Goal: Task Accomplishment & Management: Manage account settings

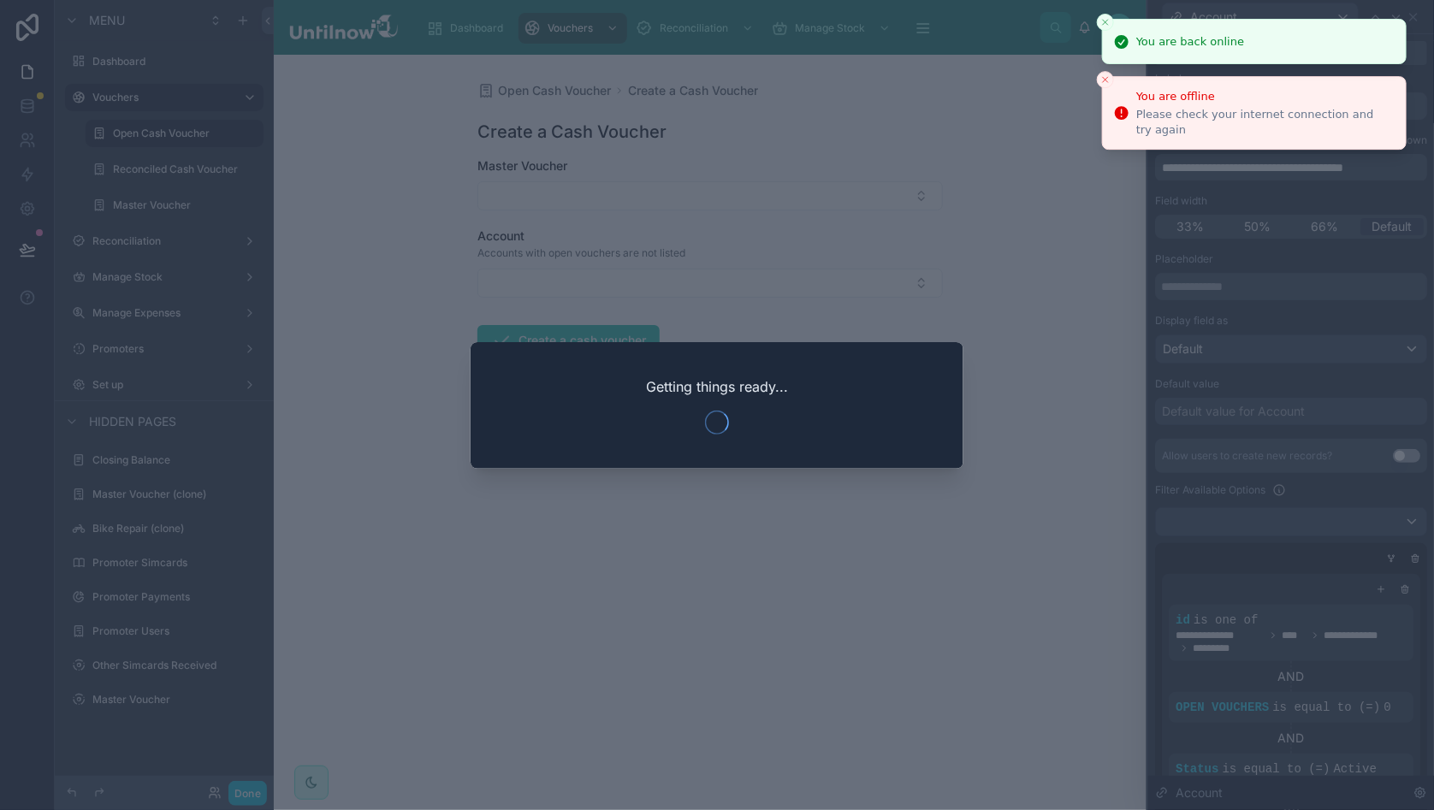
click at [1105, 21] on icon "Close toast" at bounding box center [1105, 22] width 10 height 10
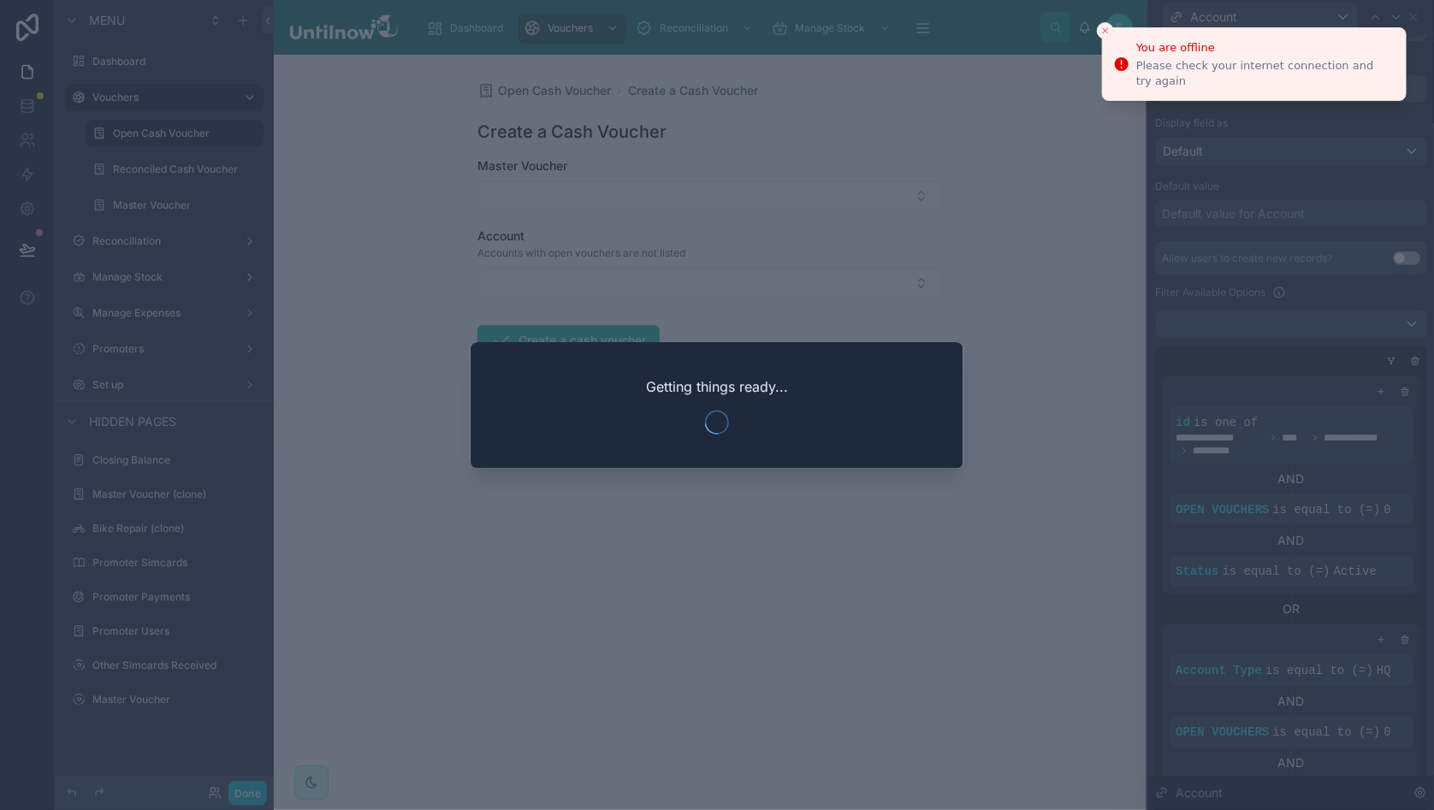
click at [1103, 33] on icon "Close toast" at bounding box center [1105, 31] width 10 height 10
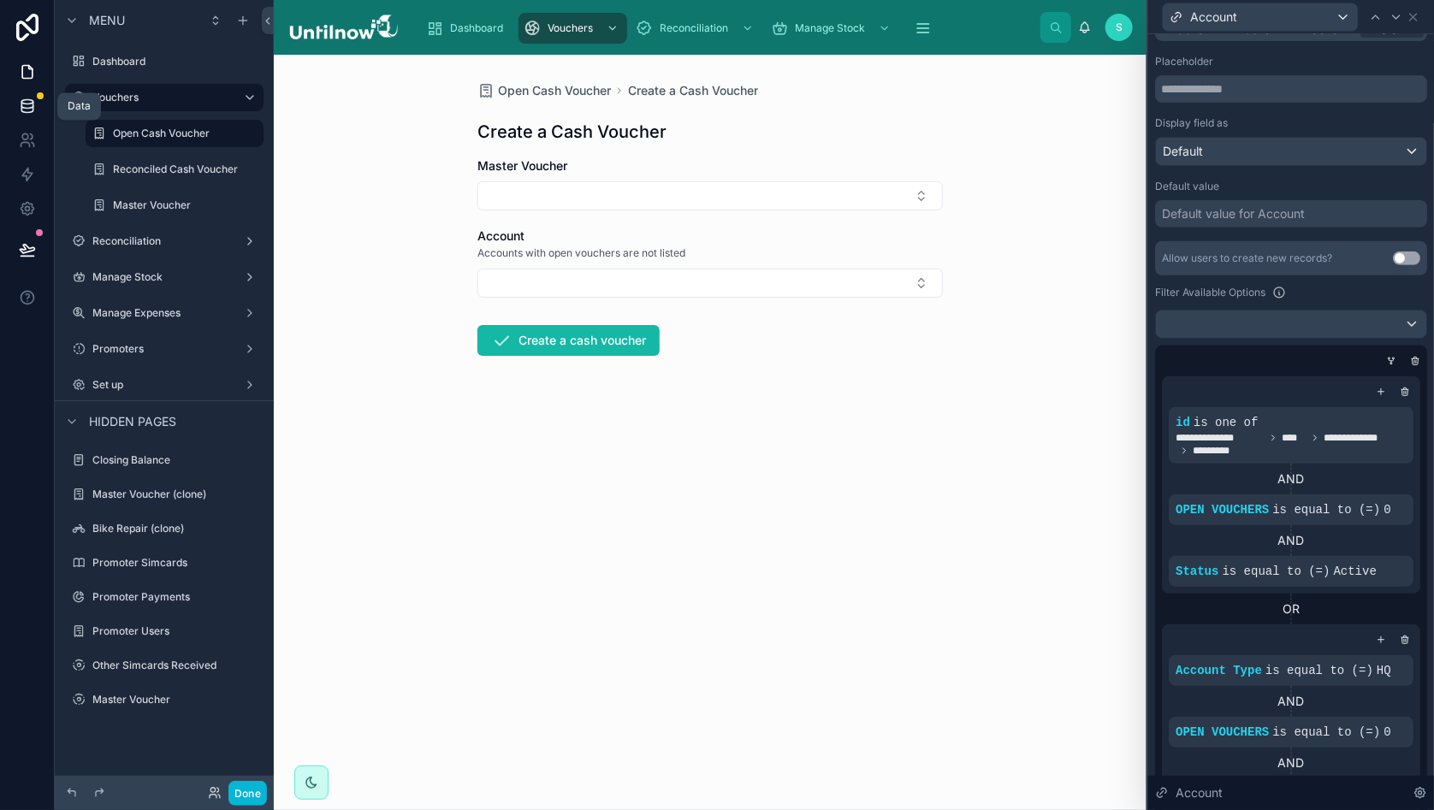
click at [21, 104] on icon at bounding box center [27, 106] width 17 height 17
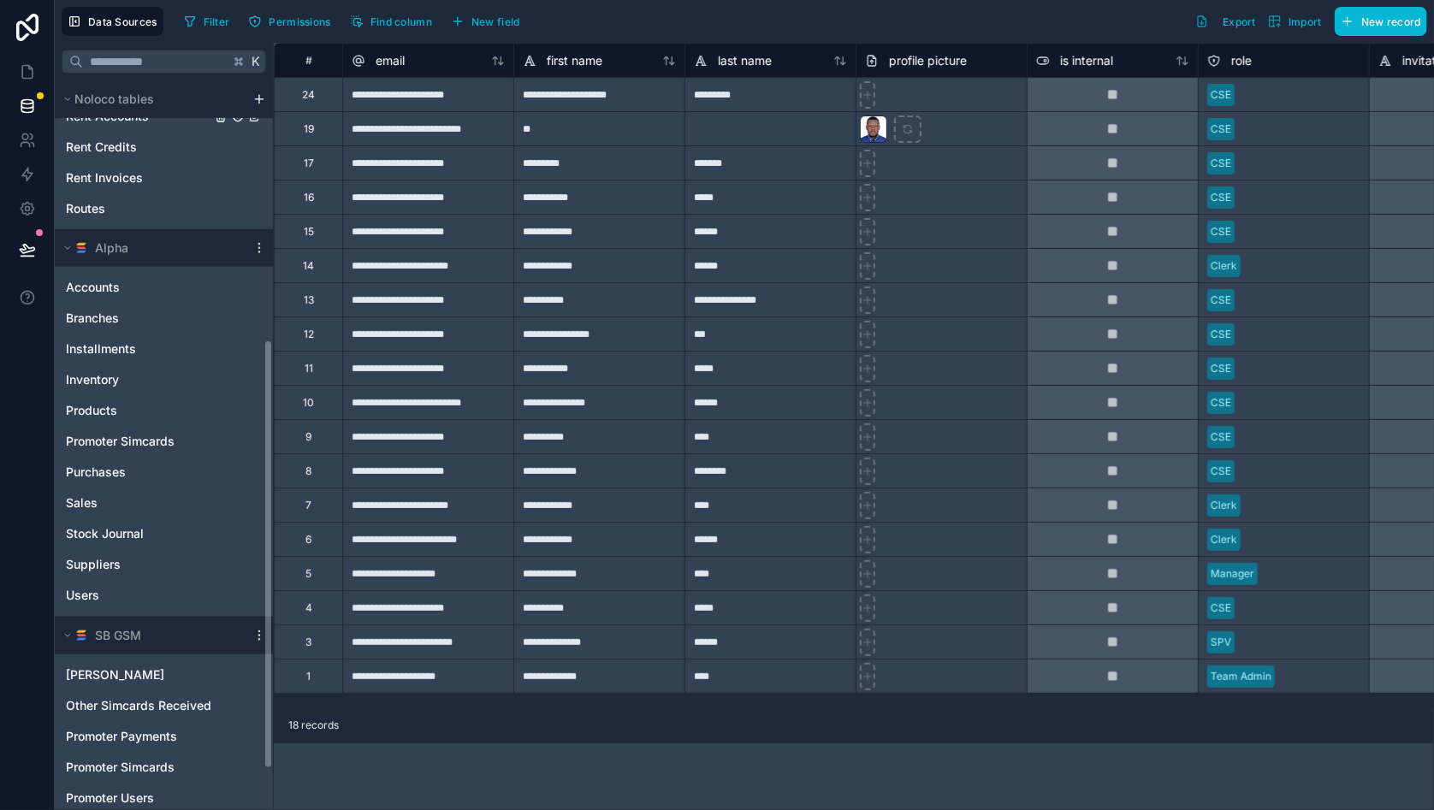
scroll to position [534, 0]
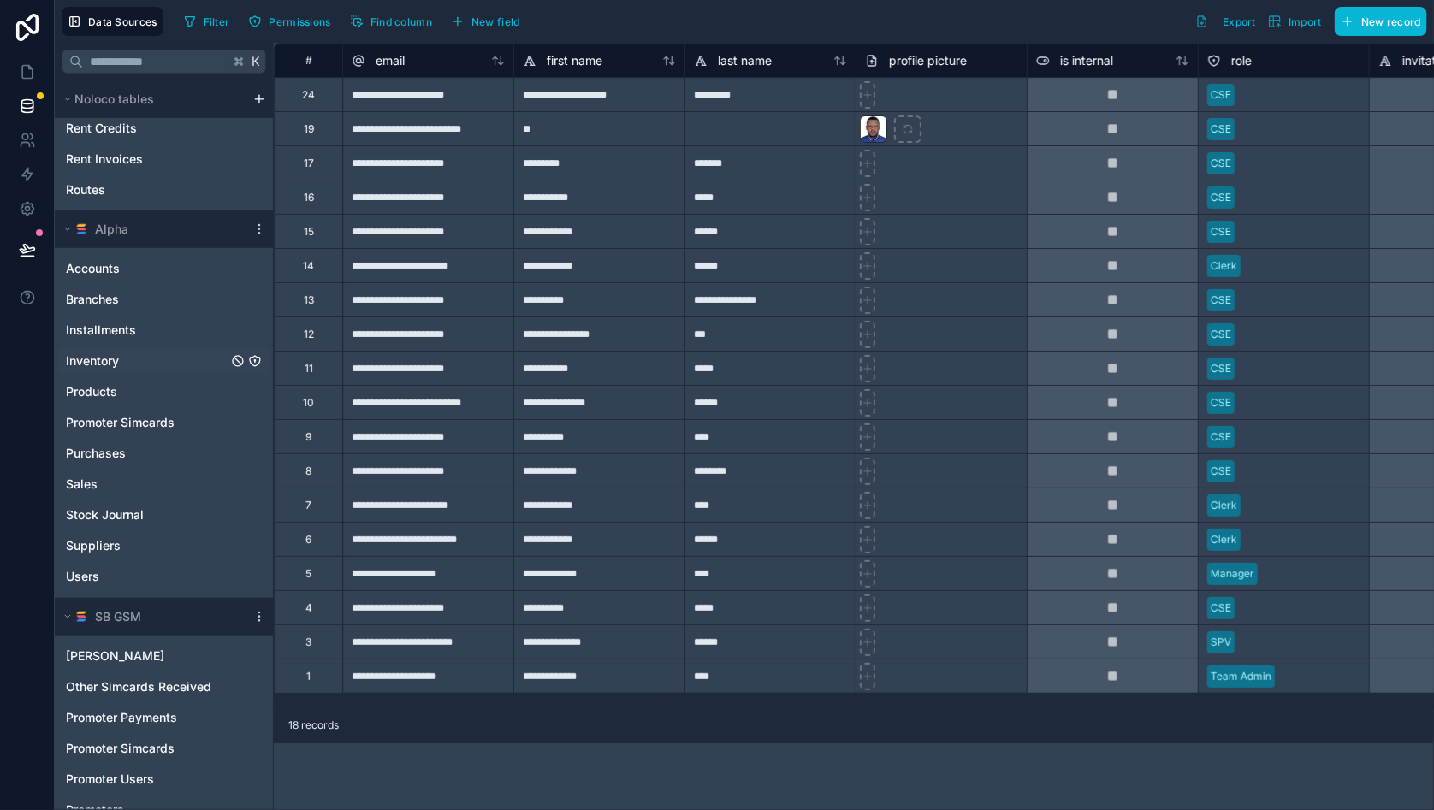
click at [88, 365] on span "Inventory" at bounding box center [92, 360] width 53 height 17
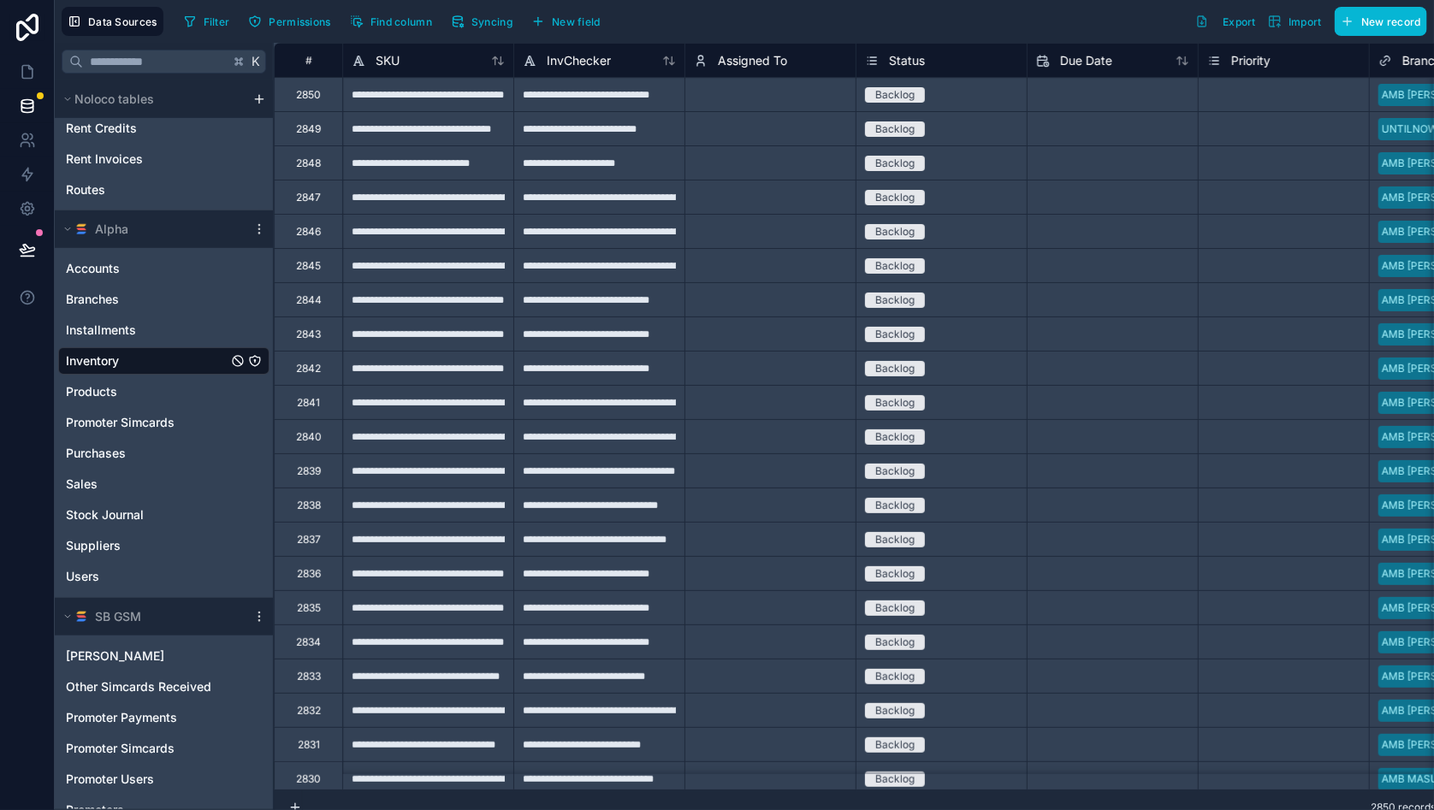
click at [1245, 23] on span "Export" at bounding box center [1239, 21] width 33 height 13
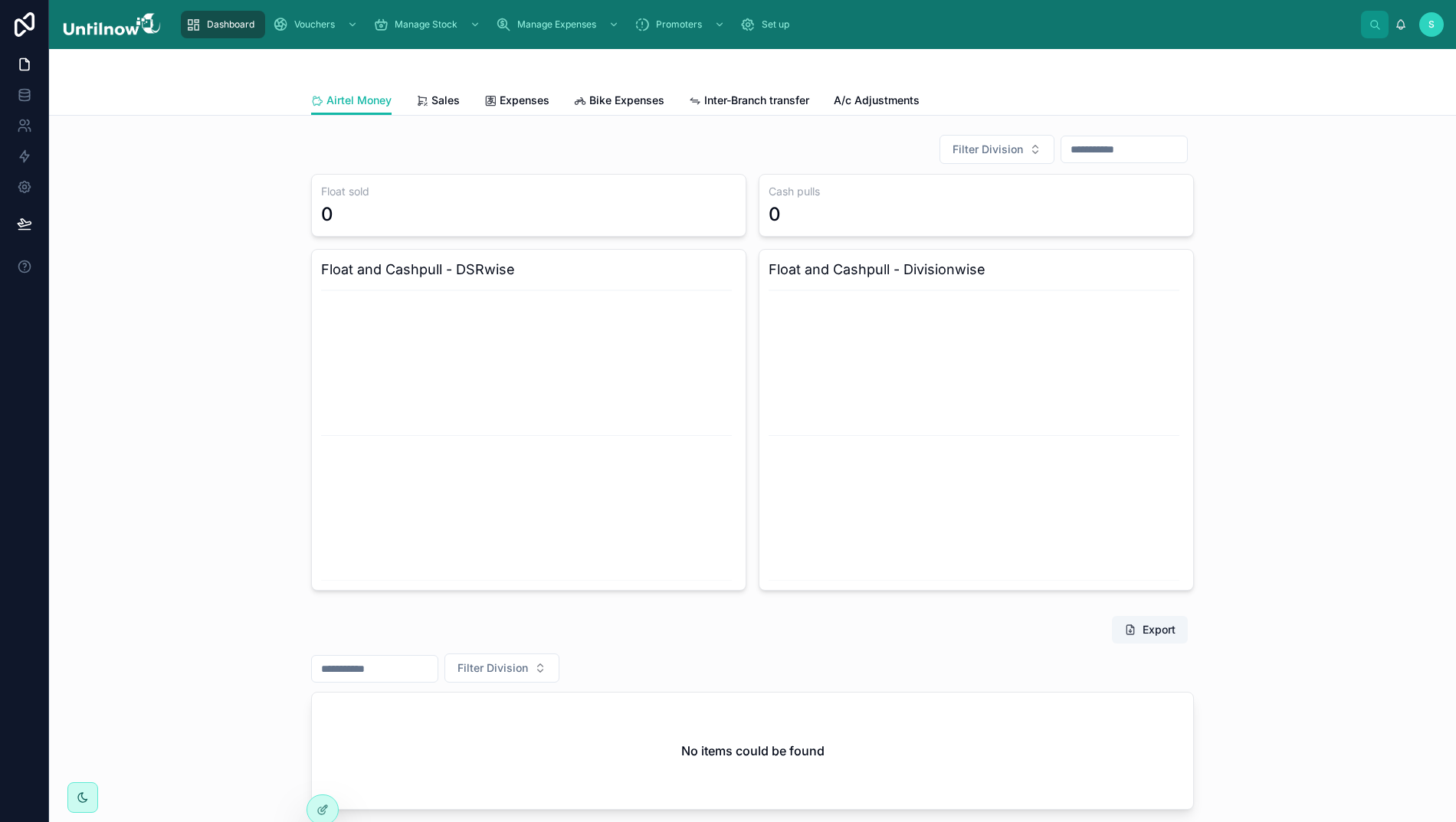
scroll to position [0, 13]
click at [19, 101] on icon at bounding box center [23, 98] width 10 height 6
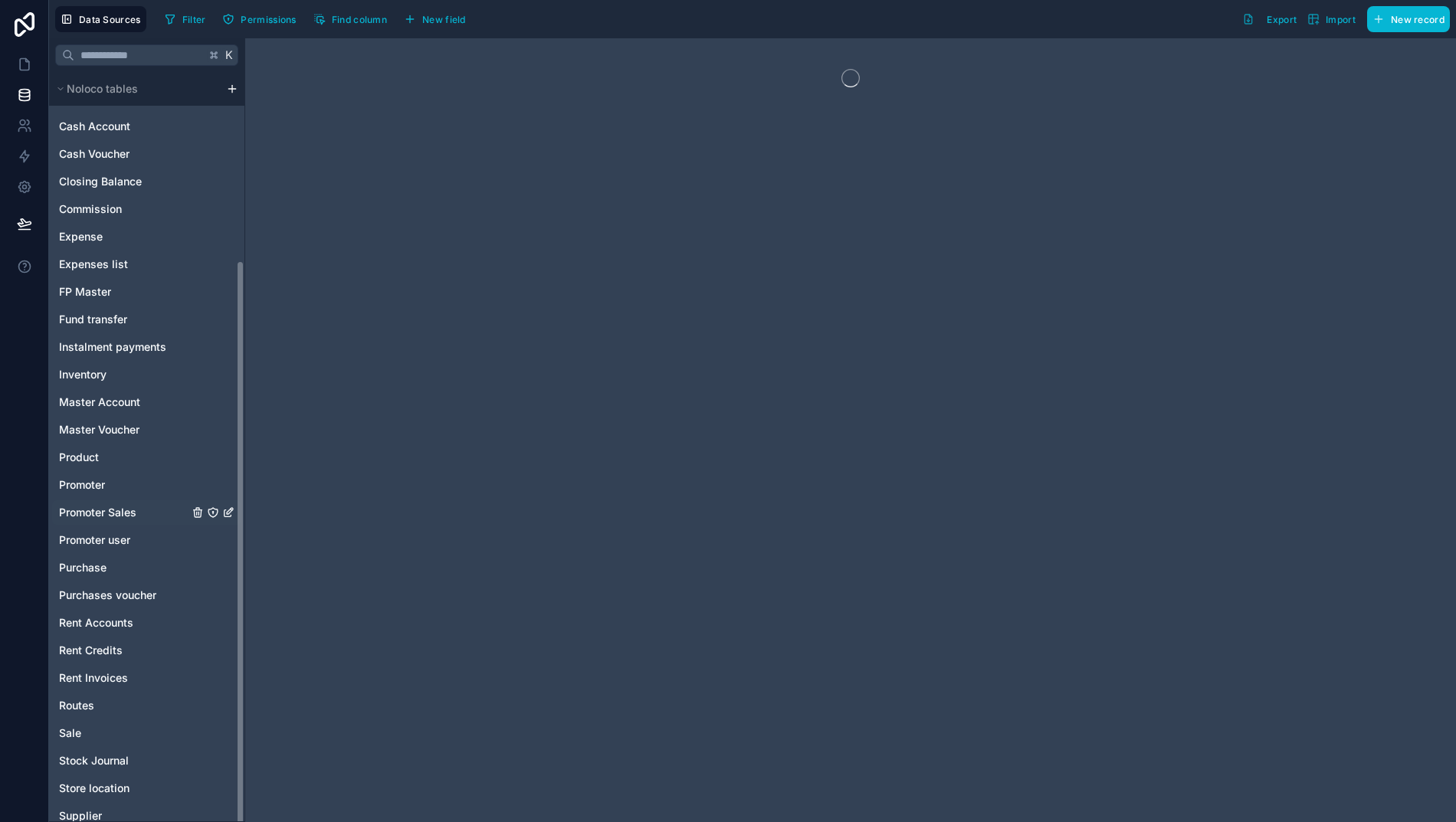
scroll to position [245, 0]
click at [69, 369] on span "Inventory" at bounding box center [82, 375] width 47 height 15
click at [78, 406] on span "Master Account" at bounding box center [99, 402] width 81 height 15
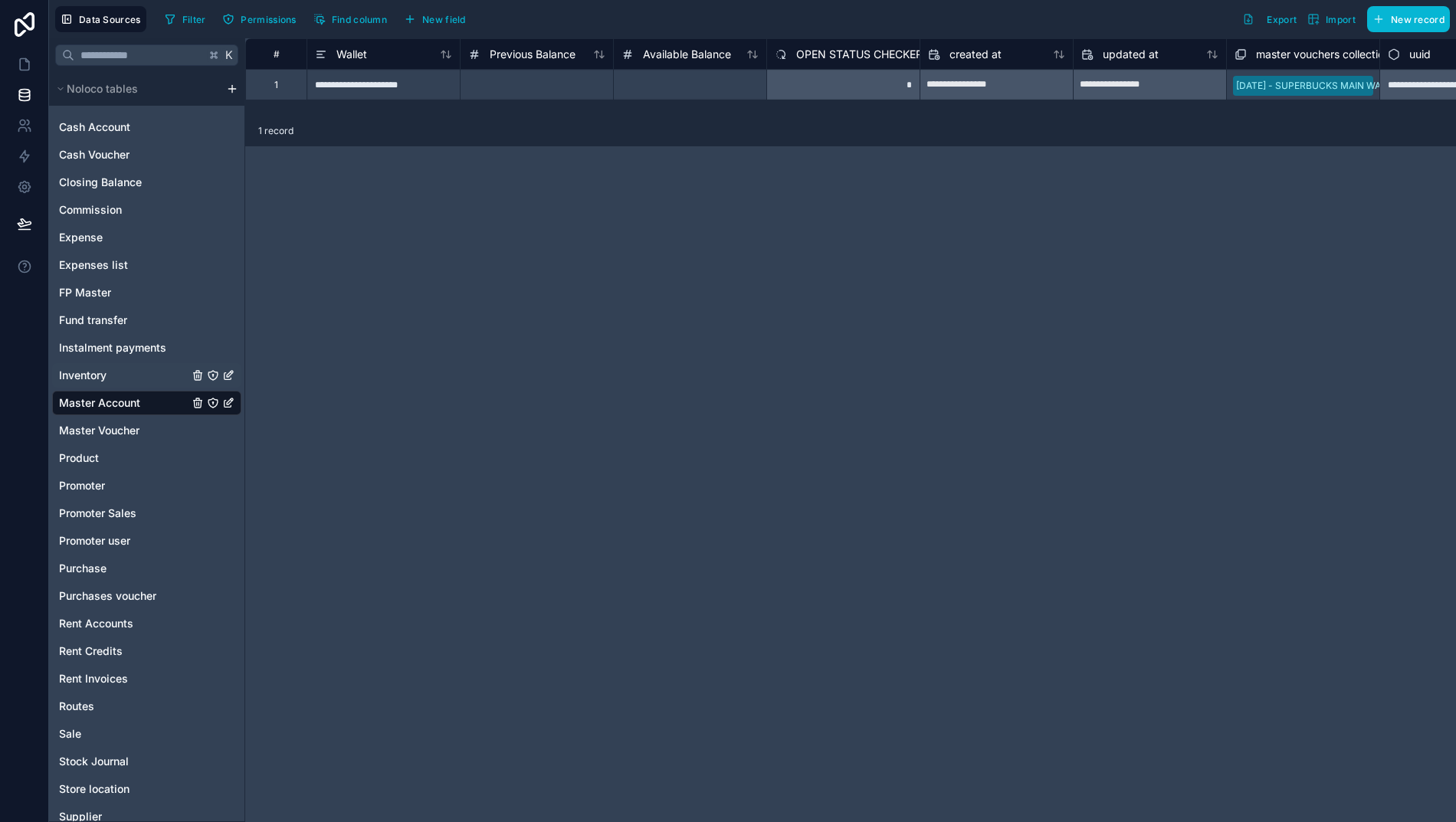
click at [66, 372] on span "Inventory" at bounding box center [82, 375] width 47 height 15
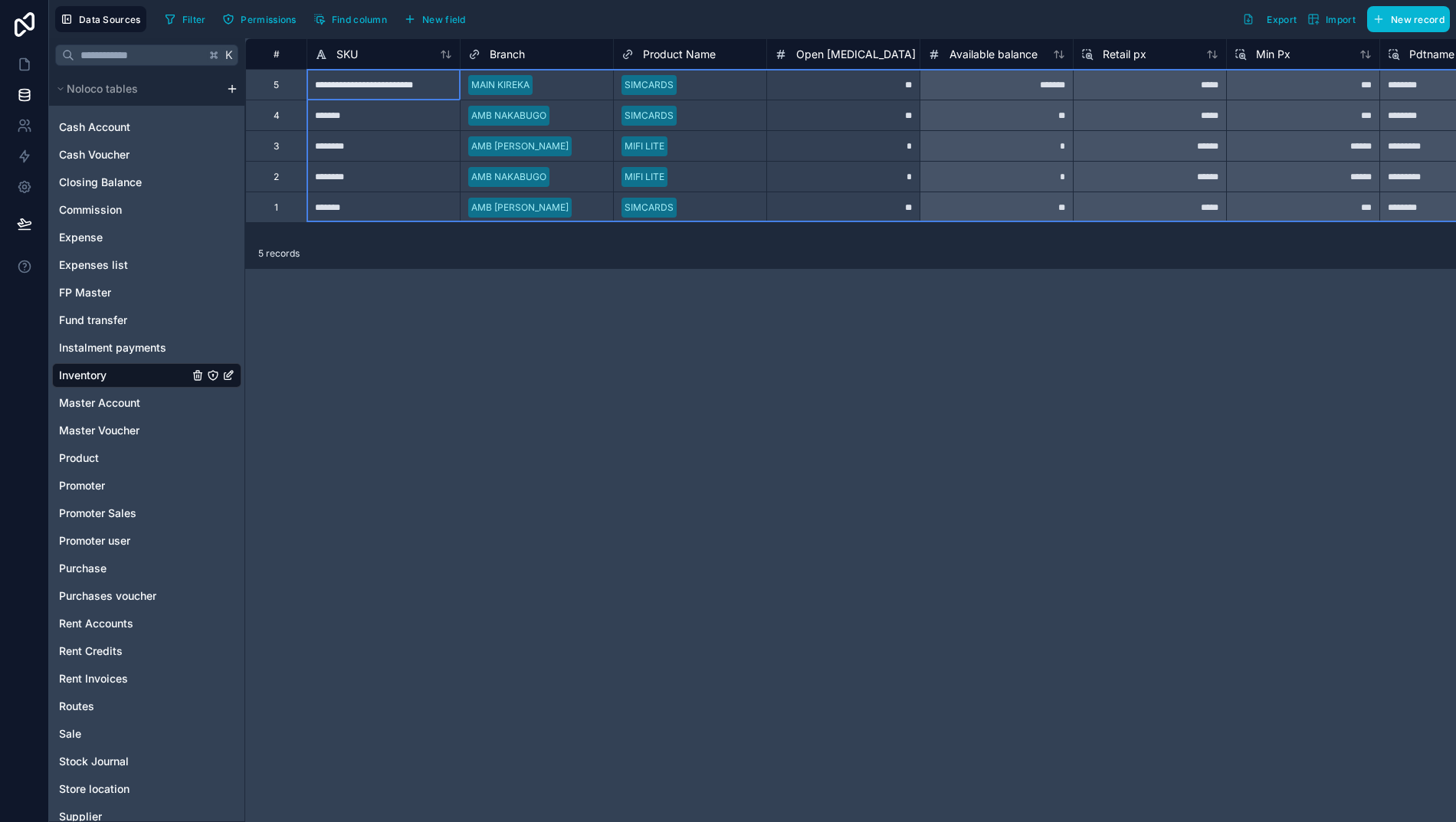
click at [262, 56] on div "#" at bounding box center [276, 54] width 38 height 12
click at [373, 148] on div "Delete rows 1 to 5" at bounding box center [378, 146] width 100 height 17
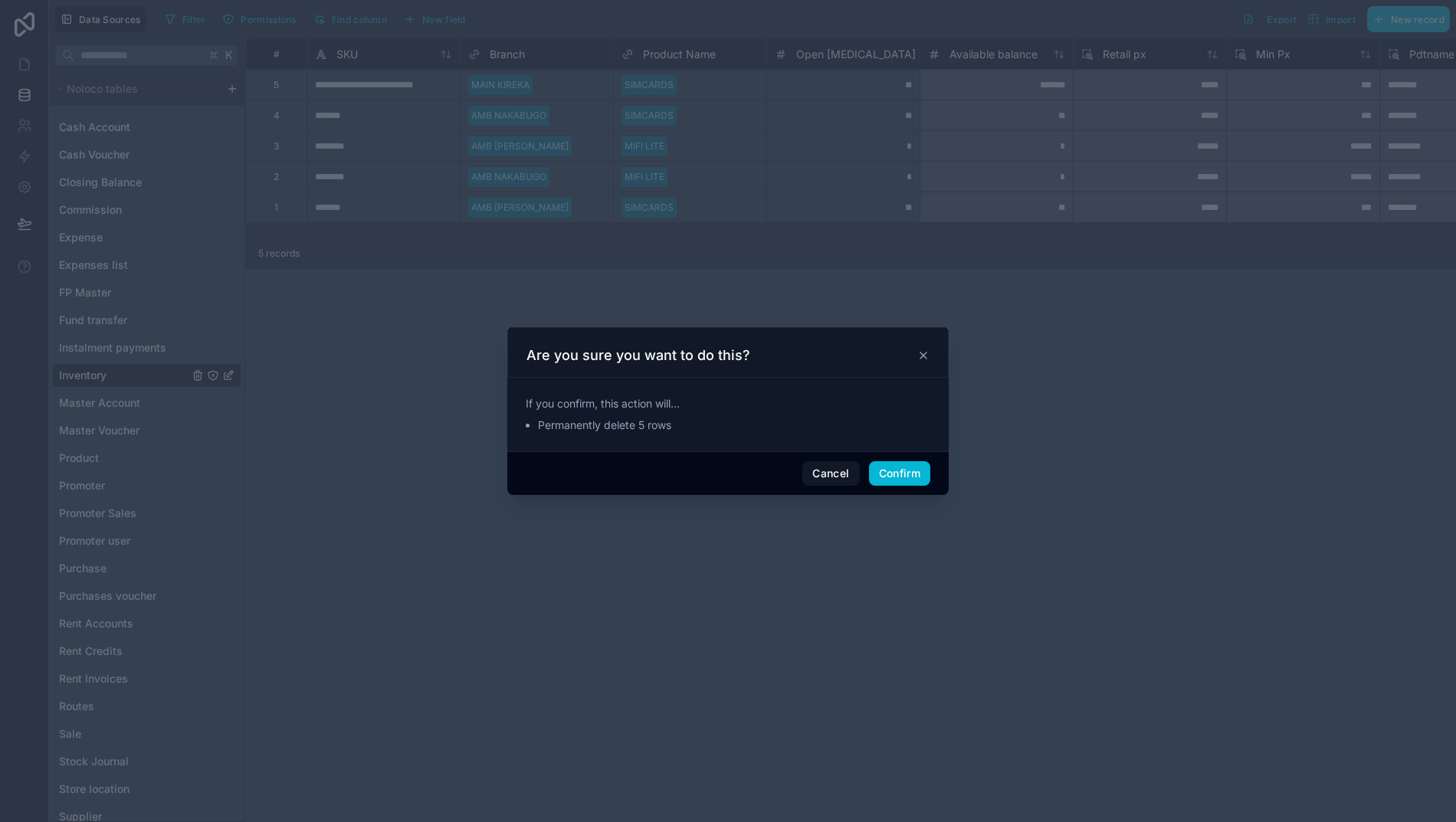
click at [809, 476] on button "Cancel" at bounding box center [830, 473] width 56 height 24
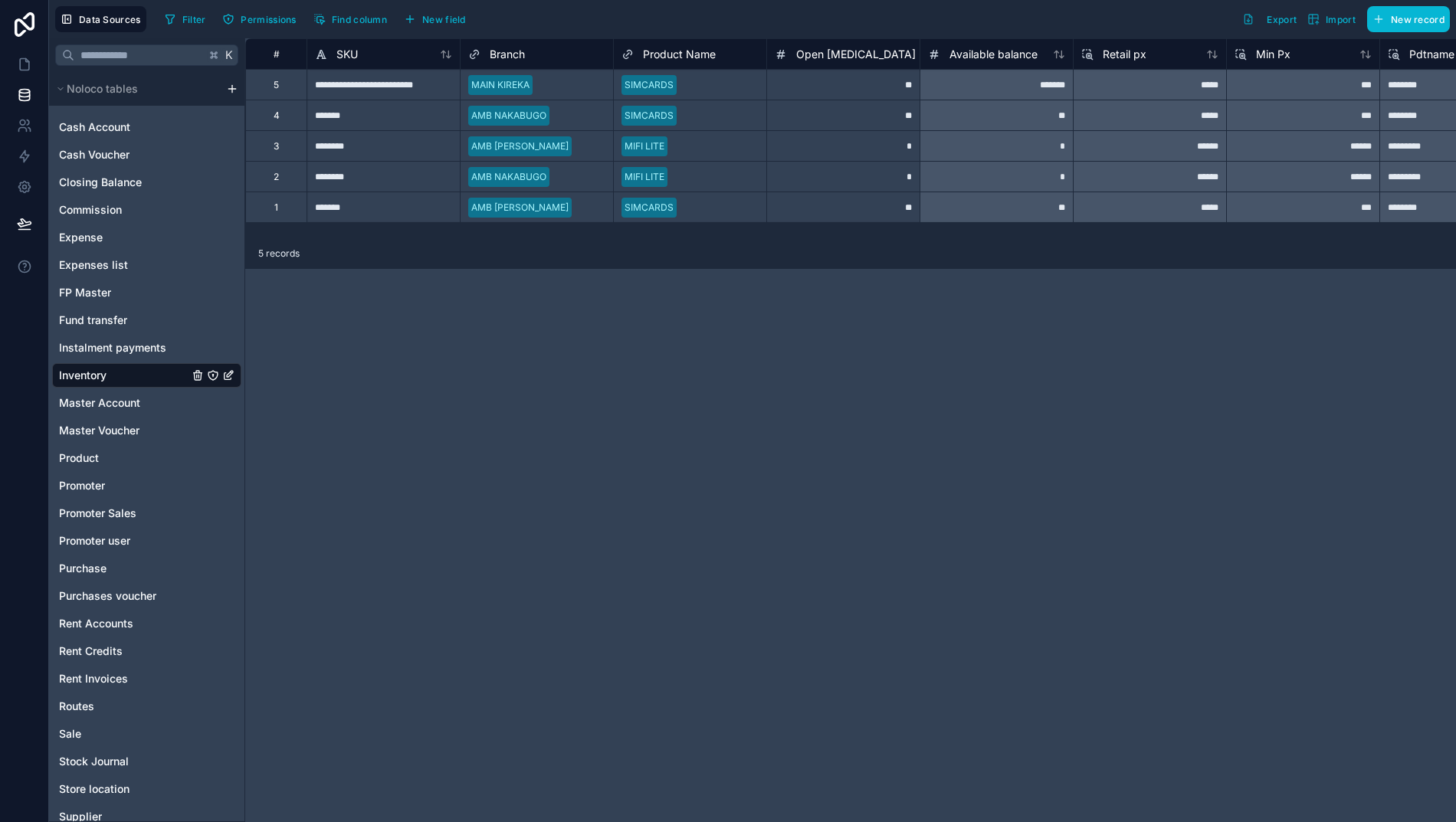
click at [264, 56] on div "#" at bounding box center [276, 54] width 38 height 12
click at [316, 81] on div "**********" at bounding box center [382, 84] width 153 height 30
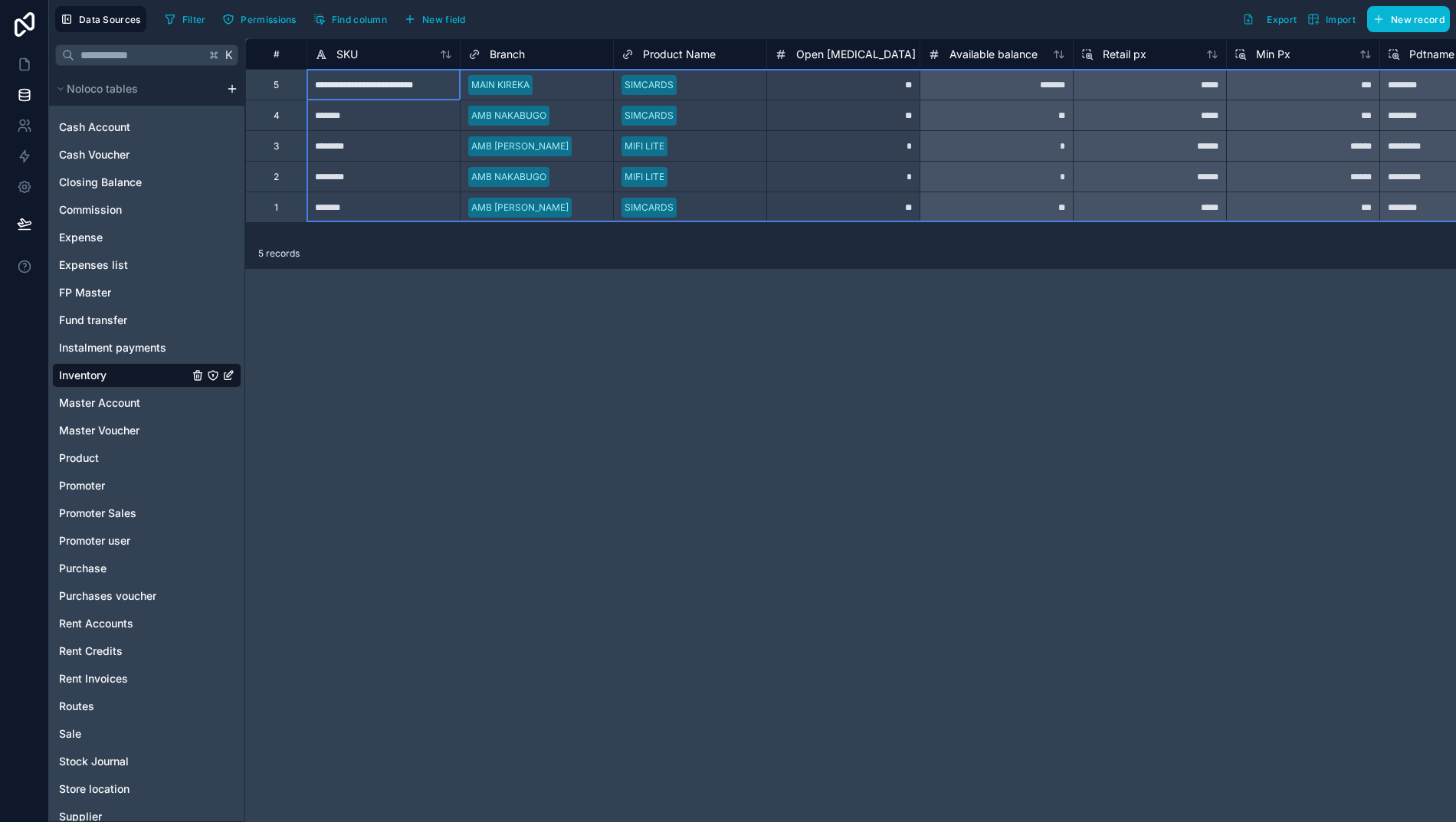
click at [274, 54] on div "#" at bounding box center [276, 54] width 38 height 12
click at [372, 148] on div "Delete rows 1 to 5" at bounding box center [382, 150] width 100 height 17
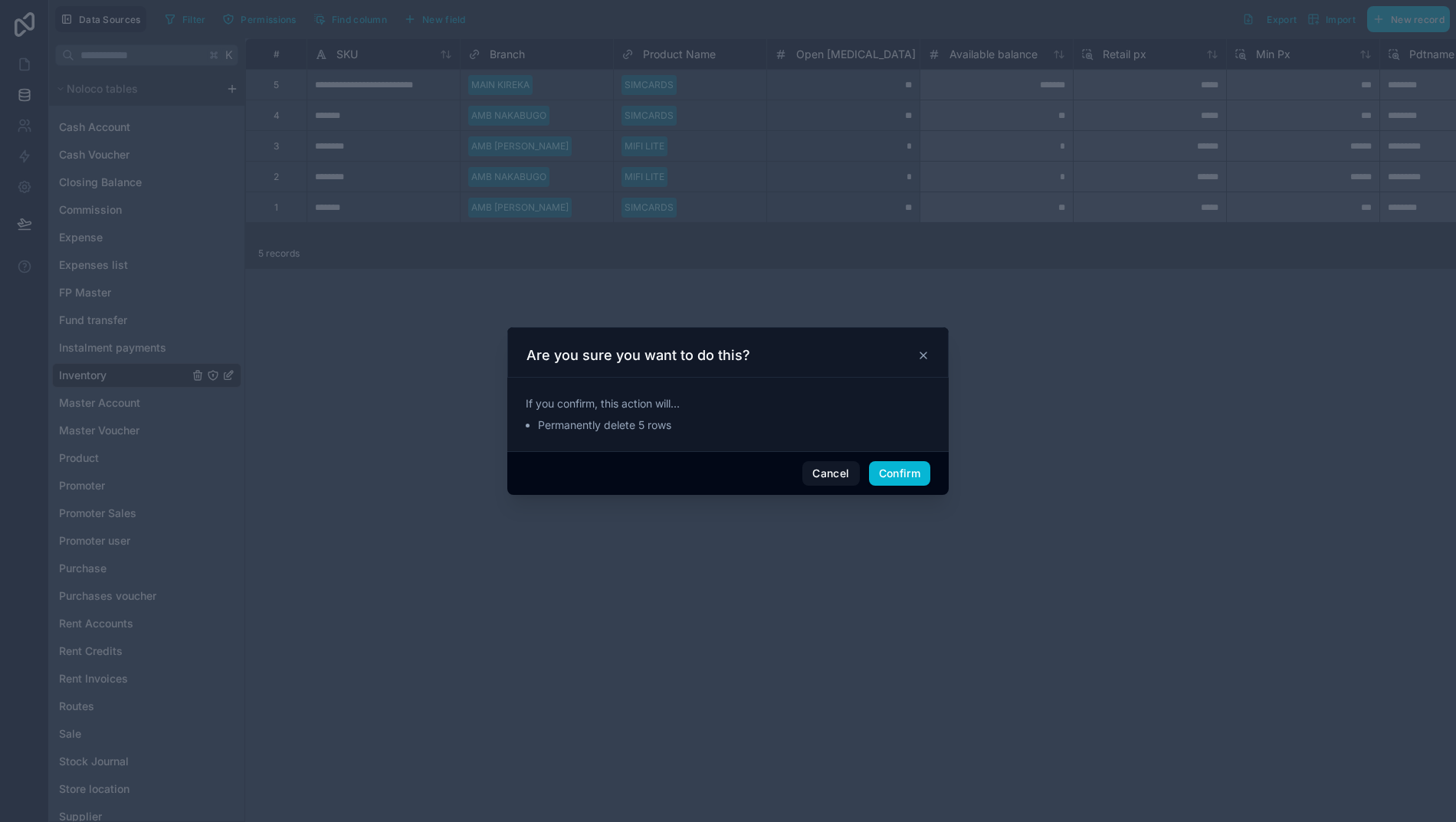
click at [883, 485] on button "Confirm" at bounding box center [899, 473] width 61 height 24
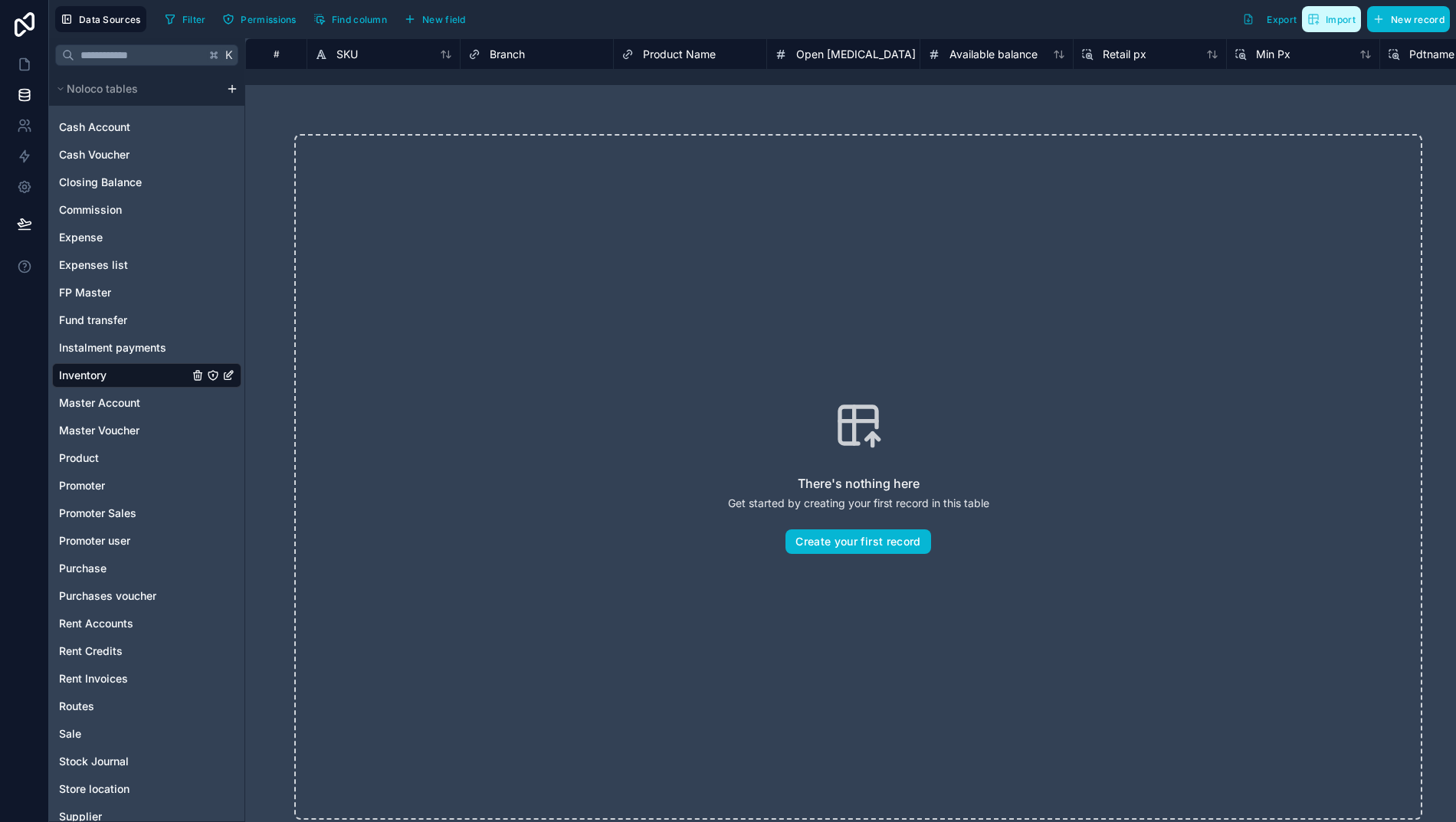
click at [1334, 22] on span "Import" at bounding box center [1332, 20] width 48 height 13
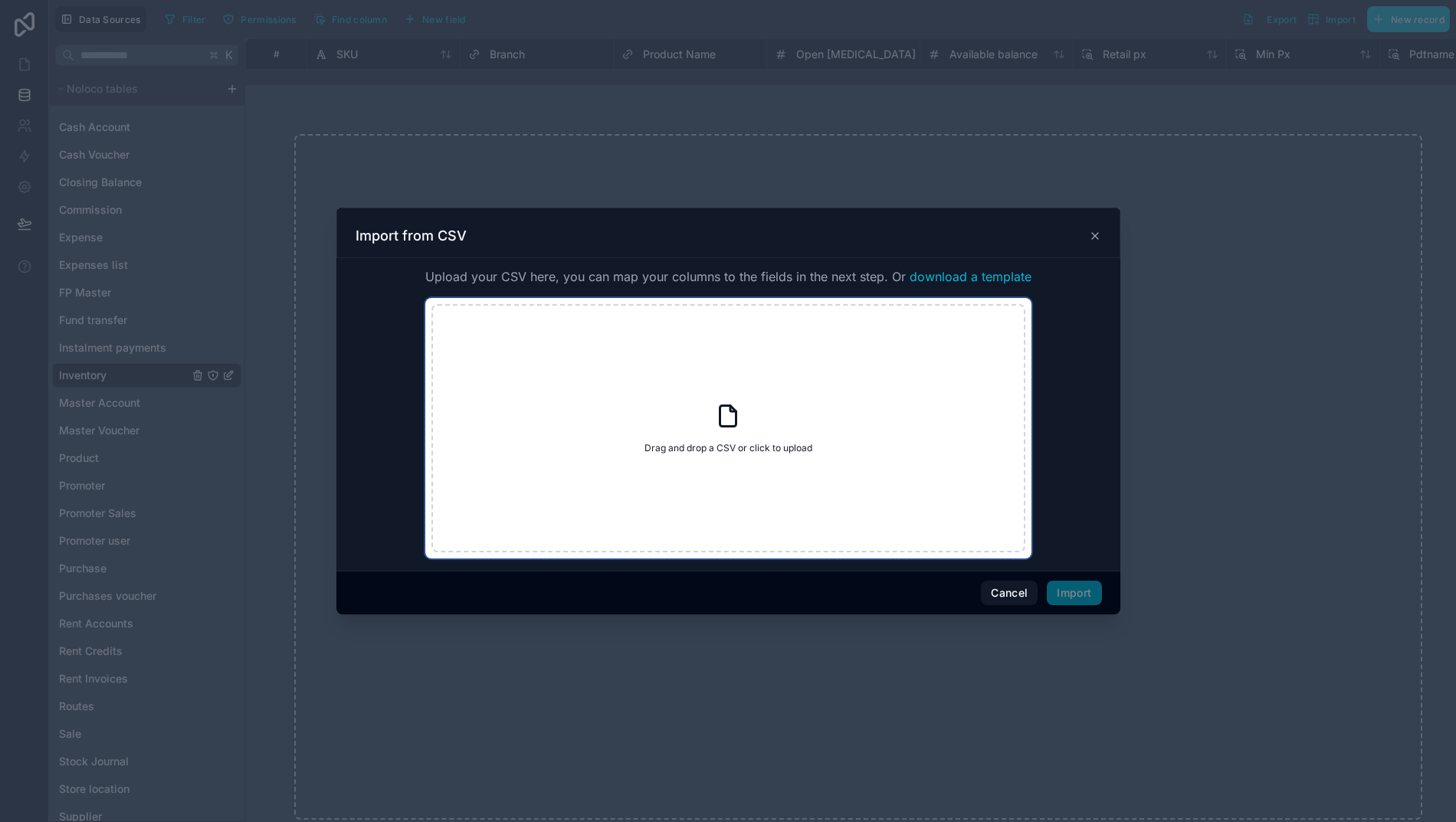
click at [714, 430] on icon at bounding box center [727, 415] width 28 height 28
type input "**********"
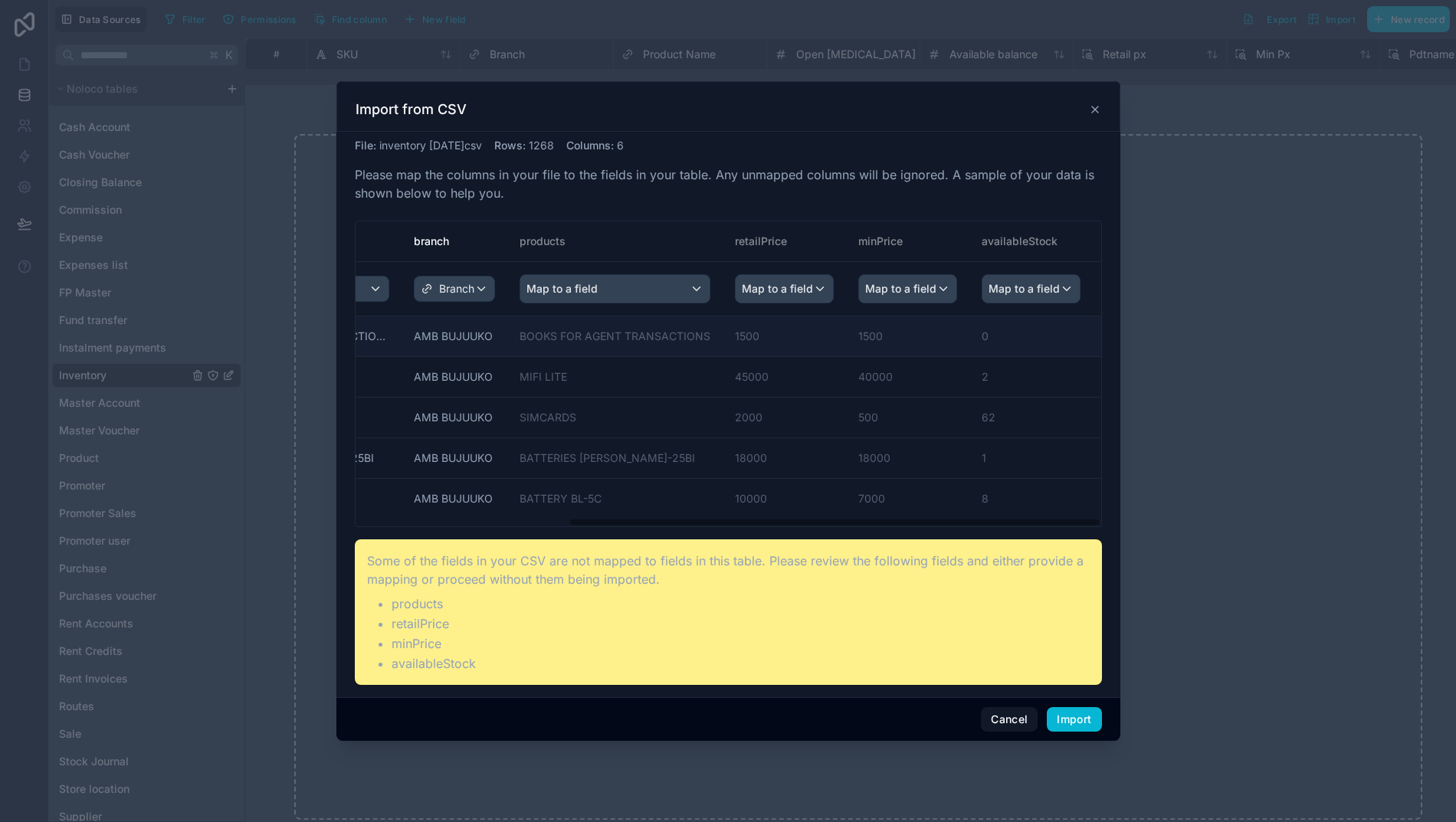
scroll to position [0, 15]
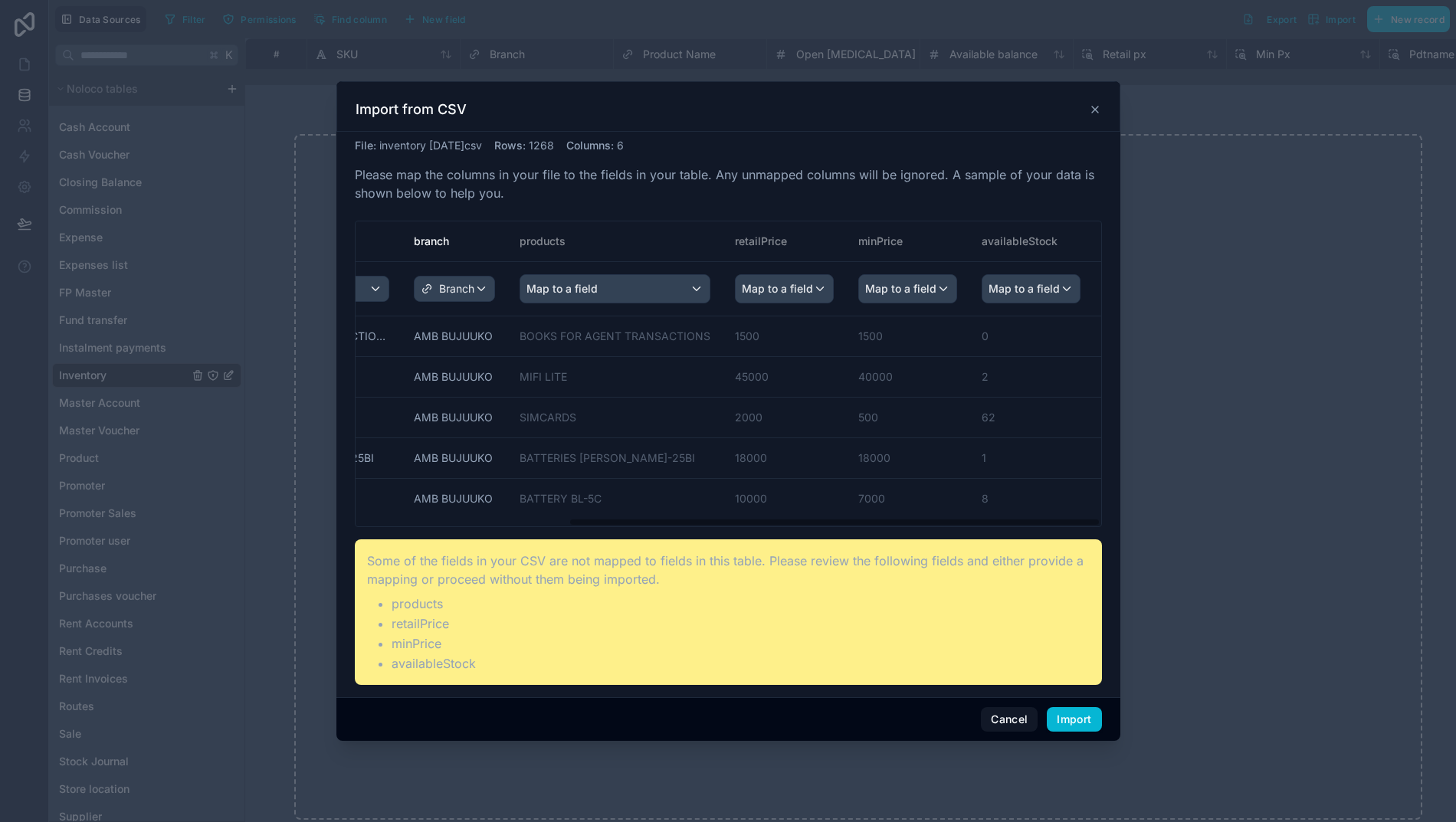
click at [1009, 295] on span "Map to a field" at bounding box center [1024, 288] width 72 height 28
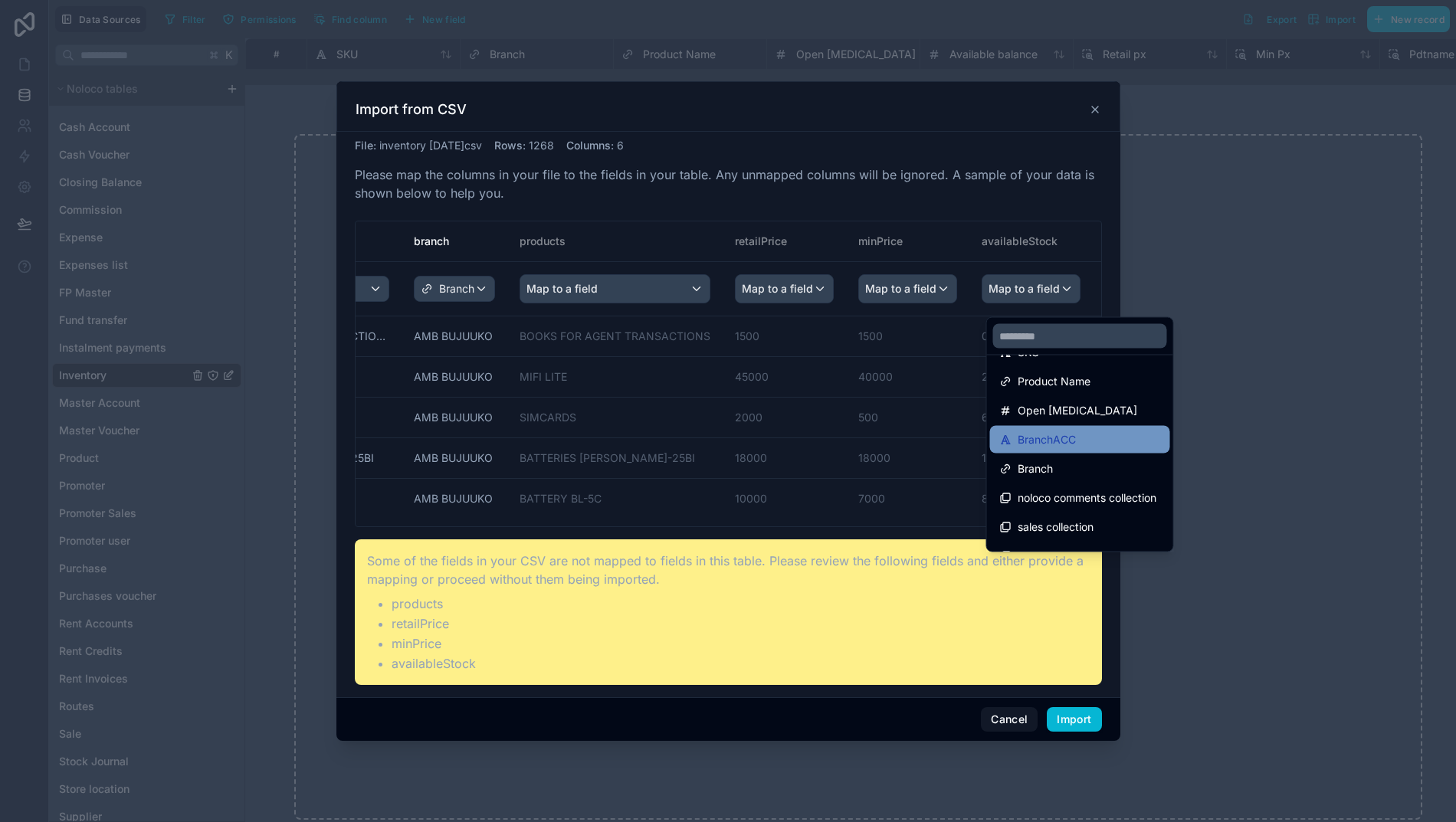
scroll to position [121, 0]
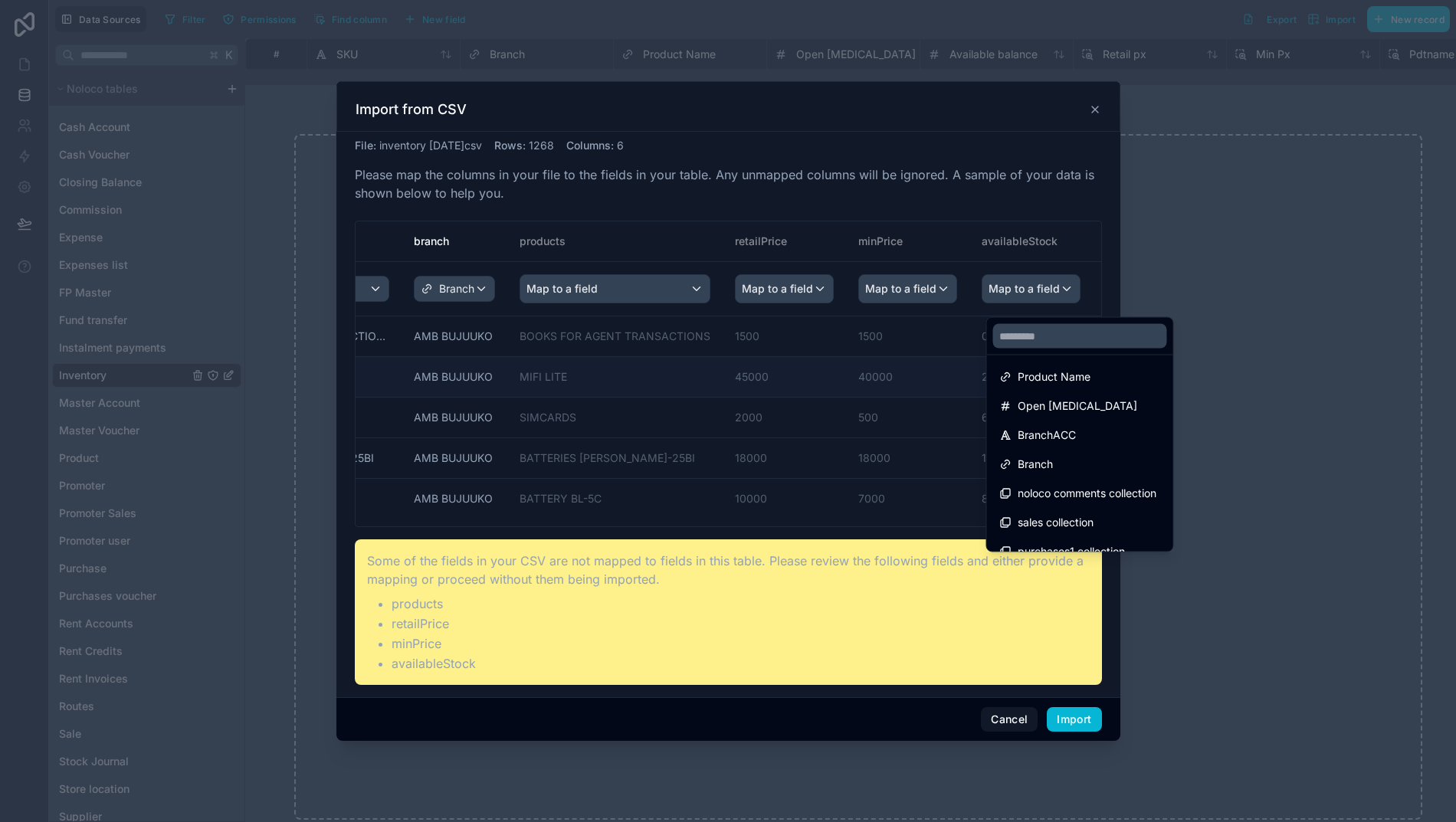
click at [1025, 380] on span "Product Name" at bounding box center [1053, 377] width 73 height 19
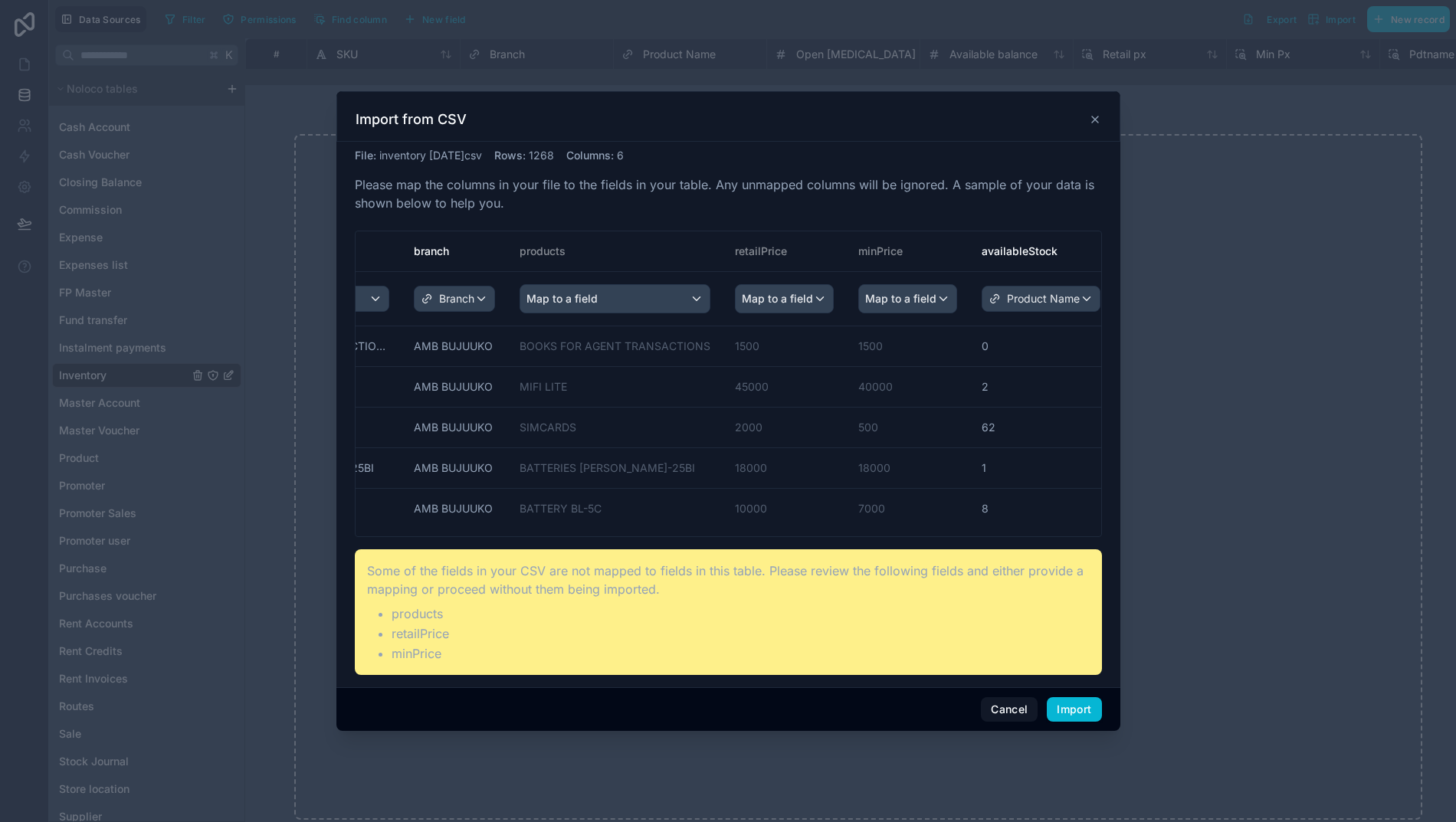
click at [1037, 304] on span "Product Name" at bounding box center [1042, 298] width 73 height 15
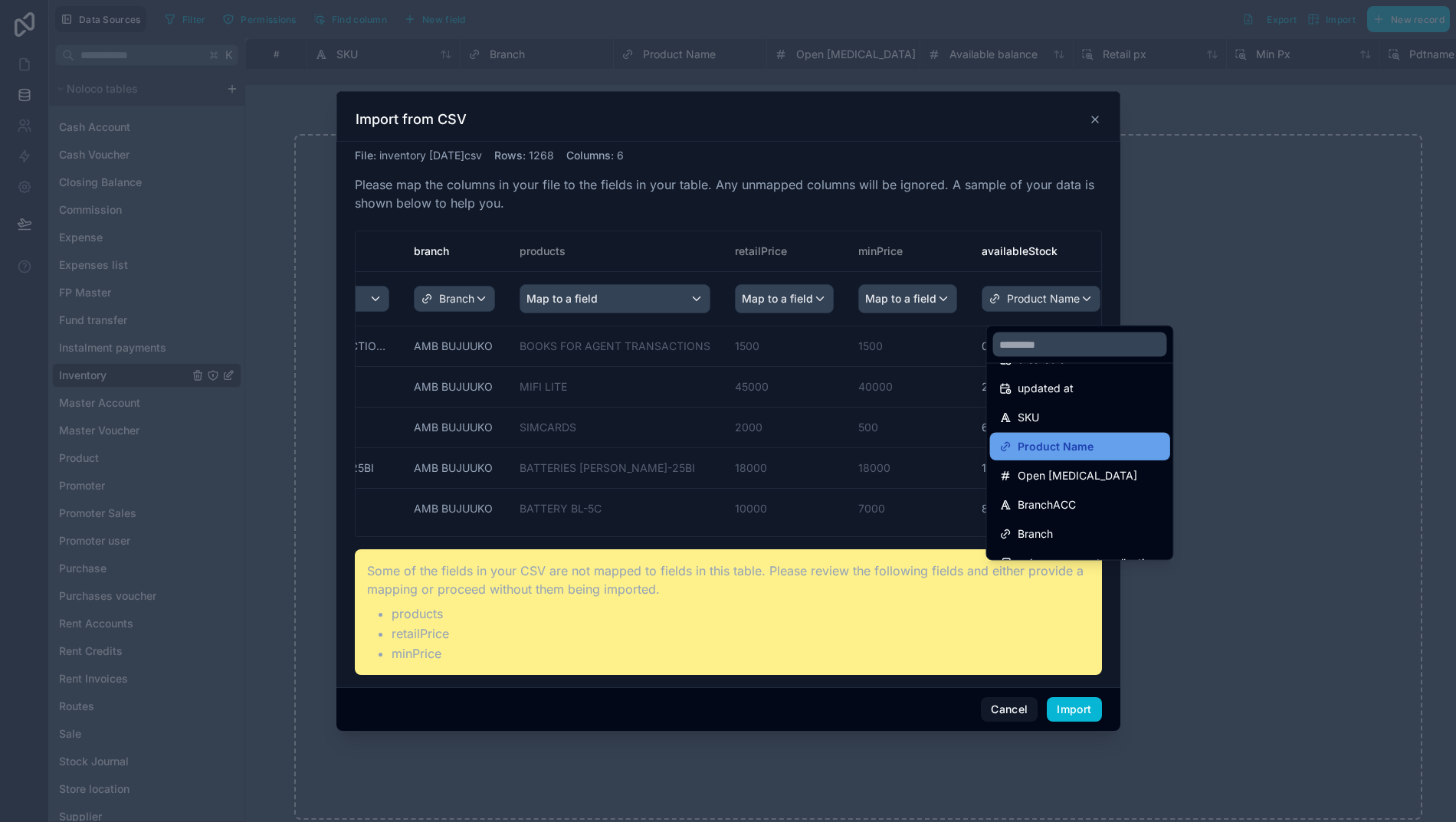
scroll to position [96, 0]
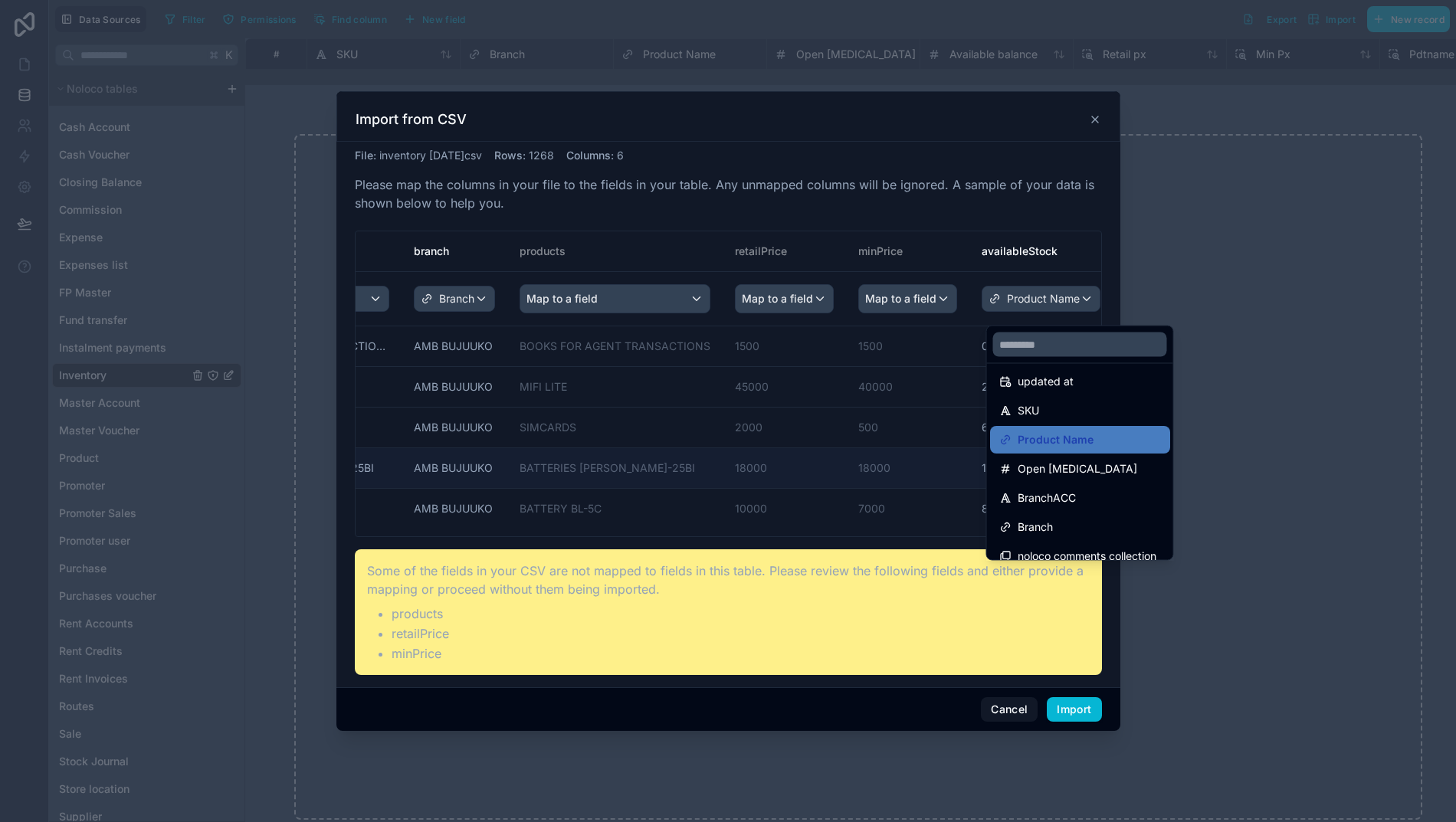
click at [1032, 470] on span "Open Bal" at bounding box center [1076, 468] width 119 height 19
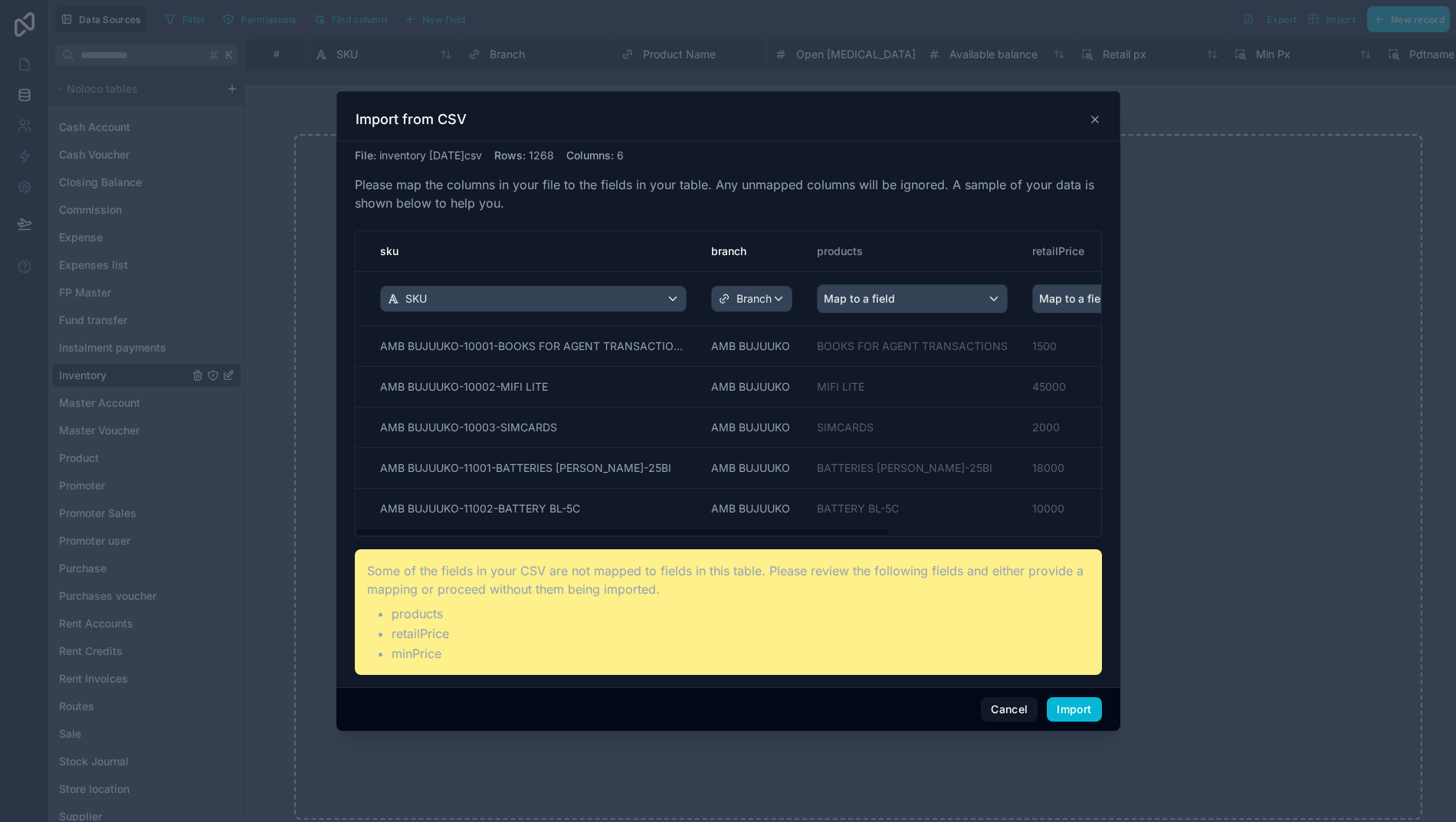
scroll to position [0, 0]
click at [1061, 721] on button "Import" at bounding box center [1074, 709] width 55 height 24
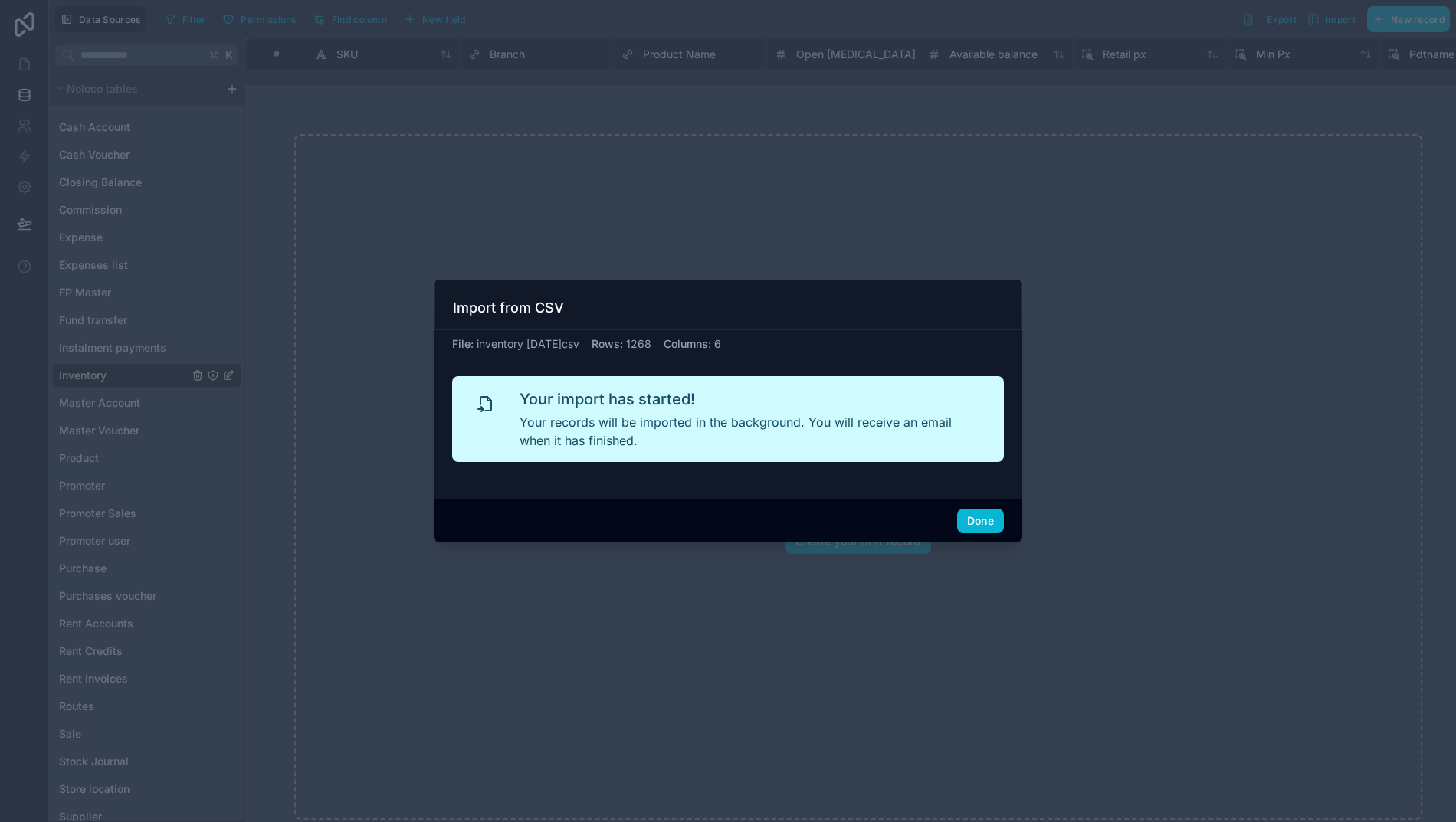
click at [967, 533] on button "Done" at bounding box center [981, 520] width 47 height 24
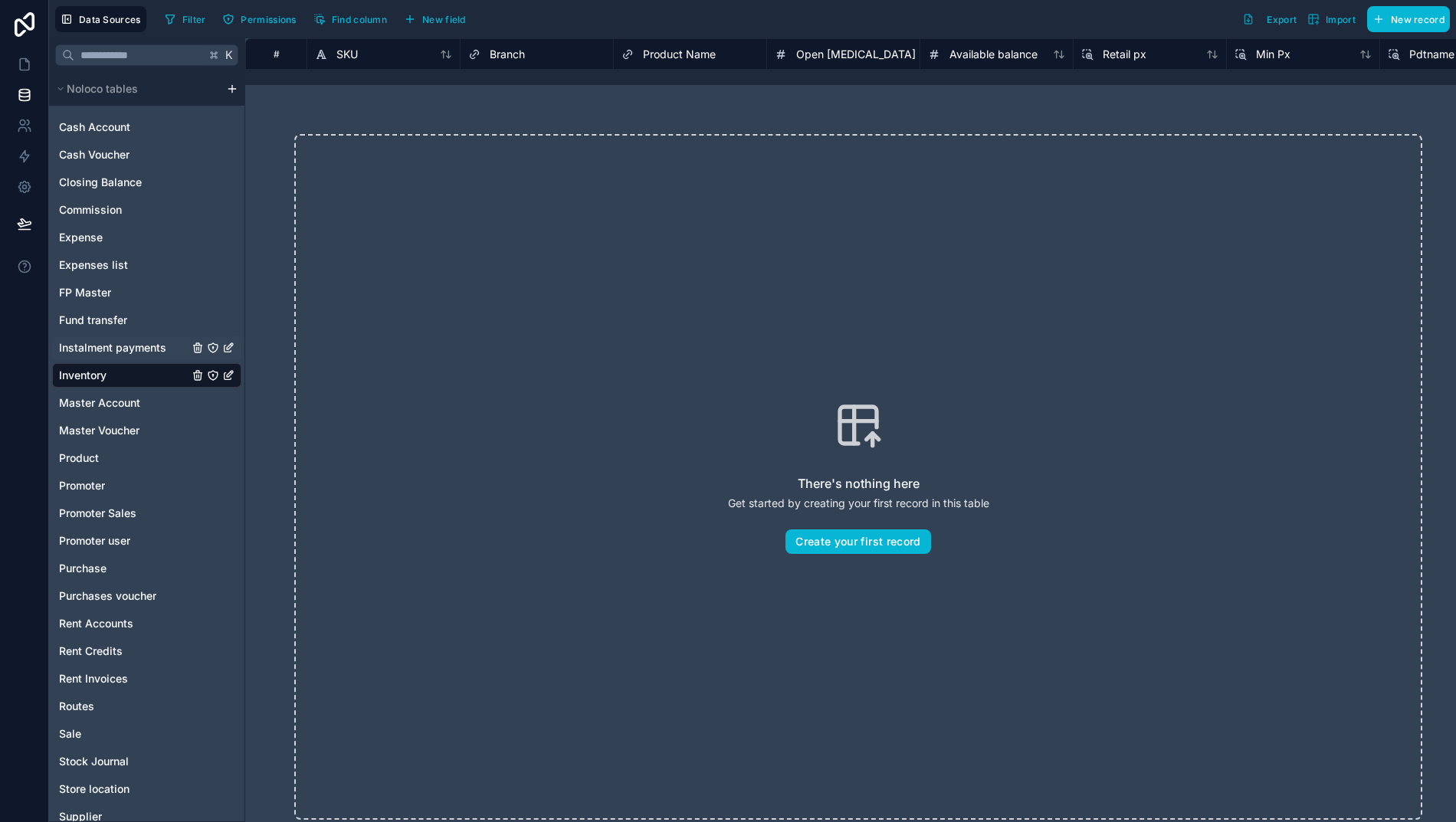
click at [92, 351] on span "Instalment payments" at bounding box center [113, 347] width 107 height 15
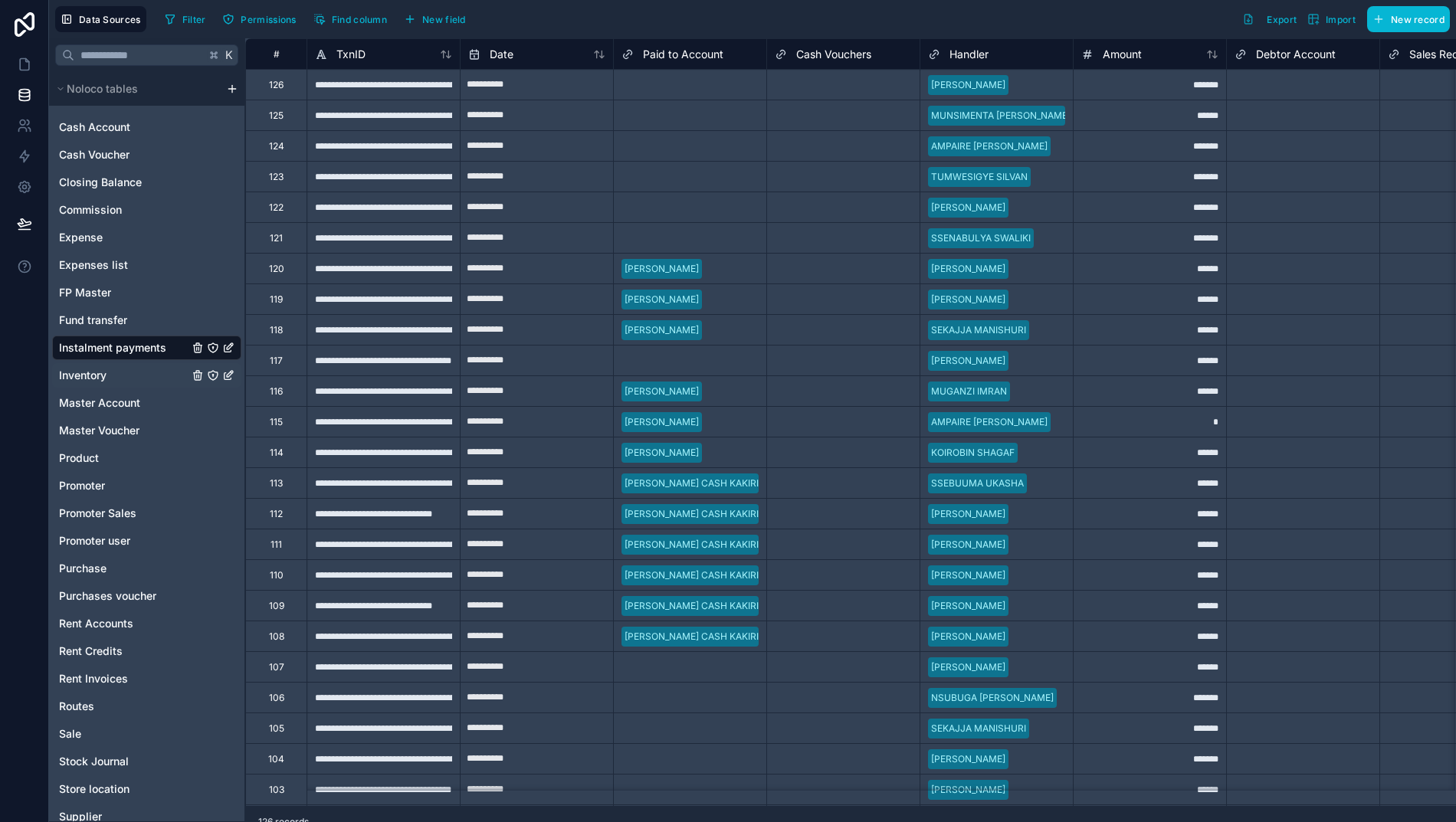
click at [77, 378] on span "Inventory" at bounding box center [82, 375] width 47 height 15
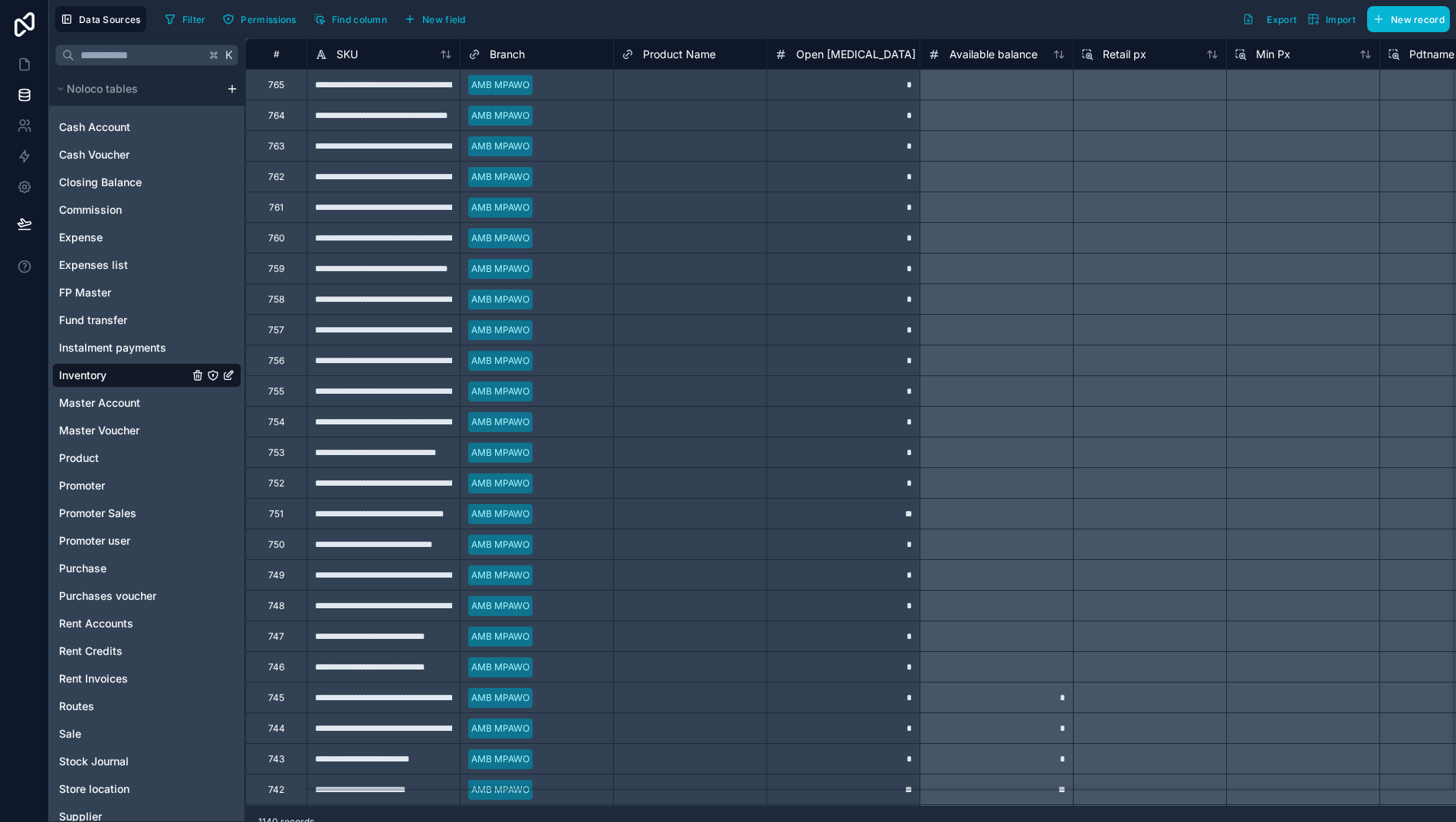
scroll to position [0, 15]
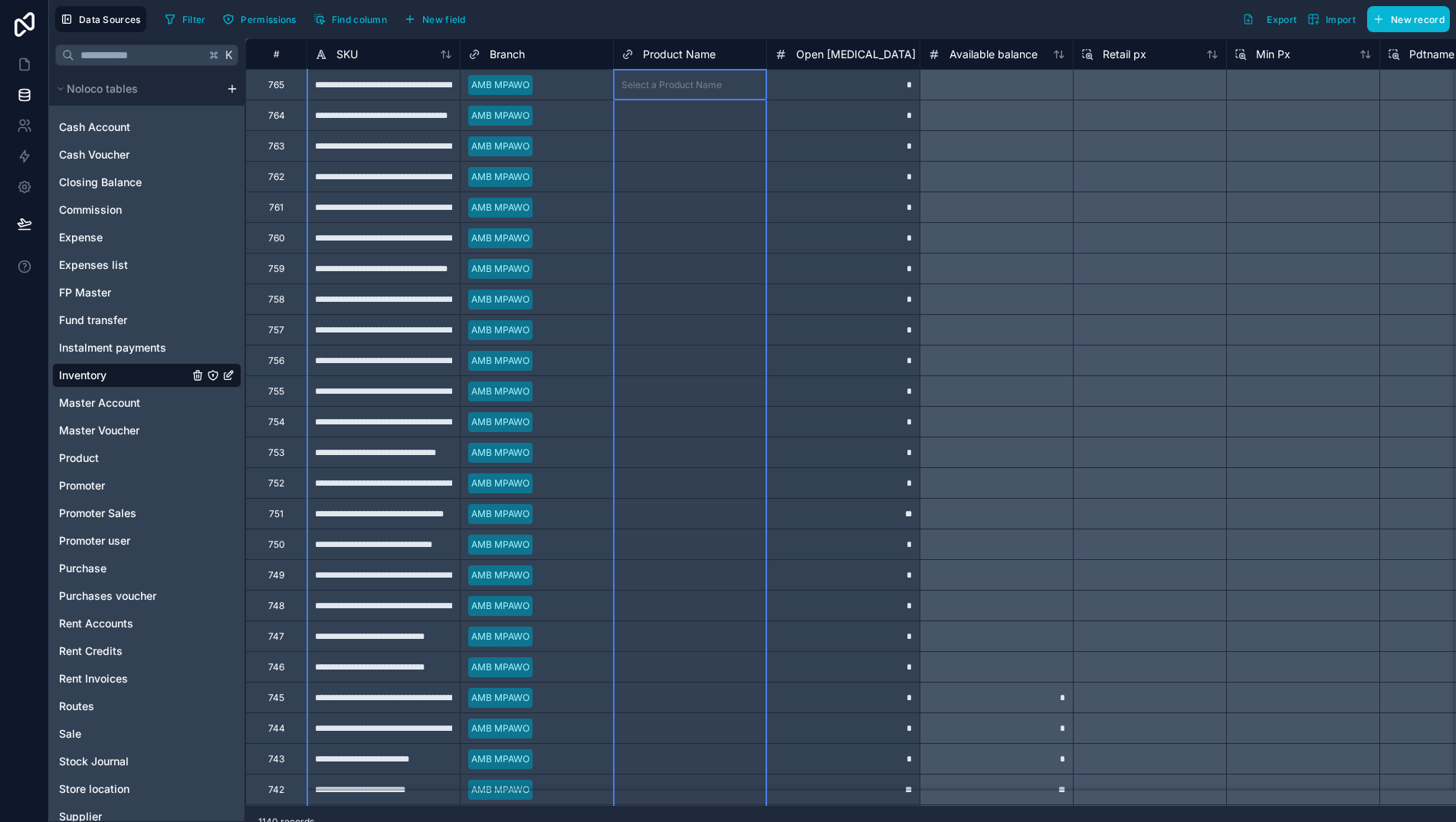
click at [655, 56] on span "Product Name" at bounding box center [679, 54] width 73 height 15
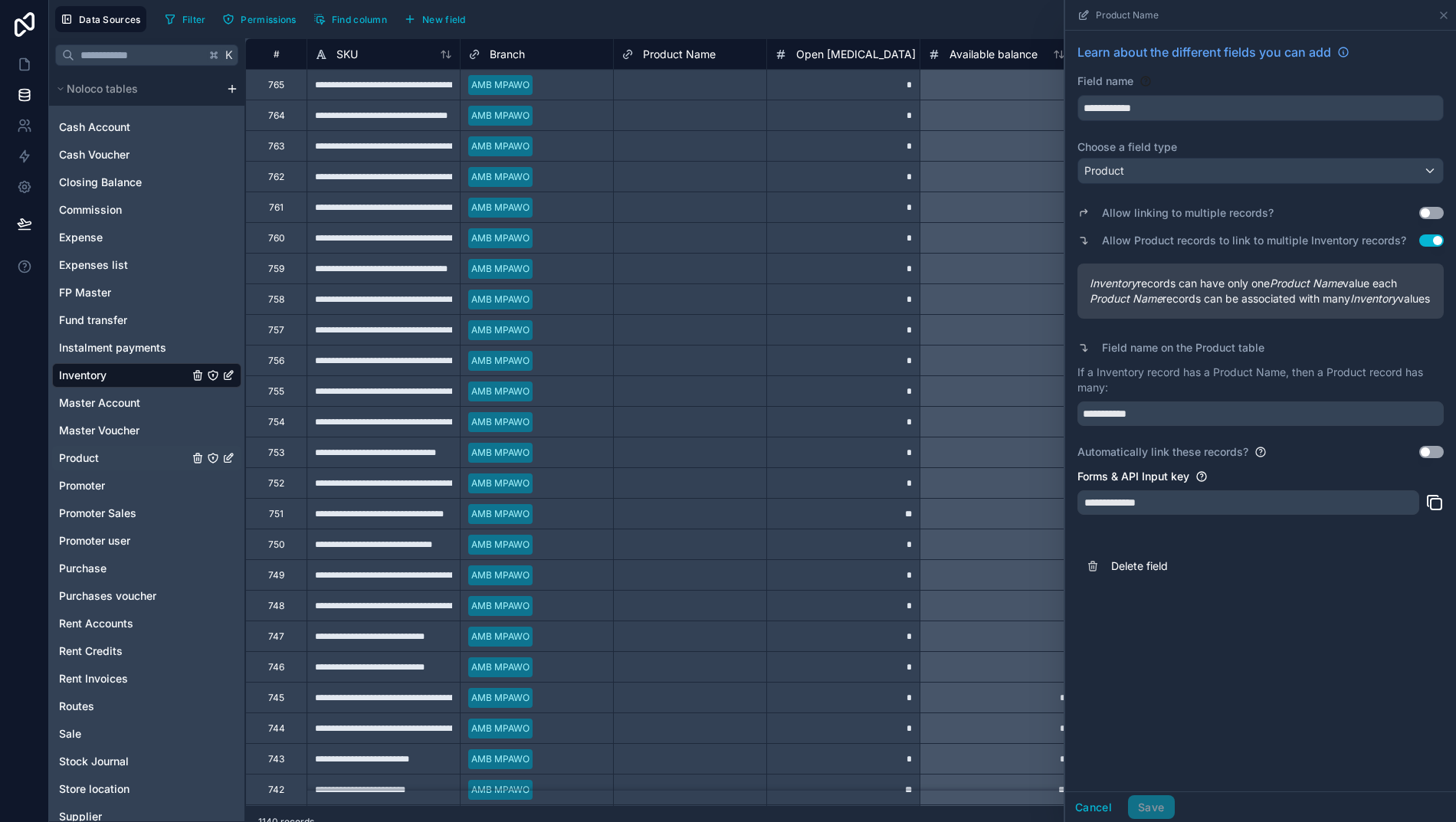
click at [78, 458] on span "Product" at bounding box center [79, 458] width 39 height 15
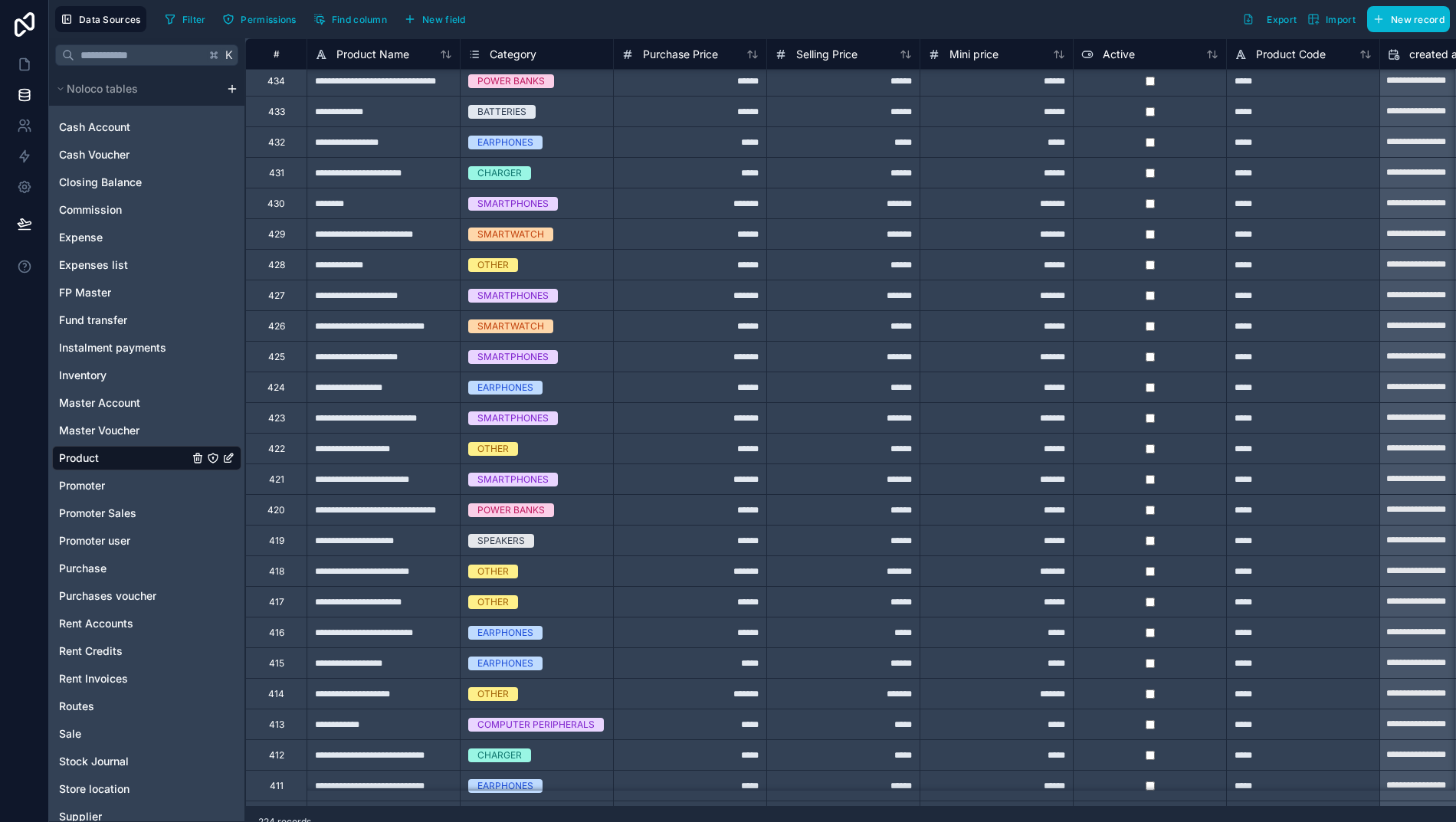
scroll to position [436, 0]
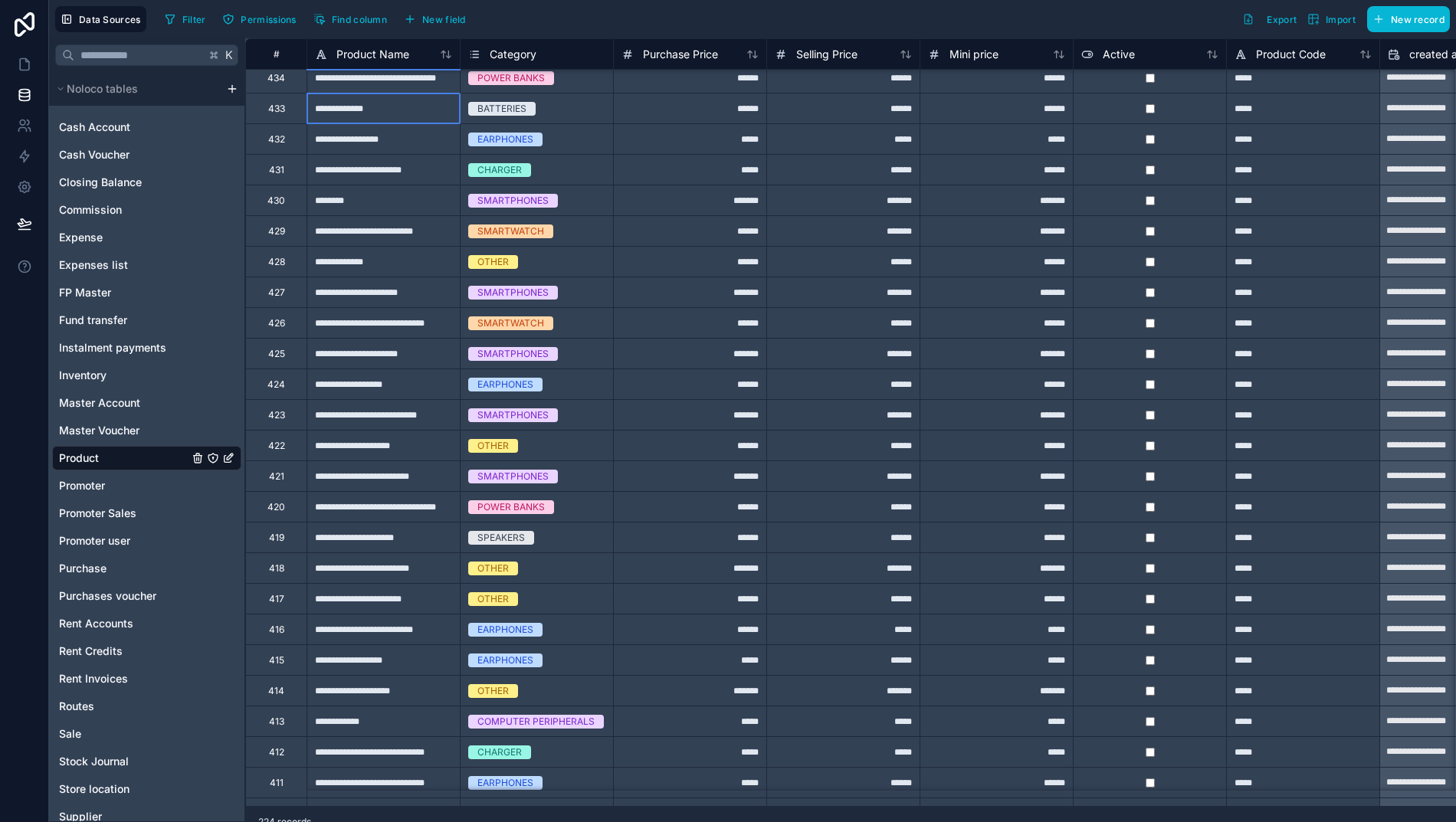
click at [351, 106] on div "**********" at bounding box center [382, 108] width 153 height 30
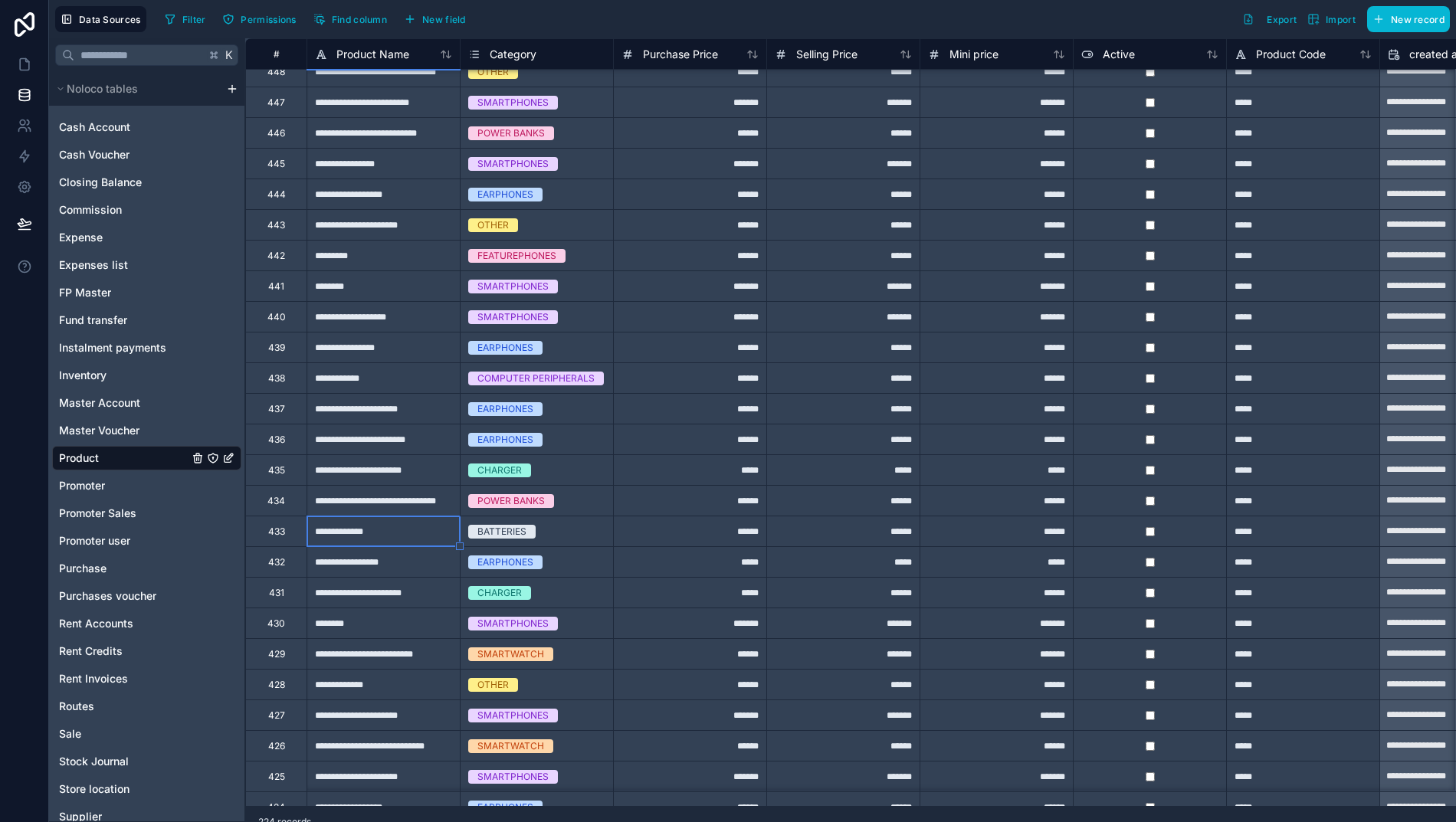
scroll to position [13, 0]
click at [376, 288] on div "********" at bounding box center [382, 286] width 153 height 30
click at [378, 533] on div "**********" at bounding box center [382, 531] width 153 height 30
click at [81, 374] on span "Inventory" at bounding box center [82, 375] width 47 height 15
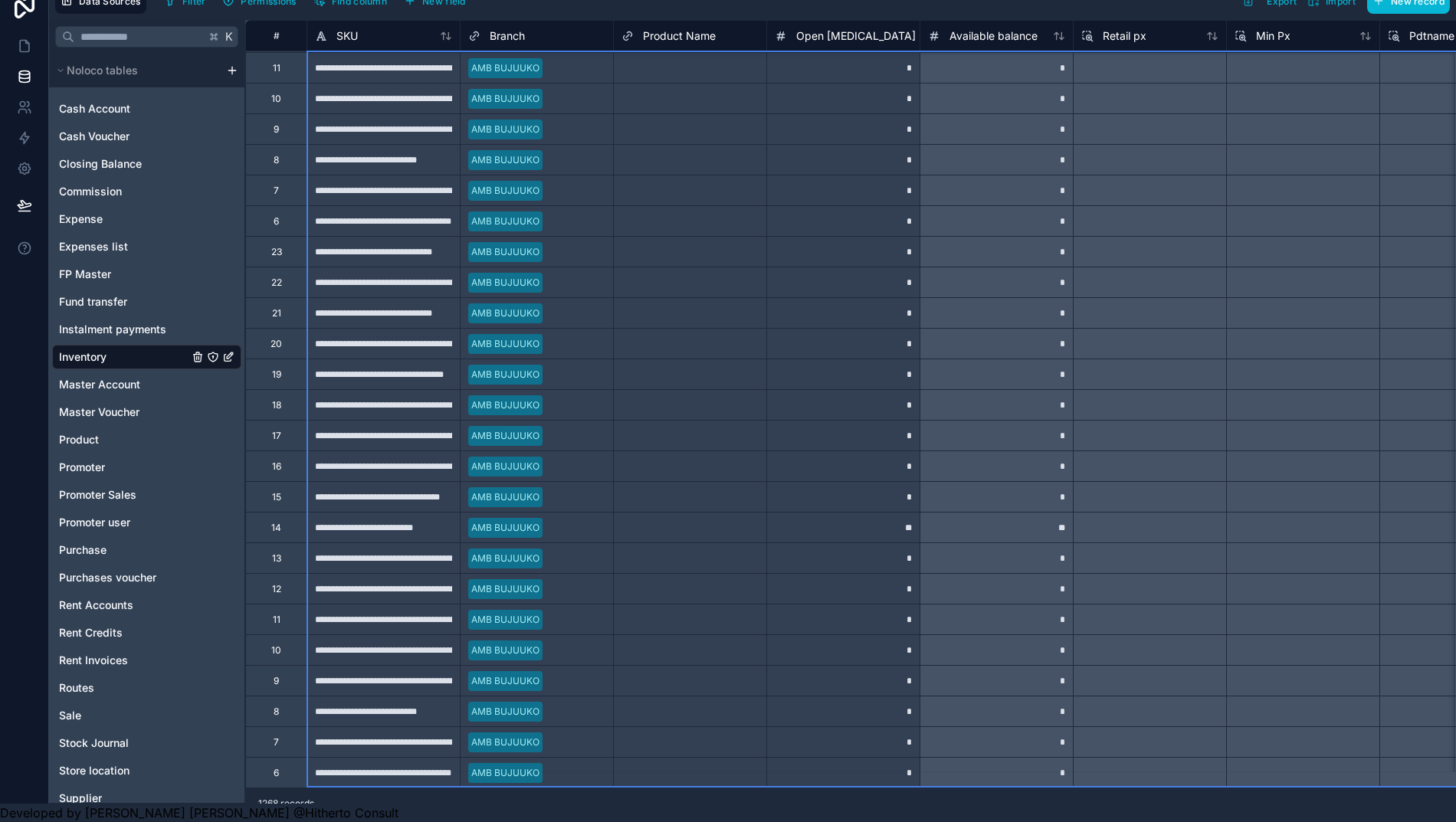
click at [257, 30] on div "#" at bounding box center [276, 35] width 38 height 12
drag, startPoint x: 467, startPoint y: 167, endPoint x: 385, endPoint y: 188, distance: 84.6
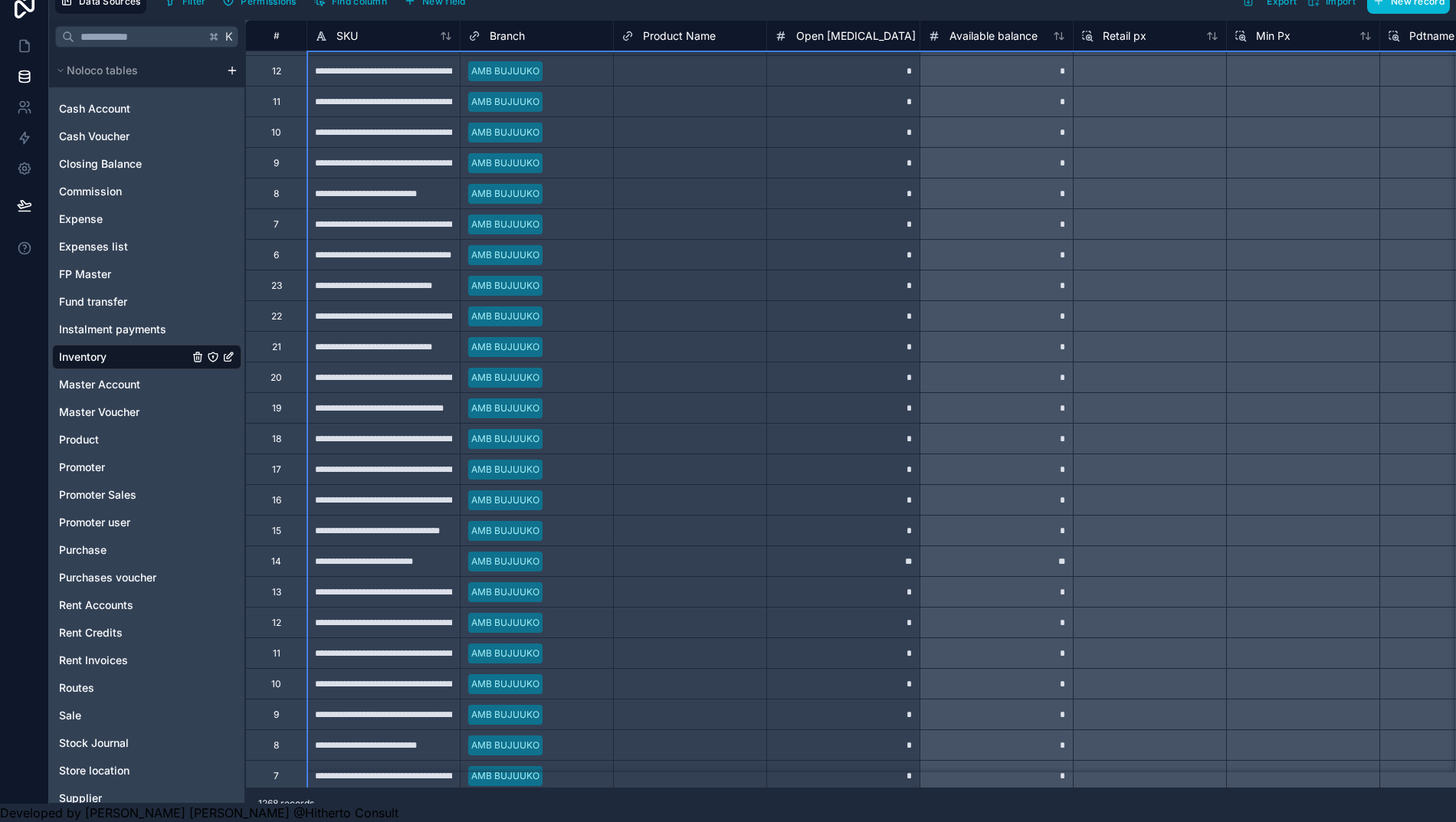
click at [577, 183] on div "AMB BUJUUKO" at bounding box center [536, 194] width 152 height 23
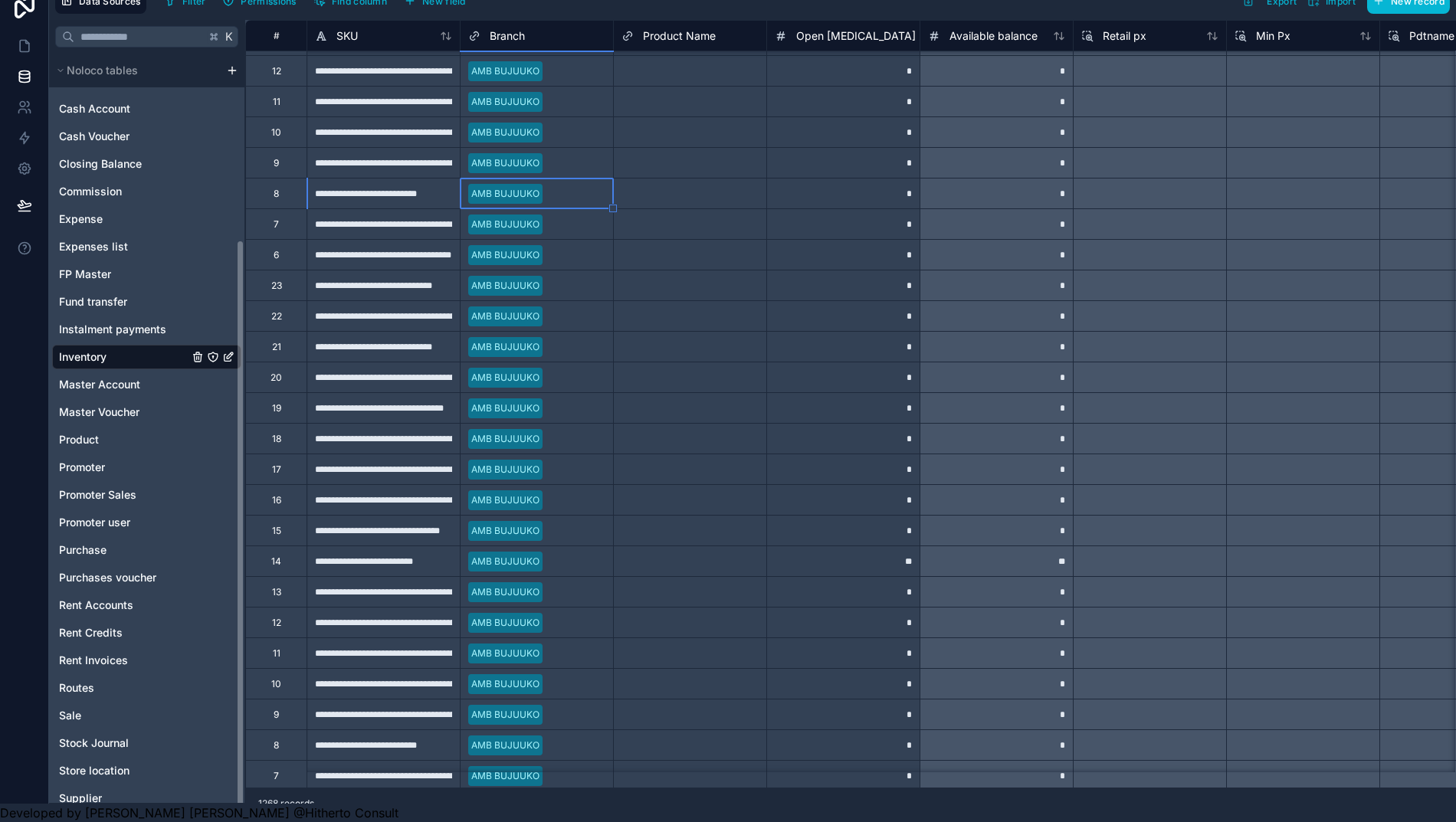
click at [268, 30] on div "#" at bounding box center [276, 35] width 38 height 12
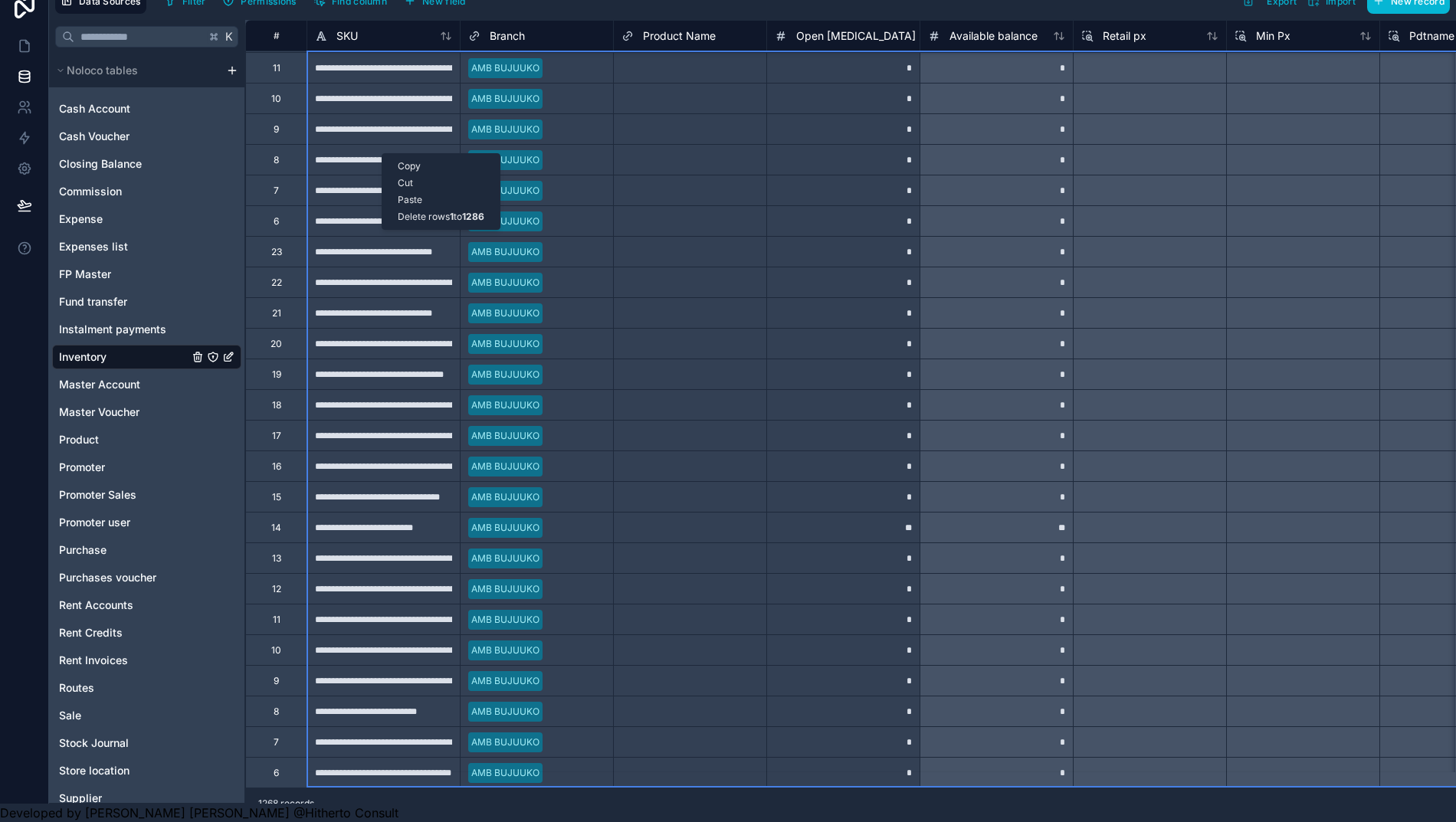
click at [437, 216] on div "Delete rows 1 to 1286" at bounding box center [441, 217] width 117 height 17
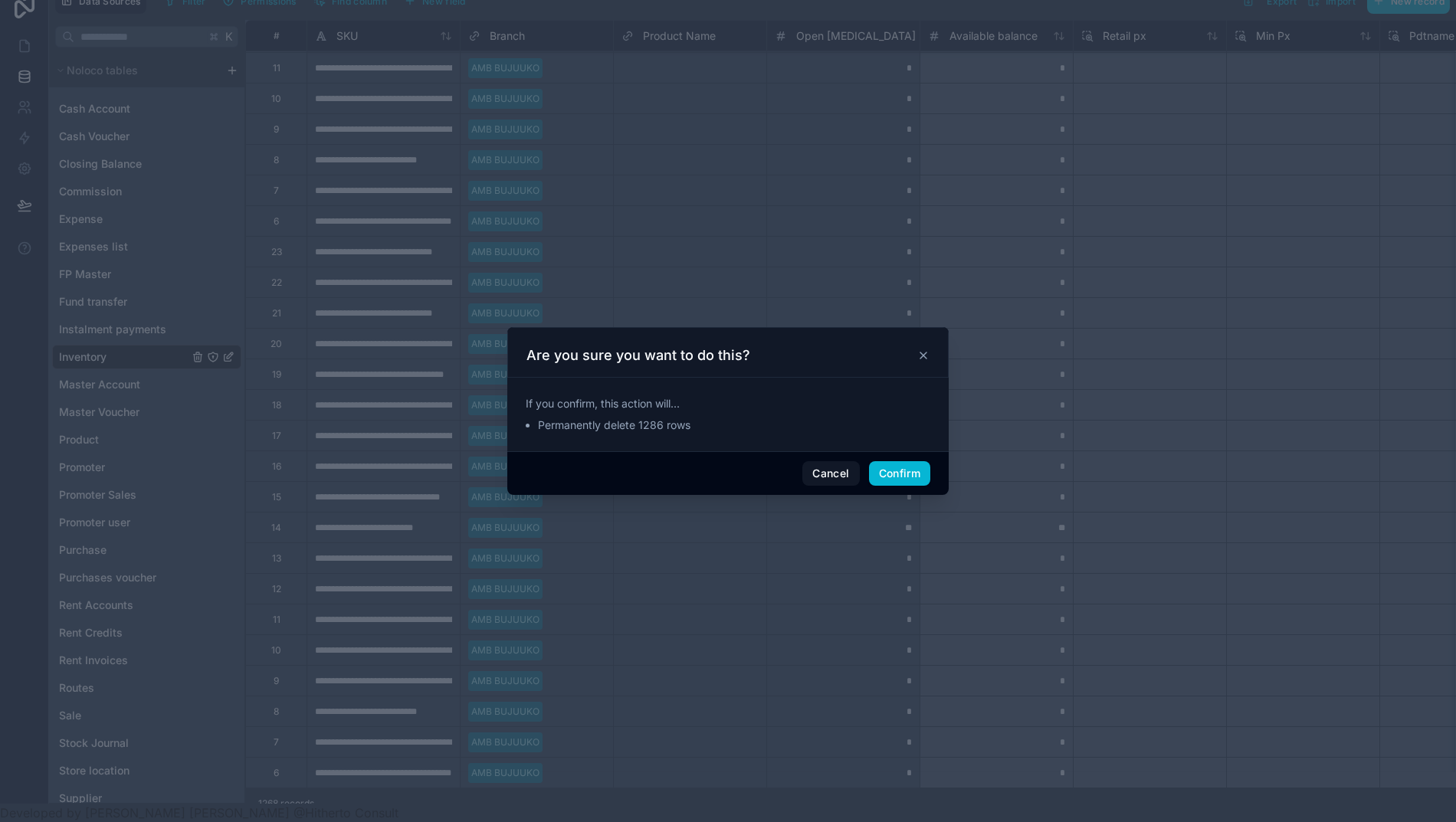
click at [879, 478] on button "Confirm" at bounding box center [899, 473] width 61 height 24
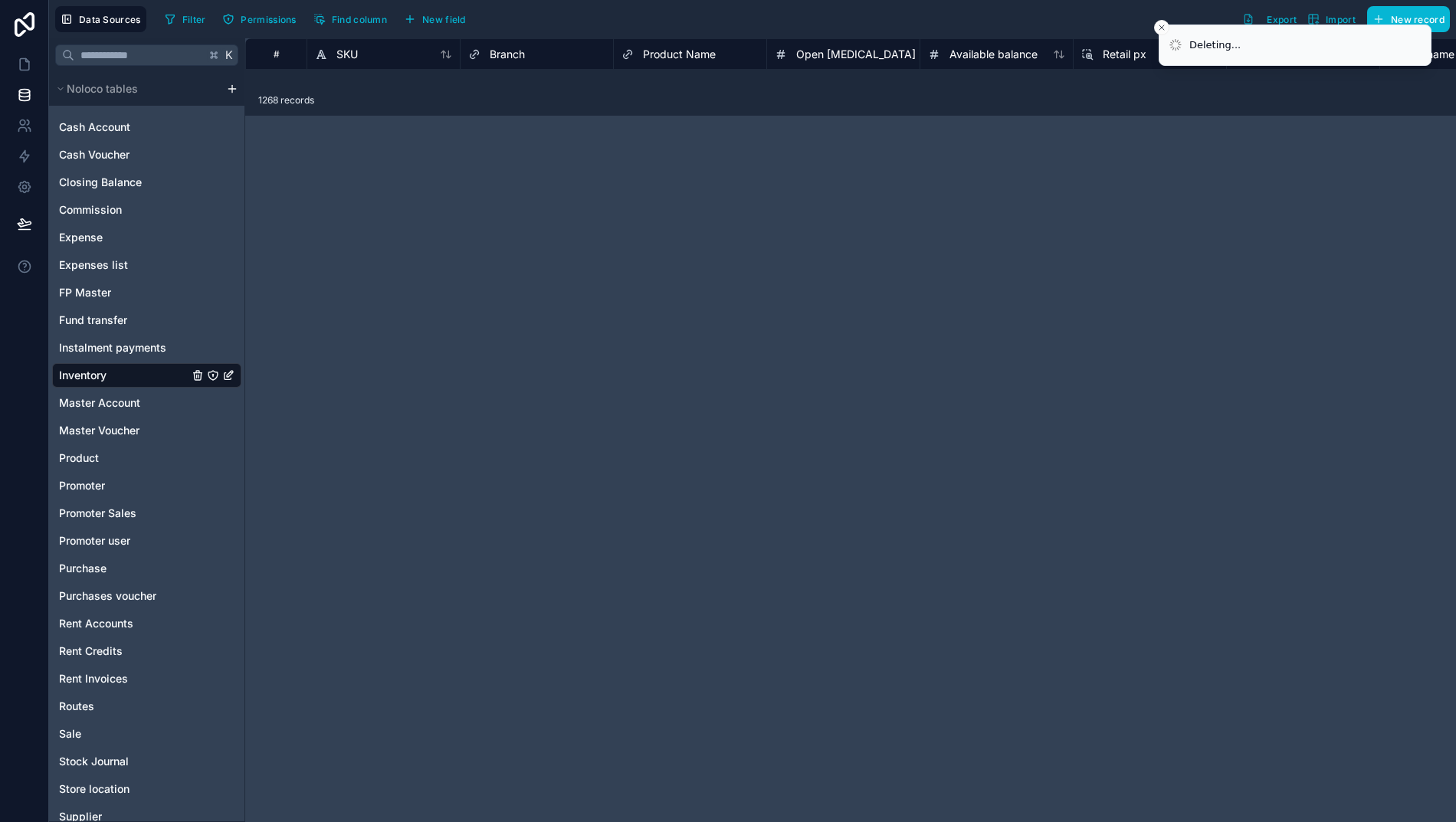
scroll to position [0, 9]
click at [69, 347] on span "Instalment payments" at bounding box center [113, 347] width 107 height 15
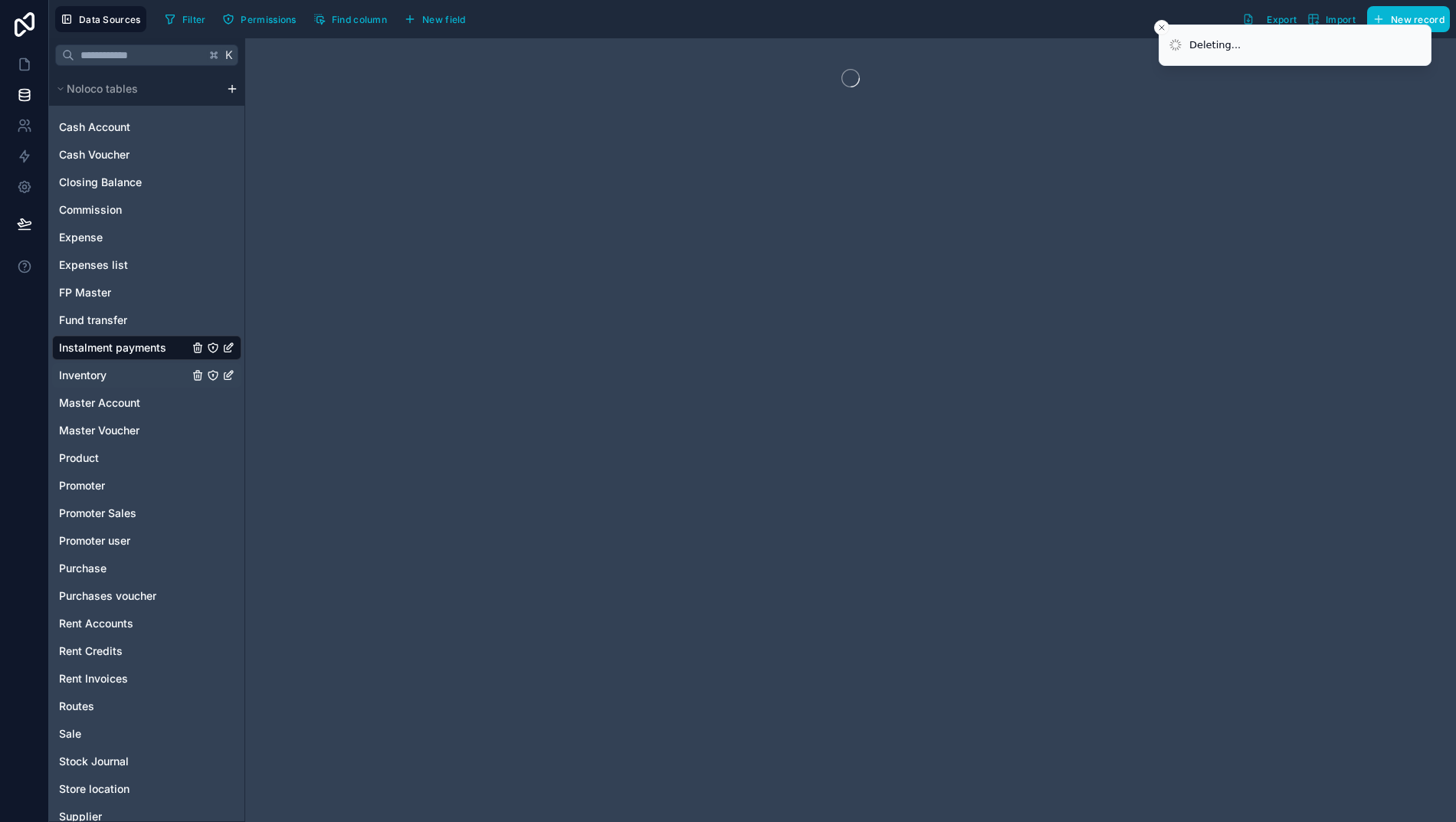
click at [72, 377] on span "Inventory" at bounding box center [82, 375] width 47 height 15
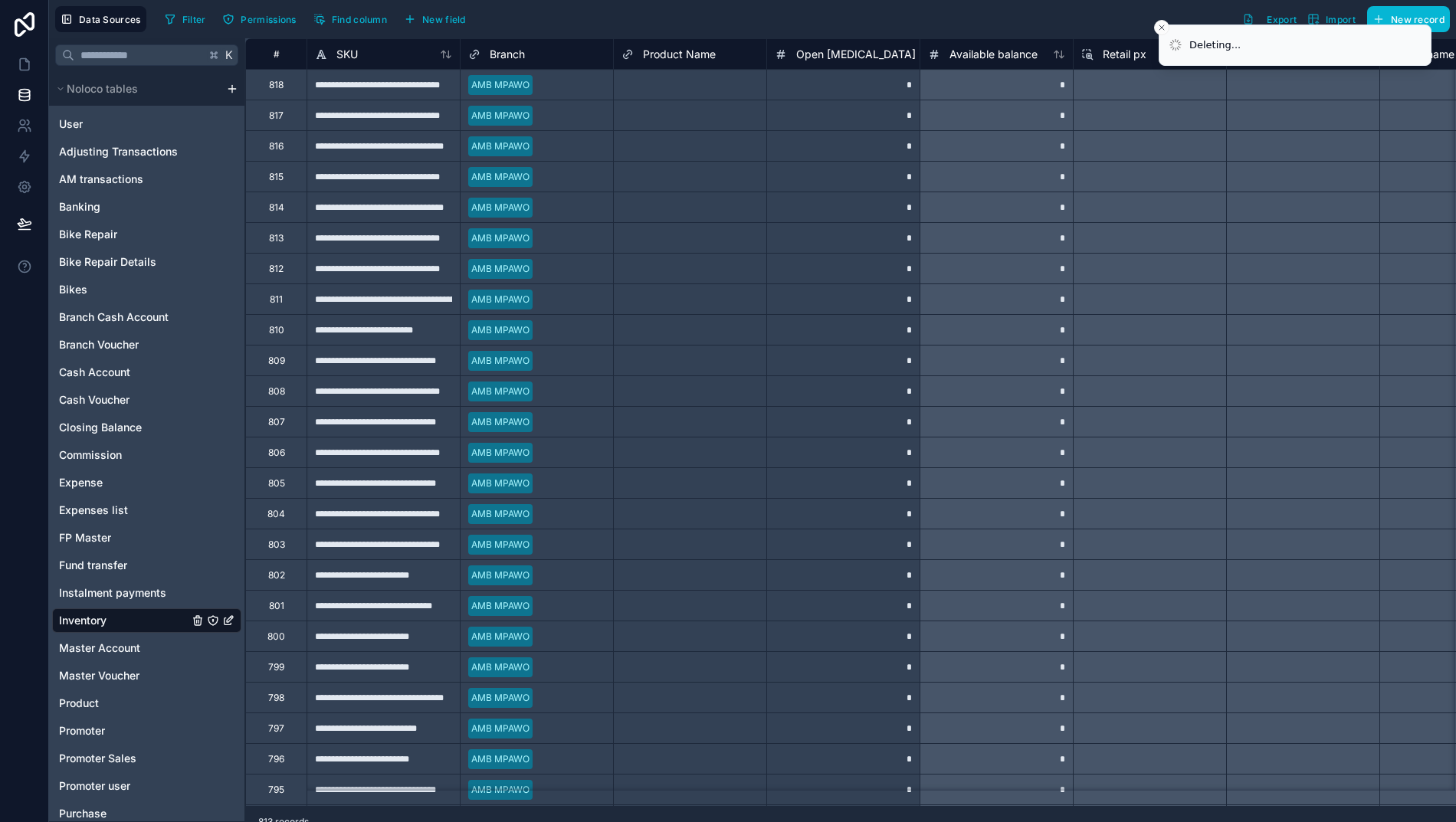
scroll to position [245, 0]
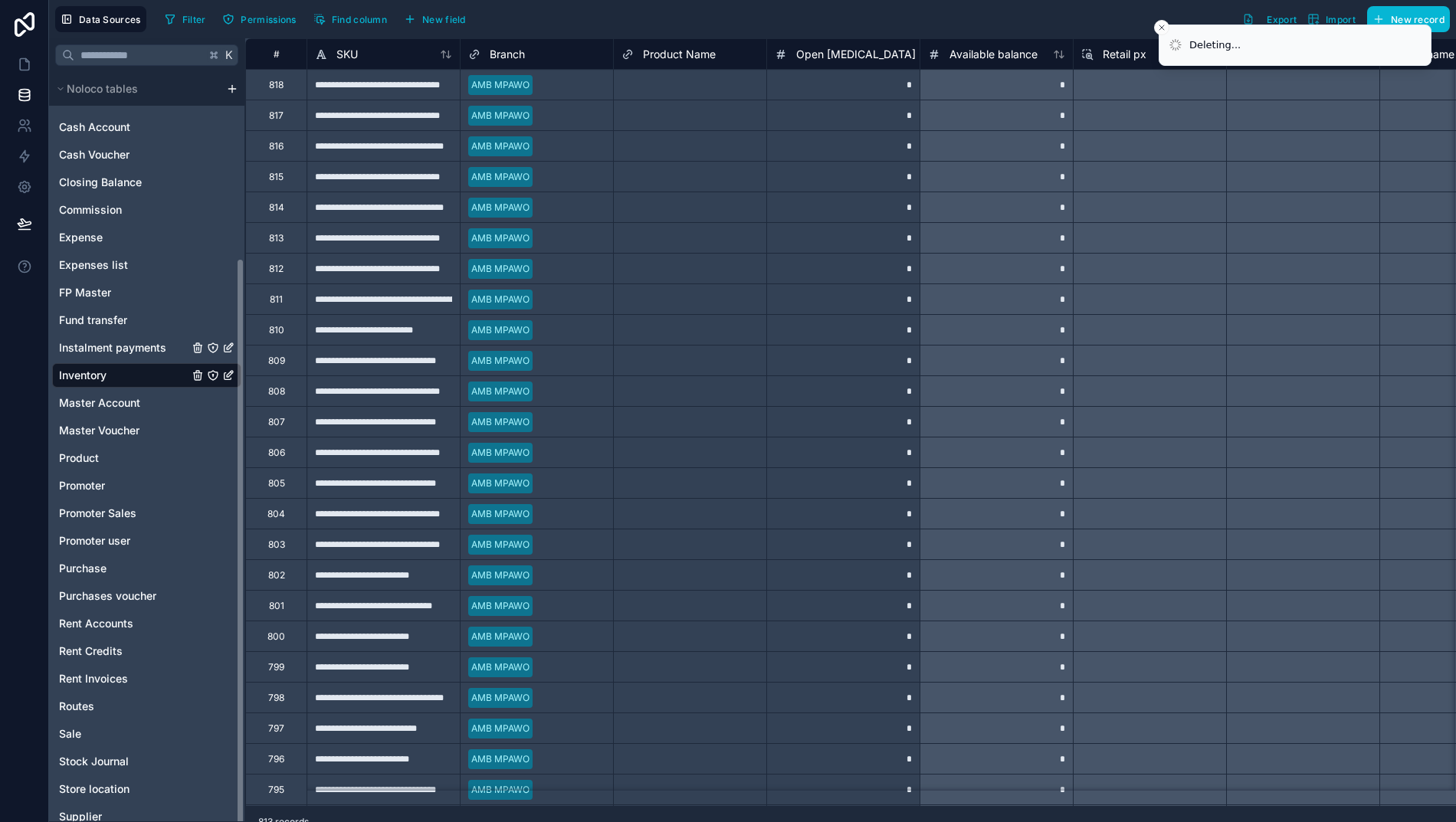
drag, startPoint x: 93, startPoint y: 347, endPoint x: 84, endPoint y: 369, distance: 23.8
click at [93, 347] on span "Instalment payments" at bounding box center [113, 347] width 107 height 15
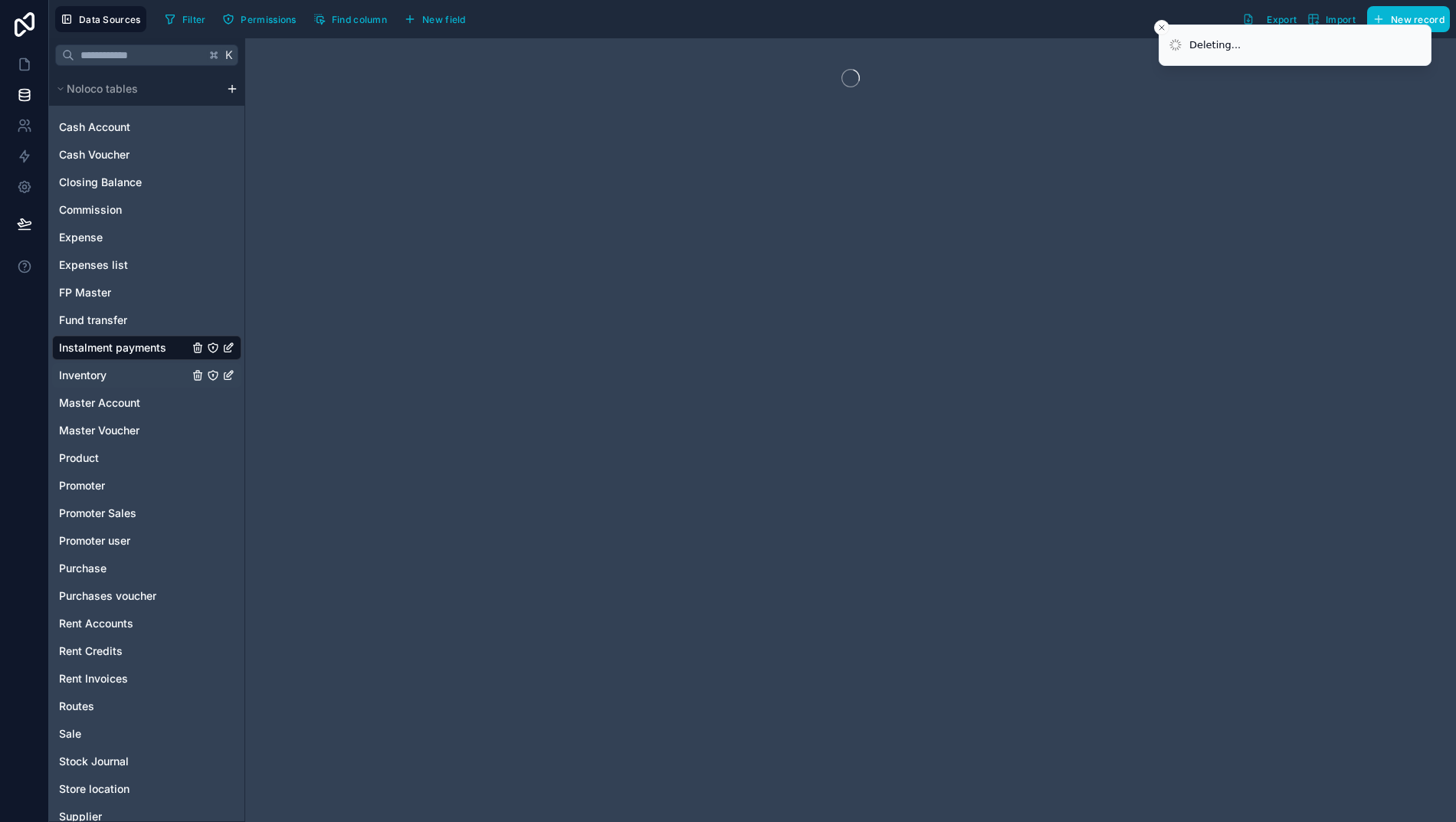
click at [74, 374] on span "Inventory" at bounding box center [82, 375] width 47 height 15
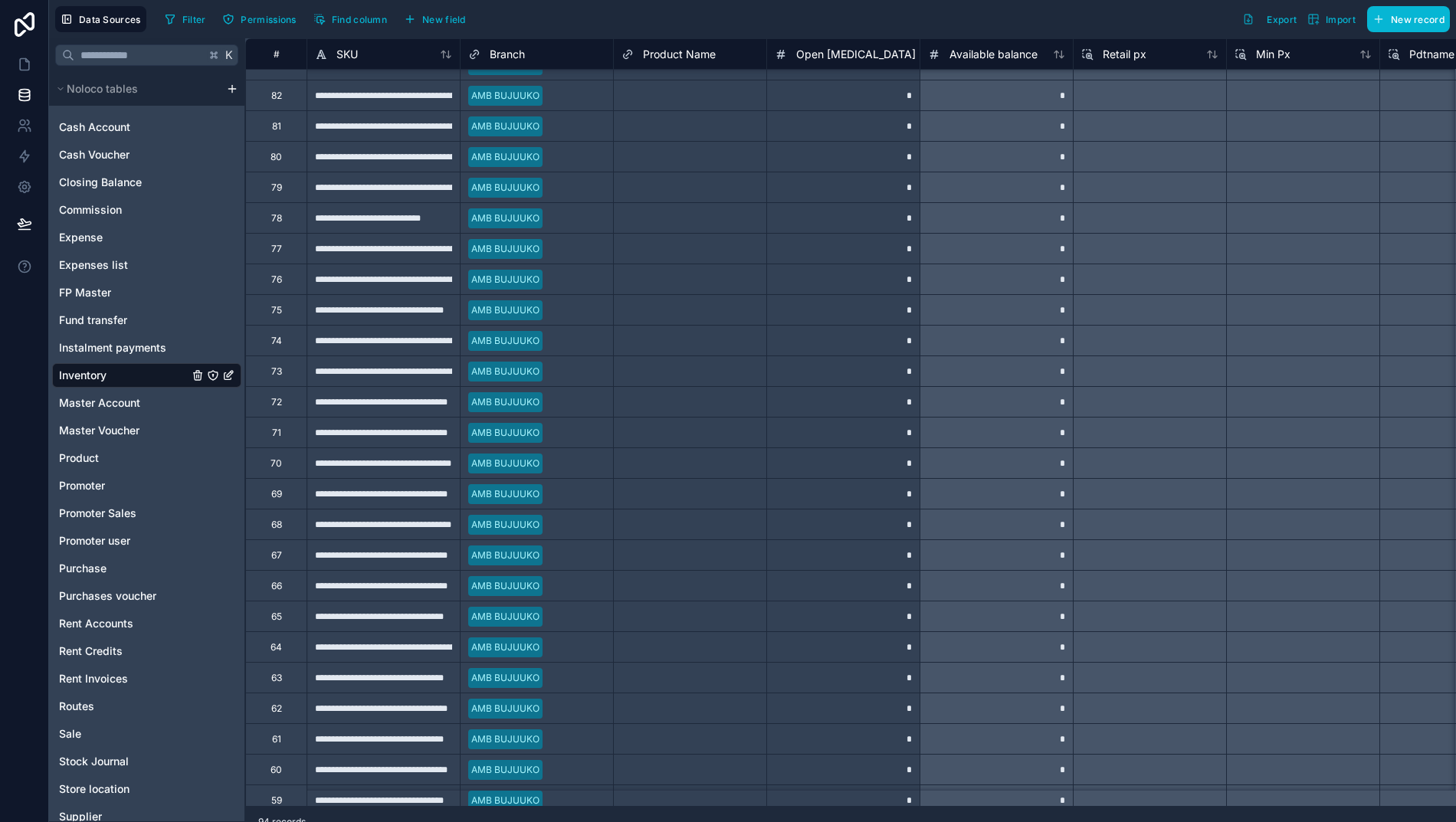
scroll to position [786, 0]
click at [115, 341] on span "Instalment payments" at bounding box center [113, 347] width 107 height 15
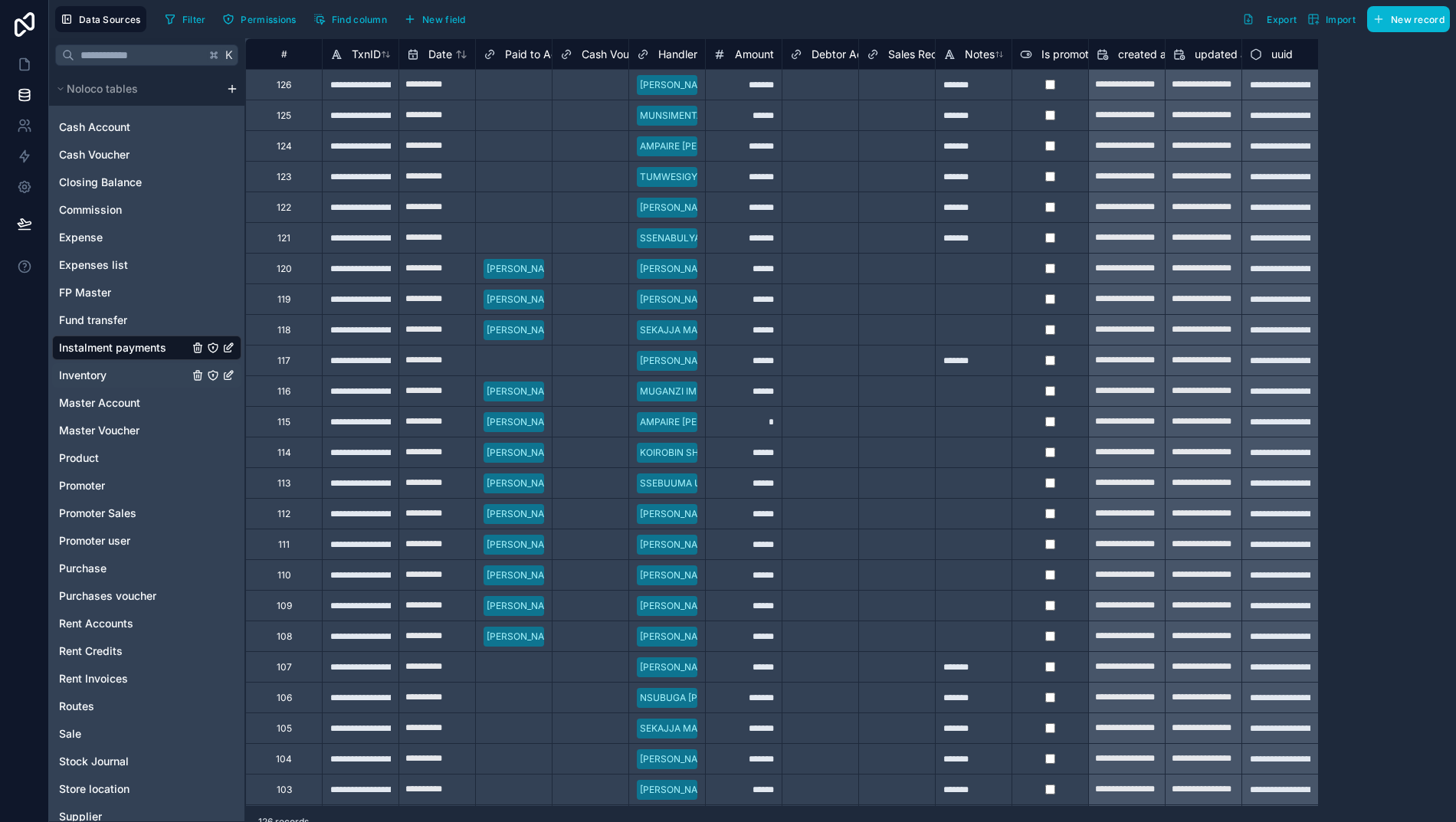
click at [81, 377] on span "Inventory" at bounding box center [82, 375] width 47 height 15
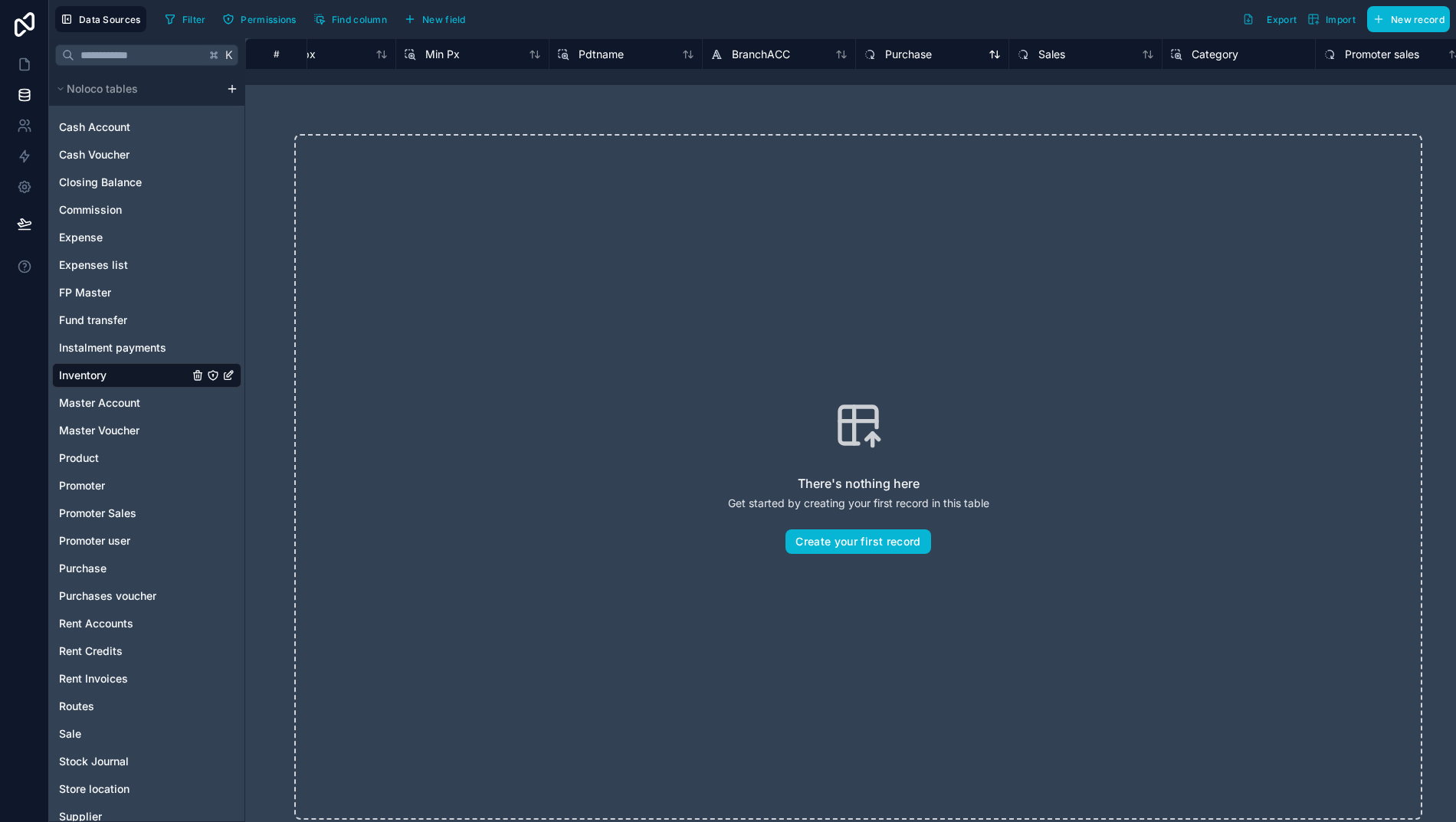
scroll to position [0, 831]
click at [748, 54] on span "BranchACC" at bounding box center [759, 54] width 58 height 15
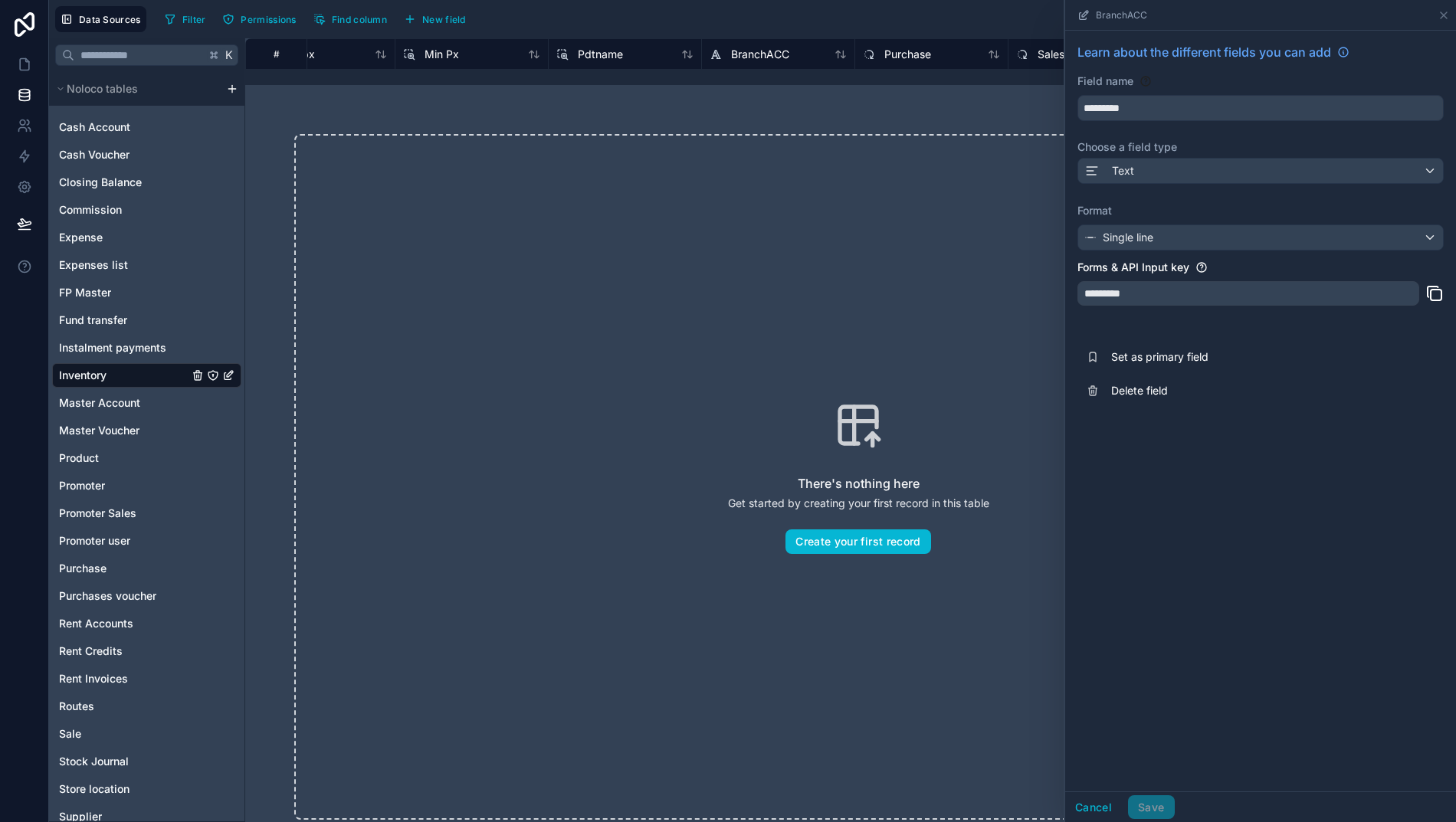
click at [806, 19] on div "Filter Permissions Find column New field Export Import New record" at bounding box center [804, 19] width 1291 height 26
click at [1095, 816] on button "Cancel" at bounding box center [1092, 807] width 56 height 24
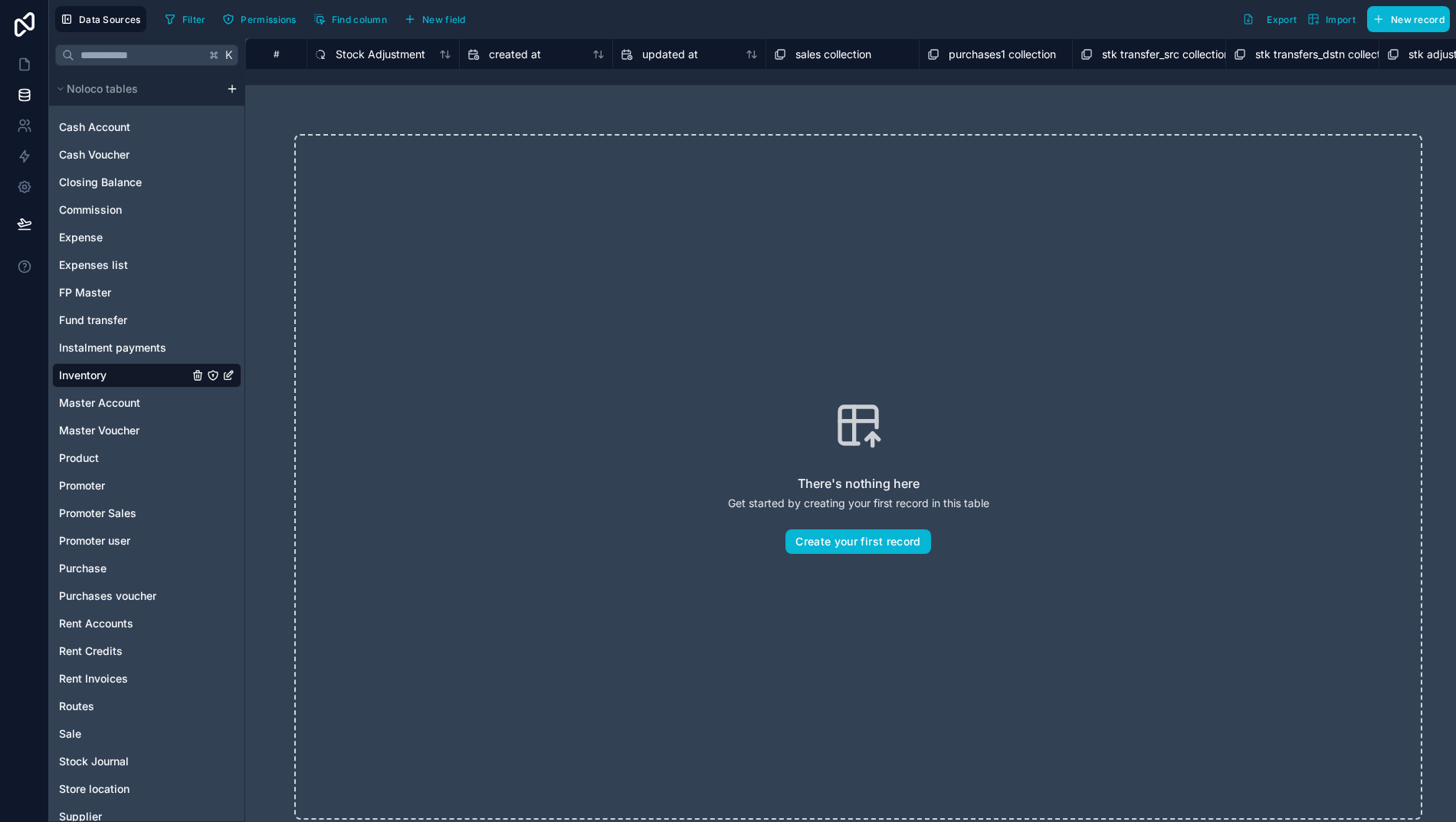
scroll to position [0, 2301]
click at [405, 19] on button "New field" at bounding box center [434, 20] width 73 height 23
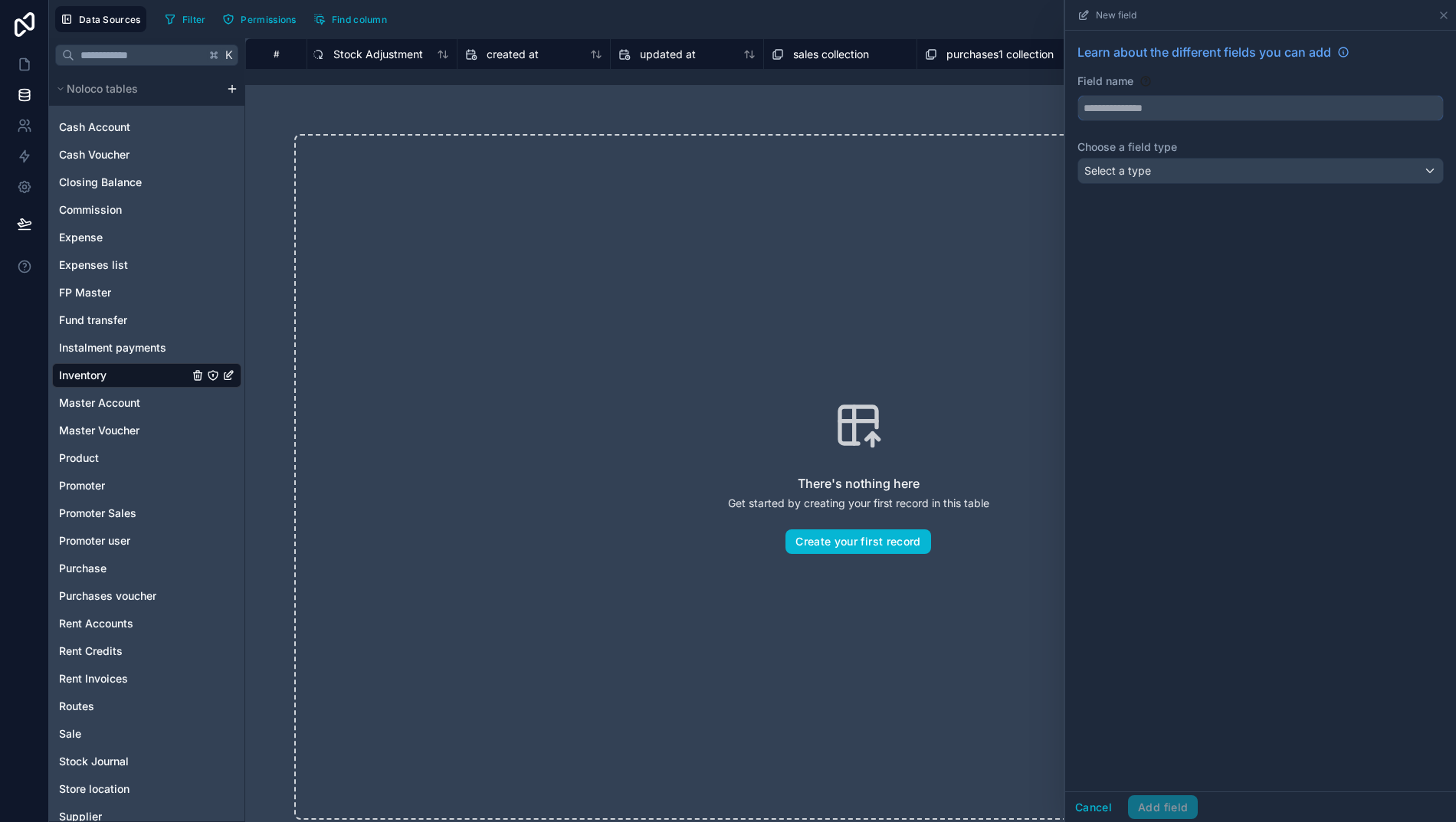
click at [1189, 108] on input "text" at bounding box center [1260, 107] width 364 height 24
type input "*****"
click at [1127, 149] on div "Notes" at bounding box center [1275, 144] width 338 height 19
drag, startPoint x: 1190, startPoint y: 328, endPoint x: 1185, endPoint y: 246, distance: 82.2
click at [1198, 301] on div "Learn about the different fields you can add Field name ***** Choose a field ty…" at bounding box center [1260, 411] width 390 height 761
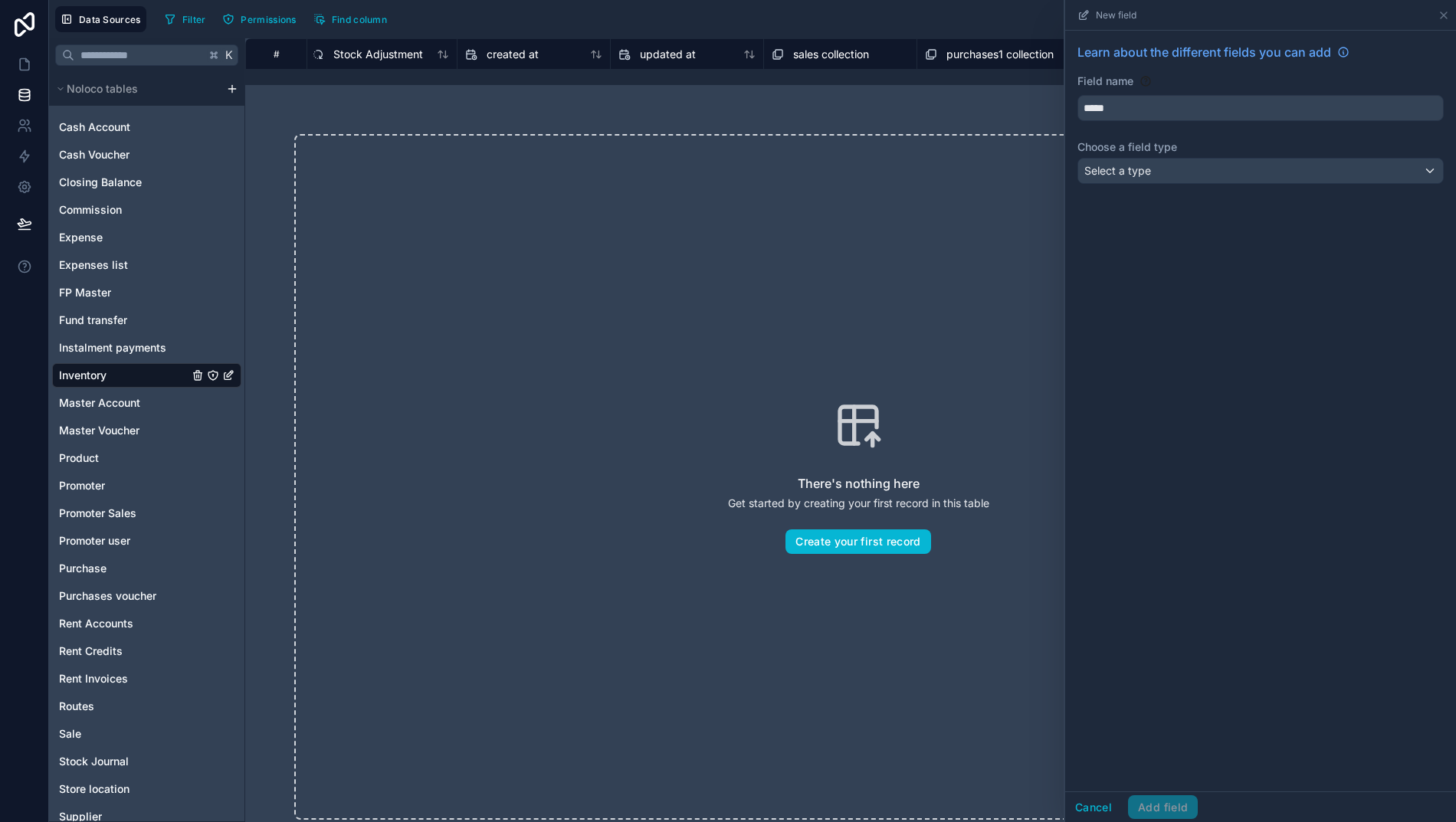
click at [1169, 176] on div "Select a type" at bounding box center [1260, 170] width 364 height 24
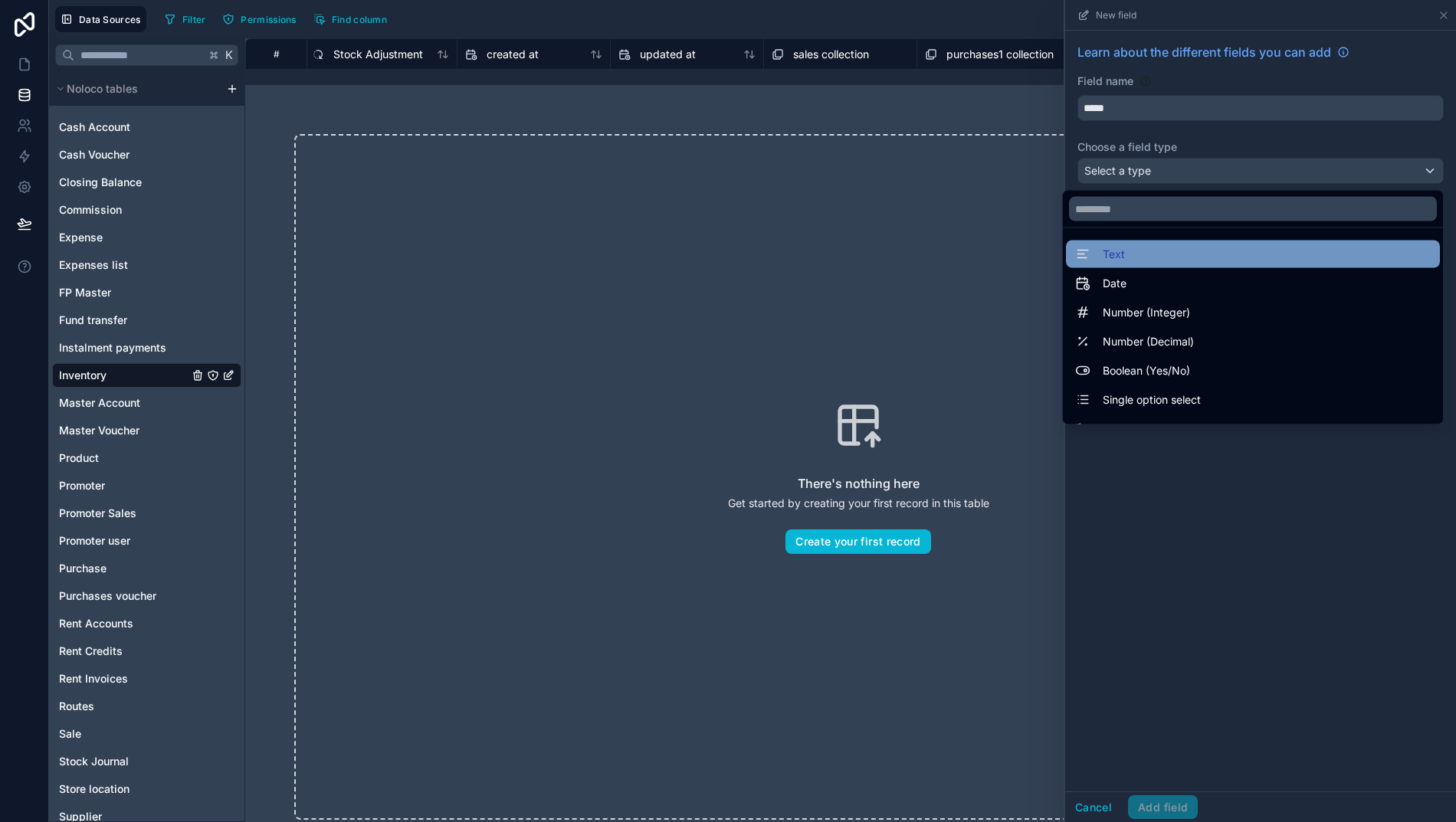
click at [1122, 268] on div "Text" at bounding box center [1253, 254] width 374 height 28
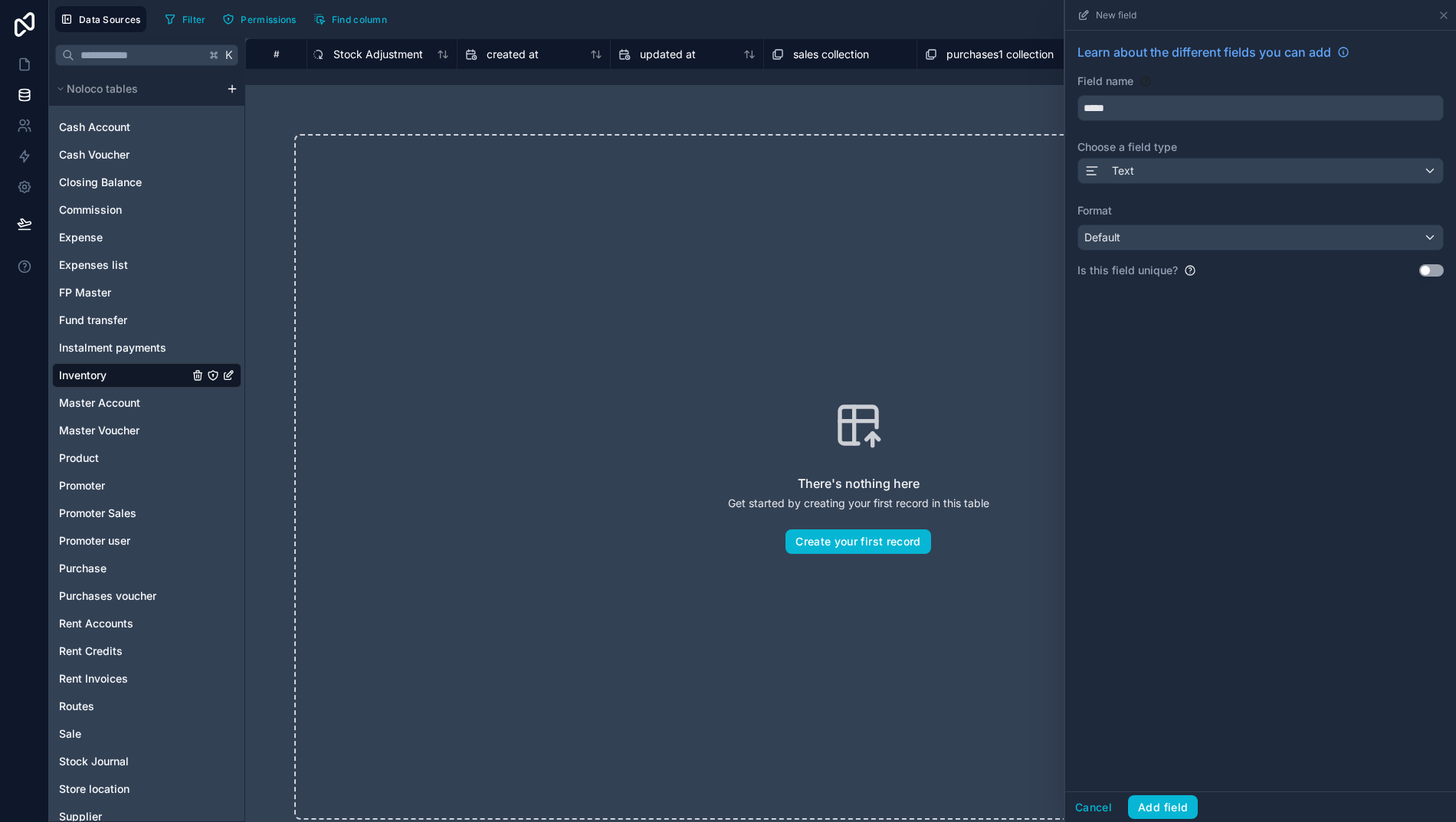
click at [1203, 239] on div "Default" at bounding box center [1260, 237] width 364 height 24
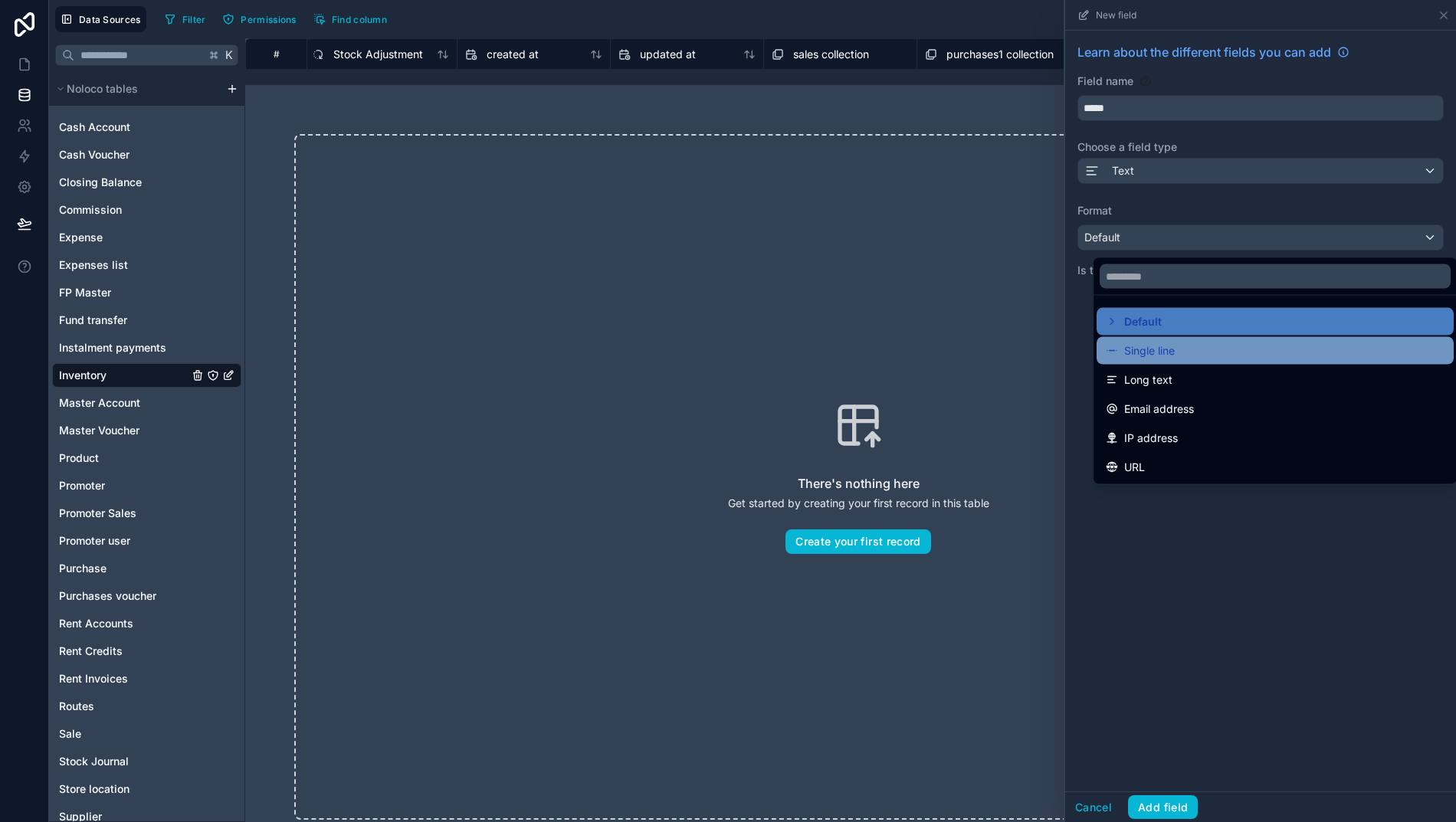
click at [1128, 343] on span "Single line" at bounding box center [1149, 351] width 50 height 19
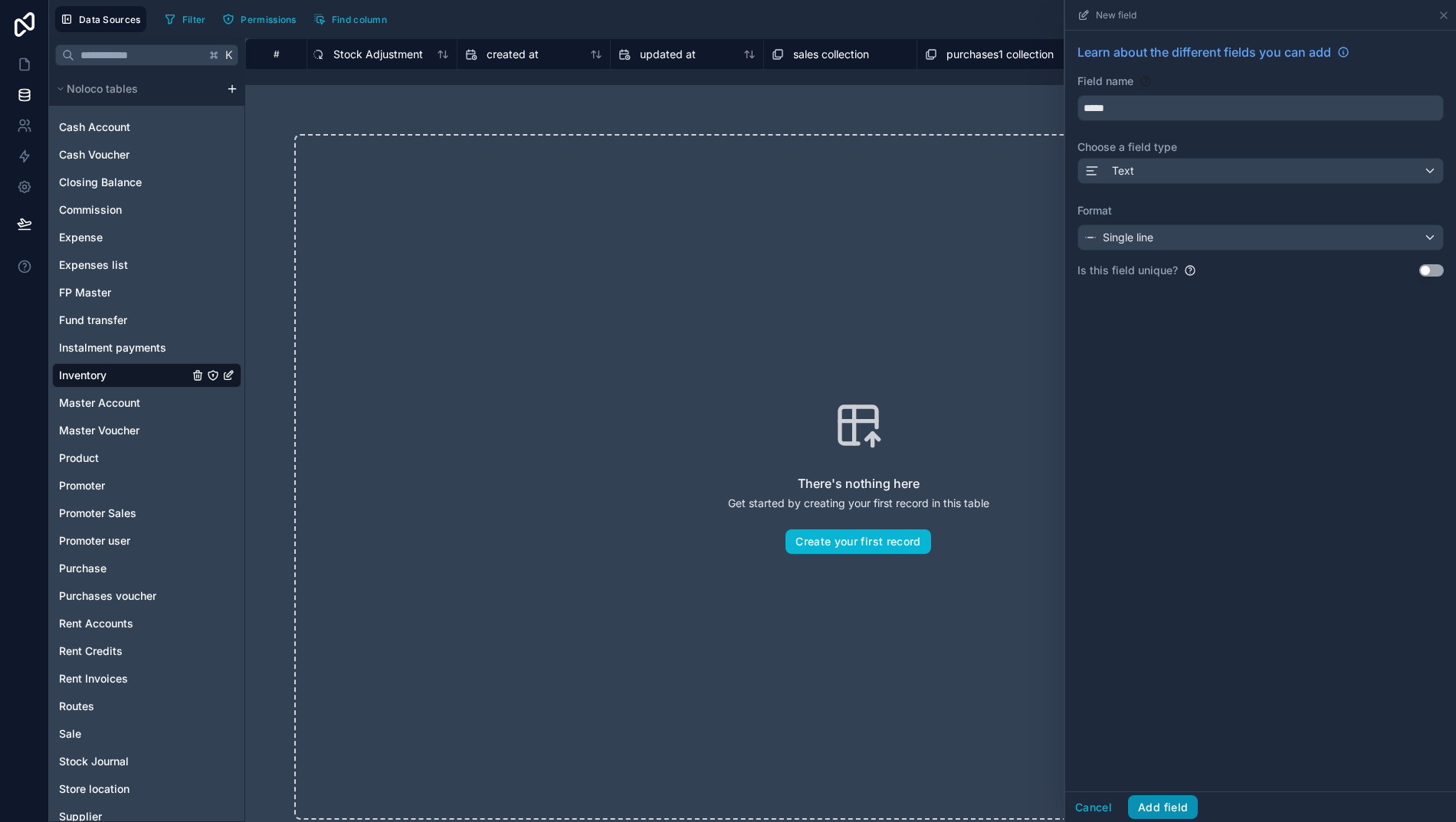
click at [1147, 819] on button "Add field" at bounding box center [1162, 807] width 70 height 24
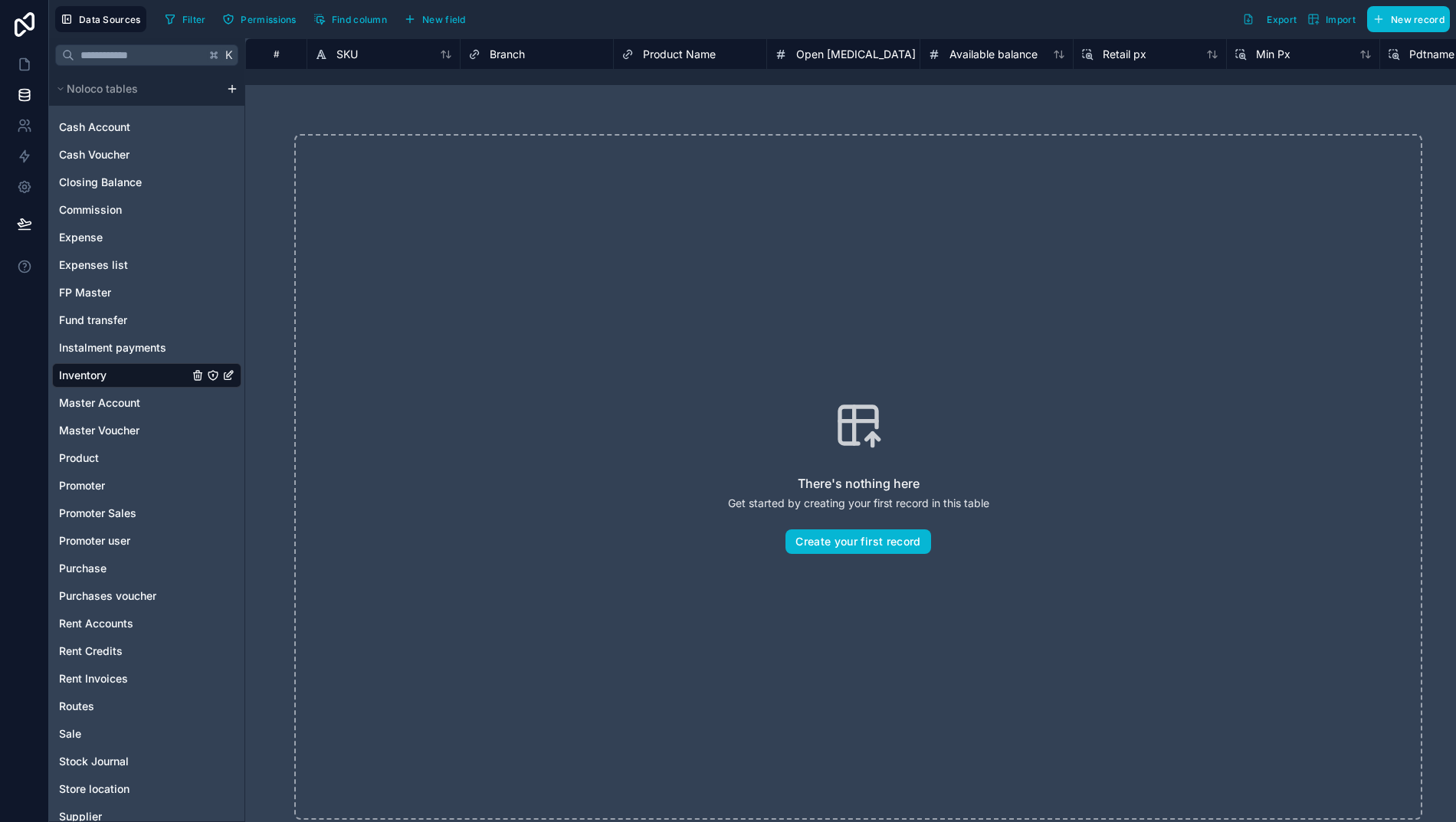
scroll to position [0, 15]
click at [1334, 19] on span "Import" at bounding box center [1340, 19] width 30 height 12
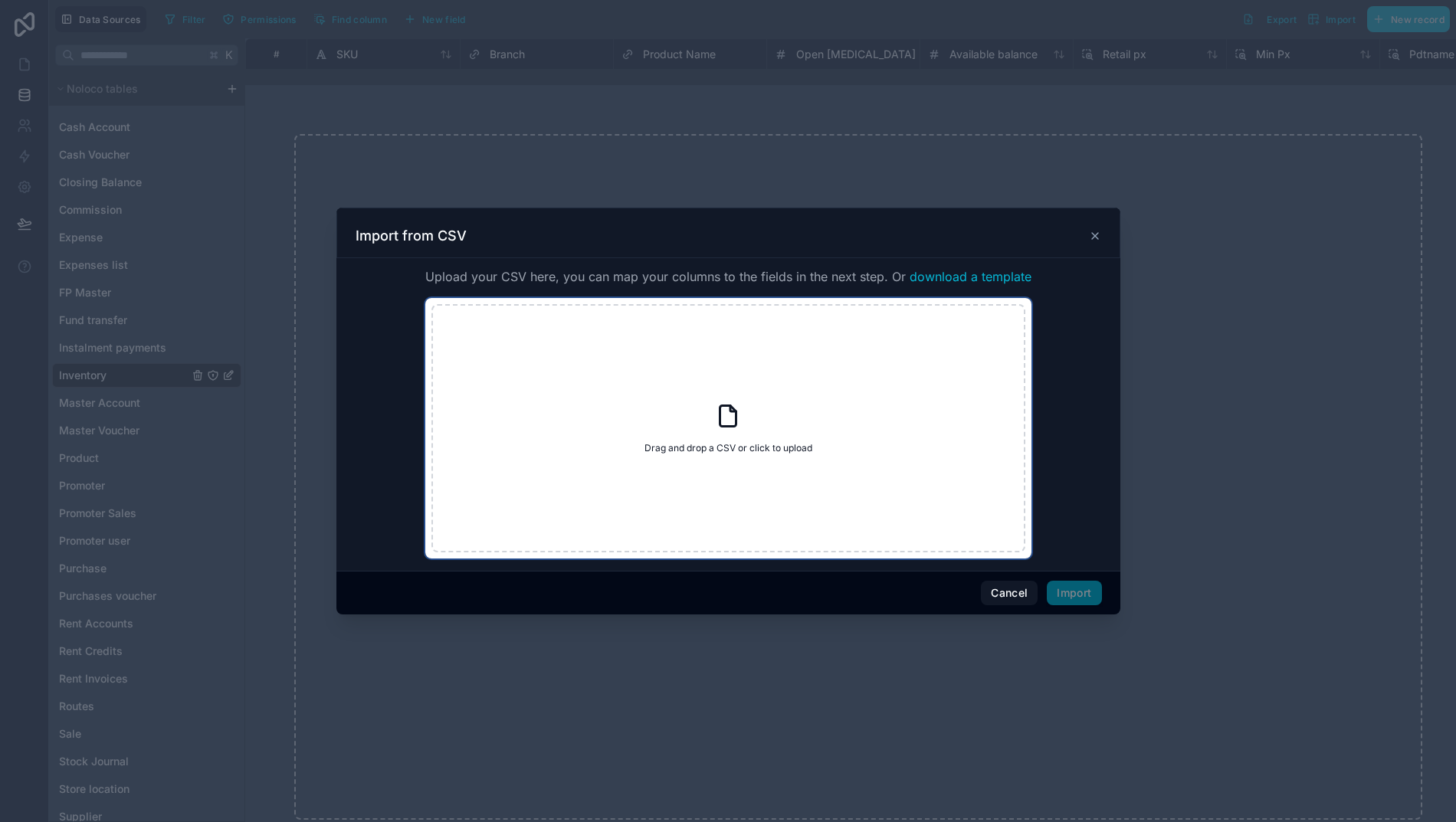
click at [714, 430] on icon at bounding box center [727, 415] width 28 height 28
type input "**********"
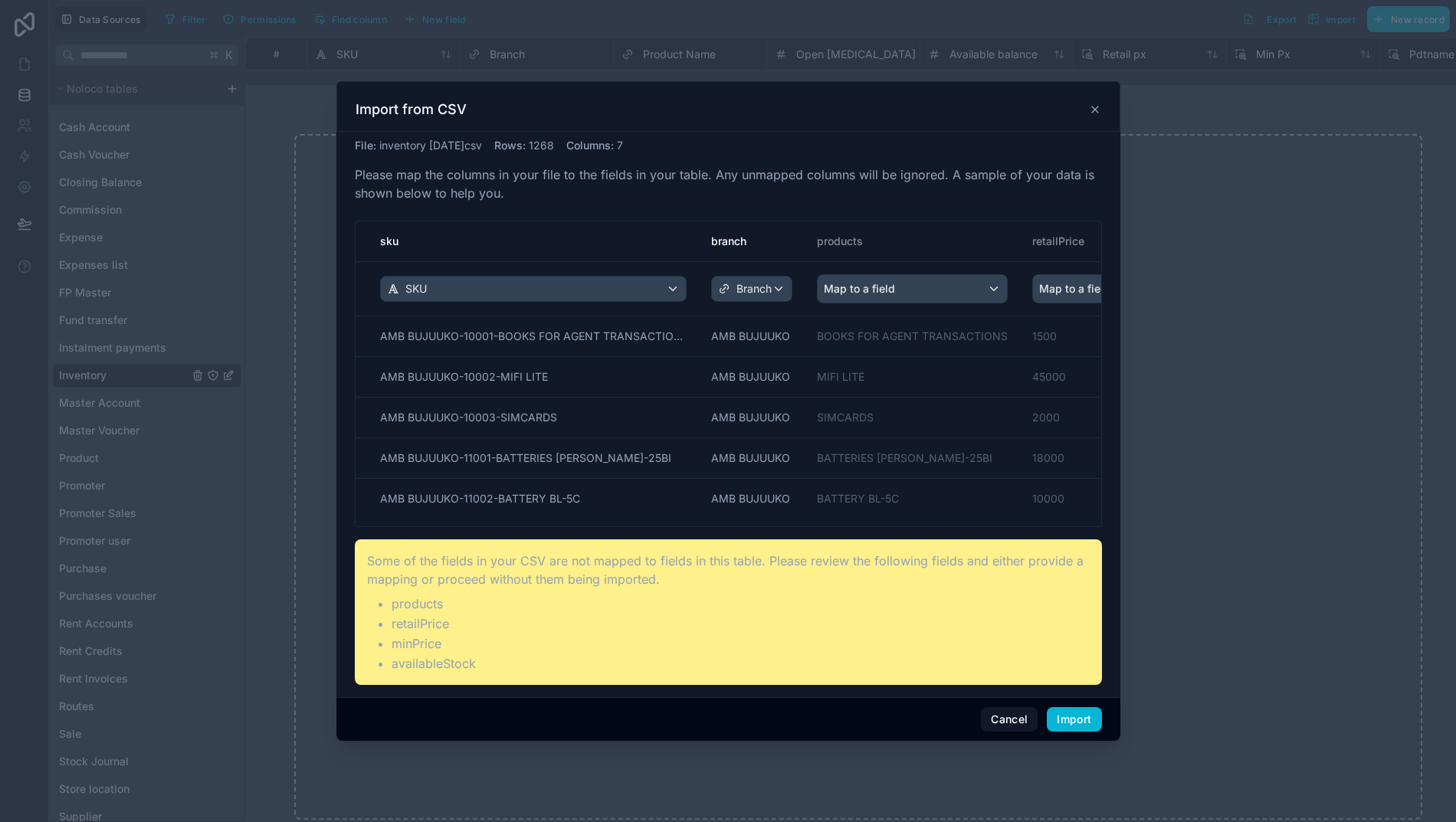
click at [478, 292] on div "SKU" at bounding box center [533, 288] width 305 height 24
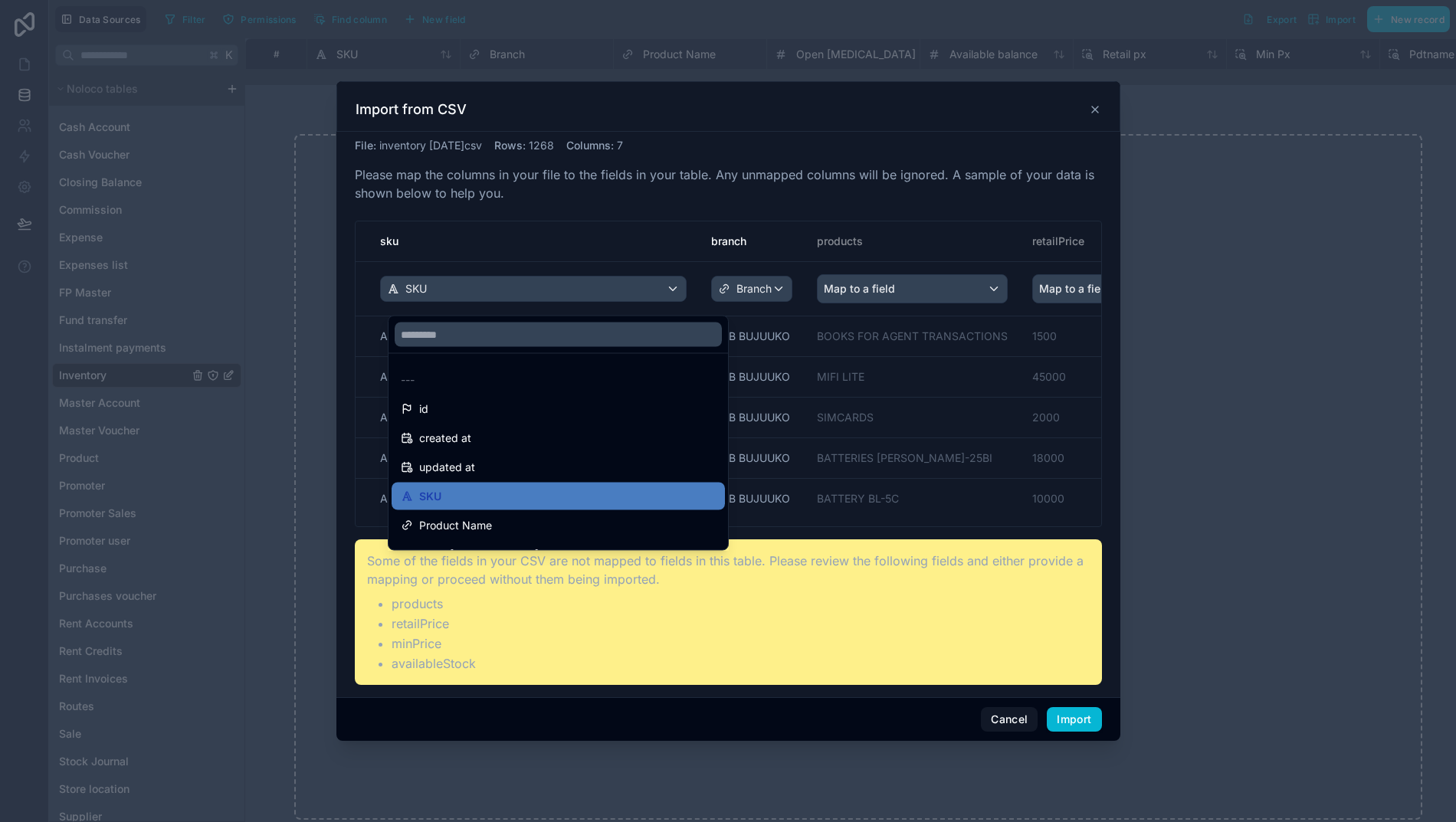
click at [478, 292] on div "scrollable content" at bounding box center [728, 411] width 784 height 660
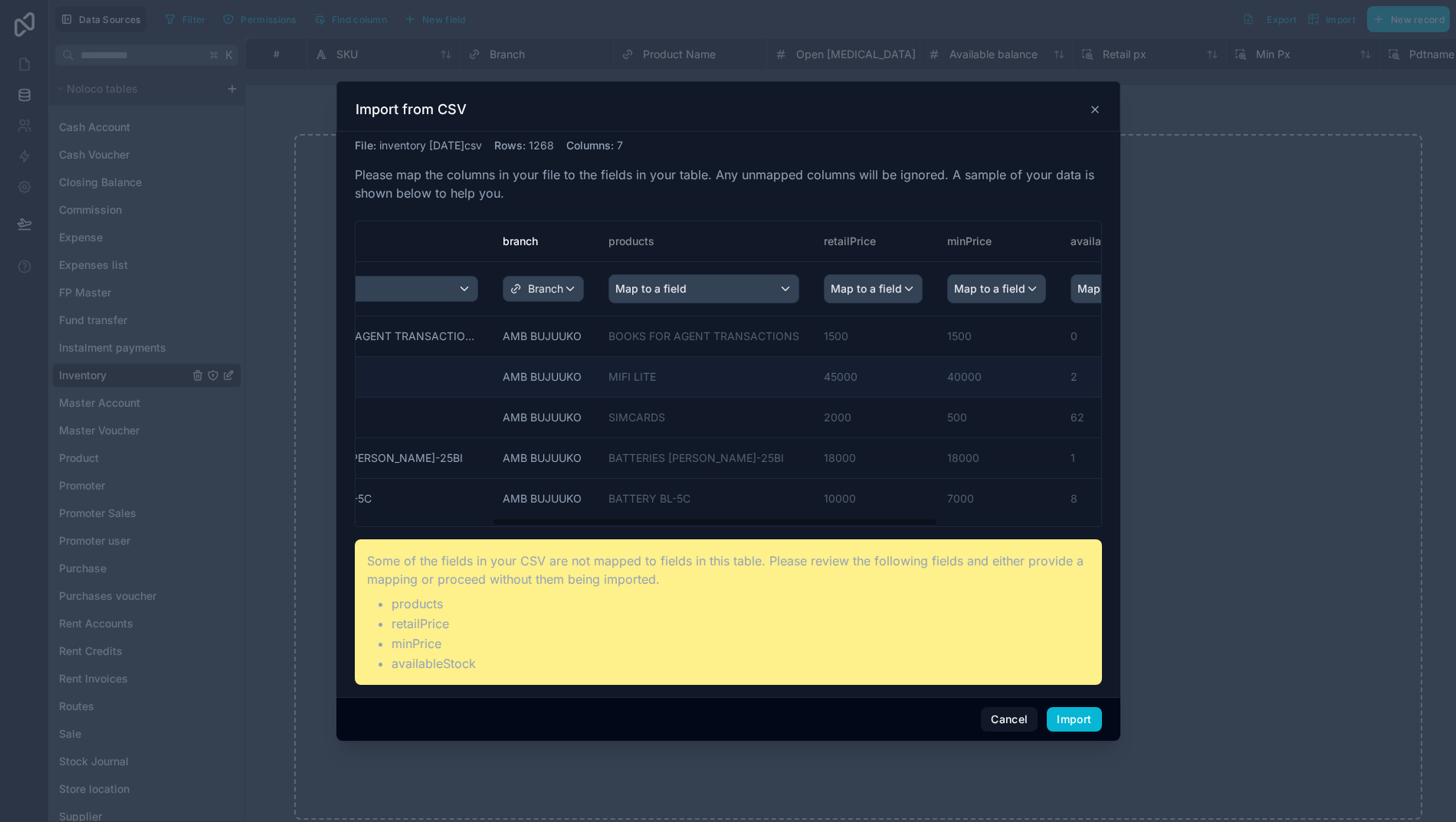
scroll to position [0, 227]
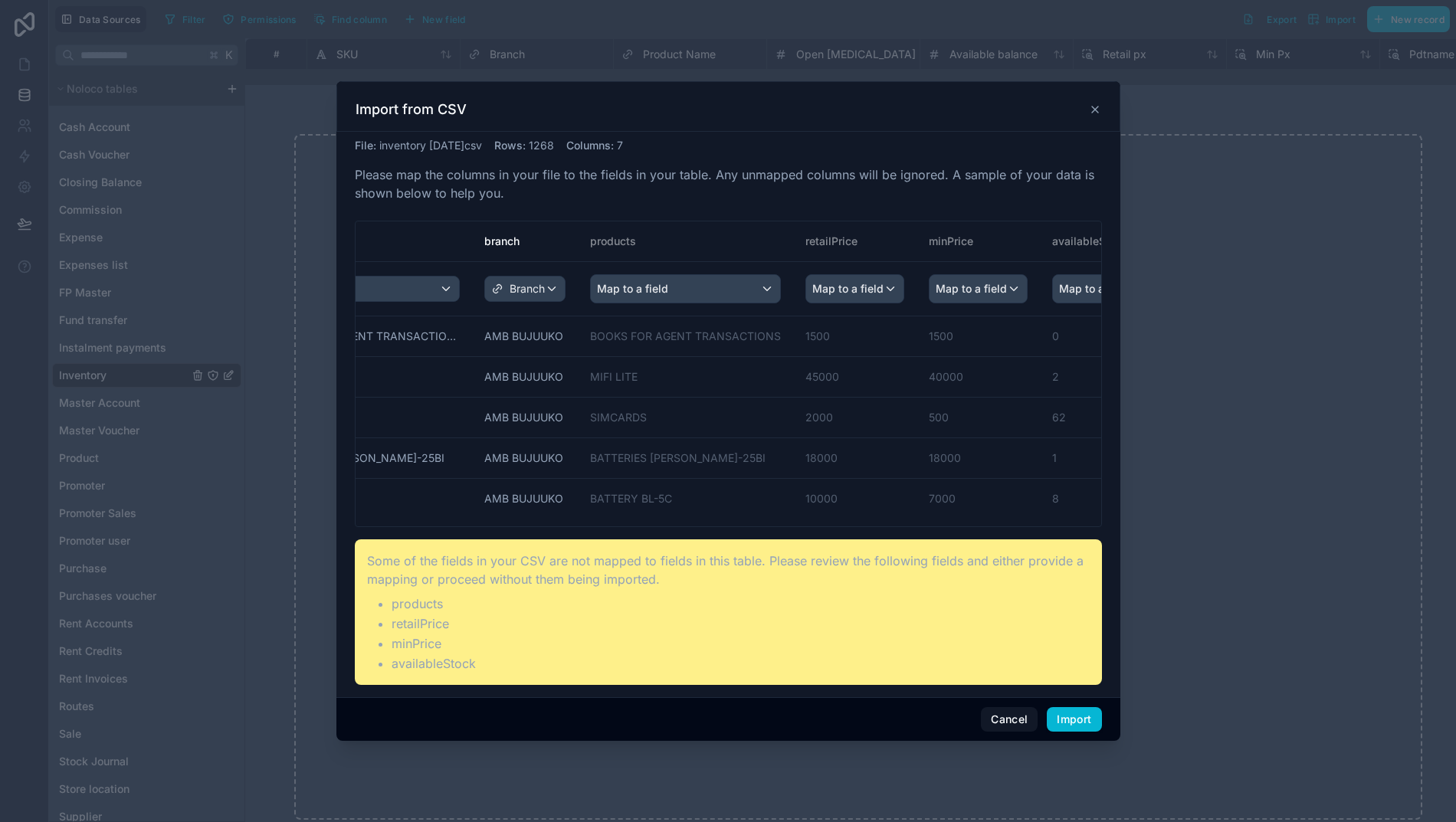
click at [661, 291] on div "Map to a field" at bounding box center [685, 288] width 189 height 28
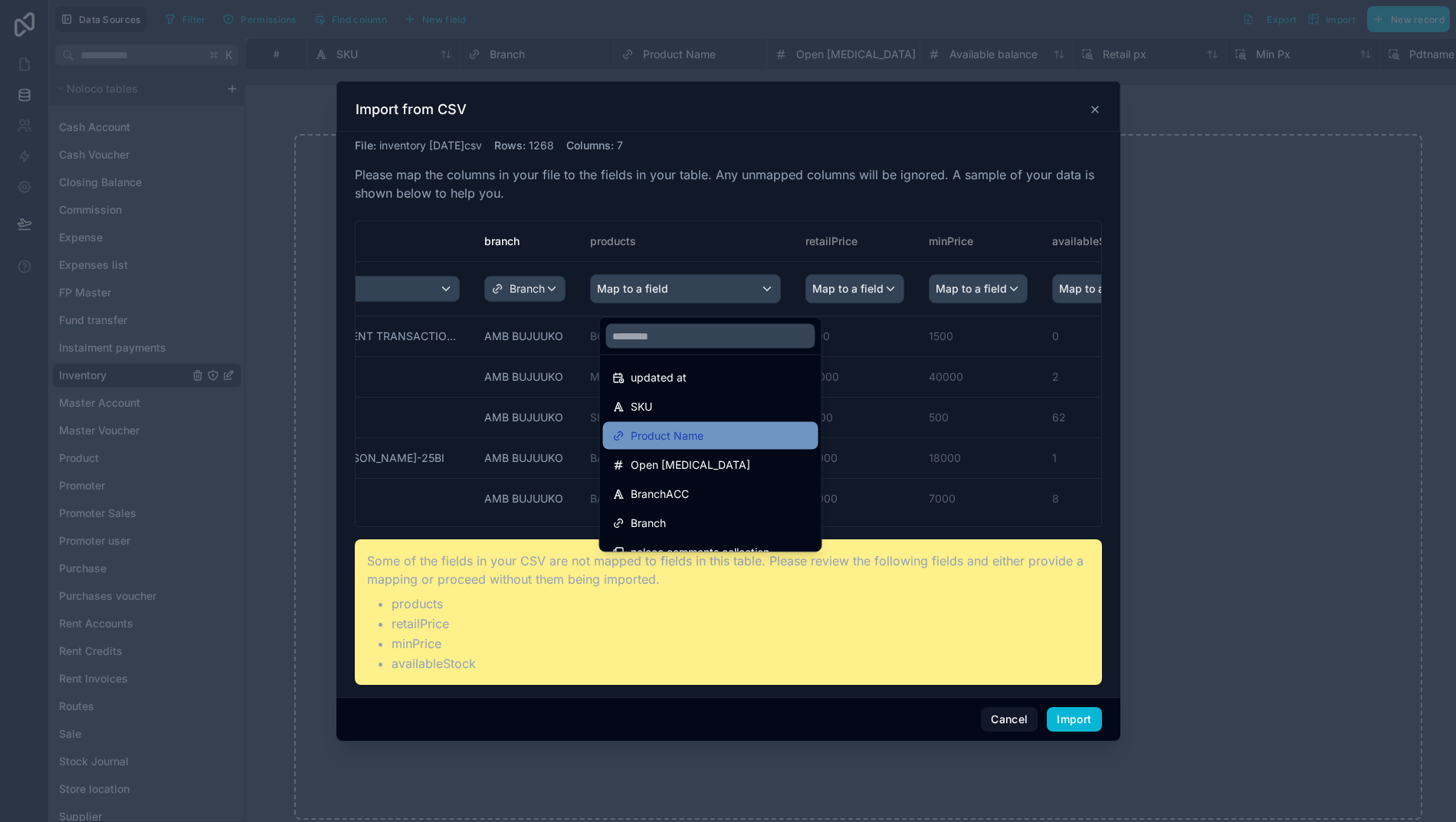
scroll to position [63, 0]
click at [645, 433] on span "Product Name" at bounding box center [666, 435] width 73 height 19
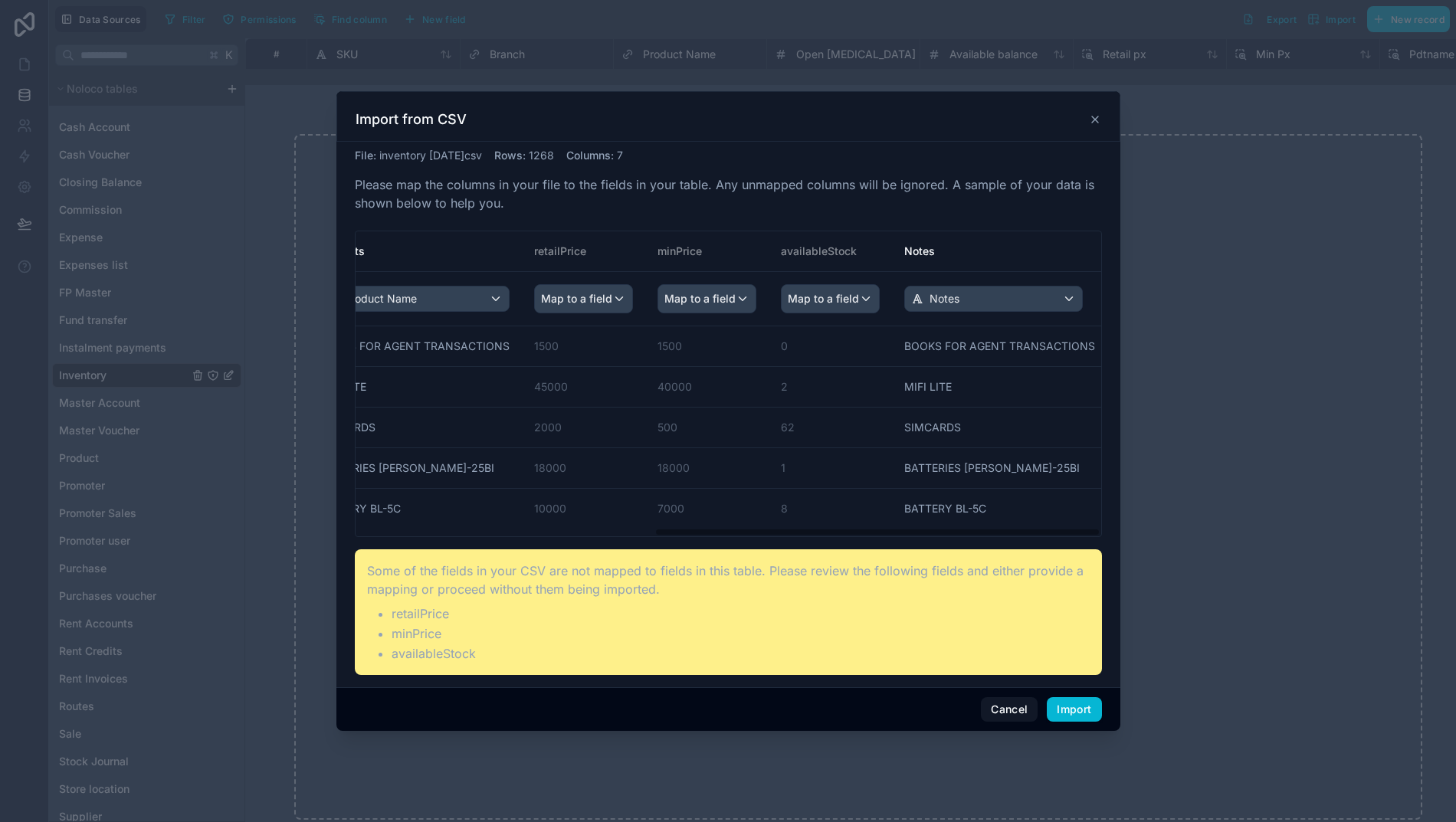
scroll to position [0, 15]
click at [835, 308] on span "Map to a field" at bounding box center [824, 298] width 72 height 28
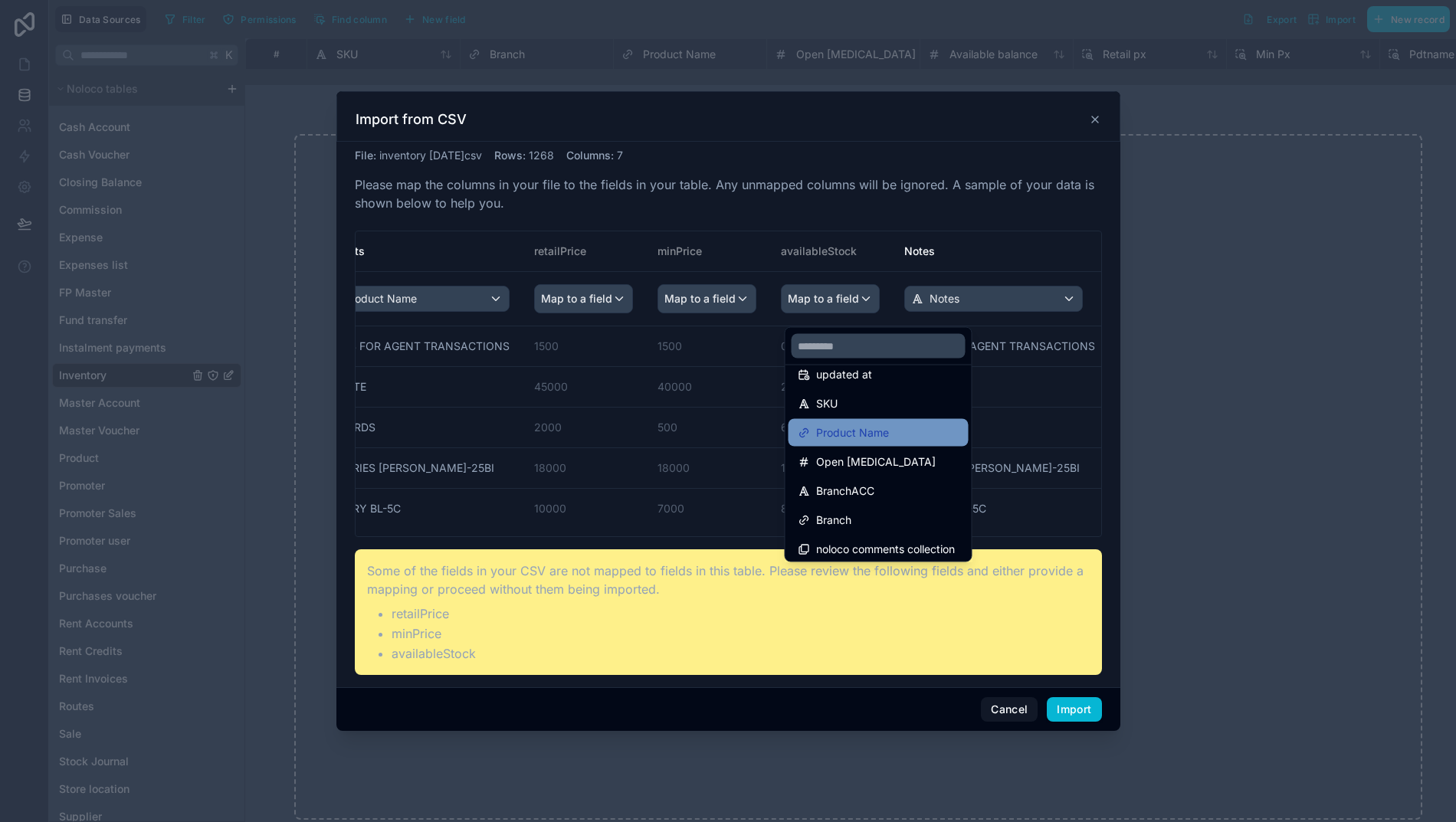
scroll to position [77, 0]
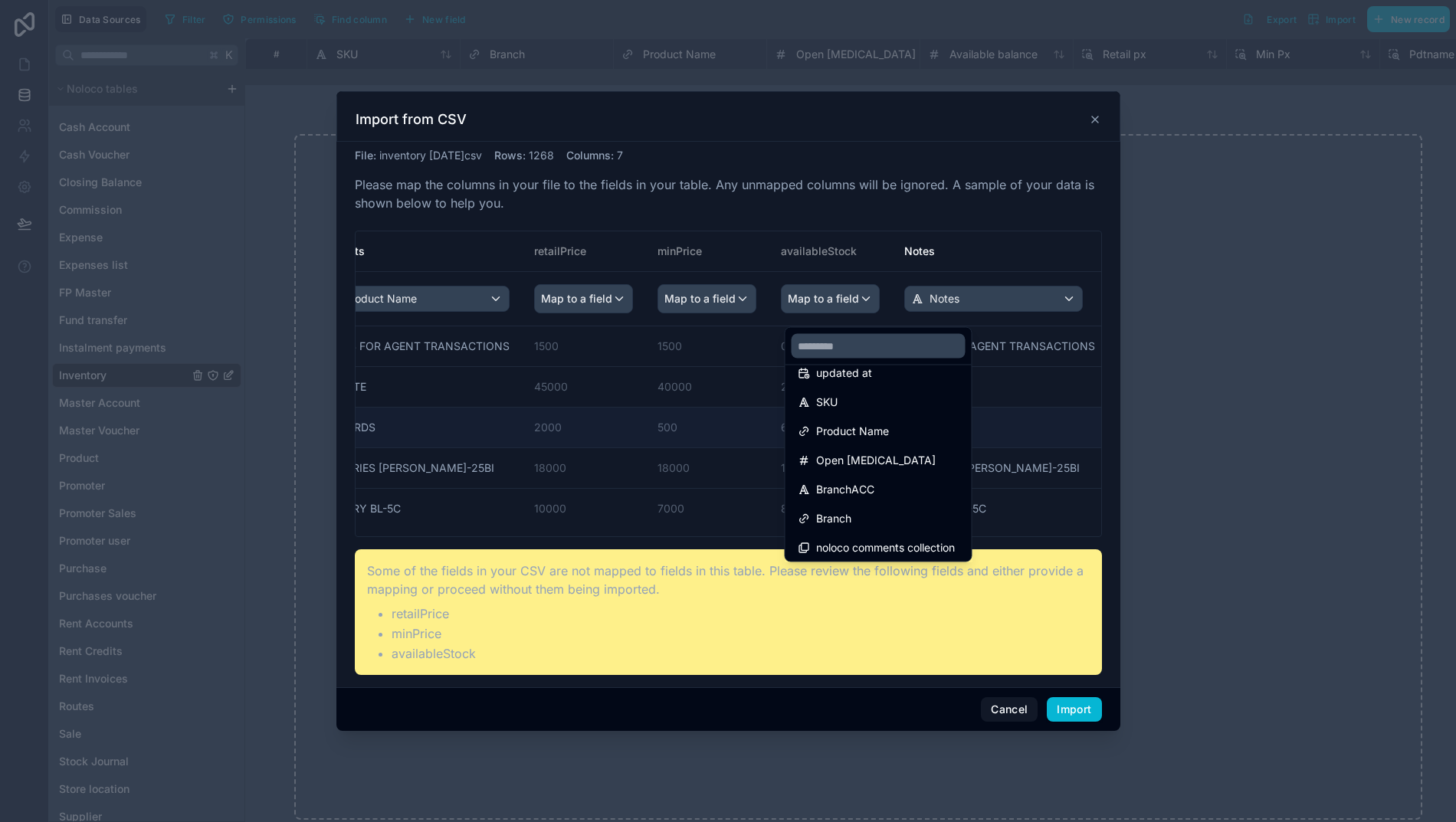
click at [818, 459] on span "Open Bal" at bounding box center [875, 460] width 119 height 19
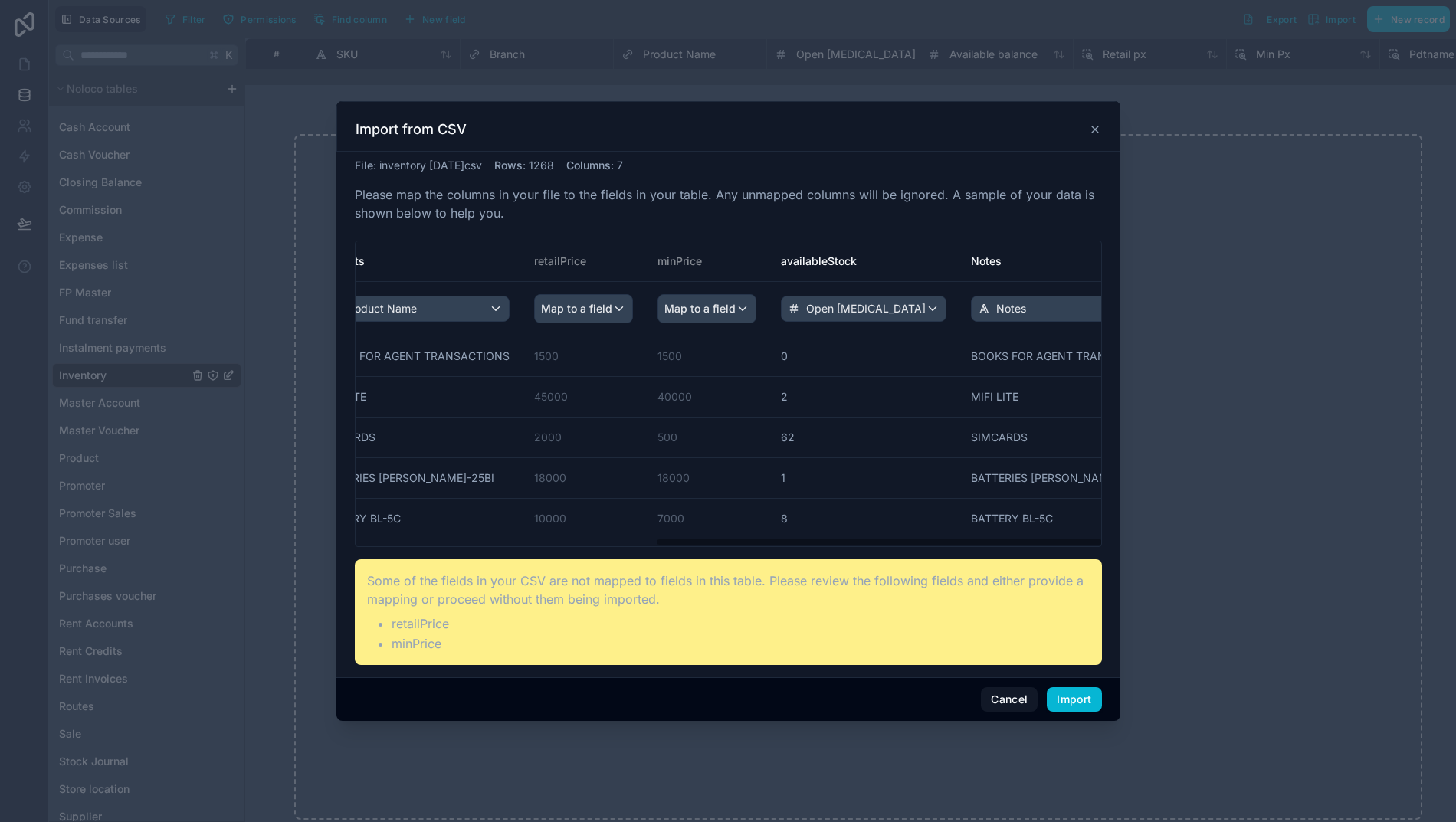
click at [859, 235] on div "File : inventory 2025.8.31.csv Rows : 1268 Columns : 7 Please map the columns i…" at bounding box center [728, 411] width 747 height 507
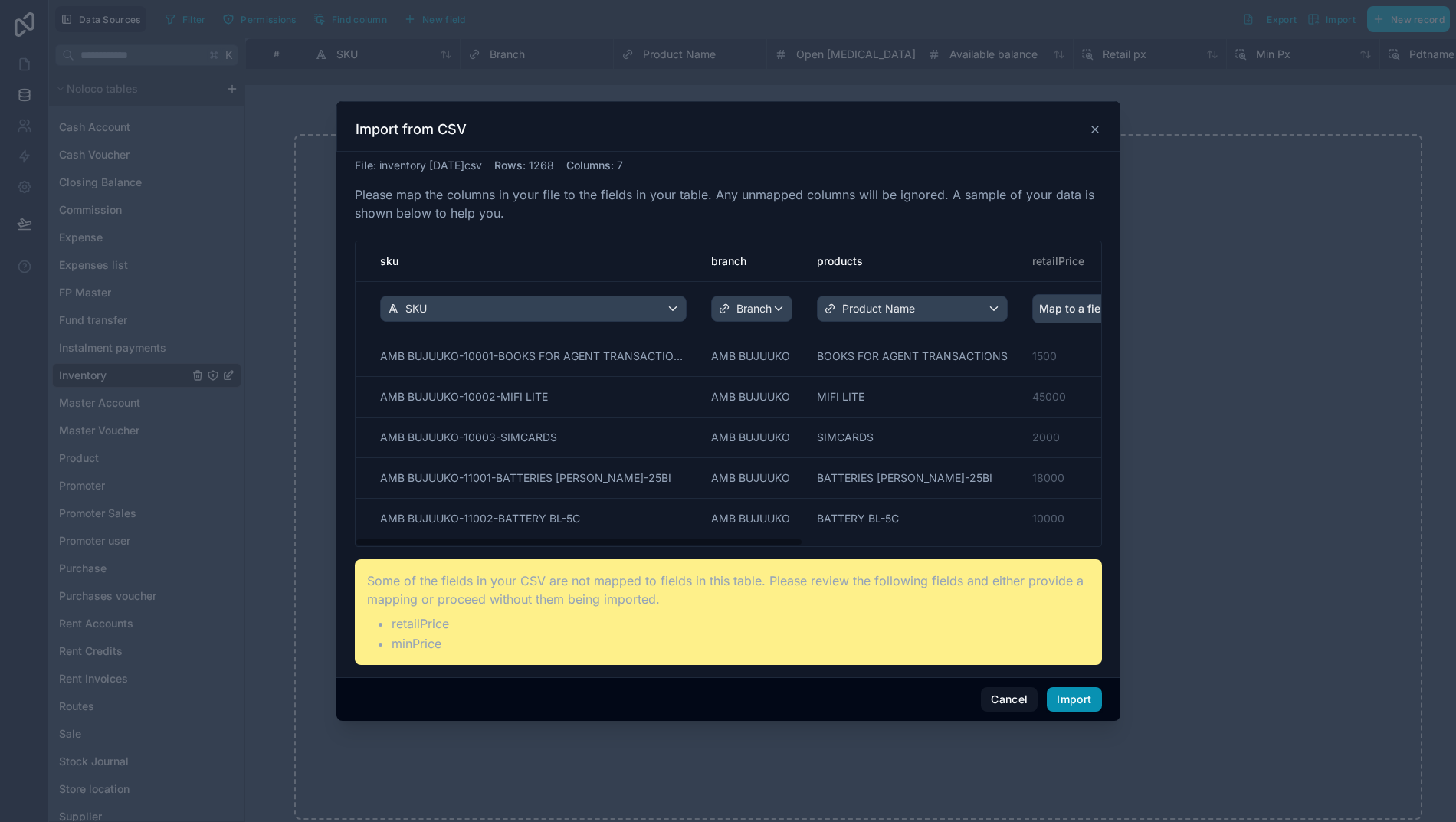
scroll to position [0, 0]
click at [1056, 687] on button "Import" at bounding box center [1074, 698] width 55 height 24
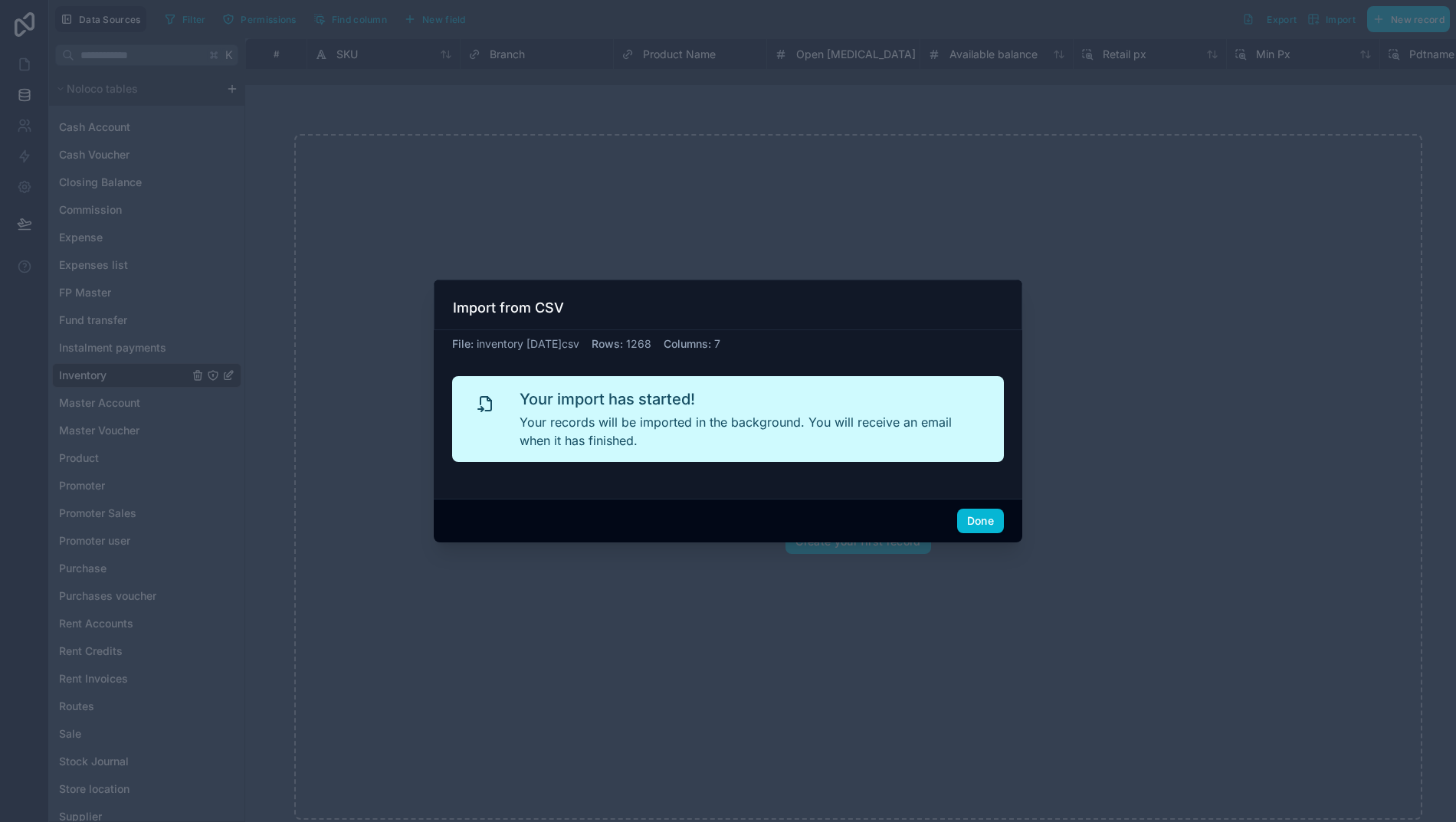
click at [963, 509] on button "Done" at bounding box center [981, 520] width 47 height 24
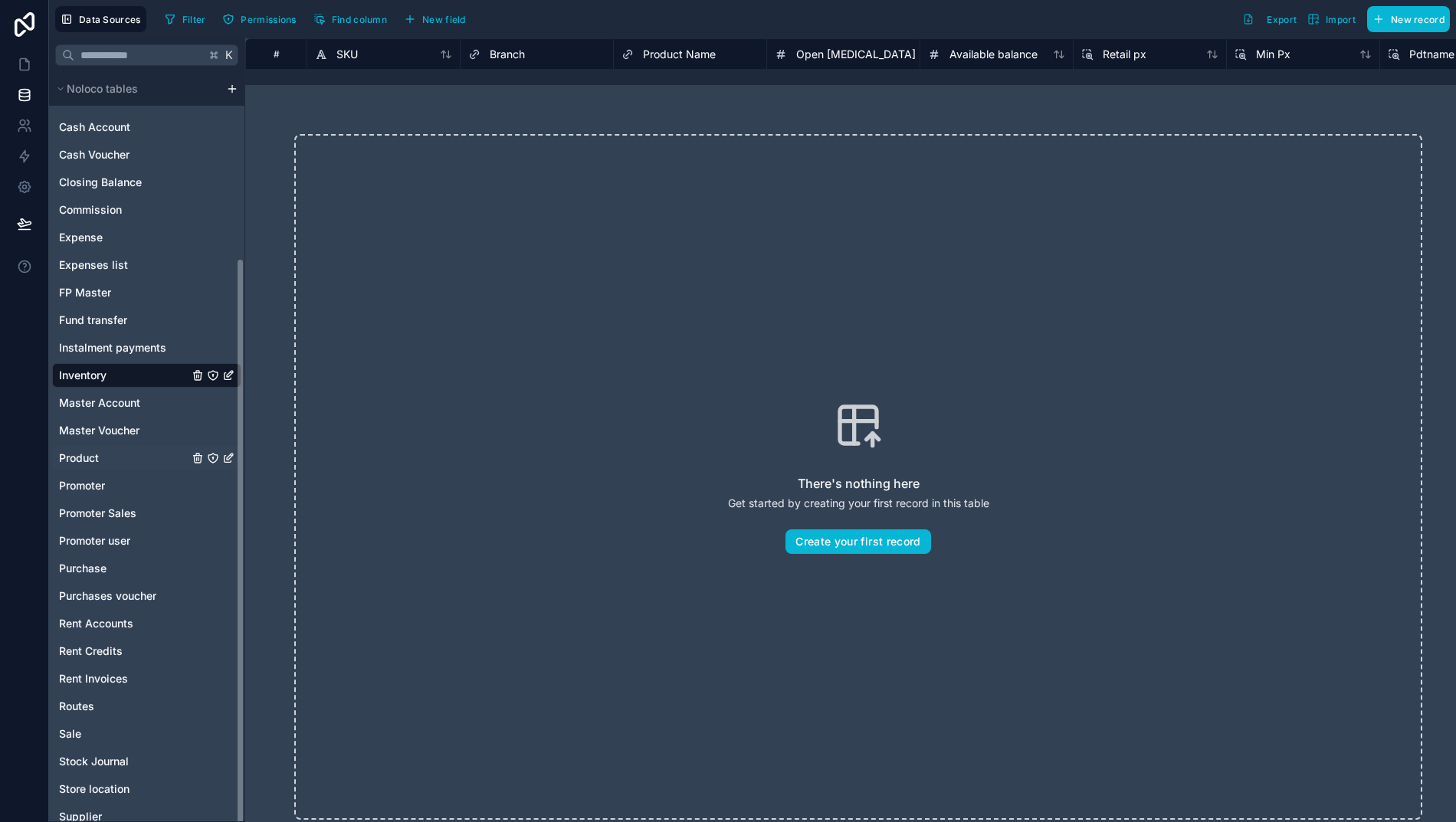
click at [59, 457] on span "Product" at bounding box center [79, 458] width 39 height 15
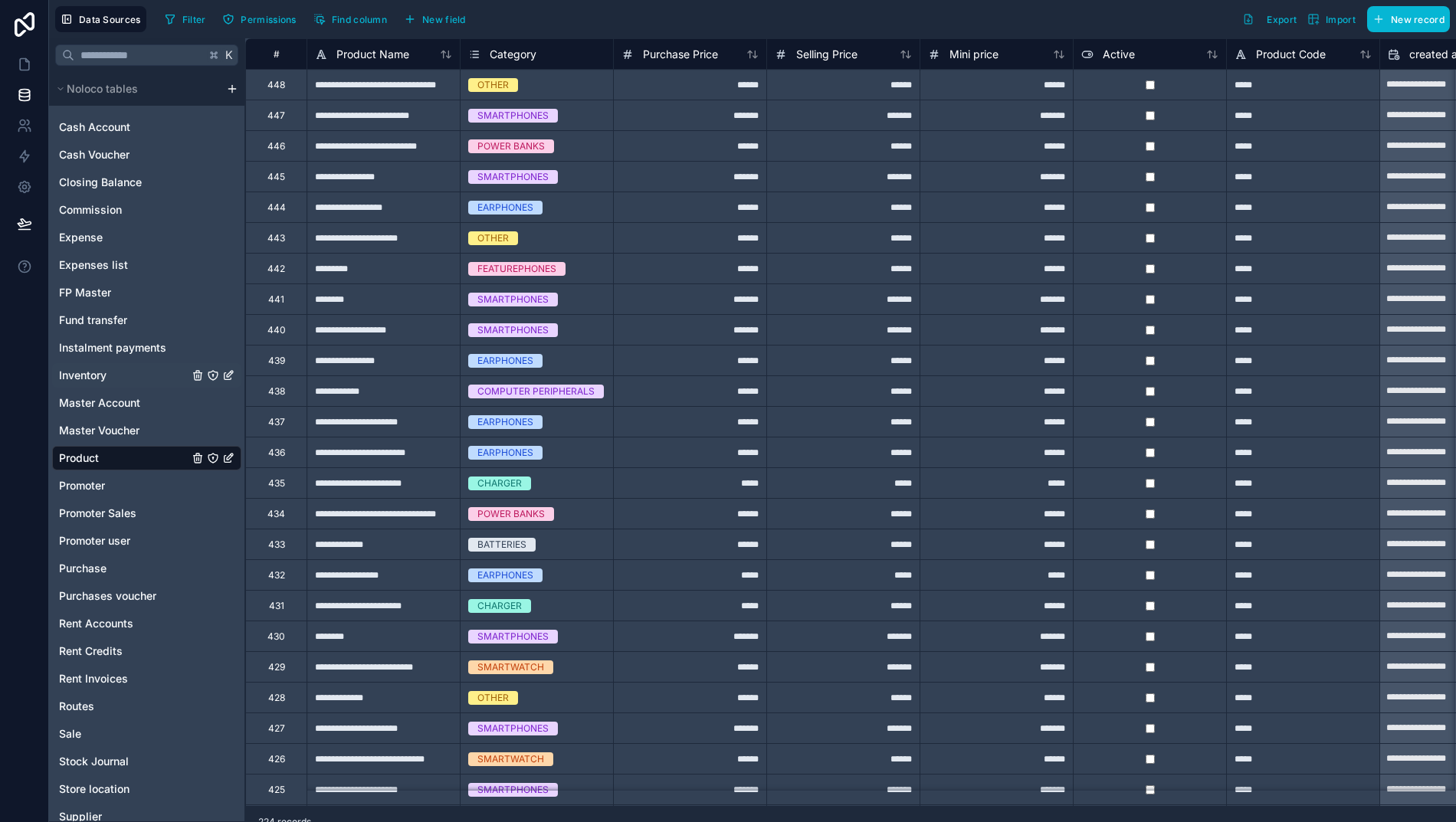
click at [67, 378] on span "Inventory" at bounding box center [82, 375] width 47 height 15
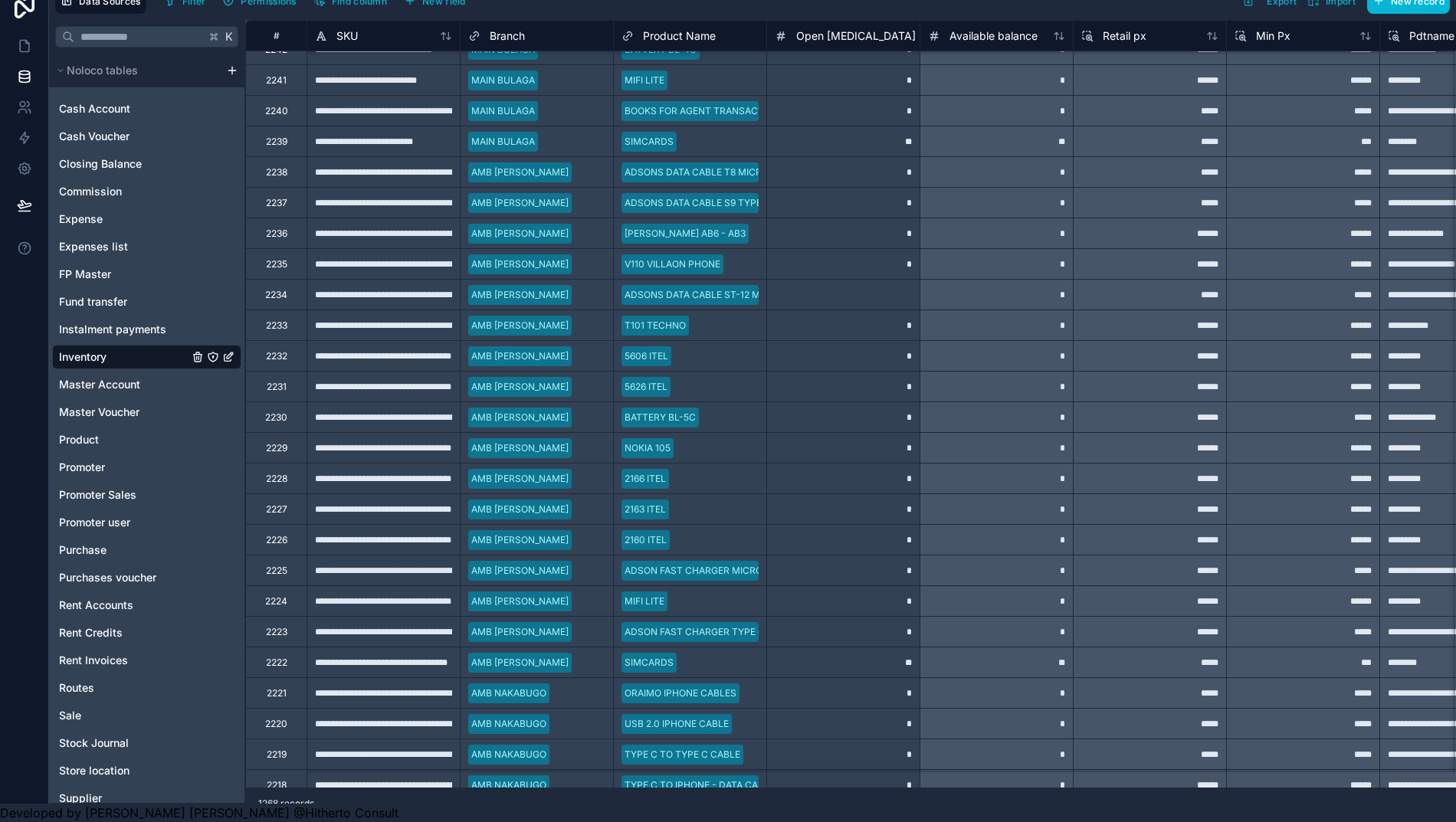
scroll to position [9115, 0]
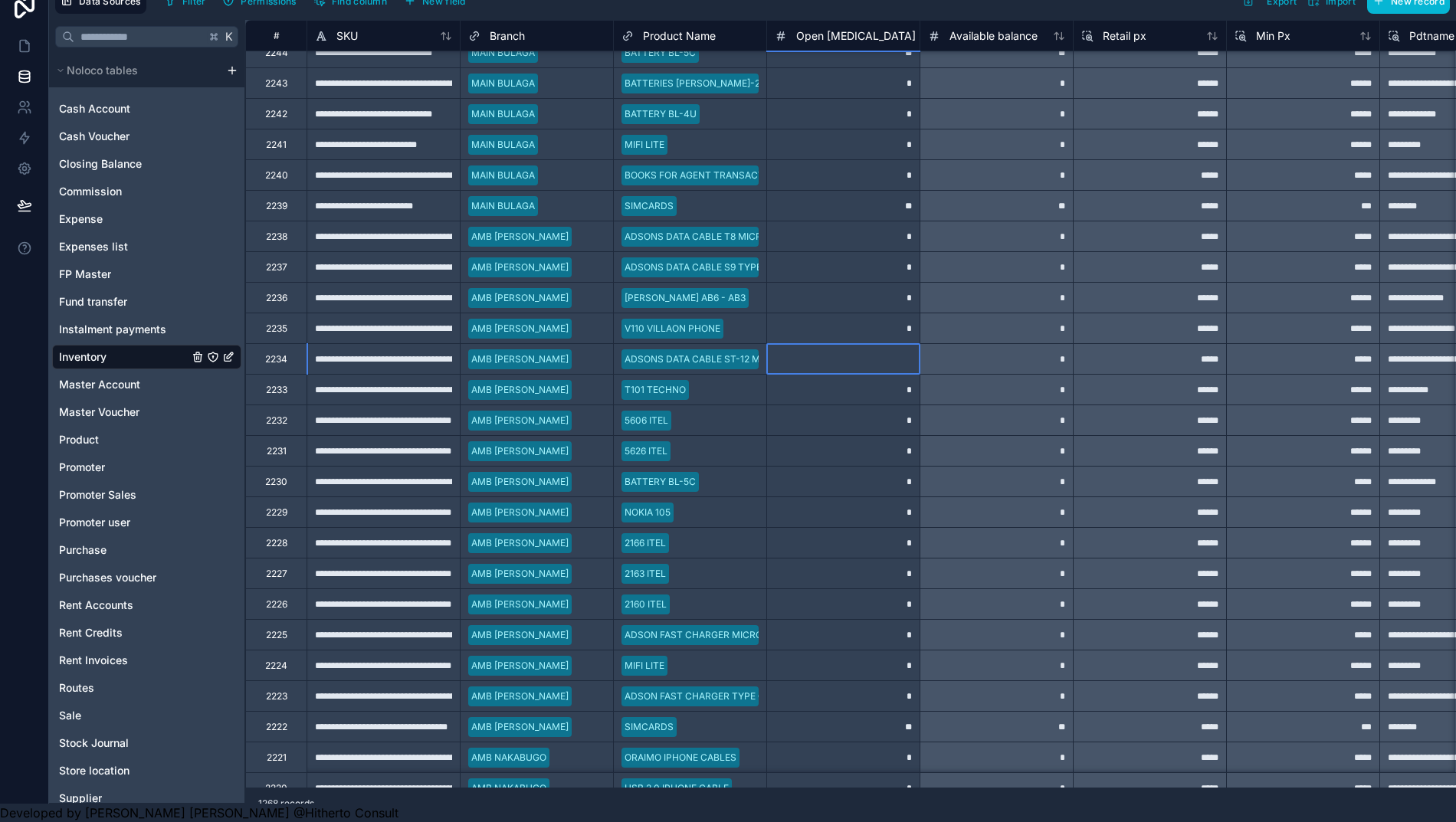
click at [849, 347] on div at bounding box center [843, 358] width 153 height 30
click at [390, 351] on div "**********" at bounding box center [382, 358] width 153 height 30
click at [834, 343] on div at bounding box center [843, 358] width 153 height 30
type input "*"
click at [825, 435] on div "*" at bounding box center [843, 450] width 153 height 30
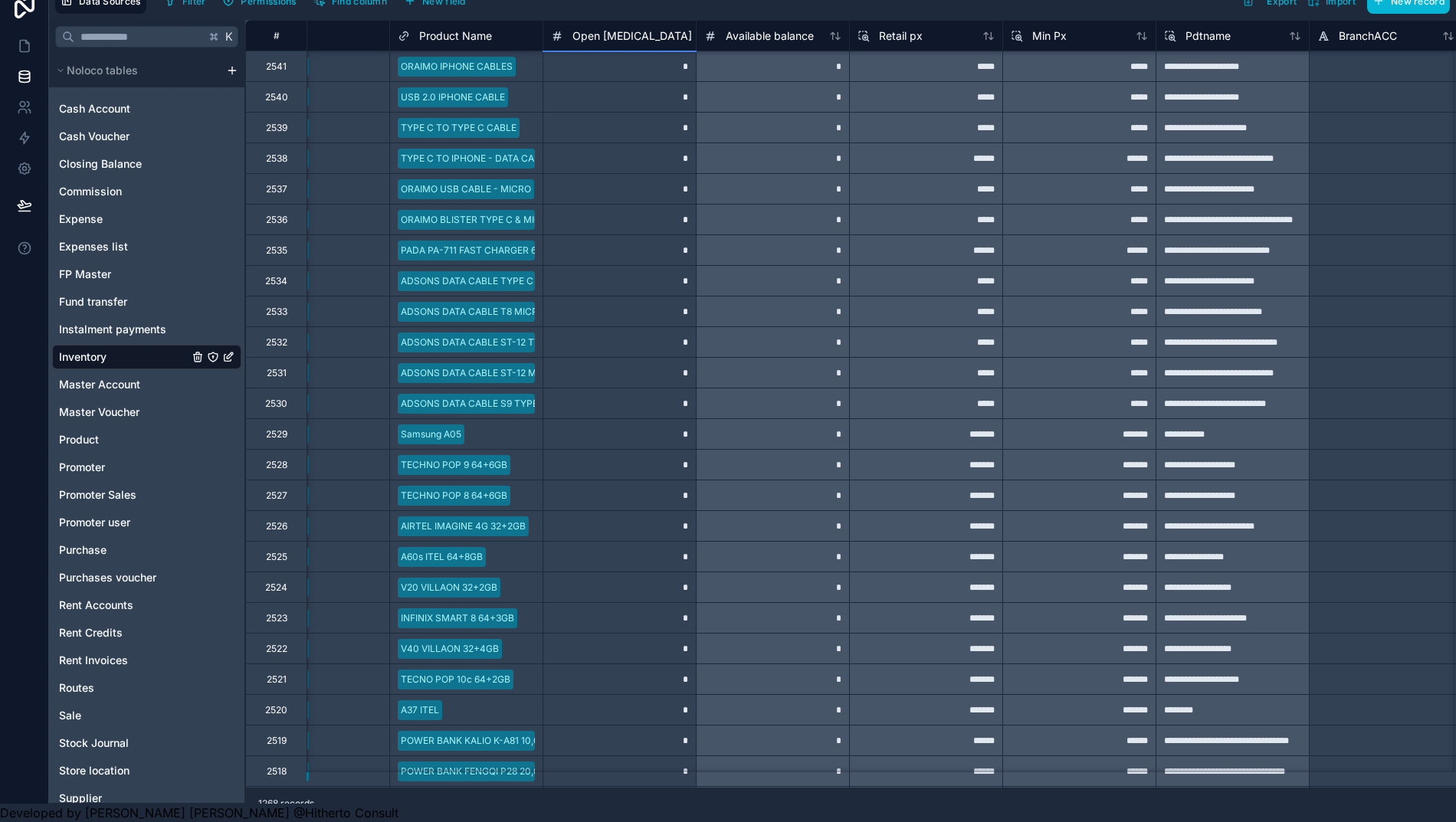
scroll to position [0, 224]
click at [761, 29] on span "Available balance" at bounding box center [769, 36] width 88 height 15
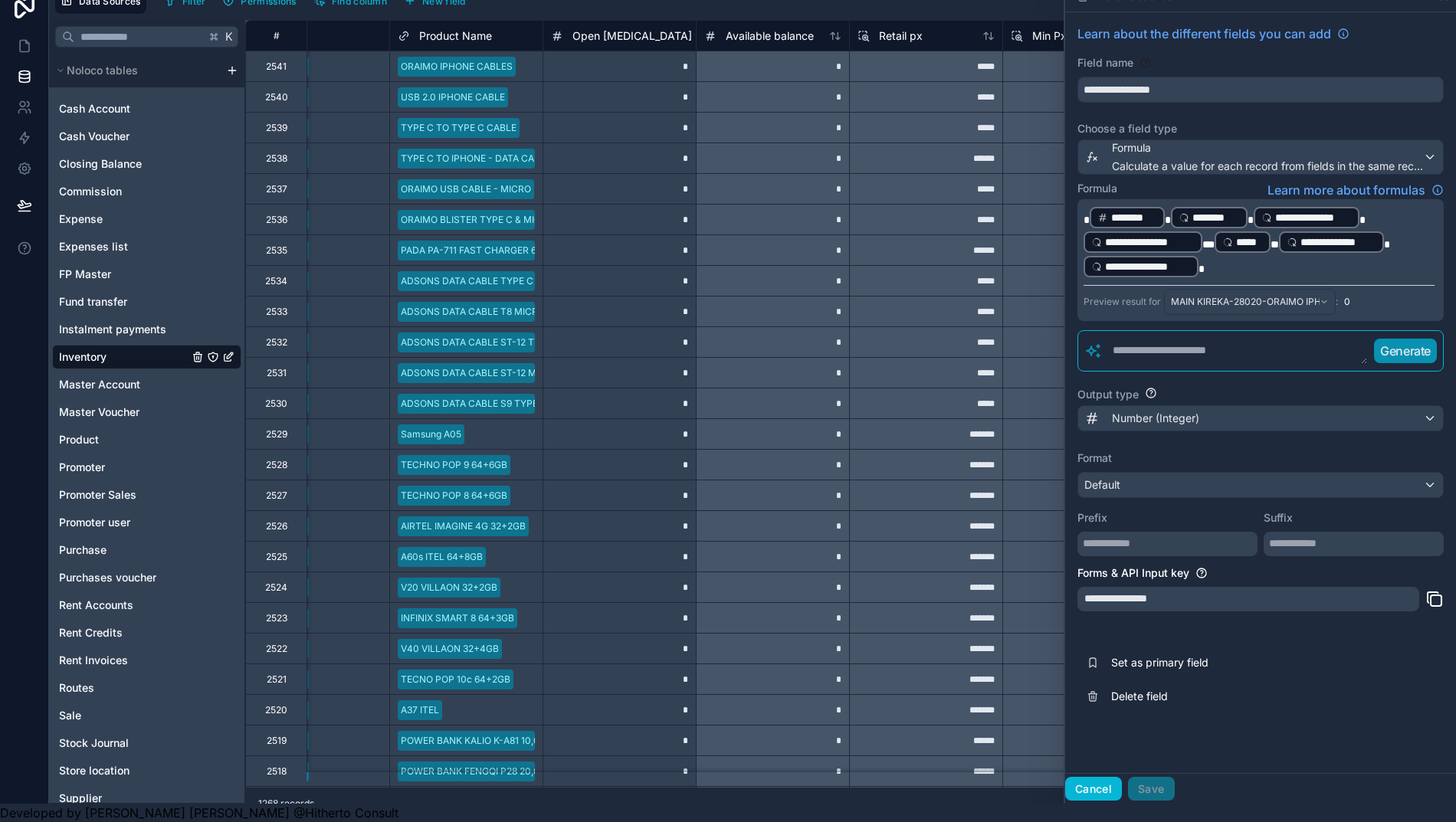
click at [1089, 792] on button "Cancel" at bounding box center [1092, 789] width 56 height 24
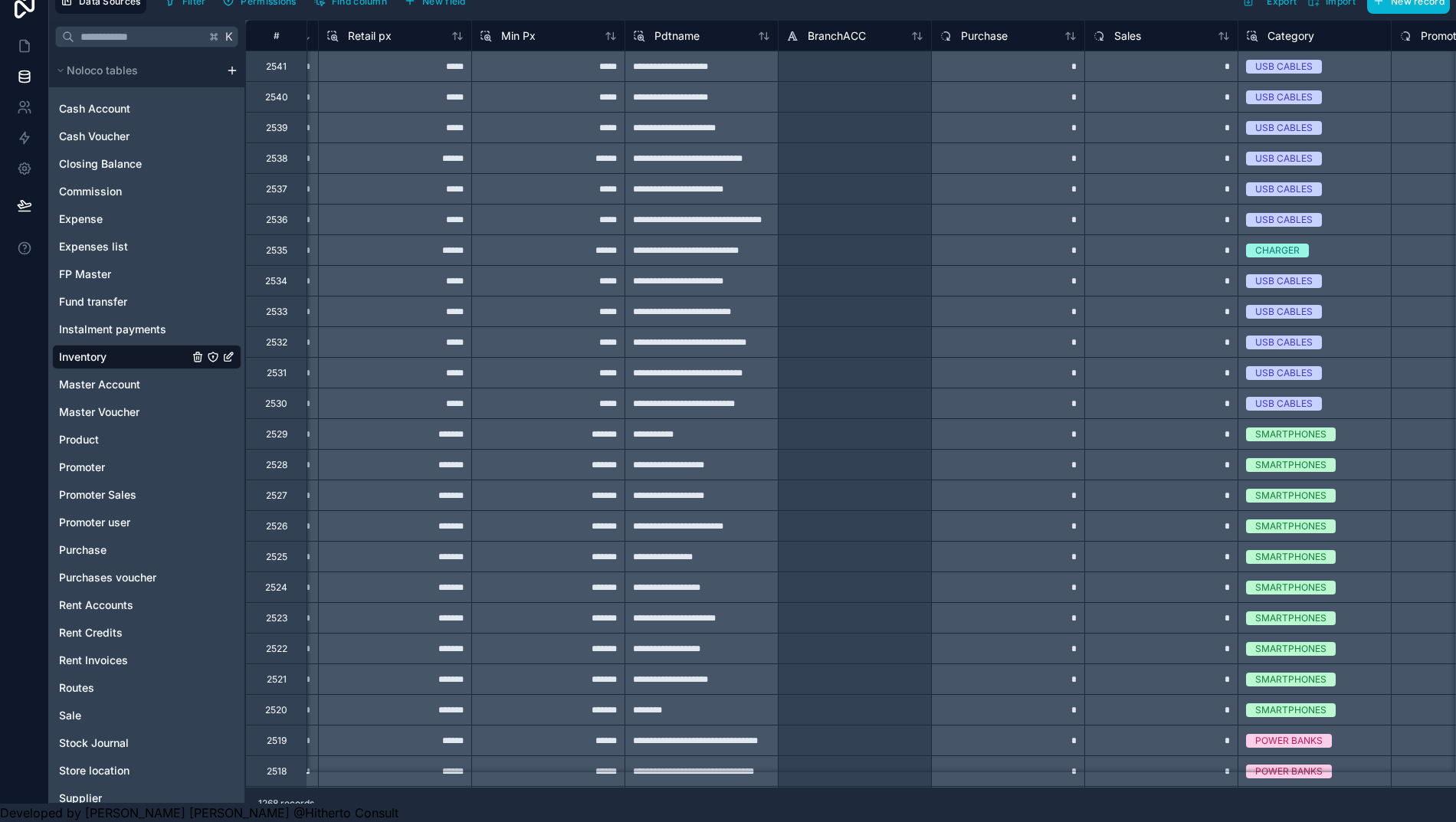
scroll to position [0, 838]
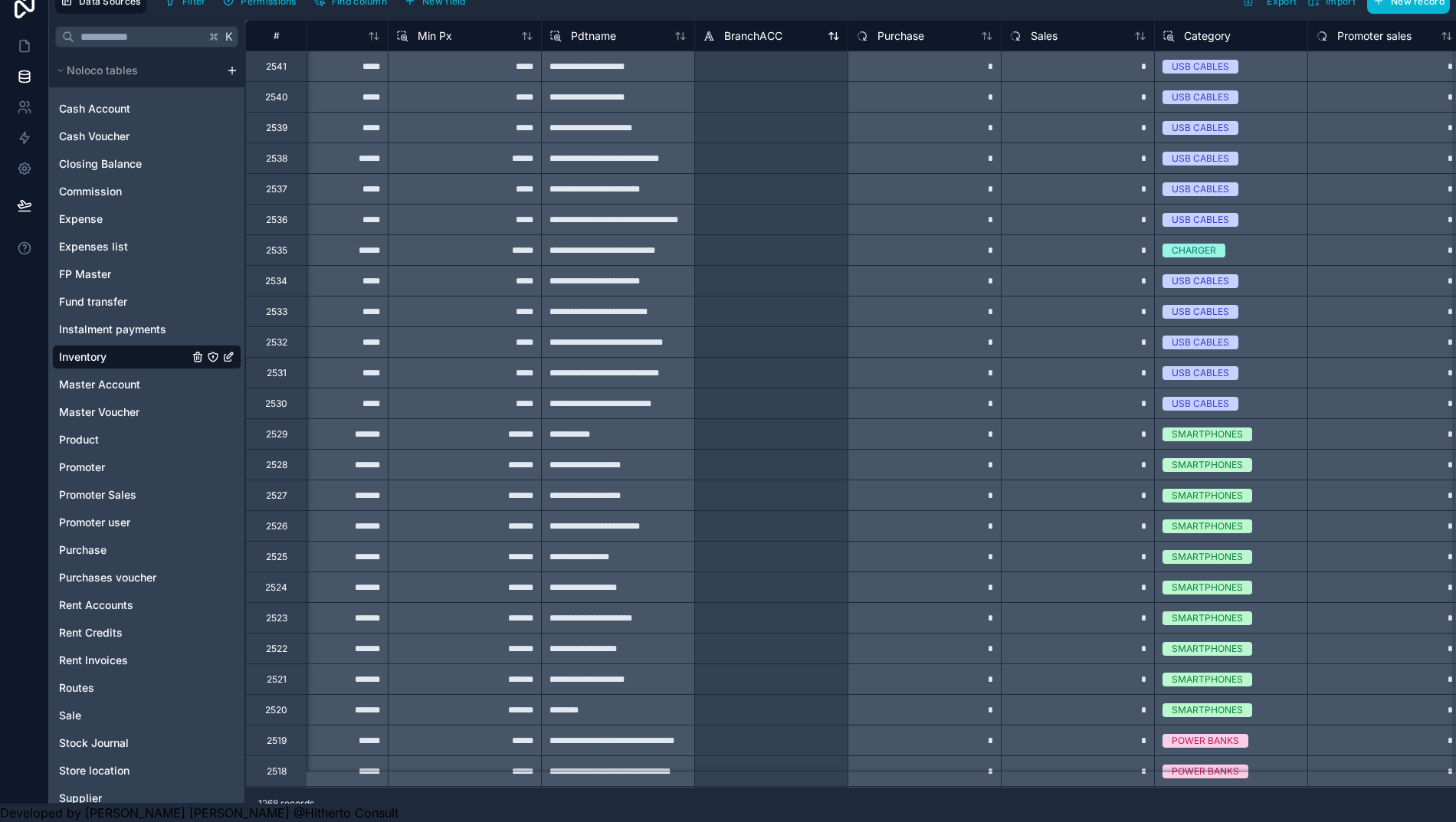
drag, startPoint x: 724, startPoint y: 22, endPoint x: 740, endPoint y: 28, distance: 17.1
click at [724, 29] on span "BranchACC" at bounding box center [753, 36] width 58 height 15
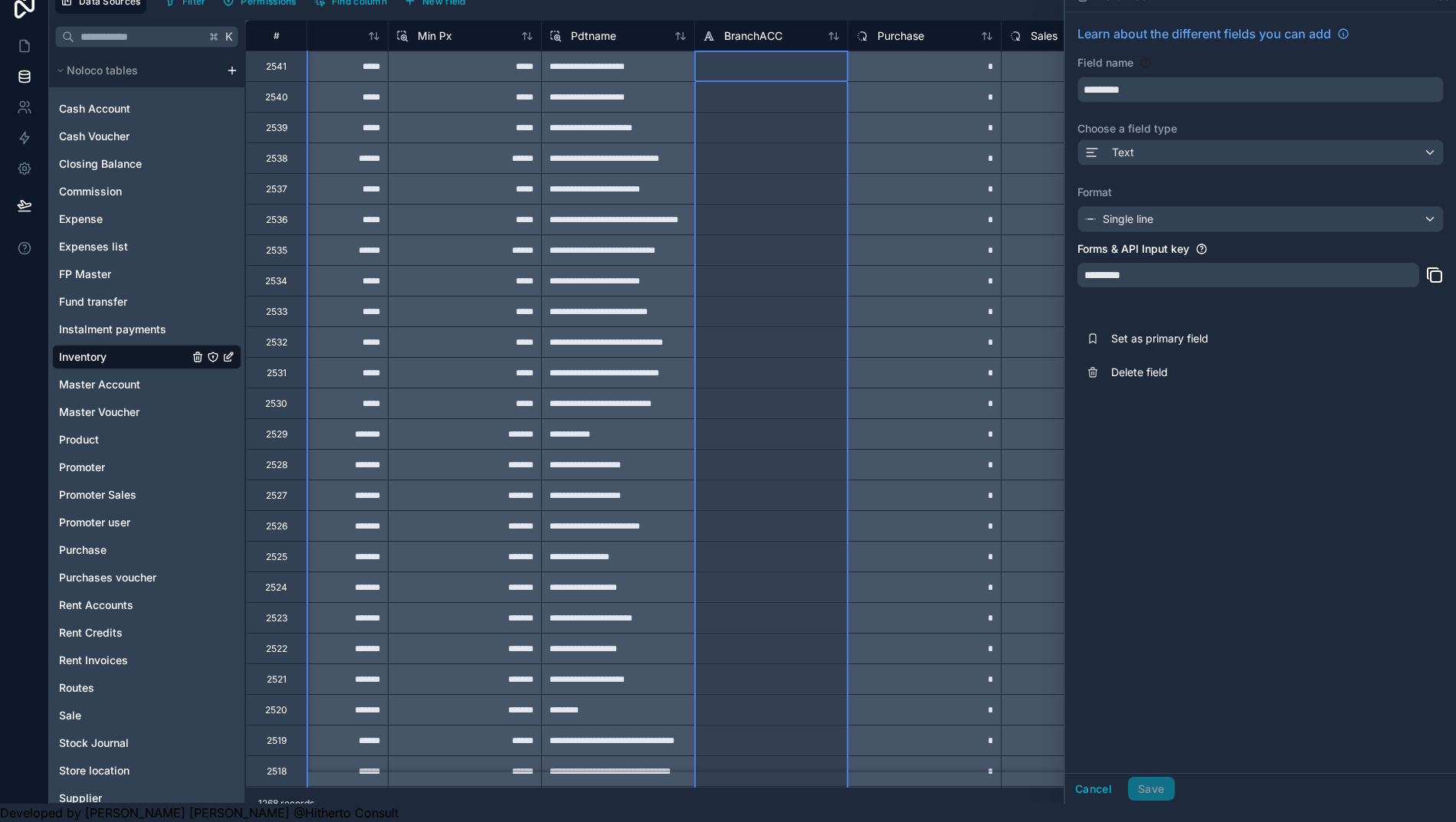
click at [1186, 141] on div "Text" at bounding box center [1260, 152] width 364 height 24
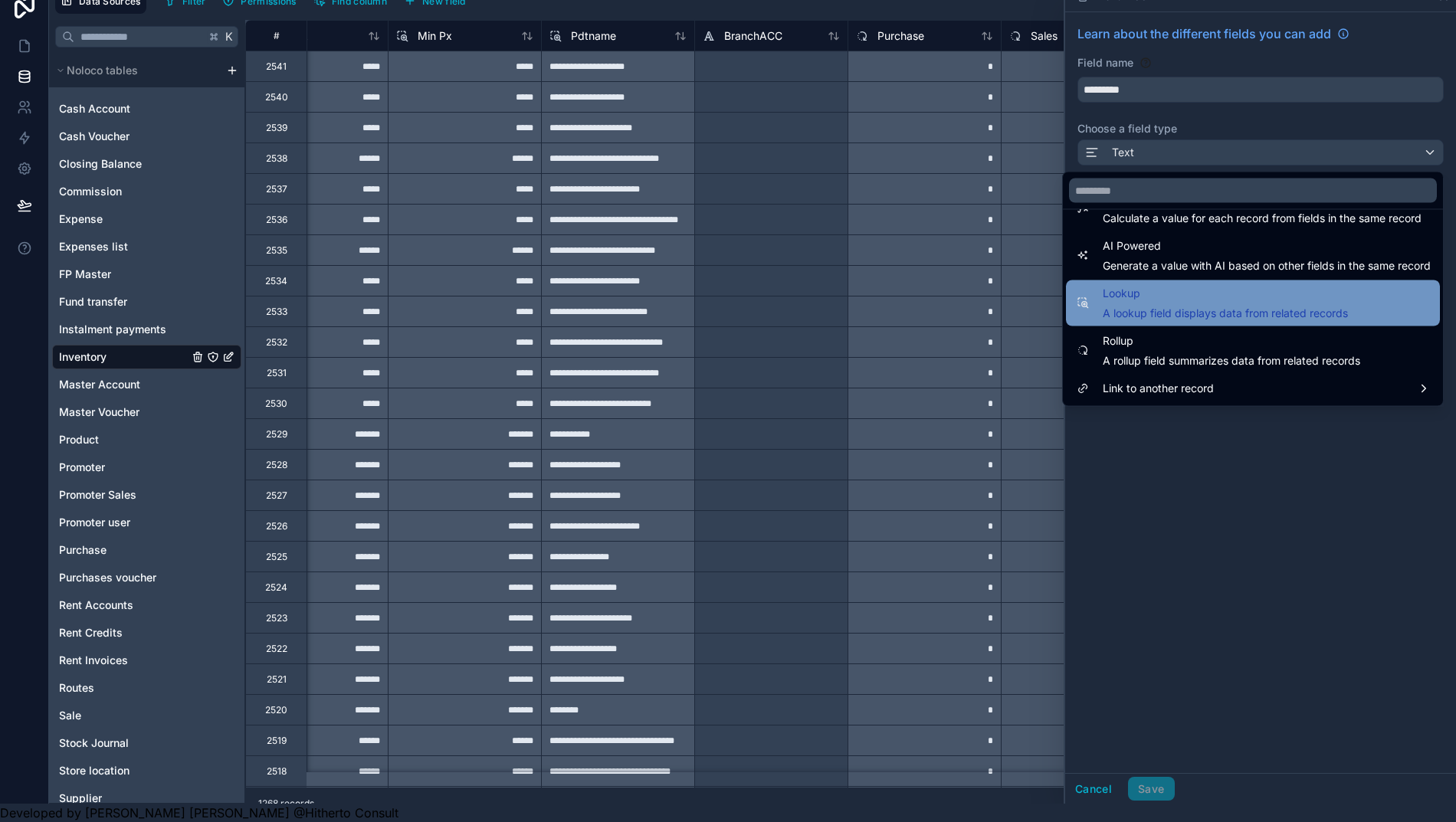
scroll to position [444, 0]
click at [1133, 285] on span "Lookup" at bounding box center [1225, 294] width 245 height 19
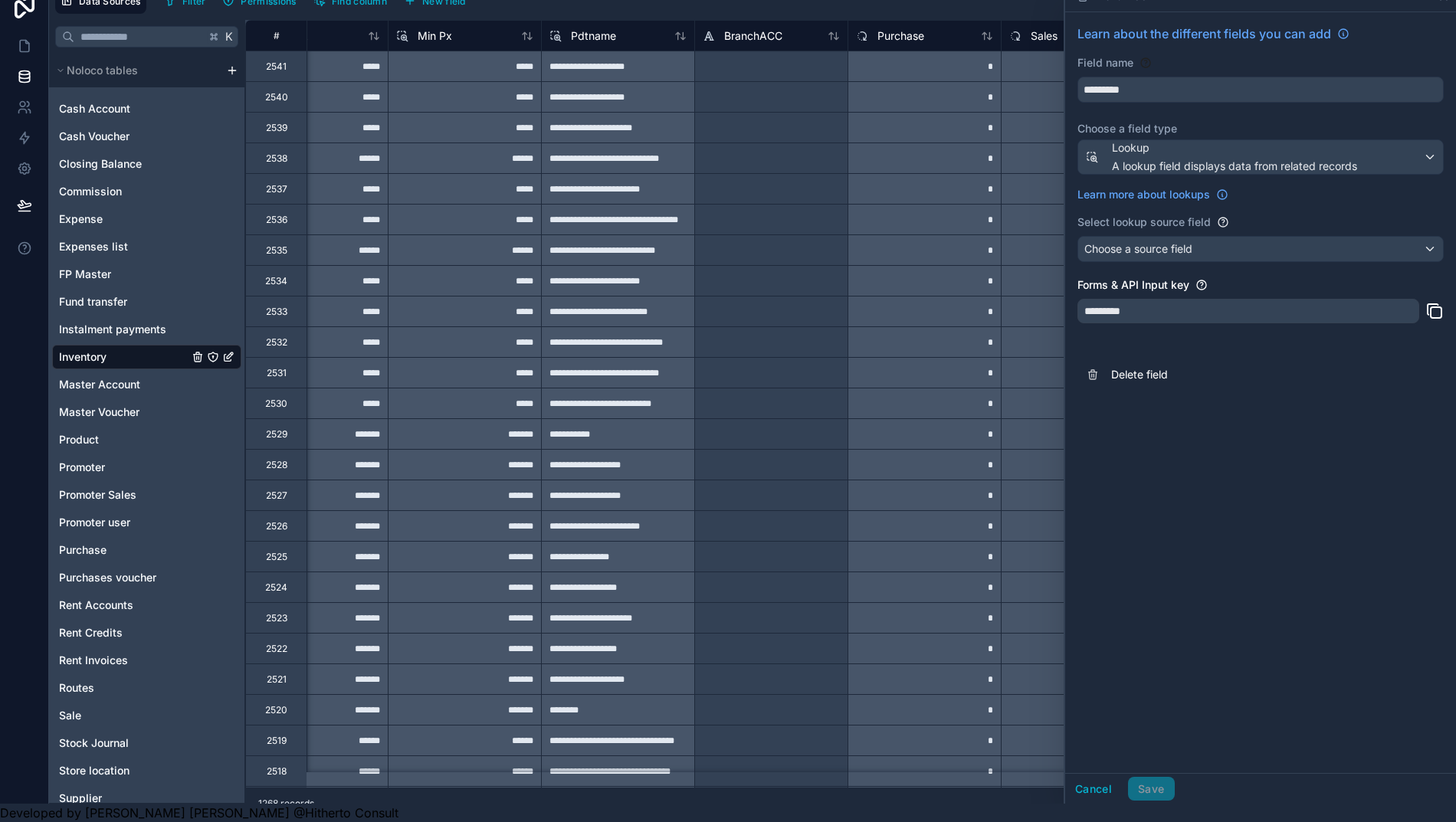
click at [1304, 158] on span "A lookup field displays data from related records" at bounding box center [1234, 166] width 245 height 15
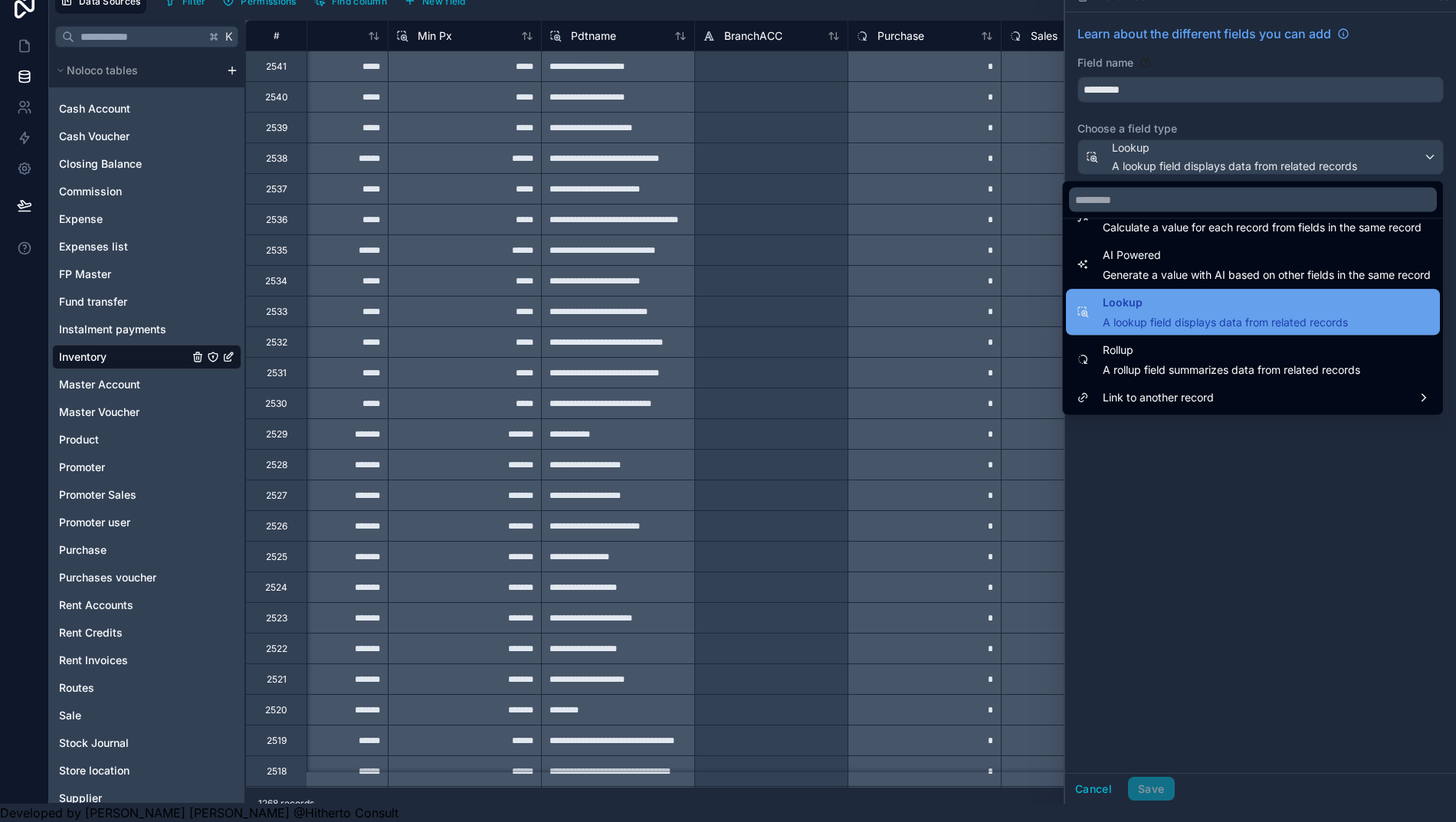
scroll to position [34, 15]
click at [1148, 295] on span "Lookup" at bounding box center [1225, 304] width 245 height 19
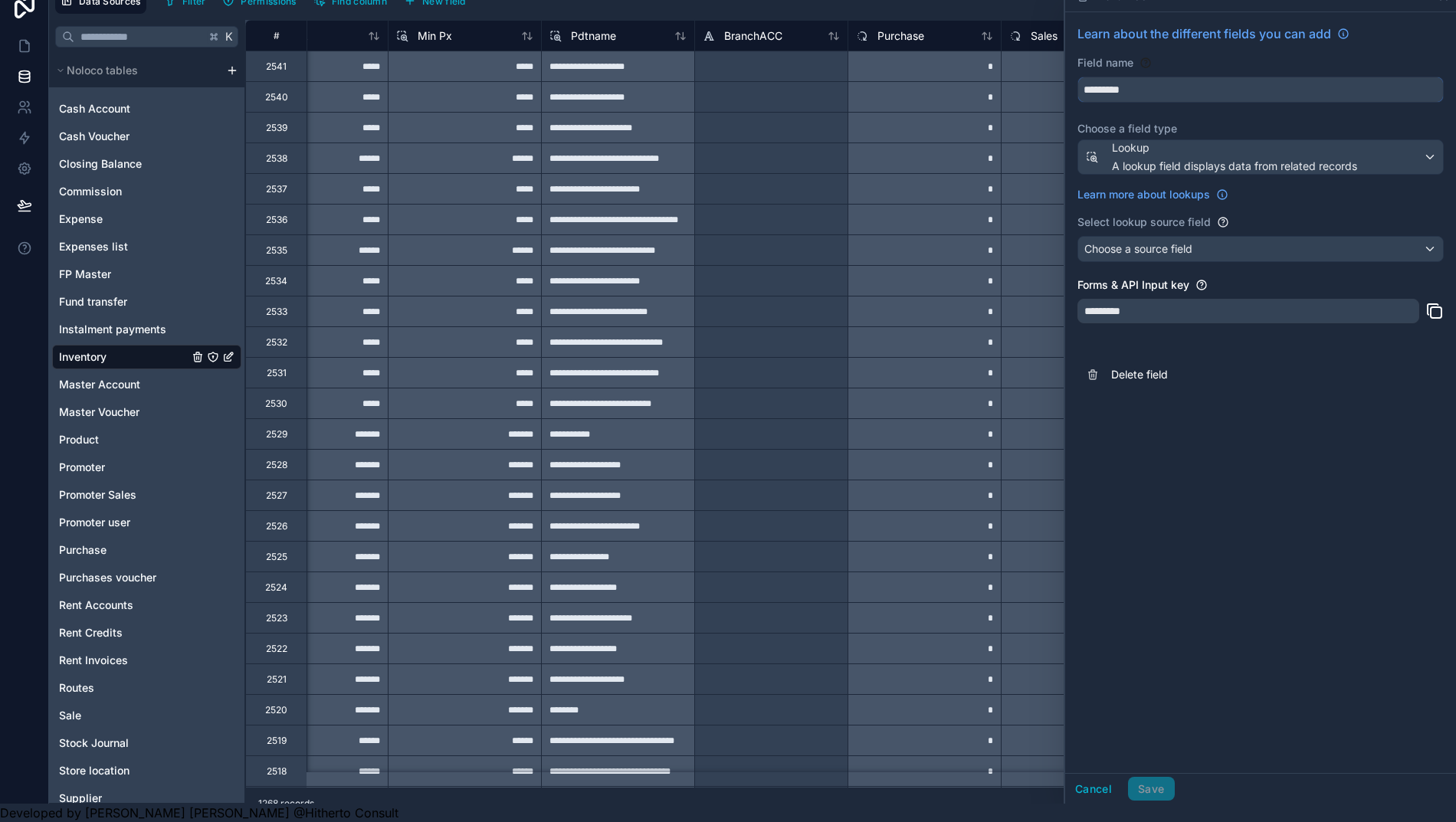
drag, startPoint x: 1157, startPoint y: 77, endPoint x: 979, endPoint y: 65, distance: 178.4
click at [979, 65] on div "**********" at bounding box center [858, 411] width 1226 height 783
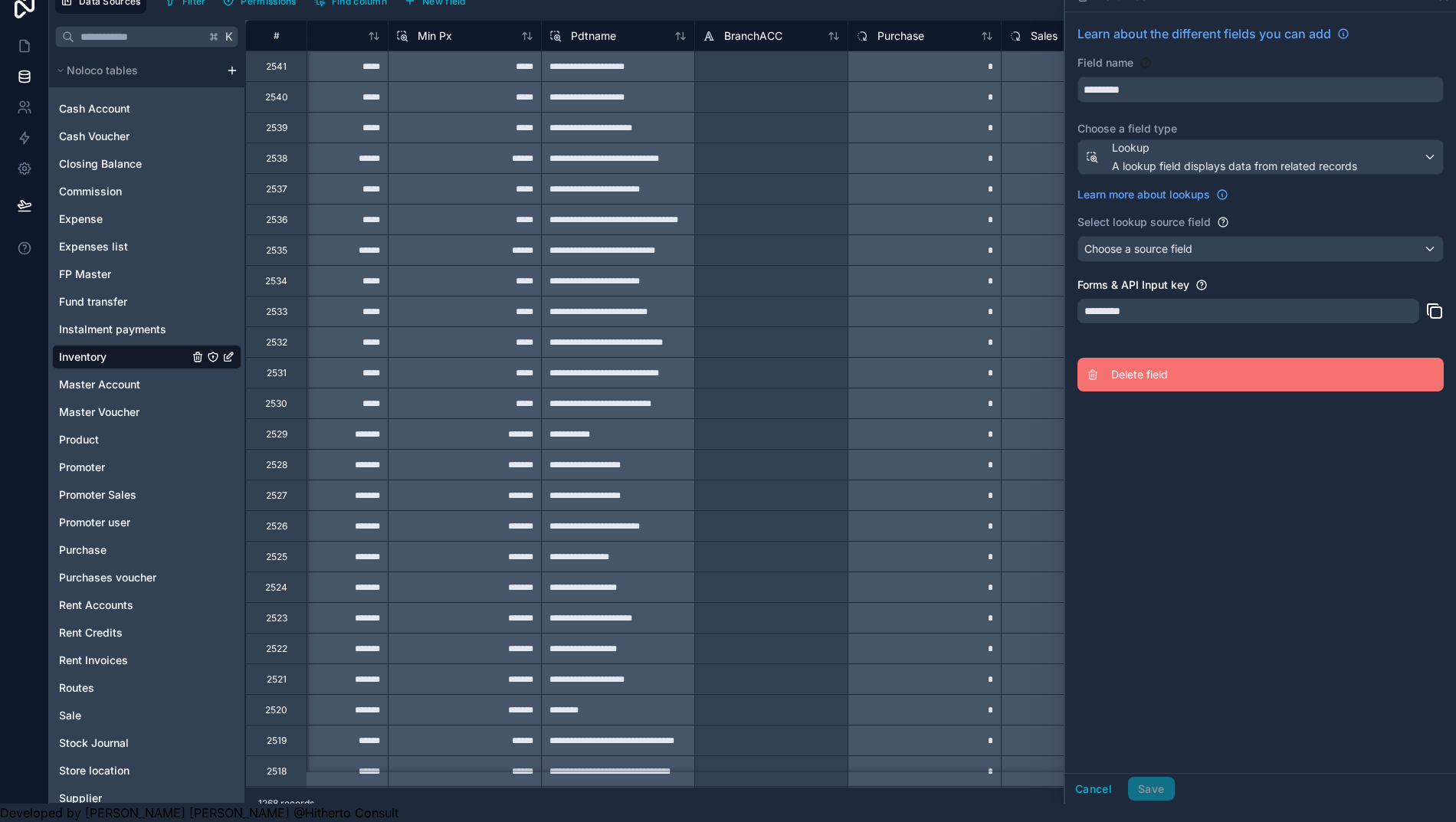
click at [1134, 367] on span "Delete field" at bounding box center [1221, 374] width 220 height 15
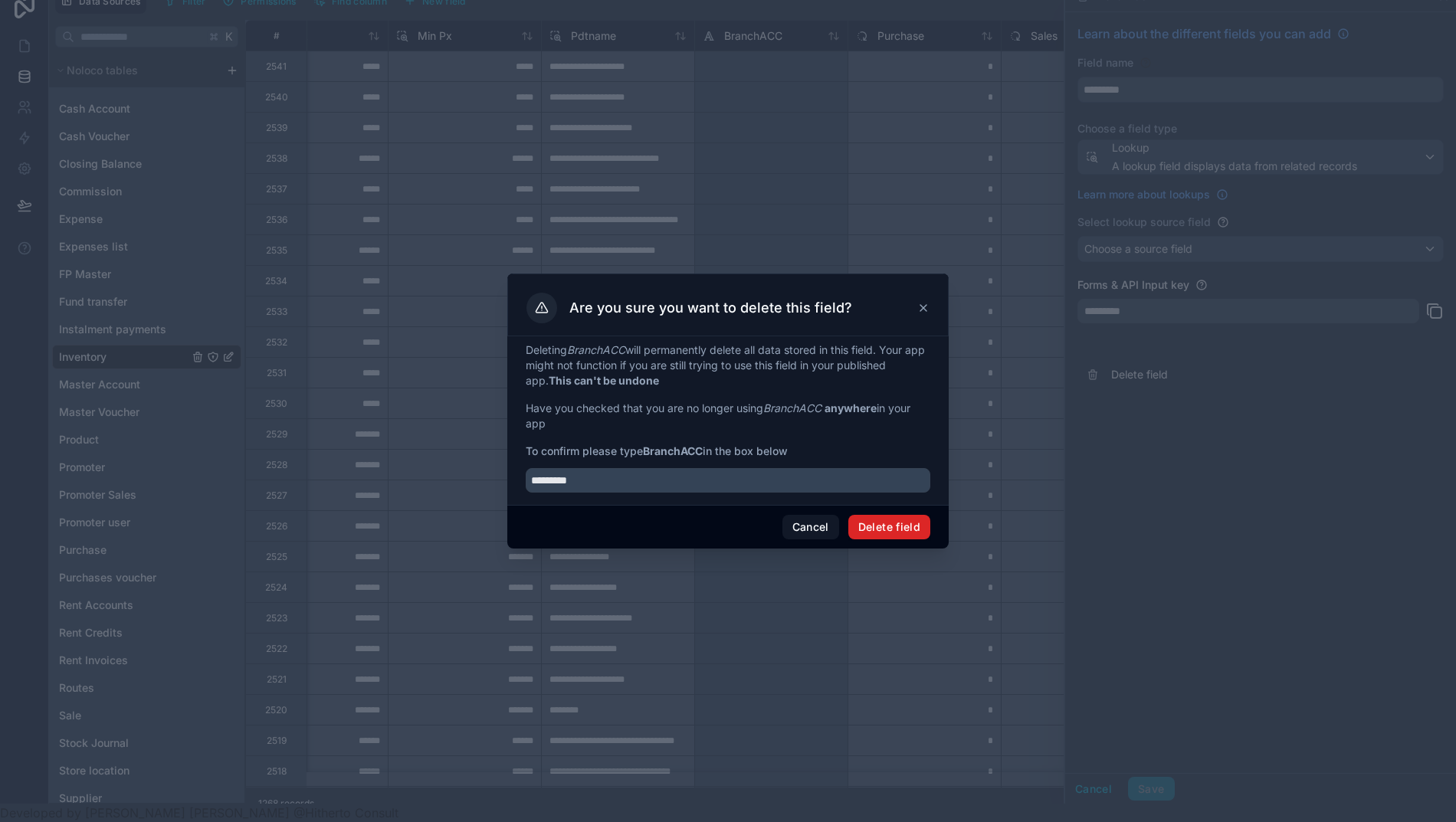
type input "*********"
click at [901, 533] on button "Delete field" at bounding box center [889, 527] width 82 height 24
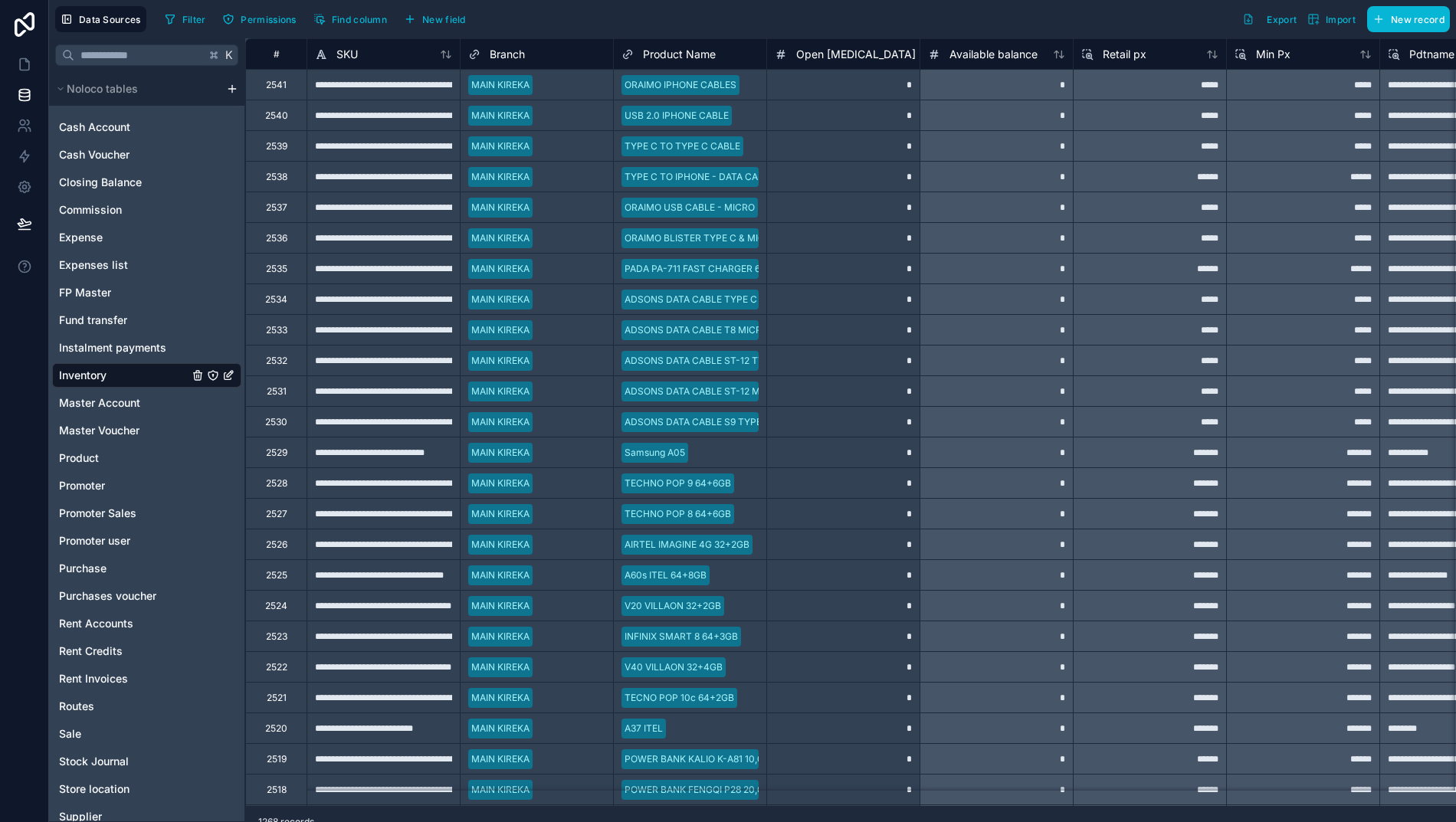
scroll to position [0, 15]
click at [405, 25] on button "New field" at bounding box center [434, 20] width 73 height 23
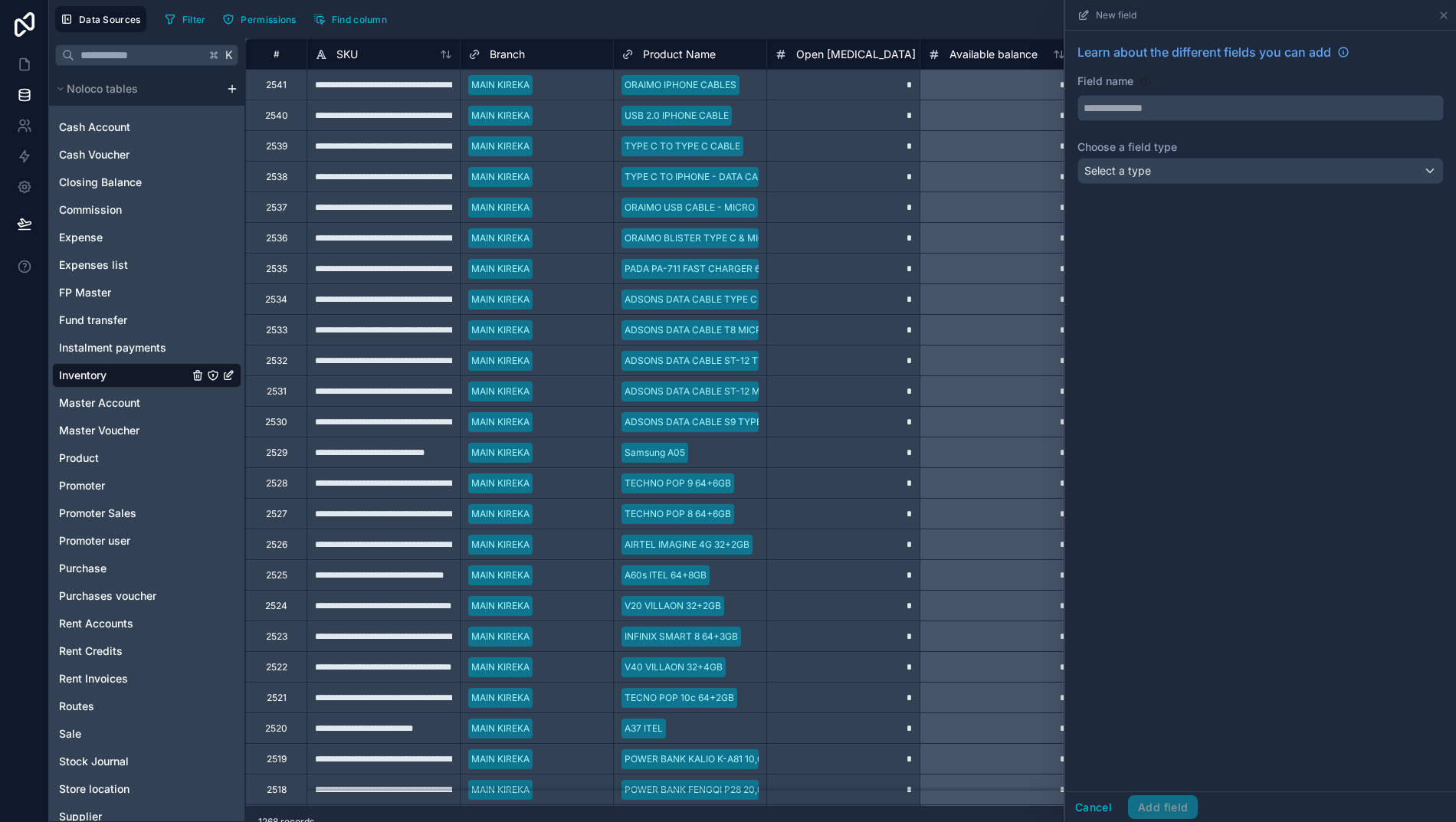
click at [1189, 105] on input "text" at bounding box center [1260, 107] width 364 height 24
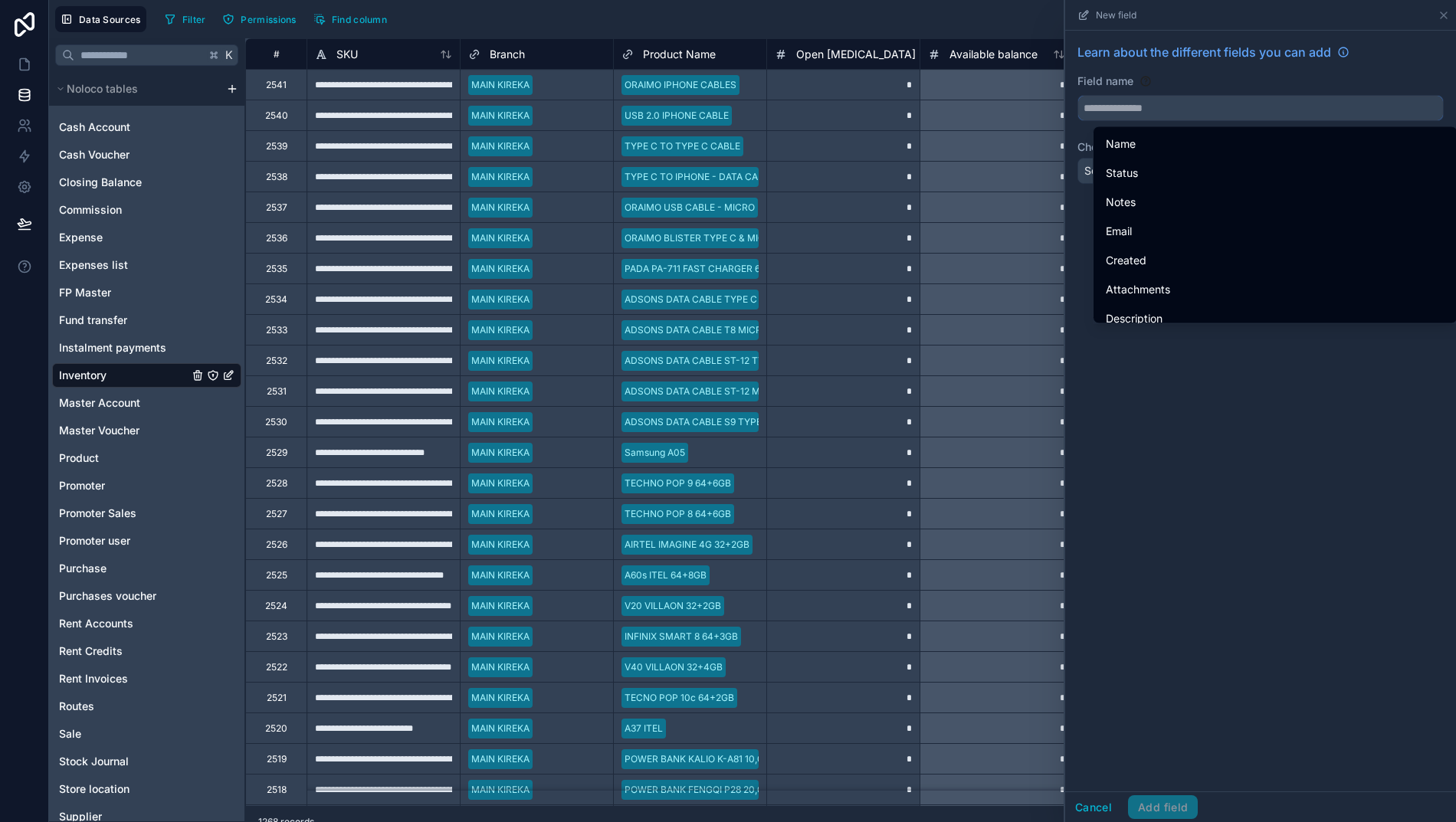
paste input "*********"
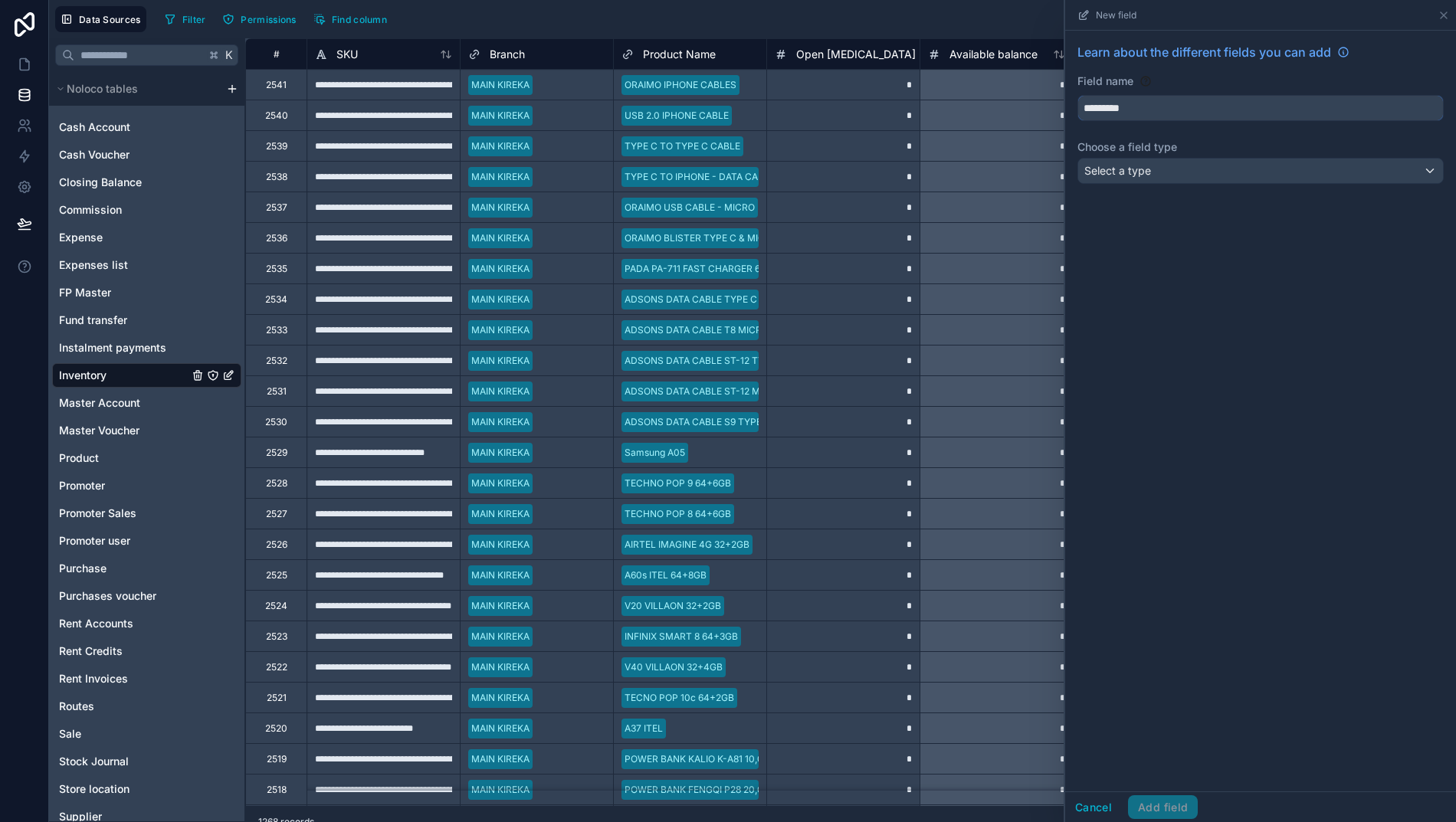
type input "*********"
click at [1157, 170] on div "Select a type" at bounding box center [1260, 170] width 364 height 24
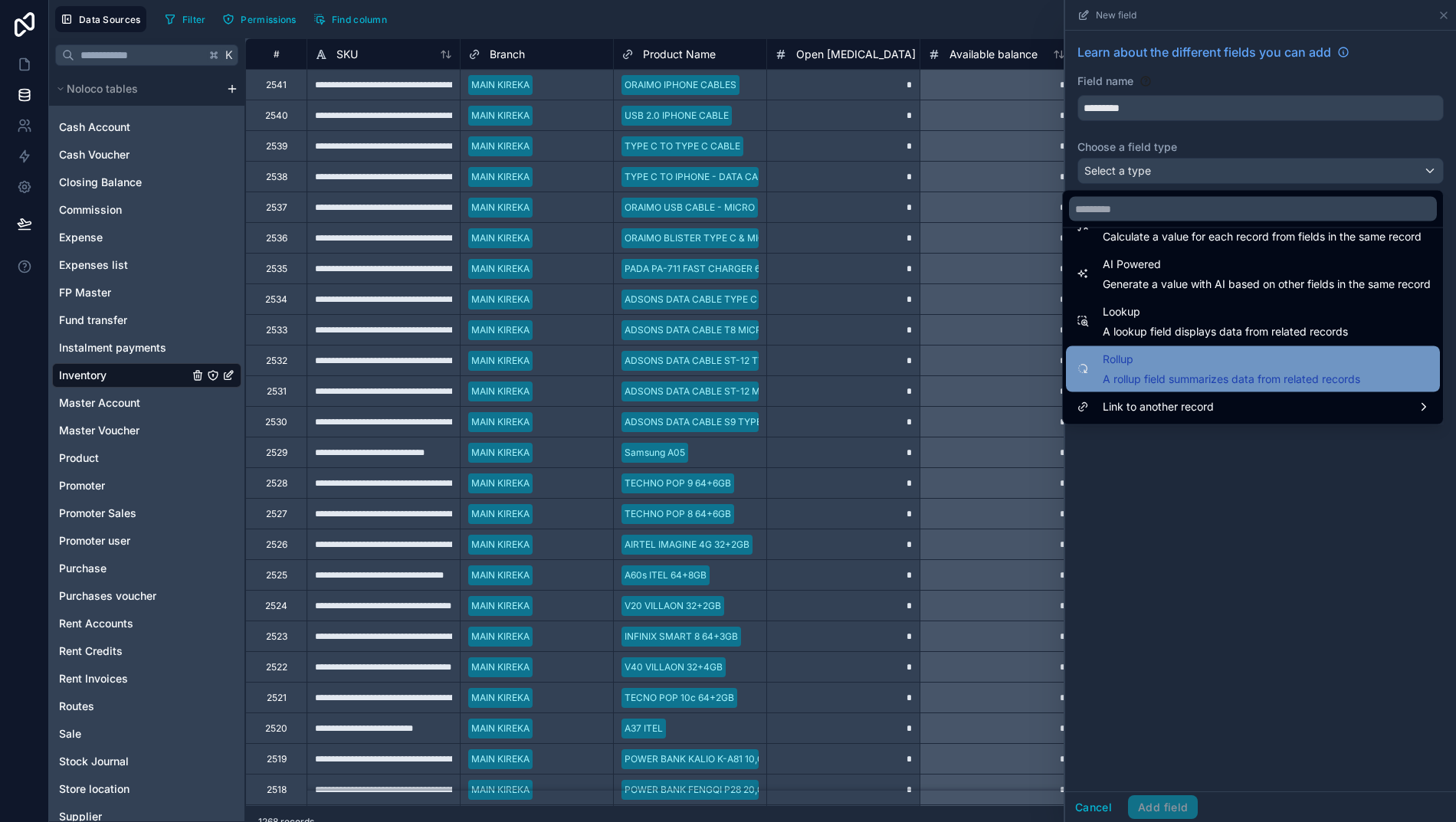
scroll to position [444, 0]
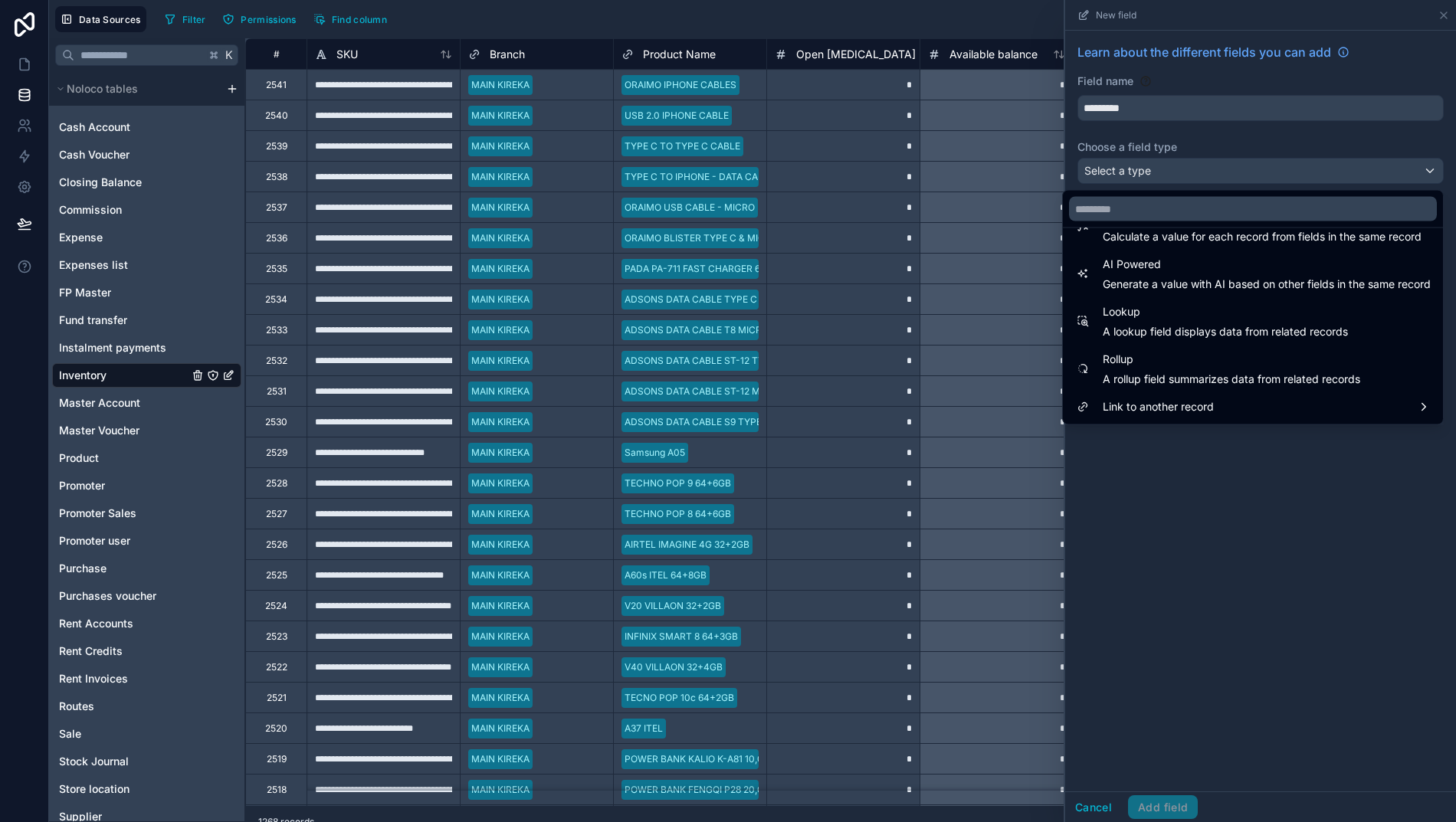
click at [1131, 320] on span "Lookup" at bounding box center [1225, 313] width 245 height 19
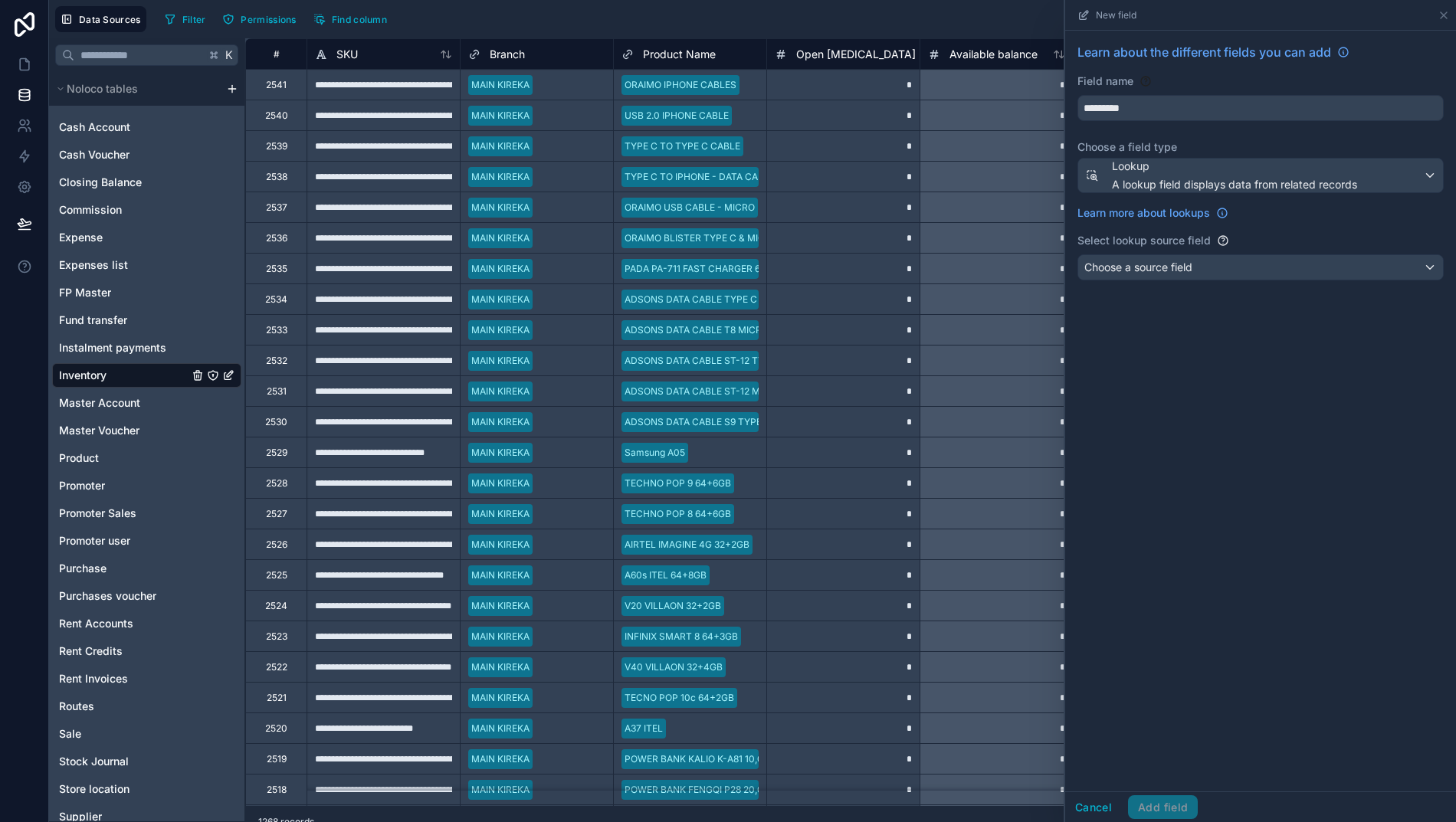
click at [1135, 268] on span "Choose a source field" at bounding box center [1138, 267] width 108 height 13
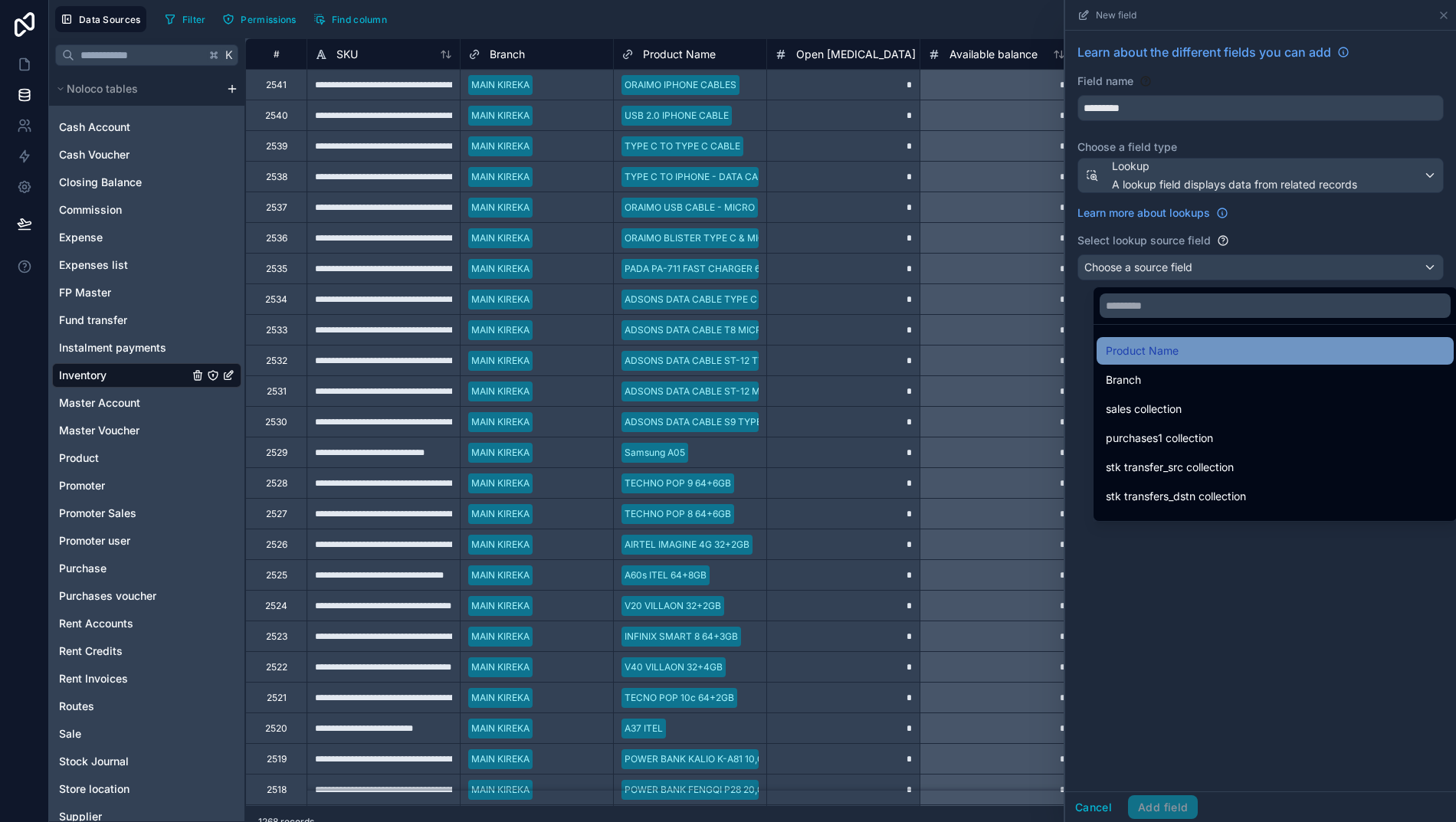
click at [1140, 349] on span "Product Name" at bounding box center [1142, 351] width 73 height 19
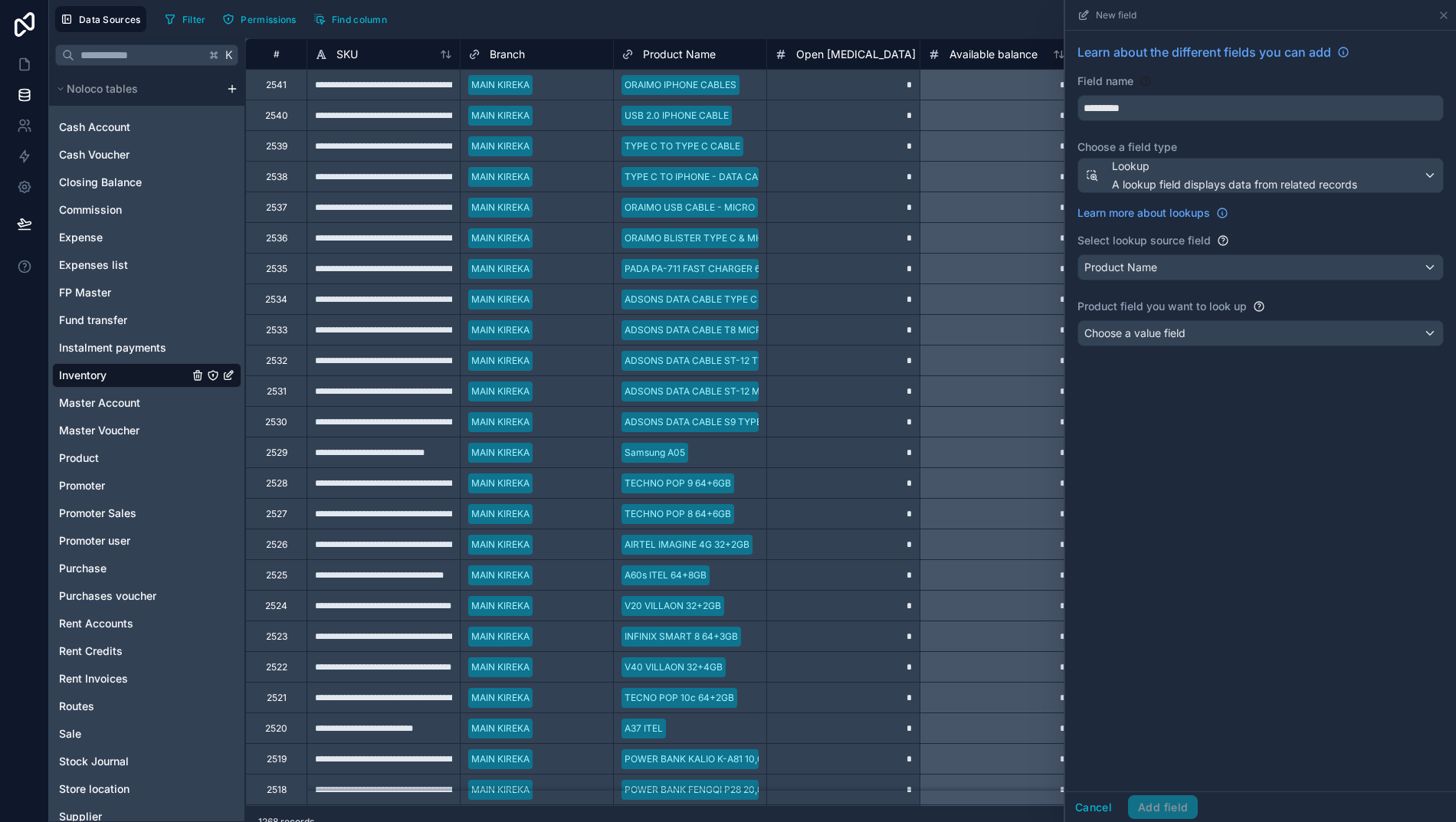
click at [1153, 332] on span "Choose a value field" at bounding box center [1135, 332] width 101 height 13
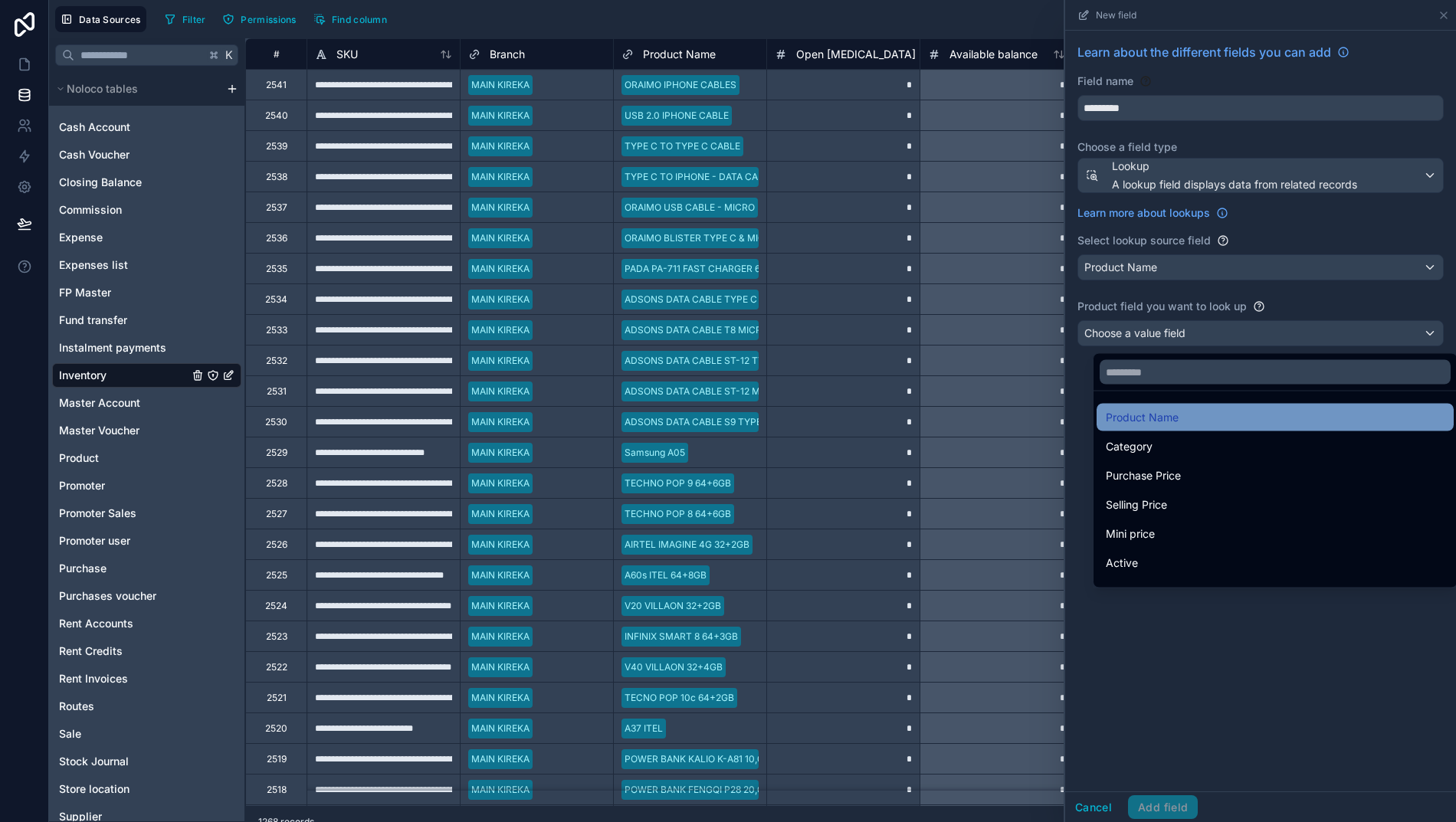
click at [1163, 407] on div "Product Name" at bounding box center [1274, 417] width 357 height 28
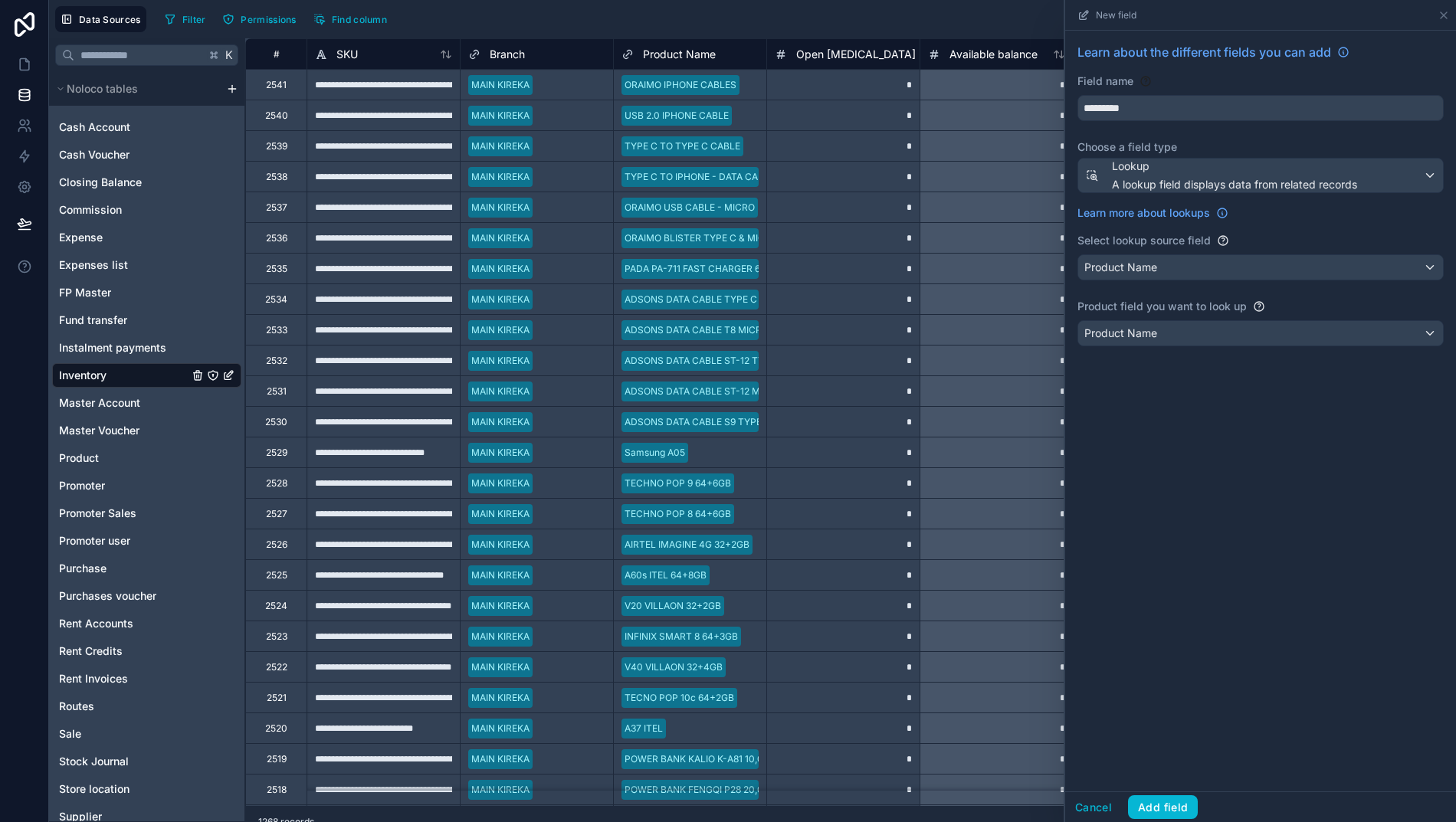
click at [1157, 273] on div "Product Name" at bounding box center [1260, 267] width 364 height 24
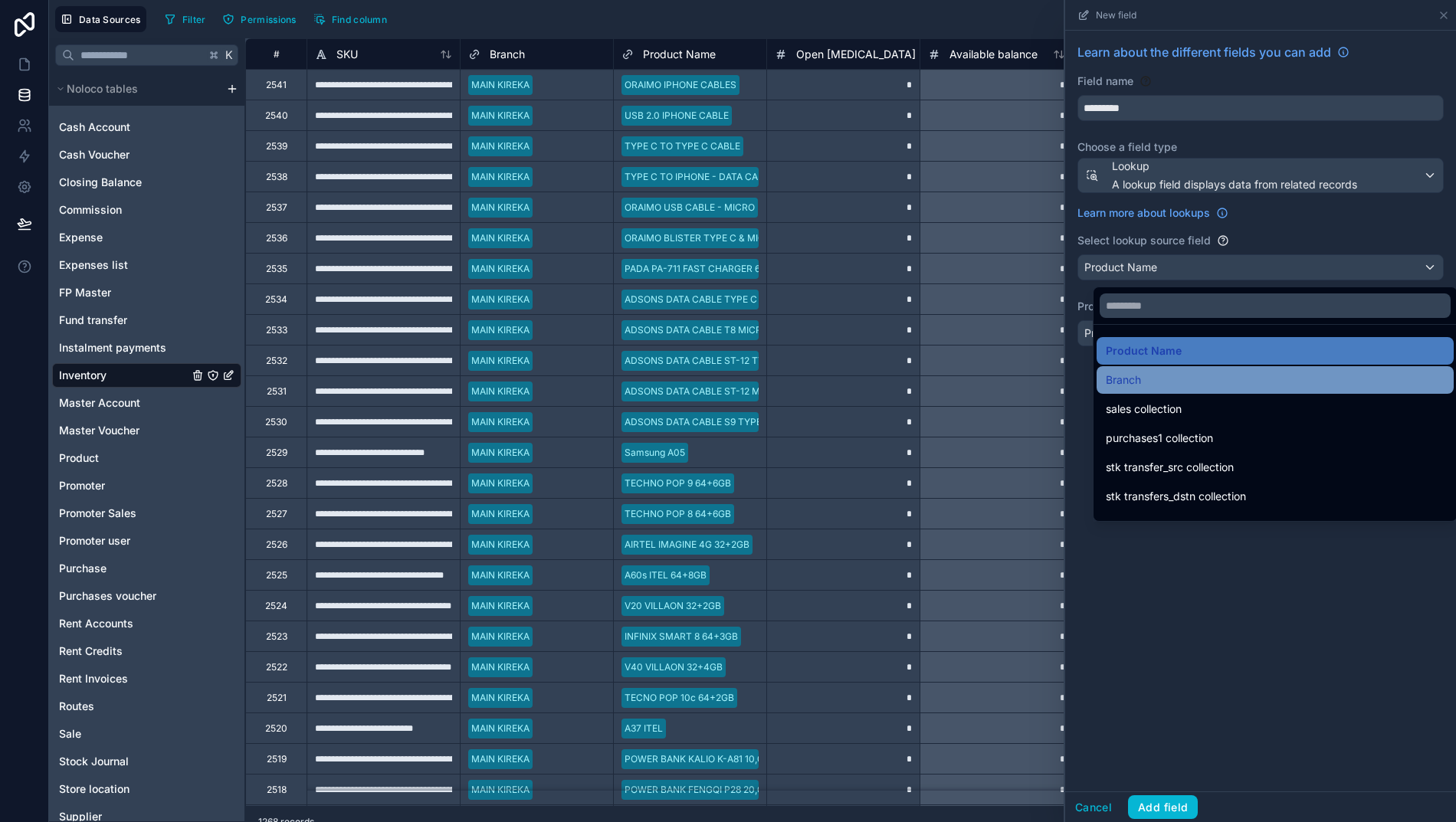
click at [1129, 384] on div "Branch" at bounding box center [1275, 380] width 338 height 19
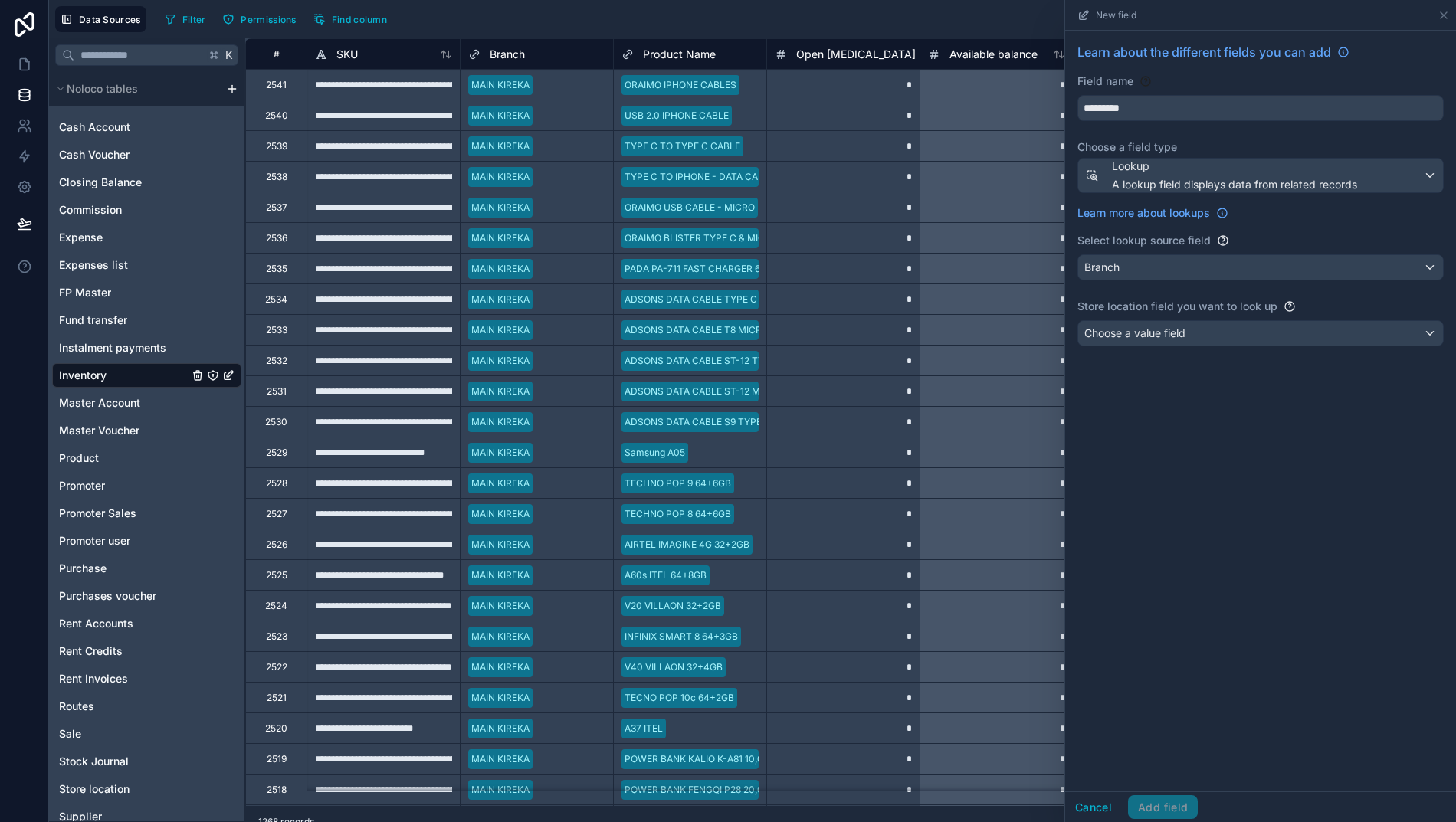
click at [1151, 337] on span "Choose a value field" at bounding box center [1135, 332] width 101 height 13
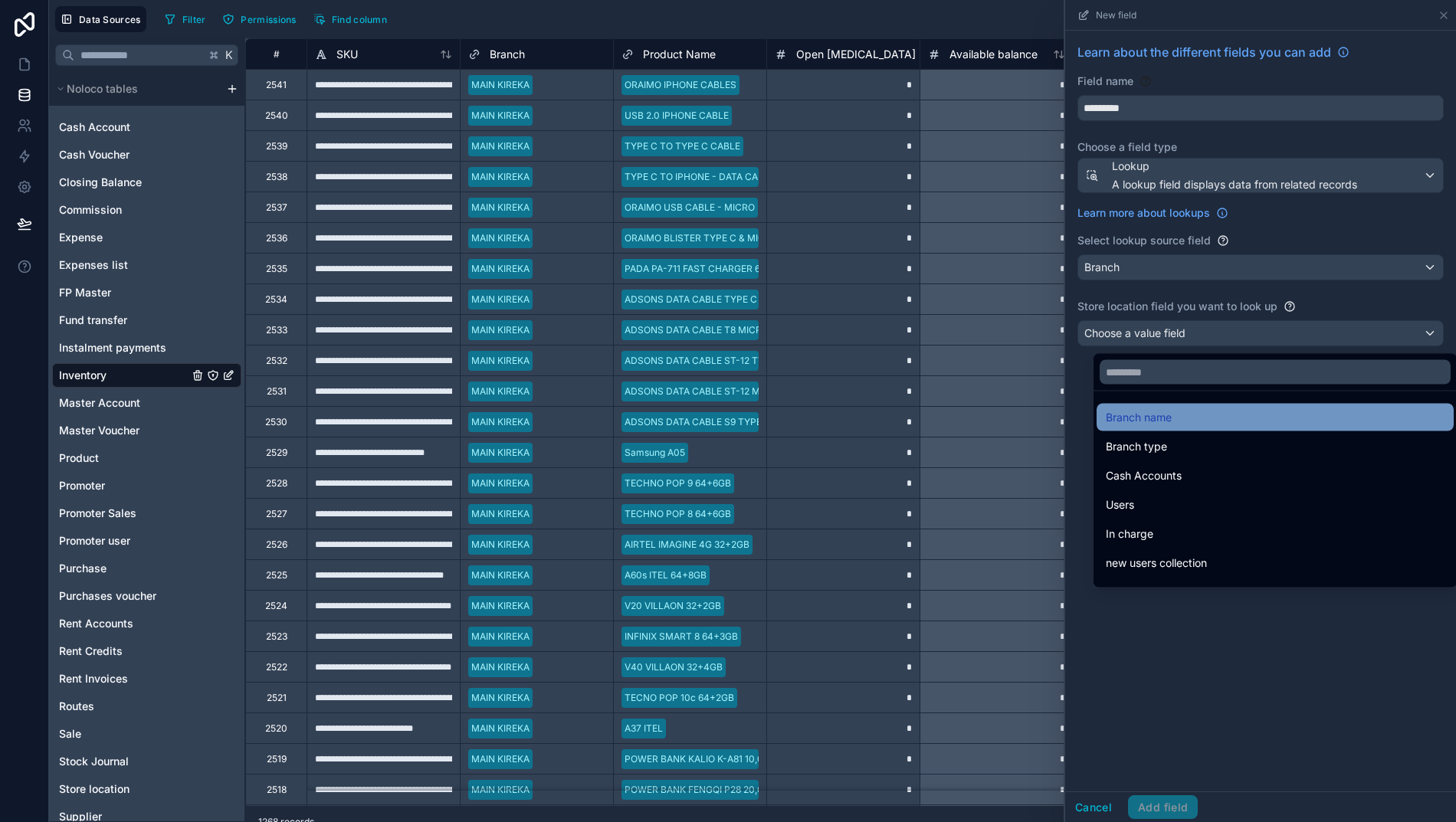
click at [1134, 420] on span "Branch name" at bounding box center [1139, 417] width 66 height 19
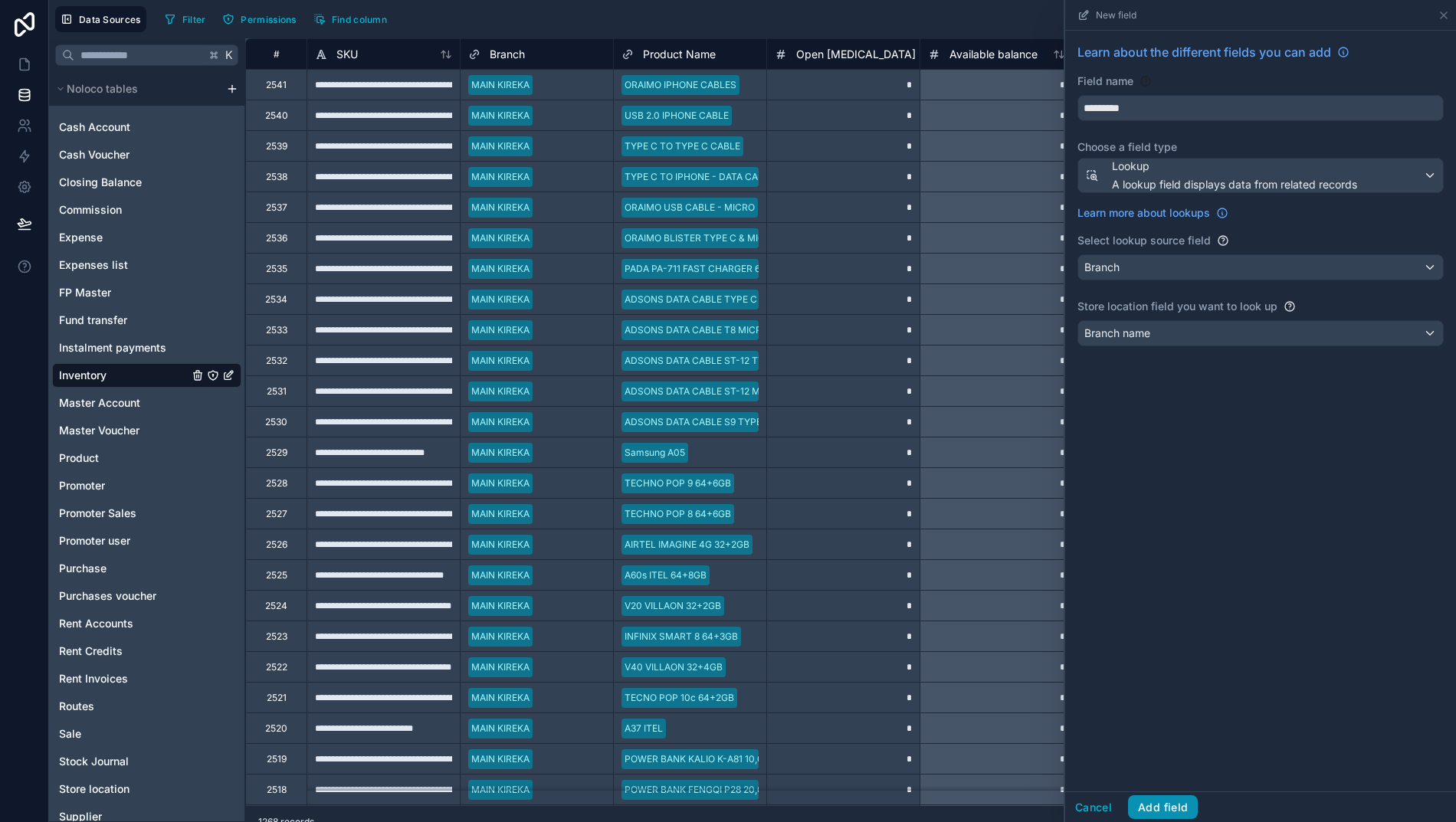
click at [1161, 819] on button "Add field" at bounding box center [1162, 807] width 70 height 24
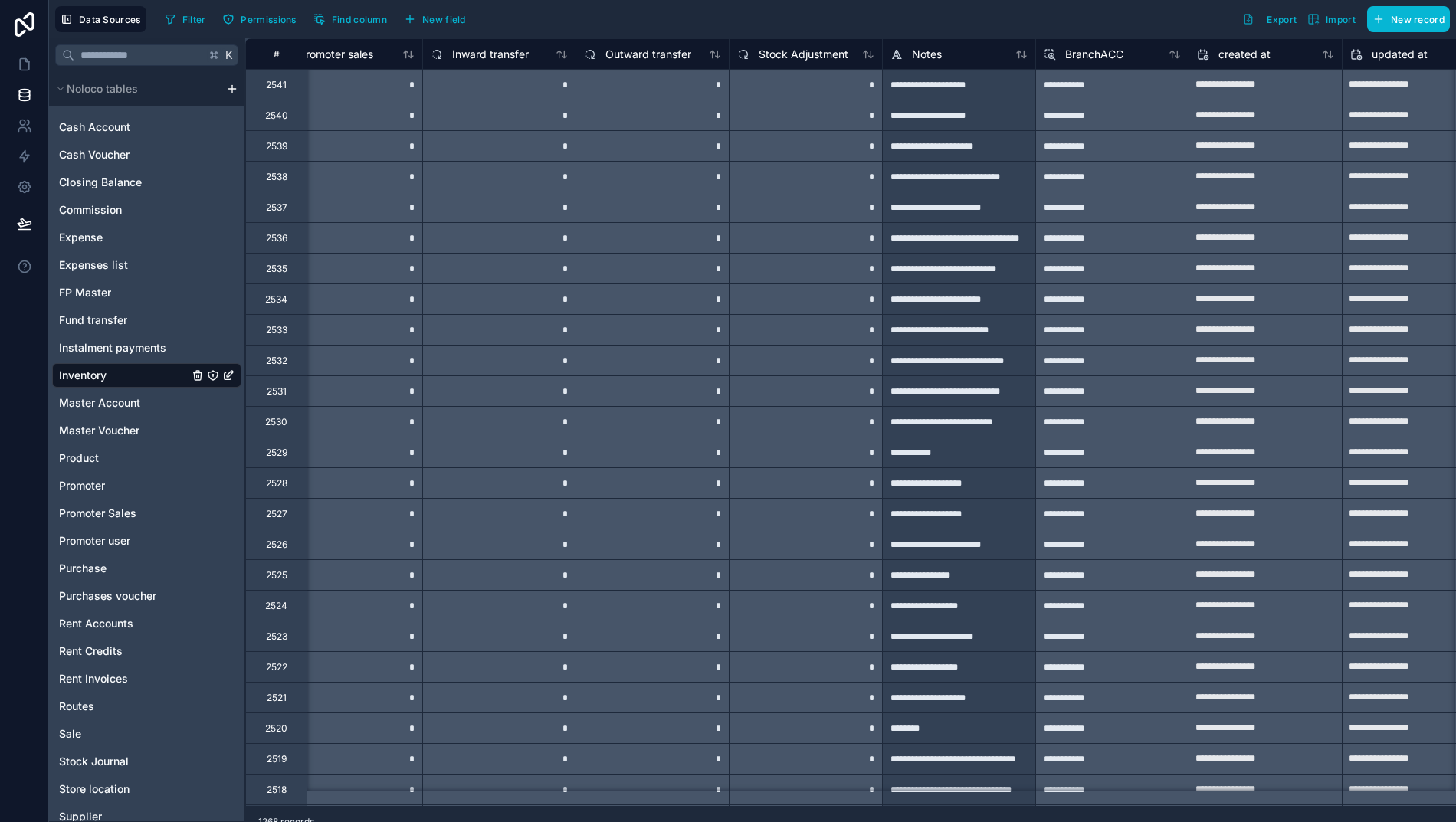
scroll to position [0, 1724]
click at [316, 19] on icon "button" at bounding box center [319, 20] width 6 height 6
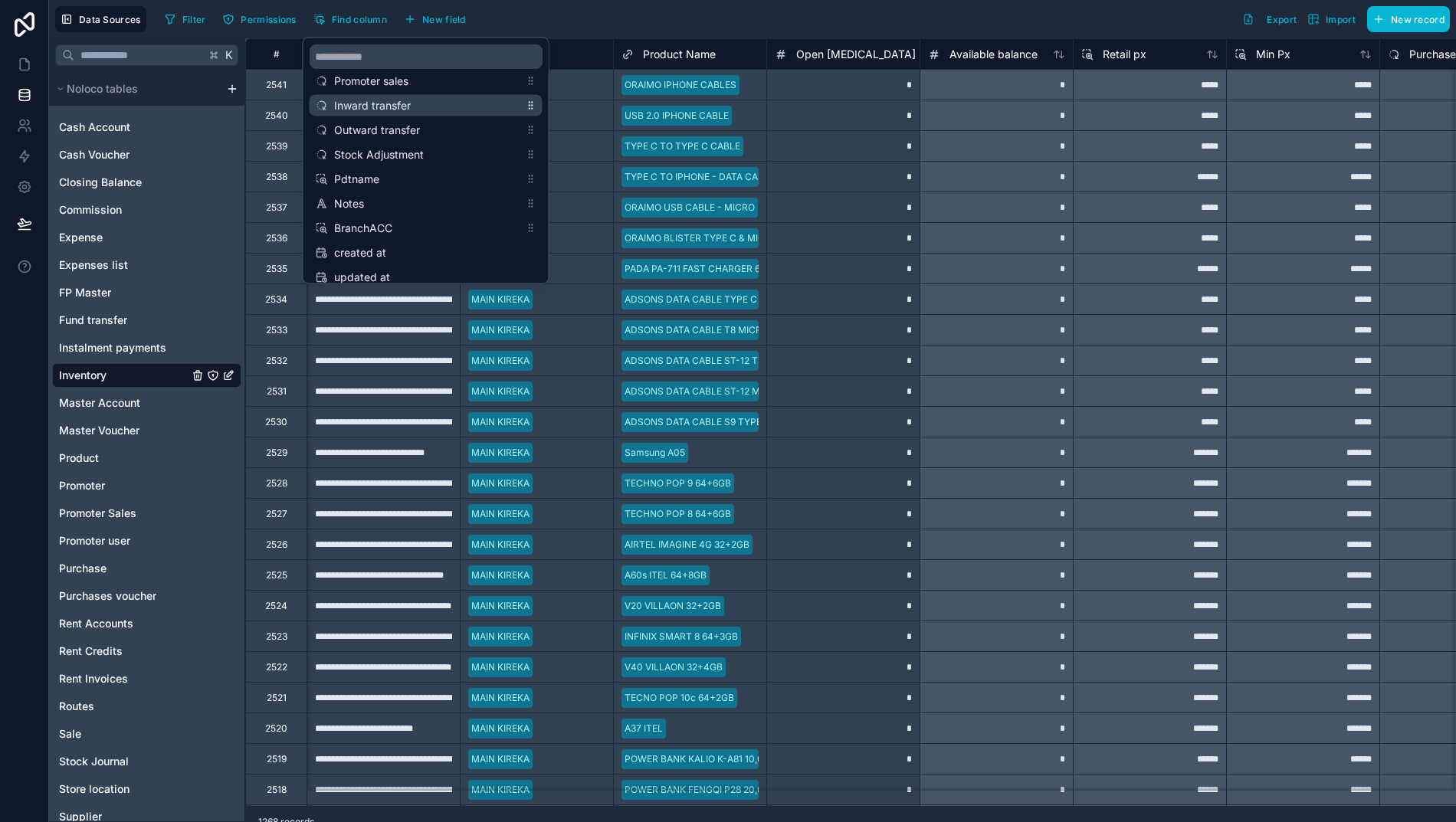
scroll to position [0, 0]
click at [571, 15] on div "Filter Permissions Find column New field Export Import New record" at bounding box center [804, 19] width 1291 height 26
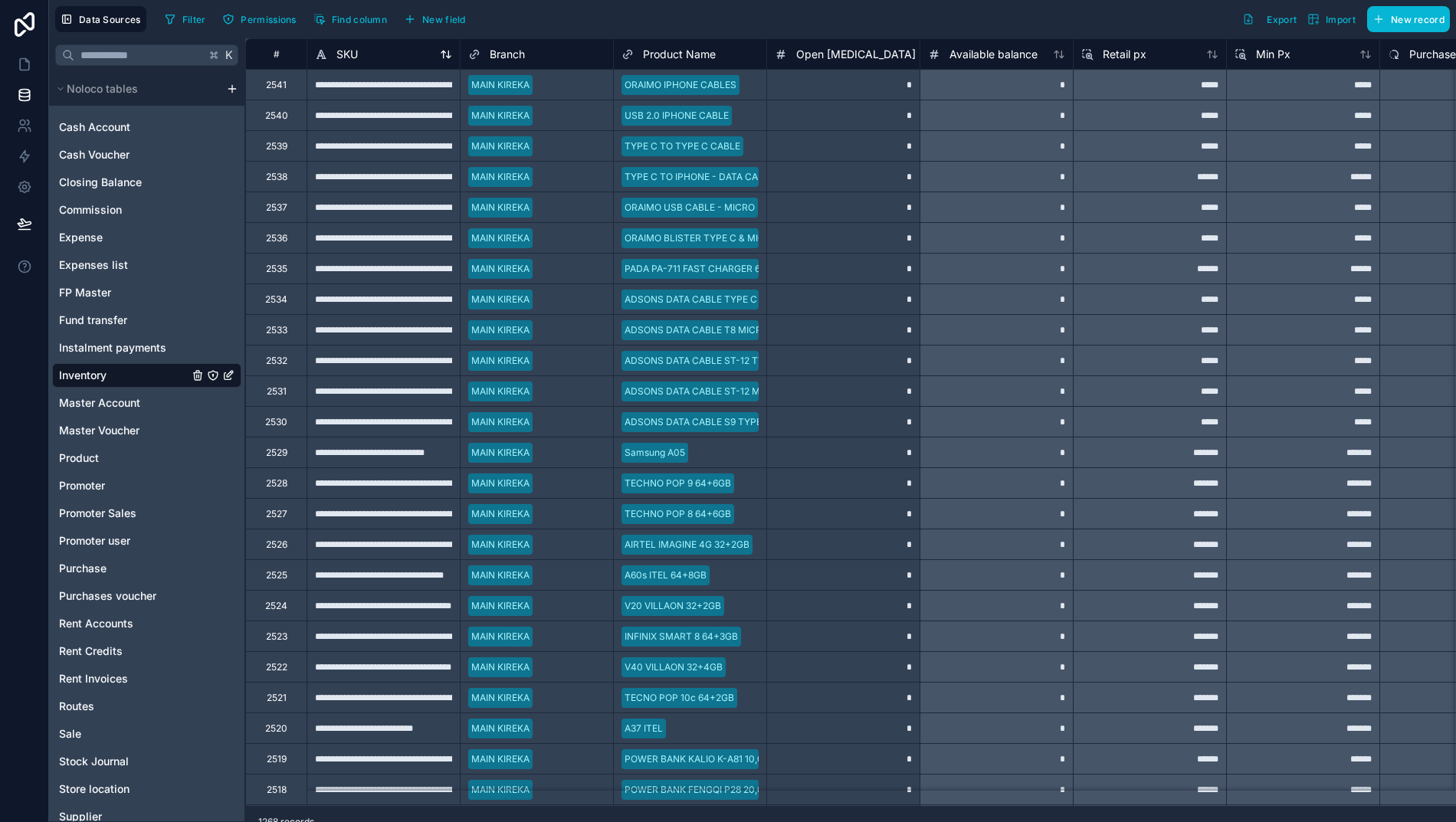
click at [337, 59] on span "SKU" at bounding box center [347, 54] width 21 height 15
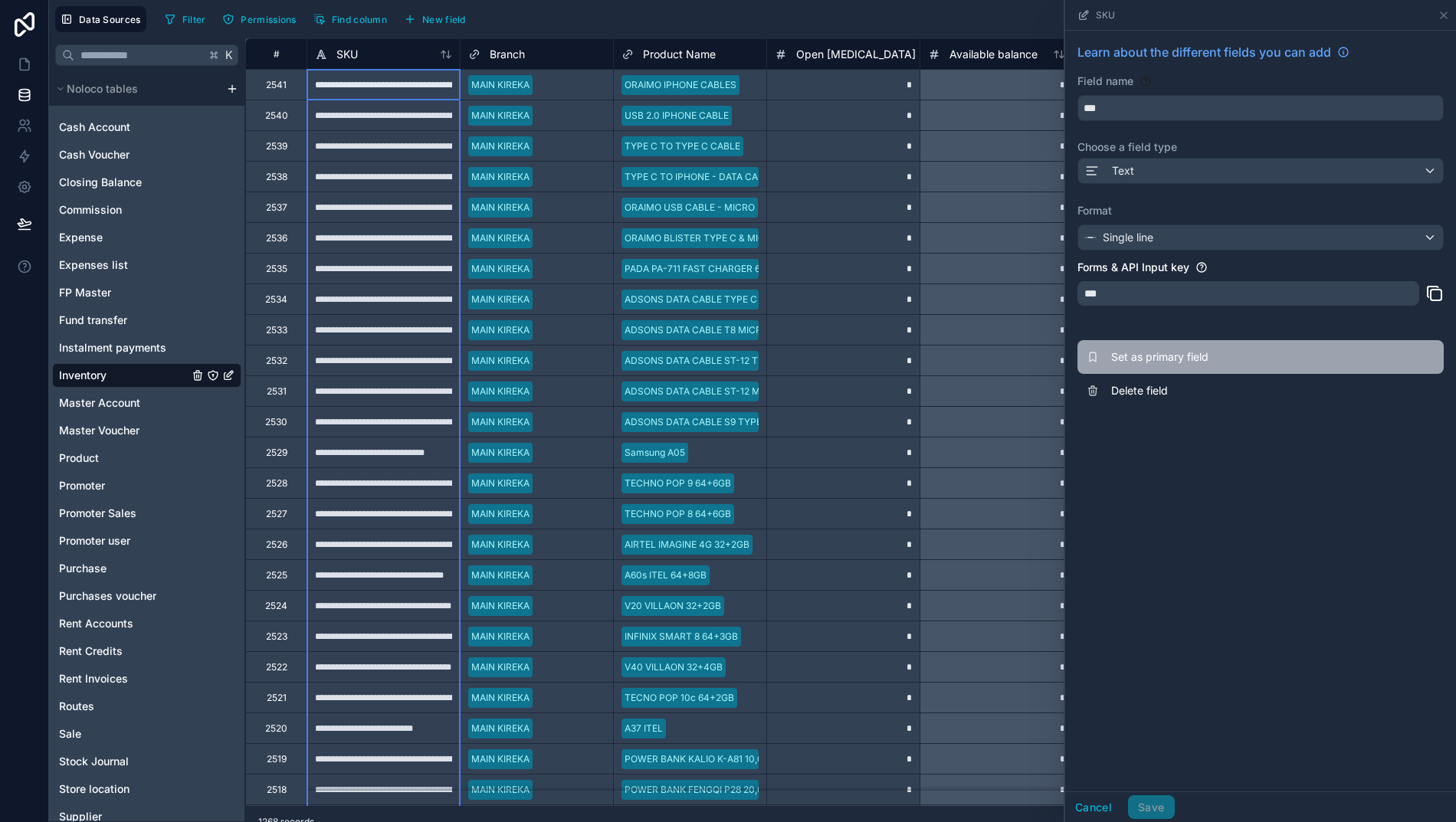
click at [1148, 356] on span "Set as primary field" at bounding box center [1221, 356] width 220 height 15
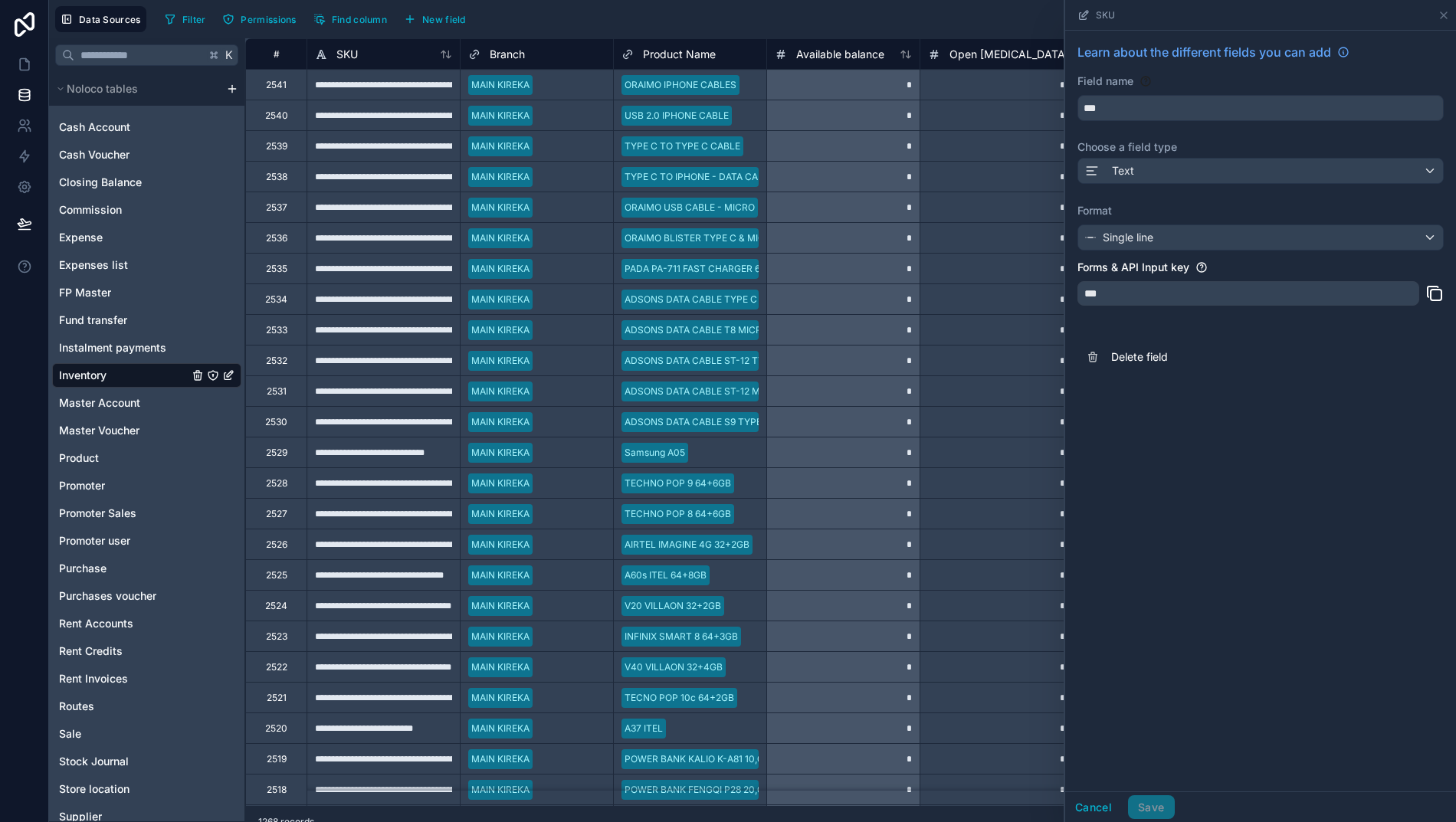
click at [1196, 163] on div "Text" at bounding box center [1260, 170] width 364 height 24
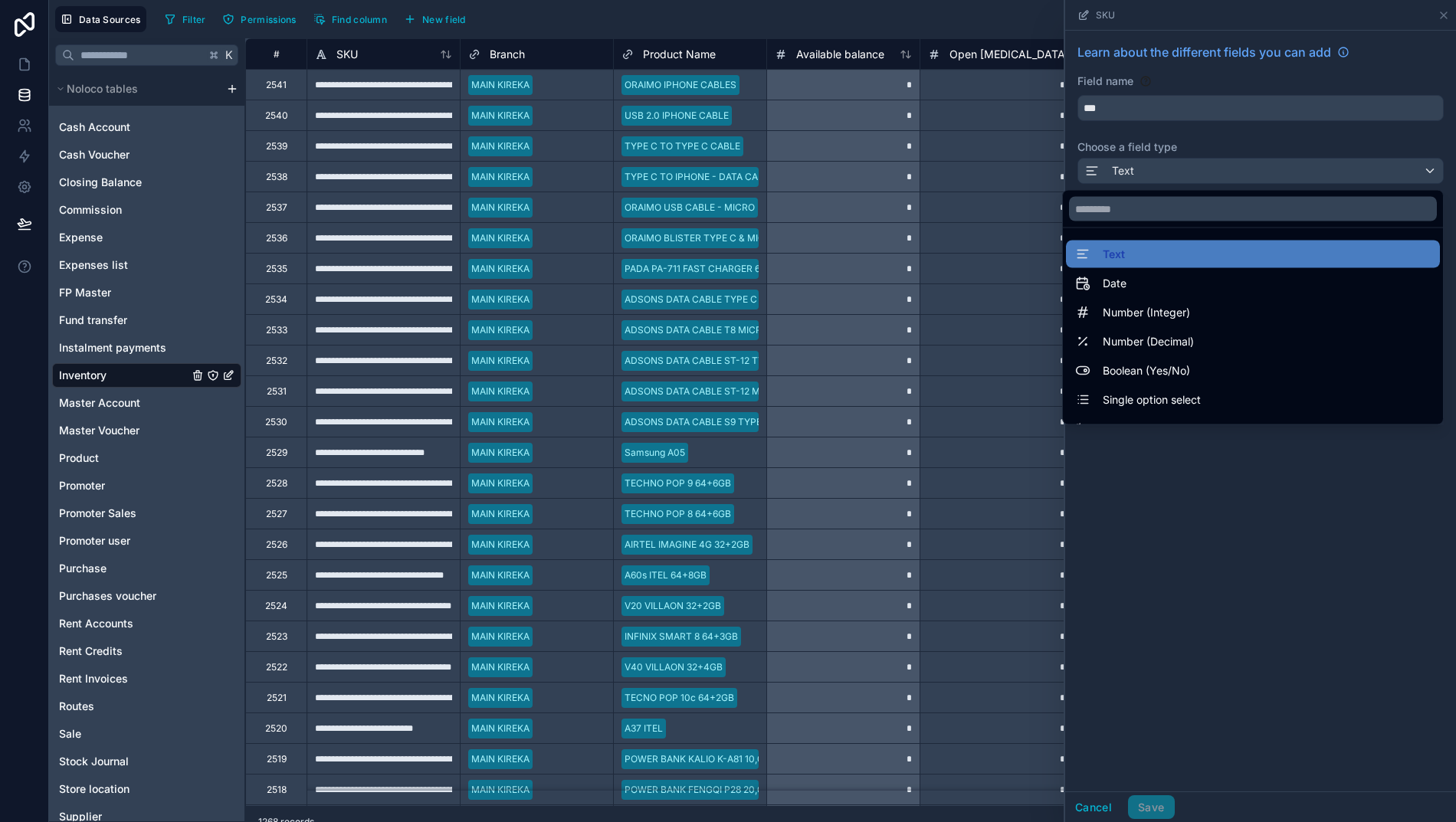
click at [1196, 163] on div at bounding box center [1260, 411] width 390 height 822
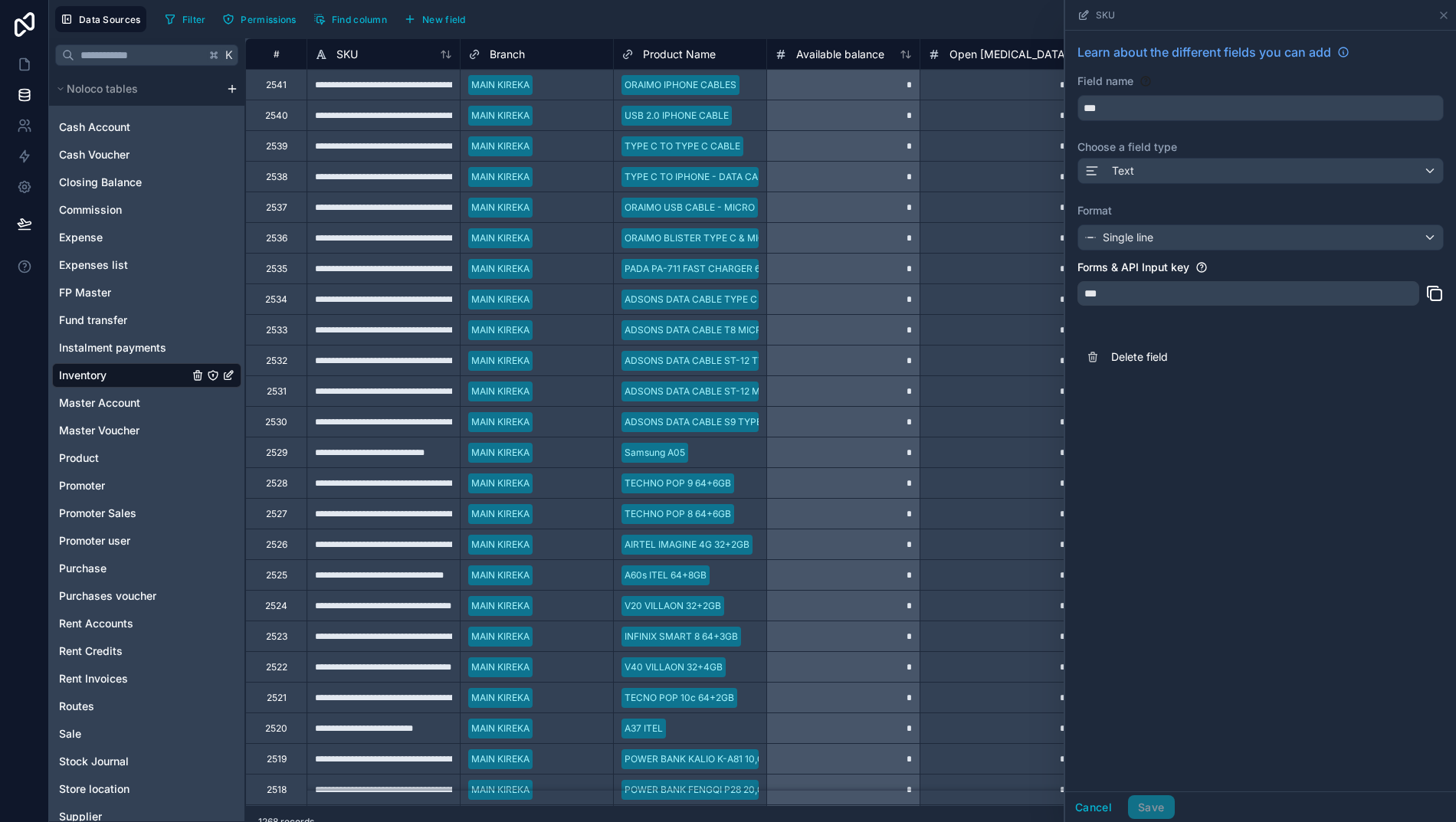
click at [331, 84] on div "**********" at bounding box center [382, 84] width 153 height 30
click at [801, 21] on div "Filter Permissions Find column New field Export Import New record" at bounding box center [804, 19] width 1291 height 26
click at [1442, 13] on icon at bounding box center [1443, 15] width 6 height 6
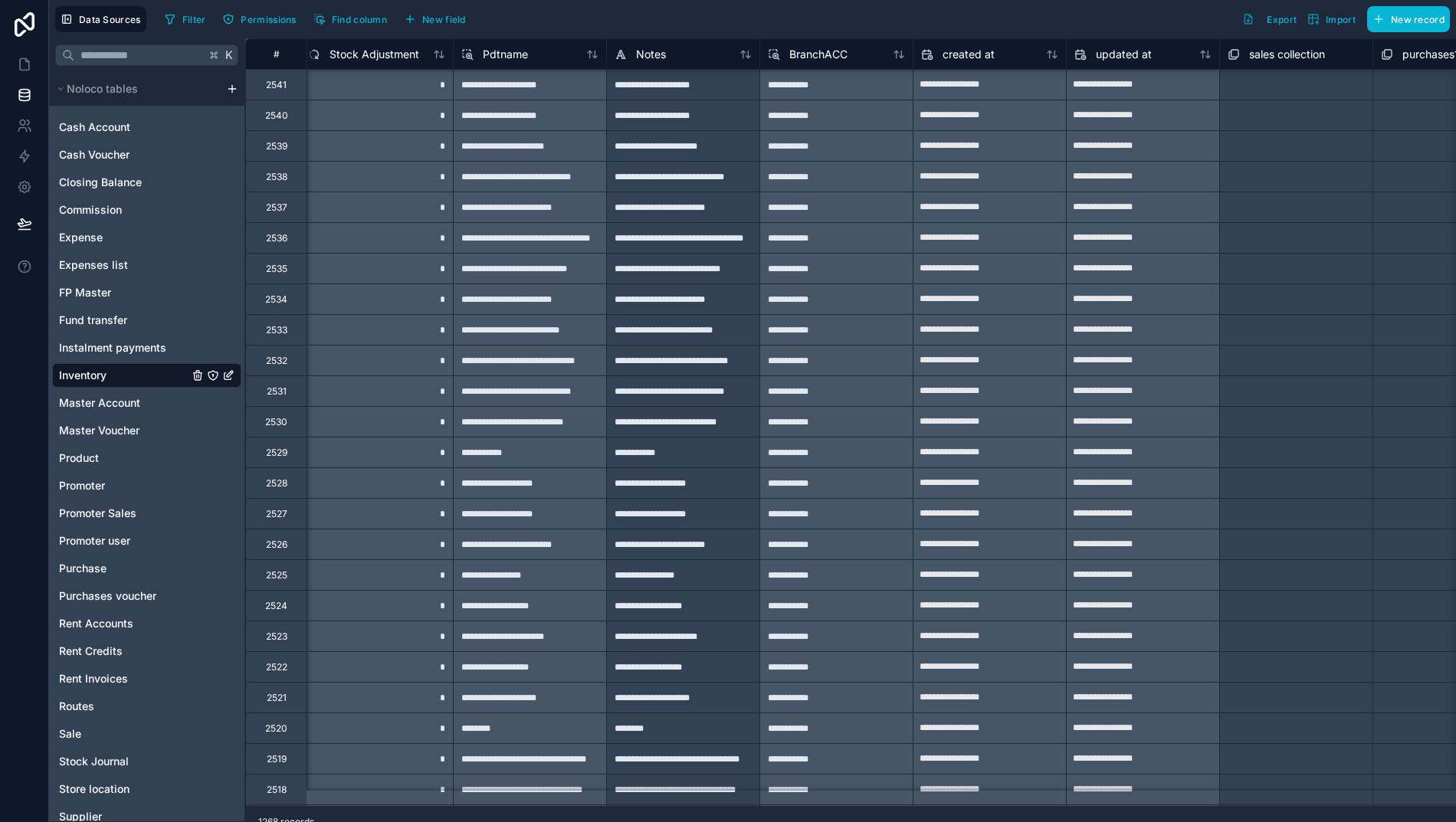
scroll to position [0, 1999]
click at [422, 13] on span "New field" at bounding box center [443, 19] width 44 height 12
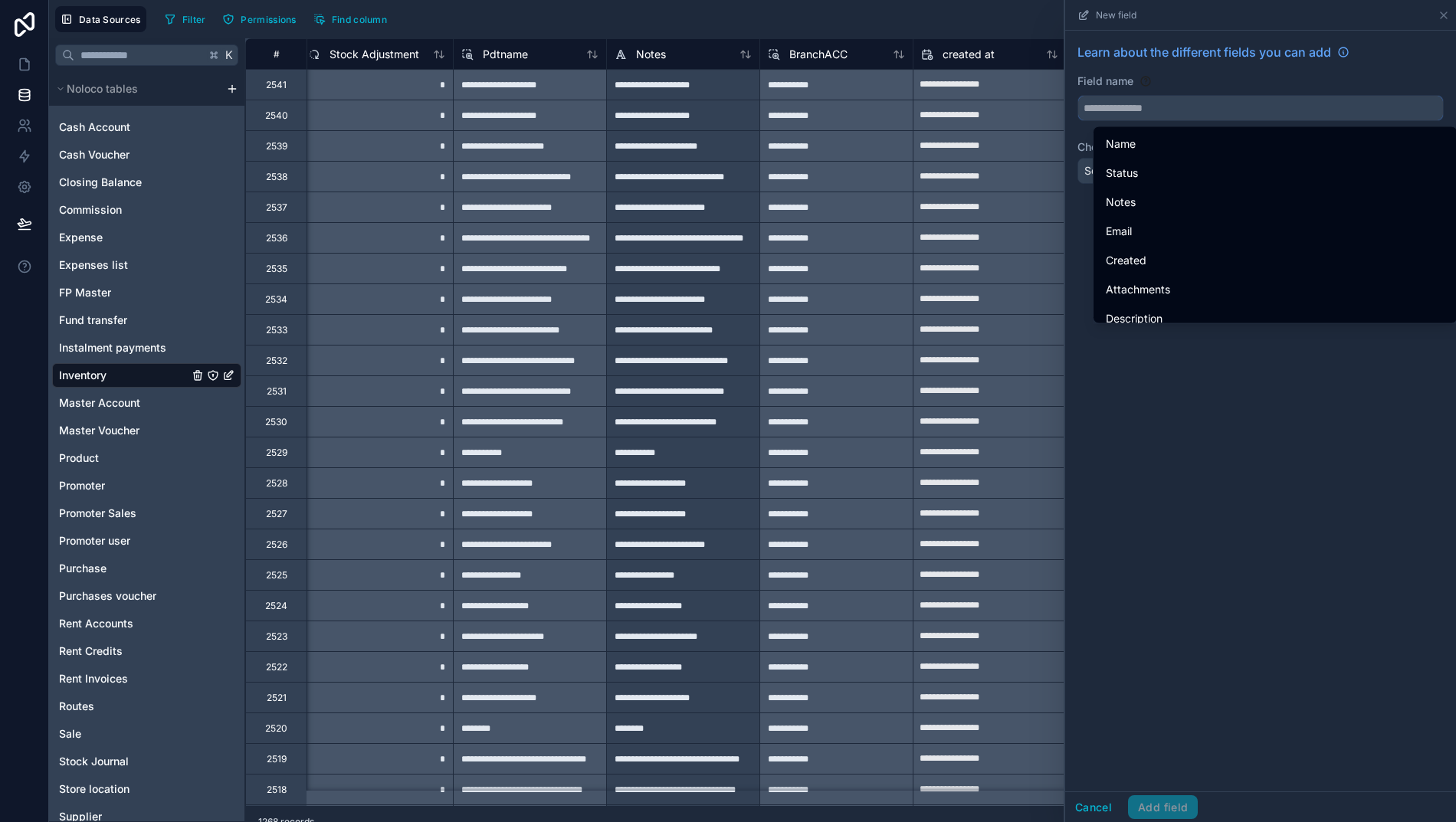
click at [1178, 114] on input "text" at bounding box center [1260, 107] width 364 height 24
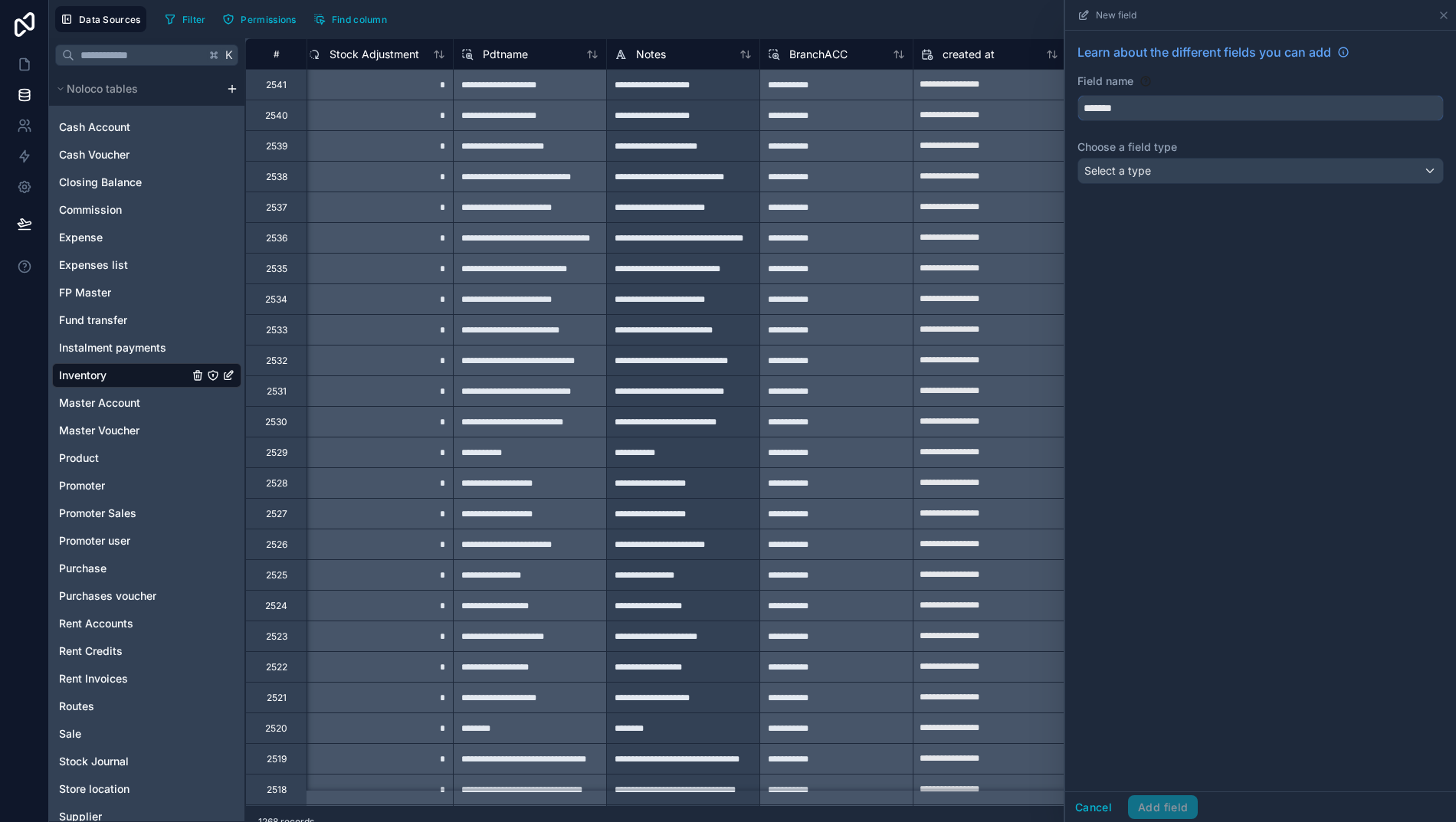
type input "*******"
click at [1160, 175] on div "Select a type" at bounding box center [1260, 170] width 364 height 24
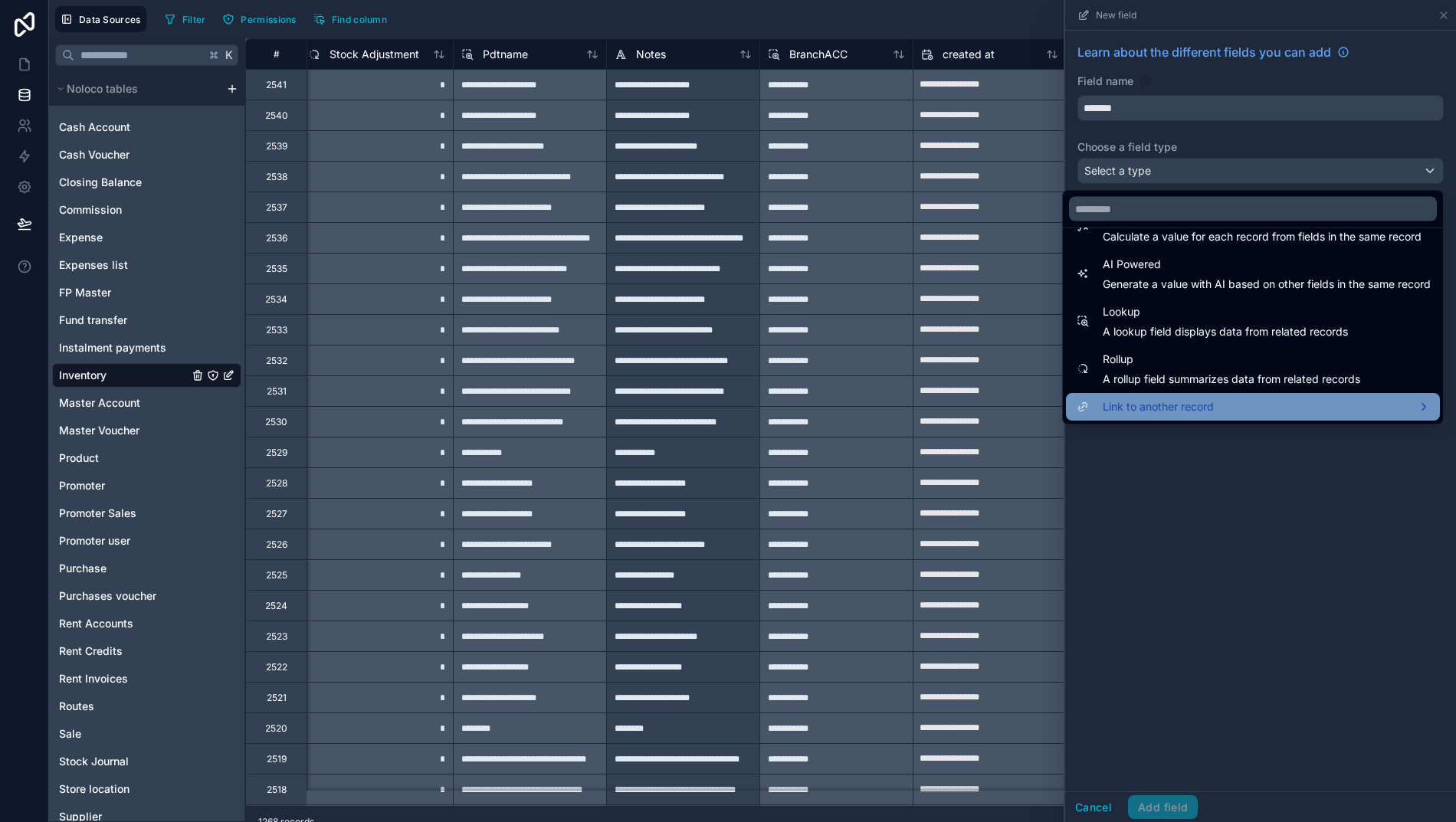
scroll to position [444, 0]
click at [1128, 320] on span "Lookup" at bounding box center [1225, 313] width 245 height 19
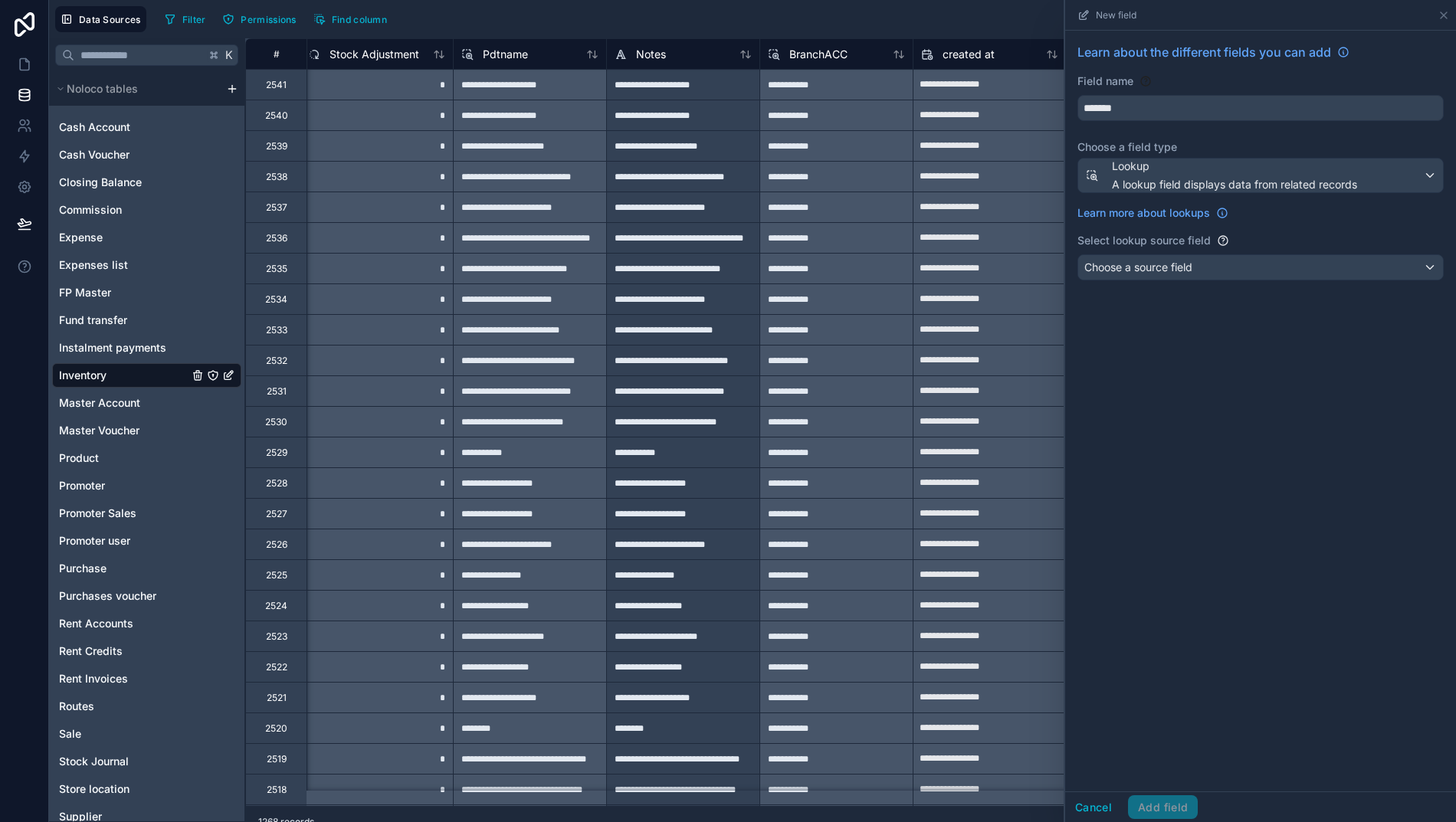
click at [1129, 268] on span "Choose a source field" at bounding box center [1138, 267] width 108 height 13
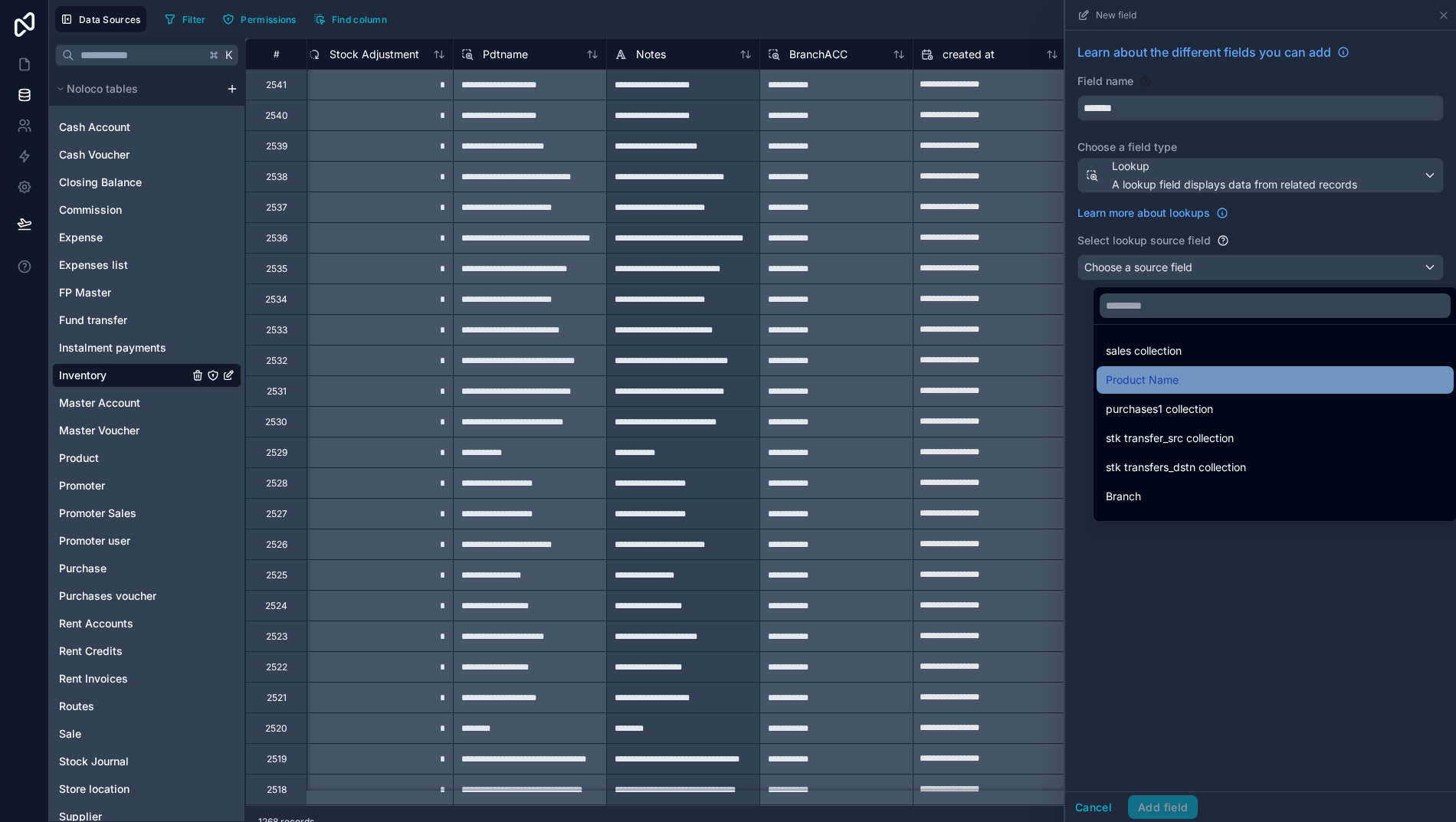
click at [1143, 375] on span "Product Name" at bounding box center [1142, 380] width 73 height 19
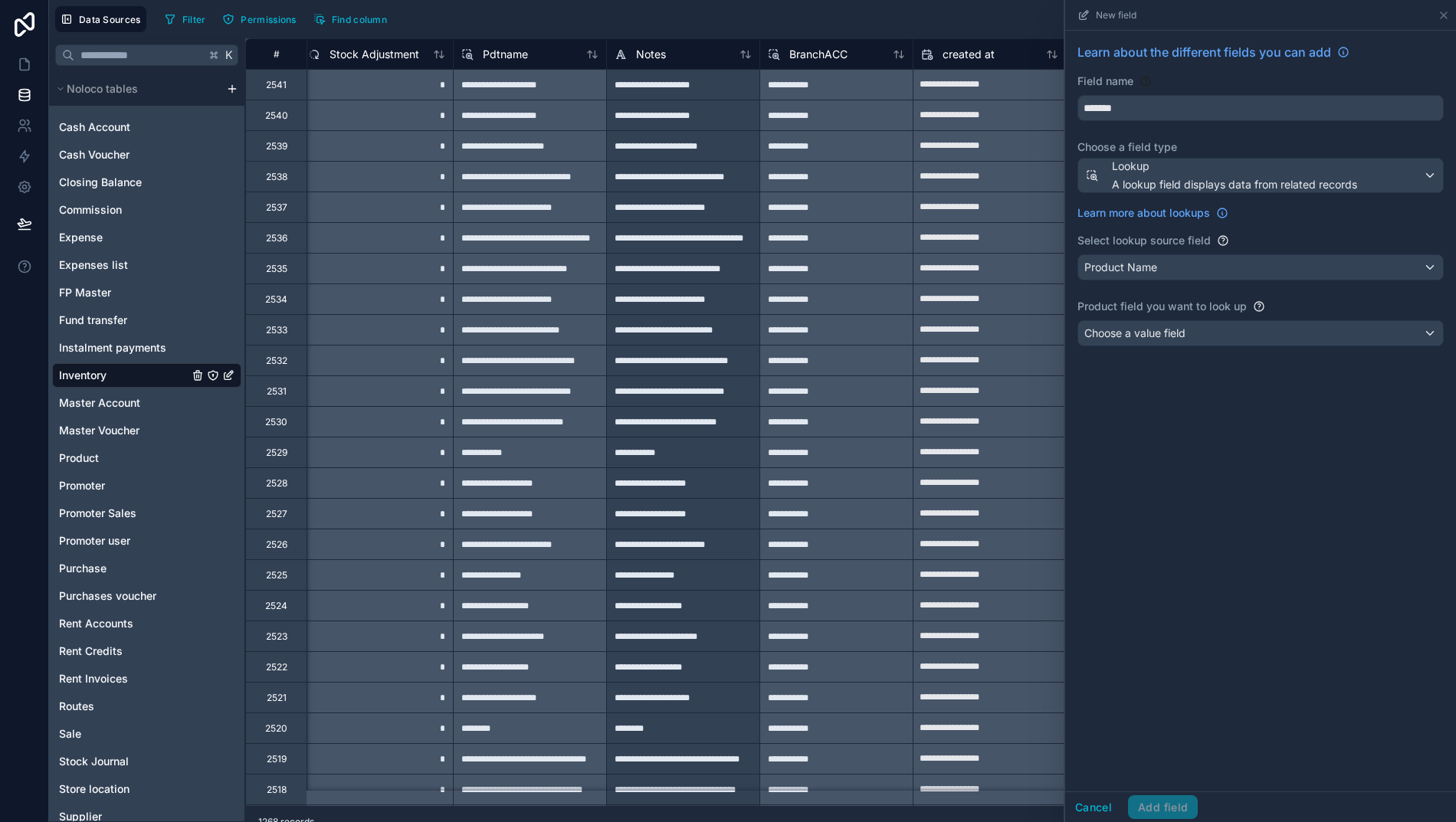
click at [1138, 331] on span "Choose a value field" at bounding box center [1135, 332] width 101 height 13
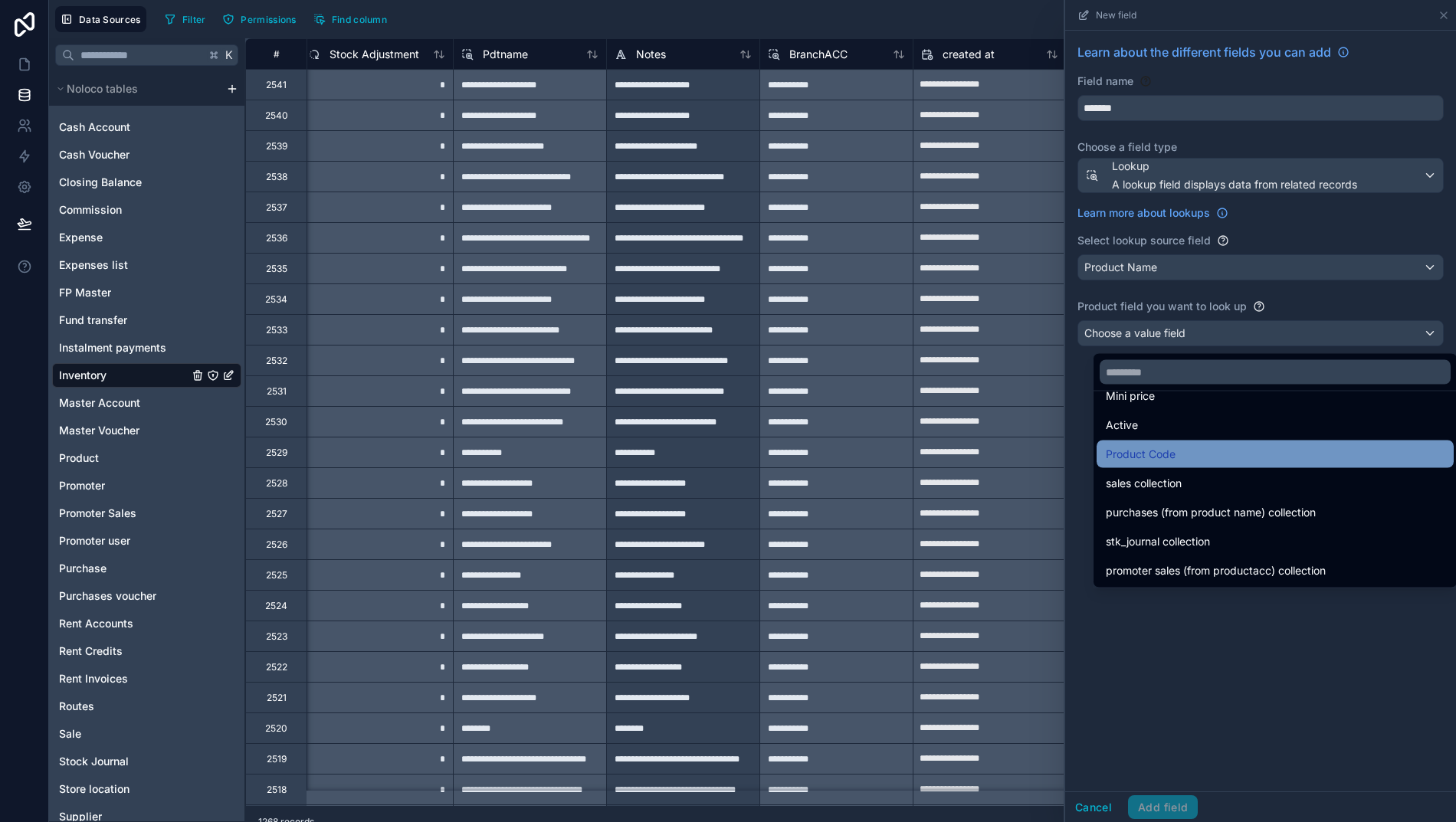
scroll to position [138, 0]
click at [1132, 445] on span "Product Code" at bounding box center [1141, 454] width 70 height 19
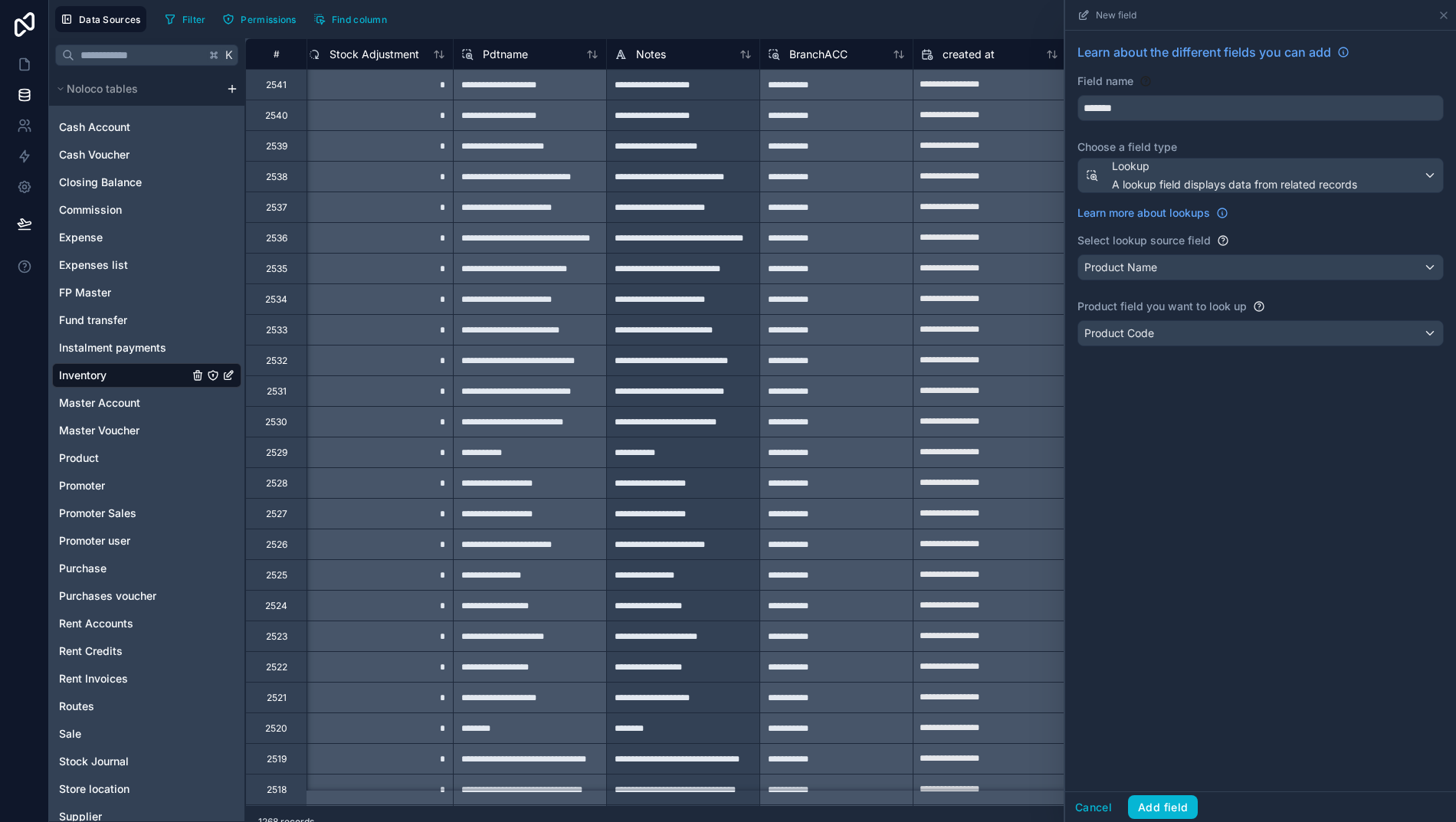
click at [1159, 816] on button "Add field" at bounding box center [1162, 807] width 70 height 24
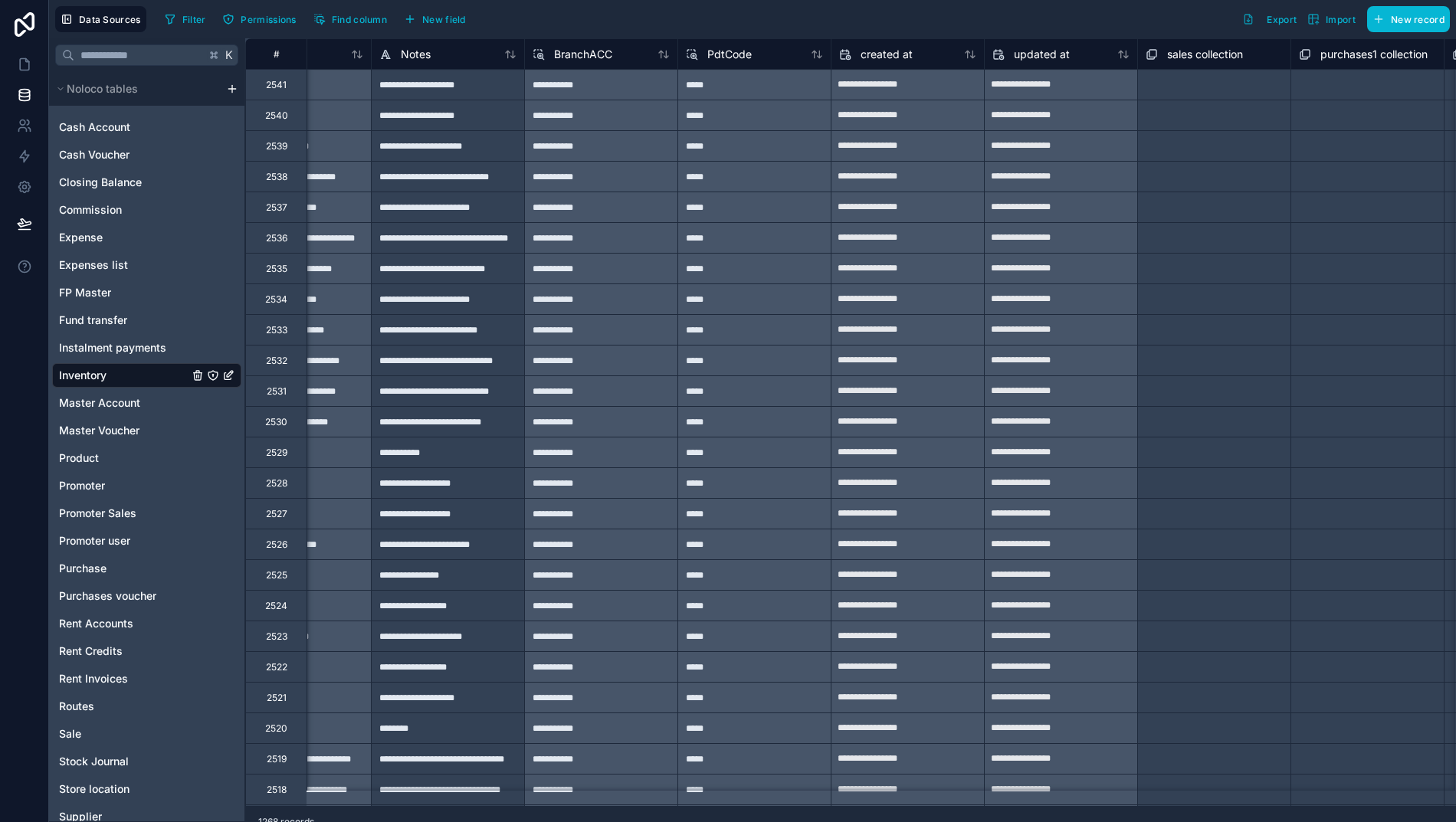
scroll to position [0, 2232]
click at [332, 25] on button "Find column" at bounding box center [350, 20] width 84 height 23
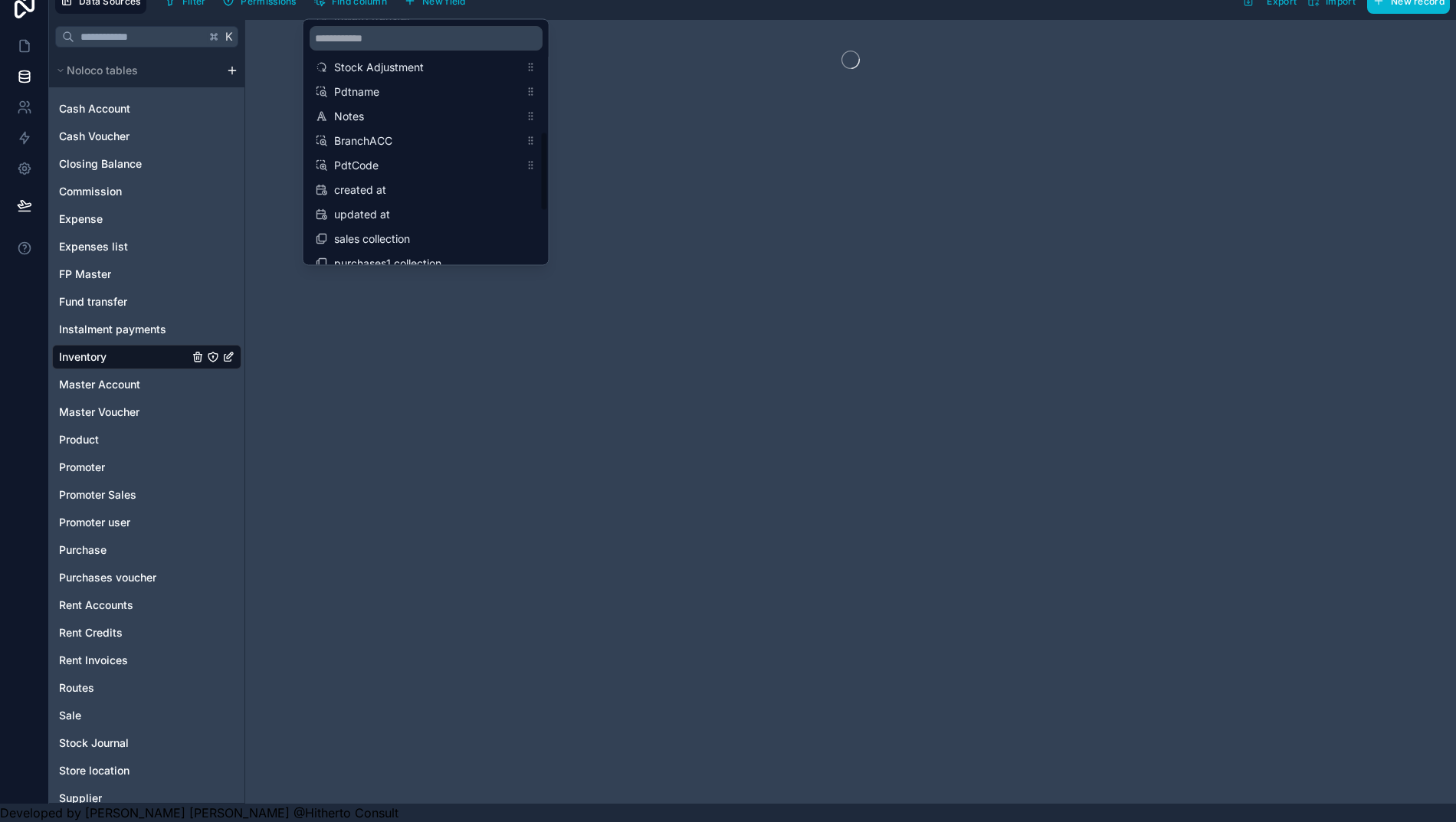
scroll to position [338, 0]
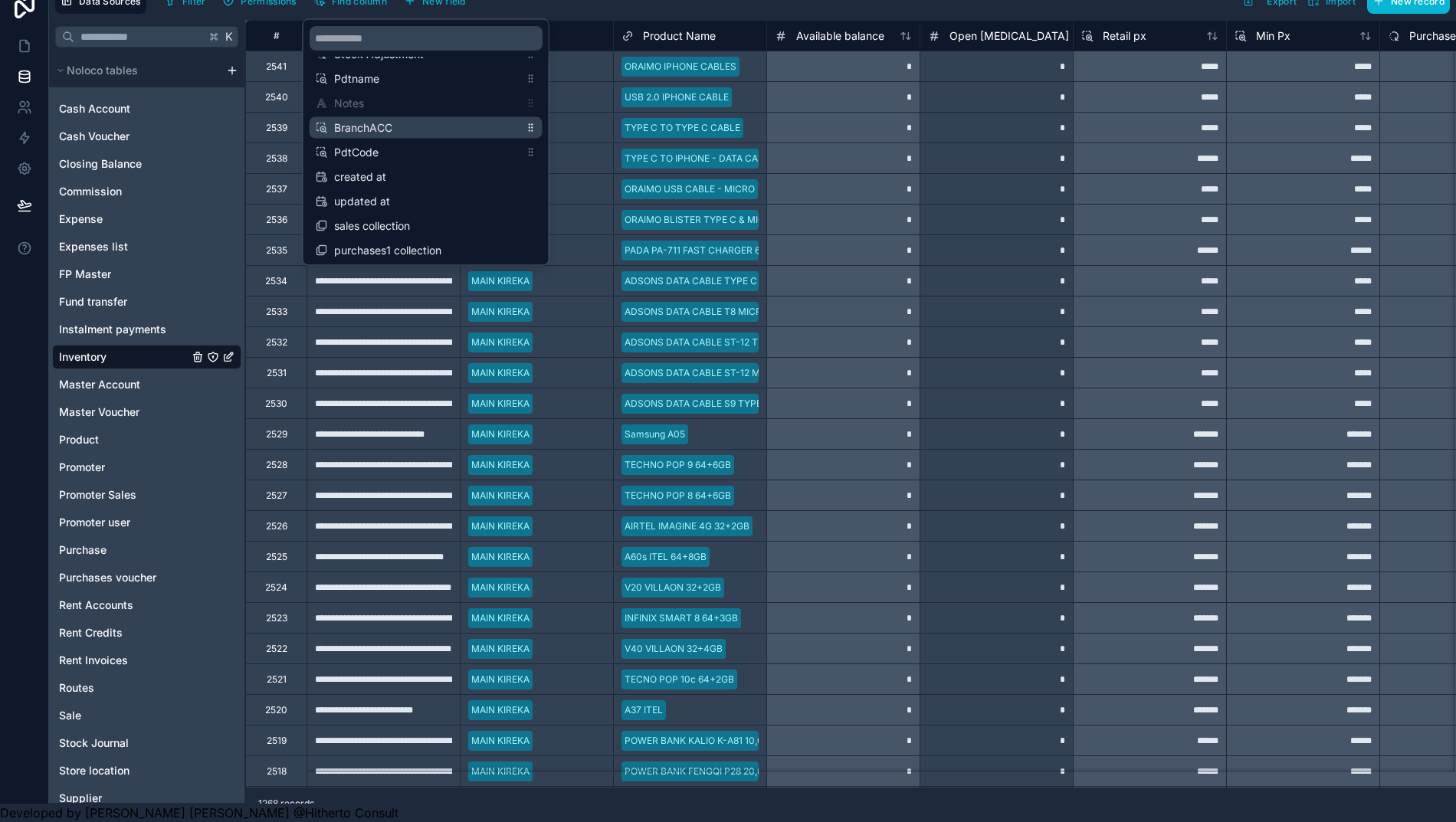
drag, startPoint x: 341, startPoint y: 92, endPoint x: 341, endPoint y: 105, distance: 13.0
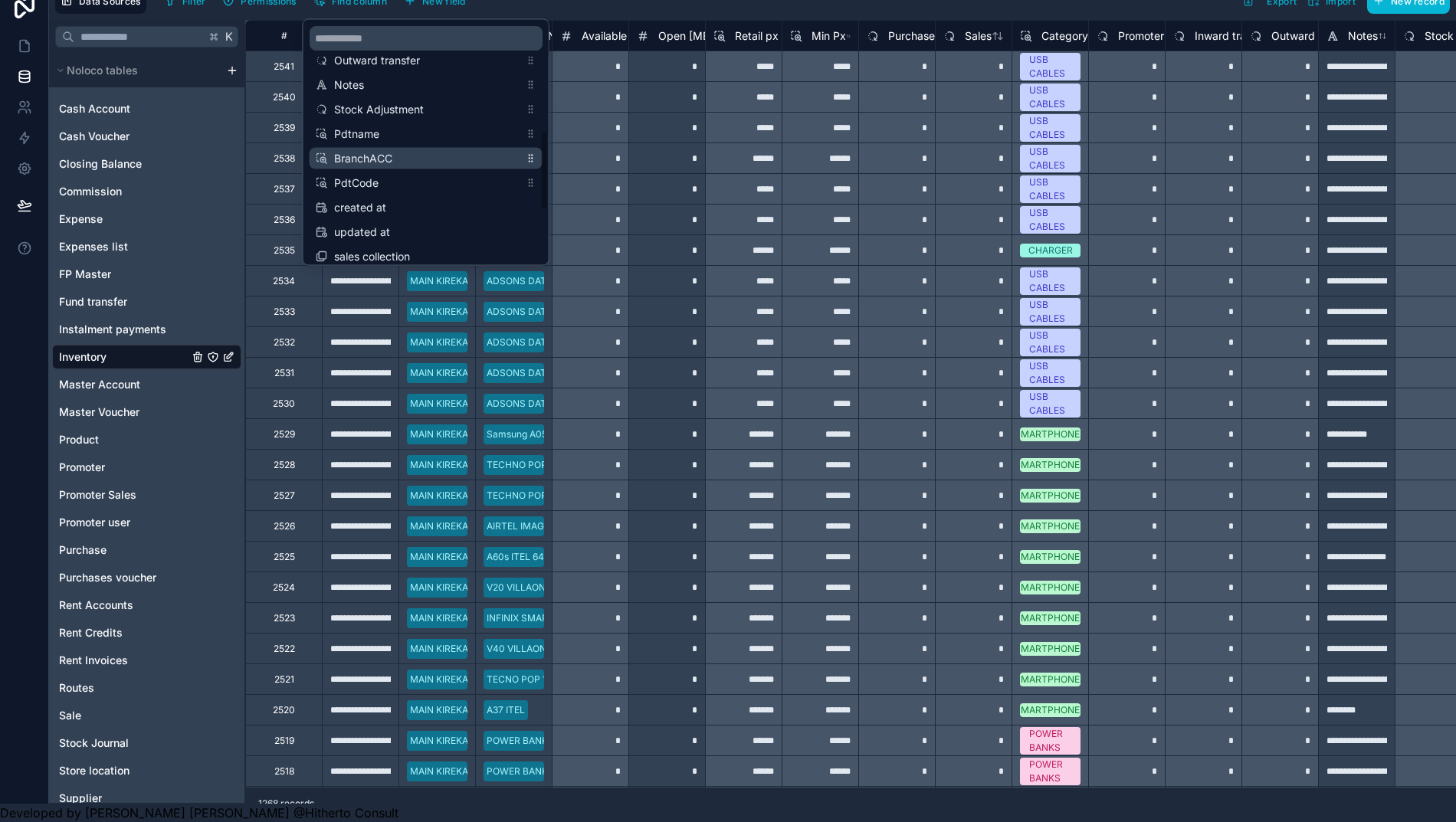
scroll to position [268, 0]
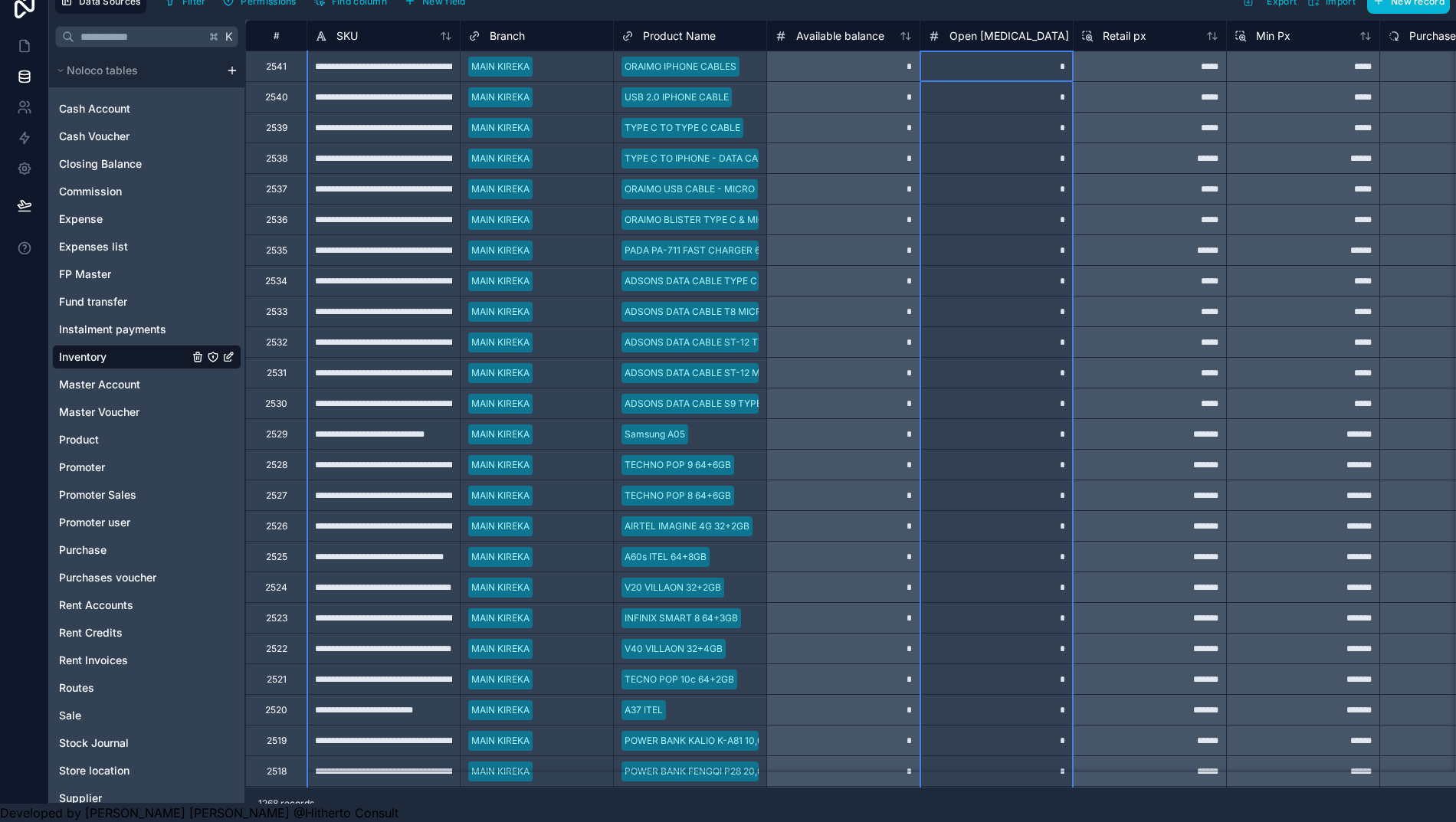
click at [999, 20] on div "Open Bal" at bounding box center [996, 35] width 153 height 30
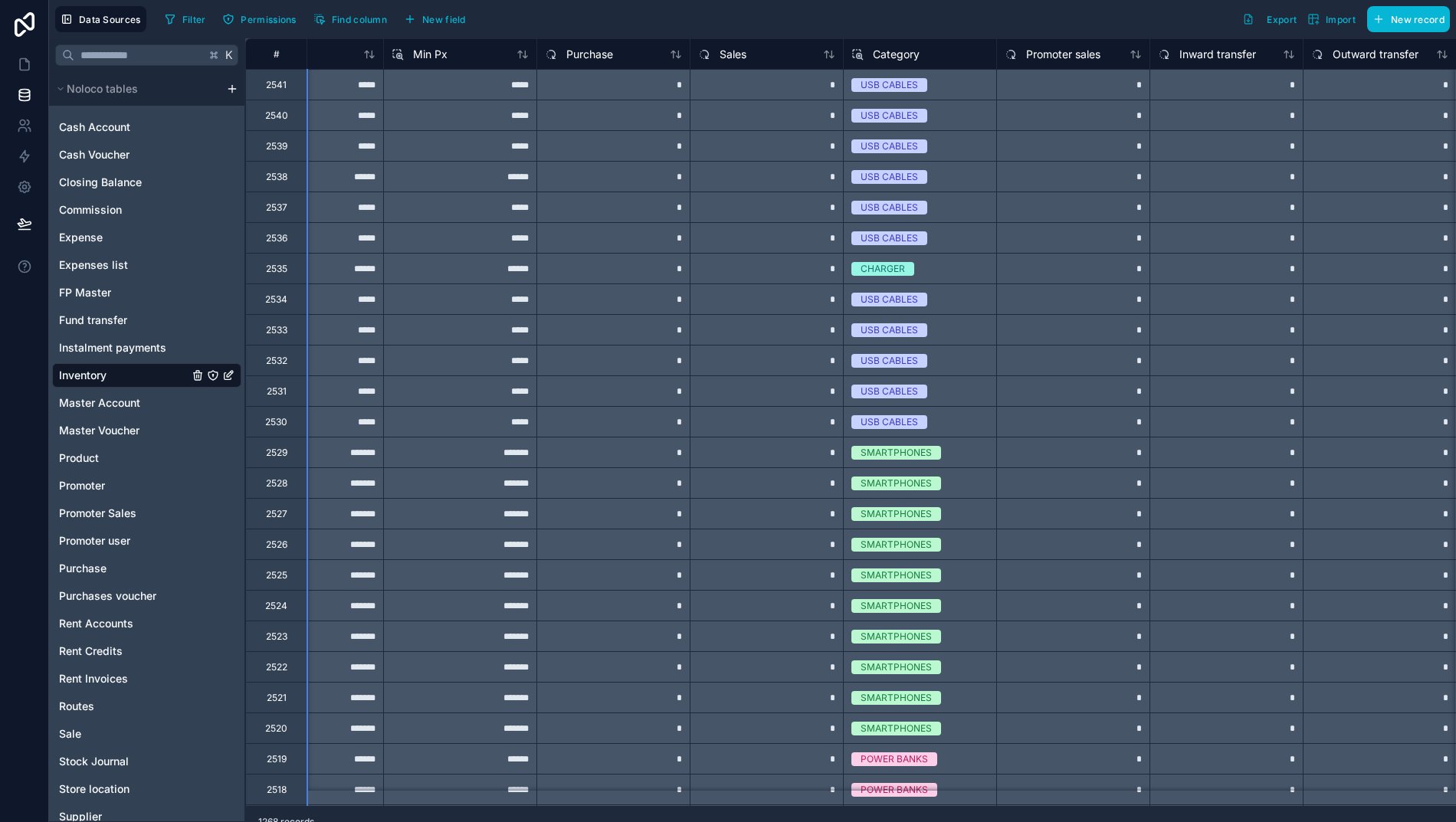
scroll to position [0, 15]
click at [335, 13] on span "Find column" at bounding box center [359, 19] width 56 height 12
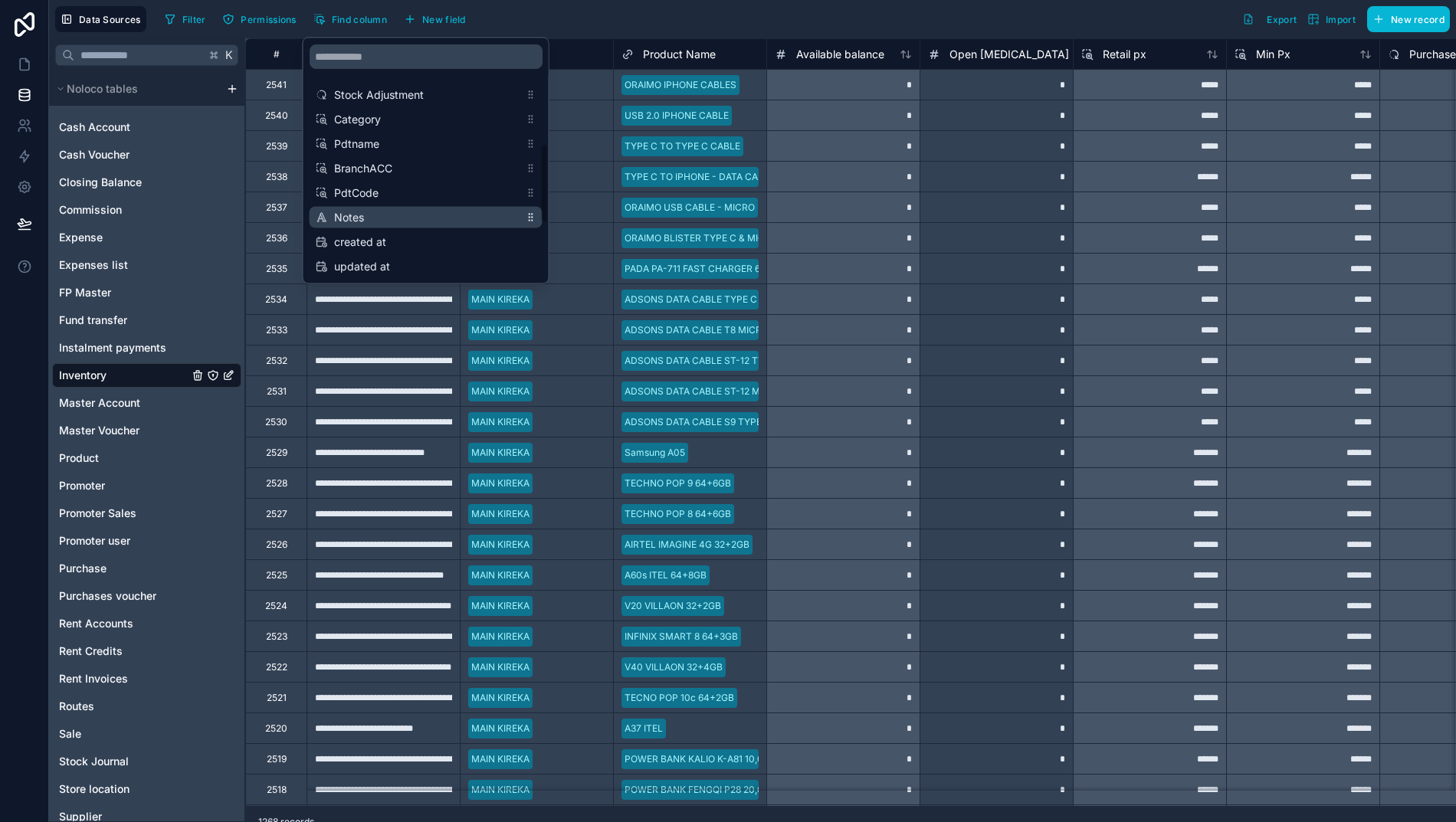
scroll to position [298, 0]
click at [929, 17] on div "Filter Permissions Find column New field Export Import New record" at bounding box center [804, 19] width 1291 height 26
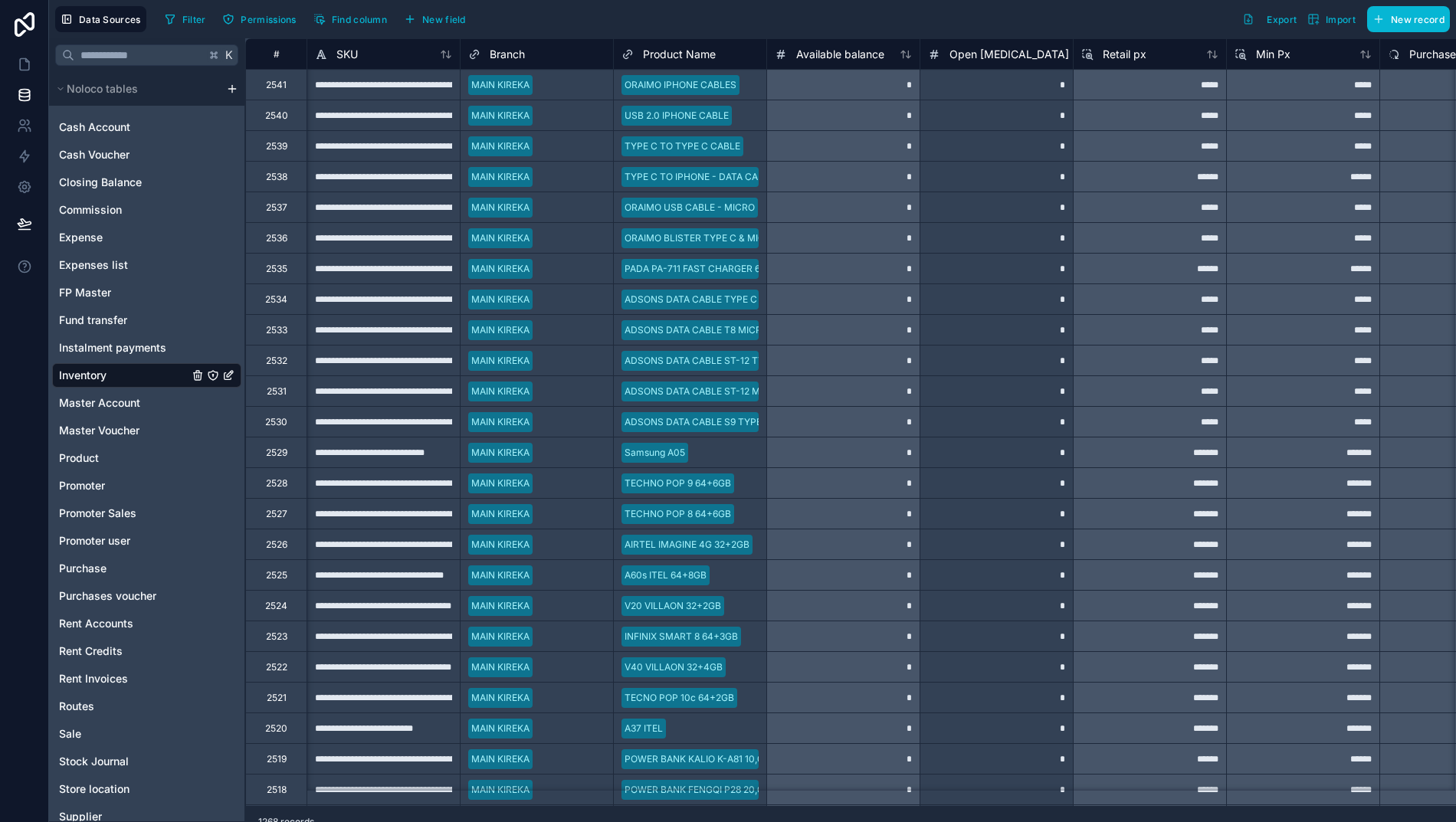
scroll to position [0, 0]
click at [17, 67] on icon at bounding box center [24, 64] width 15 height 15
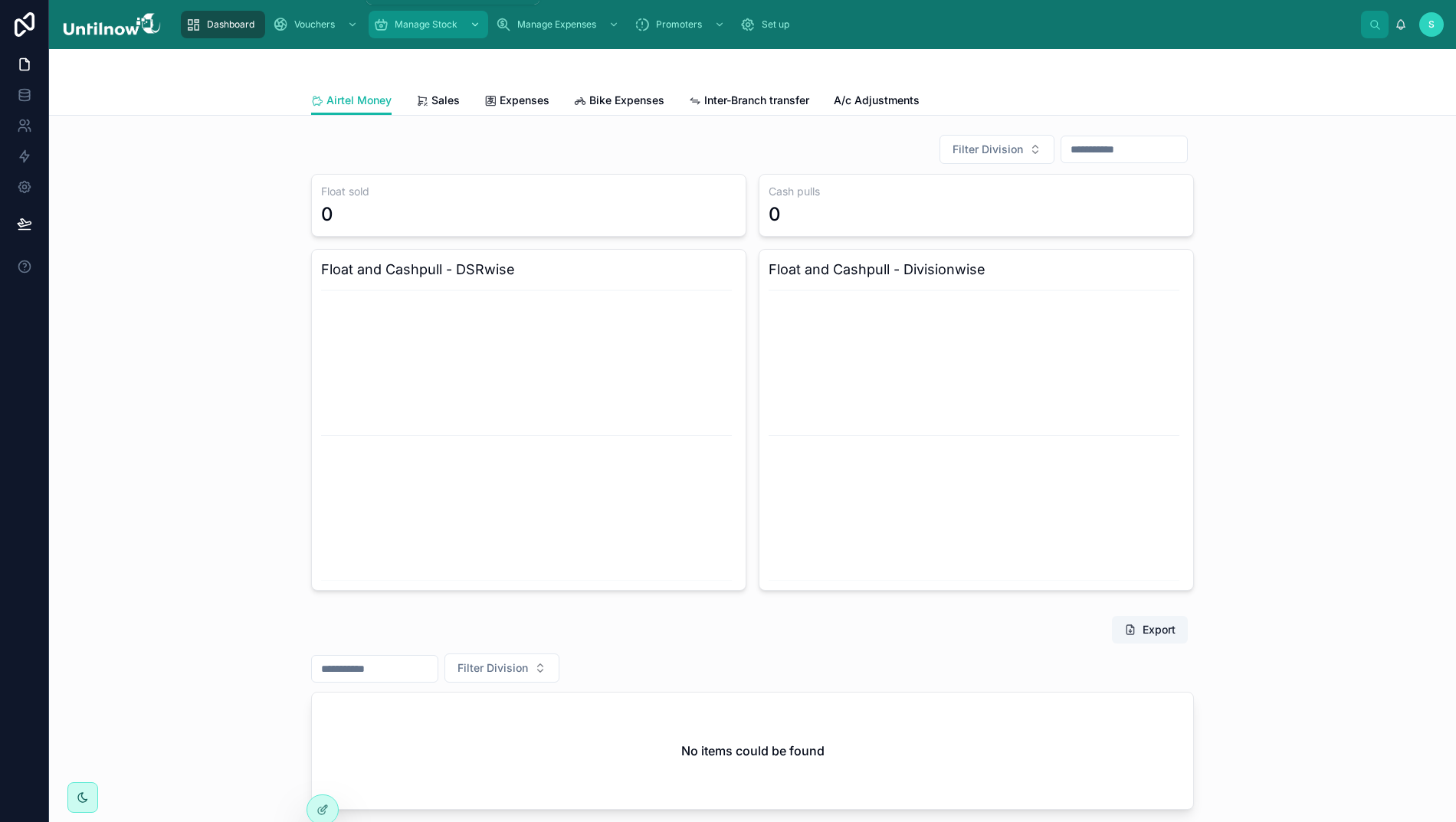
drag, startPoint x: 415, startPoint y: 19, endPoint x: 415, endPoint y: 29, distance: 10.0
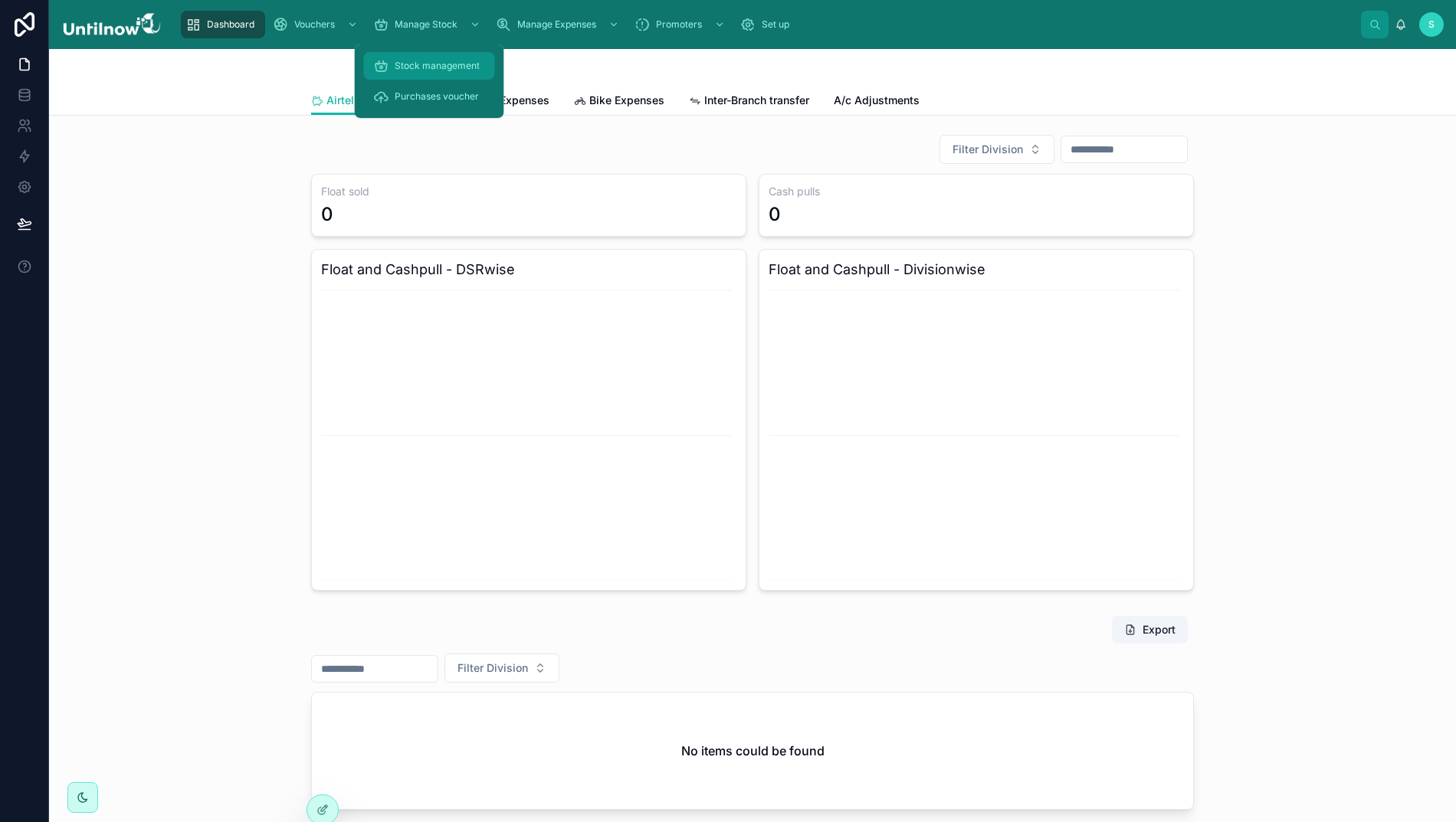
click at [418, 71] on span "Stock management" at bounding box center [437, 66] width 85 height 13
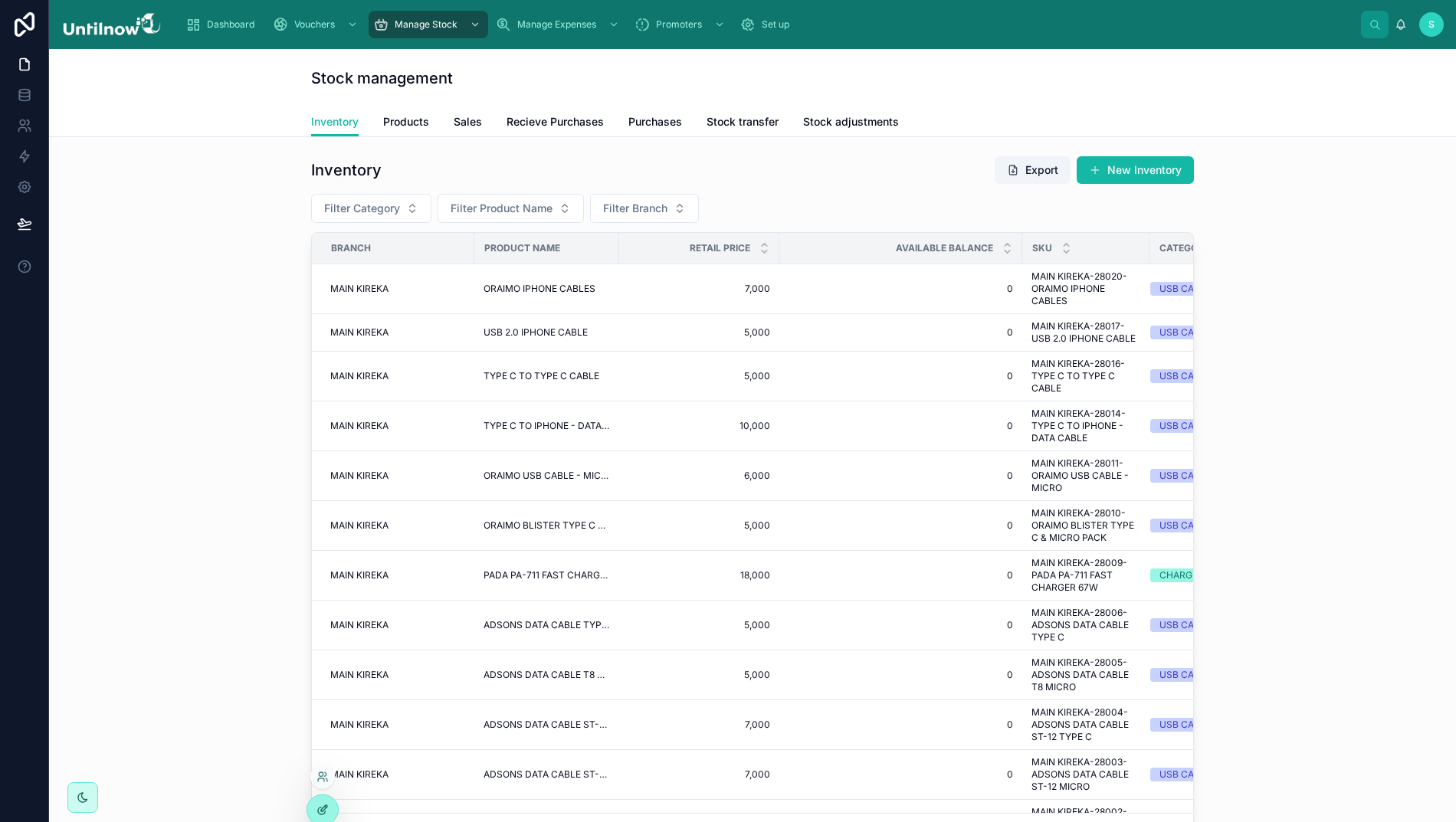
click at [321, 810] on icon at bounding box center [322, 809] width 13 height 13
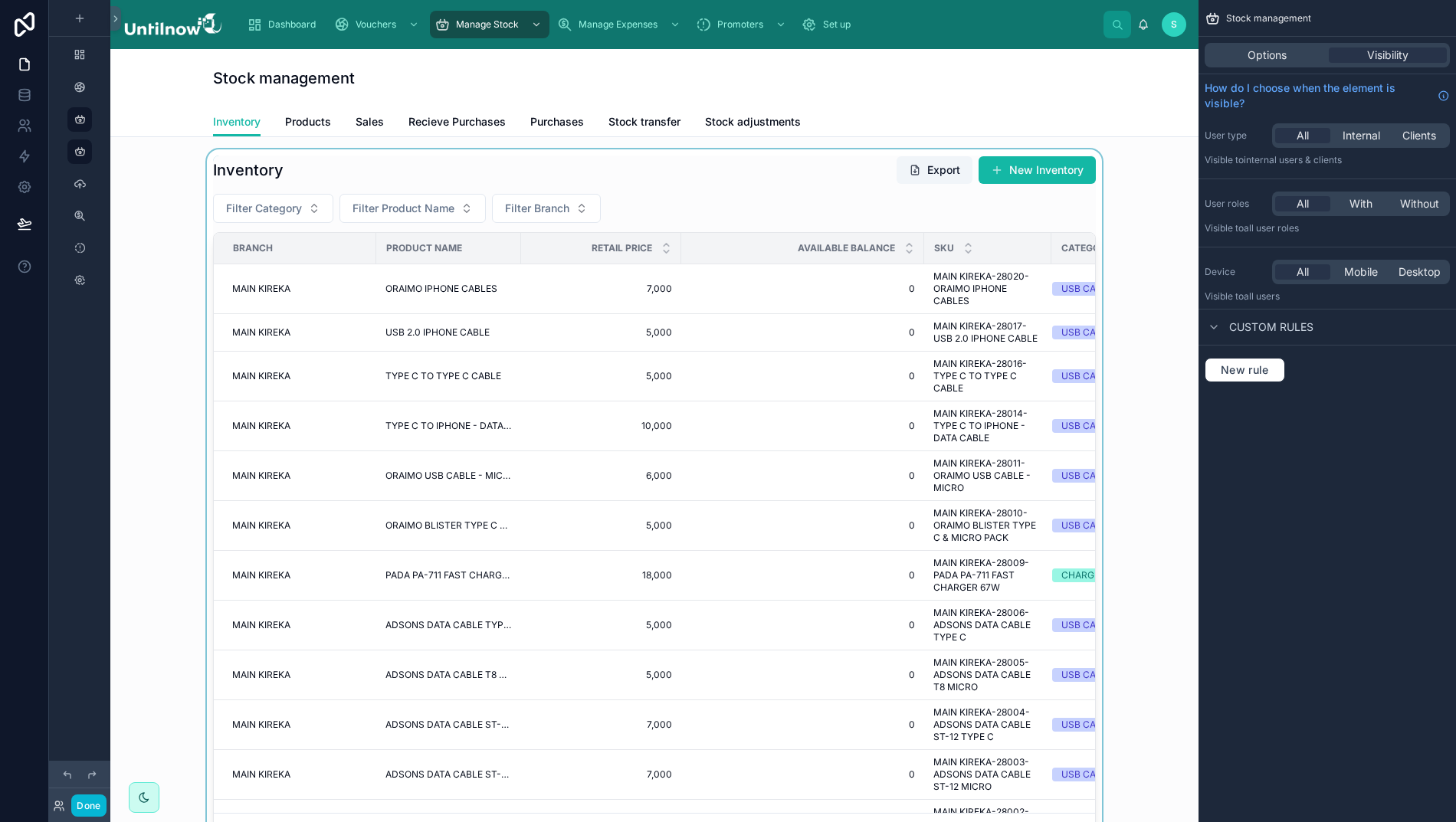
click at [694, 205] on div at bounding box center [655, 503] width 1064 height 707
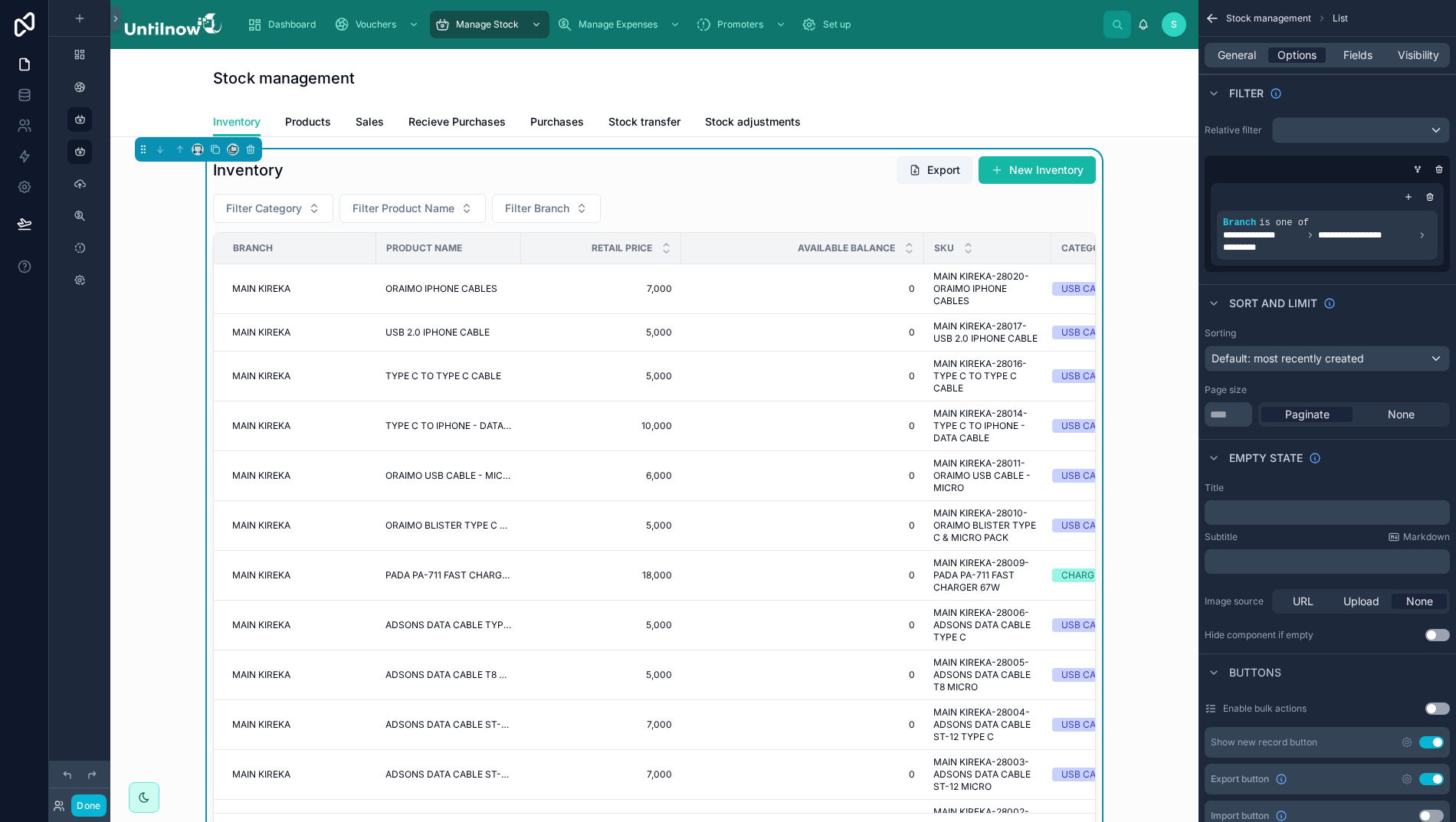
click at [1297, 59] on span "Options" at bounding box center [1297, 55] width 39 height 15
click at [1349, 54] on span "Fields" at bounding box center [1358, 55] width 30 height 15
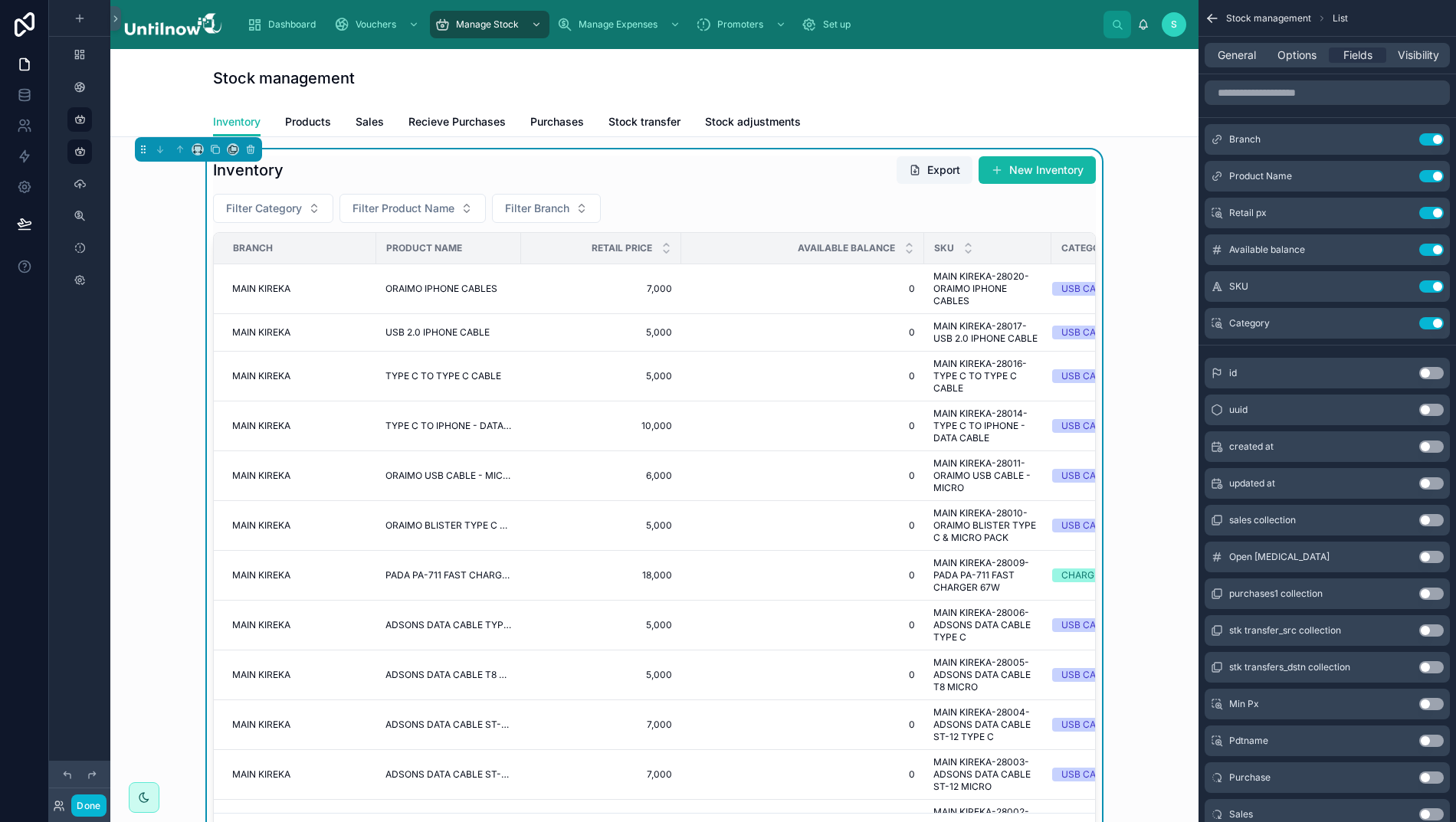
scroll to position [0, 15]
click at [1422, 288] on button "Use setting" at bounding box center [1431, 287] width 24 height 13
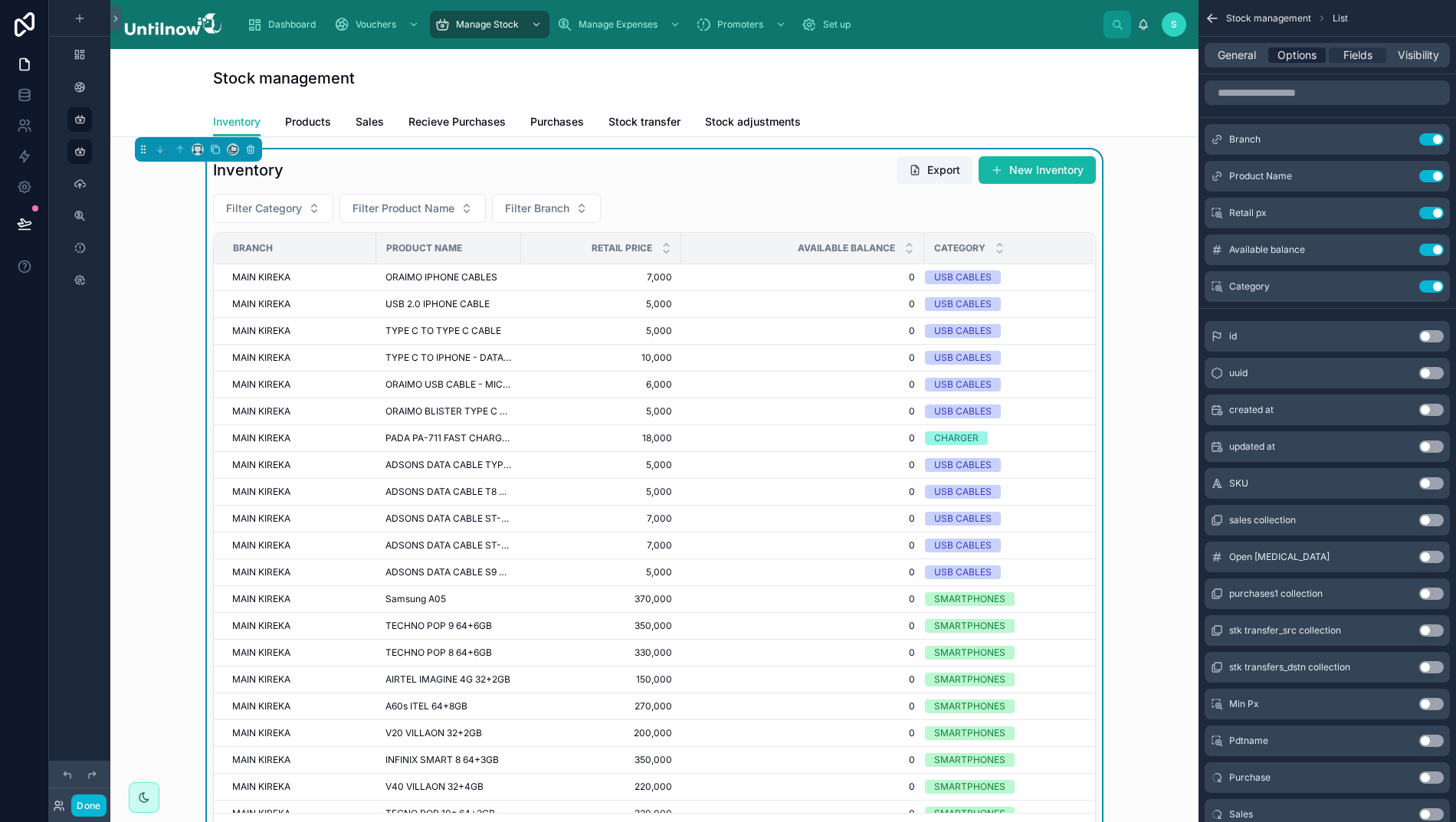
click at [1297, 59] on span "Options" at bounding box center [1297, 55] width 39 height 15
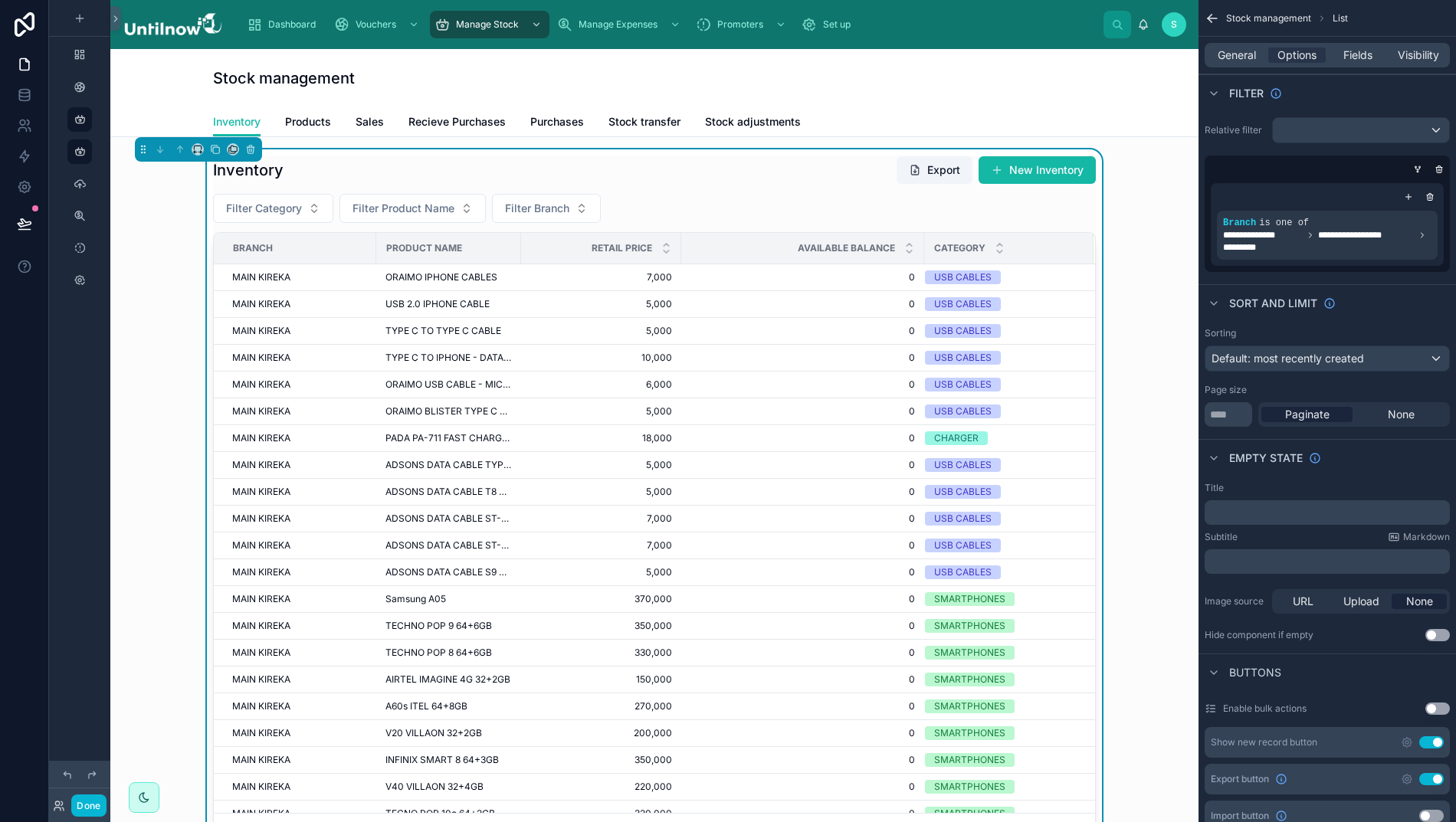
click at [1315, 362] on span "Default: most recently created" at bounding box center [1288, 358] width 152 height 13
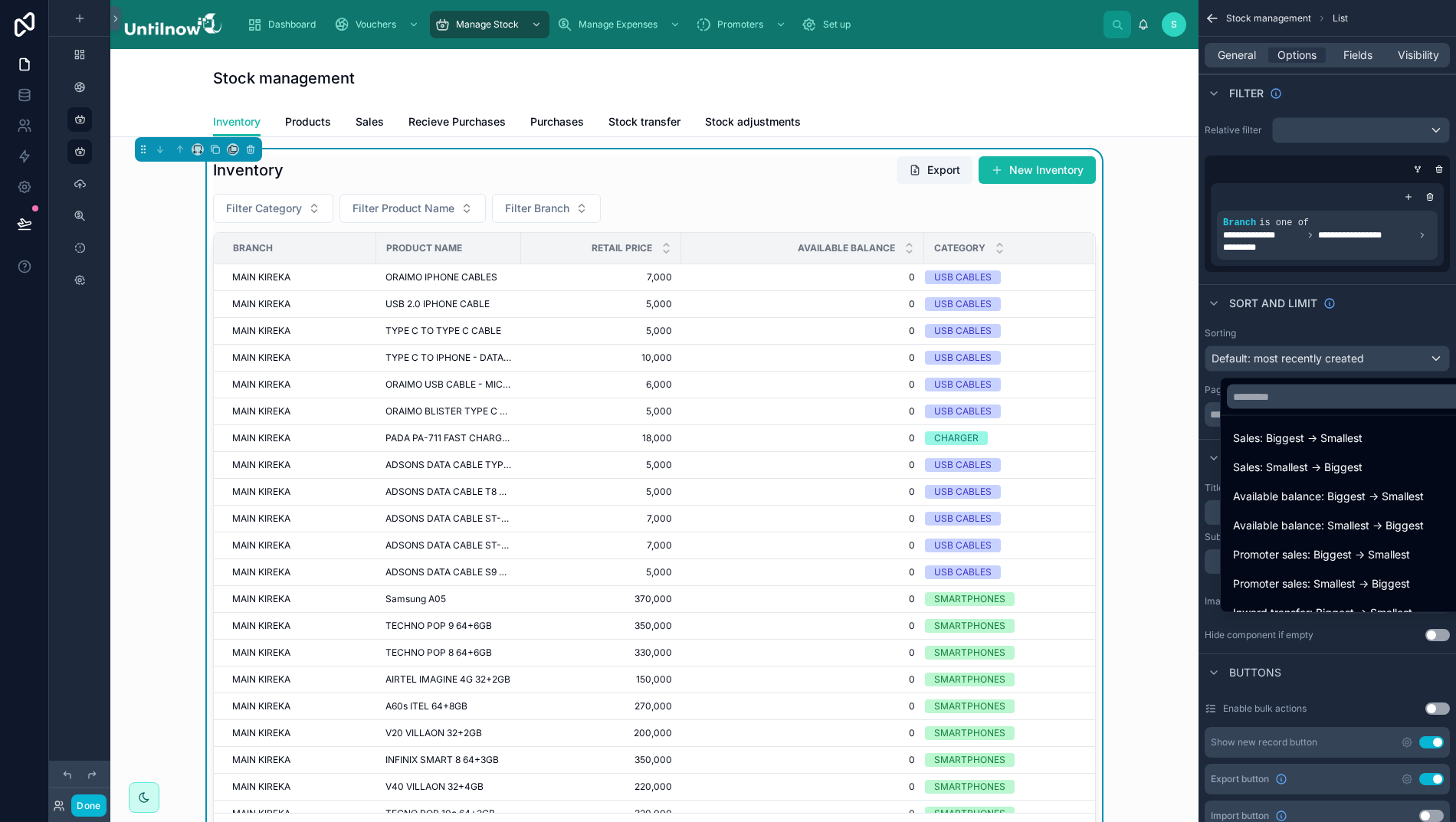
scroll to position [500, 0]
click at [1327, 496] on span "Available balance: Biggest -> Smallest" at bounding box center [1328, 495] width 191 height 19
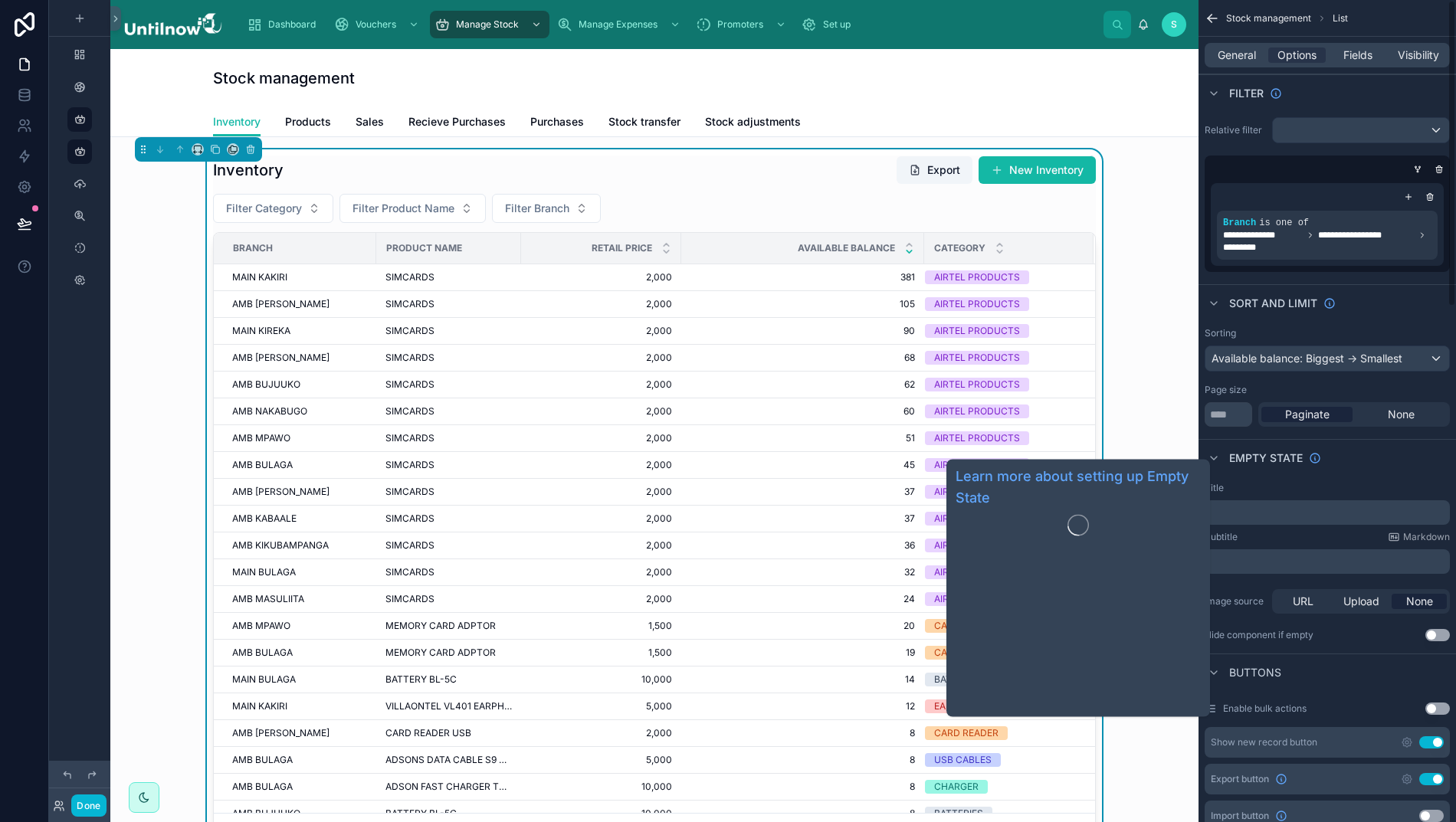
scroll to position [0, 0]
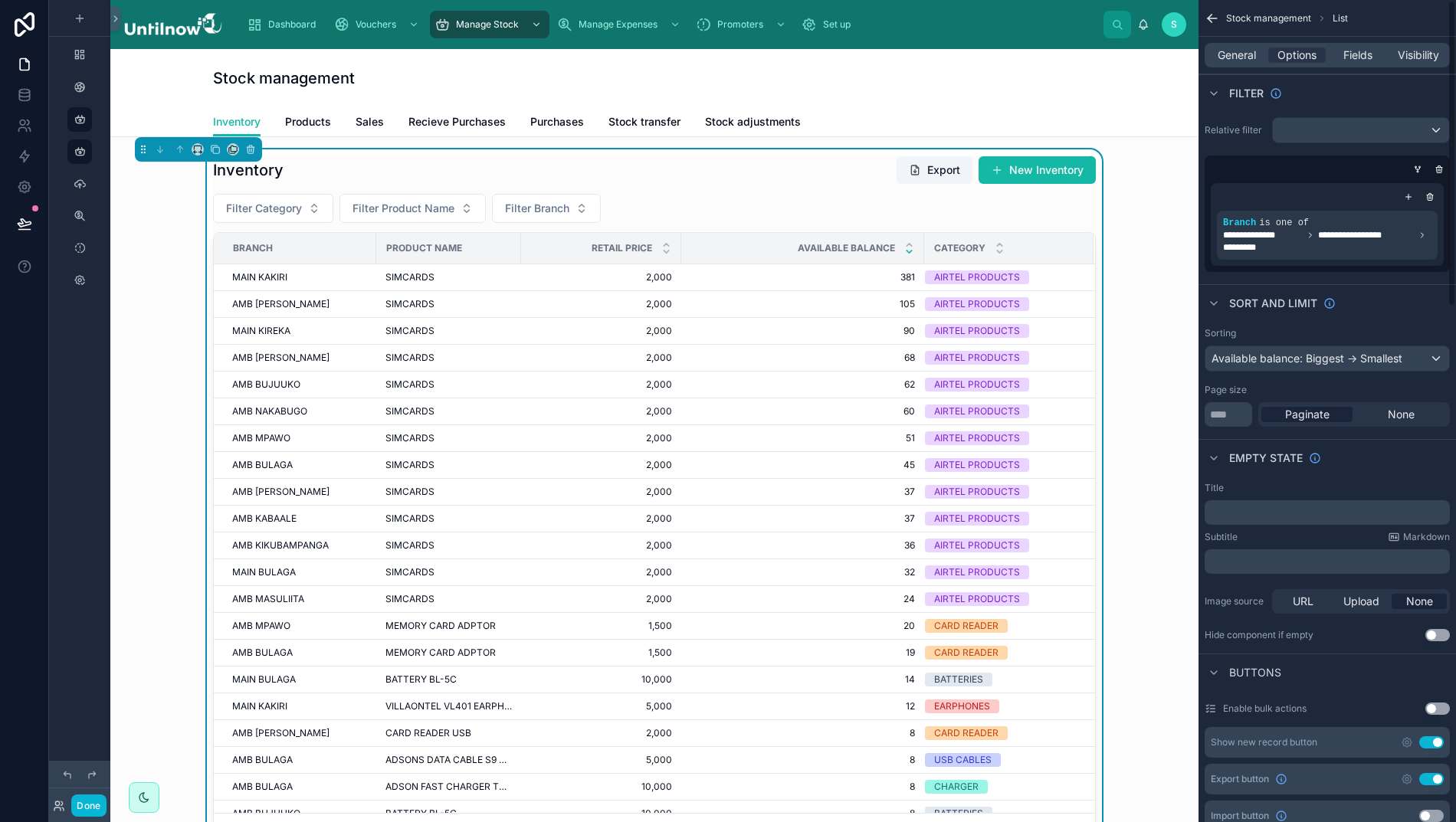
click at [1213, 13] on icon "scrollable content" at bounding box center [1212, 18] width 15 height 15
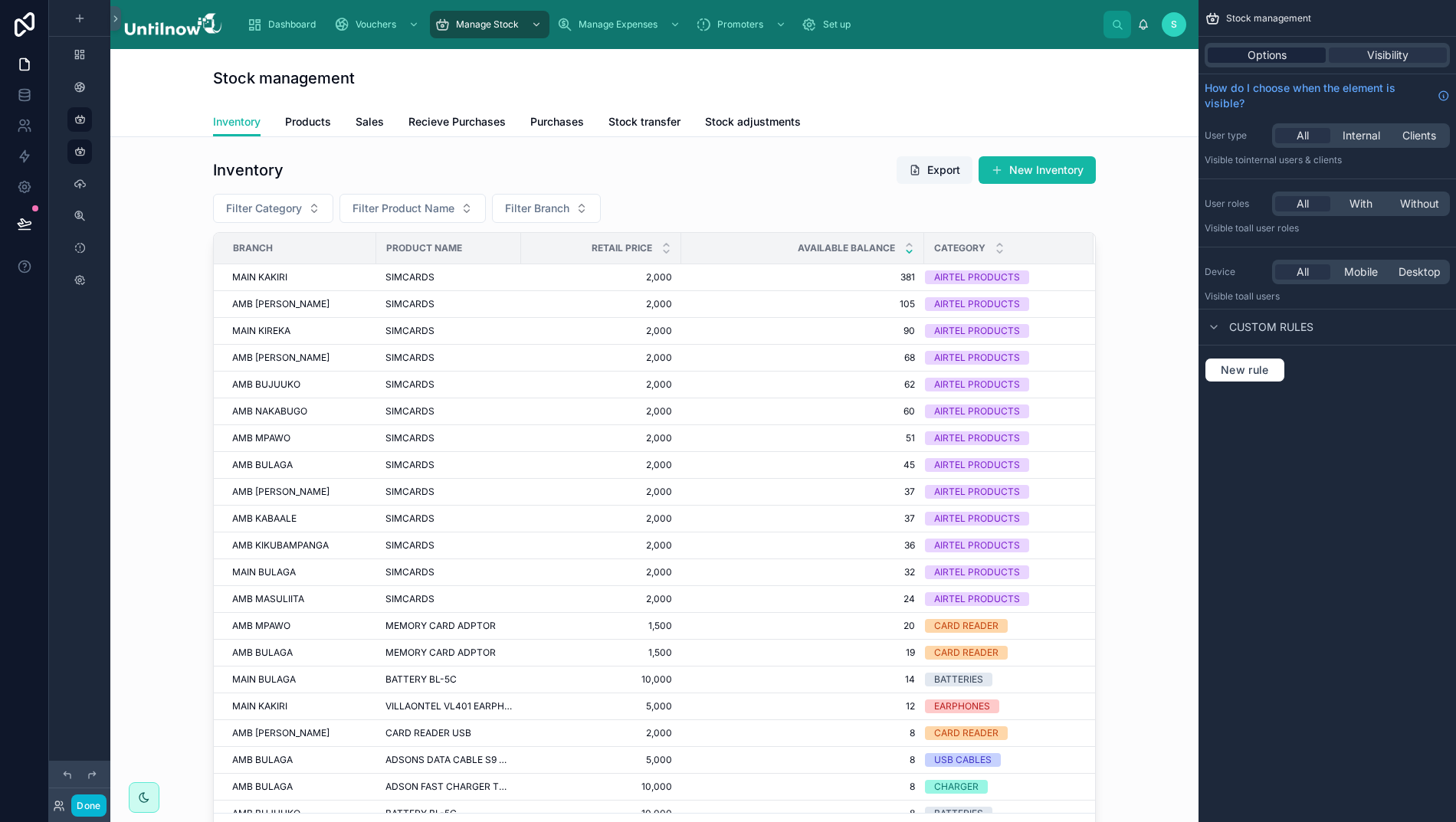
click at [1264, 53] on span "Options" at bounding box center [1267, 55] width 39 height 15
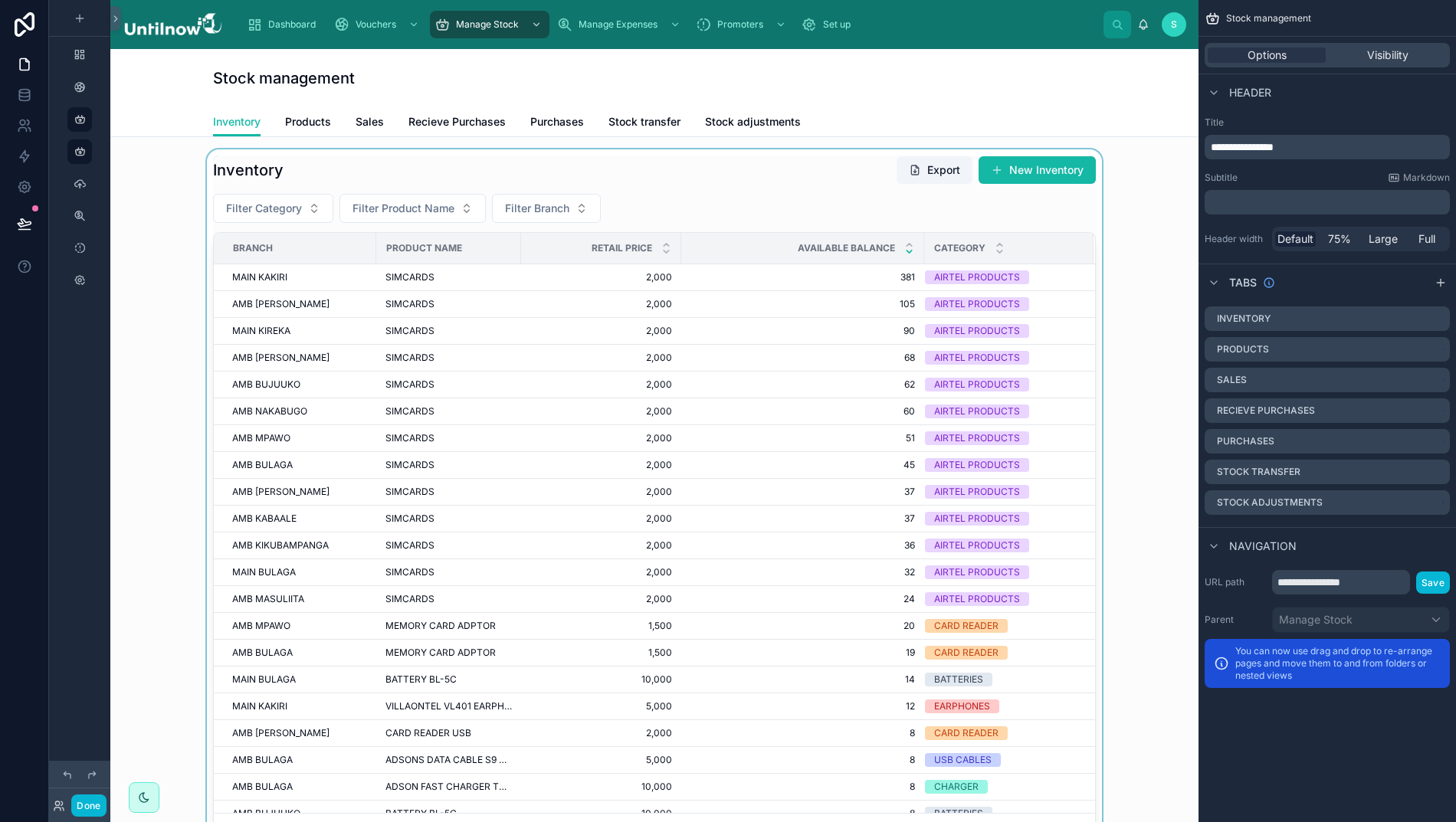
scroll to position [0, 15]
click at [771, 177] on div at bounding box center [655, 503] width 1064 height 707
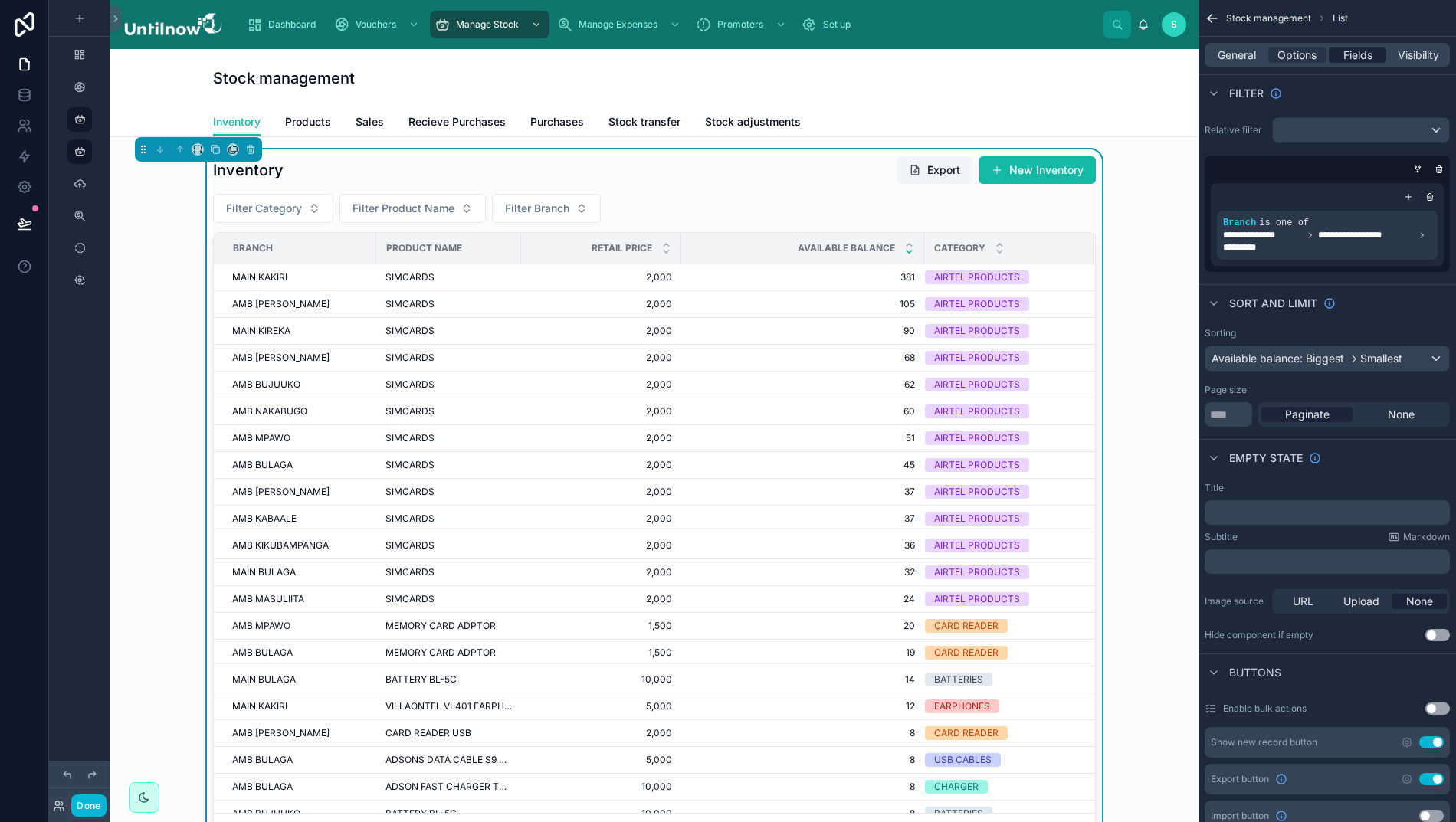
click at [1352, 56] on span "Fields" at bounding box center [1358, 55] width 30 height 15
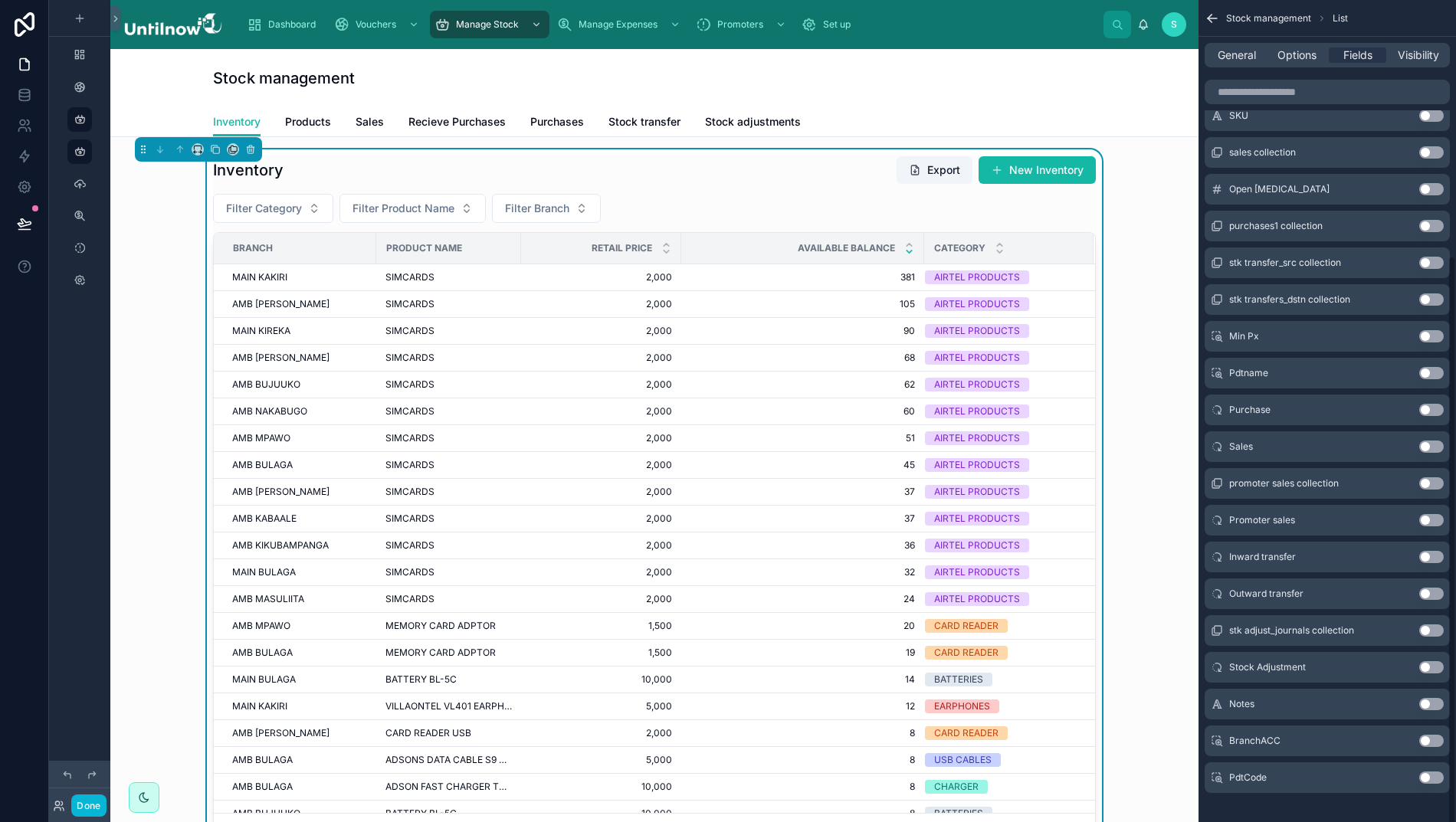
scroll to position [366, 0]
click at [1435, 774] on button "Use setting" at bounding box center [1431, 779] width 24 height 13
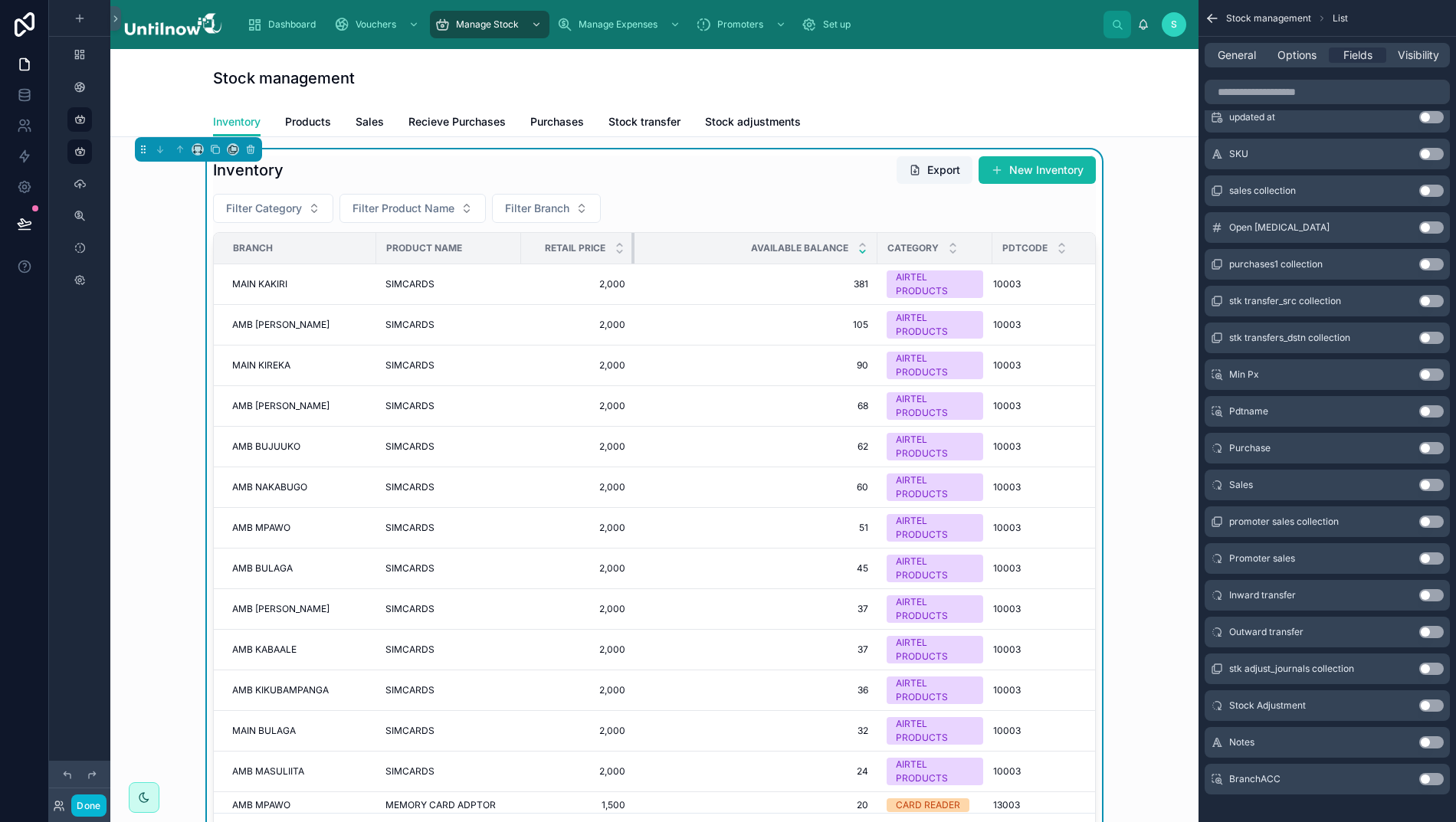
drag, startPoint x: 663, startPoint y: 252, endPoint x: 616, endPoint y: 257, distance: 47.3
click at [631, 257] on div at bounding box center [634, 248] width 6 height 30
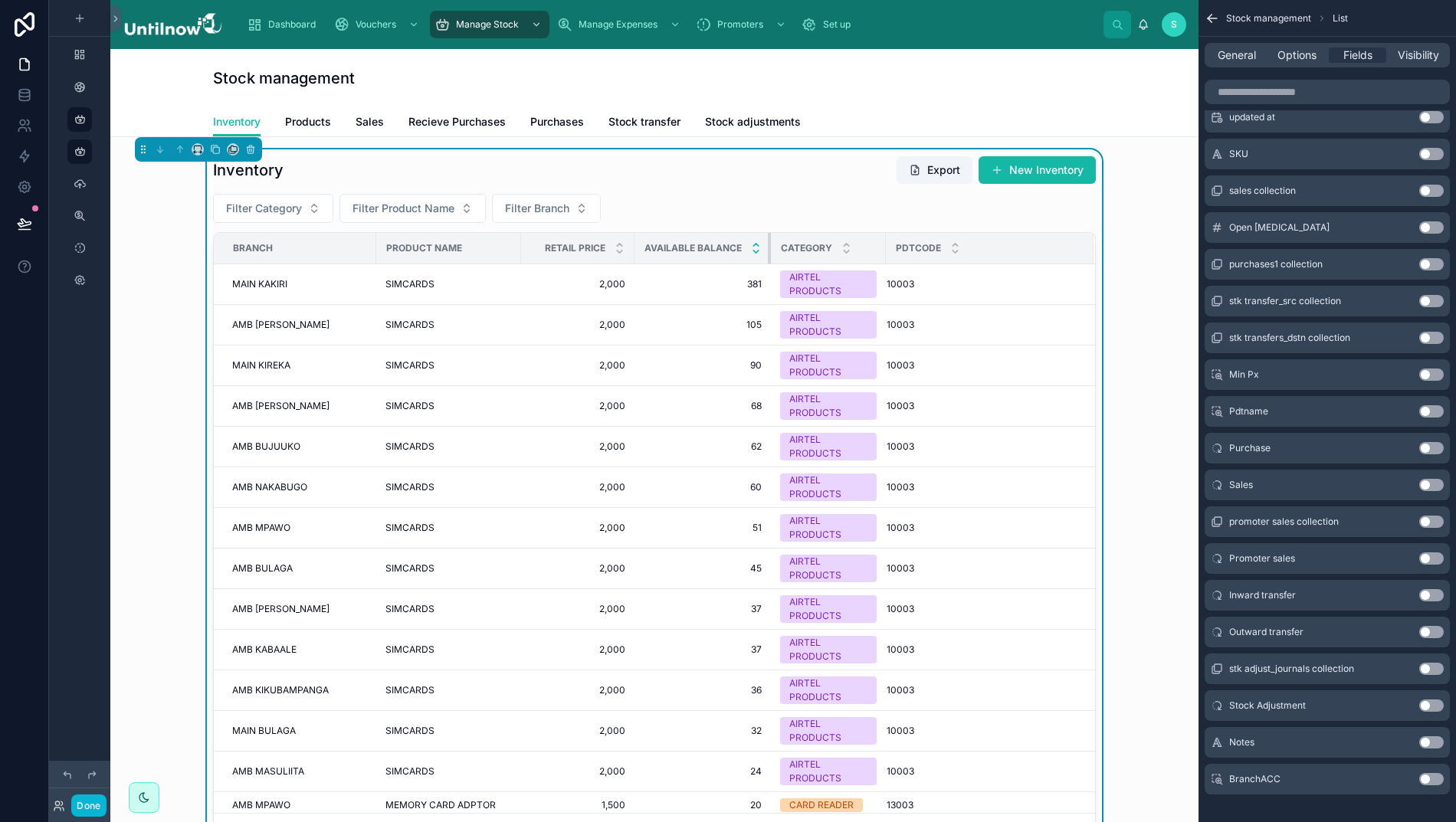
drag, startPoint x: 859, startPoint y: 248, endPoint x: 745, endPoint y: 248, distance: 114.0
click at [745, 248] on th "Available balance" at bounding box center [702, 248] width 136 height 31
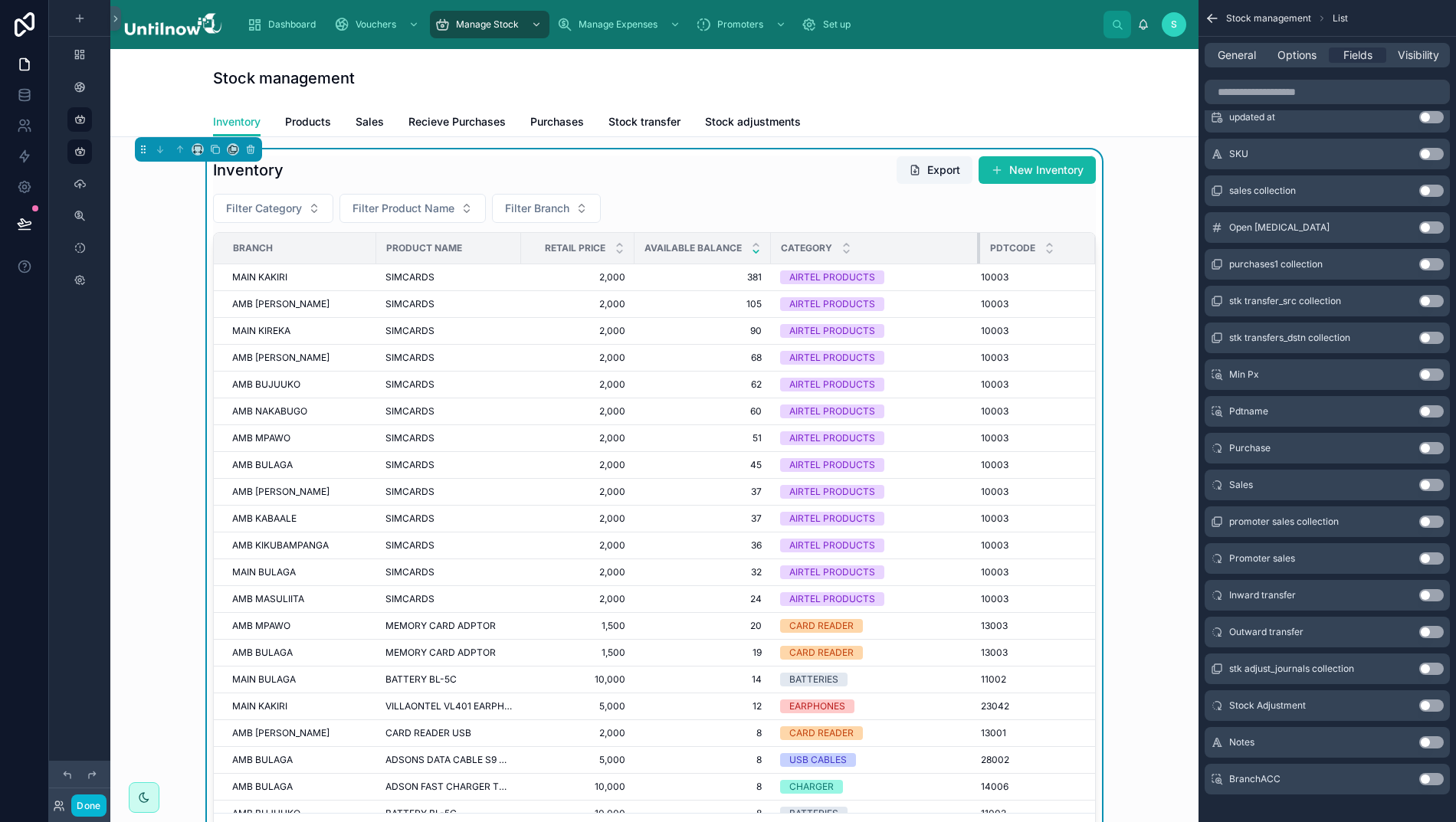
drag, startPoint x: 868, startPoint y: 249, endPoint x: 963, endPoint y: 250, distance: 95.0
click at [977, 250] on div at bounding box center [980, 248] width 6 height 30
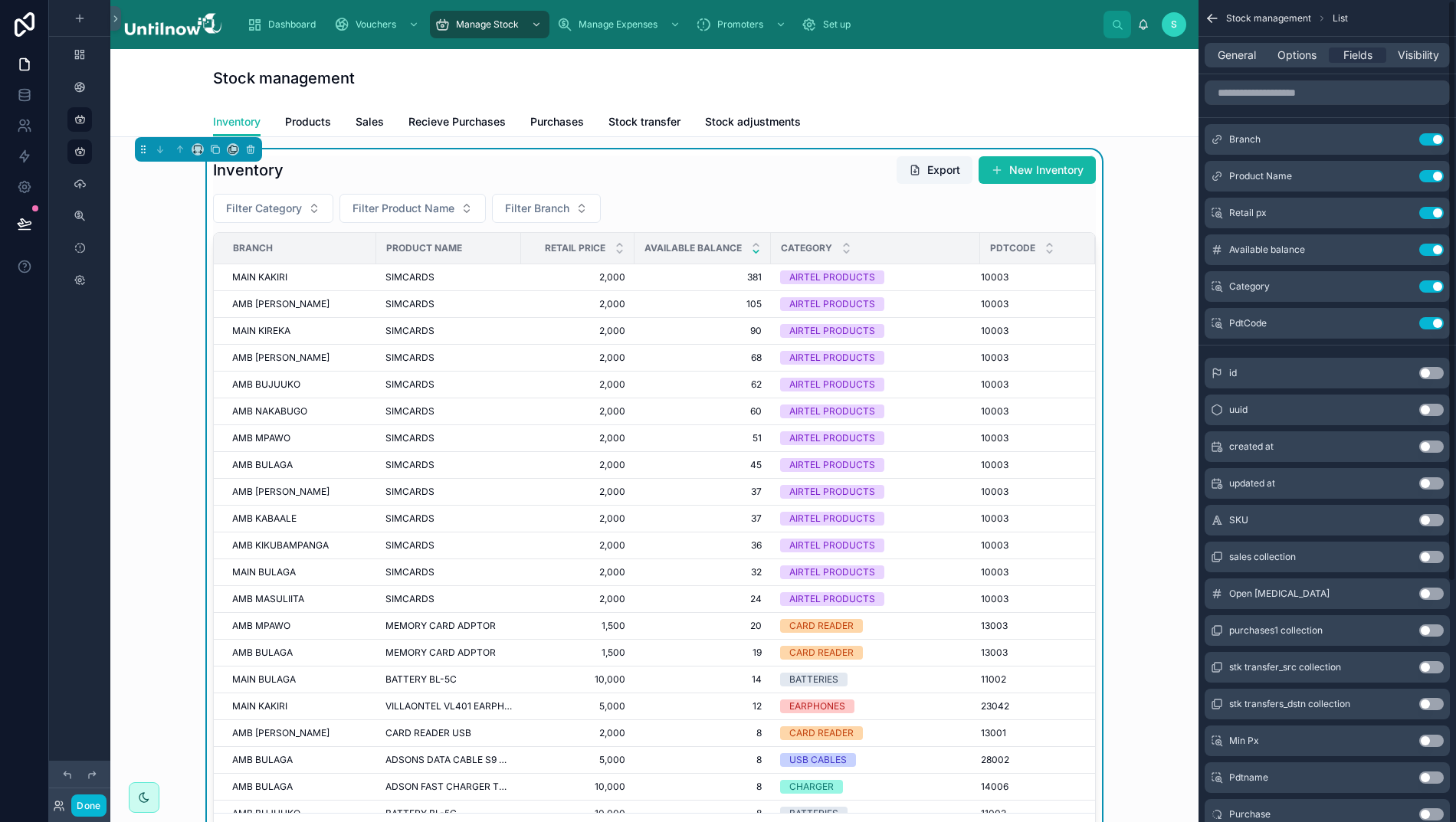
scroll to position [0, 0]
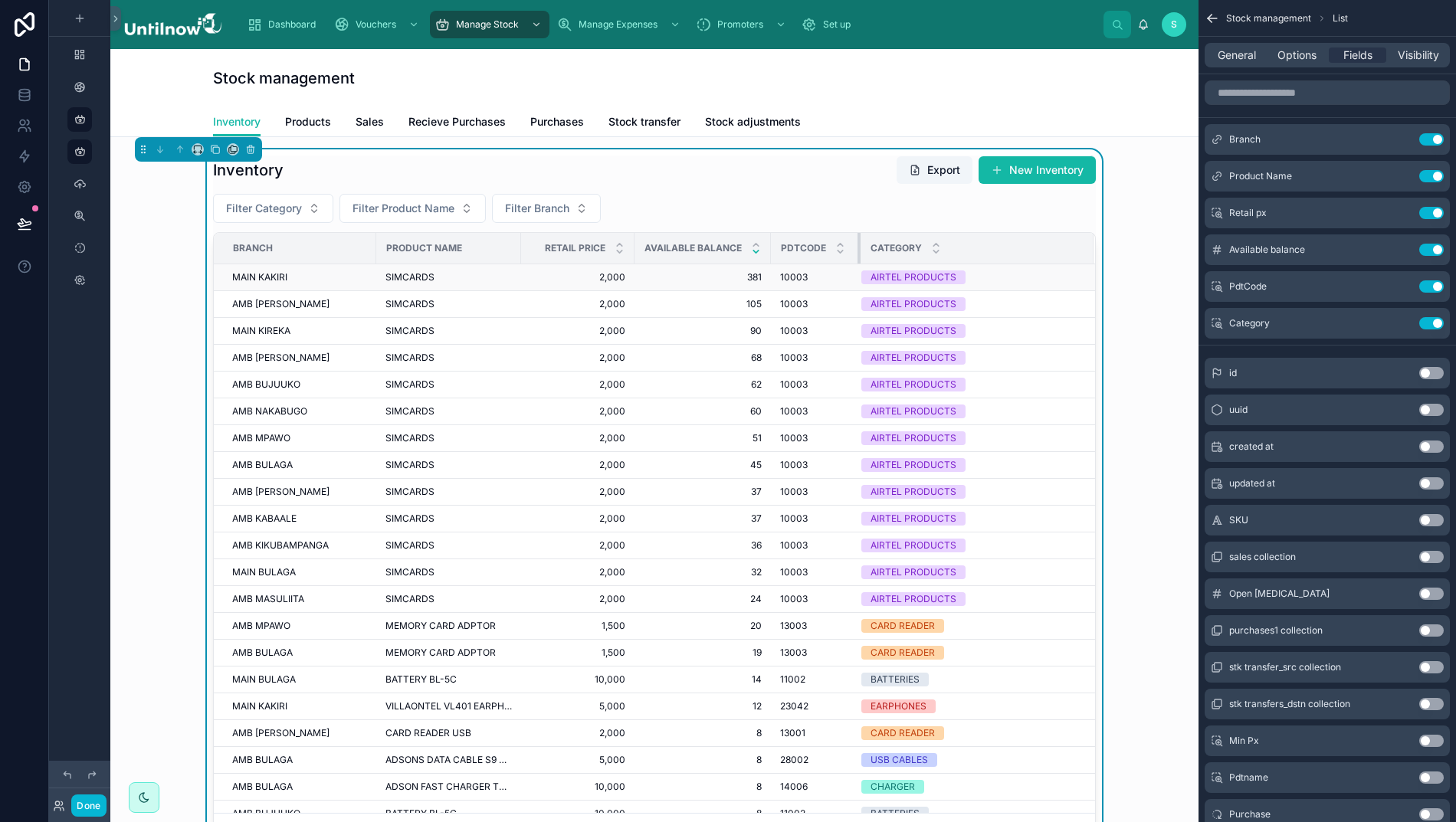
drag, startPoint x: 963, startPoint y: 252, endPoint x: 843, endPoint y: 280, distance: 123.2
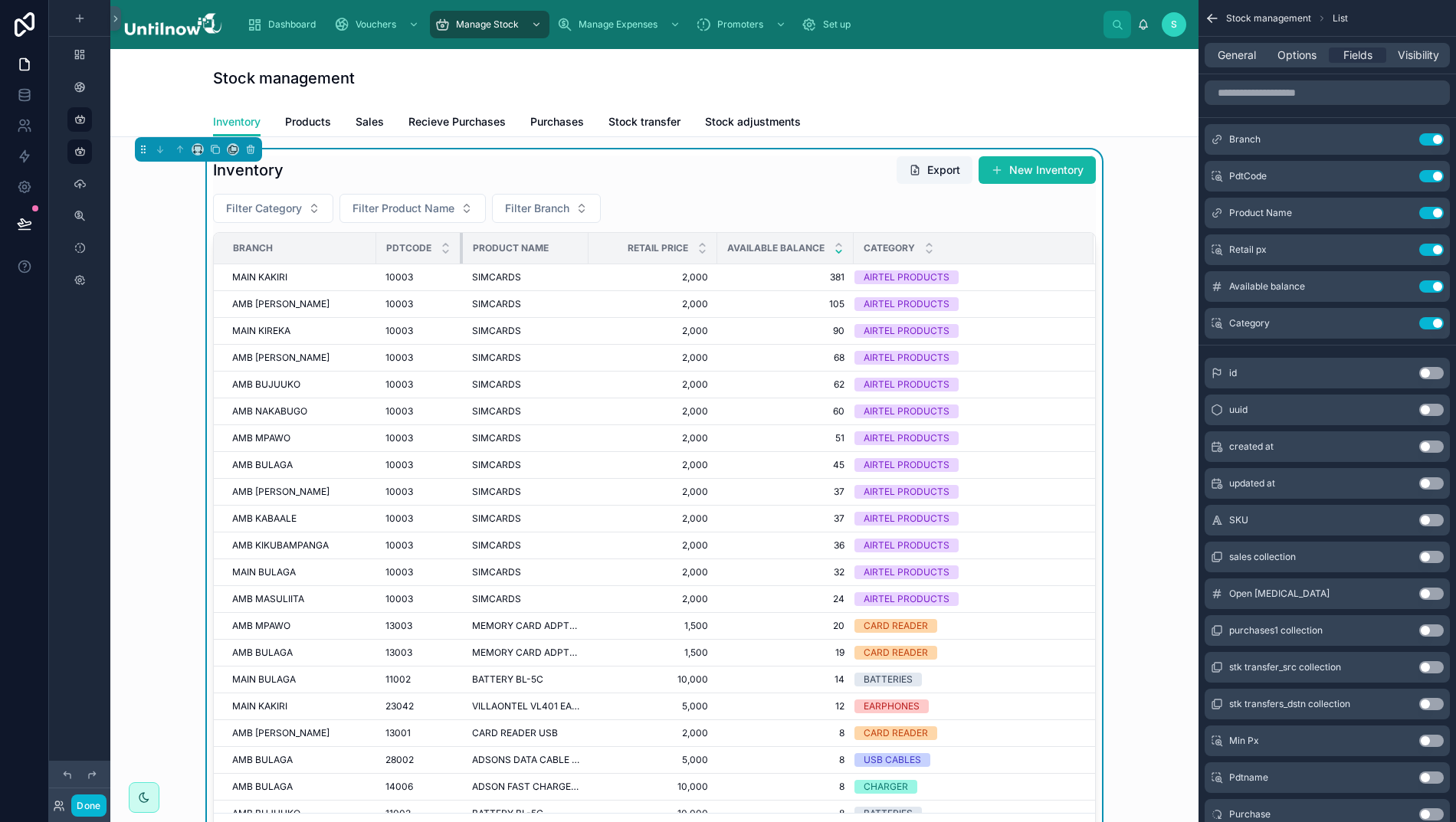
drag, startPoint x: 491, startPoint y: 246, endPoint x: 446, endPoint y: 258, distance: 46.6
click at [459, 258] on div at bounding box center [462, 248] width 6 height 30
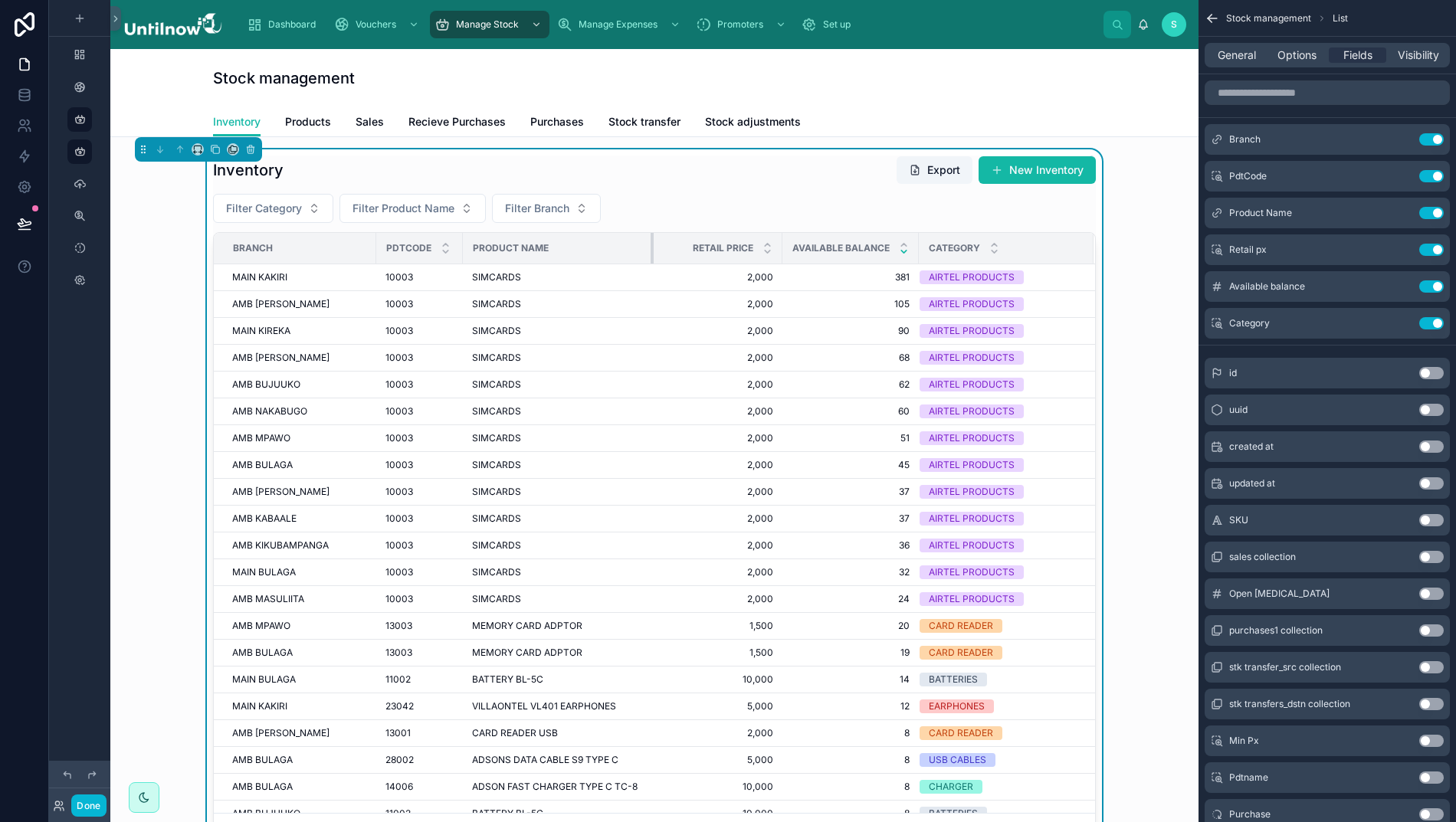
drag, startPoint x: 571, startPoint y: 248, endPoint x: 636, endPoint y: 252, distance: 65.1
click at [650, 252] on div at bounding box center [653, 248] width 6 height 30
click at [81, 810] on button "Done" at bounding box center [89, 805] width 35 height 22
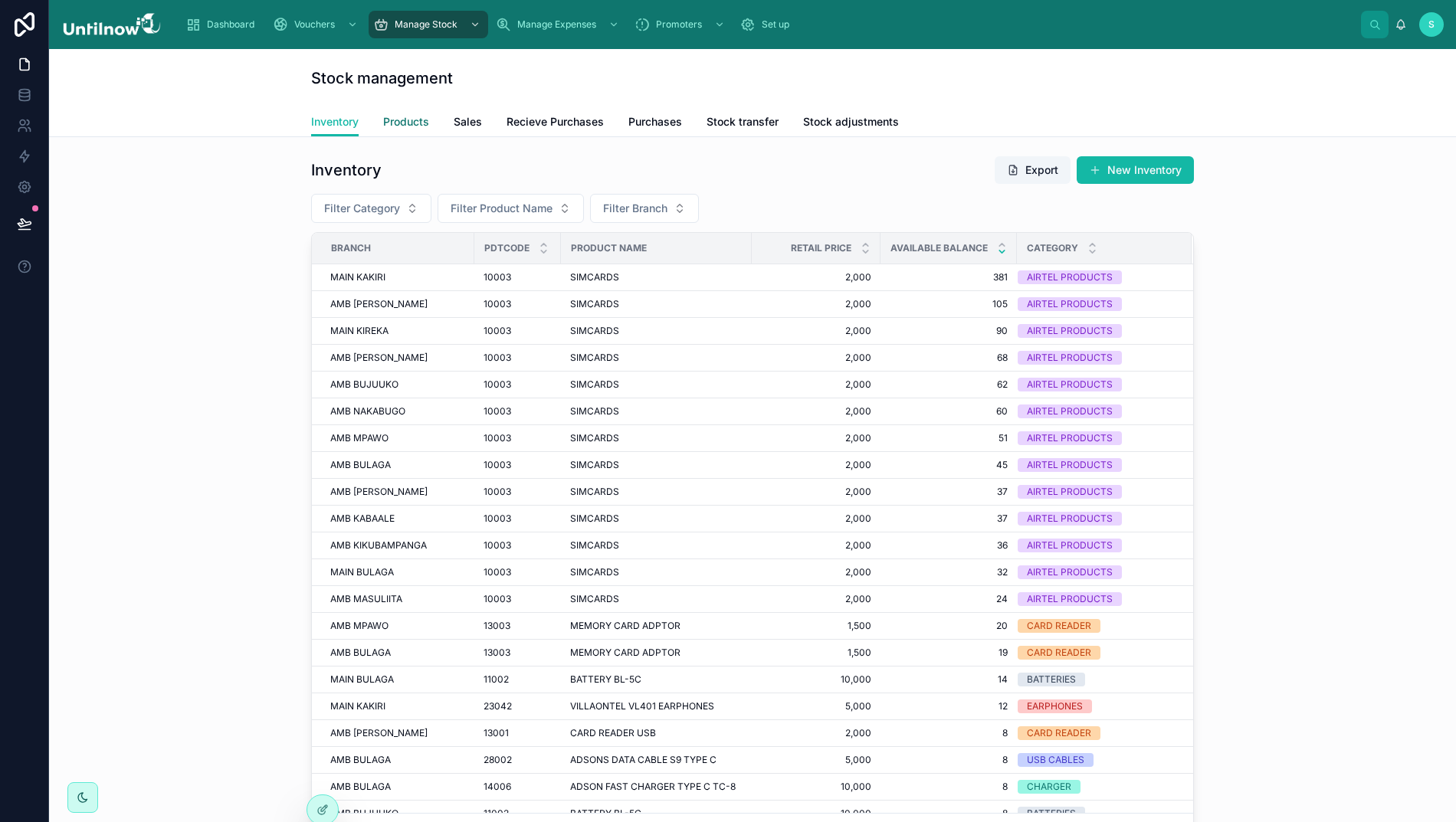
click at [383, 127] on span "Products" at bounding box center [406, 121] width 46 height 15
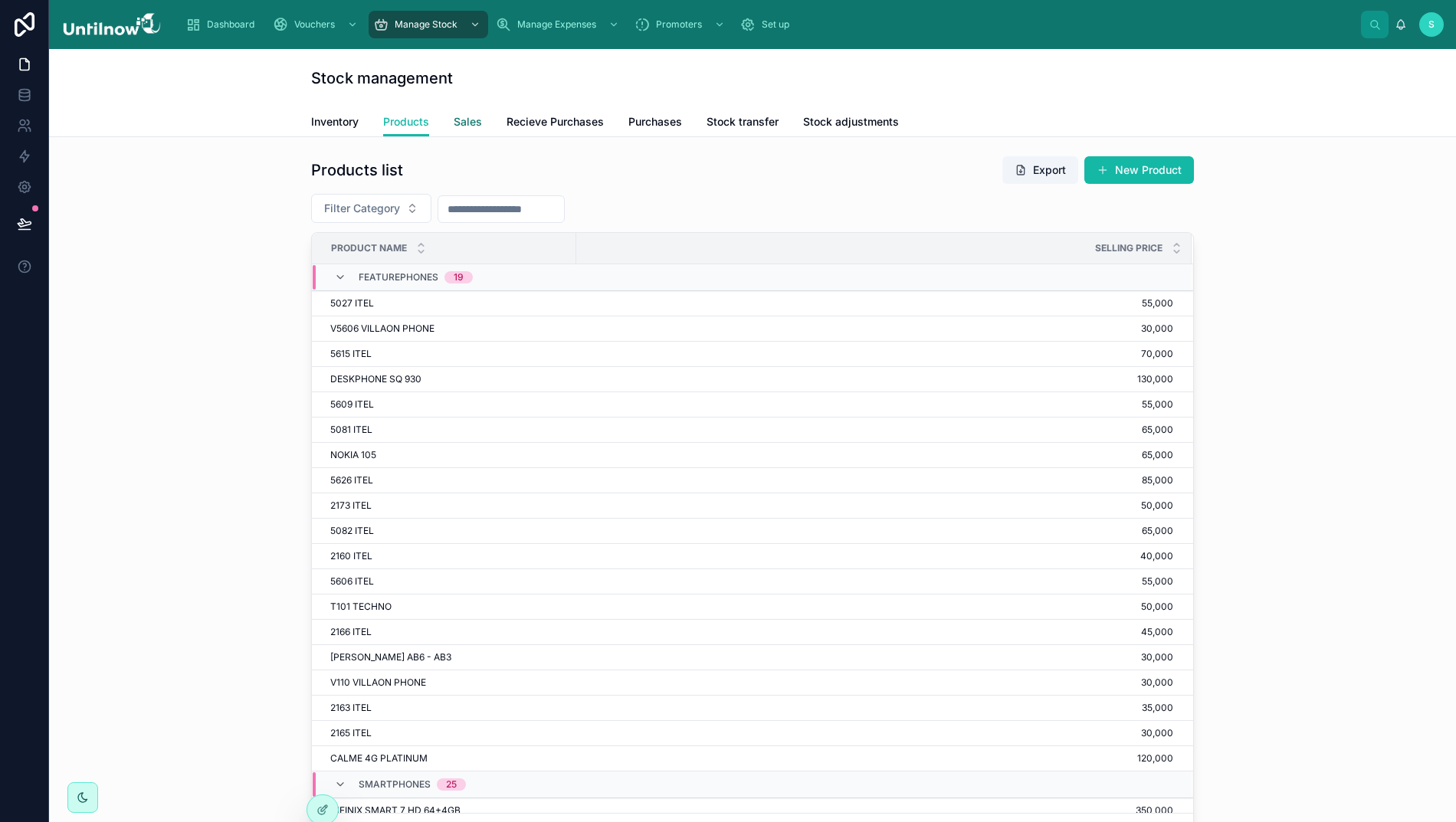
click at [453, 121] on span "Sales" at bounding box center [467, 121] width 29 height 15
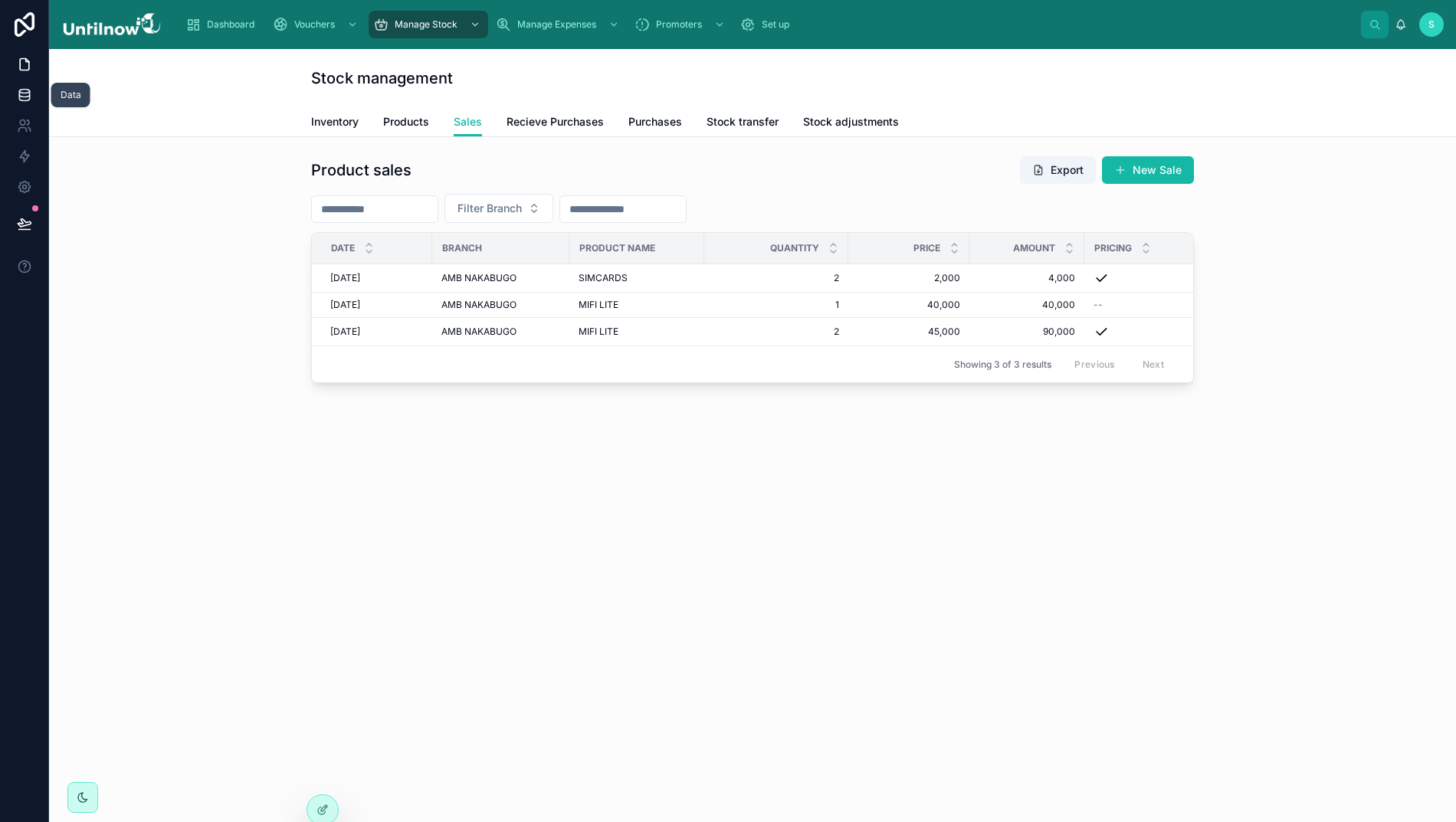
click at [17, 96] on icon at bounding box center [24, 95] width 15 height 15
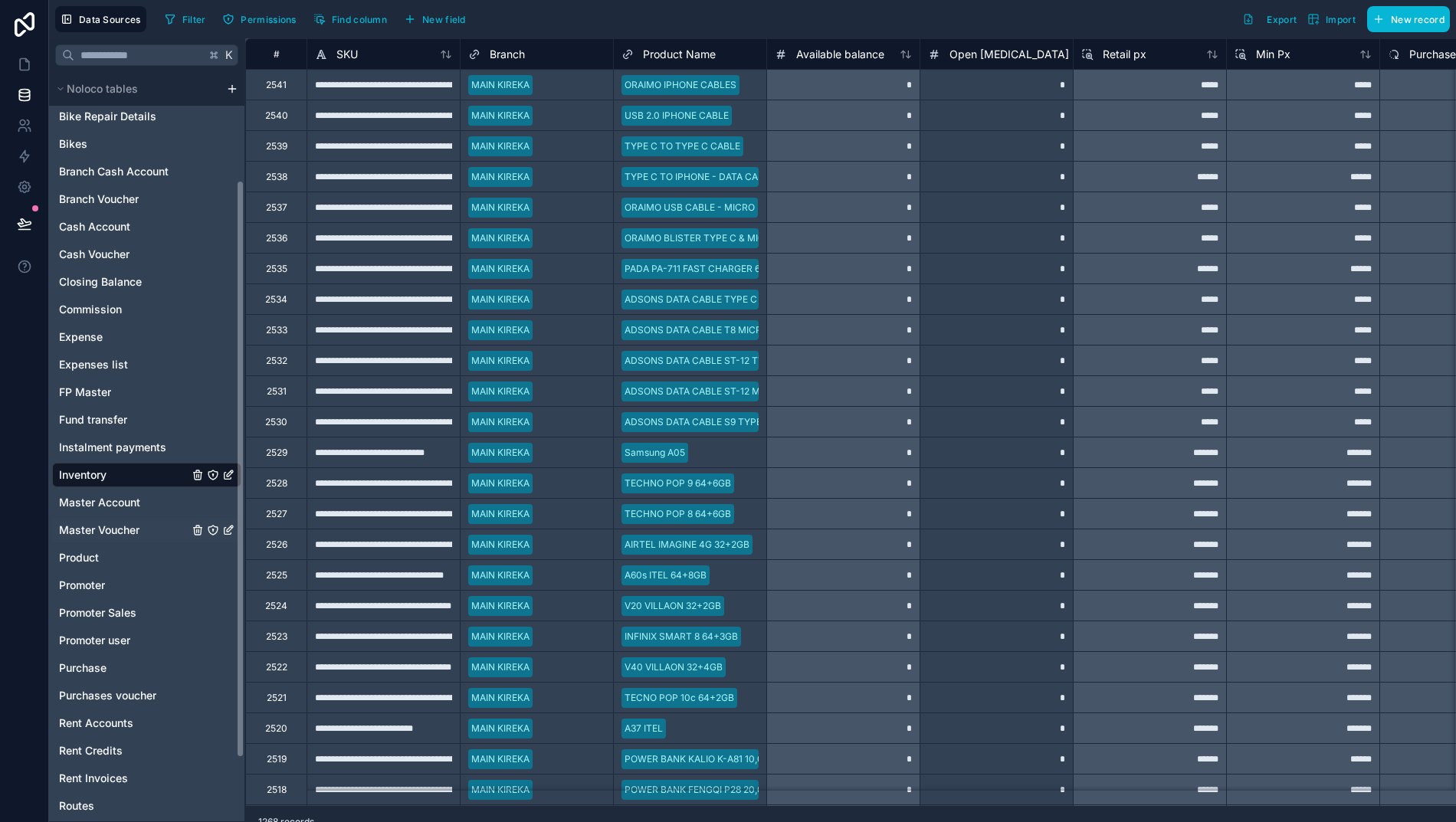
scroll to position [151, 0]
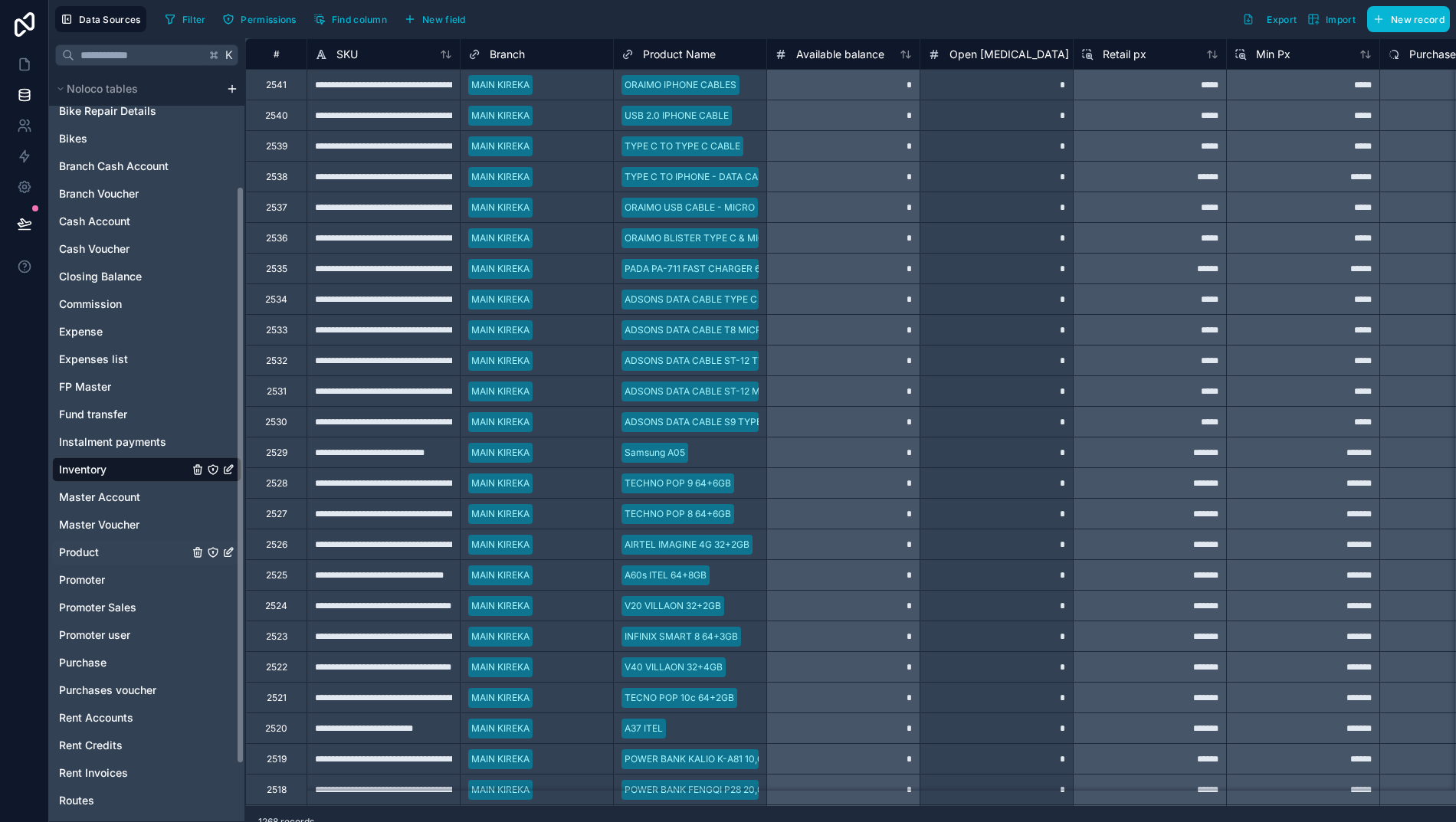
click at [71, 555] on span "Product" at bounding box center [79, 552] width 39 height 15
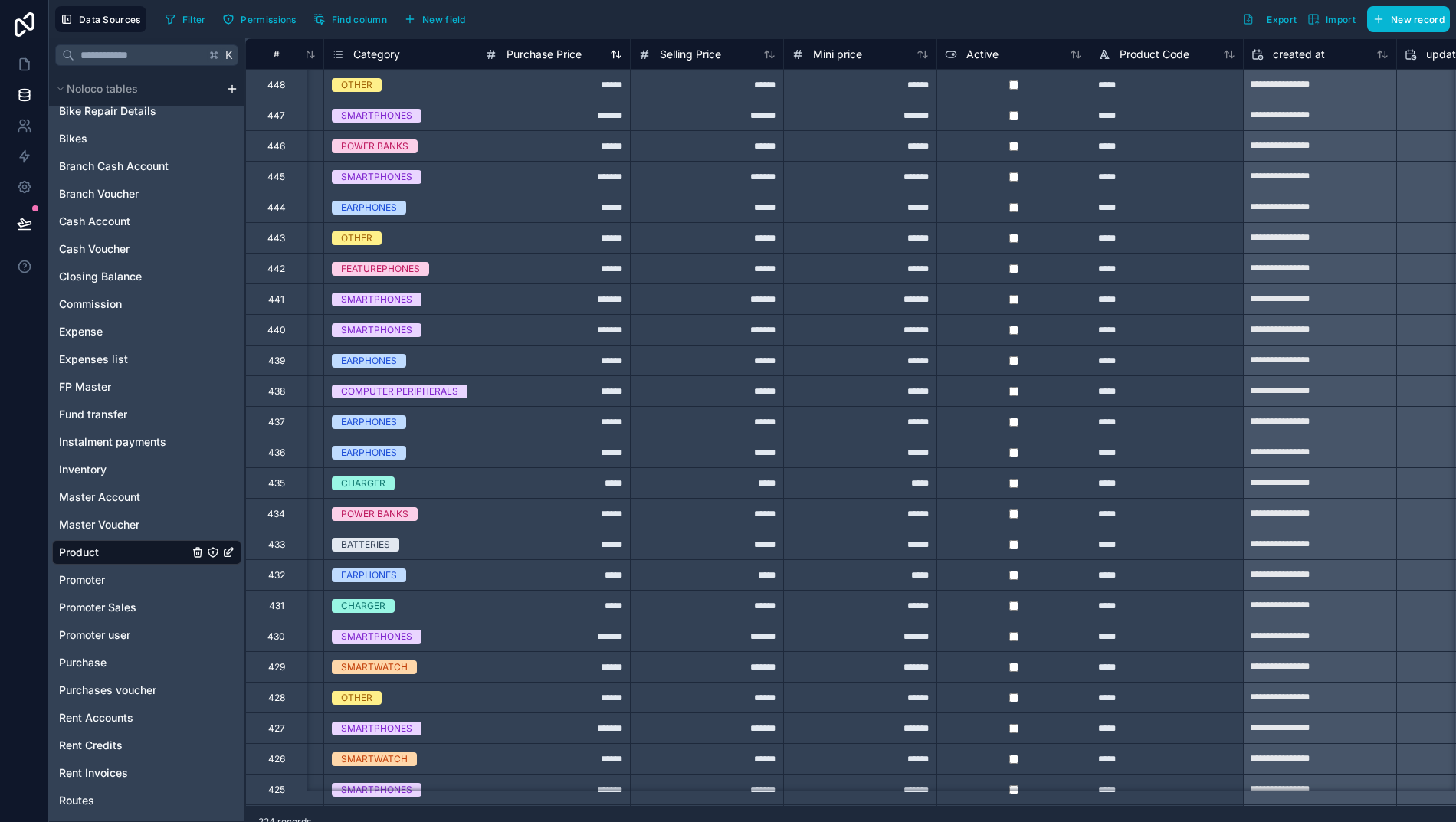
scroll to position [0, 15]
click at [422, 19] on span "New field" at bounding box center [443, 19] width 44 height 12
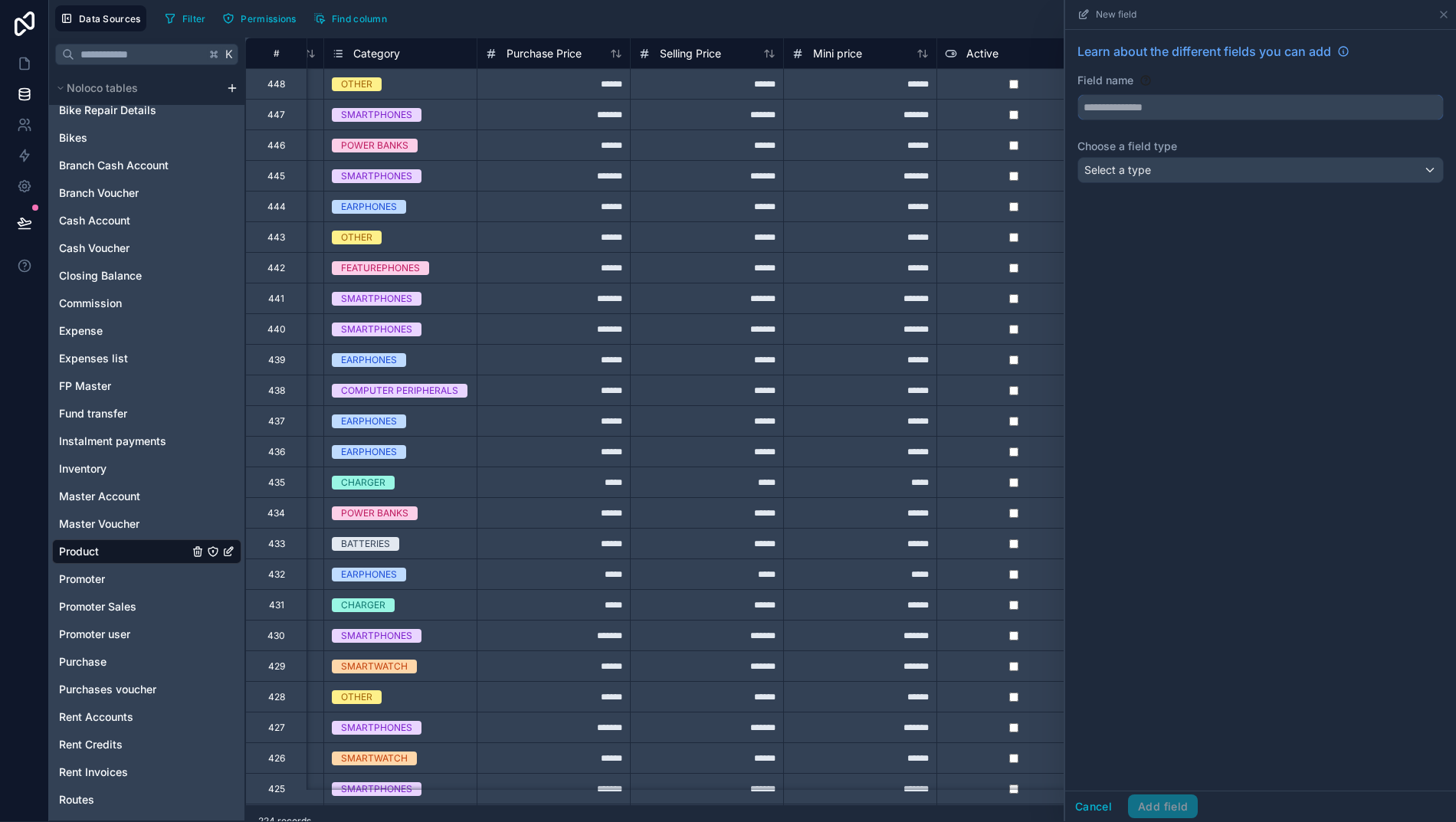
click at [1178, 108] on input "text" at bounding box center [1260, 107] width 364 height 24
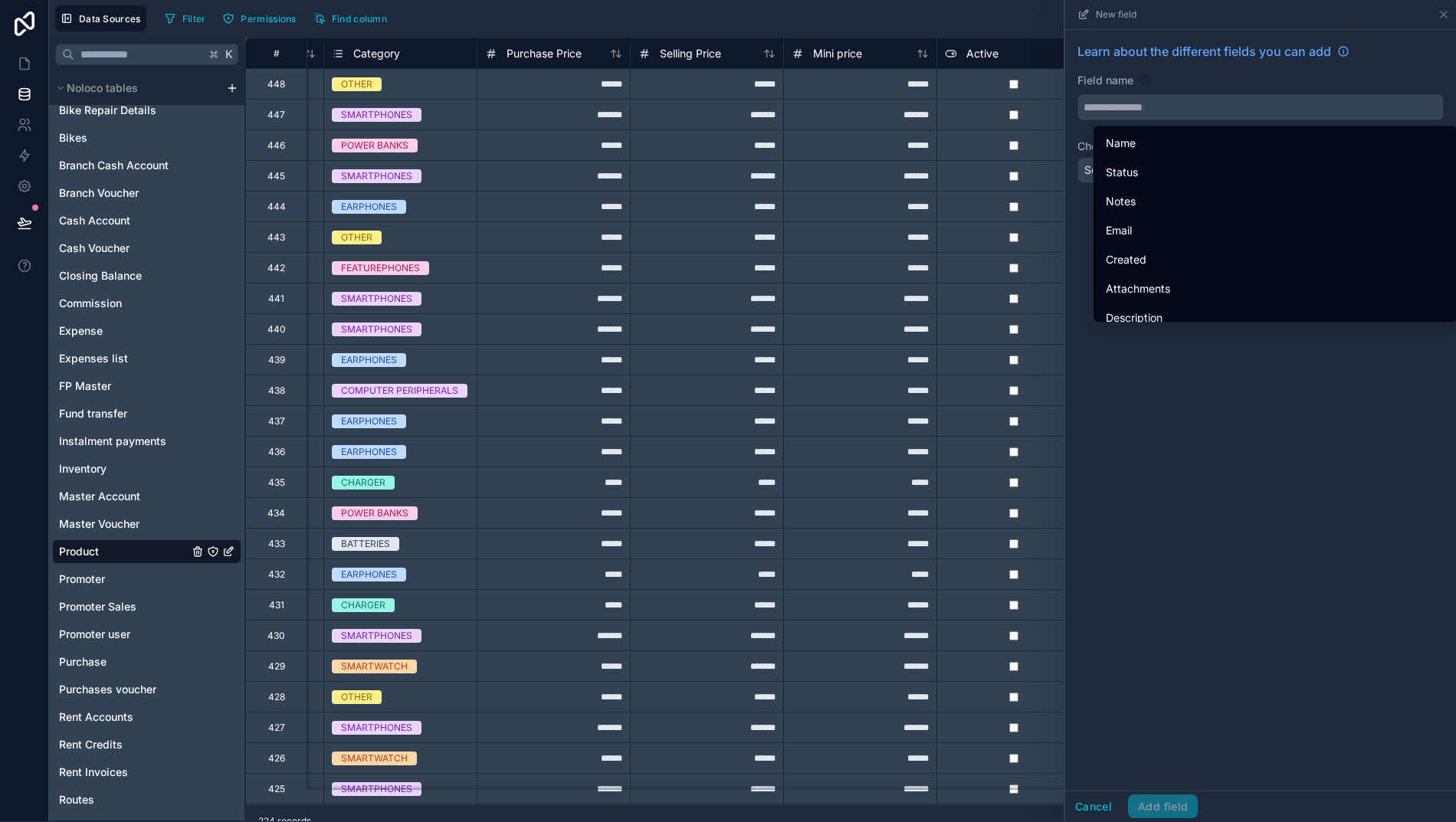
type input "*"
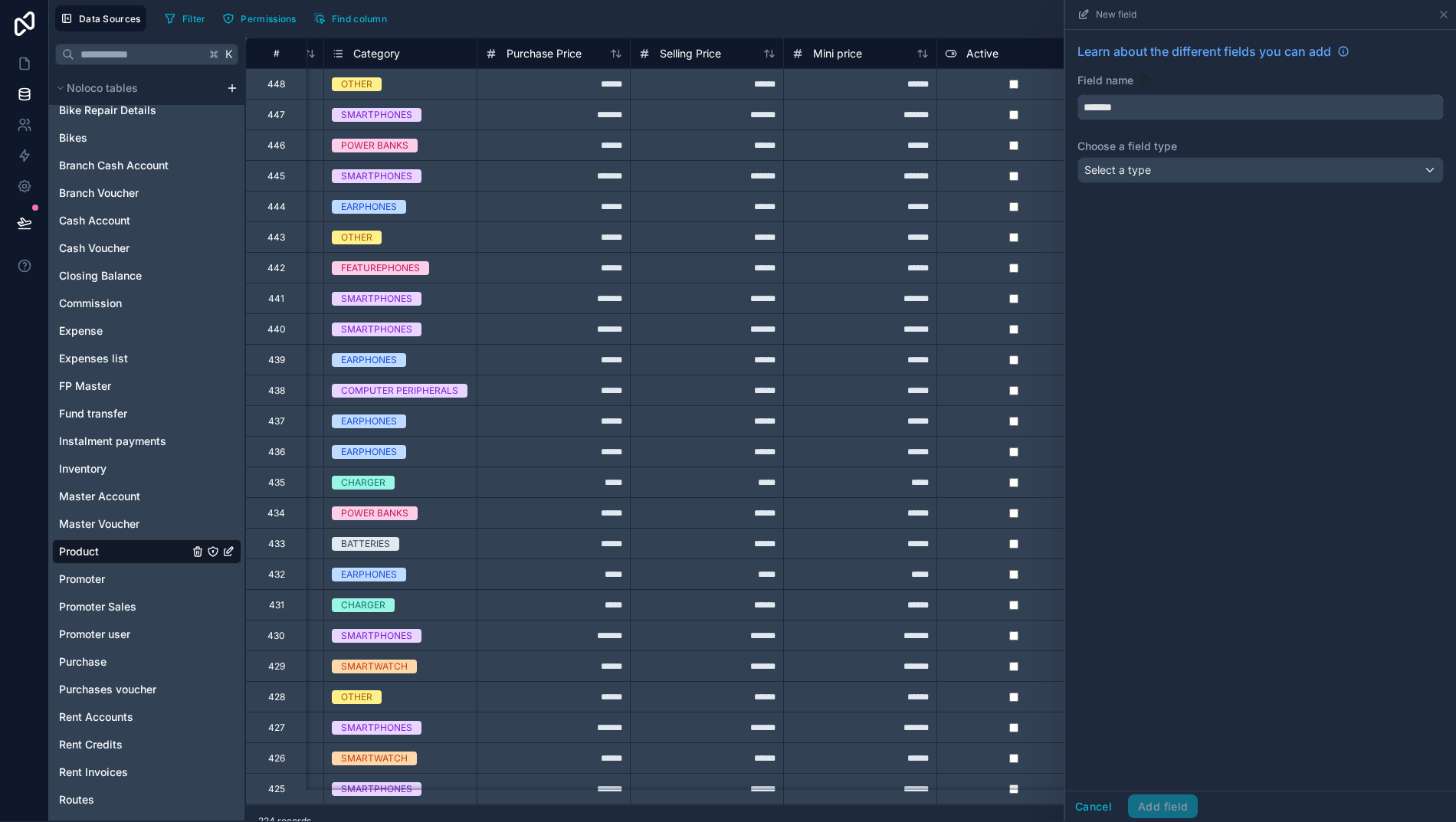
type input "*******"
click at [1208, 173] on div "Select a type" at bounding box center [1260, 169] width 364 height 24
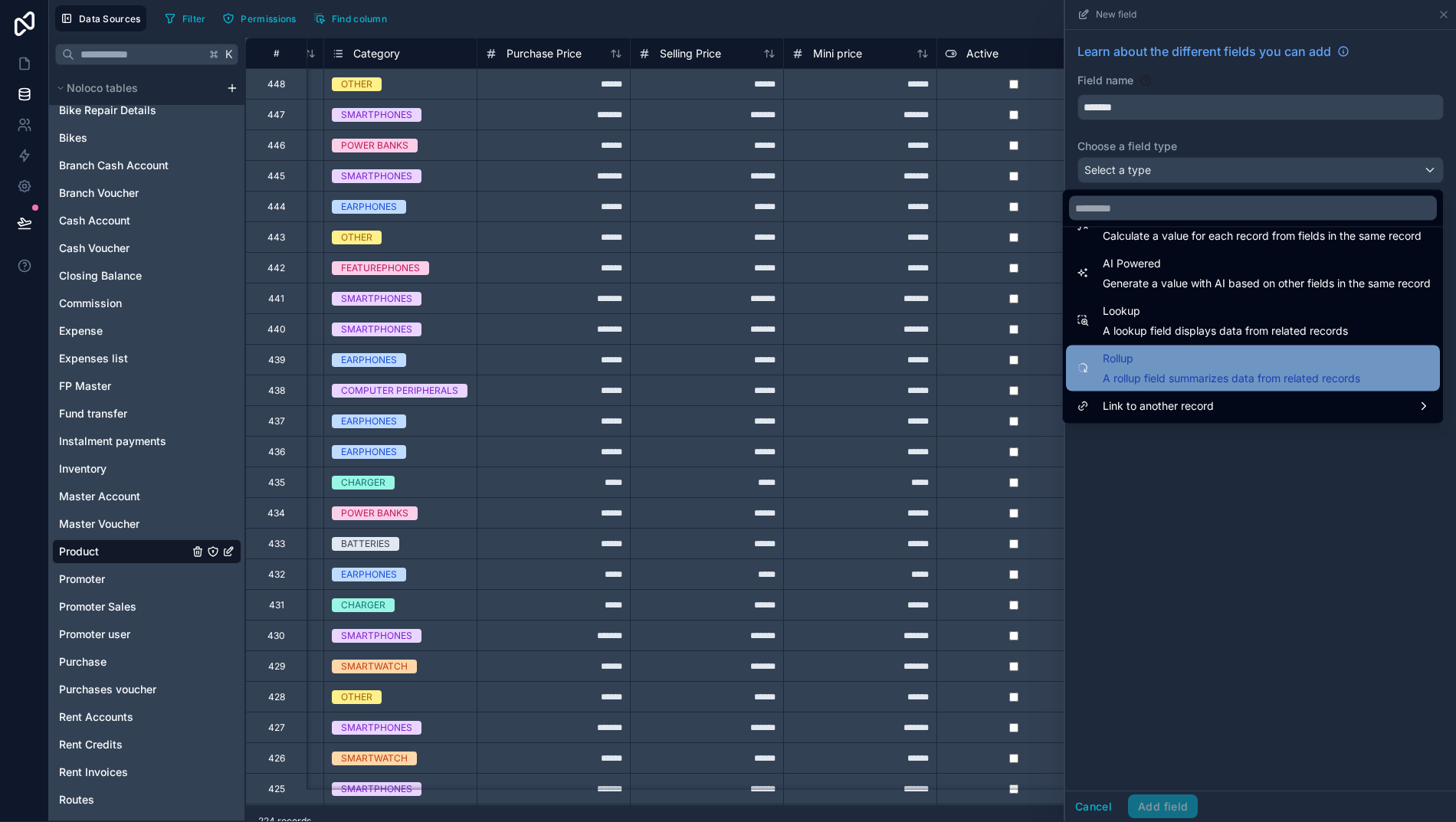
scroll to position [444, 0]
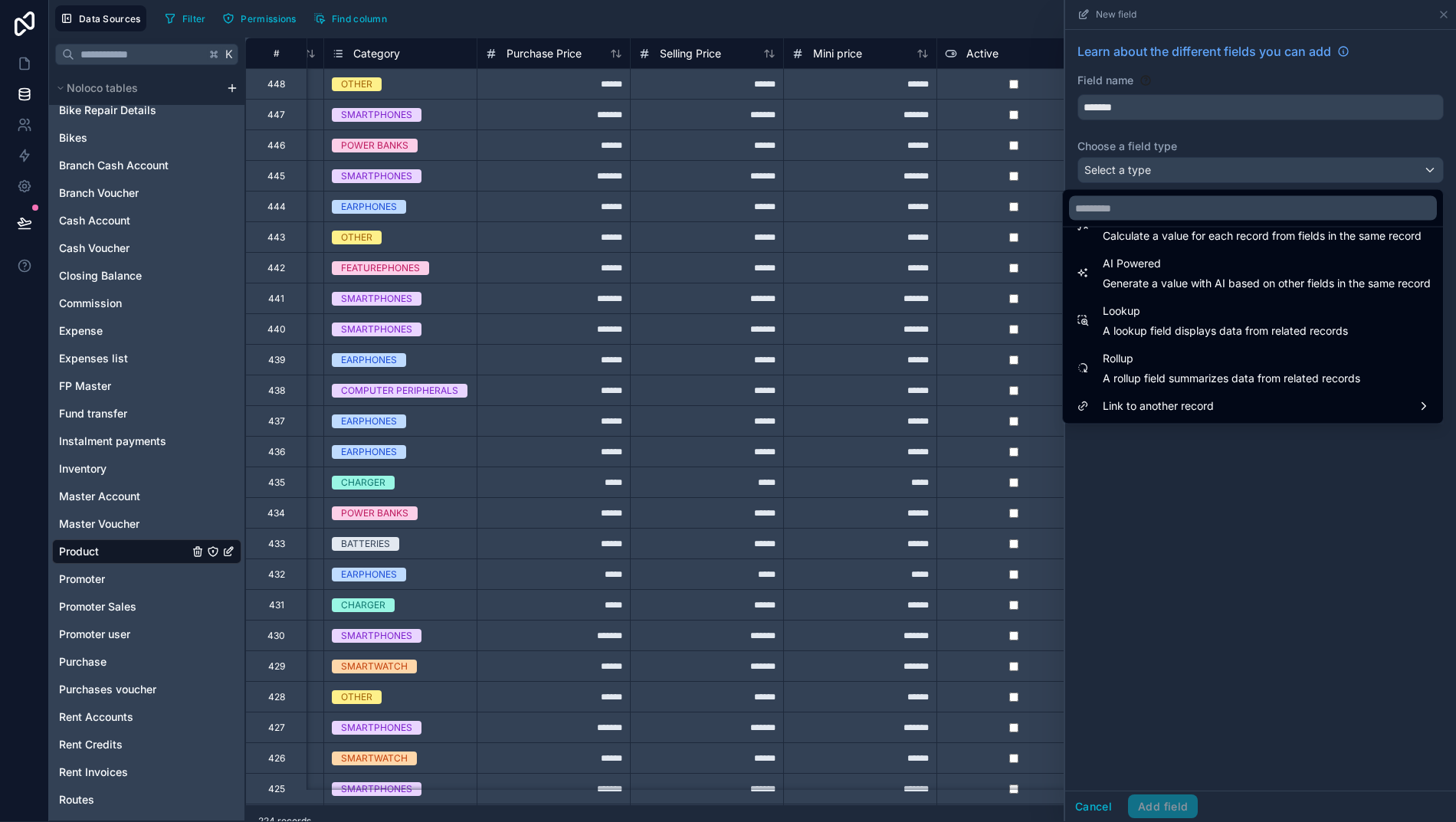
click at [1133, 365] on span "Rollup" at bounding box center [1230, 359] width 257 height 19
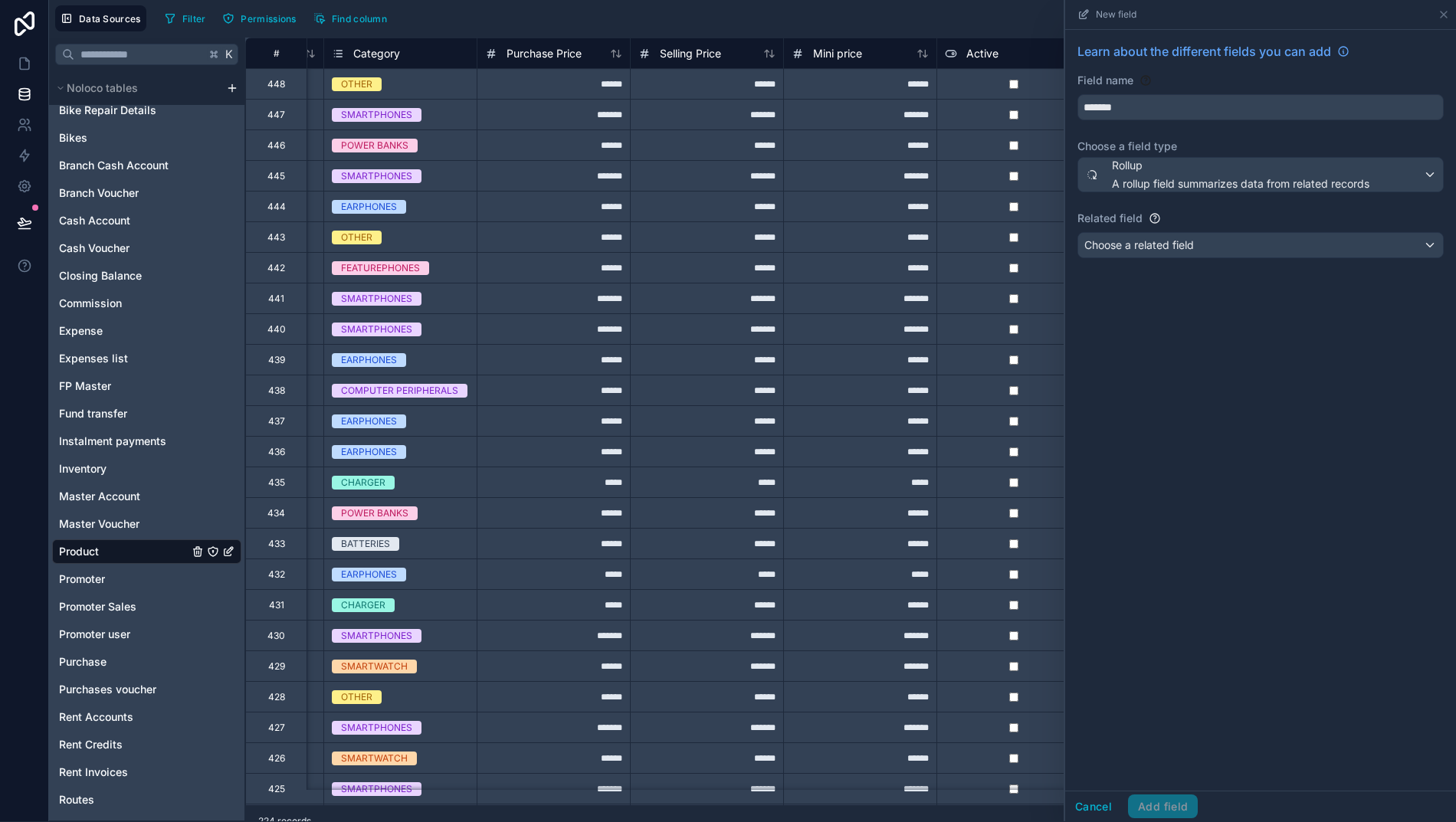
click at [1143, 247] on span "Choose a related field" at bounding box center [1139, 244] width 109 height 13
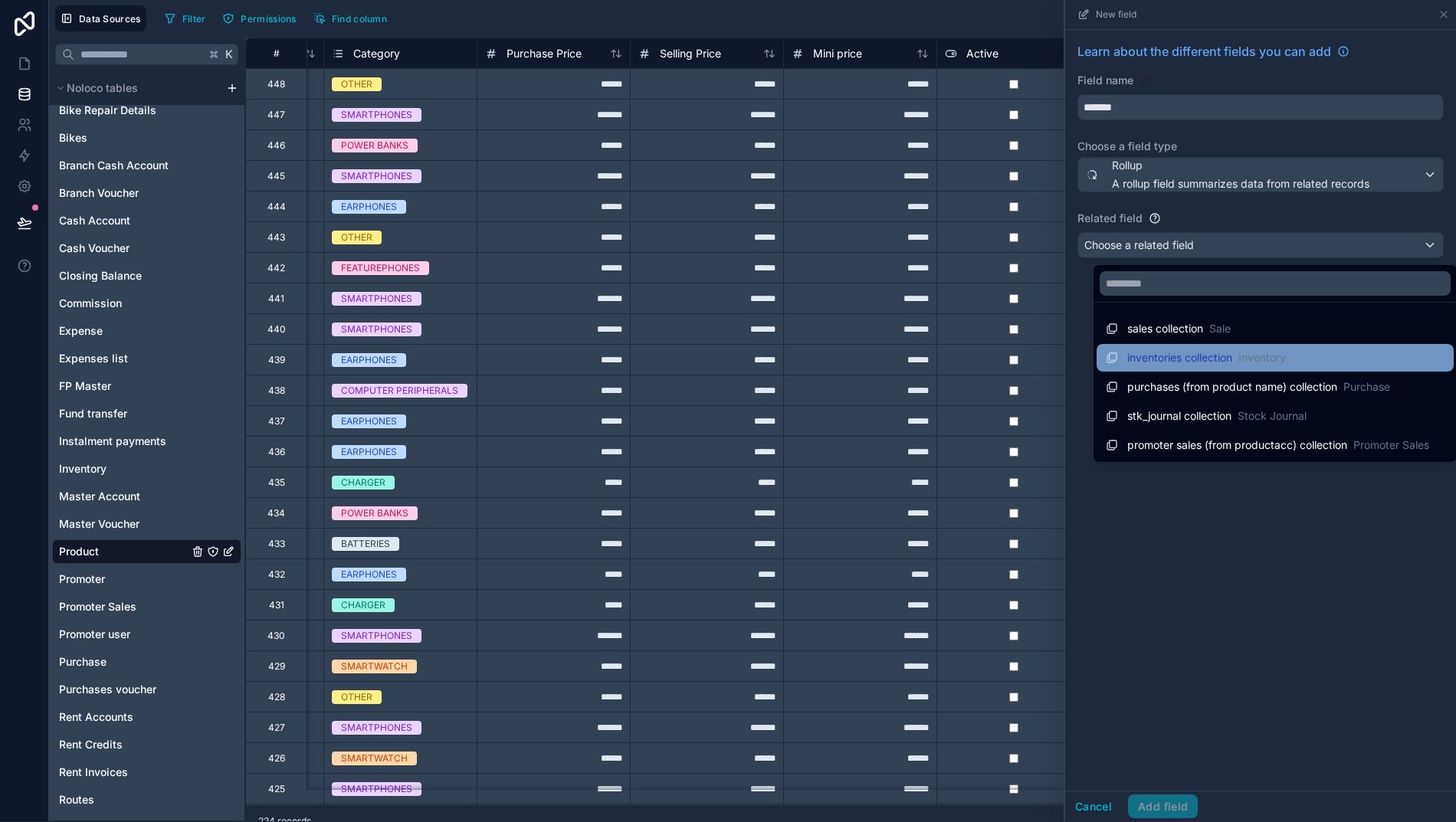
click at [1159, 355] on span "inventories collection" at bounding box center [1179, 357] width 105 height 15
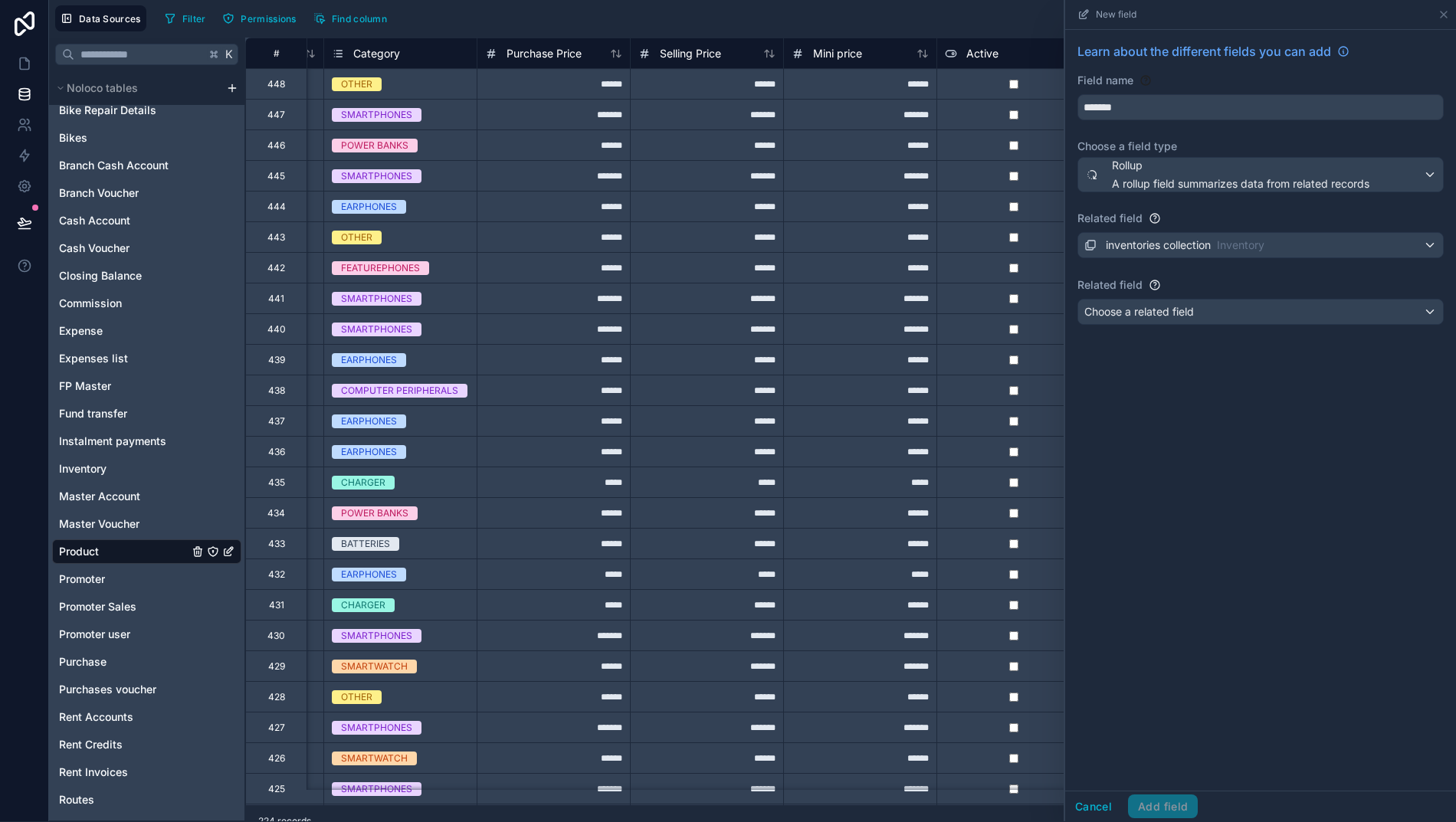
click at [1161, 314] on span "Choose a related field" at bounding box center [1139, 312] width 109 height 13
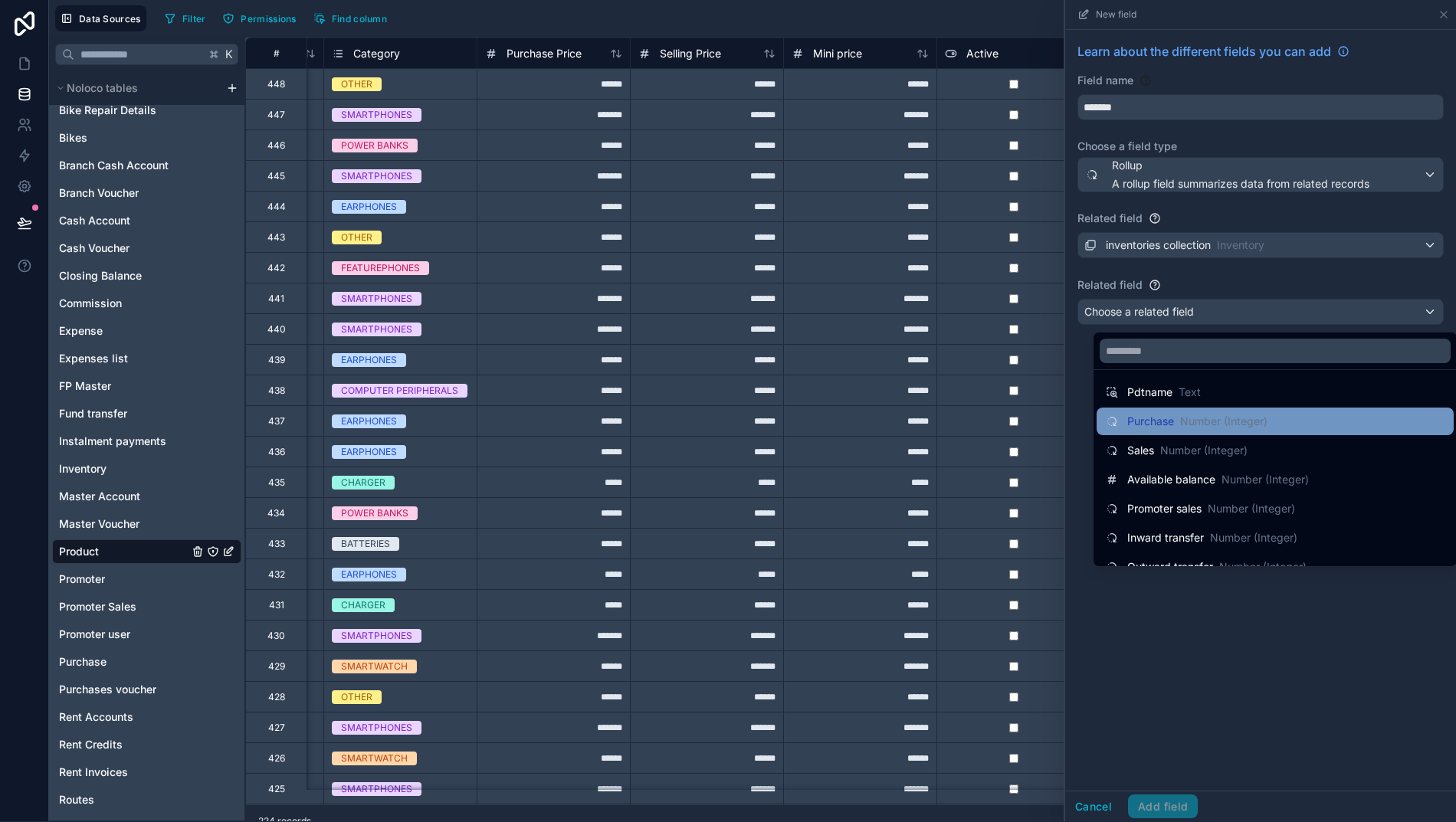
scroll to position [248, 0]
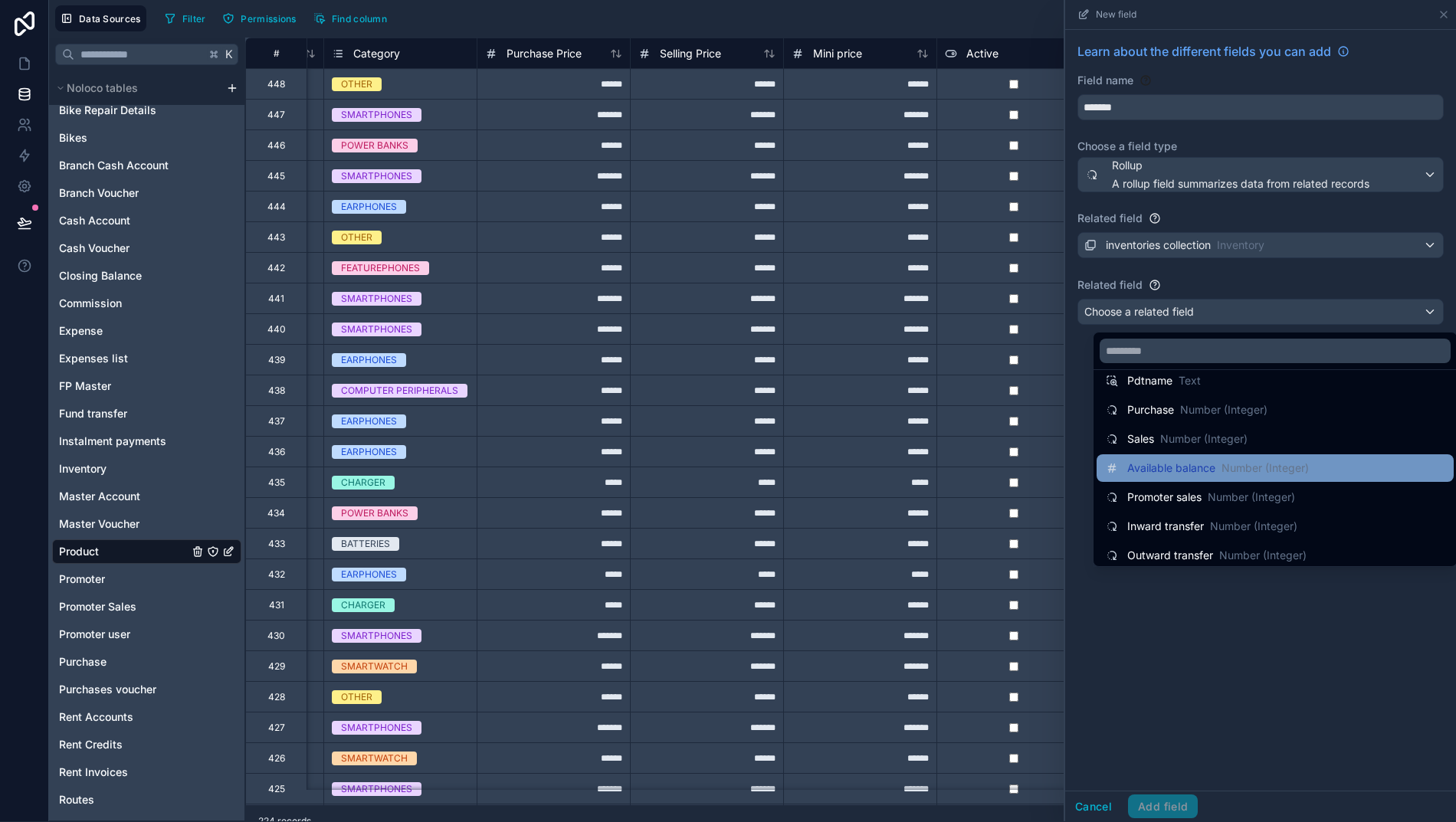
click at [1147, 468] on span "Available balance" at bounding box center [1171, 467] width 88 height 15
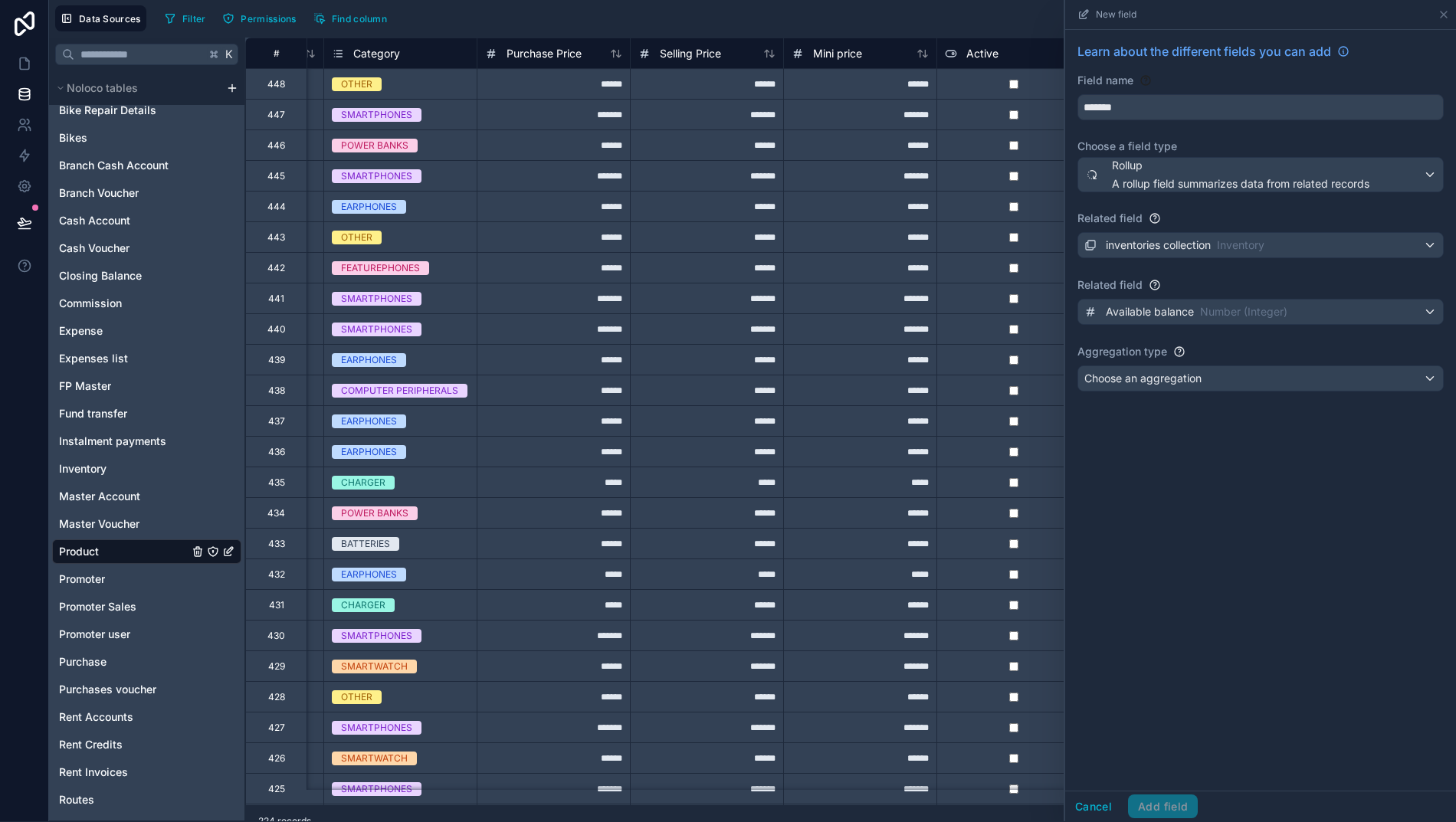
click at [1169, 380] on span "Choose an aggregation" at bounding box center [1143, 378] width 117 height 13
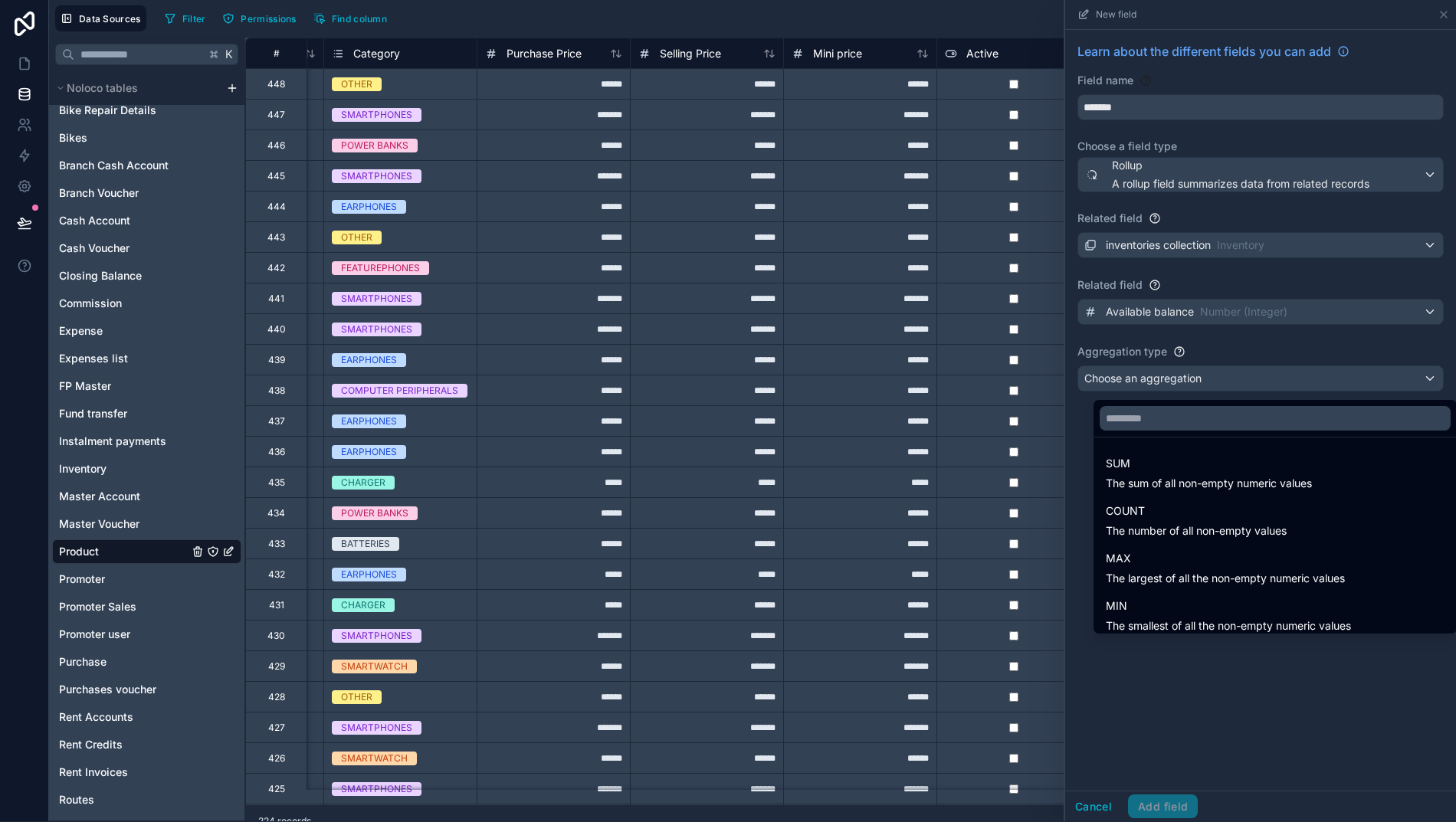
click at [1132, 474] on div "SUM The sum of all non-empty numeric values" at bounding box center [1209, 472] width 206 height 37
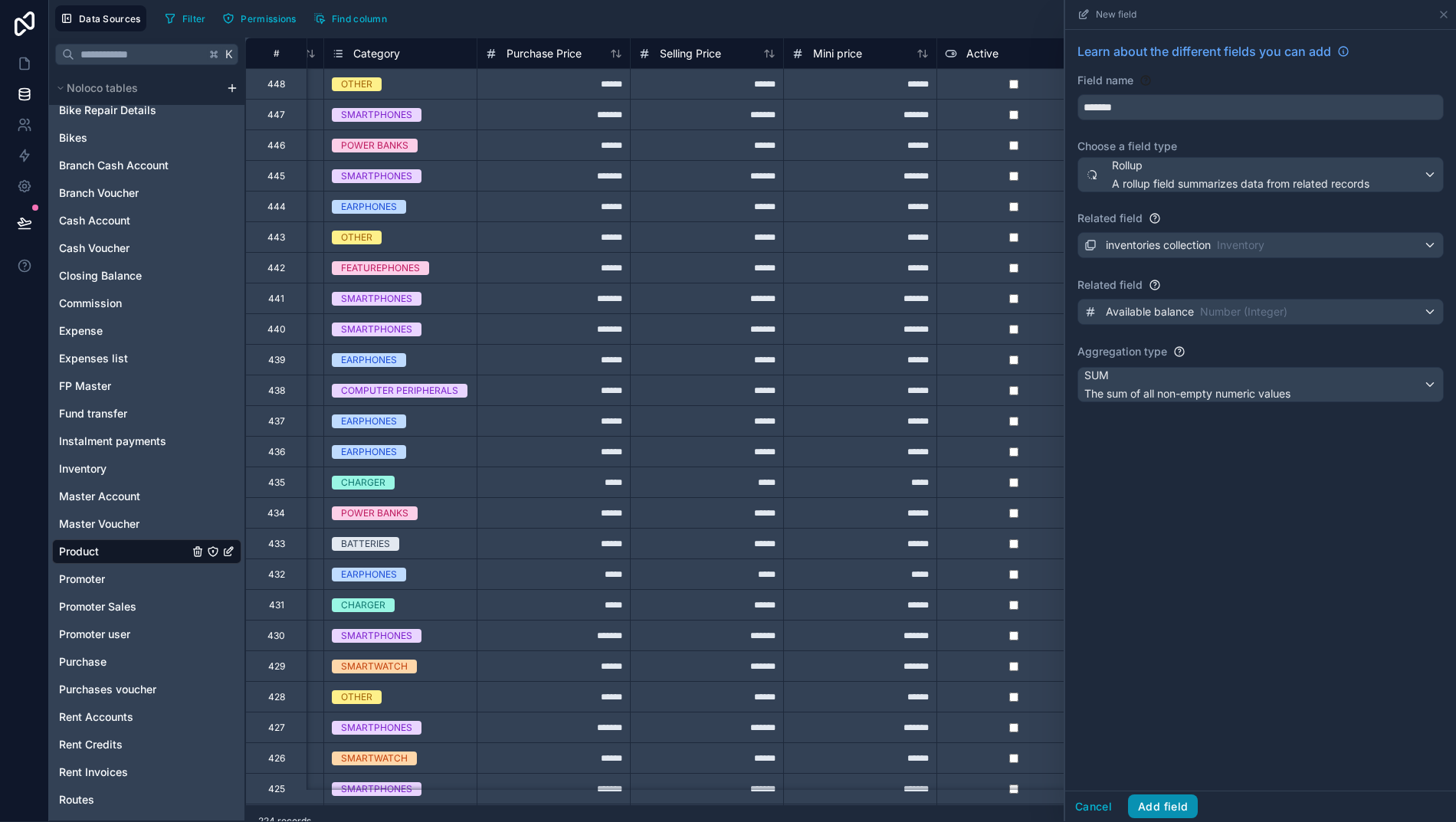
scroll to position [1, 13]
click at [1160, 816] on button "Add field" at bounding box center [1162, 806] width 70 height 24
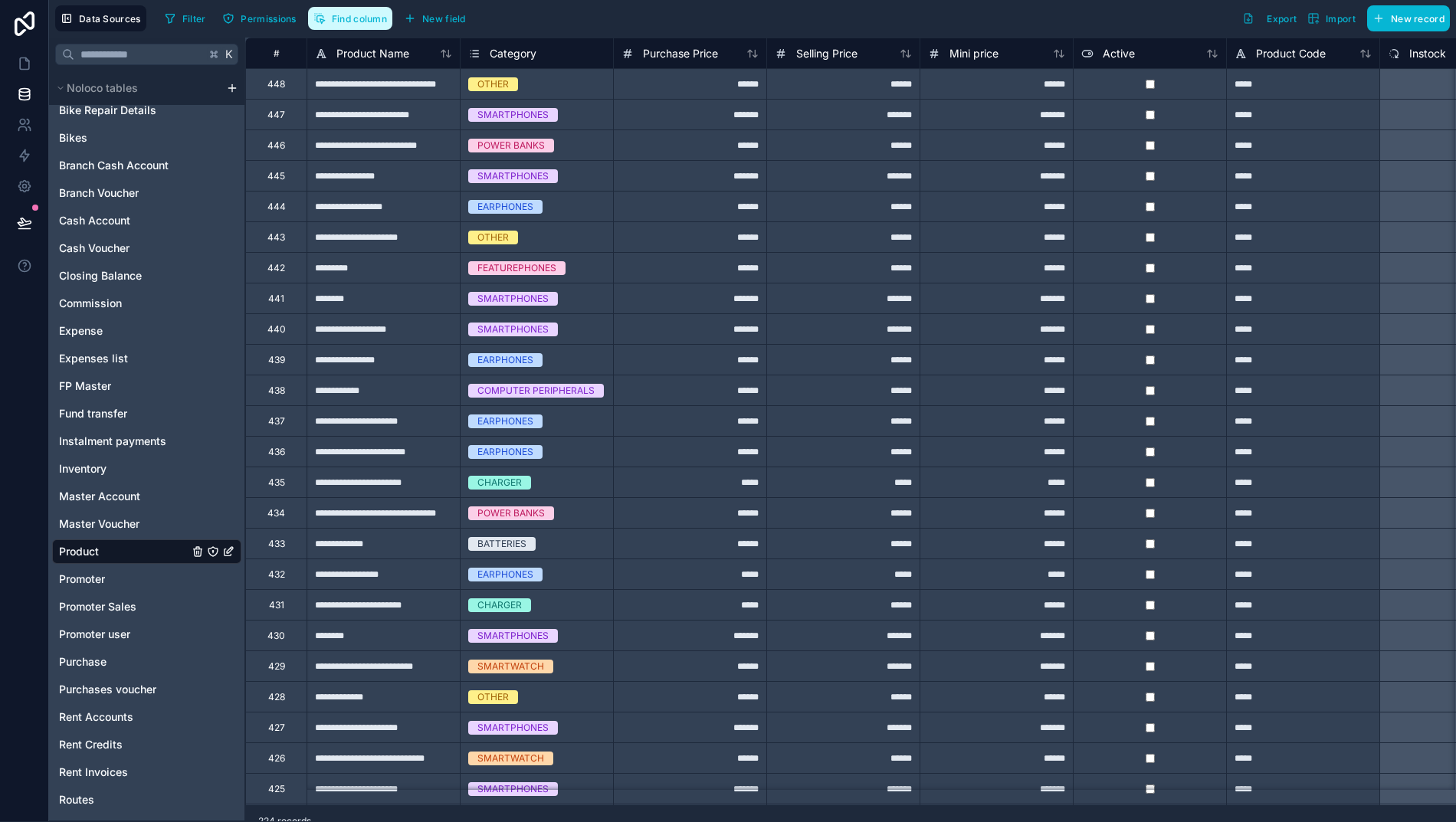
click at [331, 20] on span "Find column" at bounding box center [359, 19] width 56 height 12
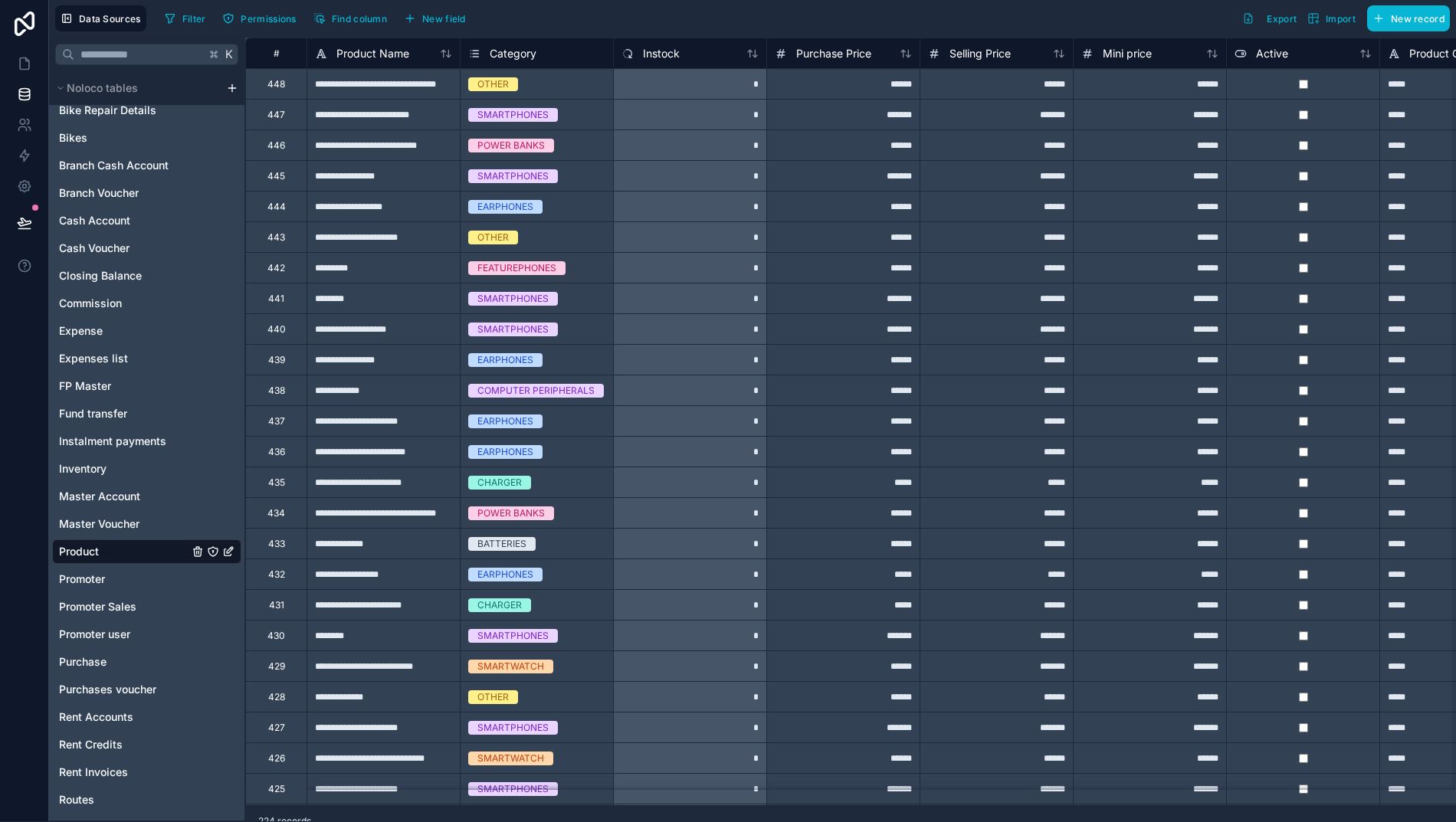
click at [775, 17] on div "Filter Permissions Find column New field Export Import New record" at bounding box center [804, 18] width 1291 height 26
click at [20, 62] on icon at bounding box center [24, 64] width 9 height 12
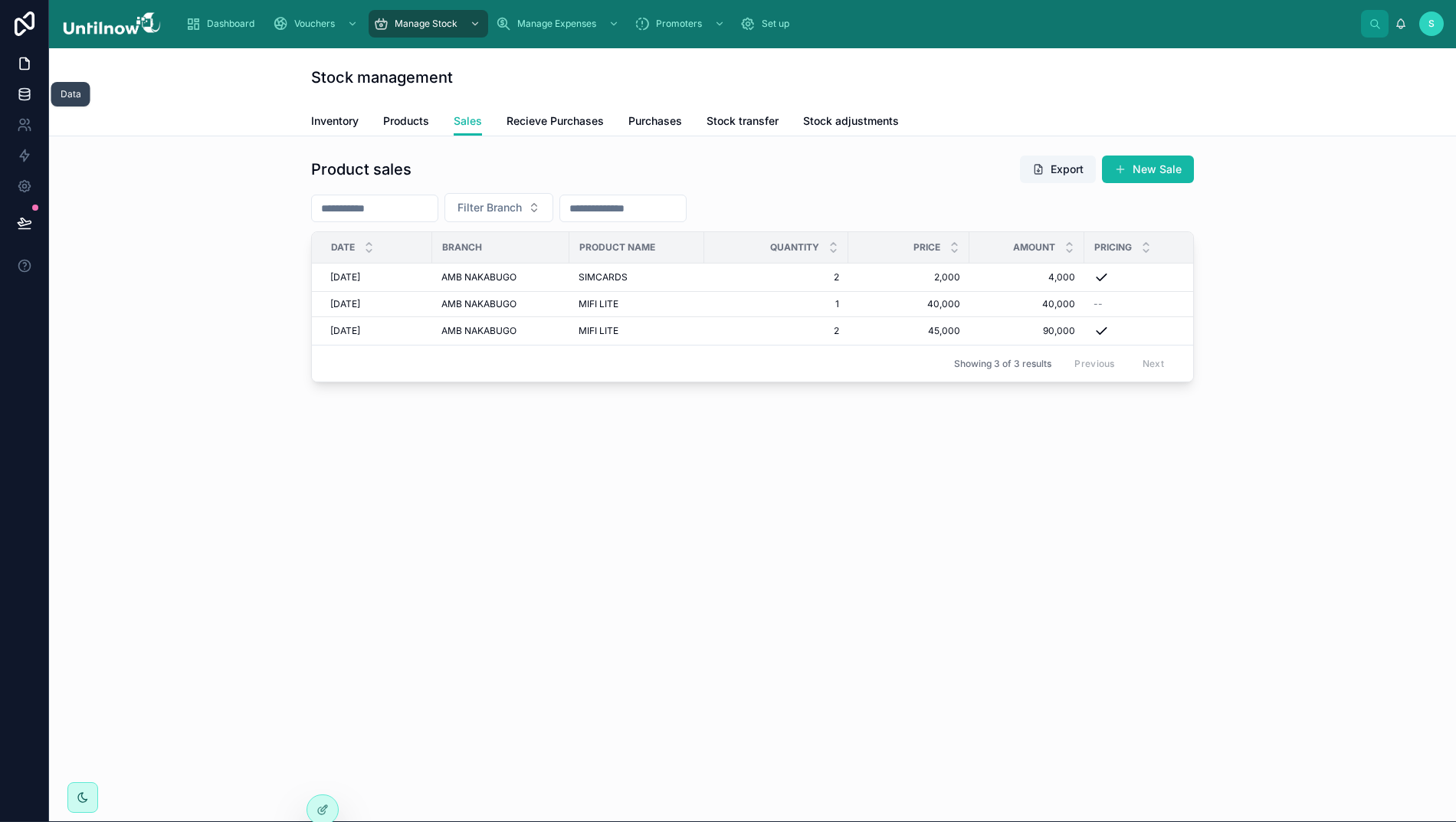
click at [17, 93] on icon at bounding box center [24, 94] width 15 height 15
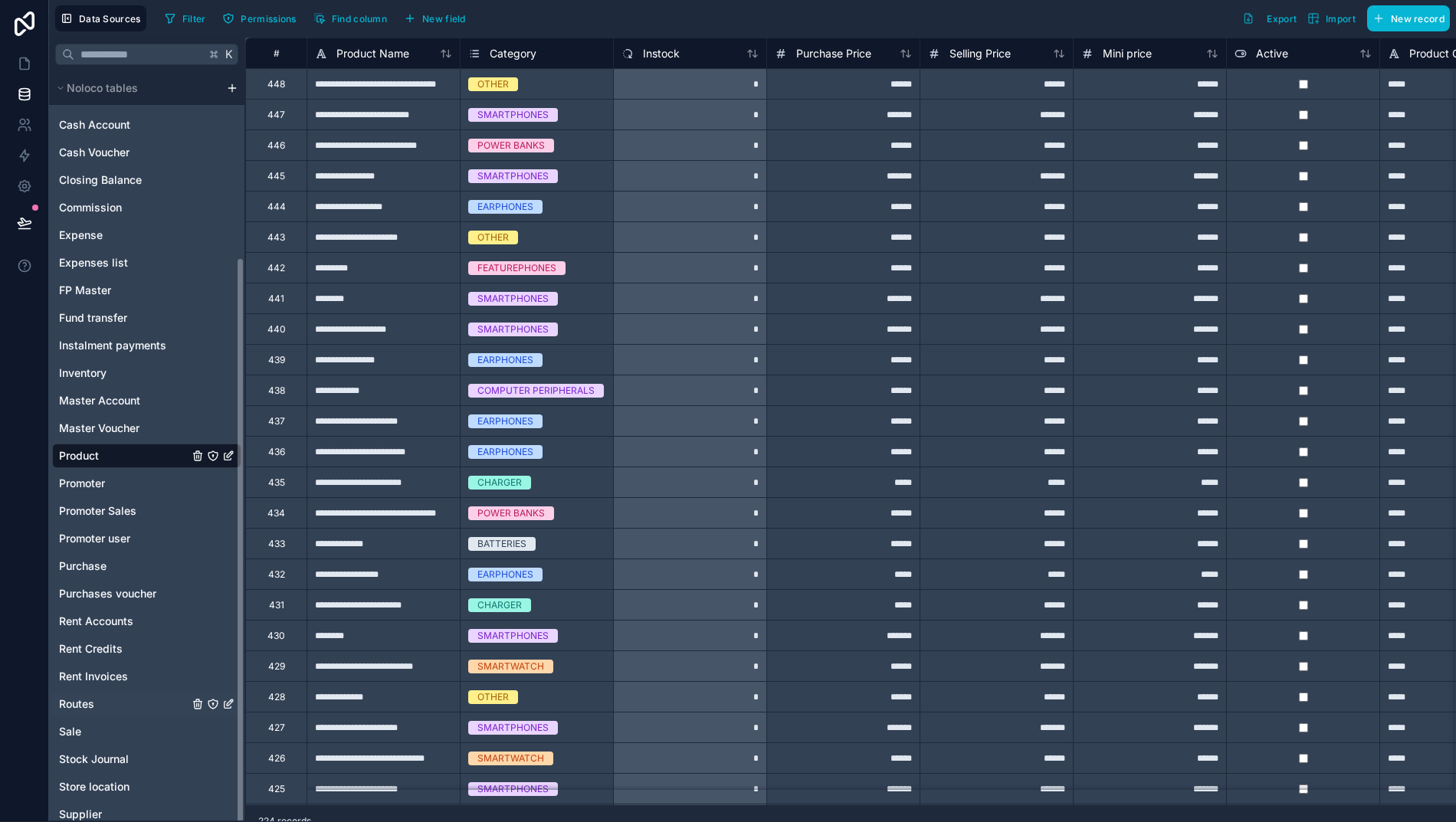
scroll to position [245, 0]
click at [66, 734] on div "Sale" at bounding box center [146, 732] width 189 height 24
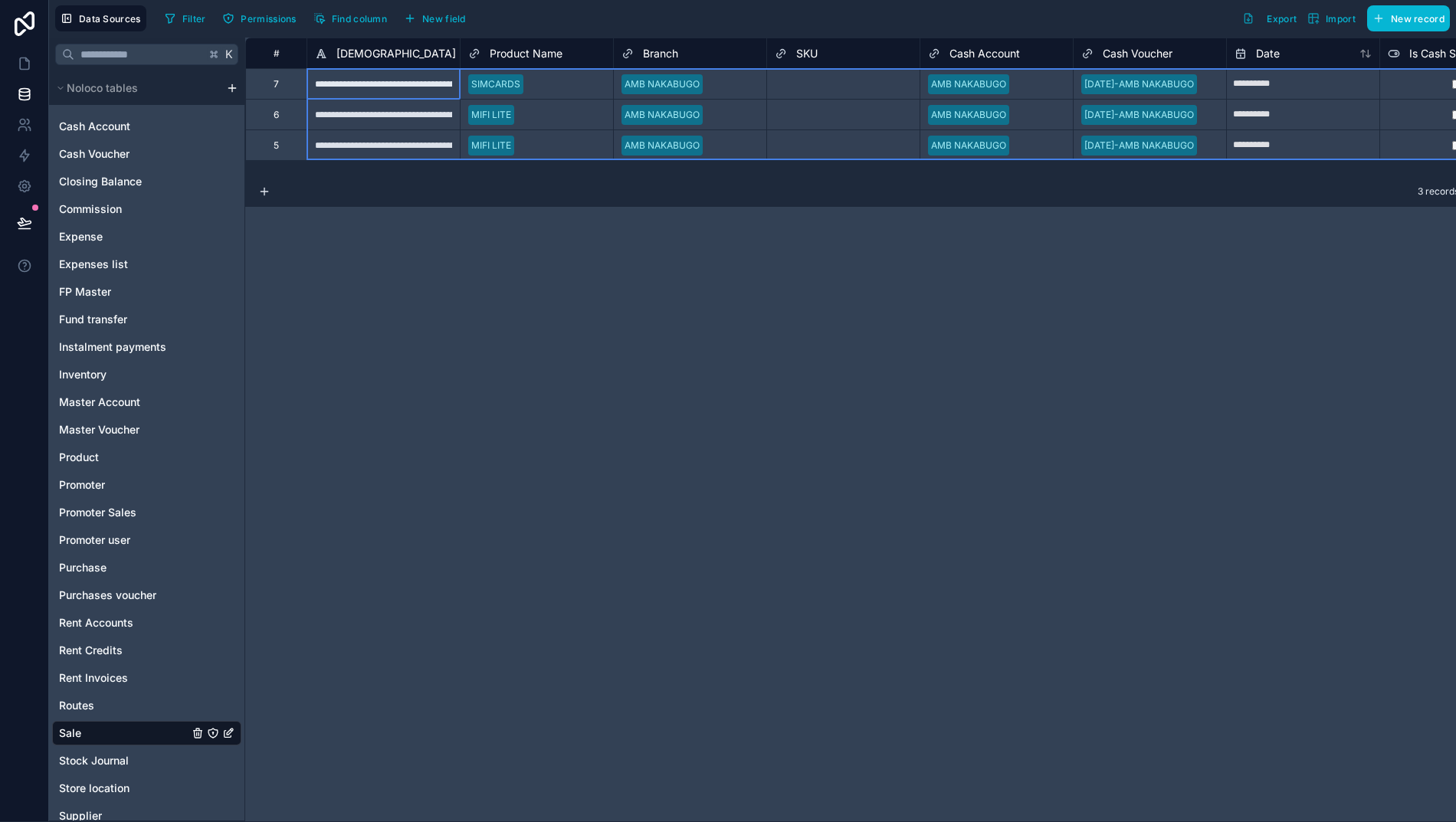
click at [260, 56] on div "#" at bounding box center [276, 53] width 38 height 12
click at [356, 122] on div "Delete rows 1 to 3" at bounding box center [324, 120] width 101 height 17
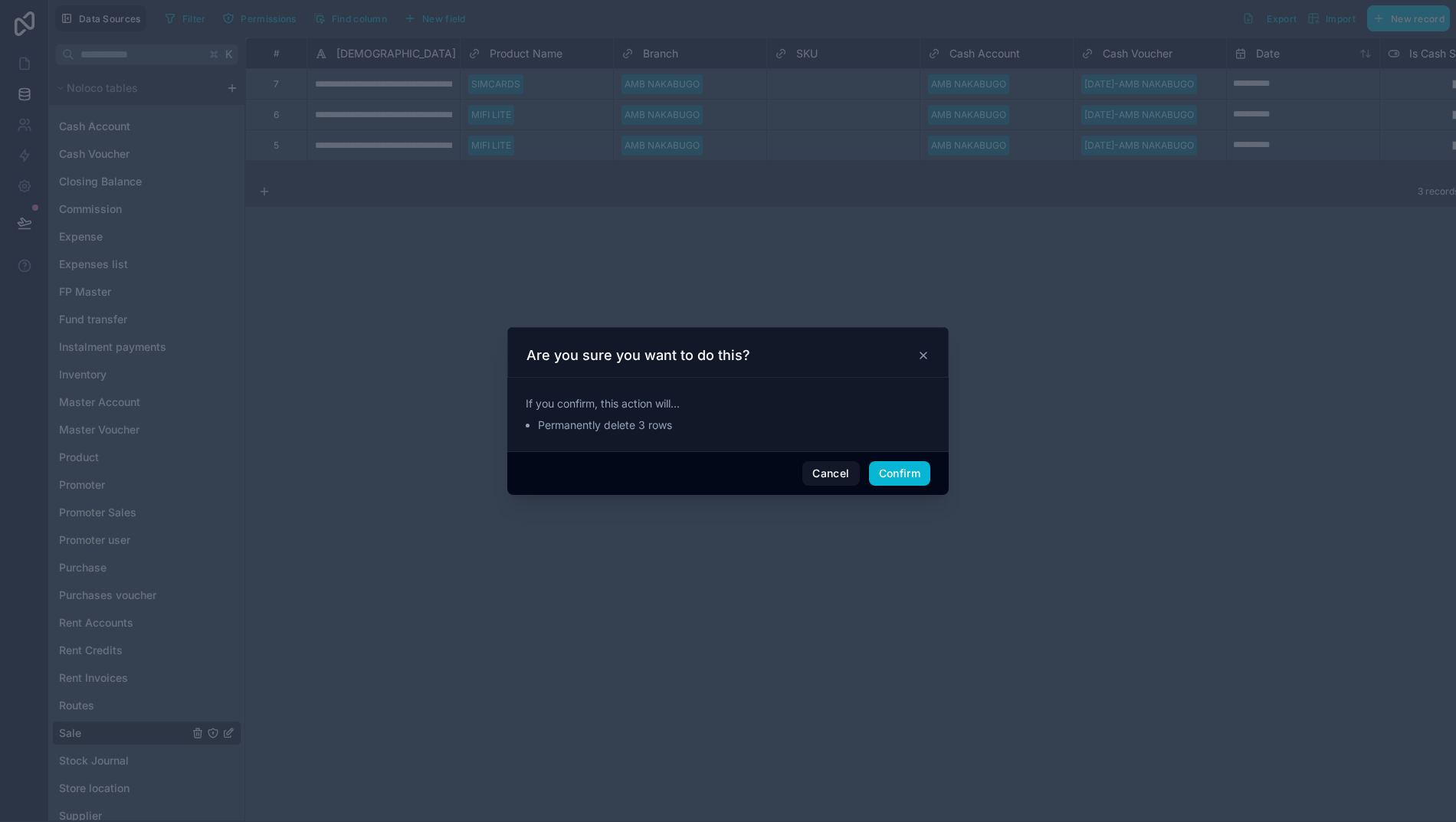
click at [878, 477] on button "Confirm" at bounding box center [899, 473] width 61 height 24
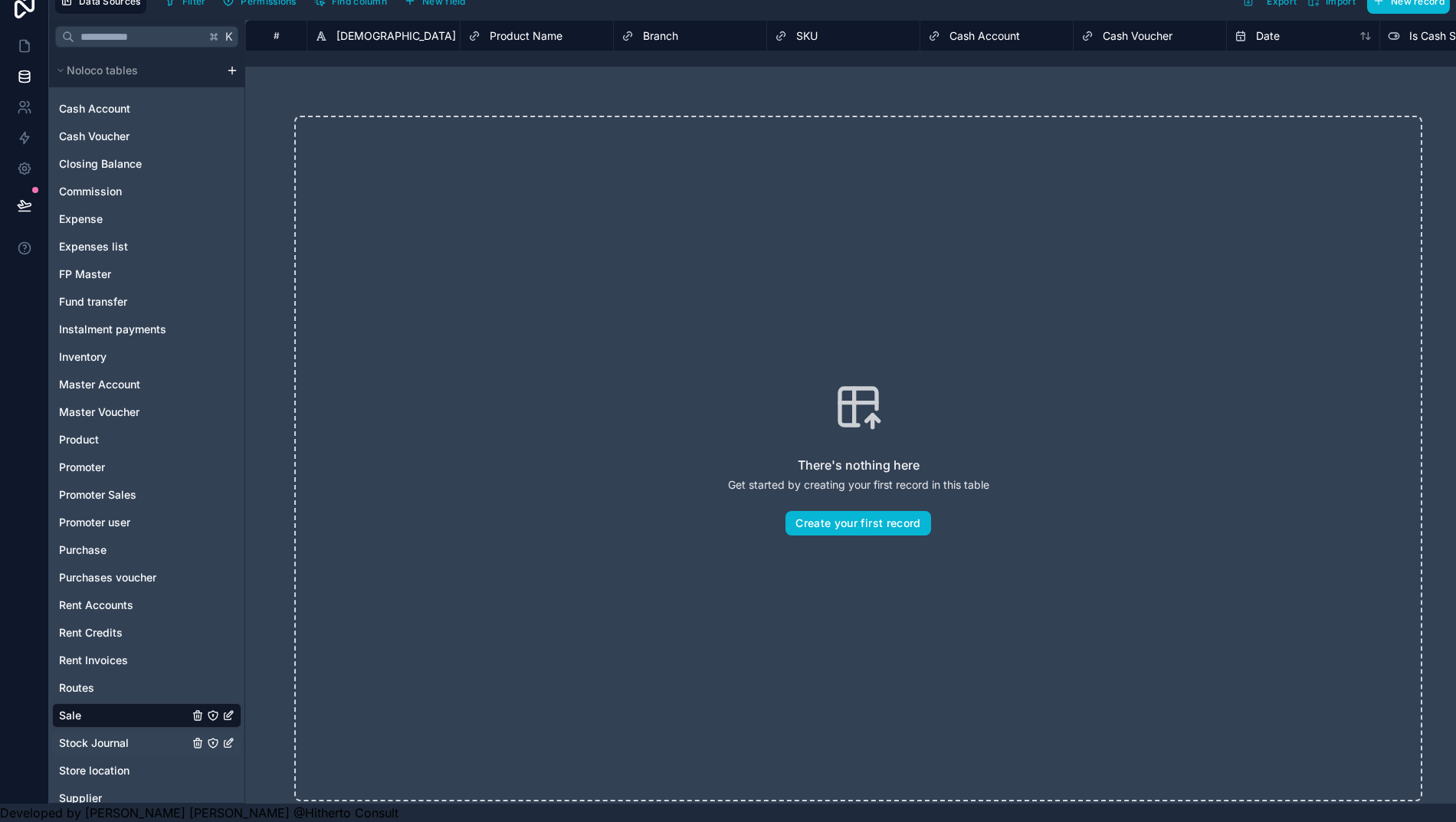
scroll to position [34, 0]
click at [83, 543] on span "Purchase" at bounding box center [82, 550] width 47 height 15
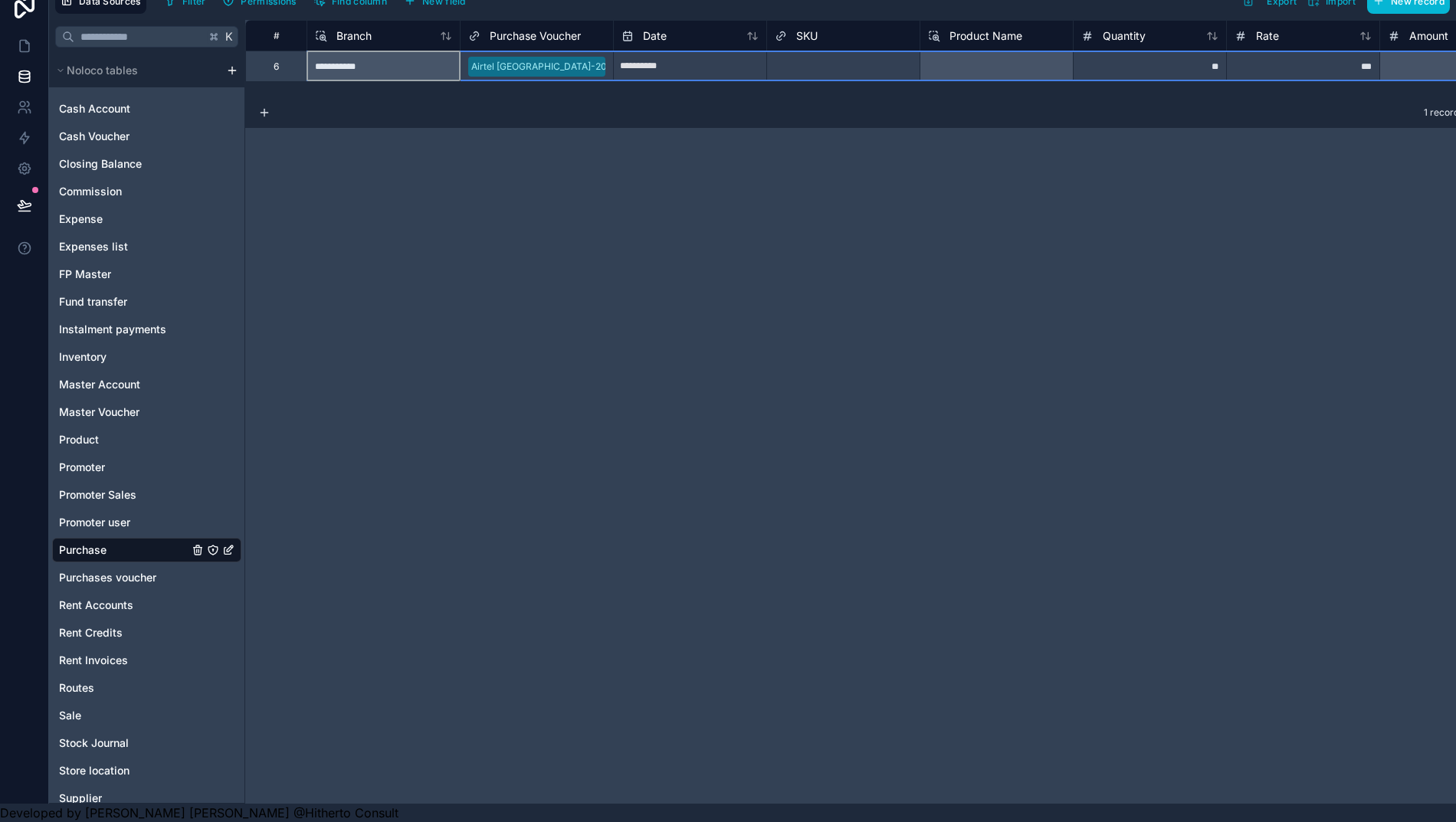
drag, startPoint x: 276, startPoint y: 20, endPoint x: 293, endPoint y: 52, distance: 36.2
click at [276, 30] on div "#" at bounding box center [276, 35] width 38 height 12
click at [403, 105] on div "Delete row" at bounding box center [408, 103] width 78 height 17
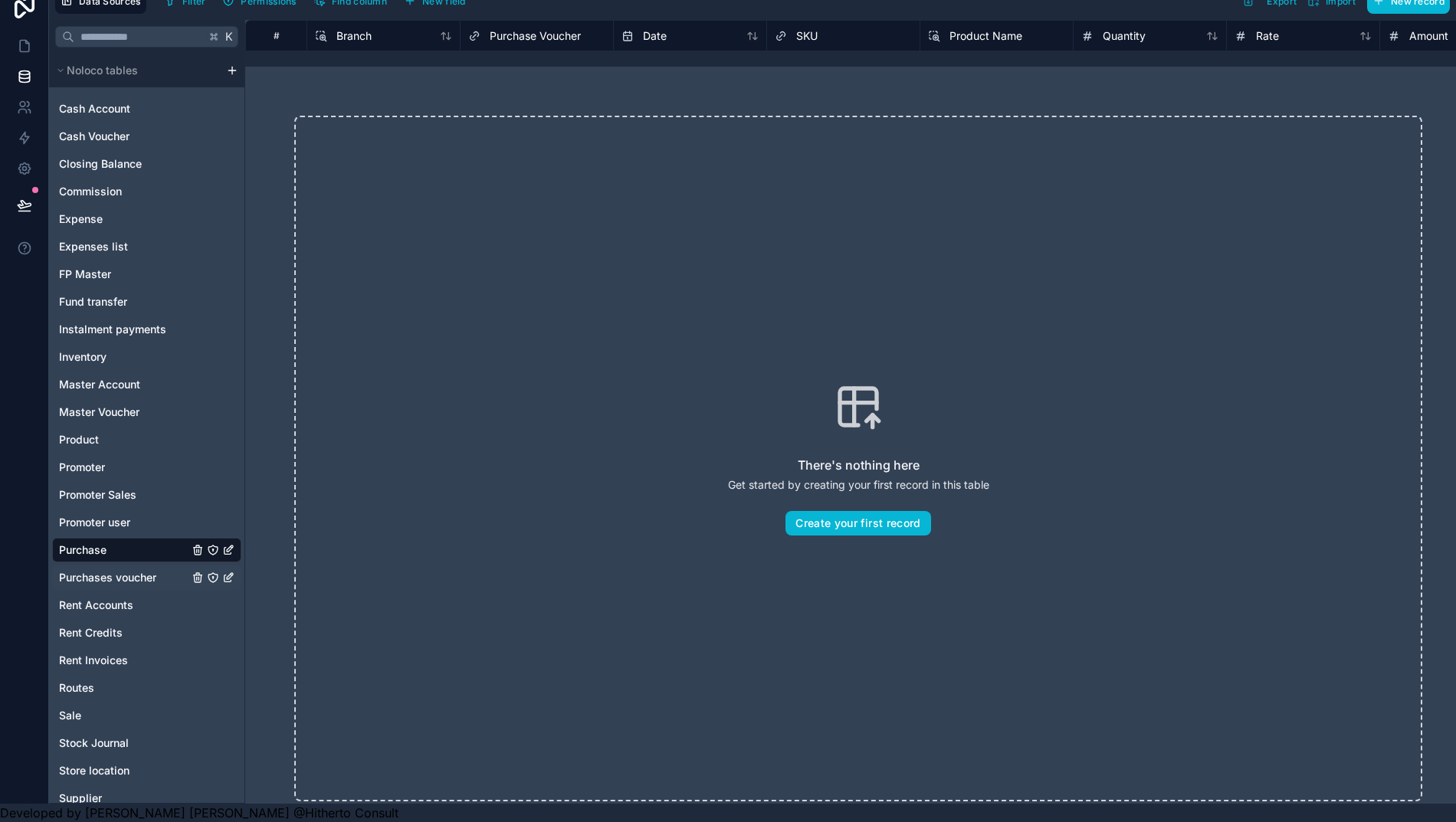
click at [106, 570] on span "Purchases voucher" at bounding box center [107, 578] width 98 height 15
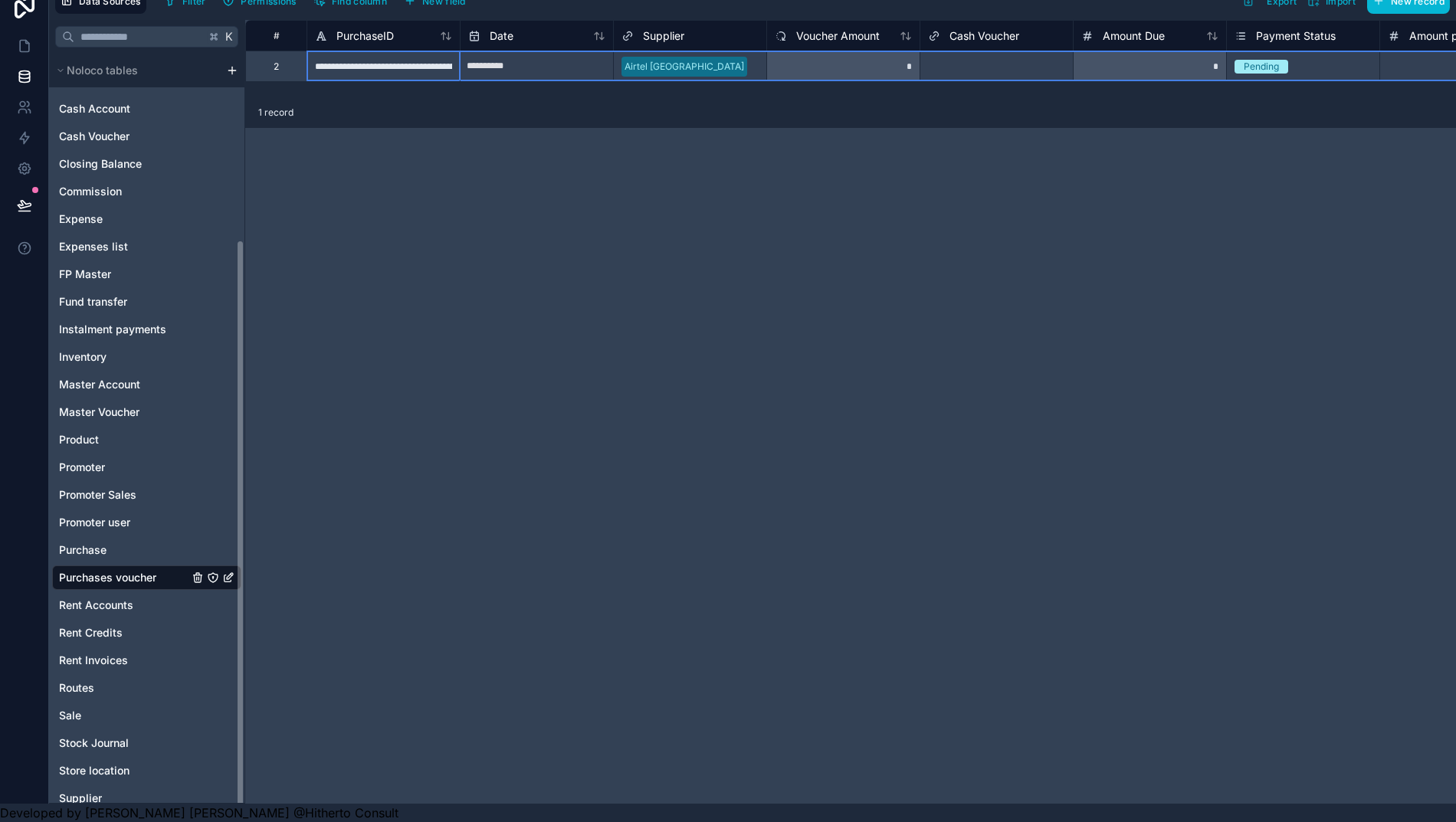
click at [299, 50] on div "2" at bounding box center [276, 65] width 61 height 30
click at [347, 114] on div "Delete row" at bounding box center [338, 113] width 78 height 17
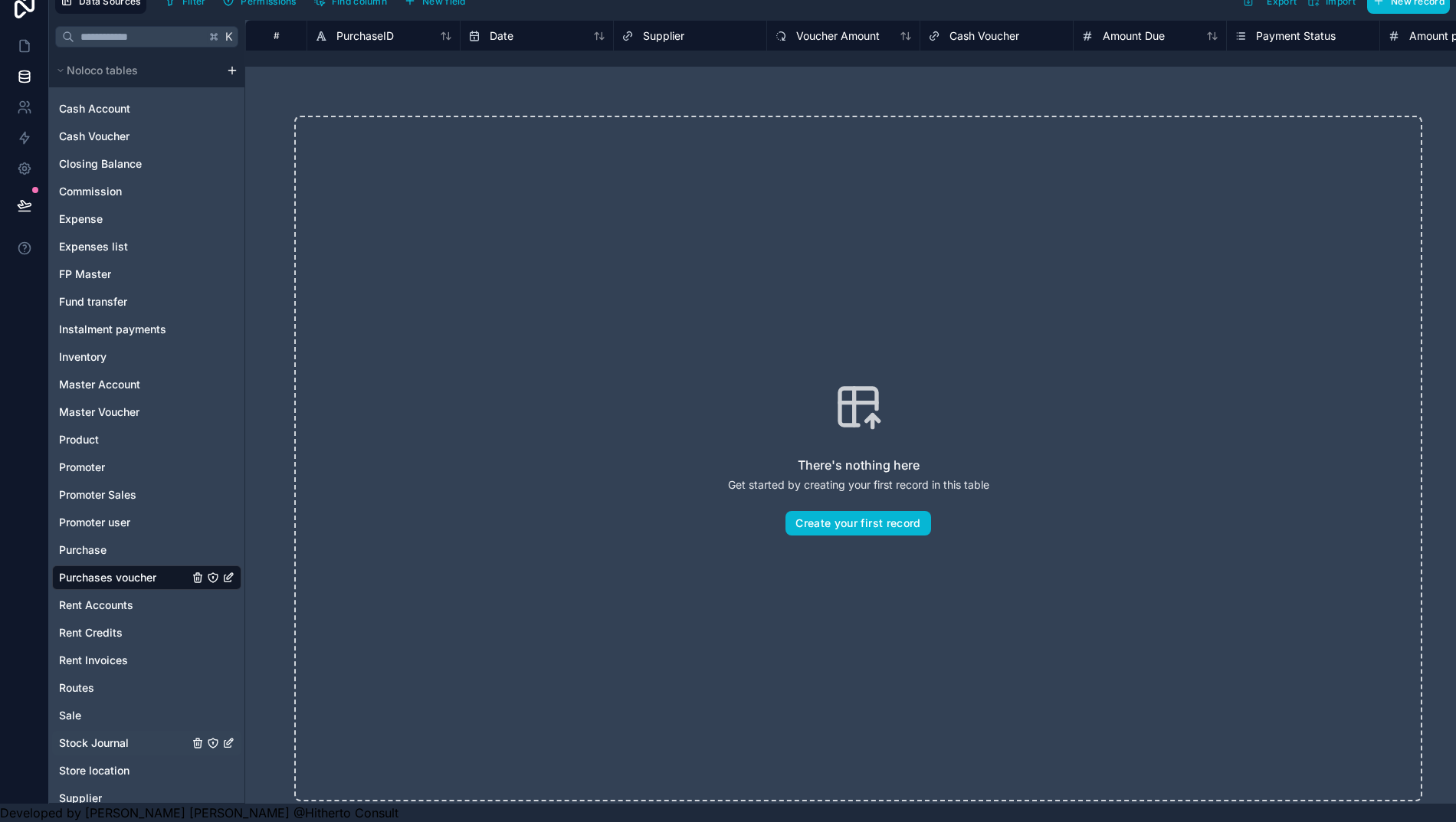
click at [90, 735] on span "Stock Journal" at bounding box center [94, 742] width 70 height 15
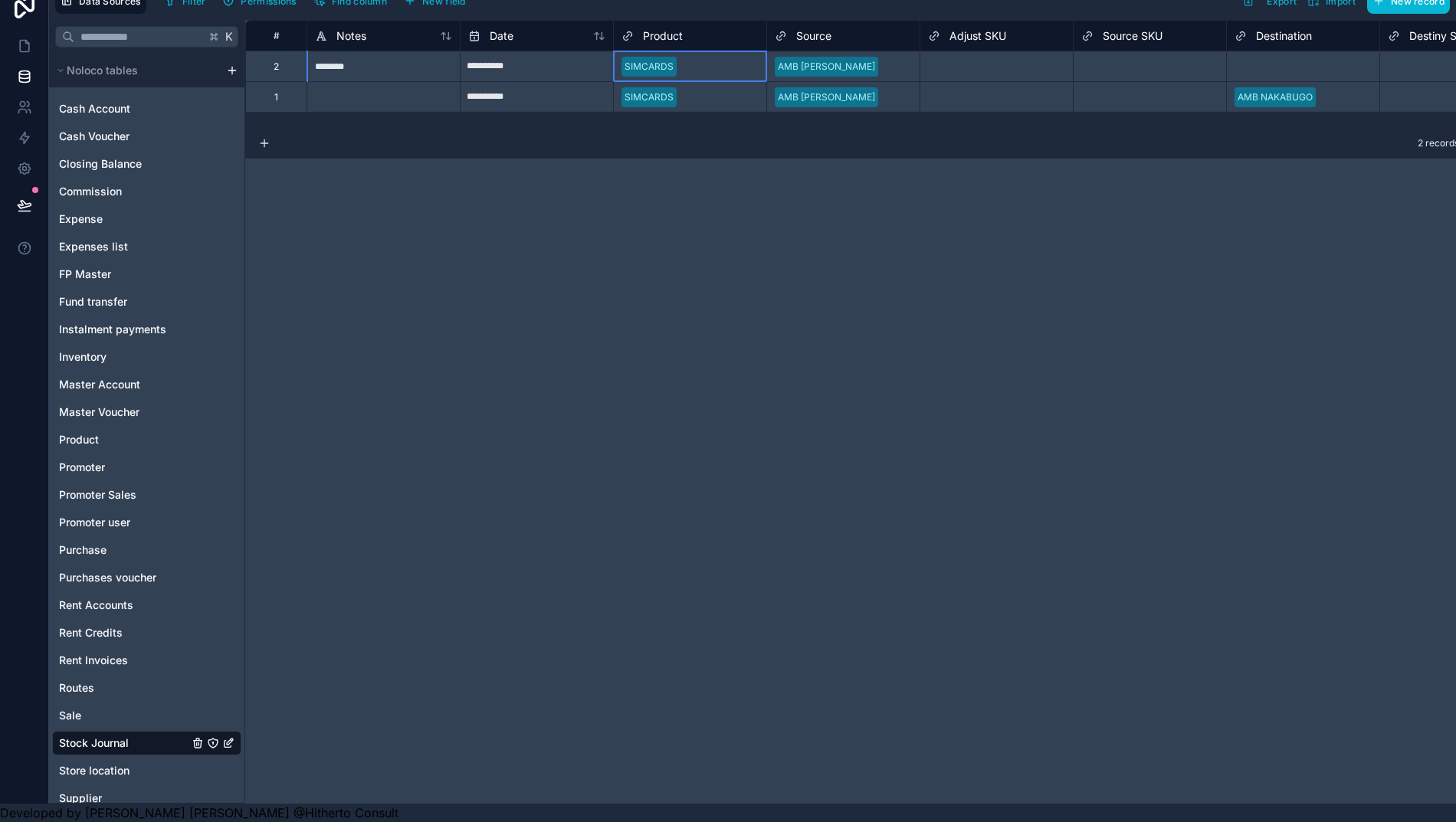
click at [660, 60] on div "SIMCARDS" at bounding box center [648, 66] width 49 height 13
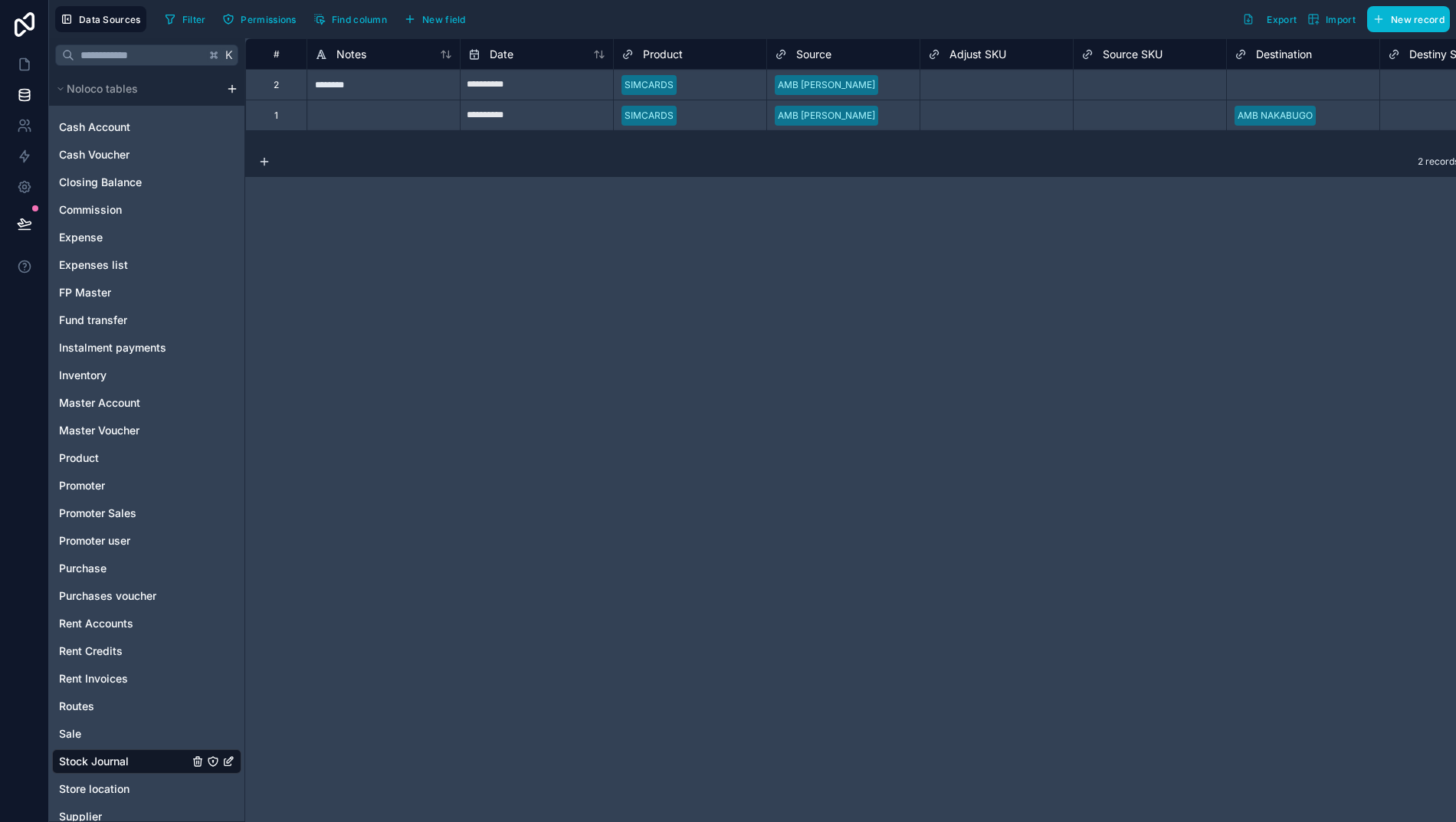
click at [429, 23] on span "New field" at bounding box center [443, 19] width 44 height 12
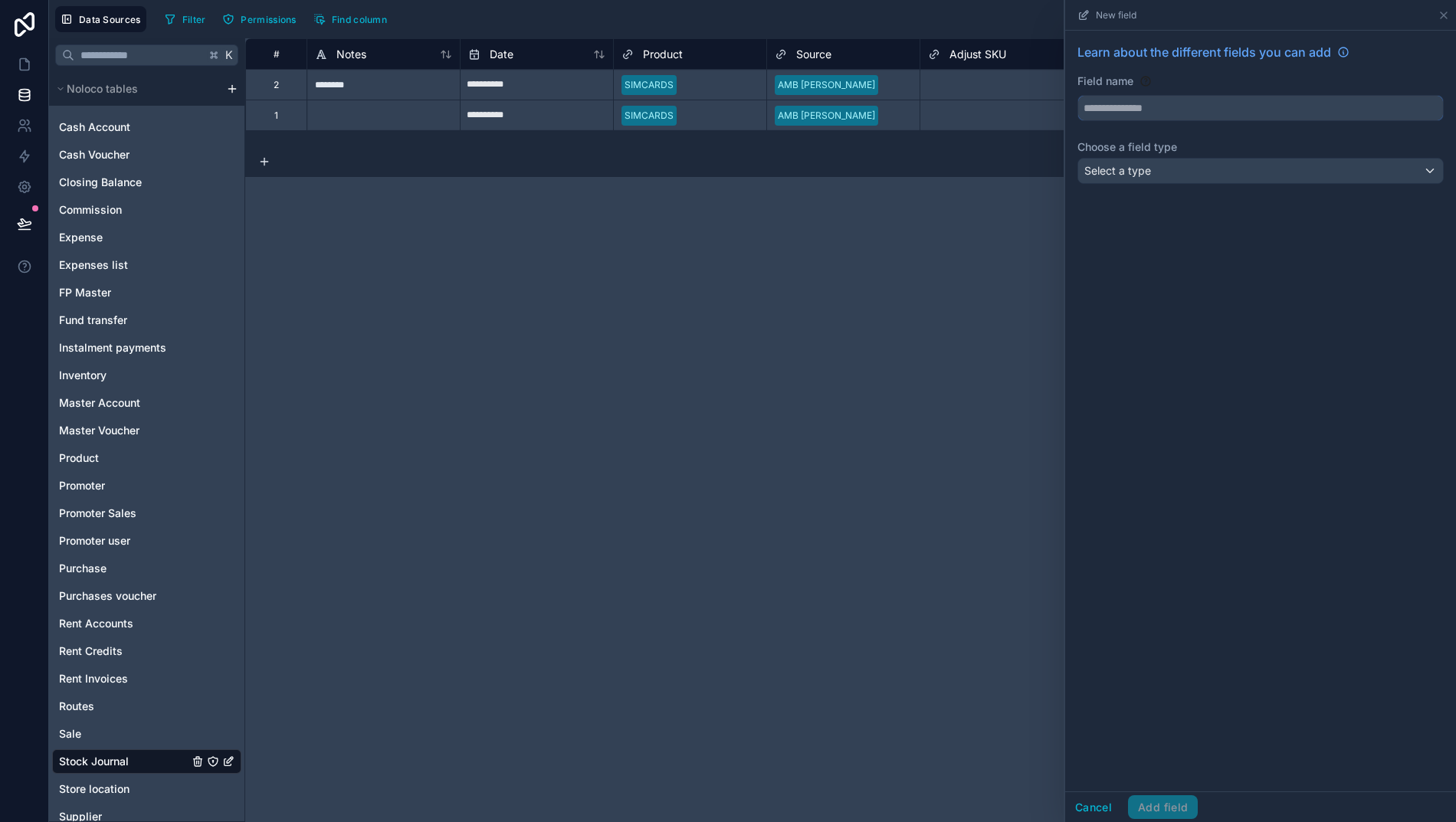
click at [1137, 107] on input "text" at bounding box center [1260, 107] width 364 height 24
drag, startPoint x: 1163, startPoint y: 106, endPoint x: 883, endPoint y: 75, distance: 281.7
click at [883, 75] on div "**********" at bounding box center [752, 411] width 1407 height 822
type input "*****"
click at [1213, 167] on div "Select a type" at bounding box center [1260, 170] width 364 height 24
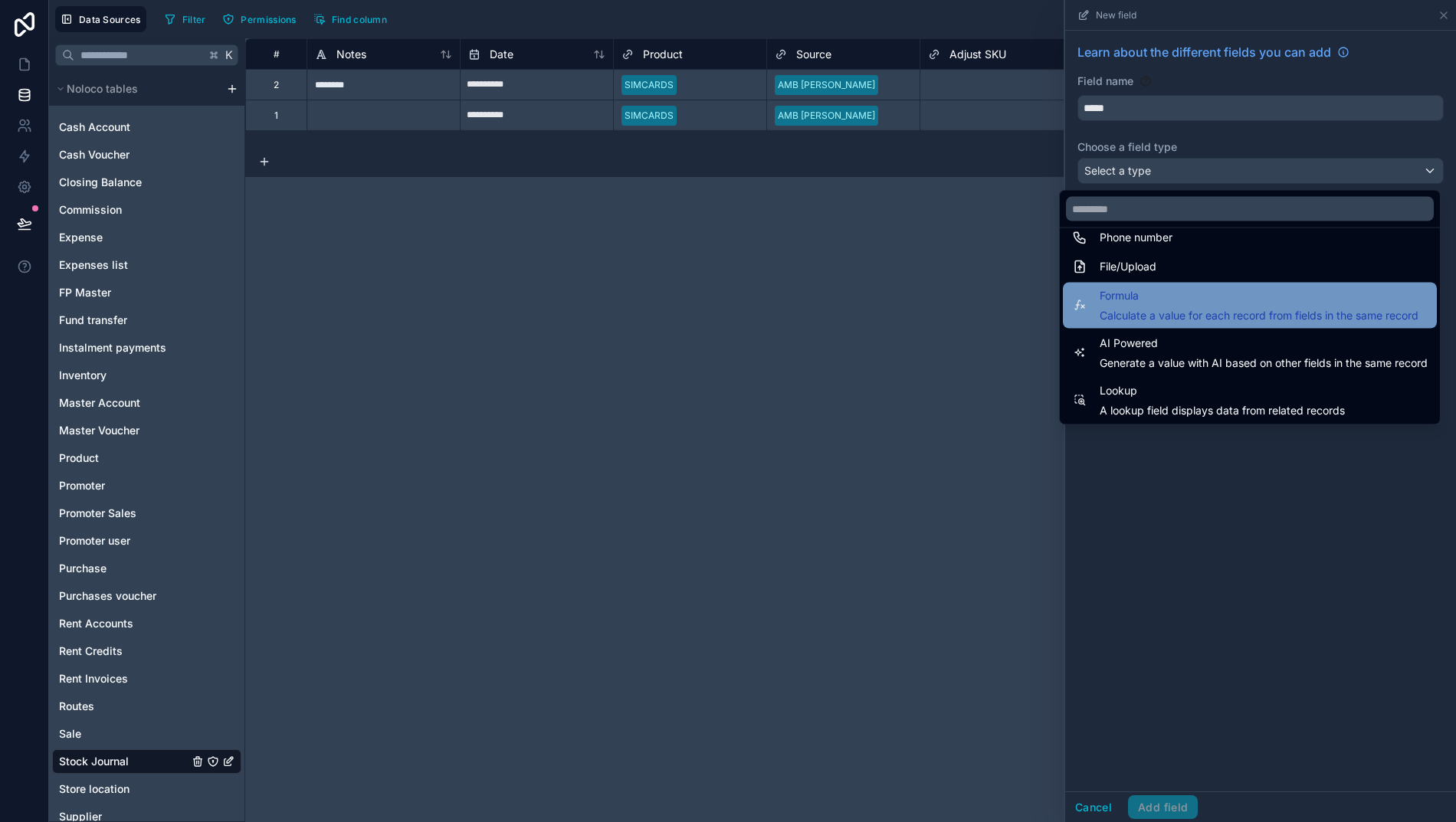
scroll to position [364, 0]
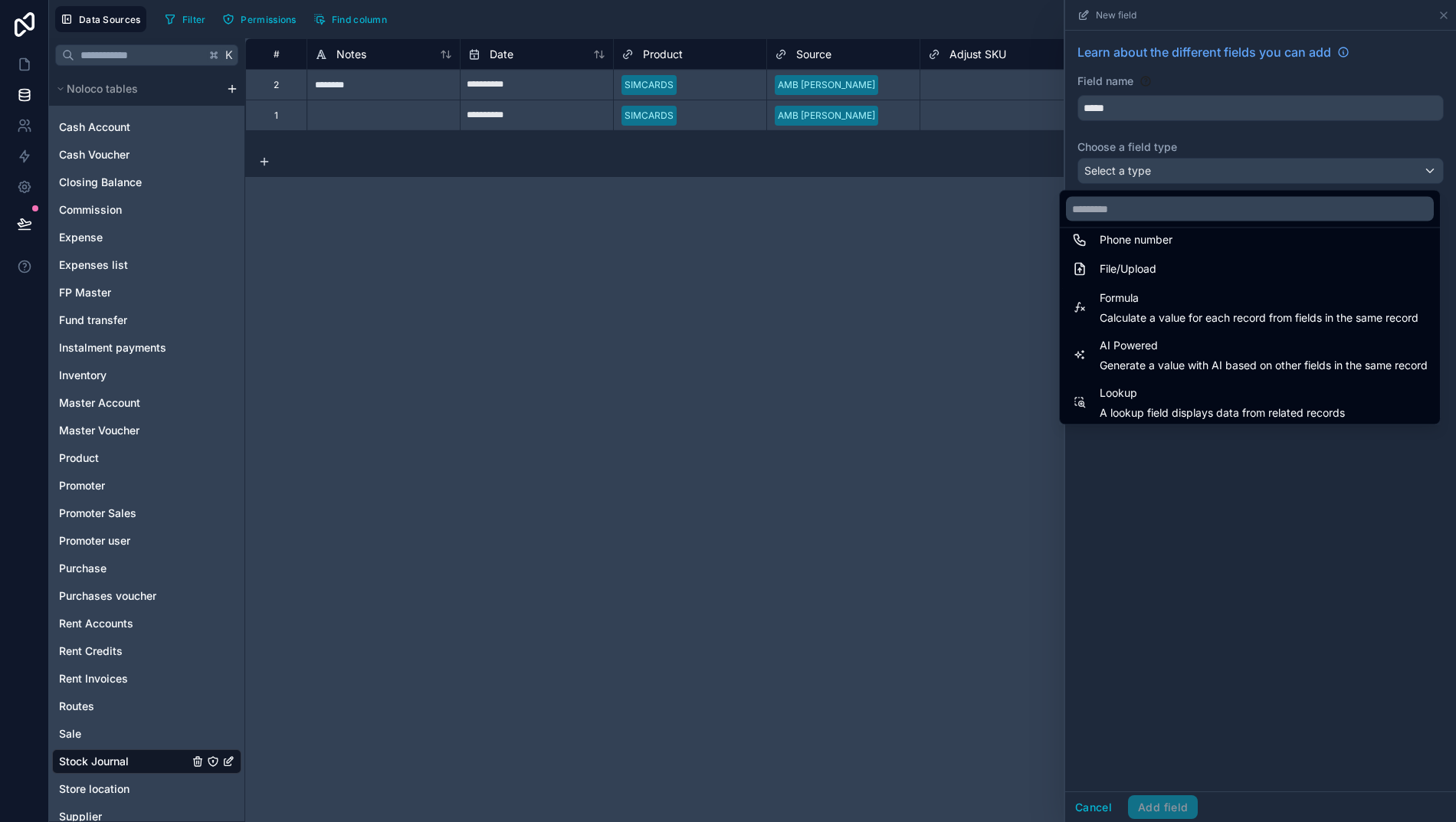
click at [1175, 319] on span "Calculate a value for each record from fields in the same record" at bounding box center [1259, 318] width 319 height 15
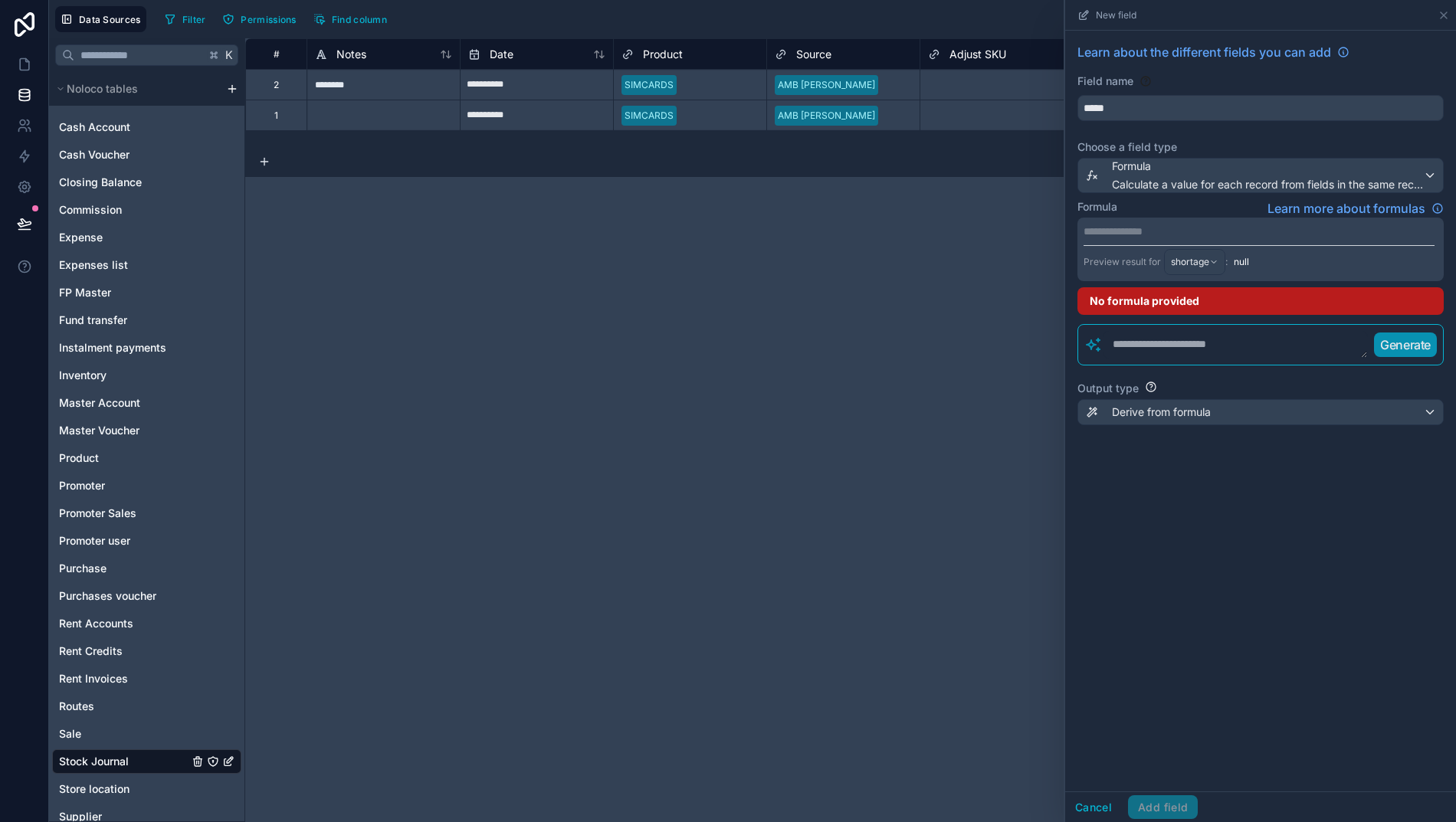
click at [1151, 233] on p "**********" at bounding box center [1259, 231] width 351 height 15
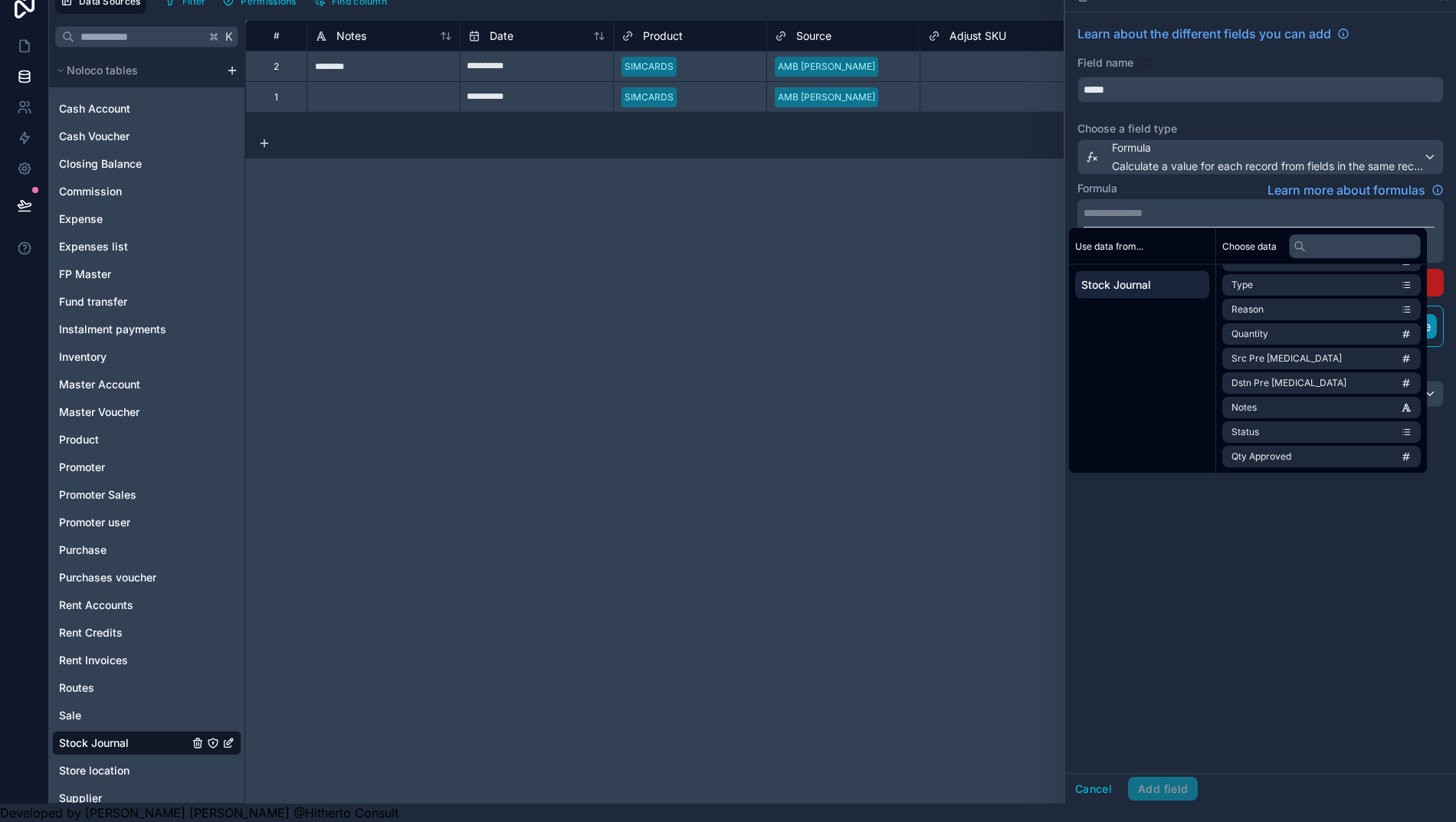
scroll to position [34, 0]
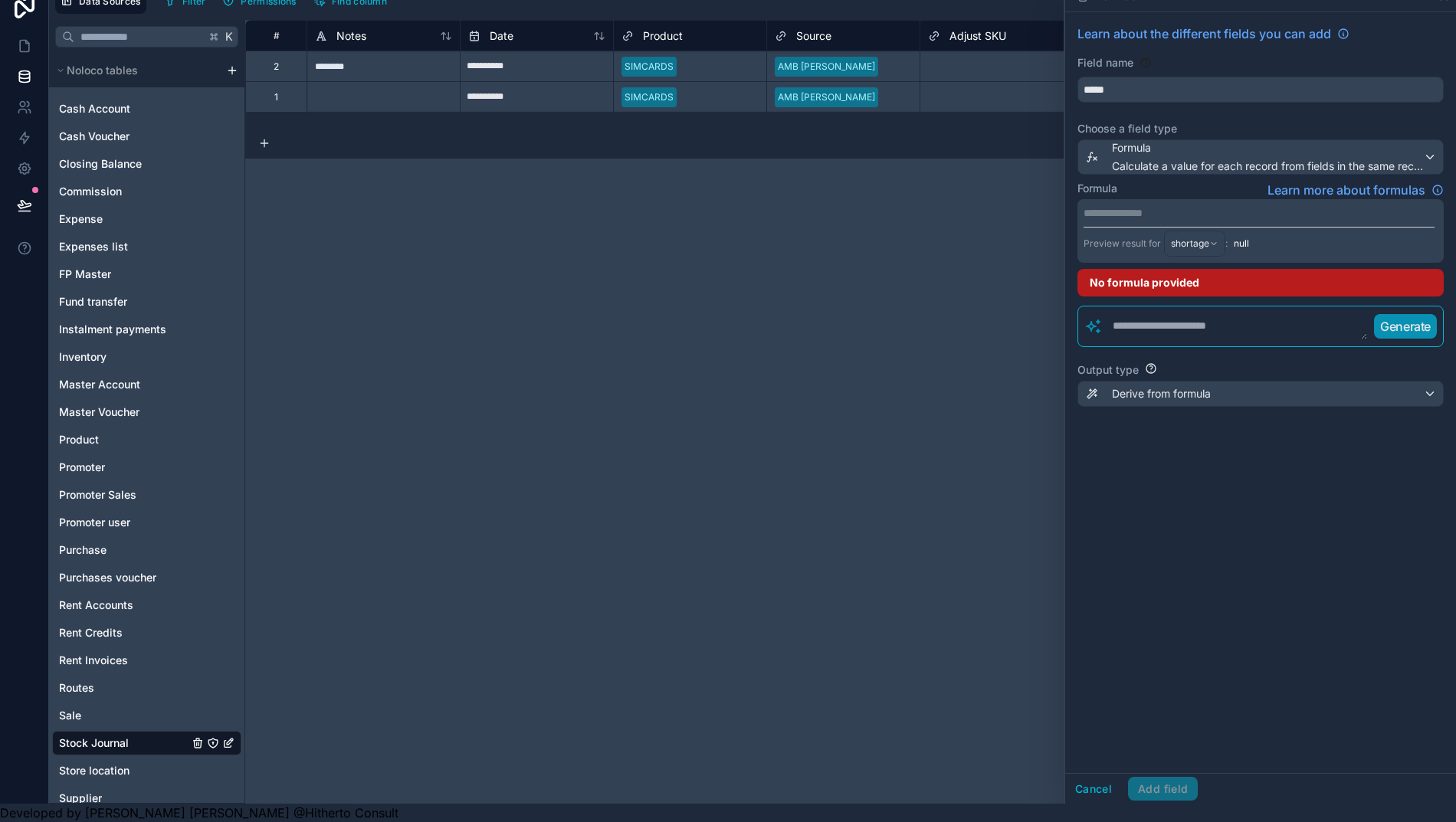
click at [1330, 588] on div "**********" at bounding box center [1260, 393] width 390 height 761
click at [1183, 205] on p "**********" at bounding box center [1259, 212] width 351 height 15
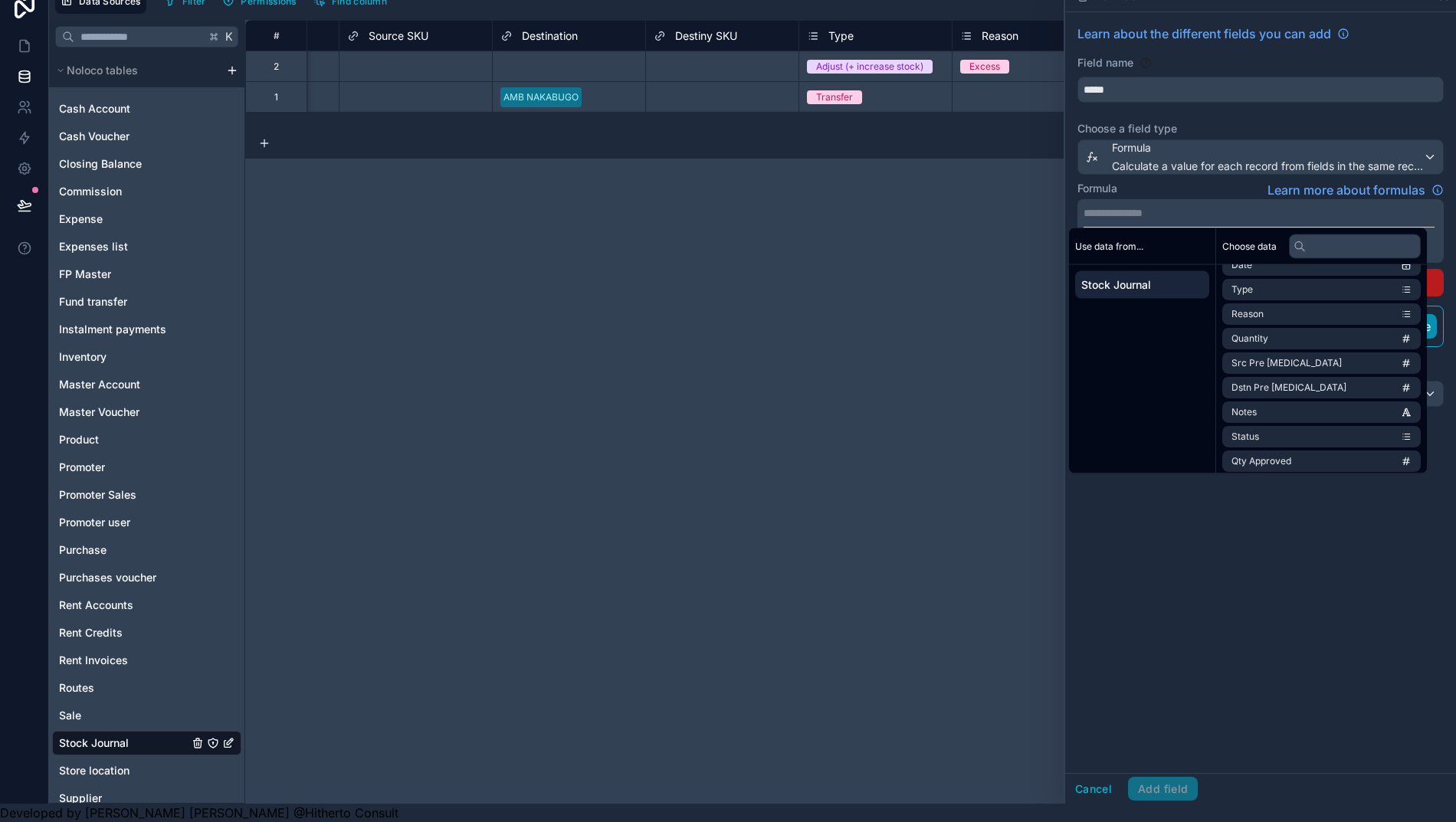
scroll to position [0, 740]
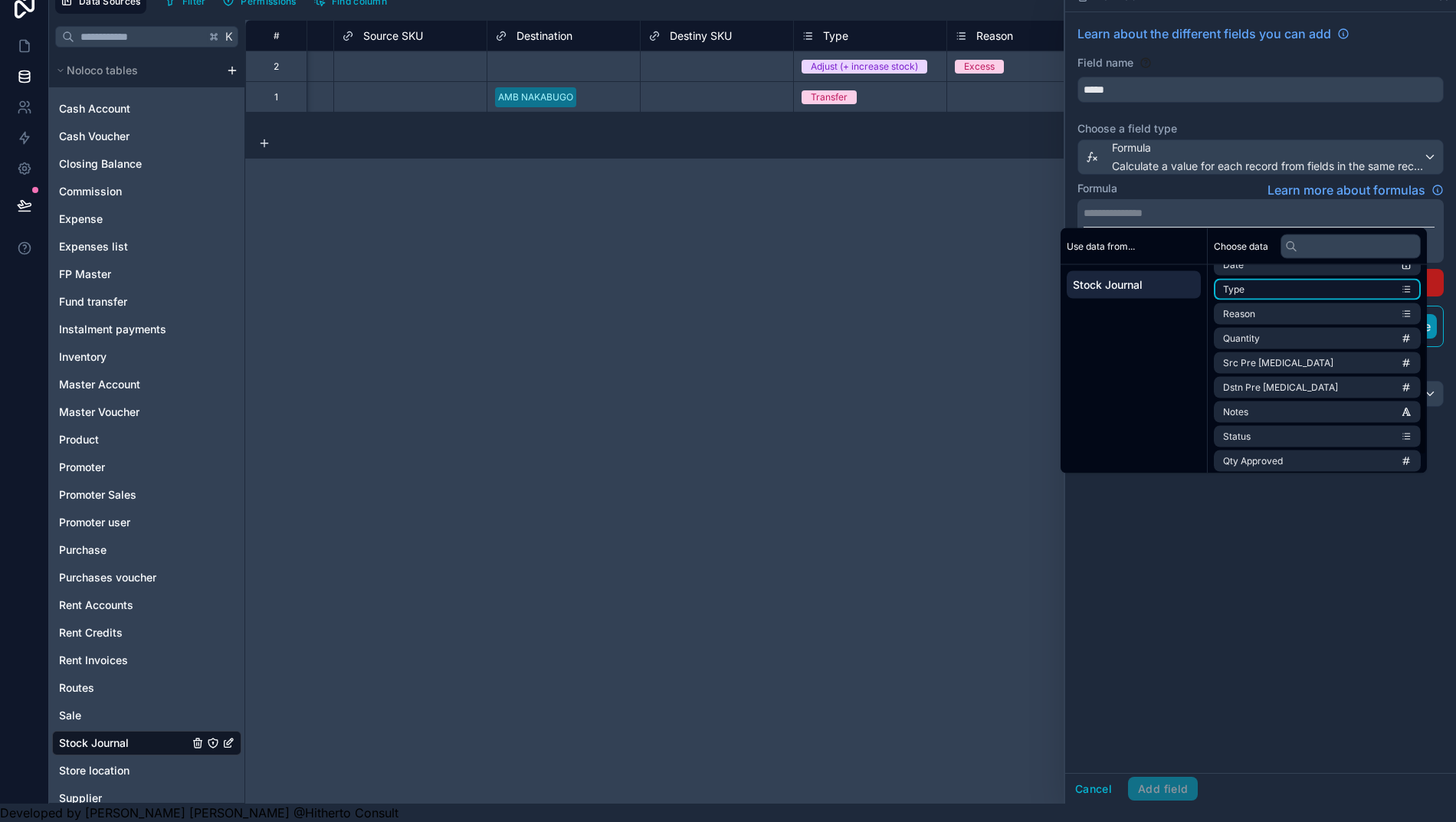
click at [1261, 278] on li "Type" at bounding box center [1316, 289] width 207 height 21
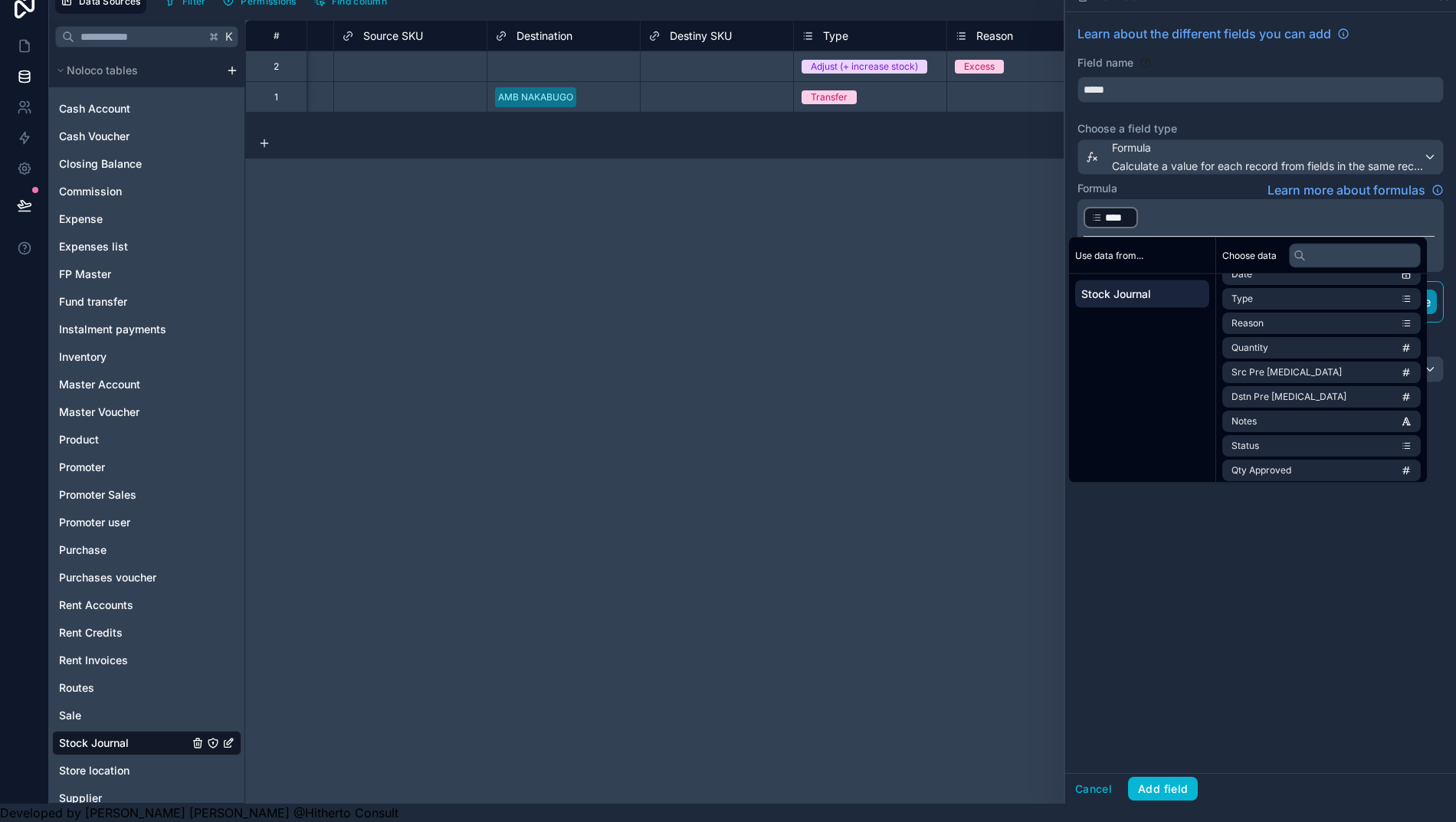
click at [1204, 211] on p "﻿ **** ﻿ ﻿" at bounding box center [1259, 217] width 351 height 24
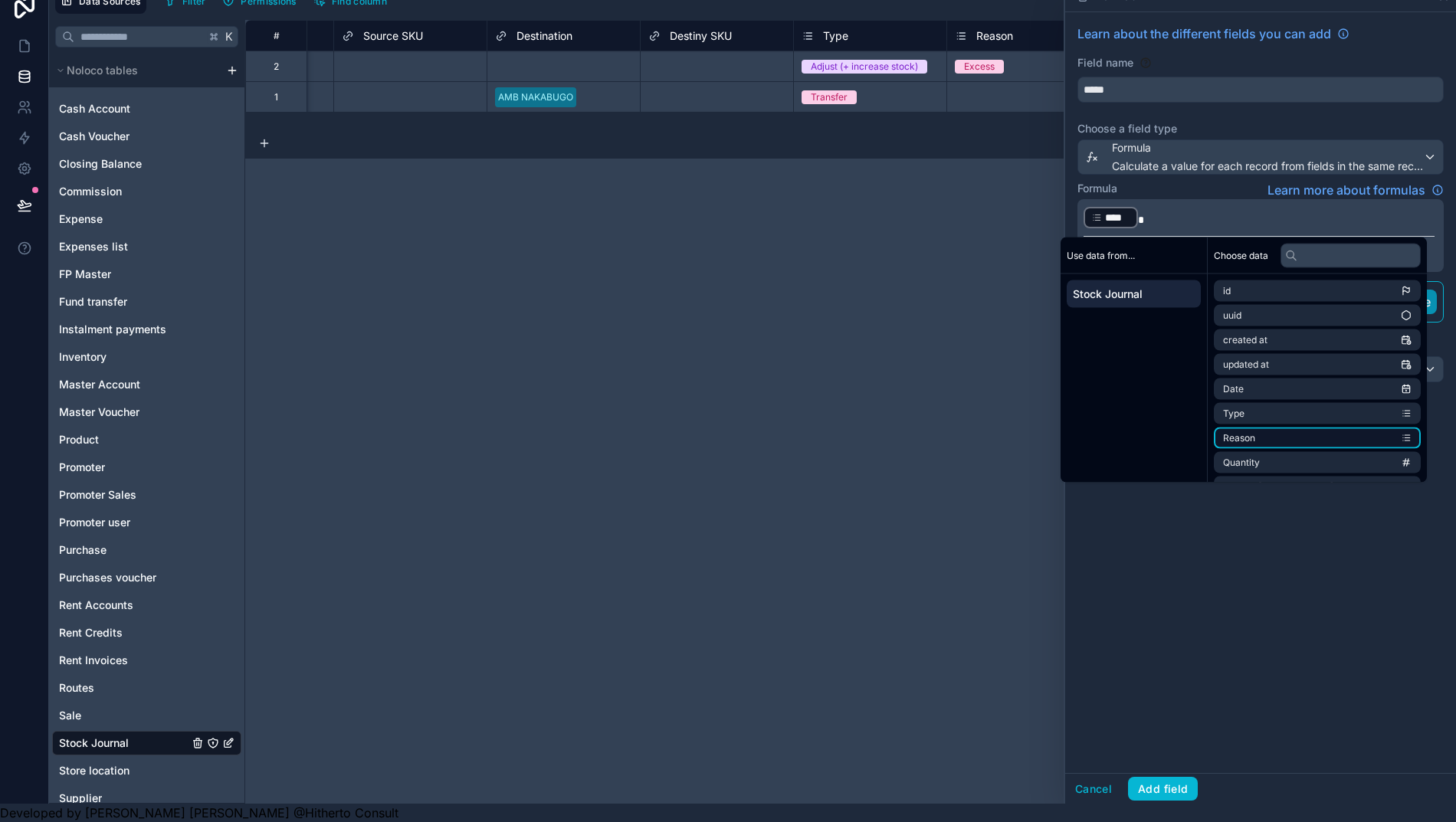
click at [1289, 427] on li "Reason" at bounding box center [1316, 438] width 207 height 21
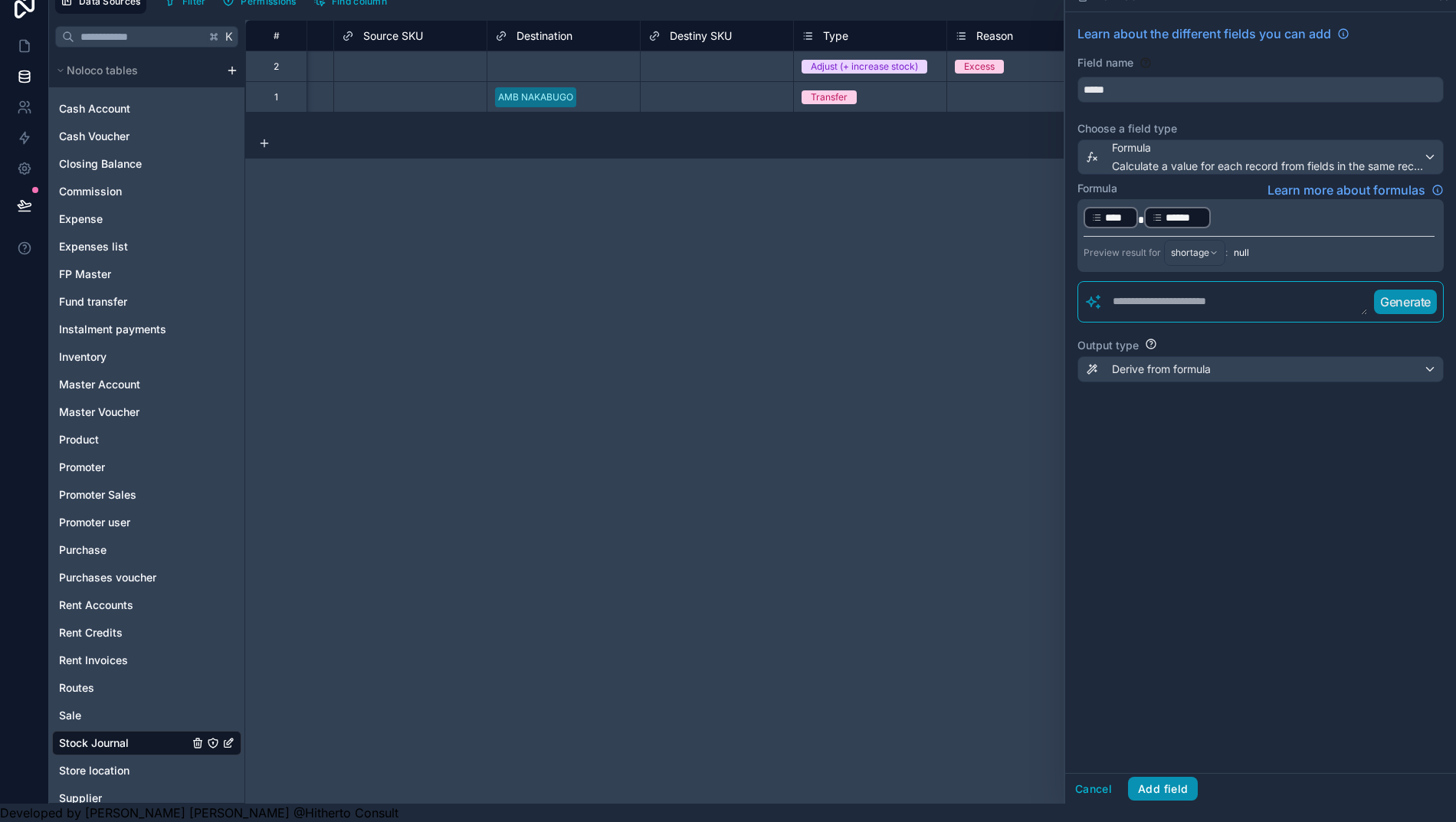
click at [1178, 782] on button "Add field" at bounding box center [1162, 789] width 70 height 24
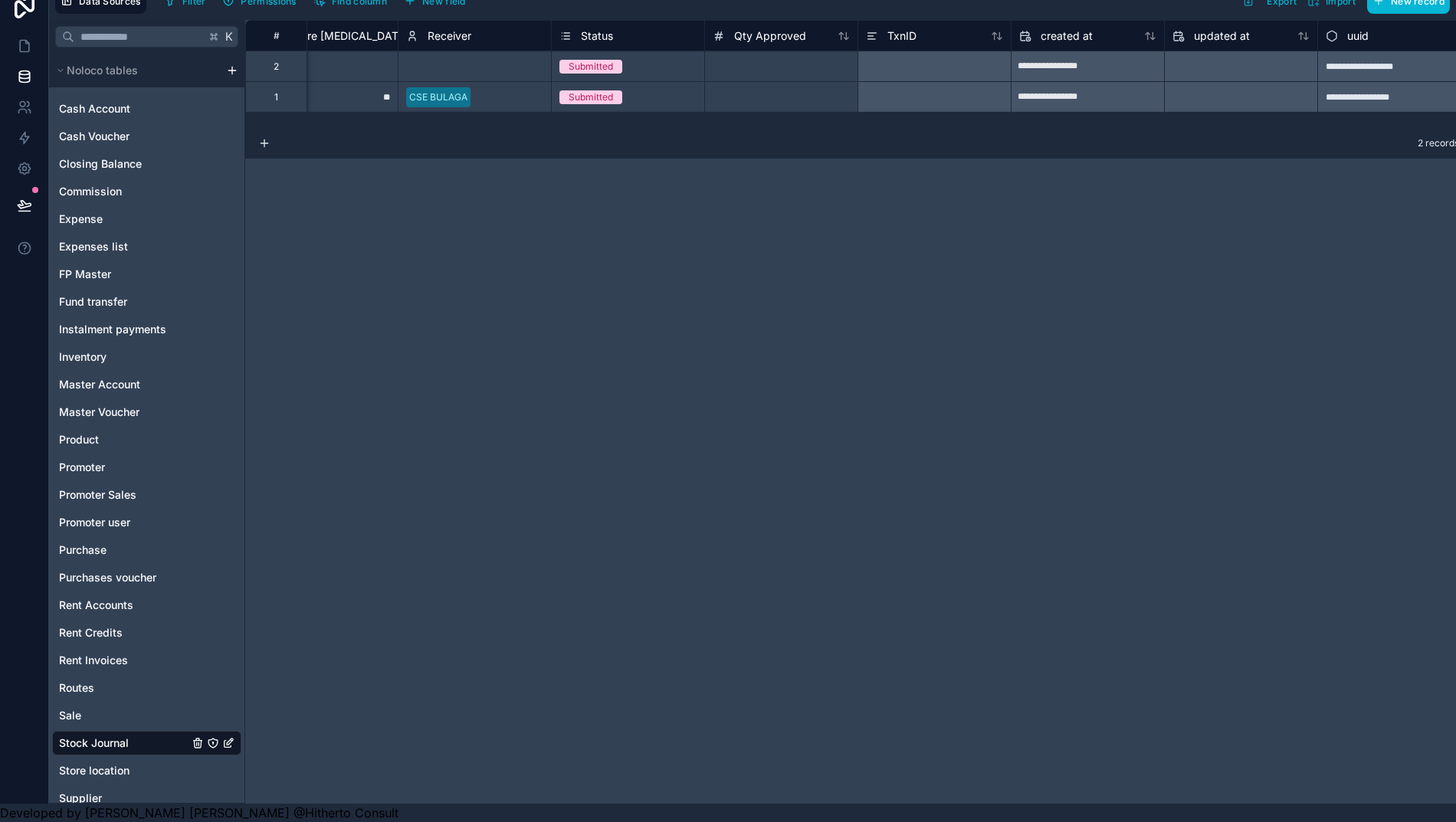
scroll to position [0, 1901]
click at [868, 27] on icon at bounding box center [872, 36] width 13 height 19
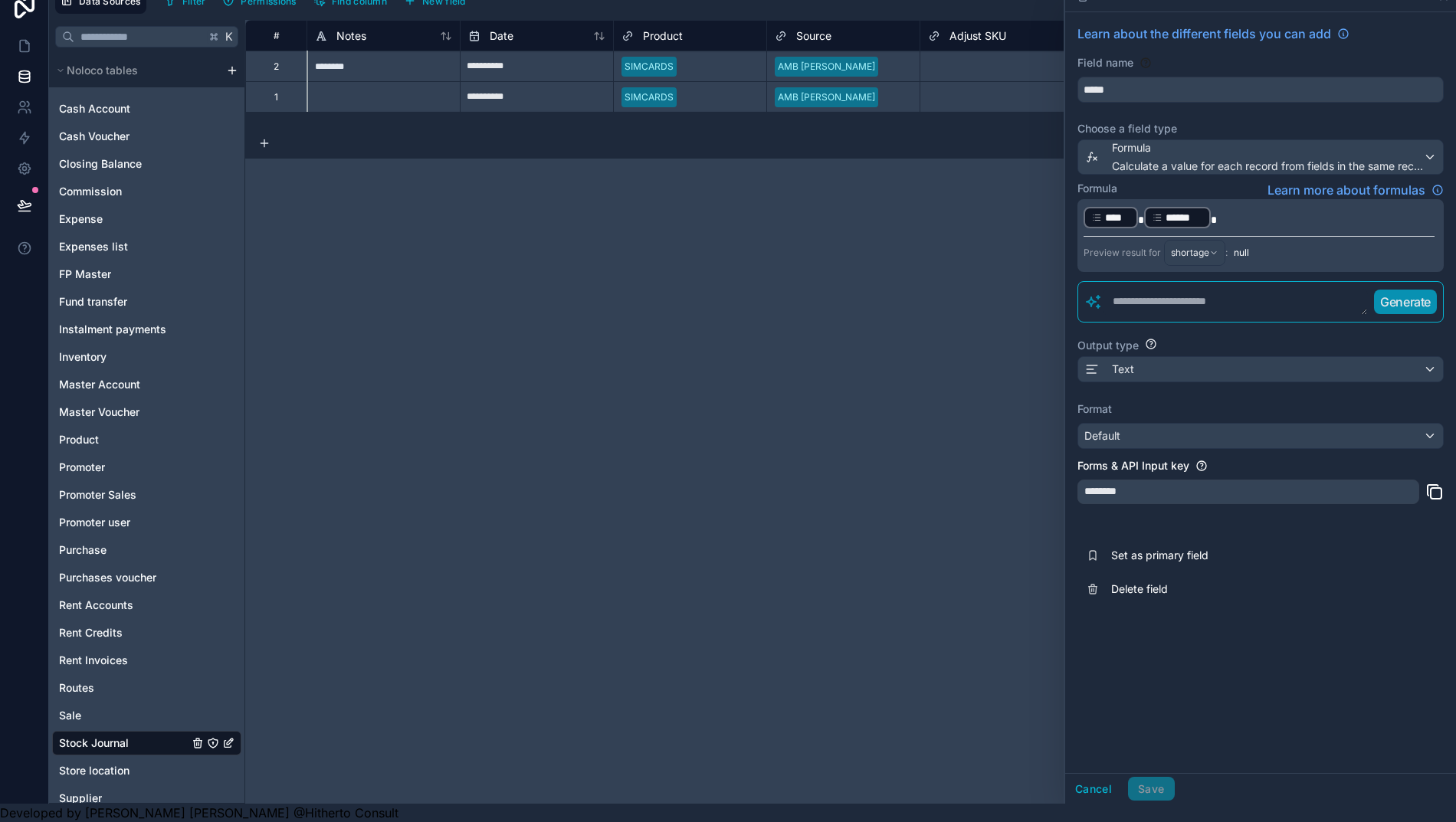
click at [1109, 784] on button "Cancel" at bounding box center [1092, 789] width 56 height 24
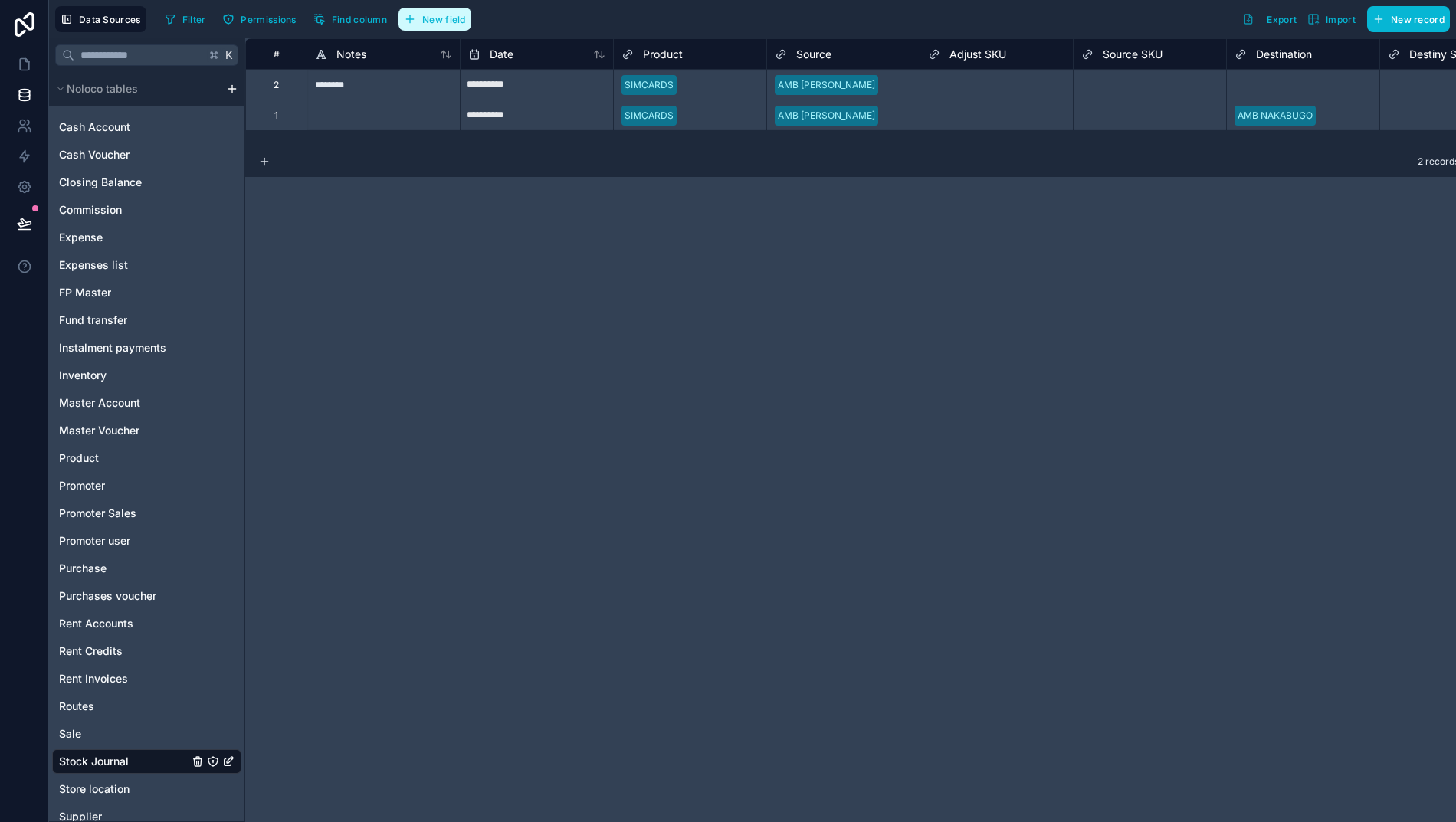
click at [435, 20] on span "New field" at bounding box center [443, 19] width 44 height 12
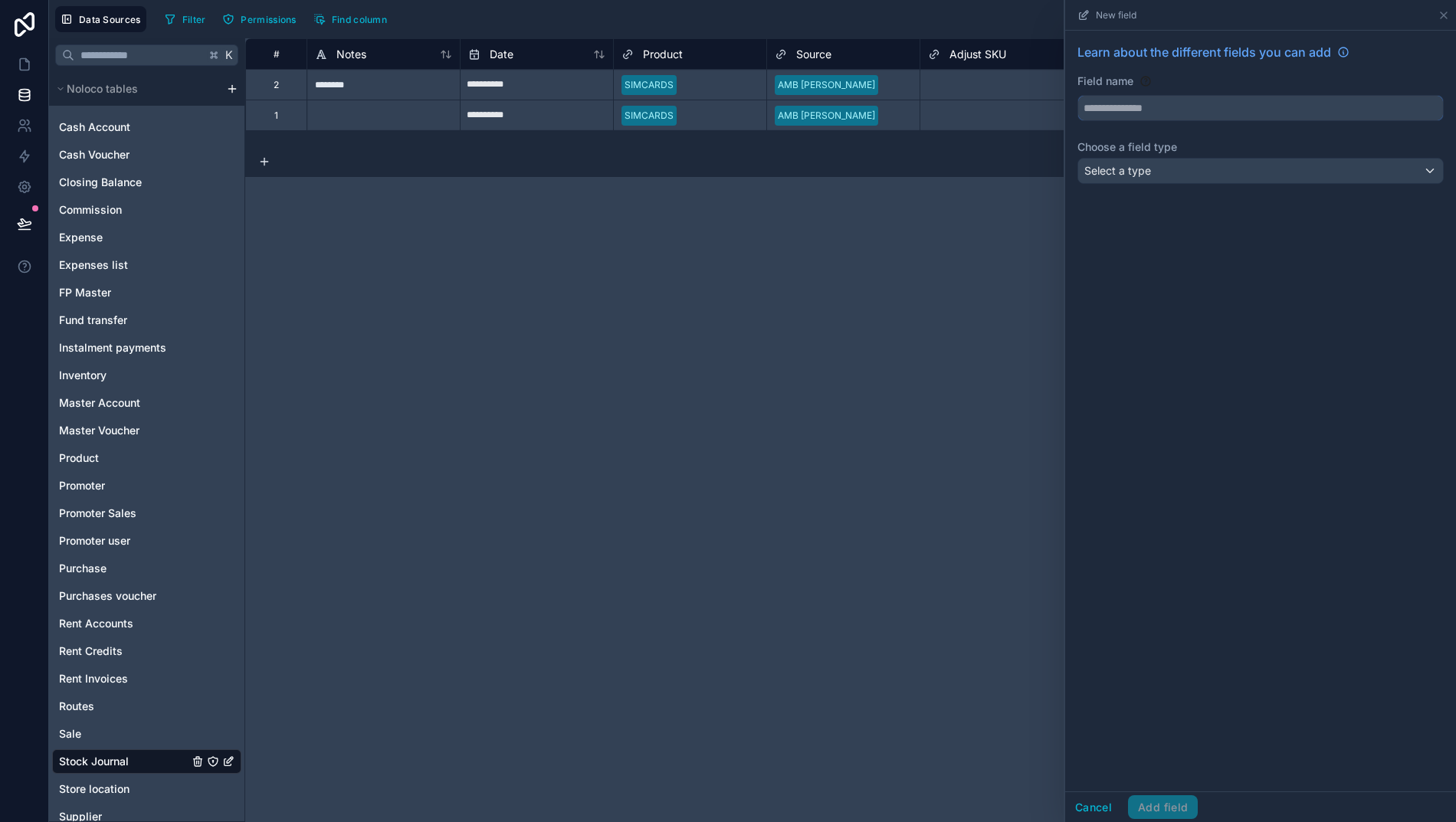
click at [1135, 106] on input "text" at bounding box center [1260, 107] width 364 height 24
type input "******"
click at [1185, 182] on div "Select a type" at bounding box center [1260, 170] width 364 height 24
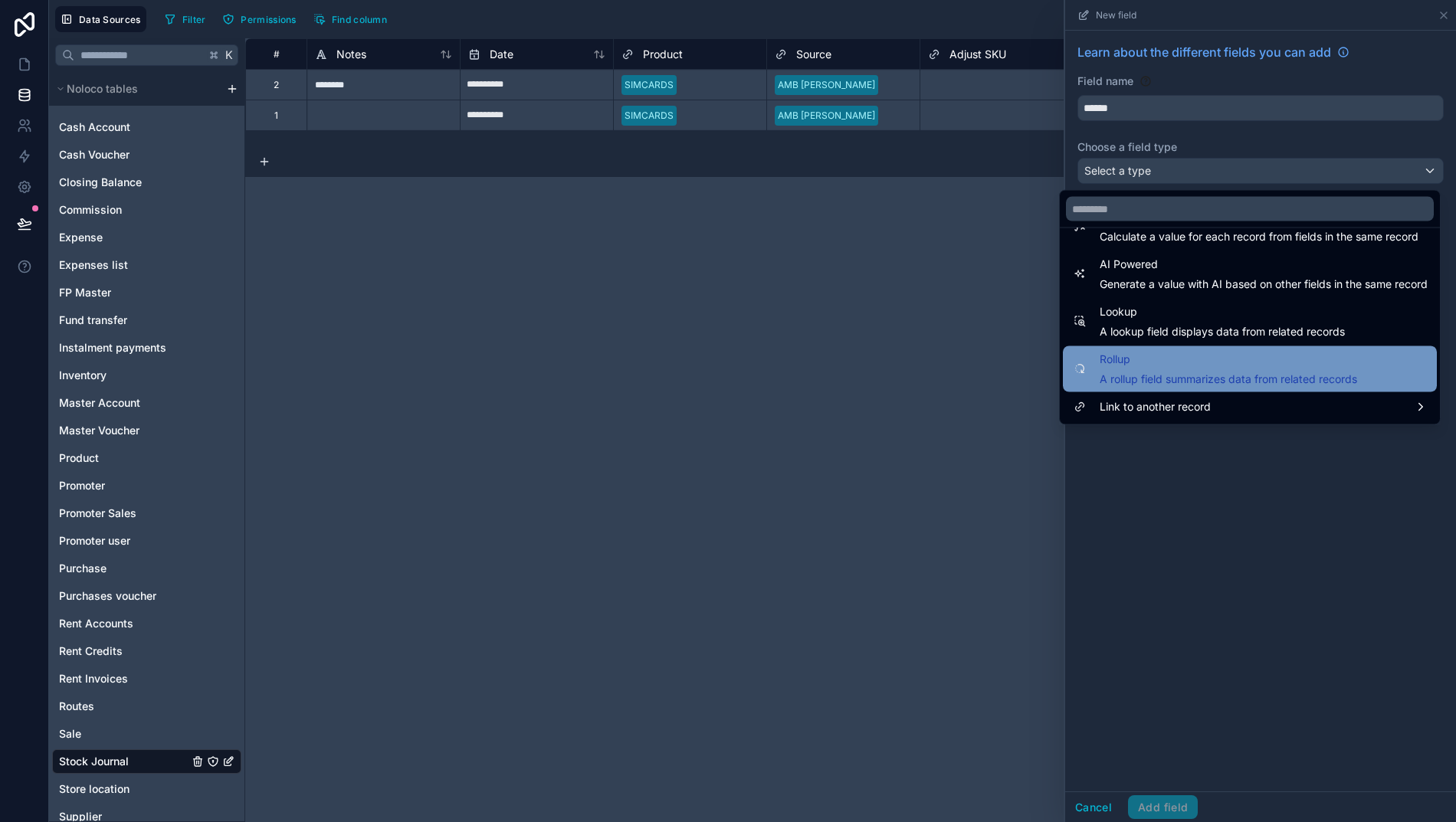
scroll to position [444, 0]
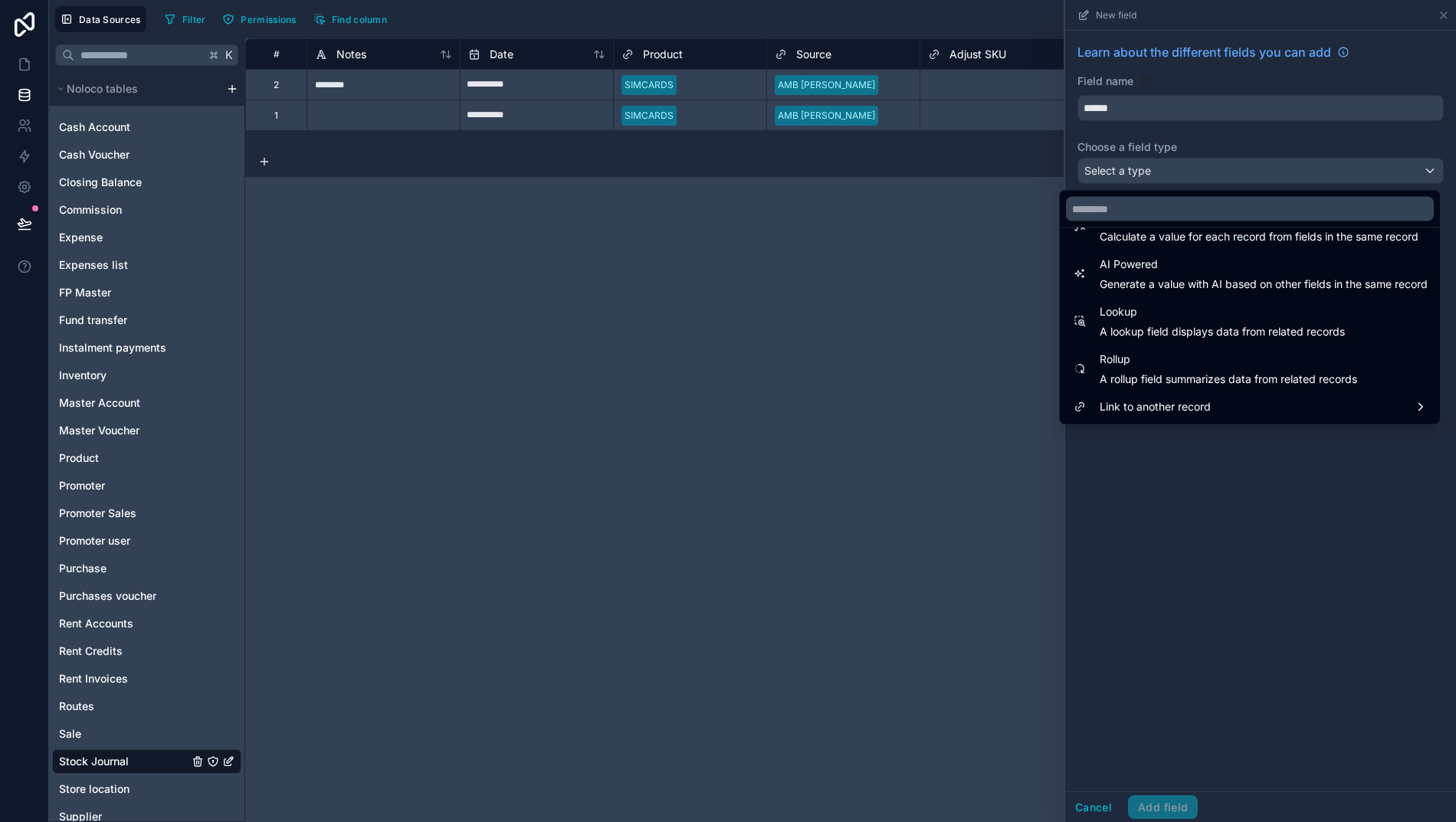
click at [941, 409] on div "**********" at bounding box center [858, 430] width 1226 height 783
click at [1199, 586] on div at bounding box center [1260, 411] width 390 height 822
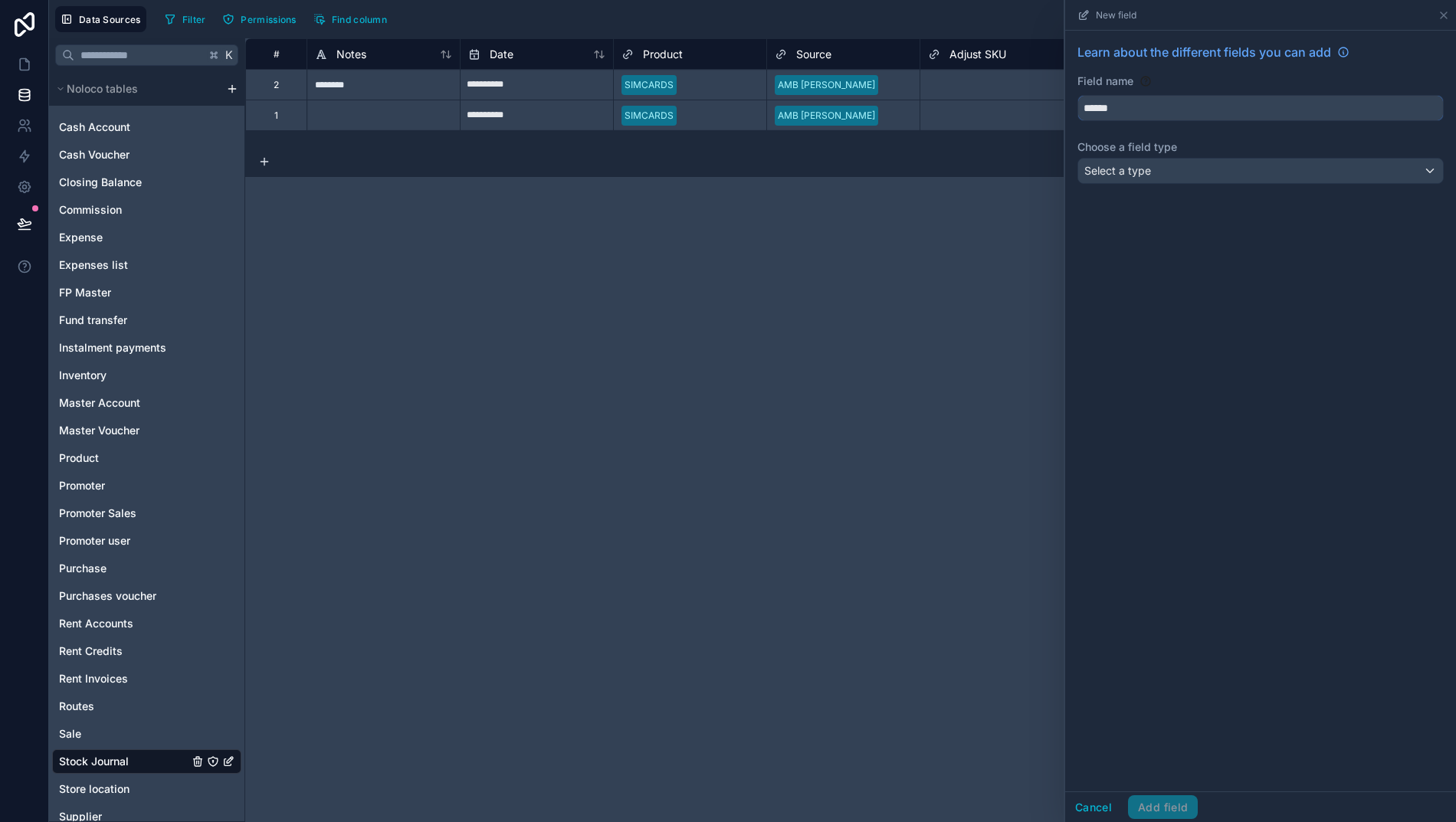
click at [1156, 106] on input "******" at bounding box center [1260, 107] width 364 height 24
click at [1148, 109] on input "******" at bounding box center [1260, 107] width 364 height 24
click at [1153, 178] on div "Select a type" at bounding box center [1260, 169] width 364 height 24
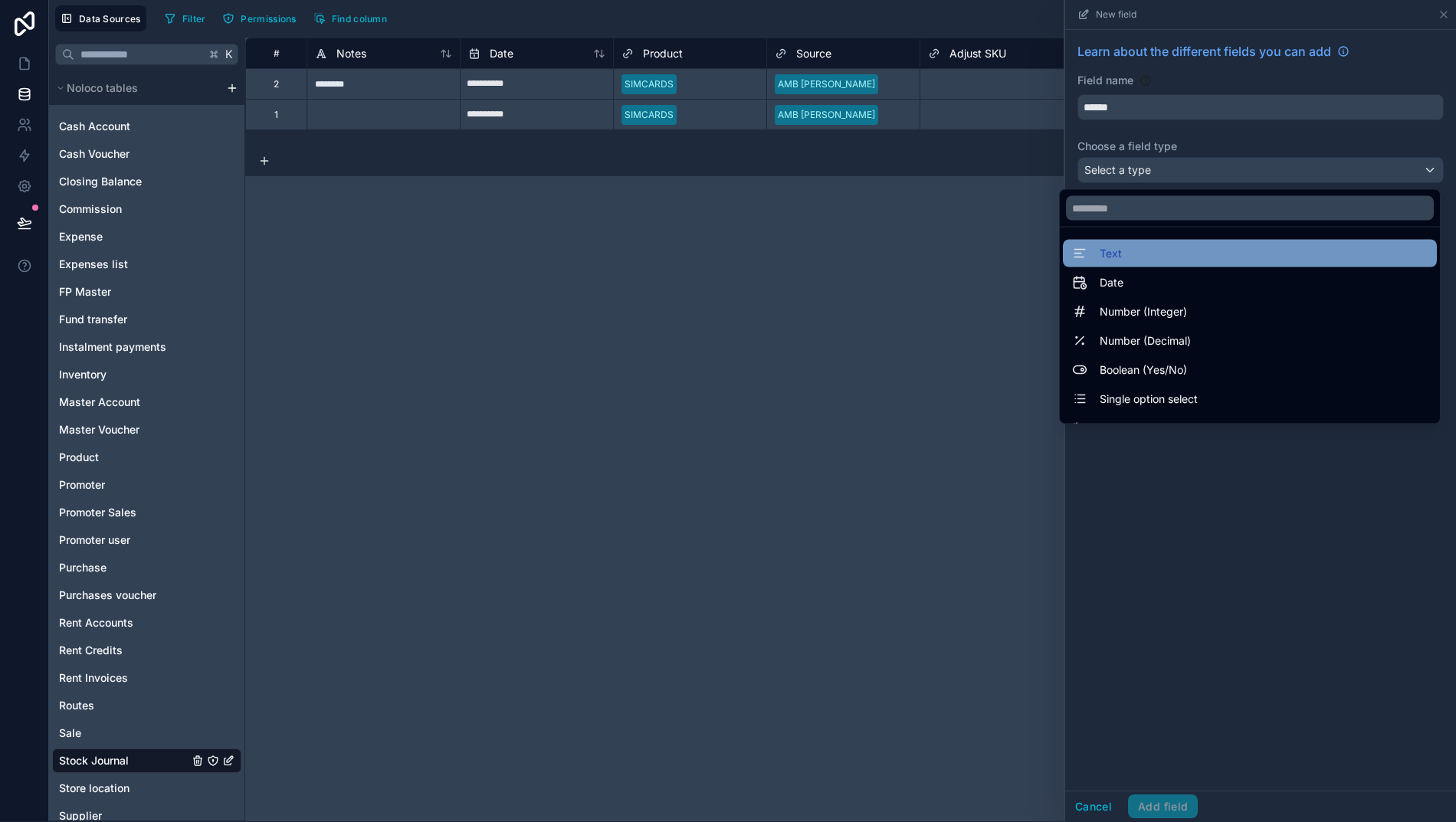
click at [1152, 249] on div "Text" at bounding box center [1249, 253] width 355 height 19
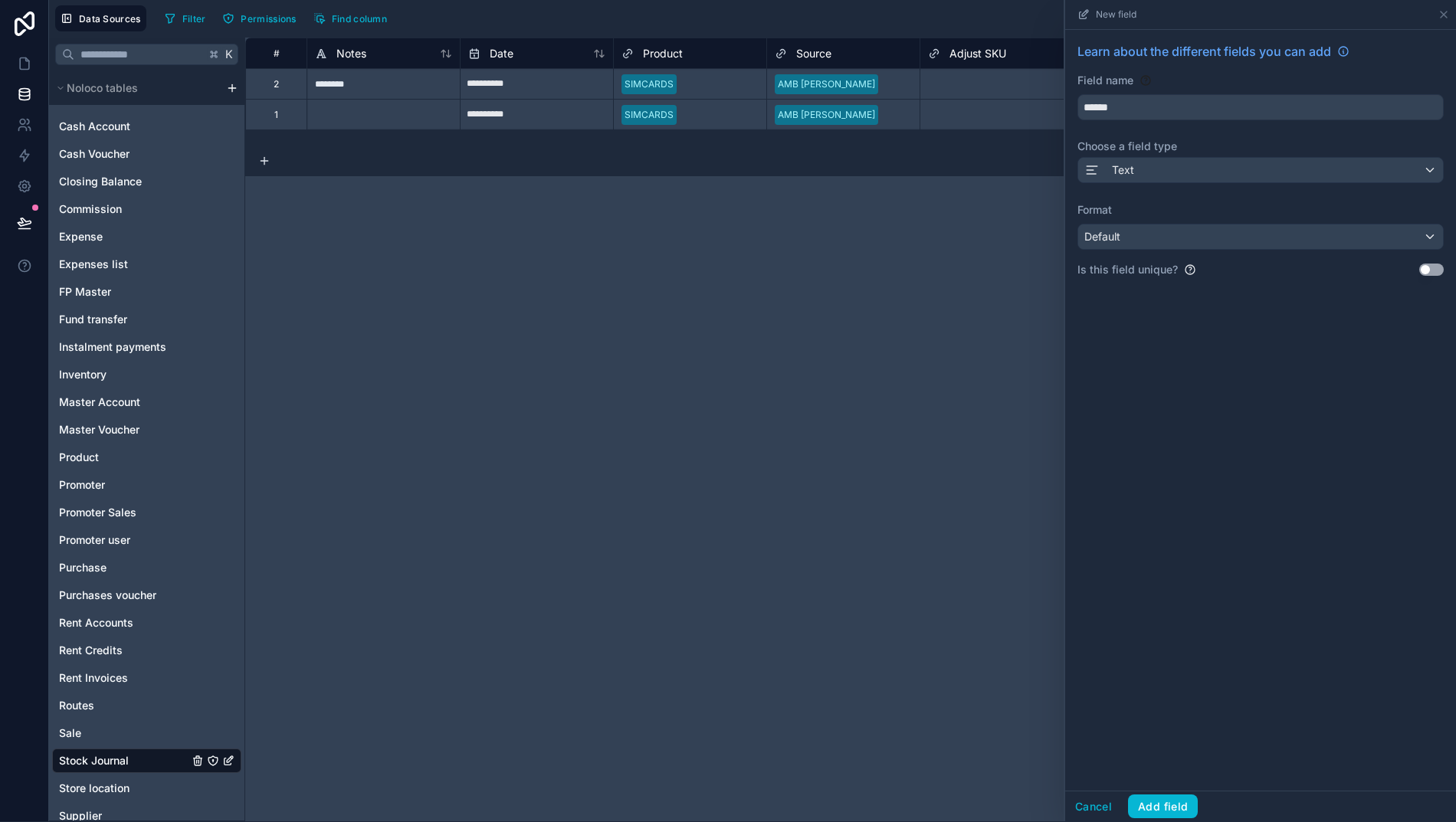
click at [1153, 244] on div "Default" at bounding box center [1260, 236] width 364 height 24
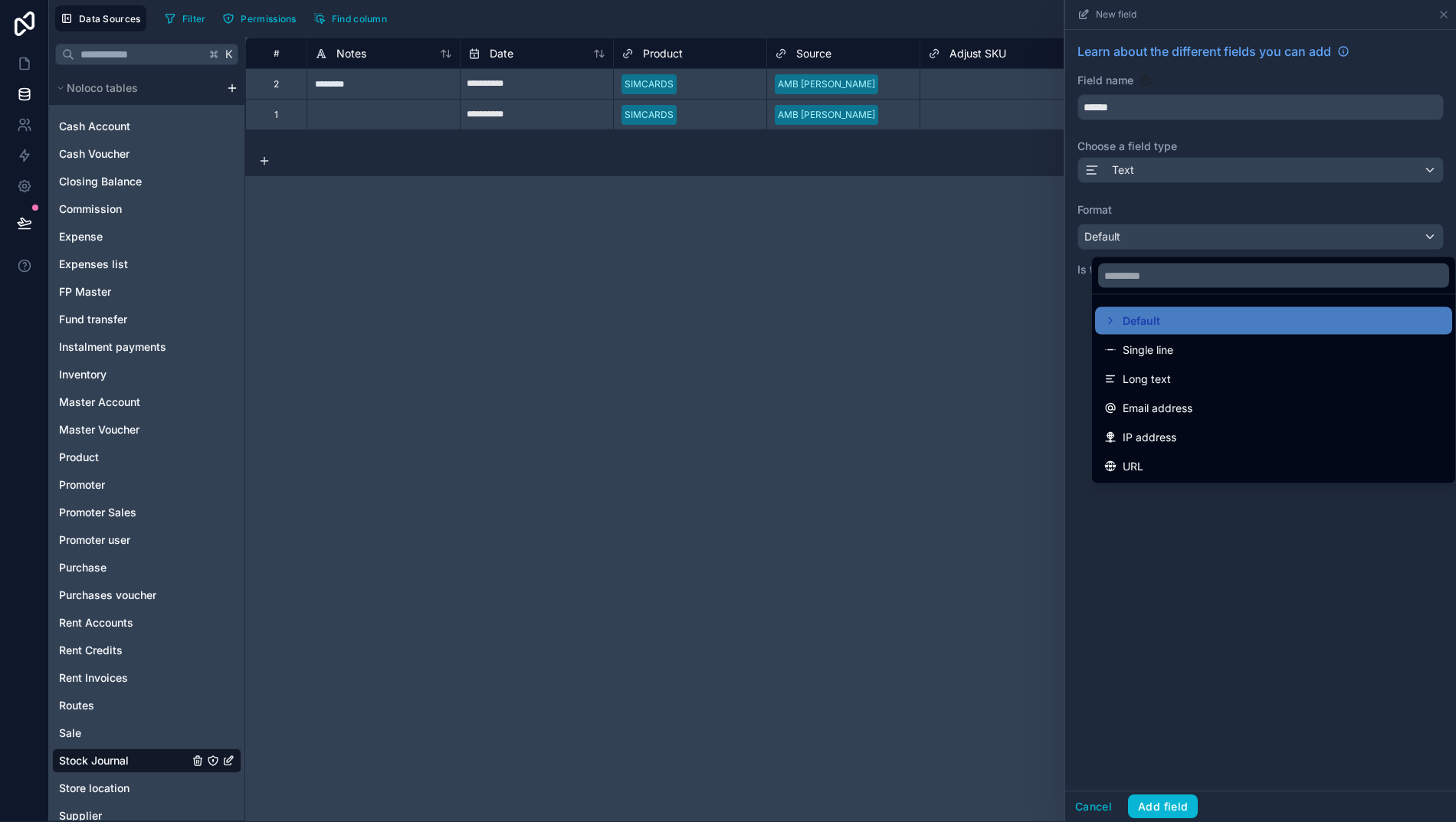
click at [1142, 347] on span "Single line" at bounding box center [1147, 350] width 50 height 19
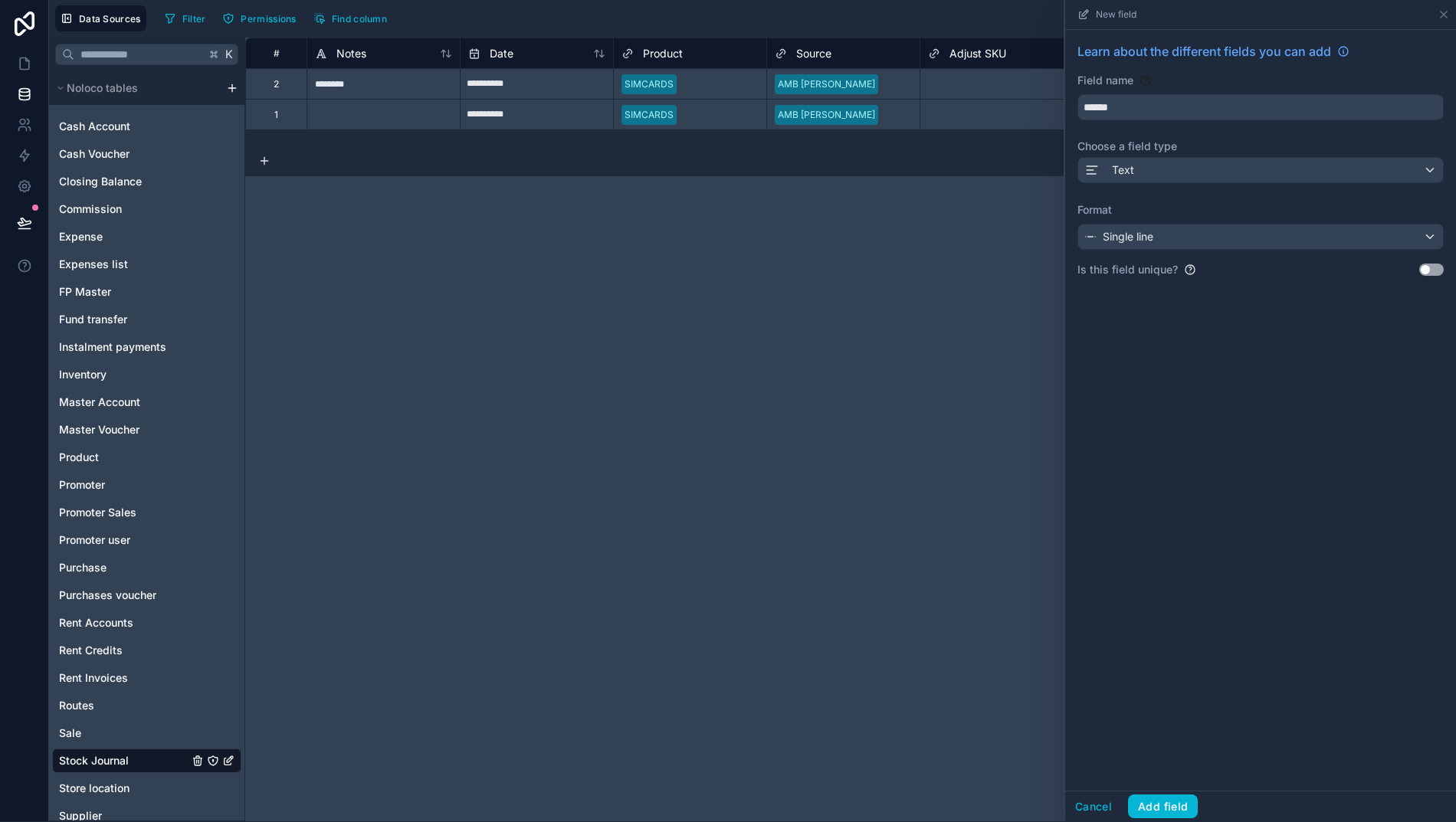
click at [1165, 817] on button "Add field" at bounding box center [1162, 806] width 70 height 24
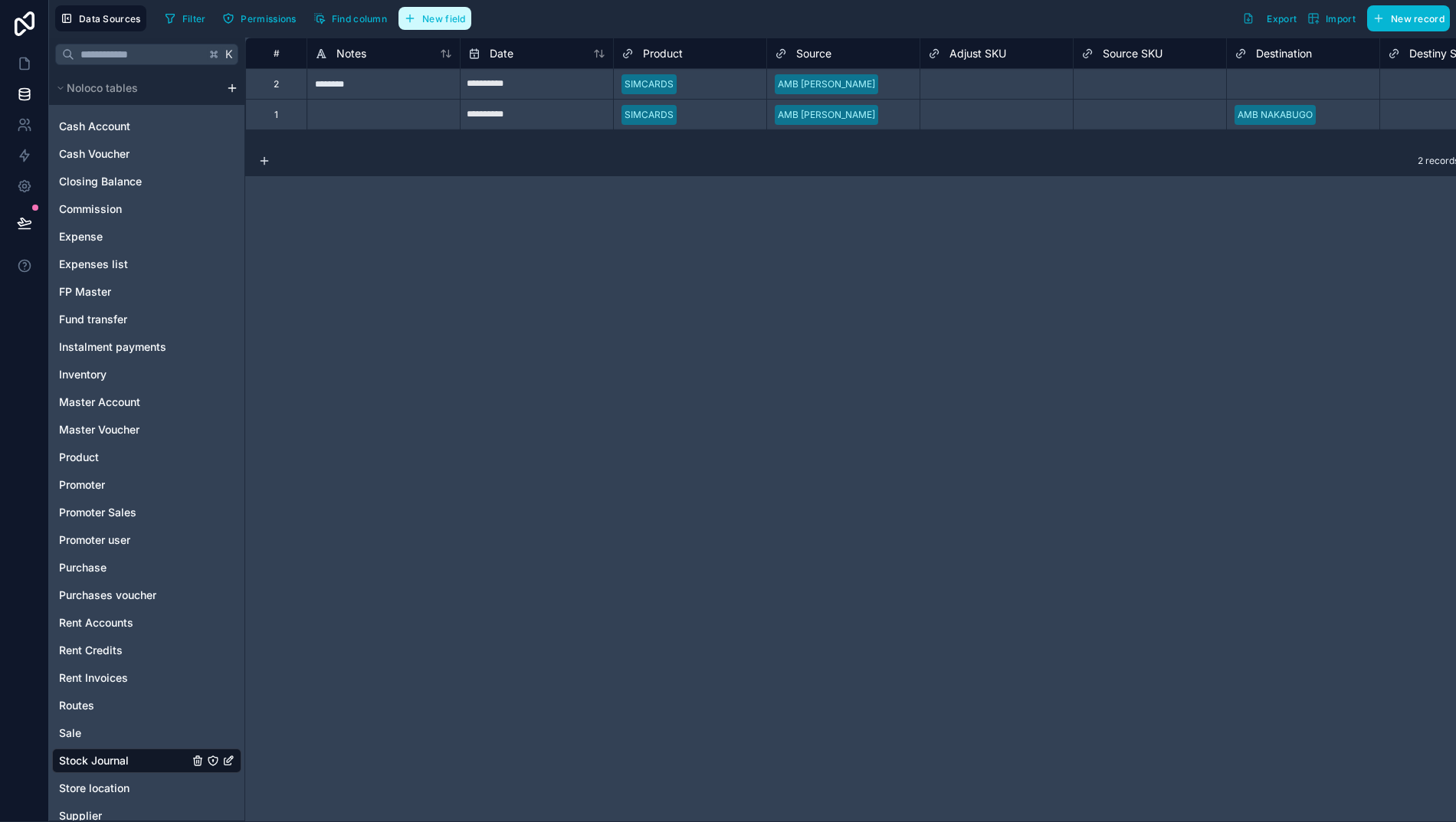
click at [415, 11] on button "New field" at bounding box center [434, 19] width 73 height 23
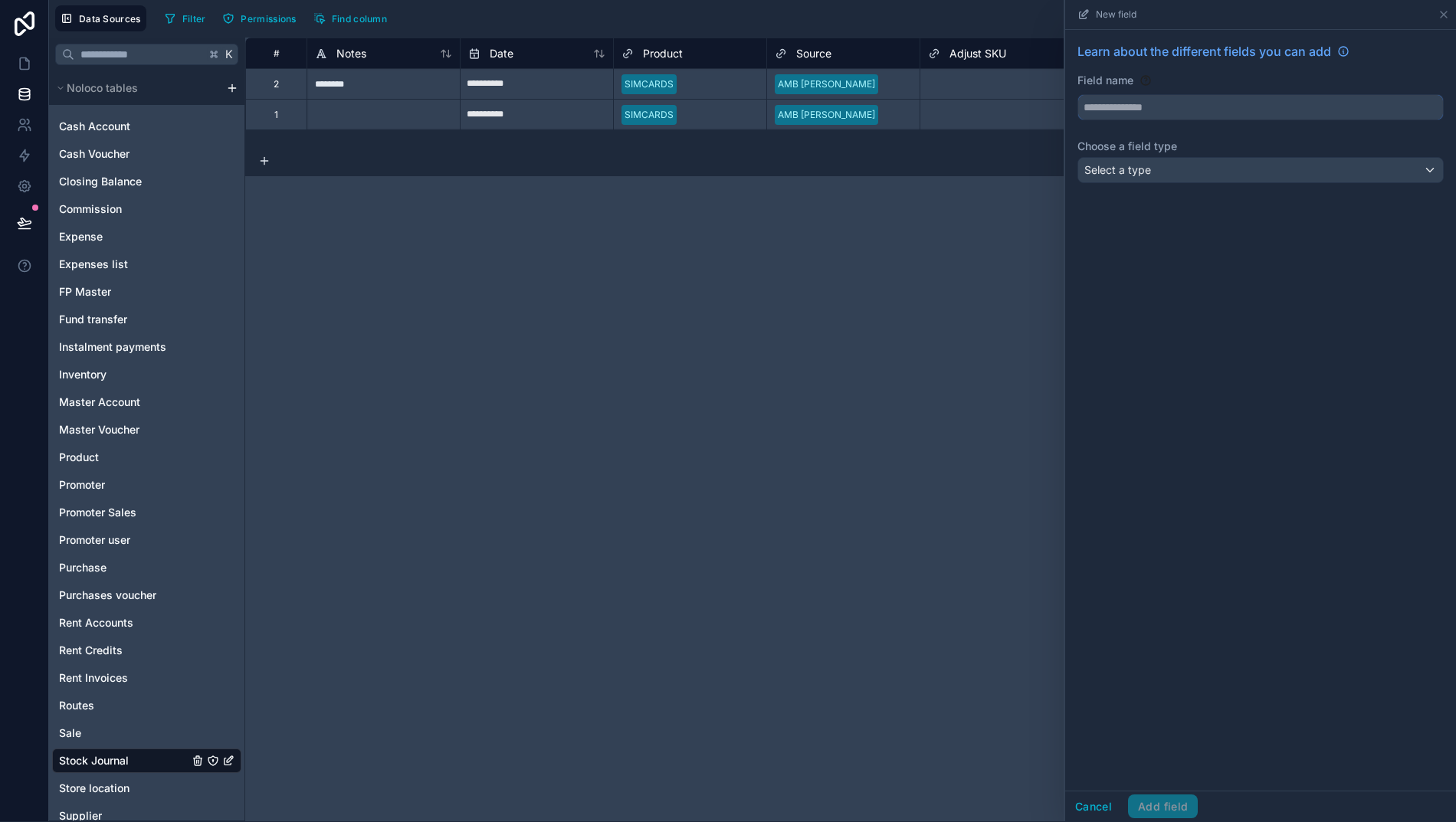
click at [1168, 105] on input "text" at bounding box center [1260, 107] width 364 height 24
type input "*******"
click at [1175, 174] on div "Select a type" at bounding box center [1260, 169] width 364 height 24
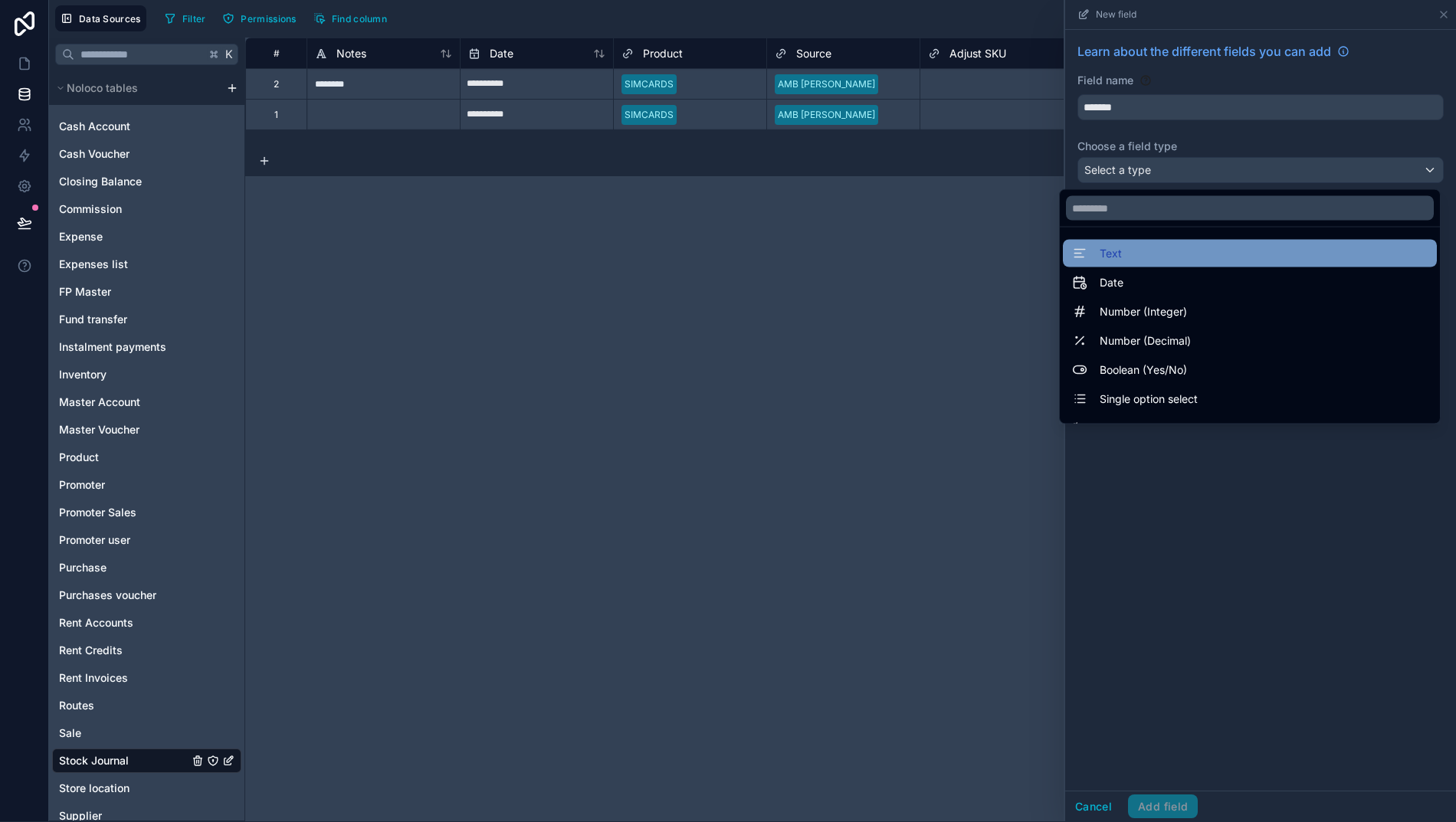
click at [1135, 261] on div "Text" at bounding box center [1249, 253] width 355 height 19
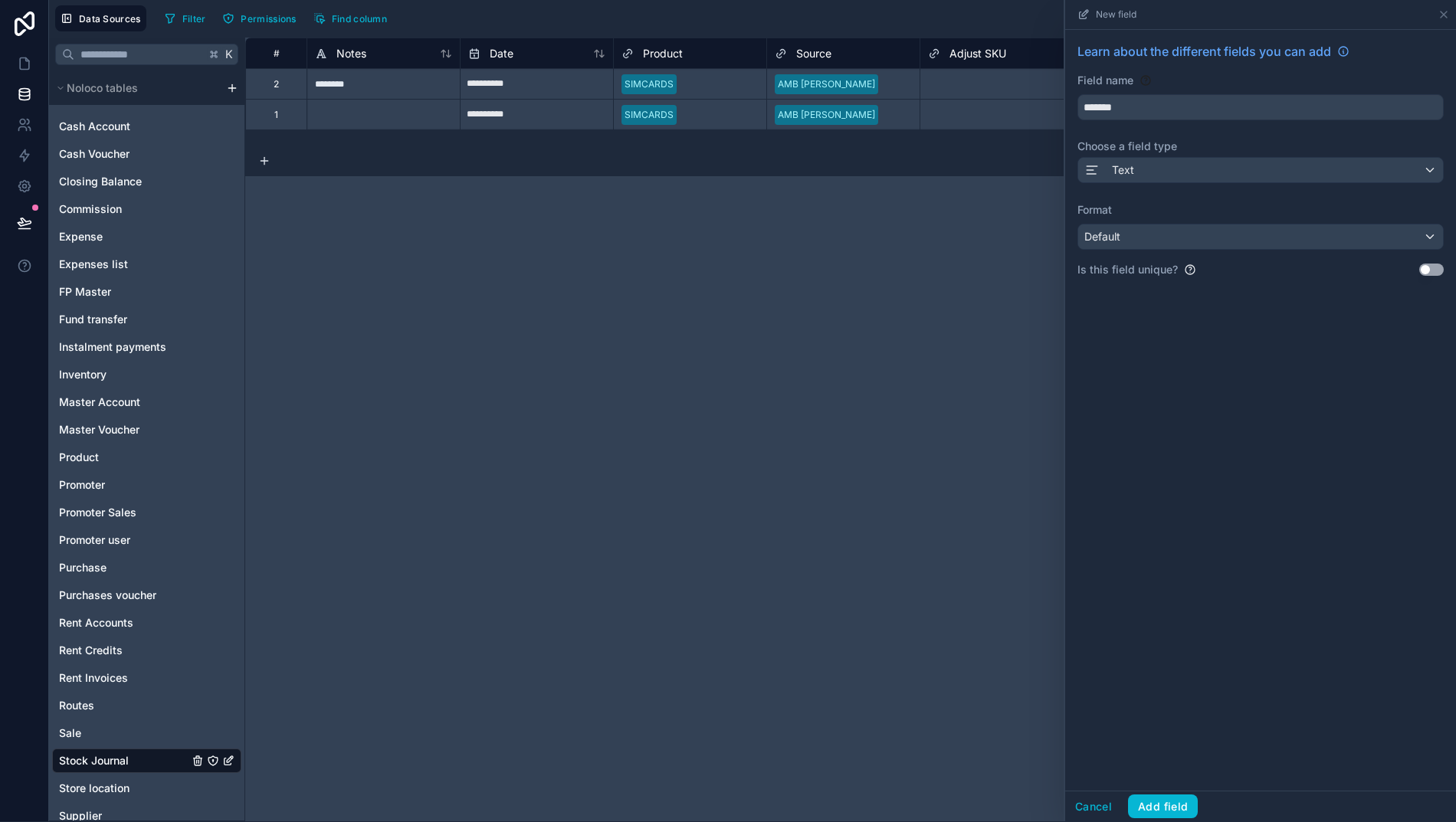
click at [1157, 246] on div "Default" at bounding box center [1260, 236] width 364 height 24
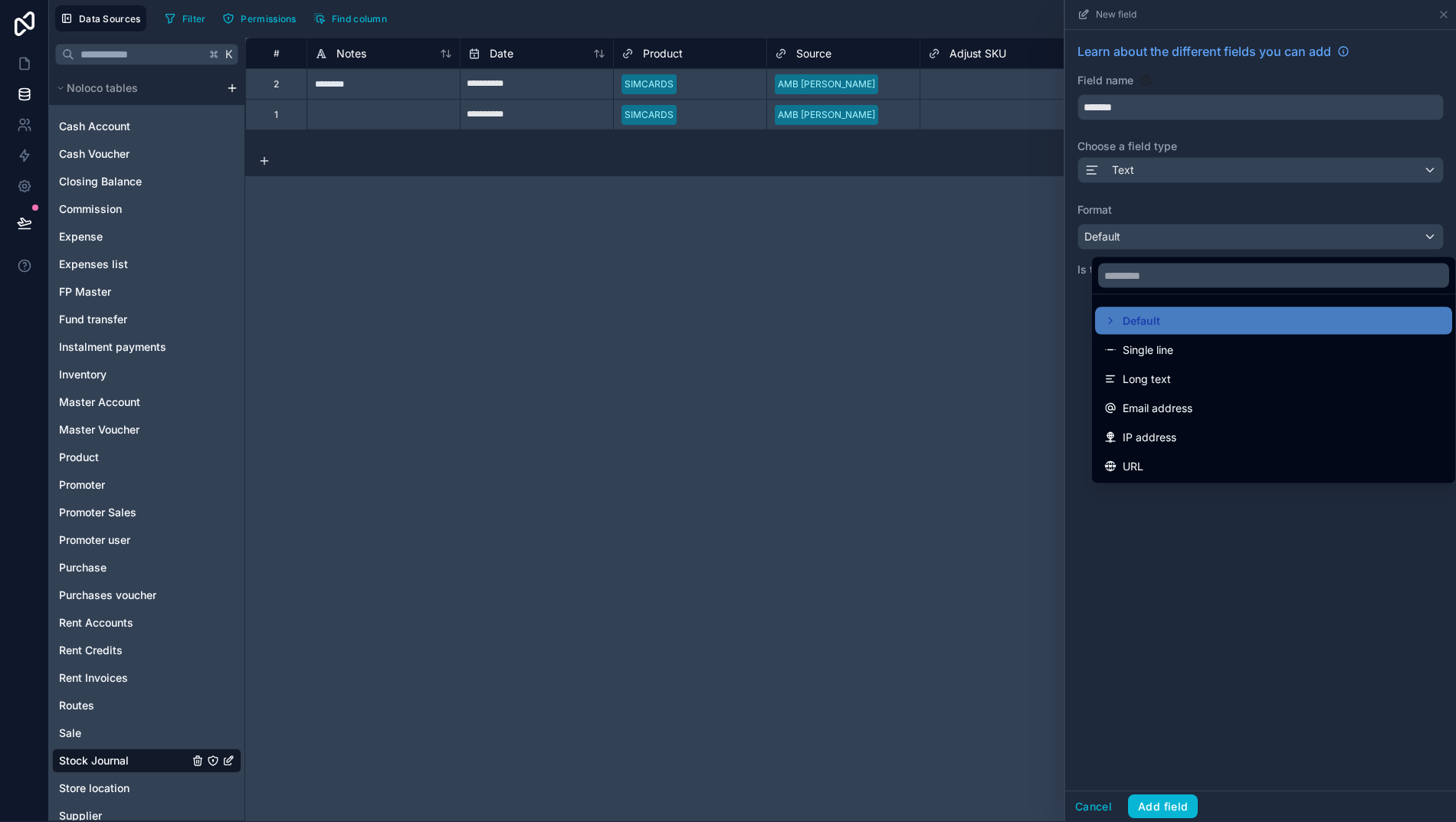
click at [1169, 345] on span "Single line" at bounding box center [1147, 350] width 50 height 19
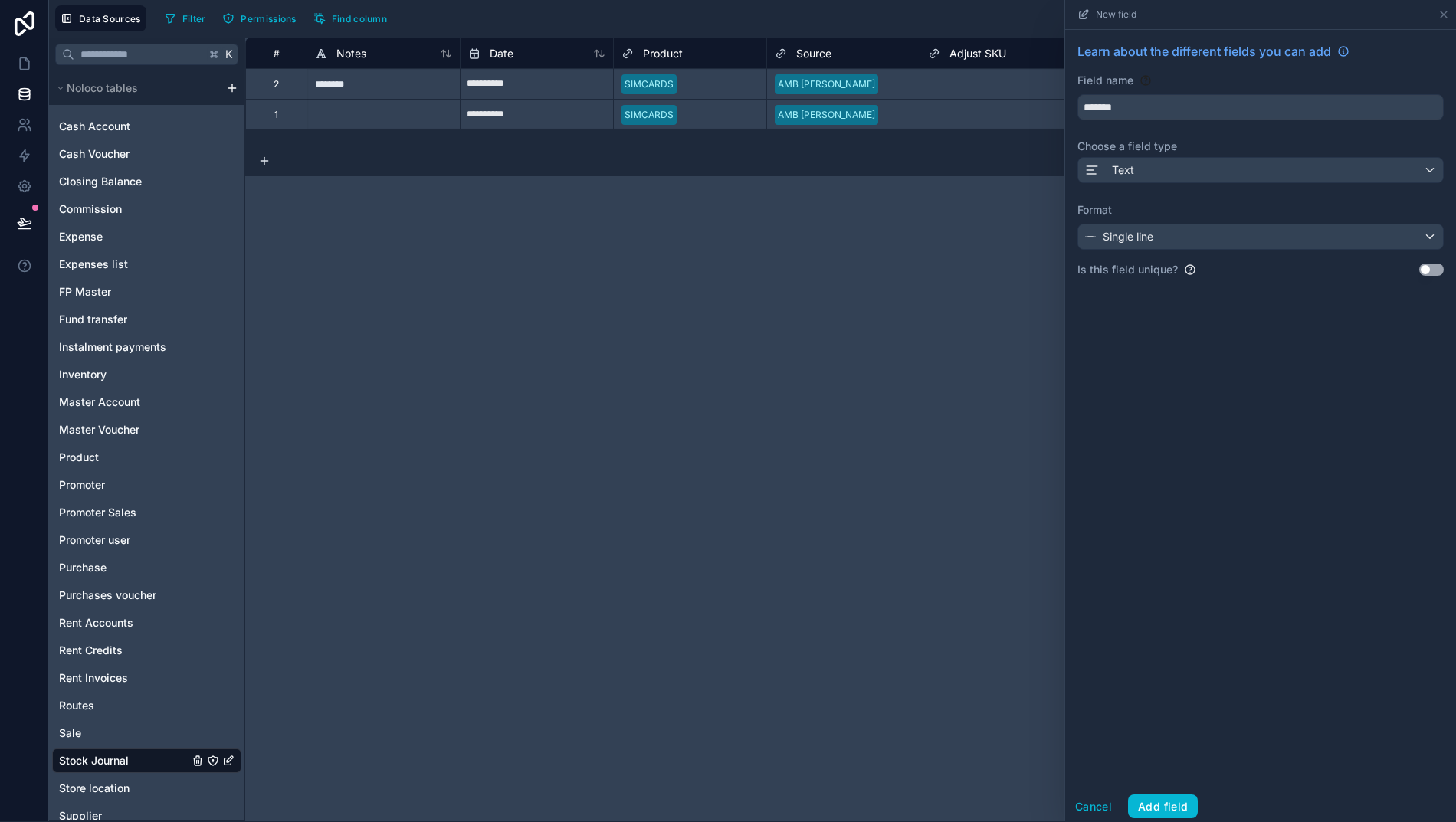
click at [1180, 814] on button "Add field" at bounding box center [1162, 806] width 70 height 24
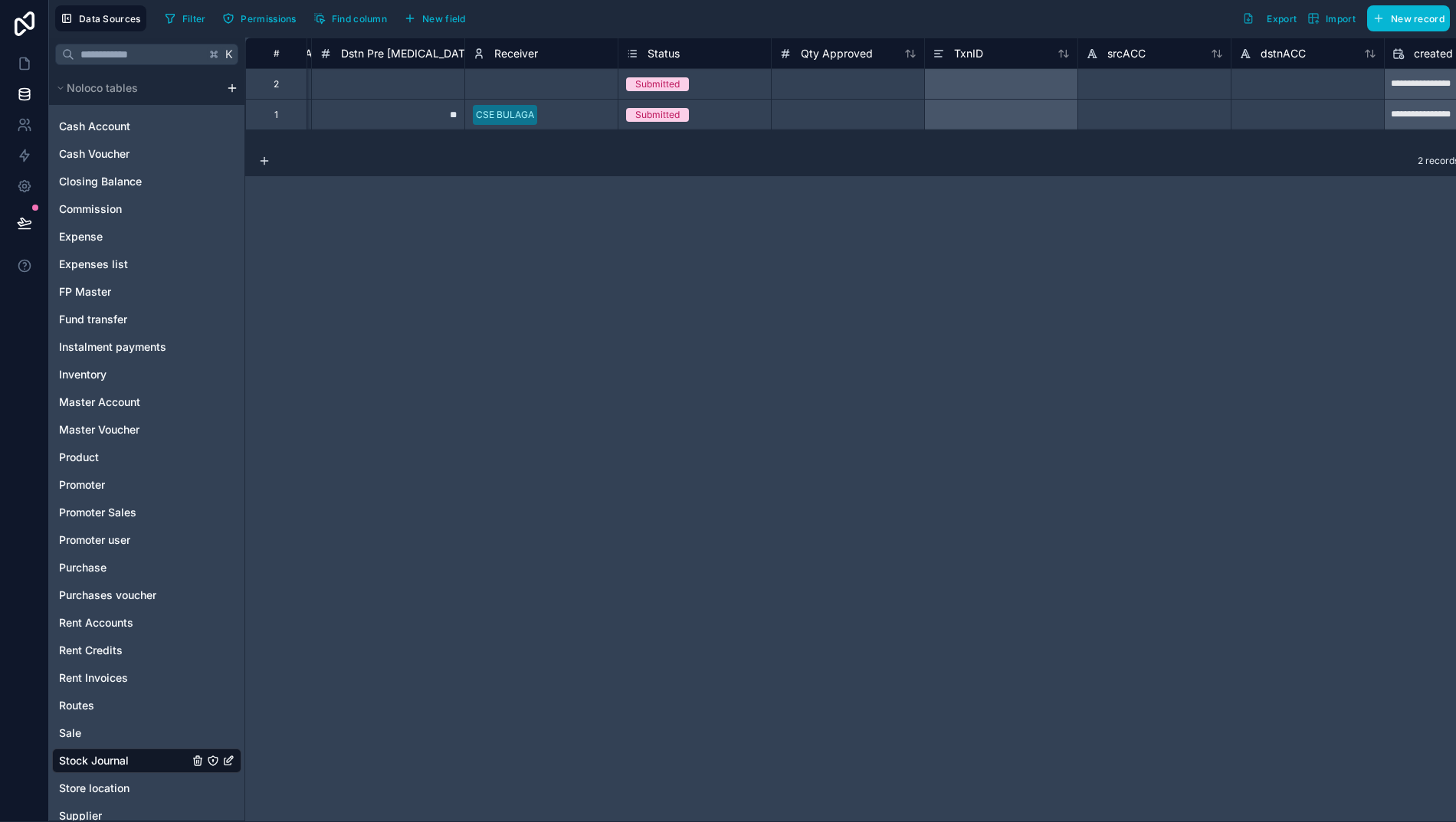
scroll to position [0, 1886]
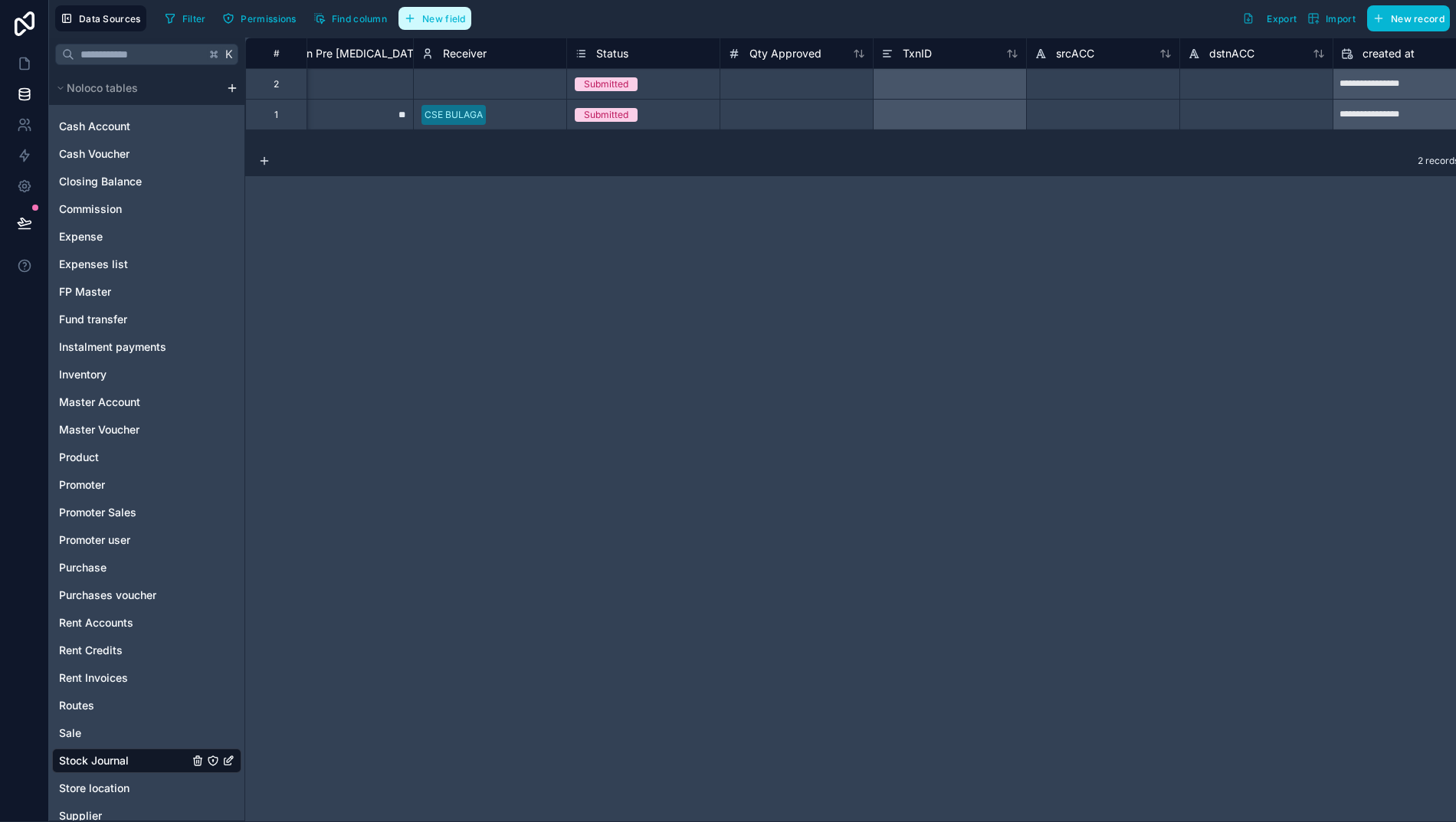
click at [424, 8] on button "New field" at bounding box center [434, 19] width 73 height 23
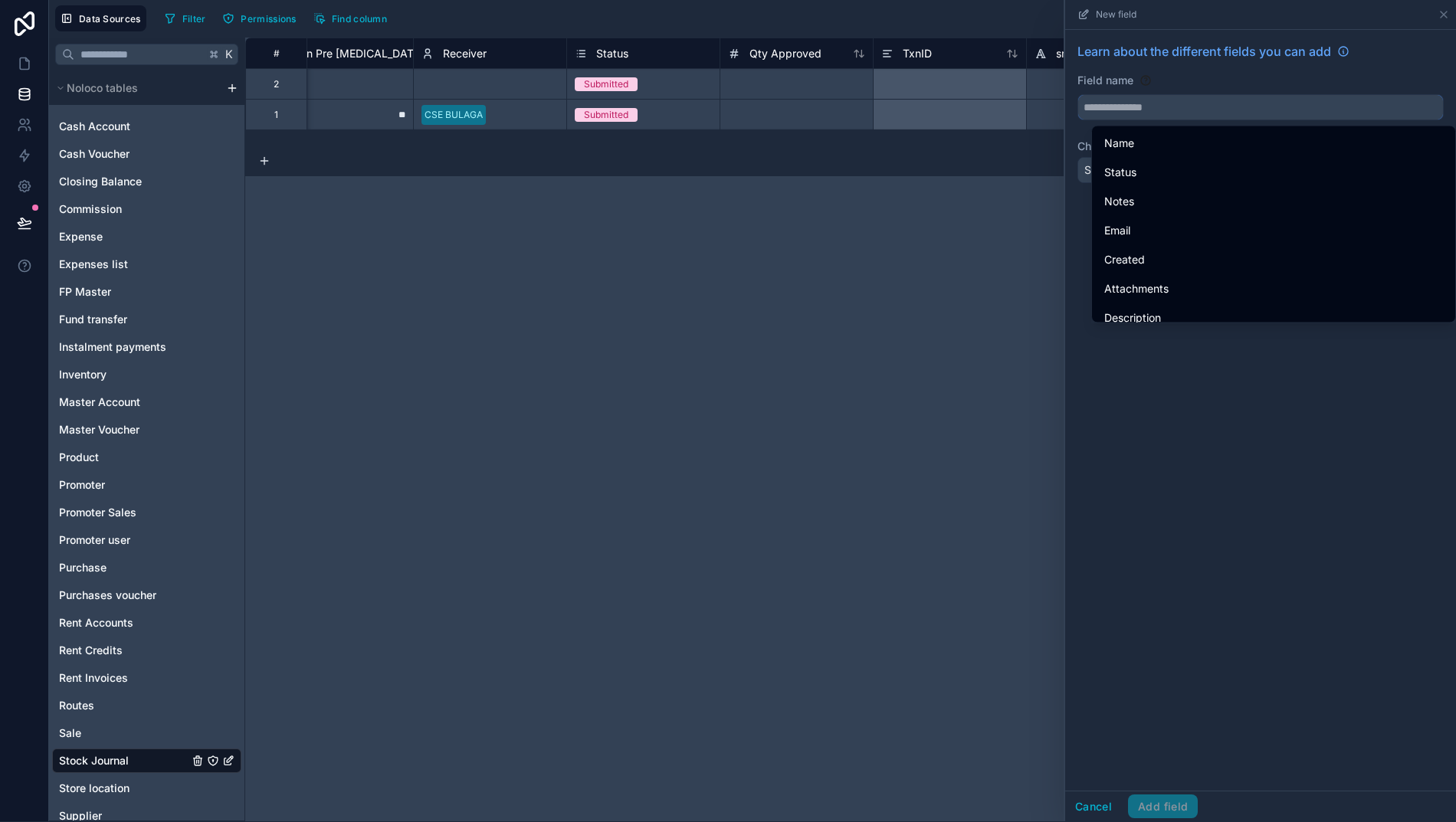
click at [1244, 106] on input "text" at bounding box center [1260, 107] width 364 height 24
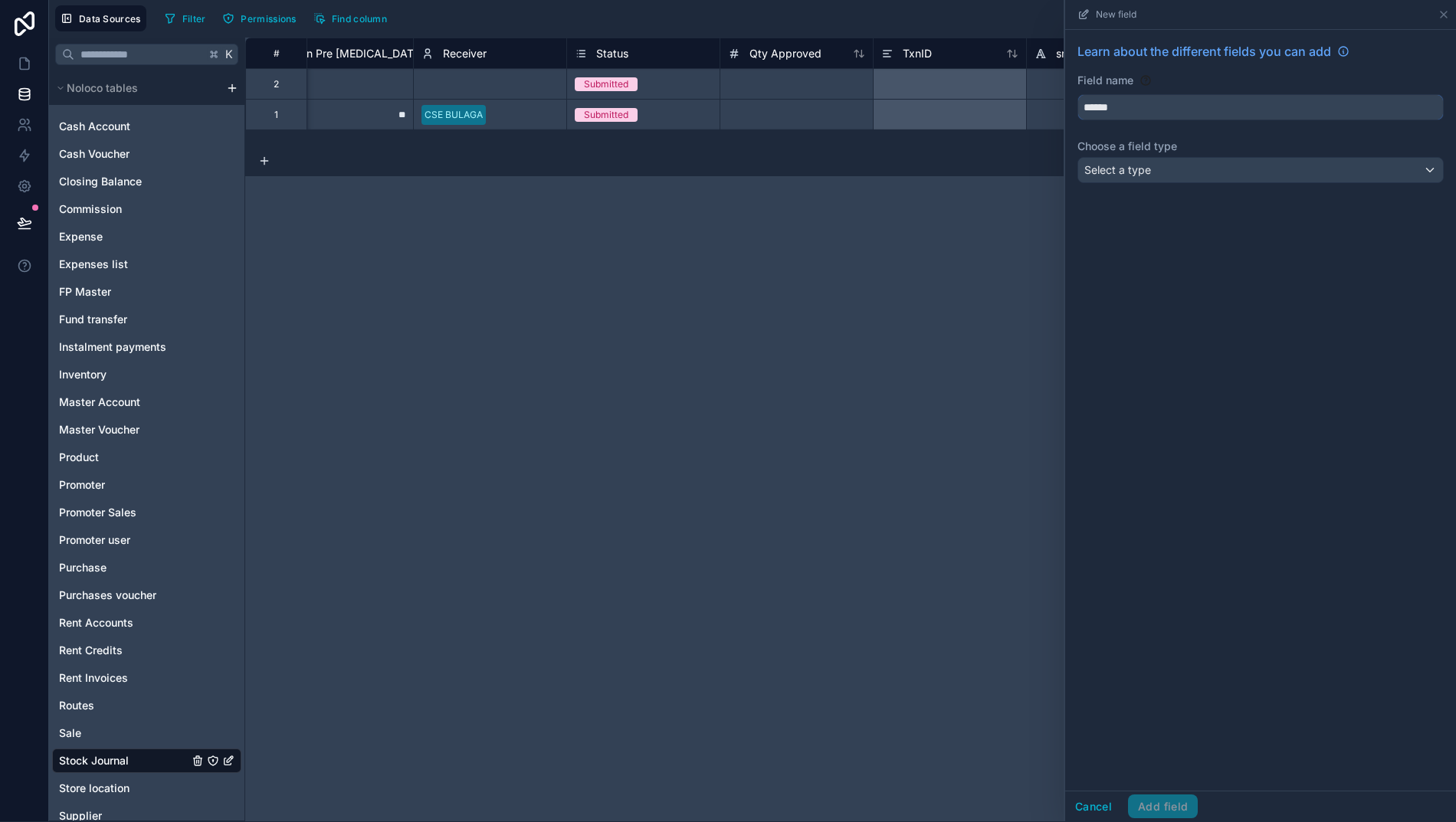
type input "******"
click at [1217, 167] on div "Select a type" at bounding box center [1260, 169] width 364 height 24
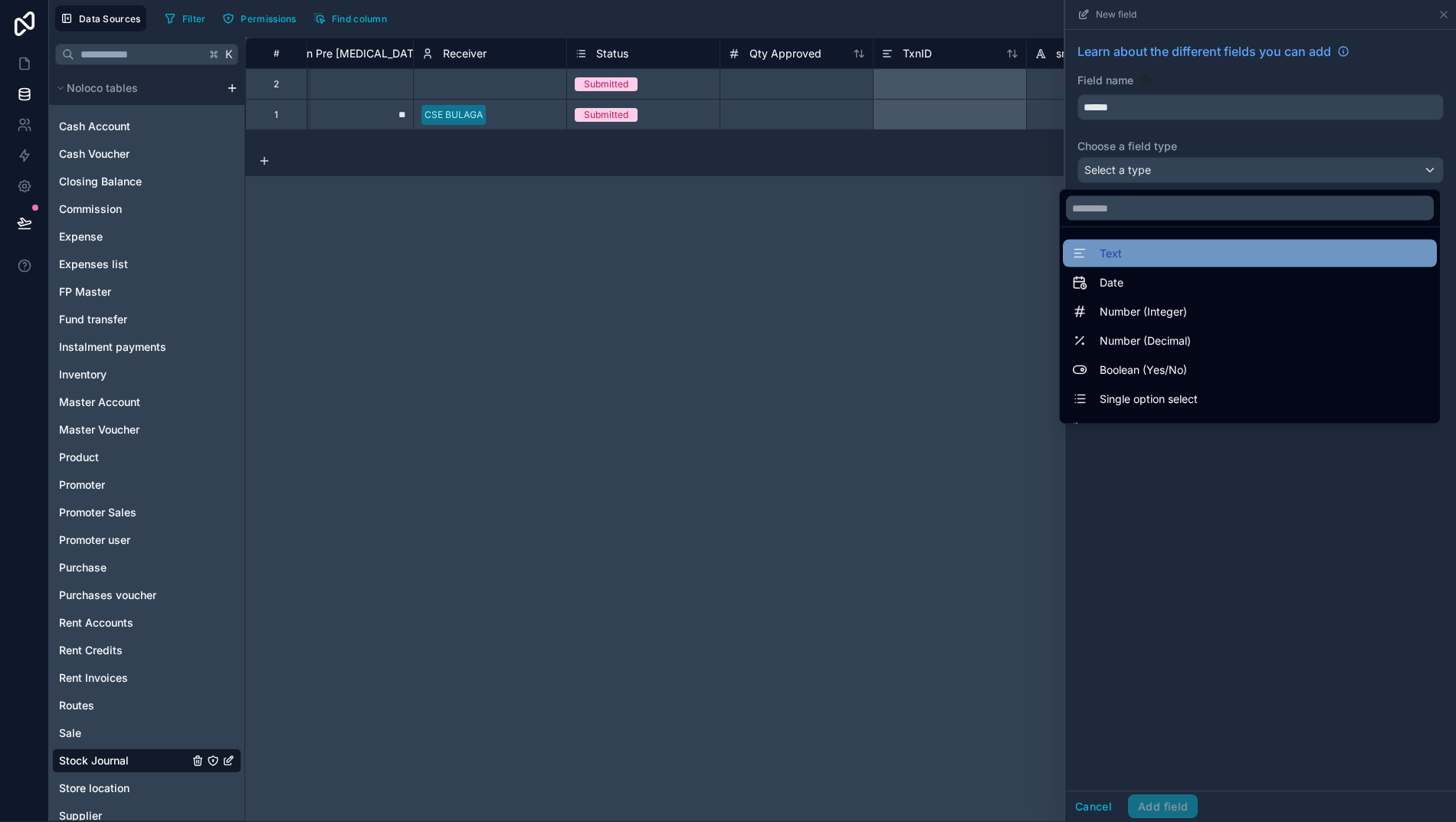
click at [1131, 250] on div "Text" at bounding box center [1249, 253] width 355 height 19
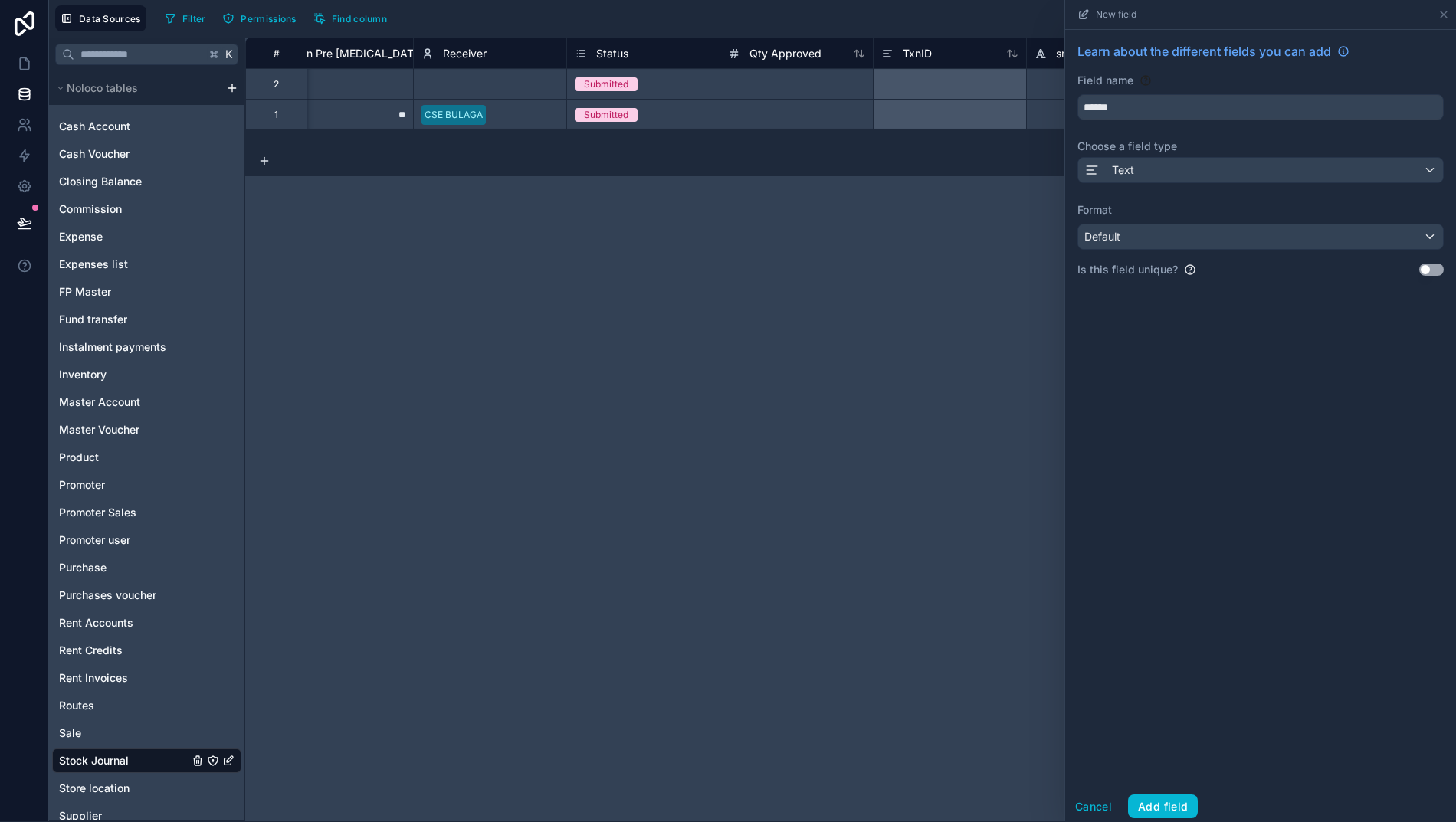
click at [1143, 242] on div "Default" at bounding box center [1260, 236] width 364 height 24
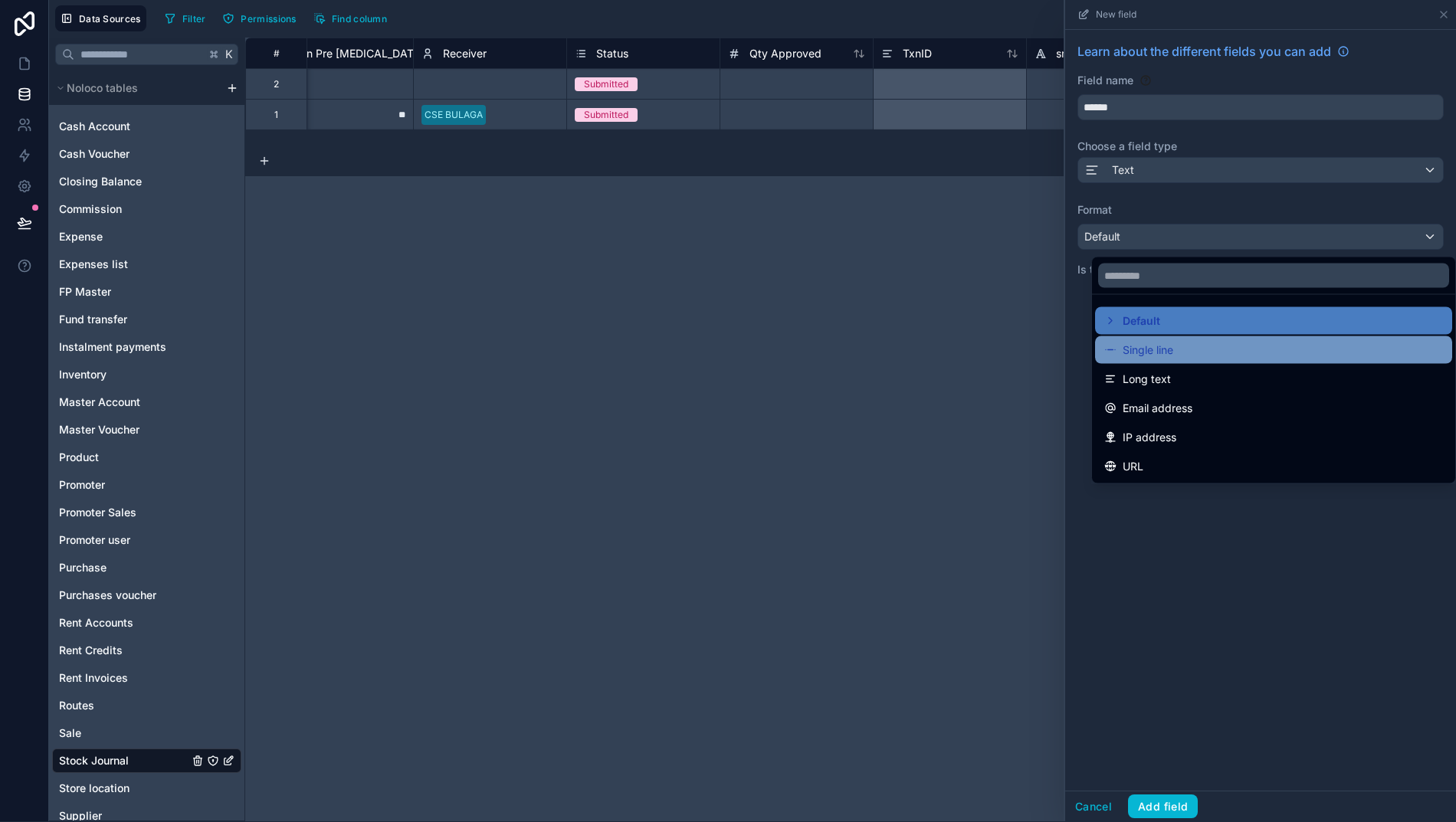
click at [1193, 355] on div "Single line" at bounding box center [1273, 350] width 338 height 19
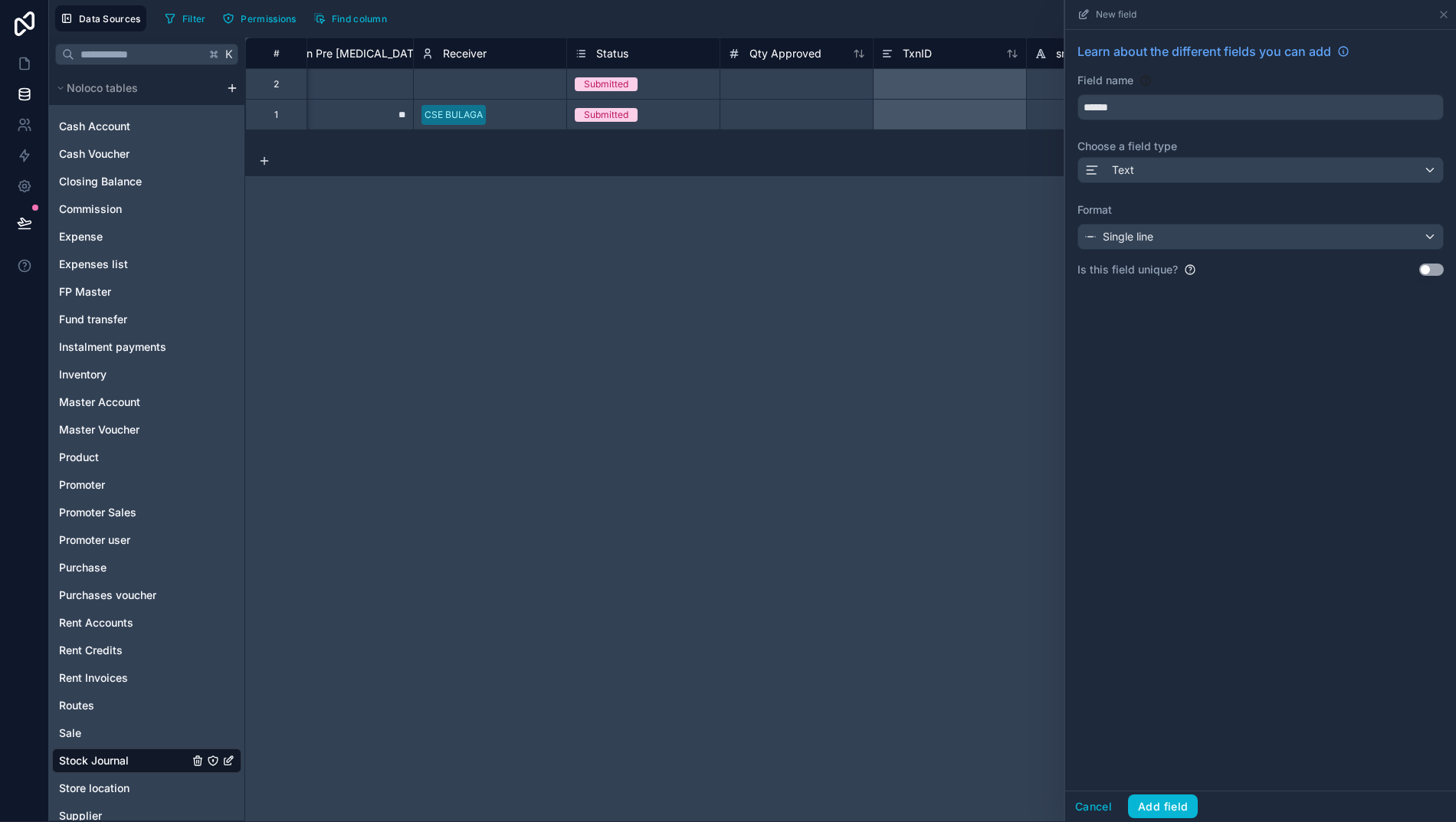
click at [1248, 491] on div "Learn about the different fields you can add Field name ****** Choose a field t…" at bounding box center [1260, 410] width 390 height 761
click at [1183, 817] on button "Add field" at bounding box center [1162, 806] width 70 height 24
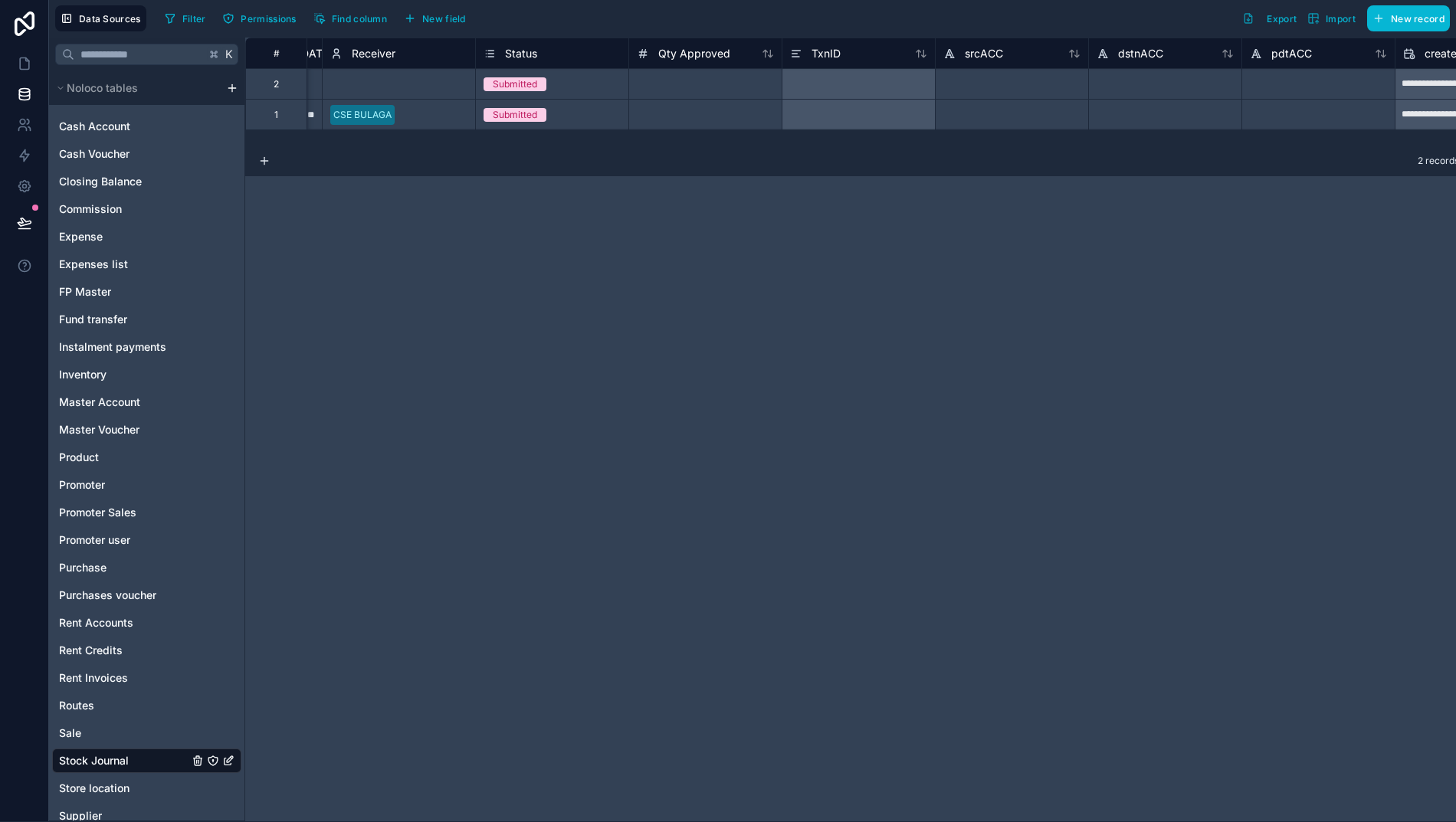
scroll to position [0, 1962]
click at [816, 56] on icon at bounding box center [810, 54] width 13 height 19
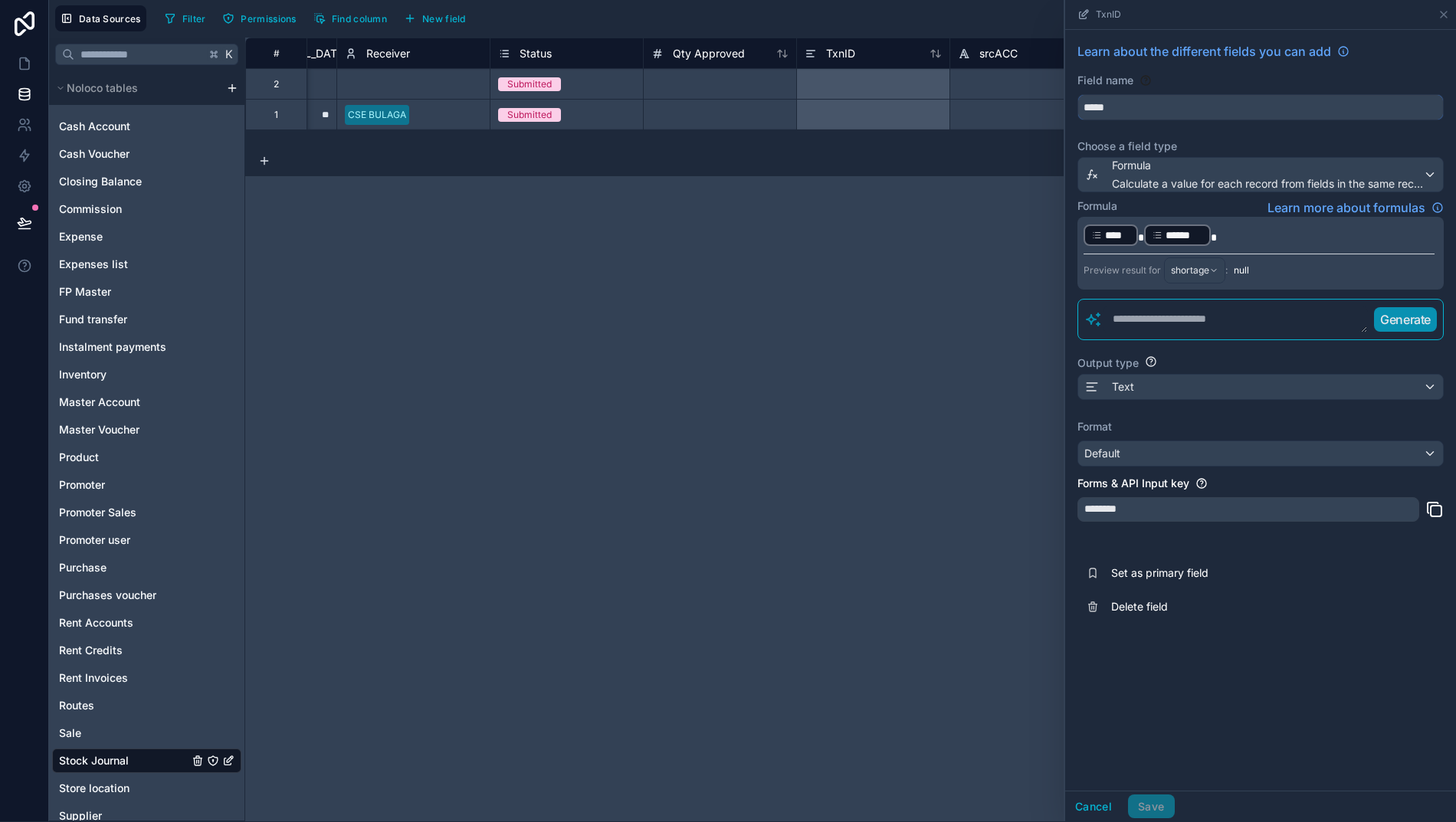
drag, startPoint x: 1175, startPoint y: 109, endPoint x: 964, endPoint y: 90, distance: 211.9
click at [965, 90] on div "**********" at bounding box center [858, 429] width 1226 height 783
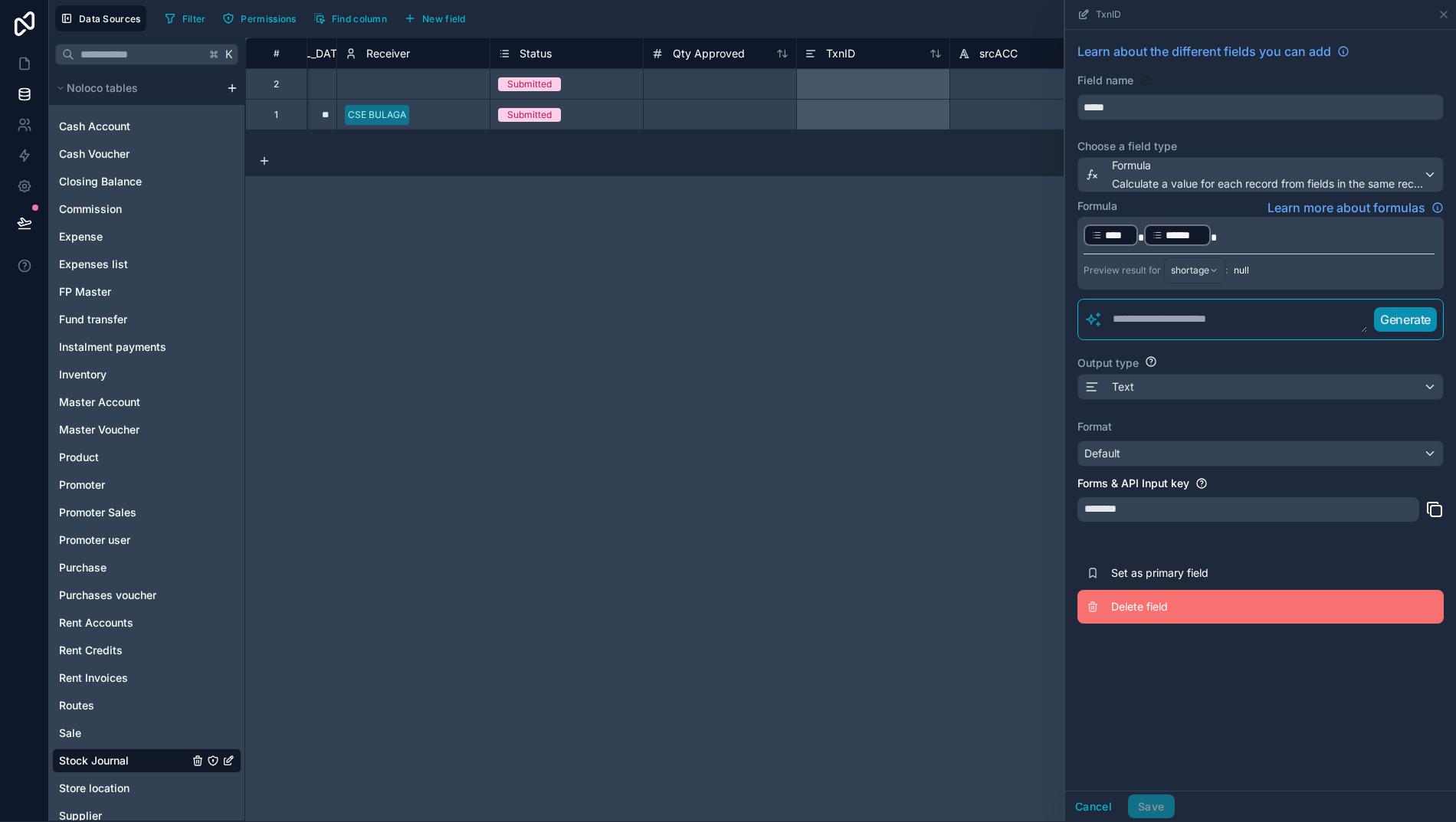
click at [1165, 614] on span "Delete field" at bounding box center [1221, 606] width 220 height 15
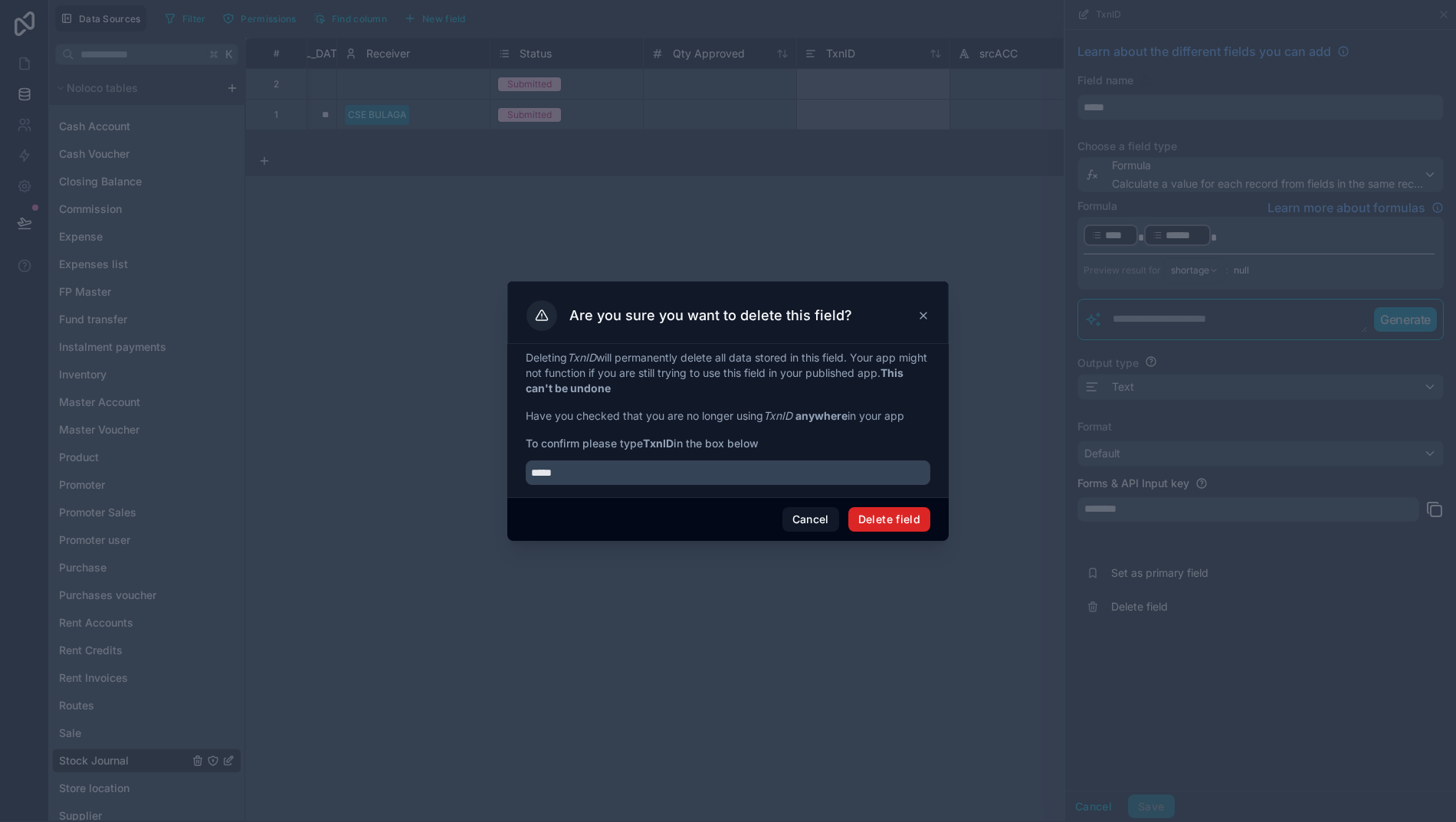
type input "*****"
click at [884, 532] on button "Delete field" at bounding box center [889, 518] width 82 height 24
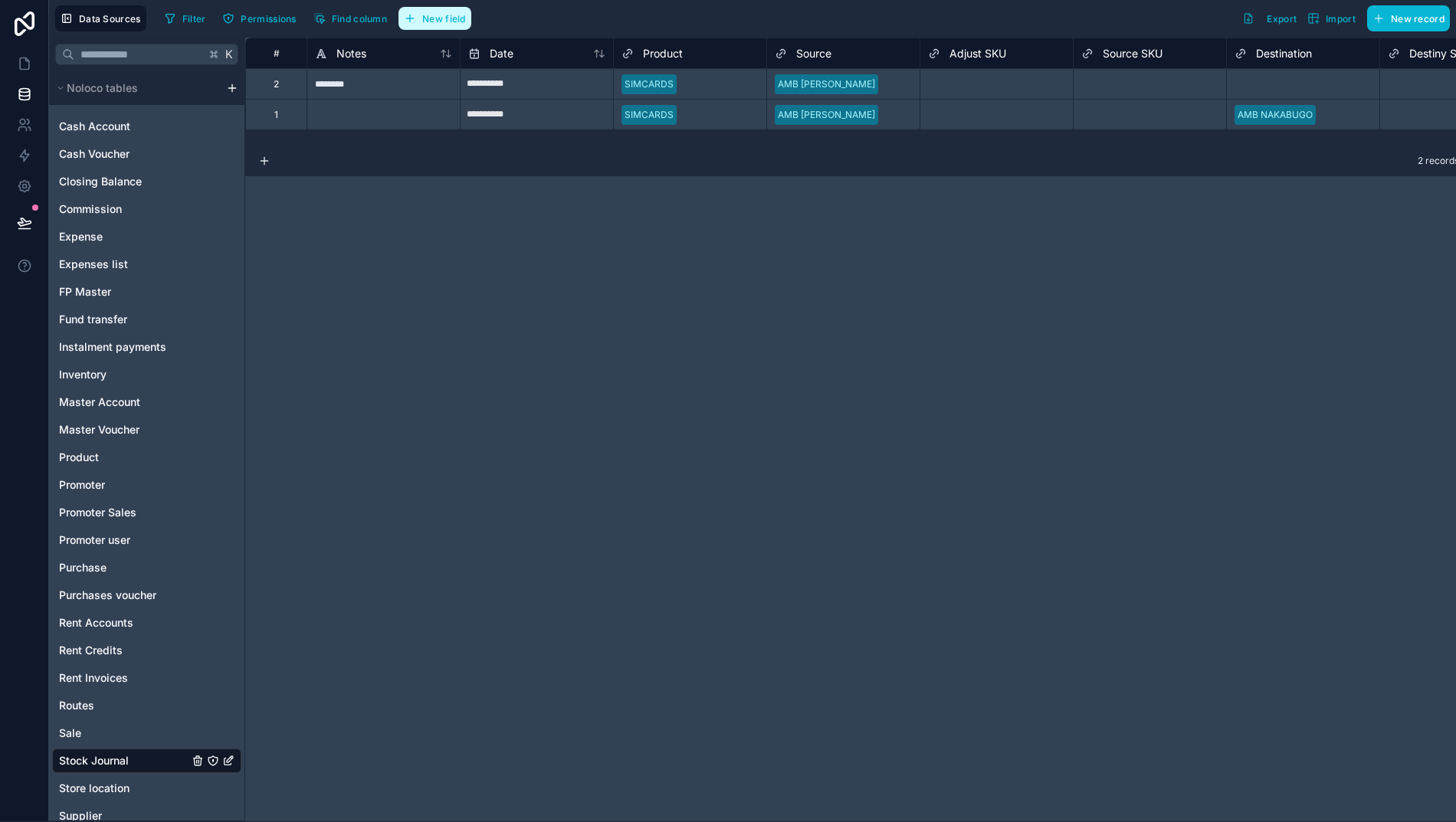
click at [442, 11] on button "New field" at bounding box center [434, 19] width 73 height 23
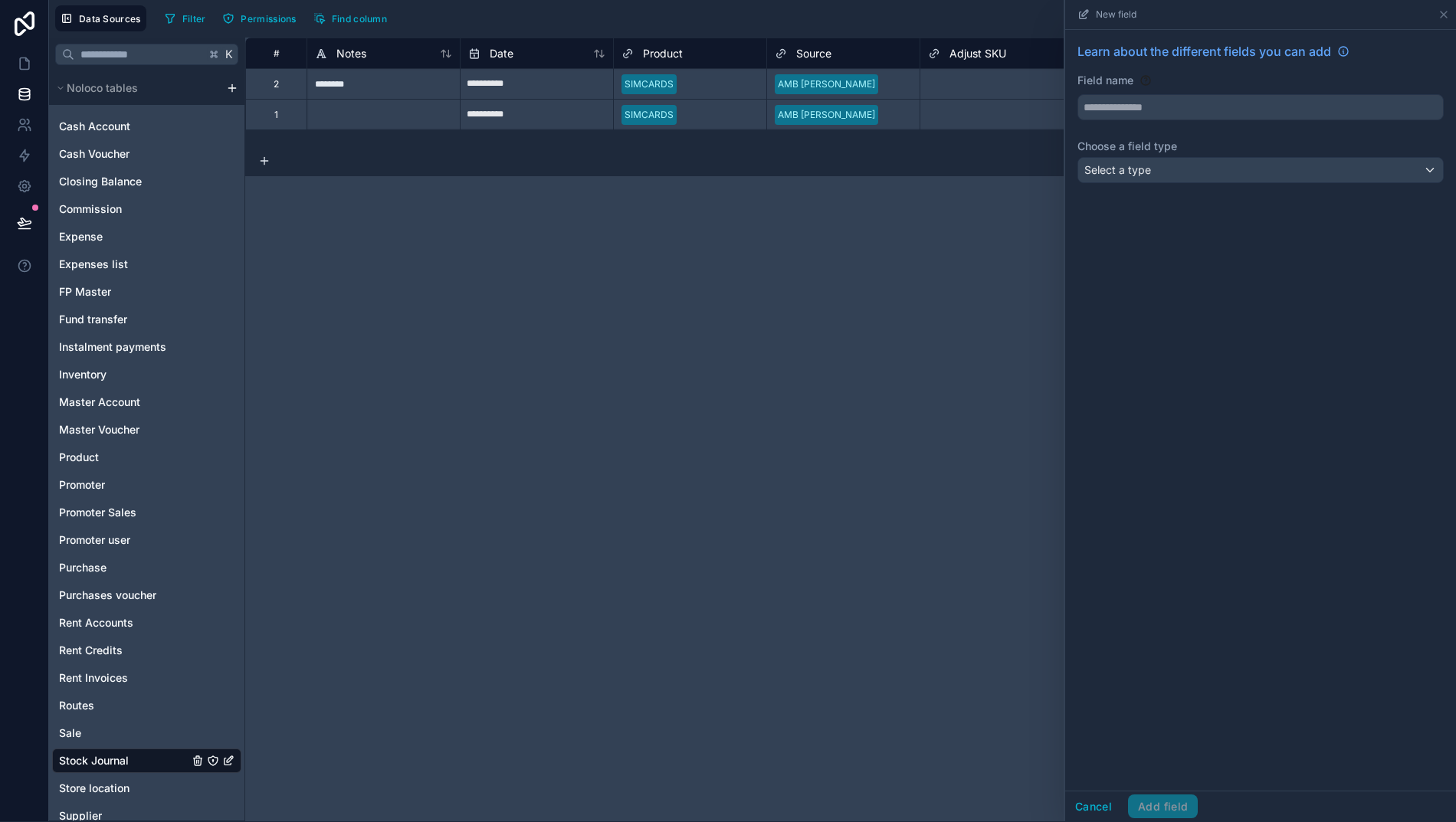
scroll to position [0, 3]
click at [1146, 101] on input "text" at bounding box center [1260, 107] width 364 height 24
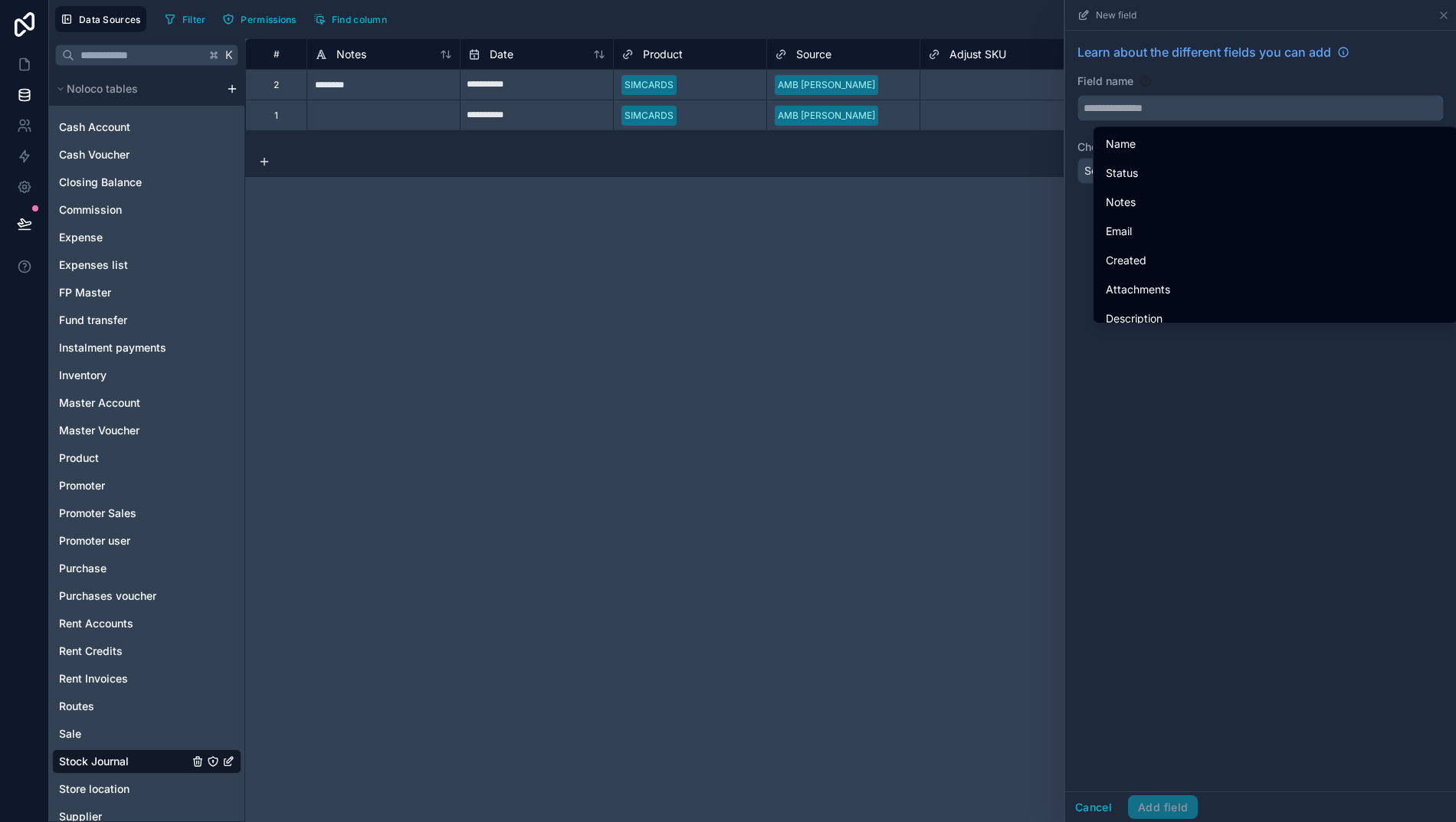
scroll to position [1, 3]
paste input "*****"
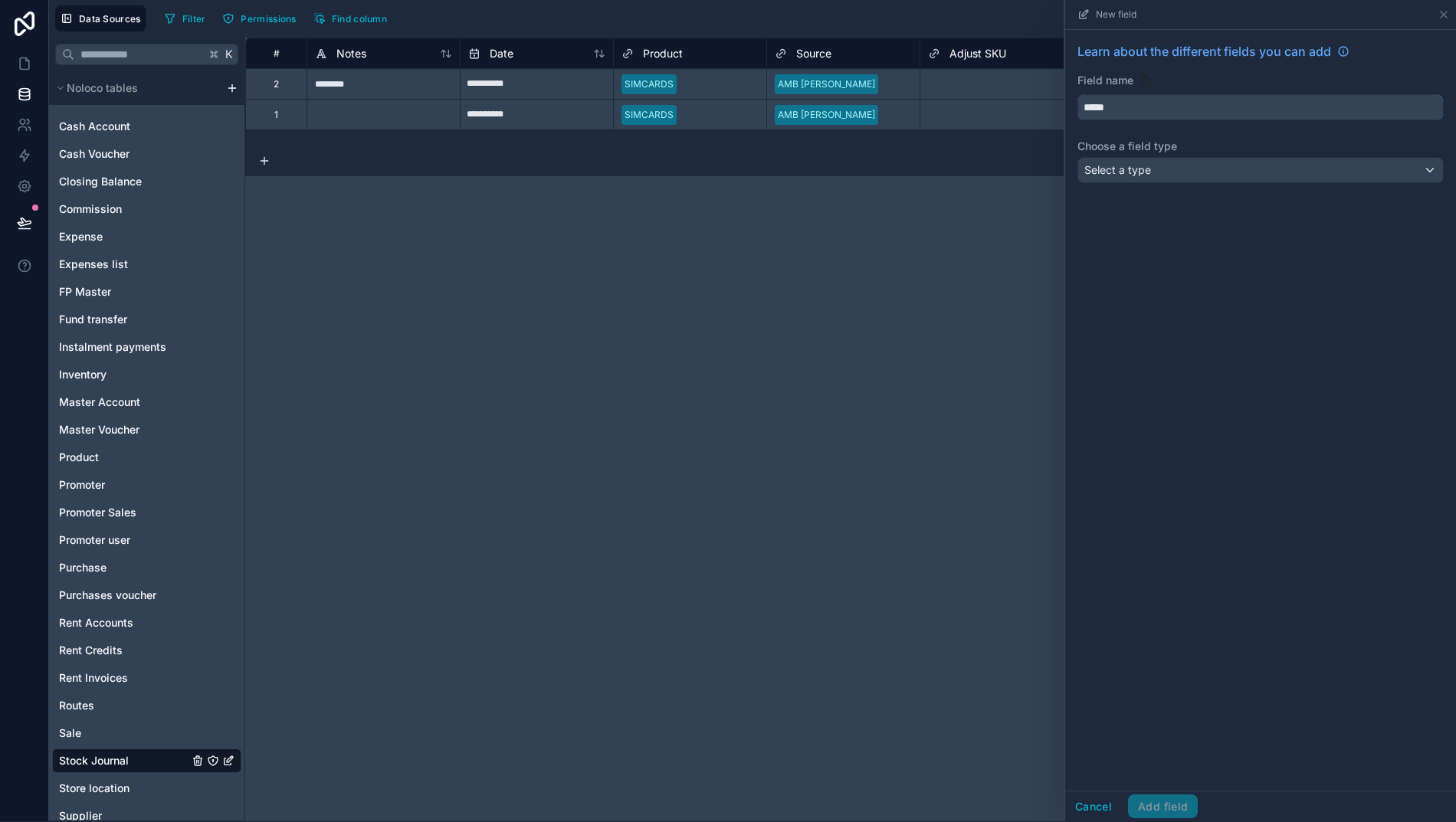
type input "*****"
click at [1140, 167] on span "Select a type" at bounding box center [1118, 169] width 66 height 13
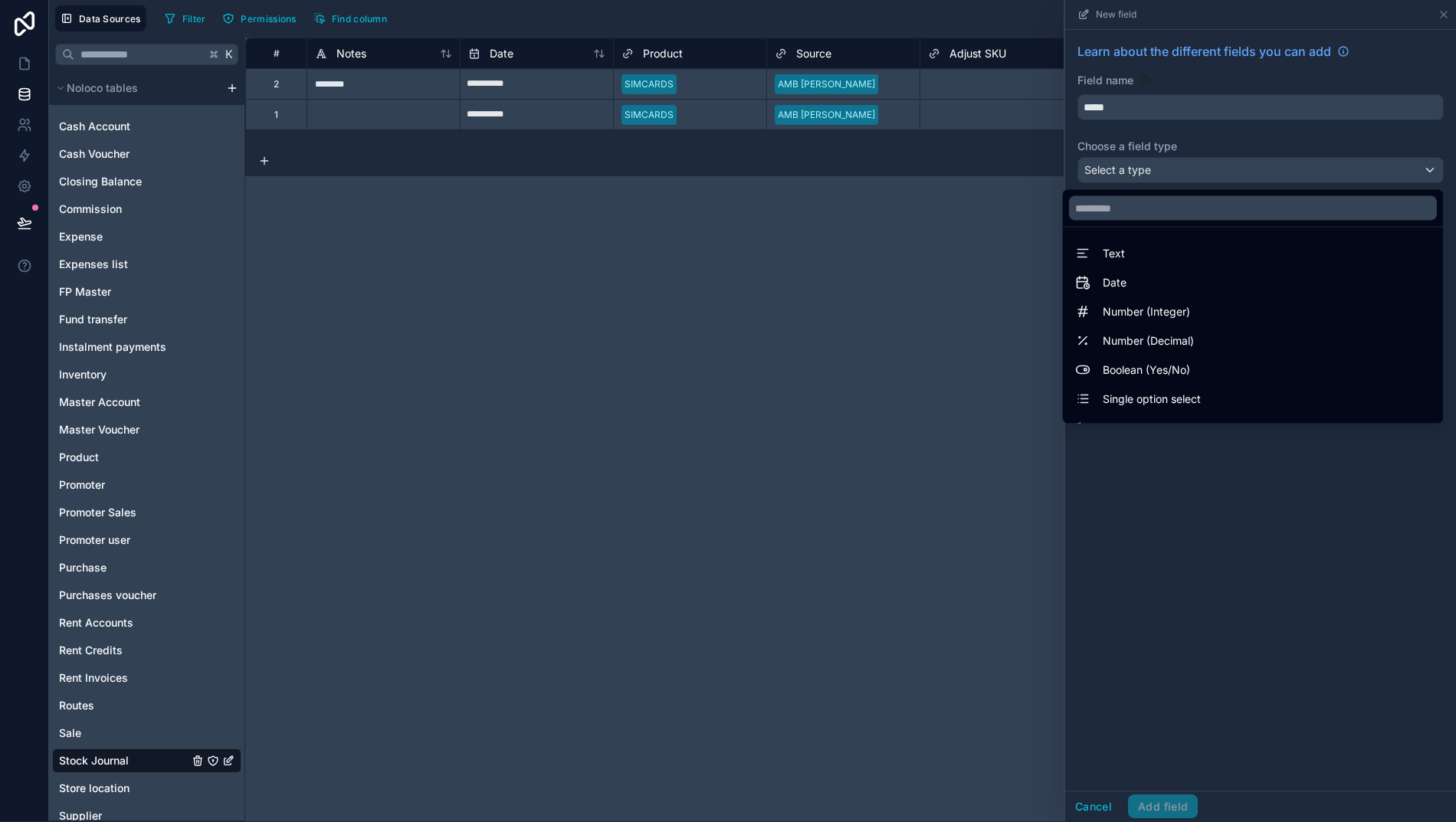
click at [1114, 252] on span "Text" at bounding box center [1113, 253] width 22 height 19
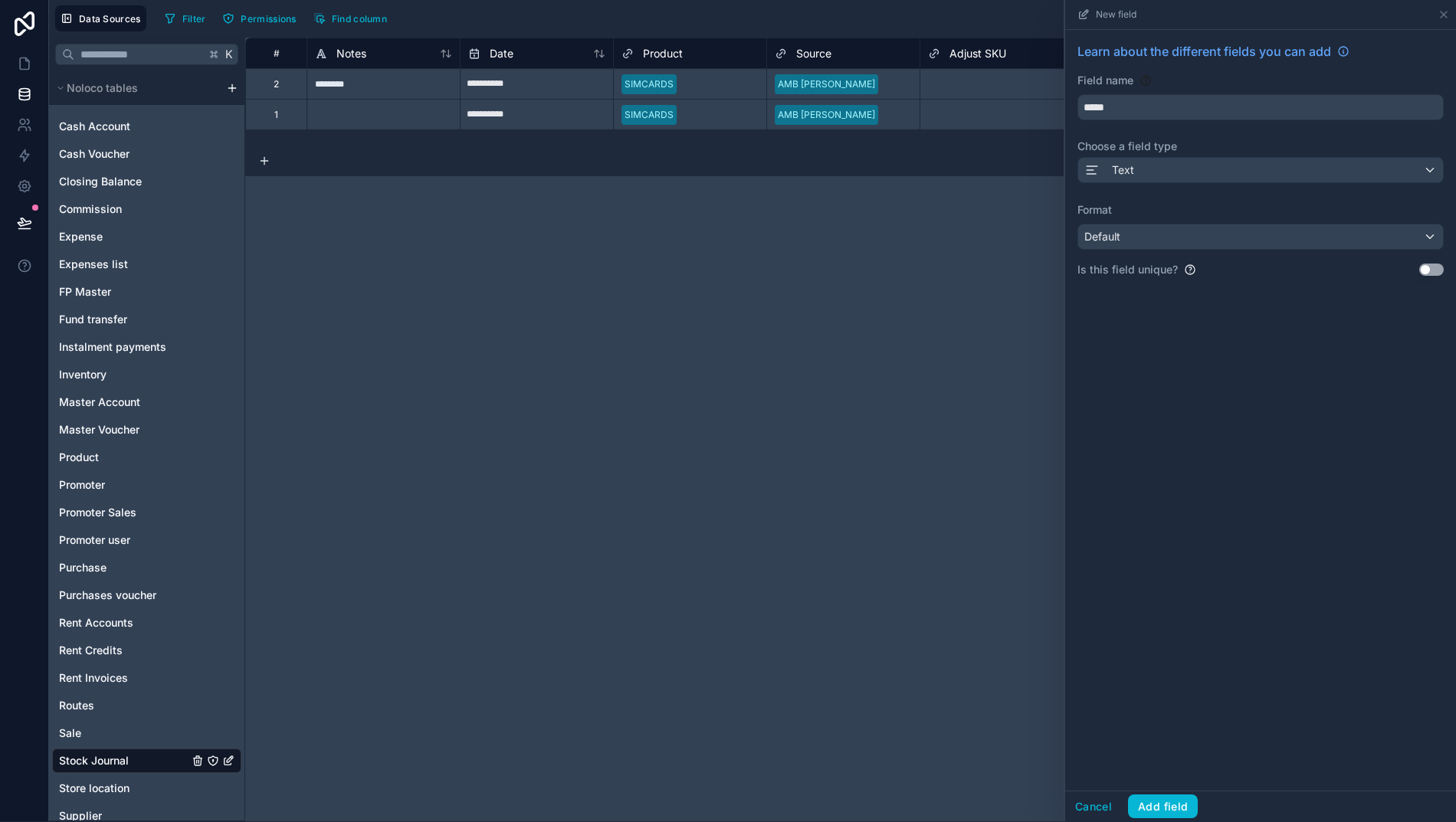
click at [1143, 241] on div "Default" at bounding box center [1260, 236] width 364 height 24
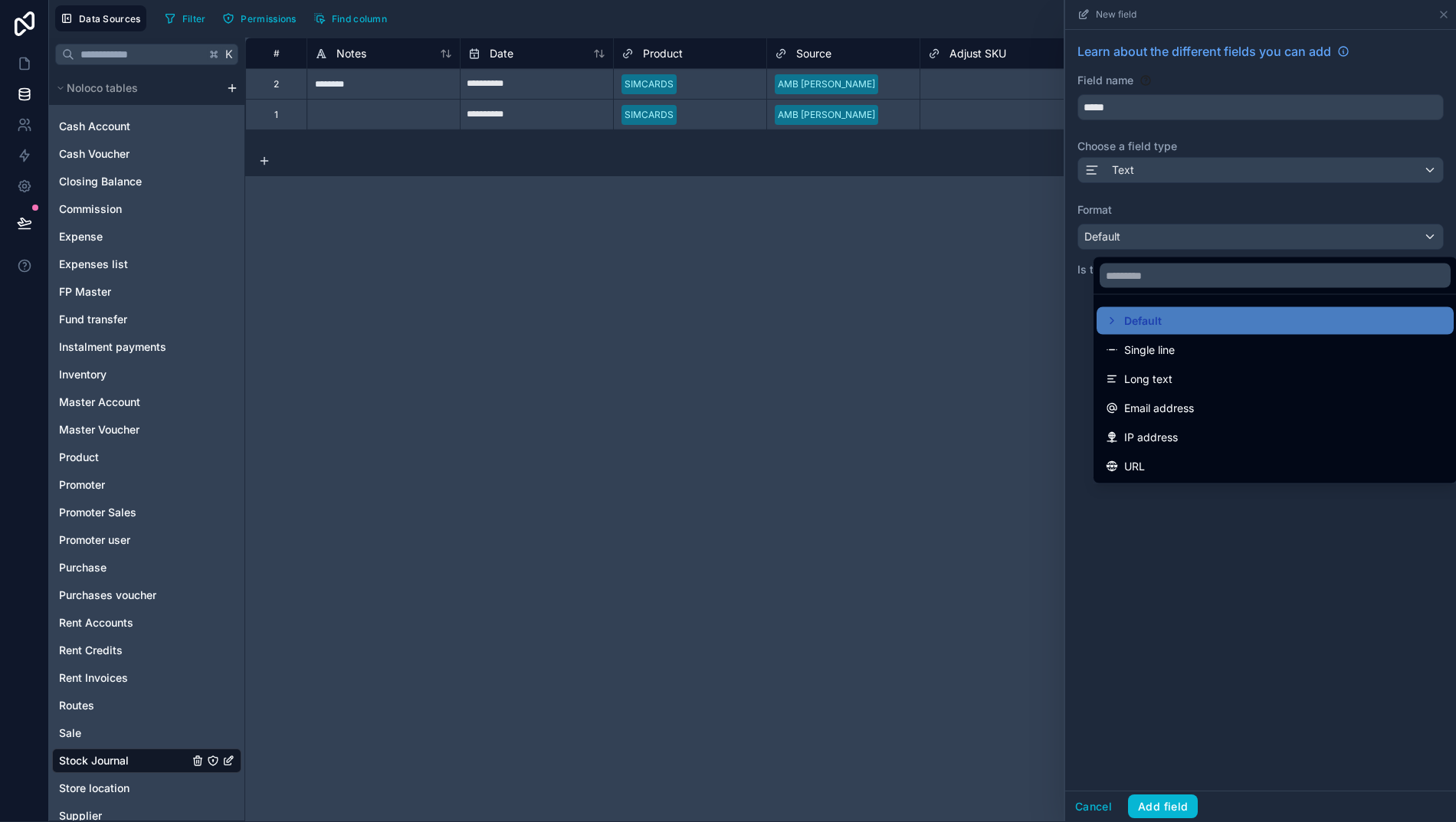
click at [1138, 347] on span "Single line" at bounding box center [1149, 350] width 50 height 19
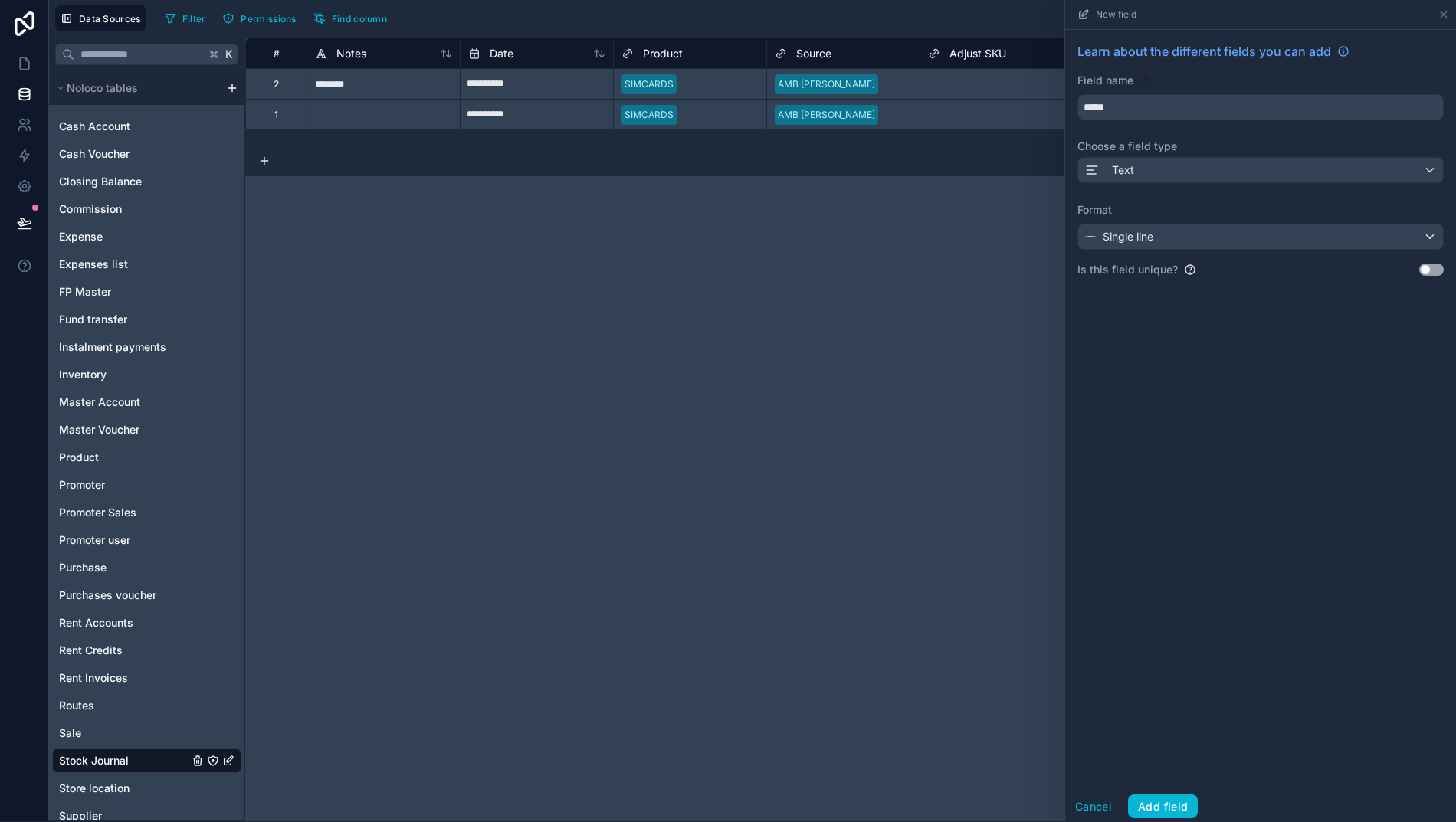
click at [1178, 816] on button "Add field" at bounding box center [1162, 806] width 70 height 24
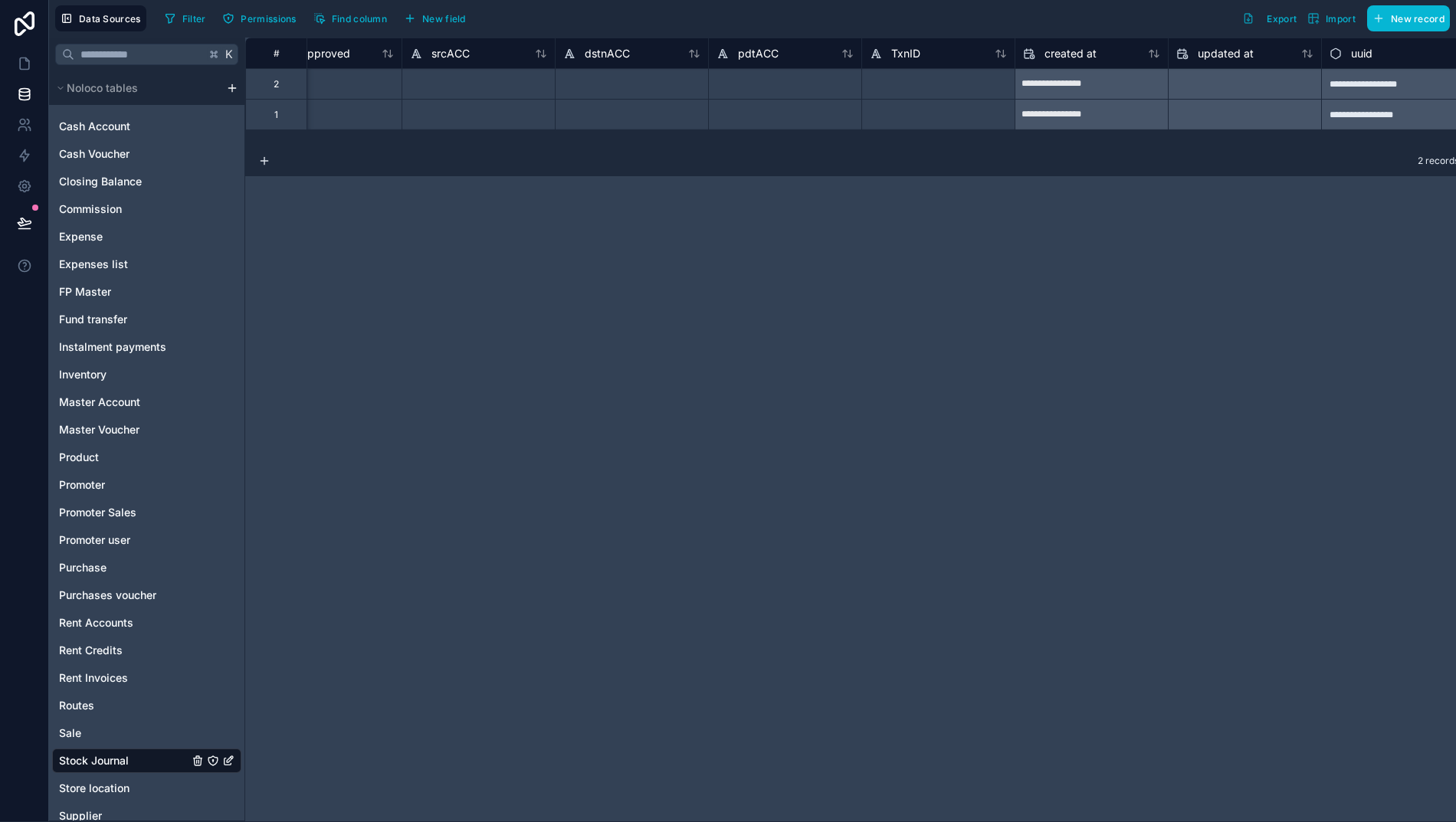
scroll to position [0, 2360]
click at [902, 51] on span "TxnID" at bounding box center [903, 53] width 30 height 15
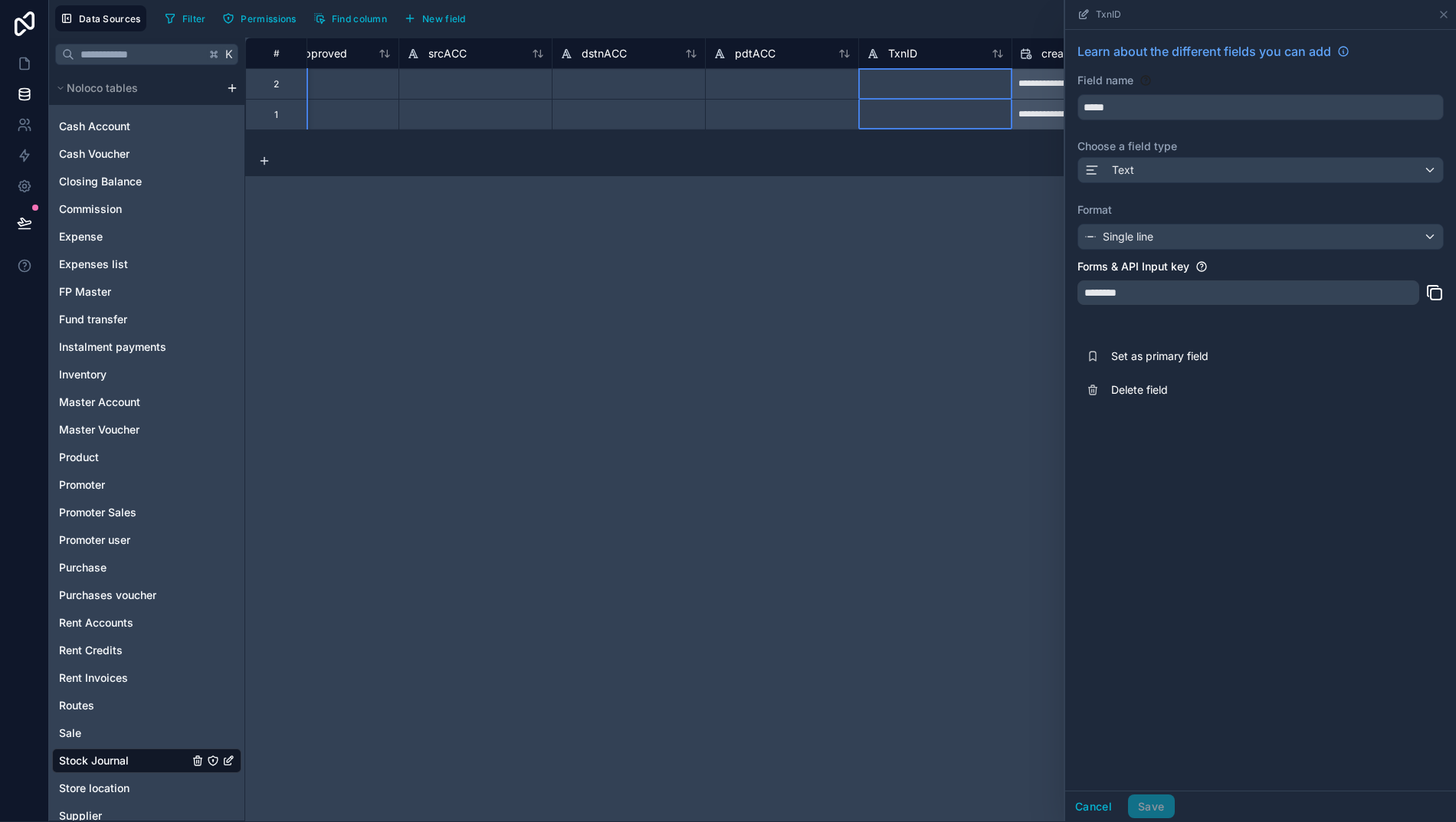
click at [1101, 819] on button "Cancel" at bounding box center [1092, 806] width 56 height 24
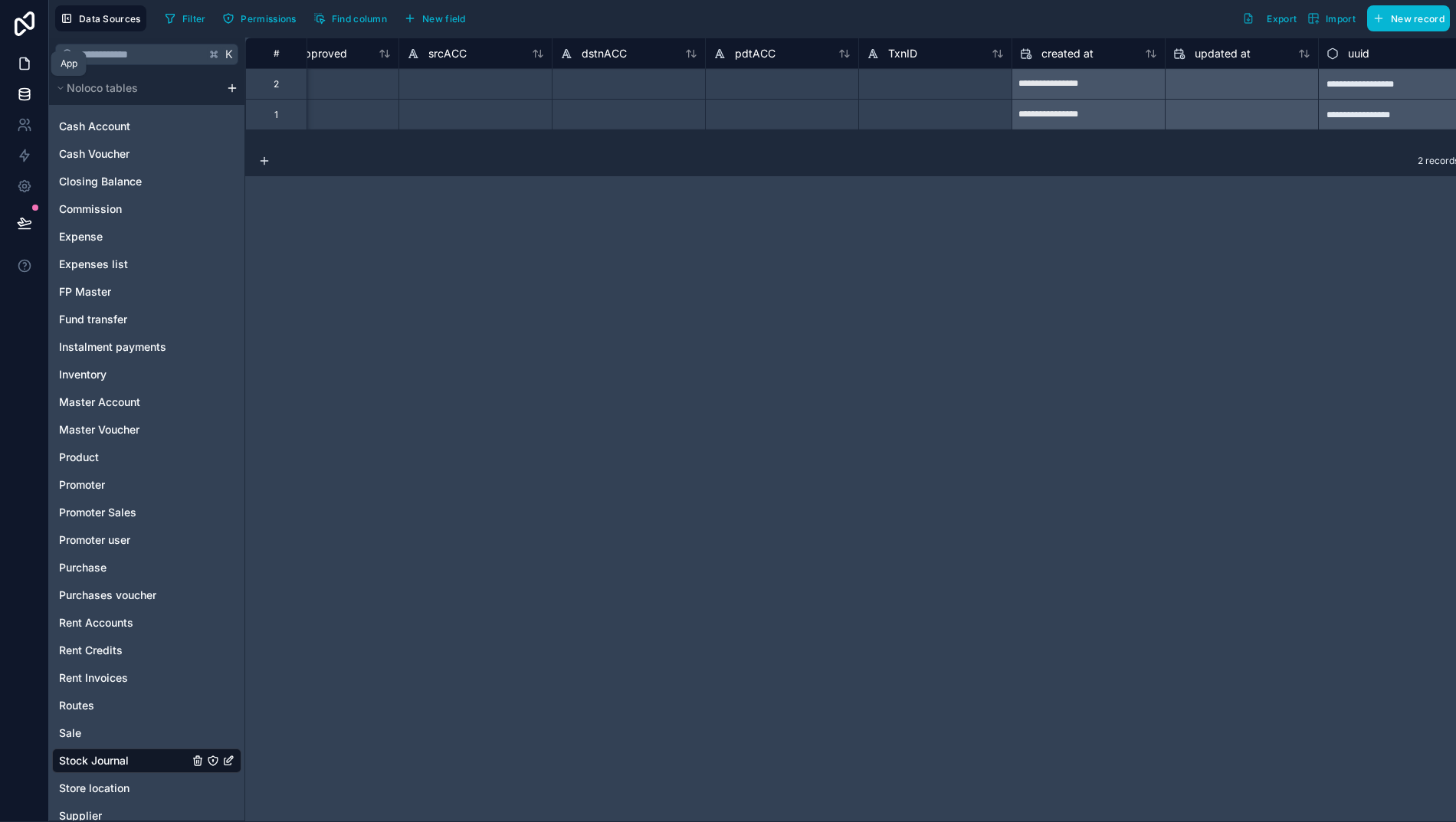
click at [19, 64] on icon at bounding box center [24, 63] width 15 height 15
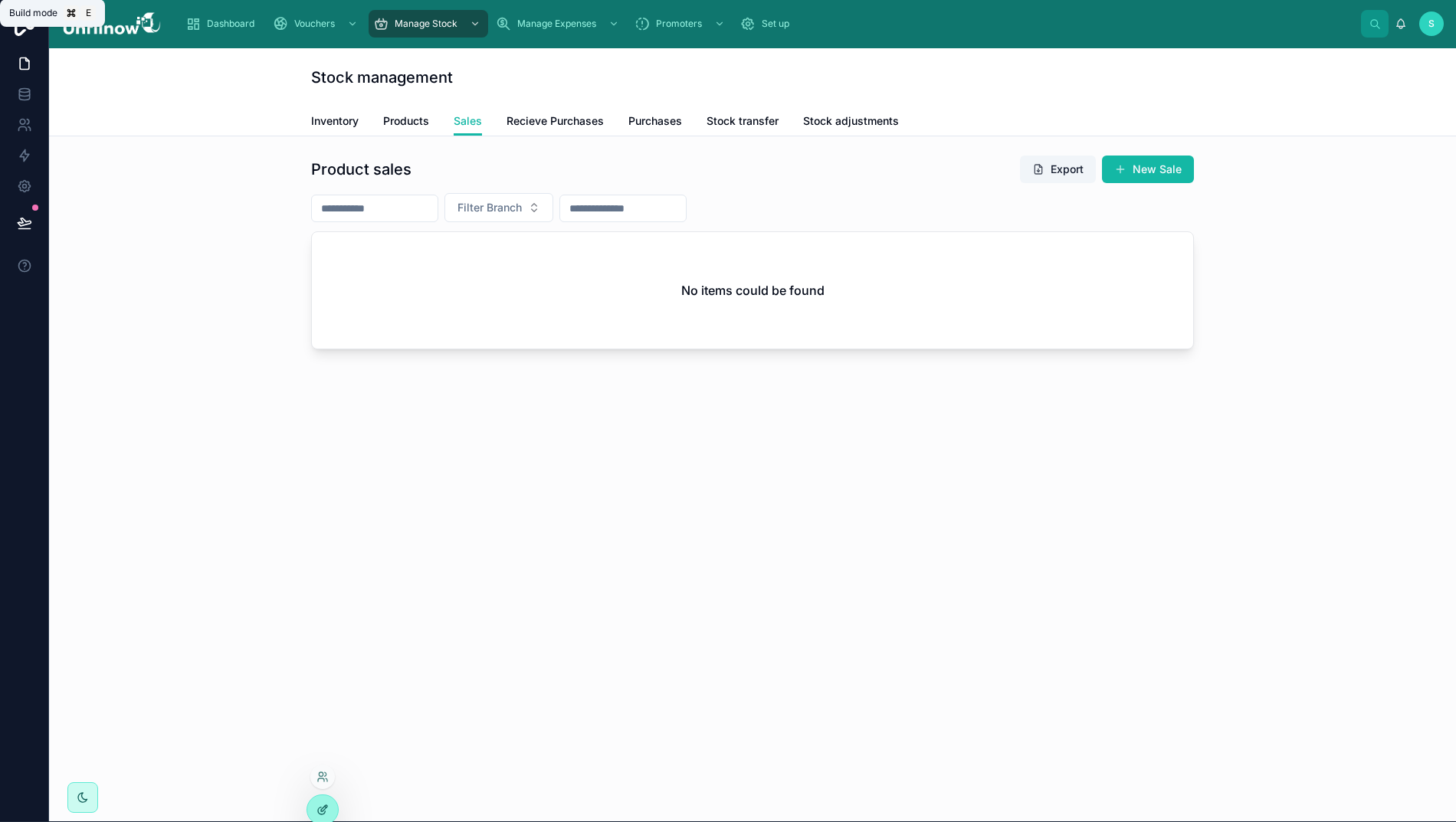
click at [326, 802] on div at bounding box center [322, 809] width 30 height 30
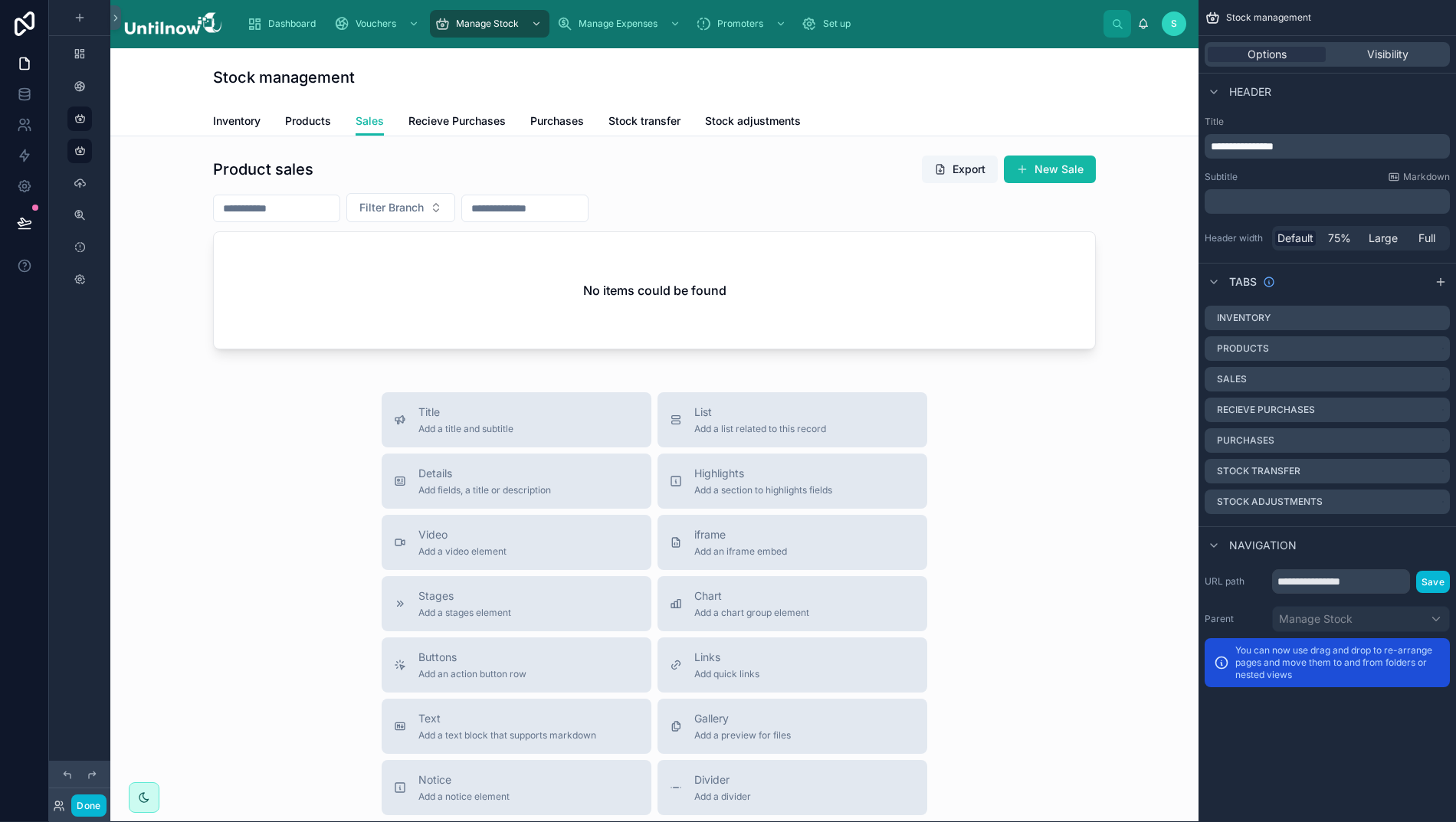
scroll to position [0, 3]
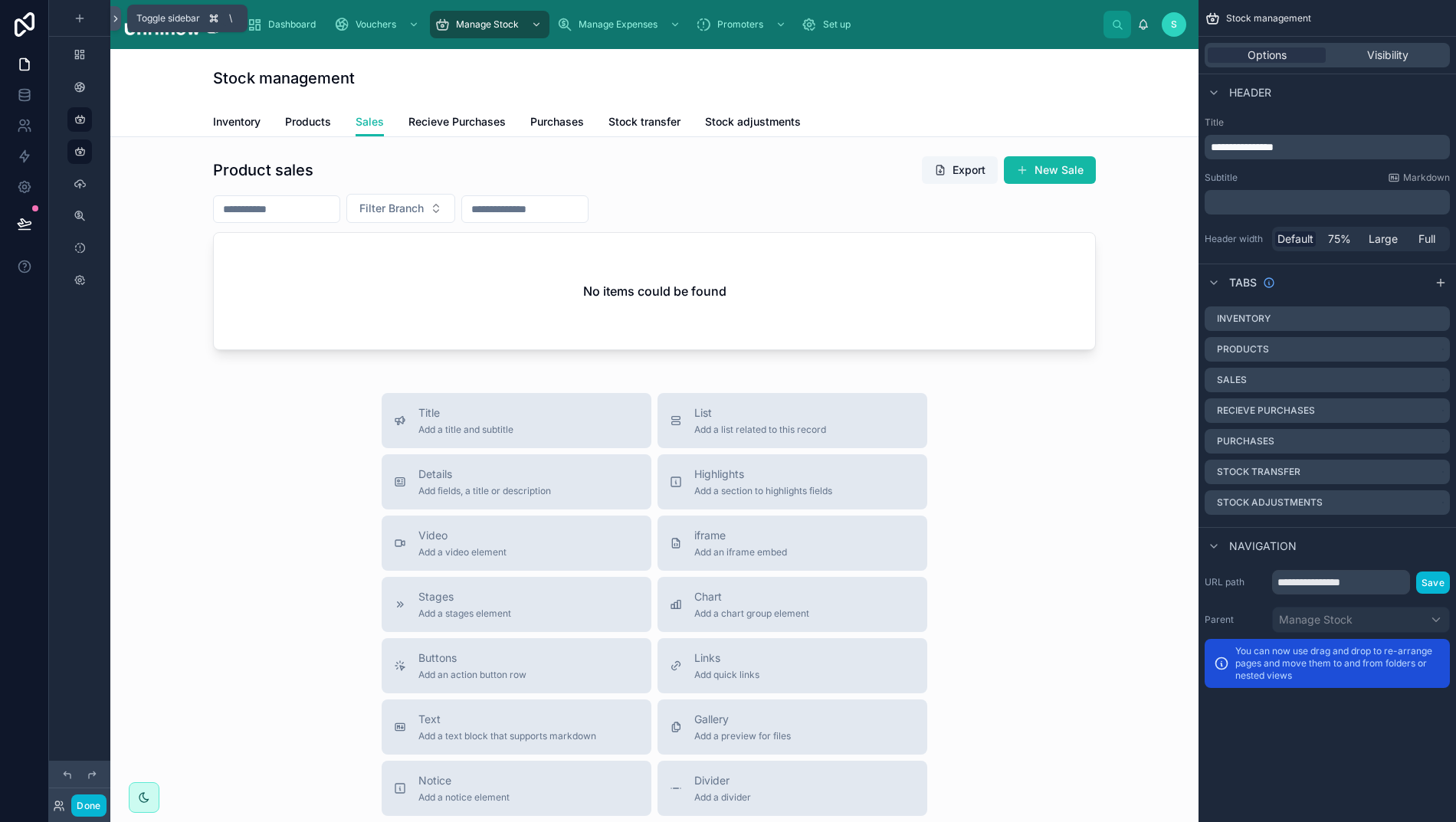
click at [110, 19] on icon at bounding box center [116, 19] width 11 height 12
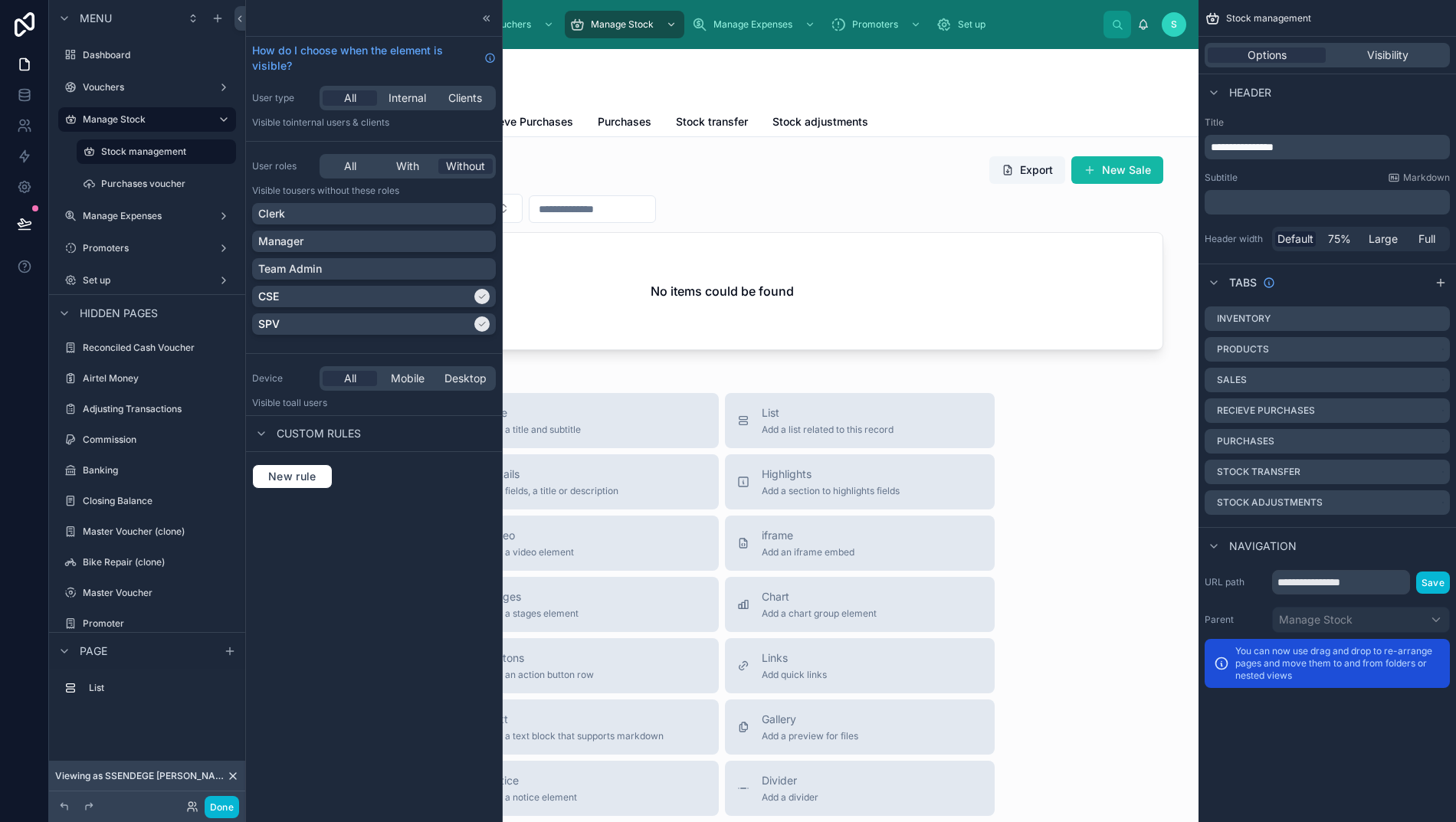
click at [712, 90] on div "Stock management" at bounding box center [722, 78] width 883 height 58
click at [484, 19] on icon at bounding box center [484, 18] width 3 height 5
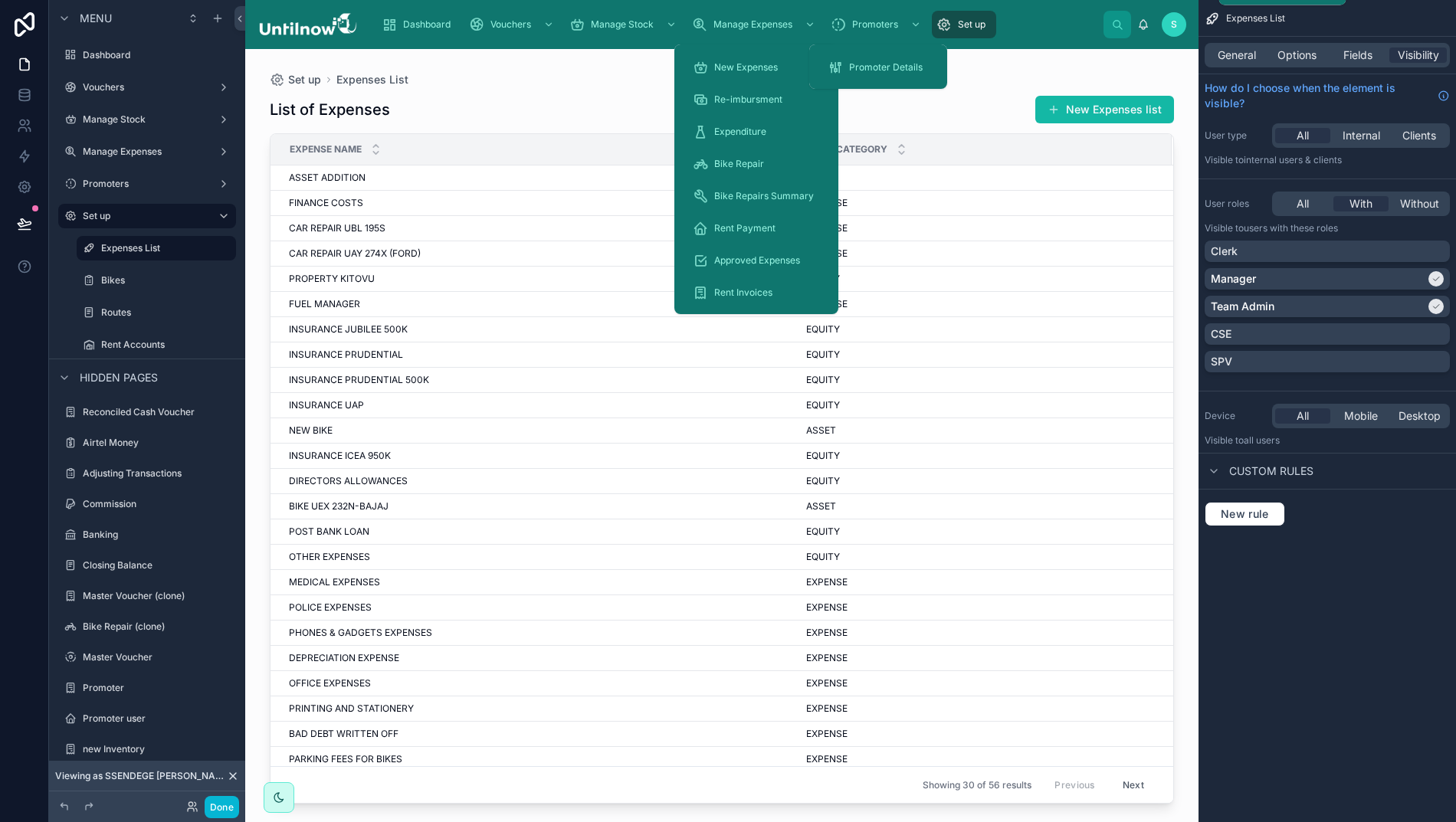
scroll to position [0, 3]
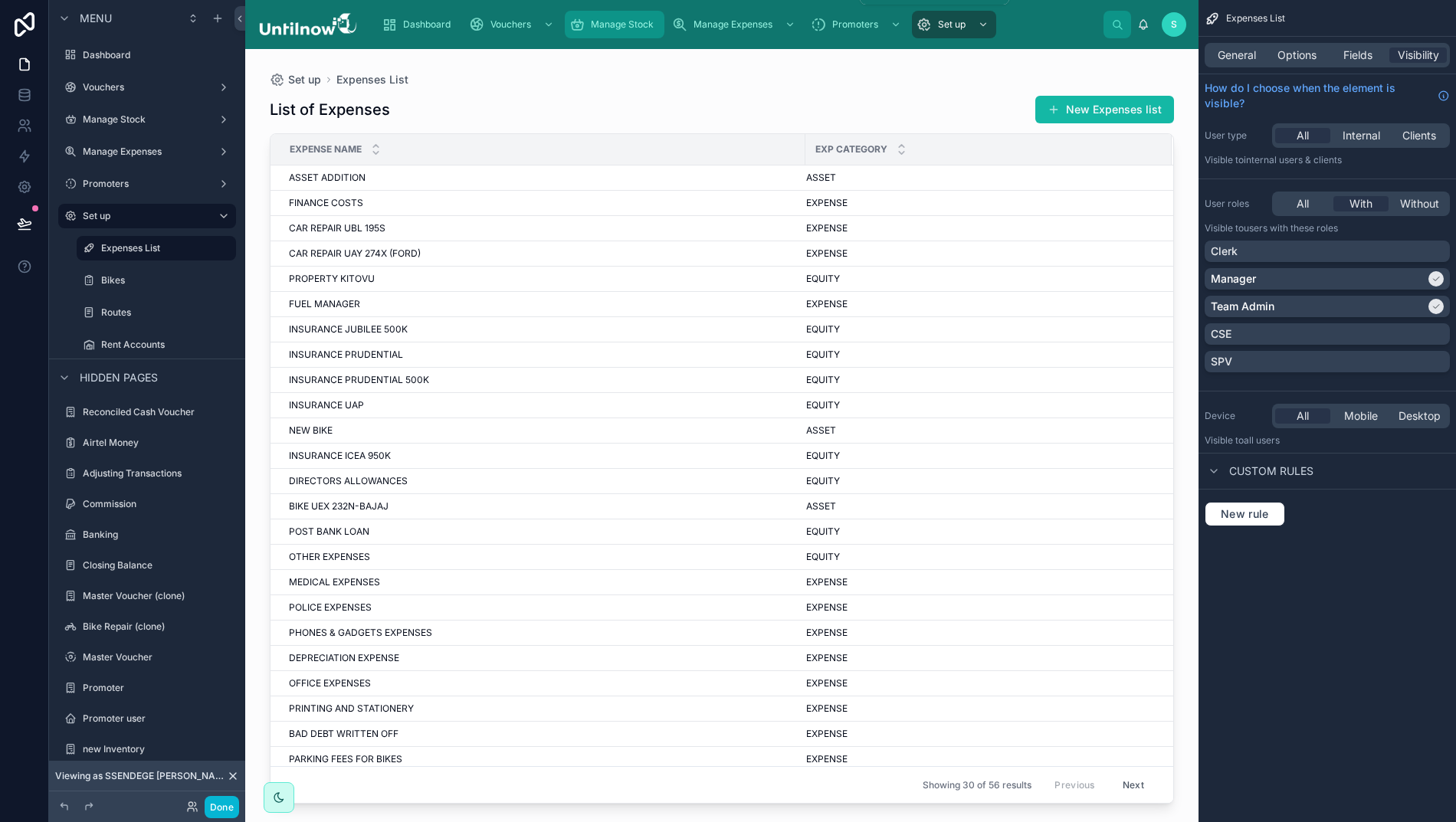
click at [616, 24] on span "Manage Stock" at bounding box center [622, 25] width 63 height 13
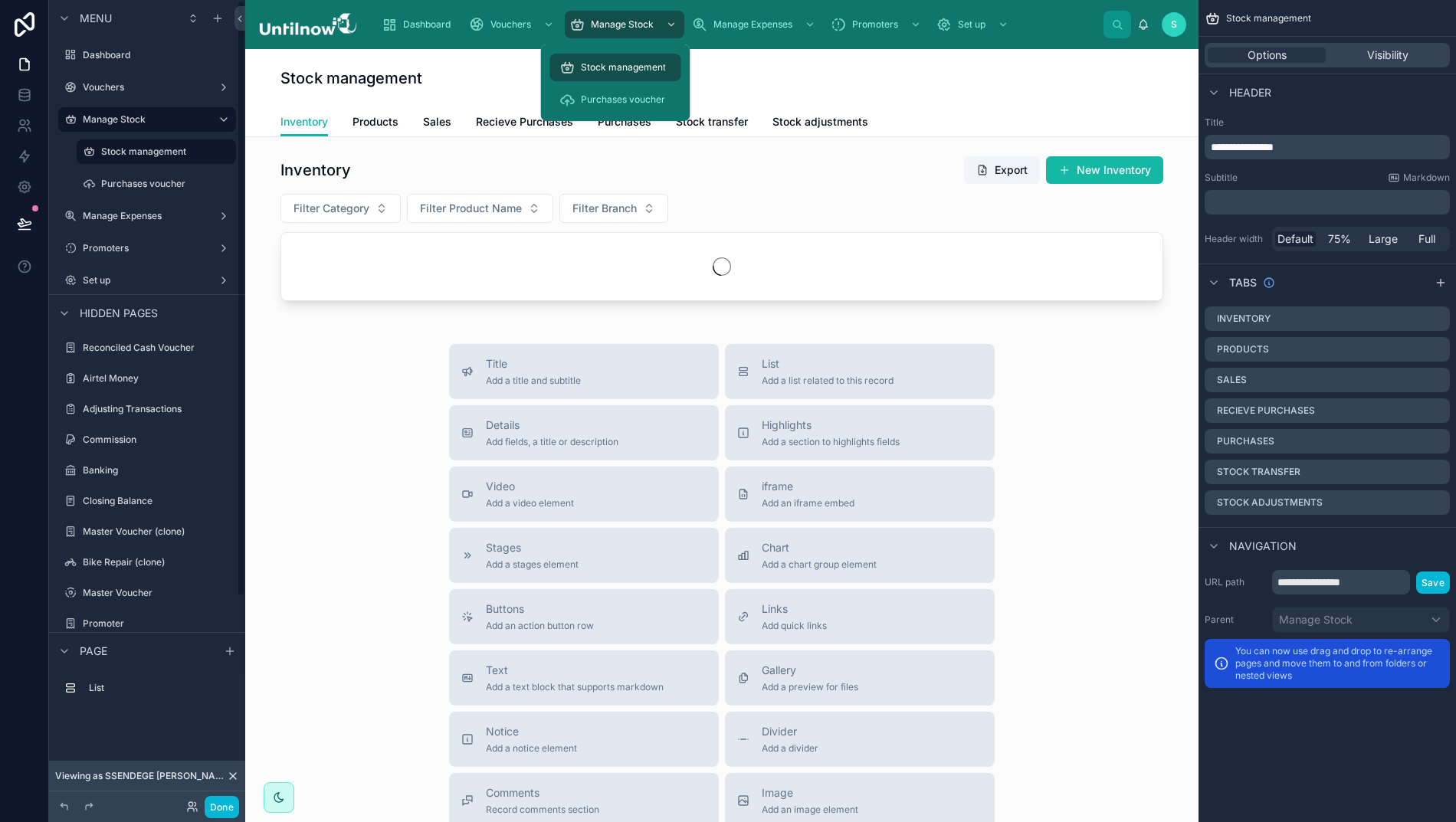
scroll to position [0, 6]
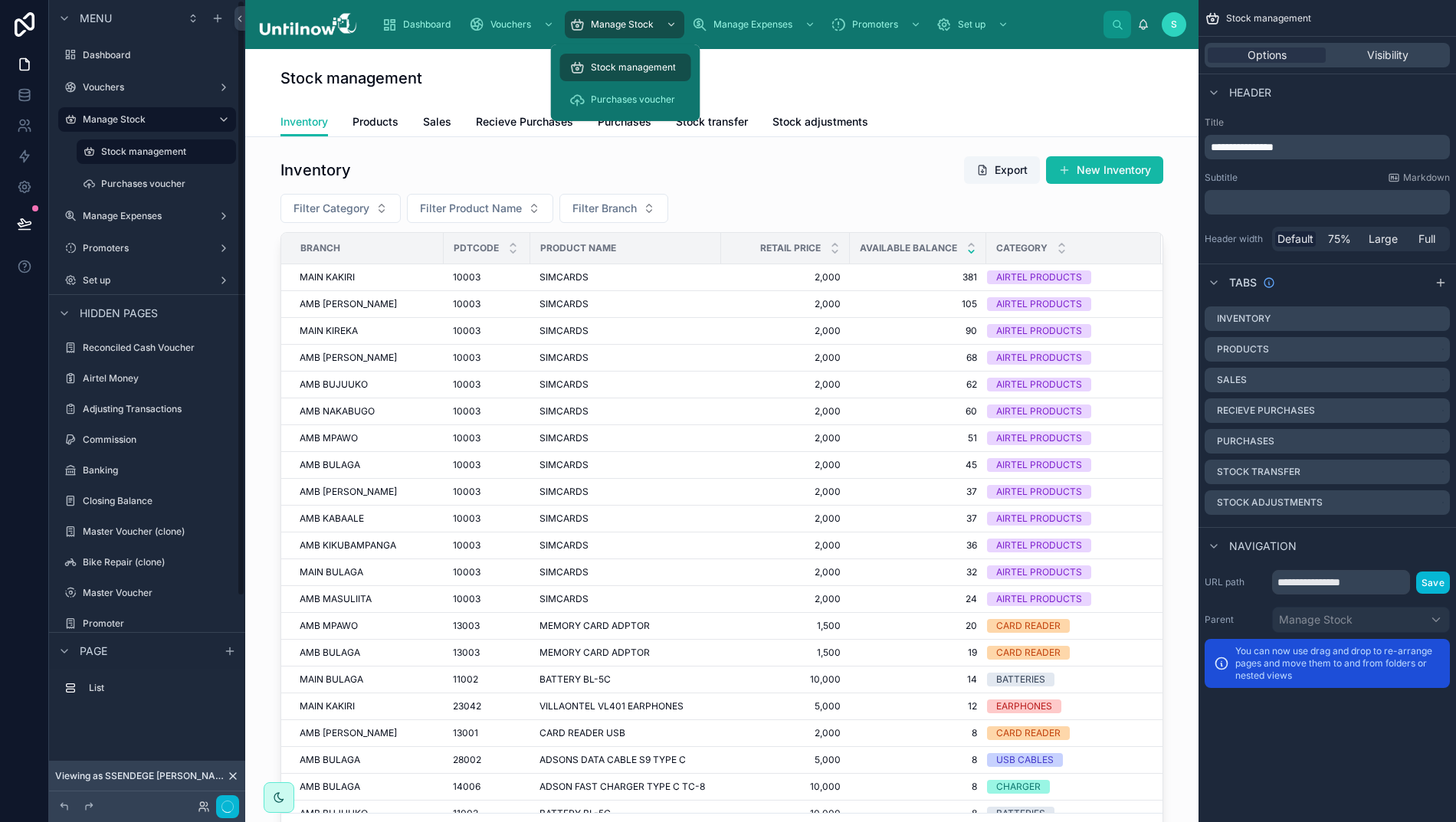
drag, startPoint x: 610, startPoint y: 67, endPoint x: 941, endPoint y: 95, distance: 332.2
click at [610, 67] on span "Stock management" at bounding box center [633, 67] width 85 height 13
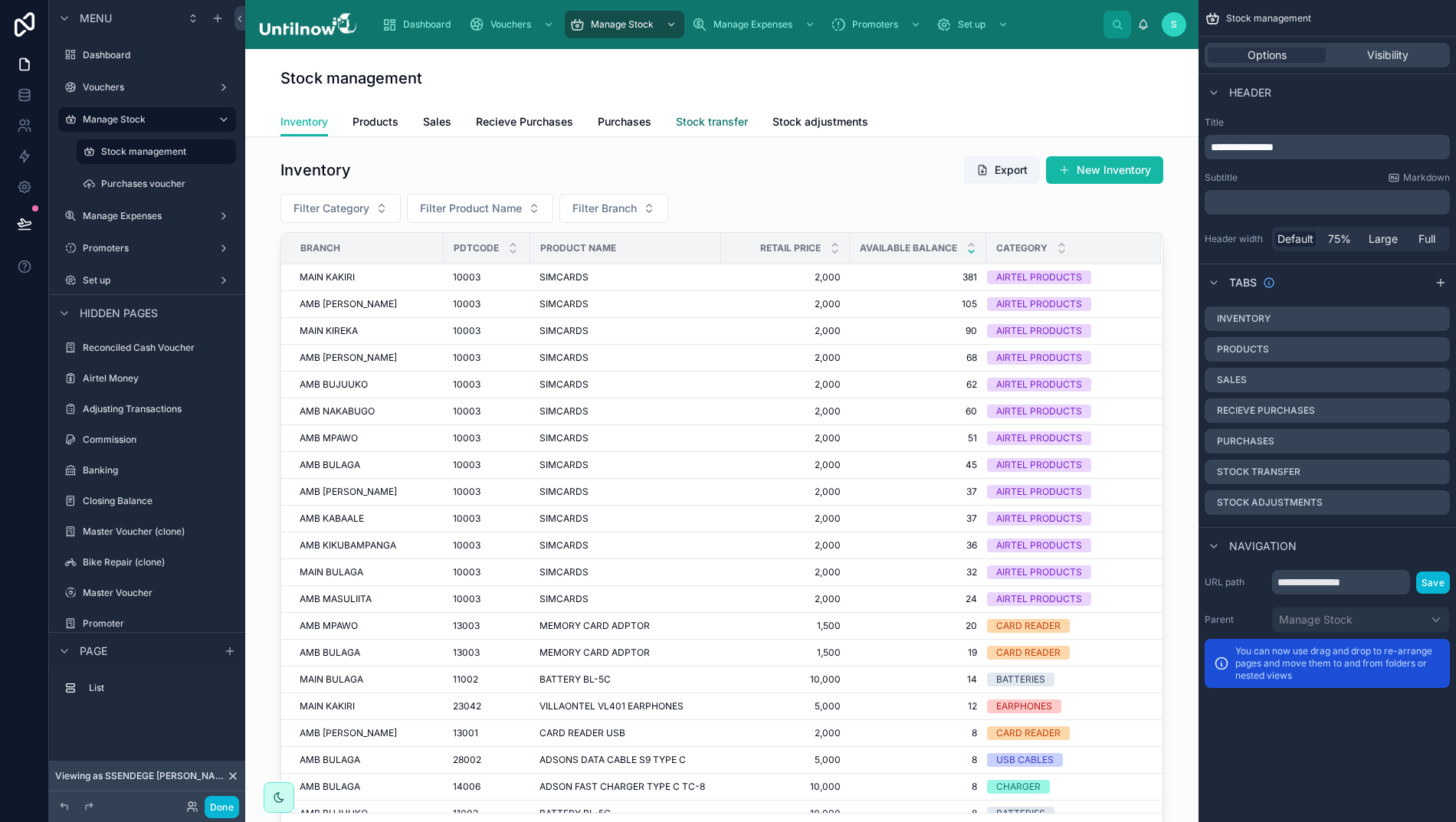
click at [709, 123] on span "Stock transfer" at bounding box center [712, 121] width 72 height 15
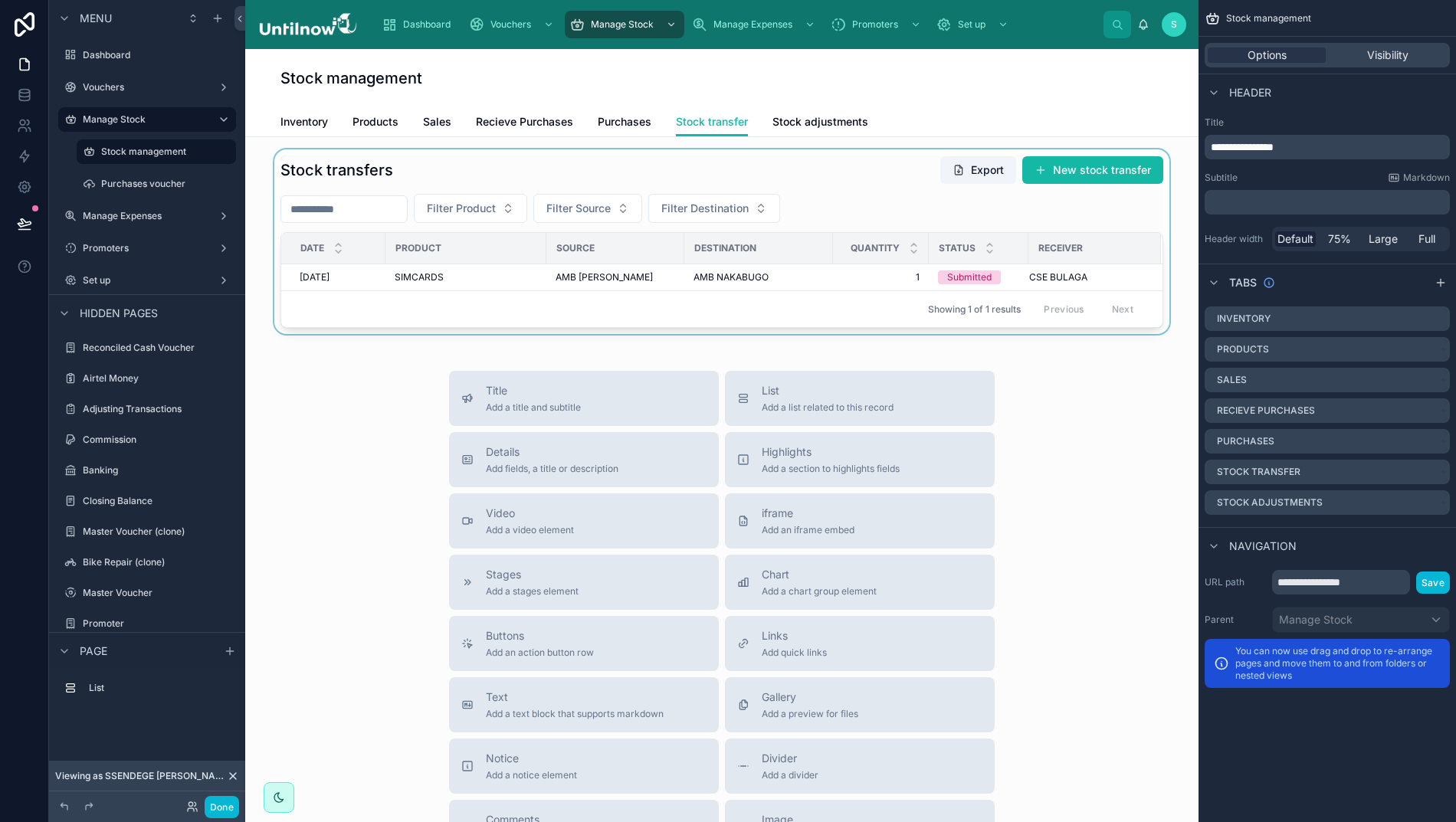
click at [1092, 167] on div at bounding box center [721, 242] width 929 height 184
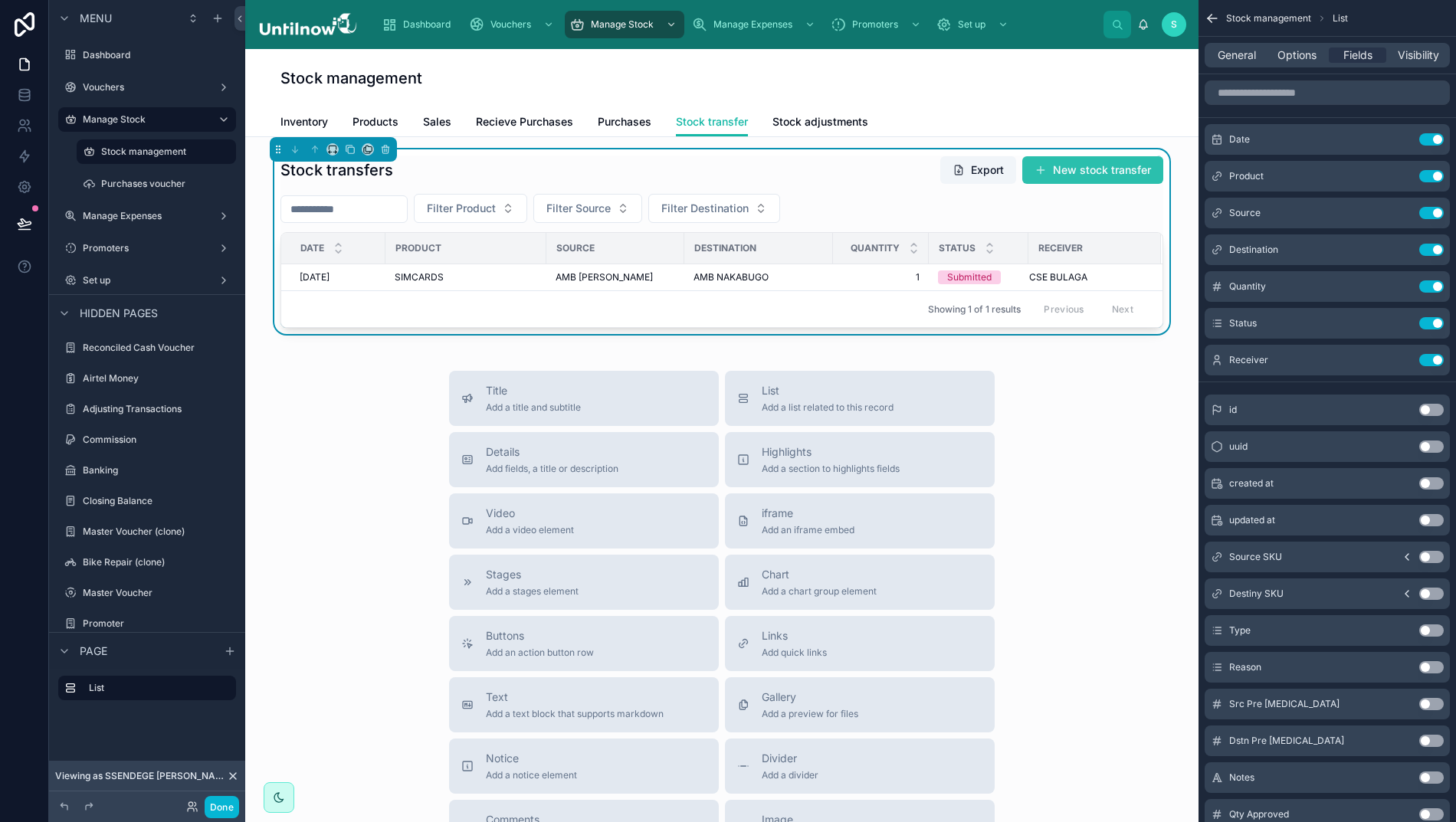
click at [1091, 169] on button "New stock transfer" at bounding box center [1092, 170] width 141 height 28
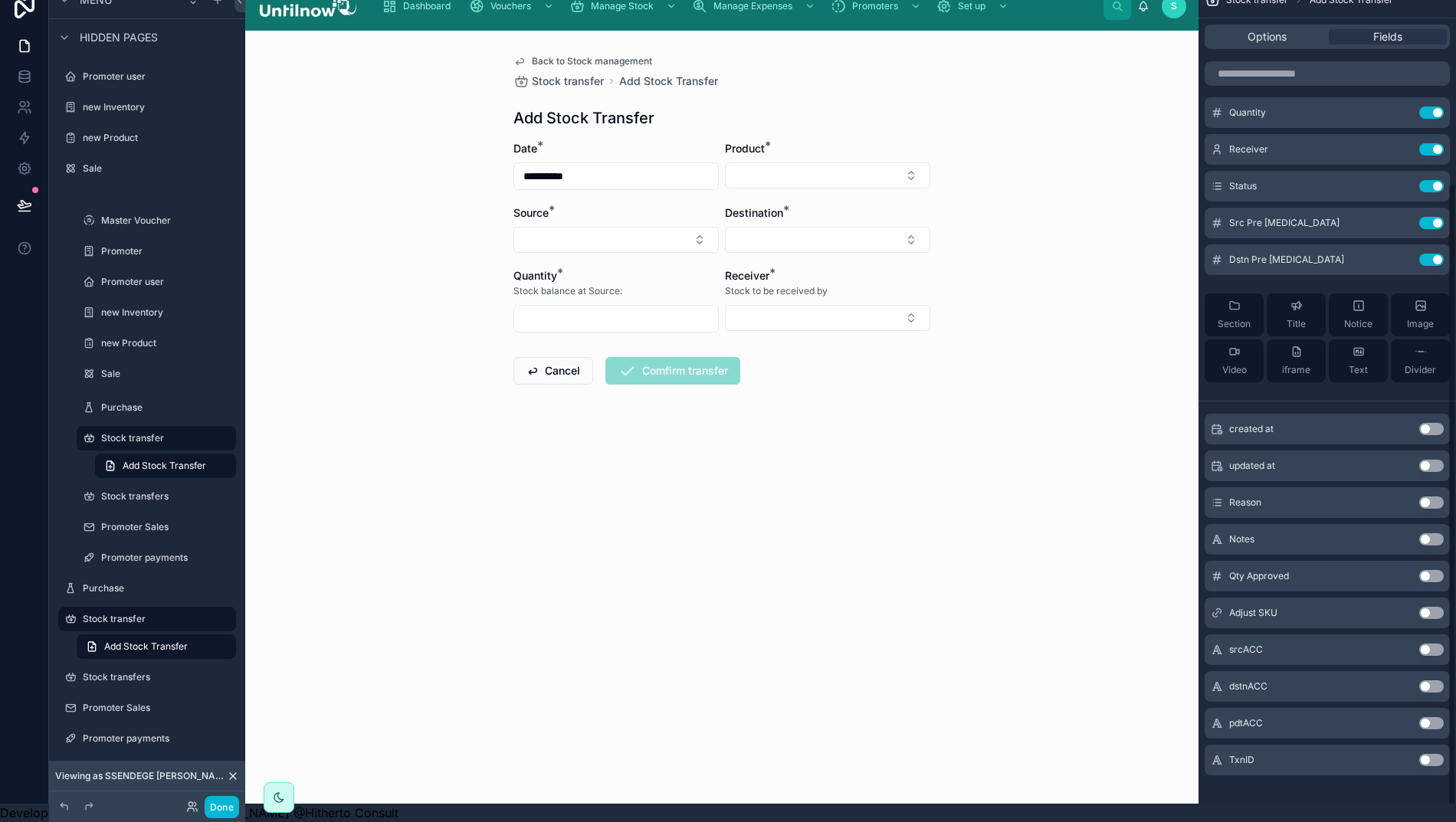
scroll to position [264, 0]
click at [1443, 645] on button "Use setting" at bounding box center [1431, 651] width 24 height 13
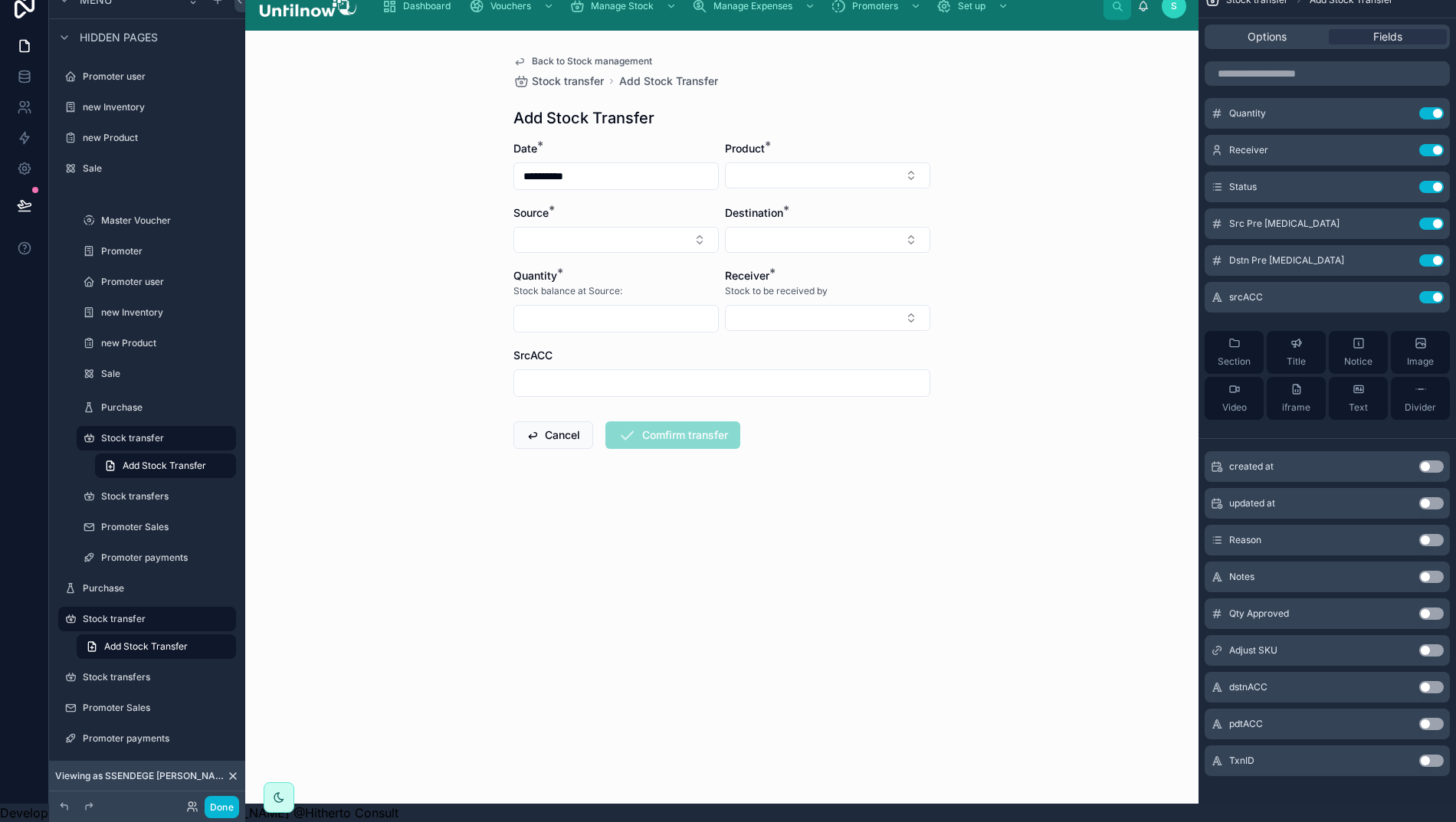
click at [1441, 681] on button "Use setting" at bounding box center [1431, 688] width 24 height 13
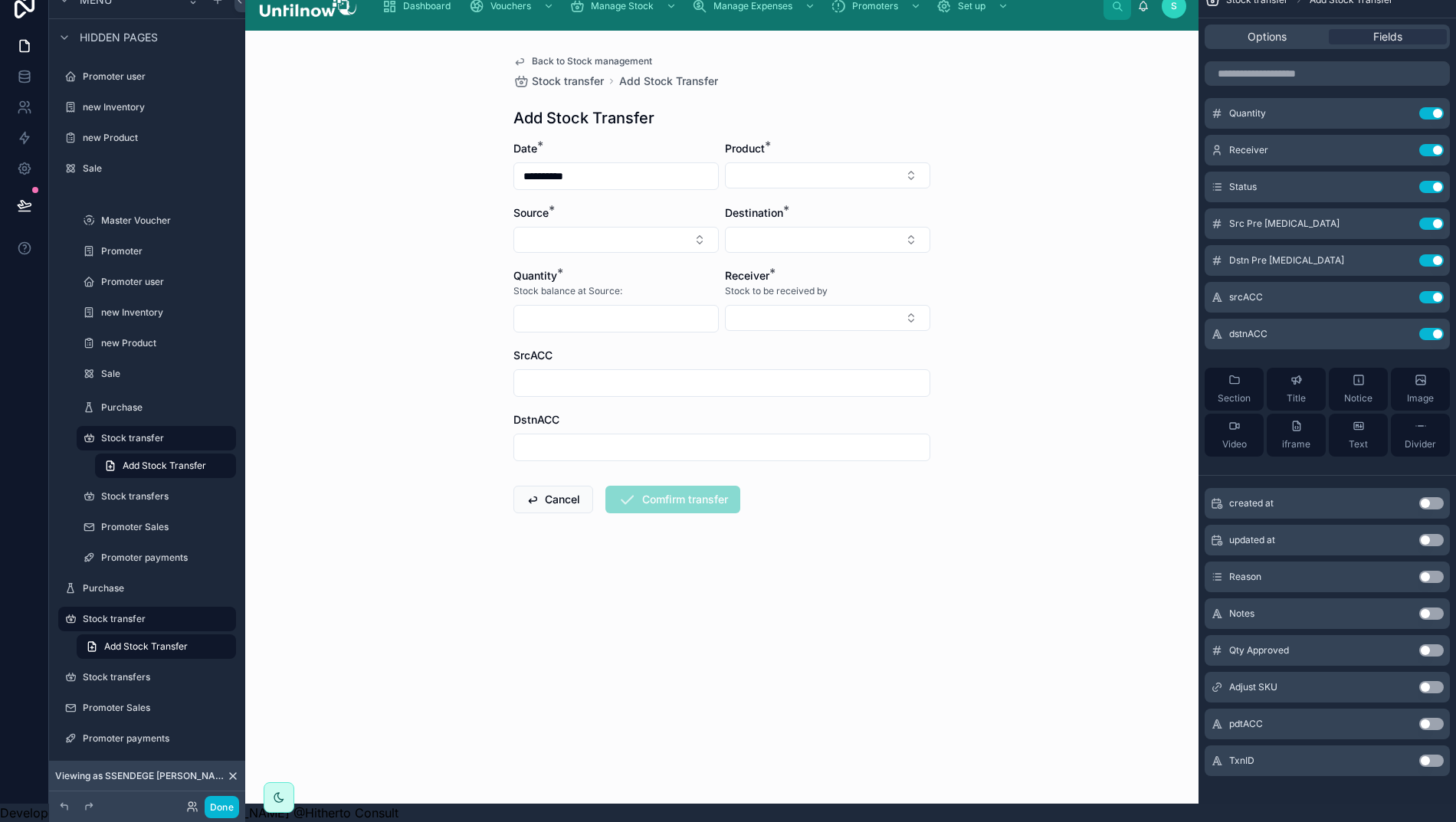
click at [1441, 718] on button "Use setting" at bounding box center [1431, 724] width 24 height 13
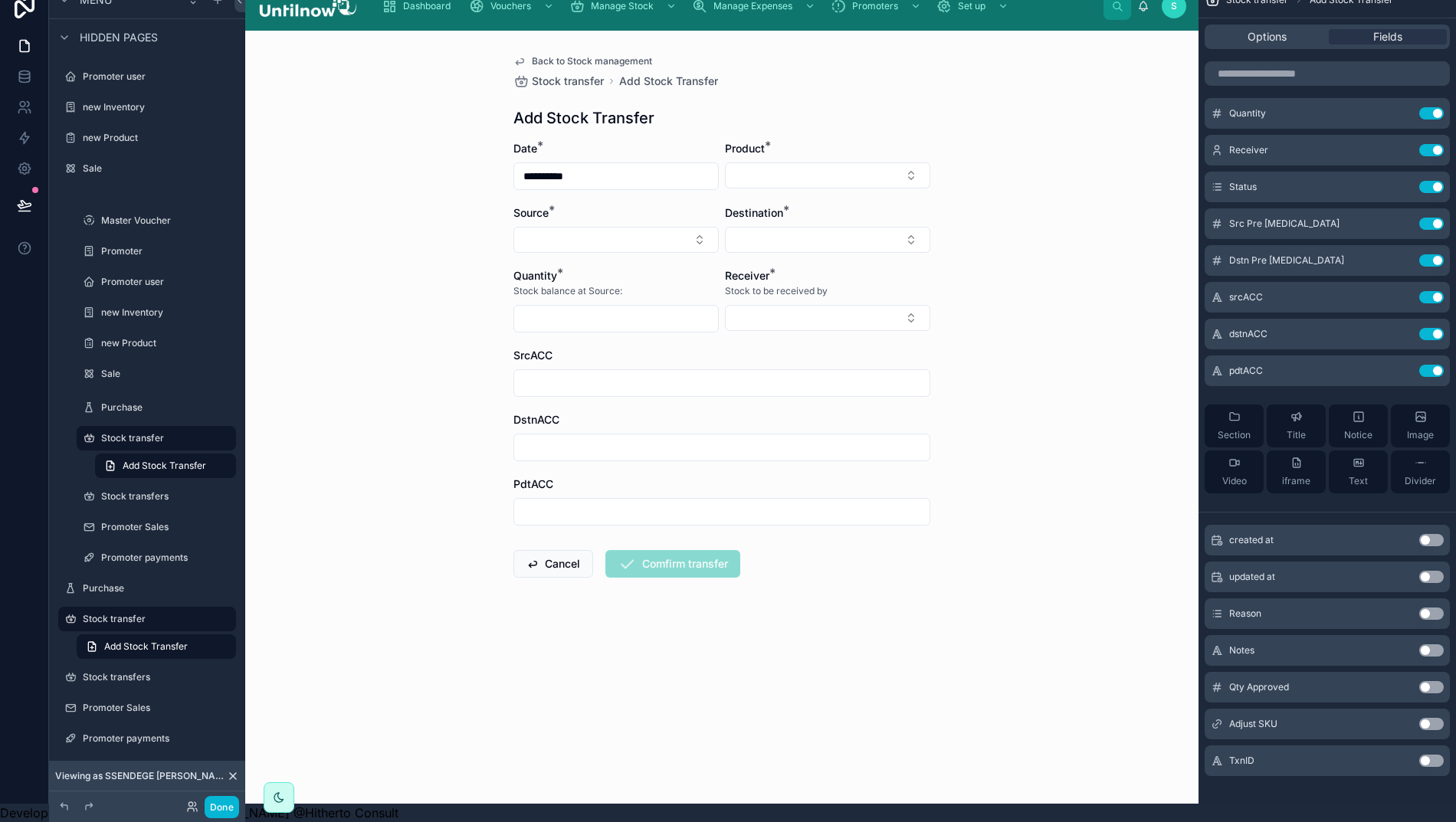
click at [1443, 755] on button "Use setting" at bounding box center [1431, 761] width 24 height 13
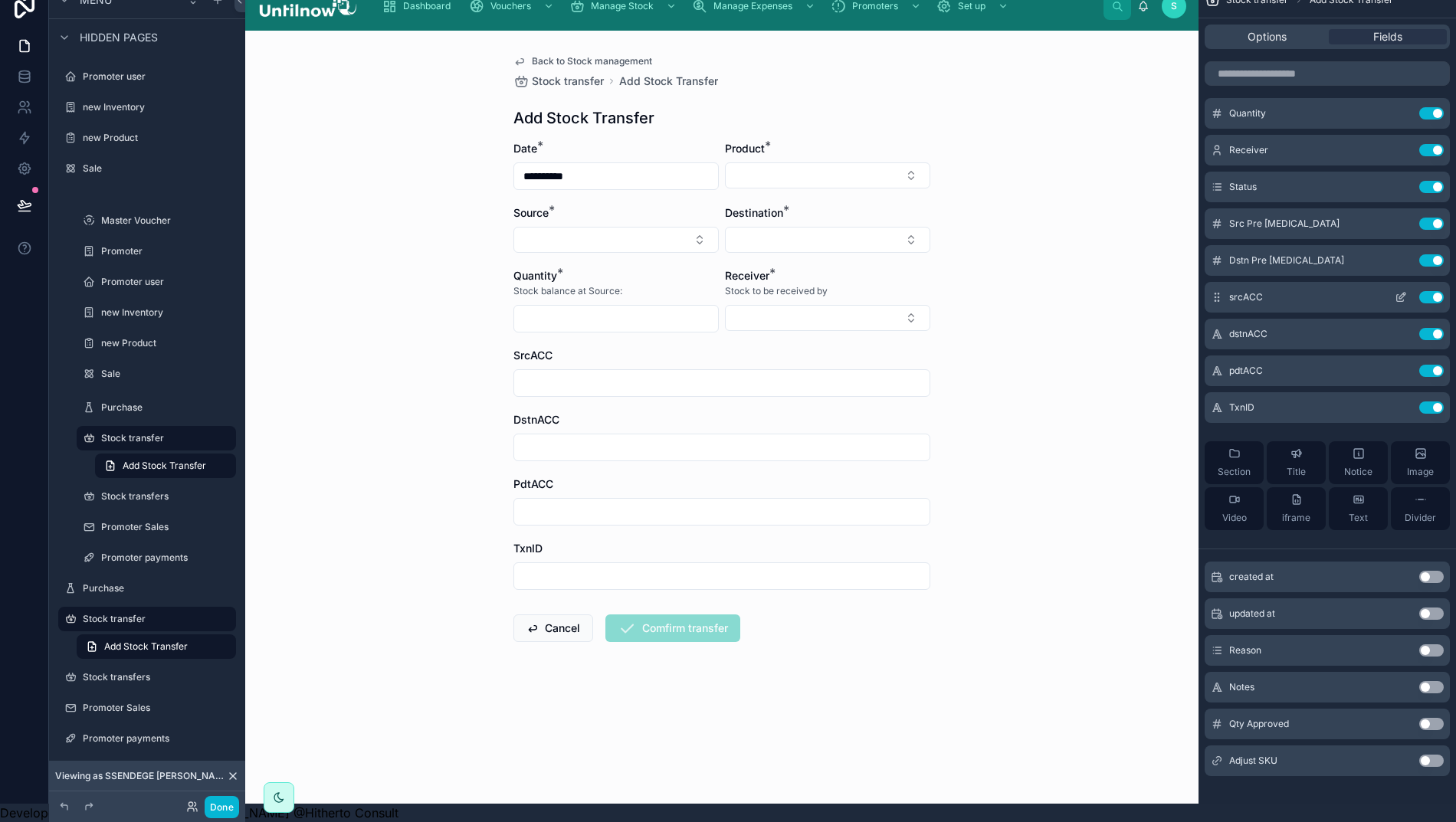
click at [1407, 291] on icon "scrollable content" at bounding box center [1400, 297] width 13 height 13
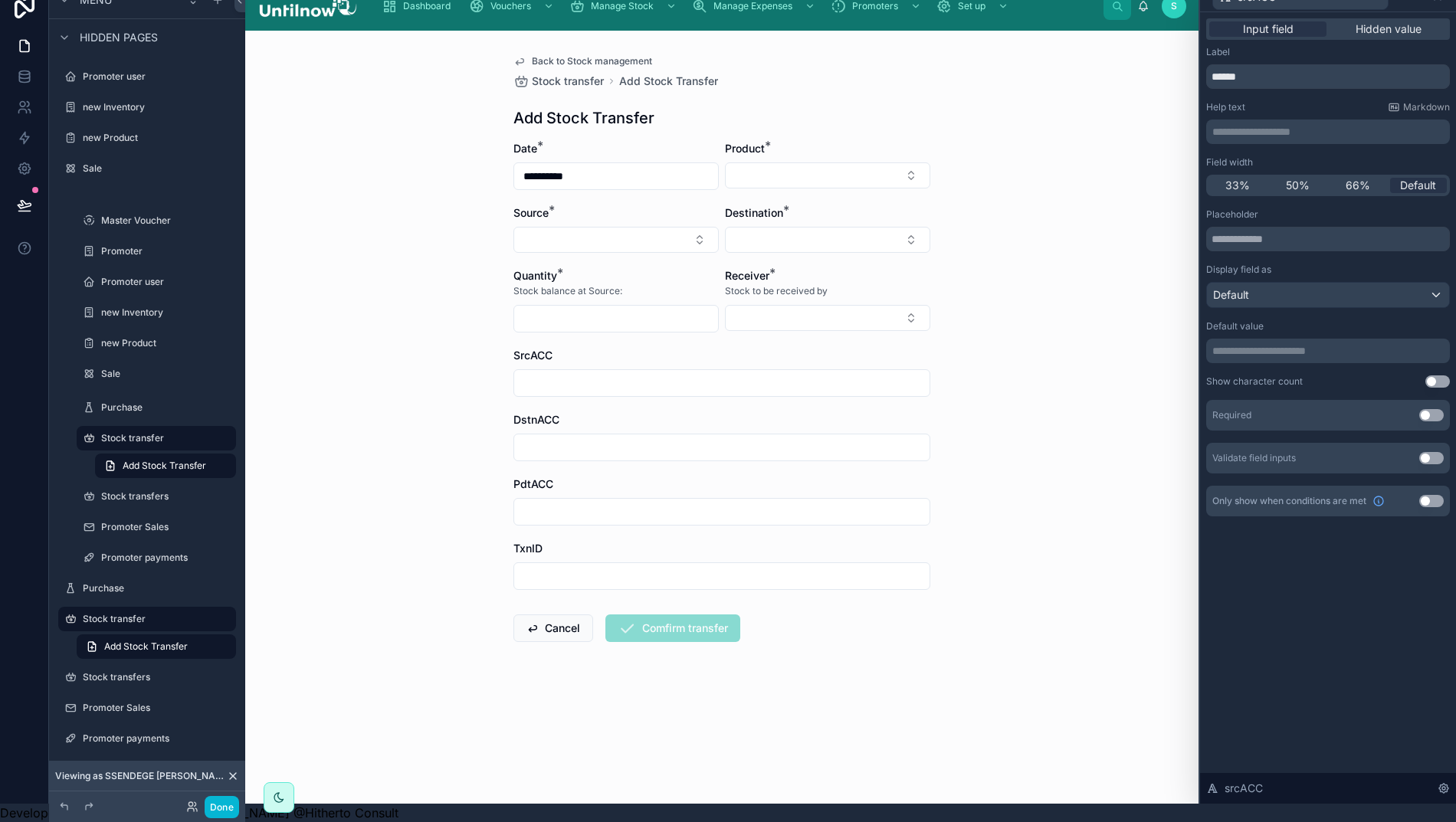
drag, startPoint x: 1394, startPoint y: 16, endPoint x: 1392, endPoint y: 32, distance: 16.1
click at [1392, 21] on span "Hidden value" at bounding box center [1389, 29] width 66 height 15
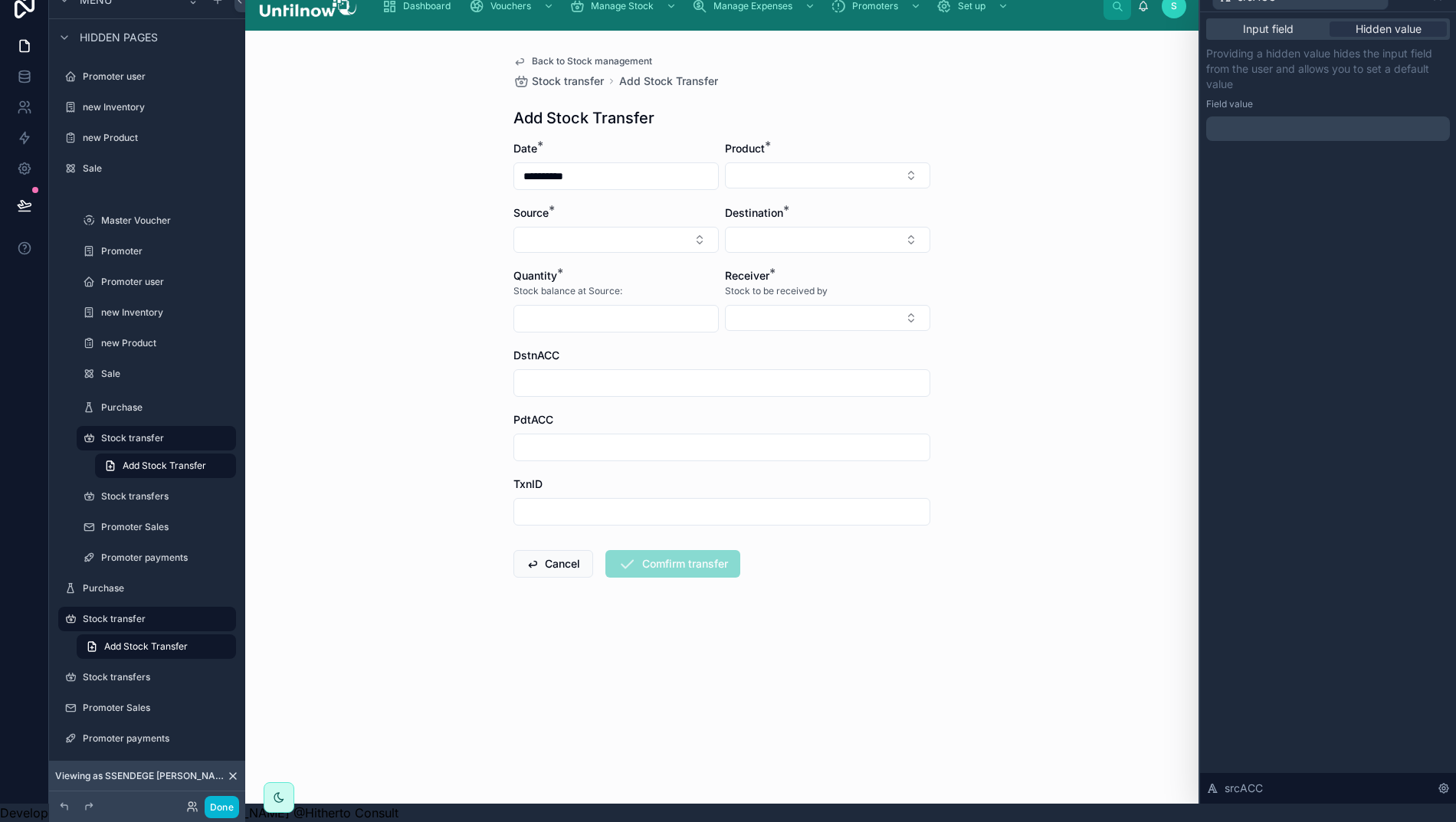
click at [1353, 121] on p "﻿" at bounding box center [1330, 128] width 235 height 15
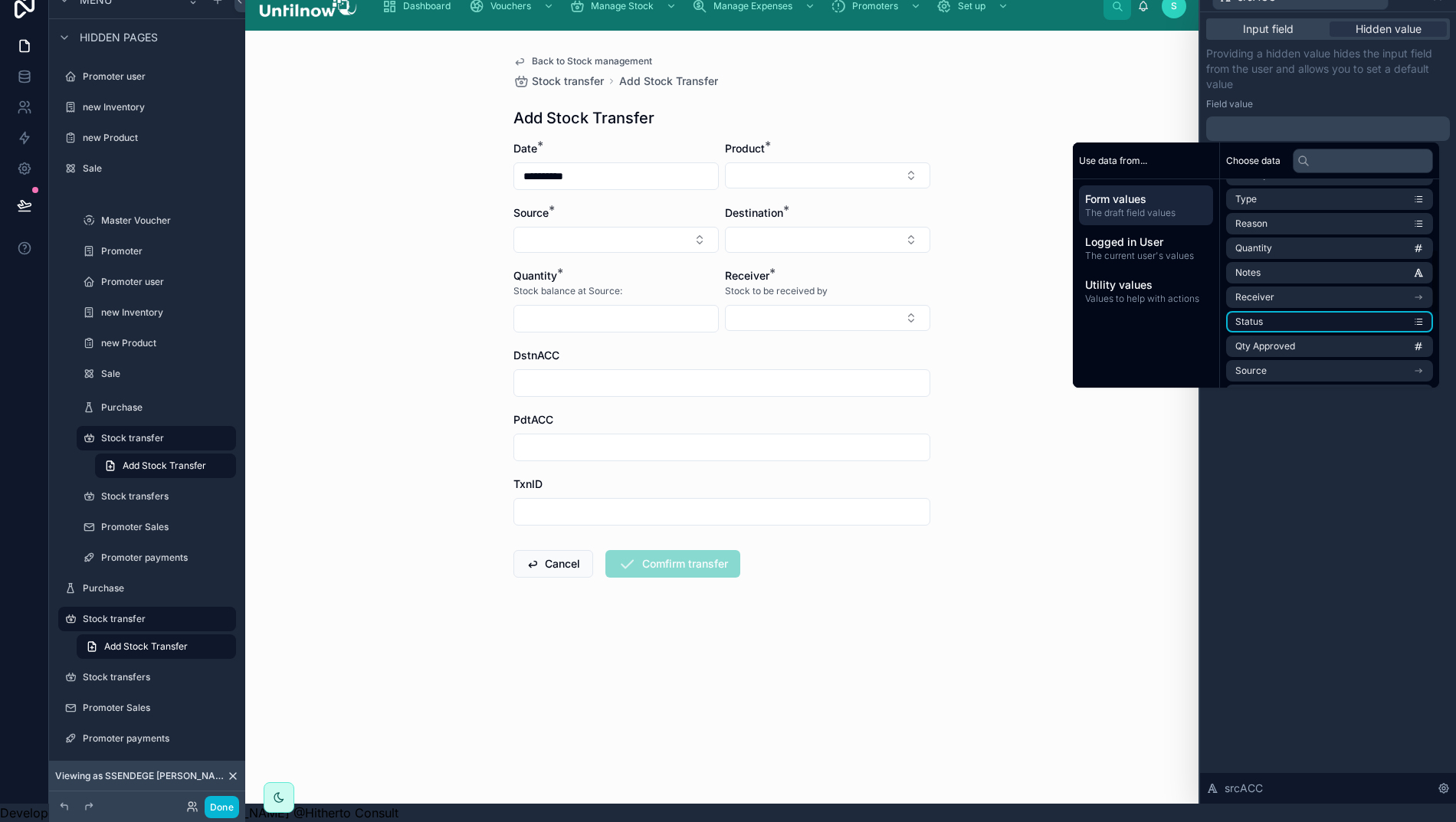
scroll to position [213, 0]
click at [1291, 340] on li "Source" at bounding box center [1329, 351] width 207 height 21
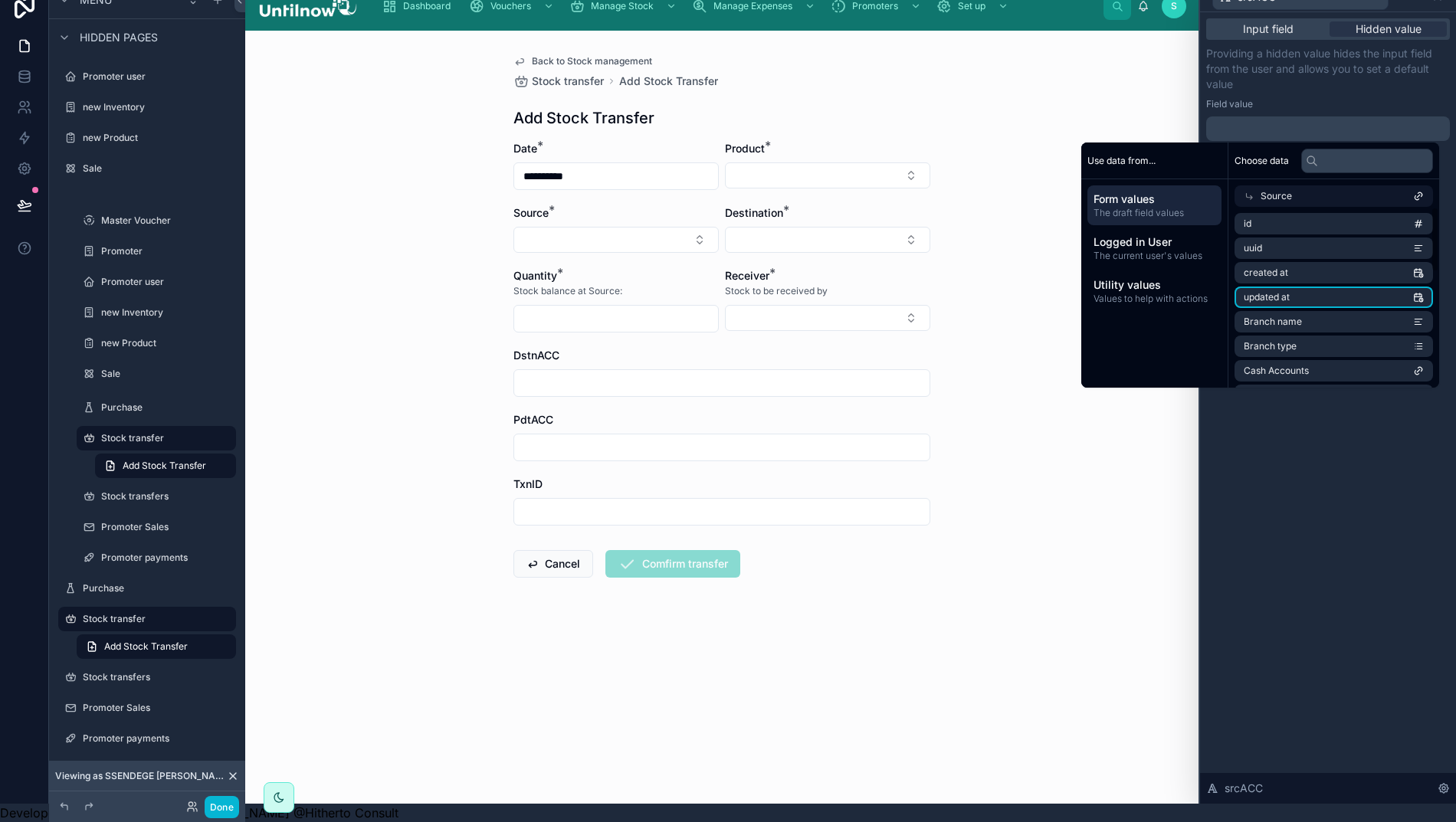
scroll to position [0, 0]
click at [1294, 315] on span "Branch name" at bounding box center [1272, 321] width 58 height 13
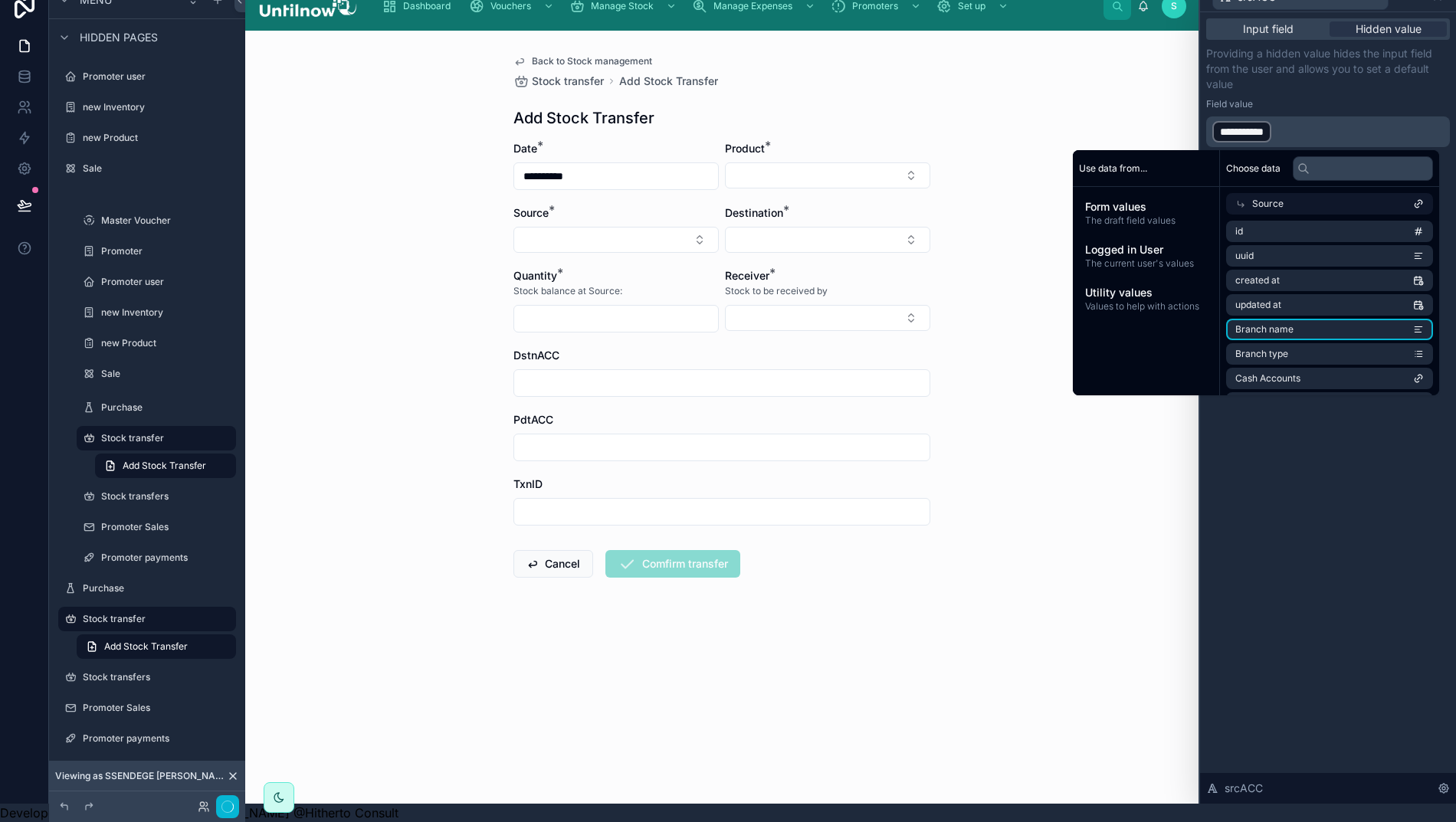
drag, startPoint x: 1315, startPoint y: 510, endPoint x: 1315, endPoint y: 479, distance: 31.0
click at [1315, 508] on div "**********" at bounding box center [1328, 408] width 256 height 792
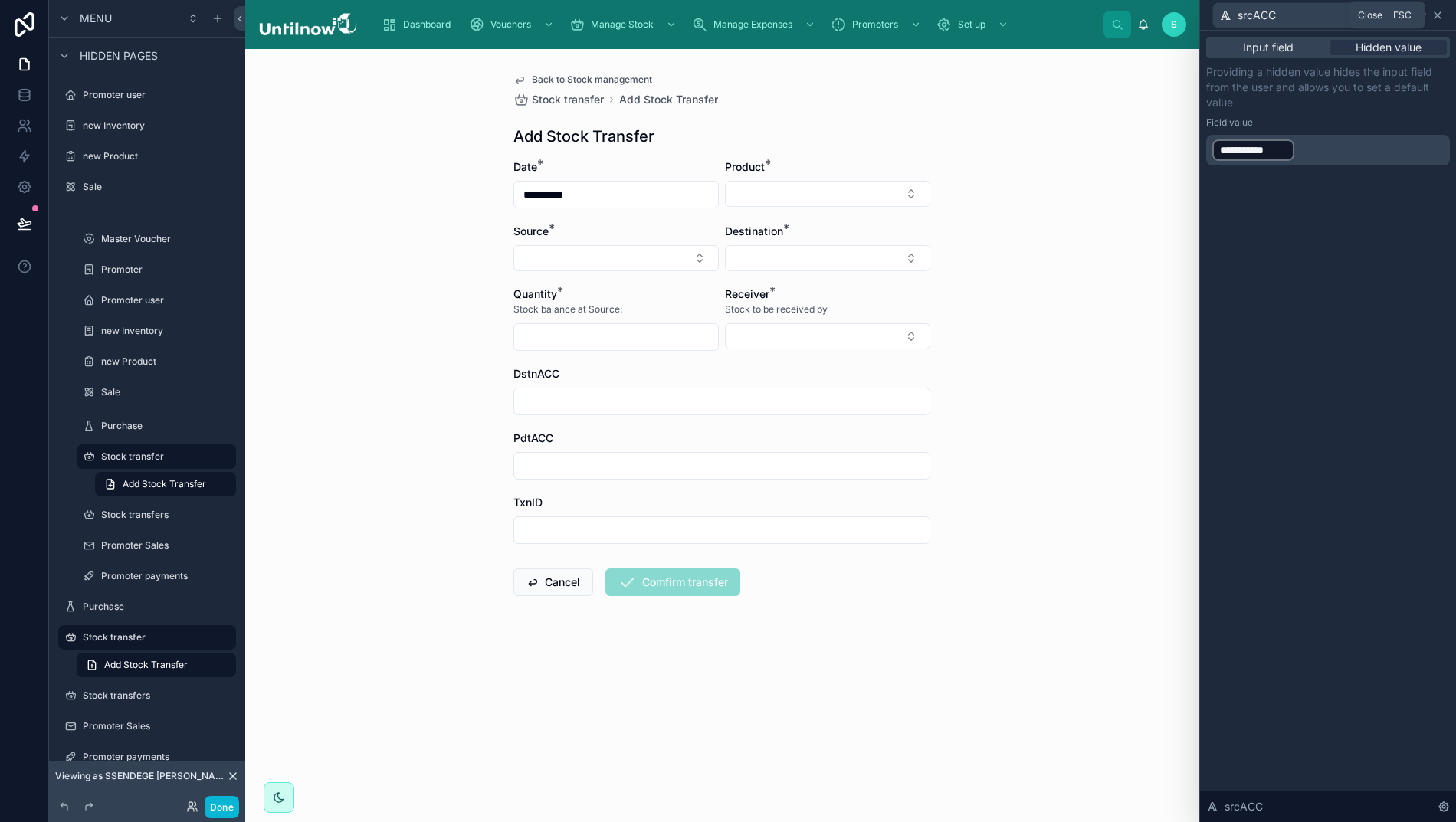
scroll to position [0, 6]
click at [1440, 16] on icon at bounding box center [1437, 15] width 6 height 6
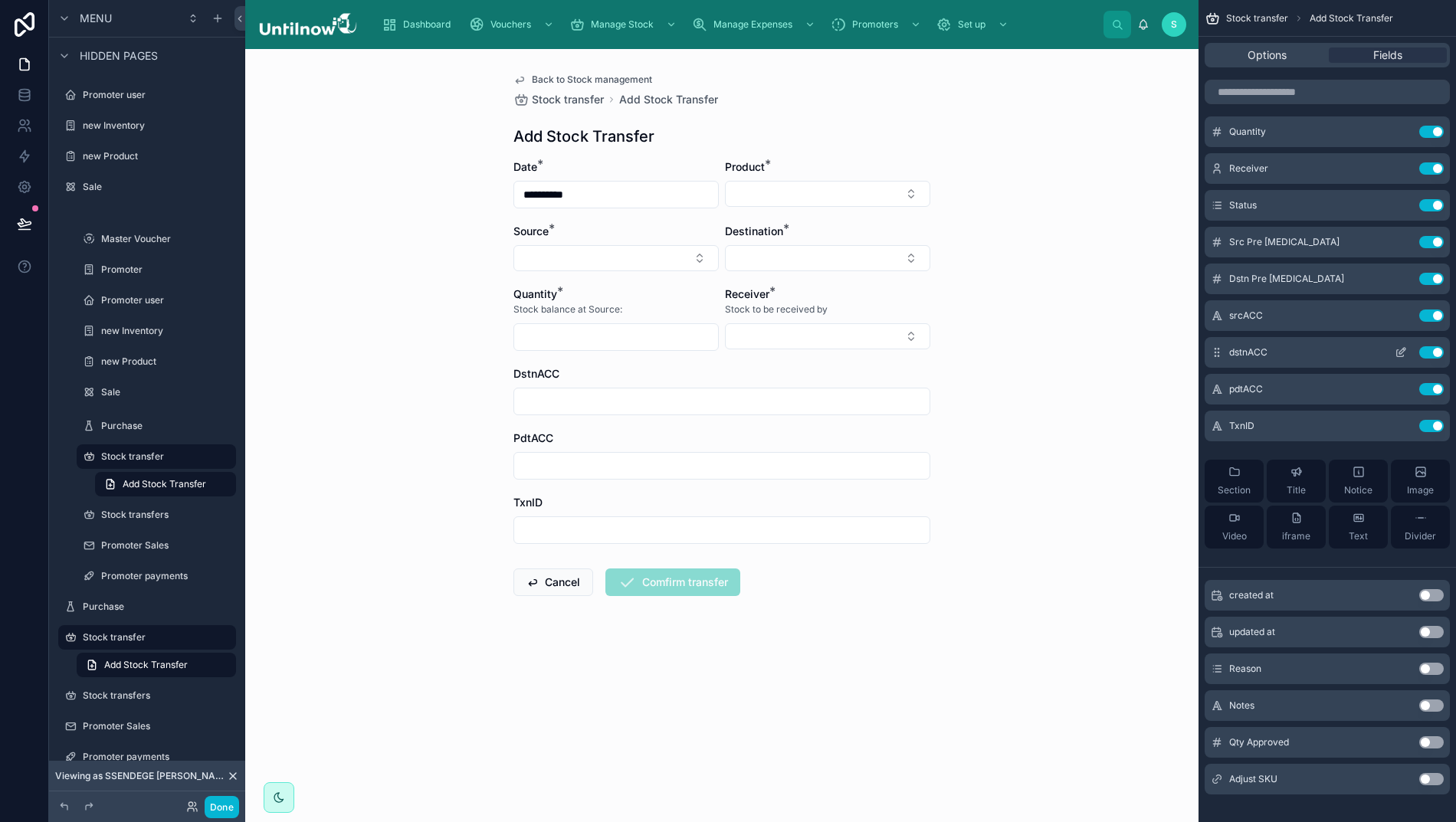
click at [1407, 353] on icon "scrollable content" at bounding box center [1400, 353] width 13 height 13
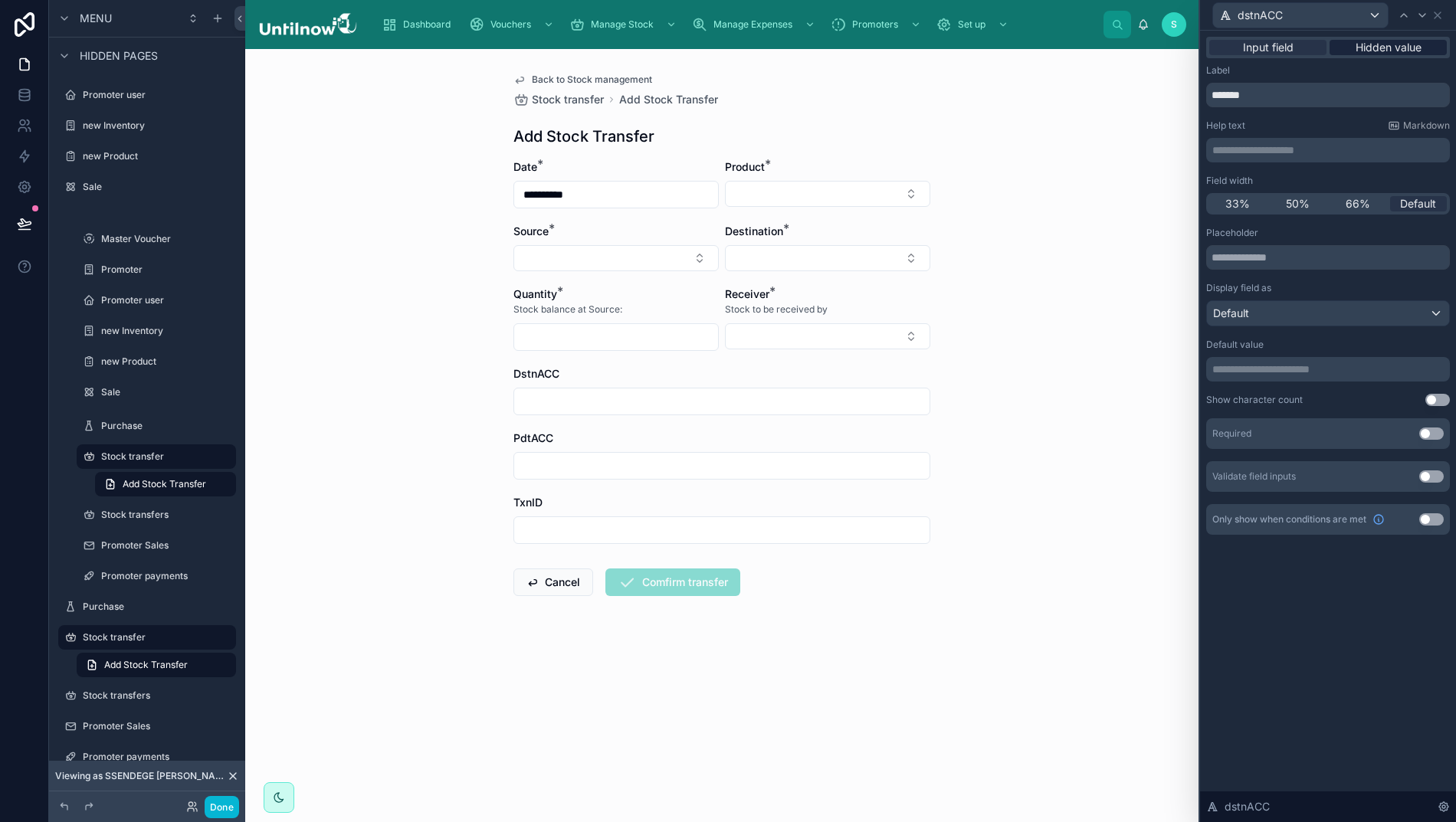
click at [1387, 50] on span "Hidden value" at bounding box center [1389, 47] width 66 height 15
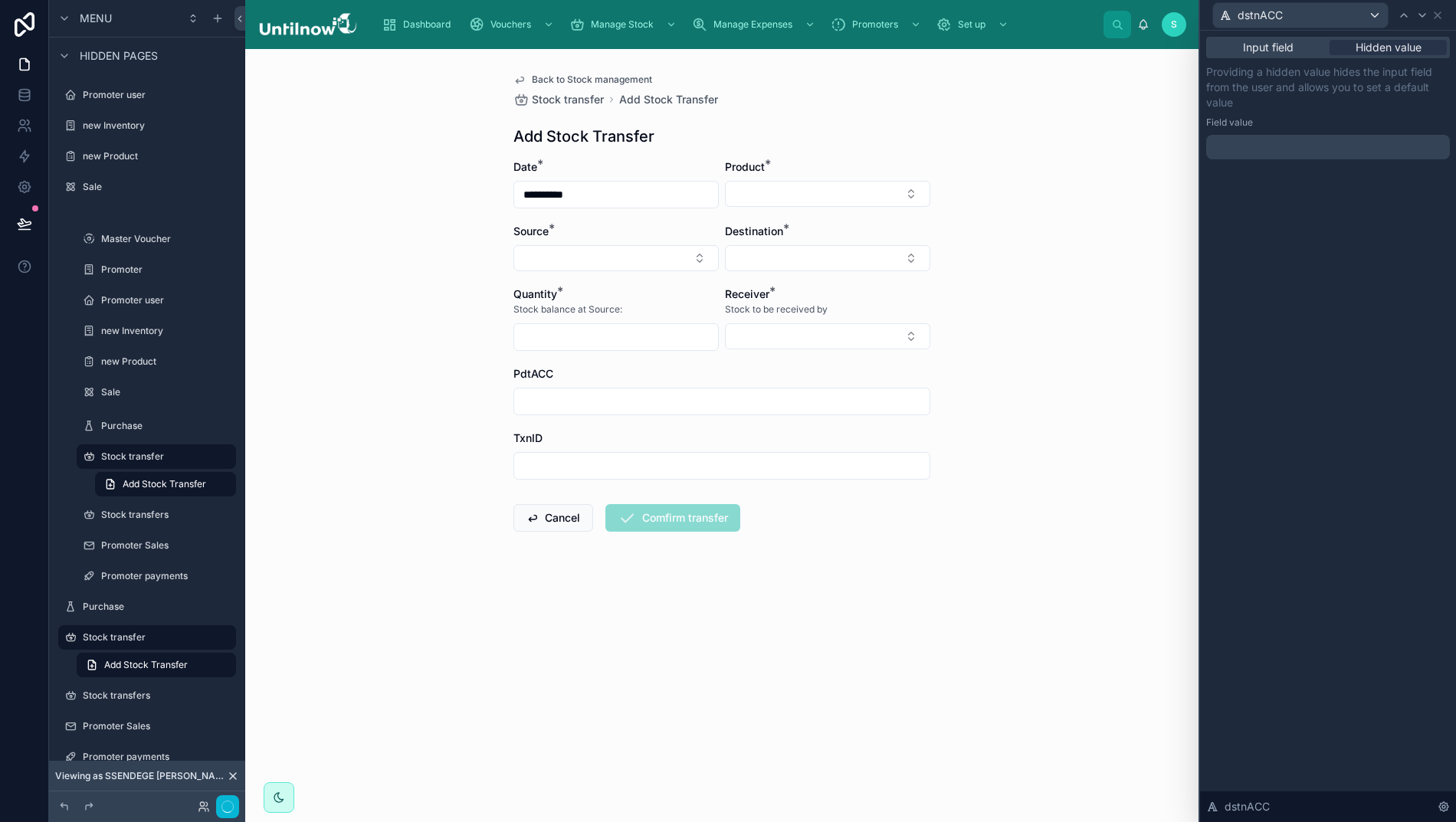
scroll to position [30, 6]
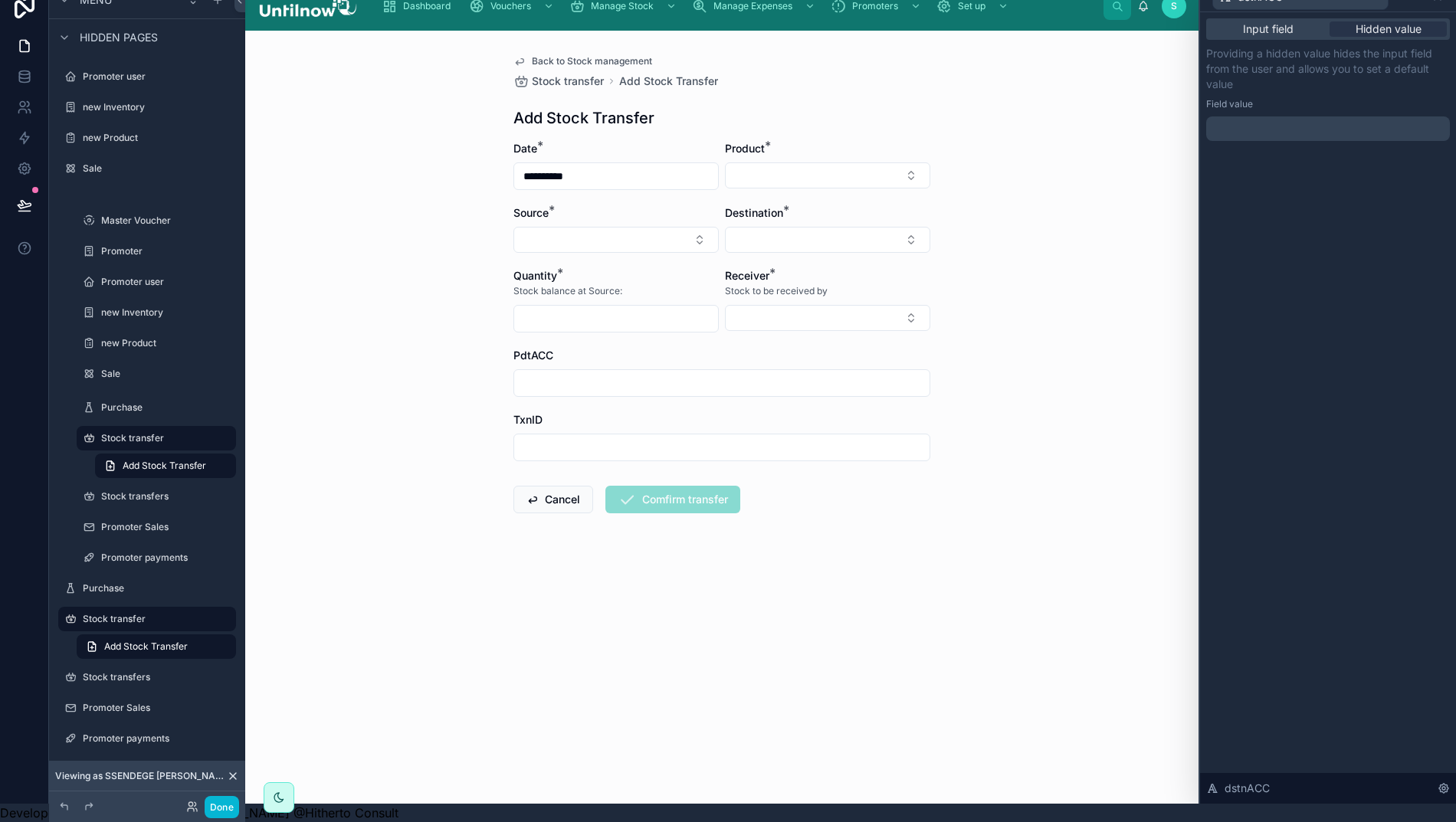
click at [1364, 122] on p "﻿" at bounding box center [1330, 128] width 235 height 15
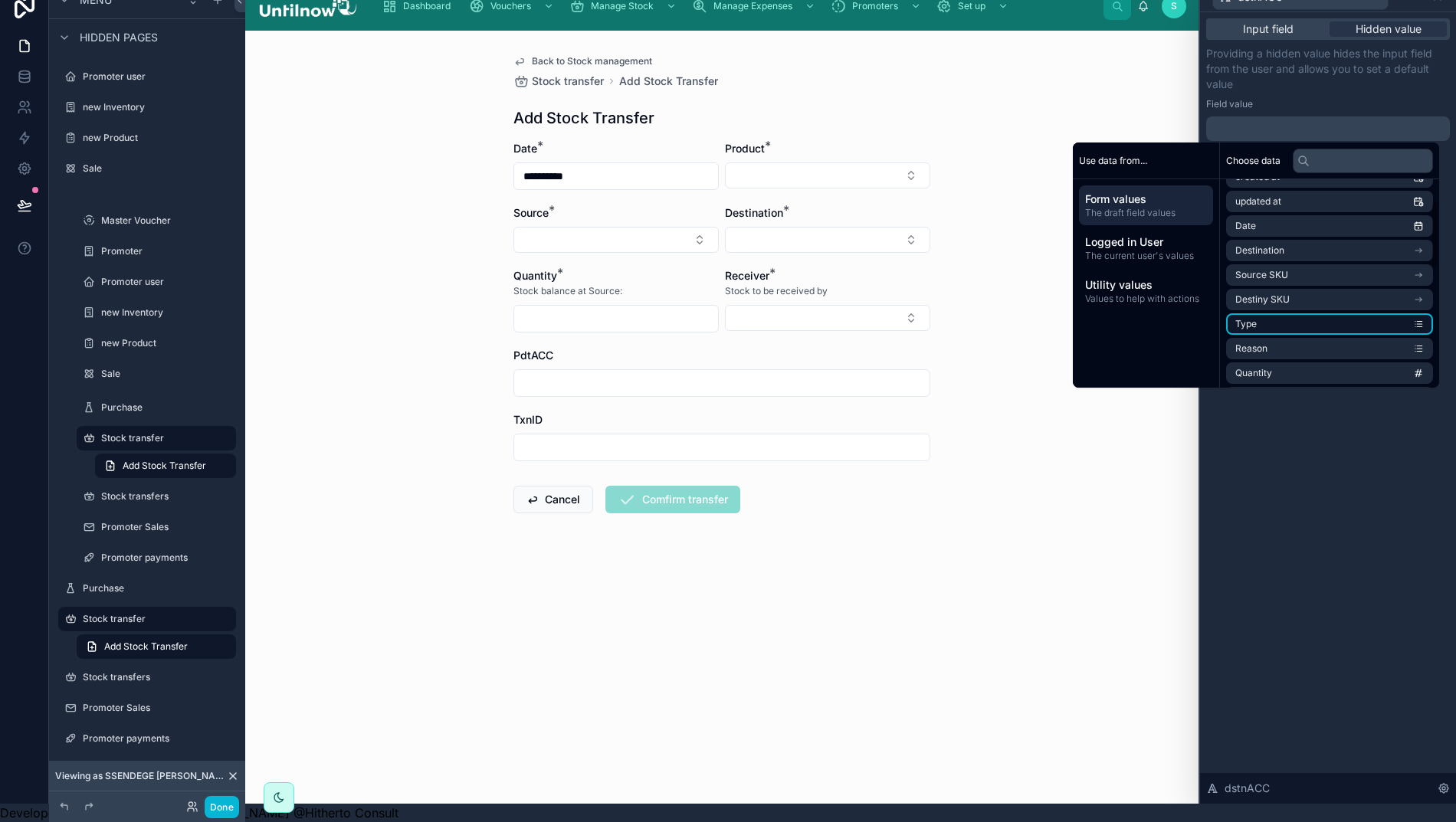
scroll to position [52, 0]
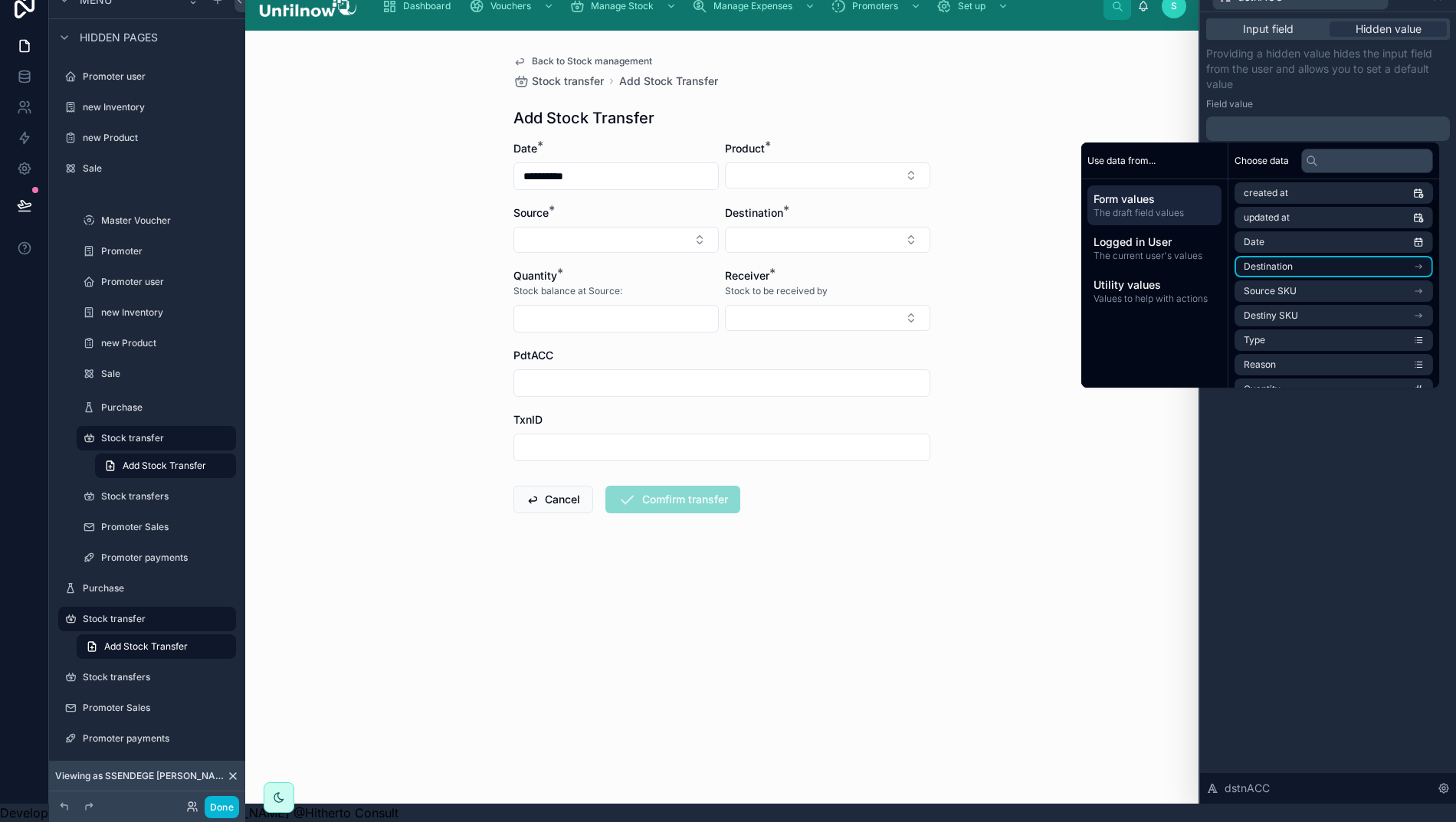
click at [1313, 261] on li "Destination" at bounding box center [1333, 267] width 199 height 21
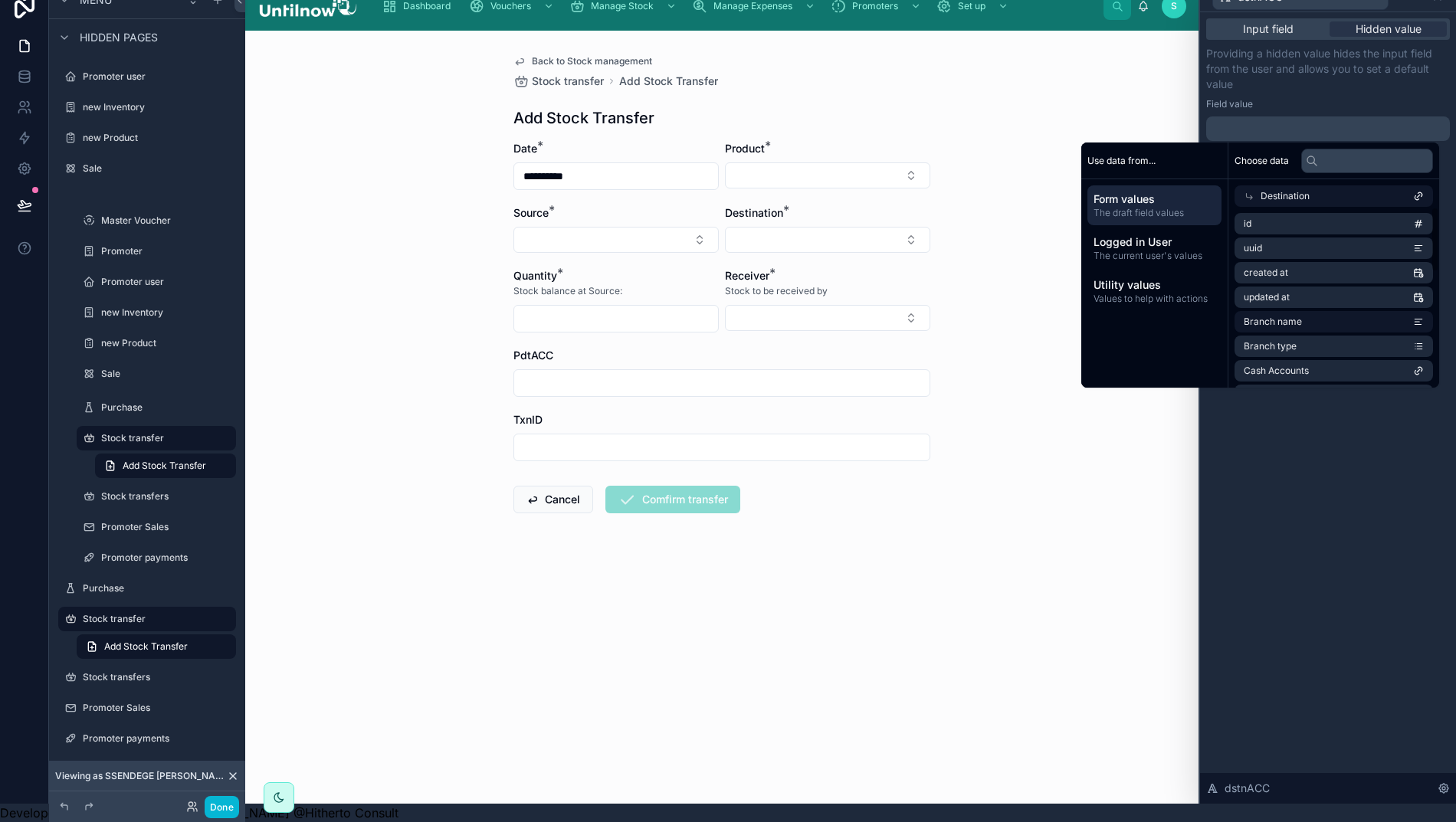
scroll to position [0, 0]
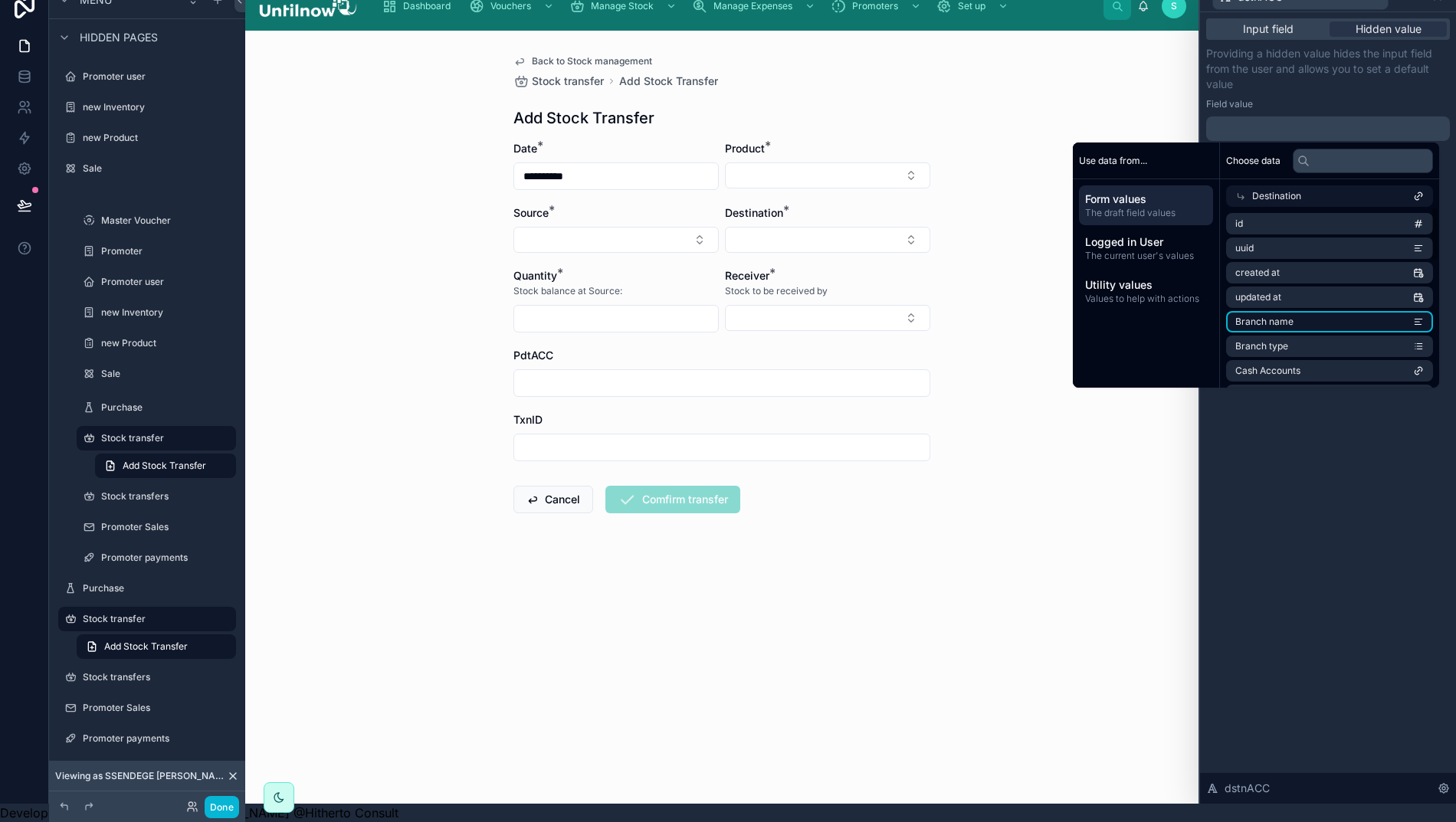
click at [1287, 315] on span "Branch name" at bounding box center [1263, 321] width 58 height 13
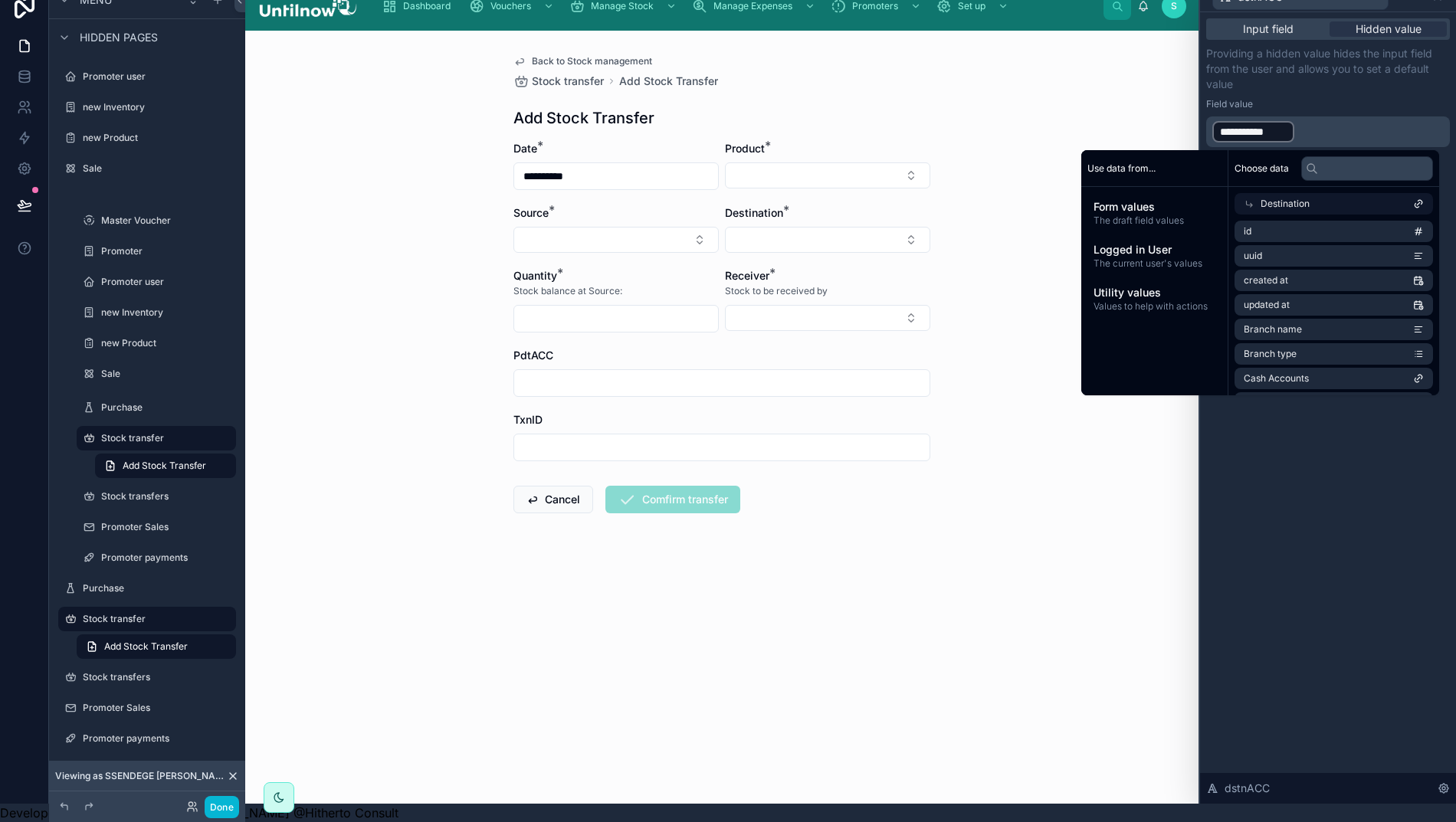
click at [1294, 447] on div "**********" at bounding box center [1328, 408] width 256 height 792
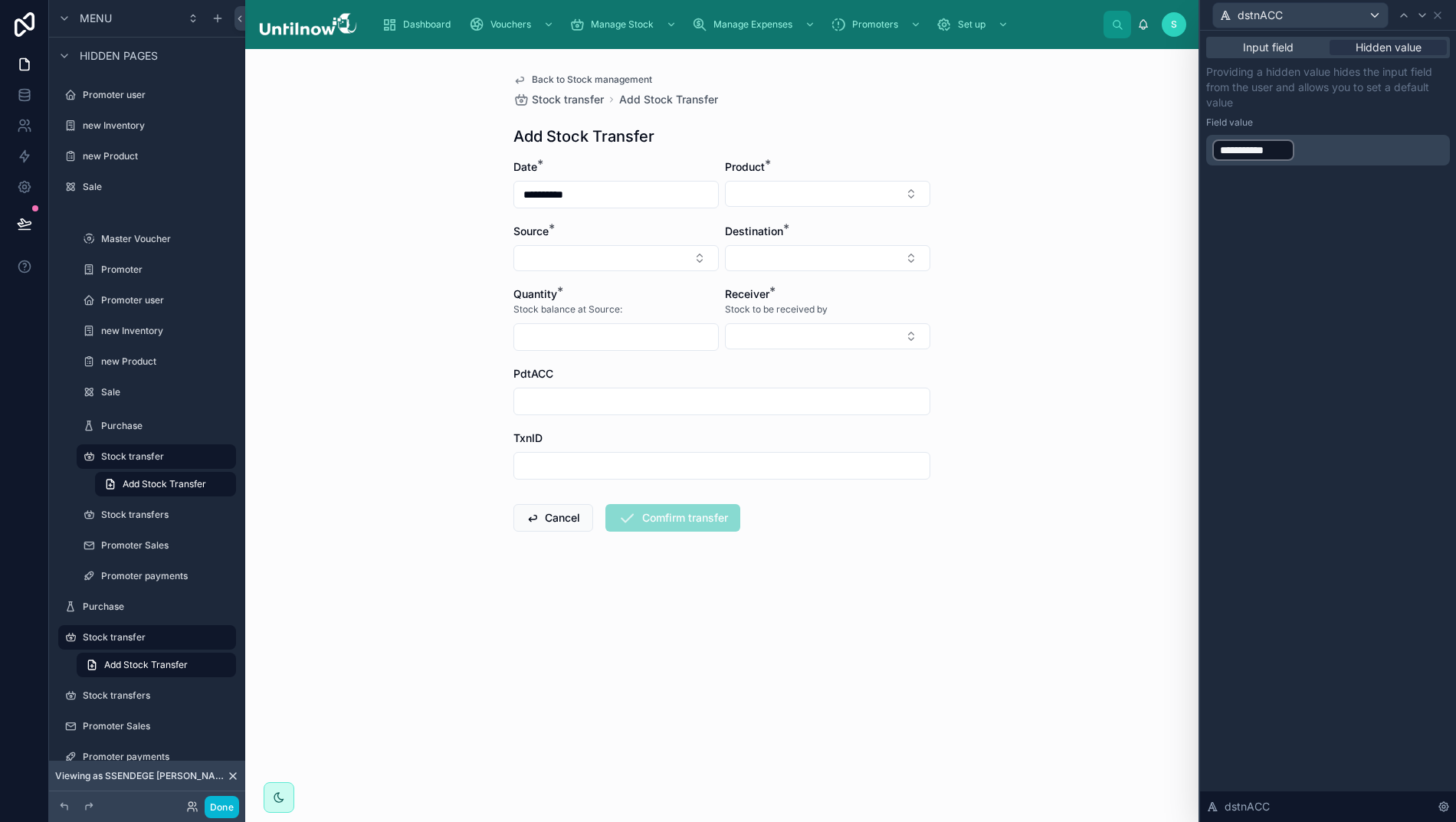
scroll to position [0, 6]
click at [1443, 16] on icon at bounding box center [1437, 15] width 13 height 13
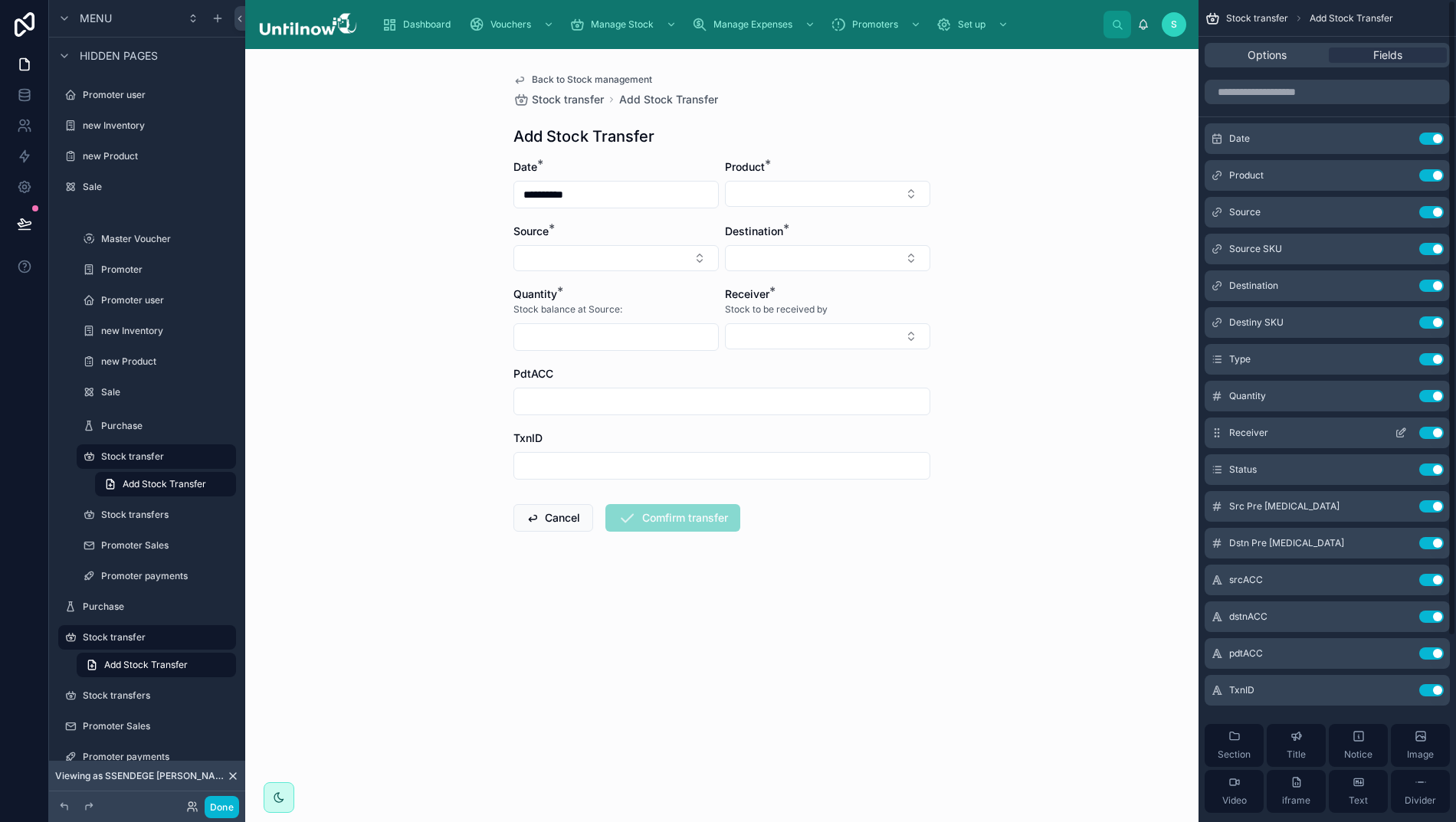
scroll to position [0, 0]
click at [1407, 653] on icon "scrollable content" at bounding box center [1400, 654] width 13 height 13
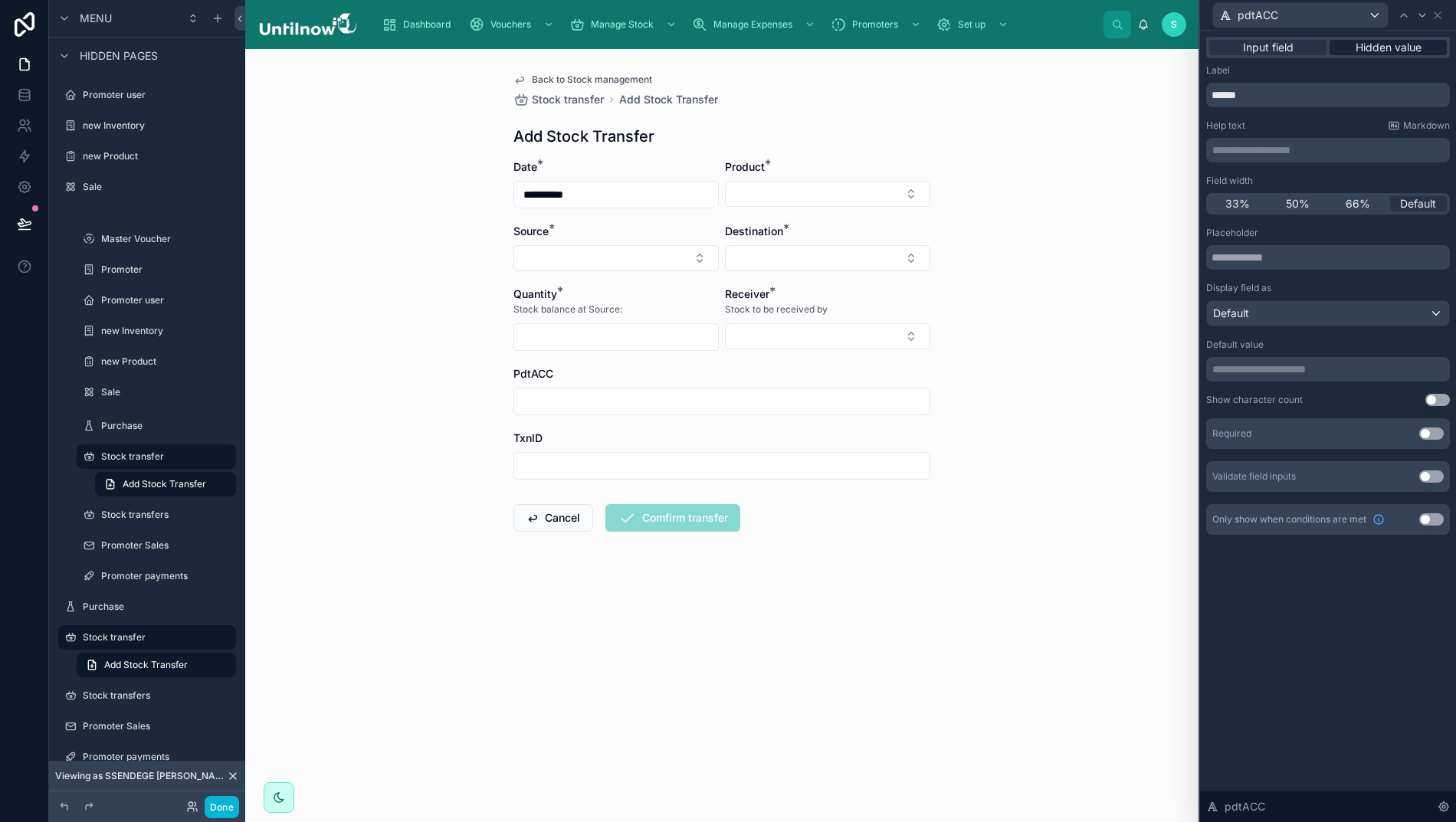
click at [1398, 53] on span "Hidden value" at bounding box center [1389, 47] width 66 height 15
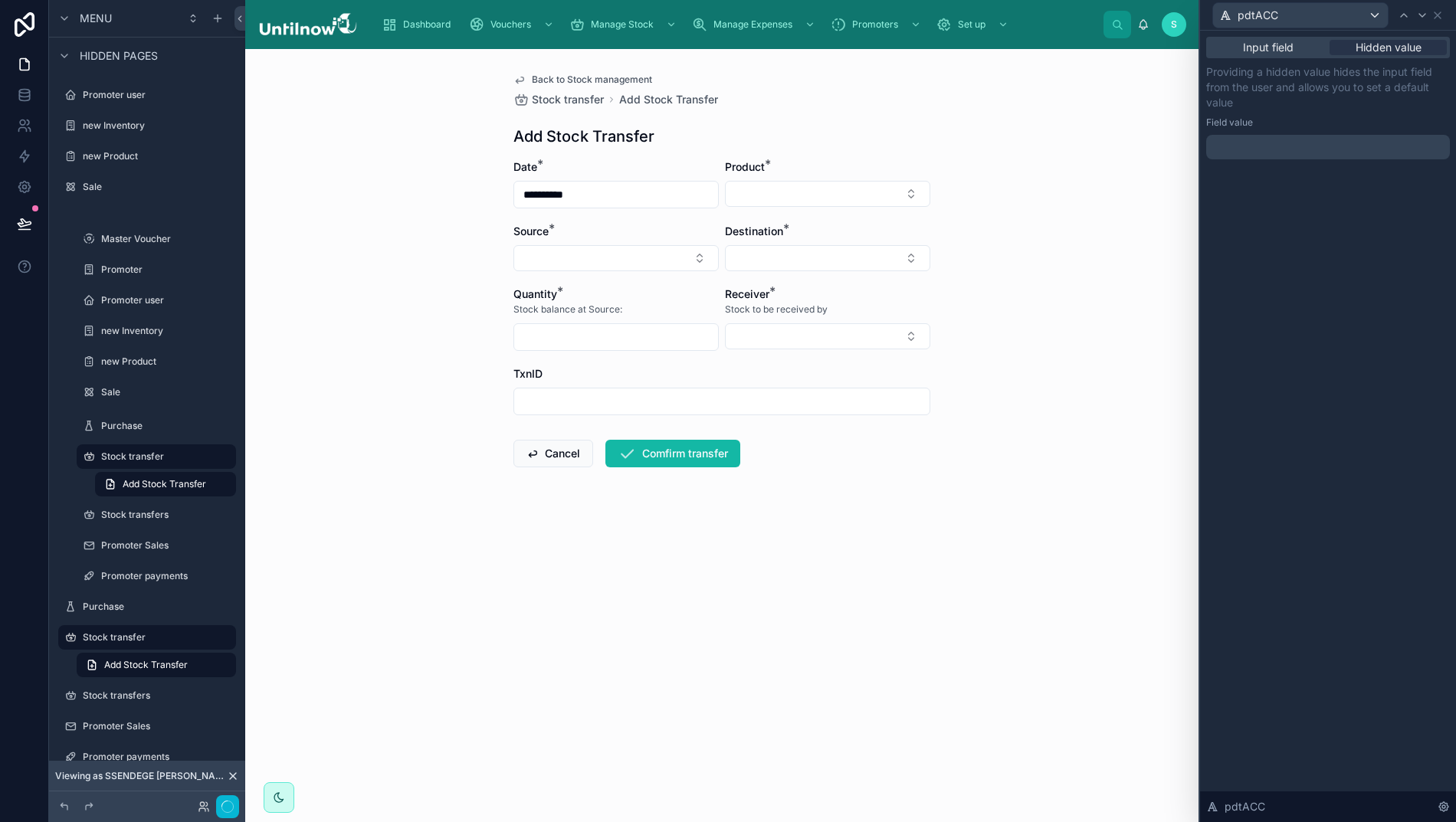
scroll to position [30, 6]
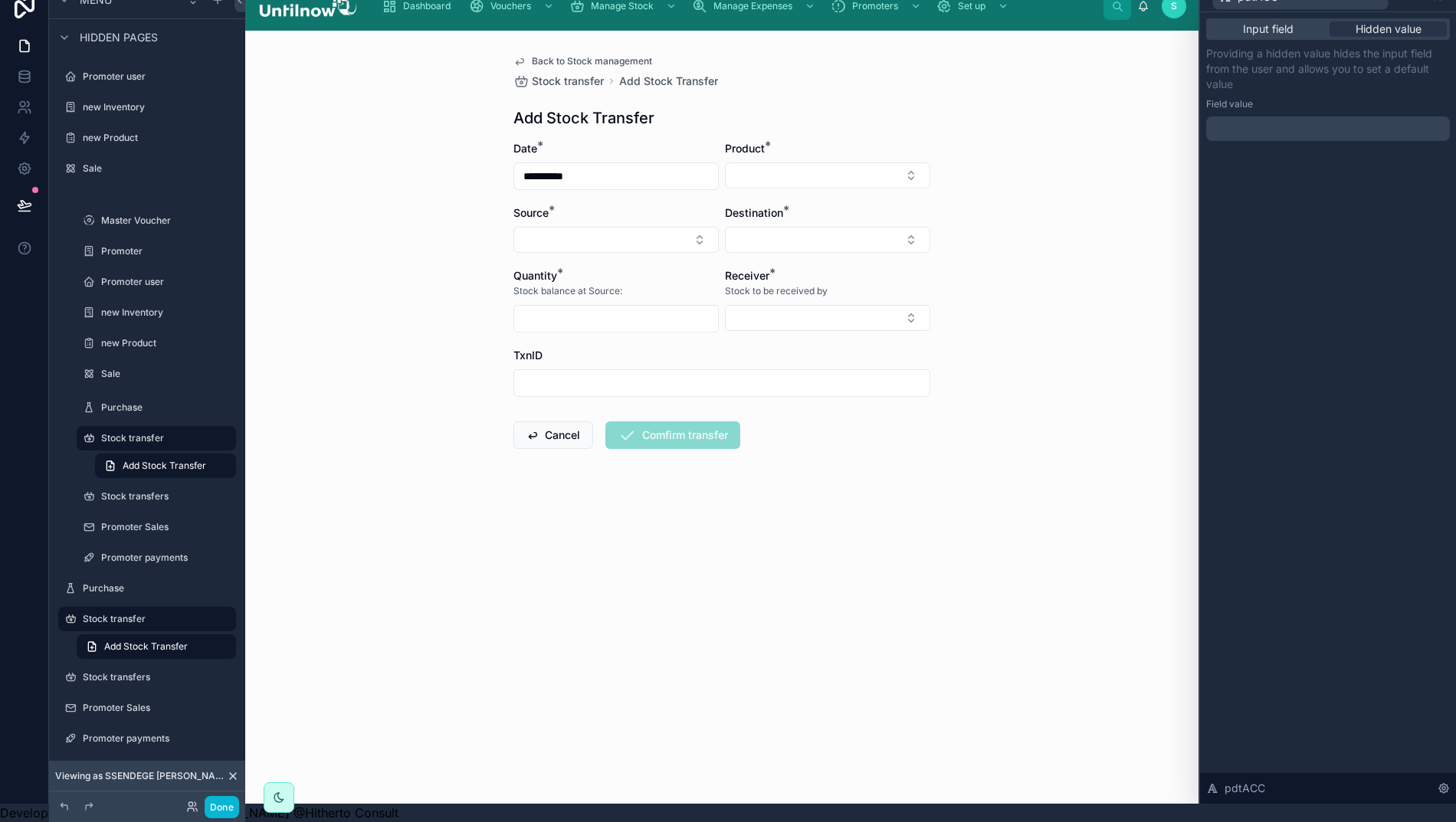
click at [1331, 121] on p "﻿" at bounding box center [1330, 128] width 235 height 15
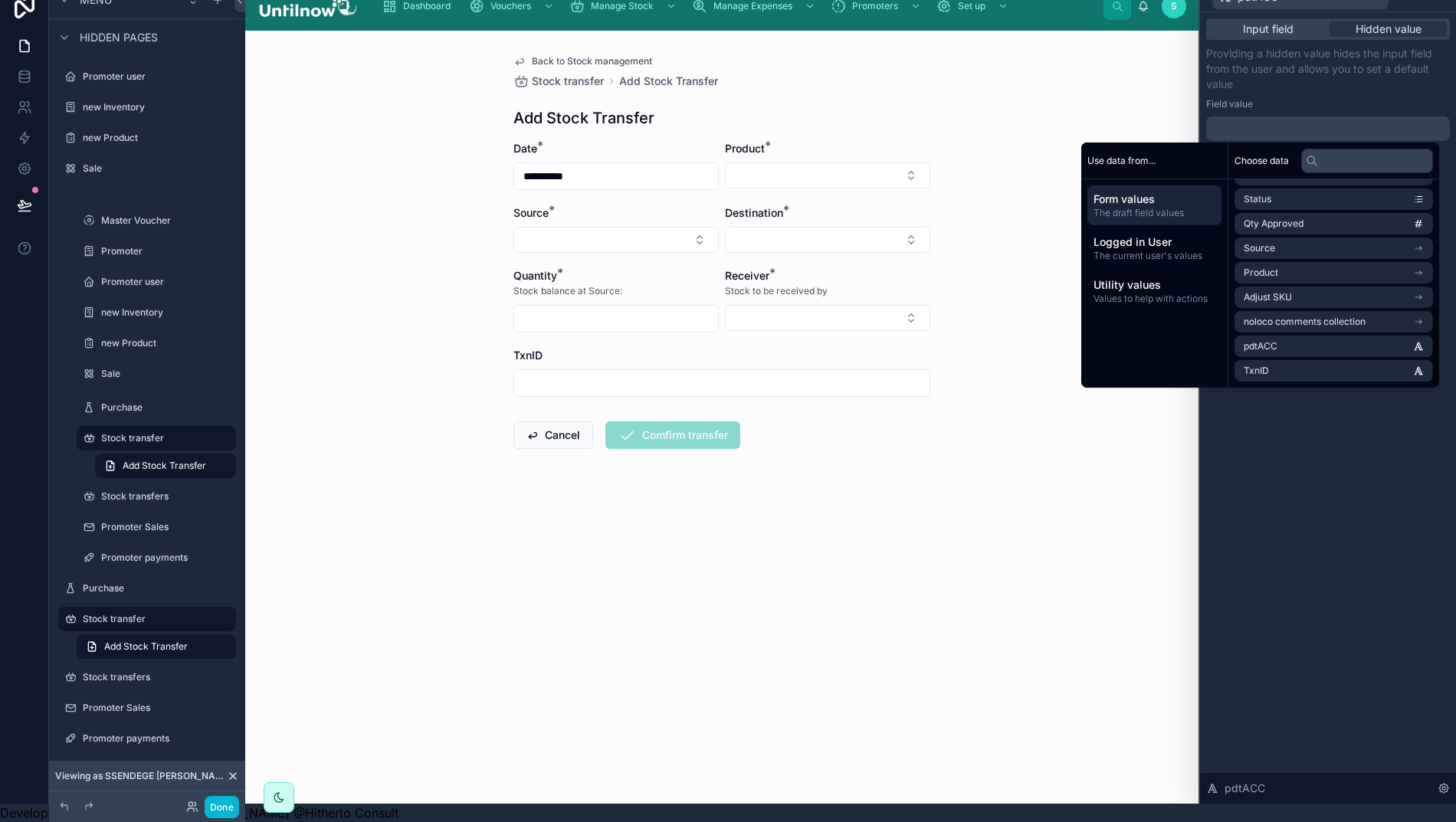
scroll to position [315, 0]
click at [1331, 262] on li "Product" at bounding box center [1333, 273] width 199 height 21
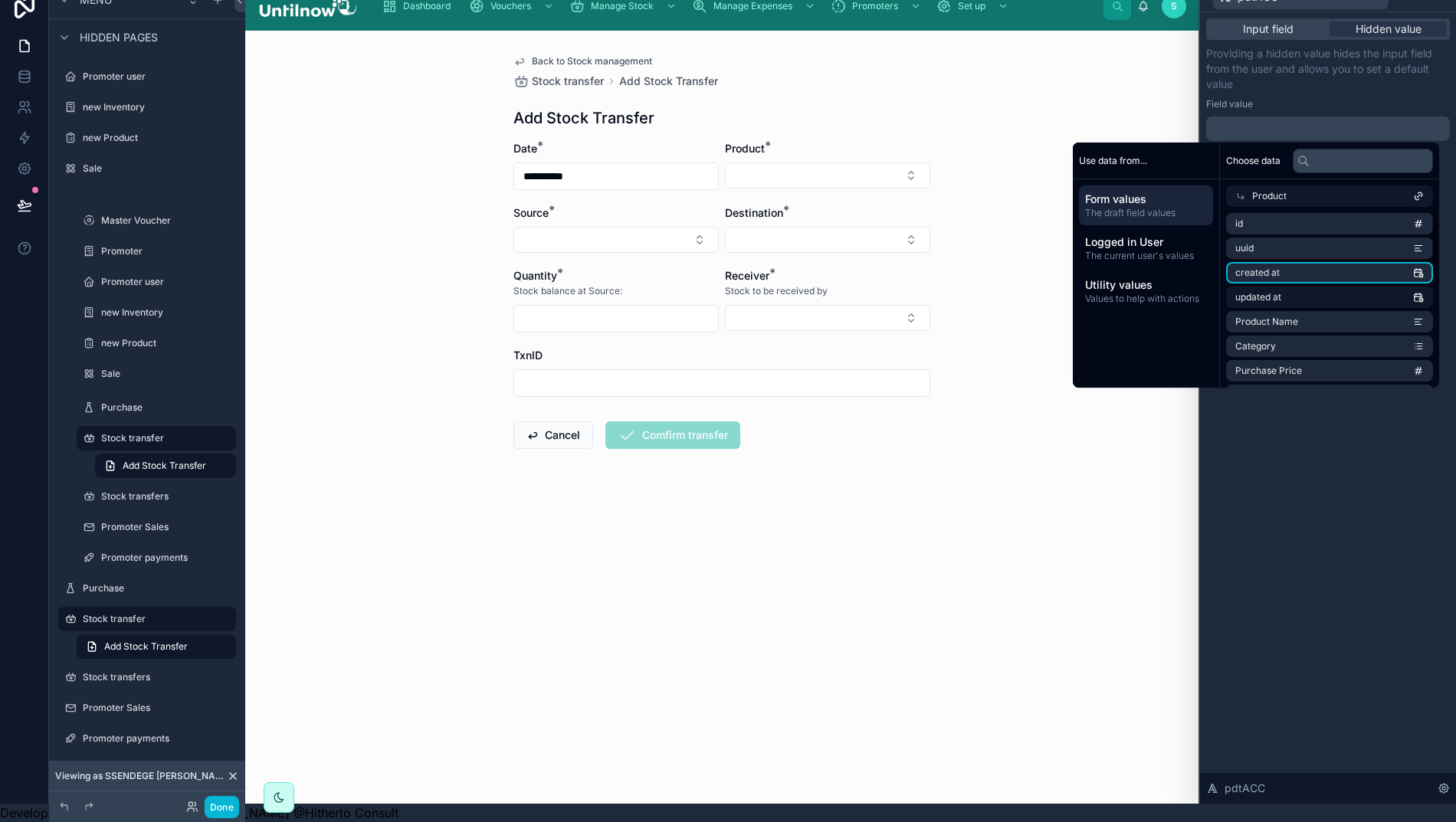
scroll to position [0, 0]
click at [1306, 311] on li "Product Name" at bounding box center [1329, 321] width 207 height 21
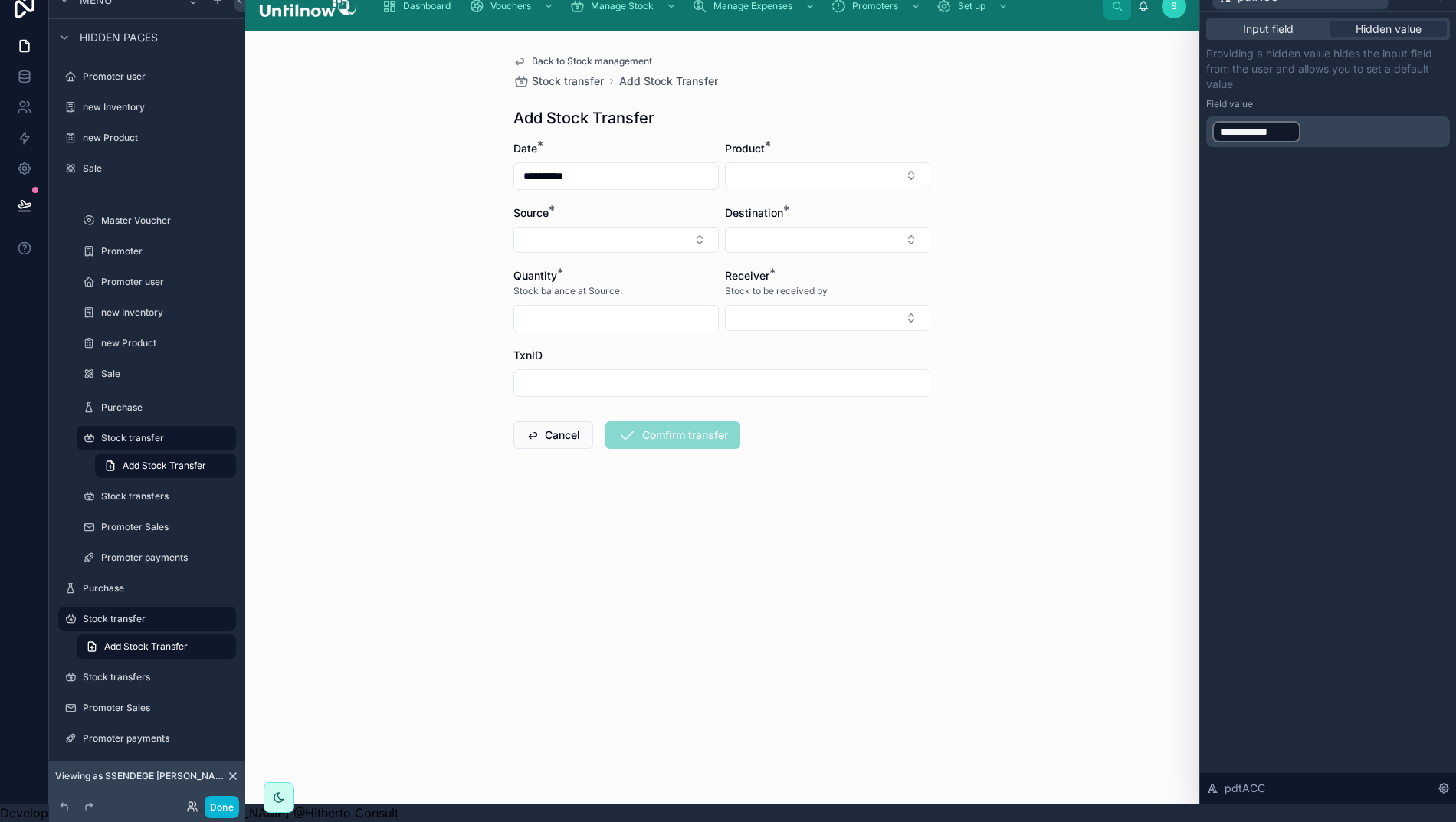
drag, startPoint x: 1324, startPoint y: 552, endPoint x: 1321, endPoint y: 544, distance: 8.5
click at [1325, 551] on div "**********" at bounding box center [1328, 408] width 256 height 792
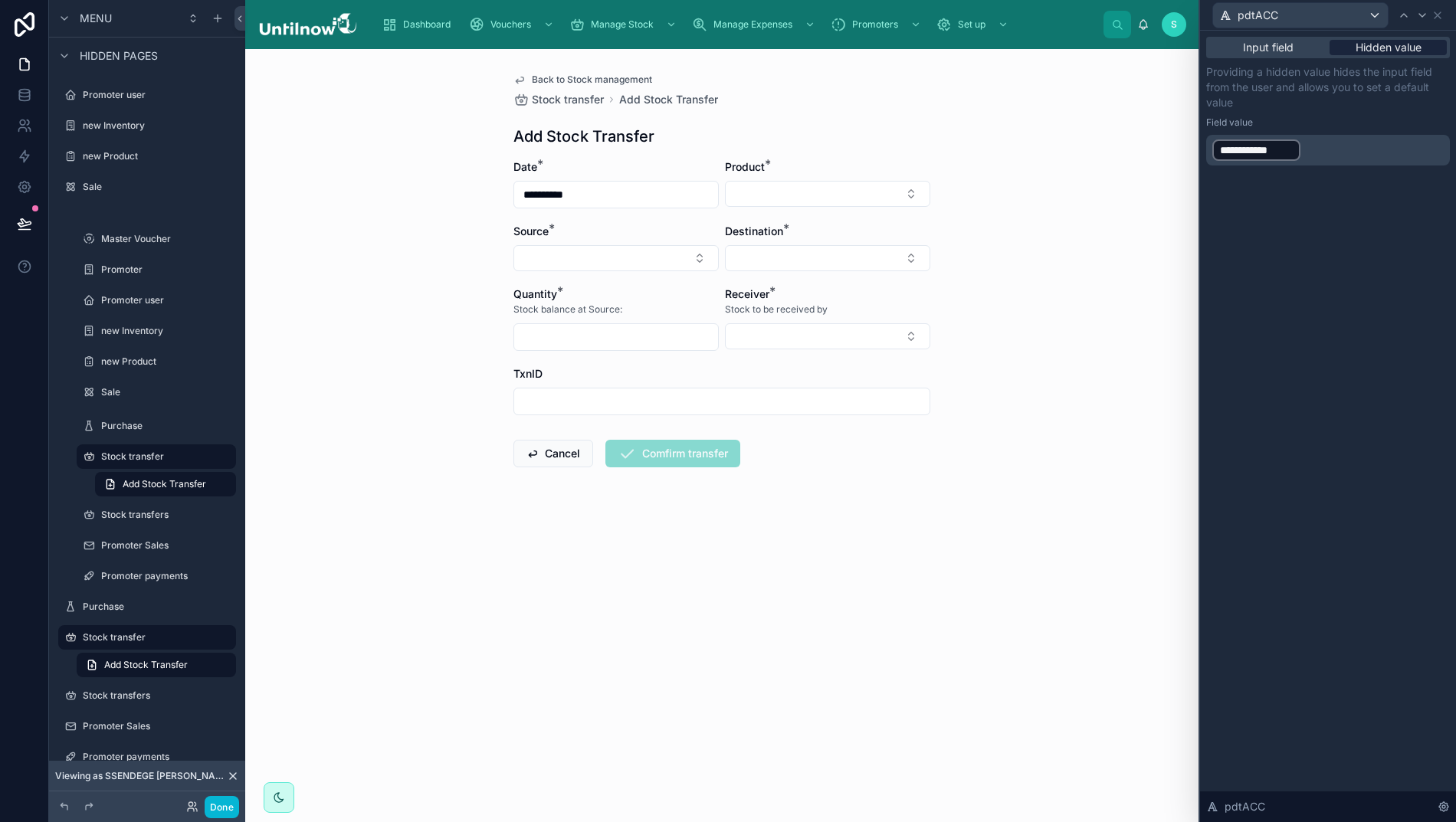
scroll to position [0, 6]
click at [1440, 15] on div "Close Esc" at bounding box center [1402, 29] width 77 height 28
click at [1440, 13] on icon at bounding box center [1437, 15] width 6 height 6
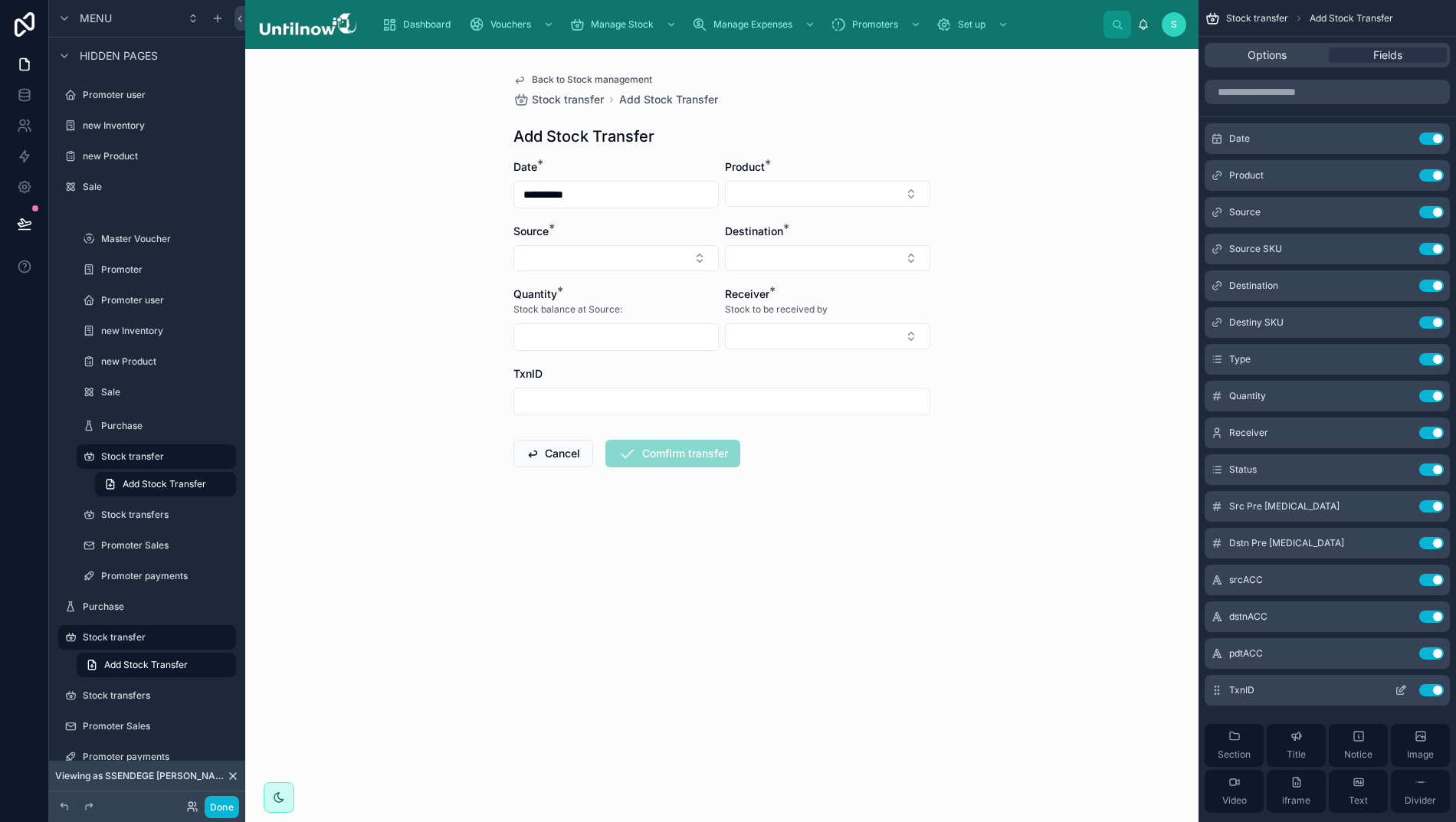
click at [1407, 692] on icon "scrollable content" at bounding box center [1400, 690] width 13 height 13
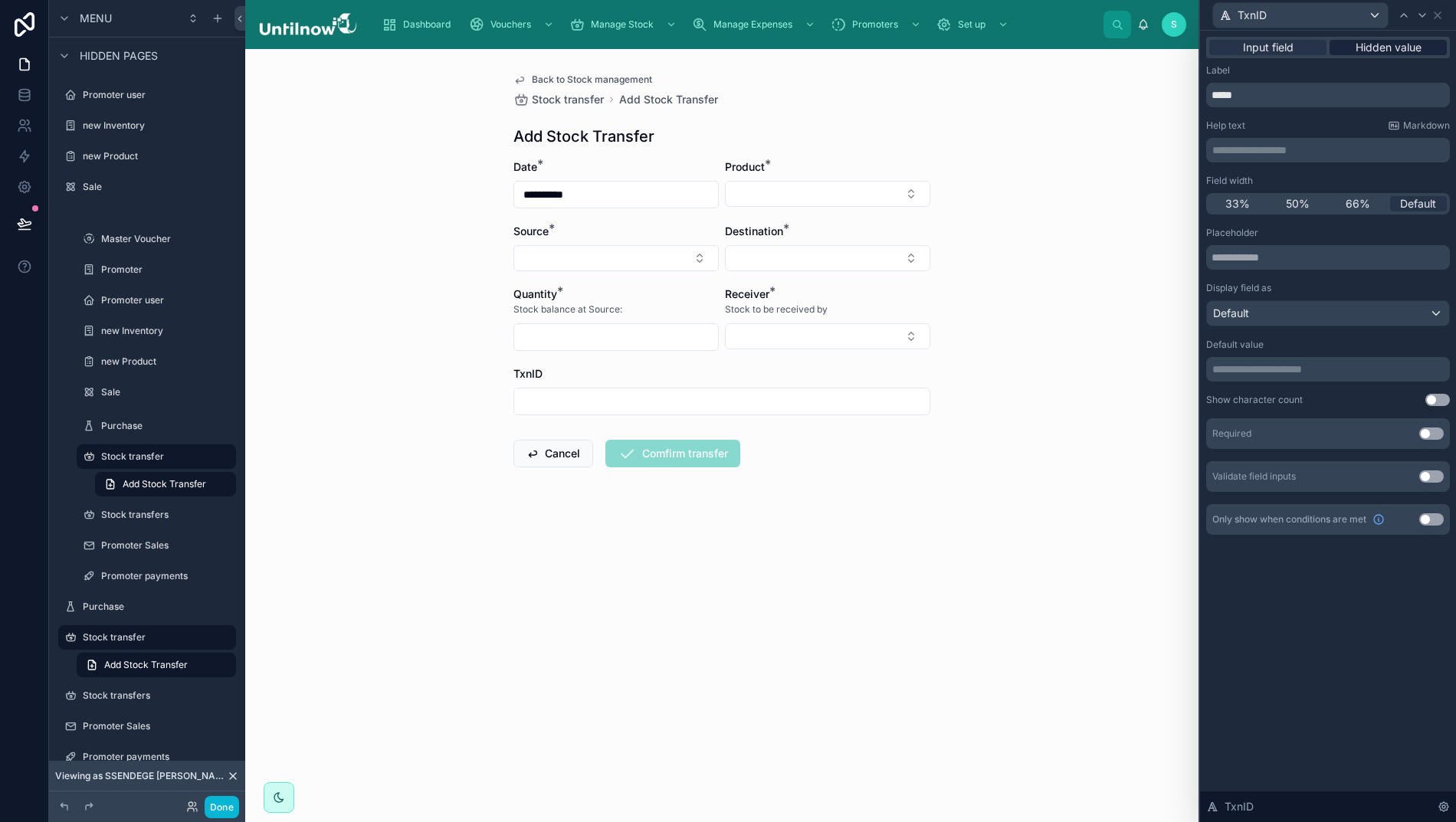
click at [1385, 40] on span "Hidden value" at bounding box center [1389, 47] width 66 height 15
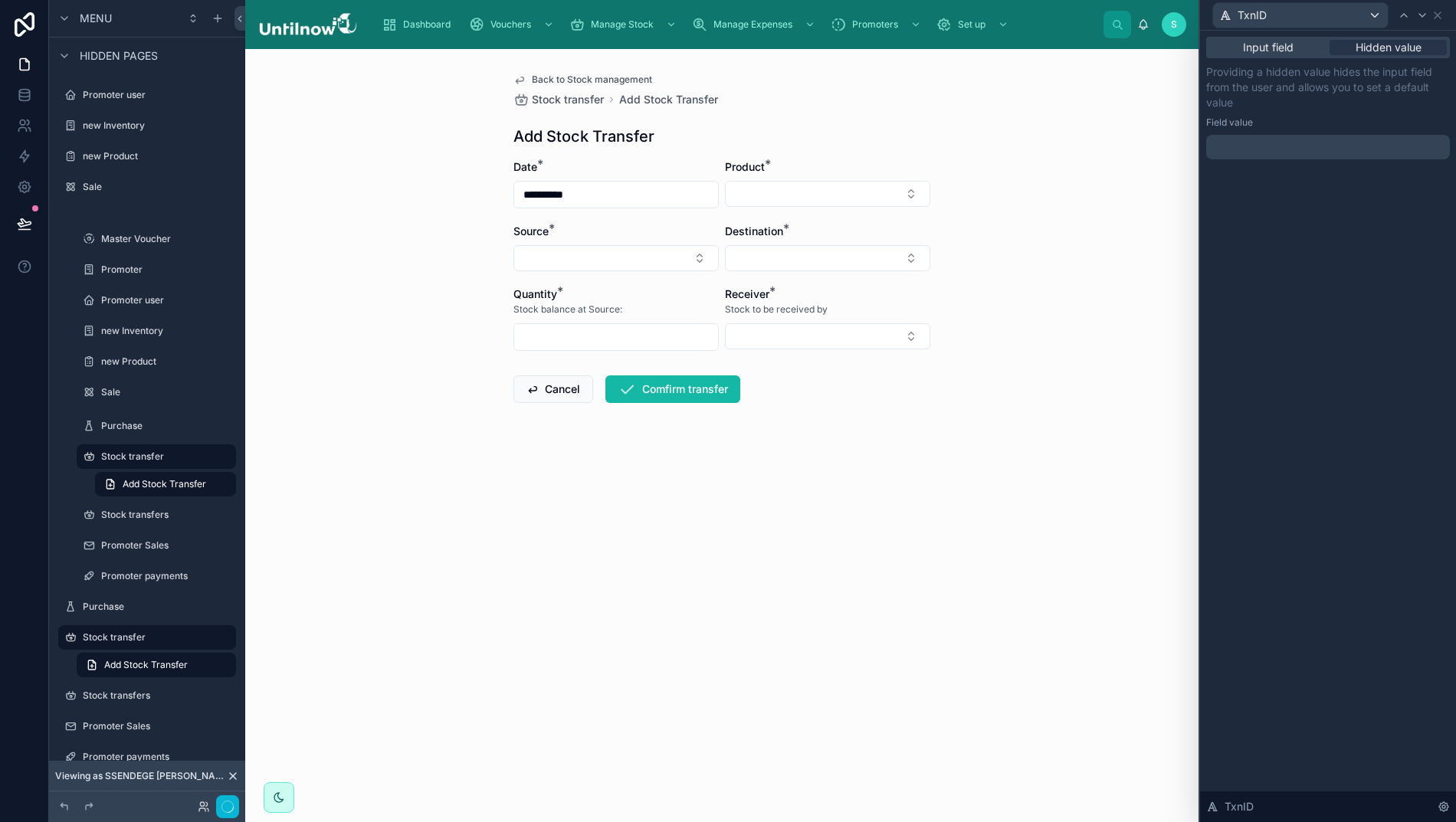
scroll to position [30, 6]
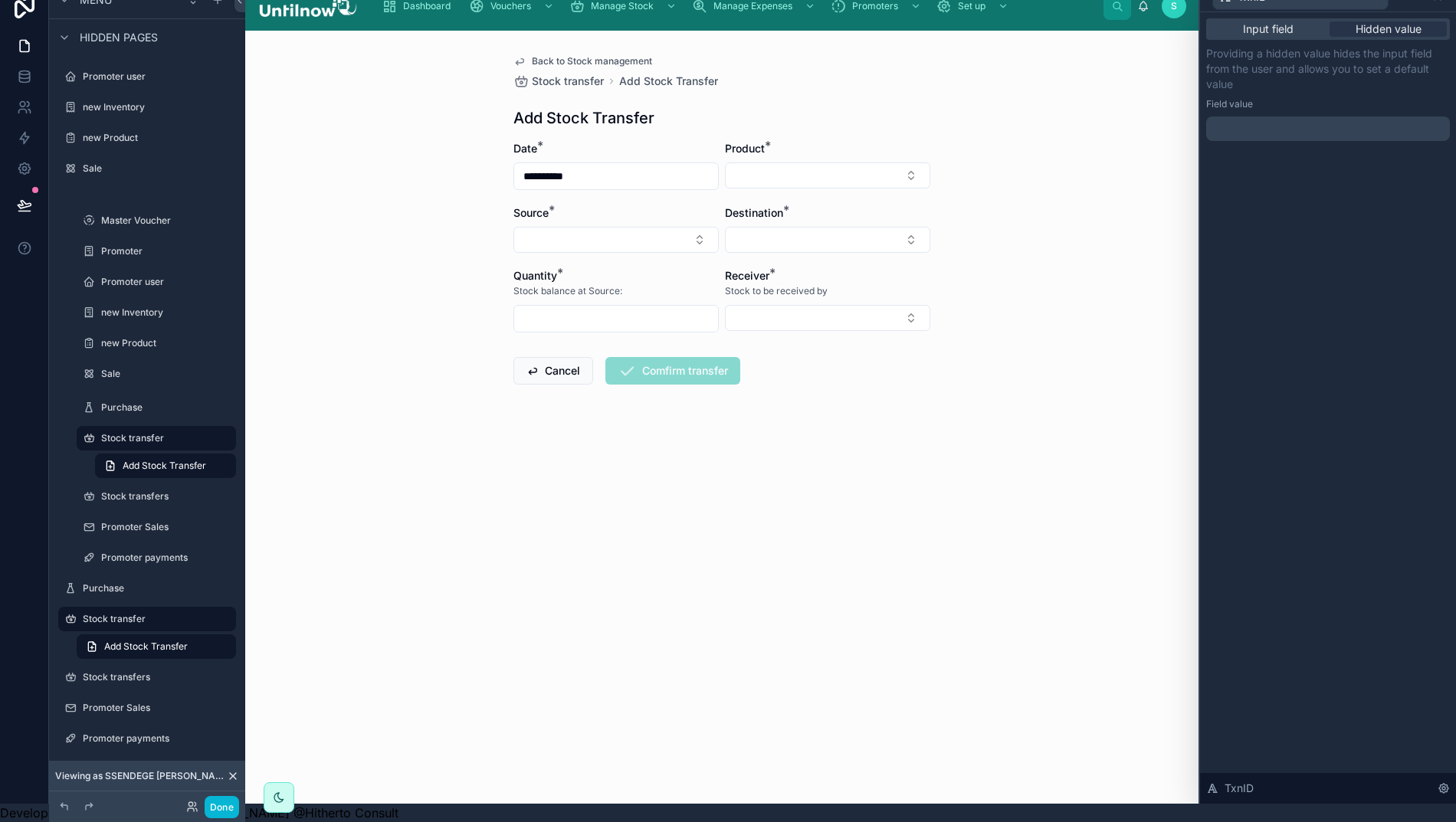
click at [1276, 121] on p "﻿" at bounding box center [1330, 128] width 235 height 15
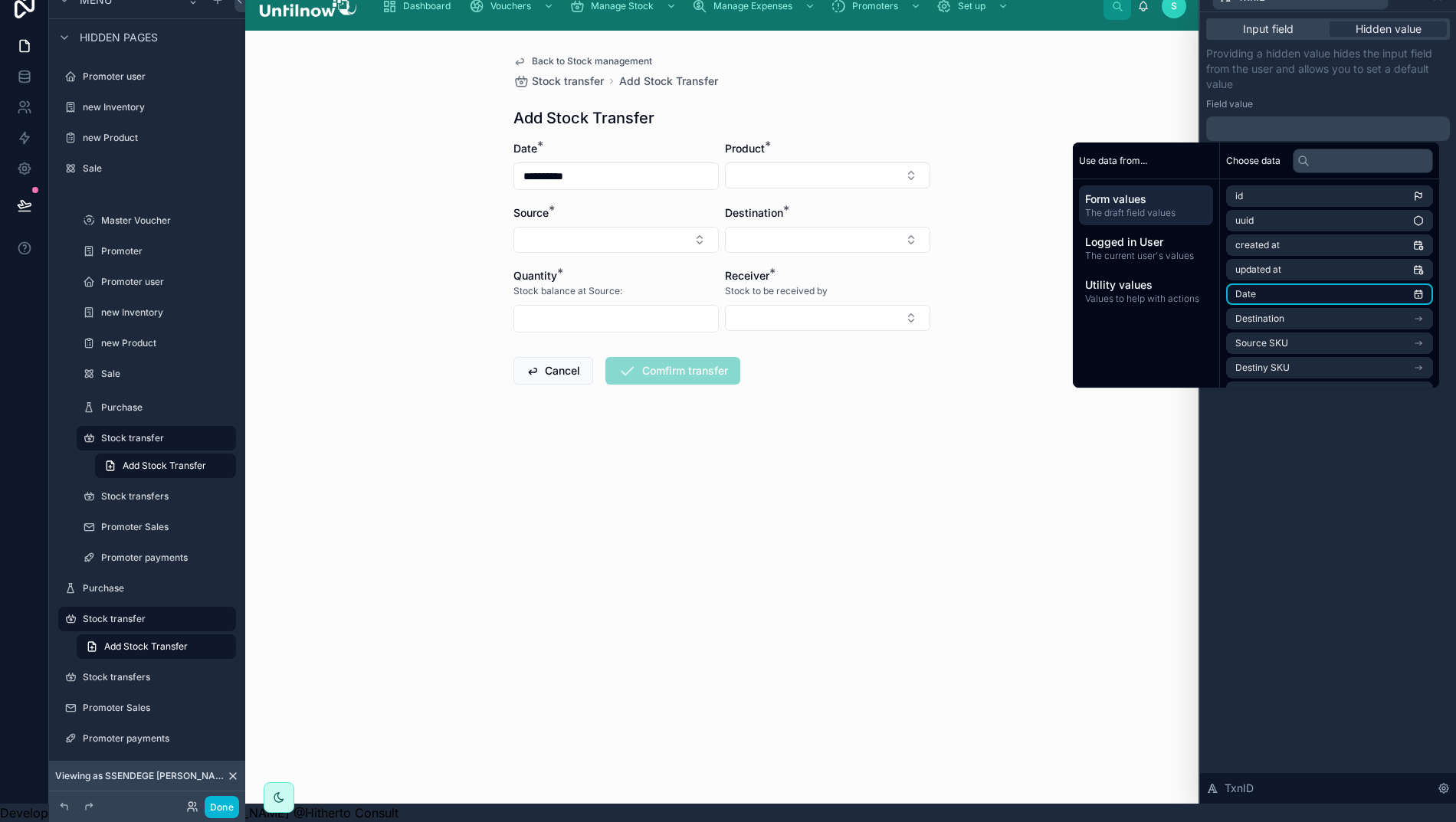
click at [1272, 284] on li "Date" at bounding box center [1329, 295] width 207 height 21
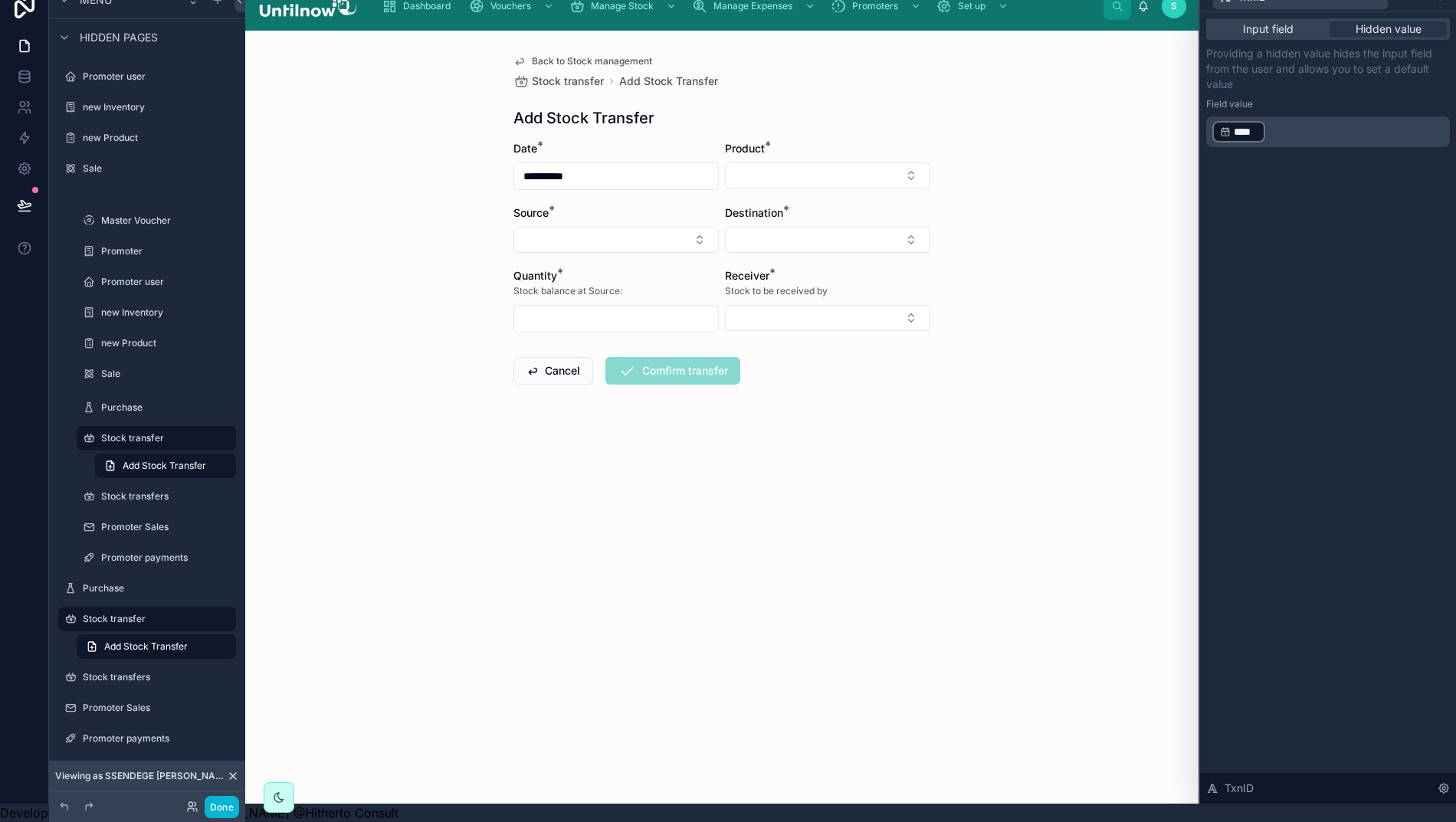
click at [1289, 120] on p "﻿ **** ﻿ ﻿" at bounding box center [1330, 131] width 235 height 24
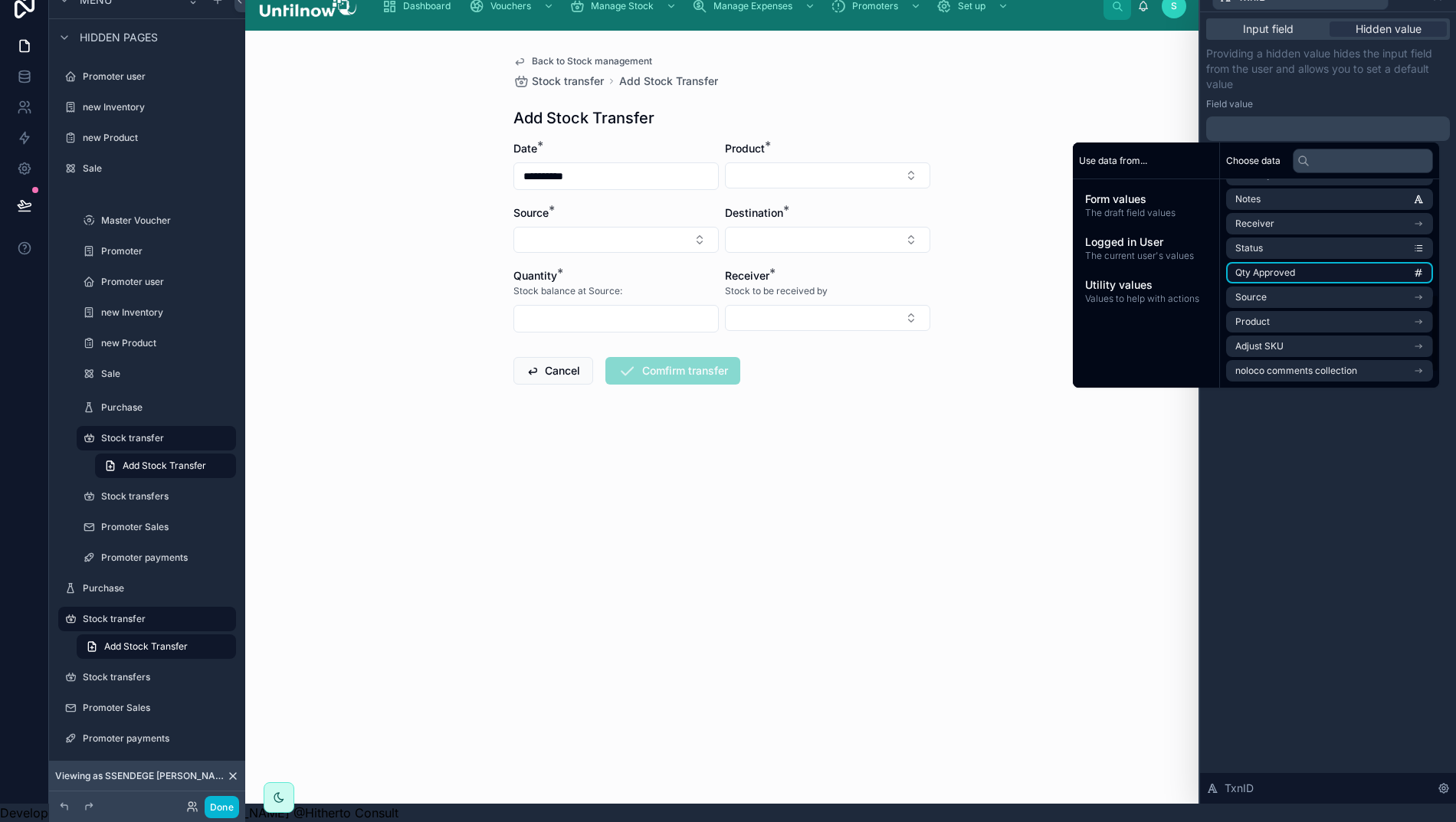
scroll to position [267, 0]
click at [1346, 311] on li "Product" at bounding box center [1329, 321] width 207 height 21
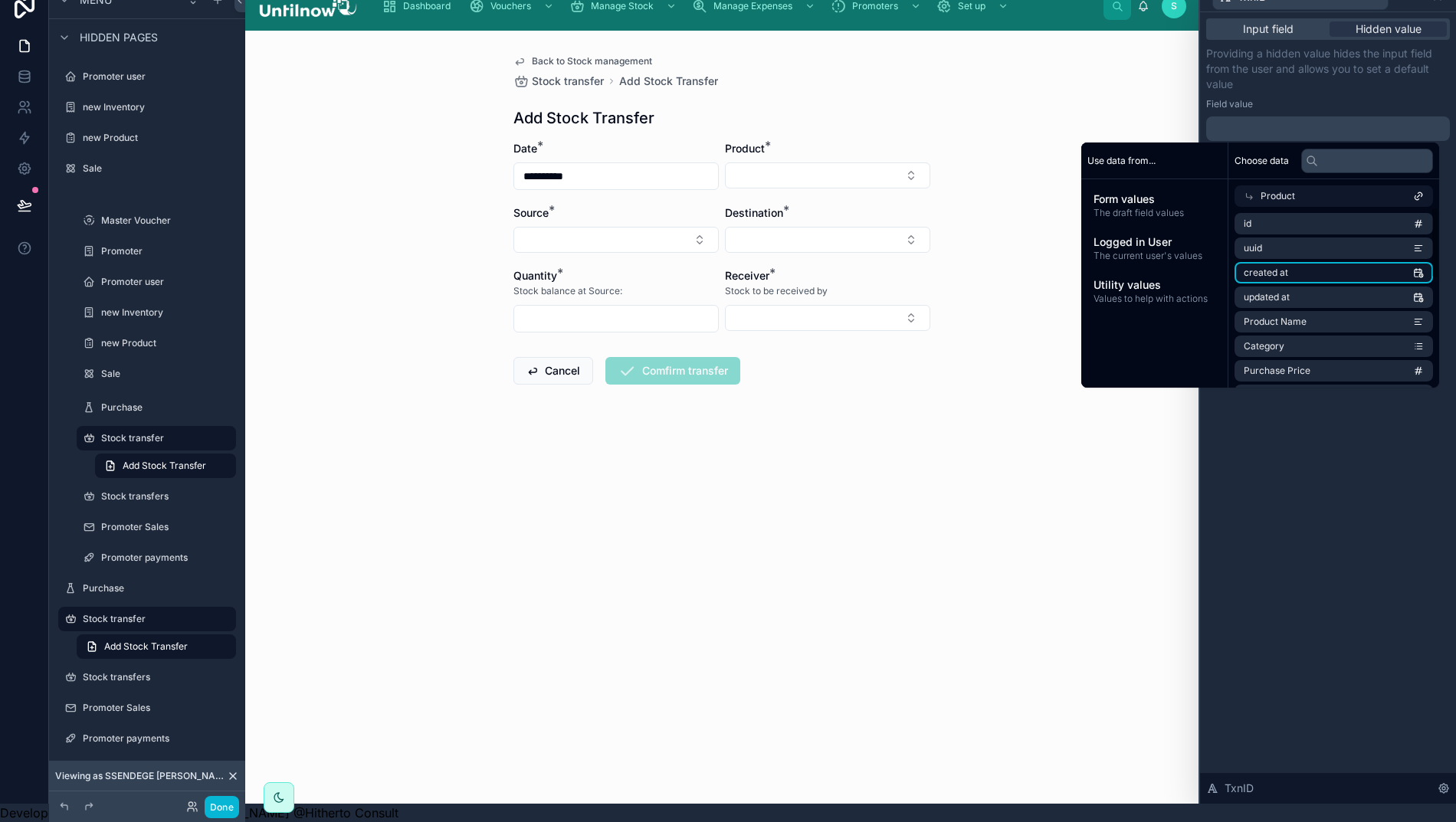
scroll to position [0, 0]
click at [1291, 315] on span "Product Name" at bounding box center [1275, 321] width 63 height 13
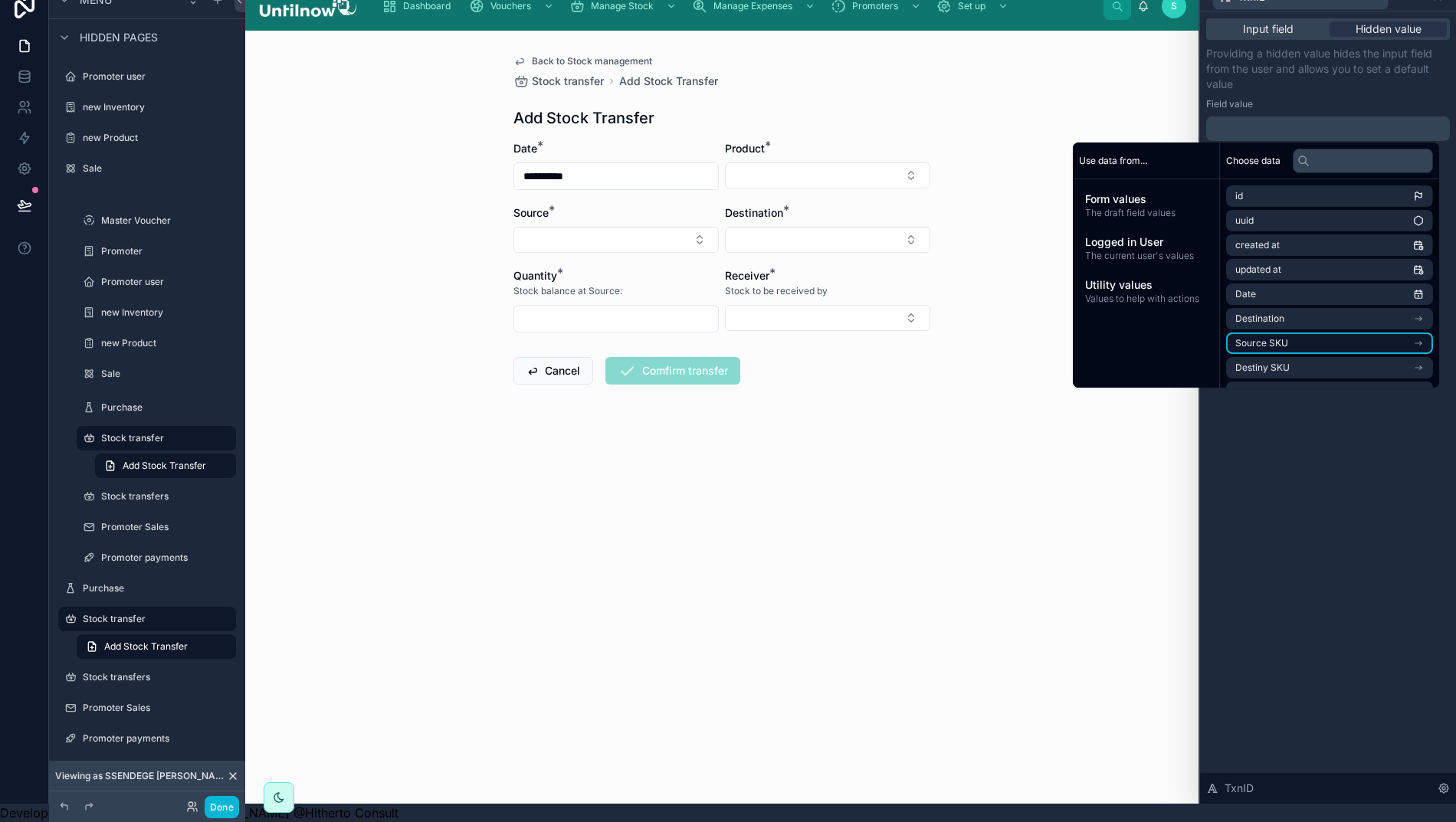
click at [1366, 332] on li "Source SKU" at bounding box center [1329, 343] width 207 height 21
click at [1281, 121] on p "﻿" at bounding box center [1330, 128] width 235 height 15
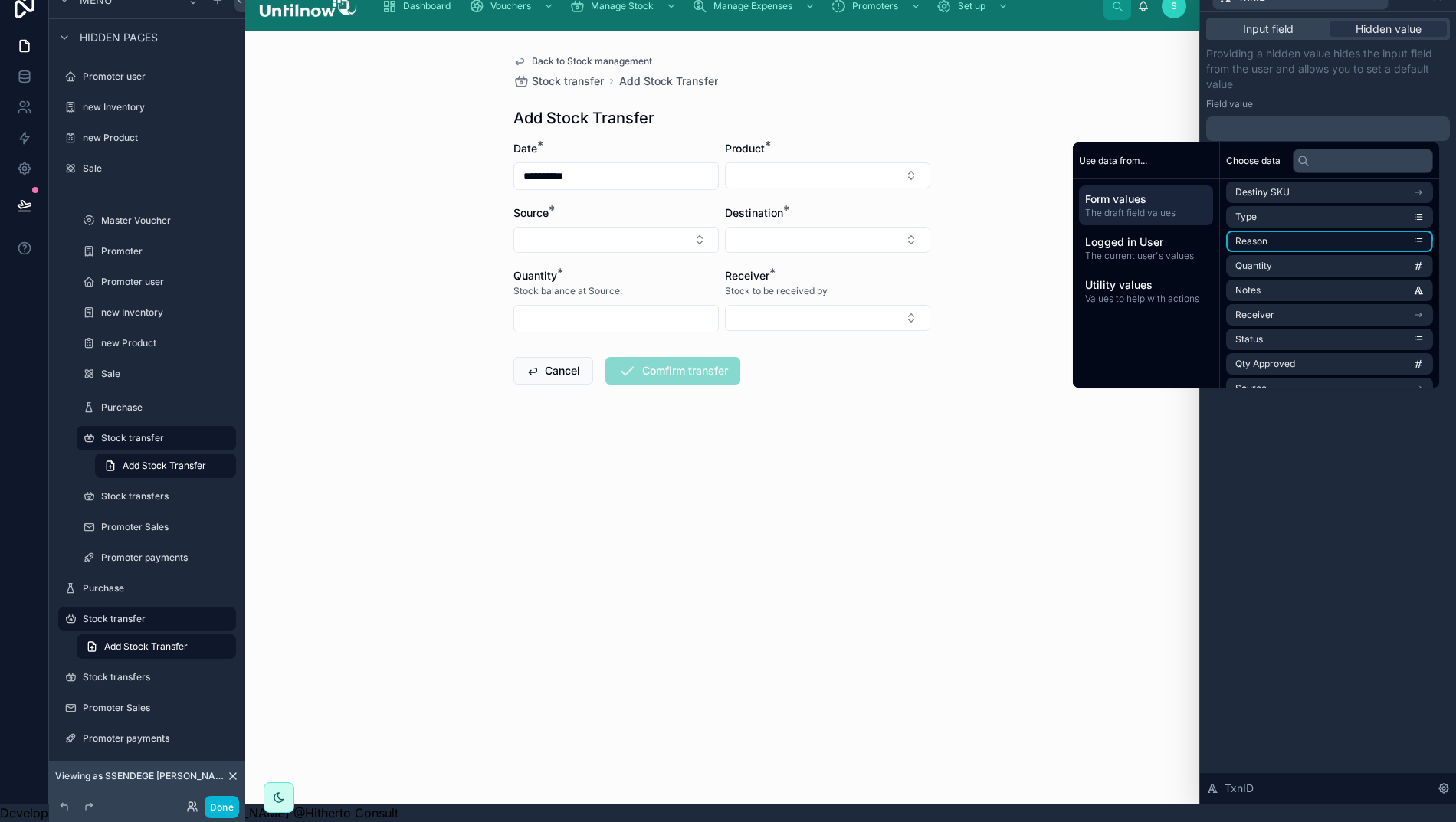
scroll to position [188, 0]
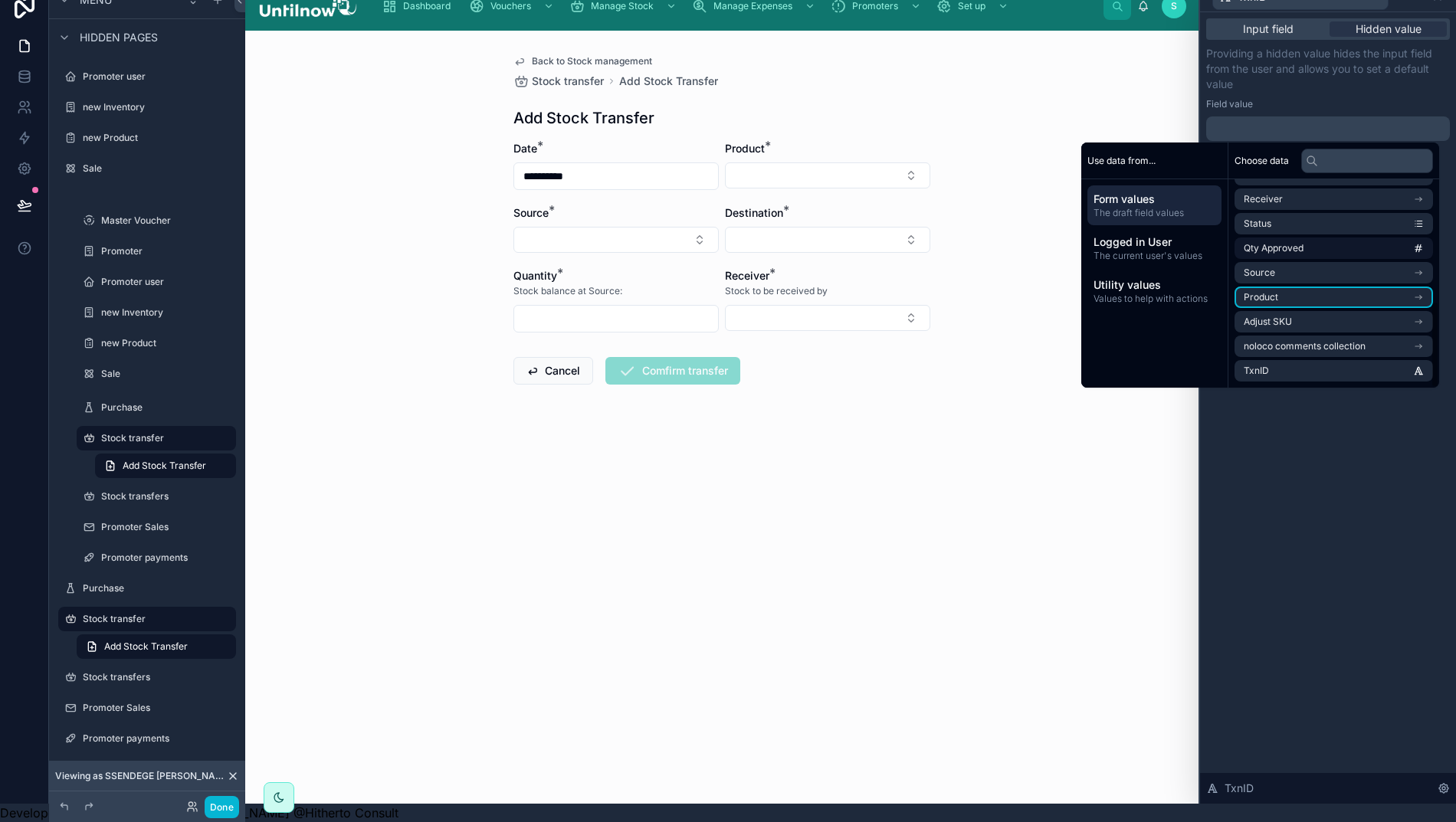
click at [1315, 287] on li "Product" at bounding box center [1333, 297] width 199 height 21
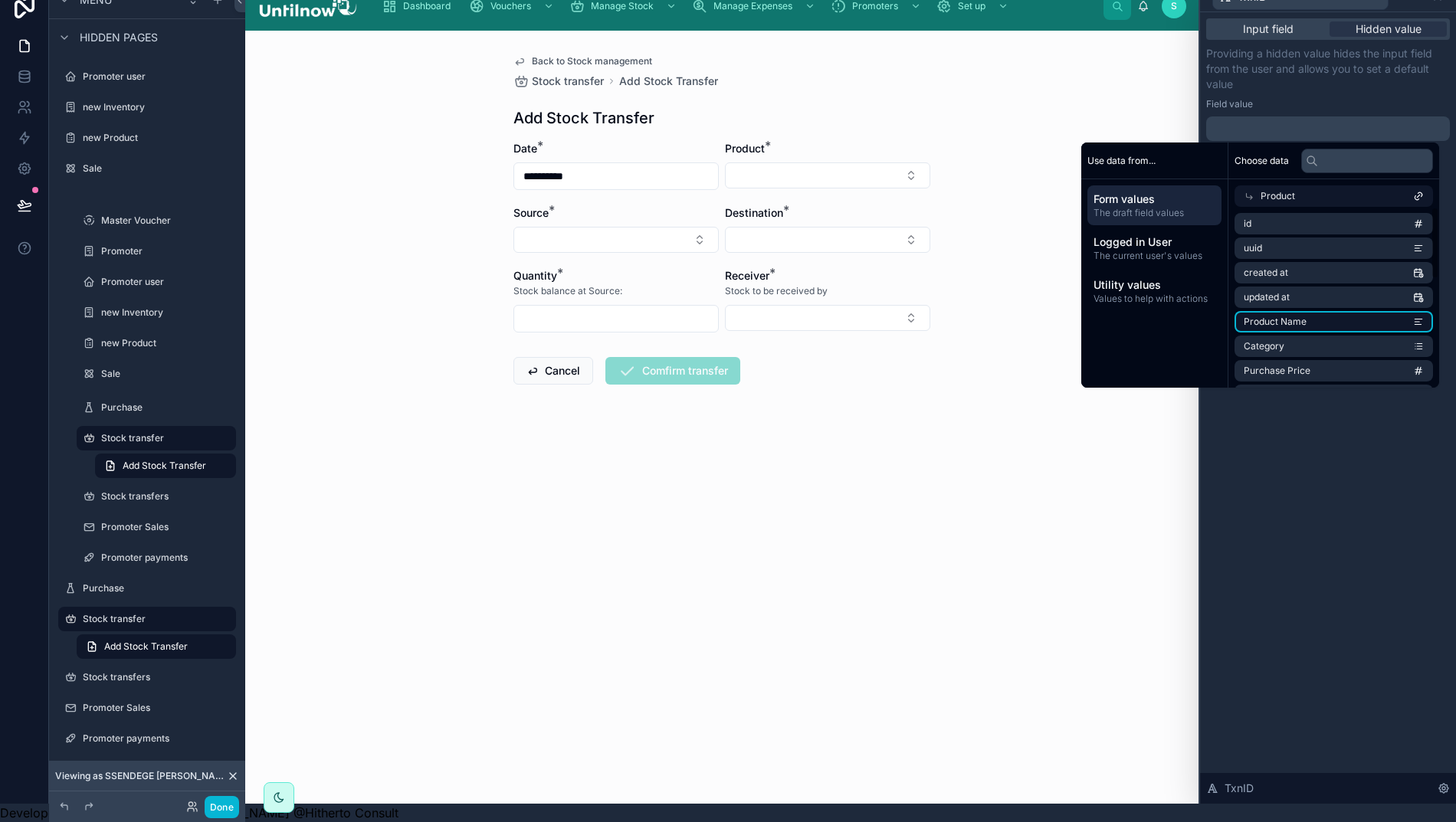
click at [1304, 315] on span "Product Name" at bounding box center [1275, 321] width 63 height 13
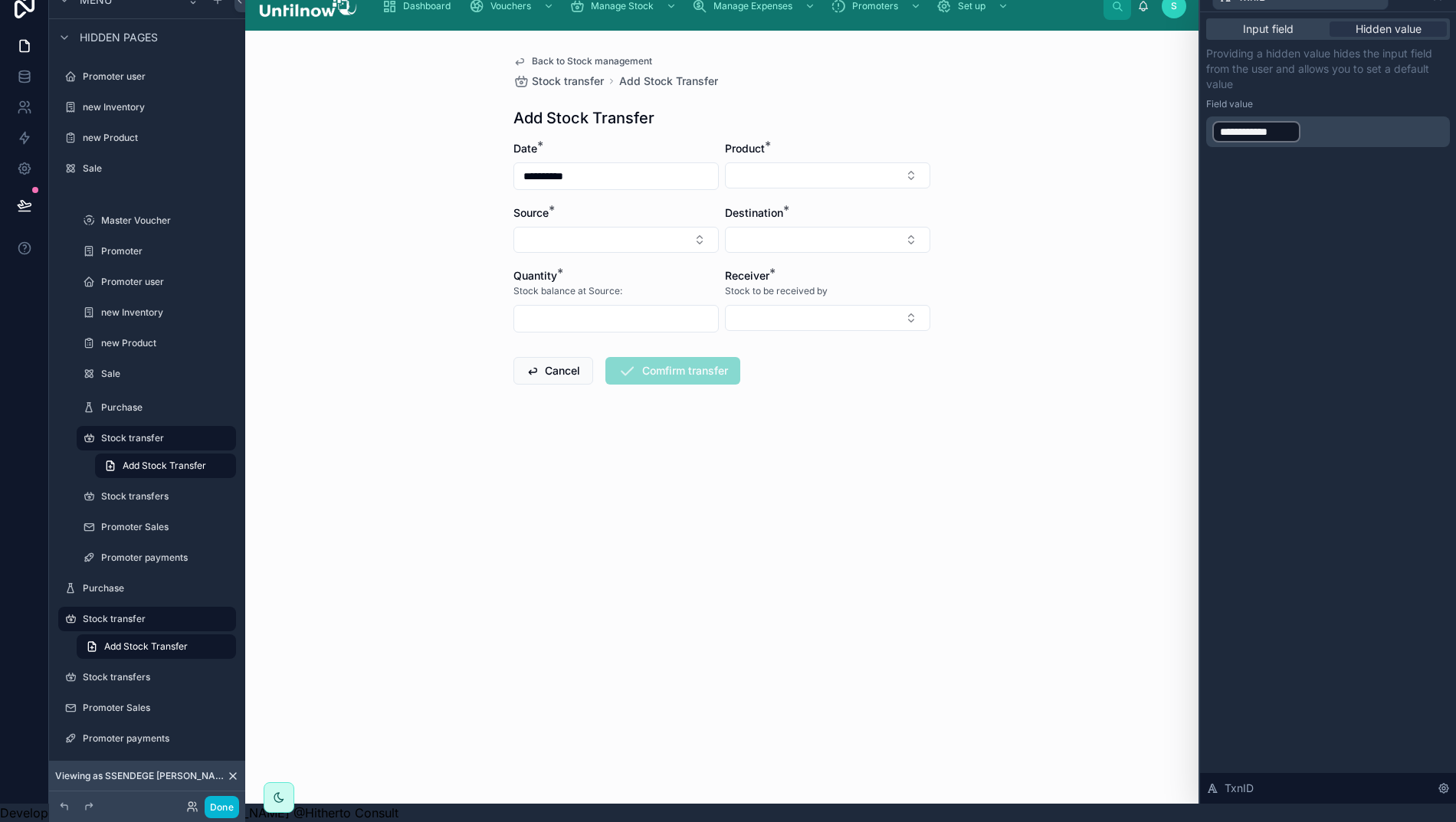
click at [1330, 119] on p "**********" at bounding box center [1330, 131] width 235 height 24
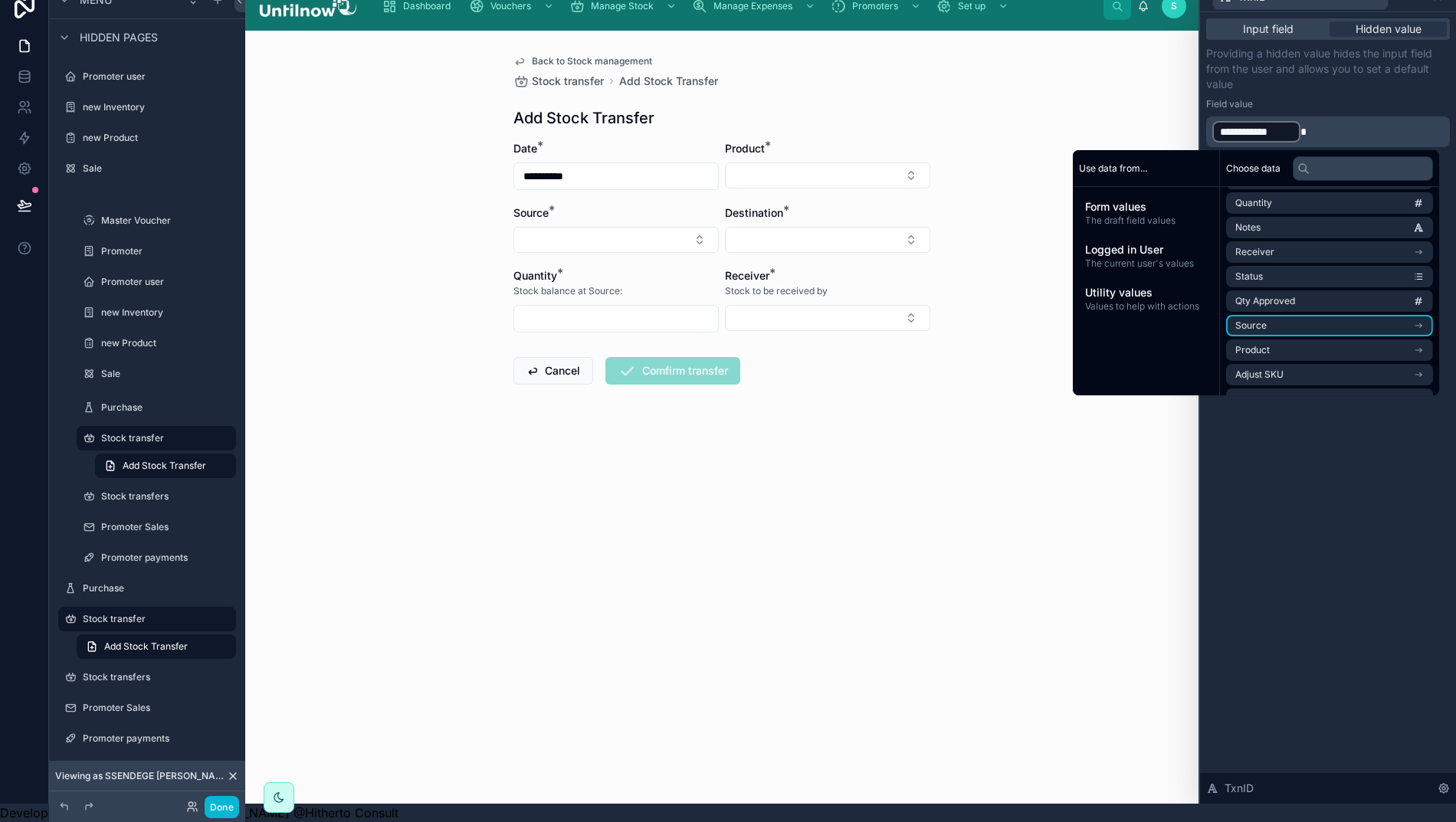
scroll to position [246, 0]
click at [1308, 315] on li "Source" at bounding box center [1329, 325] width 207 height 21
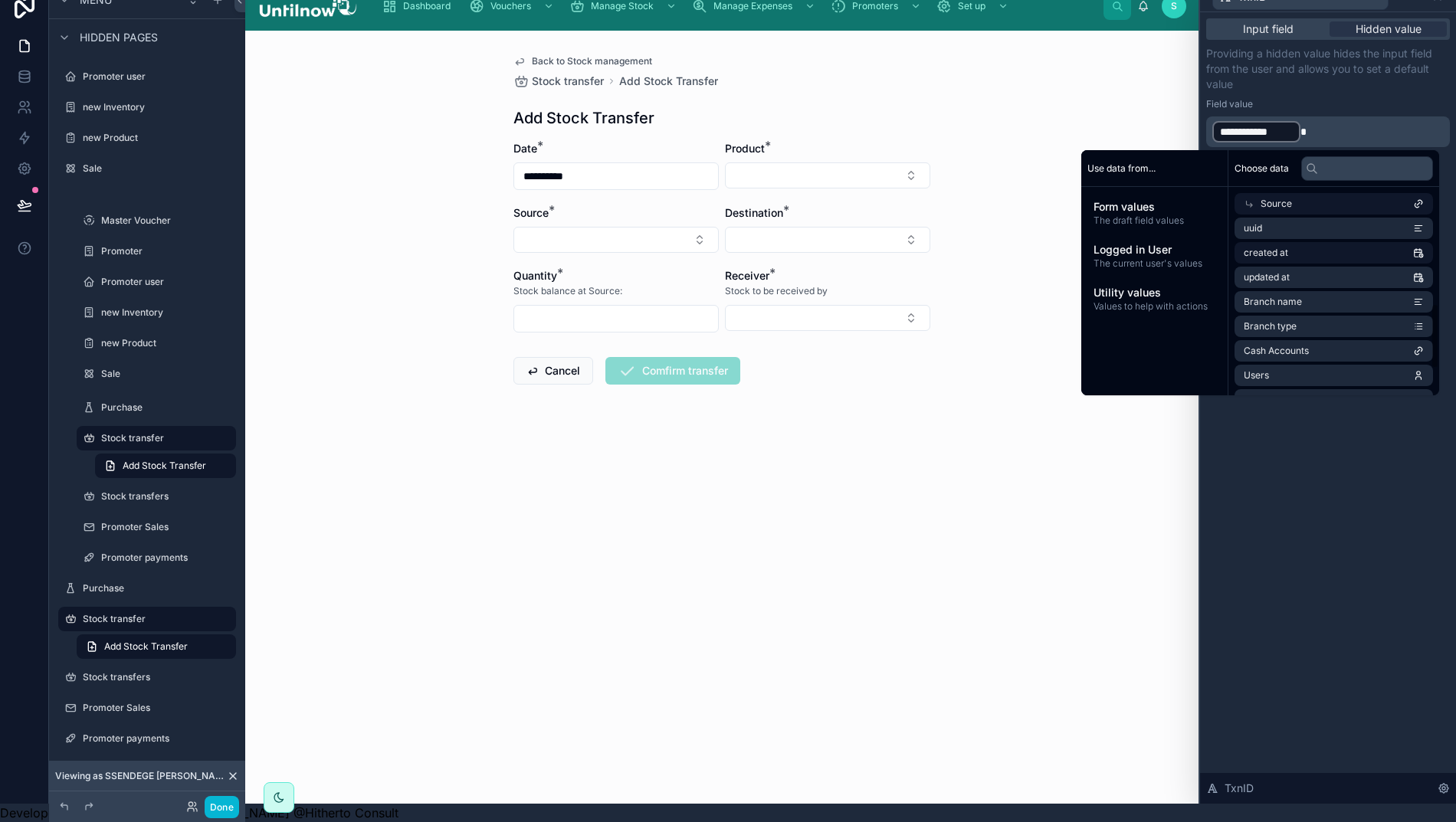
scroll to position [0, 0]
click at [1263, 323] on span "Branch name" at bounding box center [1272, 330] width 58 height 13
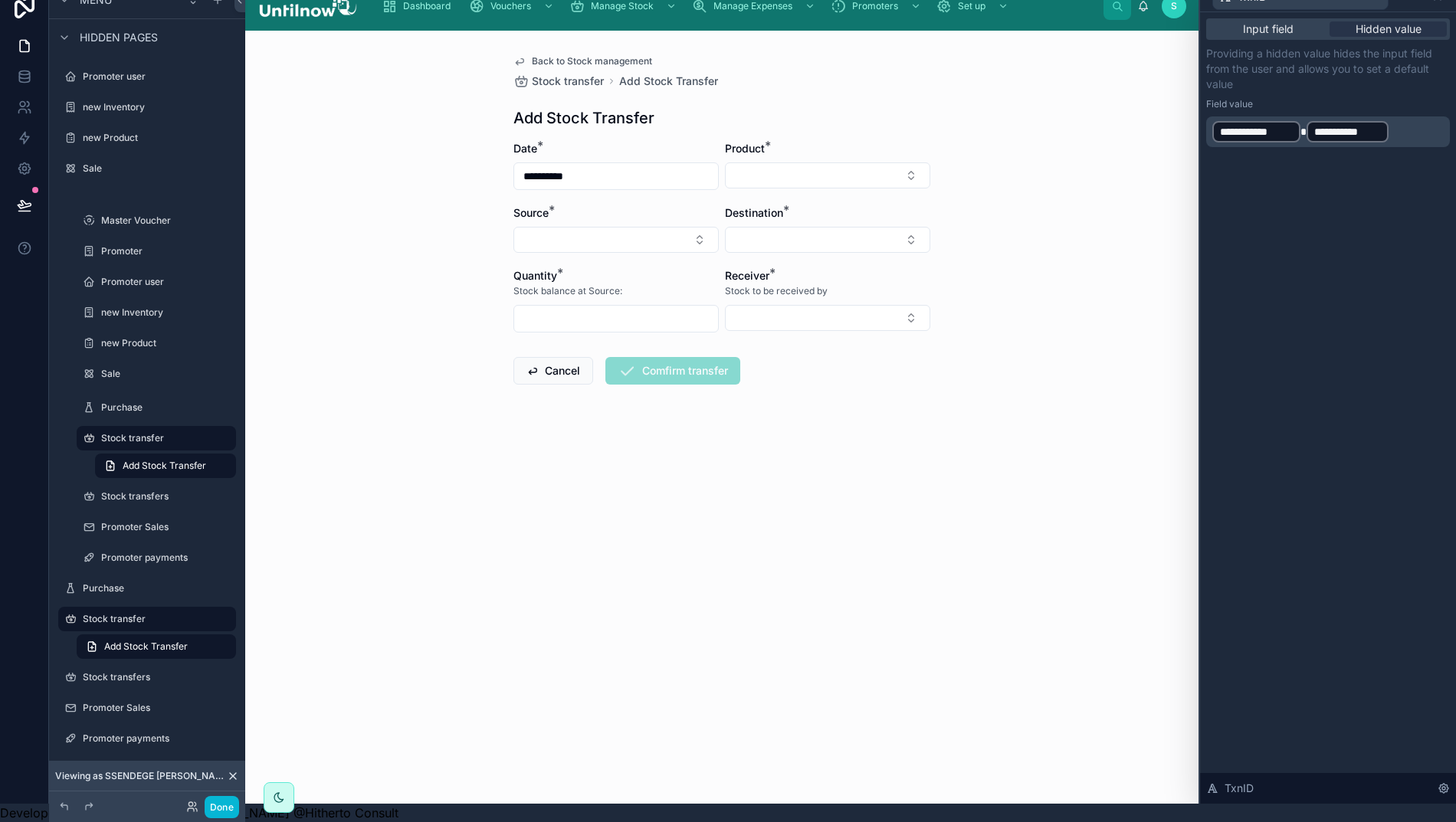
click at [1407, 119] on p "**********" at bounding box center [1330, 131] width 235 height 24
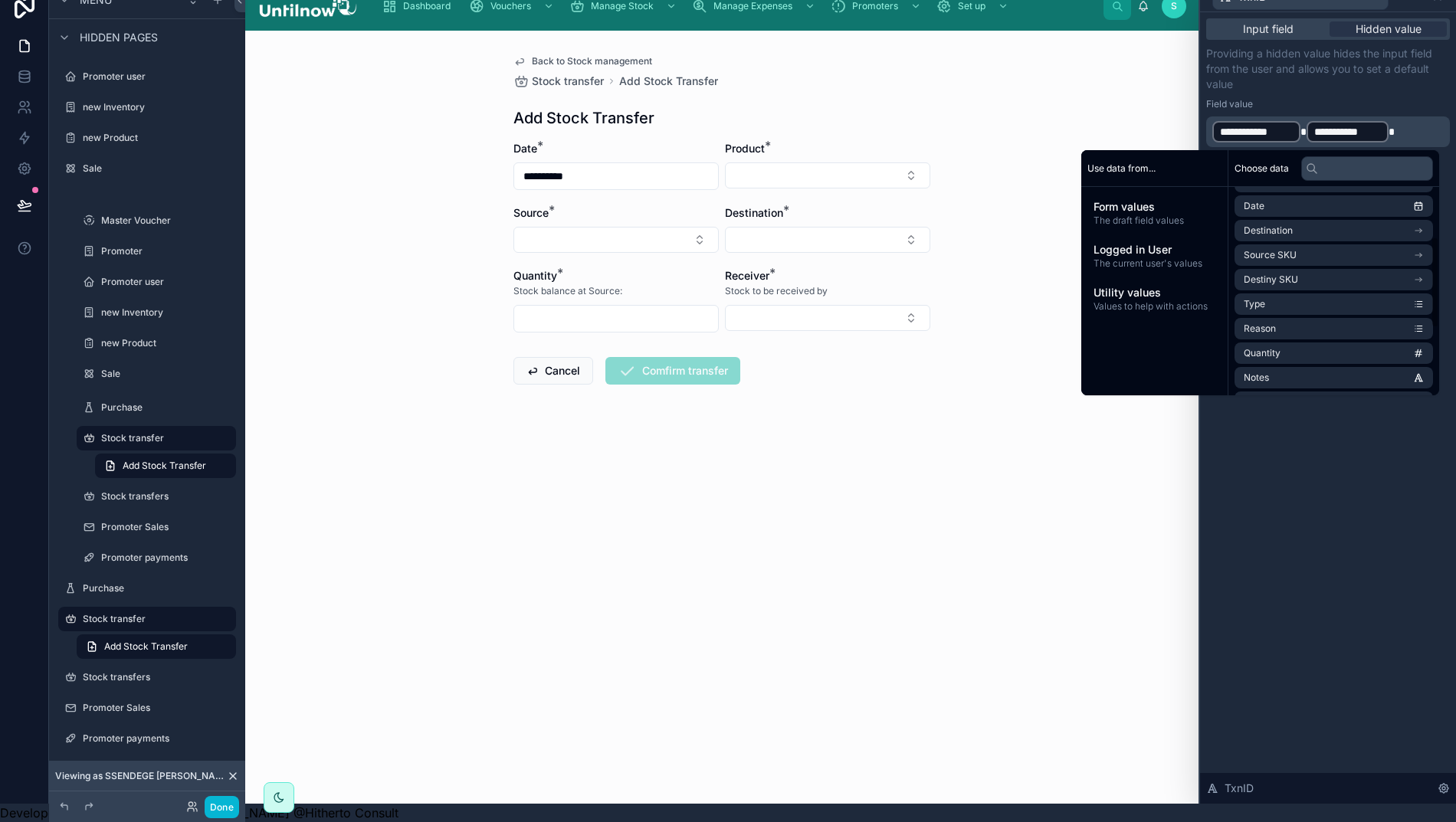
scroll to position [93, 0]
click at [1315, 223] on li "Destination" at bounding box center [1333, 234] width 199 height 21
click at [1298, 289] on span "Branch name" at bounding box center [1272, 295] width 58 height 13
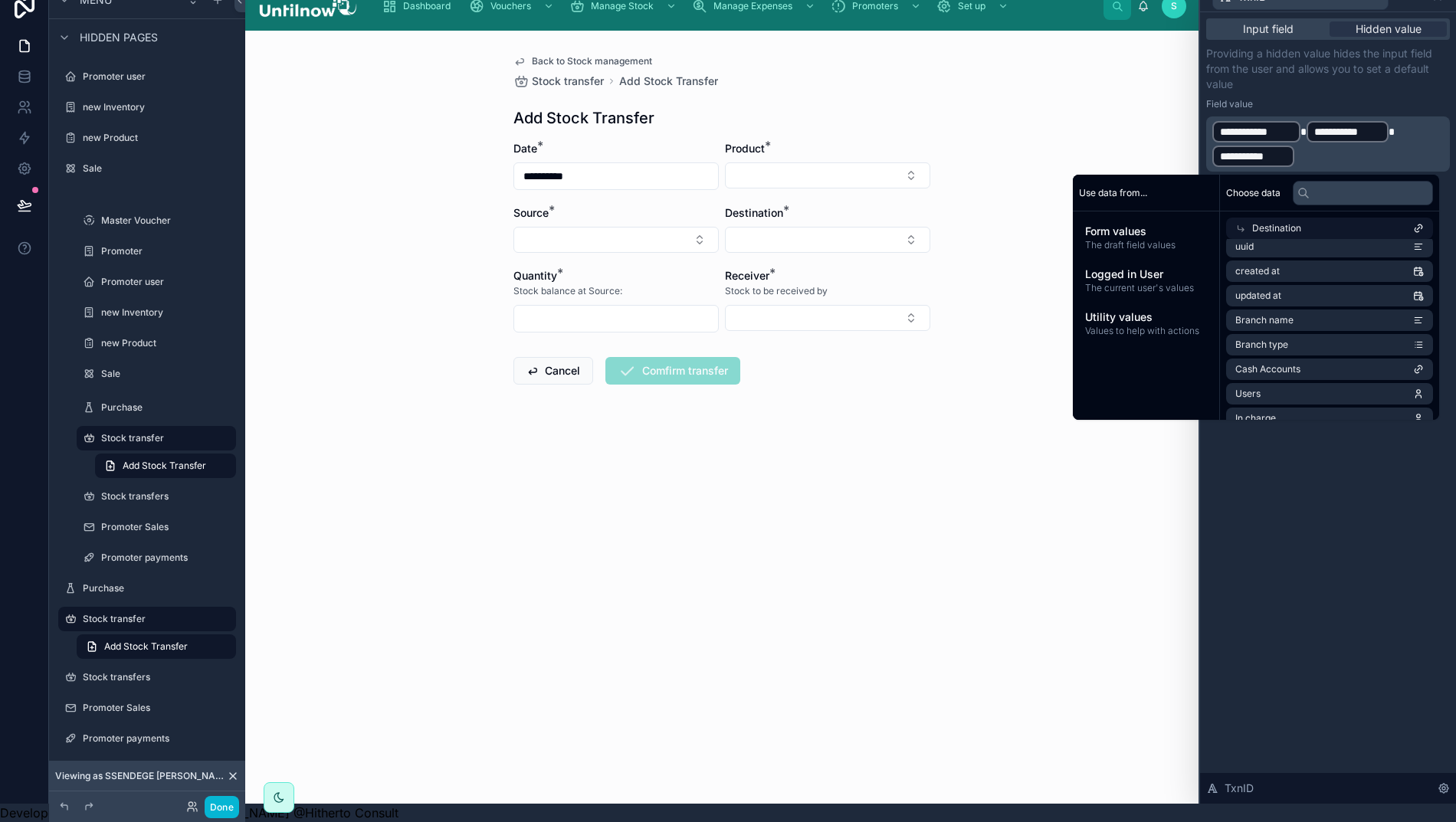
click at [1344, 146] on p "**********" at bounding box center [1330, 143] width 235 height 49
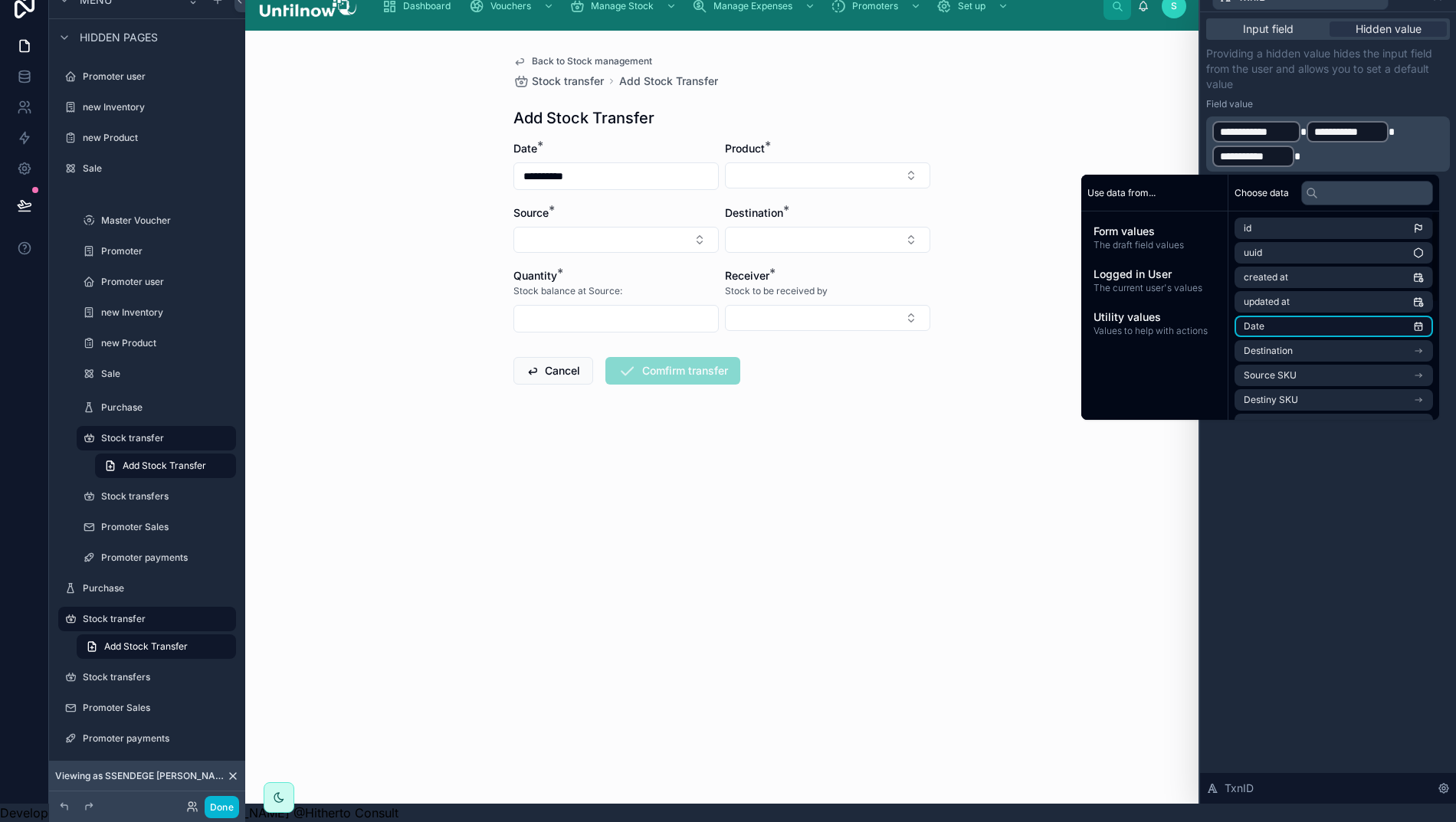
scroll to position [0, 0]
click at [1297, 315] on li "Date" at bounding box center [1329, 326] width 207 height 21
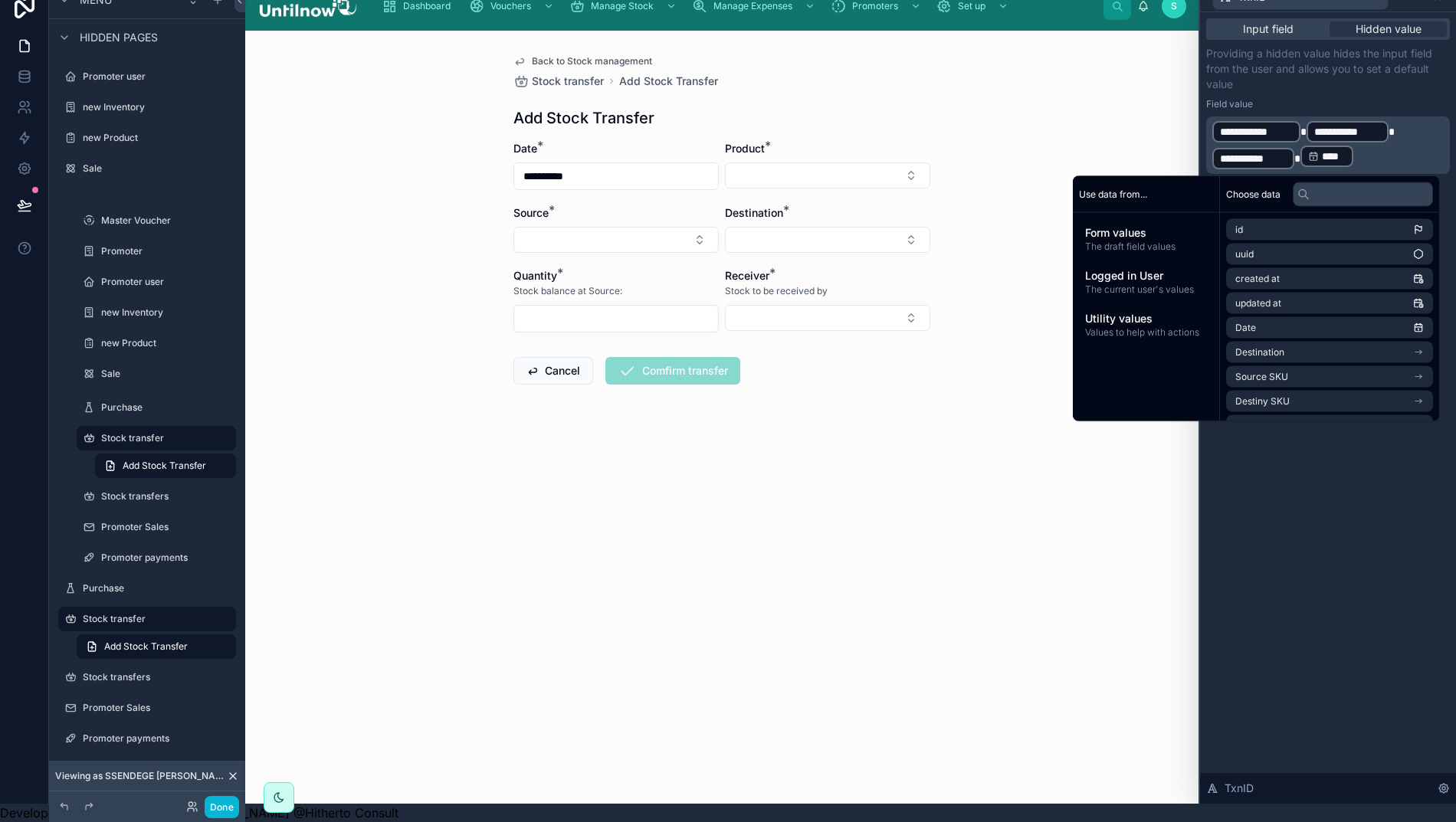
click at [1315, 512] on div "**********" at bounding box center [1328, 408] width 256 height 792
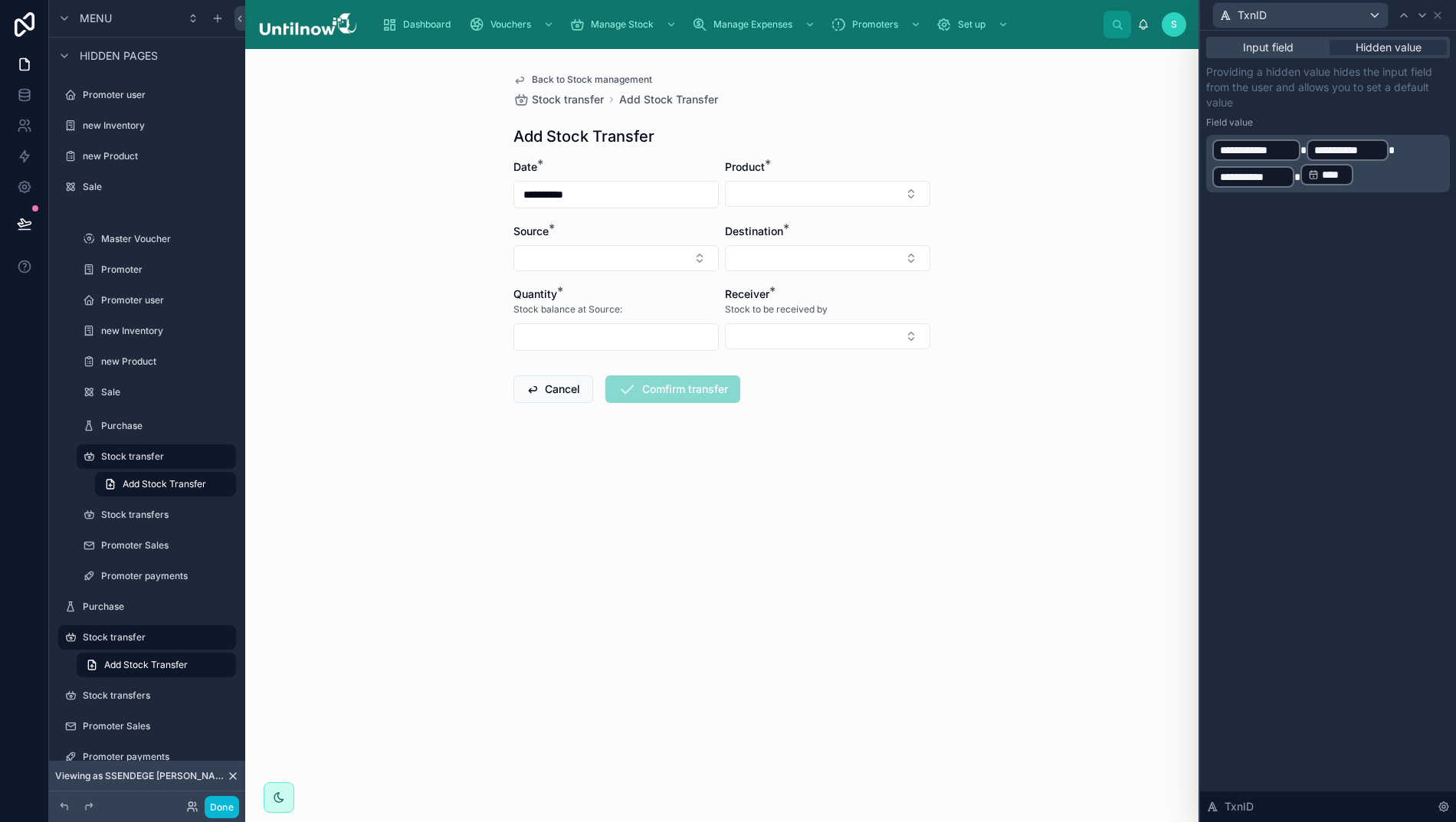
scroll to position [0, 6]
click at [1443, 17] on icon at bounding box center [1437, 15] width 13 height 13
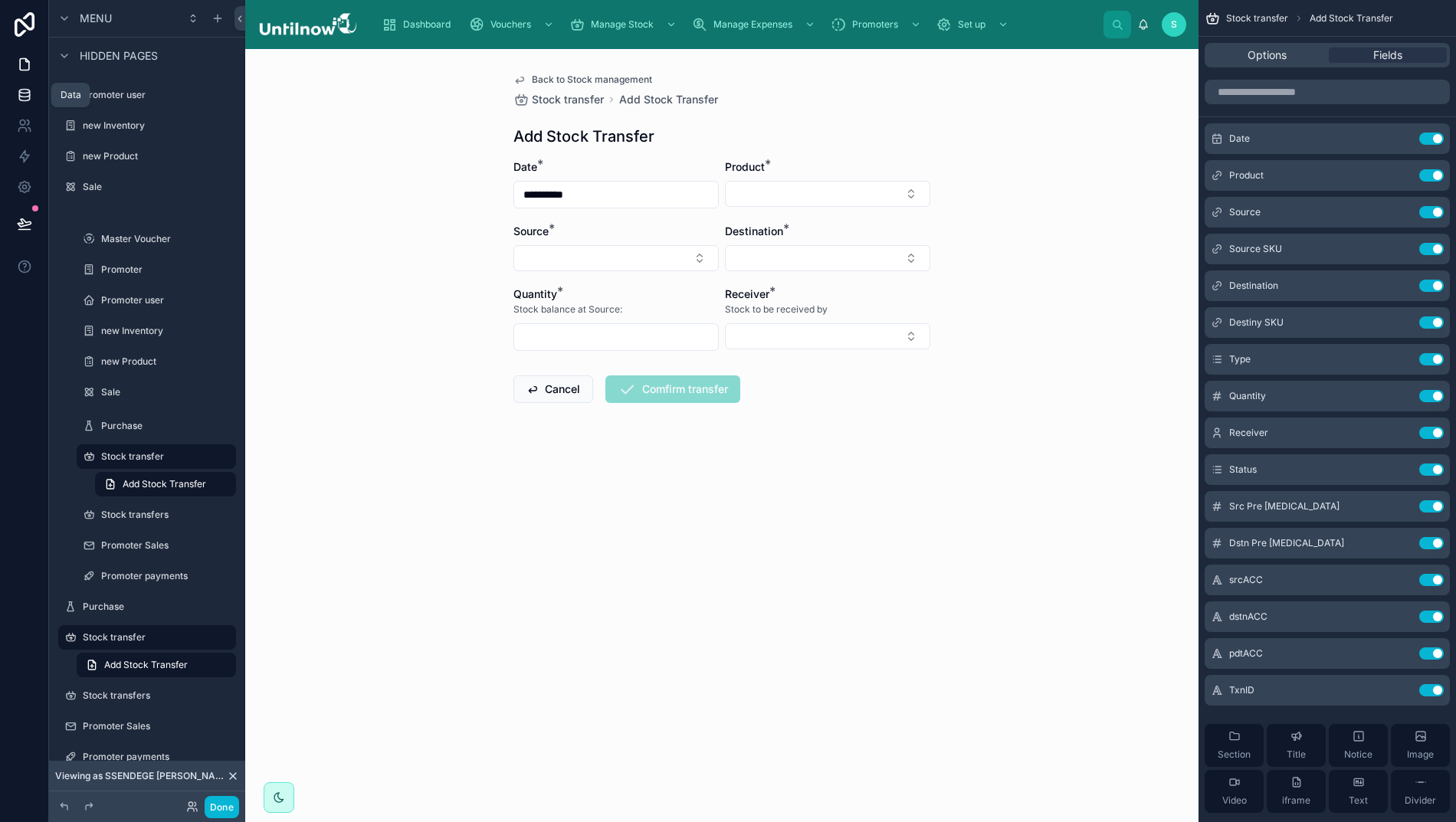
click at [17, 96] on icon at bounding box center [24, 95] width 15 height 15
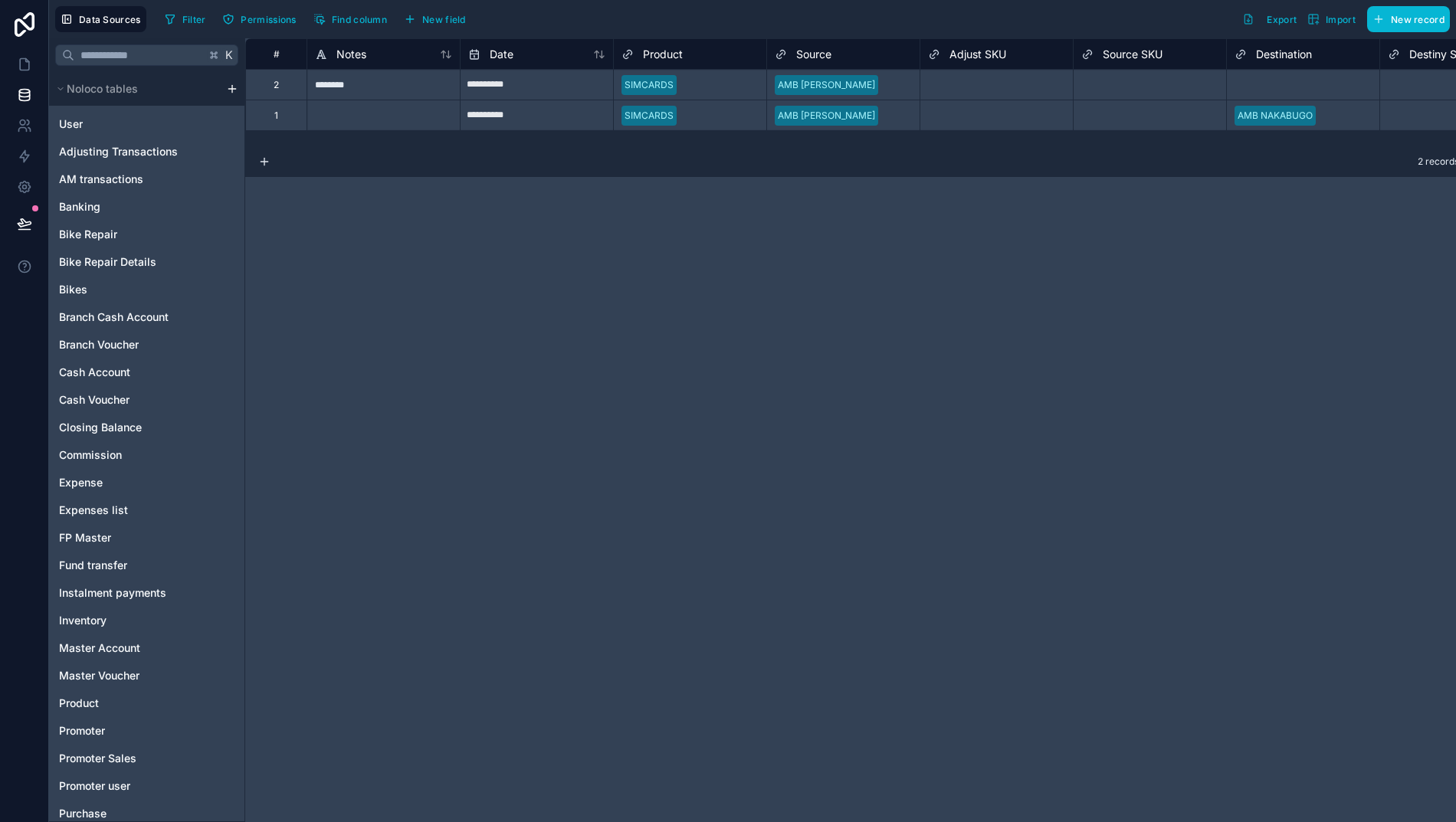
click at [364, 88] on div "********" at bounding box center [382, 84] width 153 height 30
drag, startPoint x: 364, startPoint y: 88, endPoint x: 362, endPoint y: 112, distance: 24.1
click at [440, 154] on div "Delete rows 1 to 2" at bounding box center [438, 152] width 101 height 17
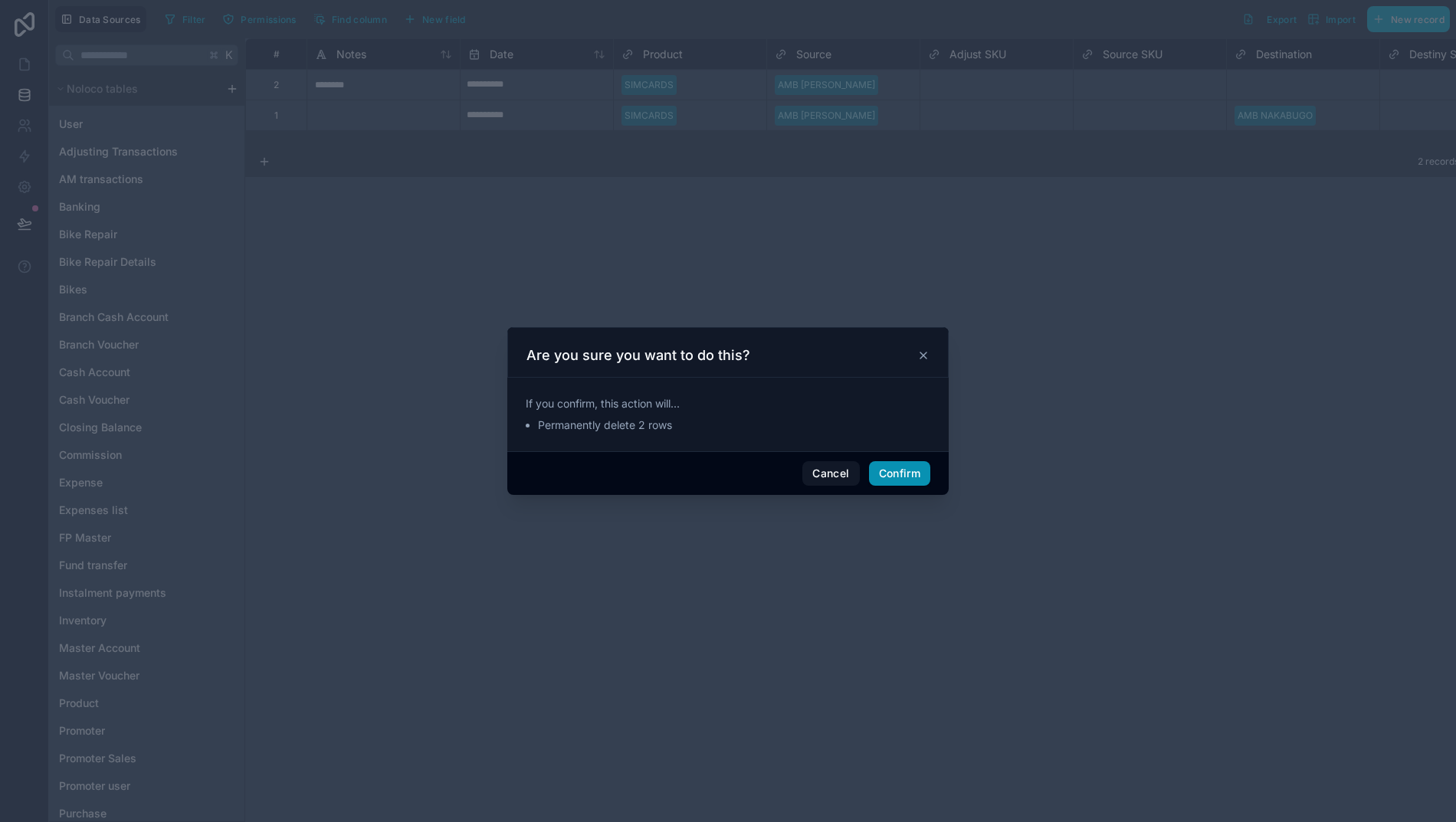
click at [895, 484] on button "Confirm" at bounding box center [899, 473] width 61 height 24
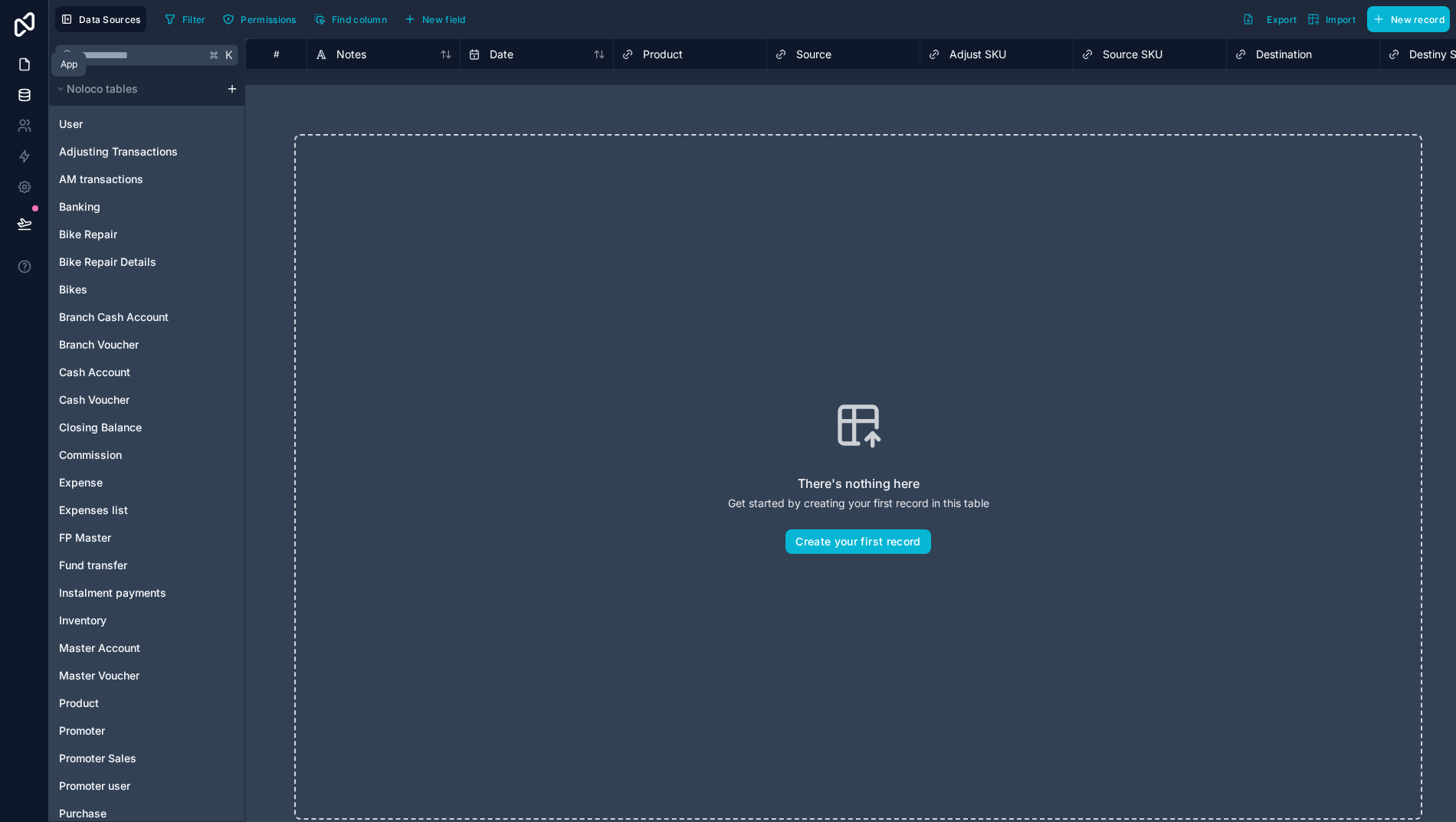
click at [17, 66] on icon at bounding box center [24, 64] width 15 height 15
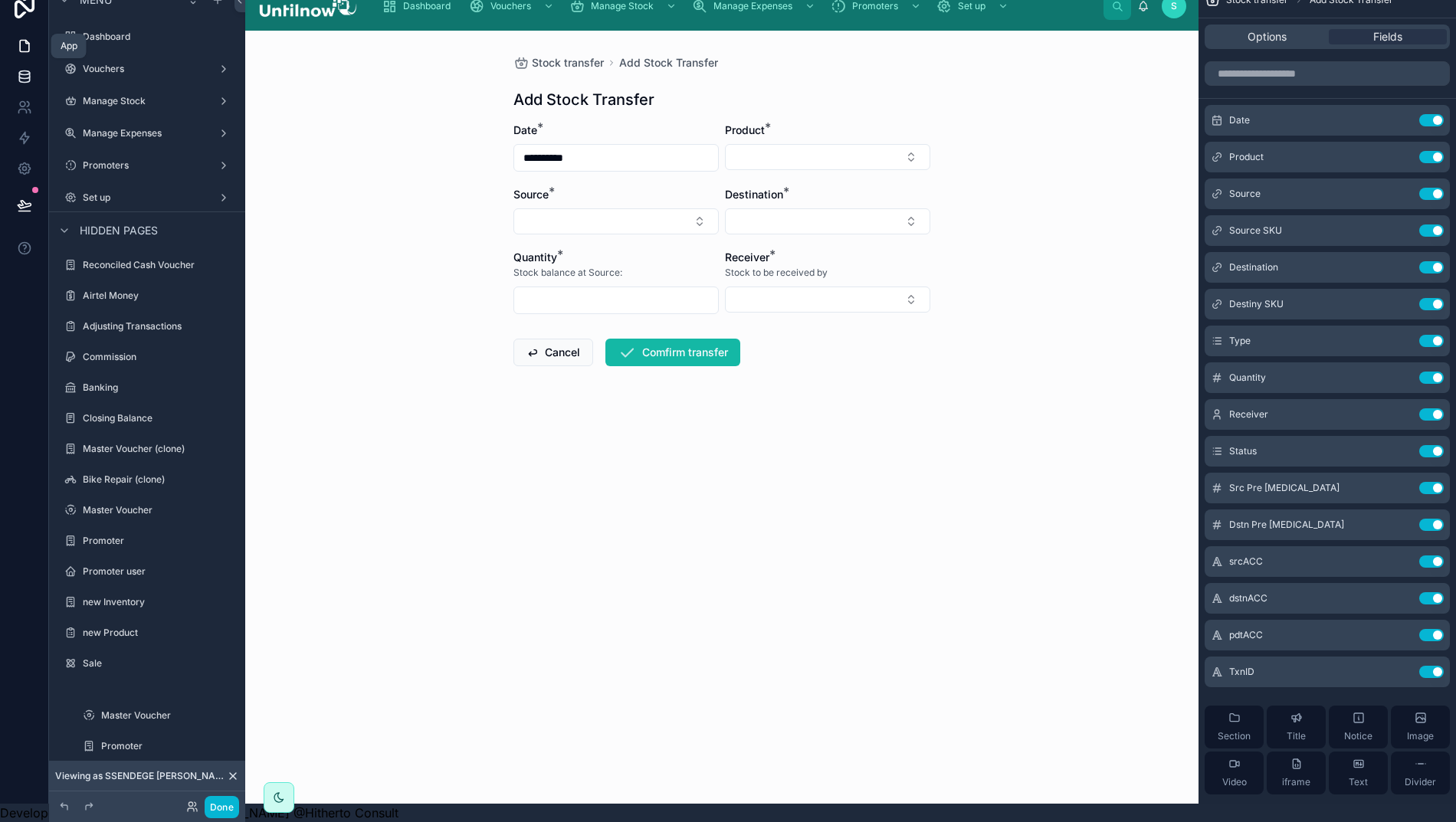
scroll to position [495, 0]
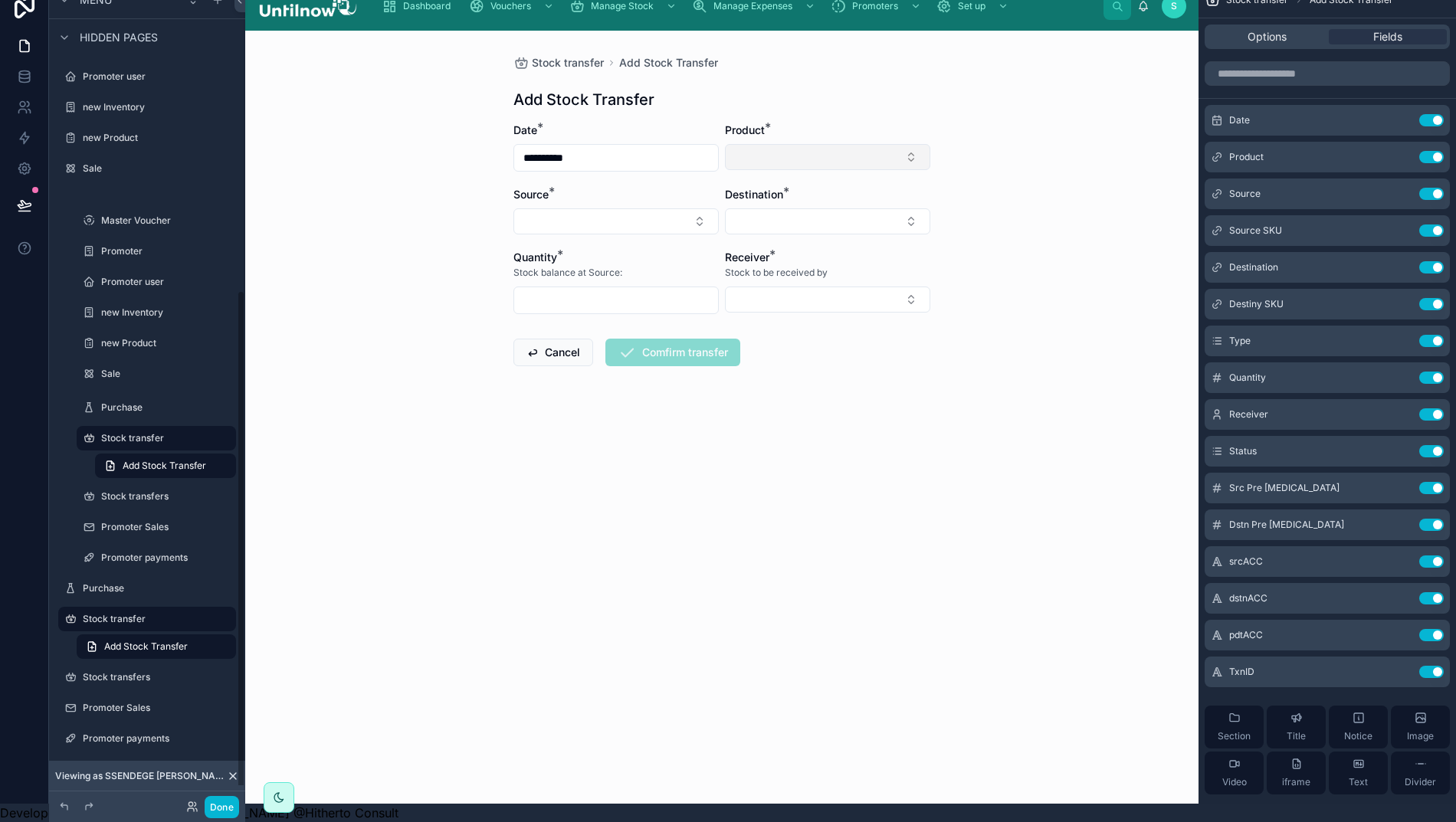
click at [830, 146] on button "Select Button" at bounding box center [826, 157] width 205 height 26
type input "***"
click at [806, 194] on div "SIMCARDS" at bounding box center [828, 206] width 198 height 24
click at [633, 210] on button "Select Button" at bounding box center [615, 222] width 205 height 26
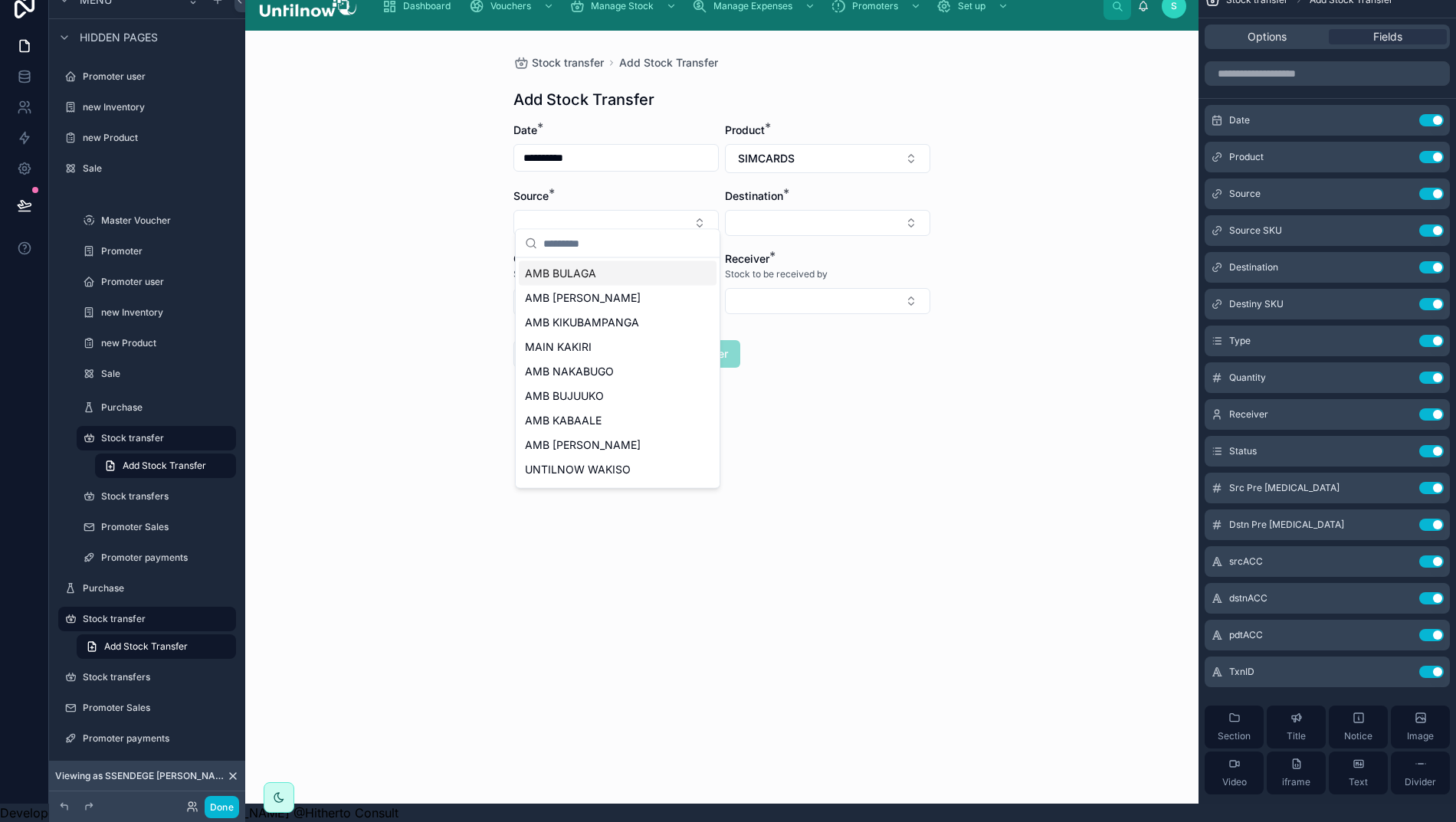
click at [569, 268] on span "AMB BULAGA" at bounding box center [561, 273] width 72 height 15
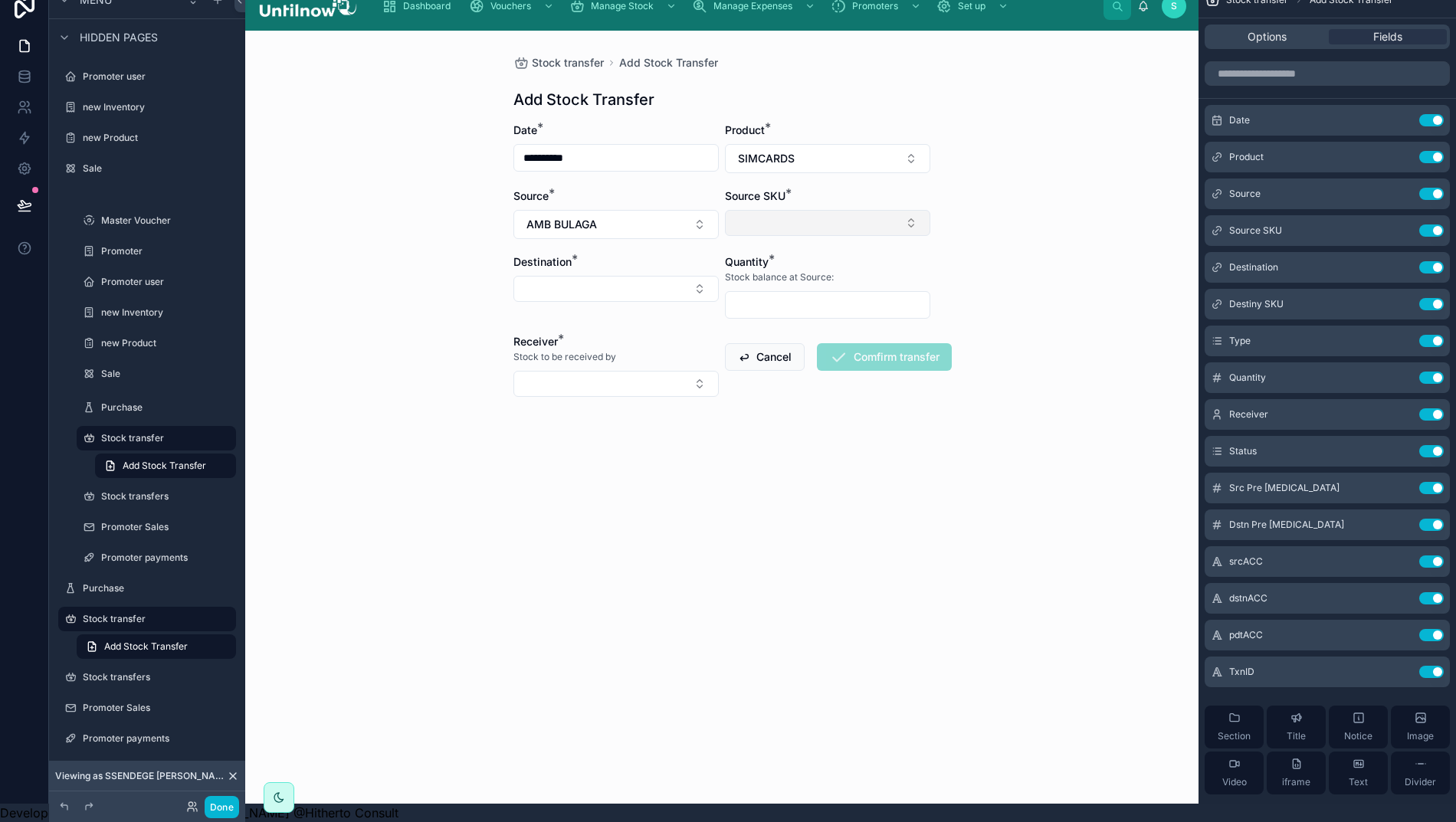
click at [770, 216] on button "Select Button" at bounding box center [826, 222] width 205 height 26
click at [778, 283] on span "AMB BULAGA-10003-SIMCARDS" at bounding box center [819, 281] width 167 height 30
click at [665, 276] on button "Select Button" at bounding box center [615, 288] width 205 height 26
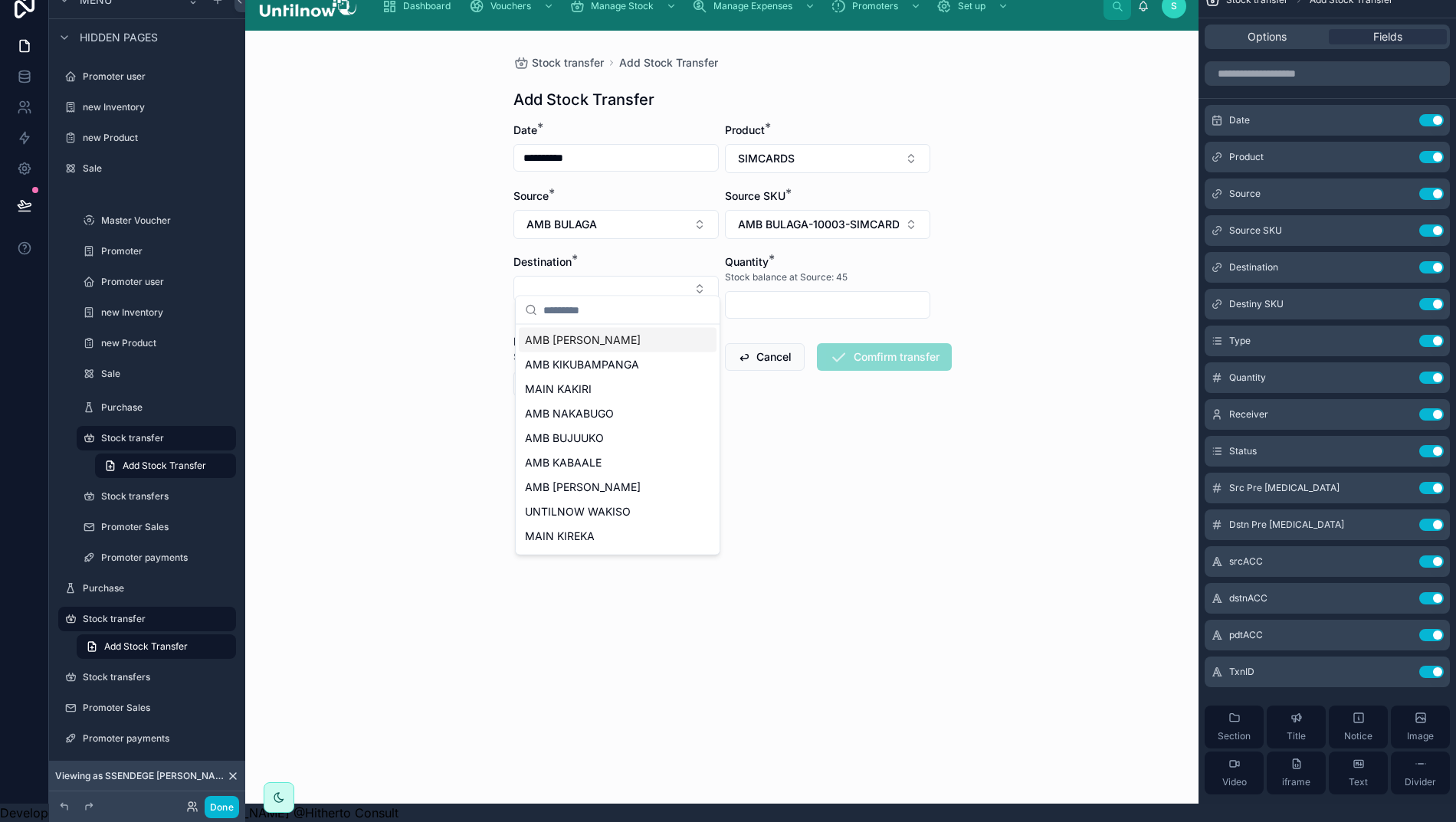
click at [587, 341] on div "AMB KAKIRI" at bounding box center [617, 339] width 198 height 24
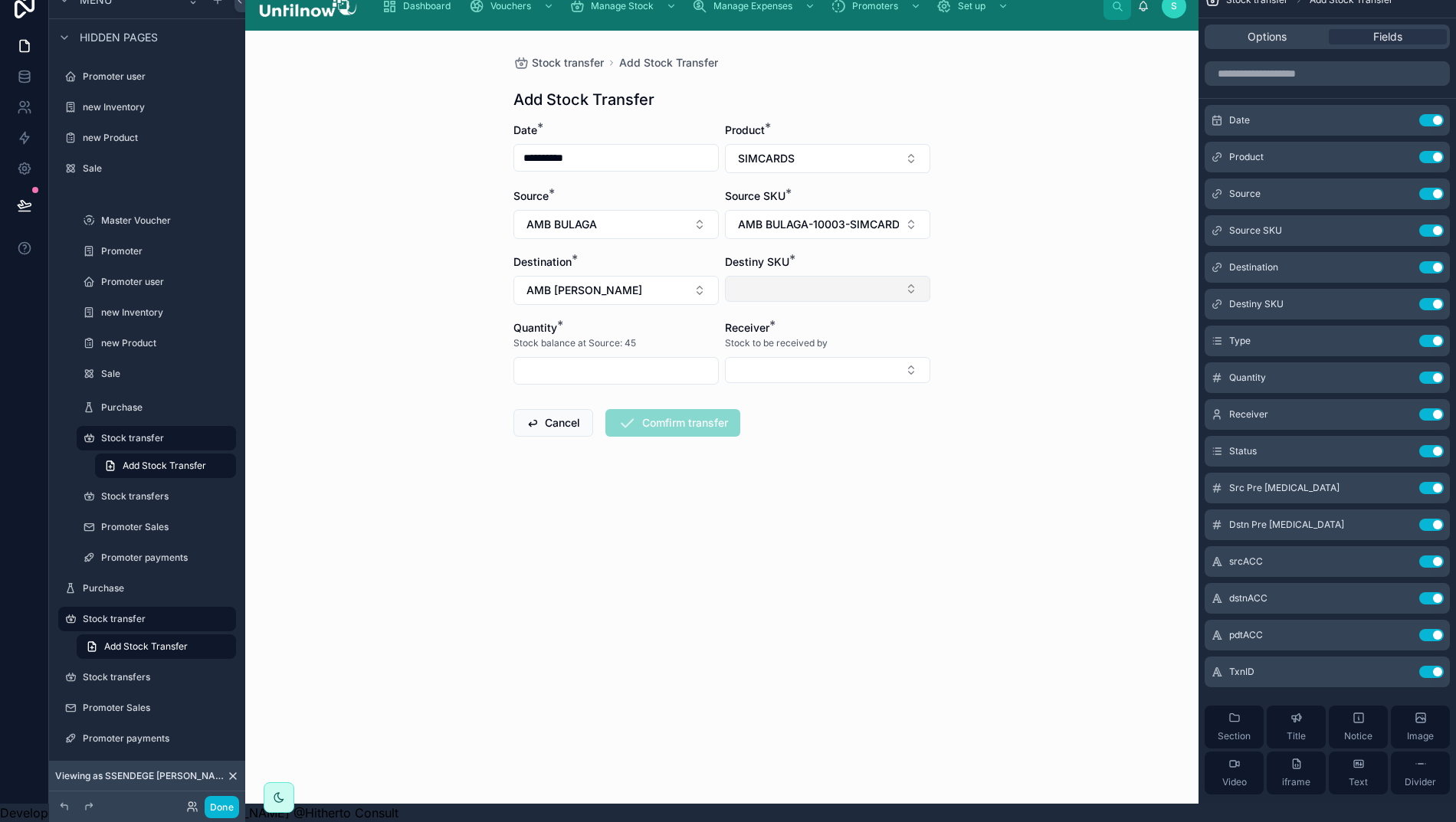
click at [792, 284] on button "Select Button" at bounding box center [826, 288] width 205 height 26
click at [783, 336] on span "AMB KAKIRI-10003-SIMCARDS" at bounding box center [816, 339] width 160 height 15
click at [623, 360] on input "text" at bounding box center [616, 371] width 204 height 21
click at [665, 360] on input "text" at bounding box center [616, 371] width 204 height 21
type input "*"
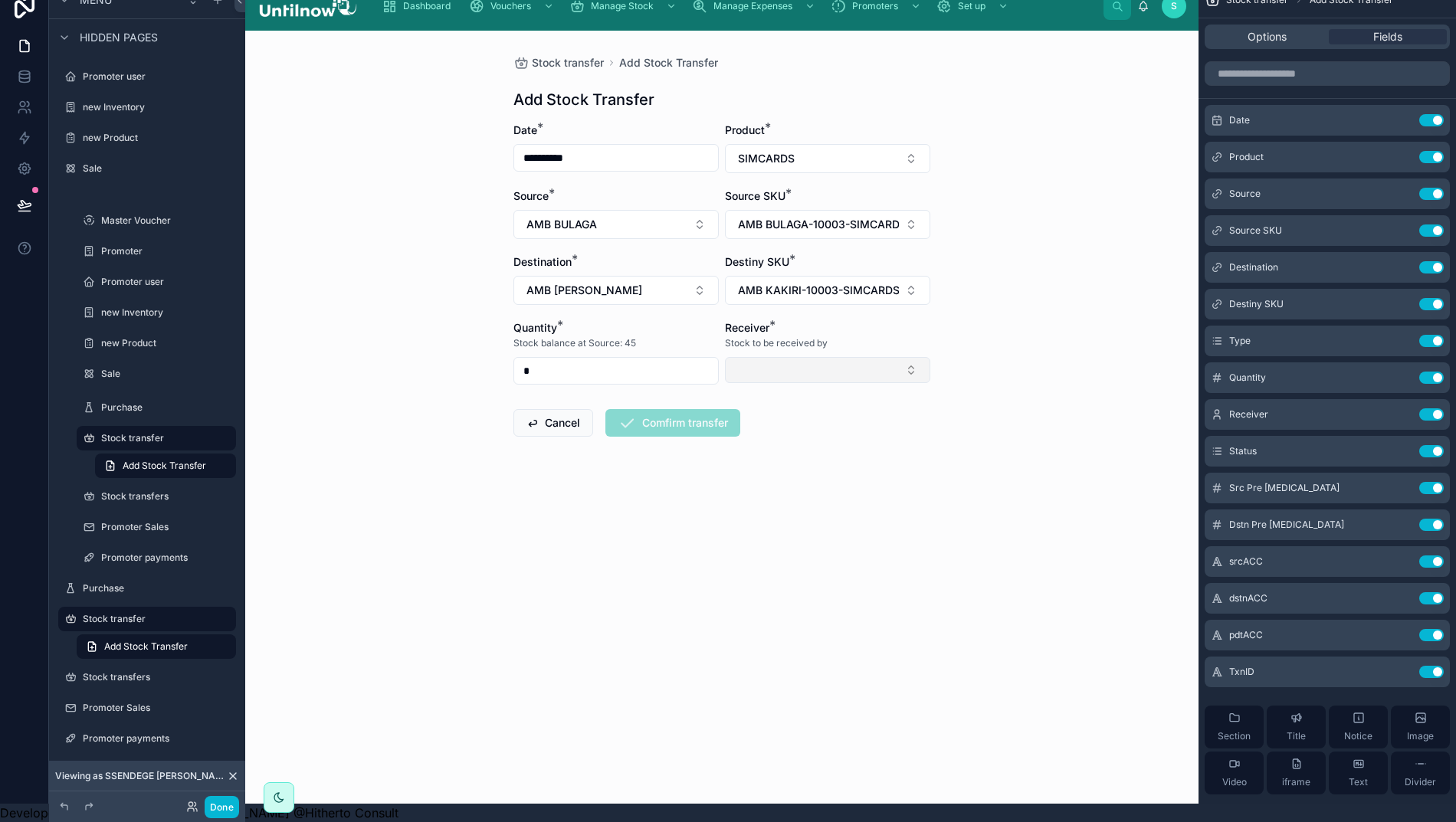
click at [835, 357] on button "Select Button" at bounding box center [826, 370] width 205 height 26
click at [784, 427] on span "CSE KAKIRI" at bounding box center [819, 421] width 167 height 15
click at [685, 435] on button "Comfirm transfer" at bounding box center [672, 440] width 135 height 28
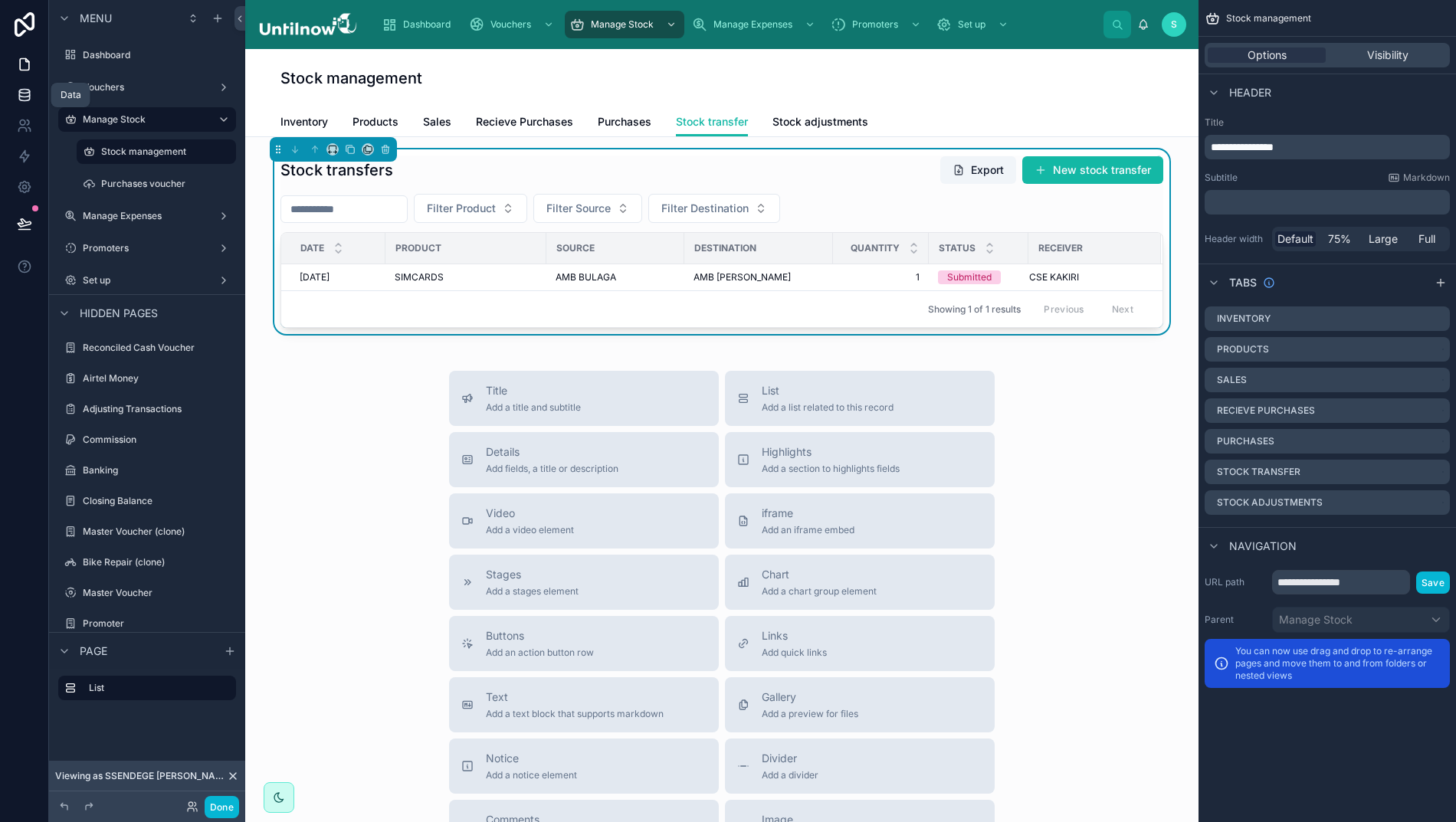
click at [18, 93] on icon at bounding box center [24, 95] width 15 height 15
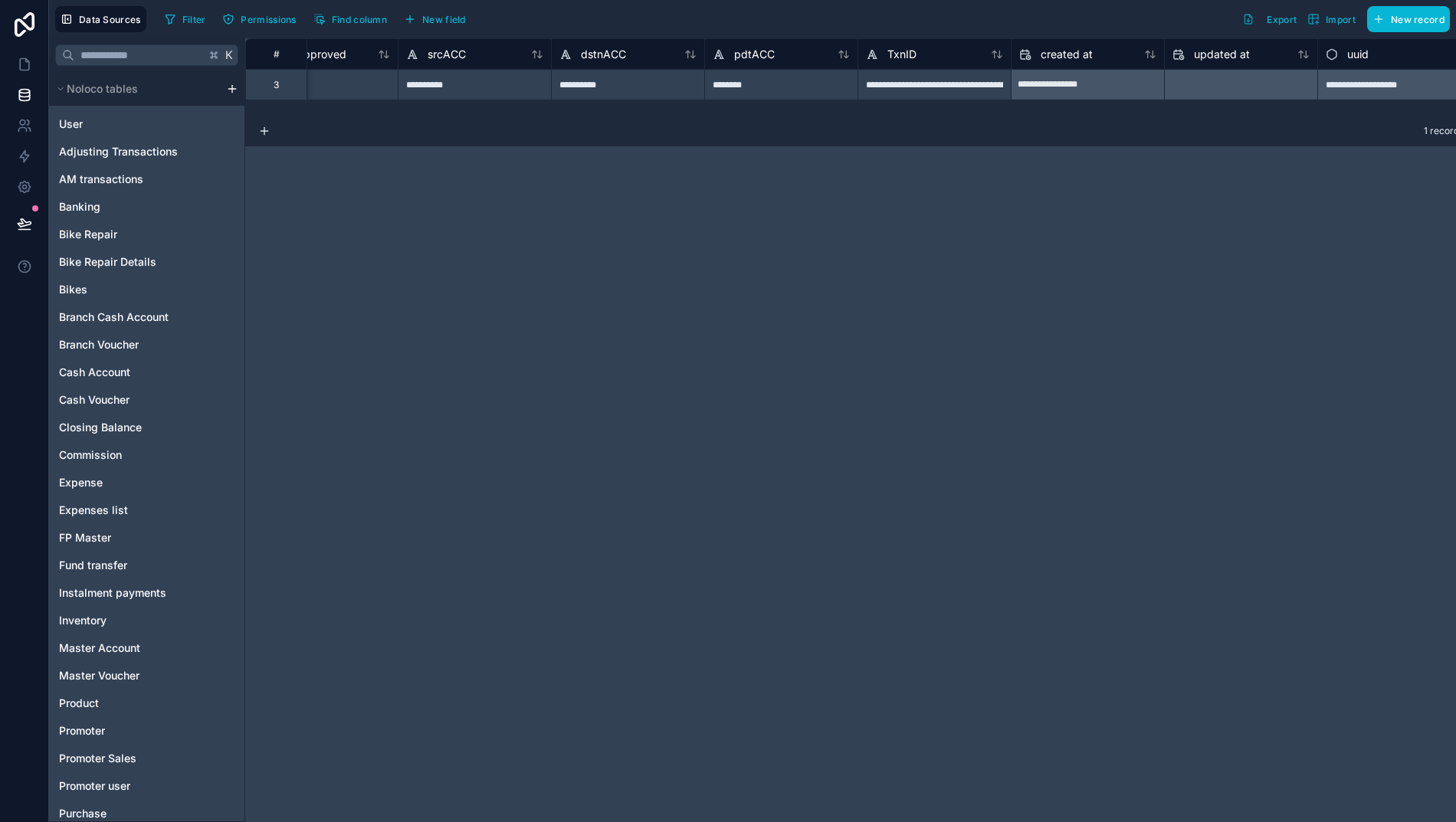
scroll to position [0, 2360]
click at [899, 56] on span "TxnID" at bounding box center [902, 54] width 30 height 15
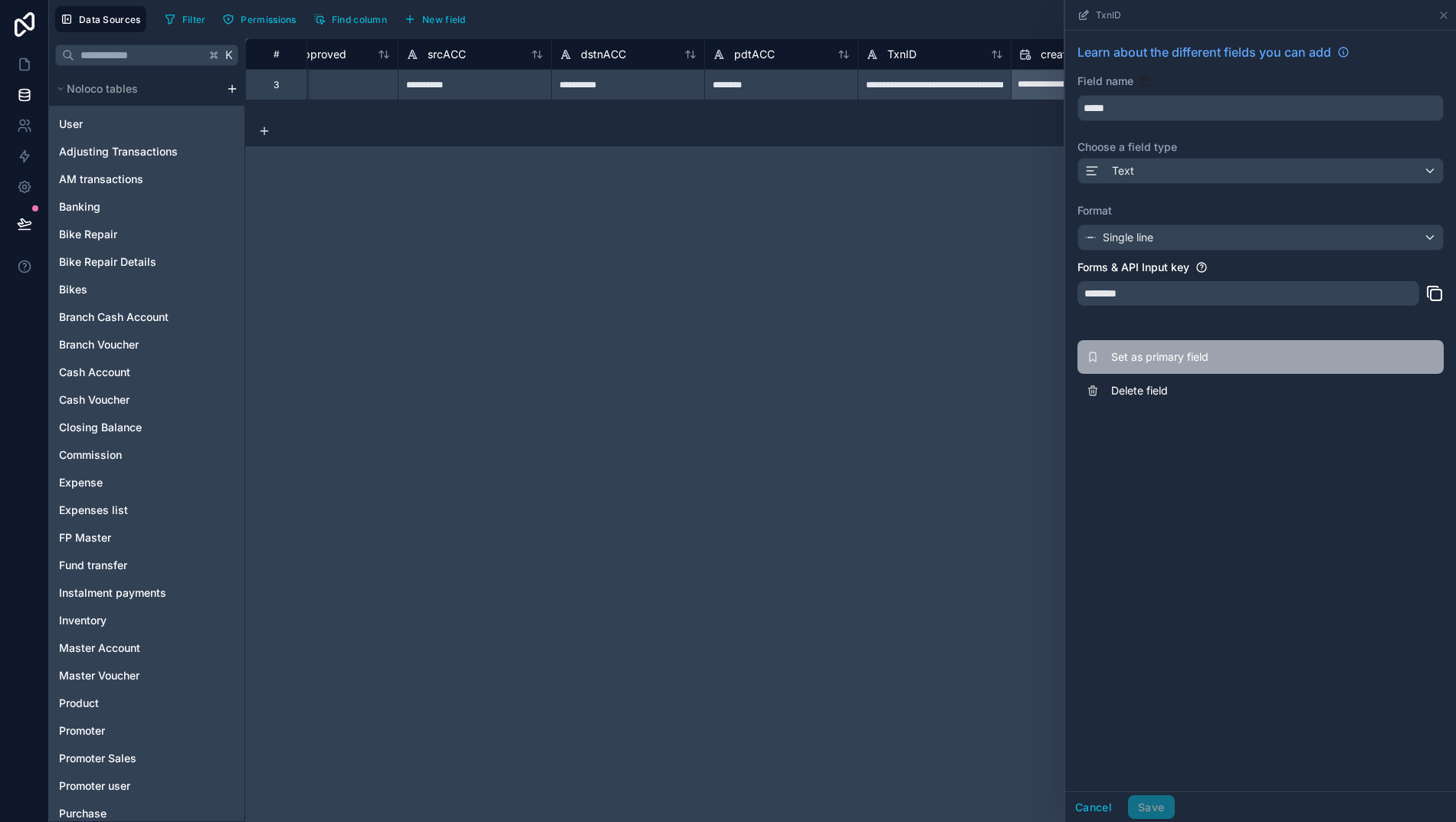
click at [1135, 353] on span "Set as primary field" at bounding box center [1221, 356] width 220 height 15
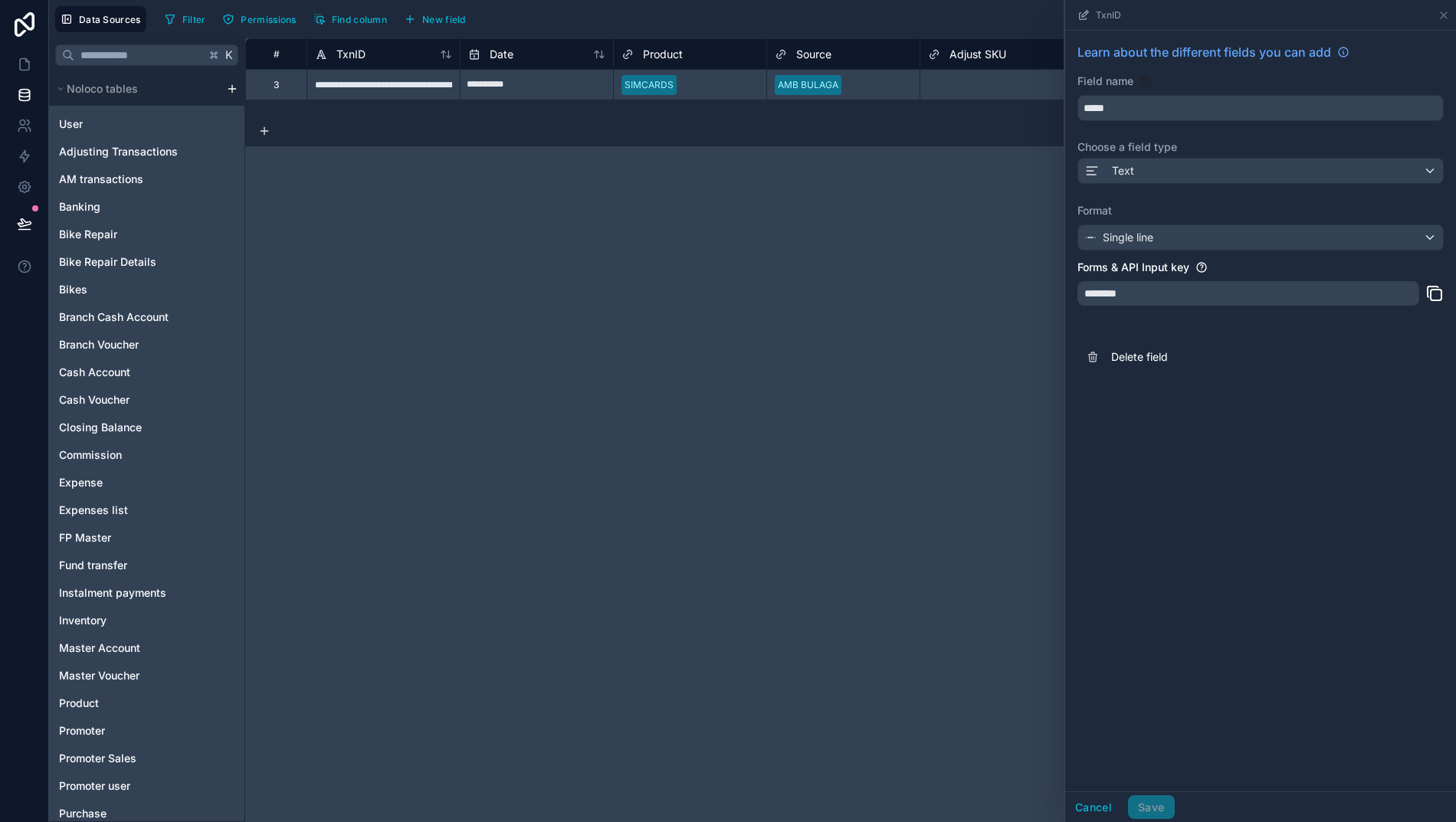
click at [929, 350] on div "**********" at bounding box center [858, 430] width 1226 height 783
click at [1107, 819] on button "Cancel" at bounding box center [1092, 807] width 56 height 24
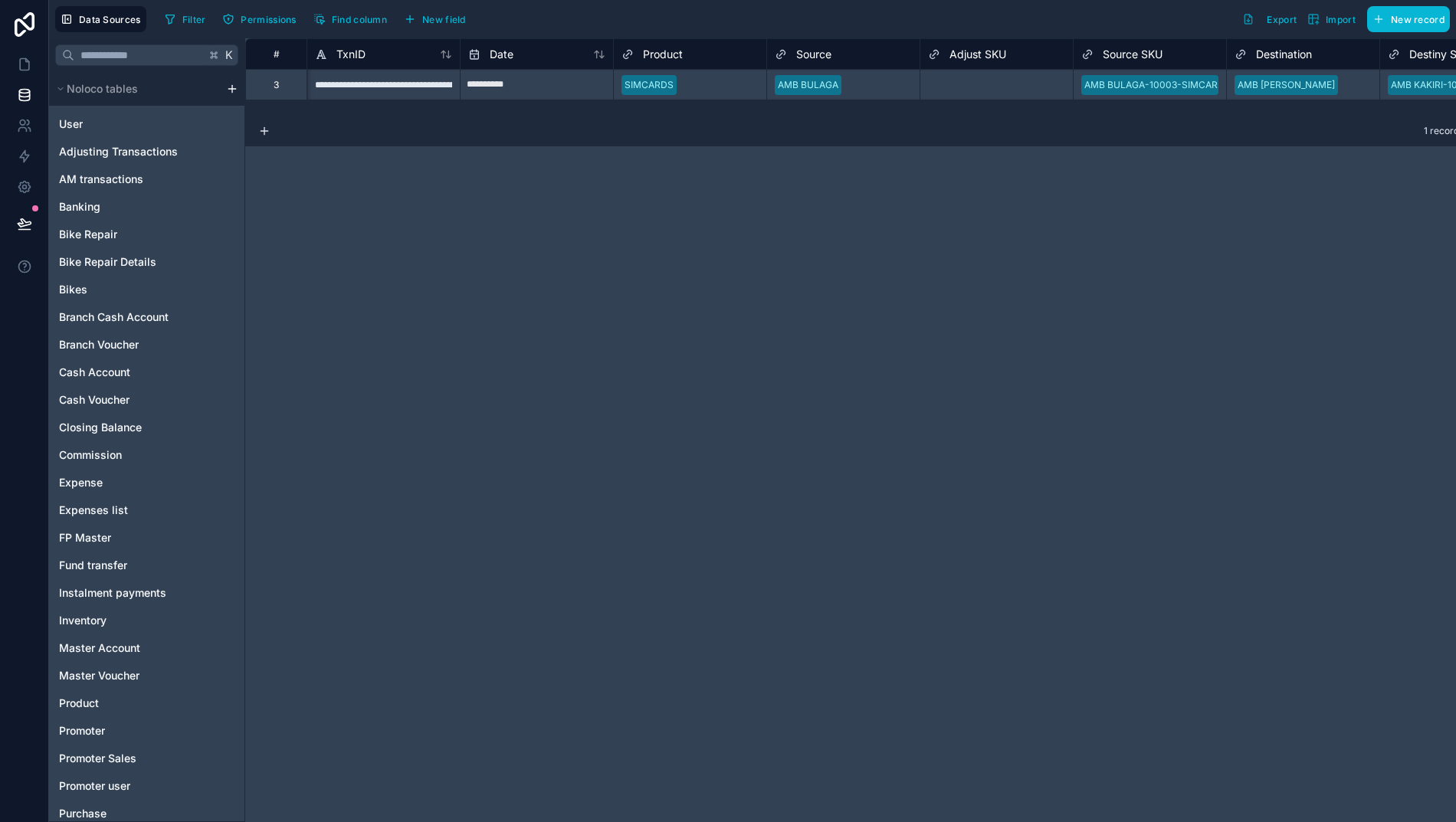
scroll to position [0, -1]
click at [23, 67] on icon at bounding box center [24, 64] width 9 height 12
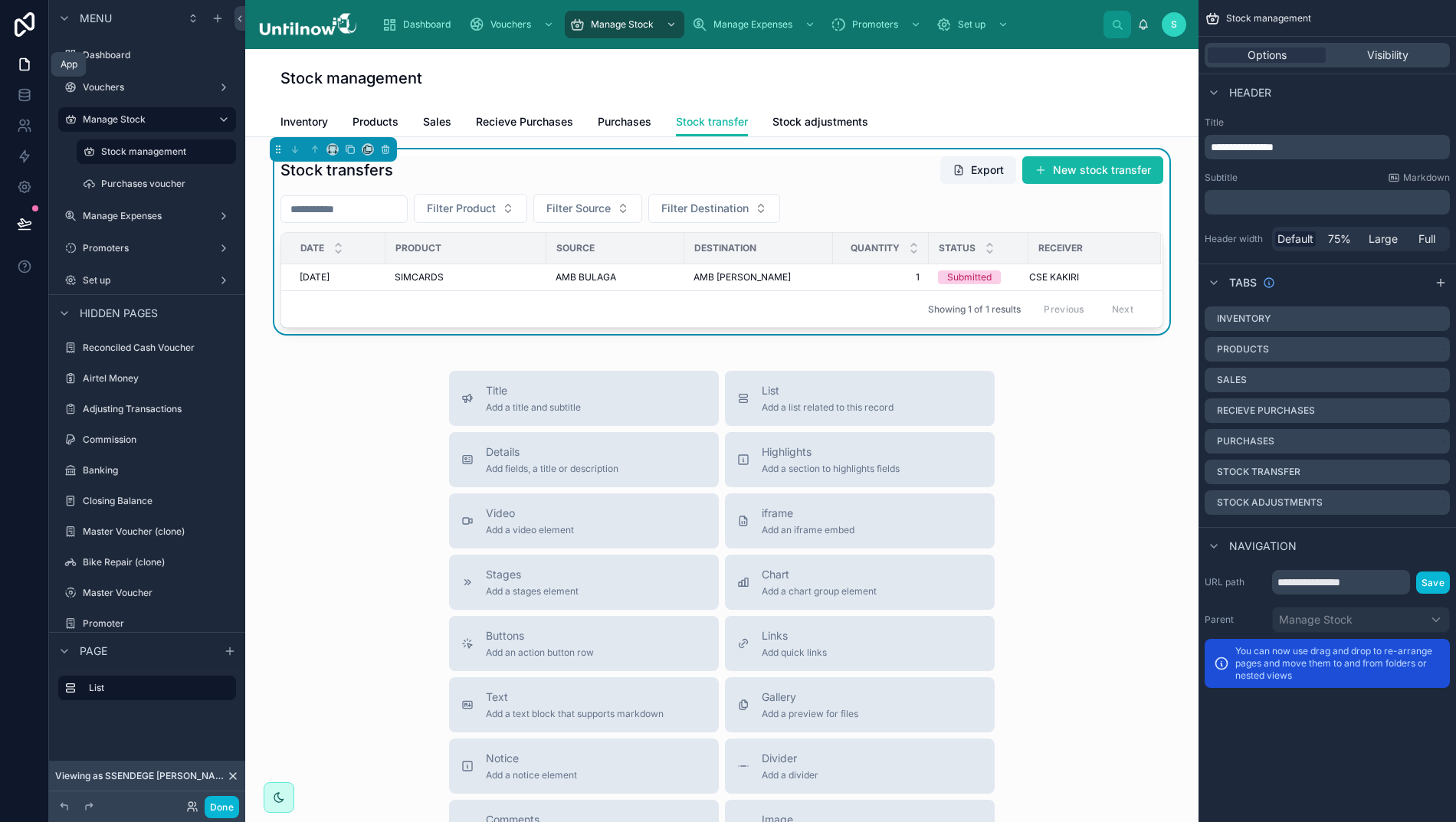
scroll to position [0, 4]
click at [1069, 167] on button "New stock transfer" at bounding box center [1092, 170] width 141 height 28
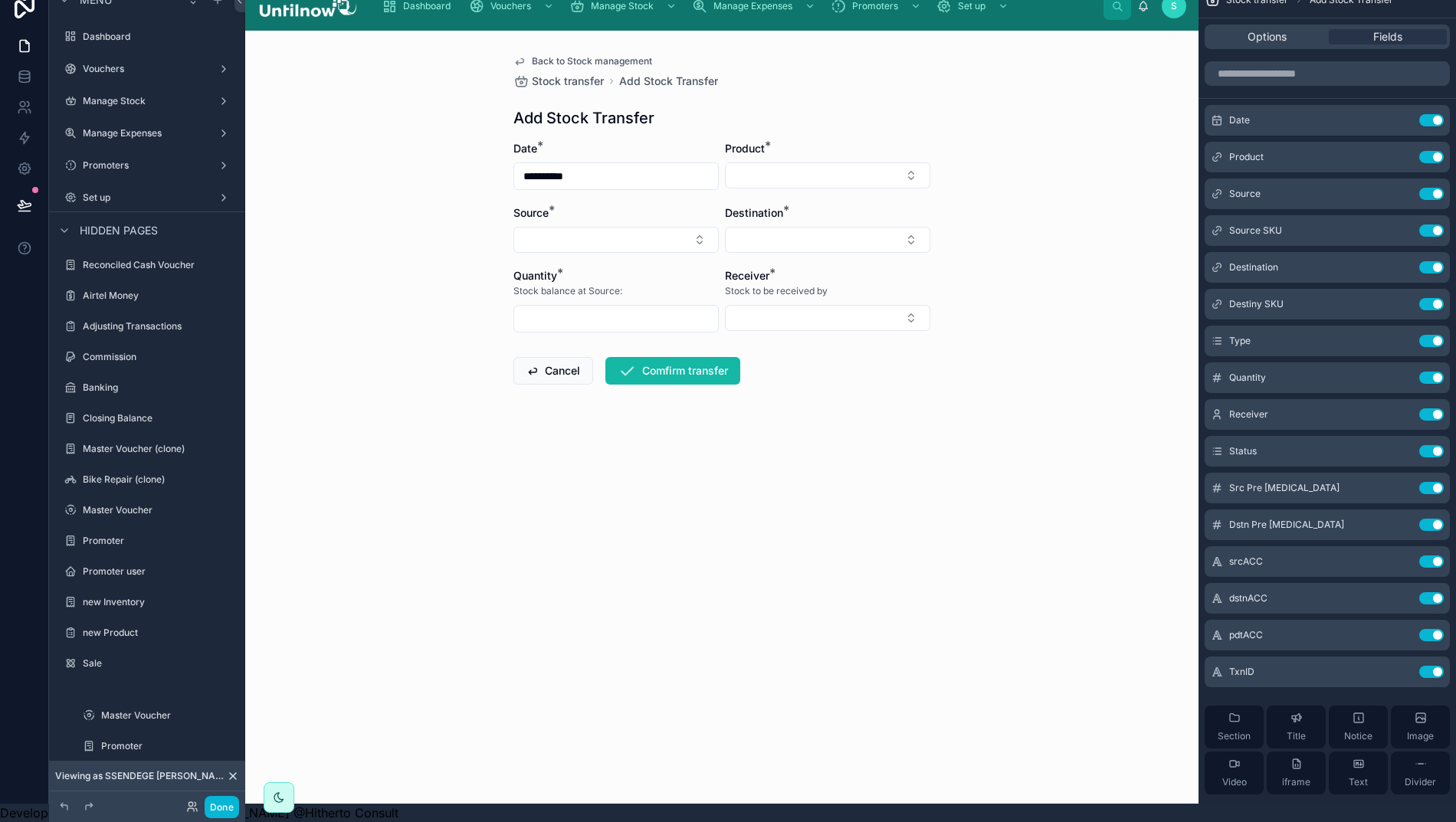
scroll to position [495, 0]
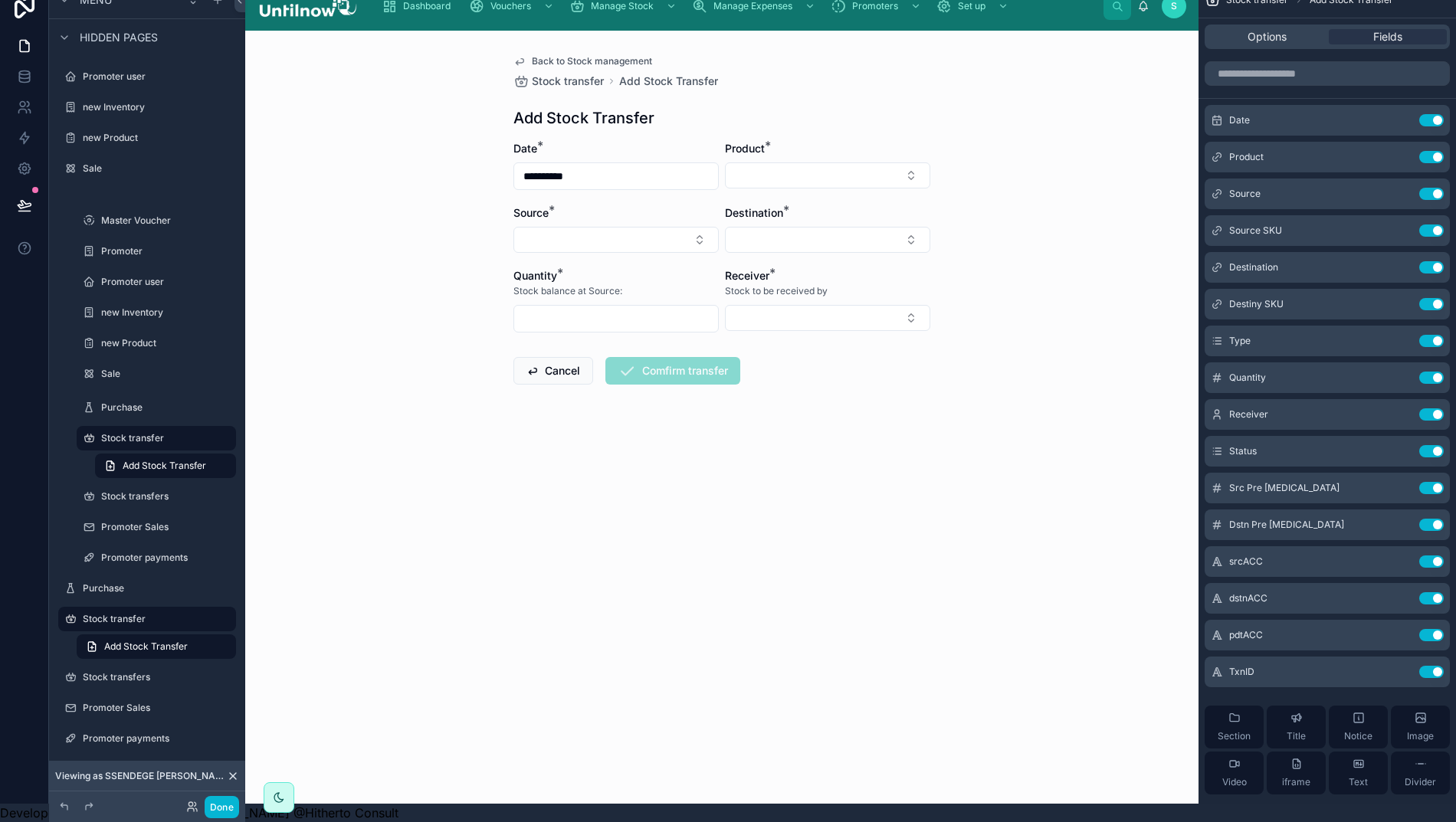
click at [572, 56] on span "Back to Stock management" at bounding box center [592, 62] width 120 height 13
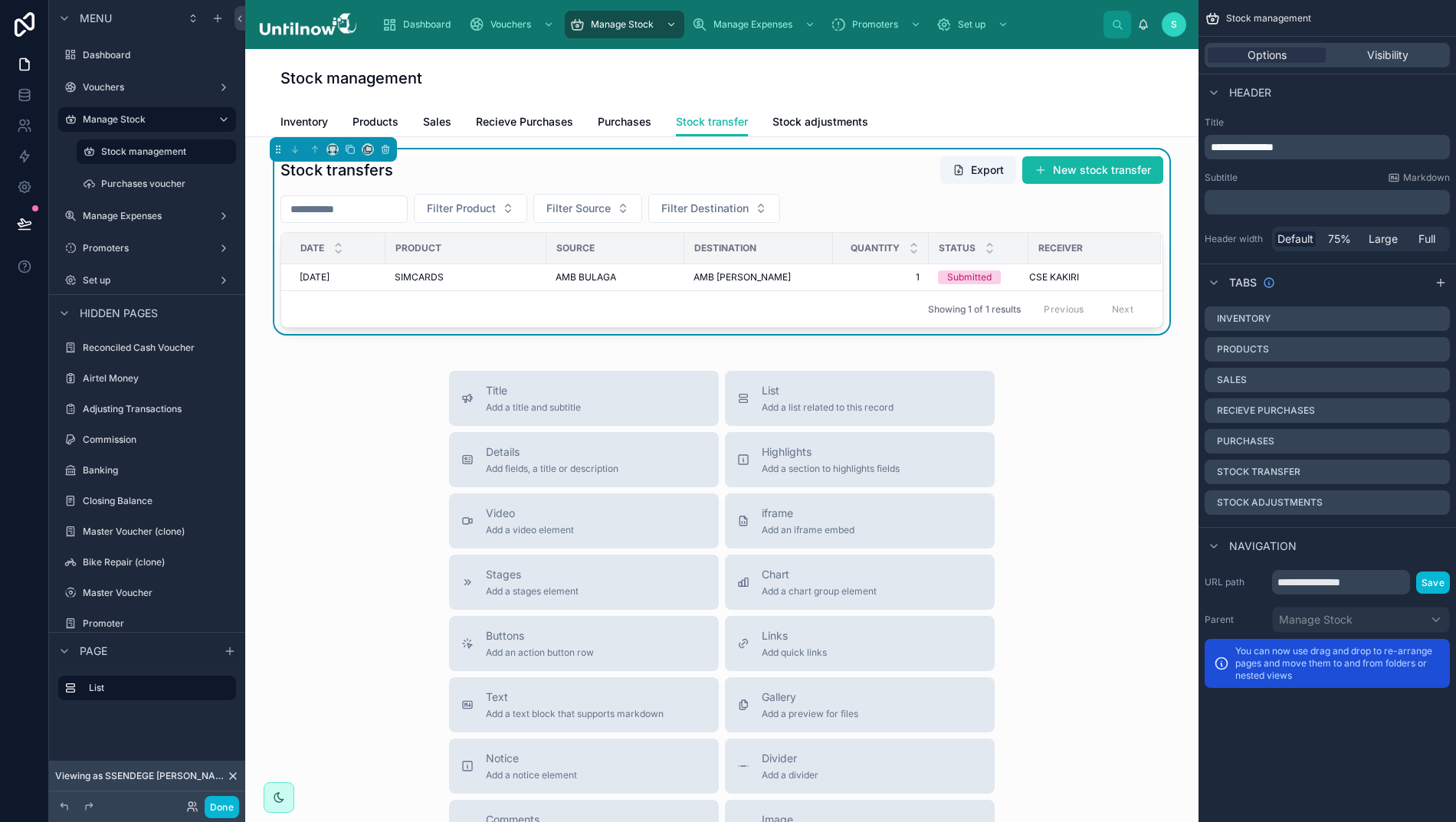
drag, startPoint x: 808, startPoint y: 124, endPoint x: 802, endPoint y: 147, distance: 23.8
click at [808, 124] on span "Stock adjustments" at bounding box center [819, 121] width 96 height 15
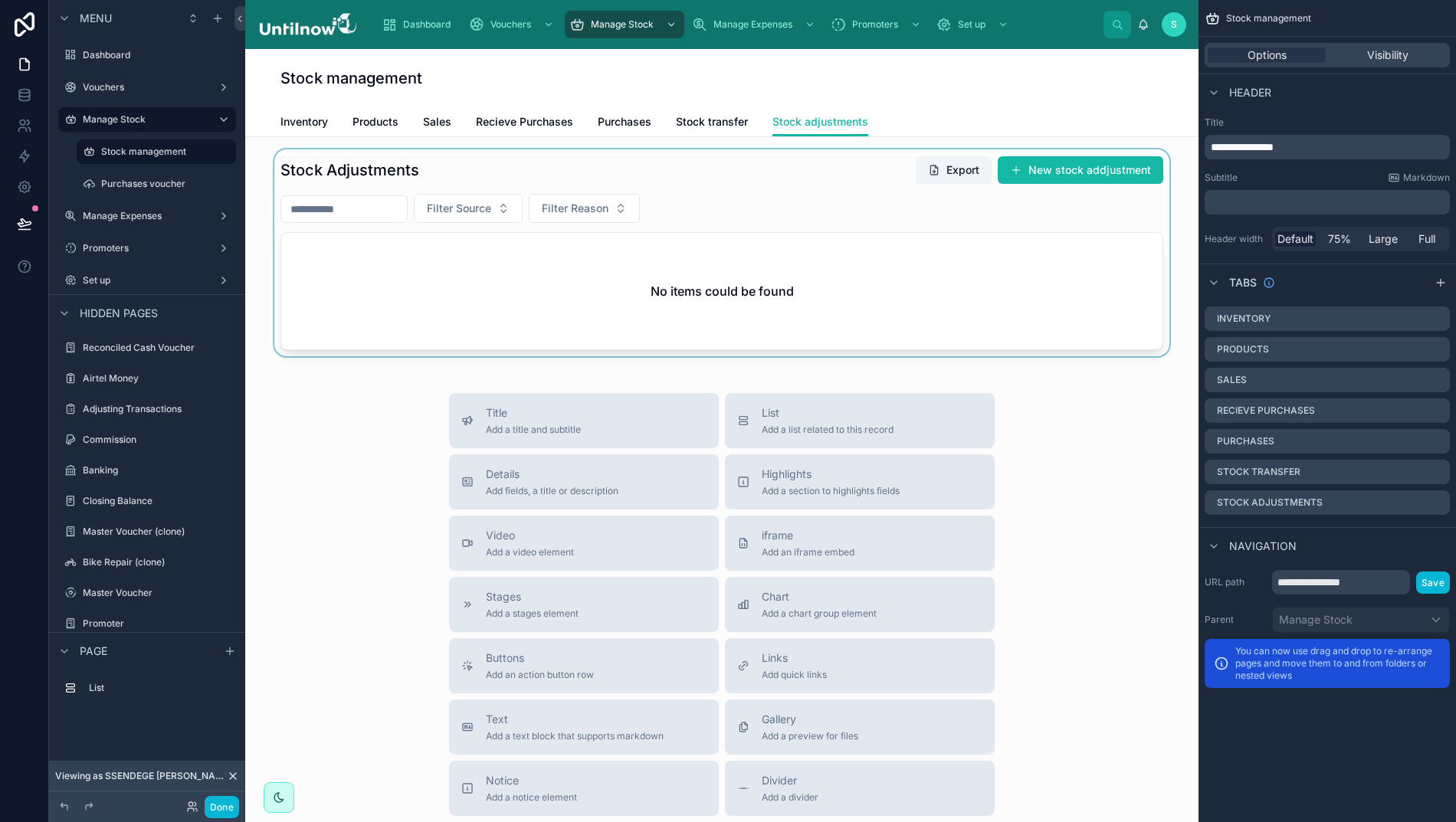
click at [1079, 173] on div at bounding box center [721, 253] width 929 height 207
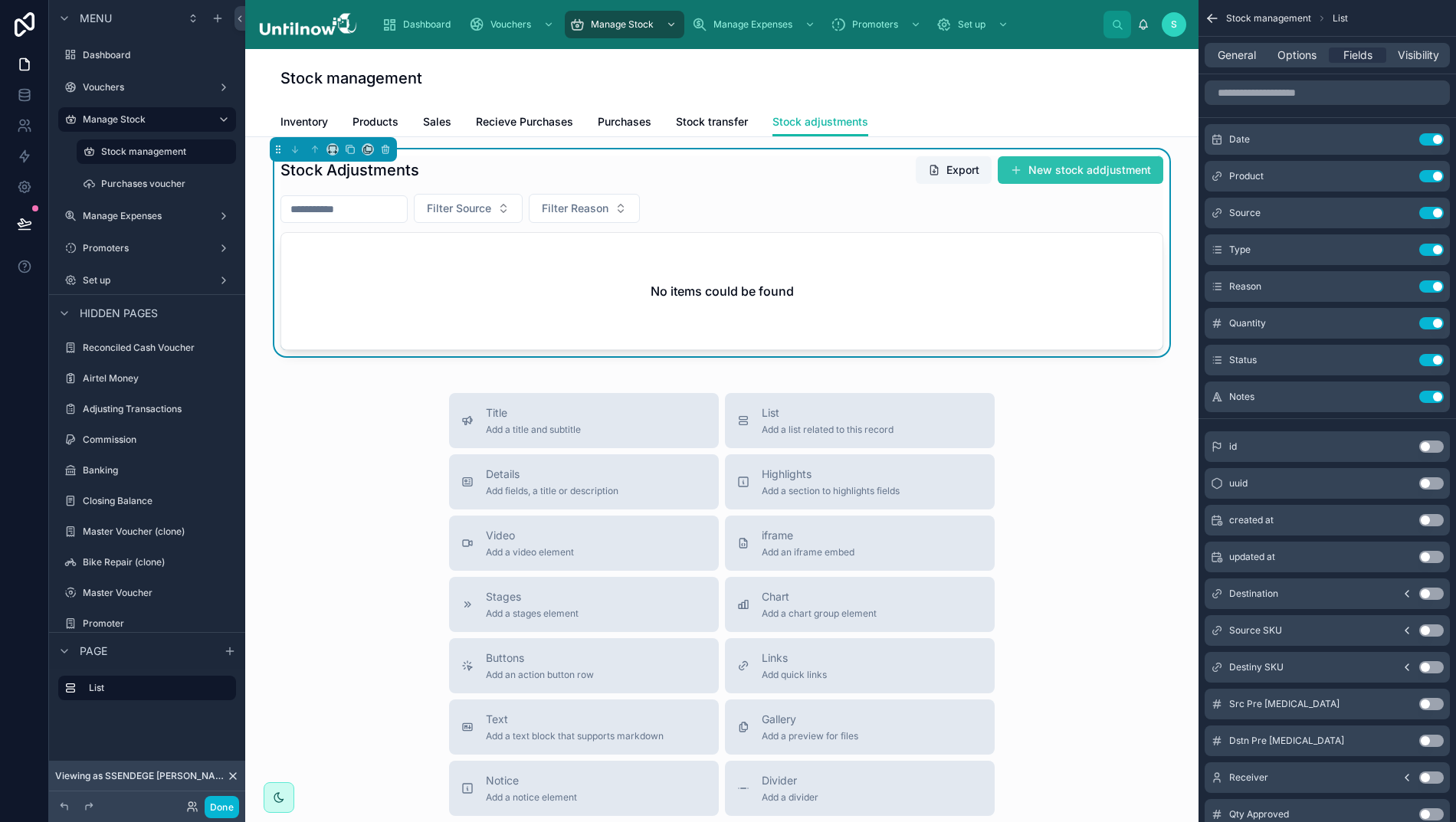
click at [1083, 170] on button "New stock addjustment" at bounding box center [1080, 170] width 166 height 28
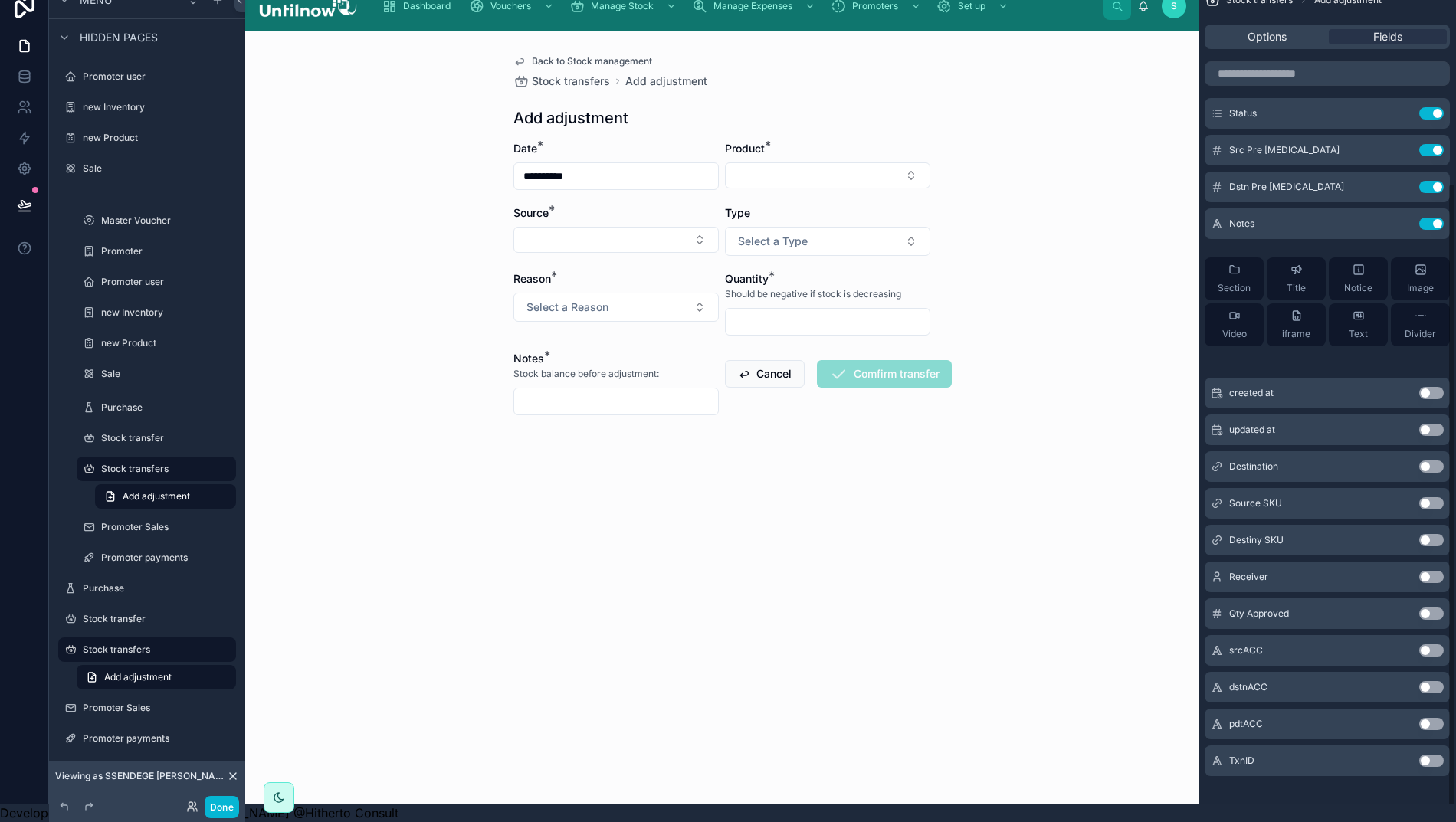
scroll to position [34, 4]
click at [1443, 755] on button "Use setting" at bounding box center [1431, 761] width 24 height 13
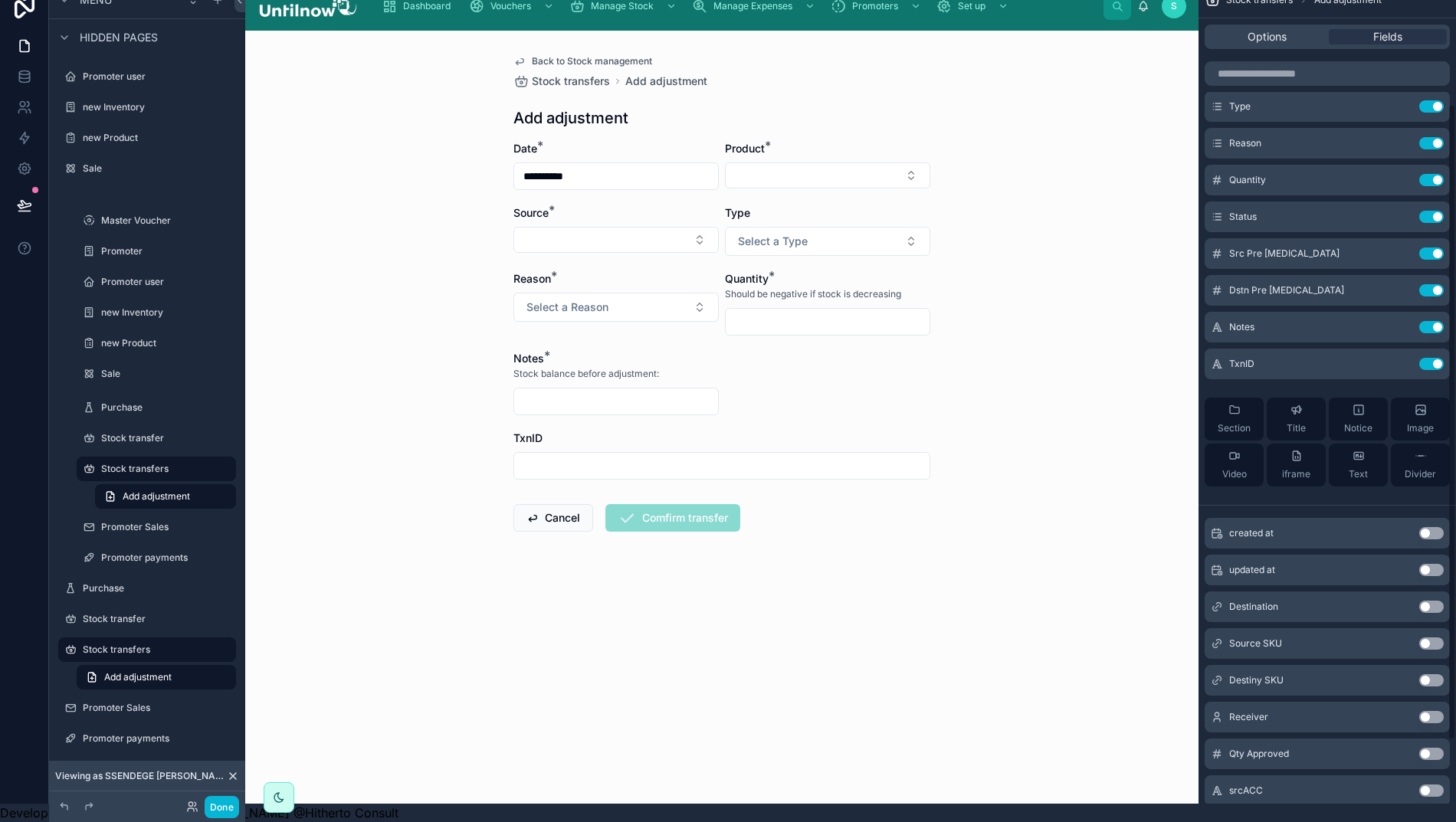
scroll to position [160, 0]
click at [1407, 358] on icon "scrollable content" at bounding box center [1400, 364] width 13 height 13
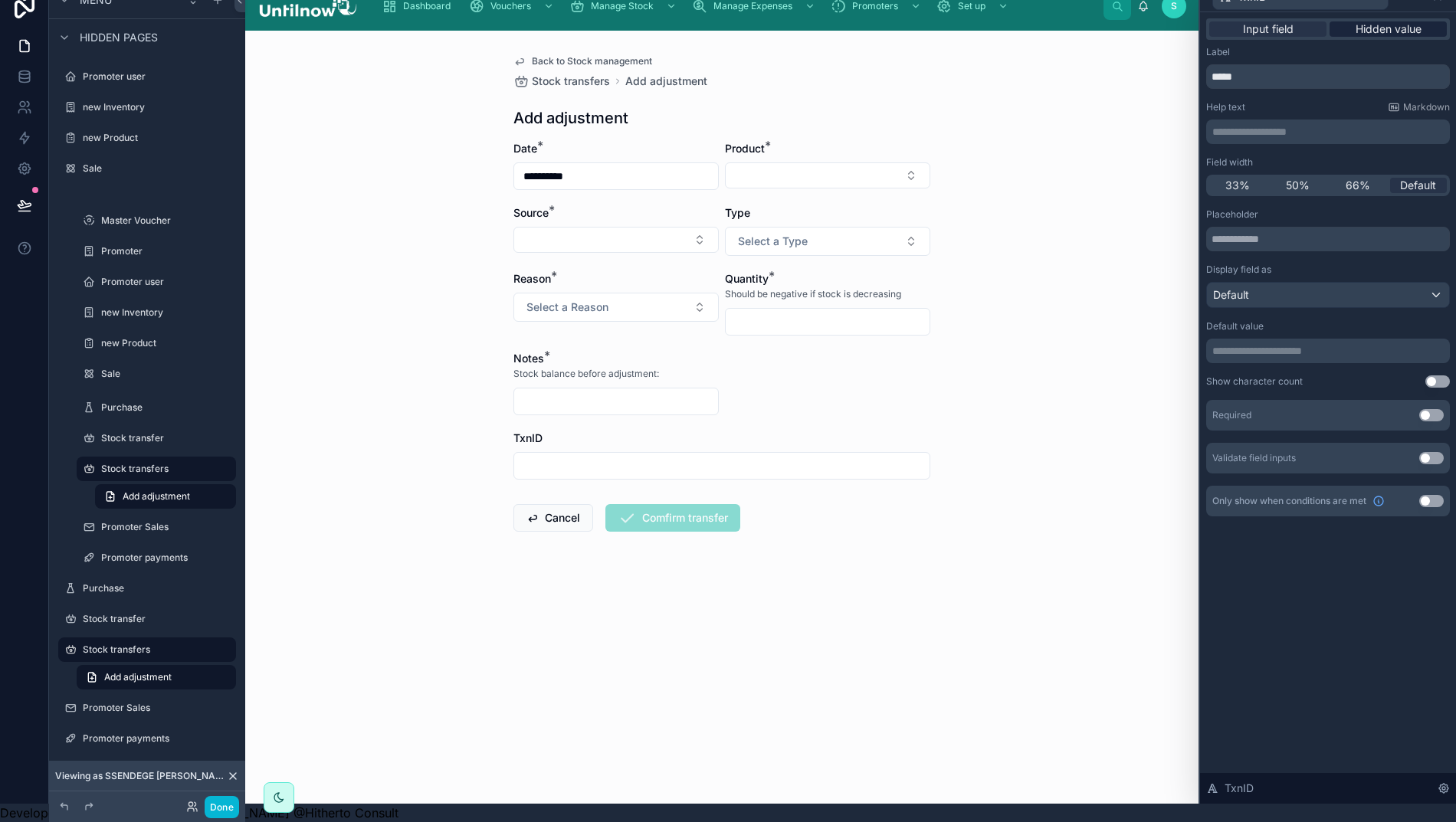
click at [1387, 21] on span "Hidden value" at bounding box center [1389, 29] width 66 height 15
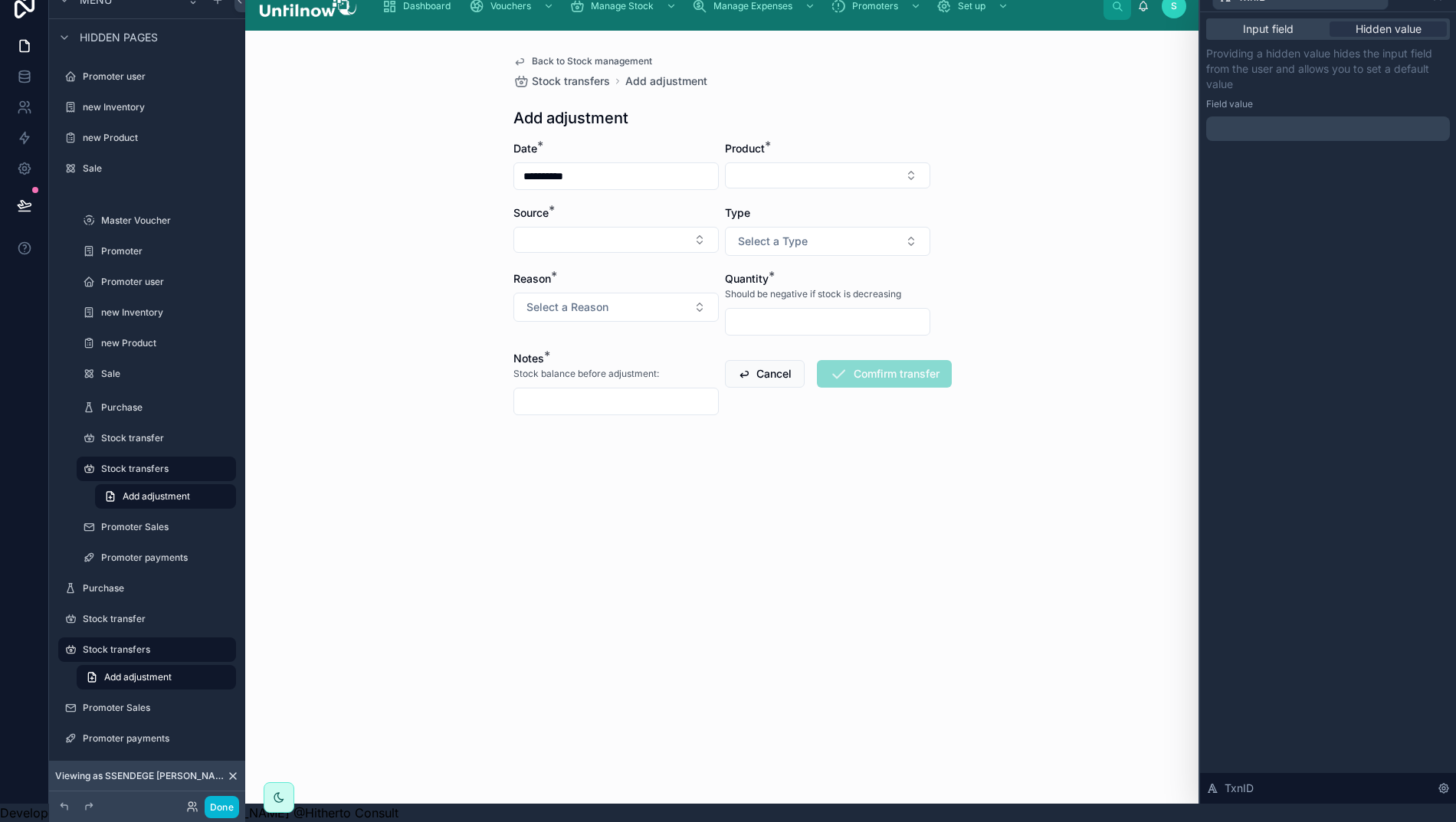
click at [1310, 121] on p "﻿" at bounding box center [1330, 128] width 235 height 15
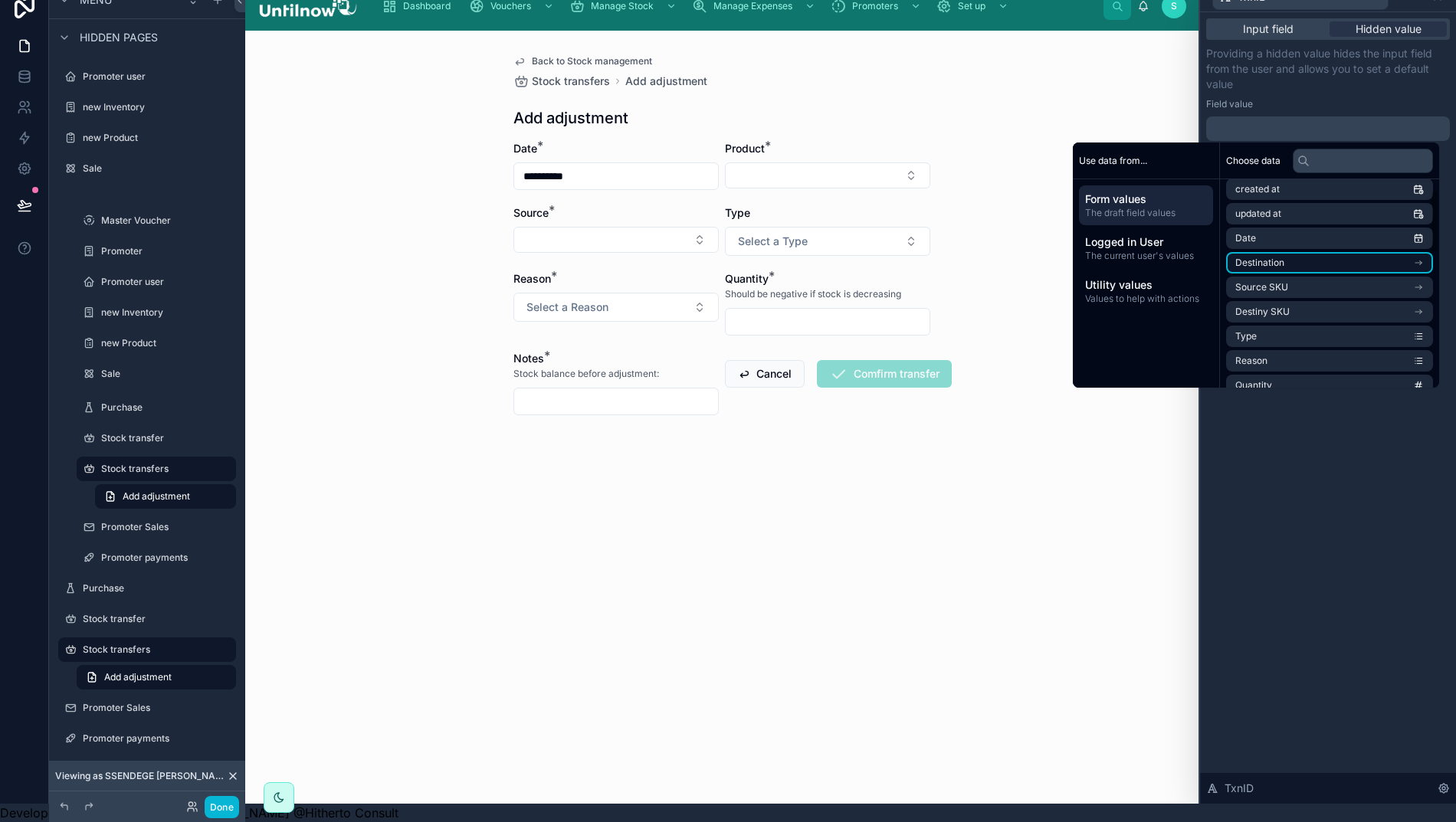
scroll to position [73, 0]
click at [1345, 259] on li "Source SKU" at bounding box center [1329, 270] width 207 height 21
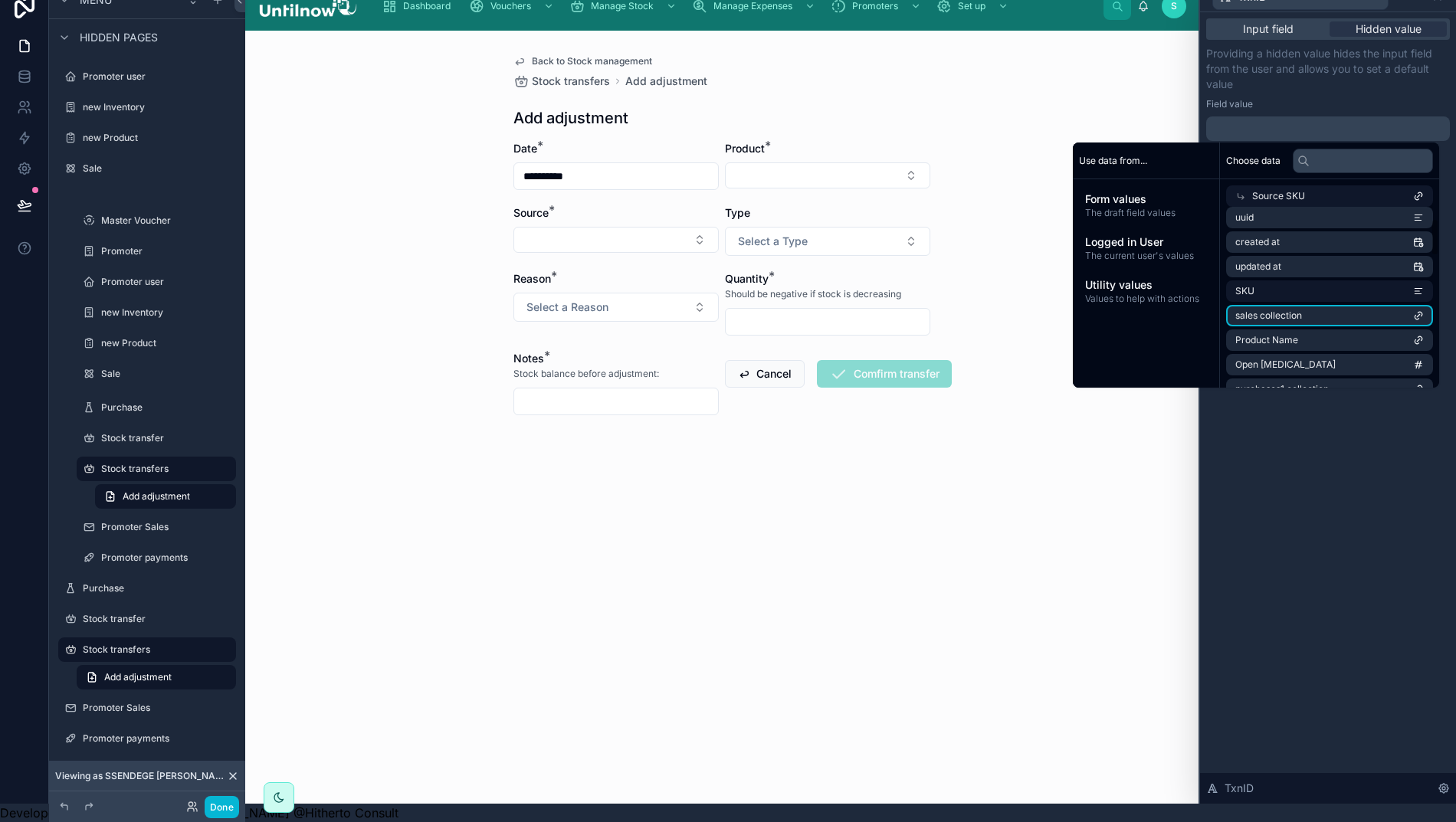
scroll to position [24, 0]
click at [1292, 287] on li "SKU" at bounding box center [1329, 297] width 207 height 21
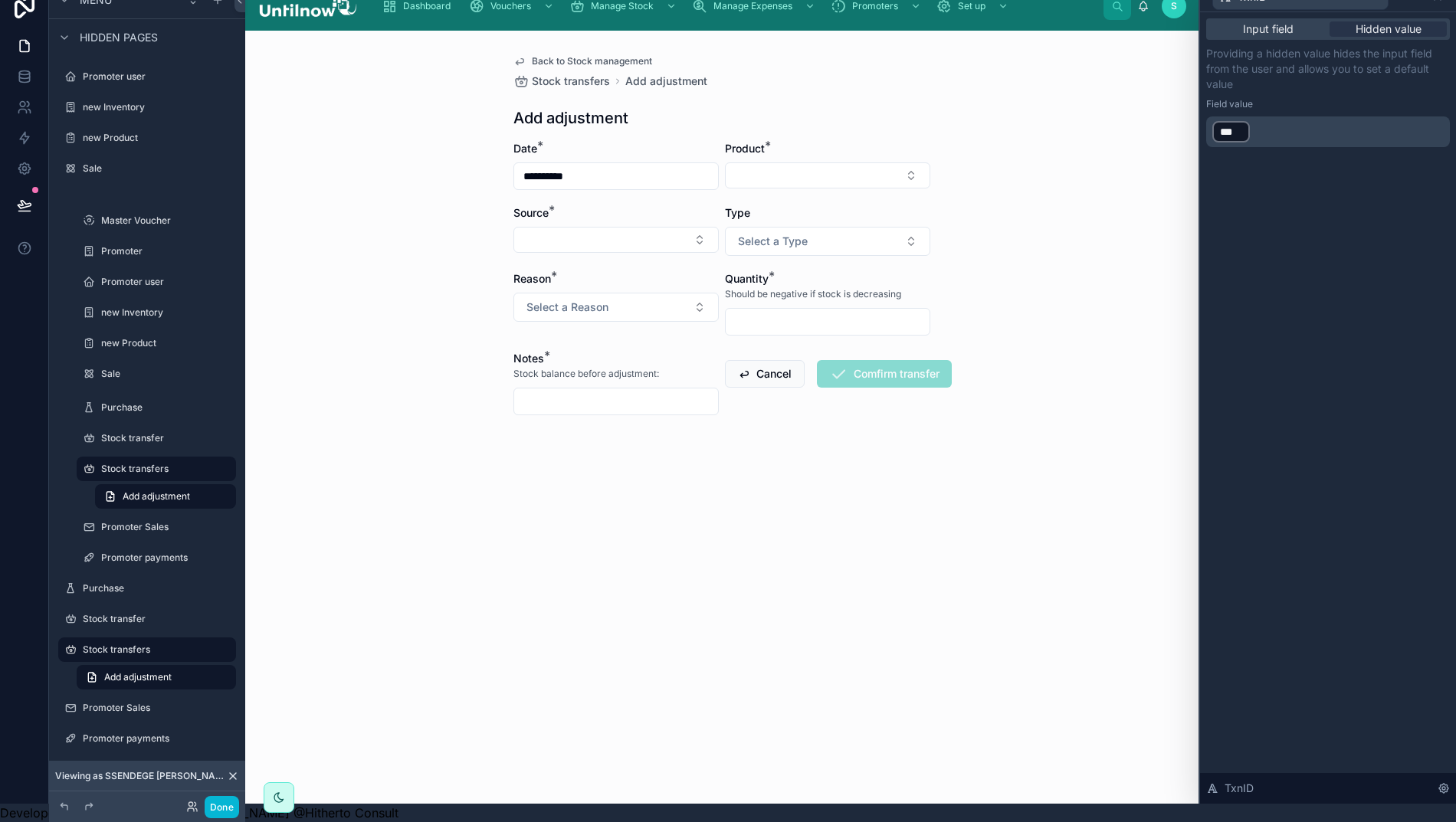
click at [1315, 119] on p "﻿ *** ﻿ ﻿" at bounding box center [1330, 131] width 235 height 24
click at [1222, 121] on div "***" at bounding box center [1231, 132] width 38 height 21
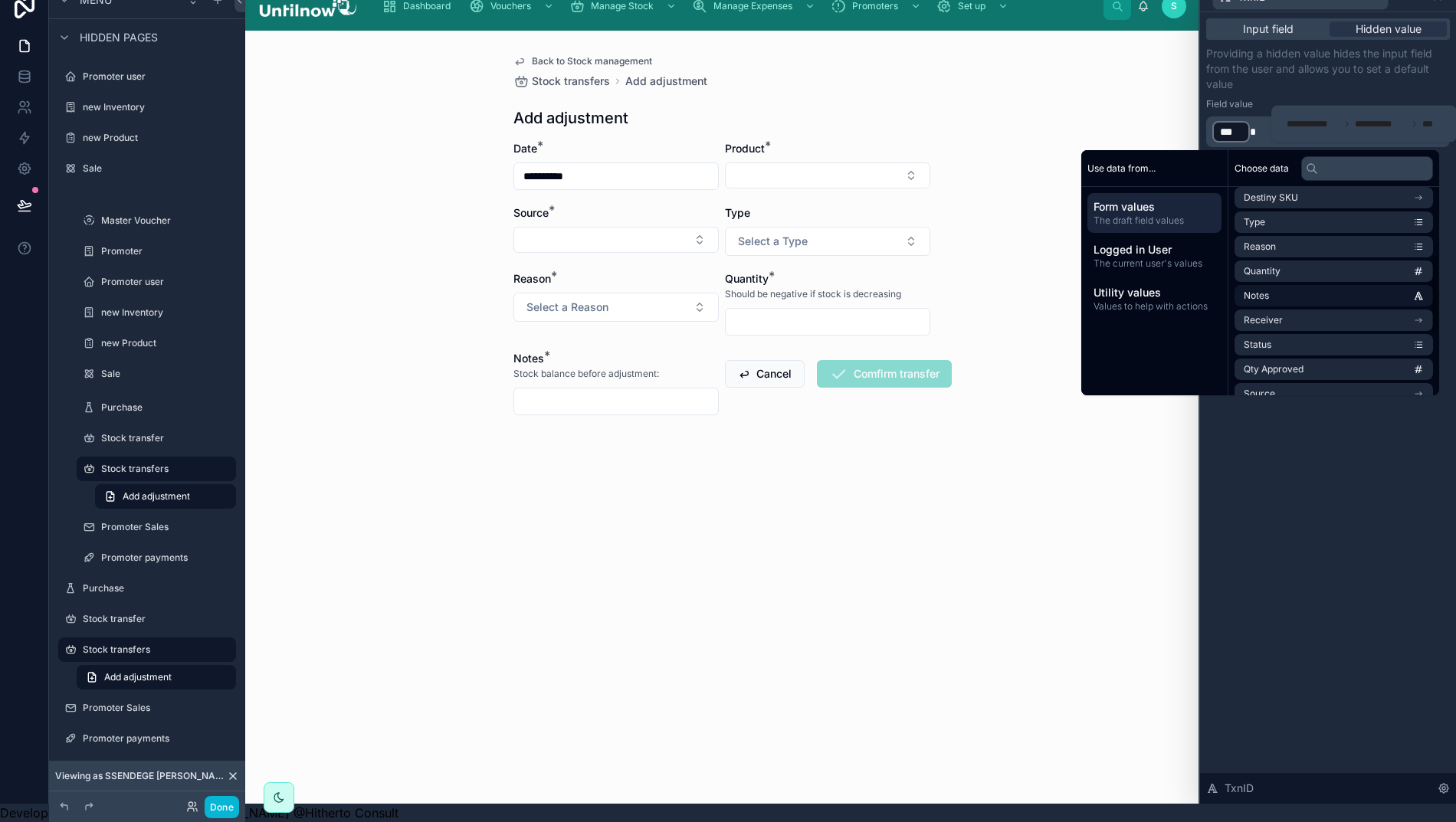
scroll to position [176, 0]
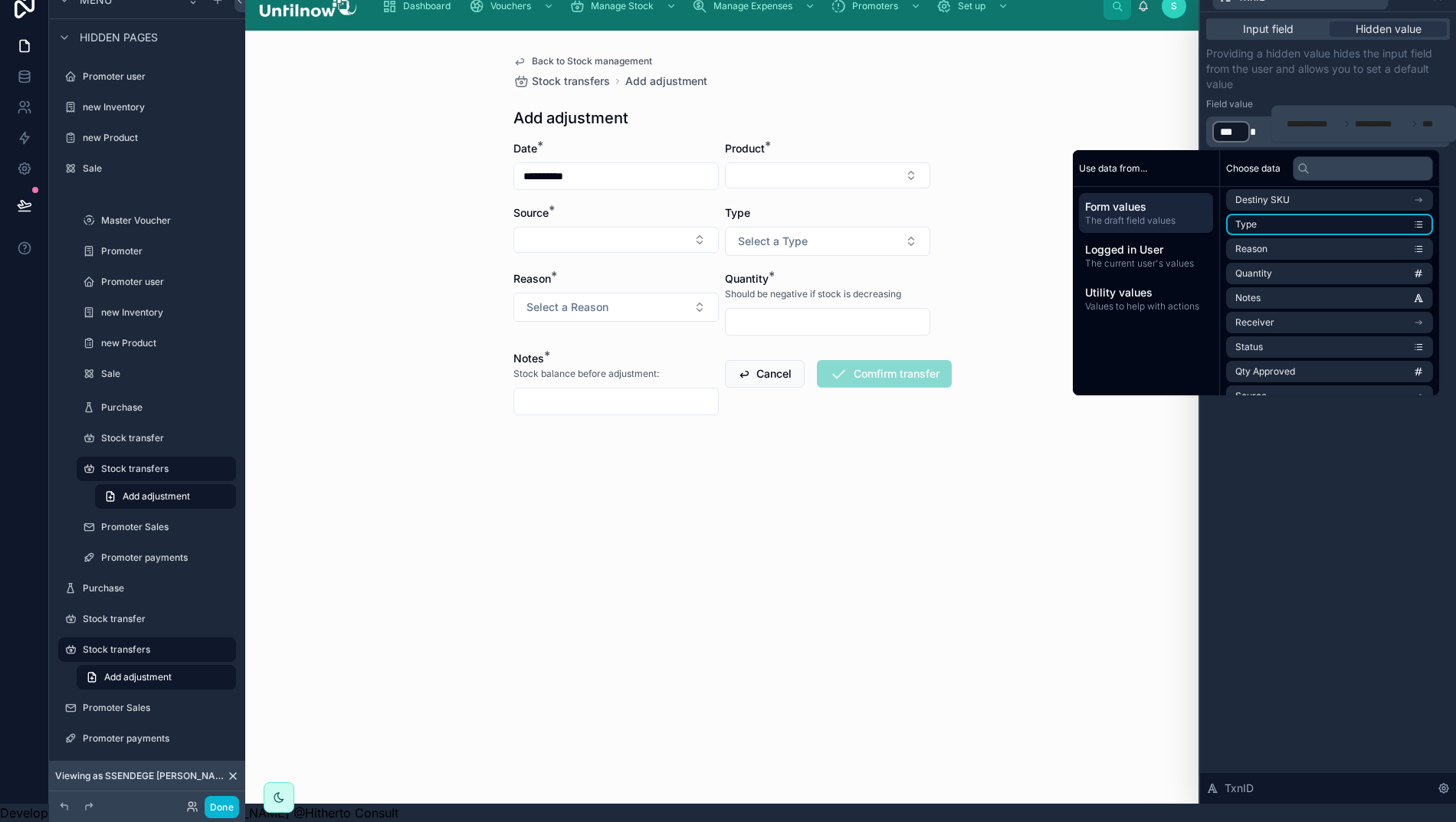
click at [1316, 214] on li "Type" at bounding box center [1329, 225] width 207 height 21
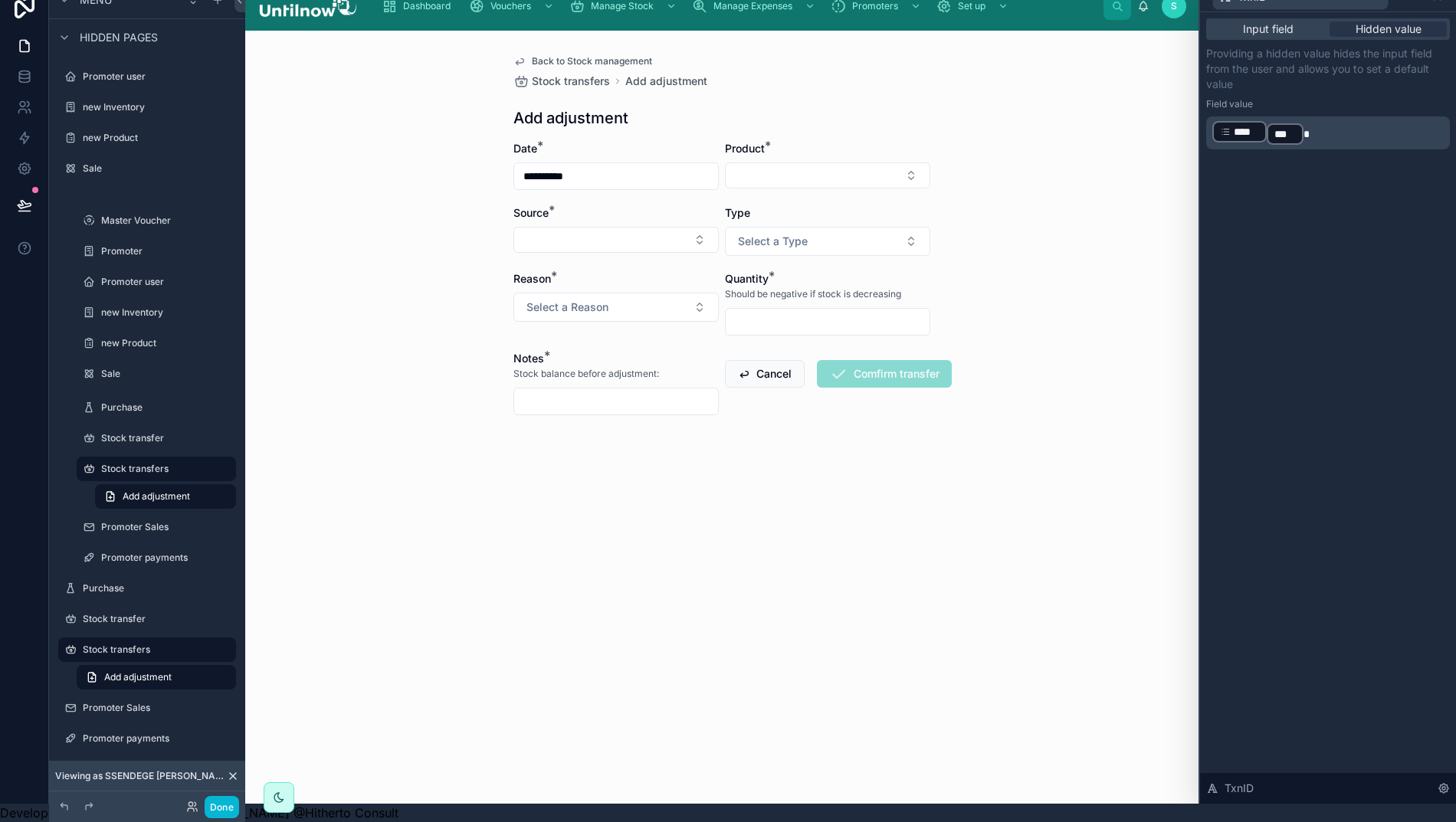
click at [1335, 120] on p "﻿ **** ﻿ ﻿ *** ﻿ *" at bounding box center [1330, 133] width 235 height 27
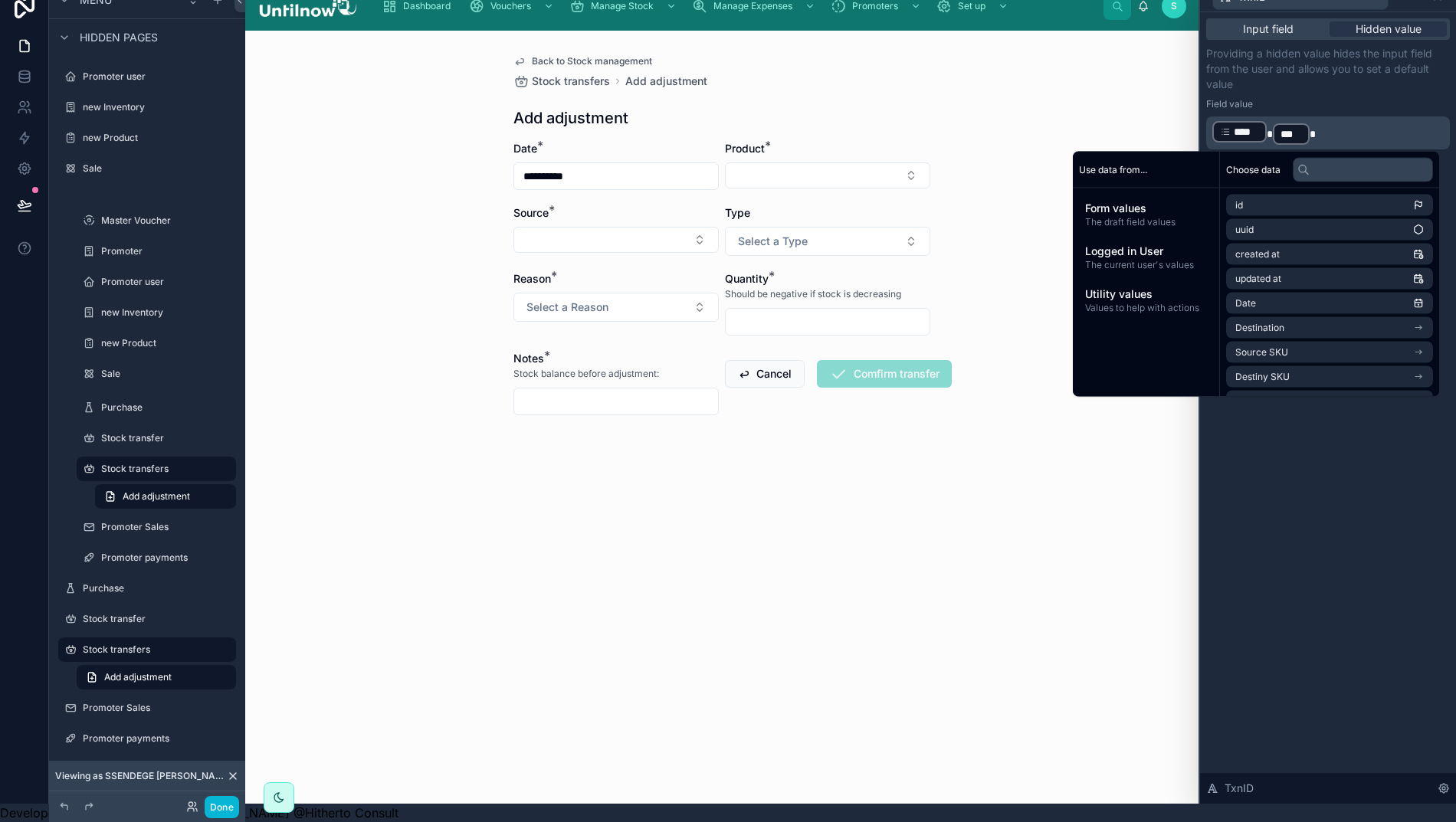
drag, startPoint x: 1331, startPoint y: 123, endPoint x: 1359, endPoint y: 126, distance: 28.2
click at [1331, 123] on p "﻿ **** ﻿ * *** ﻿ *" at bounding box center [1330, 133] width 235 height 27
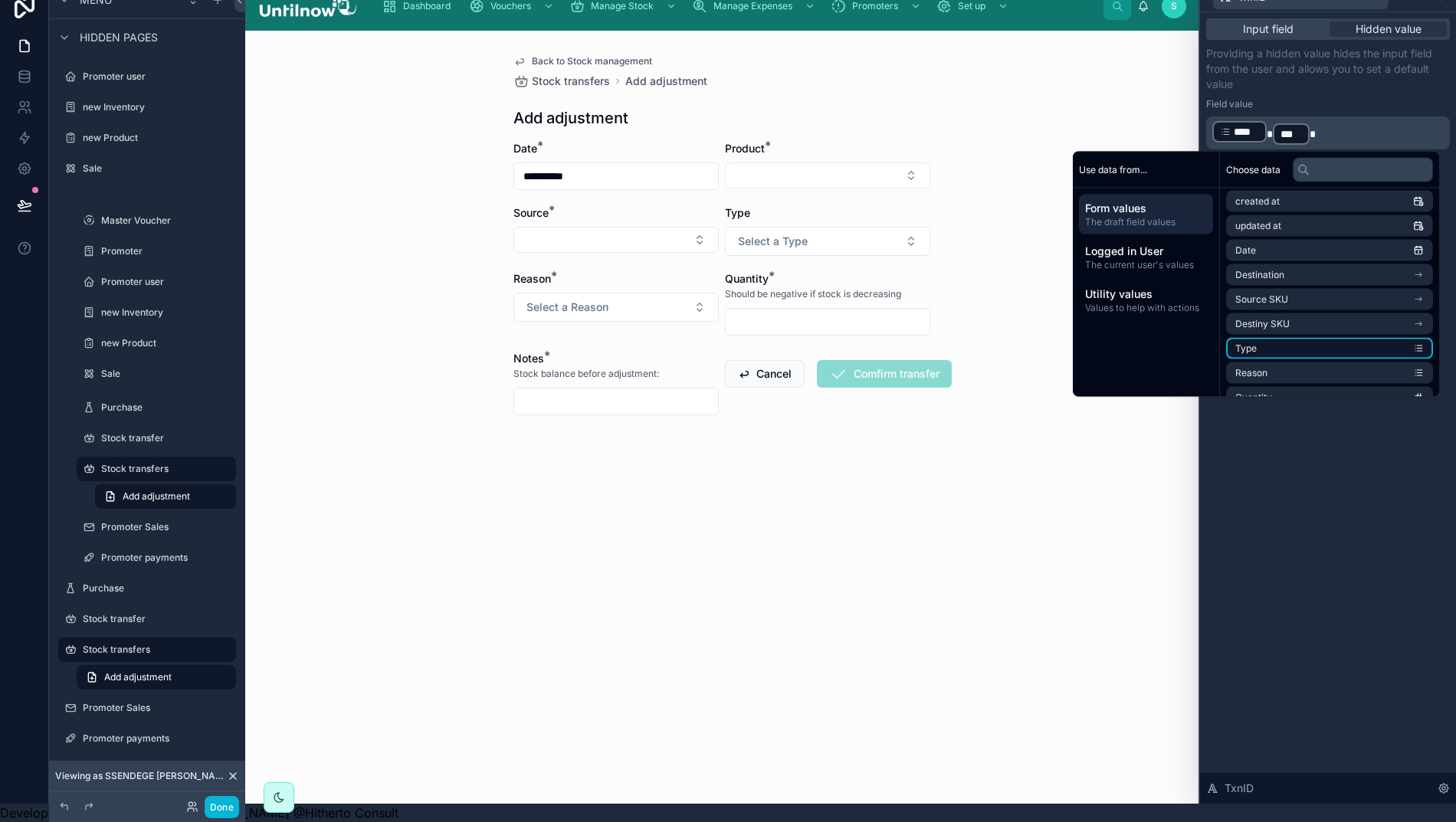
scroll to position [56, 0]
click at [1310, 236] on li "Date" at bounding box center [1329, 247] width 207 height 21
click at [1346, 427] on div "Input field Hidden value Providing a hidden value hides the input field from th…" at bounding box center [1328, 408] width 256 height 792
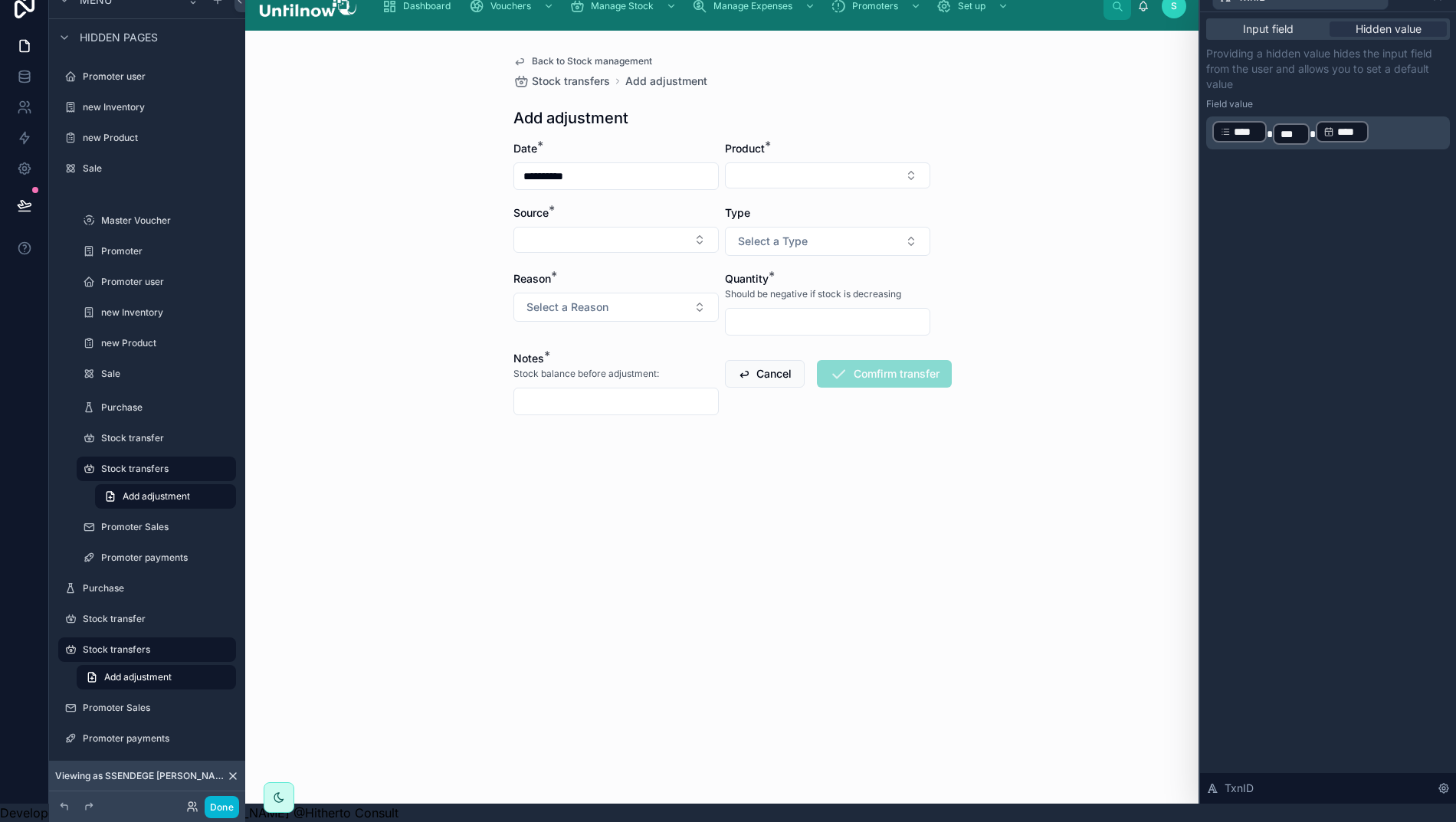
click at [1126, 257] on div "**********" at bounding box center [722, 416] width 953 height 773
click at [798, 164] on button "Select Button" at bounding box center [826, 175] width 205 height 26
type input "***"
click at [785, 218] on span "SIMCARDS" at bounding box center [767, 221] width 56 height 15
drag, startPoint x: 587, startPoint y: 219, endPoint x: 600, endPoint y: 215, distance: 13.6
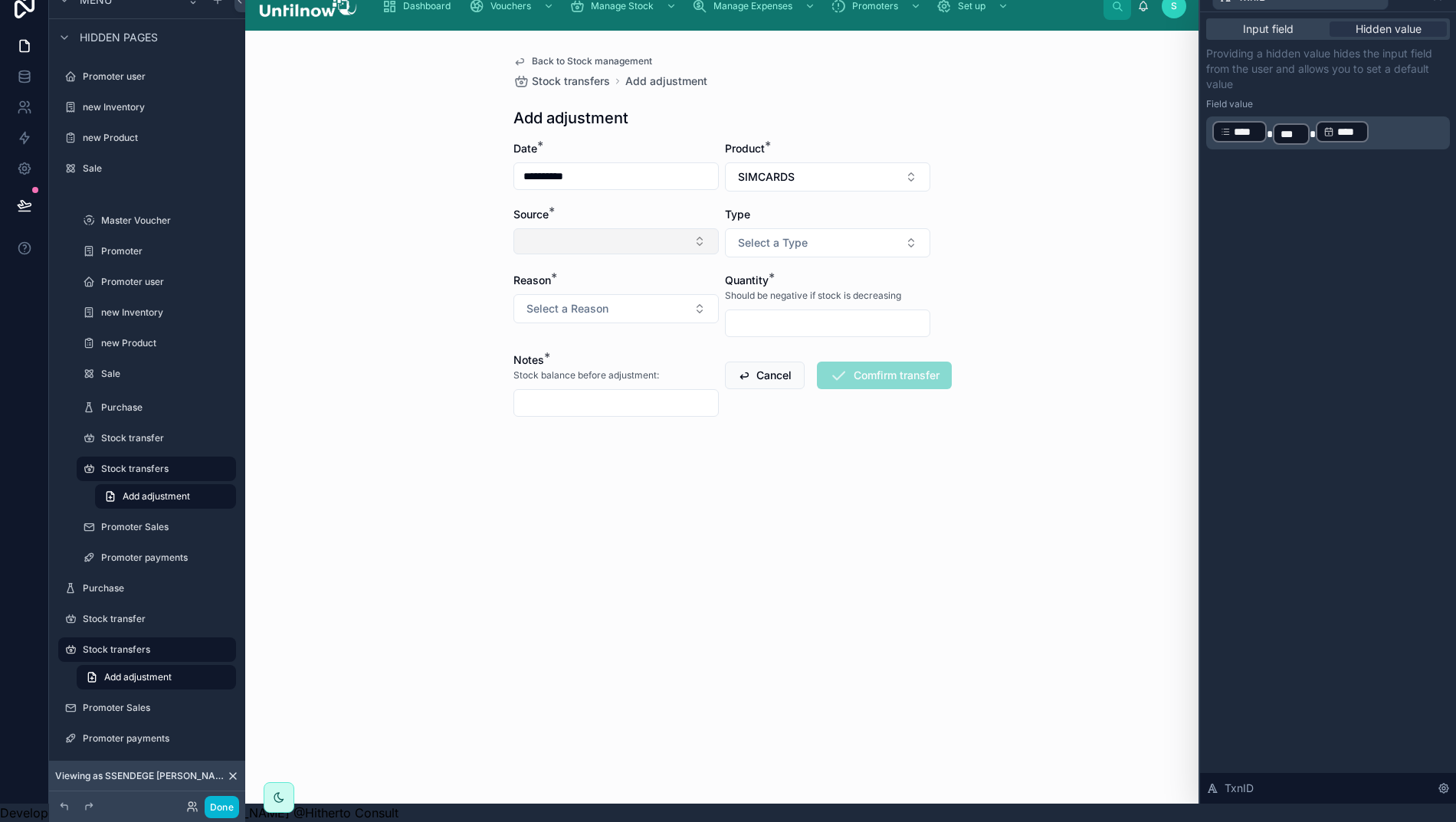
click at [587, 228] on button "Select Button" at bounding box center [615, 241] width 205 height 26
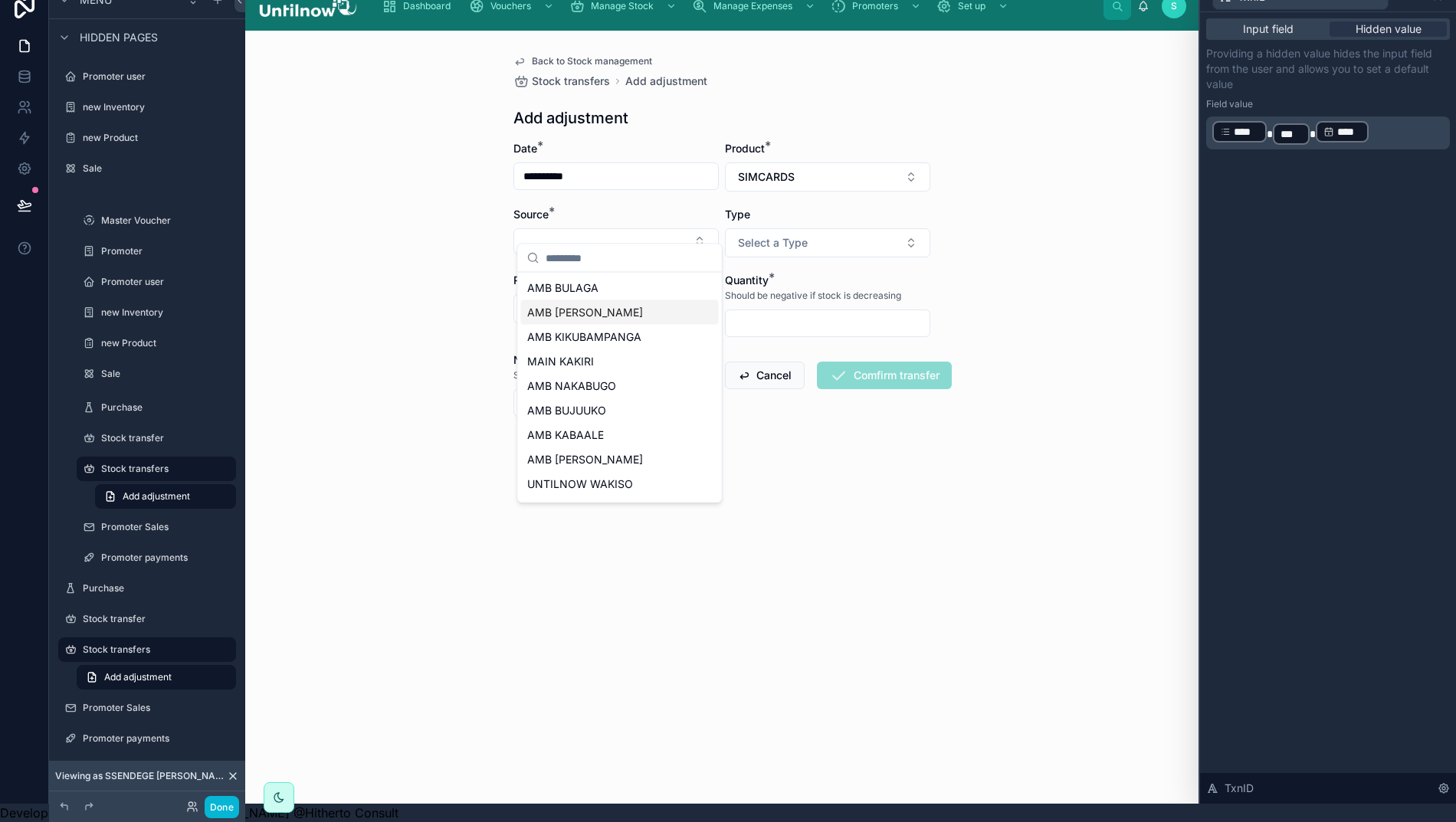
click at [575, 306] on span "AMB [PERSON_NAME]" at bounding box center [585, 313] width 116 height 15
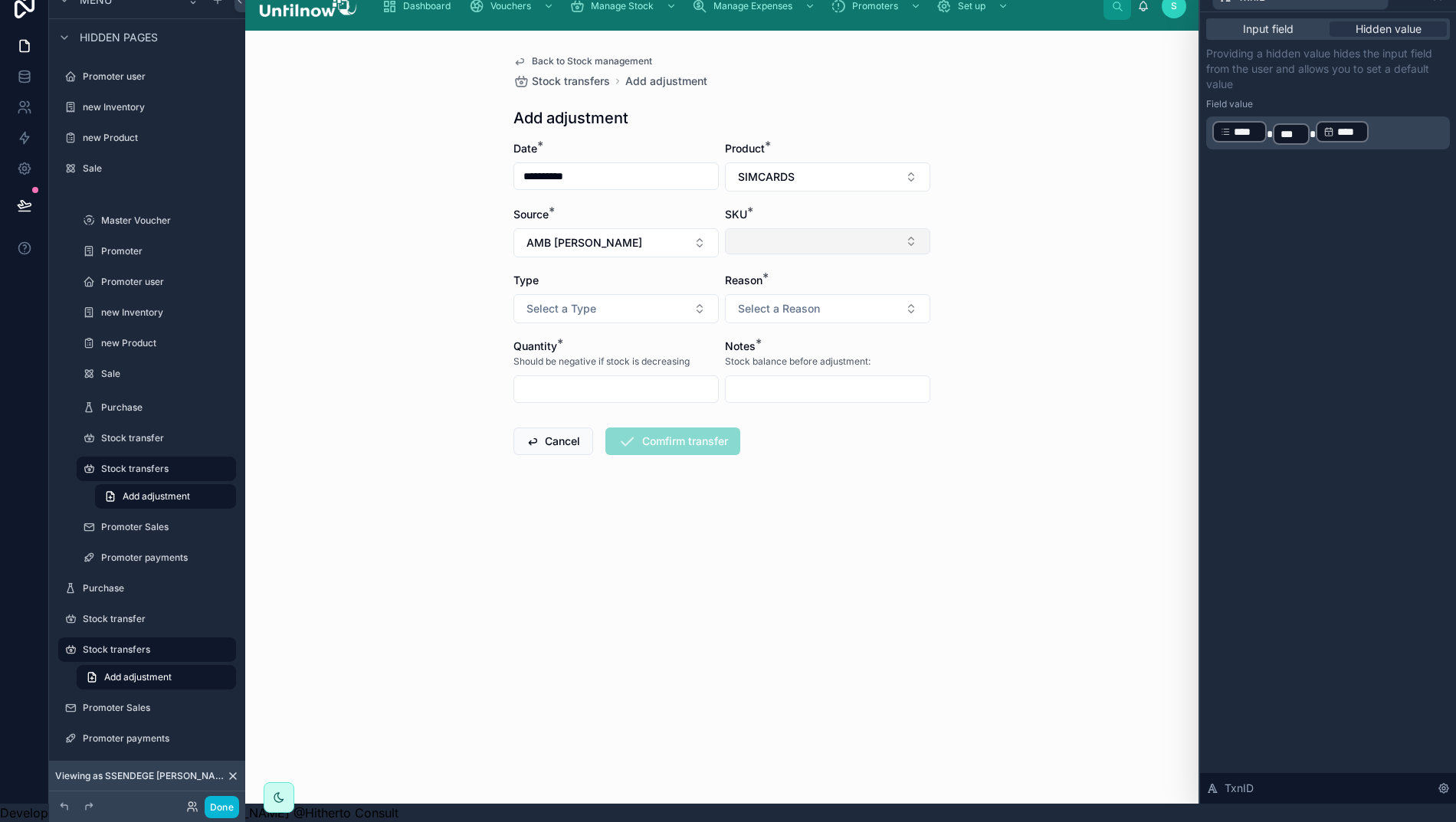
click at [777, 228] on button "Select Button" at bounding box center [826, 241] width 205 height 26
click at [775, 289] on span "AMB KAKIRI-10003-SIMCARDS" at bounding box center [818, 287] width 160 height 15
click at [645, 295] on button "Select a Type" at bounding box center [615, 309] width 205 height 30
click at [594, 355] on div "Adjust (+ increase stock)" at bounding box center [590, 355] width 107 height 13
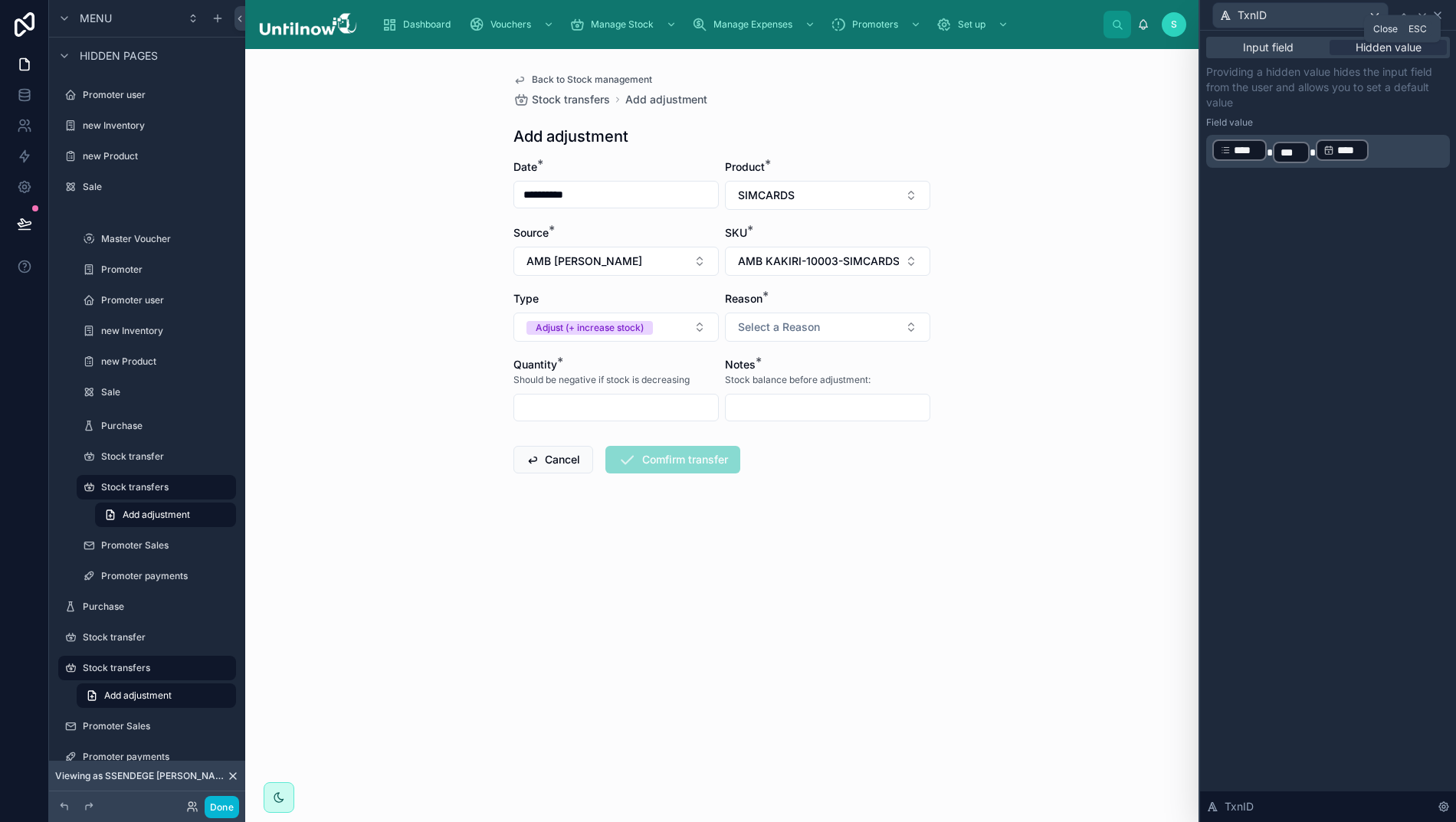
scroll to position [0, 9]
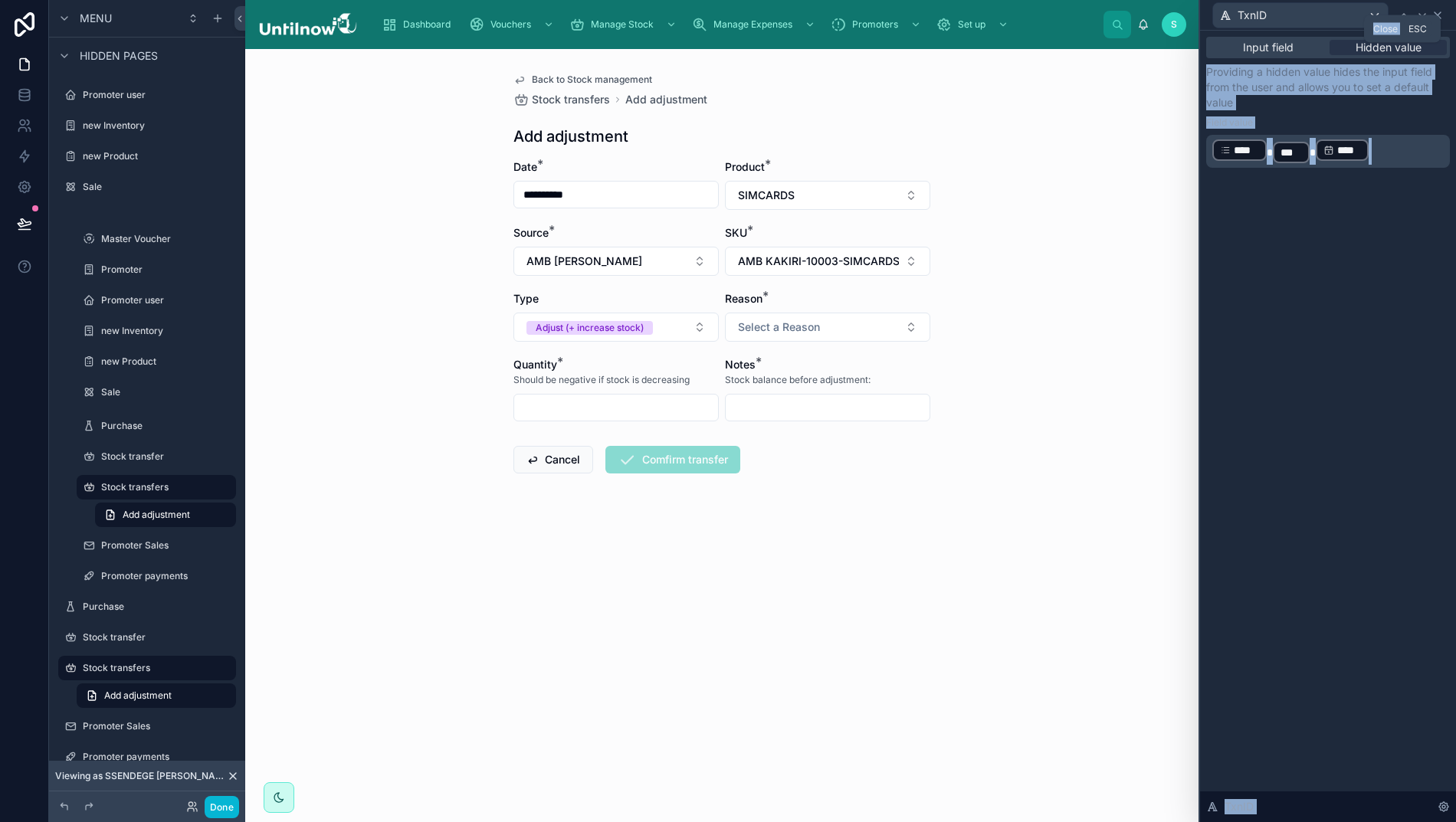
click at [1448, 15] on div "TxnID Input field Hidden value Providing a hidden value hides the input field f…" at bounding box center [728, 411] width 1456 height 822
click at [1442, 15] on icon at bounding box center [1437, 15] width 13 height 13
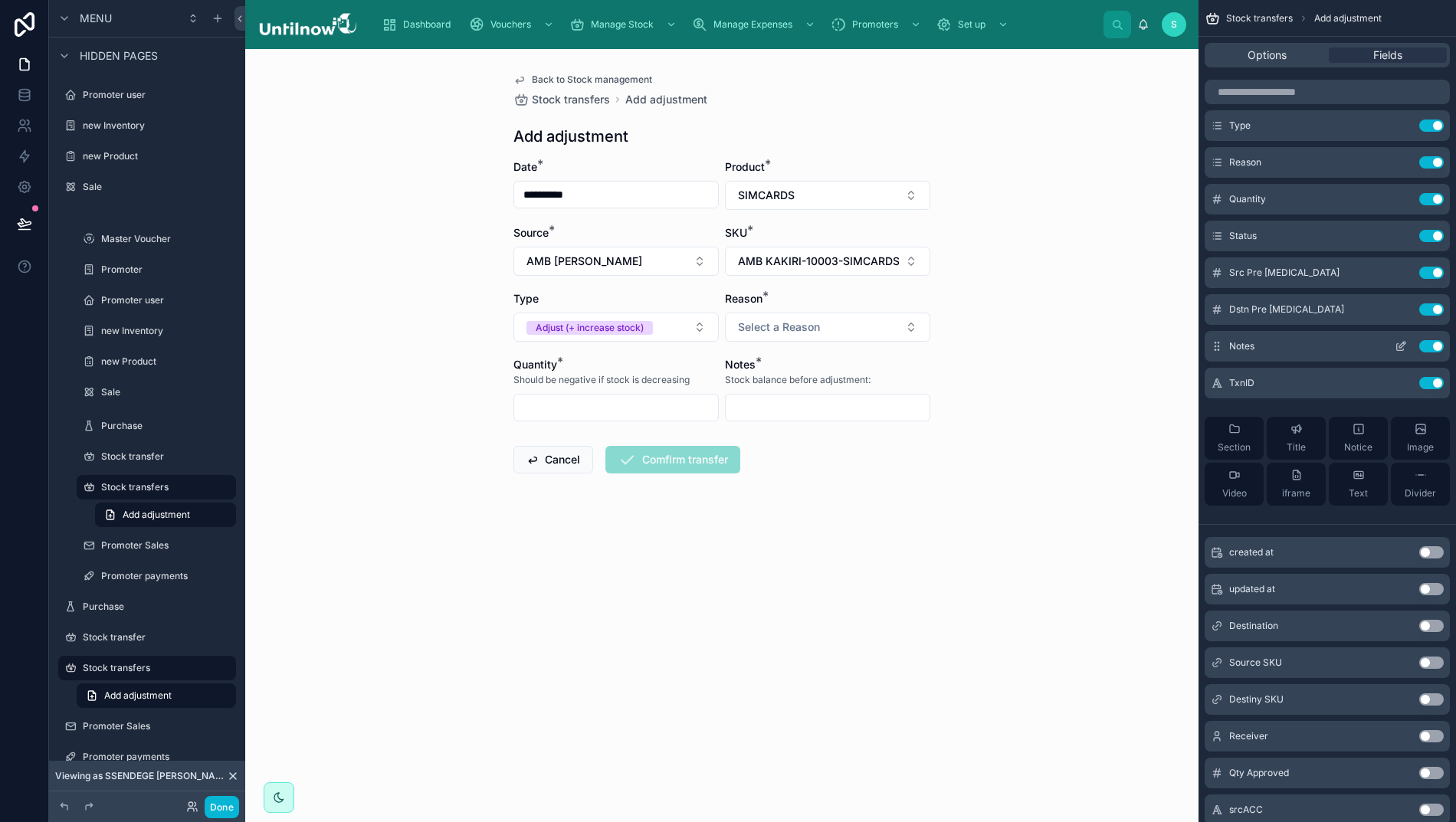
click at [1401, 343] on icon "scrollable content" at bounding box center [1400, 347] width 13 height 13
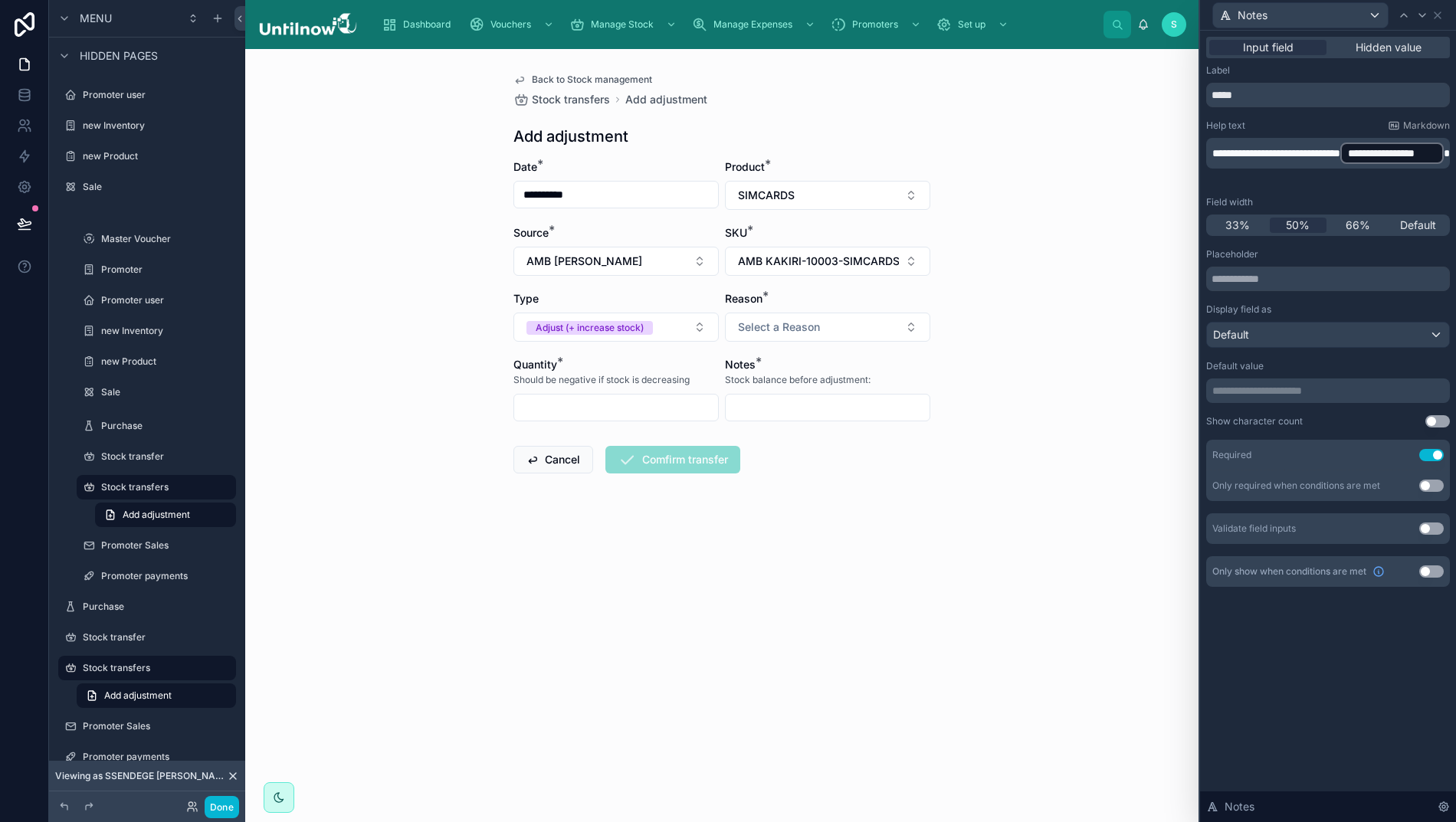
click at [1373, 166] on p "**********" at bounding box center [1330, 152] width 235 height 24
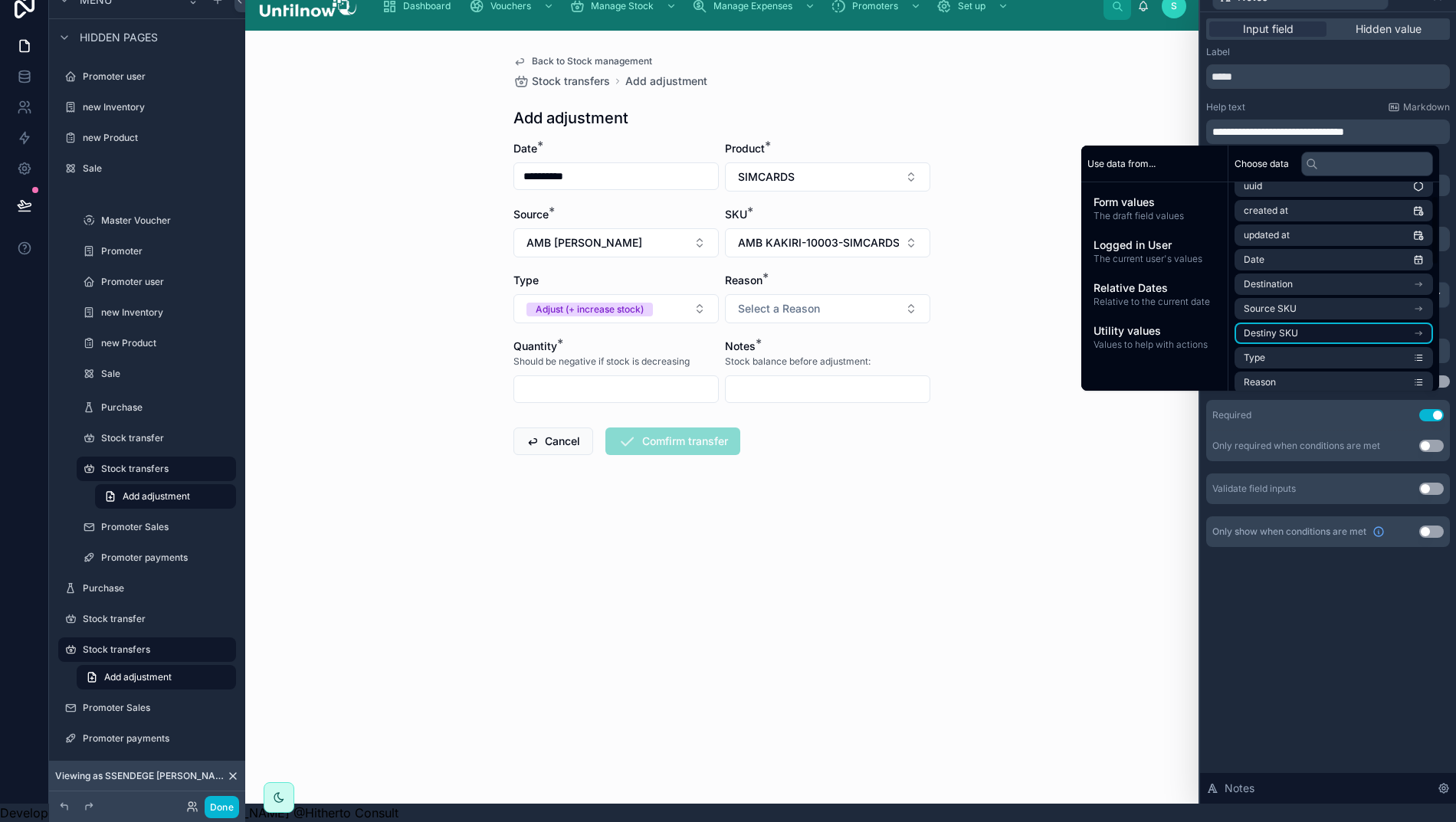
scroll to position [39, 0]
click at [1297, 295] on li "Source SKU" at bounding box center [1333, 306] width 199 height 21
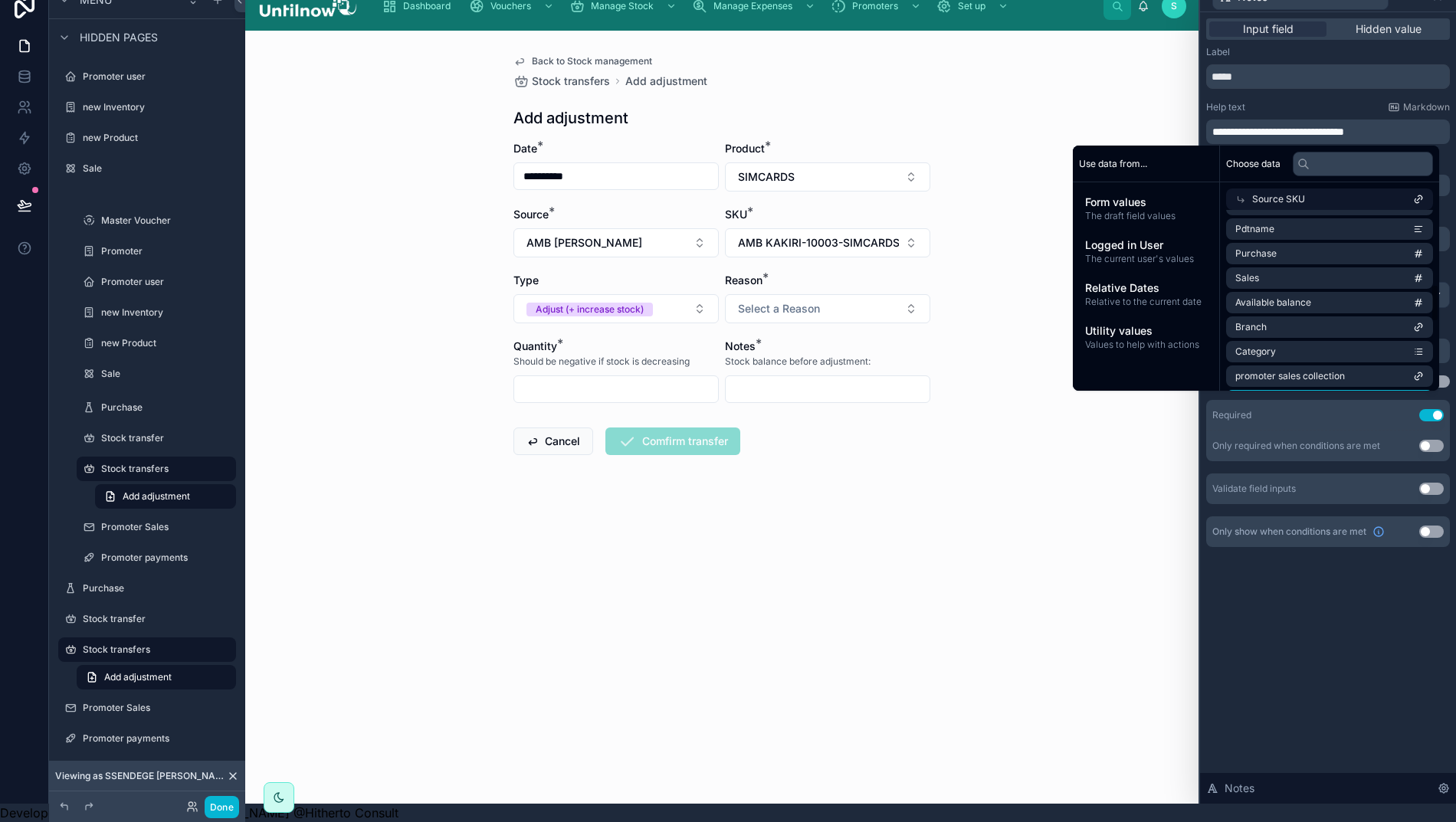
scroll to position [311, 0]
click at [1299, 302] on span "Available balance" at bounding box center [1272, 308] width 76 height 13
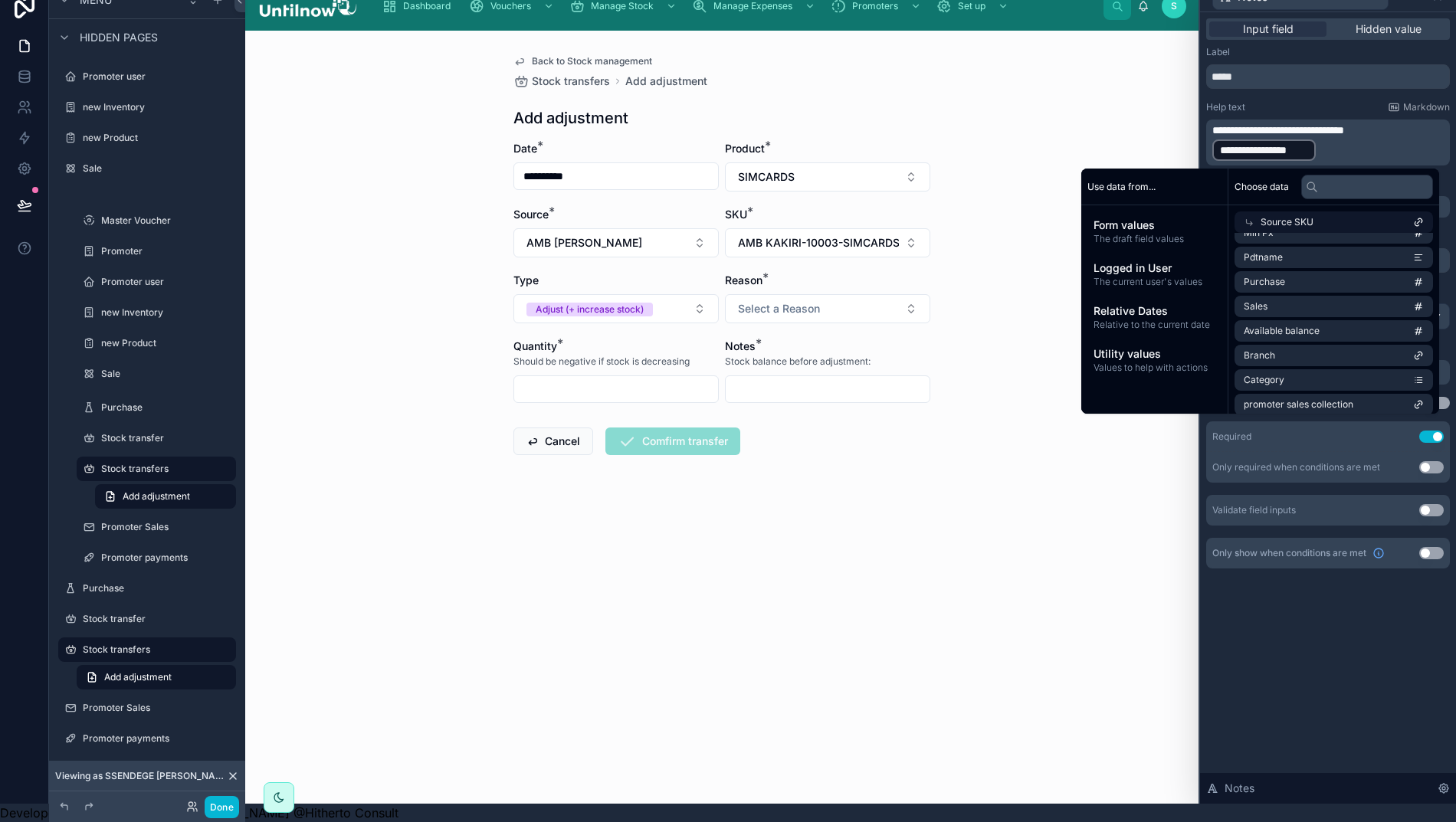
click at [1295, 82] on div "**********" at bounding box center [1328, 306] width 244 height 522
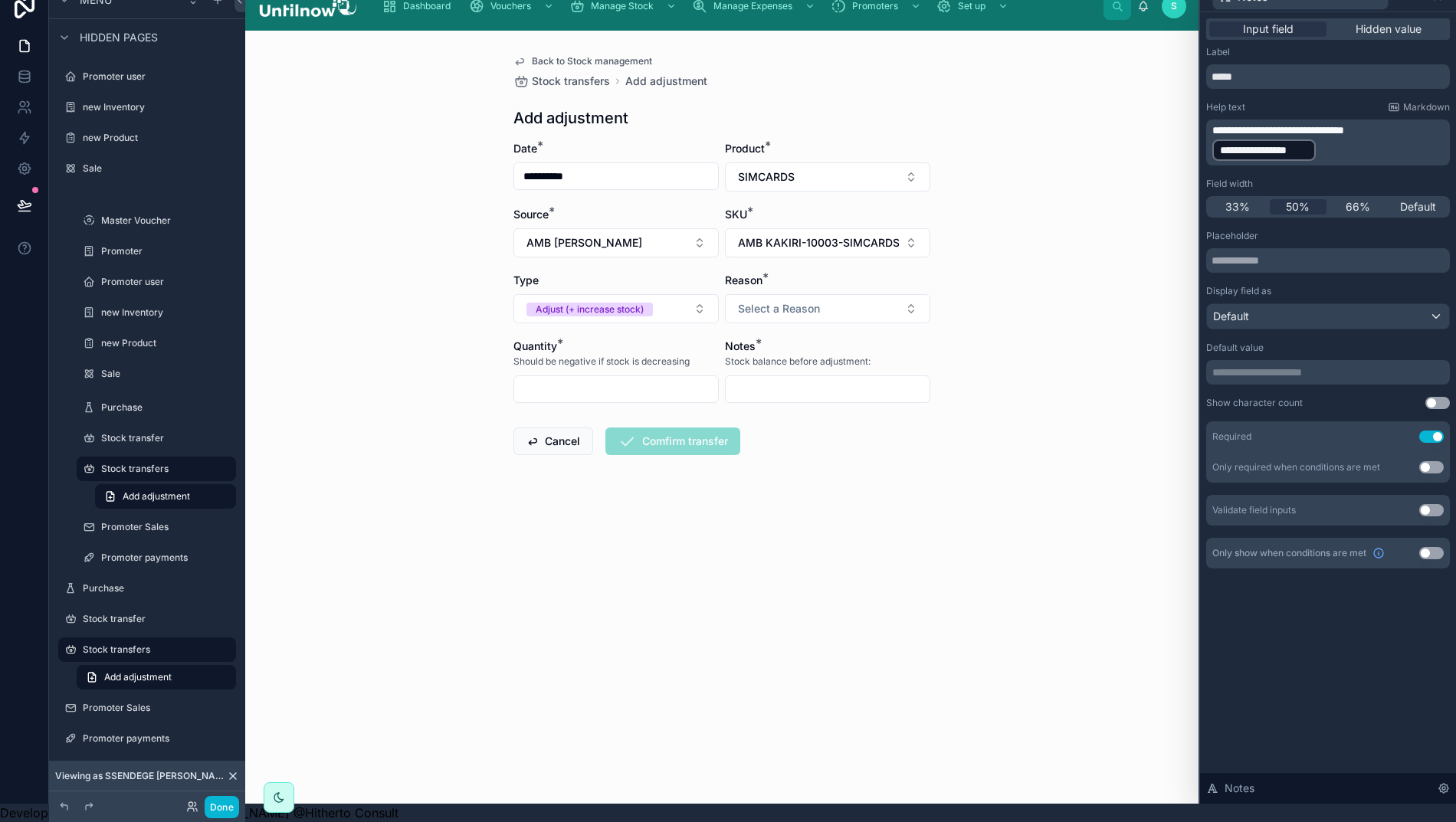
click at [1356, 140] on p "**********" at bounding box center [1330, 142] width 235 height 39
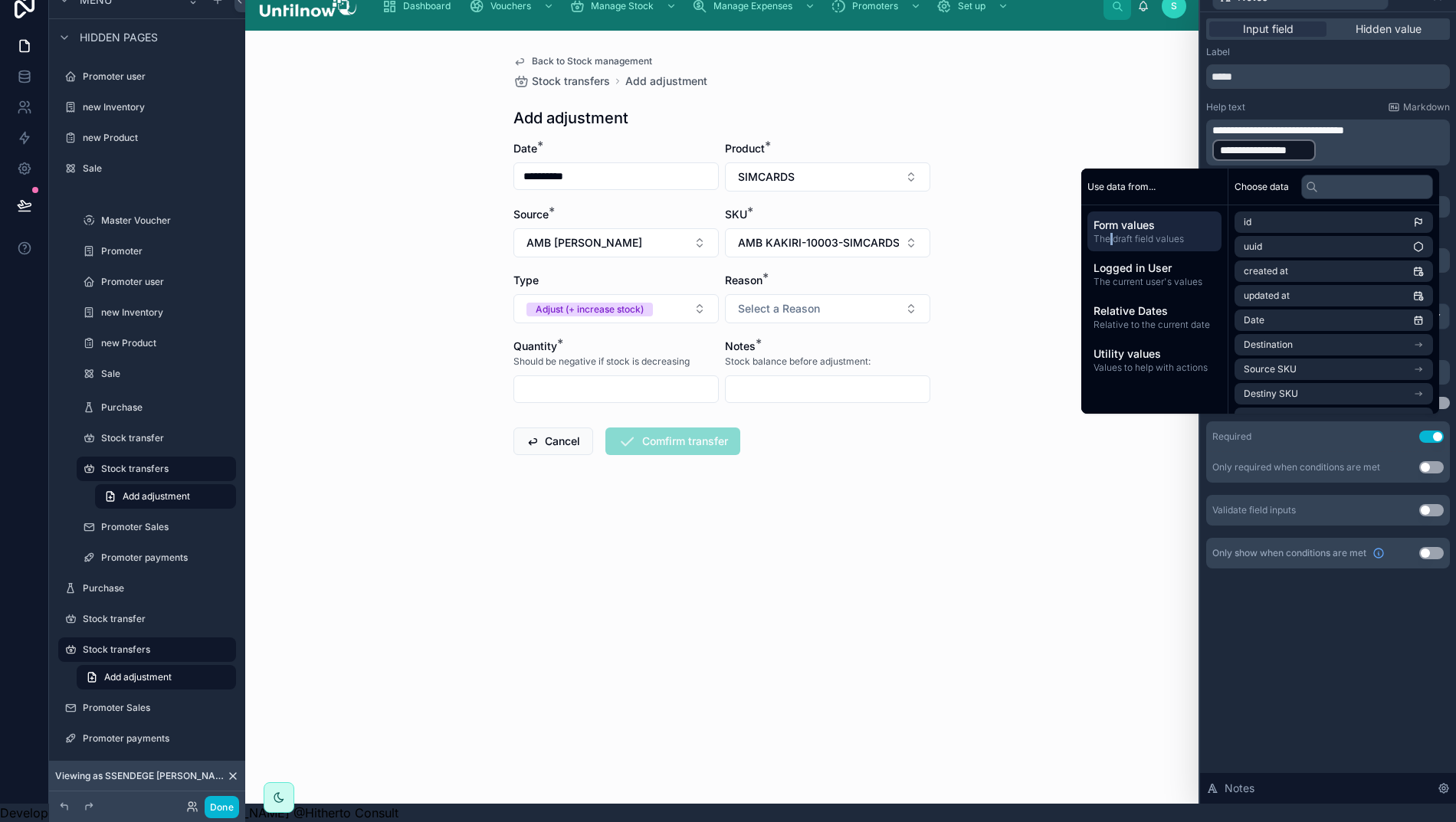
click at [1108, 233] on span "The draft field values" at bounding box center [1154, 239] width 122 height 13
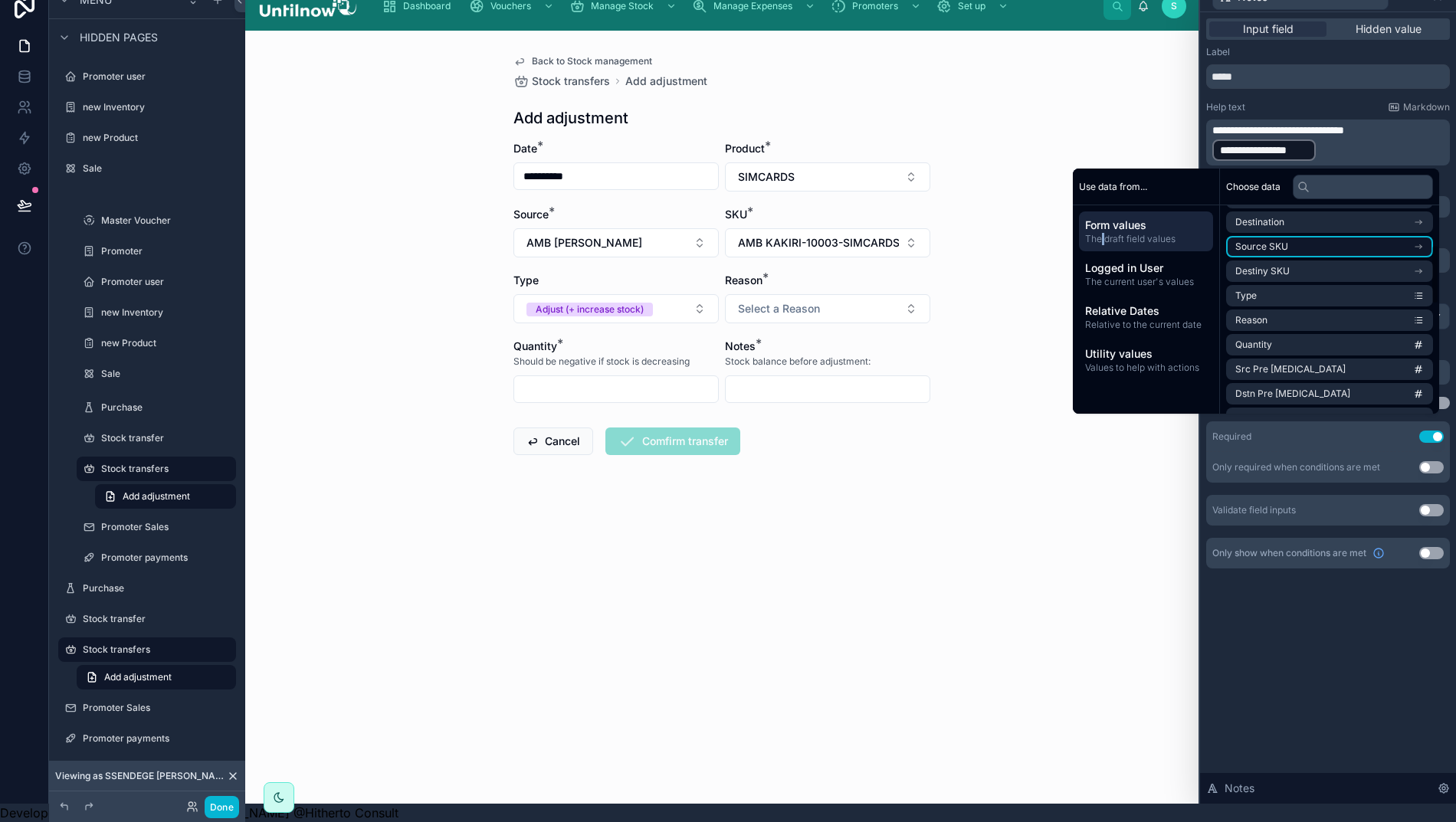
scroll to position [126, 0]
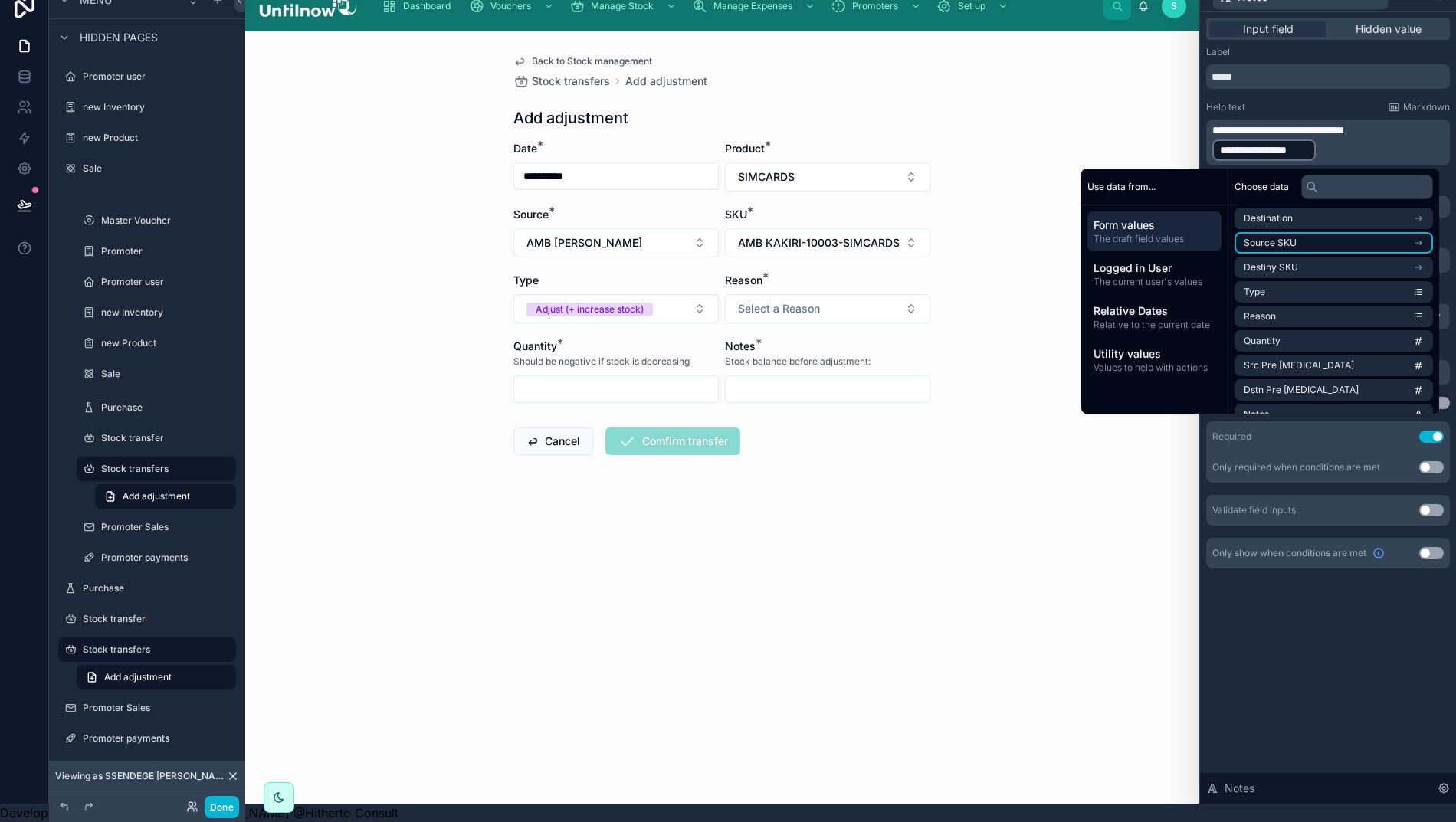
click at [1295, 232] on li "Source SKU" at bounding box center [1333, 243] width 199 height 21
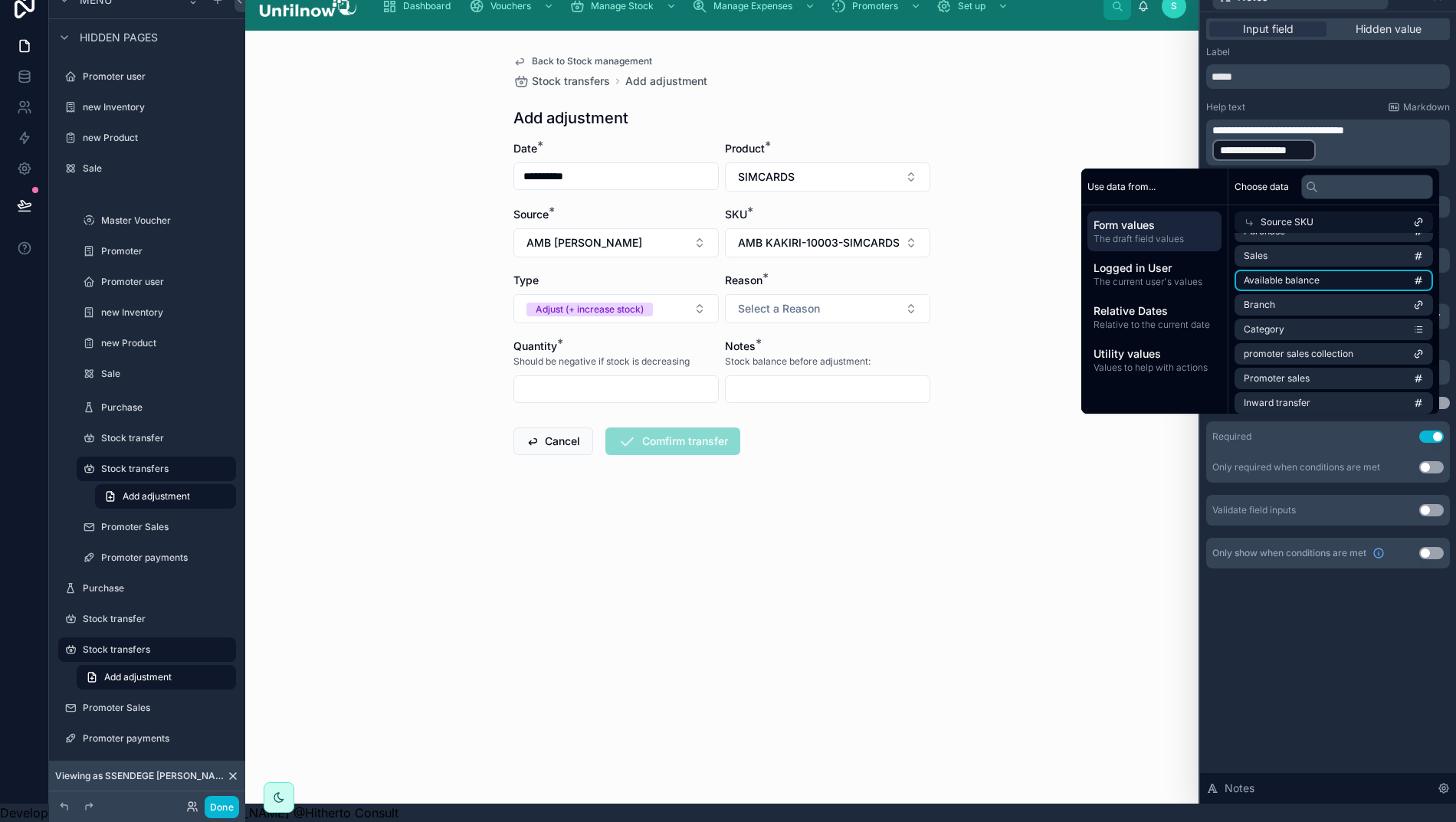
scroll to position [369, 0]
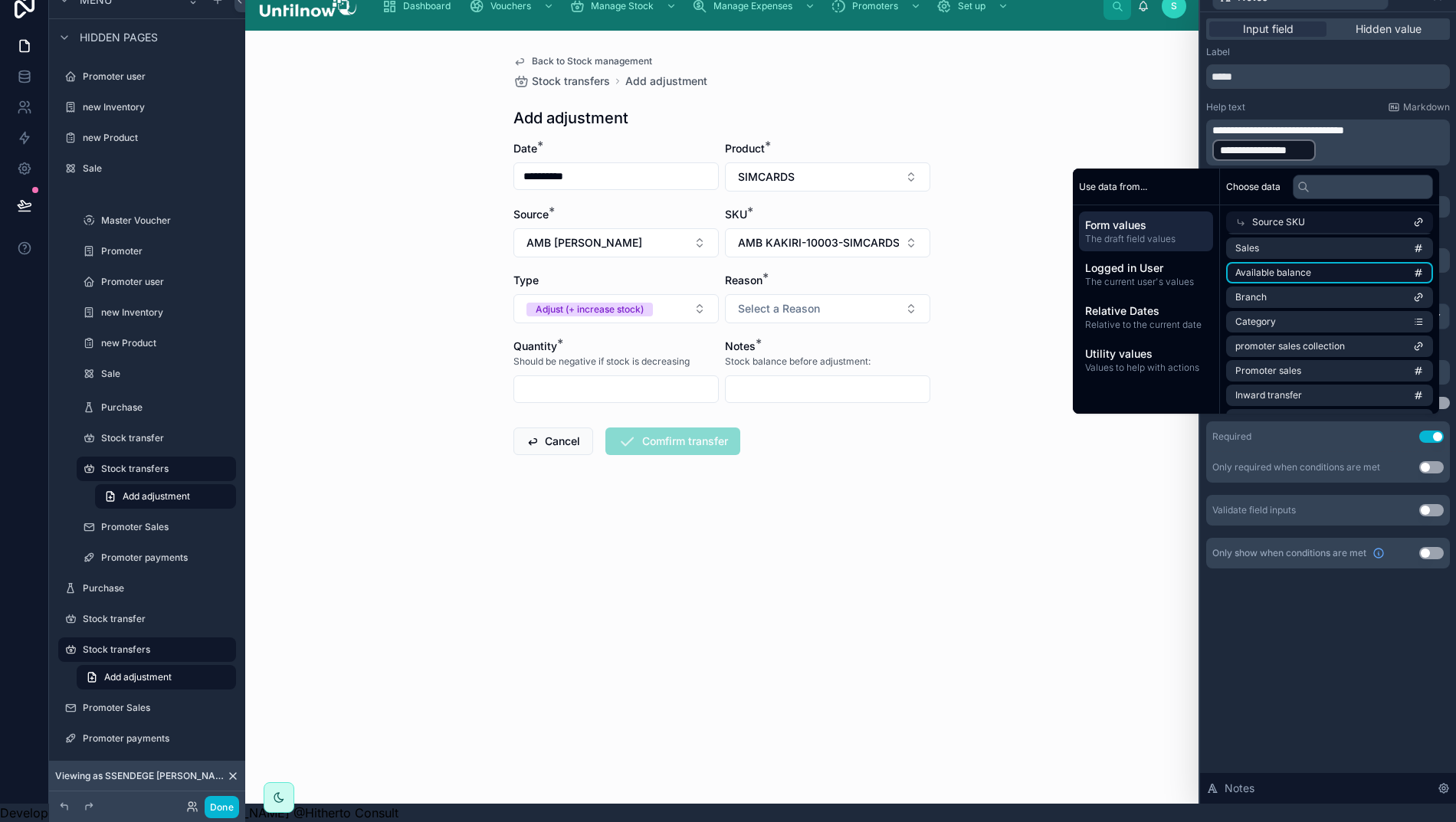
click at [1309, 267] on span "Available balance" at bounding box center [1272, 273] width 76 height 13
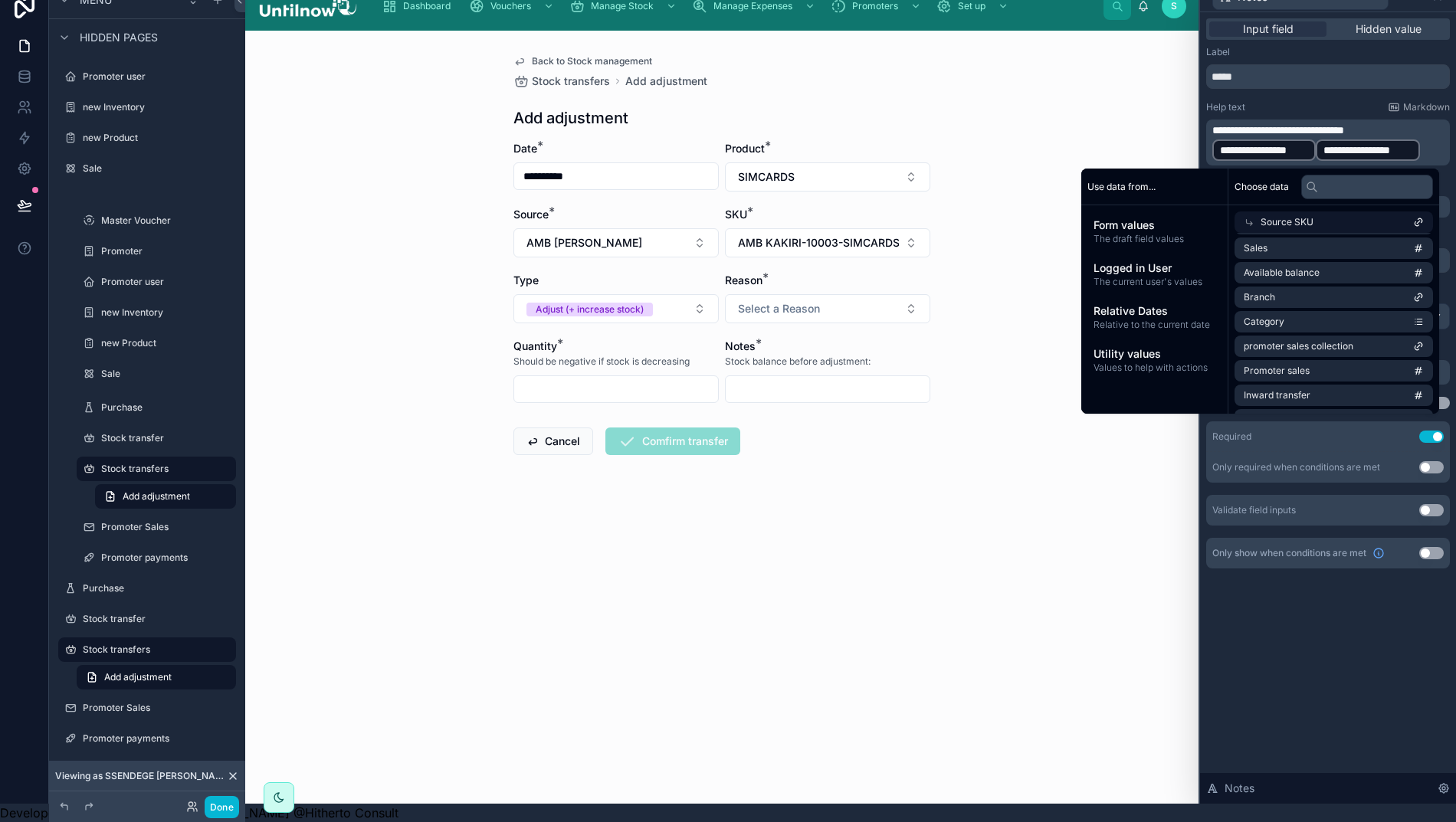
click at [1432, 129] on p "**********" at bounding box center [1330, 142] width 235 height 39
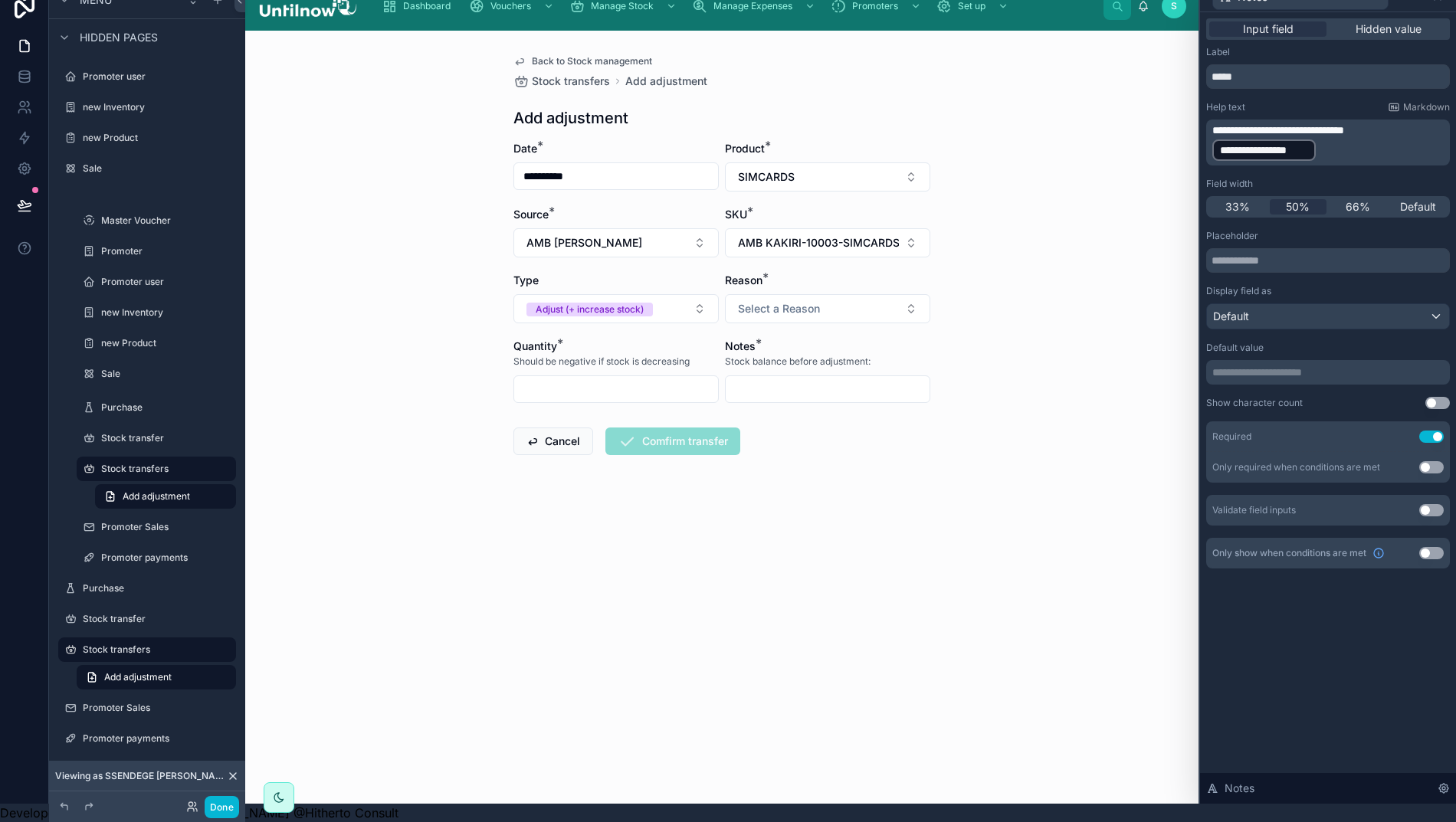
drag, startPoint x: 979, startPoint y: 539, endPoint x: 926, endPoint y: 470, distance: 87.0
click at [979, 539] on div "**********" at bounding box center [722, 416] width 953 height 773
click at [866, 235] on span "AMB KAKIRI-10003-SIMCARDS" at bounding box center [818, 243] width 161 height 15
drag, startPoint x: 799, startPoint y: 315, endPoint x: 809, endPoint y: 311, distance: 10.8
click at [799, 315] on span "AMB KAKIRI-10003-SIMCARDS" at bounding box center [813, 315] width 160 height 15
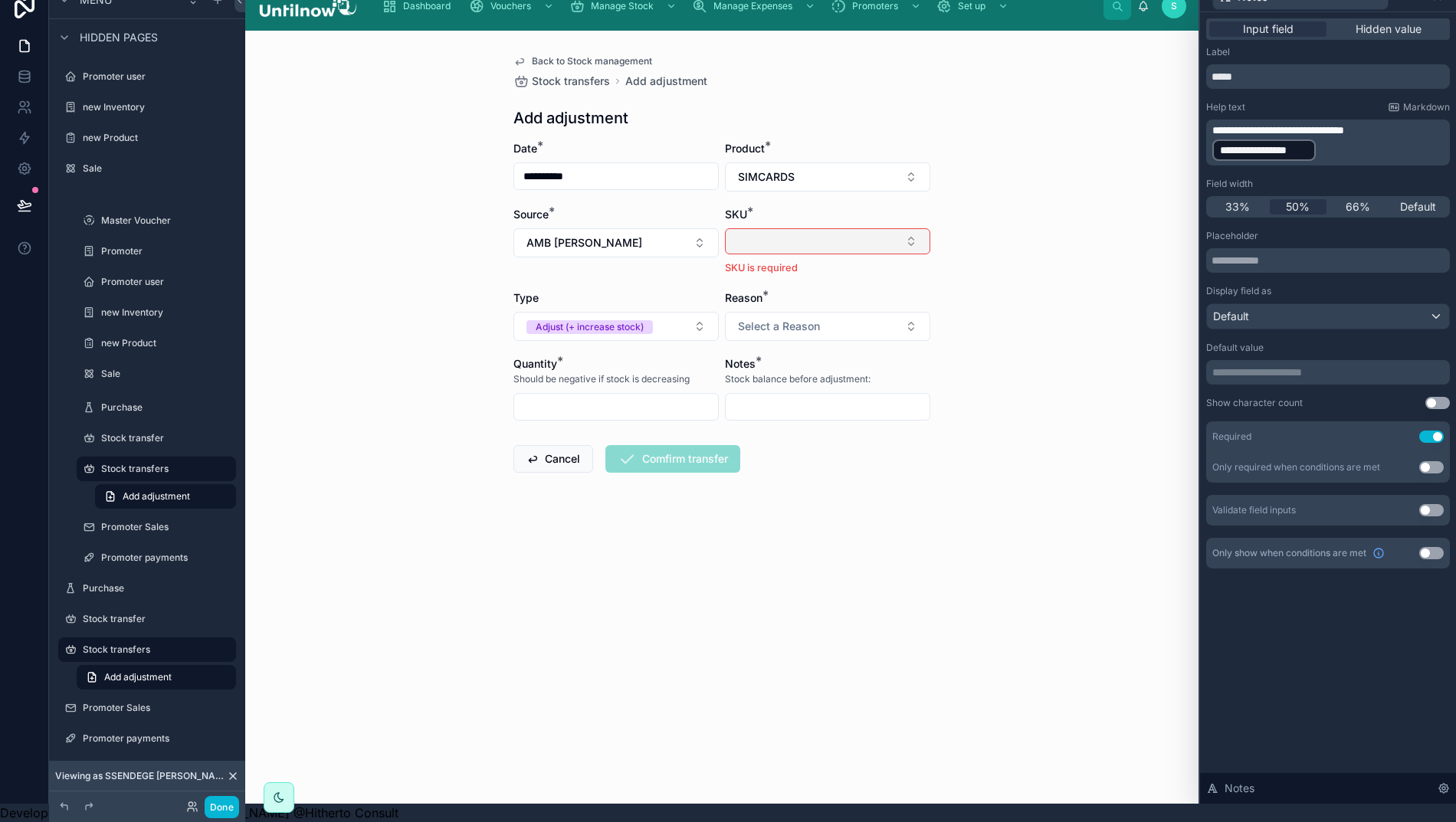
click at [832, 231] on button "Select Button" at bounding box center [826, 241] width 205 height 26
click at [832, 285] on span "AMB KAKIRI-10003-SIMCARDS" at bounding box center [813, 287] width 160 height 15
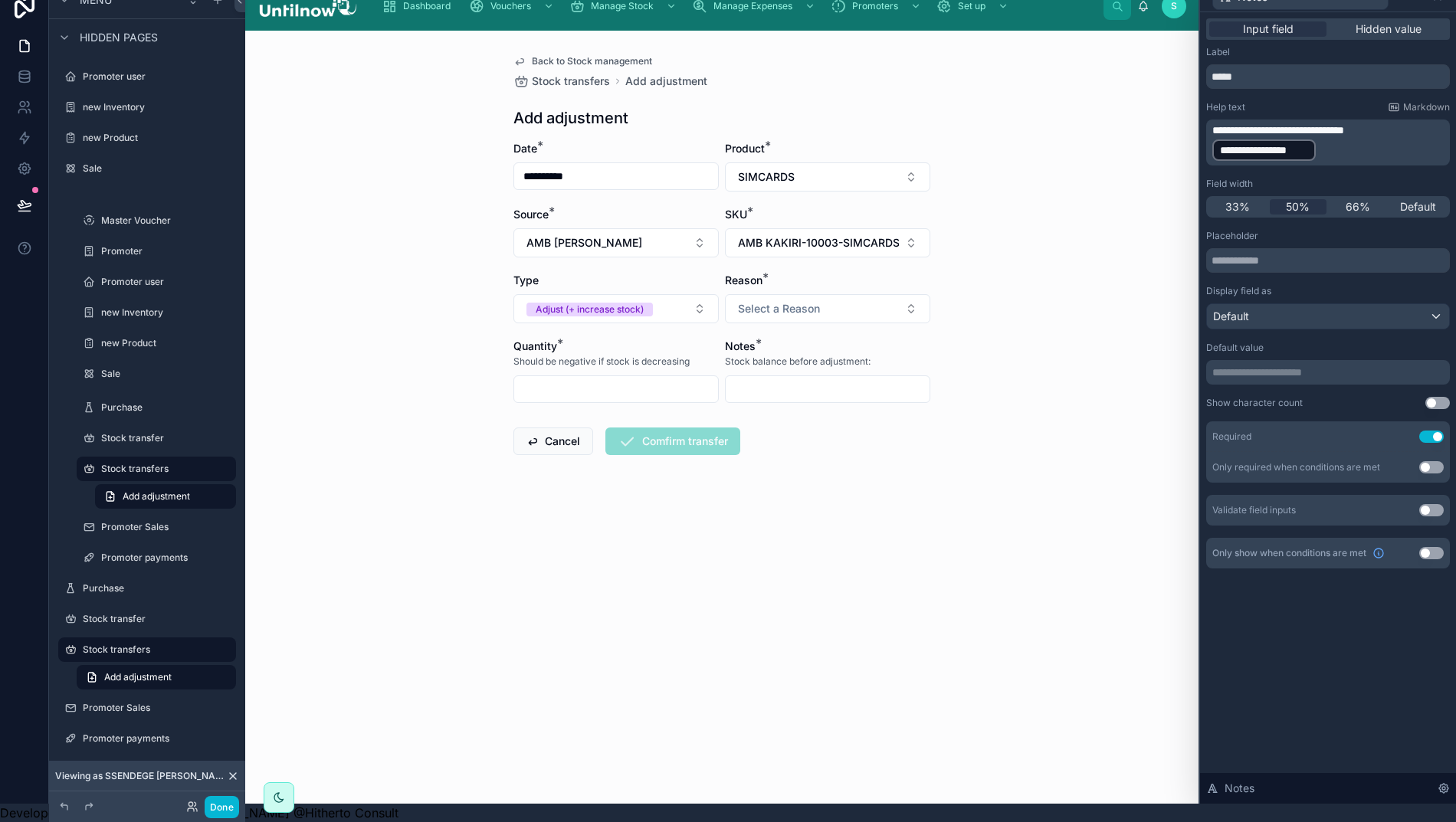
click at [1015, 317] on div "**********" at bounding box center [722, 416] width 953 height 773
click at [774, 301] on span "Select a Reason" at bounding box center [779, 308] width 82 height 15
click at [770, 364] on div "Excess" at bounding box center [826, 356] width 198 height 23
click at [623, 375] on div at bounding box center [615, 389] width 205 height 28
click at [599, 380] on input "text" at bounding box center [616, 390] width 204 height 21
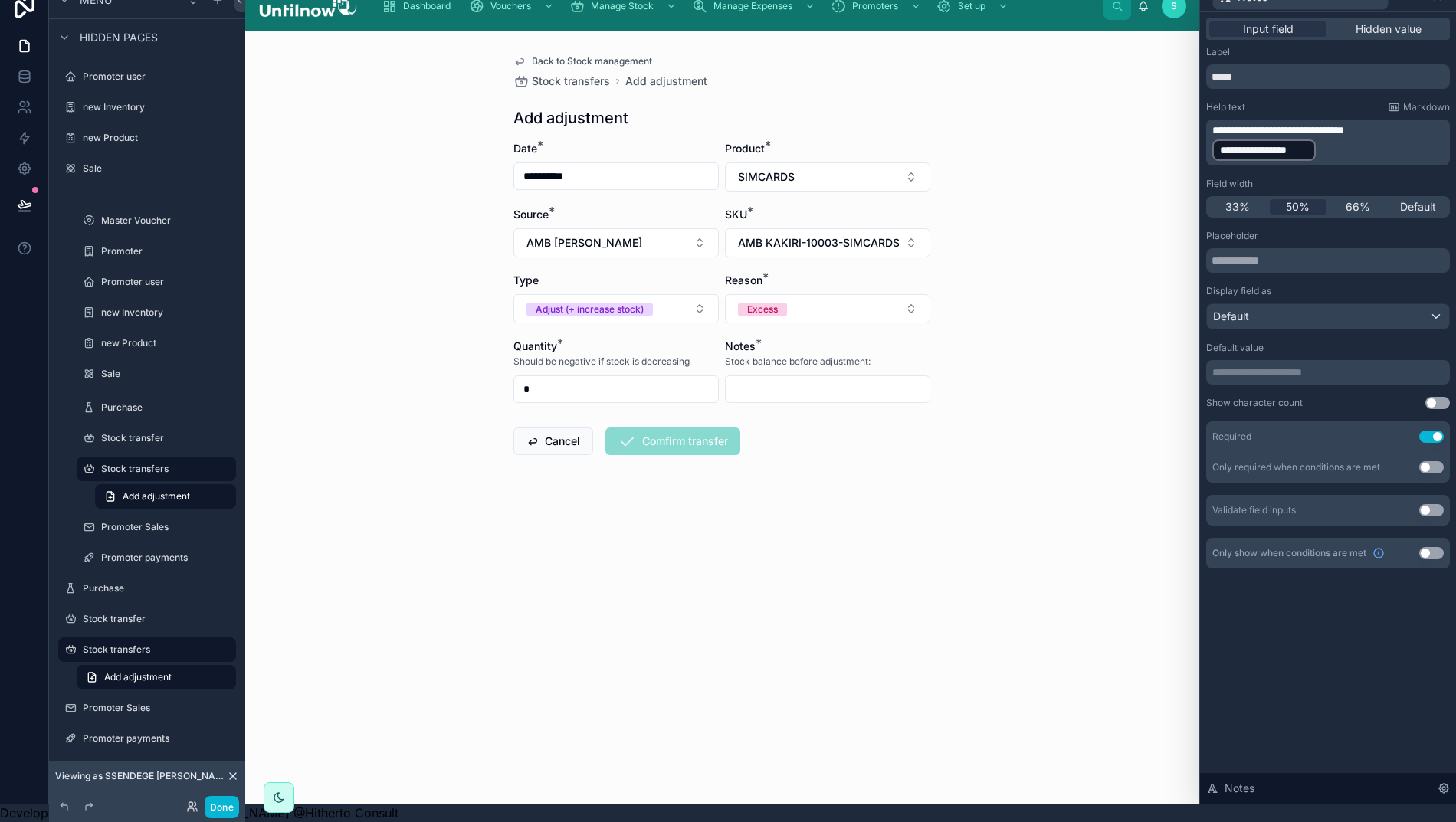
type input "*"
click at [830, 390] on form "**********" at bounding box center [721, 347] width 416 height 412
click at [836, 379] on input "text" at bounding box center [827, 390] width 204 height 21
type input "*****"
drag, startPoint x: 846, startPoint y: 495, endPoint x: 813, endPoint y: 494, distance: 33.0
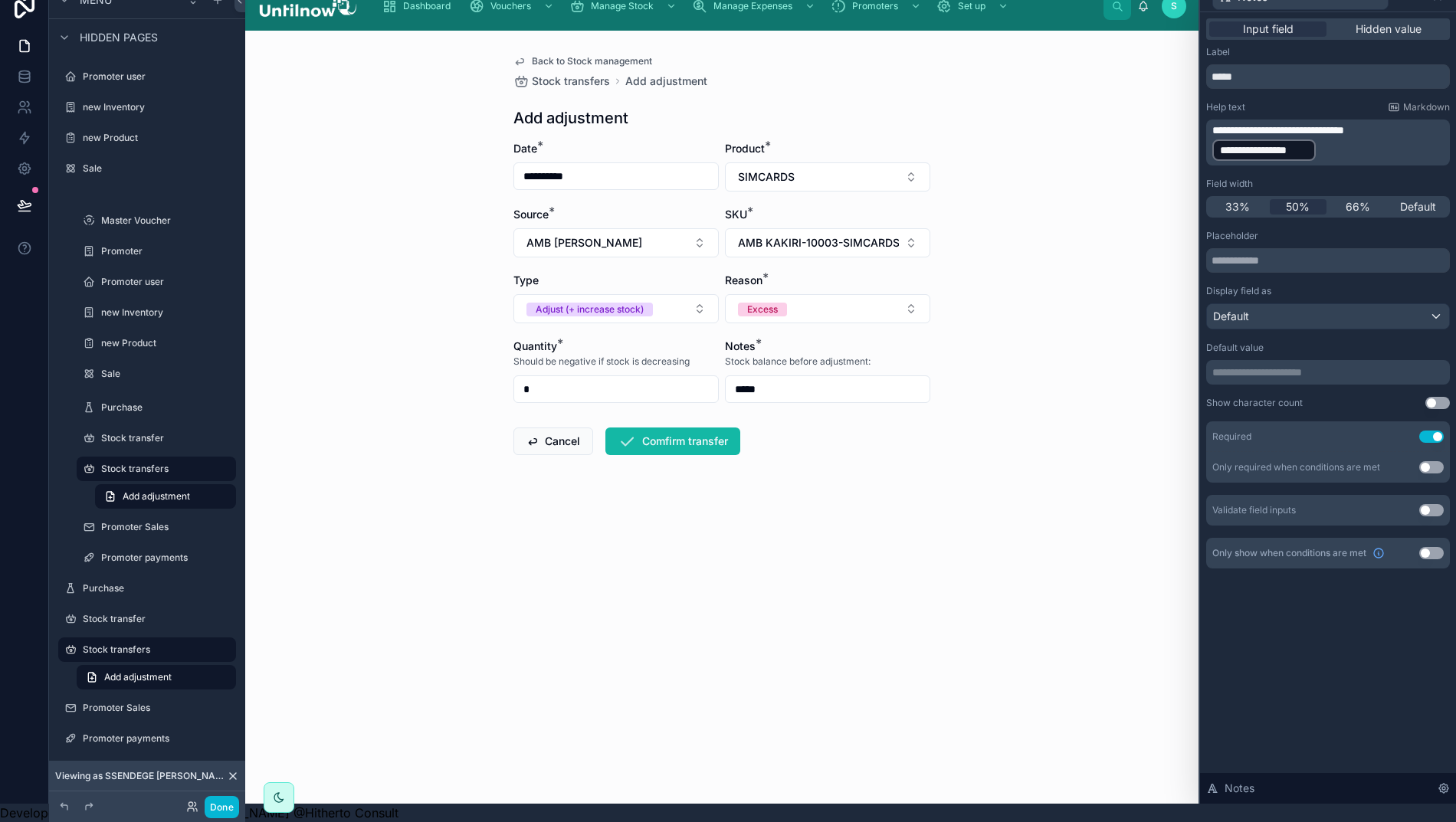
click at [844, 495] on form "**********" at bounding box center [721, 347] width 416 height 412
click at [681, 427] on button "Comfirm transfer" at bounding box center [672, 441] width 135 height 28
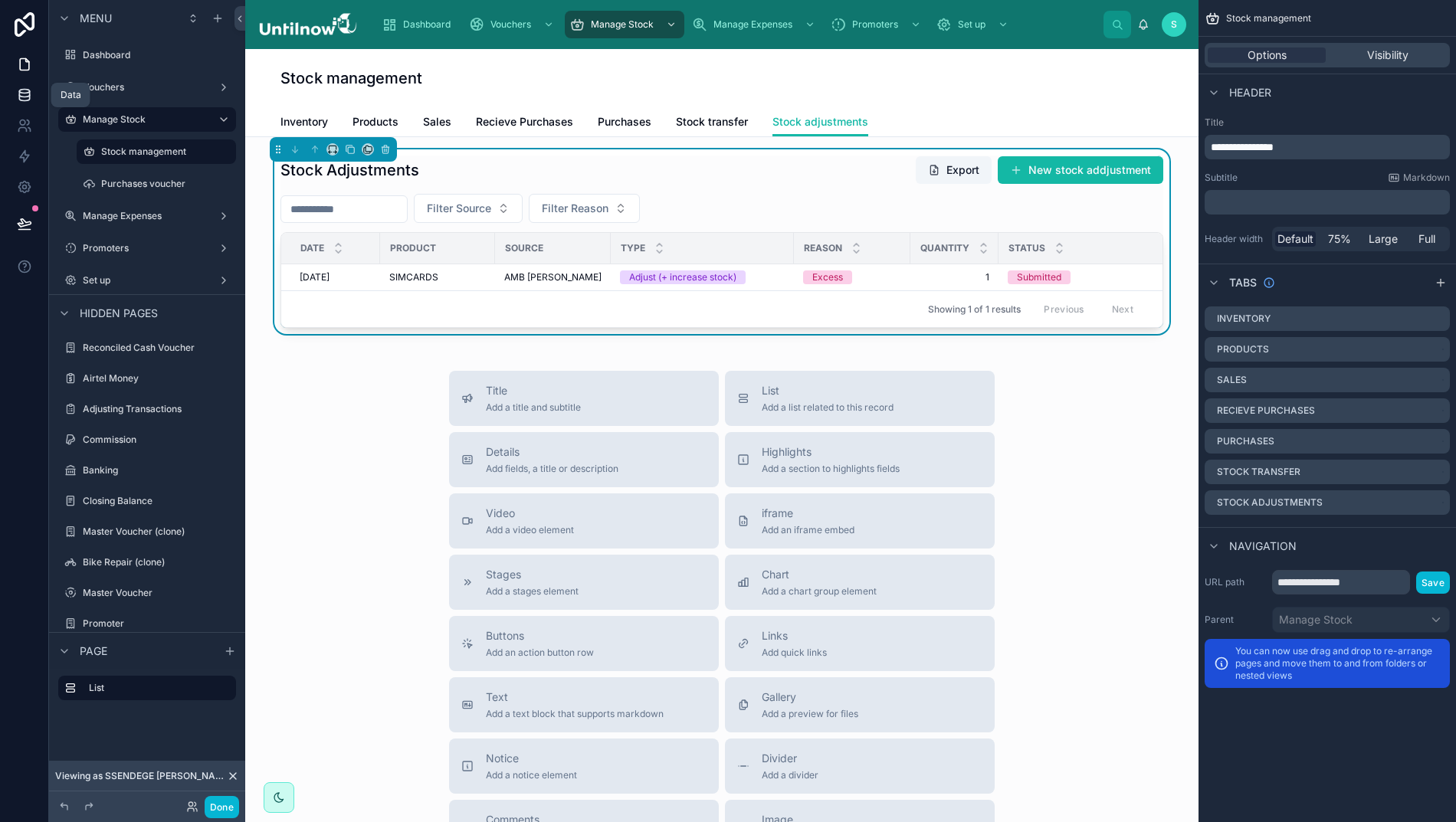
click at [17, 93] on icon at bounding box center [24, 95] width 15 height 15
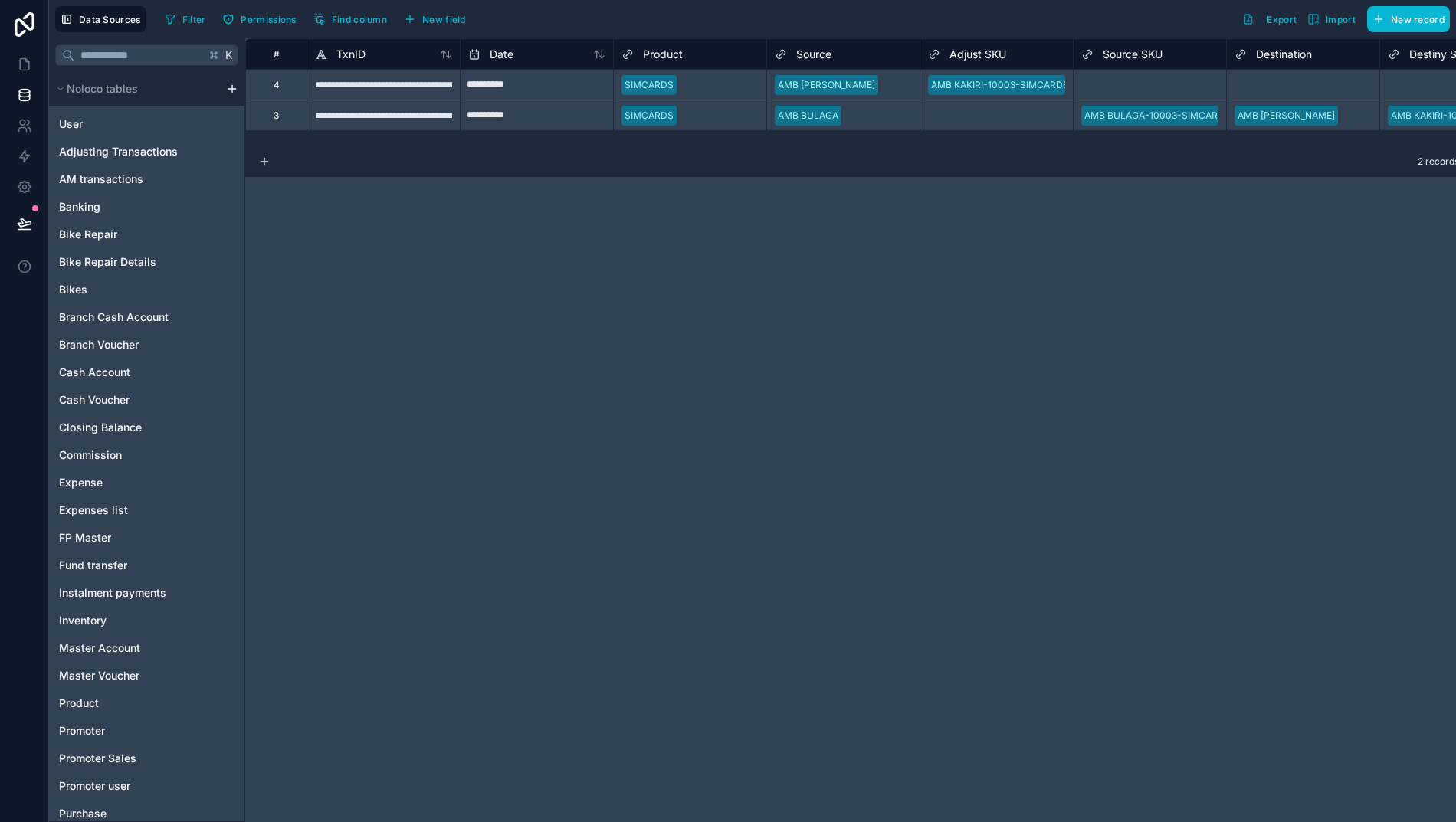
click at [411, 81] on div "**********" at bounding box center [382, 84] width 153 height 30
click at [20, 59] on icon at bounding box center [24, 64] width 9 height 12
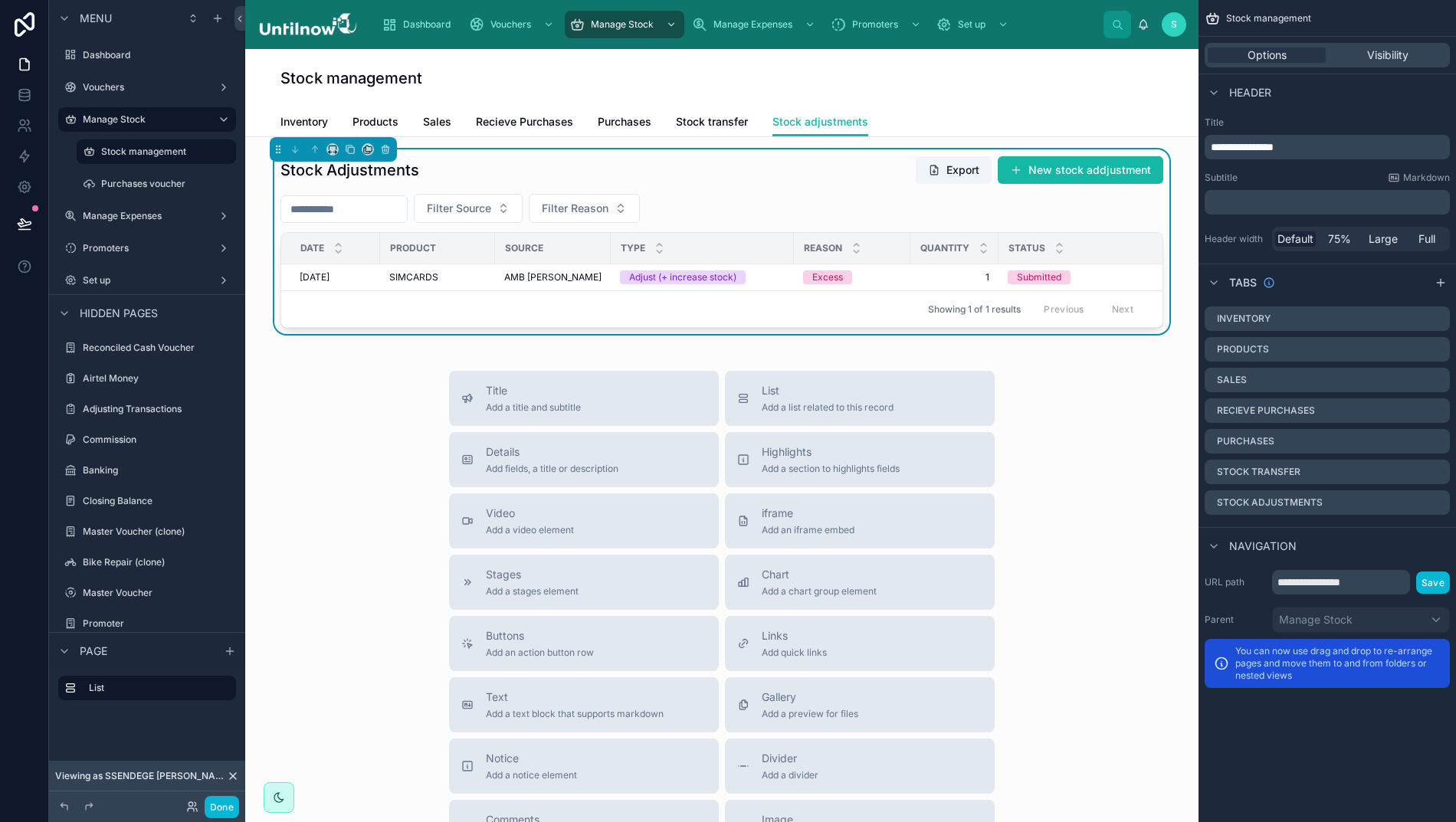
drag, startPoint x: 1052, startPoint y: 166, endPoint x: 1032, endPoint y: 177, distance: 22.8
click at [1052, 166] on button "New stock addjustment" at bounding box center [1080, 170] width 166 height 28
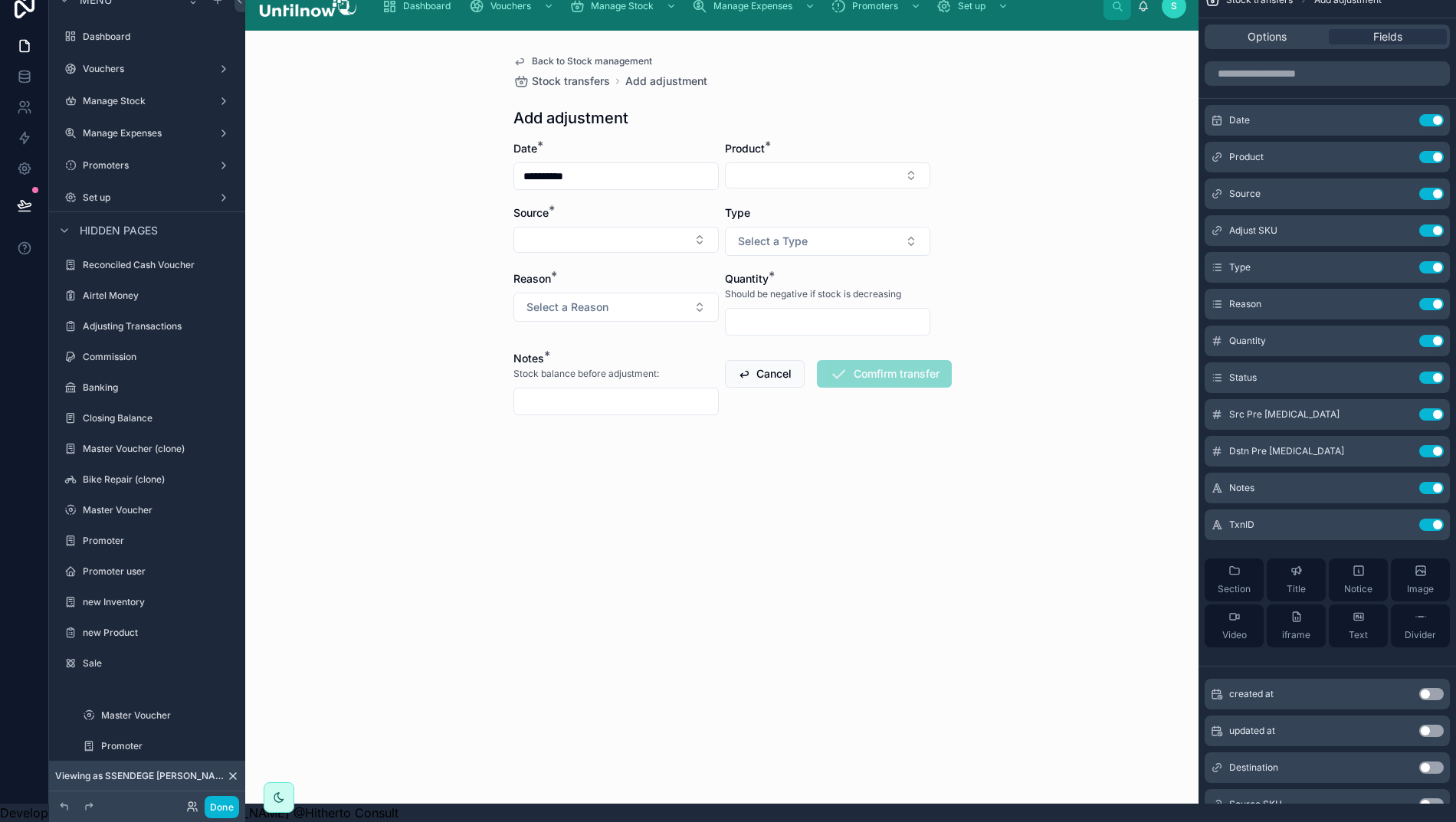
scroll to position [495, 0]
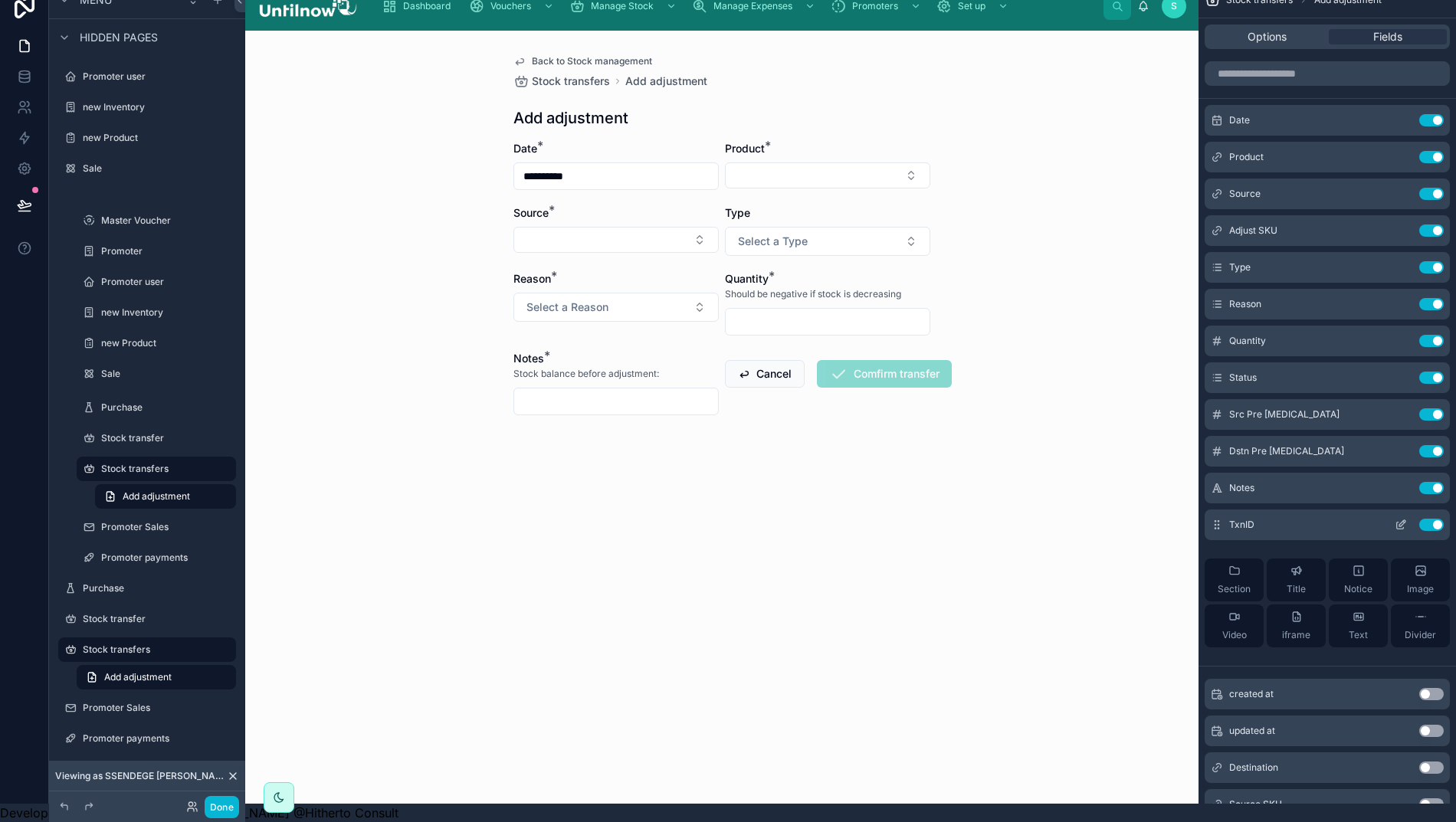
click at [1405, 518] on icon "scrollable content" at bounding box center [1400, 525] width 13 height 13
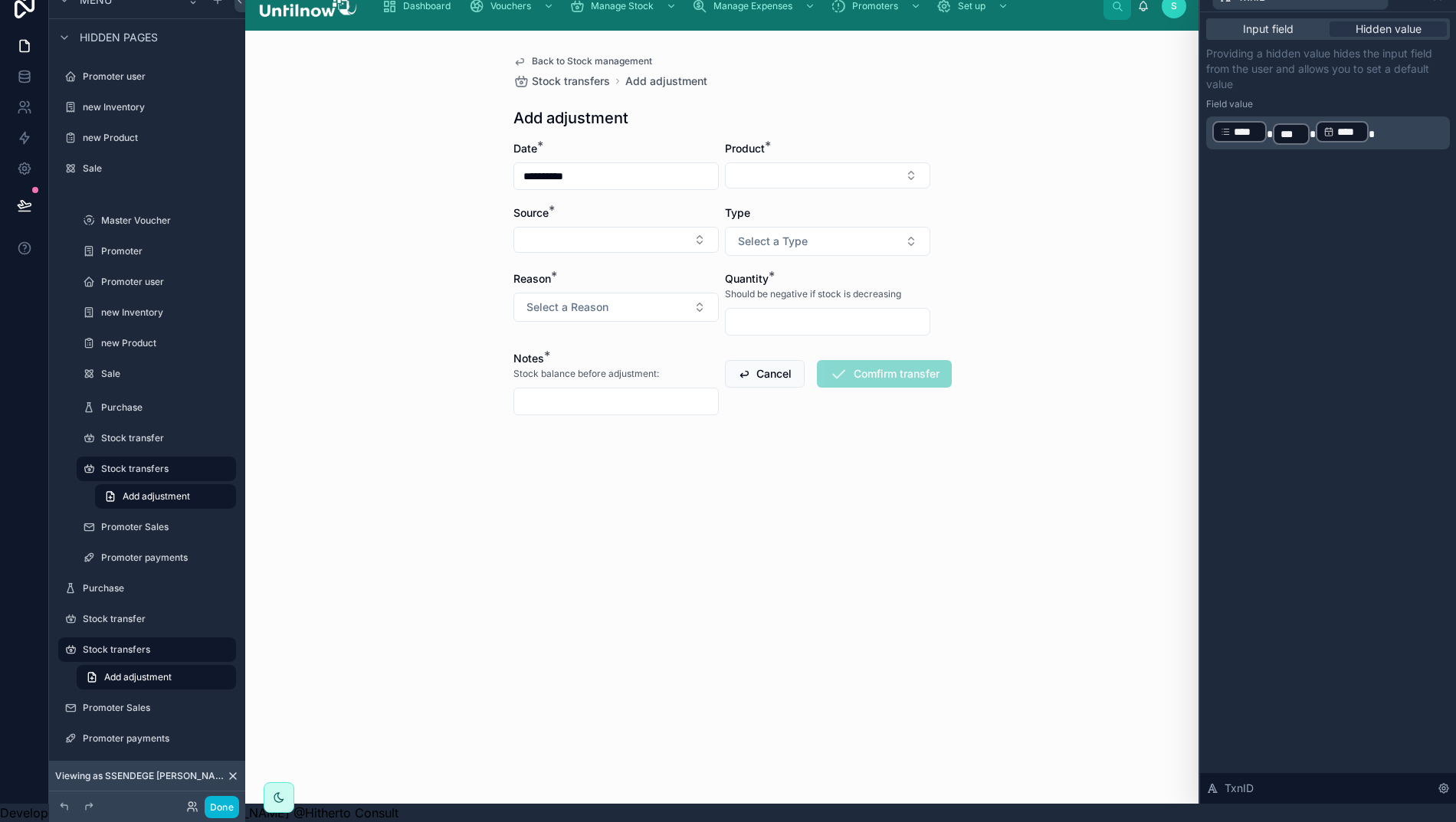
click at [1318, 119] on p "﻿ **** ﻿ * *** ﻿ * **** ﻿" at bounding box center [1330, 133] width 235 height 27
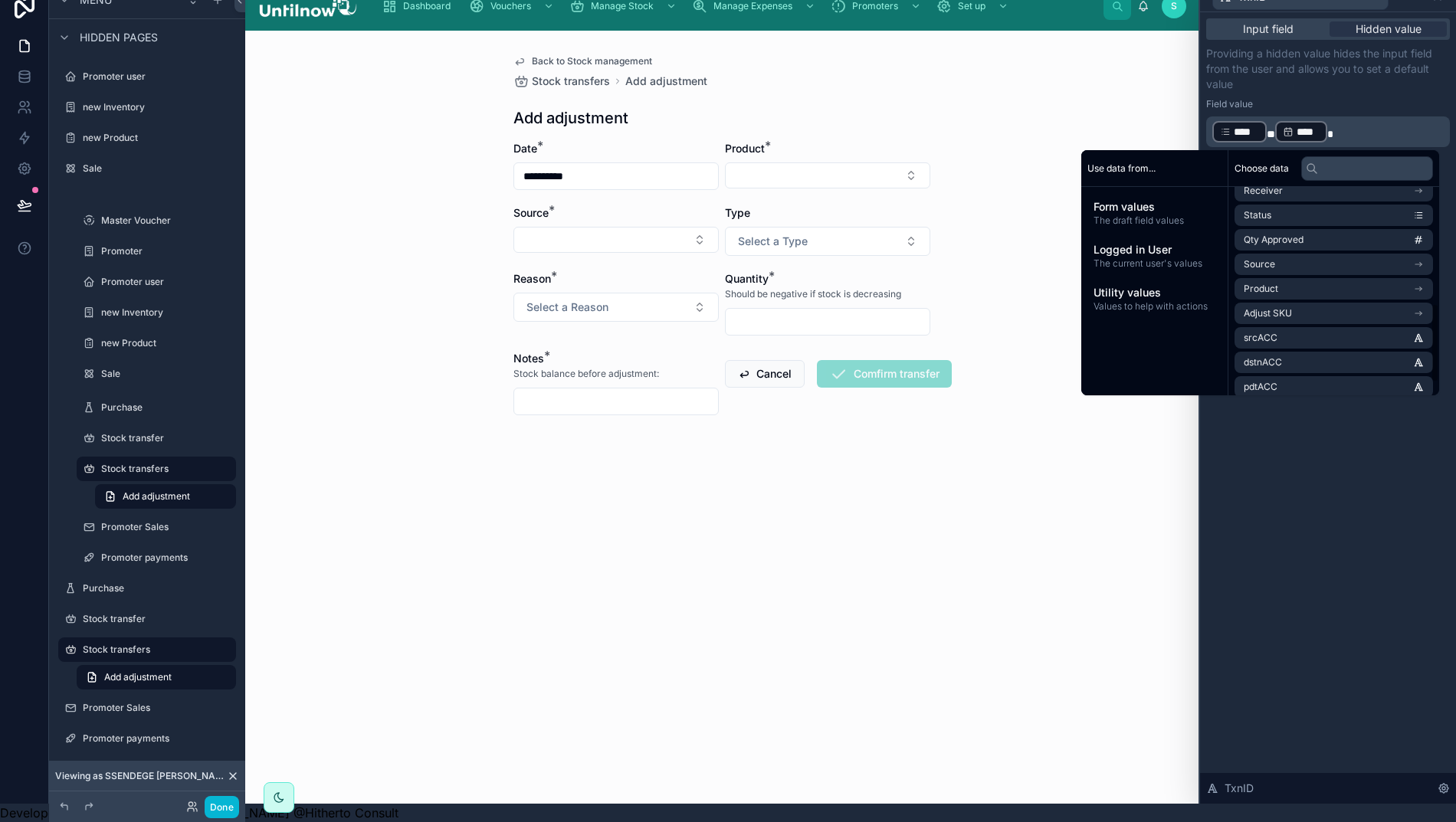
scroll to position [313, 0]
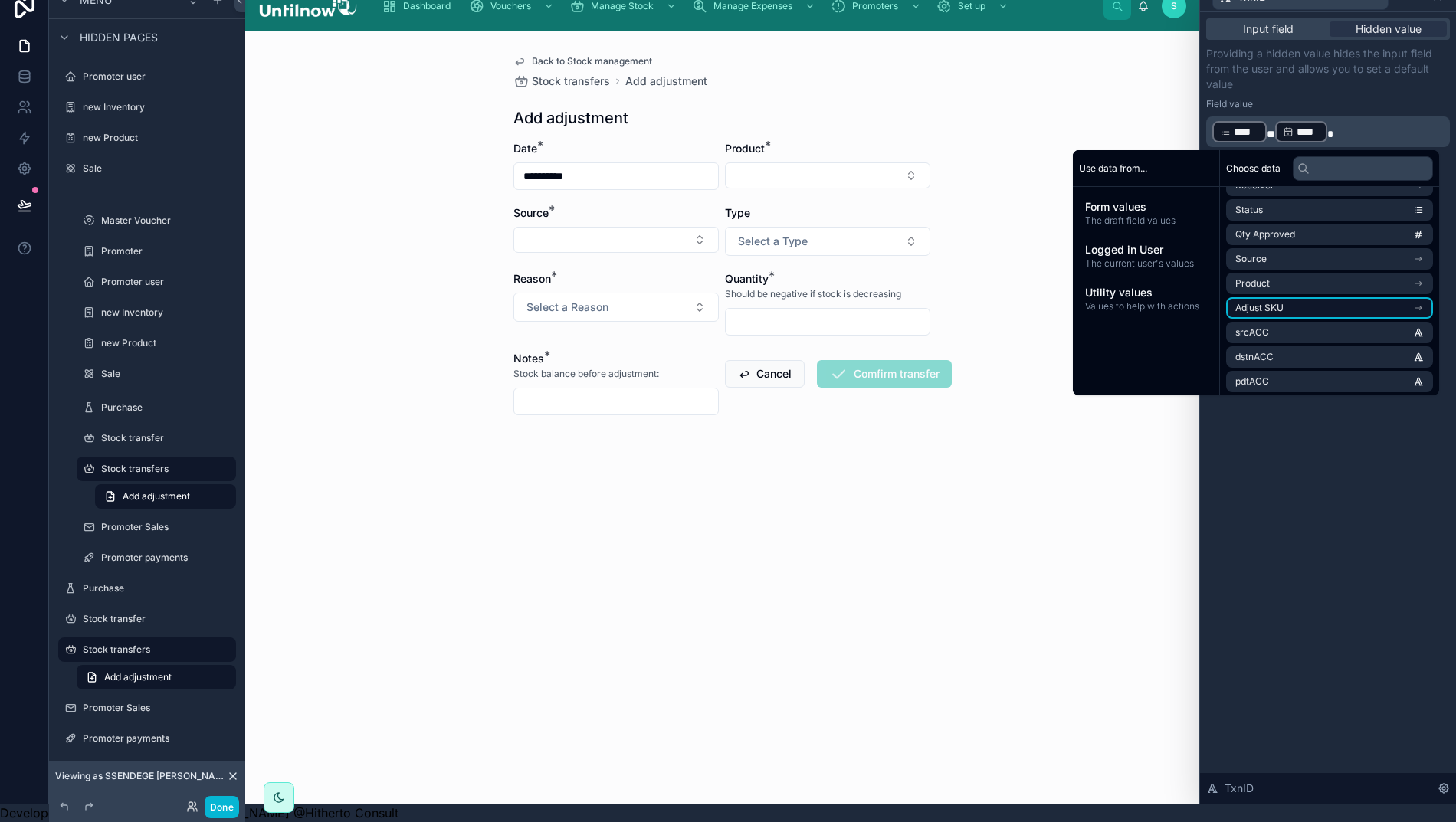
click at [1306, 298] on li "Adjust SKU" at bounding box center [1329, 308] width 207 height 21
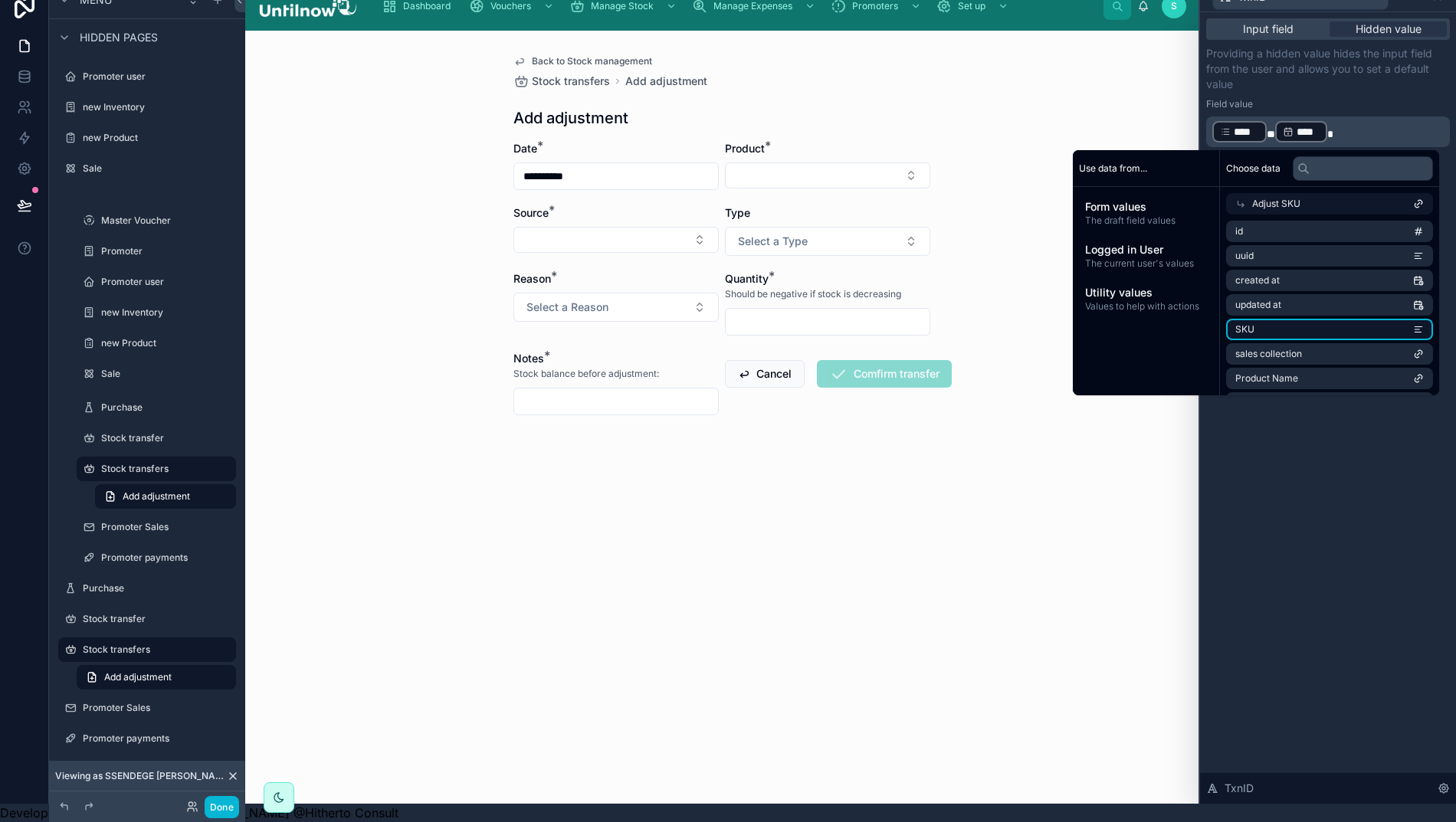
click at [1286, 319] on li "SKU" at bounding box center [1329, 330] width 207 height 21
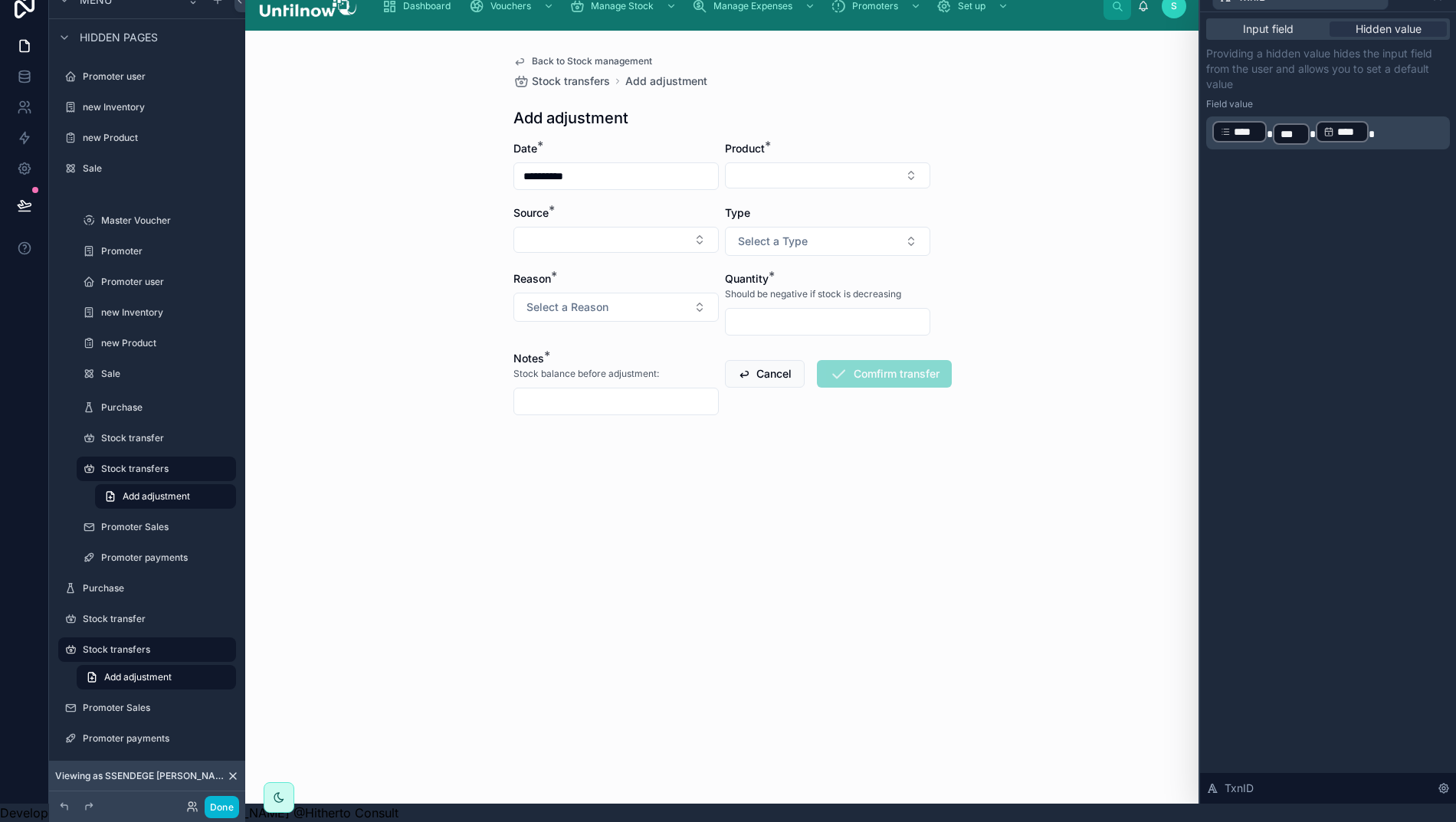
click at [1356, 98] on div "Field value" at bounding box center [1328, 105] width 244 height 13
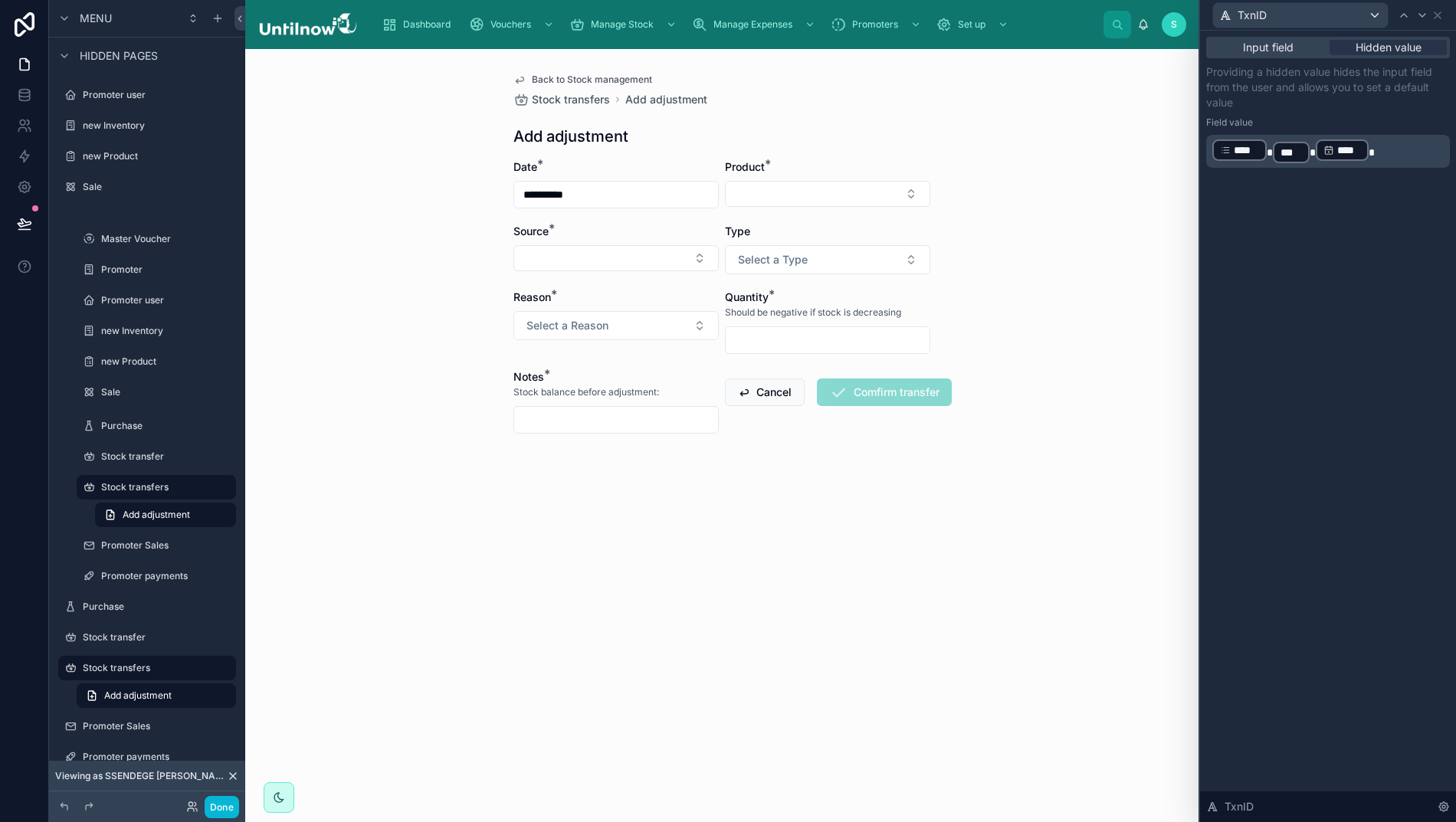
scroll to position [0, 9]
click at [1440, 19] on div "Close Esc" at bounding box center [1402, 29] width 77 height 28
click at [1442, 13] on icon at bounding box center [1437, 15] width 13 height 13
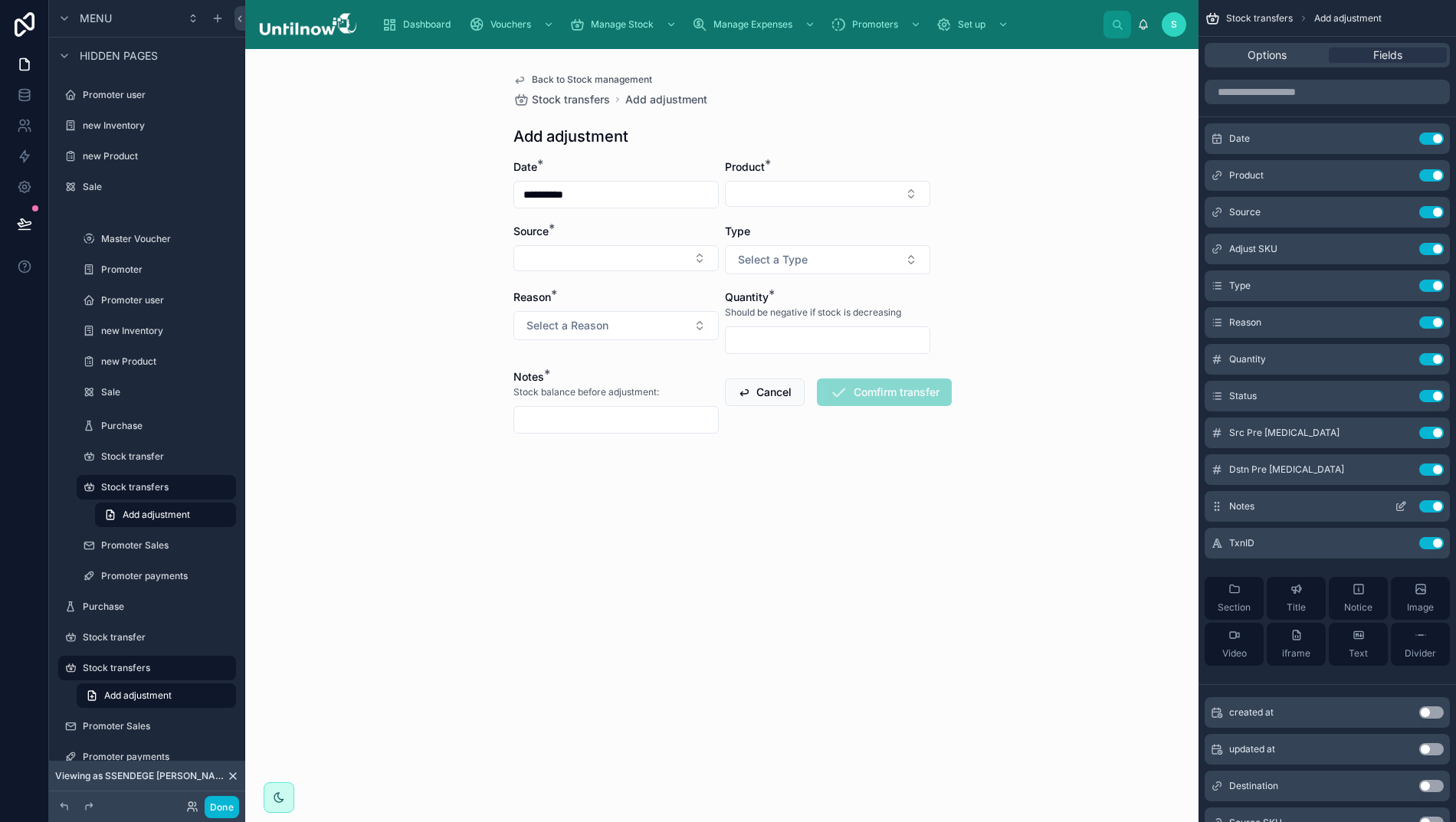
click at [1405, 507] on icon "scrollable content" at bounding box center [1401, 504] width 6 height 6
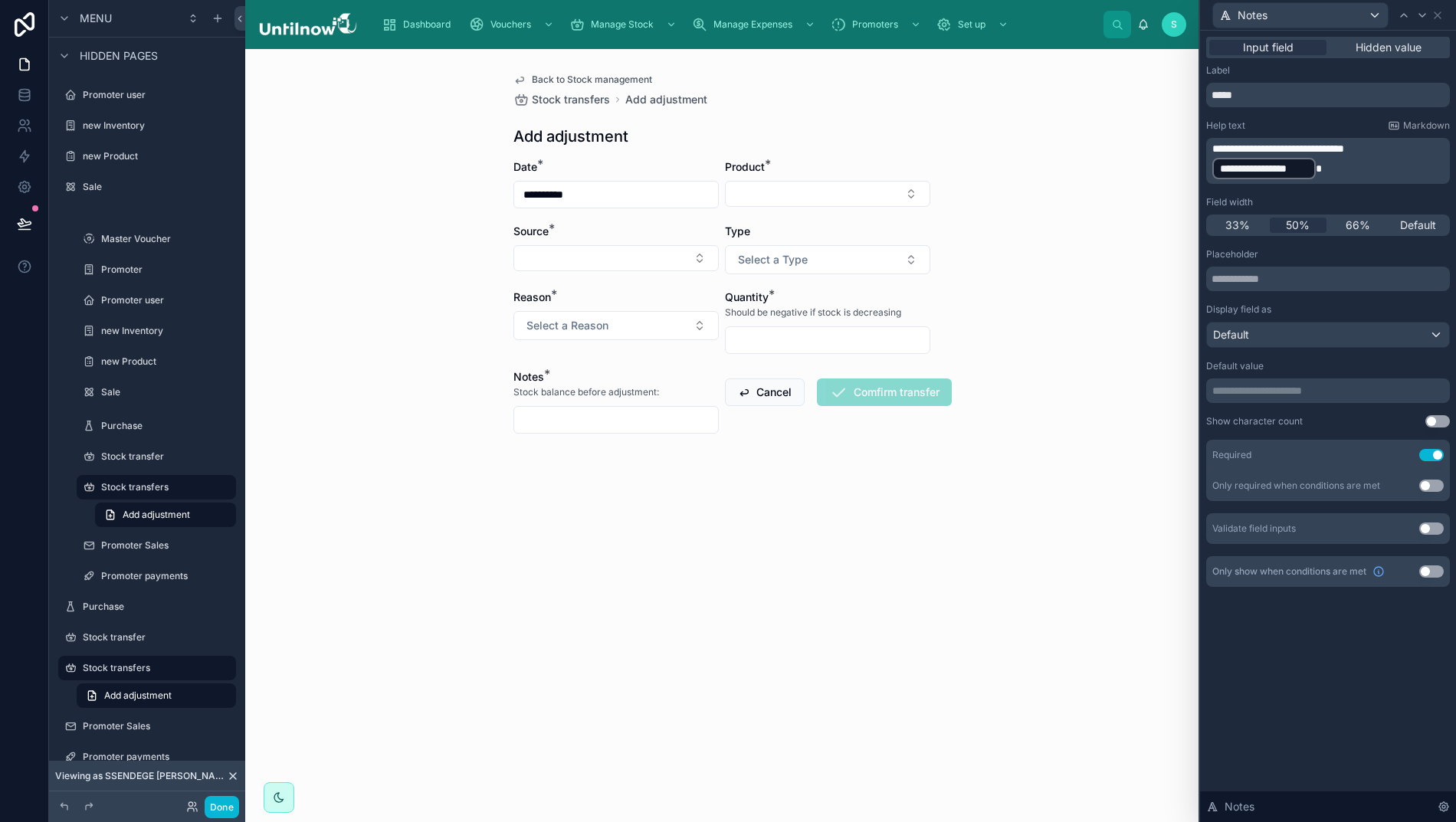
click at [1340, 167] on p "**********" at bounding box center [1330, 160] width 235 height 39
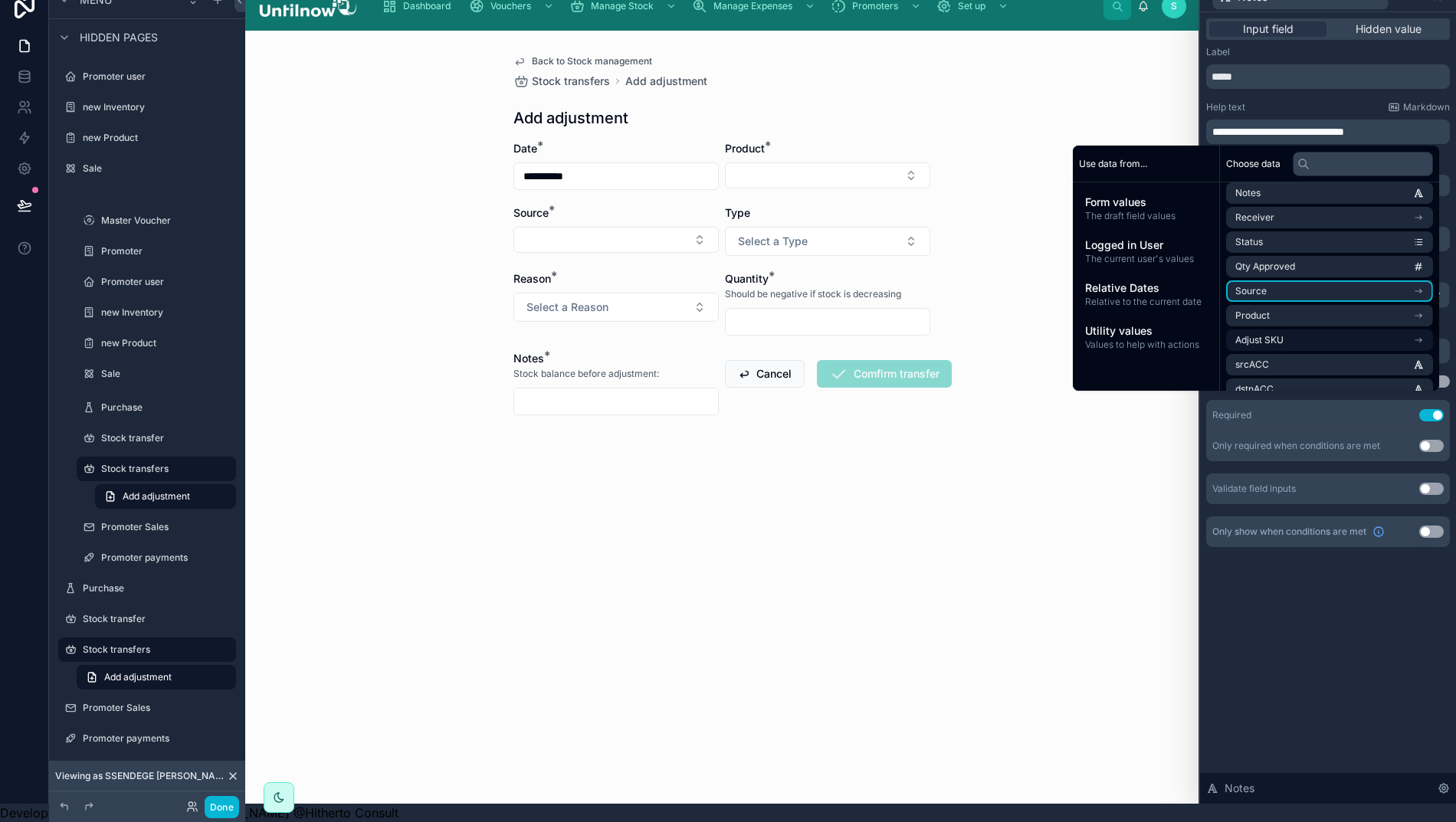
scroll to position [335, 0]
click at [1318, 320] on li "Adjust SKU" at bounding box center [1329, 330] width 207 height 21
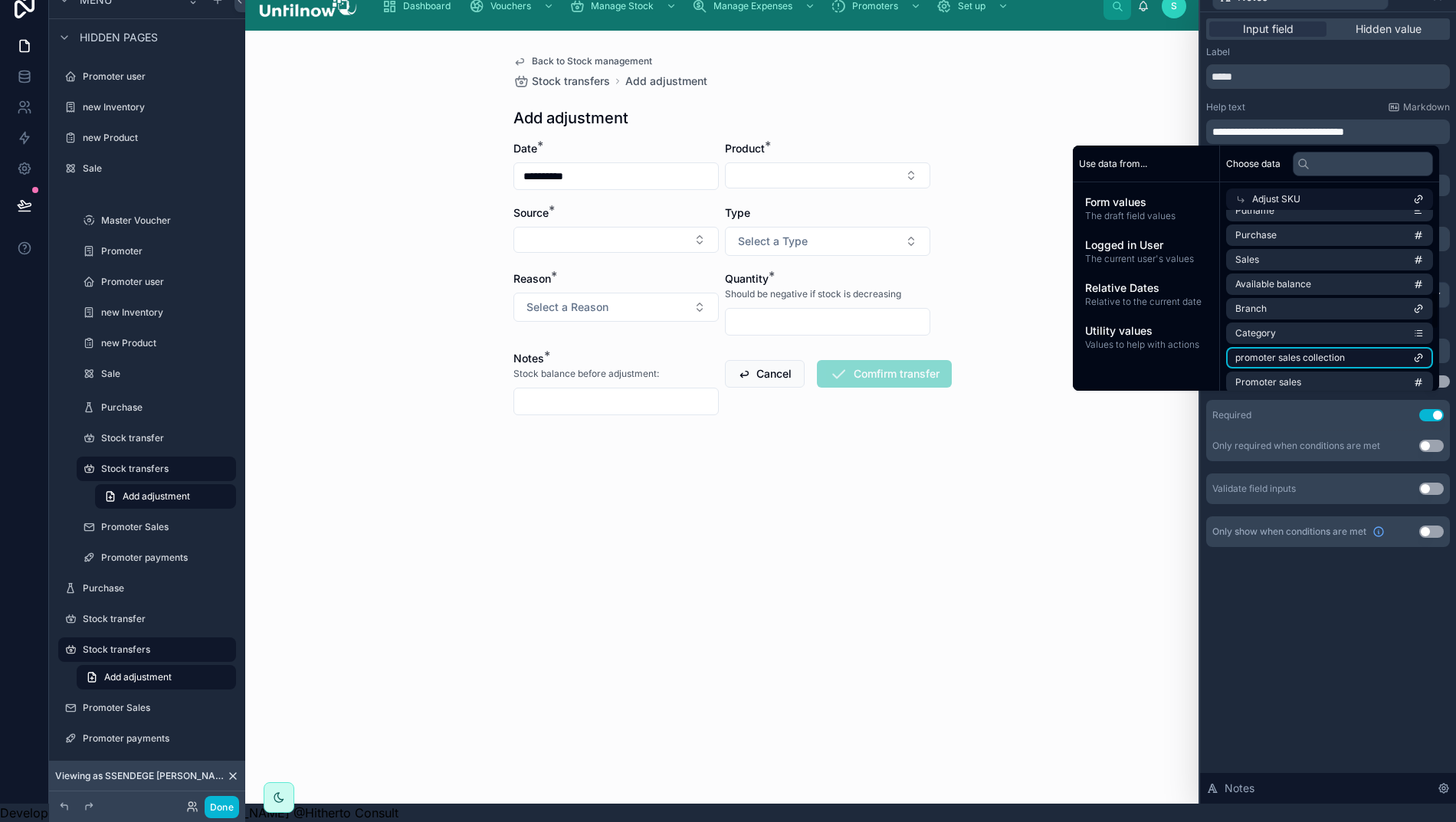
scroll to position [334, 0]
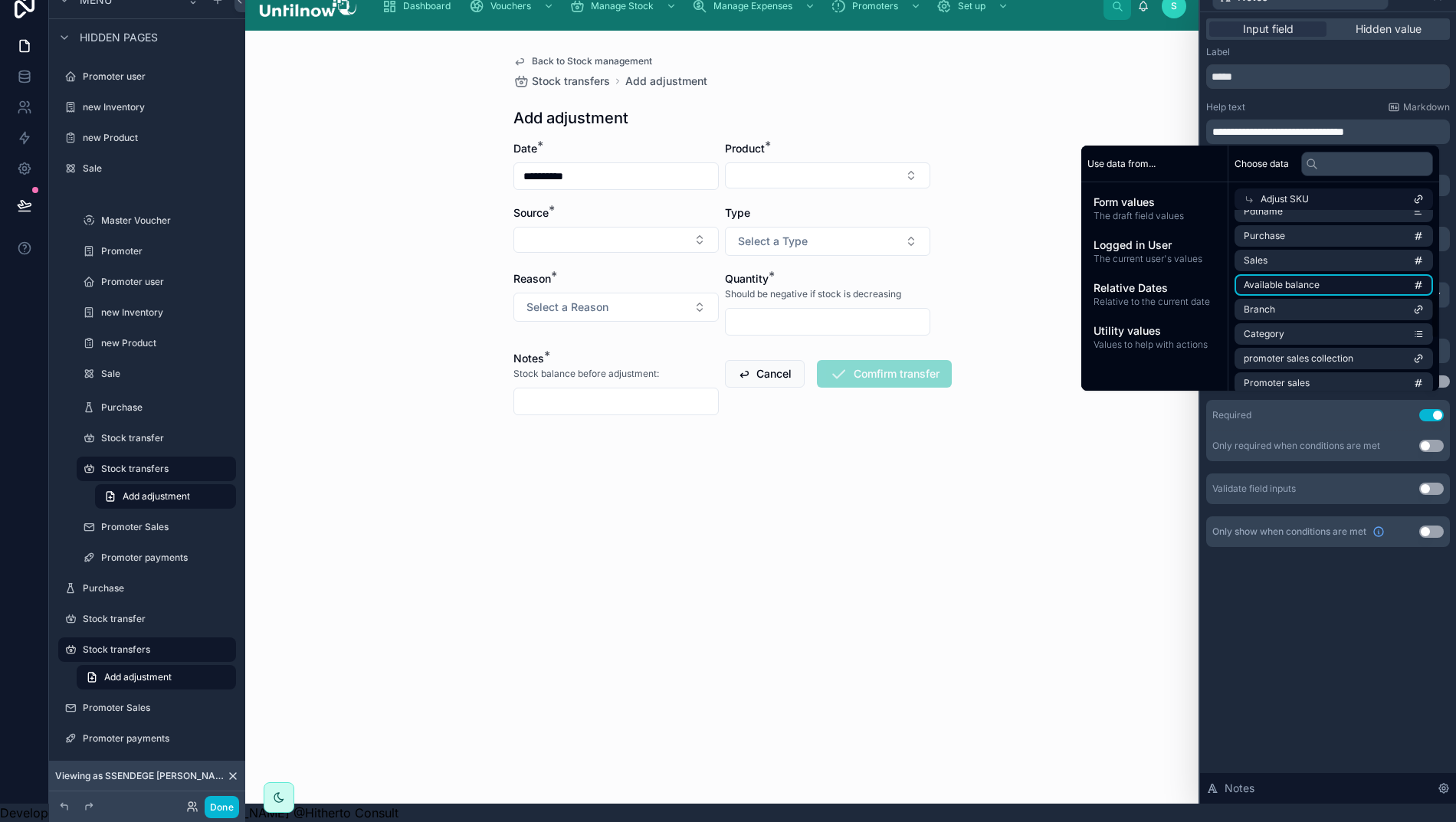
click at [1303, 278] on span "Available balance" at bounding box center [1281, 285] width 76 height 13
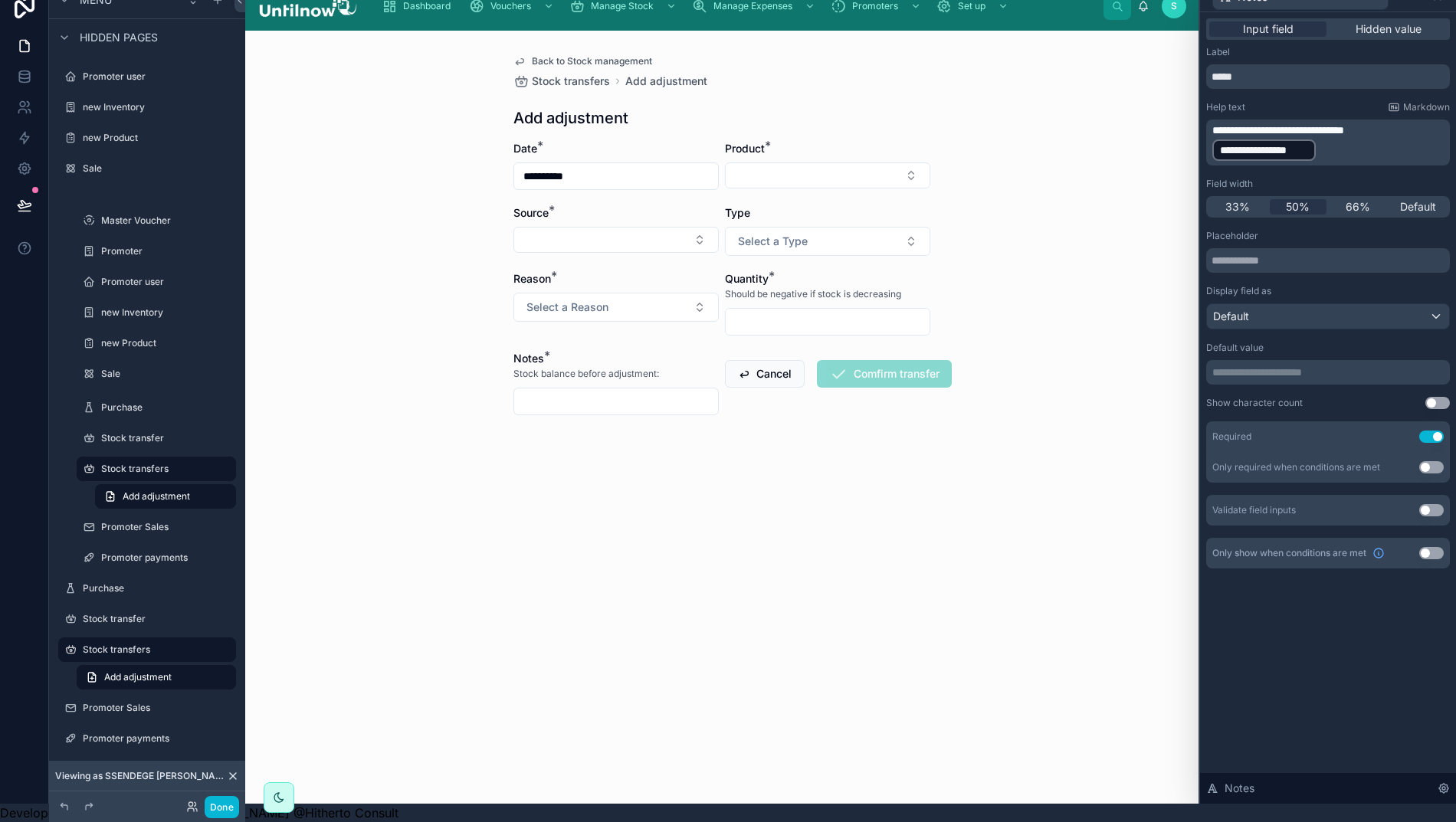
click at [1347, 666] on div "**********" at bounding box center [1328, 408] width 256 height 792
click at [633, 227] on button "Select Button" at bounding box center [615, 239] width 205 height 26
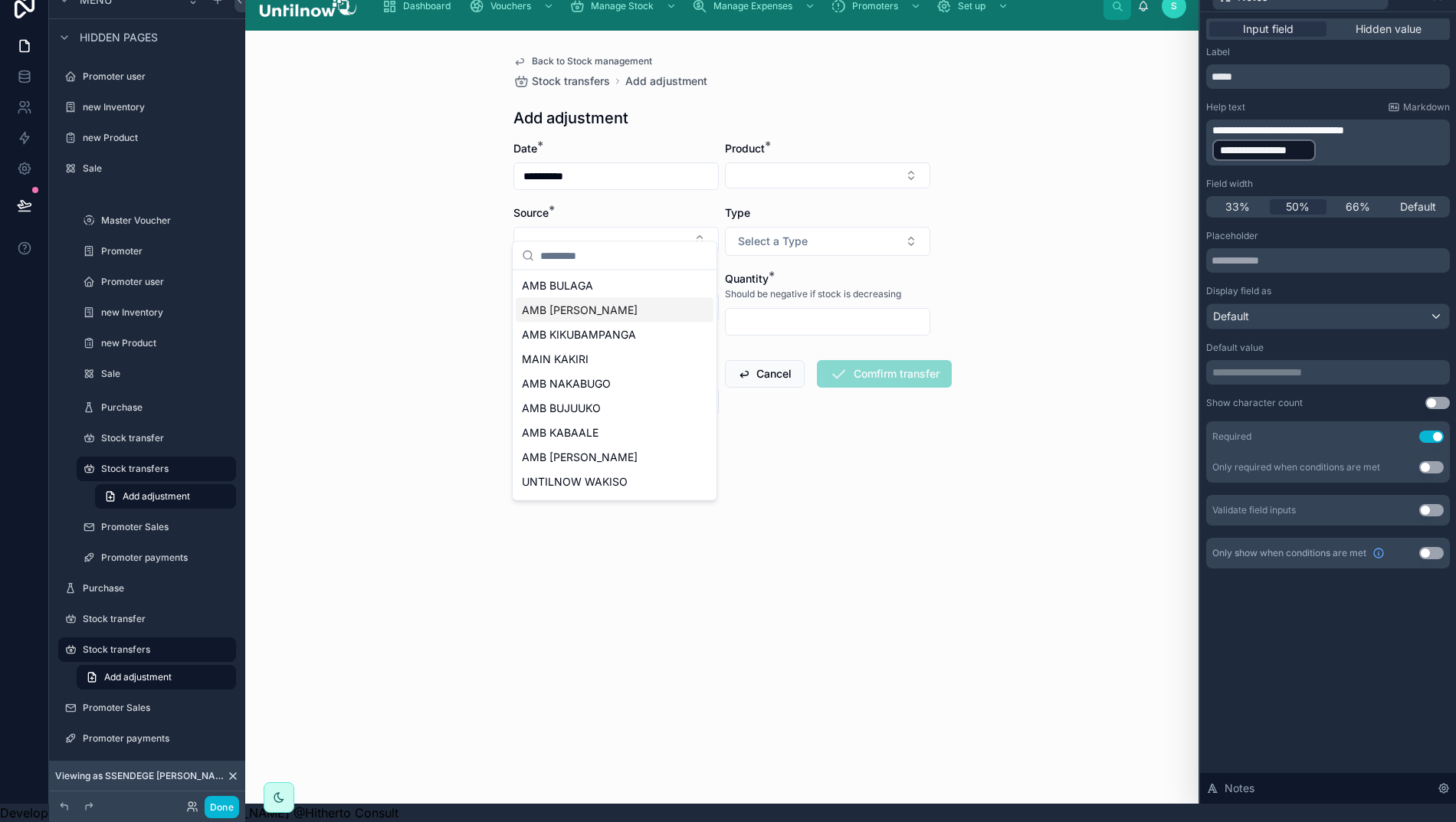
click at [586, 310] on div "AMB [PERSON_NAME]" at bounding box center [614, 310] width 198 height 24
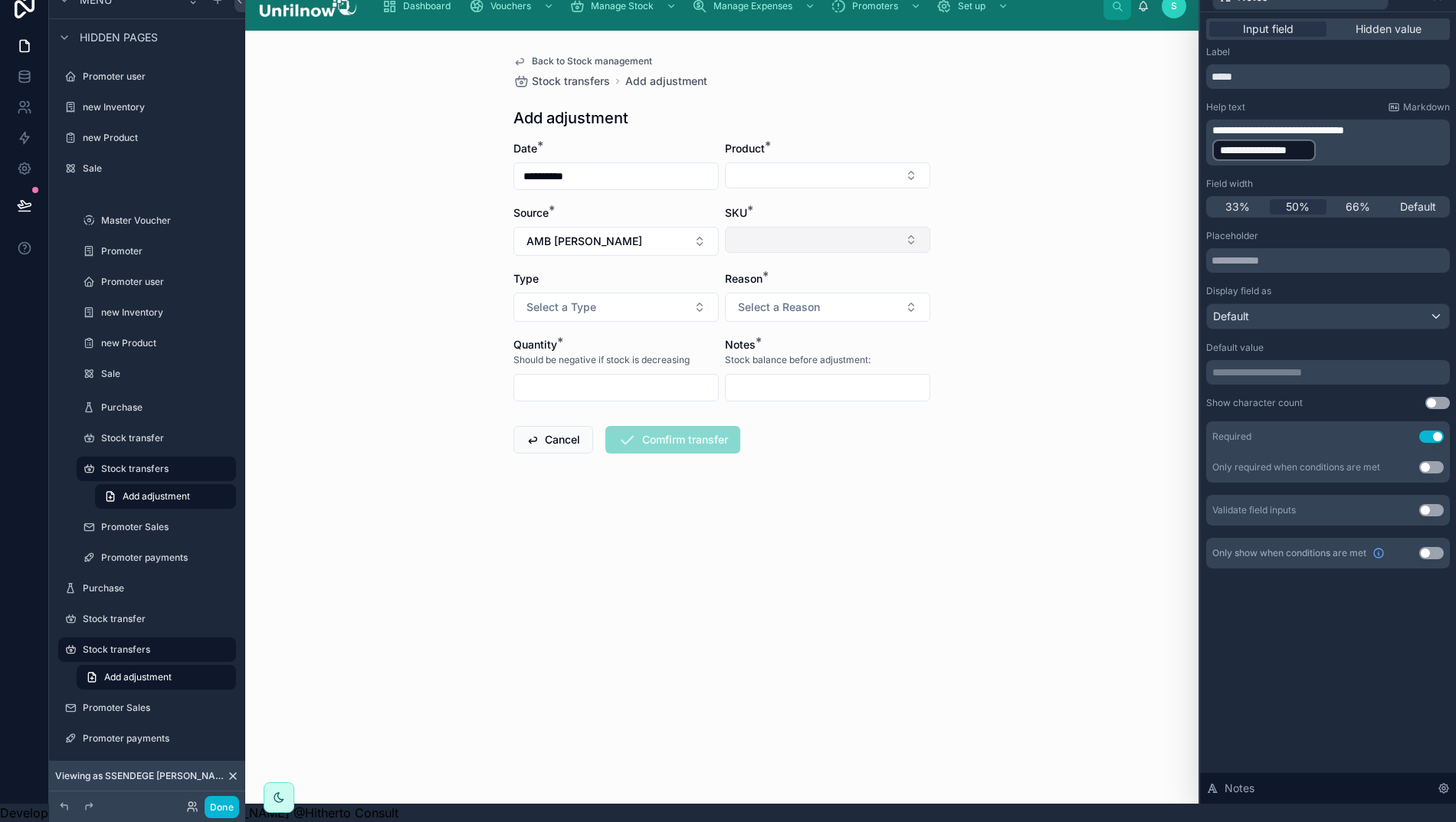
click at [835, 227] on button "Select Button" at bounding box center [826, 239] width 205 height 26
click at [773, 142] on div "Product *" at bounding box center [826, 165] width 205 height 49
click at [774, 162] on button "Select Button" at bounding box center [826, 175] width 205 height 26
type input "***"
click at [767, 222] on span "SIMCARDS" at bounding box center [761, 221] width 56 height 15
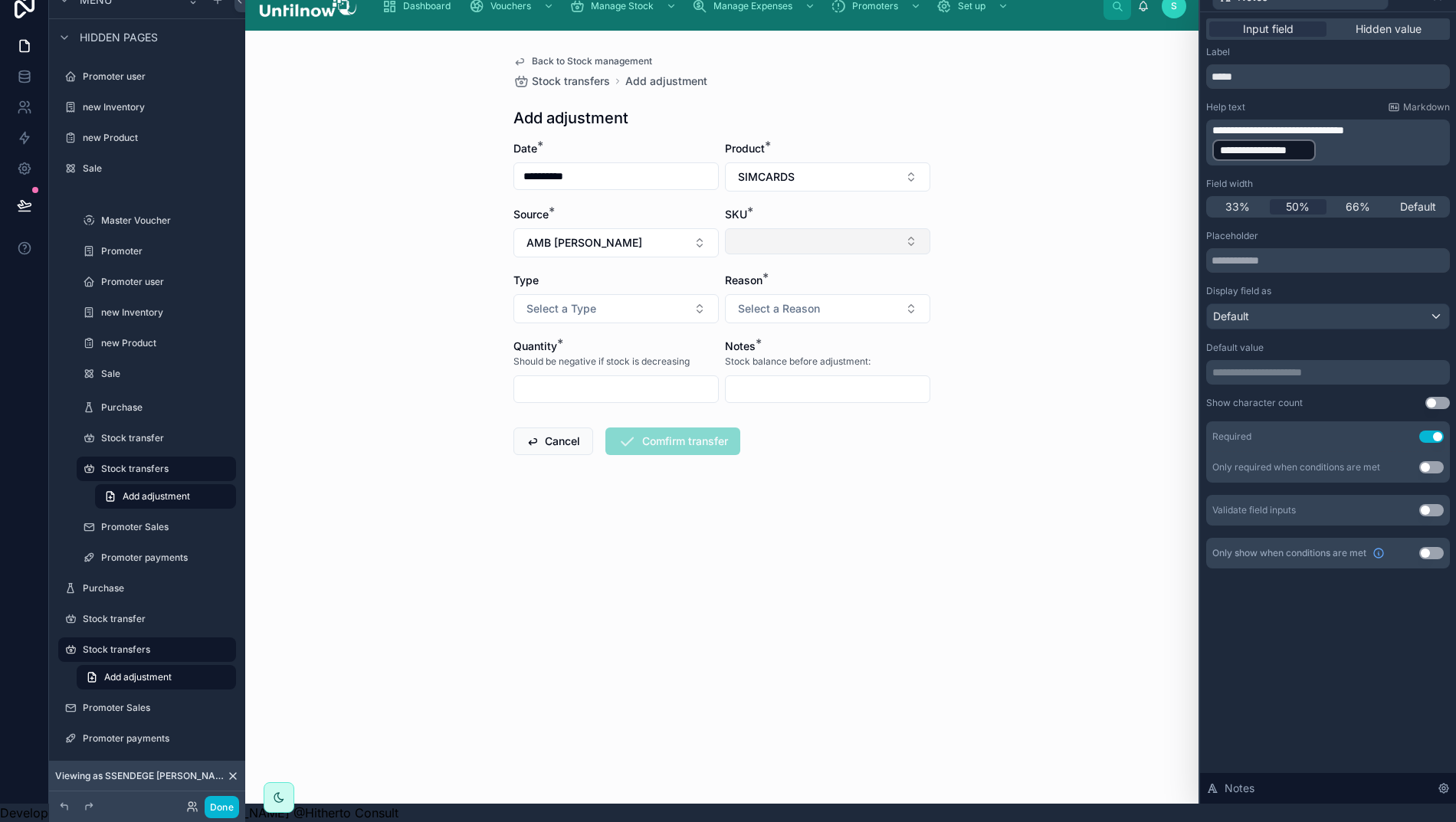
click at [795, 228] on button "Select Button" at bounding box center [826, 241] width 205 height 26
click at [819, 295] on span "AMB KAKIRI-10003-SIMCARDS" at bounding box center [813, 287] width 160 height 15
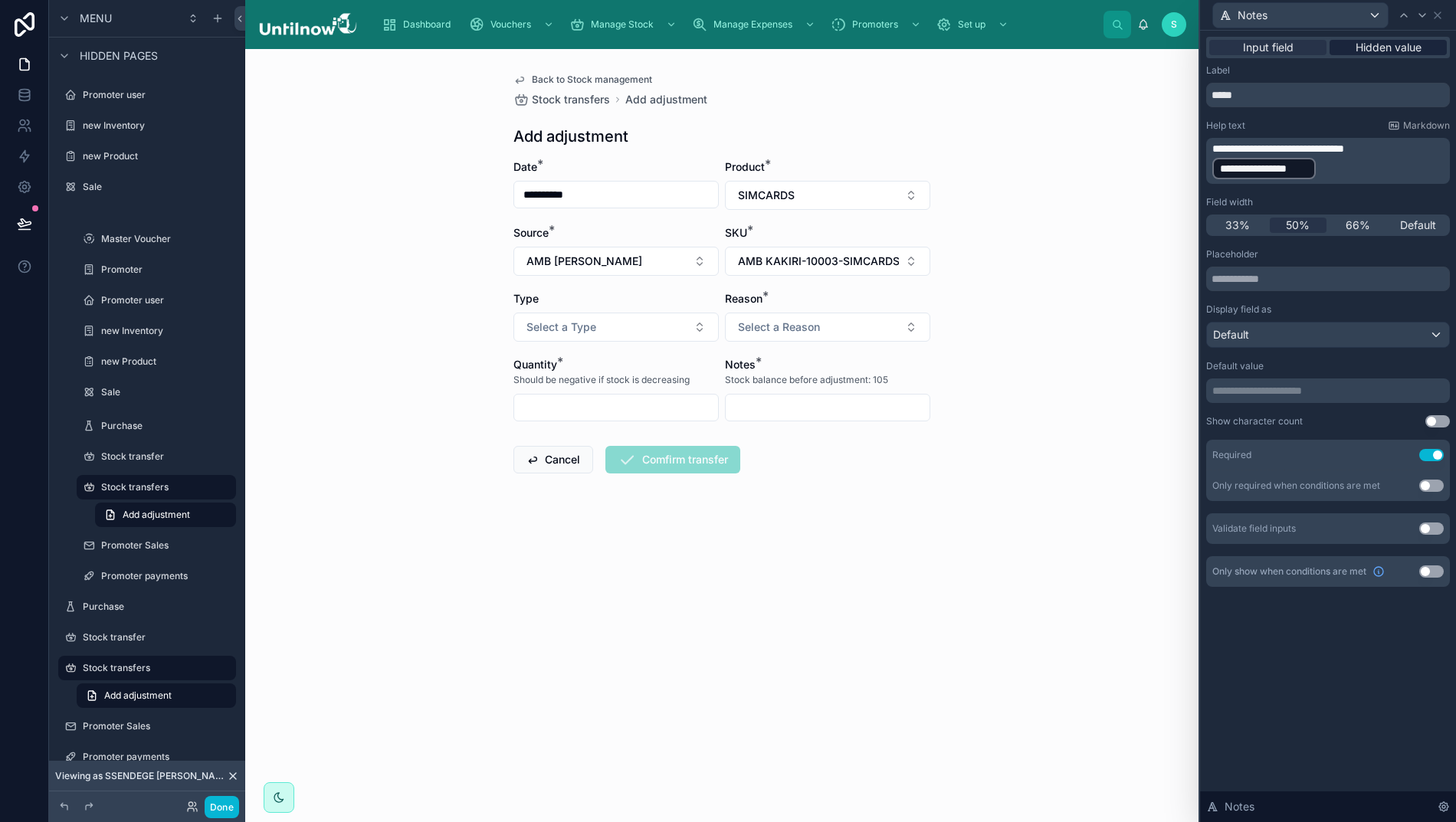
scroll to position [0, 9]
click at [1445, 16] on div "**********" at bounding box center [728, 411] width 1456 height 822
click at [1441, 13] on icon at bounding box center [1437, 15] width 13 height 13
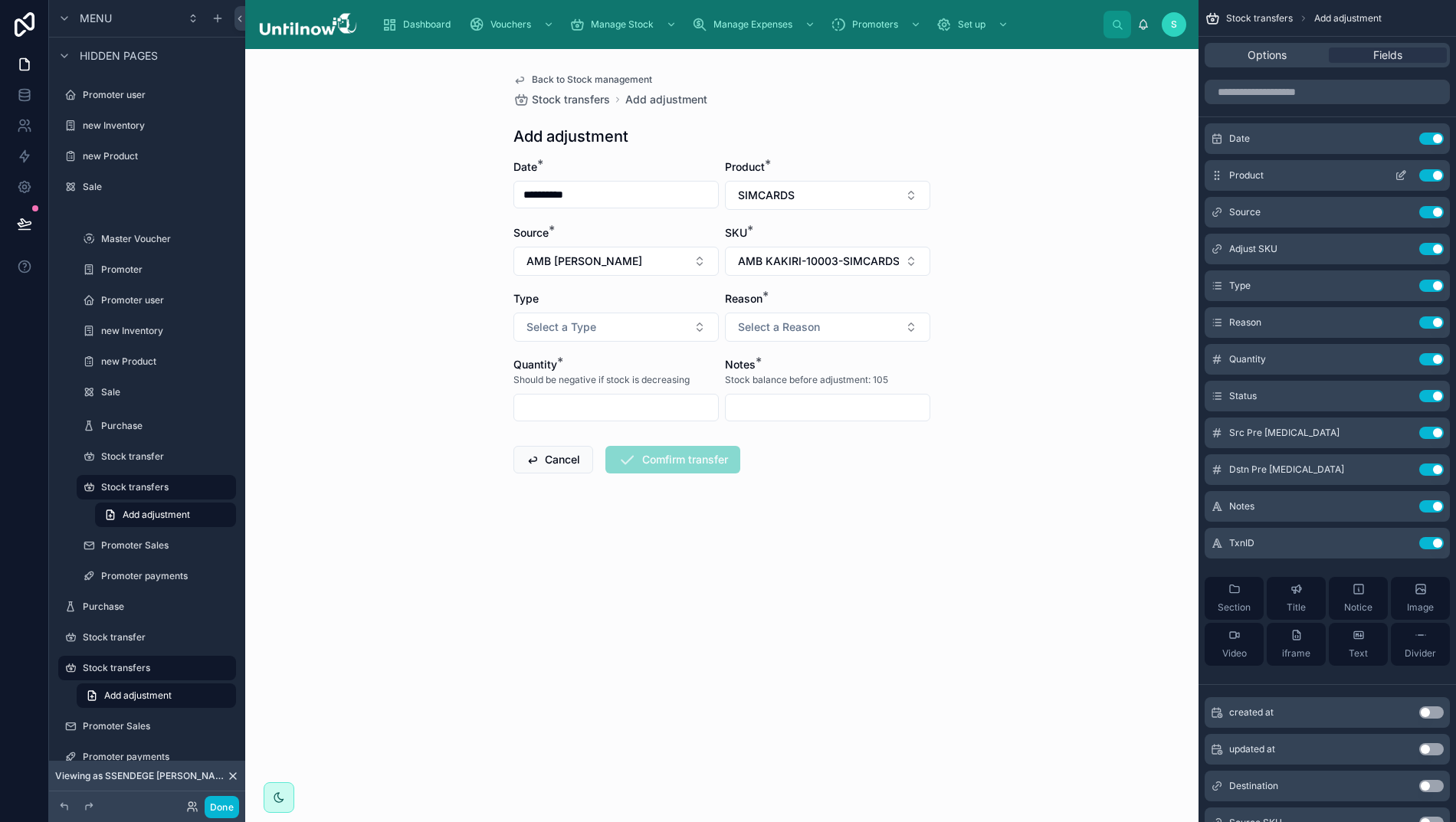
click at [1407, 173] on icon "scrollable content" at bounding box center [1400, 176] width 13 height 13
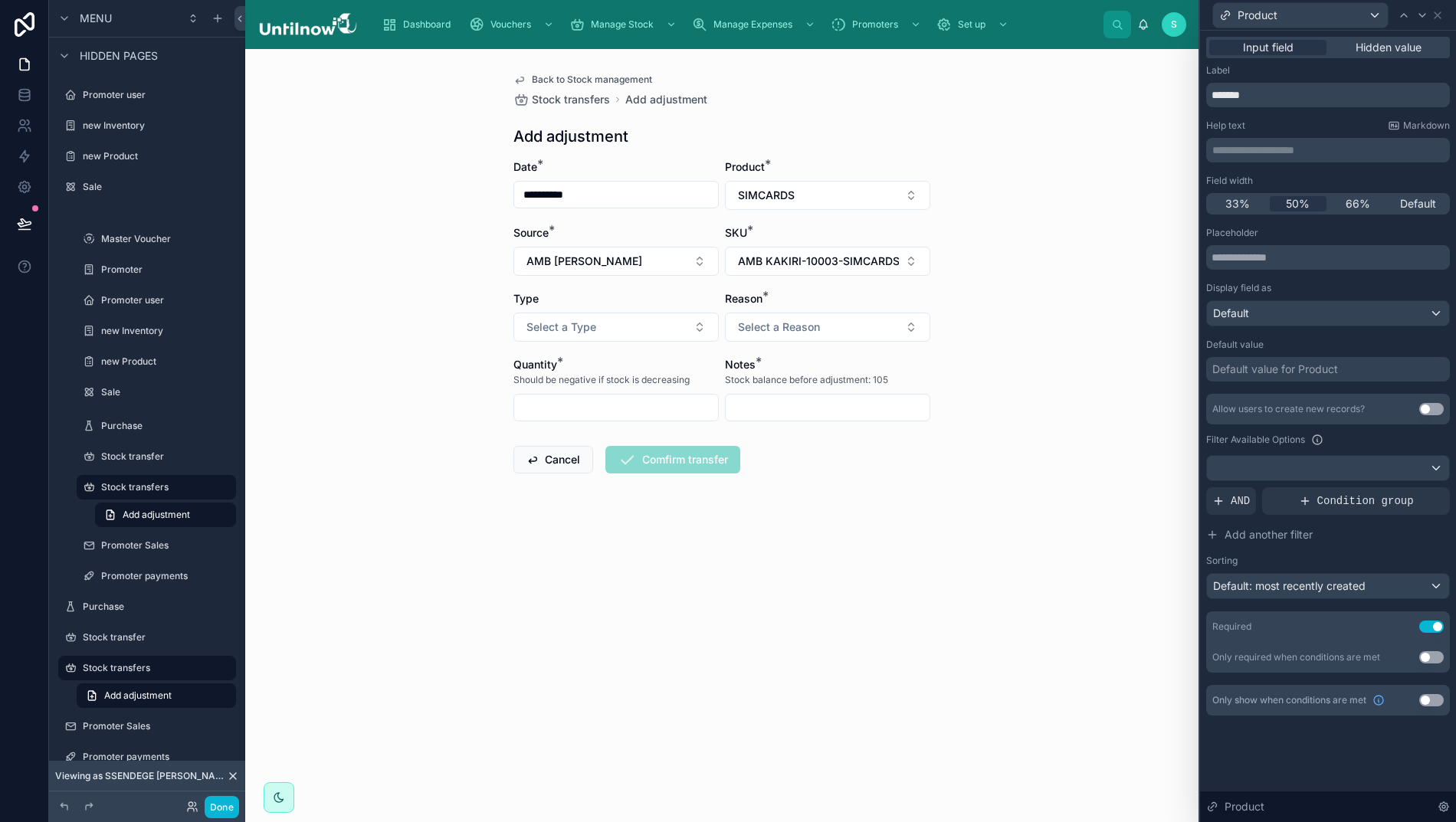
click at [1318, 590] on span "Default: most recently created" at bounding box center [1289, 586] width 152 height 13
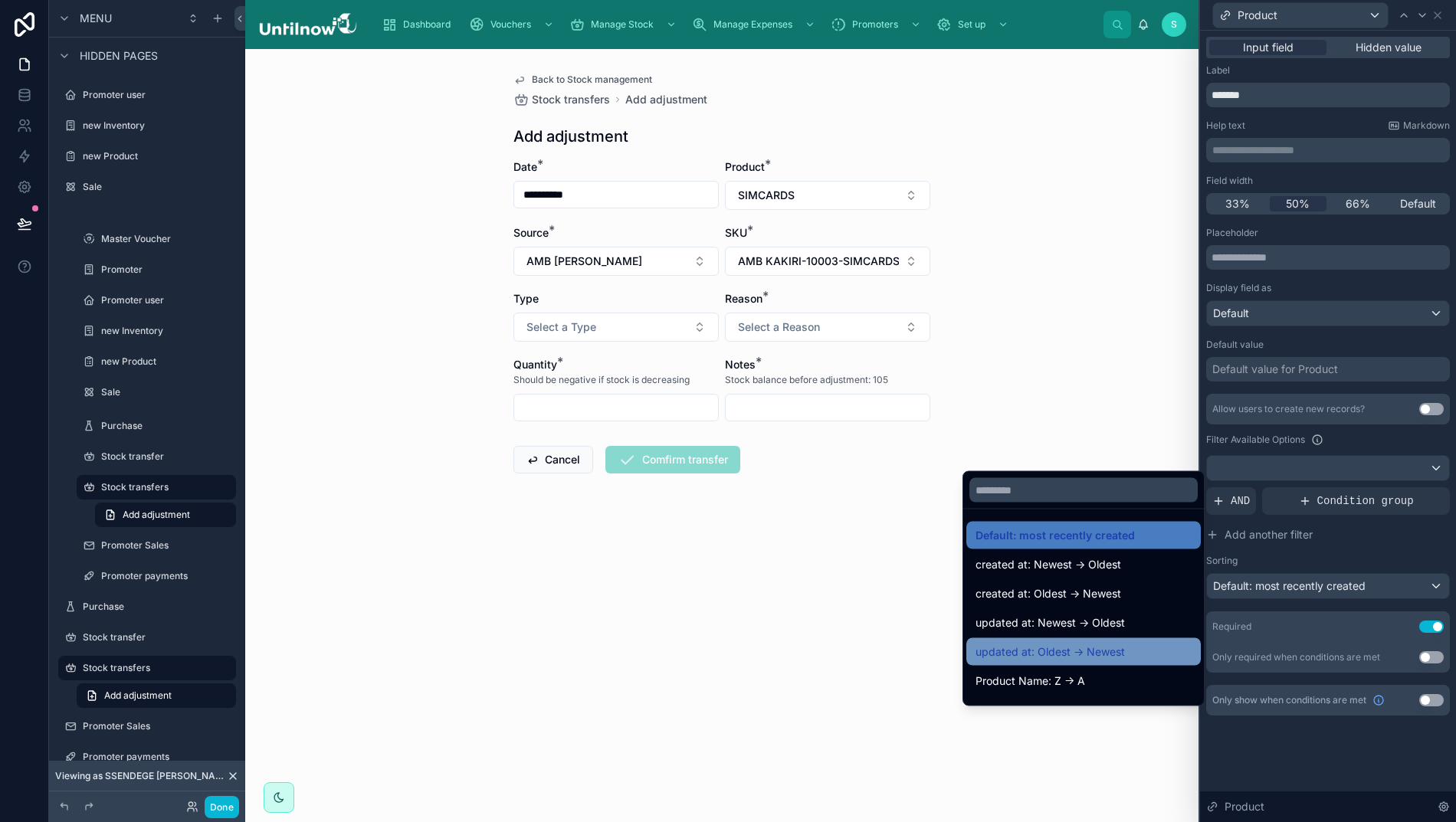
scroll to position [46, 0]
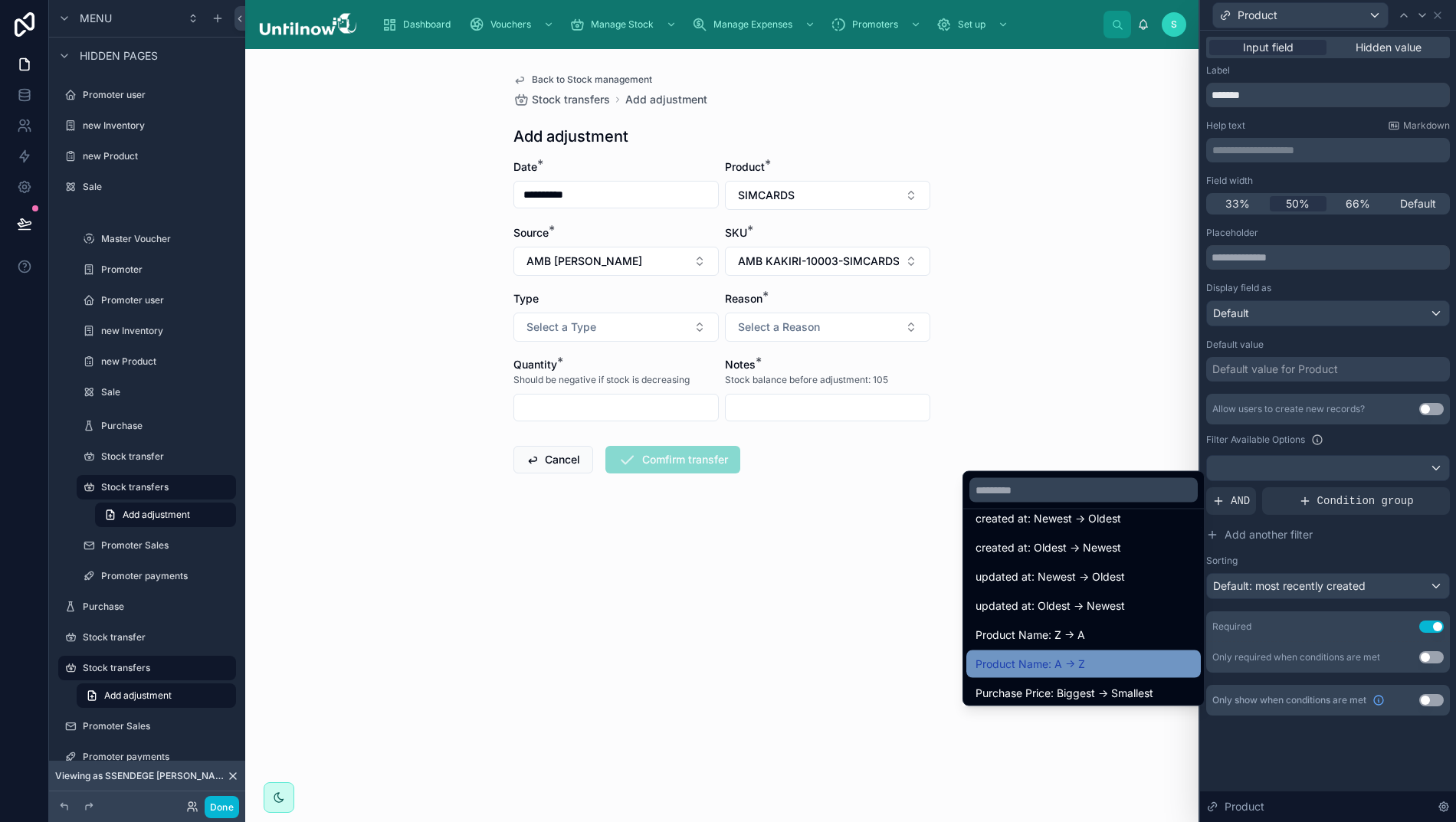
click at [1053, 668] on span "Product Name: A -> Z" at bounding box center [1030, 664] width 109 height 19
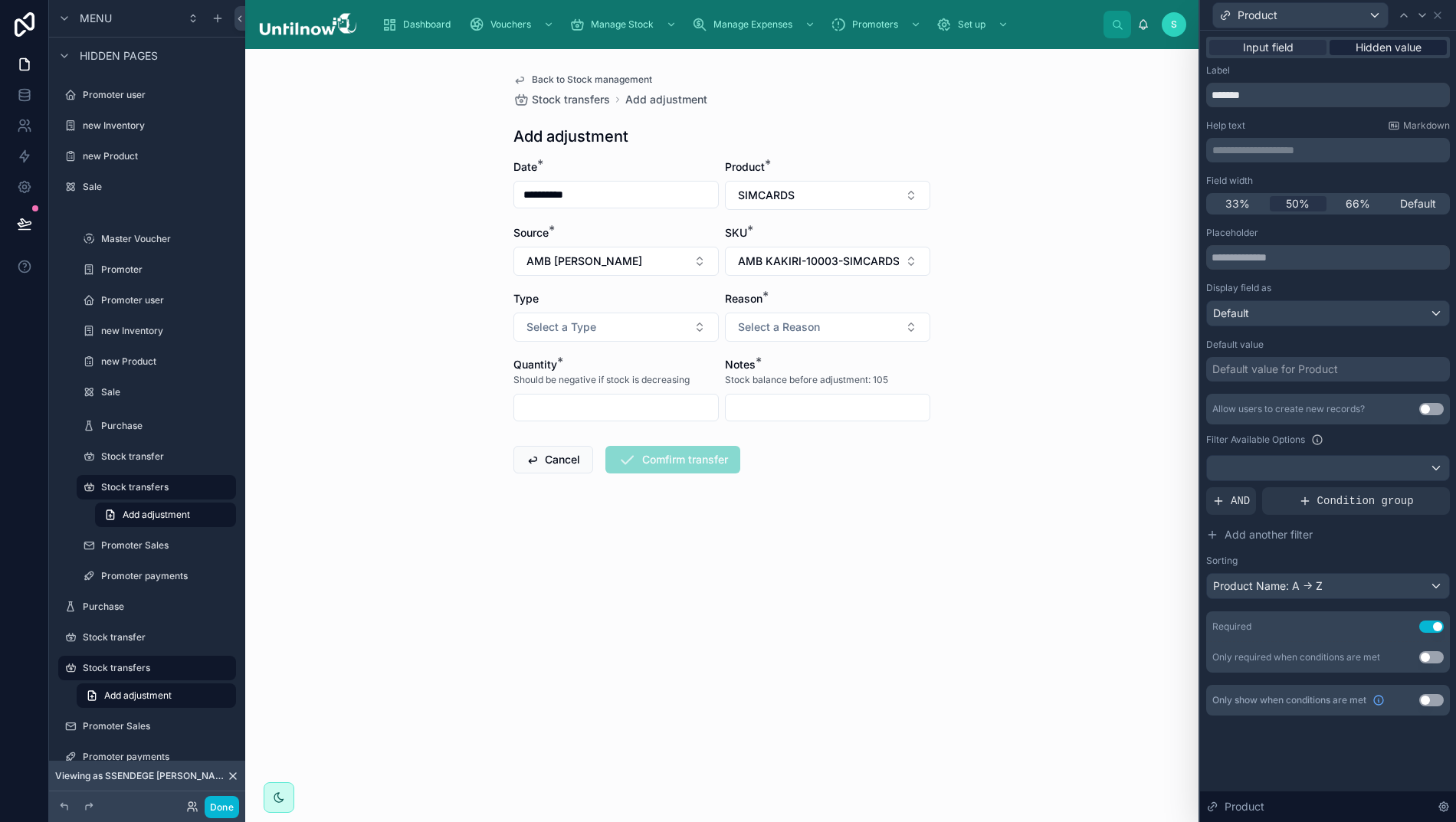
scroll to position [0, 9]
click at [1440, 13] on icon at bounding box center [1437, 15] width 6 height 6
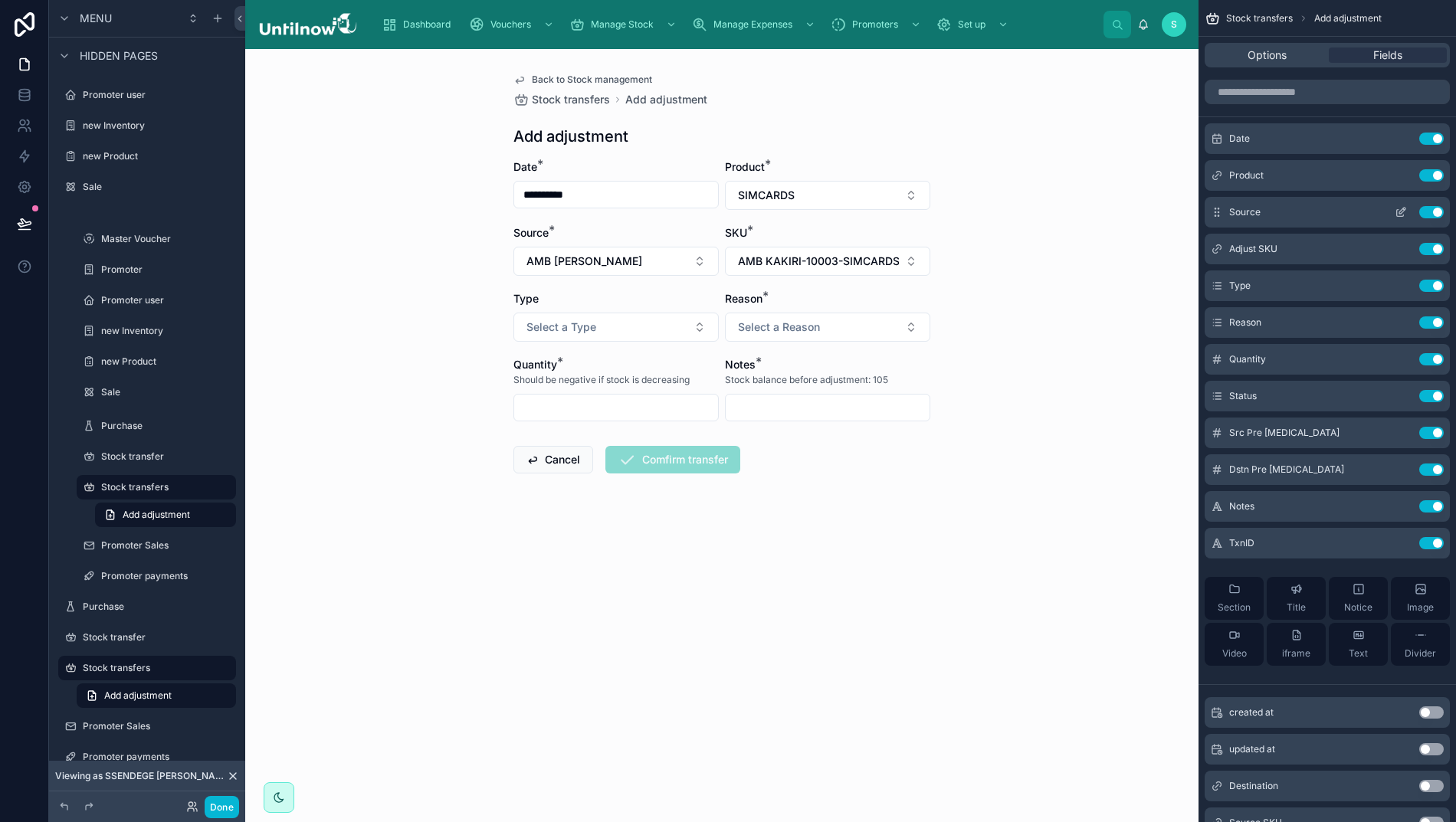
click at [1407, 211] on icon "scrollable content" at bounding box center [1400, 212] width 13 height 13
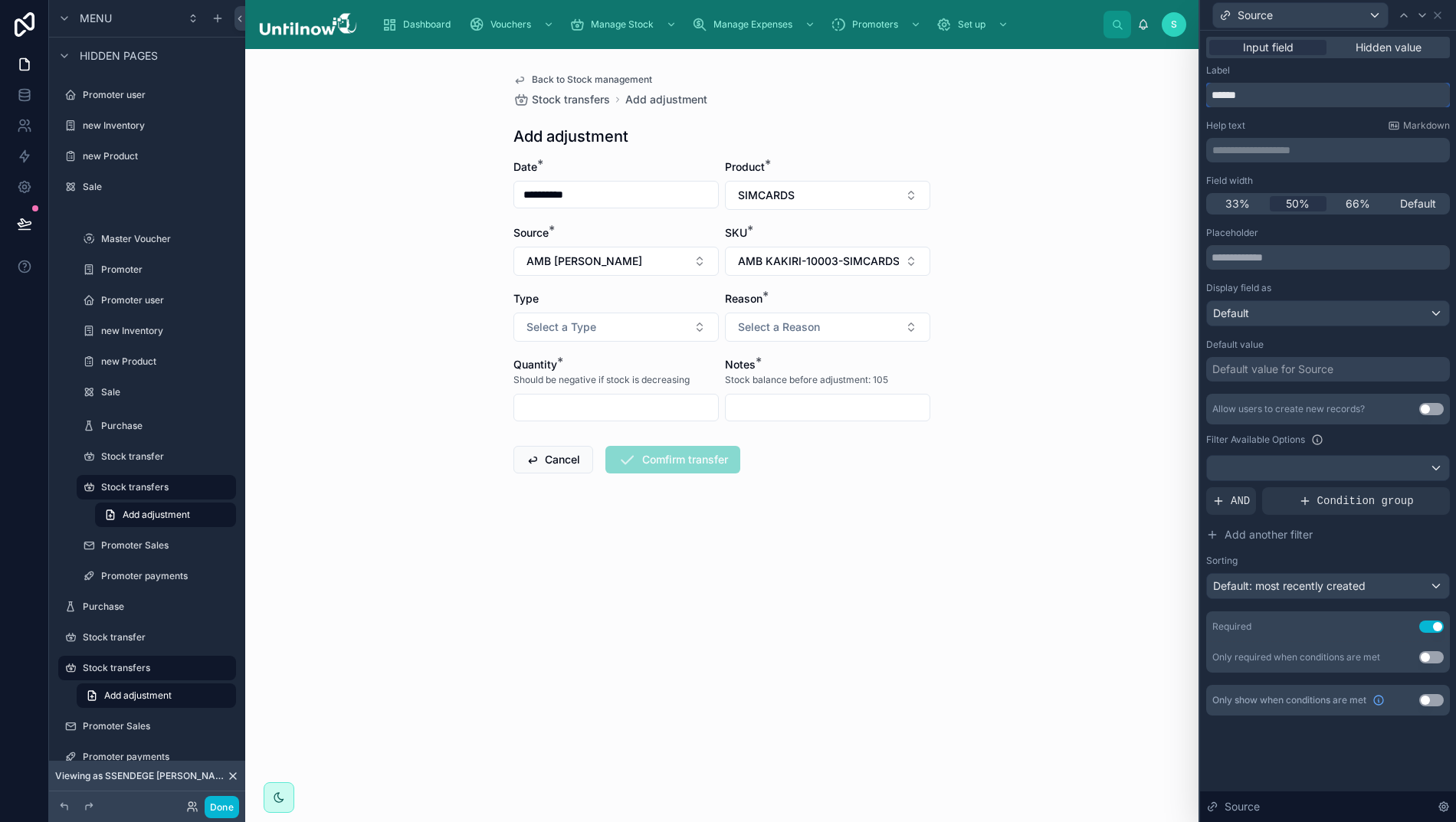
scroll to position [0, 15]
drag, startPoint x: 1285, startPoint y: 96, endPoint x: 1021, endPoint y: 83, distance: 264.3
click at [1021, 83] on div "**********" at bounding box center [728, 411] width 1456 height 822
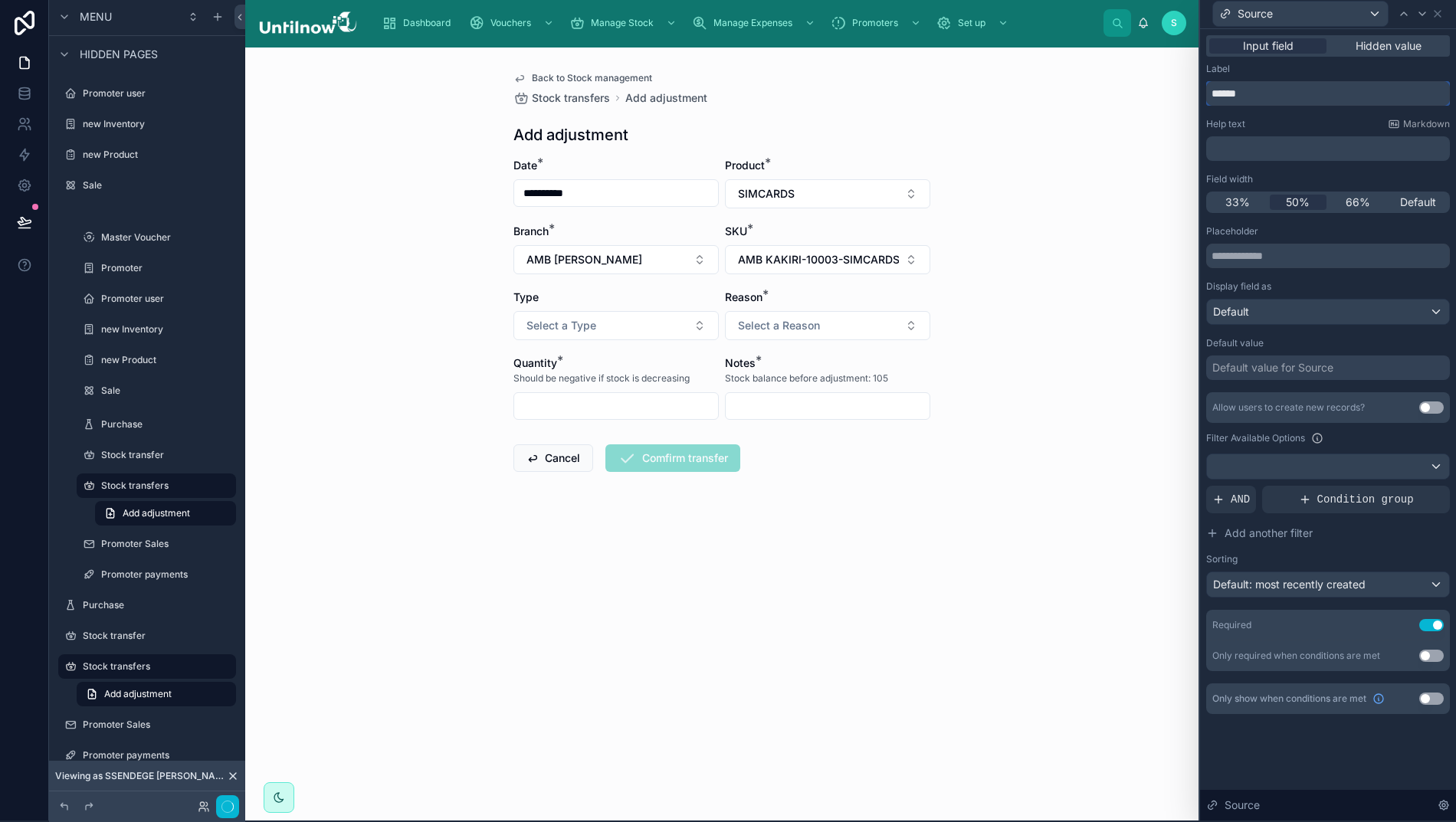
scroll to position [34, 15]
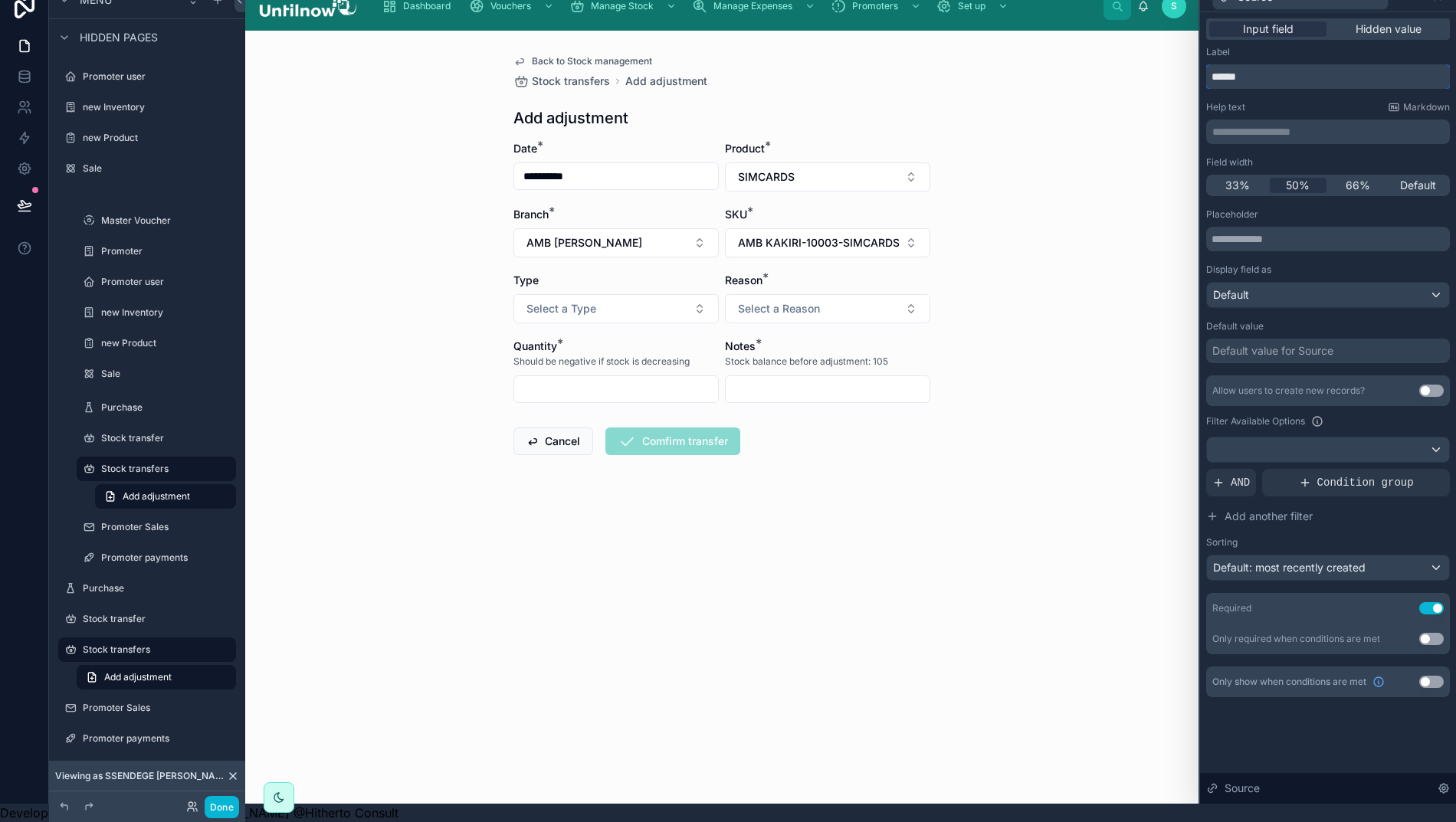
type input "******"
click at [1321, 561] on span "Default: most recently created" at bounding box center [1289, 567] width 152 height 13
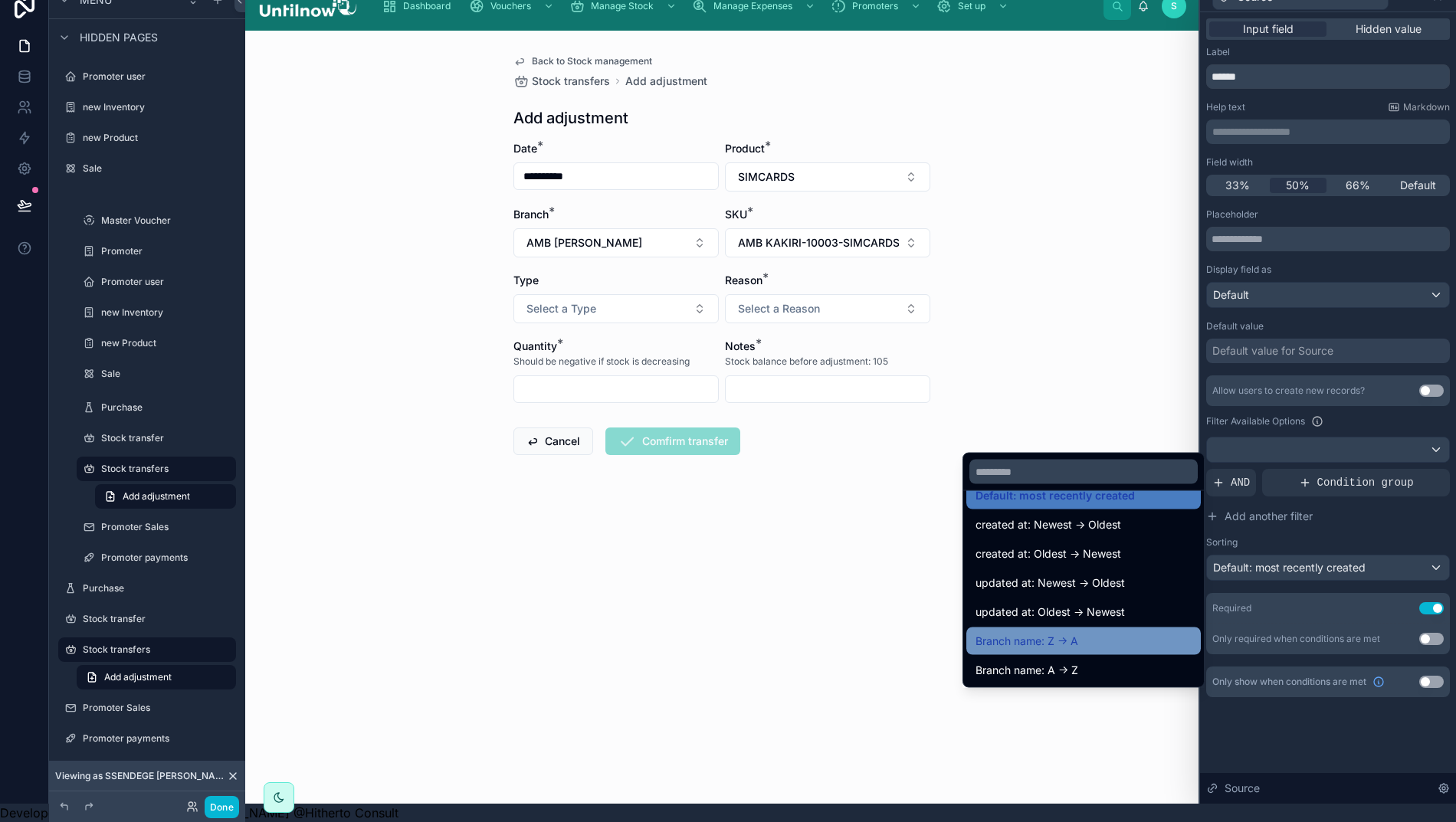
scroll to position [21, 0]
click at [1043, 661] on span "Branch name: A -> Z" at bounding box center [1026, 670] width 103 height 19
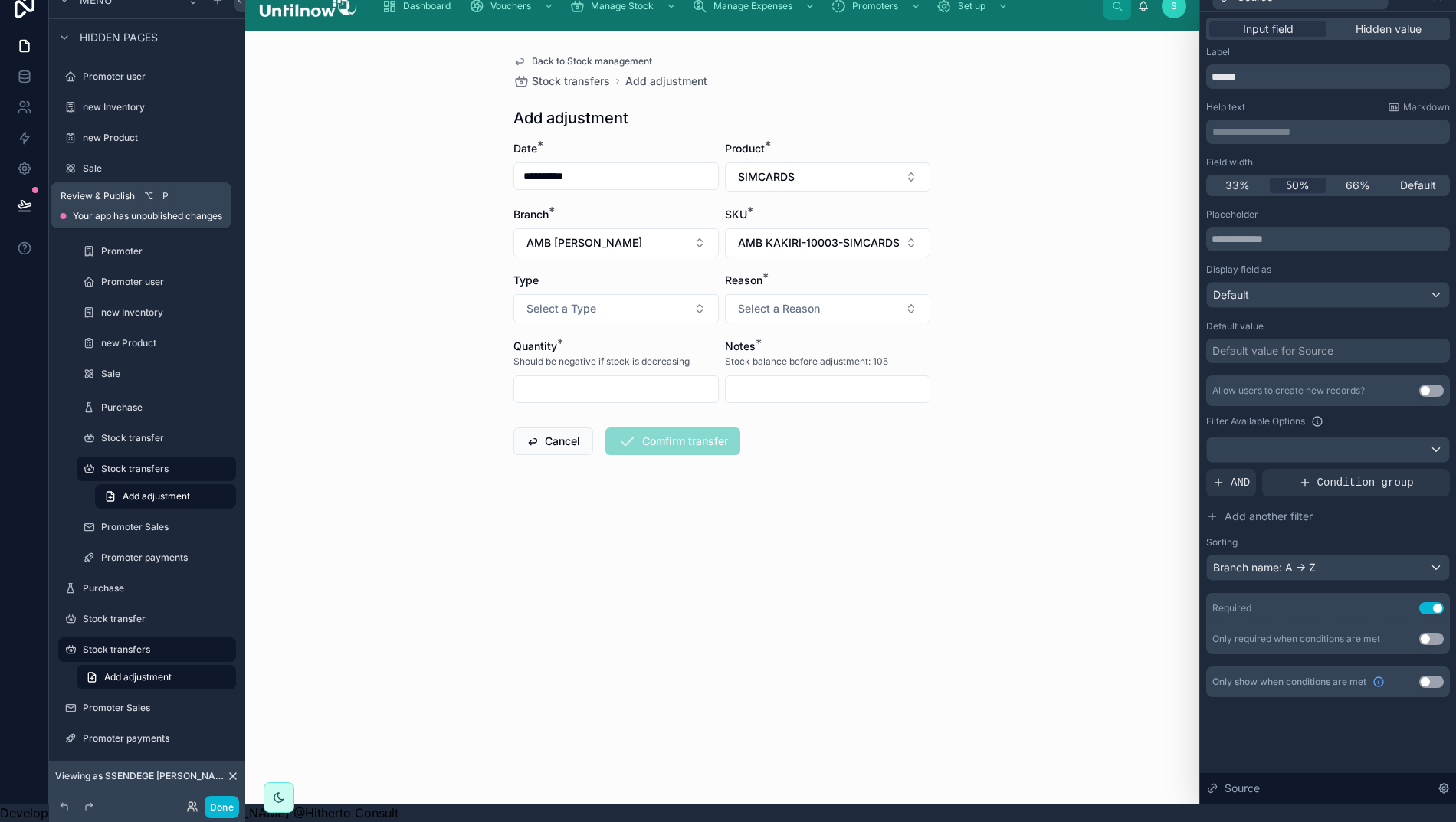
click at [17, 198] on icon at bounding box center [24, 205] width 15 height 15
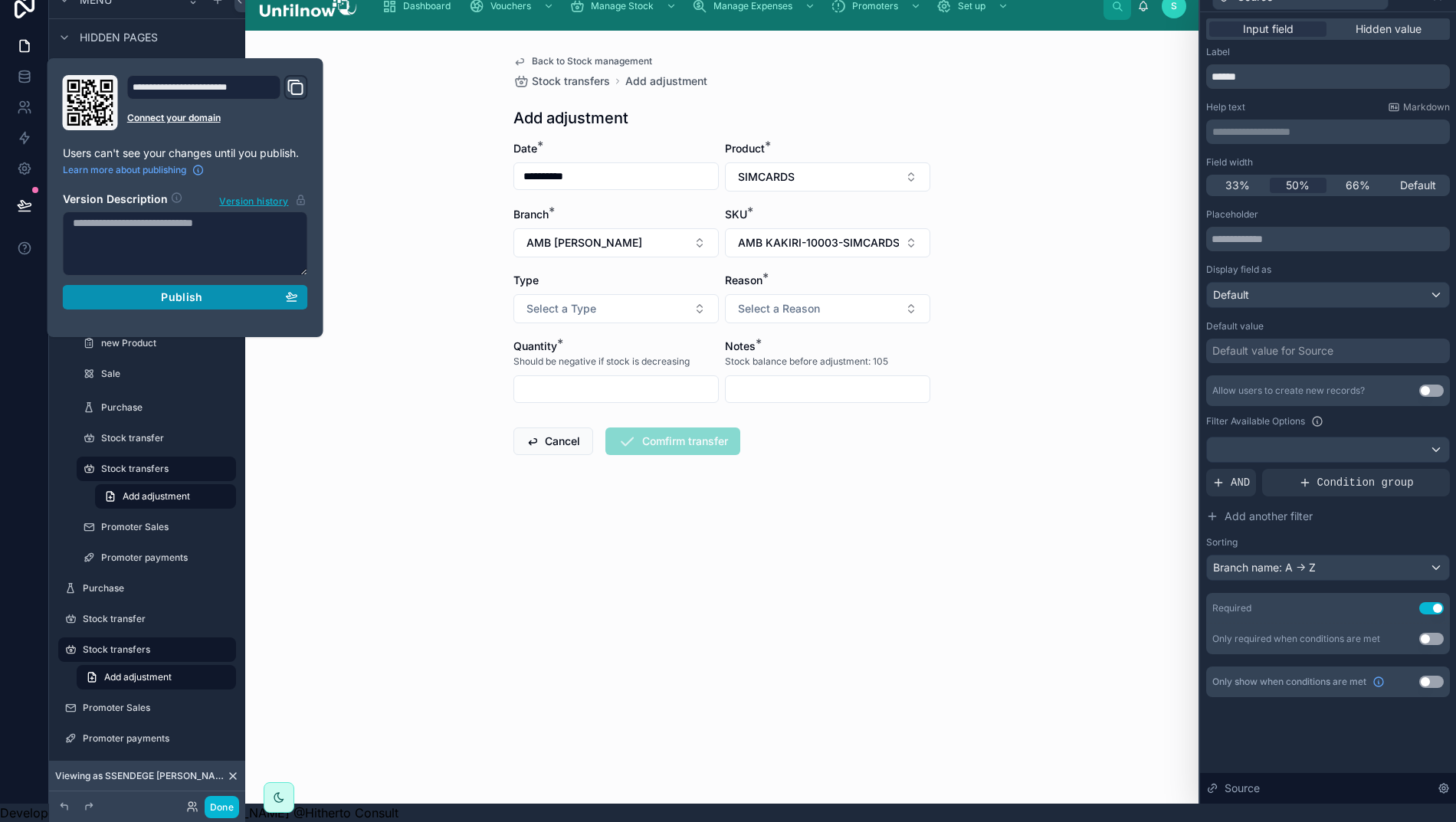
click at [161, 290] on span "Publish" at bounding box center [182, 296] width 41 height 13
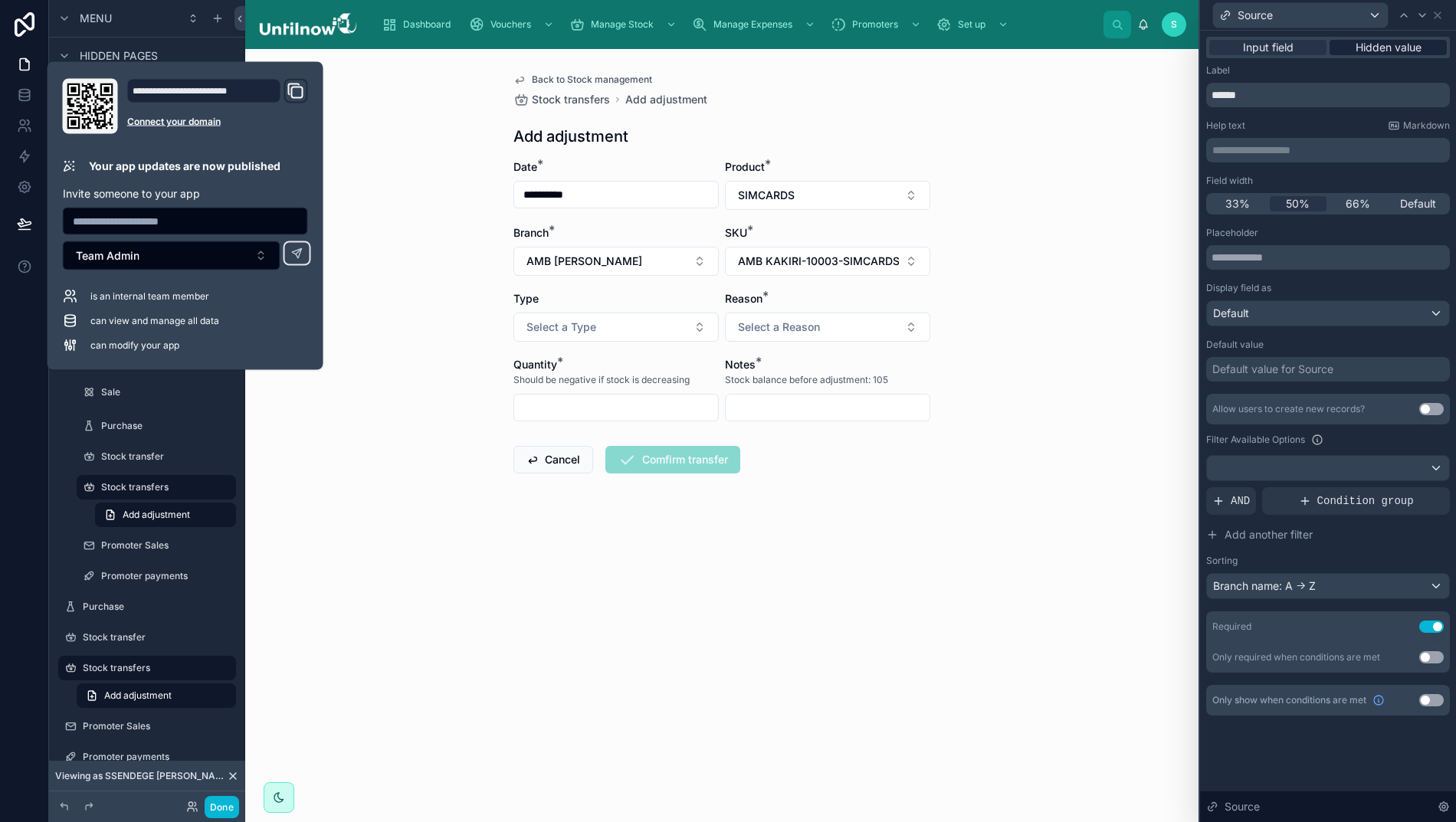
scroll to position [0, 15]
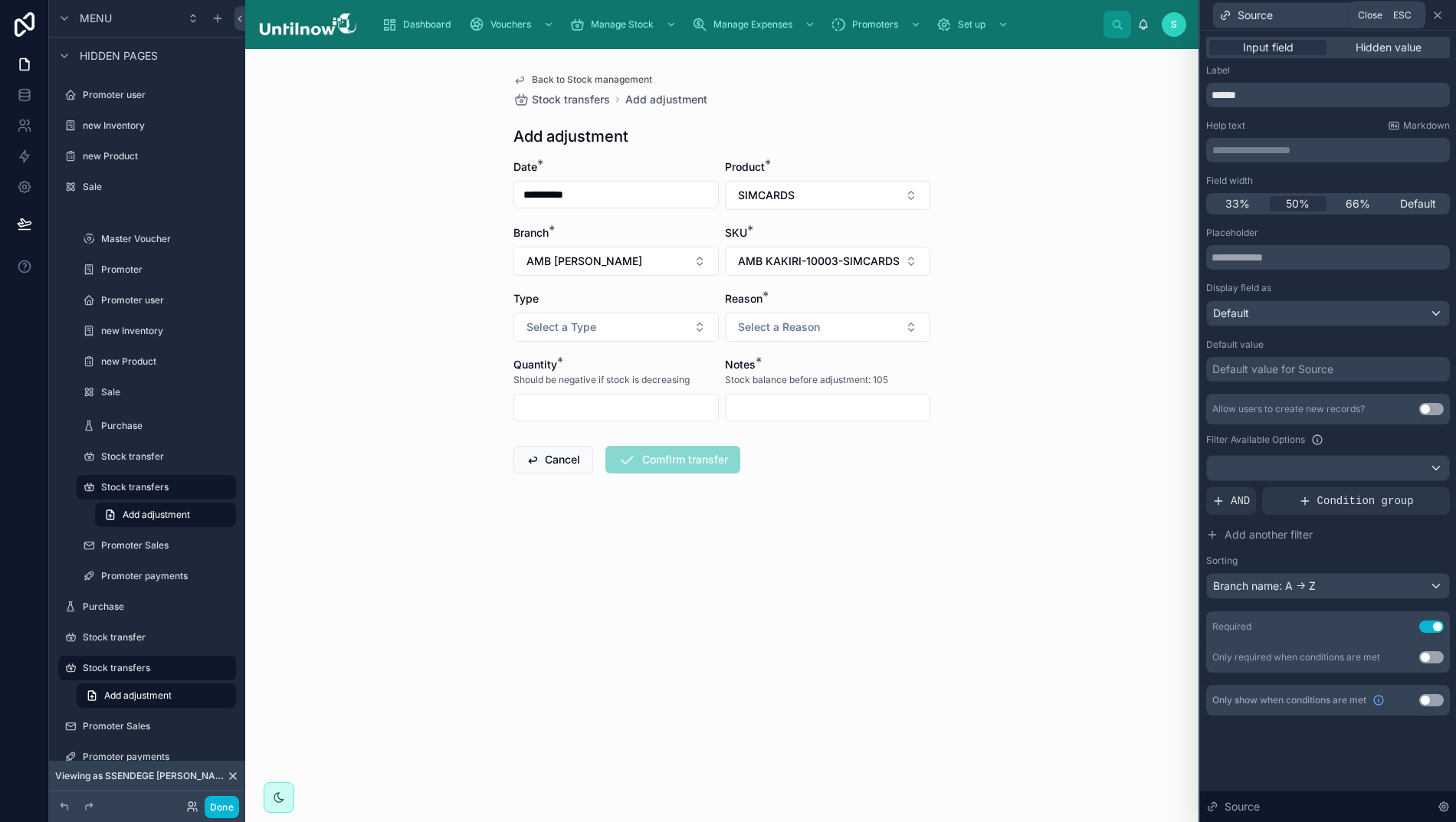
click at [1435, 16] on icon at bounding box center [1437, 15] width 6 height 6
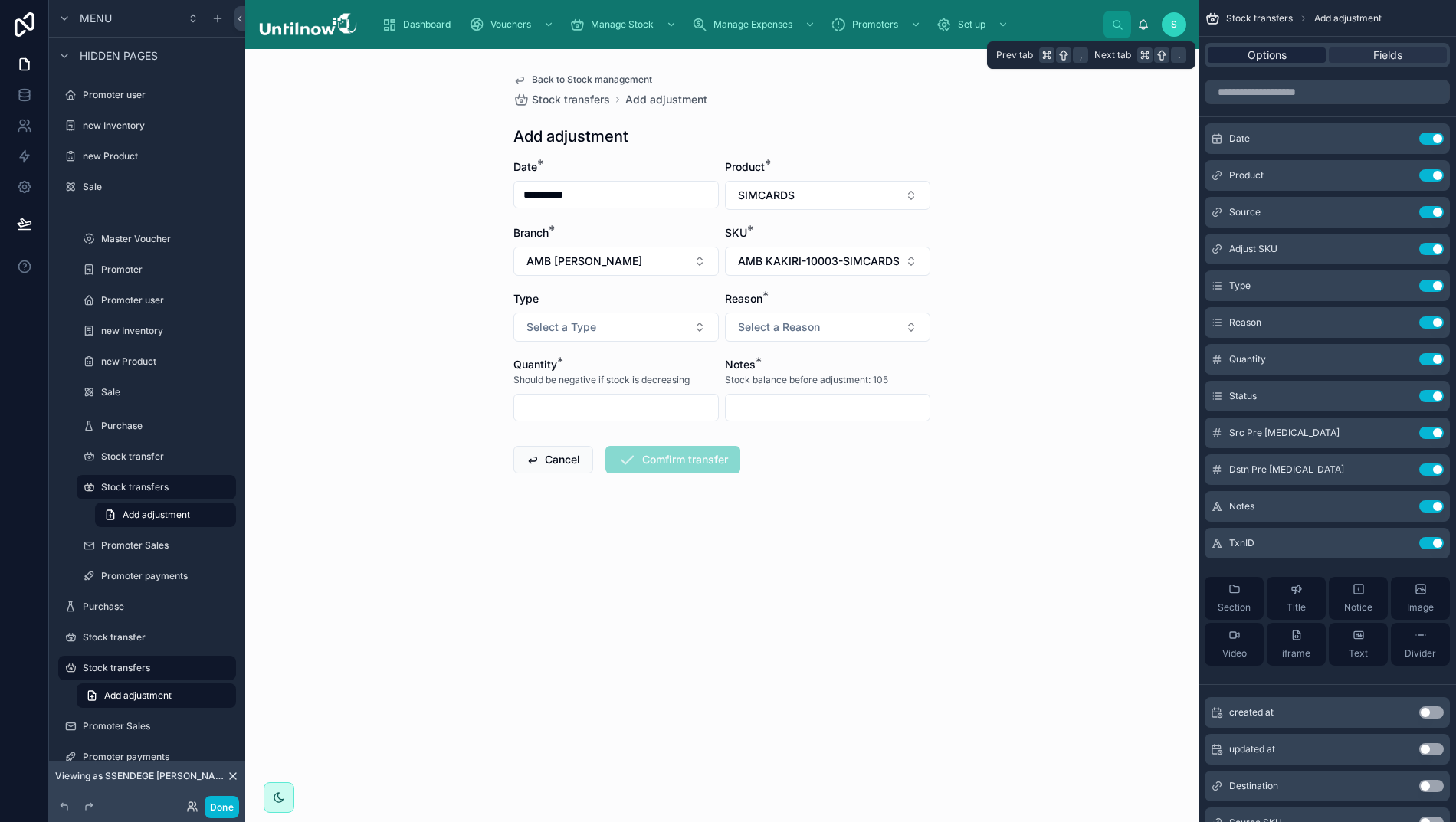
click at [1247, 47] on span "Options" at bounding box center [1267, 55] width 39 height 15
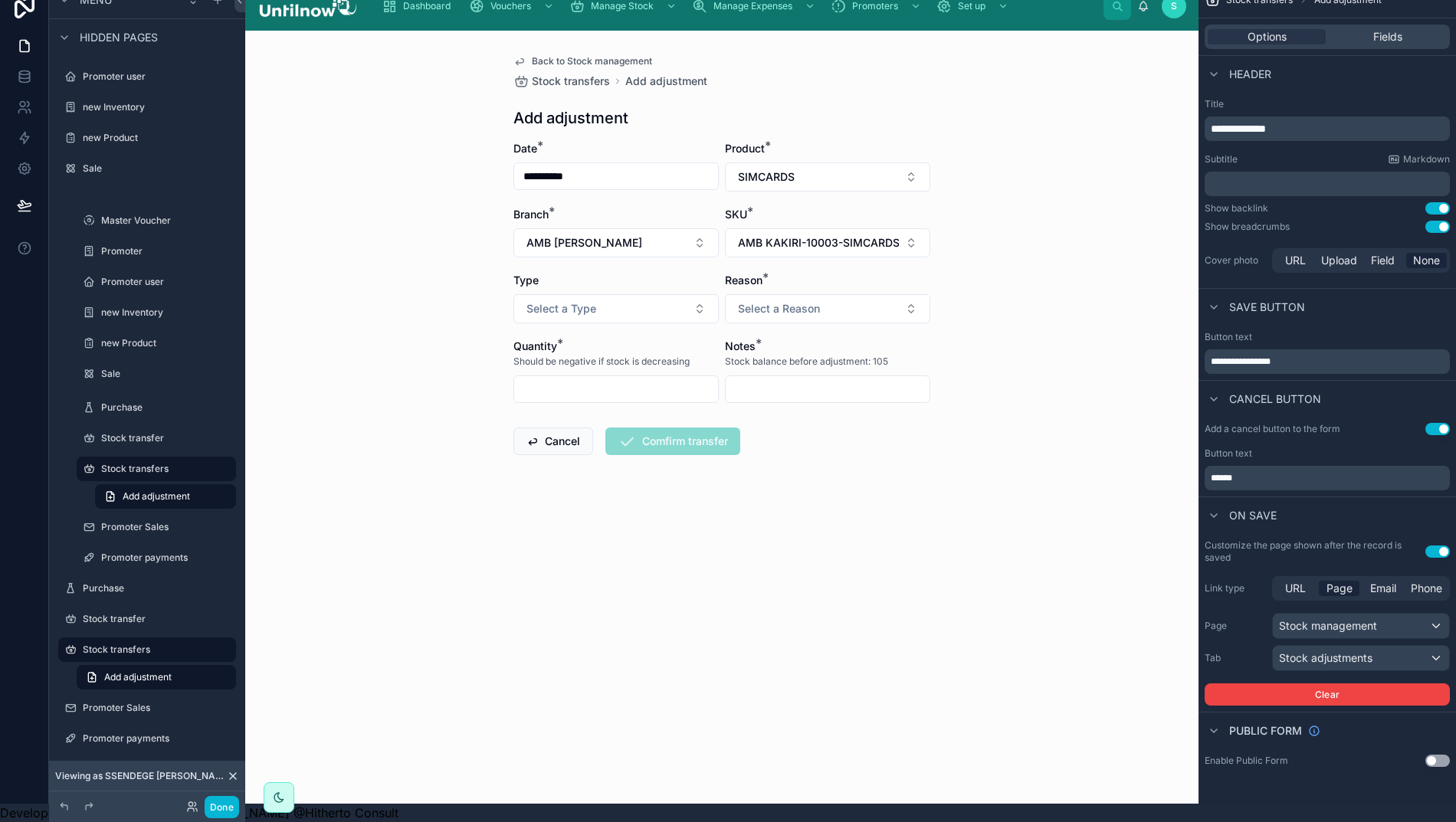
scroll to position [34, 15]
click at [592, 295] on button "Select a Type" at bounding box center [615, 309] width 205 height 30
click at [577, 375] on div "Adjust (- decrease stock)" at bounding box center [578, 379] width 108 height 13
click at [795, 301] on span "Select a Reason" at bounding box center [779, 308] width 82 height 15
click at [765, 375] on div "Damage" at bounding box center [754, 379] width 37 height 13
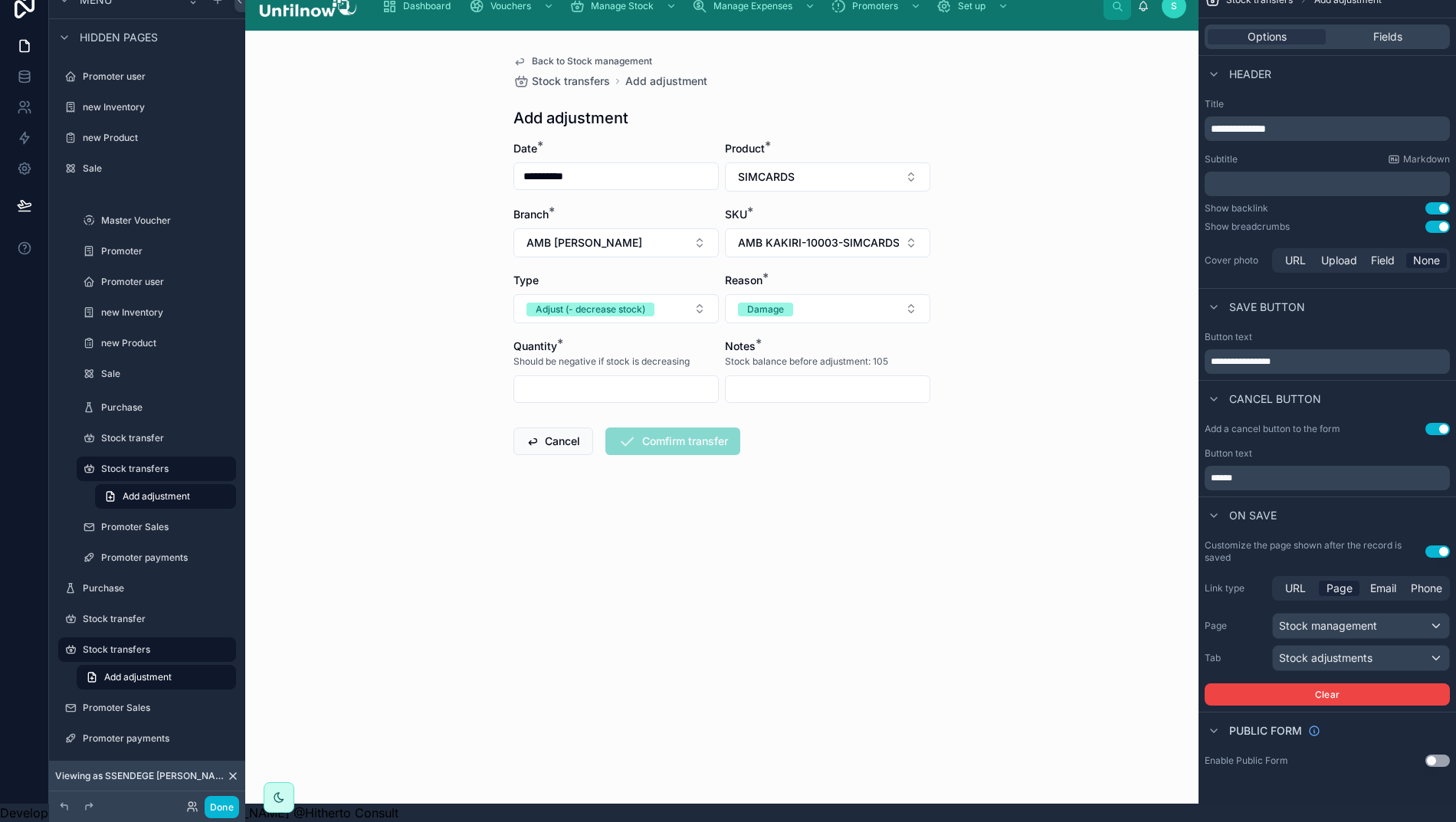
click at [642, 379] on input "text" at bounding box center [616, 390] width 204 height 21
type input "*"
click at [761, 379] on input "text" at bounding box center [827, 390] width 204 height 21
type input "*"
click at [633, 429] on button "Comfirm transfer" at bounding box center [672, 441] width 135 height 28
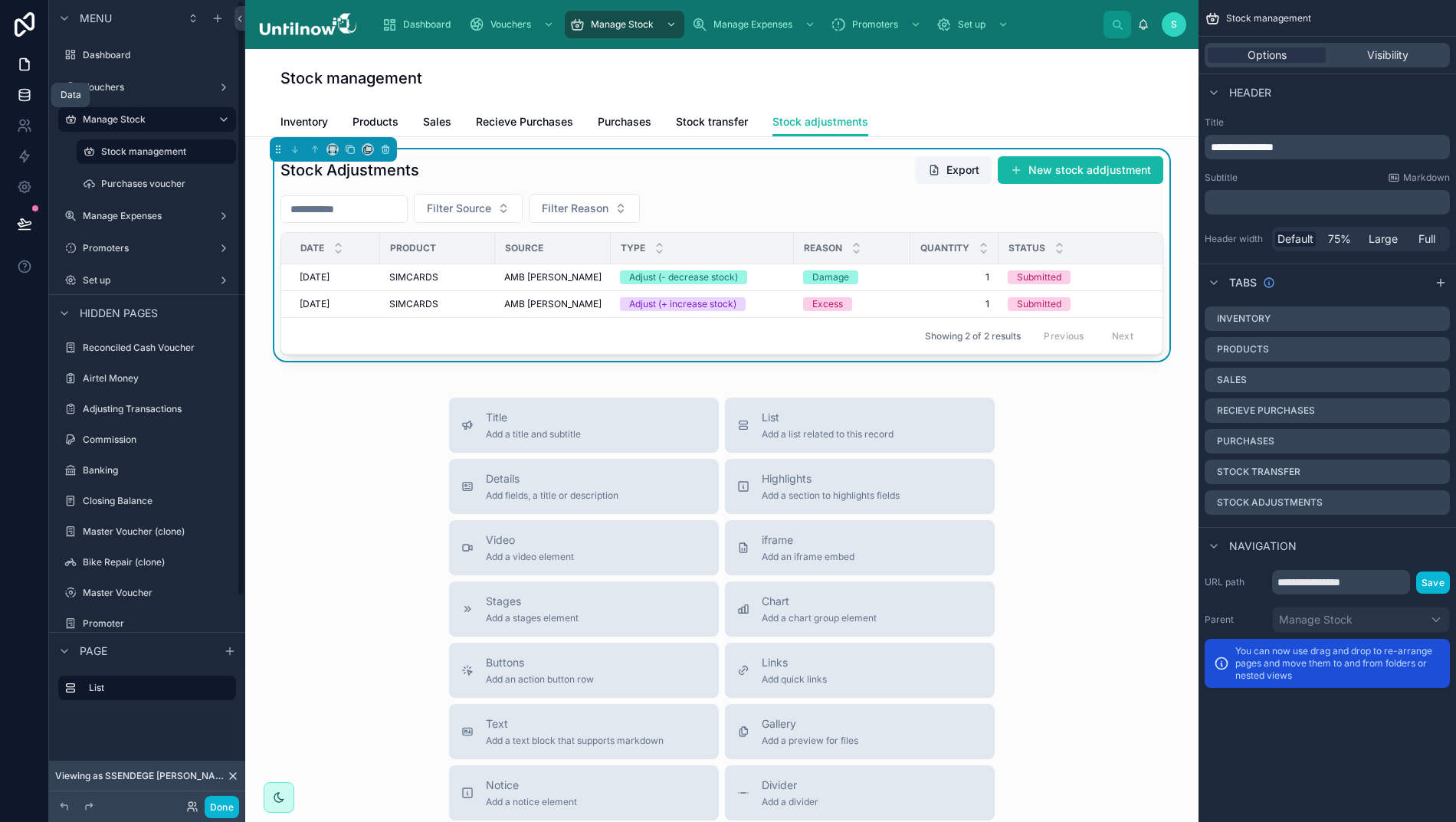
click at [0, 101] on link at bounding box center [24, 95] width 48 height 30
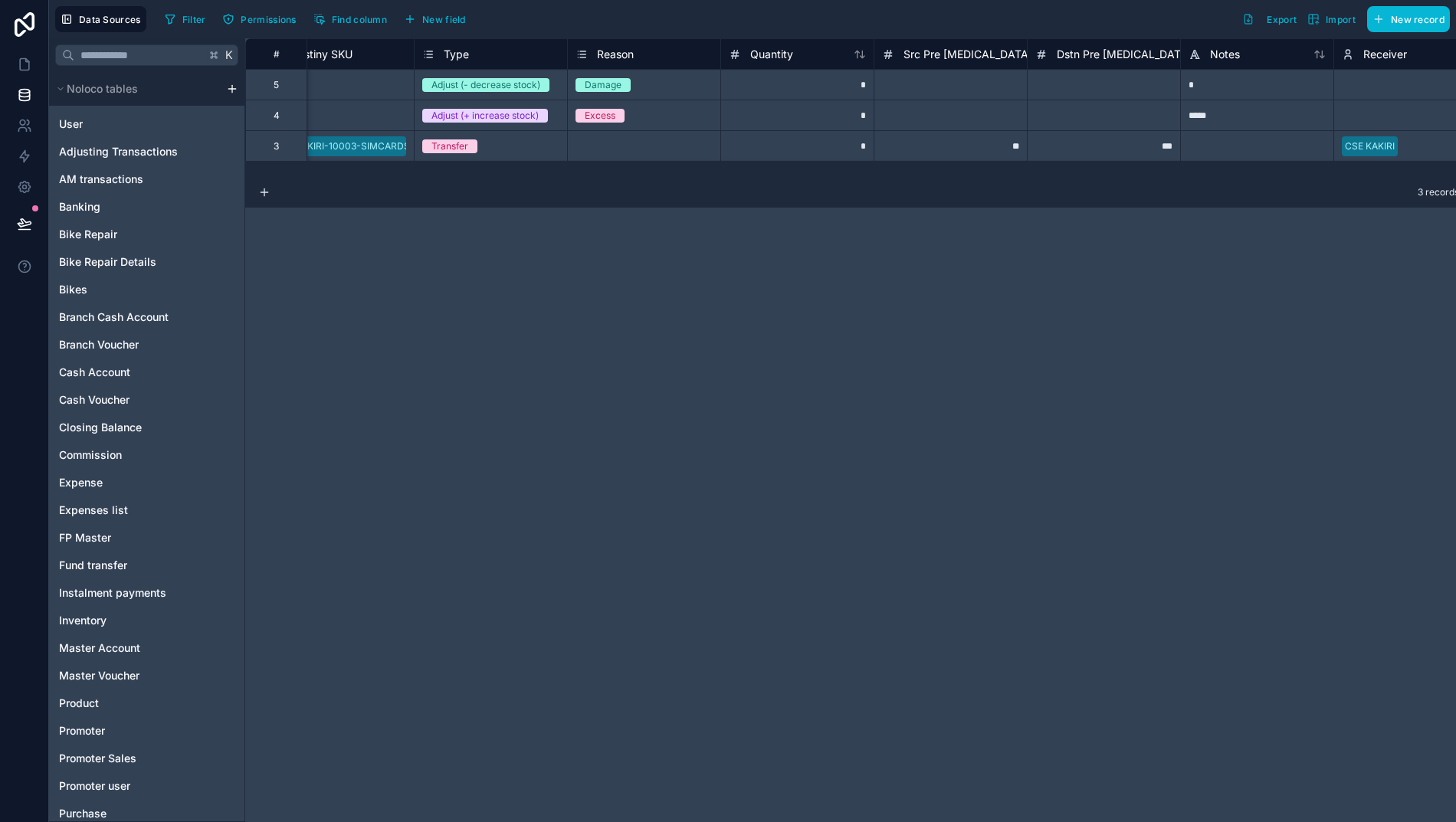
scroll to position [0, 1117]
click at [17, 220] on icon at bounding box center [24, 223] width 15 height 15
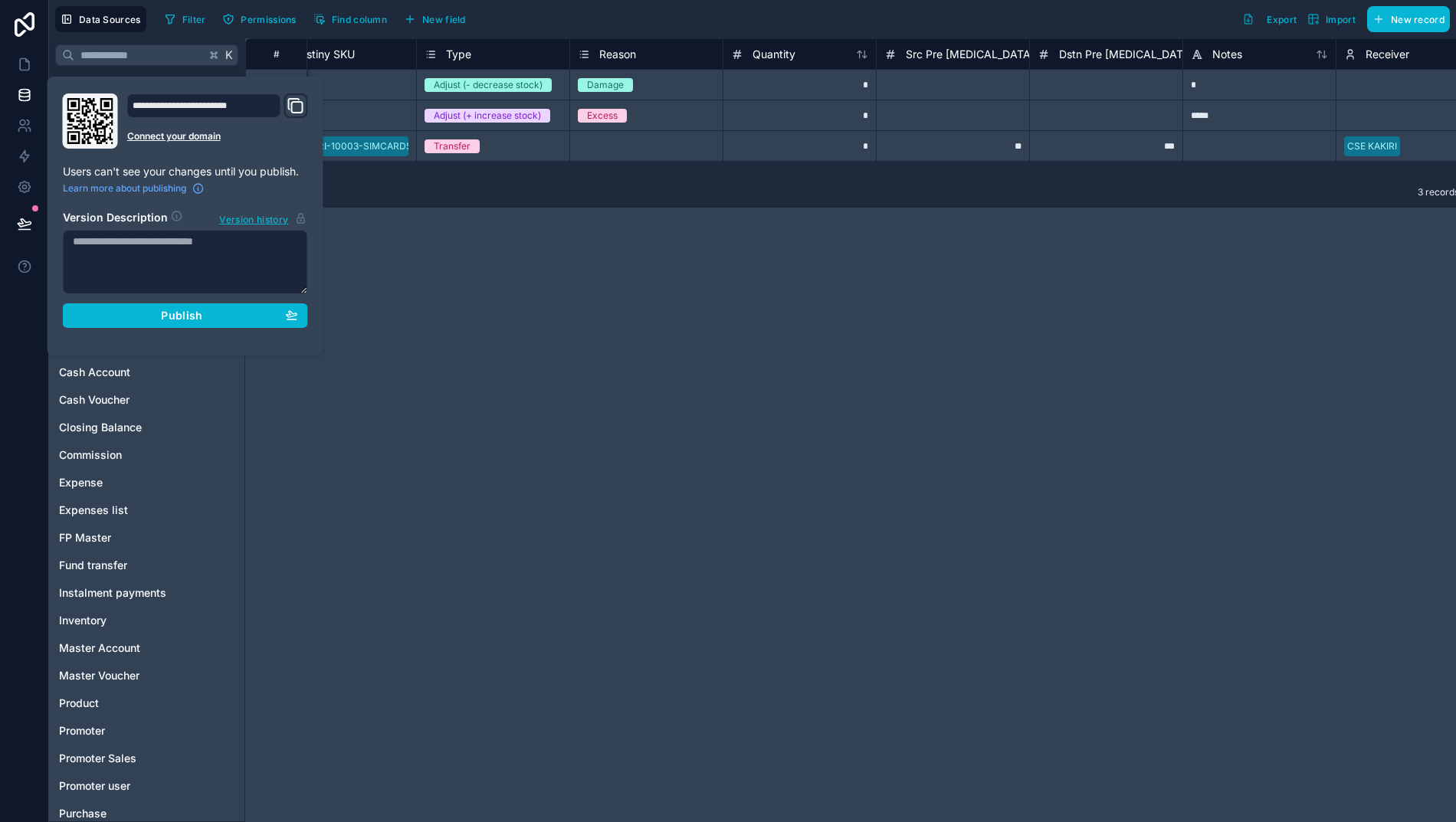
click at [161, 319] on span "Publish" at bounding box center [182, 315] width 41 height 13
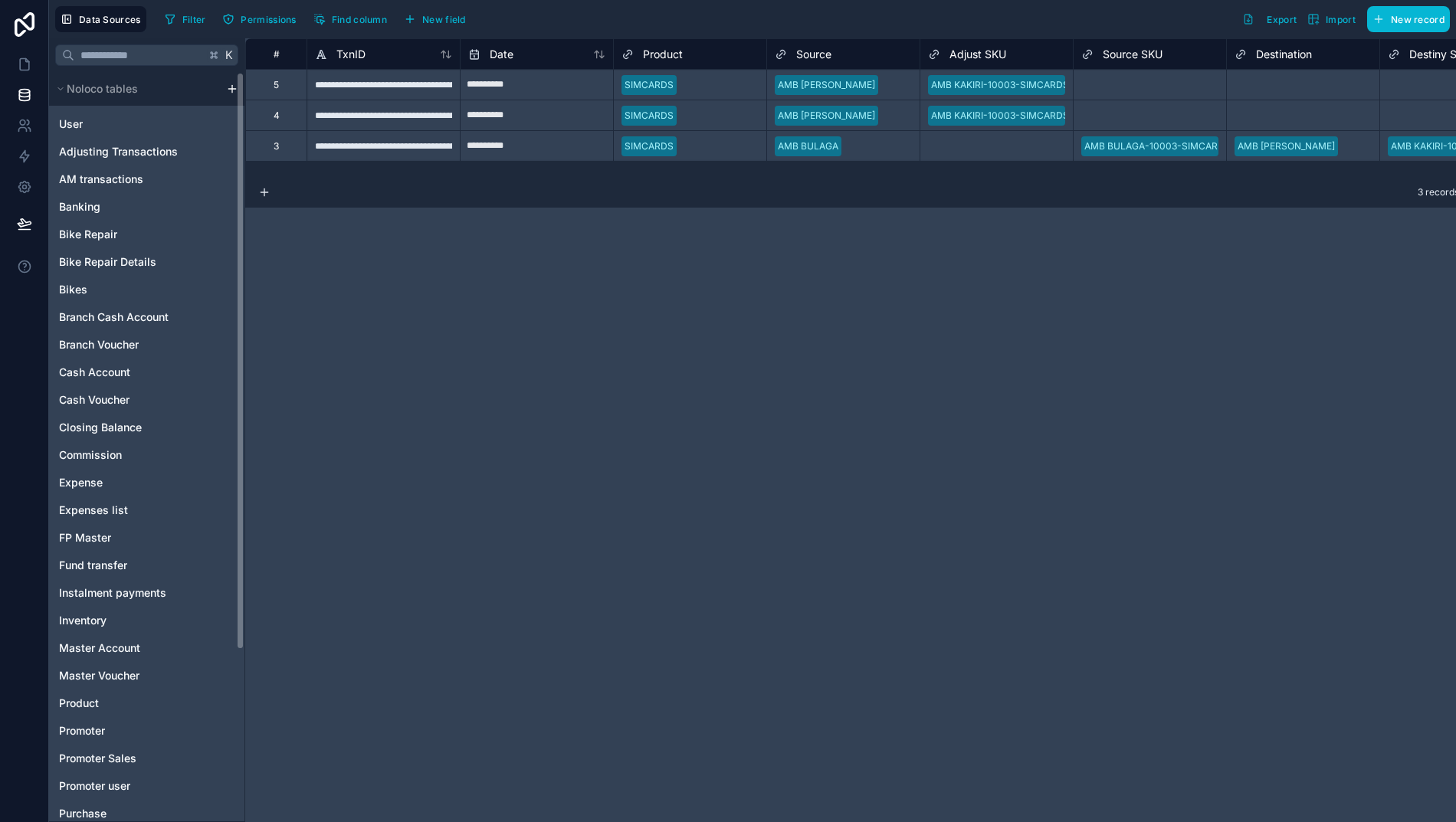
drag, startPoint x: 595, startPoint y: 427, endPoint x: 630, endPoint y: 475, distance: 59.4
click at [595, 427] on div "**********" at bounding box center [858, 430] width 1226 height 783
click at [80, 344] on span "Branch Voucher" at bounding box center [98, 344] width 80 height 15
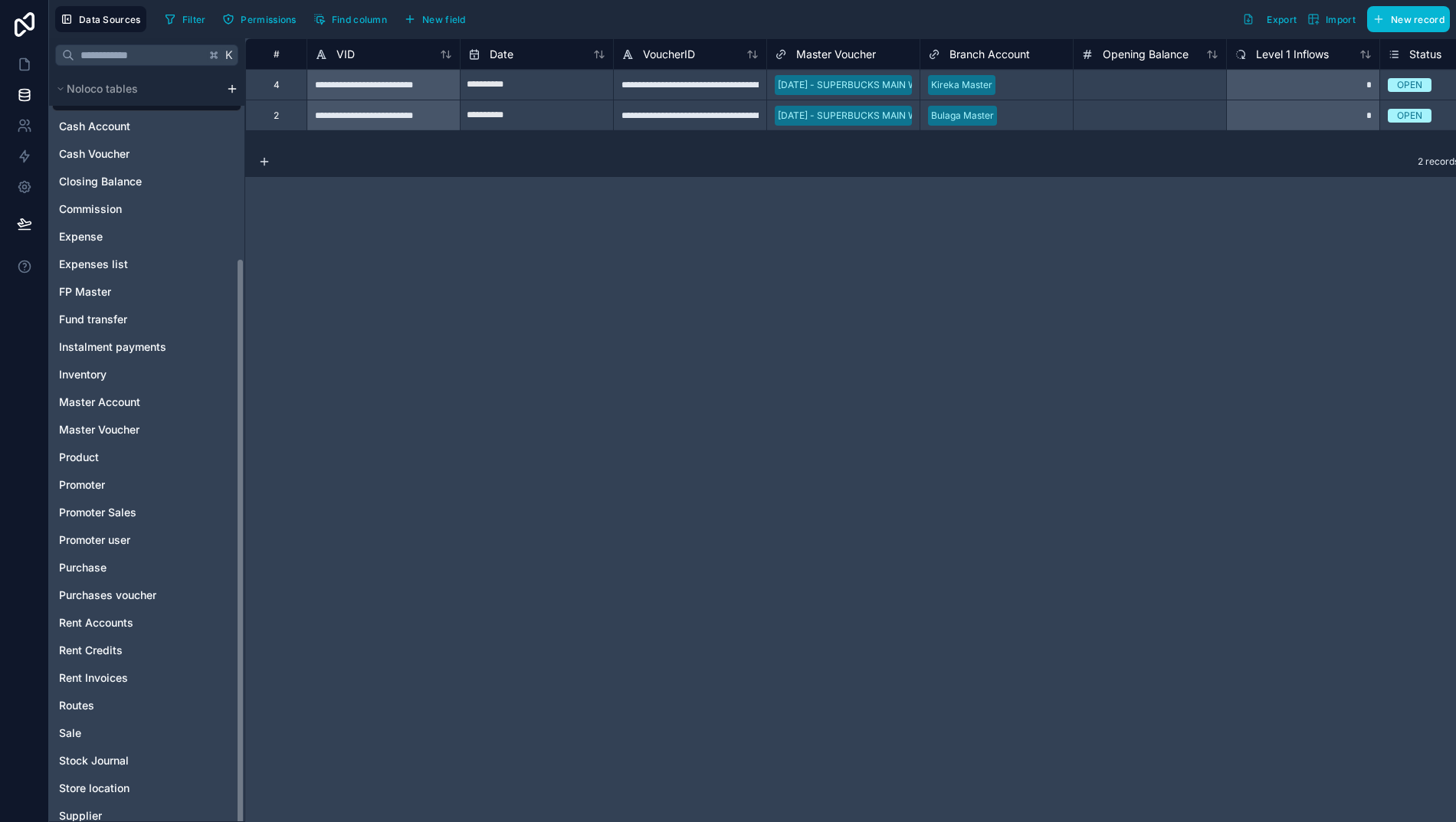
scroll to position [245, 0]
click at [86, 125] on span "Cash Account" at bounding box center [95, 126] width 72 height 15
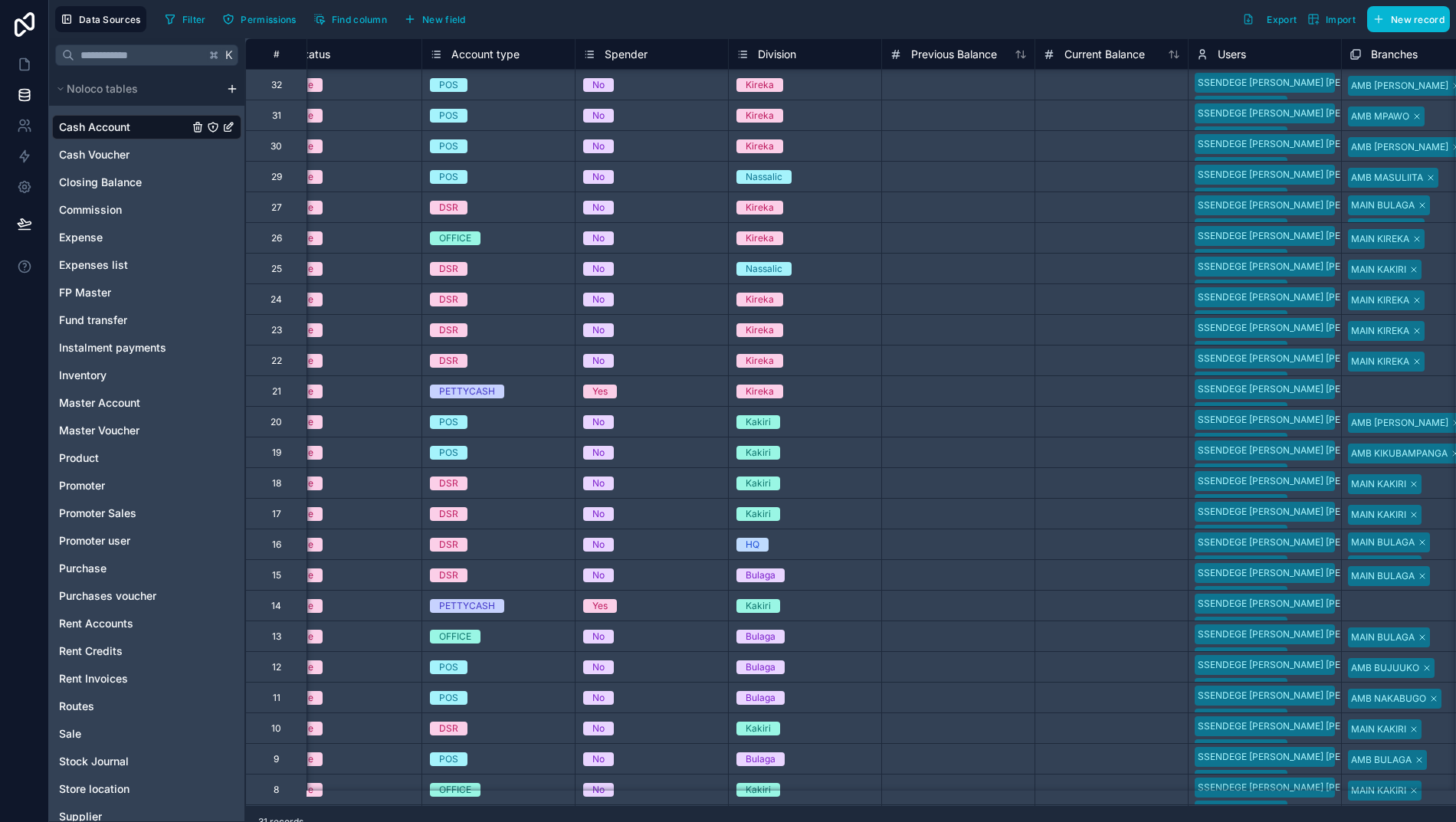
scroll to position [0, 192]
click at [1270, 25] on button "Export" at bounding box center [1269, 19] width 65 height 26
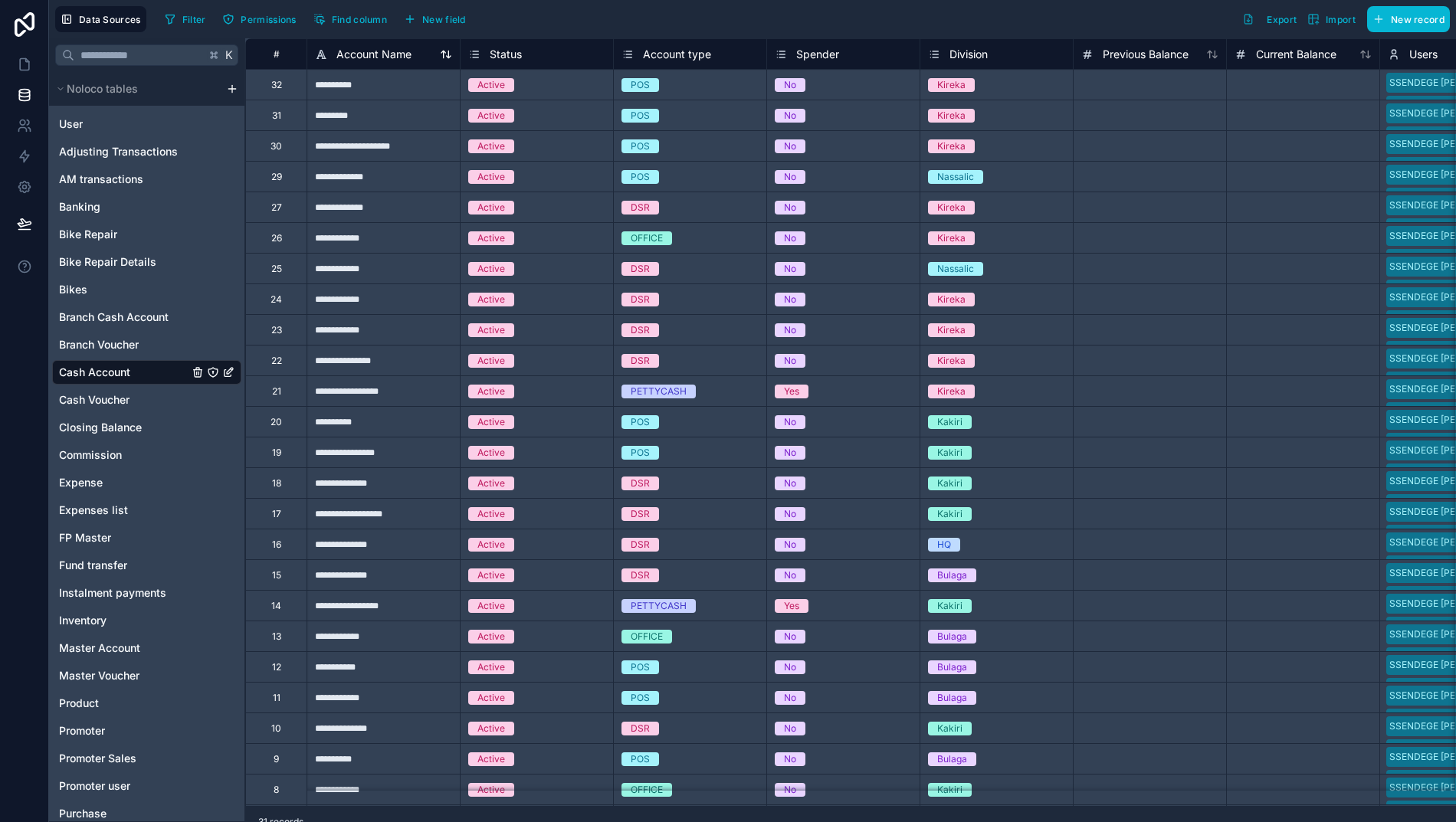
scroll to position [0, 15]
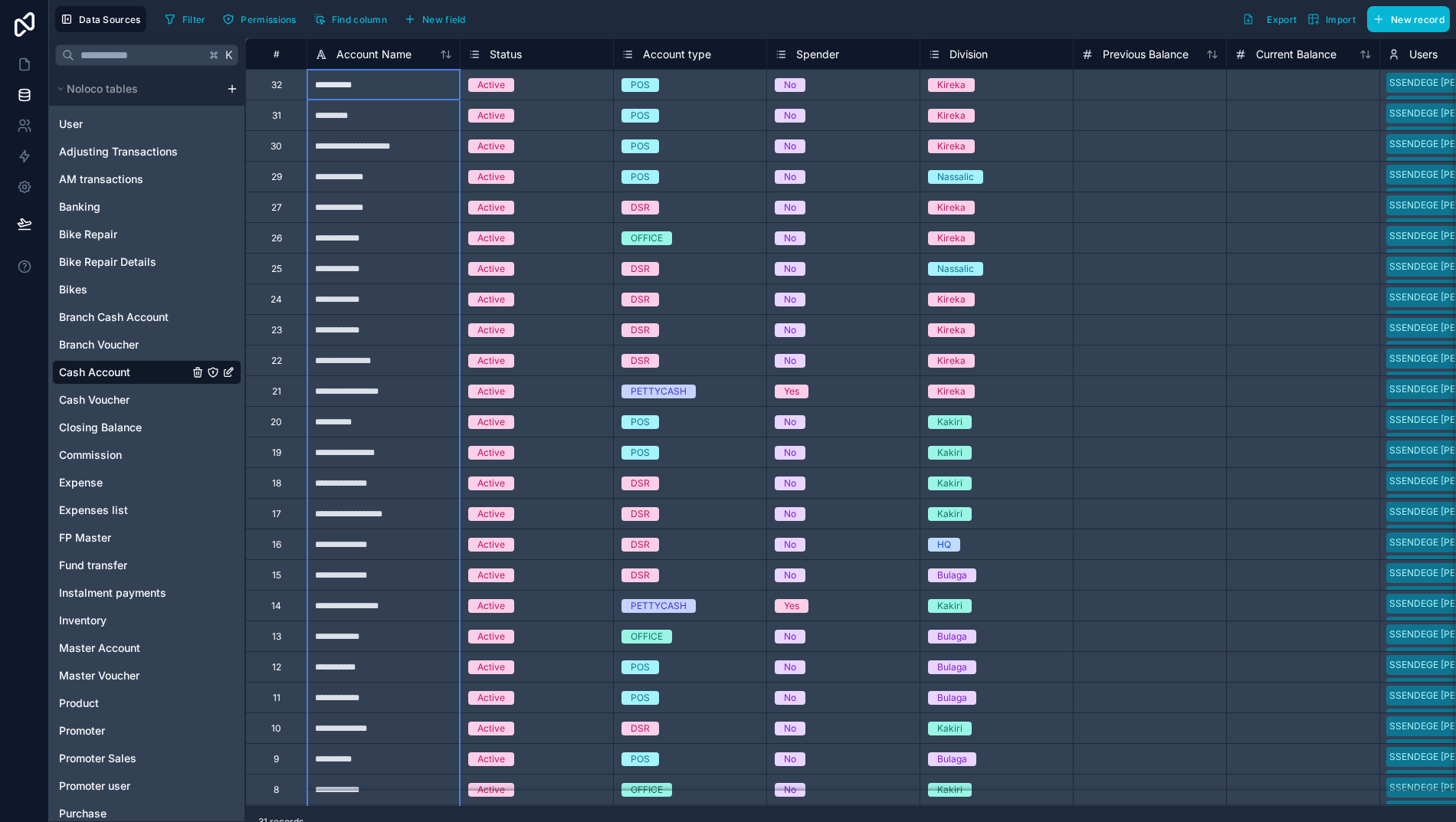
click at [441, 54] on icon at bounding box center [443, 54] width 4 height 7
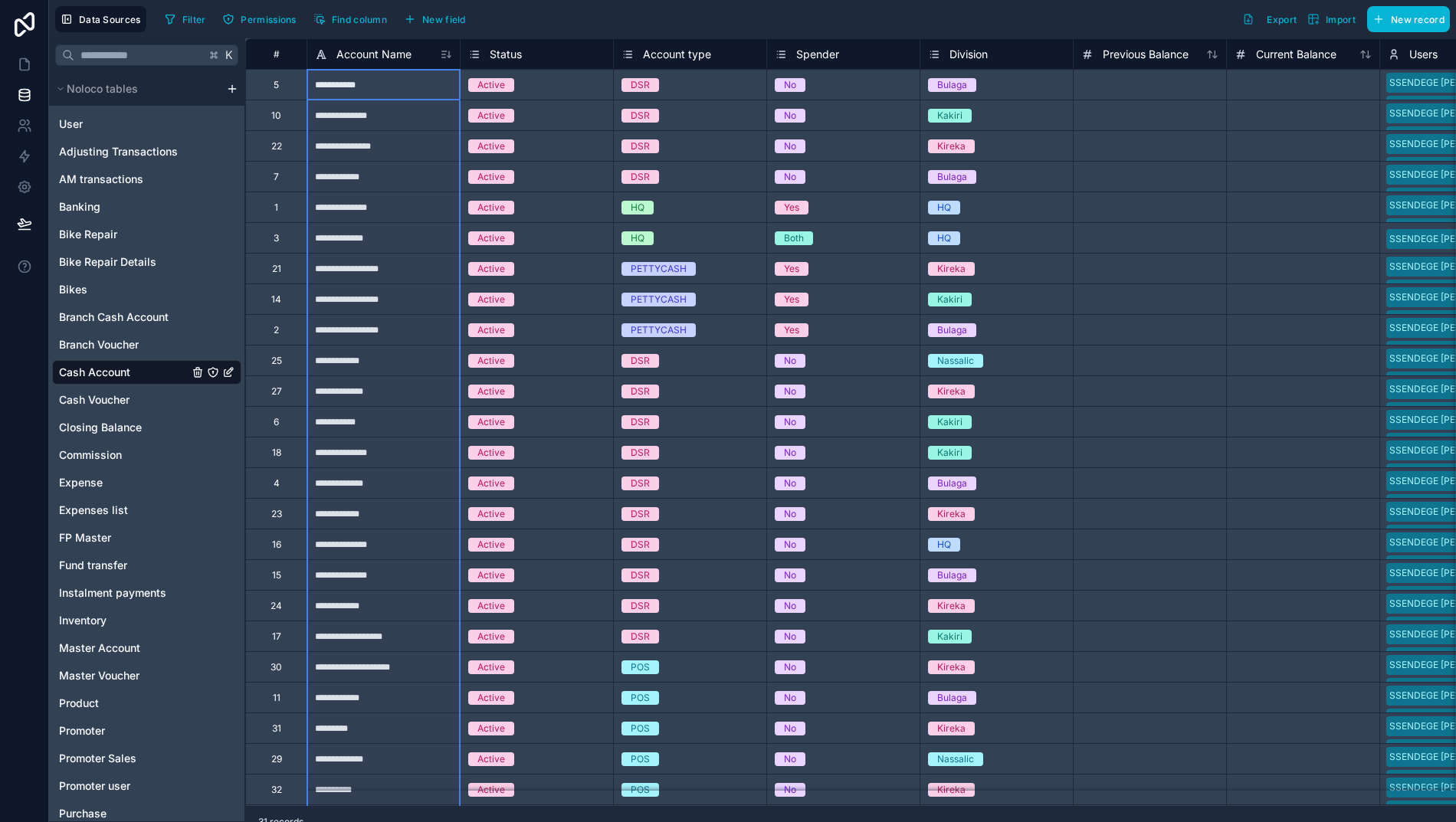
click at [440, 54] on icon at bounding box center [446, 55] width 13 height 13
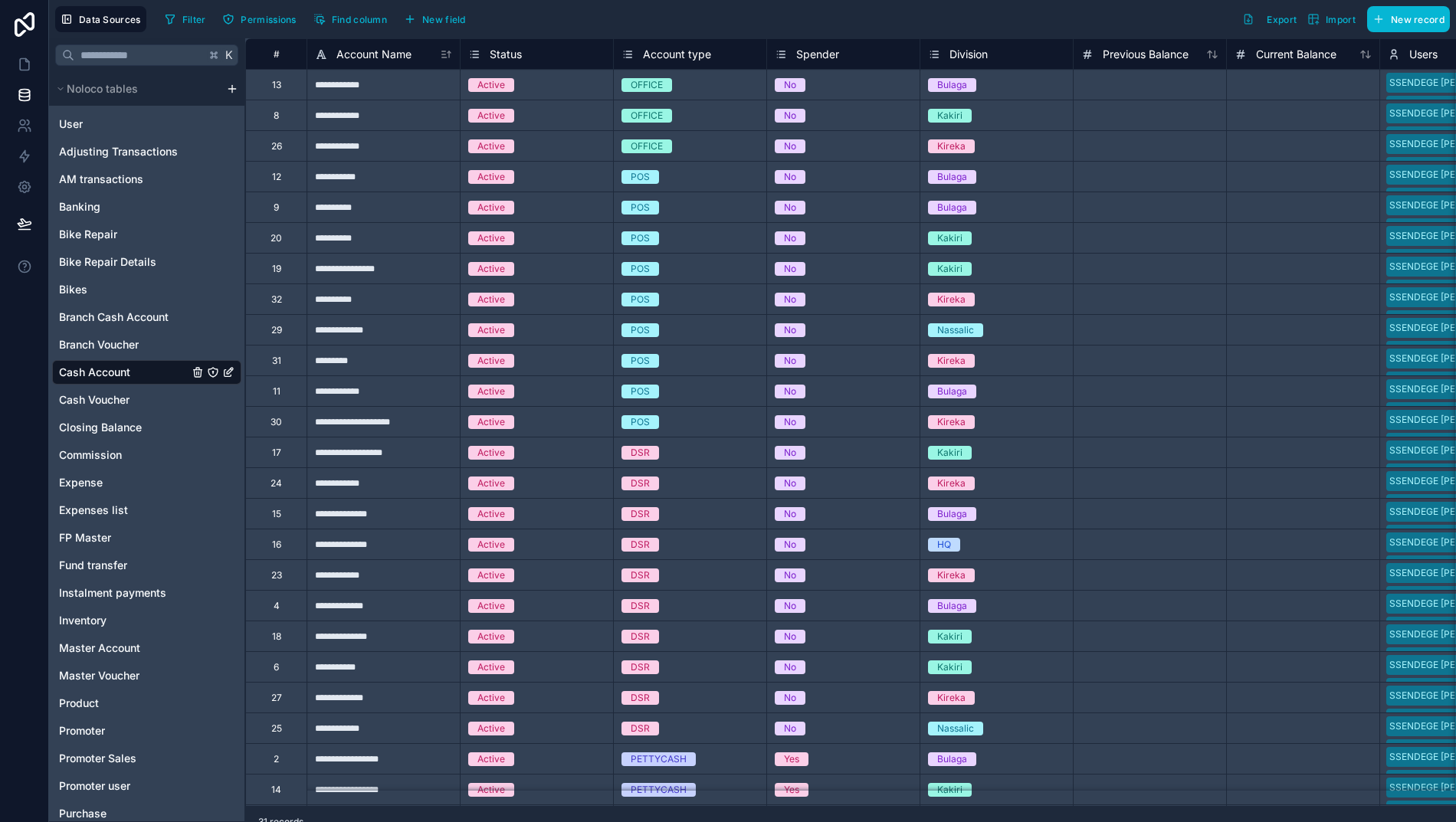
click at [1114, 80] on div at bounding box center [1149, 84] width 153 height 30
click at [1281, 93] on div at bounding box center [1302, 84] width 153 height 30
click at [1251, 123] on div at bounding box center [1302, 115] width 153 height 30
click at [1276, 149] on div at bounding box center [1302, 145] width 153 height 30
click at [1307, 177] on div at bounding box center [1302, 176] width 153 height 30
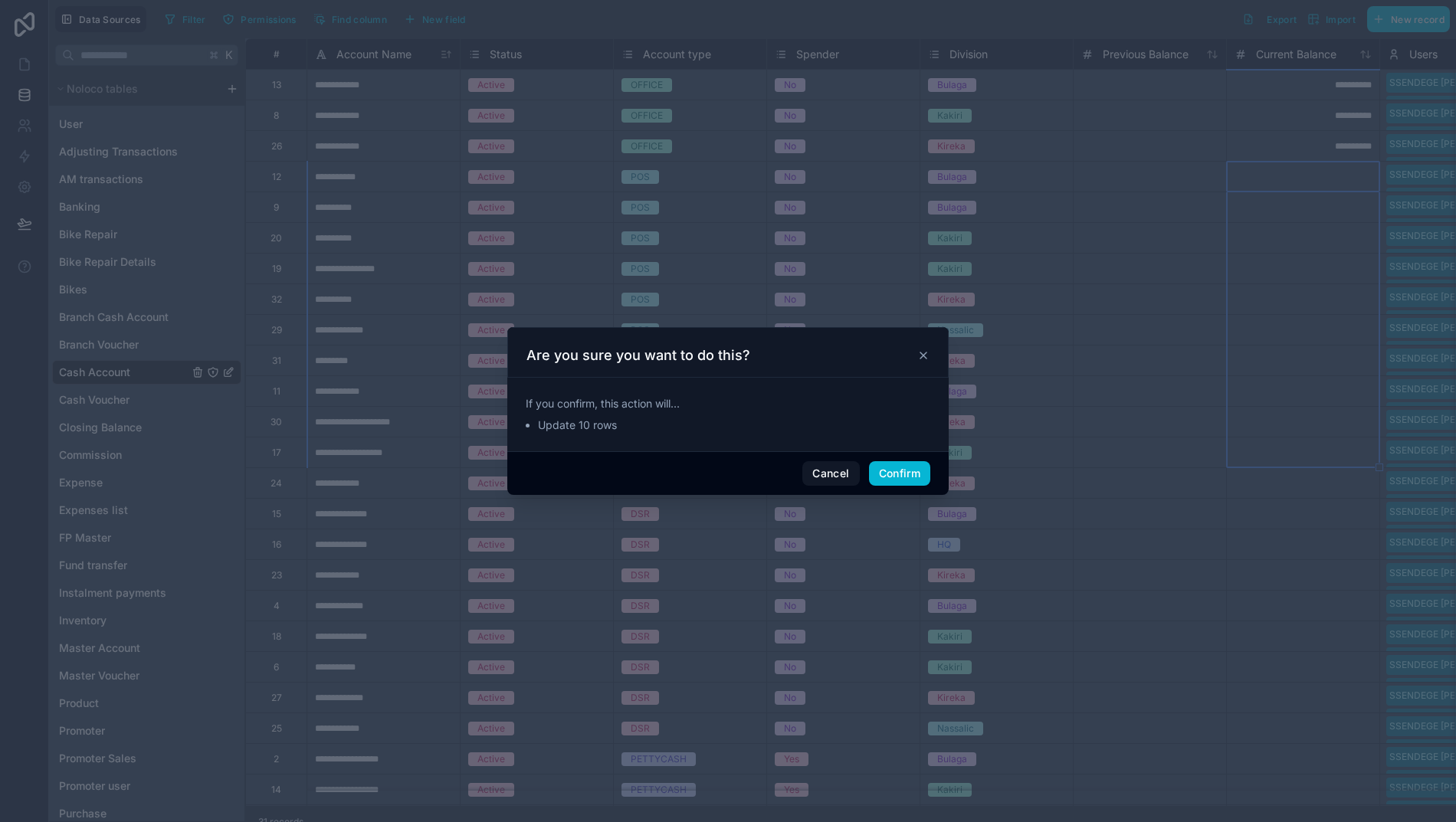
drag, startPoint x: 883, startPoint y: 478, endPoint x: 868, endPoint y: 474, distance: 15.5
click at [883, 478] on button "Confirm" at bounding box center [899, 473] width 61 height 24
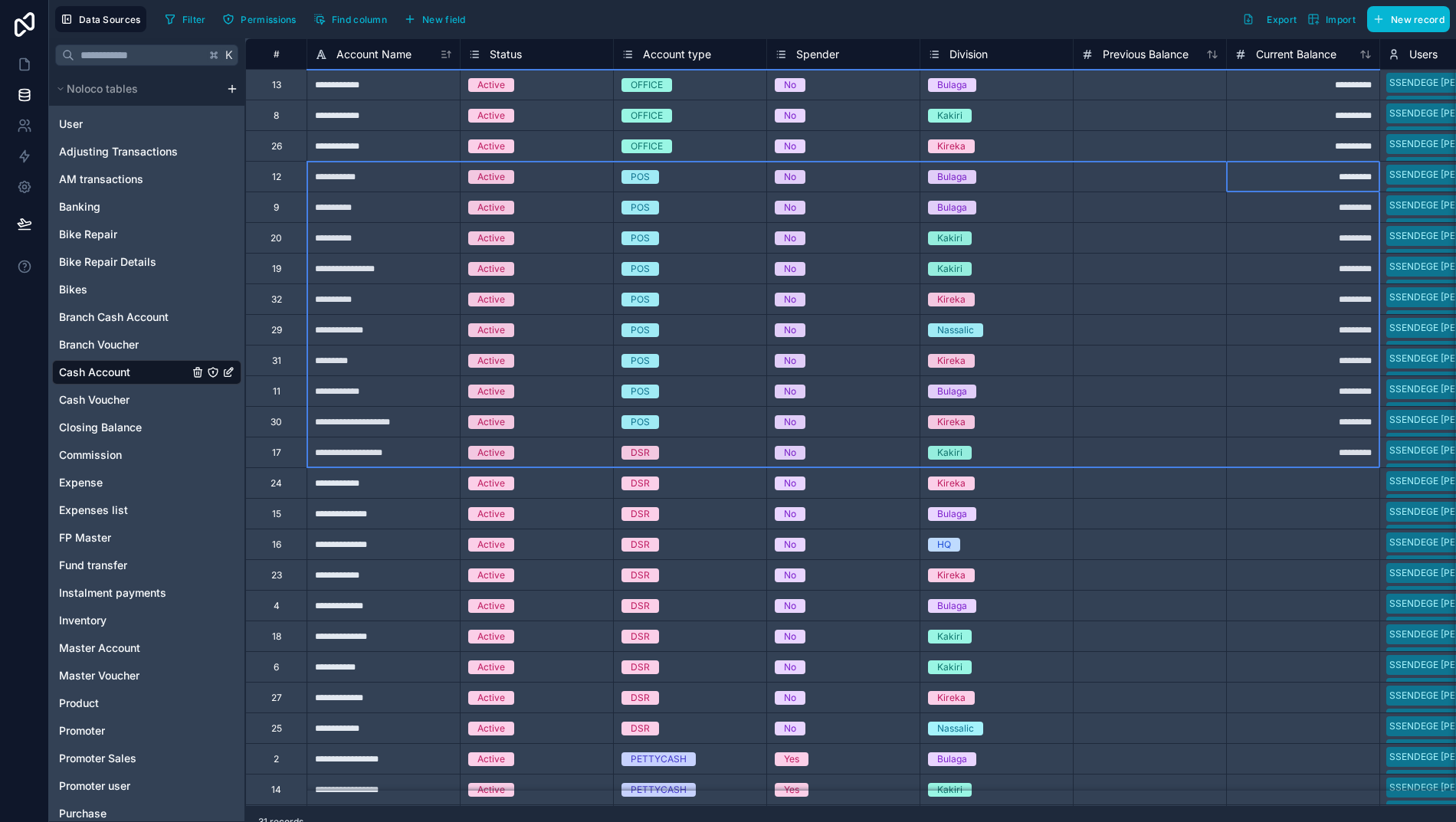
drag, startPoint x: 1337, startPoint y: 176, endPoint x: 335, endPoint y: 452, distance: 1039.3
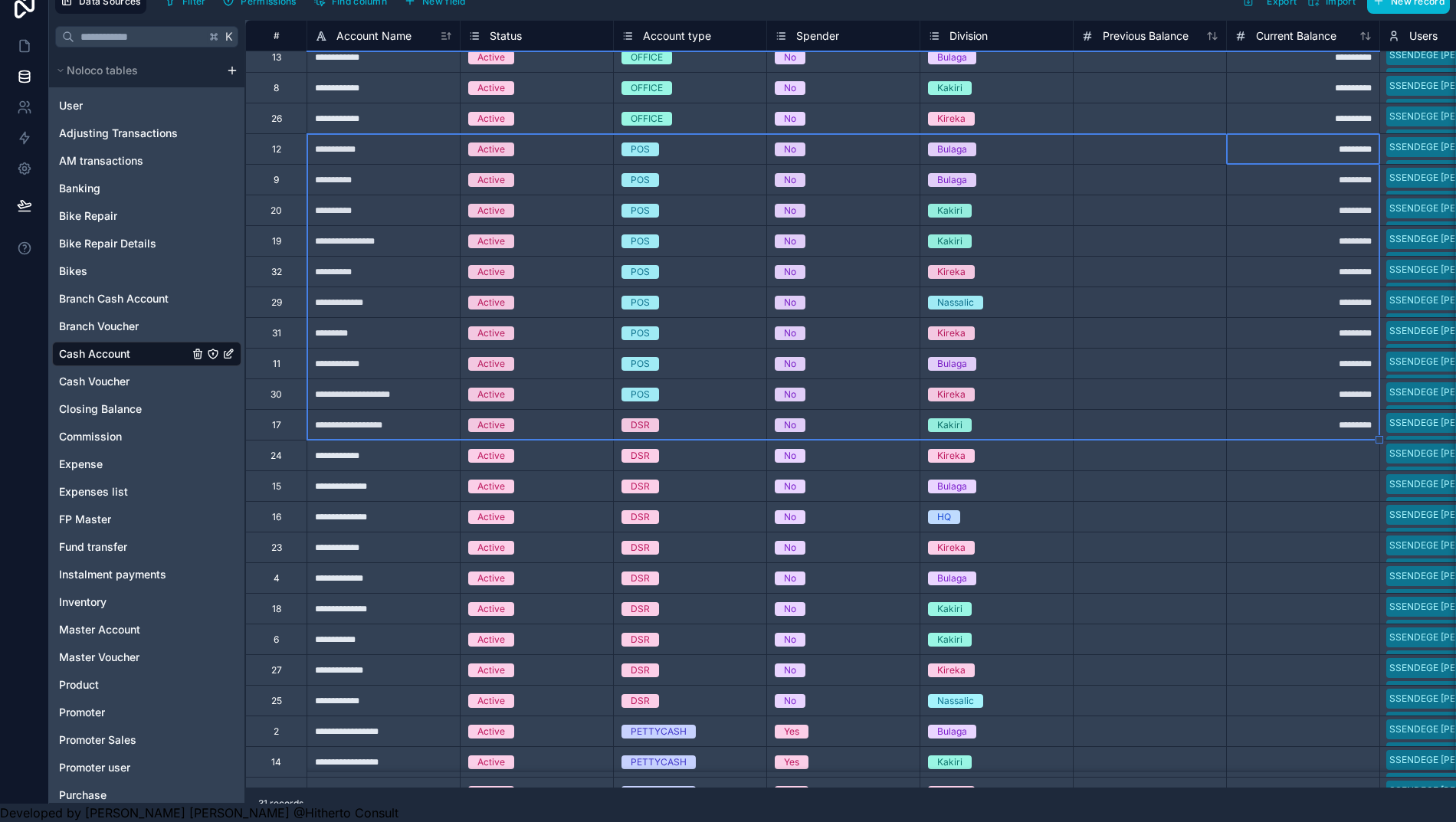
scroll to position [0, 0]
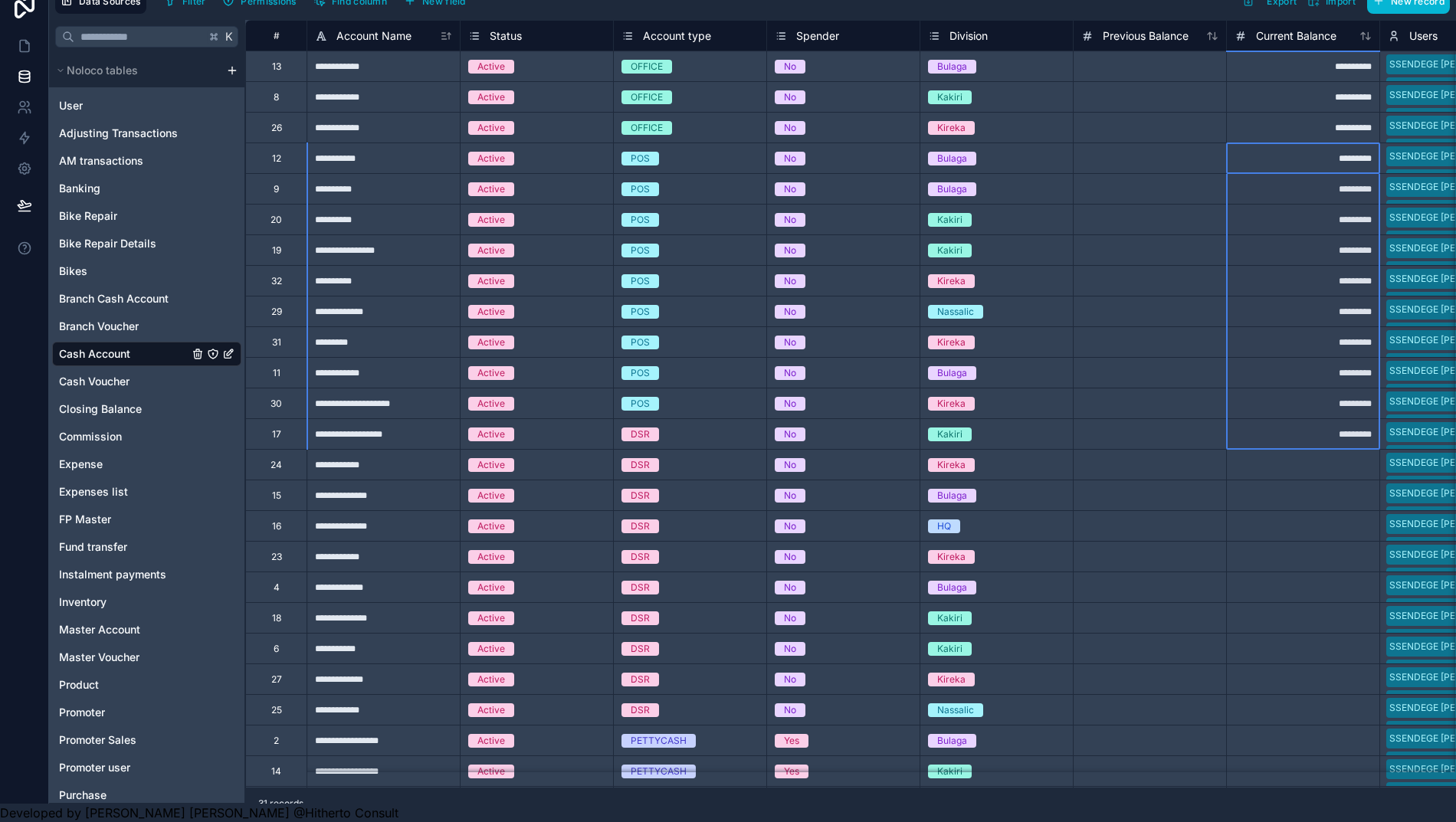
drag, startPoint x: 1272, startPoint y: 138, endPoint x: 1249, endPoint y: 421, distance: 283.9
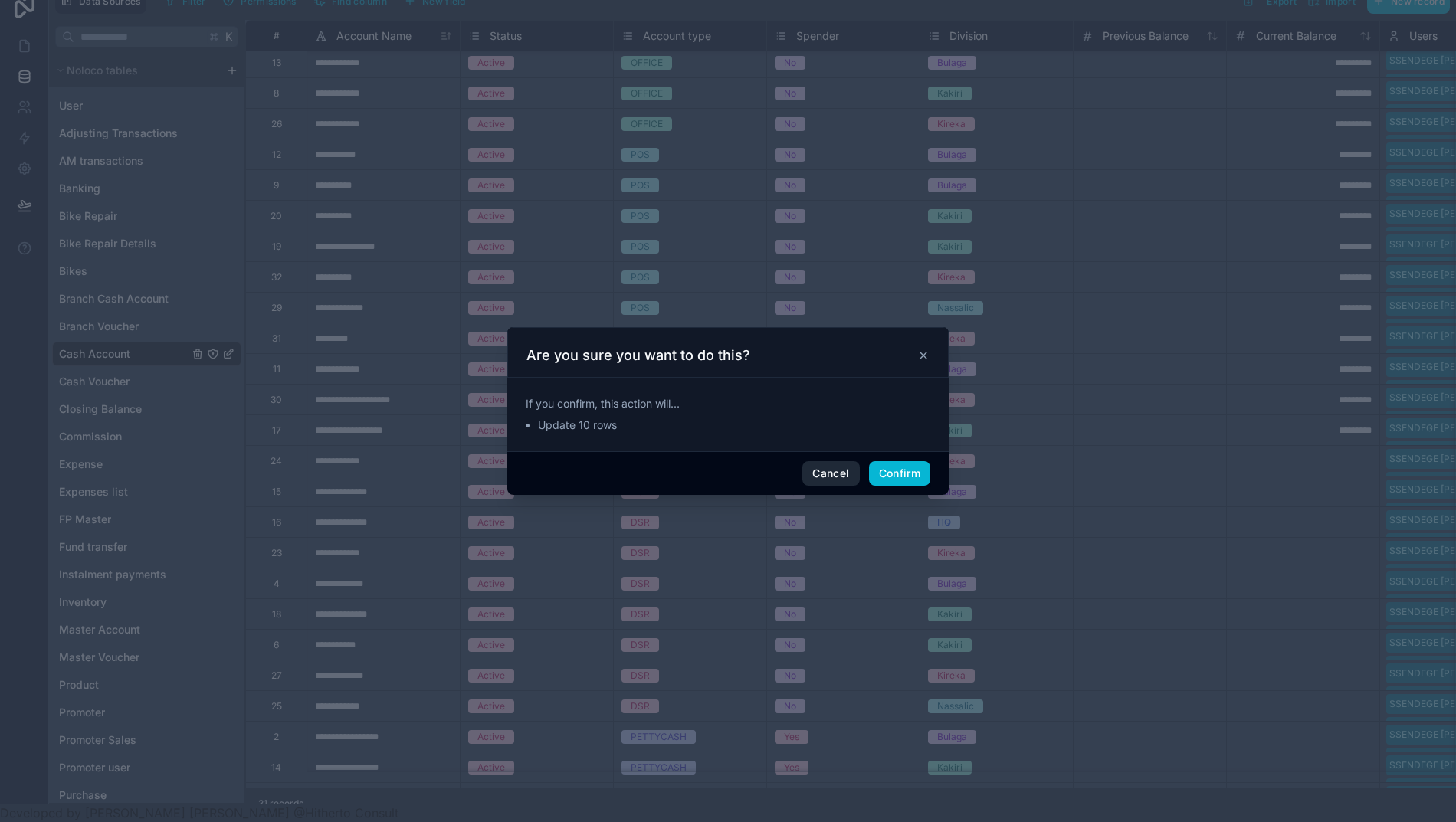
click at [818, 483] on button "Cancel" at bounding box center [830, 473] width 56 height 24
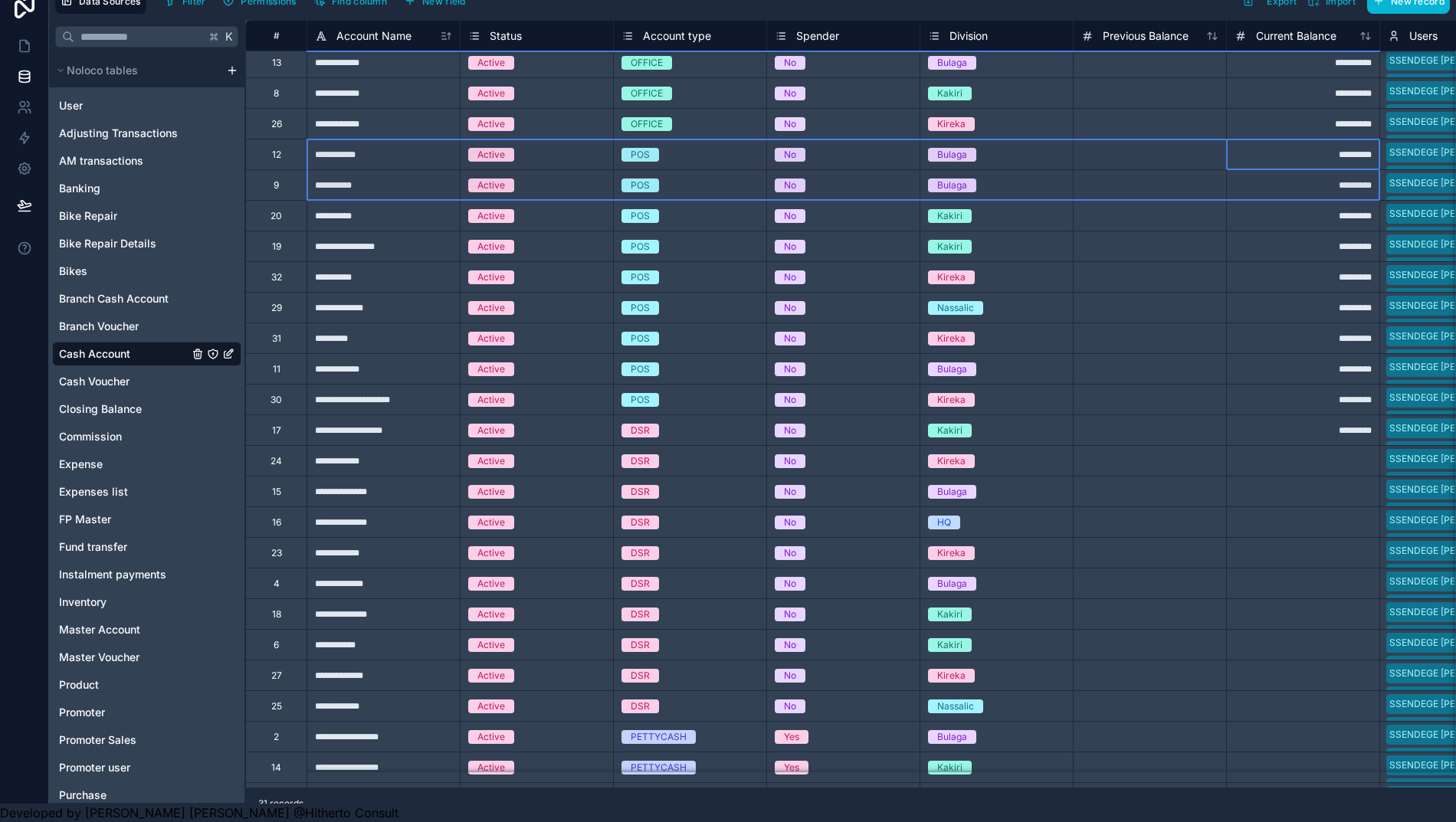
drag, startPoint x: 1327, startPoint y: 139, endPoint x: 622, endPoint y: 233, distance: 711.2
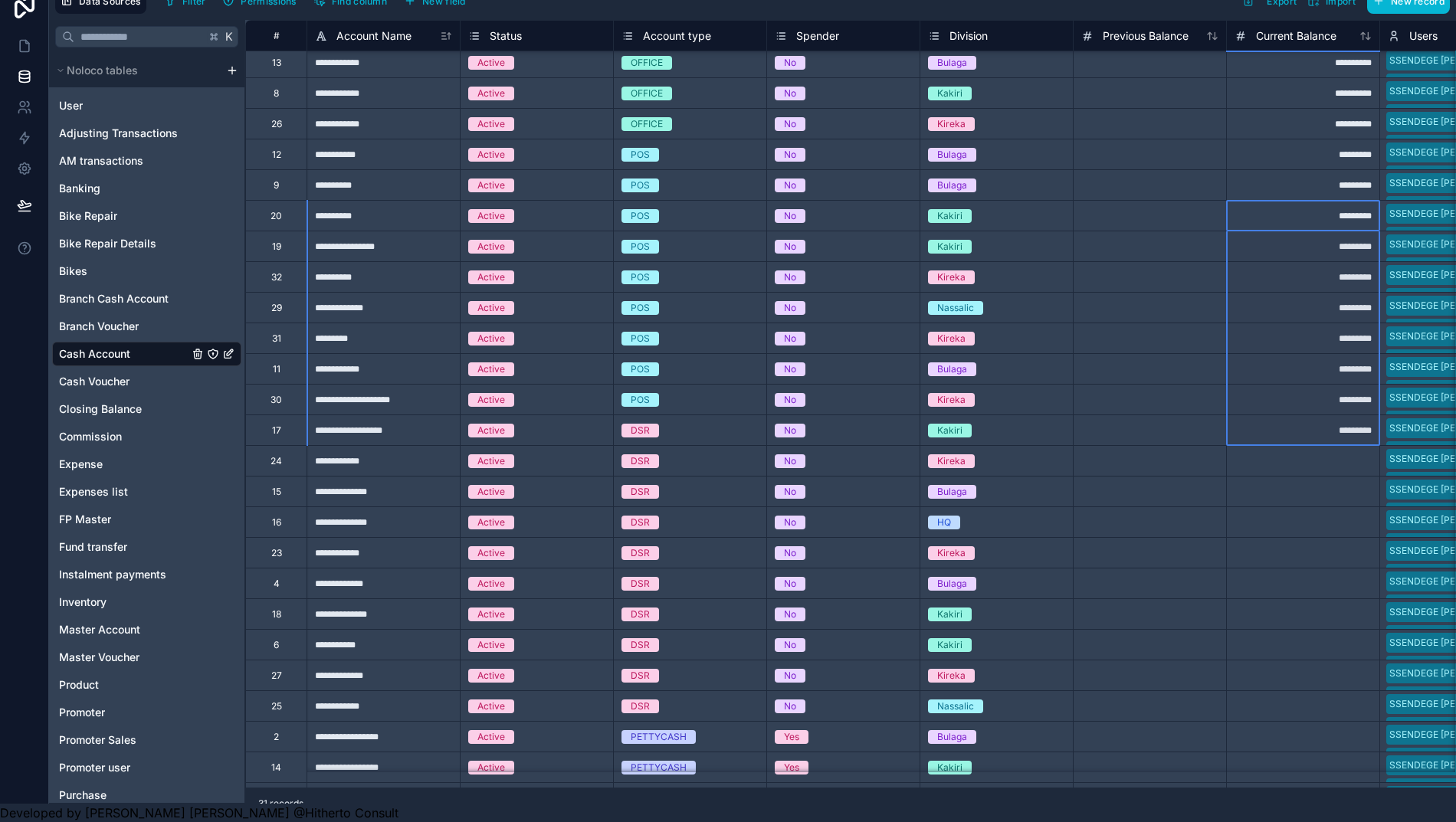
drag, startPoint x: 1340, startPoint y: 201, endPoint x: 1331, endPoint y: 415, distance: 214.2
click at [1316, 231] on div "*********" at bounding box center [1302, 246] width 153 height 30
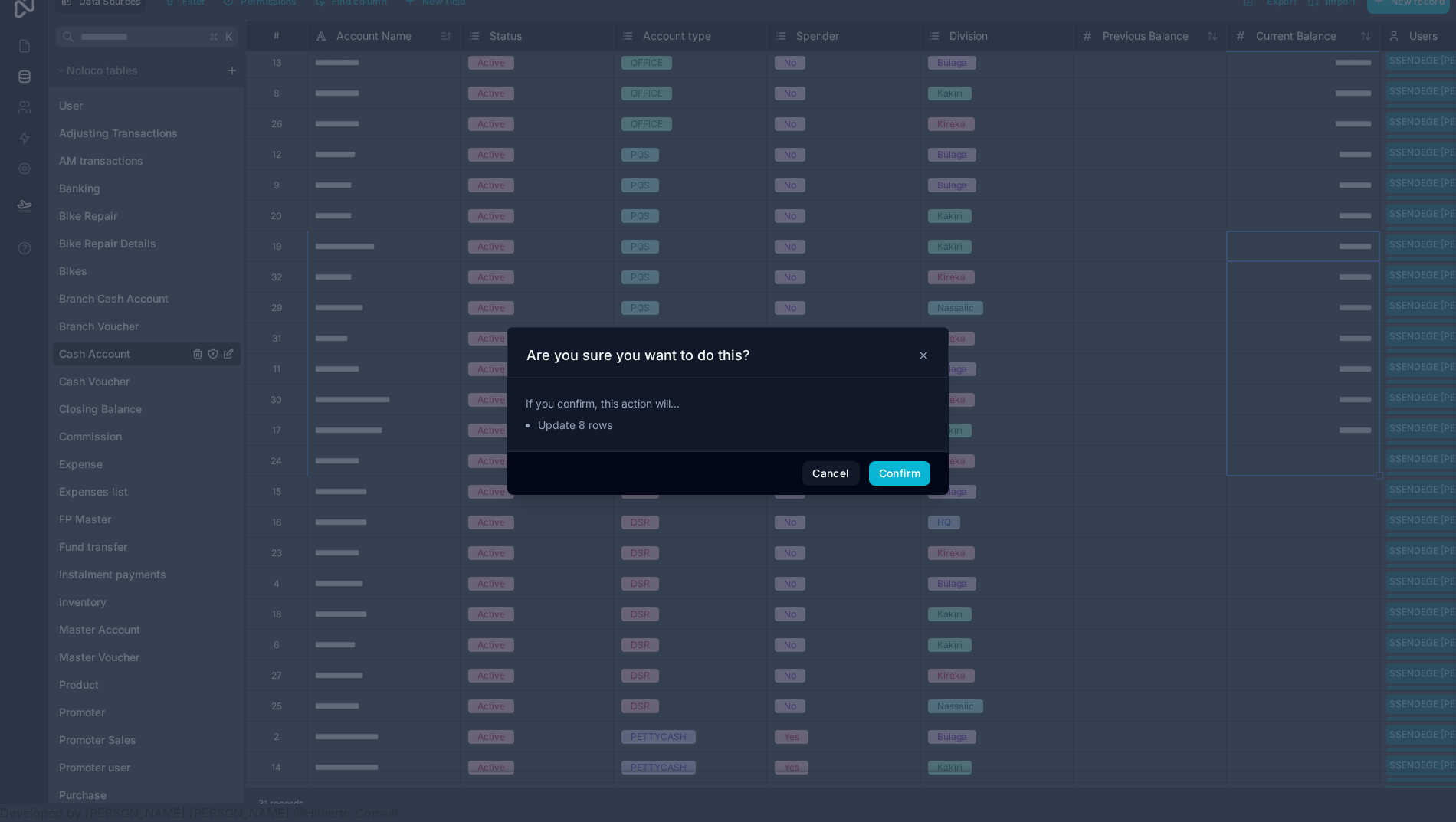
click at [887, 482] on button "Confirm" at bounding box center [899, 473] width 61 height 24
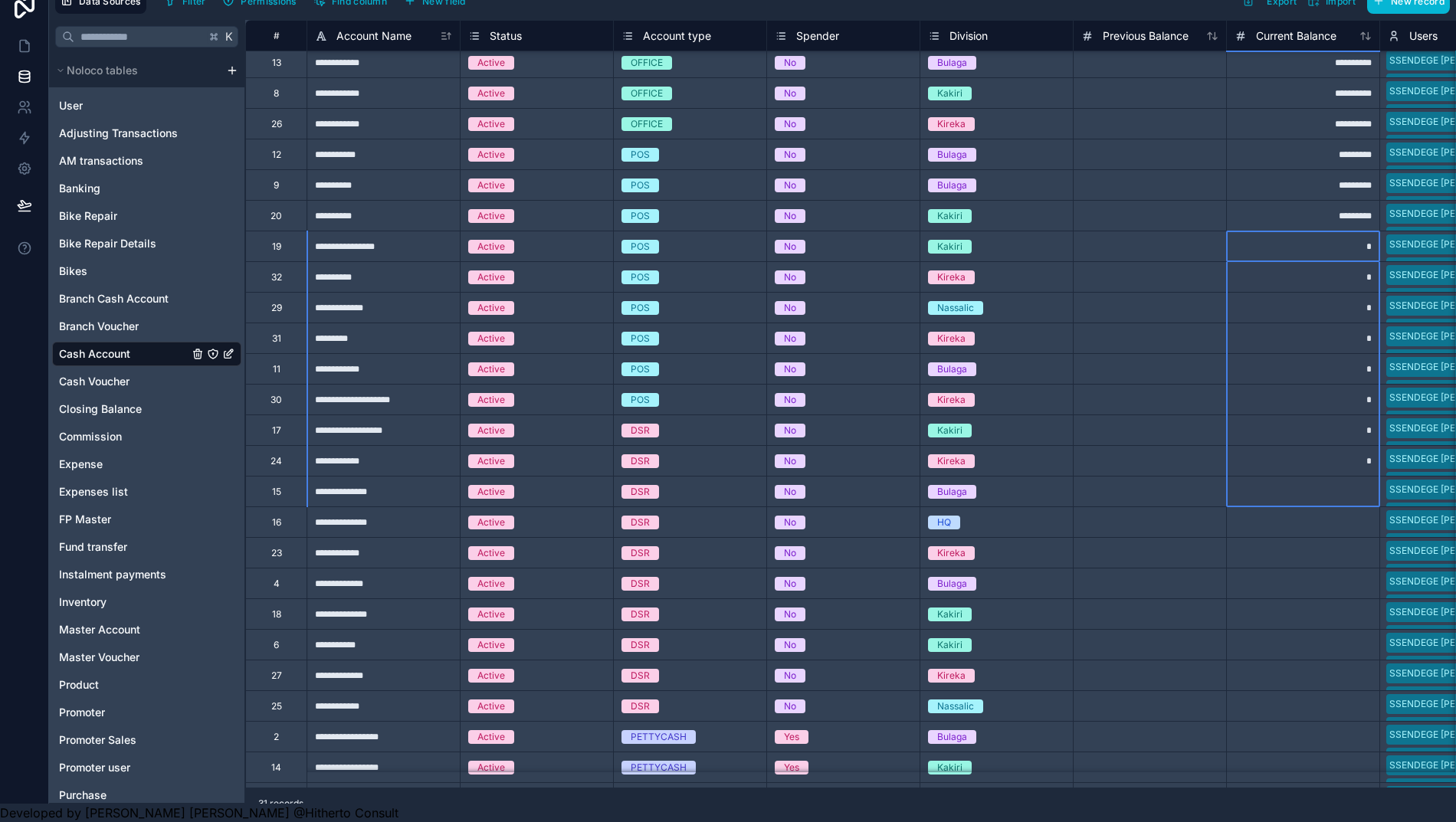
drag, startPoint x: 1336, startPoint y: 222, endPoint x: 1340, endPoint y: 475, distance: 253.0
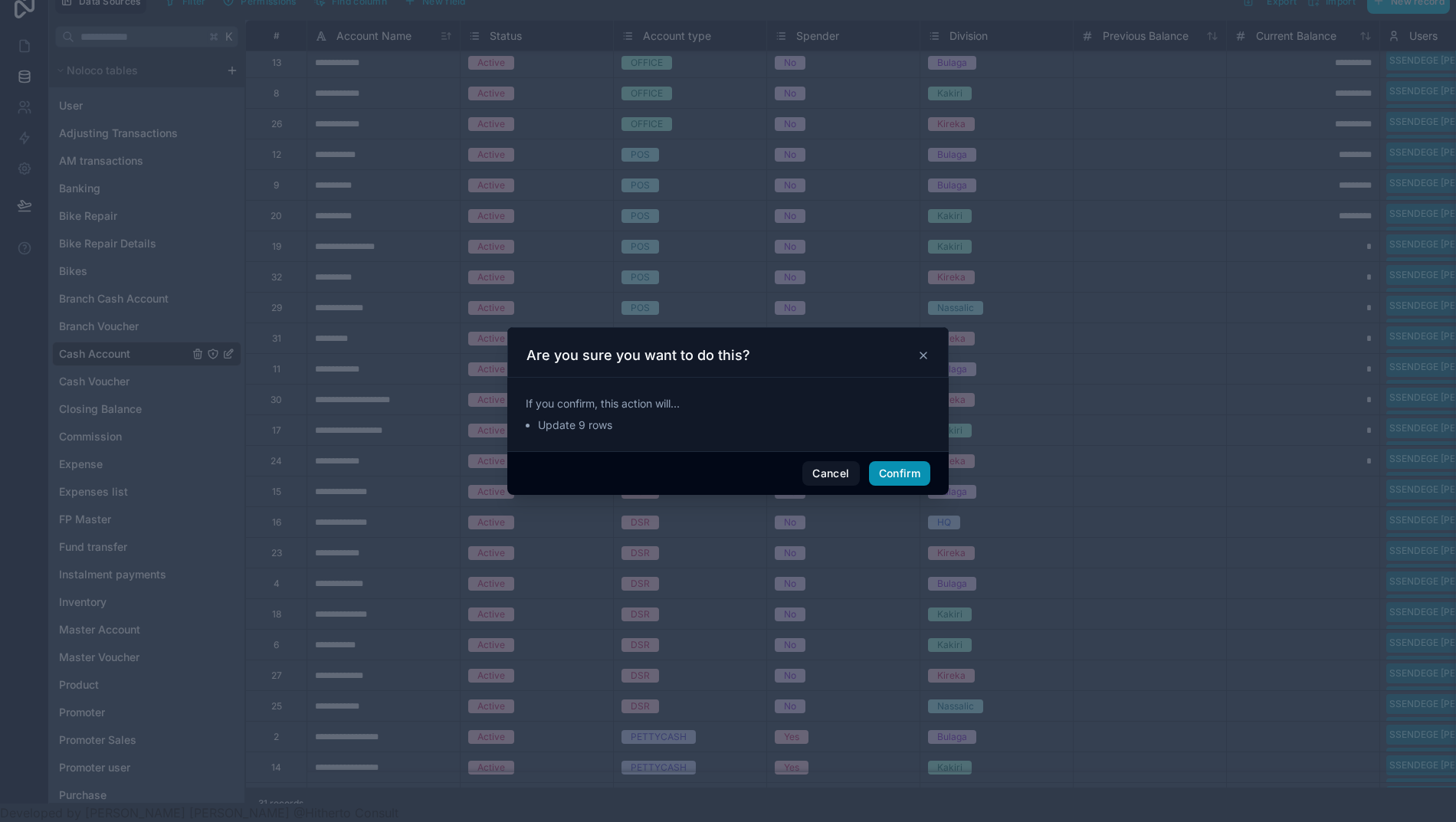
click at [884, 475] on button "Confirm" at bounding box center [899, 473] width 61 height 24
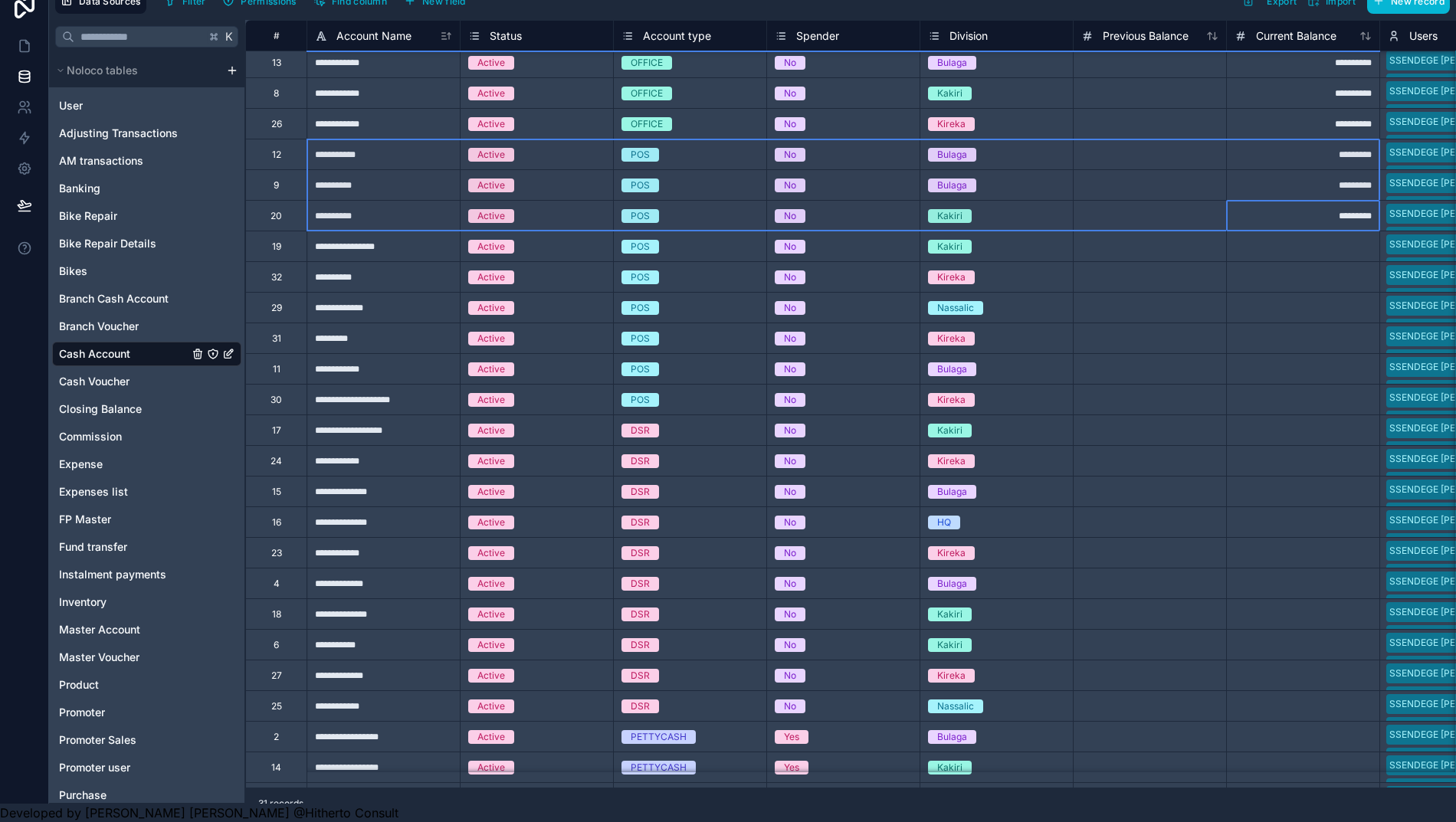
drag, startPoint x: 1318, startPoint y: 203, endPoint x: 591, endPoint y: 164, distance: 728.0
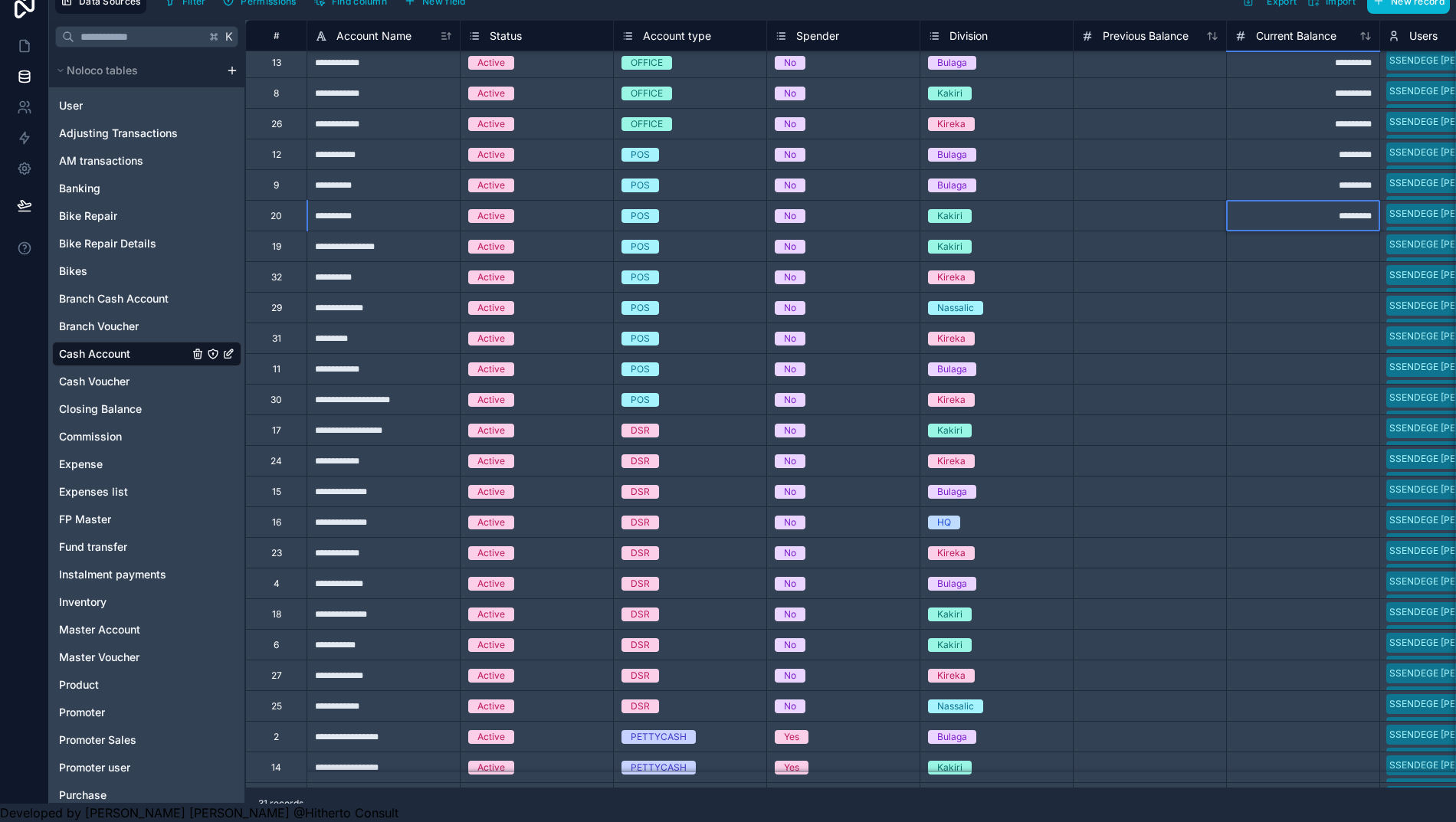
click at [1316, 201] on div "*********" at bounding box center [1302, 215] width 153 height 30
click at [1347, 292] on div at bounding box center [1302, 307] width 153 height 30
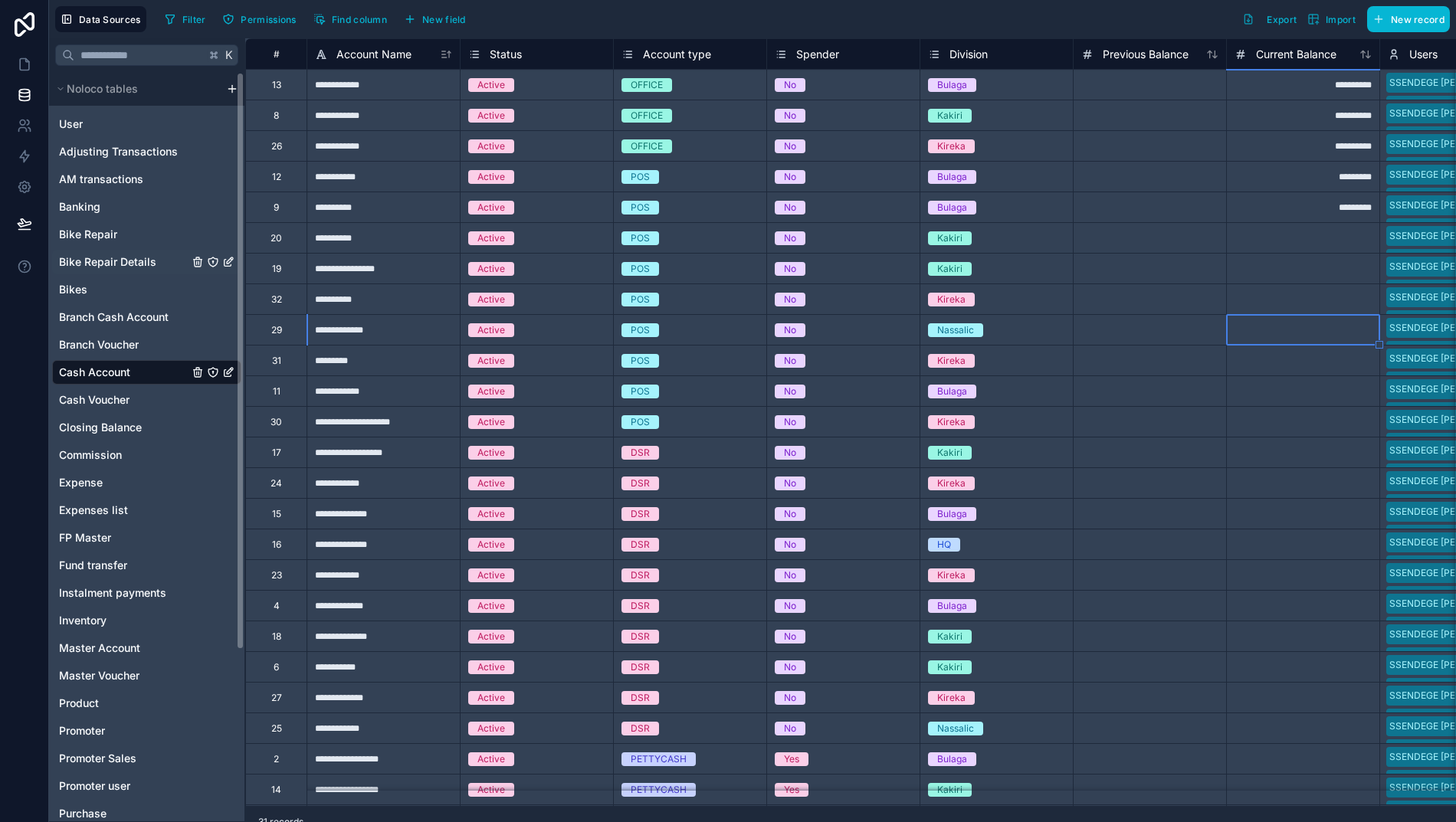
scroll to position [0, 15]
click at [17, 72] on icon at bounding box center [24, 64] width 15 height 15
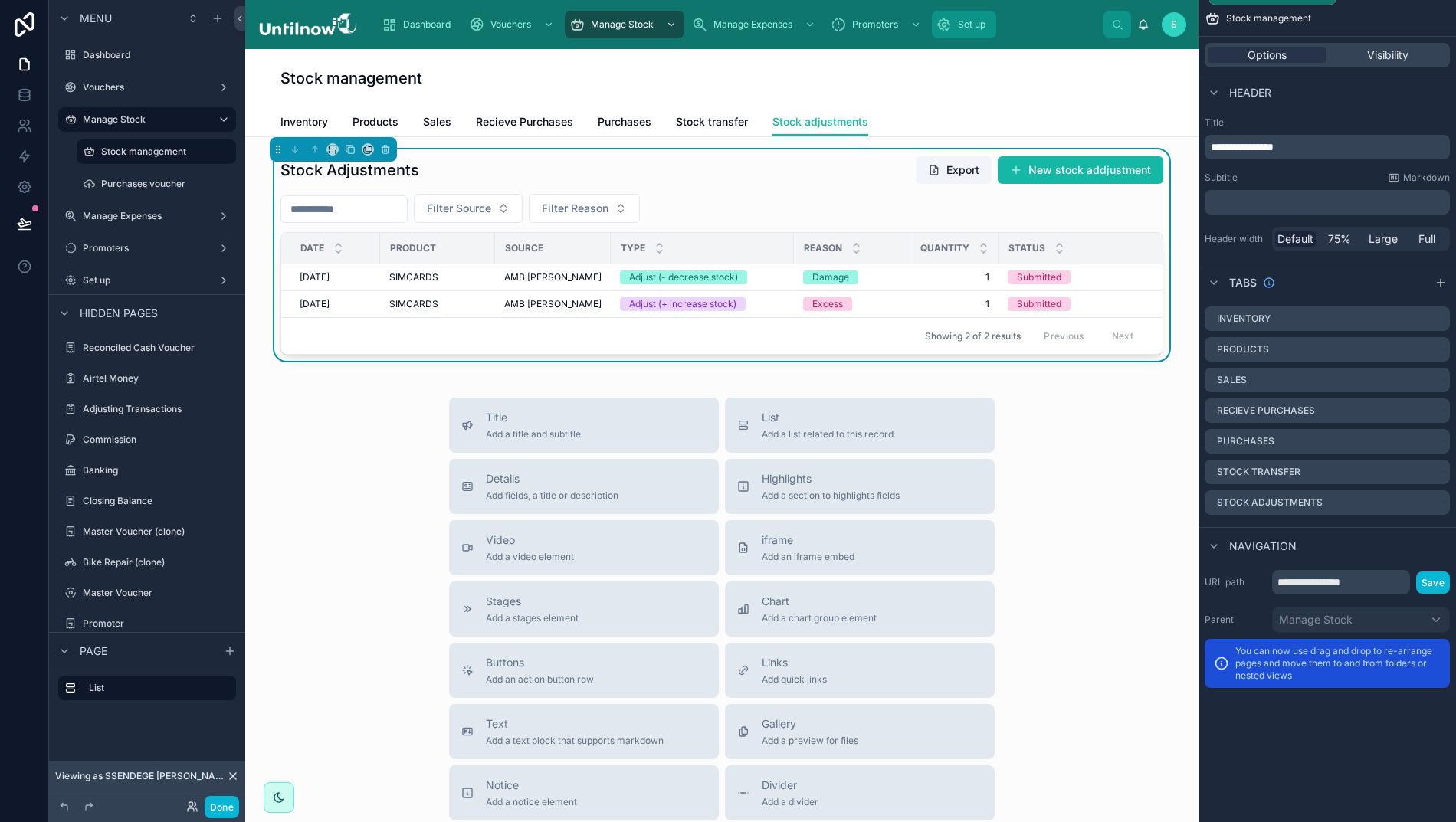
click at [973, 23] on div "Set up" at bounding box center [964, 24] width 56 height 24
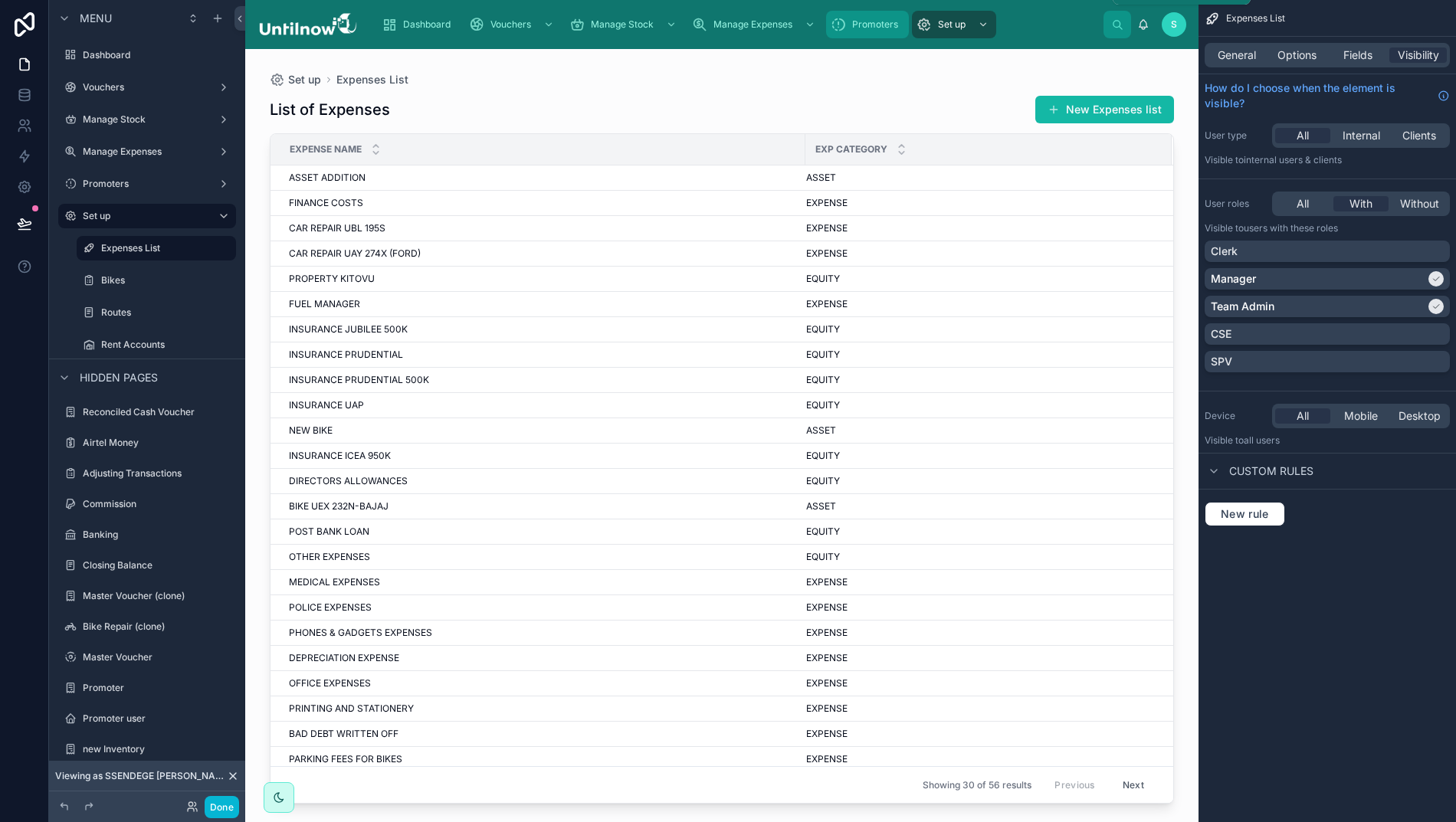
click at [872, 29] on span "Promoters" at bounding box center [874, 25] width 46 height 13
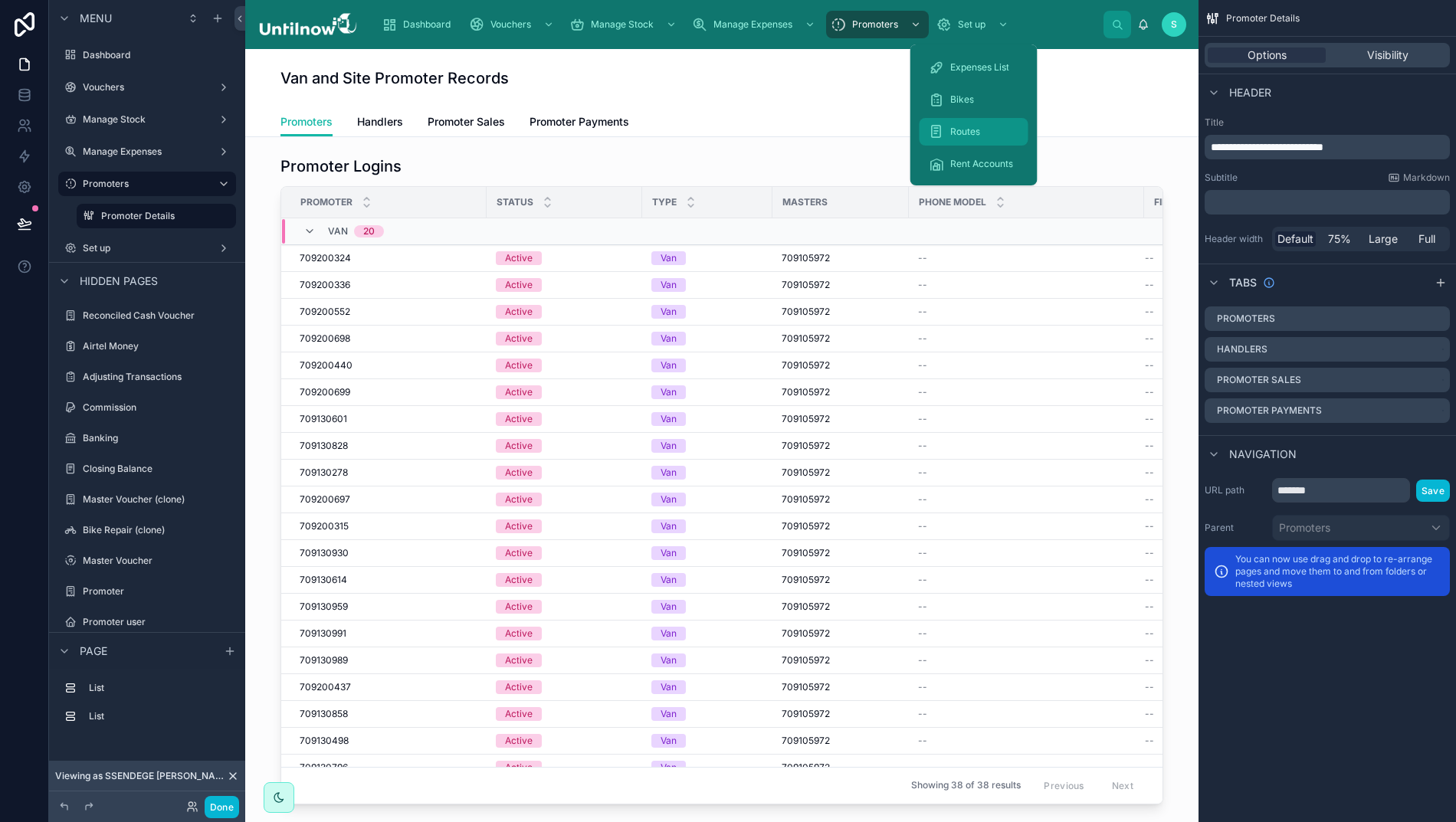
click at [950, 127] on span "Routes" at bounding box center [964, 132] width 30 height 13
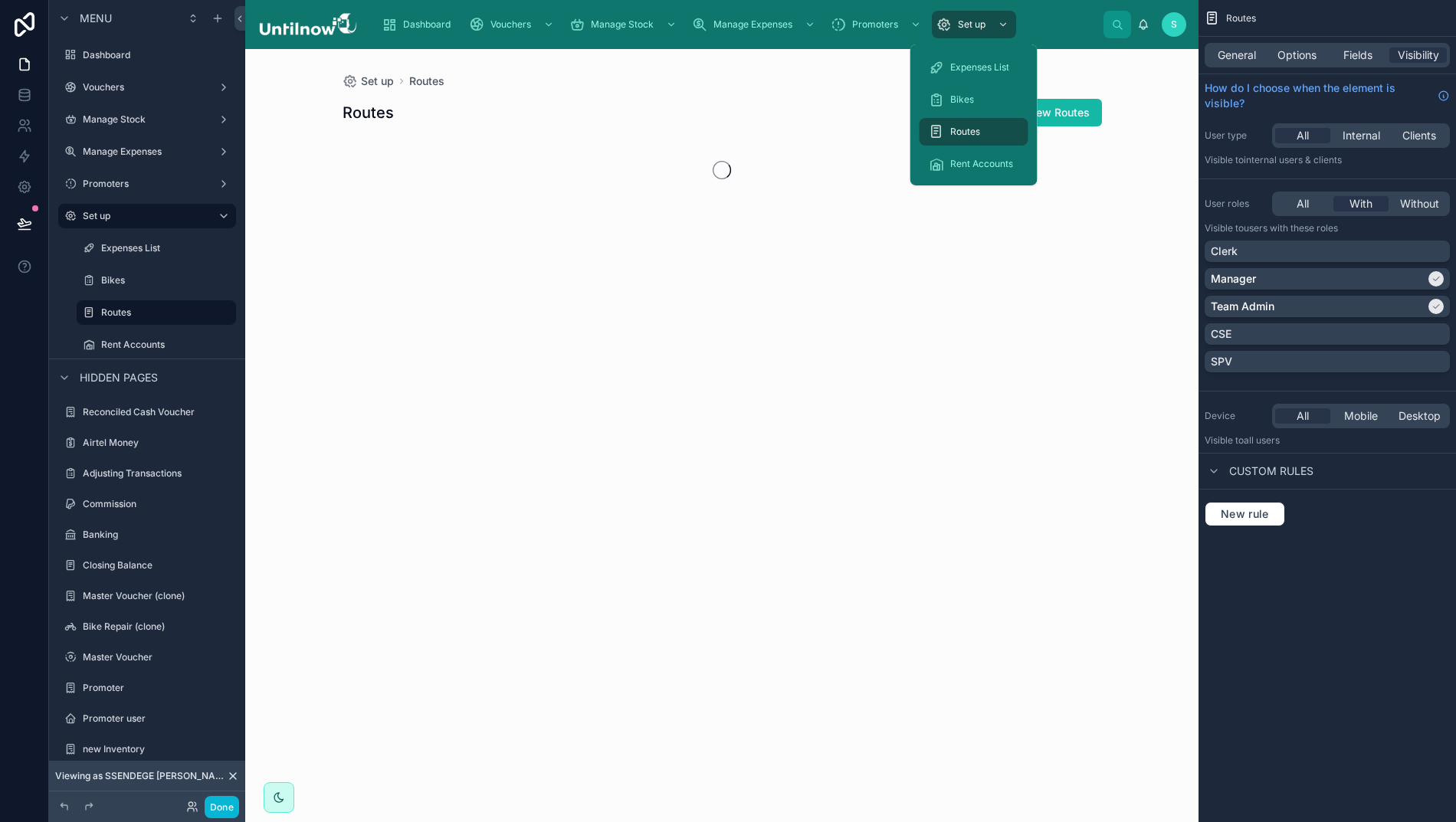
scroll to position [435, 0]
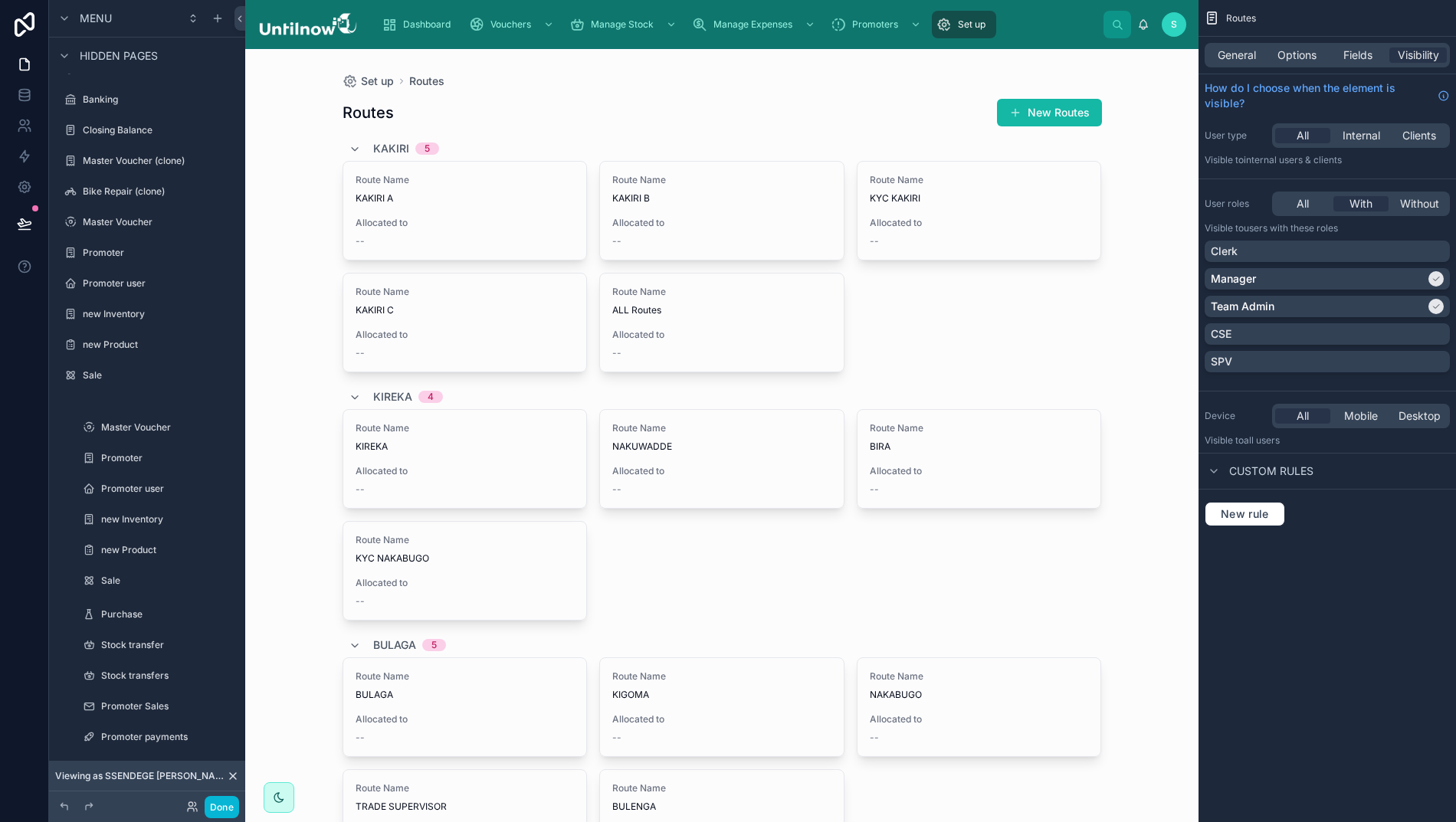
click at [810, 86] on div at bounding box center [722, 576] width 784 height 1053
click at [677, 102] on div "Routes New Routes" at bounding box center [722, 113] width 759 height 30
click at [17, 99] on icon at bounding box center [24, 95] width 15 height 15
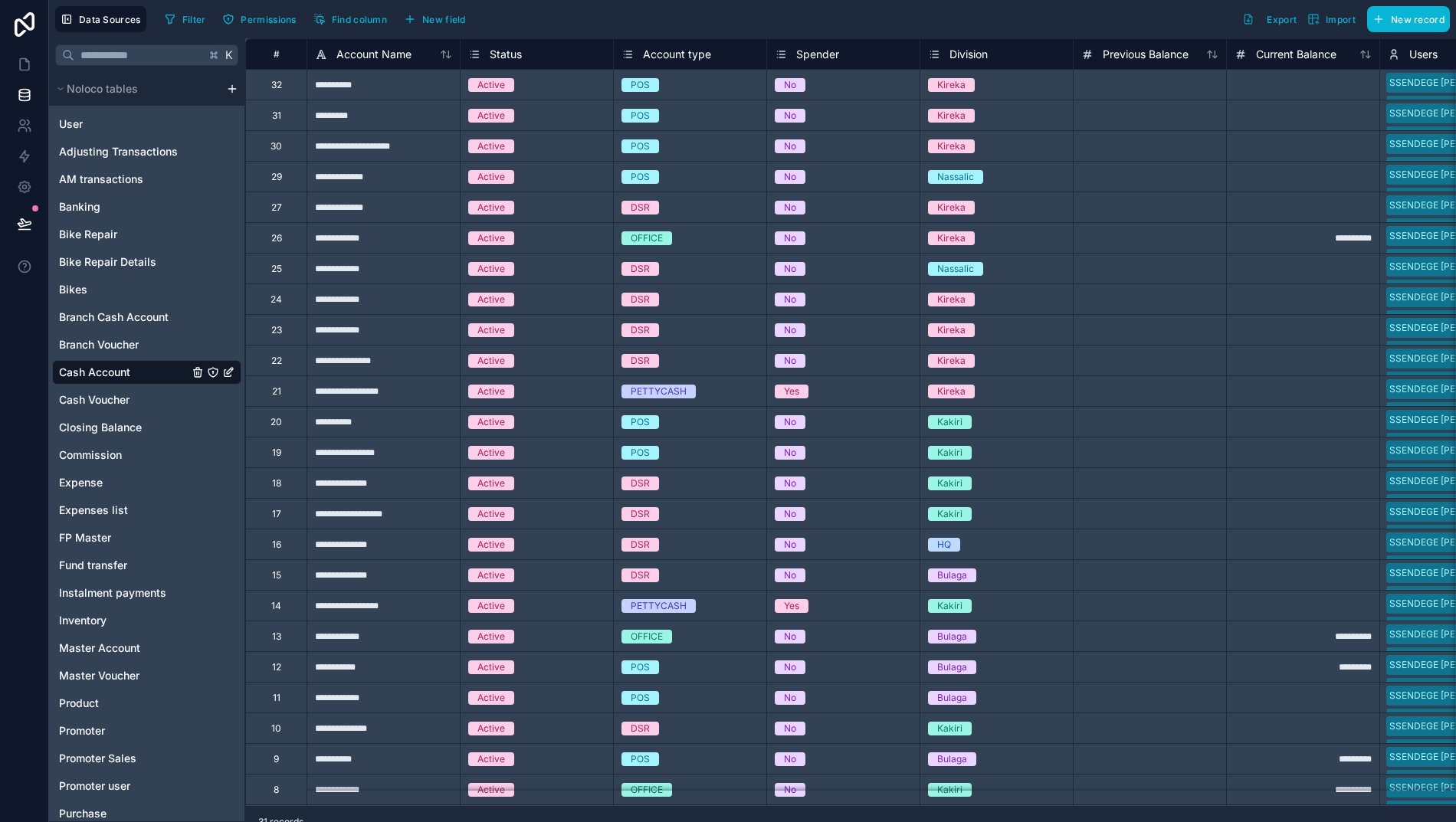
scroll to position [0, 15]
click at [1398, 21] on span "New record" at bounding box center [1417, 19] width 54 height 12
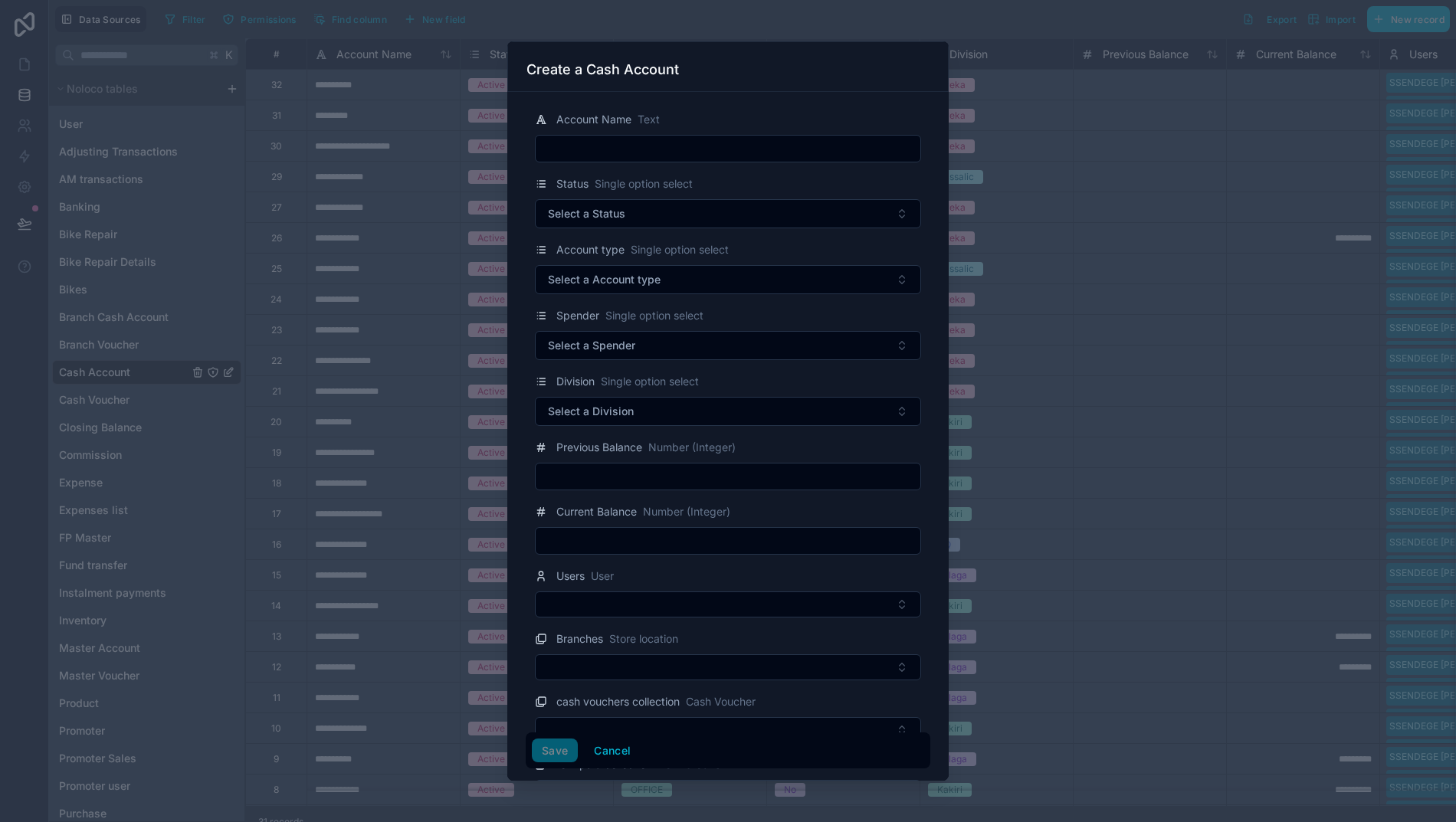
paste input "**********"
type input "**********"
click at [646, 212] on span "Active" at bounding box center [659, 213] width 28 height 13
click at [624, 213] on div at bounding box center [631, 212] width 15 height 15
click at [646, 210] on span "Active" at bounding box center [659, 213] width 28 height 13
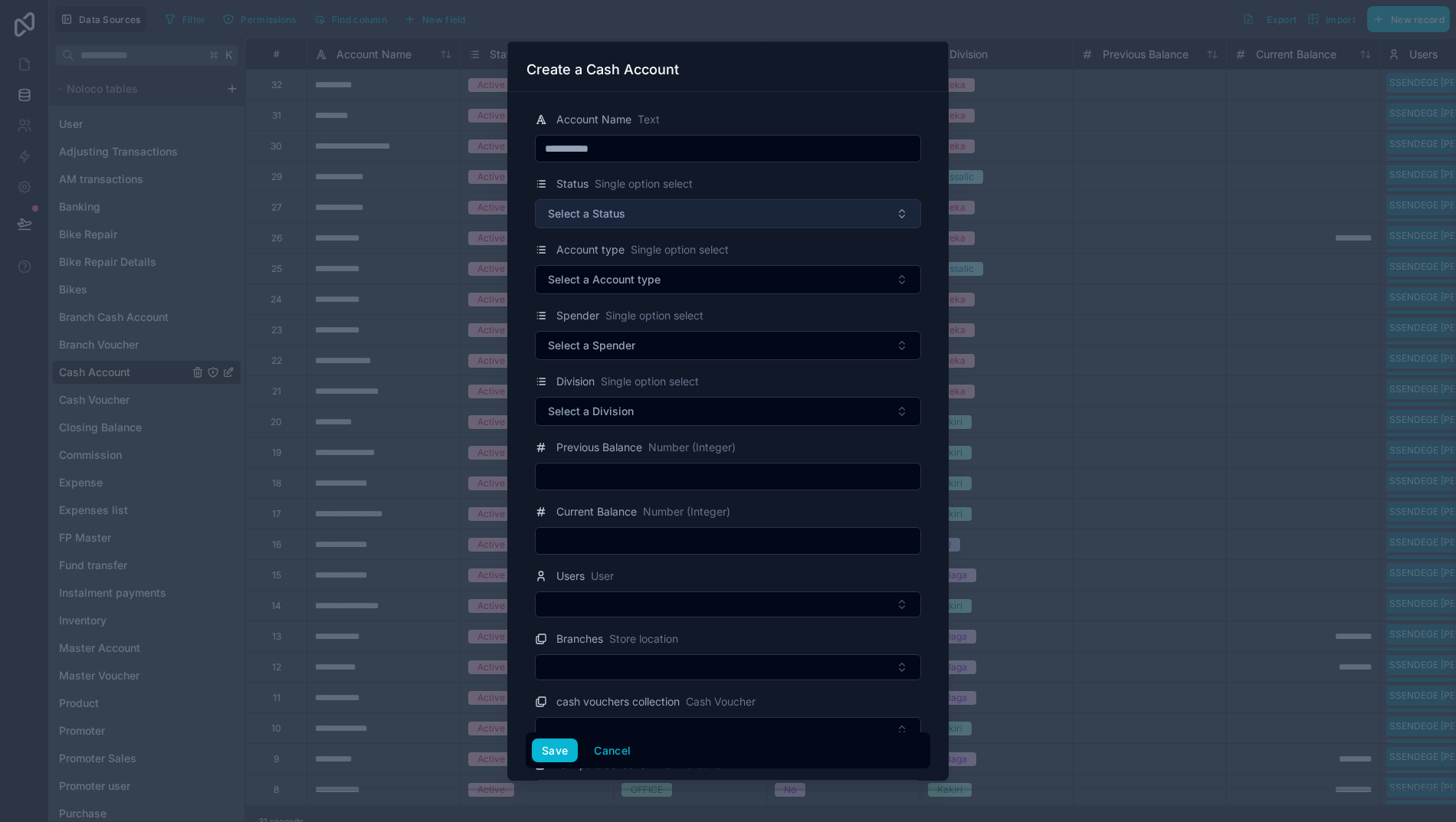
click at [691, 219] on button "Select a Status" at bounding box center [727, 213] width 386 height 30
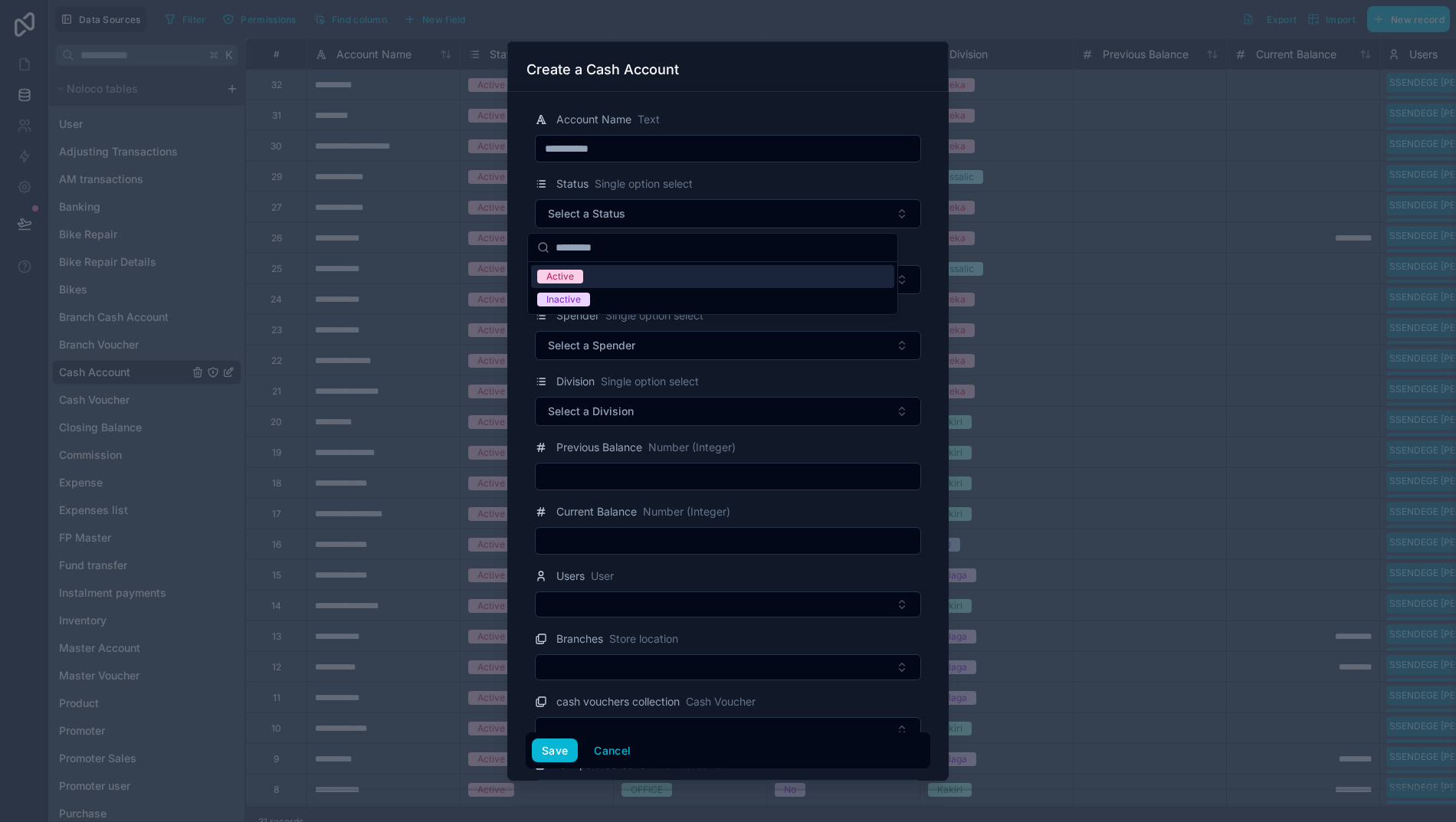
click at [562, 277] on div "Active" at bounding box center [560, 276] width 28 height 13
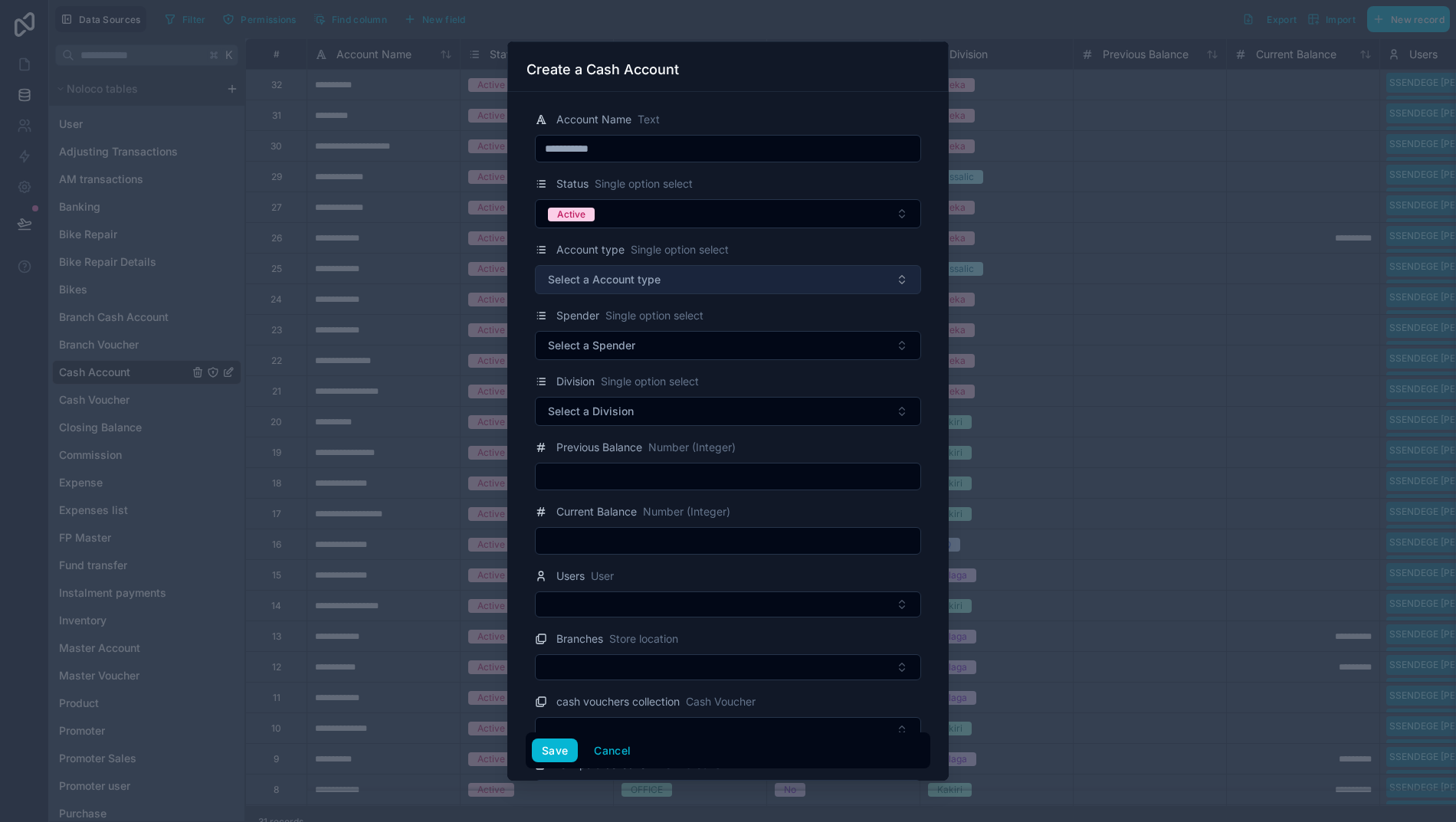
click at [590, 279] on span "Select a Account type" at bounding box center [604, 279] width 113 height 15
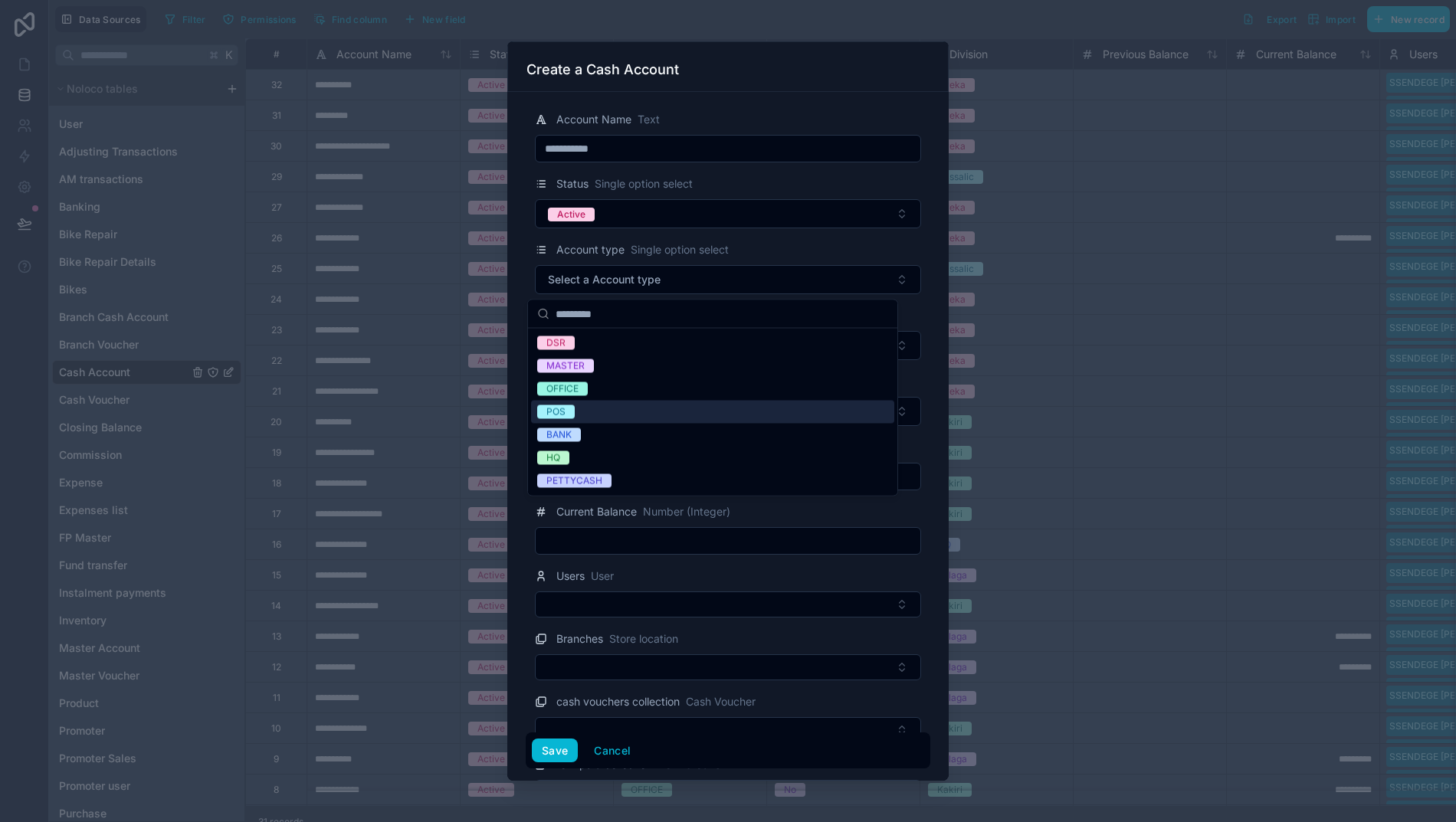
click at [559, 406] on div "POS" at bounding box center [555, 412] width 19 height 13
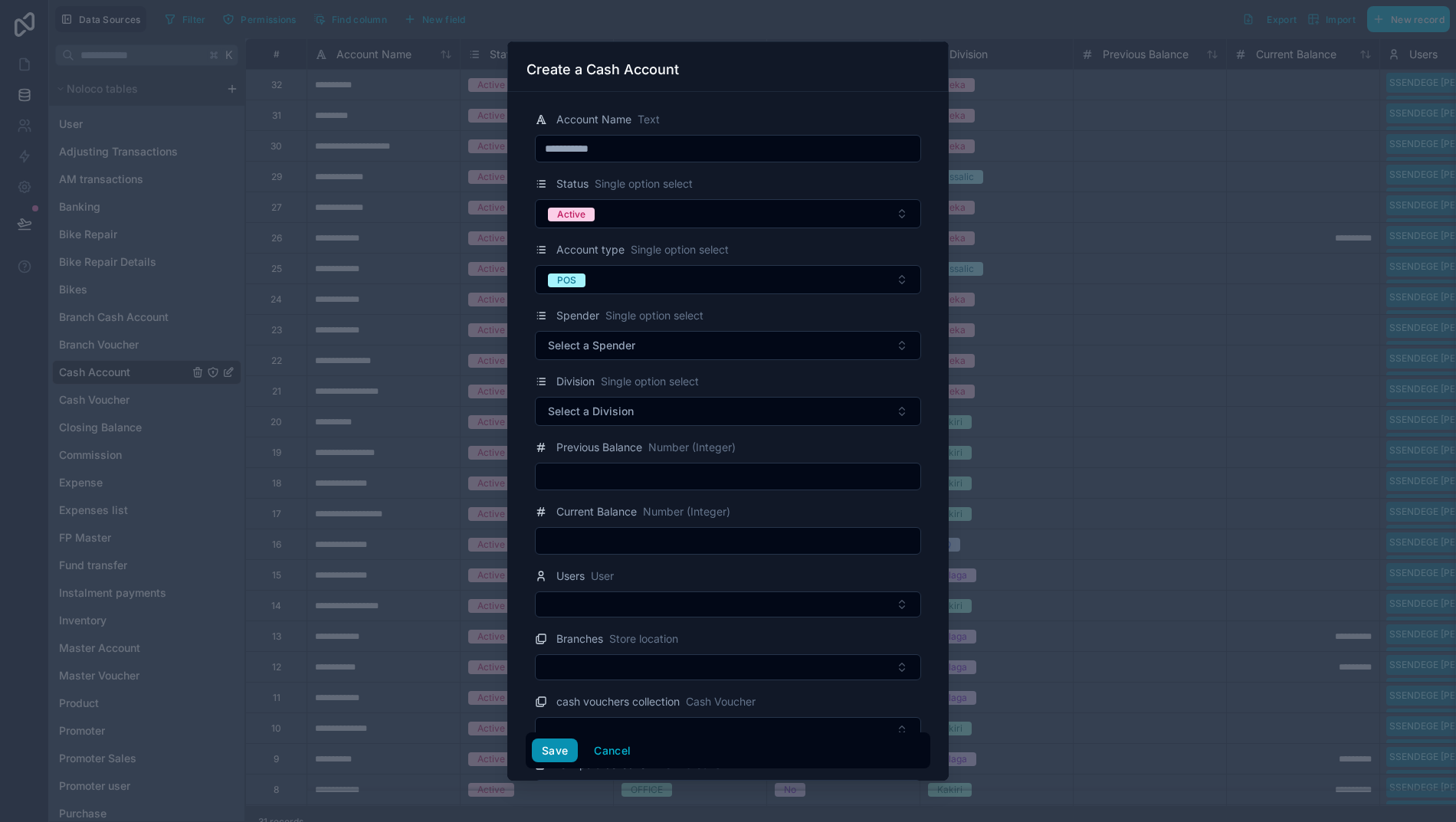
click at [547, 763] on button "Save" at bounding box center [554, 750] width 46 height 24
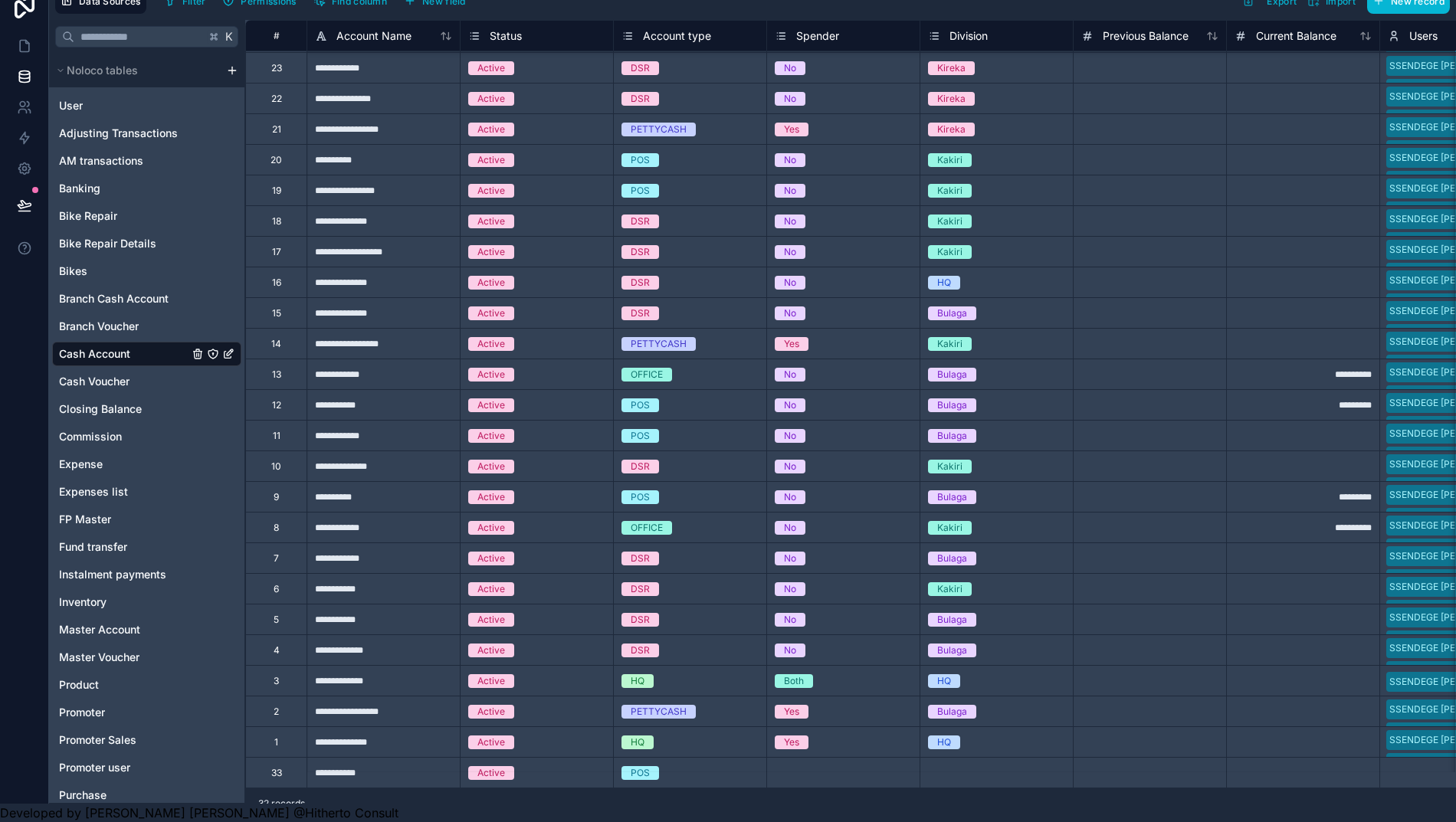
scroll to position [34, 15]
click at [782, 398] on span "No" at bounding box center [790, 405] width 30 height 13
click at [778, 766] on div "Select a Spender" at bounding box center [811, 773] width 74 height 13
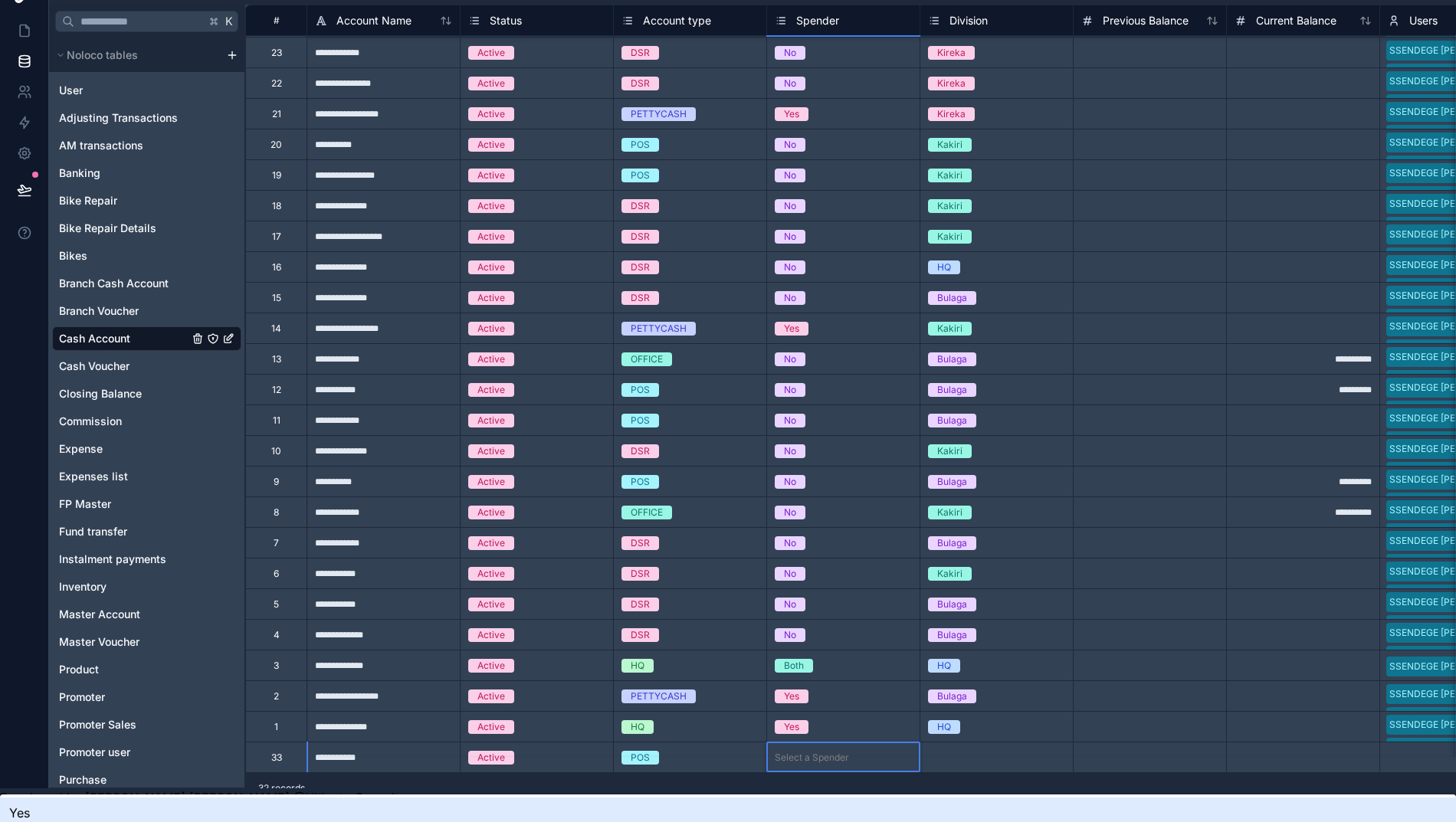
click at [779, 751] on div "Select a Spender" at bounding box center [811, 758] width 74 height 13
click at [780, 751] on div "Select a Spender" at bounding box center [811, 758] width 74 height 13
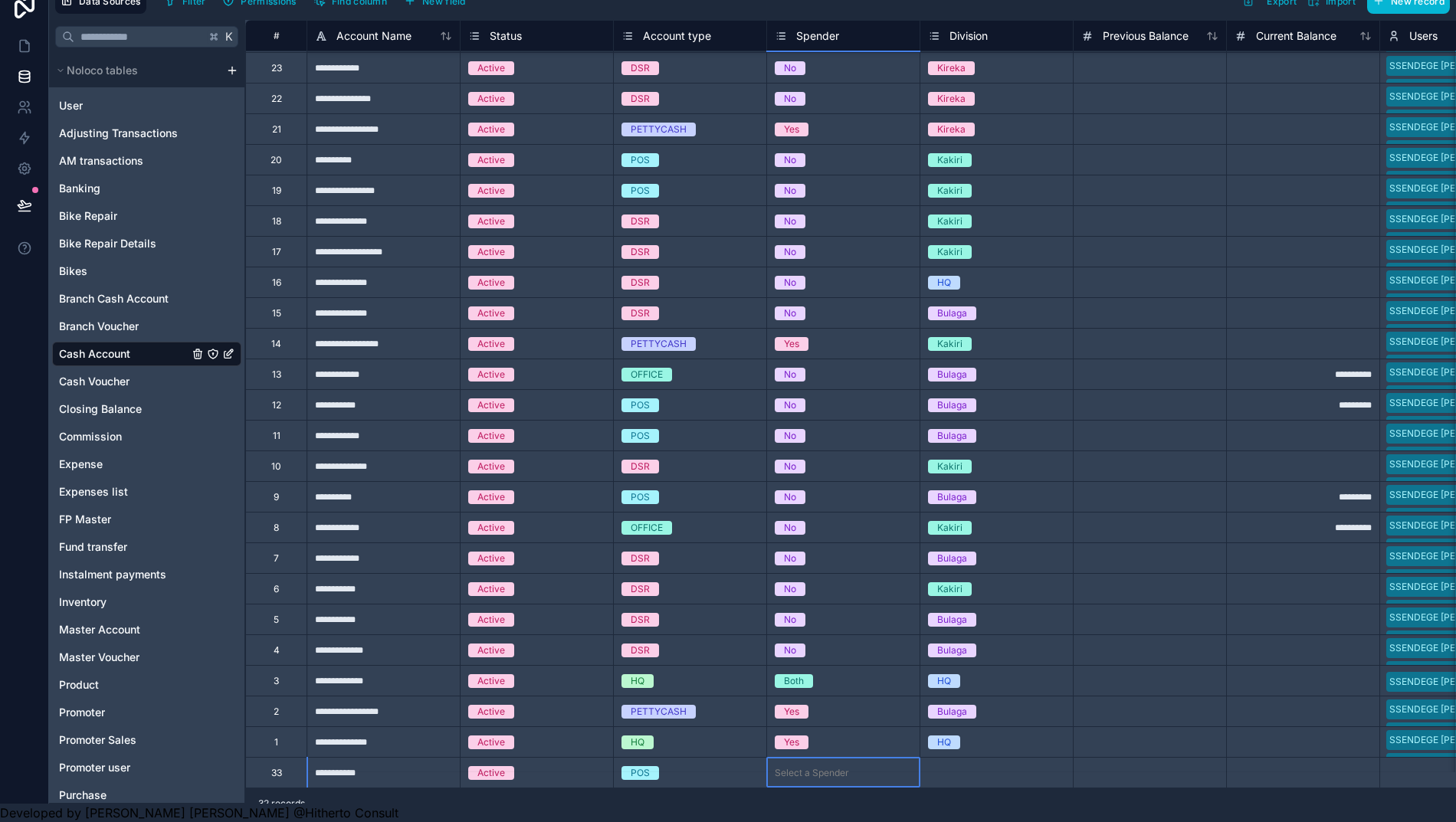
click at [784, 766] on div "Select a Spender" at bounding box center [811, 773] width 74 height 13
click at [785, 766] on div "Select a Spender" at bounding box center [811, 773] width 74 height 13
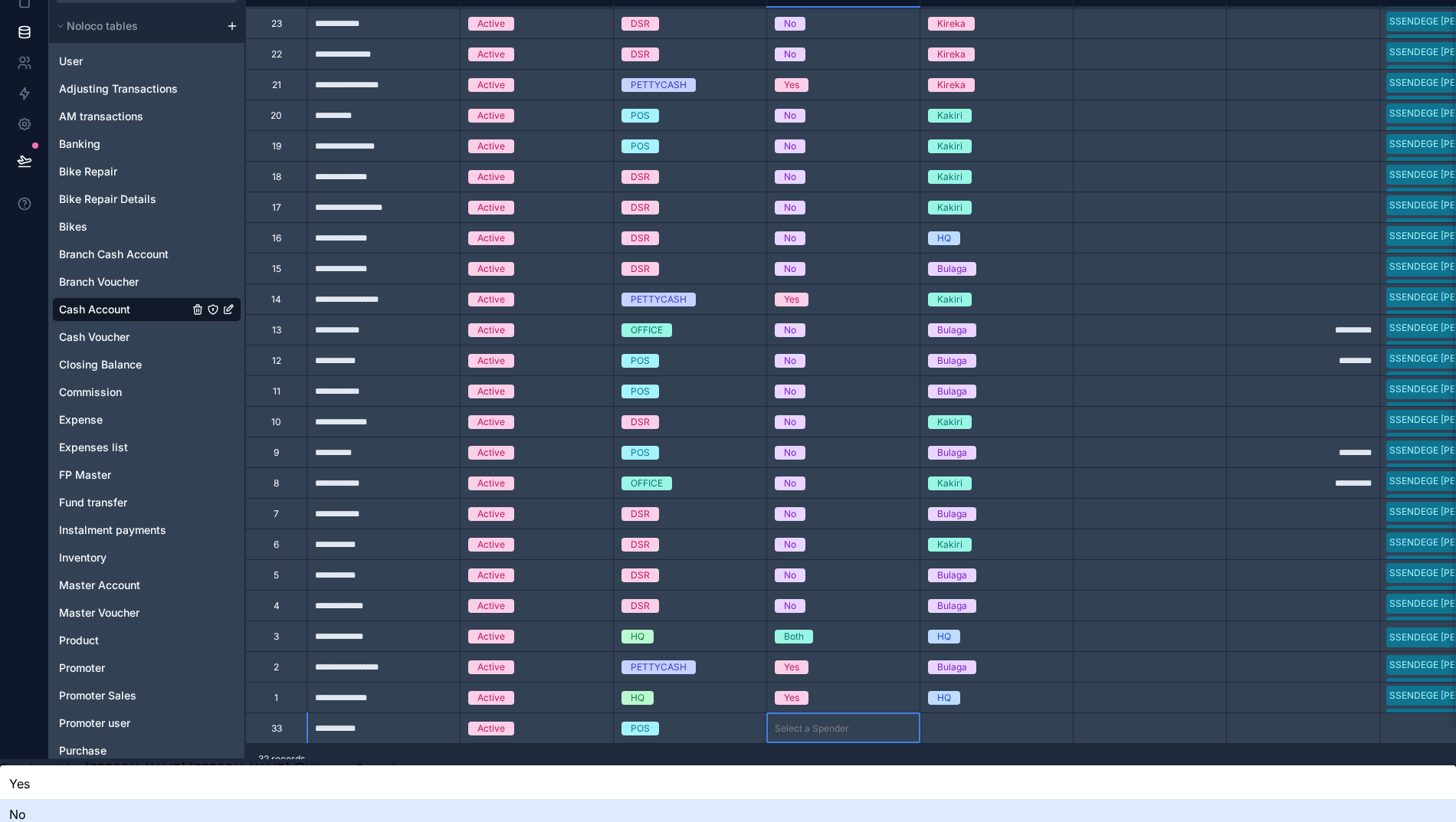
click at [783, 799] on div "No" at bounding box center [728, 814] width 1456 height 30
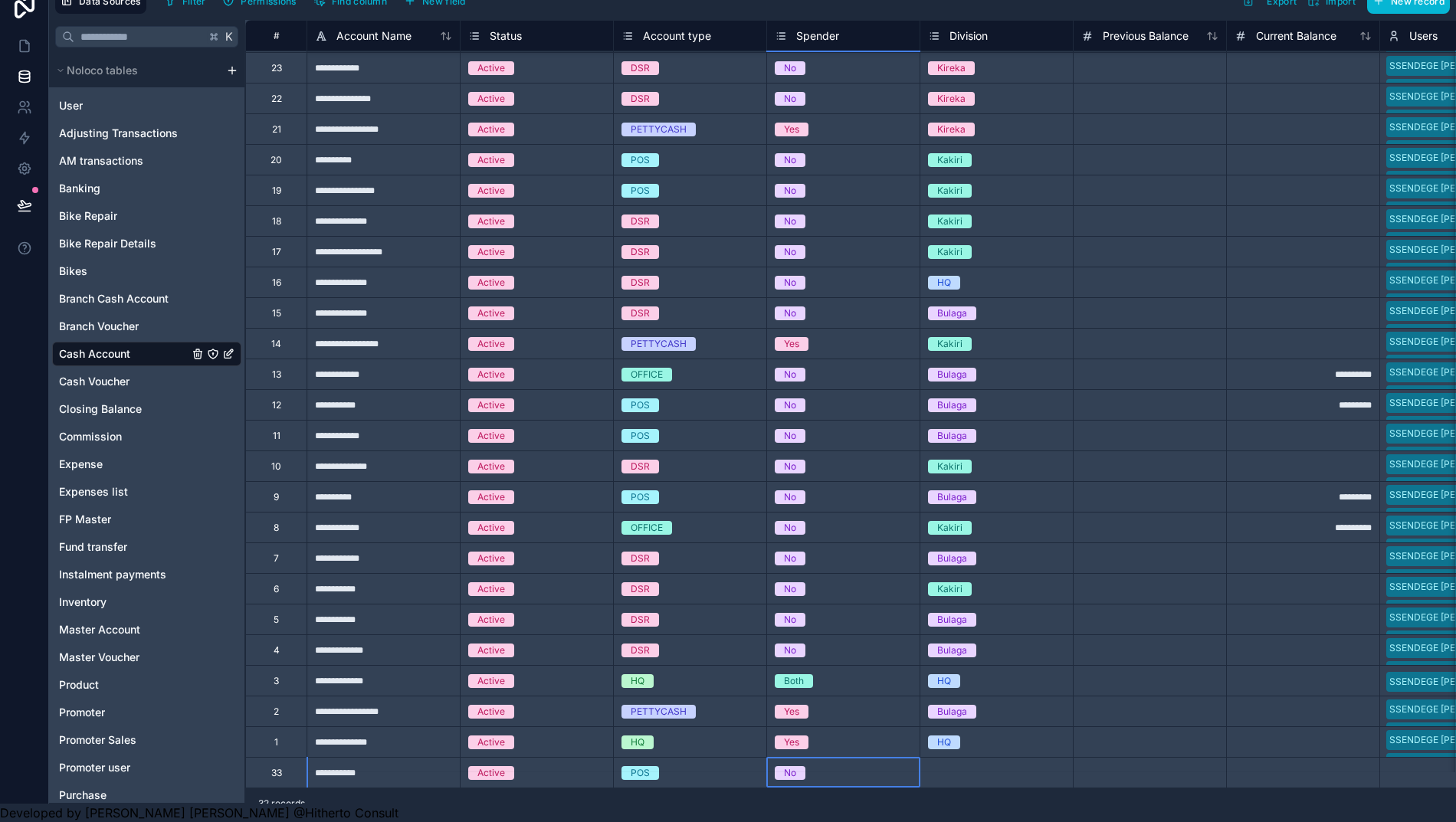
scroll to position [259, 0]
click at [957, 758] on div "Select a Division" at bounding box center [997, 772] width 152 height 30
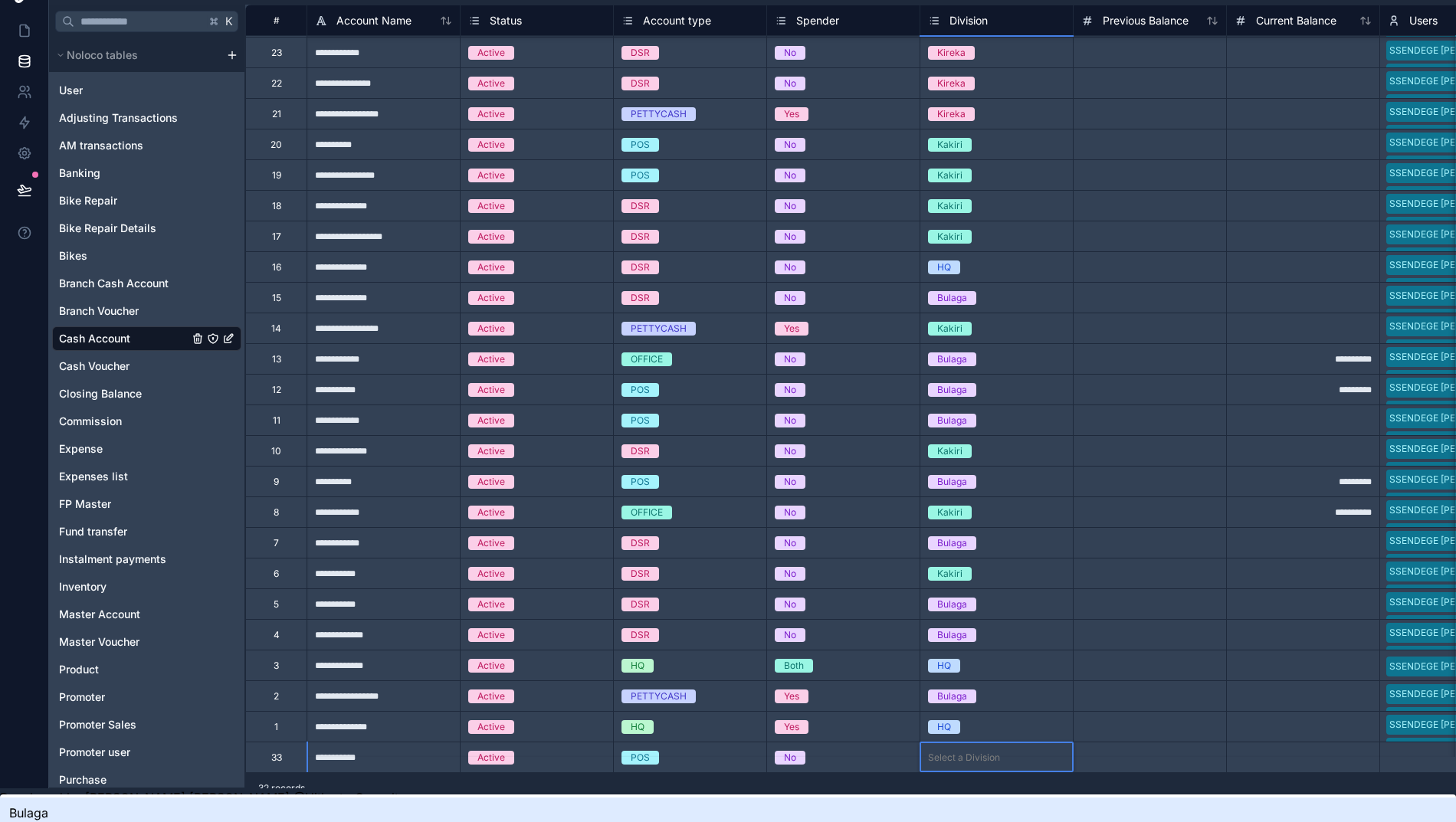
click at [967, 751] on div "Select a Division" at bounding box center [964, 758] width 72 height 13
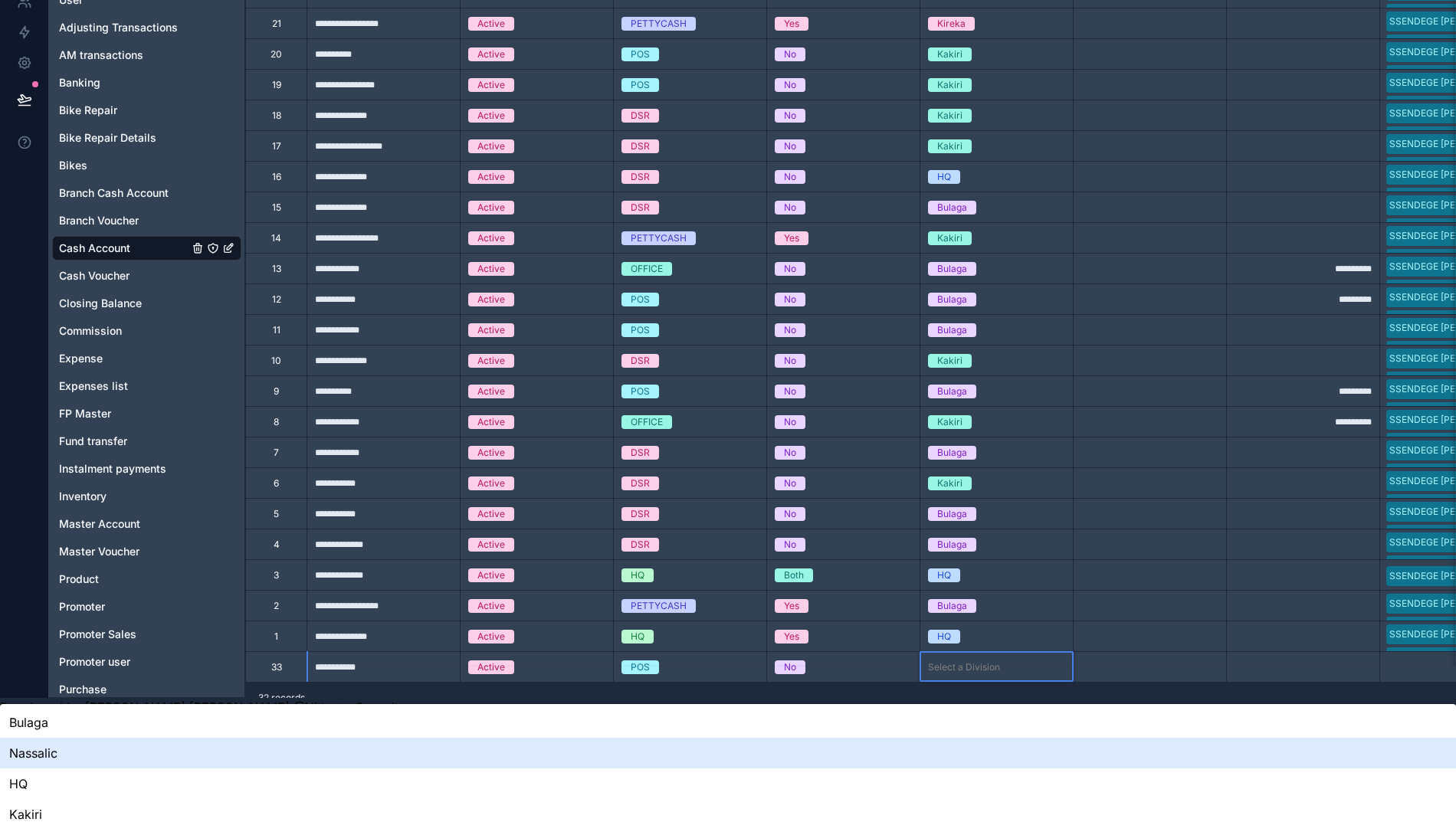
click at [970, 738] on div "Nassalic" at bounding box center [728, 753] width 1456 height 30
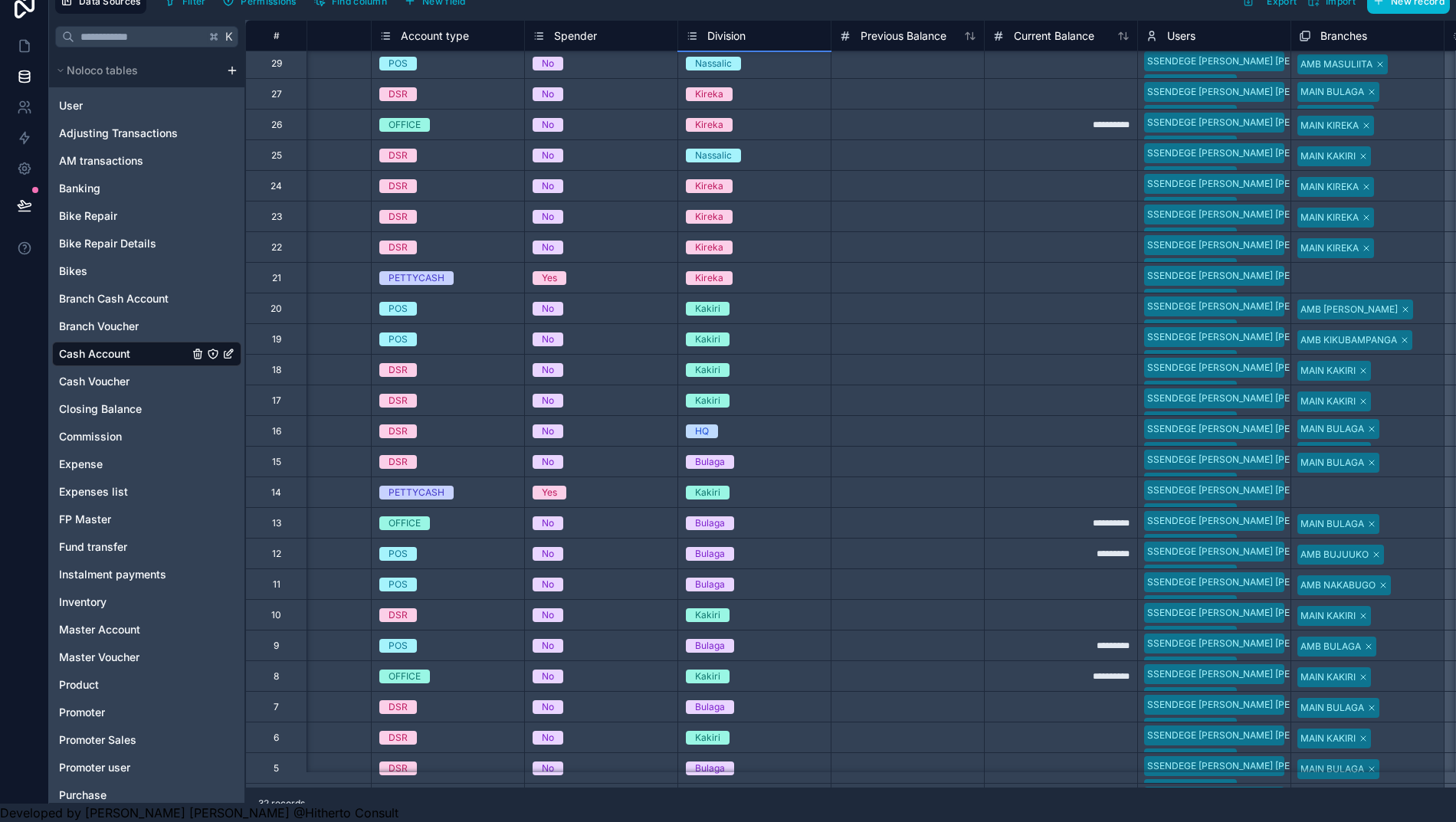
scroll to position [90, 242]
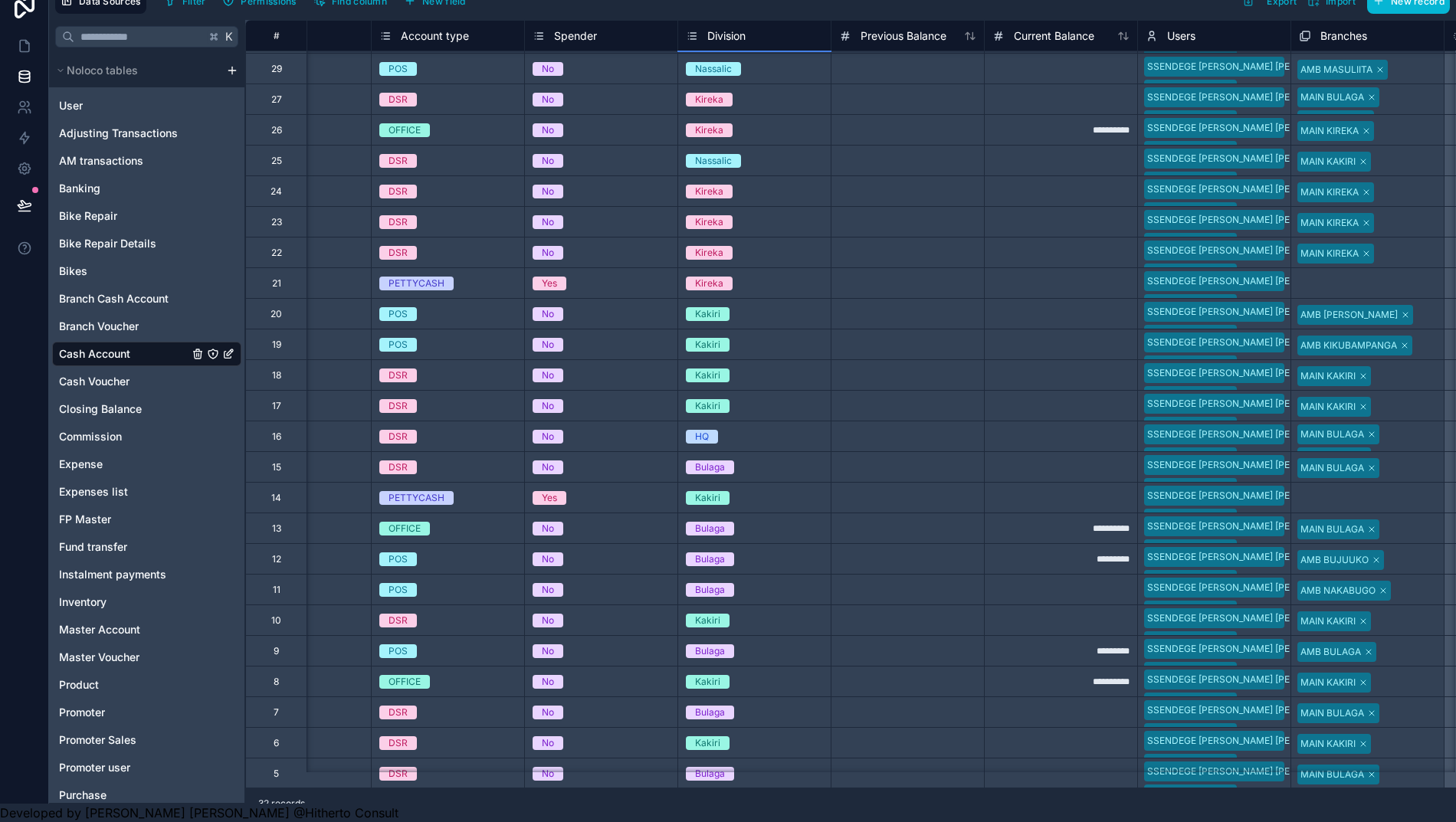
click at [888, 154] on div at bounding box center [906, 160] width 153 height 30
click at [1058, 154] on div at bounding box center [1060, 160] width 153 height 30
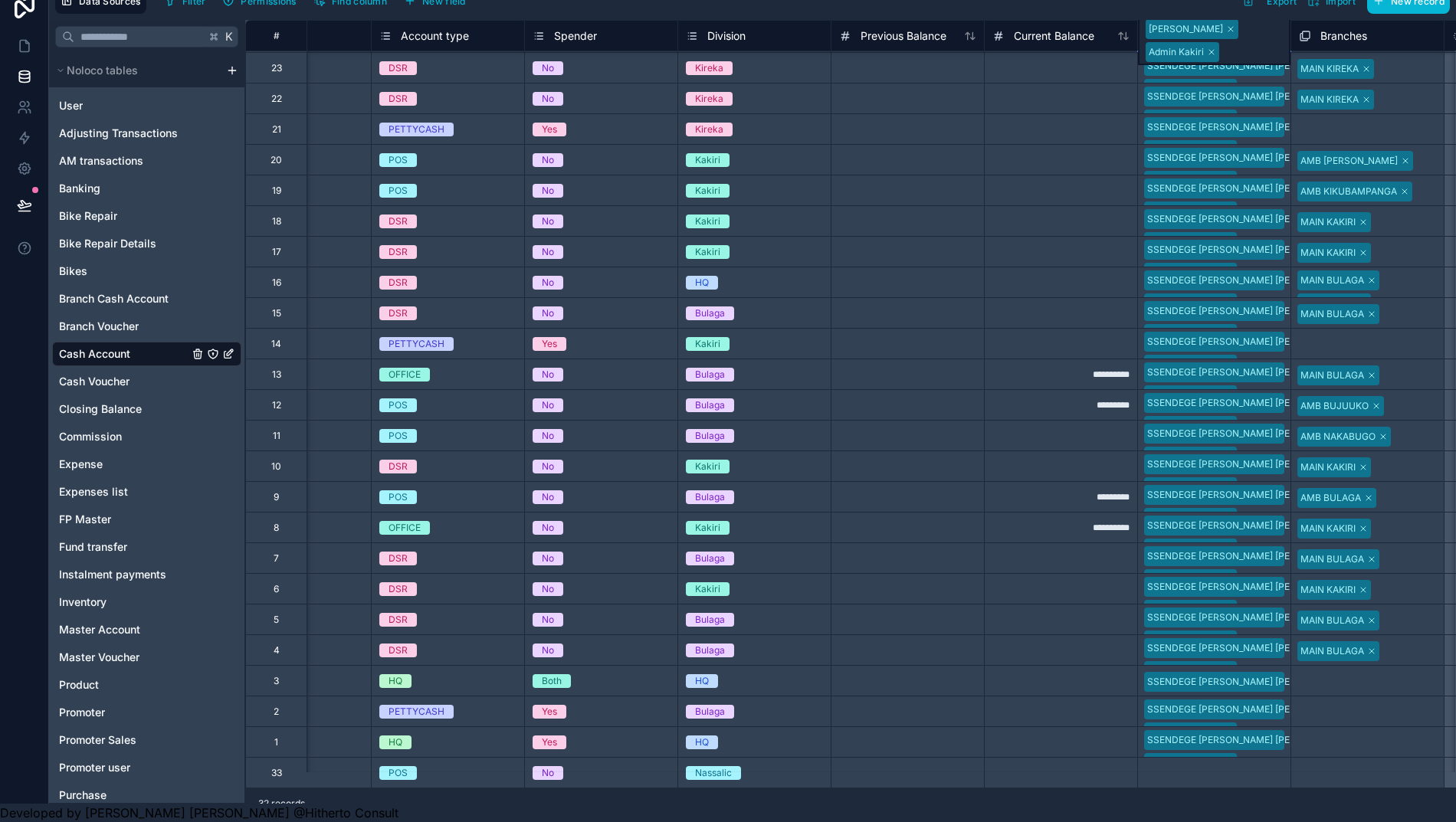
scroll to position [259, 242]
click at [1190, 767] on div "Select a Users" at bounding box center [1178, 774] width 63 height 13
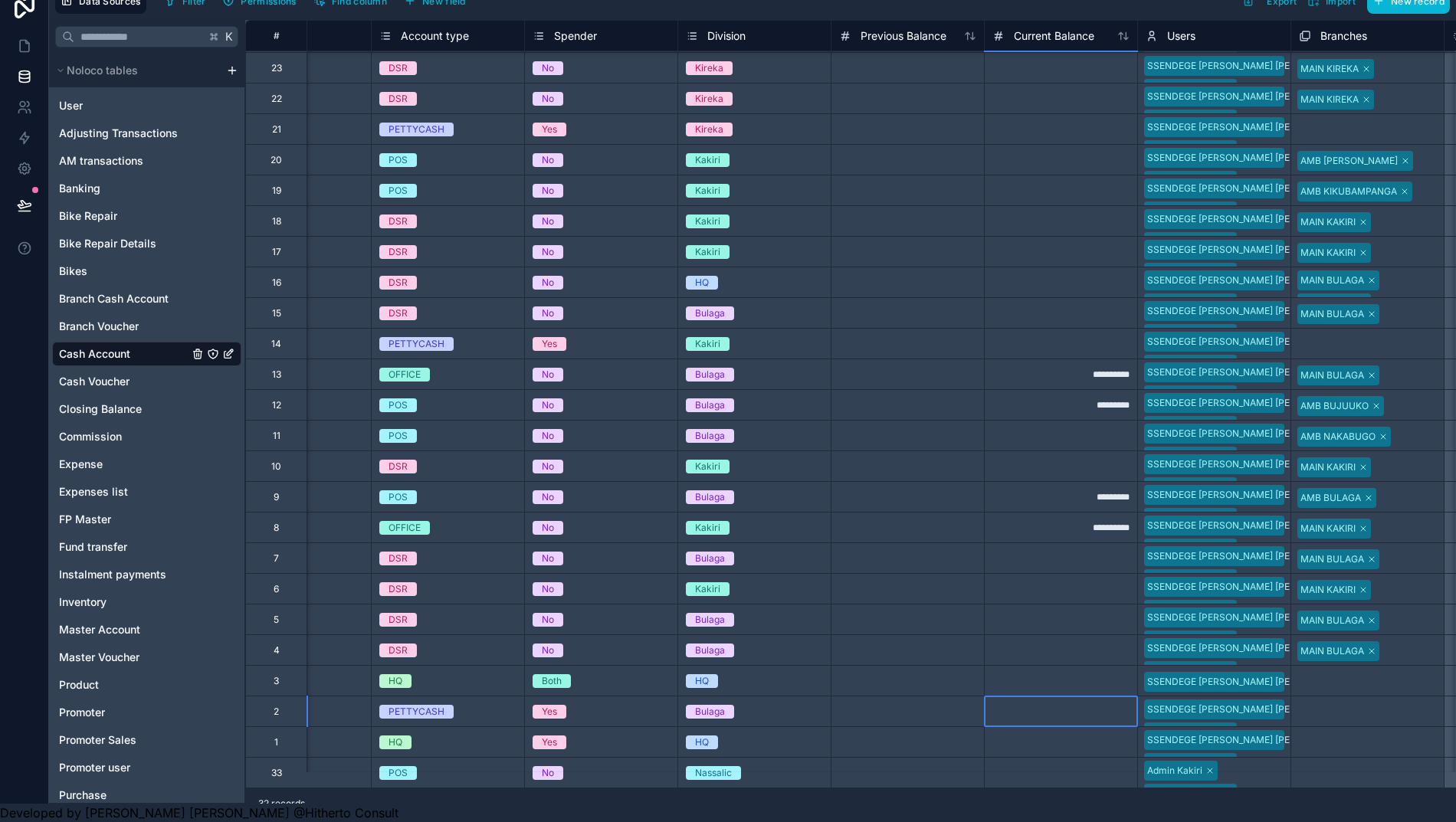
drag, startPoint x: 1011, startPoint y: 631, endPoint x: 1021, endPoint y: 632, distance: 10.0
click at [956, 205] on div at bounding box center [906, 220] width 153 height 30
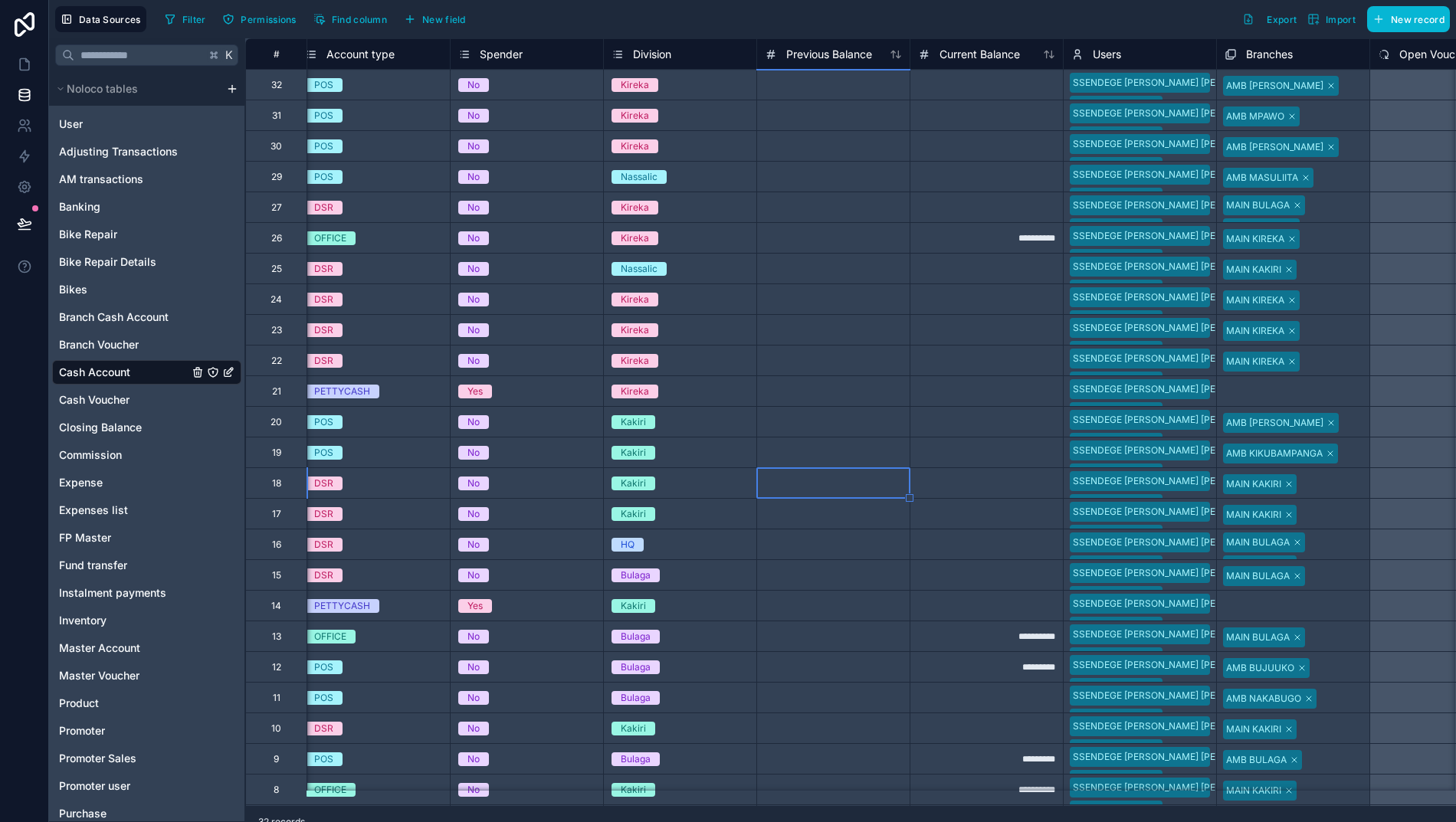
scroll to position [0, 347]
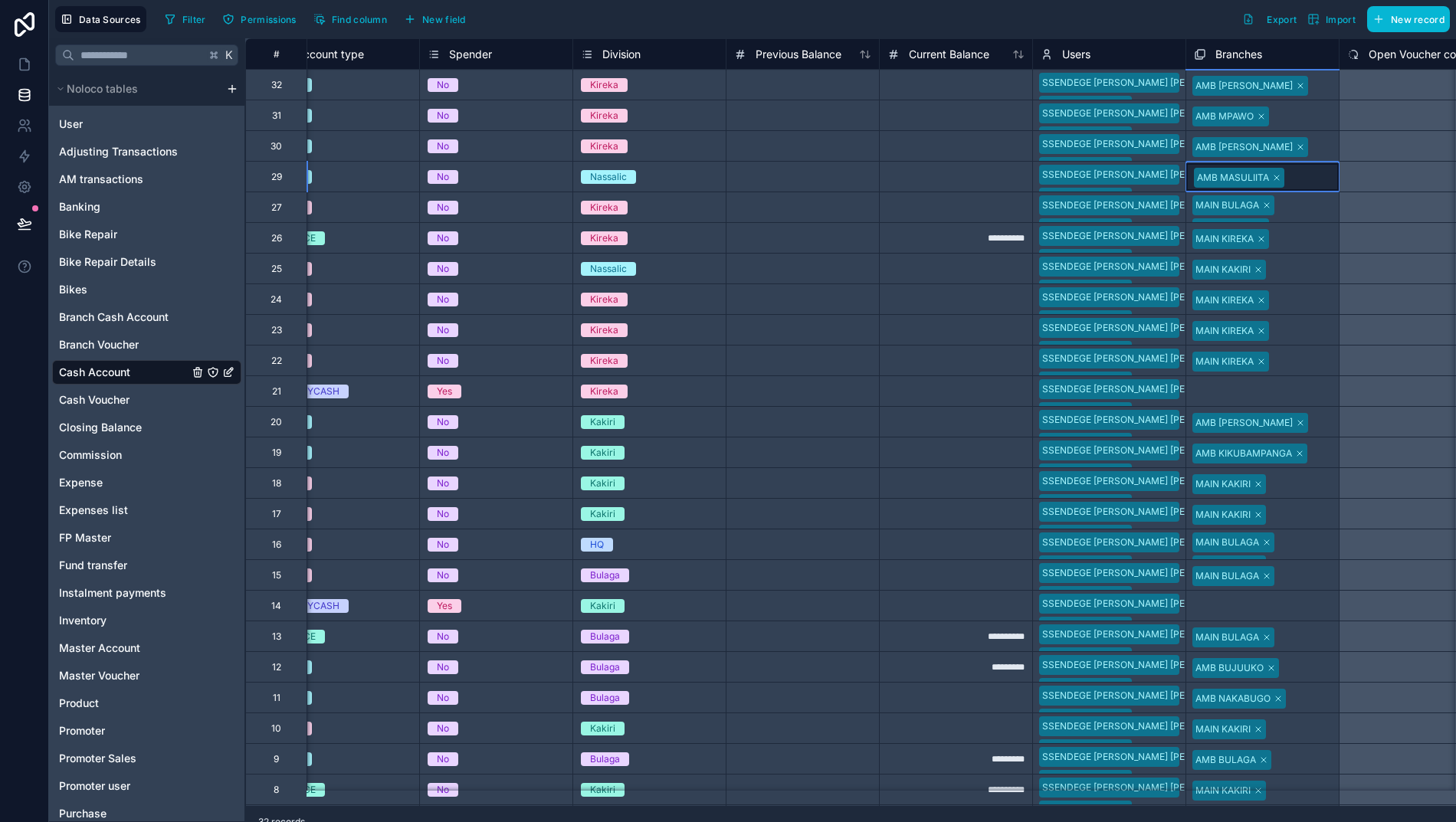
click at [1315, 181] on div "AMB MASULIITA" at bounding box center [1262, 176] width 152 height 28
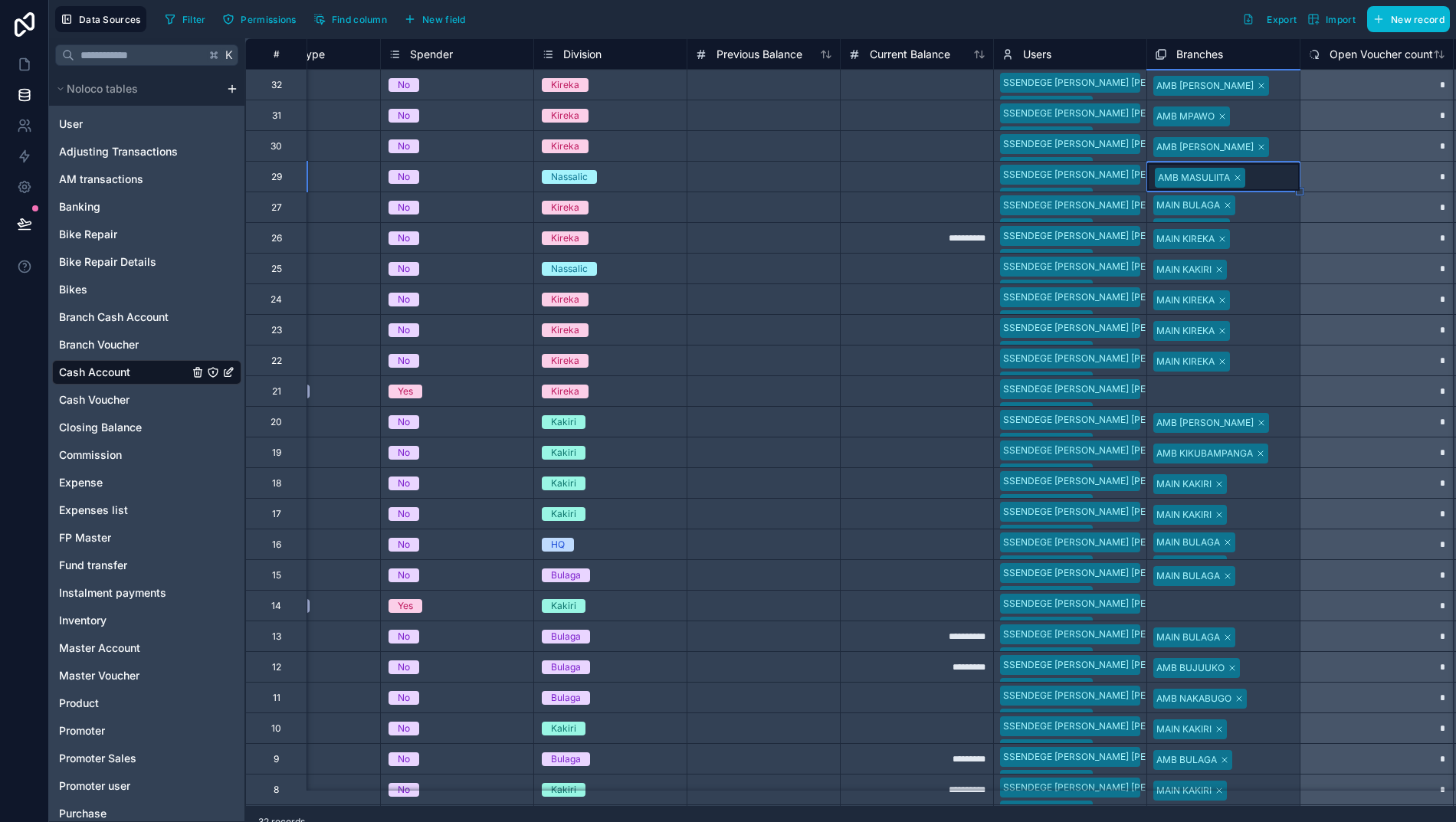
scroll to position [0, 390]
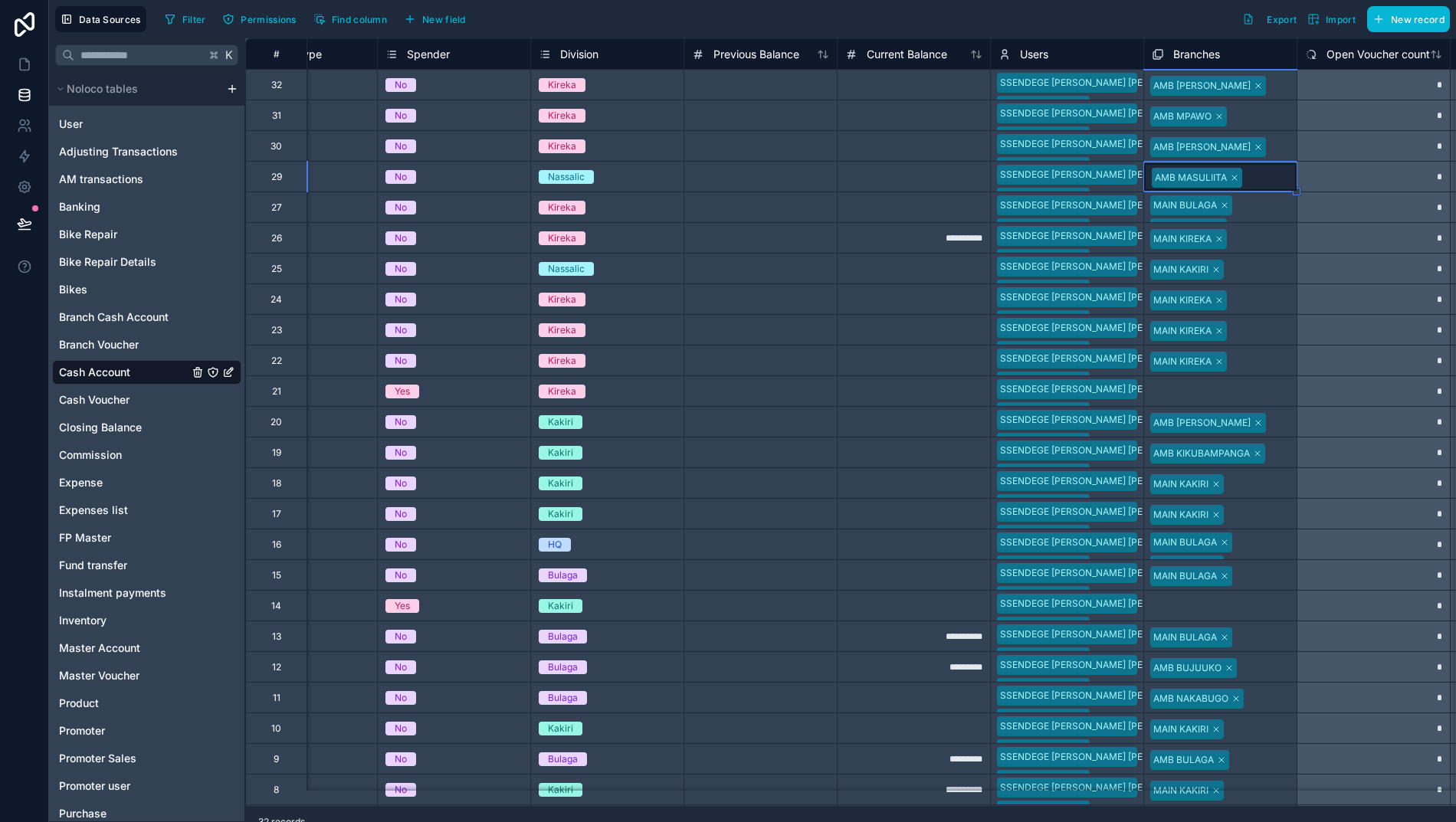
click at [1267, 210] on div "MAIN BULAGA MAIN KIREKA" at bounding box center [1220, 207] width 152 height 30
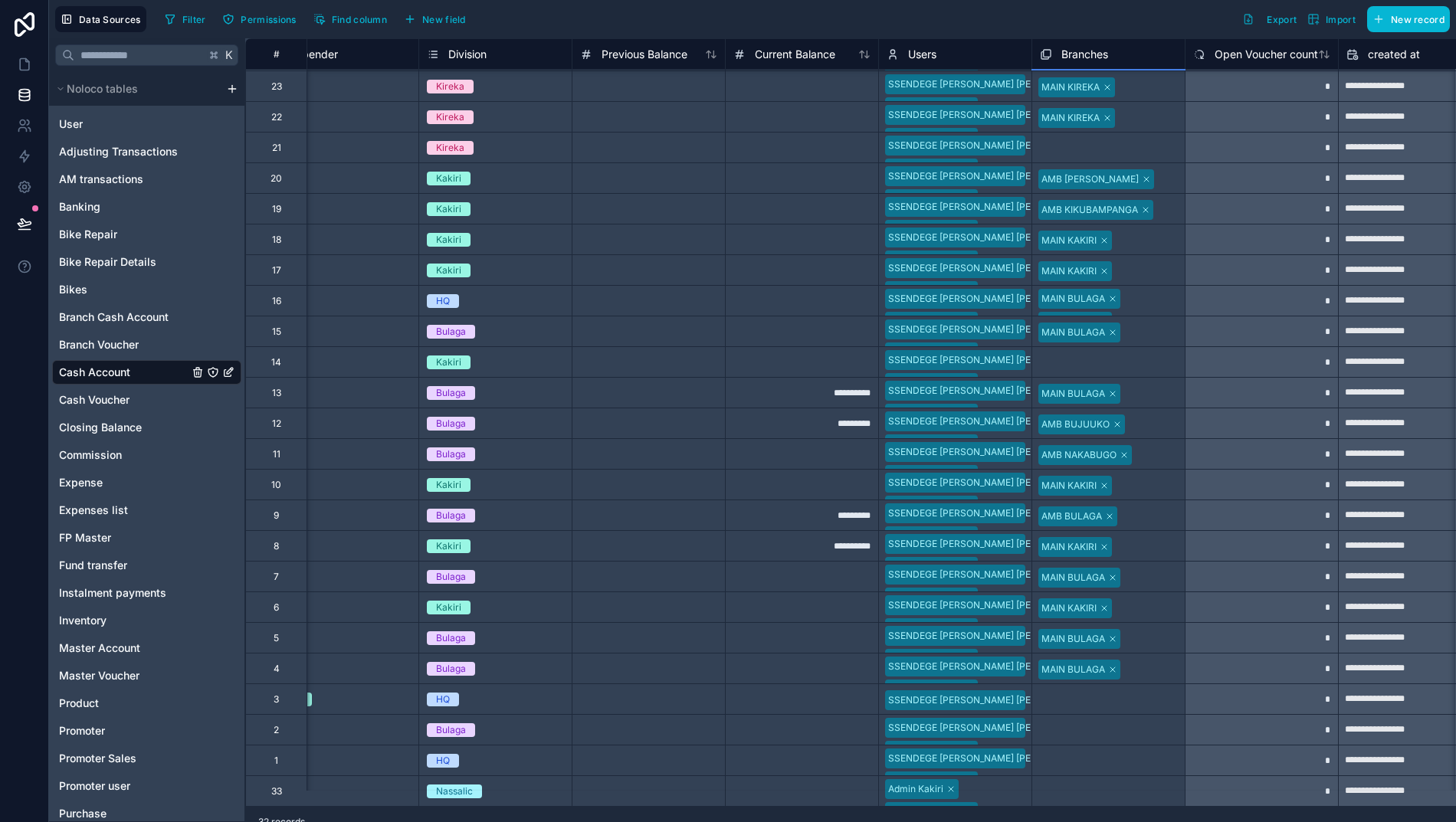
scroll to position [259, 501]
click at [1077, 786] on div "Select a Branches" at bounding box center [1081, 792] width 79 height 13
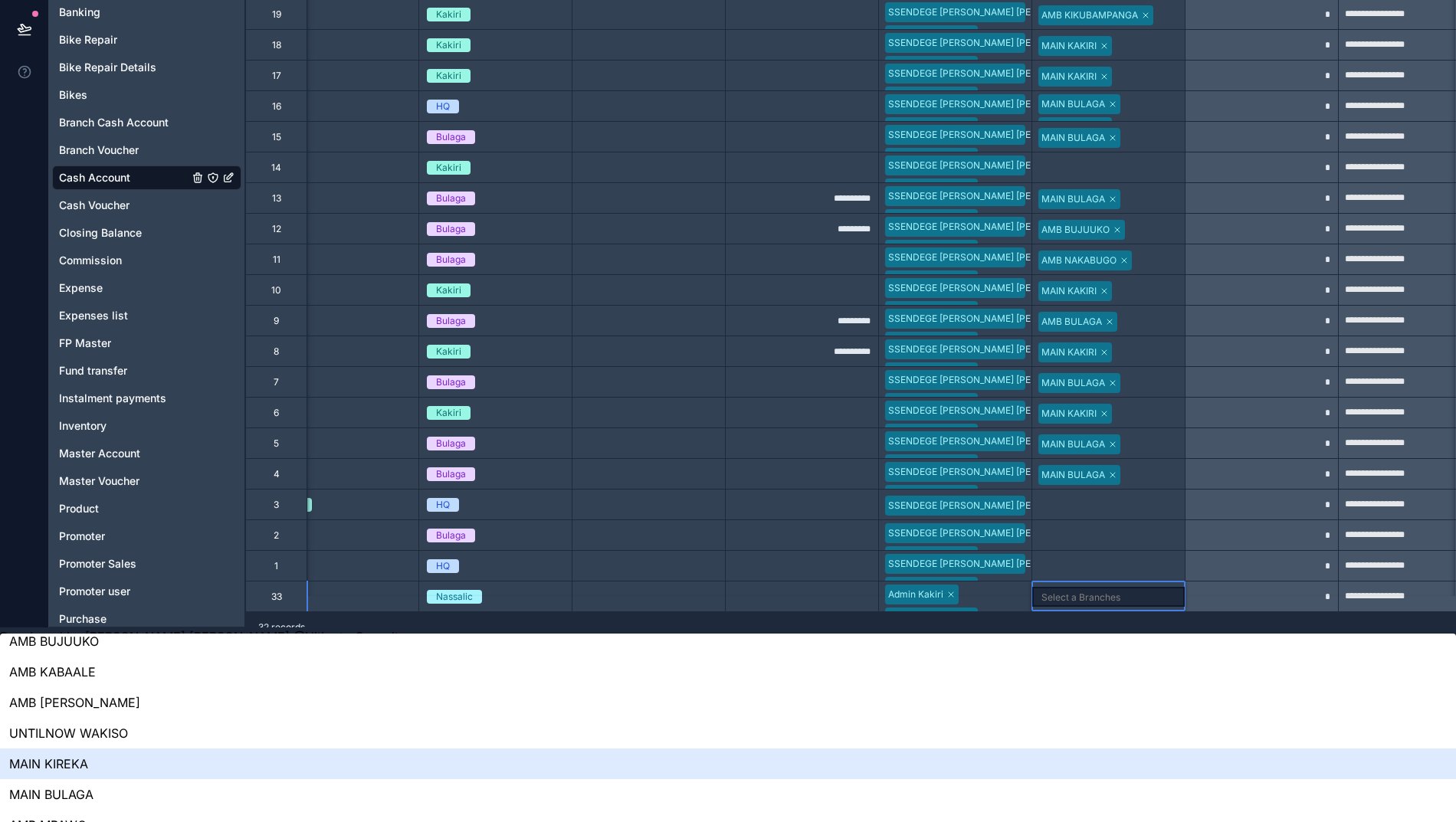
scroll to position [162, 0]
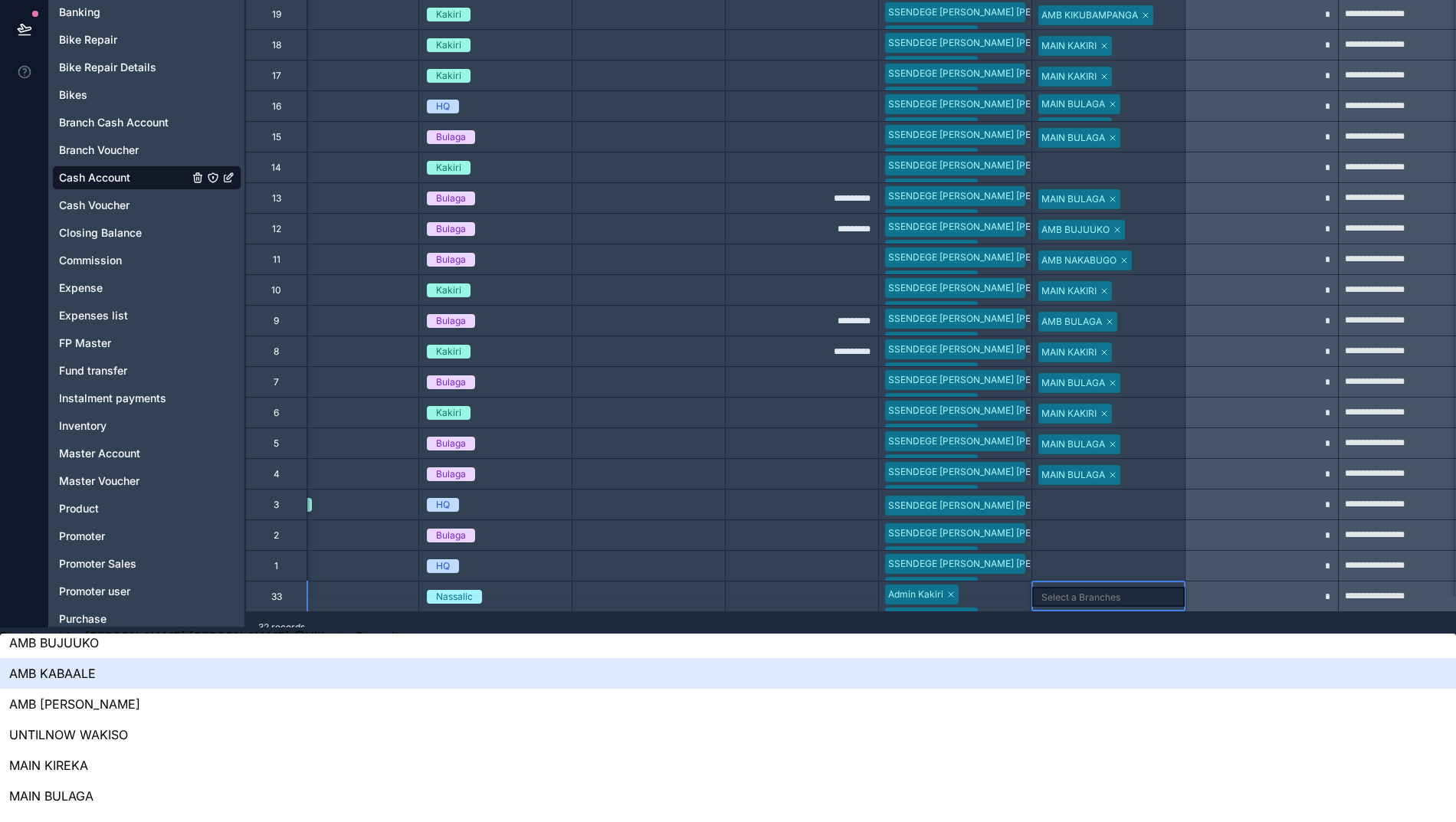
click at [1092, 661] on div "AMB KABAALE" at bounding box center [728, 673] width 1456 height 30
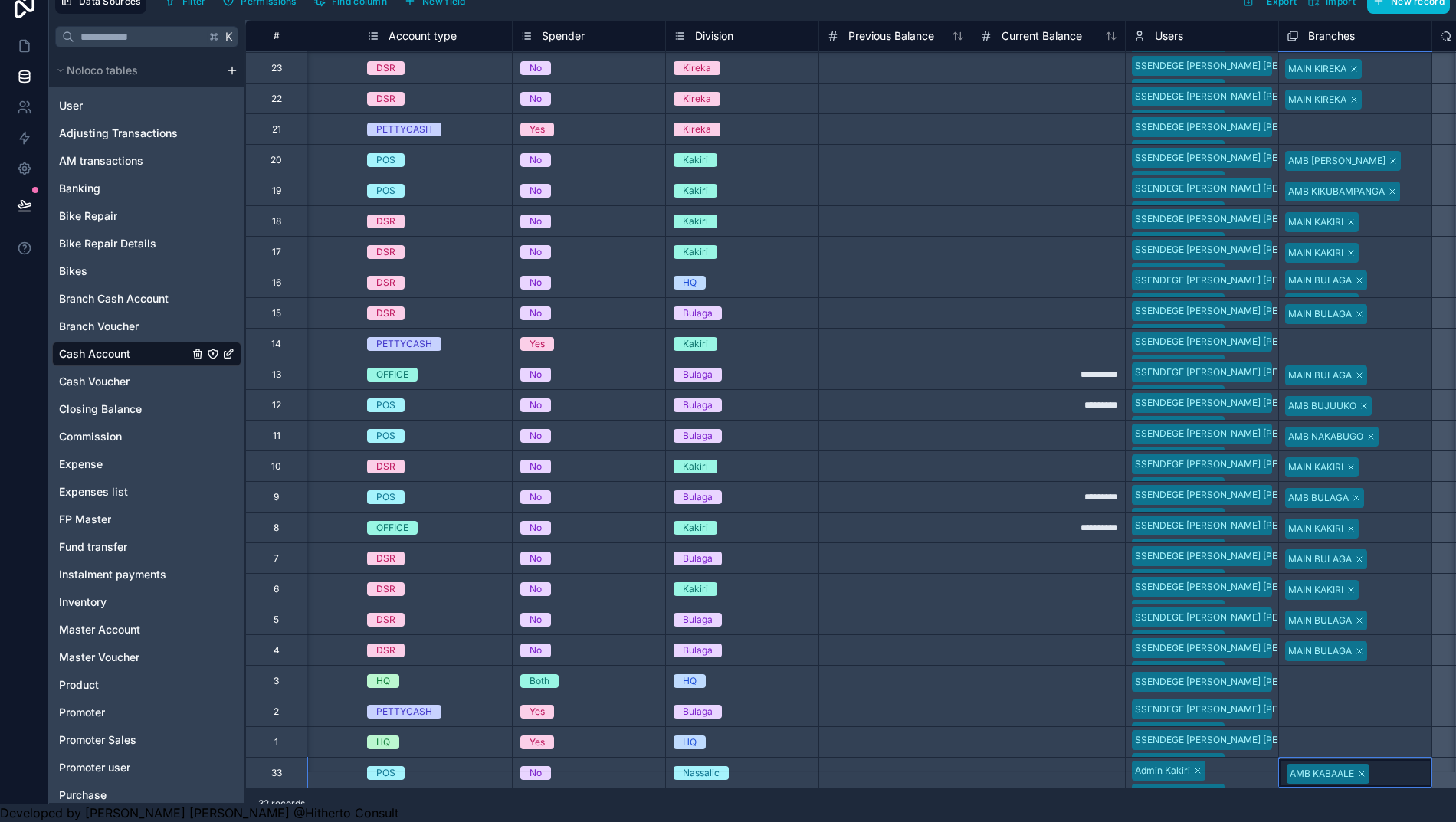
scroll to position [34, 0]
click at [1228, 758] on div "Admin Kakiri Jane Ssendege SSENDEGE ALEX Alex" at bounding box center [1202, 772] width 152 height 30
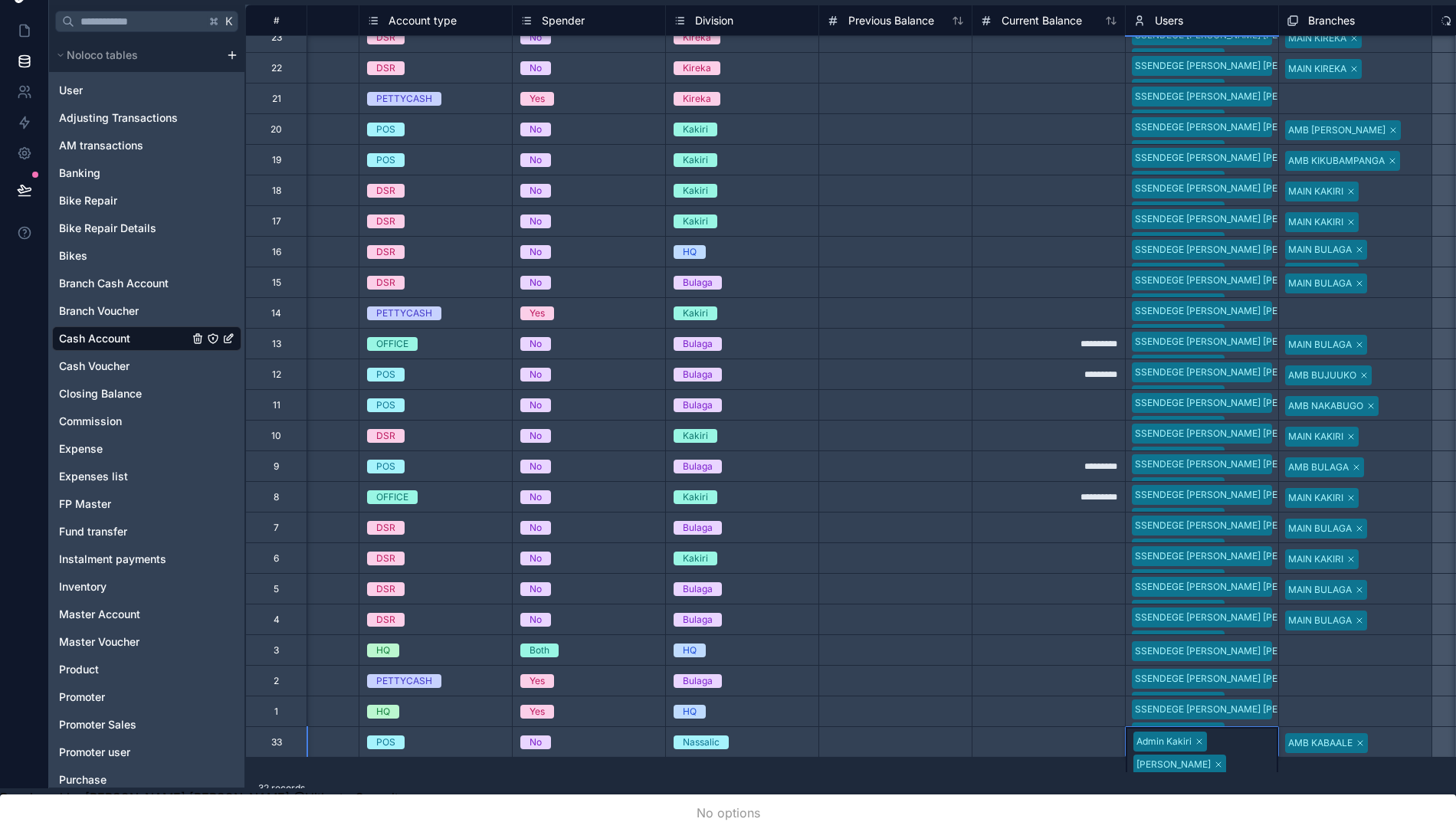
click at [1233, 742] on div "Admin Kakiri Jane Ssendege SSENDEGE ALEX Alex" at bounding box center [1202, 764] width 152 height 73
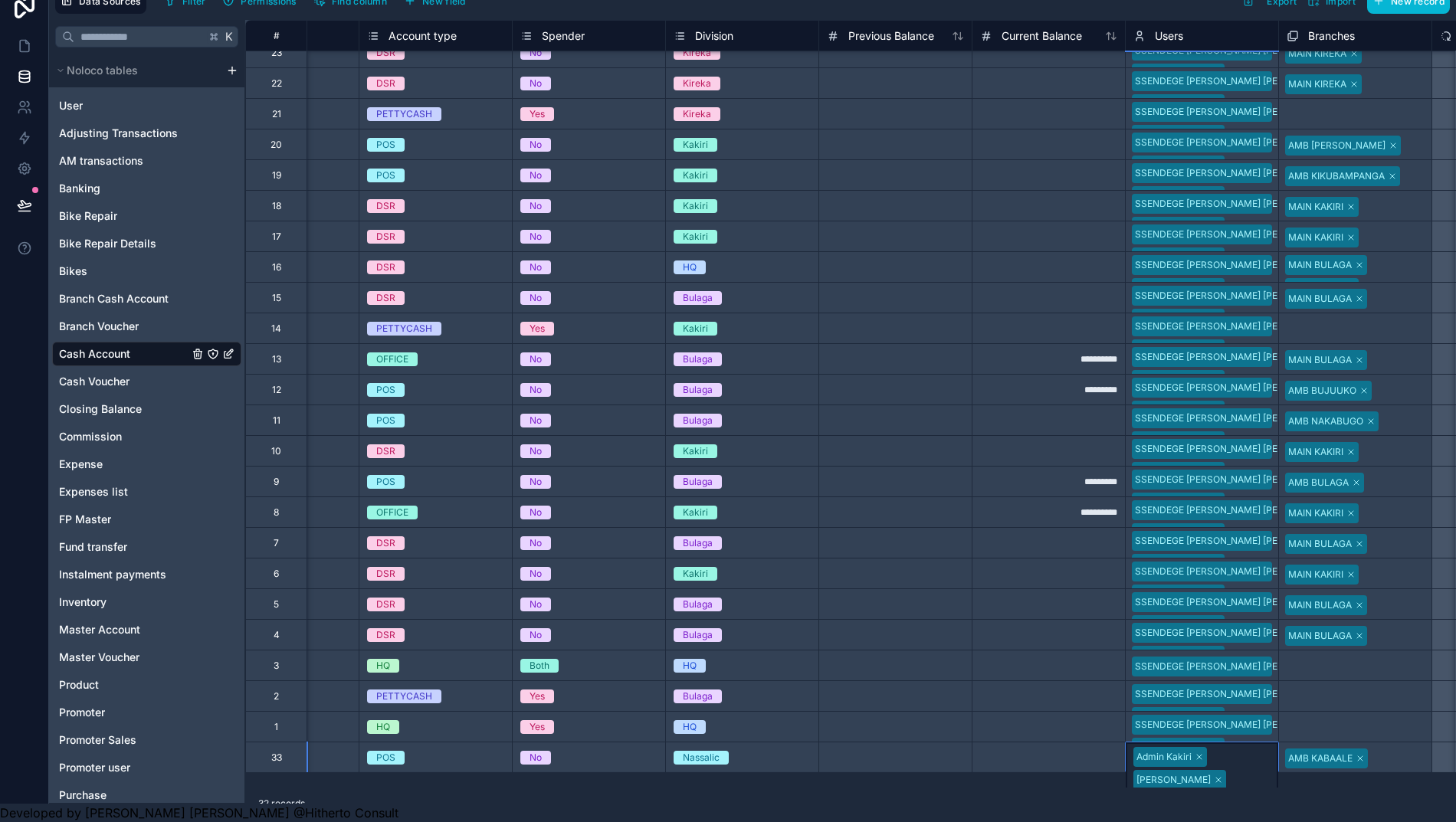
click at [1233, 742] on div "Admin Kakiri Jane Ssendege SSENDEGE ALEX Alex" at bounding box center [1202, 779] width 152 height 73
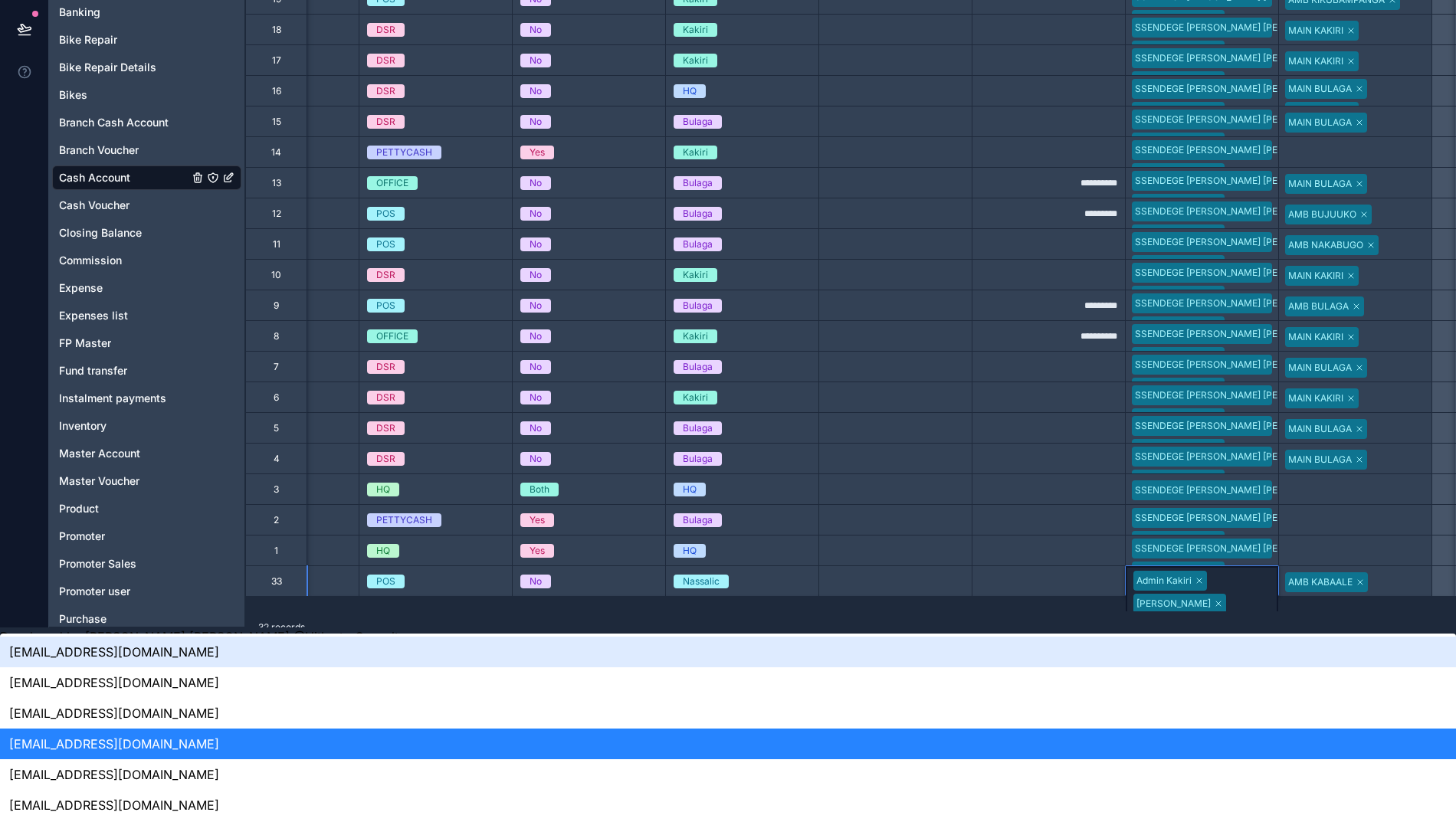
click at [1227, 646] on body "**********" at bounding box center [728, 226] width 1456 height 841
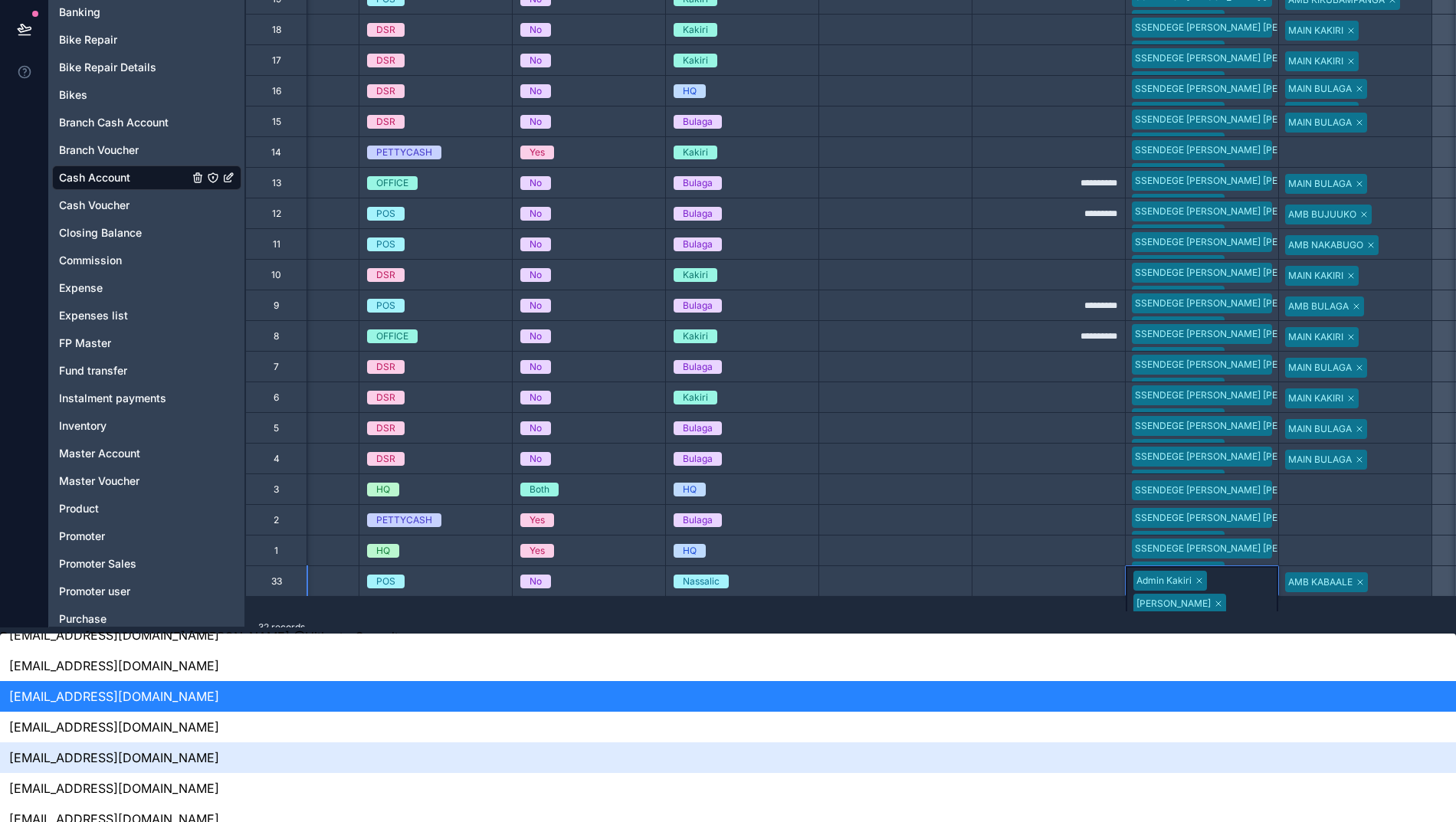
scroll to position [270, 2]
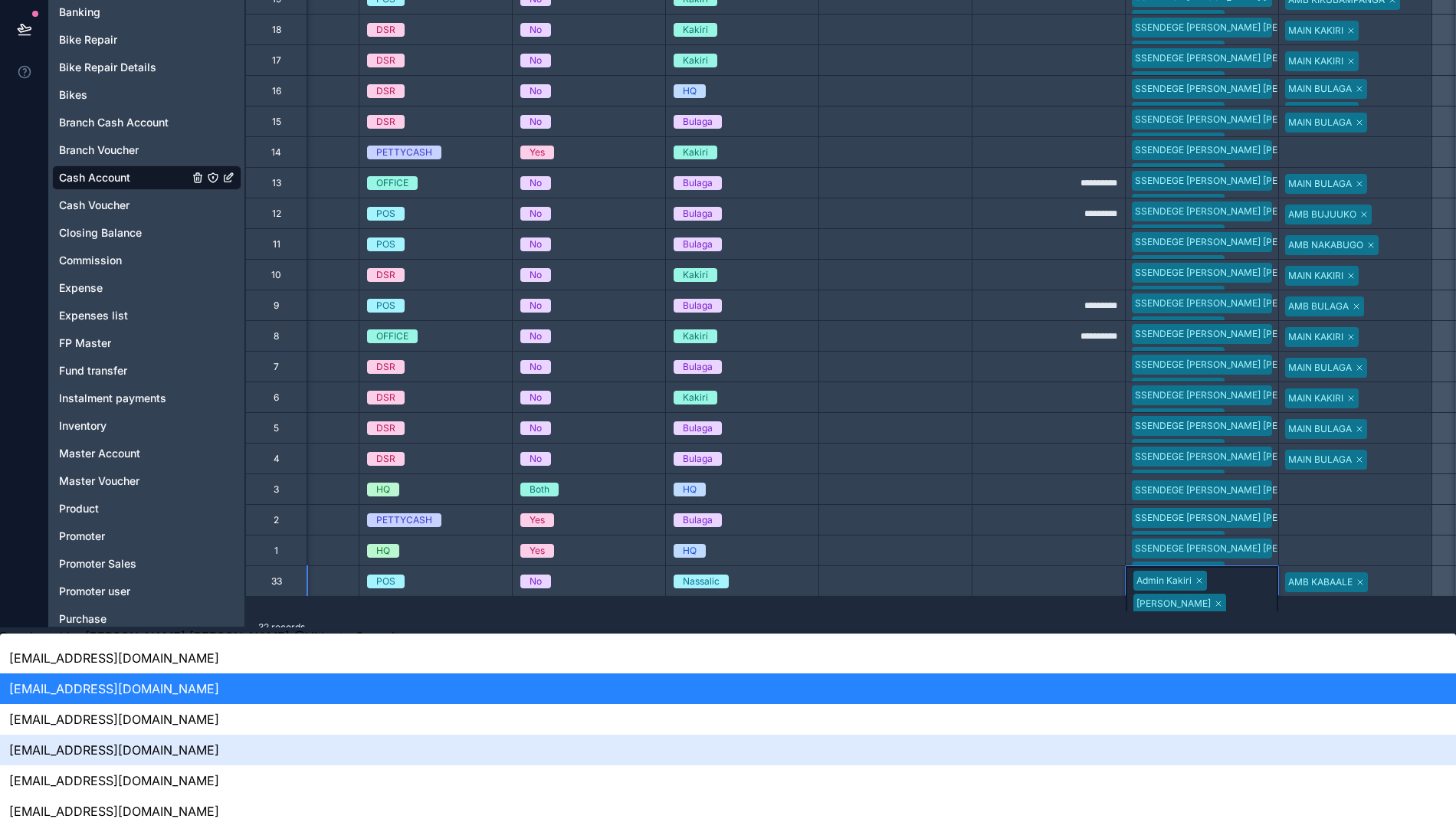
click at [1177, 734] on div "sb.709130510@gmail.com" at bounding box center [728, 749] width 1456 height 30
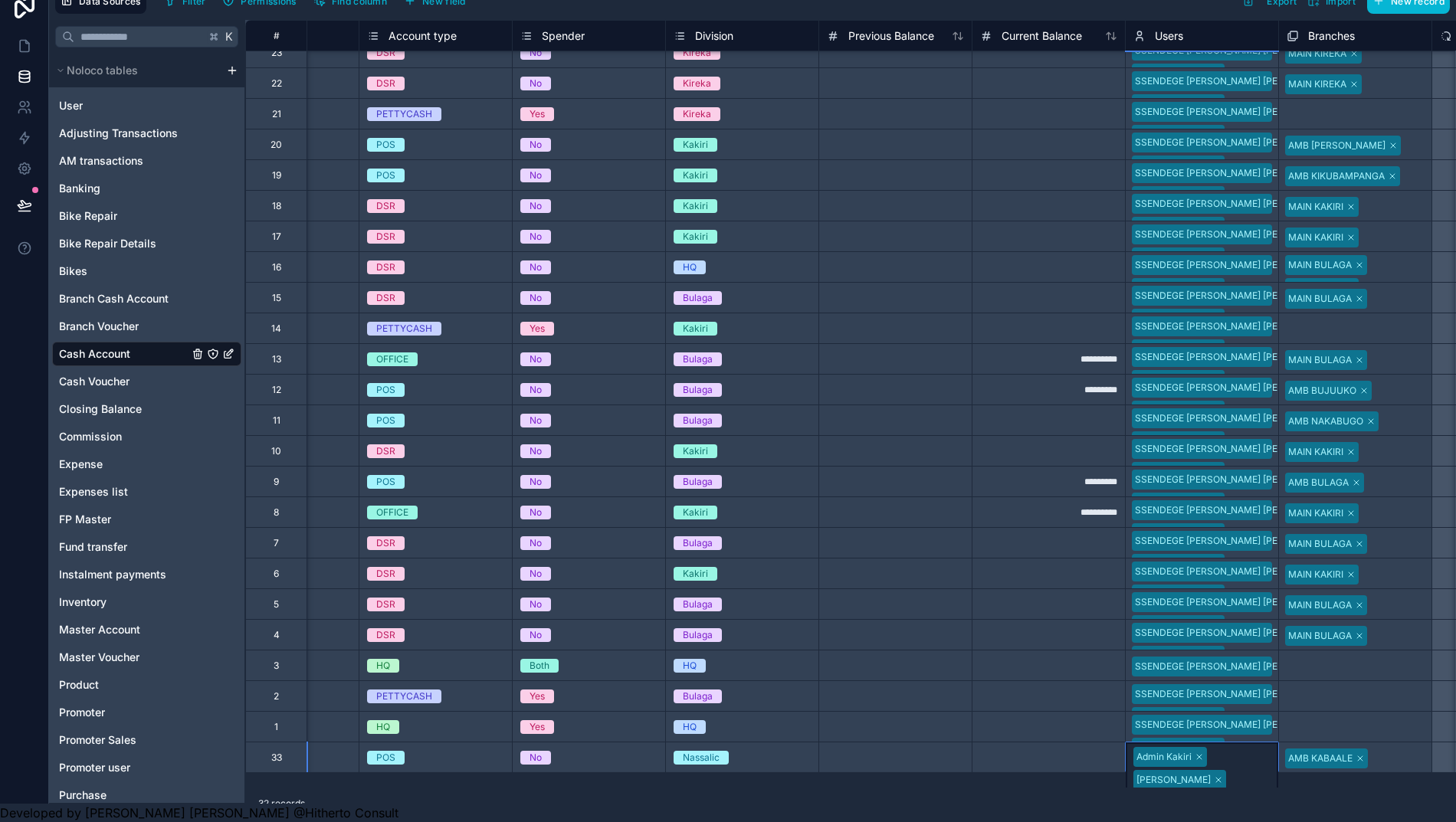
scroll to position [34, 0]
click at [1049, 625] on div at bounding box center [1048, 634] width 153 height 30
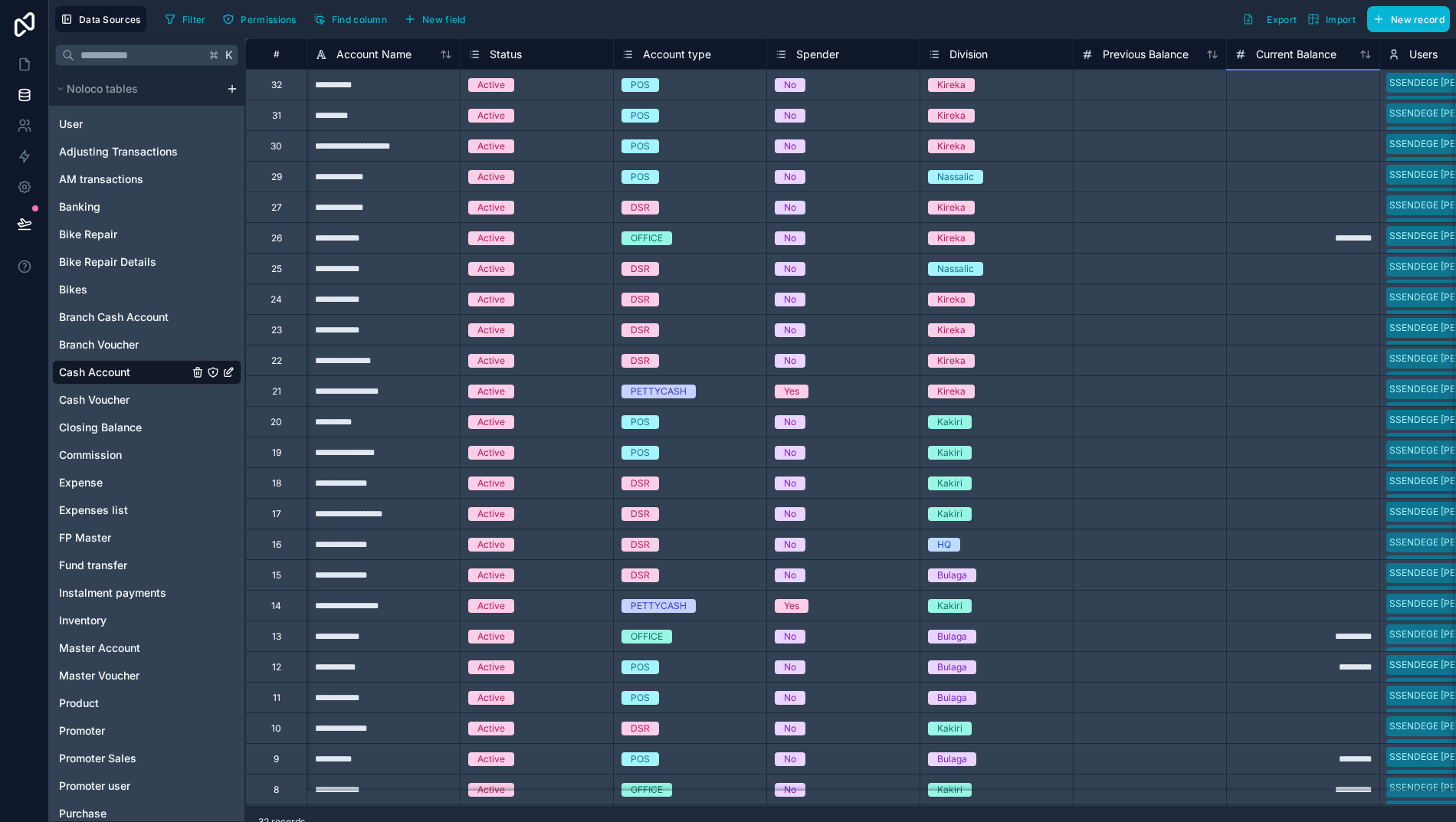
scroll to position [0, 0]
click at [444, 54] on icon at bounding box center [446, 55] width 13 height 13
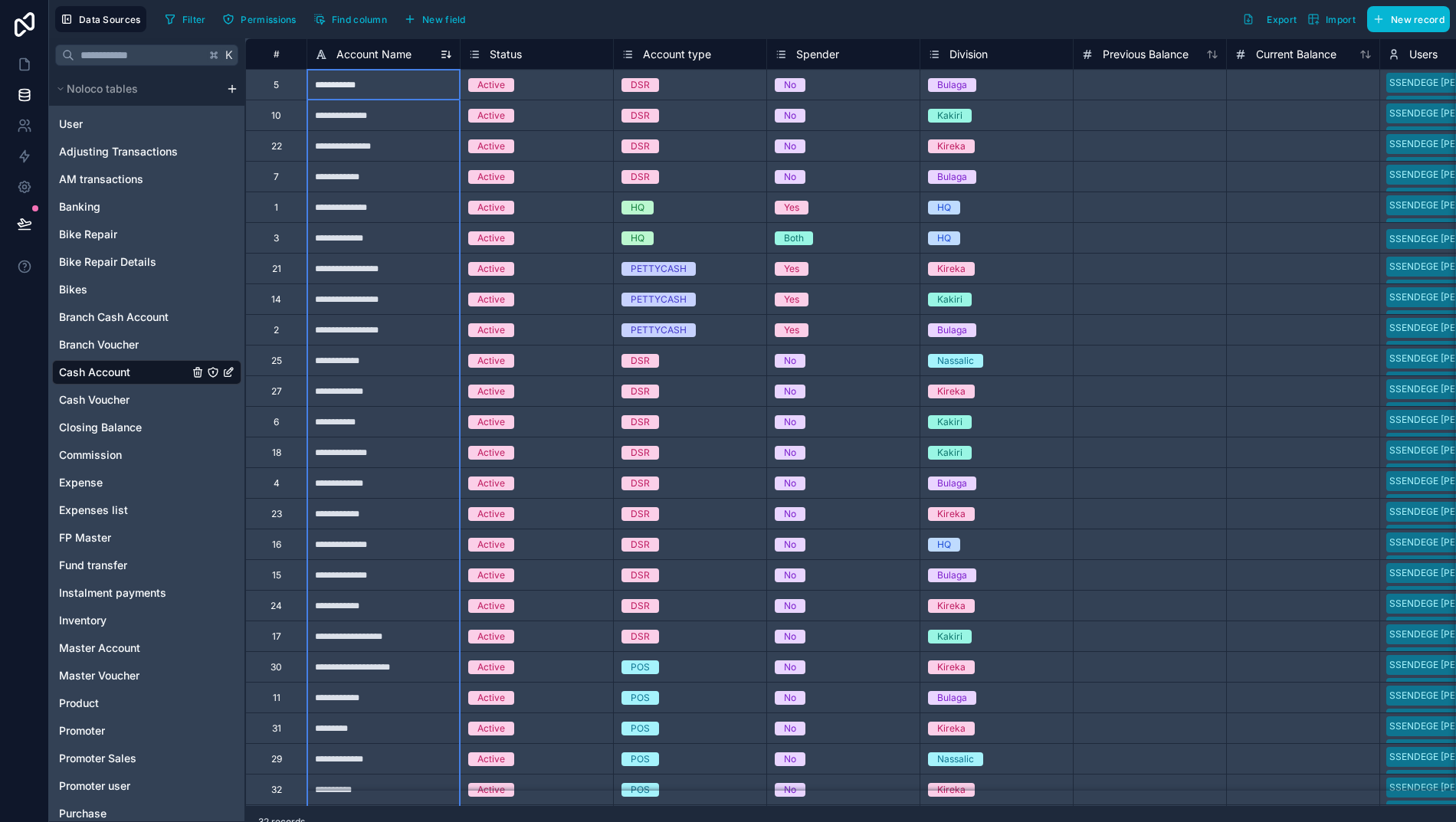
click at [440, 54] on icon at bounding box center [446, 55] width 13 height 13
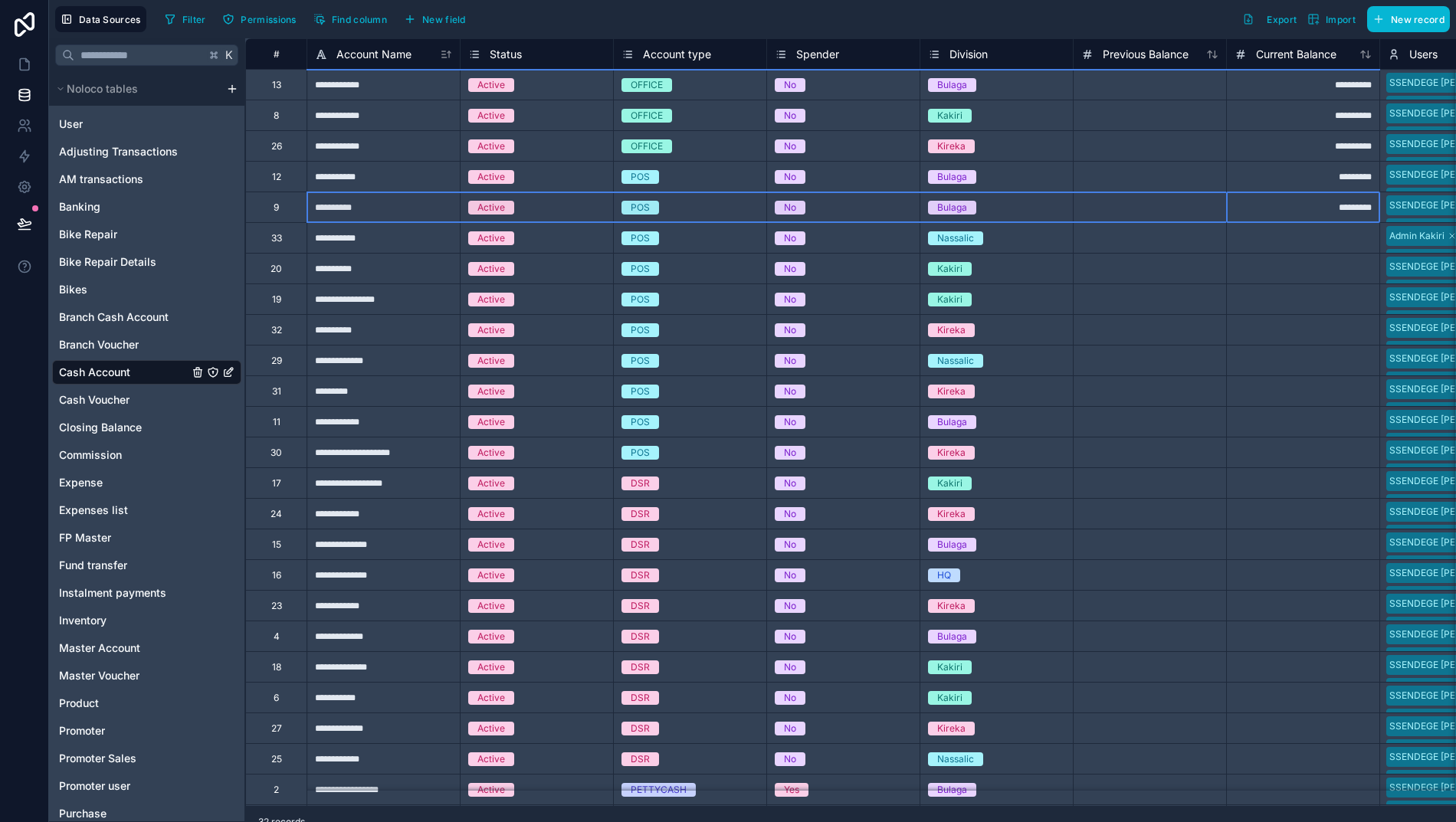
drag, startPoint x: 1291, startPoint y: 216, endPoint x: 321, endPoint y: 220, distance: 970.0
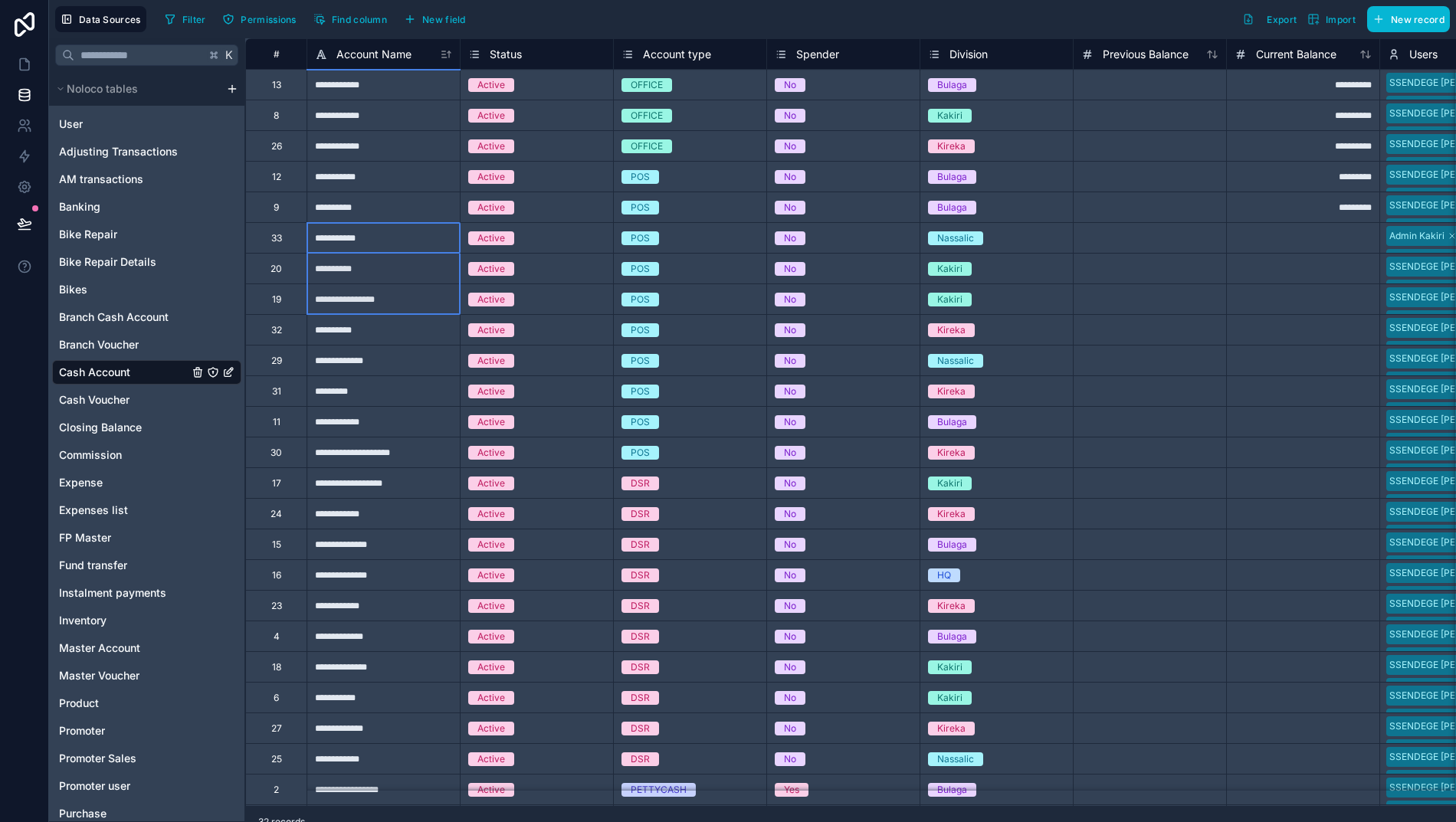
drag, startPoint x: 365, startPoint y: 240, endPoint x: 359, endPoint y: 300, distance: 60.3
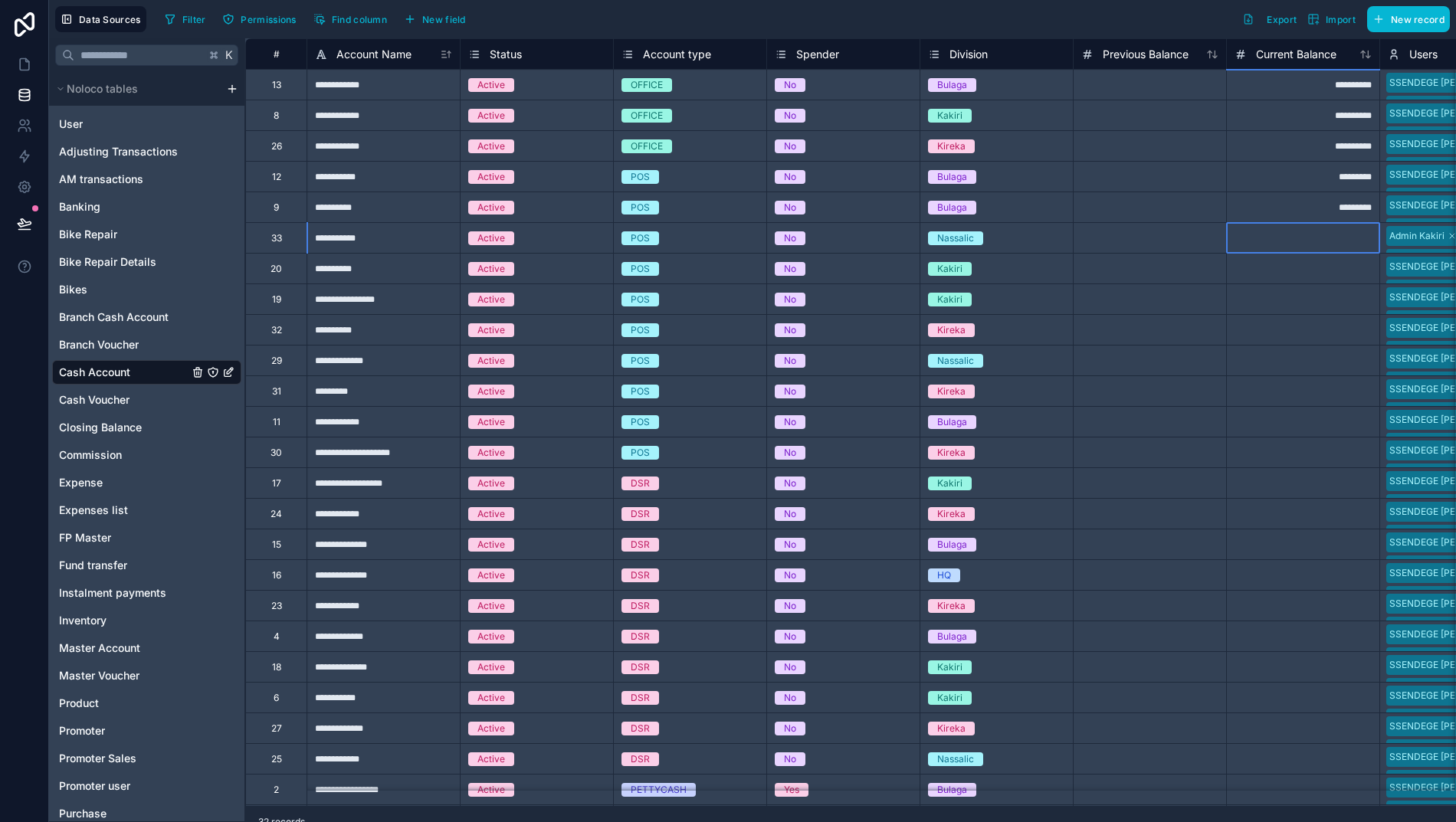
click at [1280, 239] on div at bounding box center [1302, 237] width 153 height 30
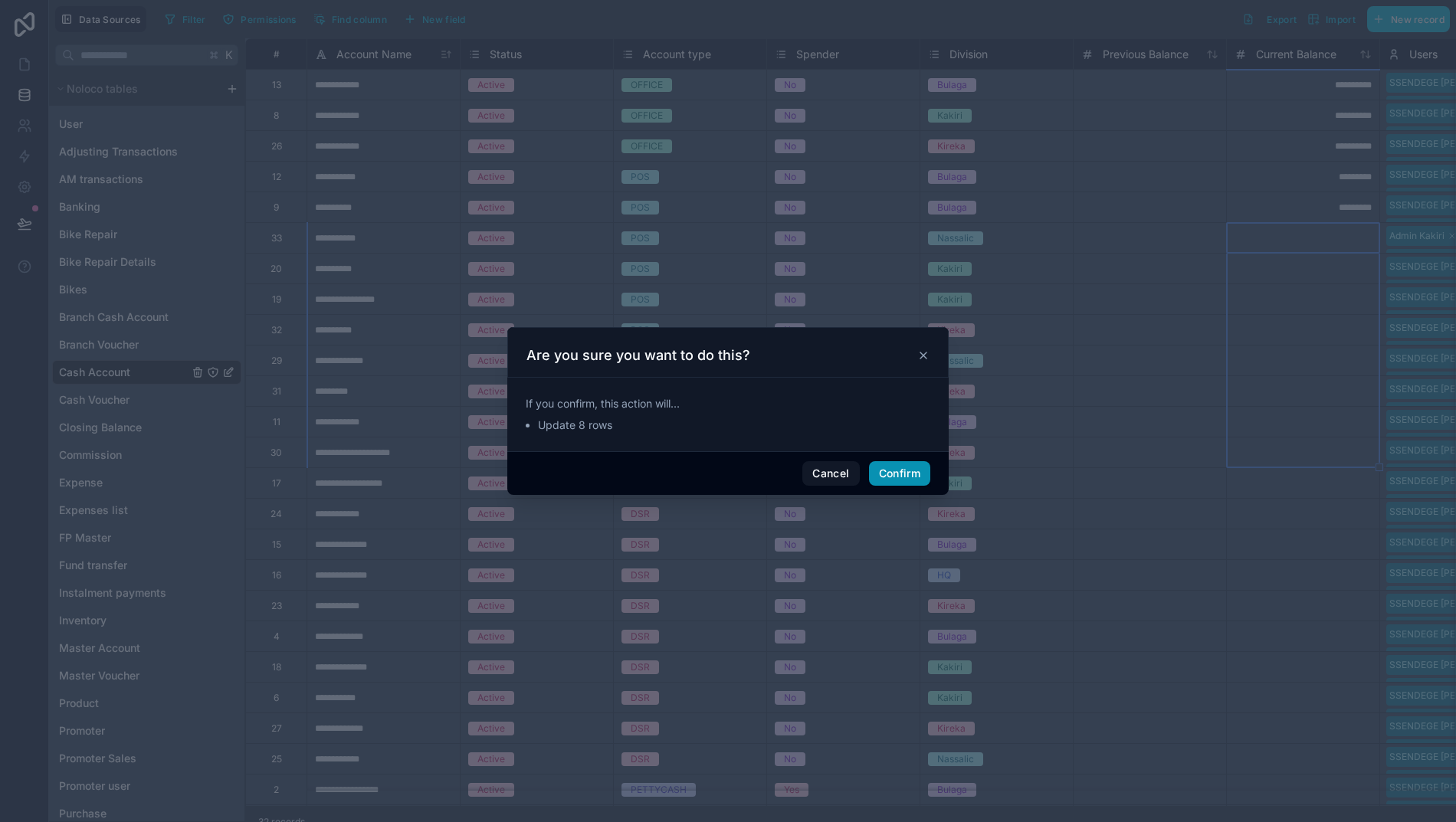
click at [884, 481] on button "Confirm" at bounding box center [899, 473] width 61 height 24
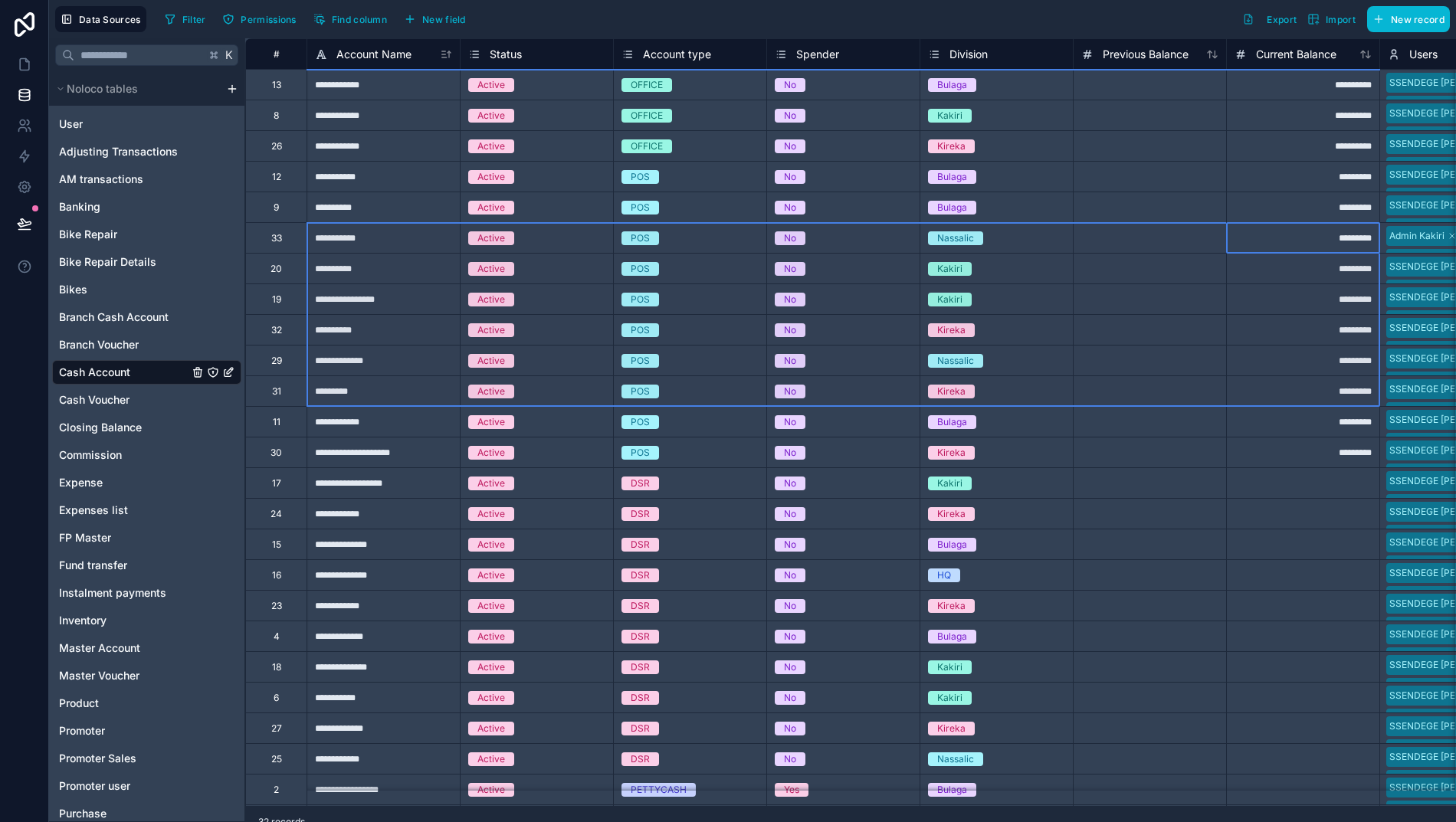
drag, startPoint x: 1343, startPoint y: 239, endPoint x: 347, endPoint y: 396, distance: 1008.3
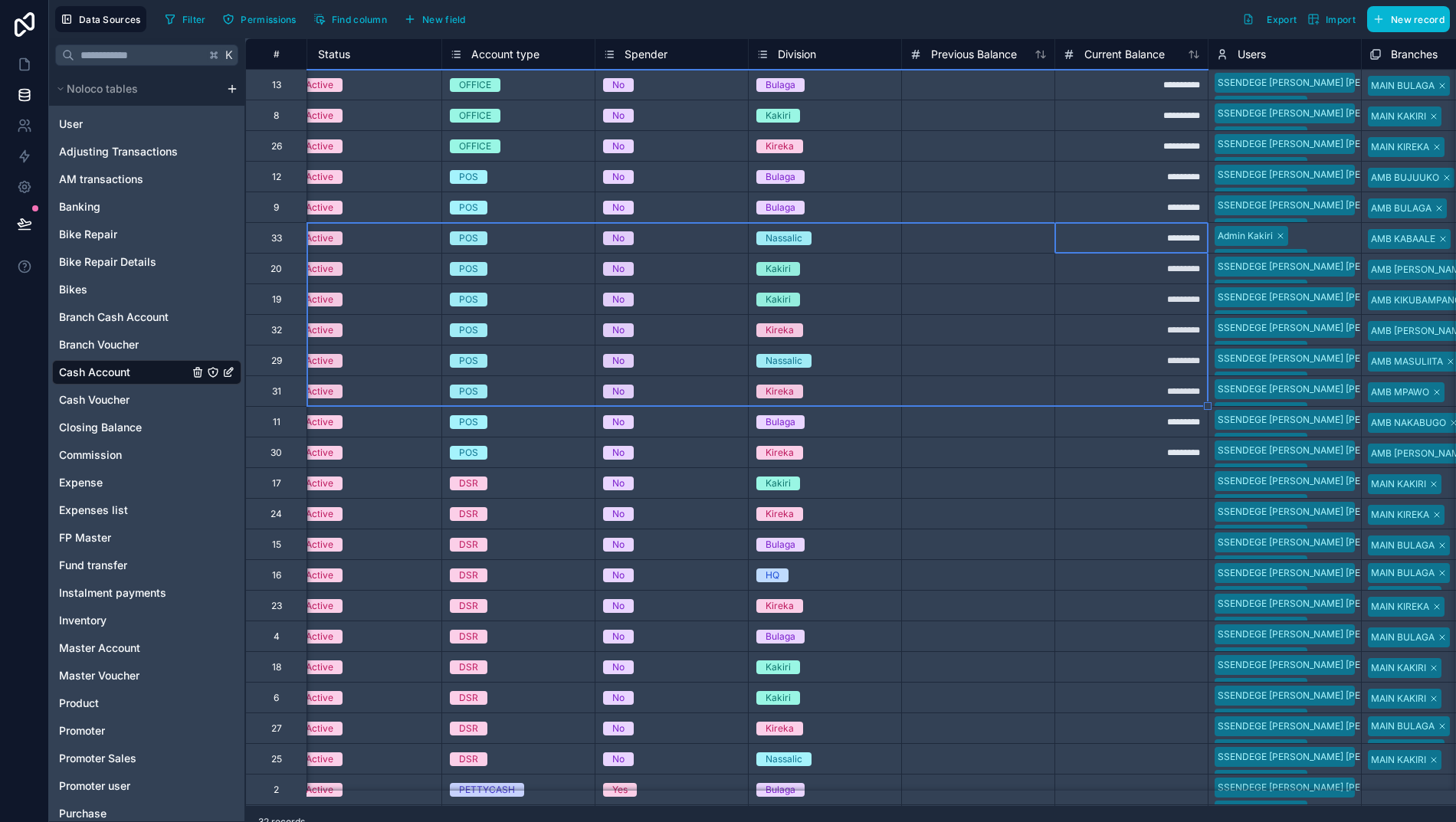
scroll to position [0, 184]
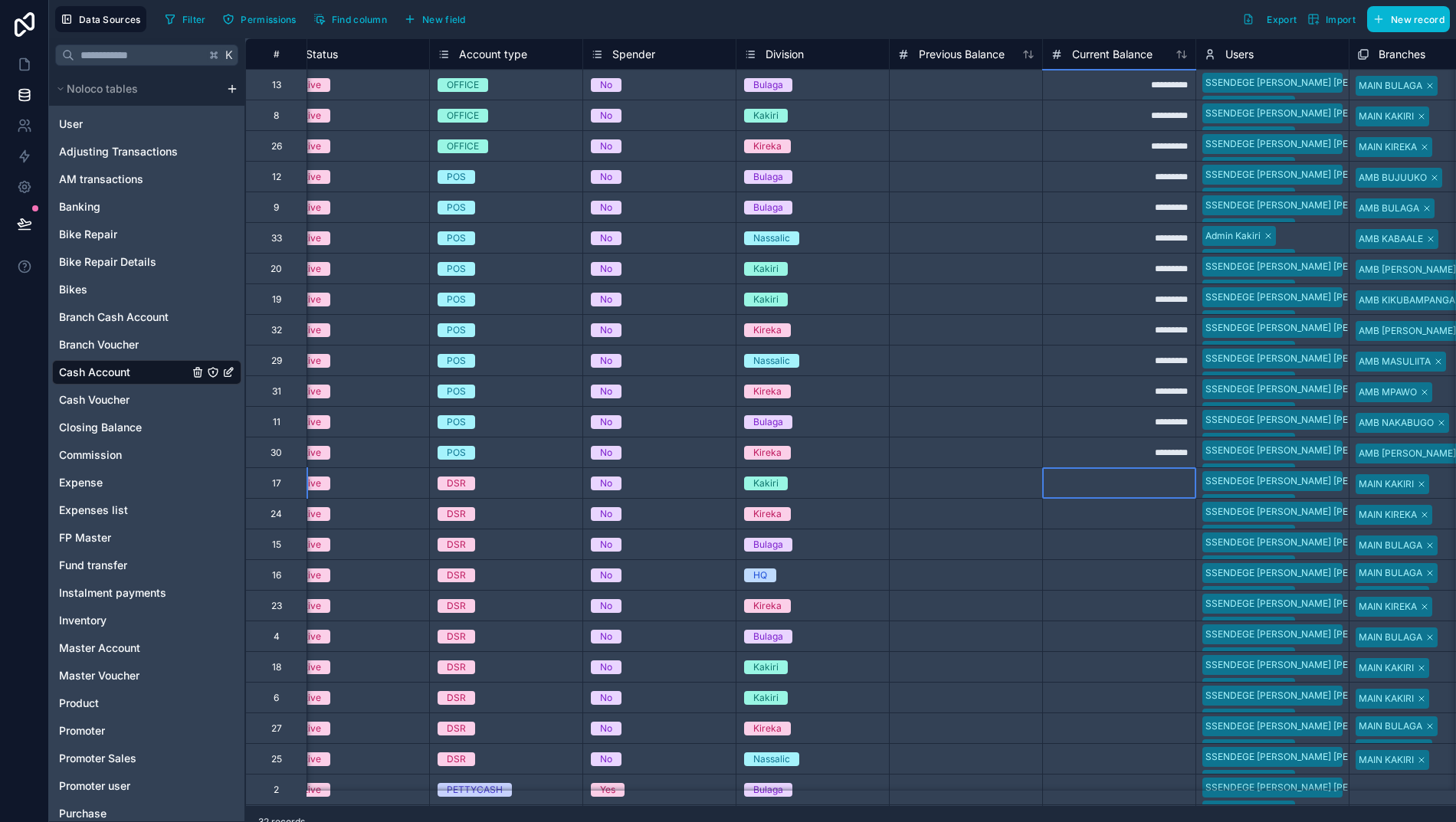
click at [1088, 483] on div at bounding box center [1118, 483] width 153 height 30
type input "*"
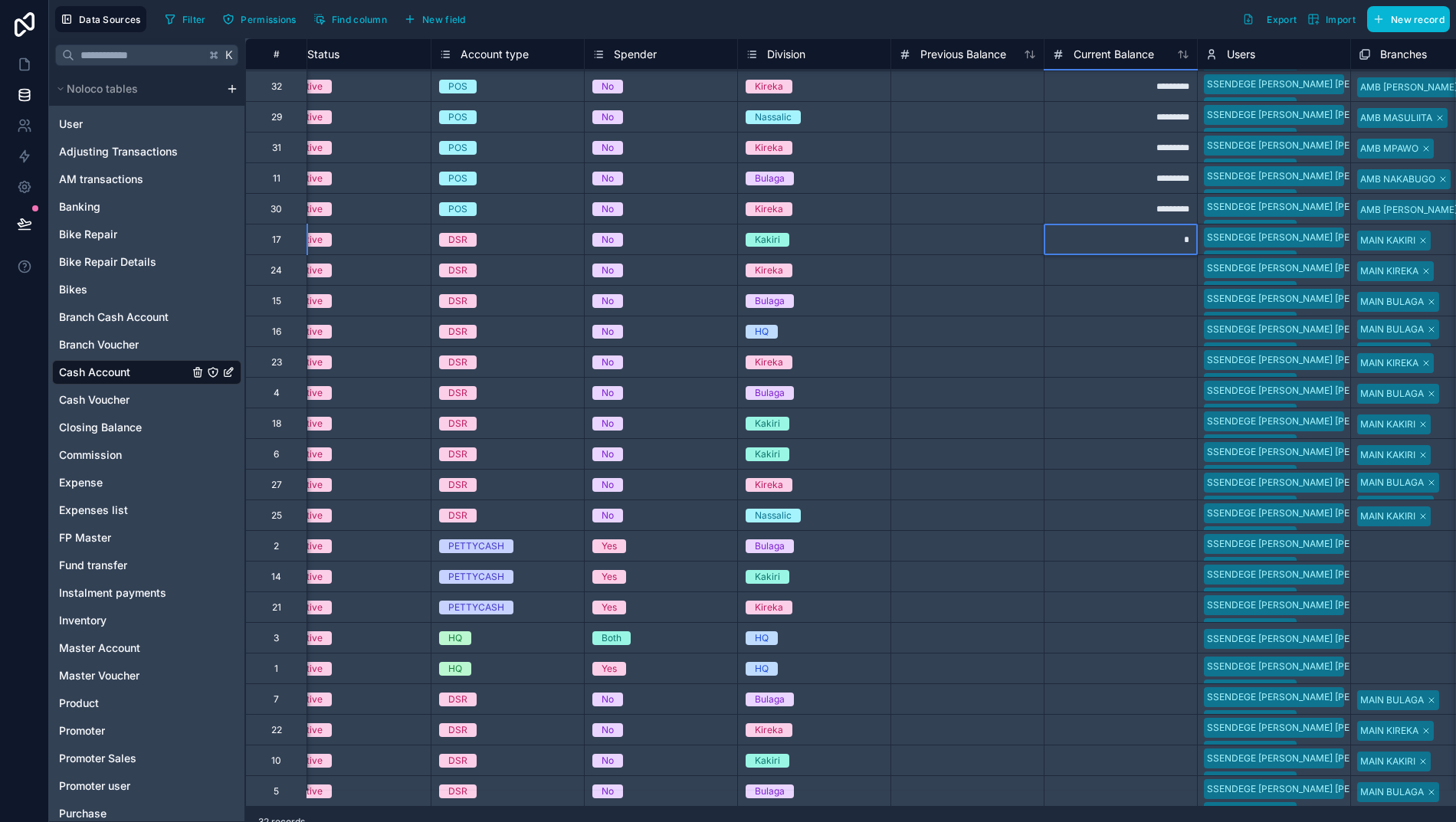
scroll to position [259, 173]
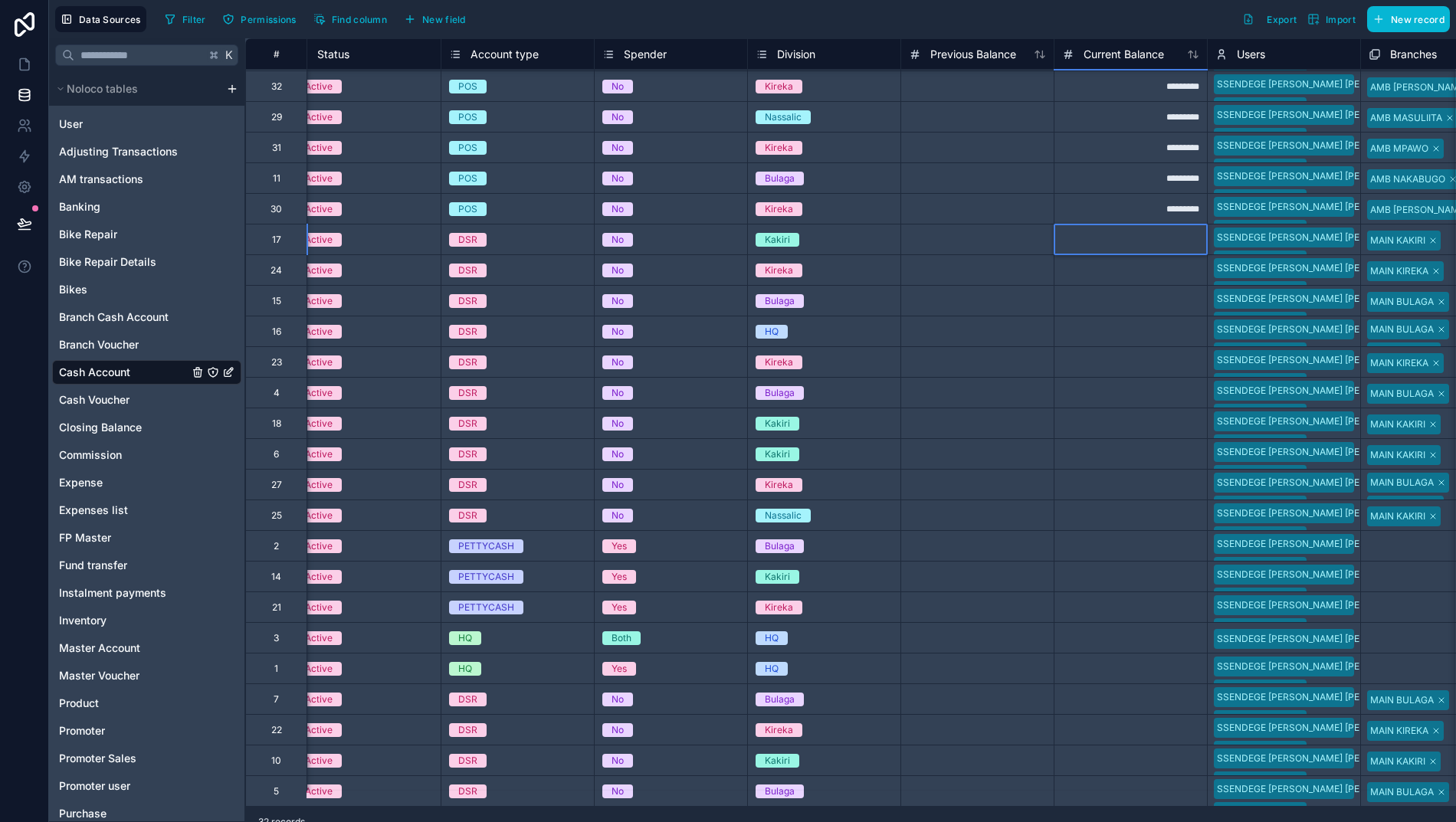
click at [1152, 295] on div at bounding box center [1129, 300] width 153 height 30
click at [1174, 224] on div "*" at bounding box center [1129, 239] width 153 height 30
drag, startPoint x: 1208, startPoint y: 242, endPoint x: 1184, endPoint y: 809, distance: 567.5
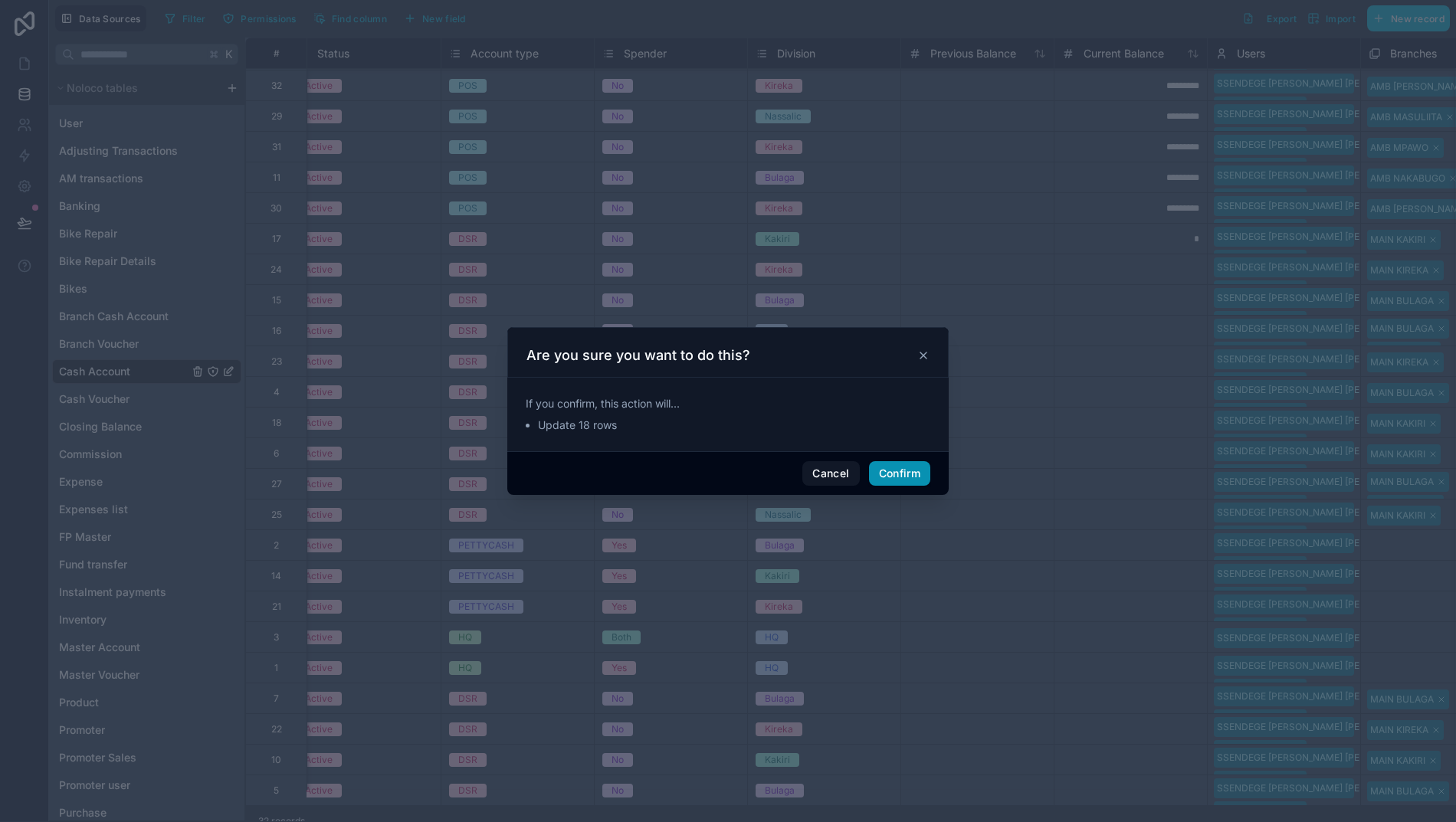
click at [902, 480] on button "Confirm" at bounding box center [899, 473] width 61 height 24
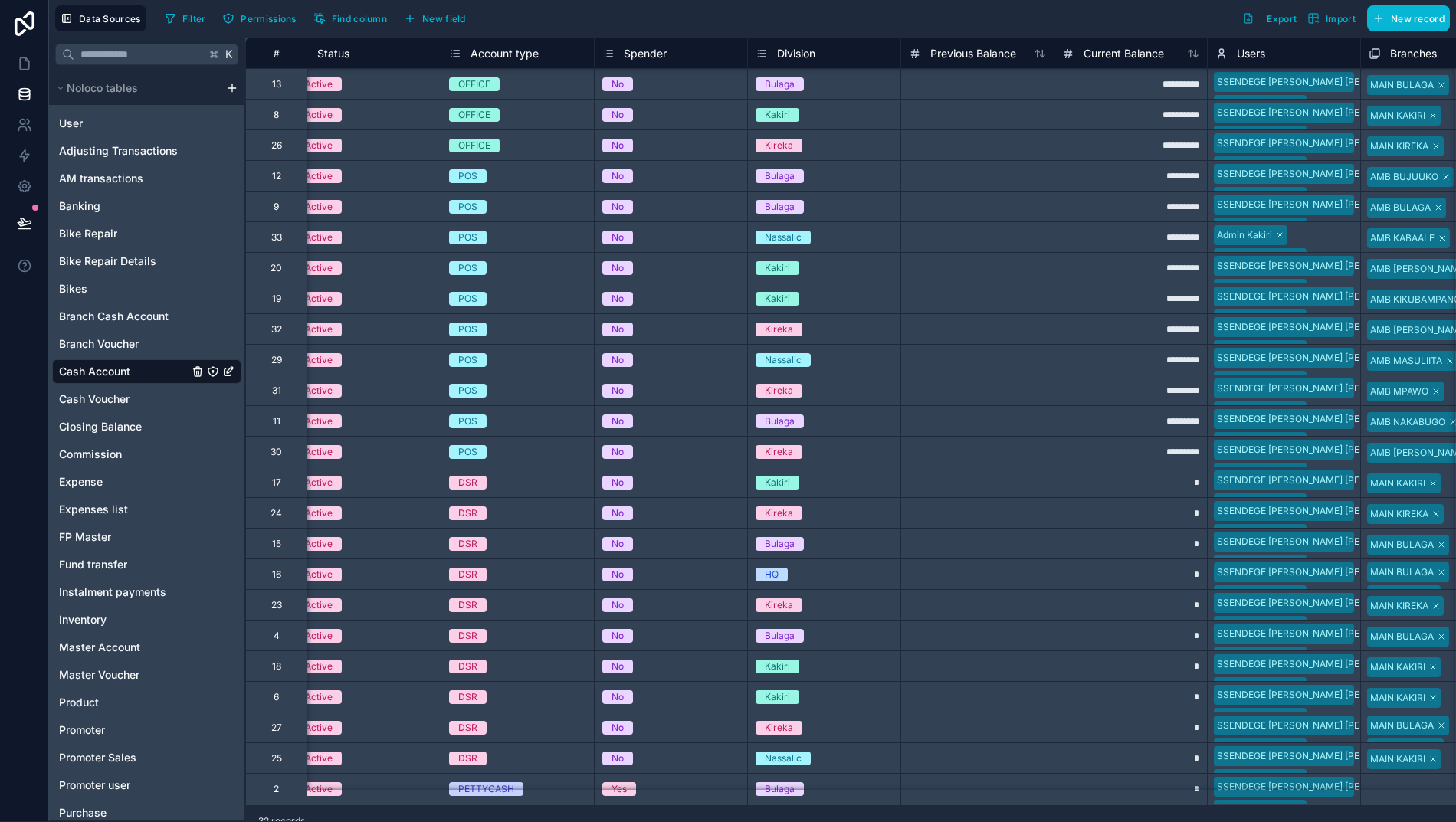
scroll to position [0, 173]
click at [1003, 407] on div at bounding box center [976, 421] width 153 height 30
click at [921, 192] on div at bounding box center [976, 206] width 153 height 30
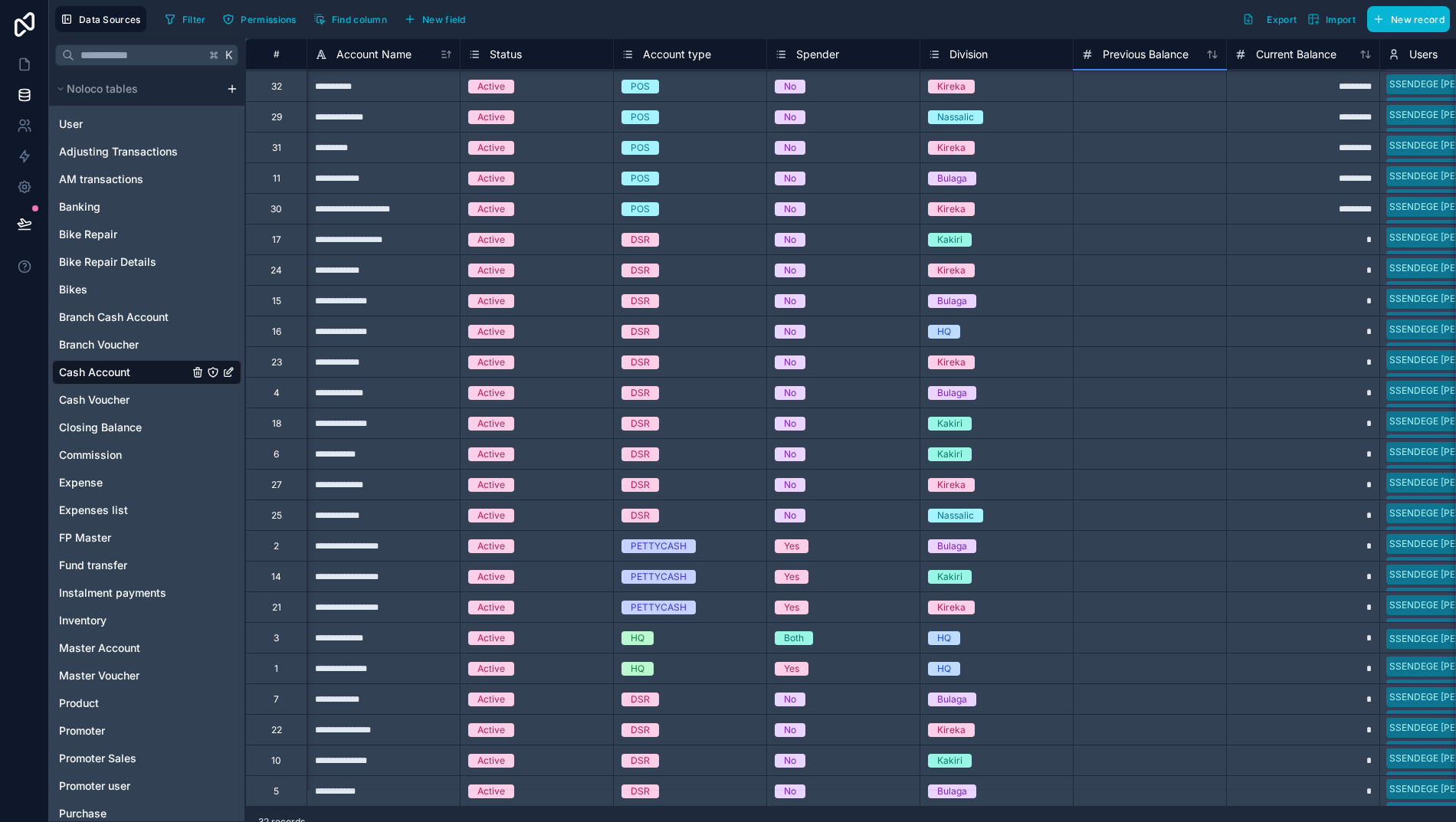
scroll to position [259, 0]
drag, startPoint x: 1101, startPoint y: 530, endPoint x: 1261, endPoint y: 531, distance: 160.0
click at [1269, 530] on div "*" at bounding box center [1302, 545] width 153 height 30
drag, startPoint x: 1323, startPoint y: 575, endPoint x: 1315, endPoint y: 567, distance: 11.3
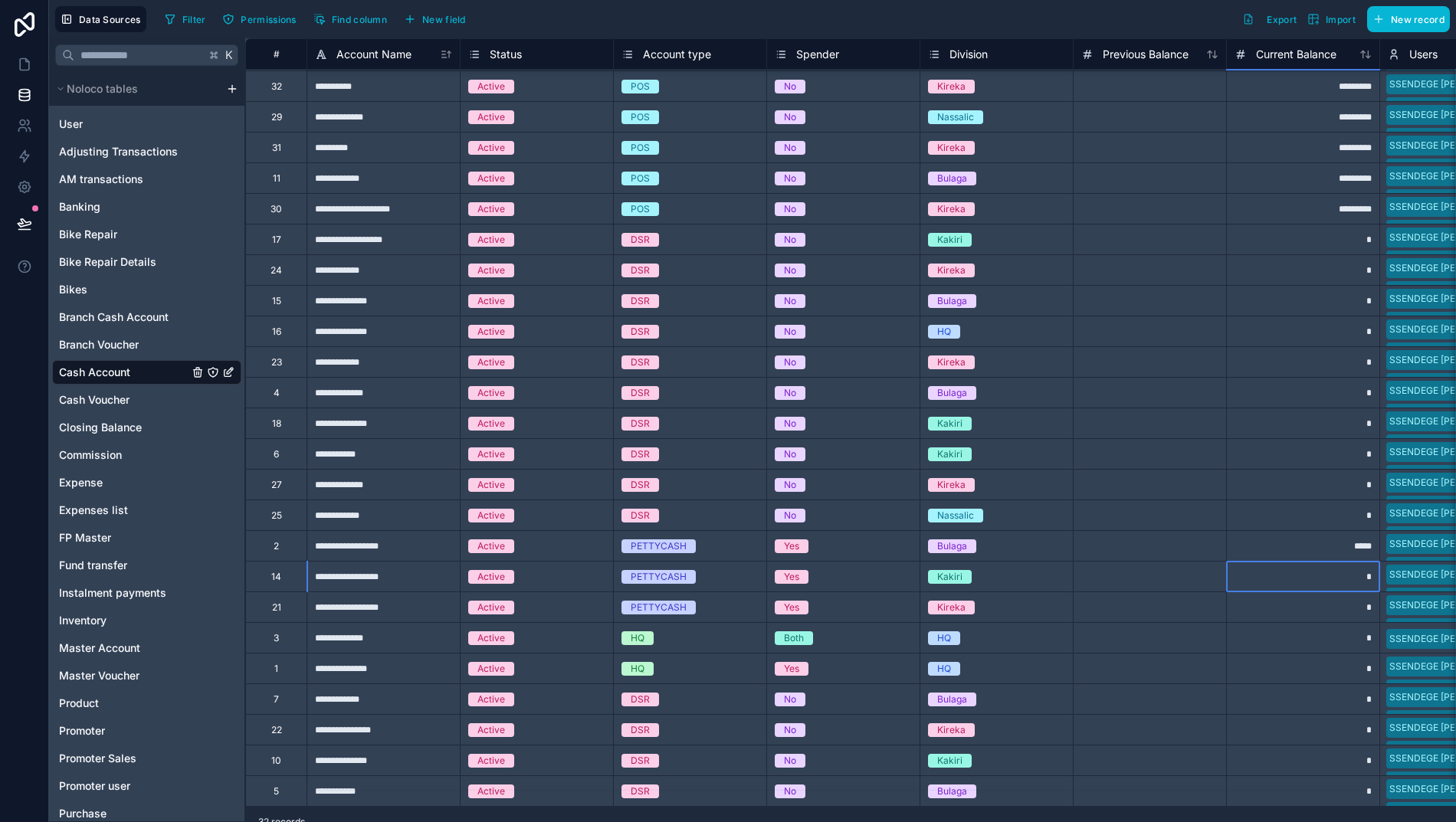
click at [1315, 567] on div "*" at bounding box center [1302, 576] width 153 height 30
click at [1058, 326] on div "HQ" at bounding box center [997, 330] width 152 height 30
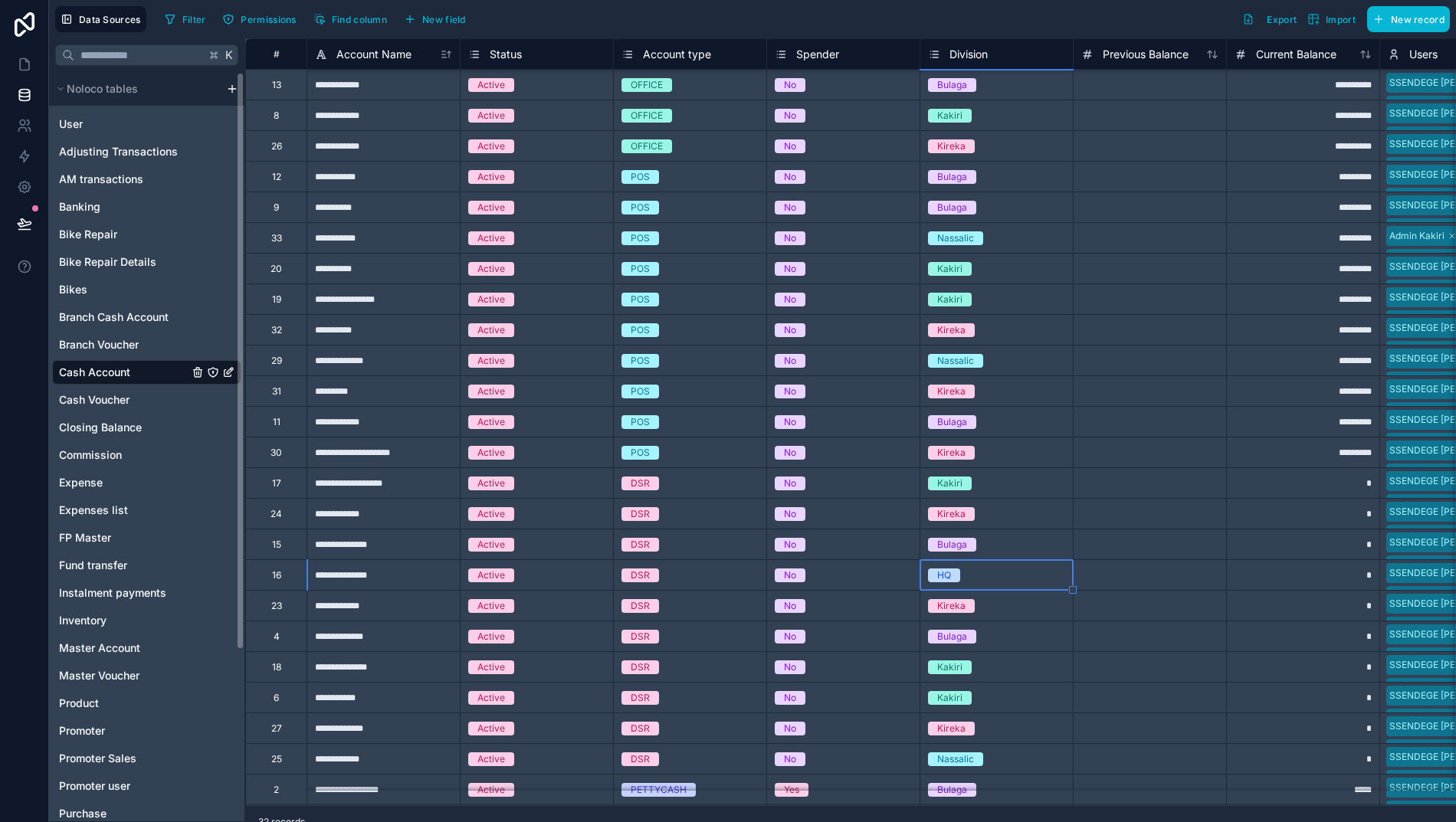
scroll to position [0, 0]
click at [103, 323] on span "Branch Cash Account" at bounding box center [114, 317] width 109 height 15
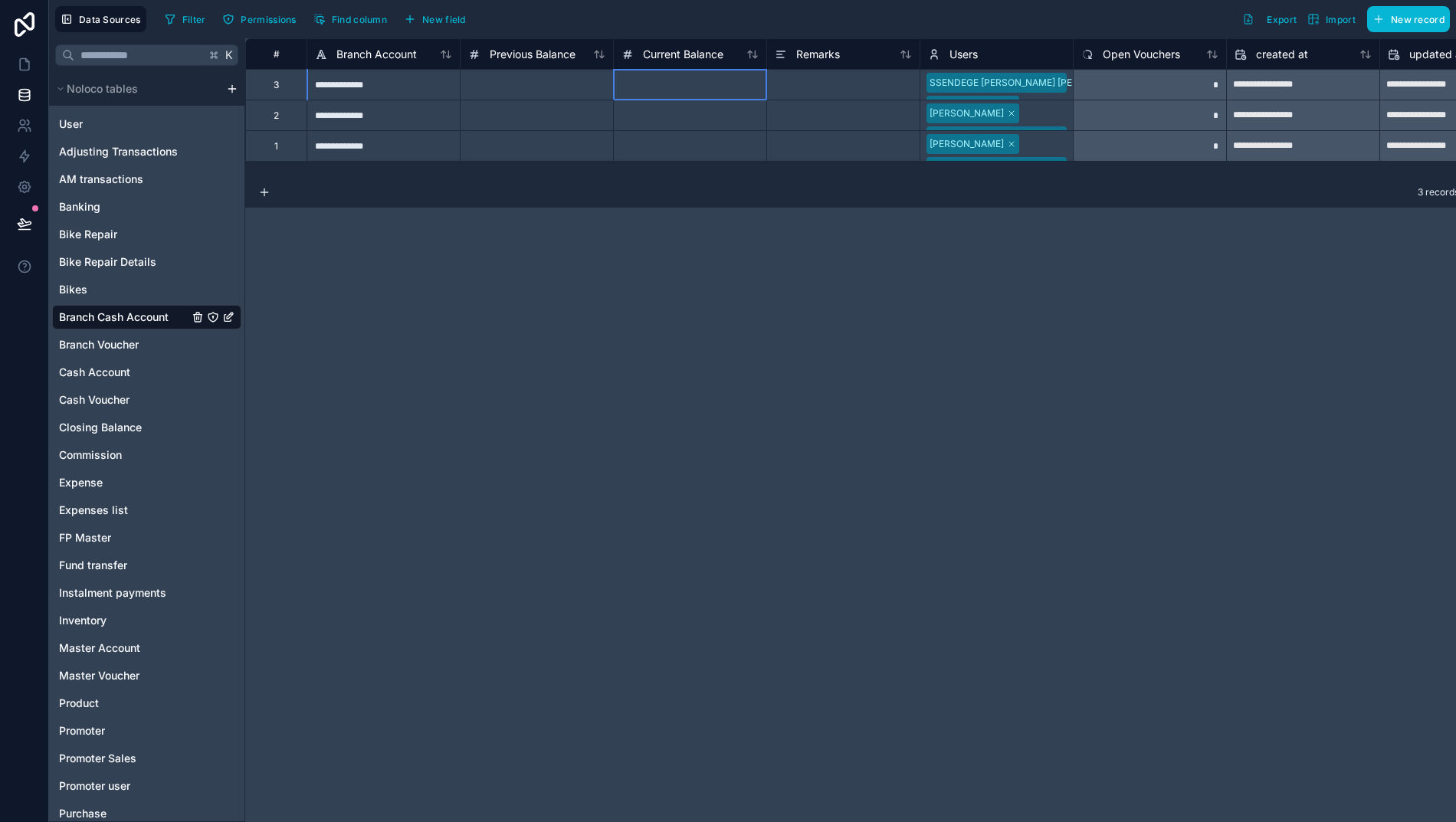
click at [679, 87] on div at bounding box center [689, 84] width 153 height 30
click at [684, 120] on div at bounding box center [689, 115] width 153 height 30
drag, startPoint x: 408, startPoint y: 602, endPoint x: 424, endPoint y: 595, distance: 17.5
click at [408, 602] on div "**********" at bounding box center [858, 430] width 1226 height 783
click at [711, 140] on div at bounding box center [689, 145] width 153 height 30
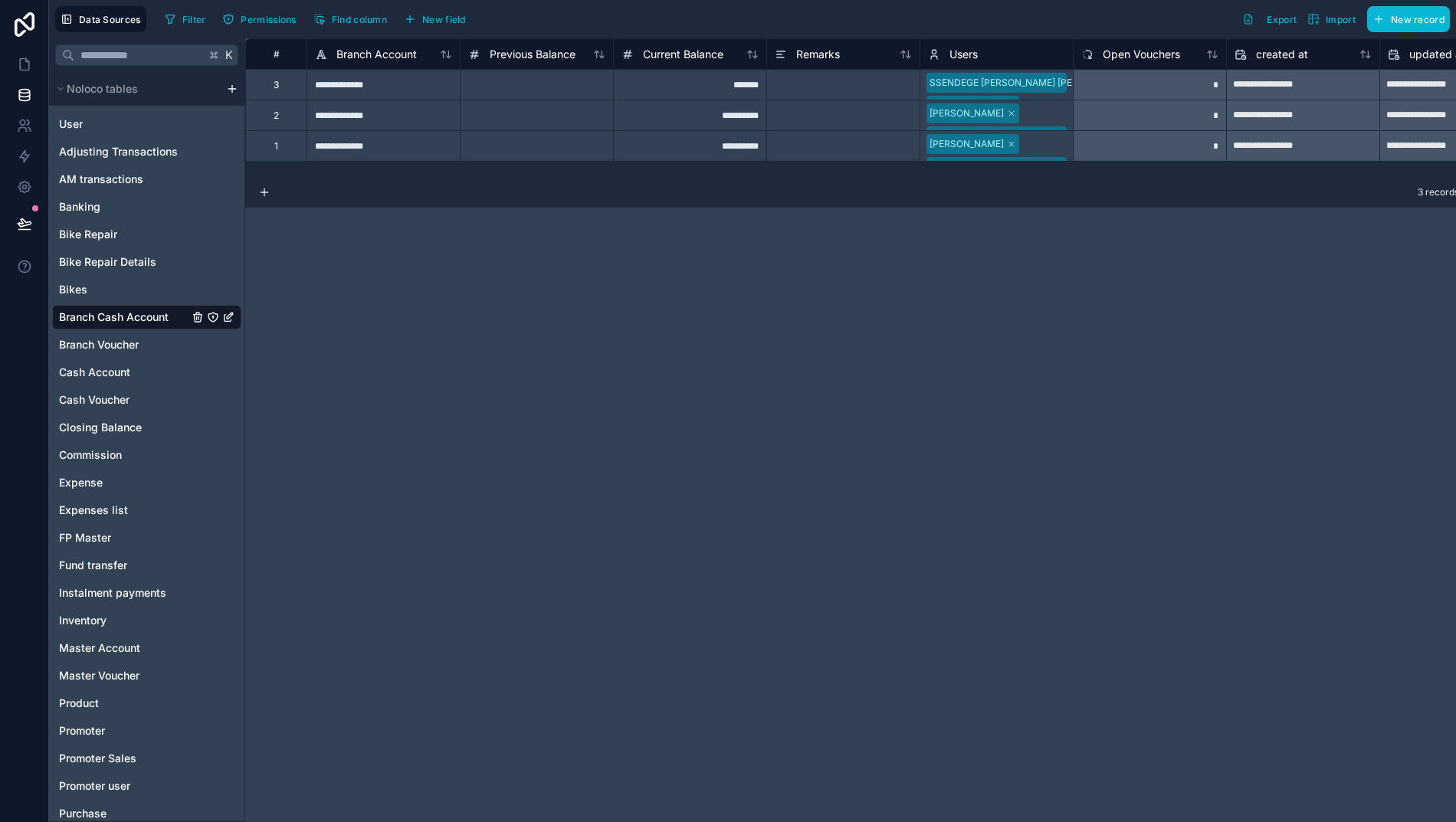
click at [803, 381] on div "**********" at bounding box center [858, 430] width 1226 height 783
click at [21, 61] on icon at bounding box center [24, 64] width 15 height 15
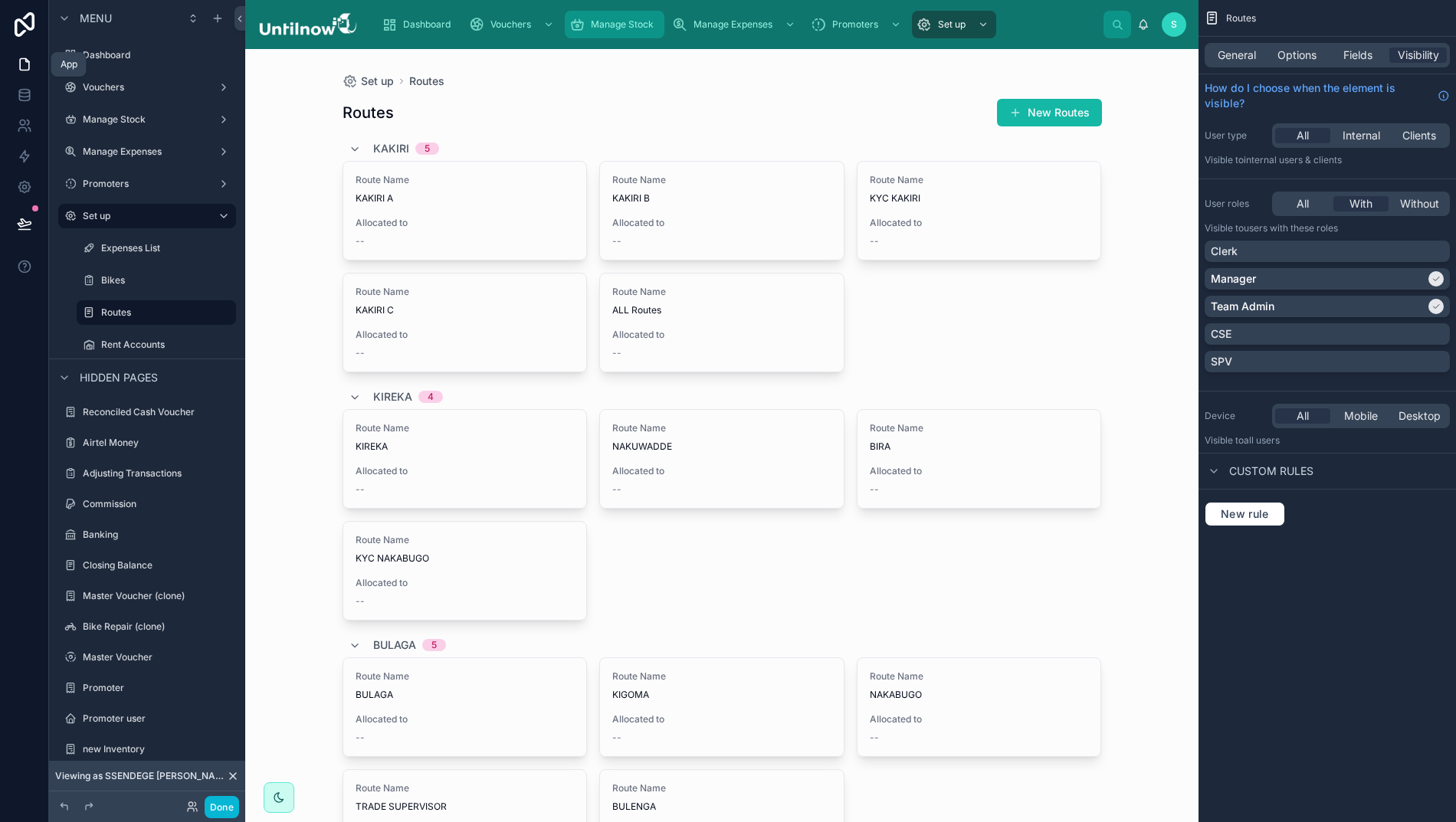
scroll to position [435, 0]
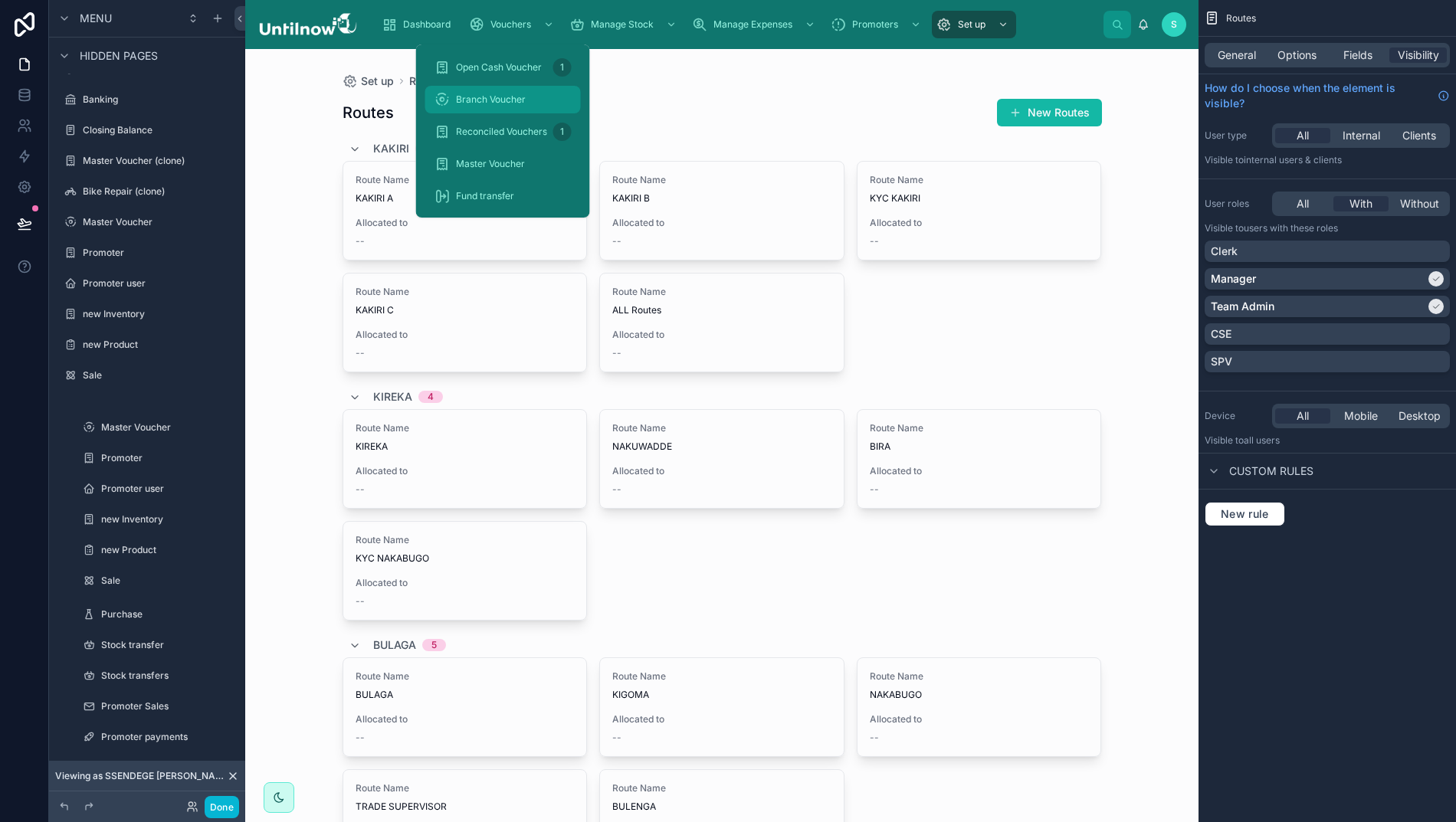
click at [501, 99] on span "Branch Voucher" at bounding box center [491, 99] width 70 height 13
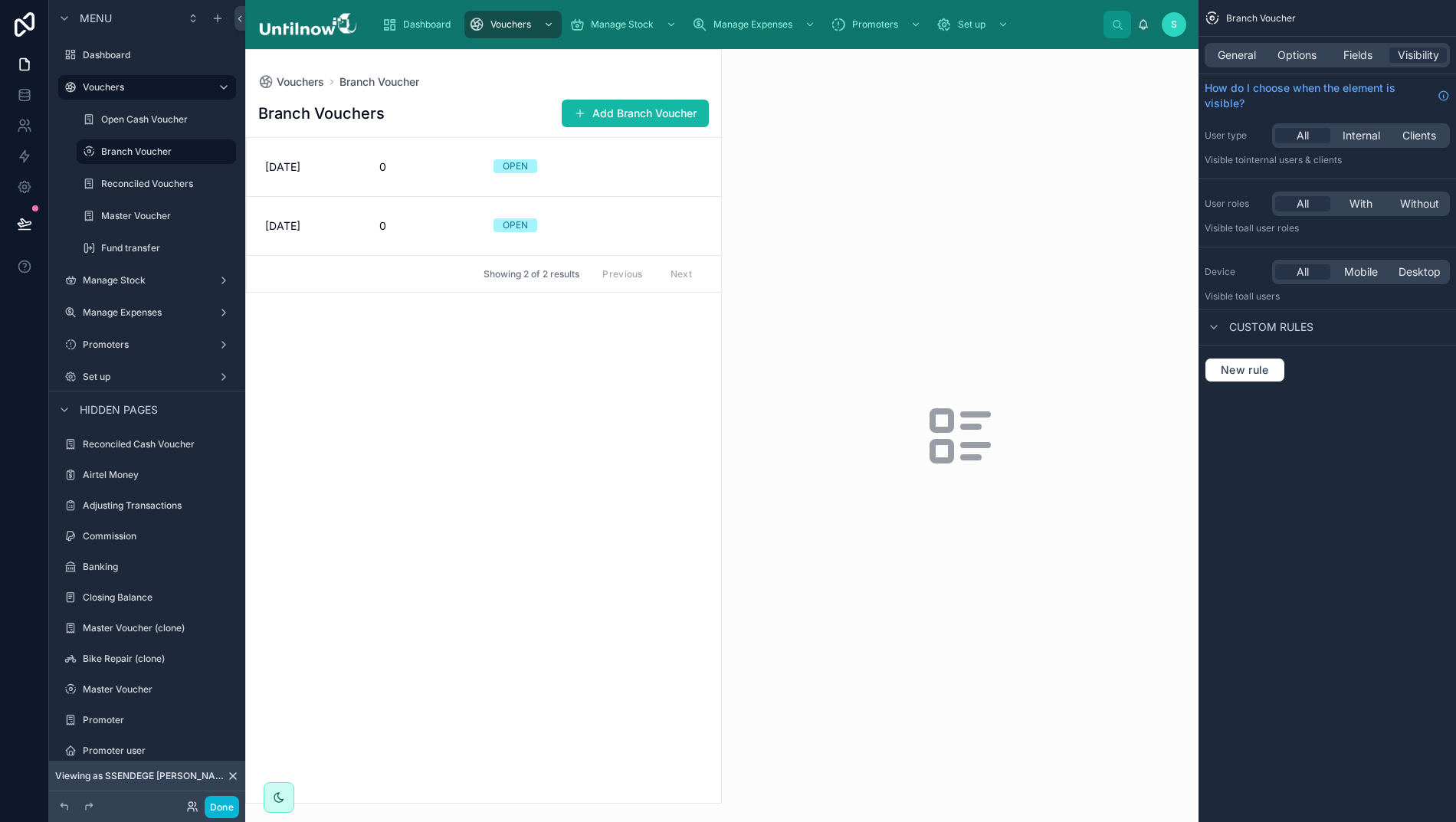
click at [545, 483] on div at bounding box center [484, 426] width 475 height 753
click at [668, 114] on button "Add Branch Voucher" at bounding box center [635, 113] width 147 height 28
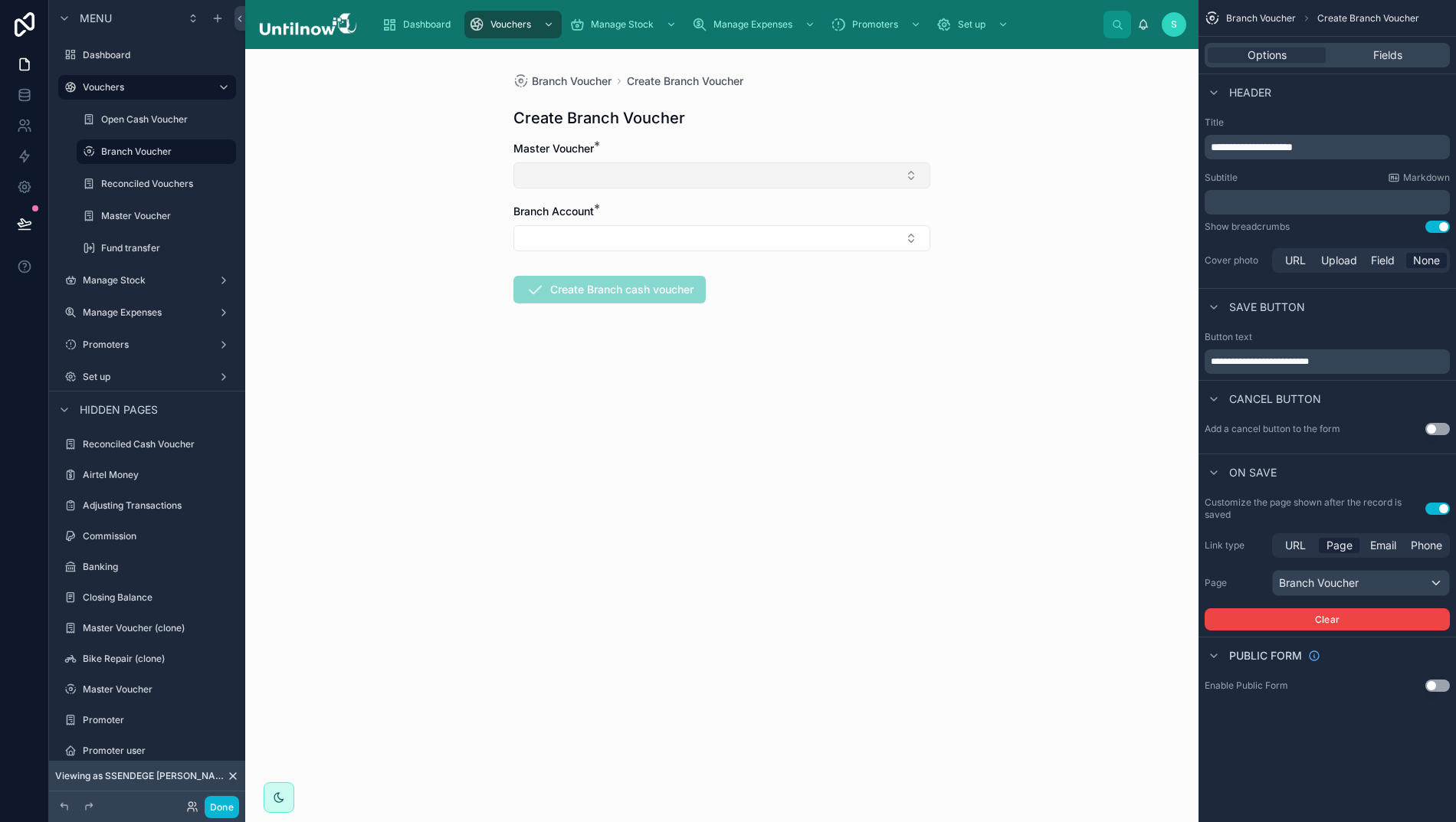
click at [706, 173] on button "Select Button" at bounding box center [721, 175] width 416 height 26
click at [607, 243] on span "27/08/2025 - SUPERBUCKS MAIN WALLET" at bounding box center [628, 236] width 194 height 15
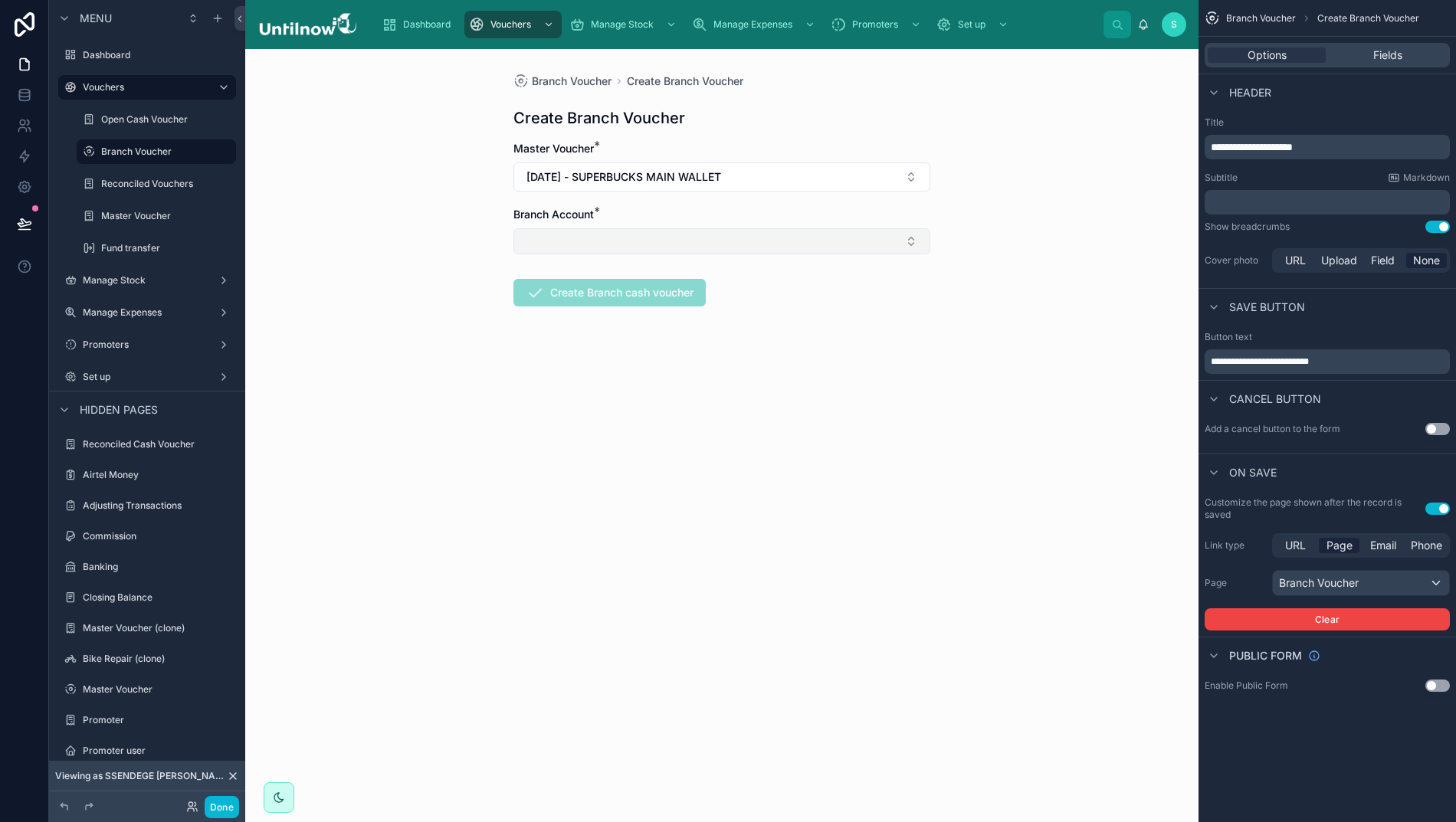
click at [618, 240] on button "Select Button" at bounding box center [721, 241] width 416 height 26
click at [570, 307] on span "Kakiri Master" at bounding box center [564, 303] width 66 height 15
click at [587, 300] on button "Create Branch cash voucher" at bounding box center [609, 295] width 193 height 28
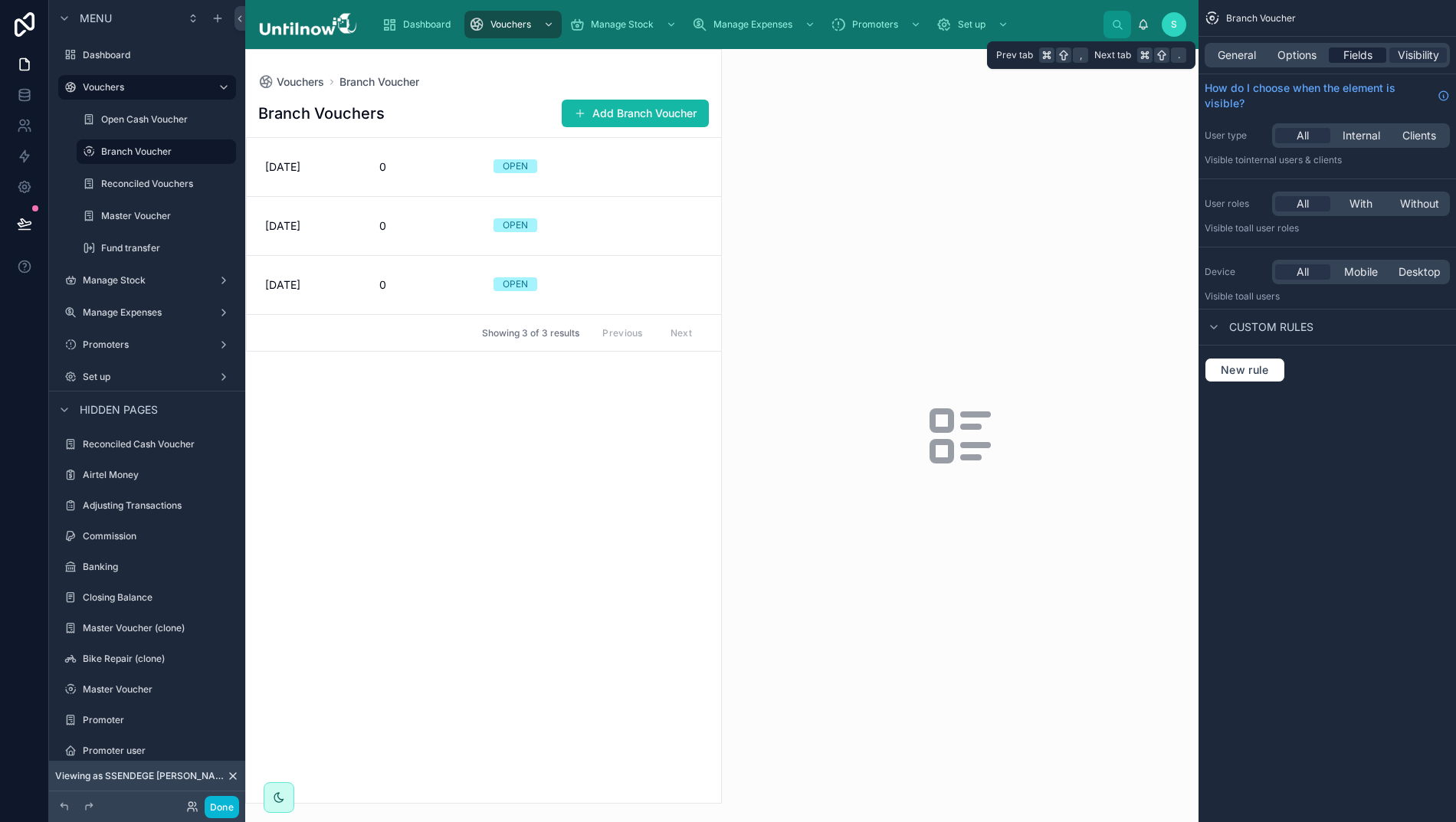
click at [1358, 49] on span "Fields" at bounding box center [1358, 55] width 30 height 15
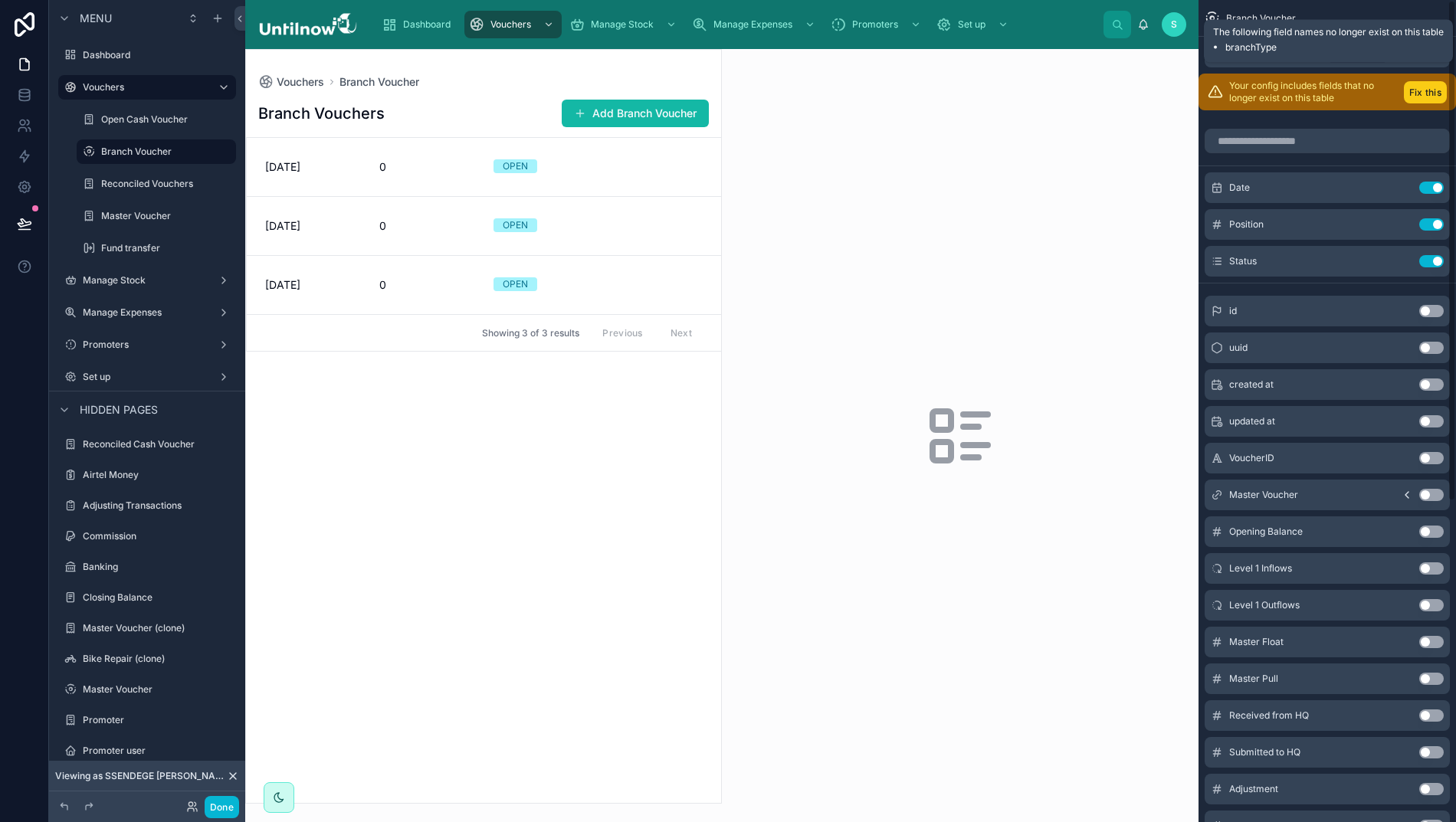
click at [1438, 90] on button "Fix this" at bounding box center [1425, 92] width 43 height 22
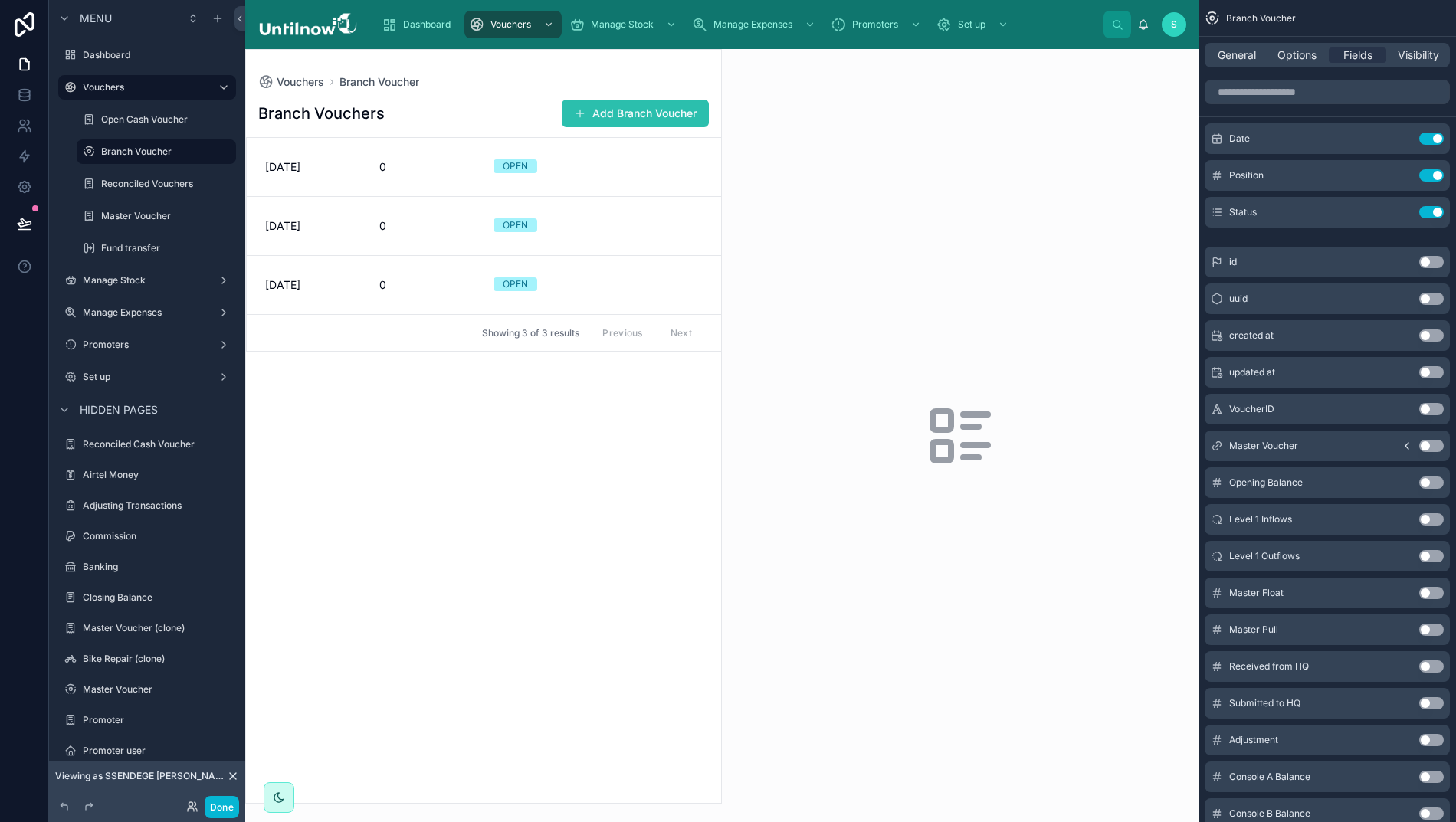
click at [632, 111] on button "Add Branch Voucher" at bounding box center [635, 113] width 147 height 28
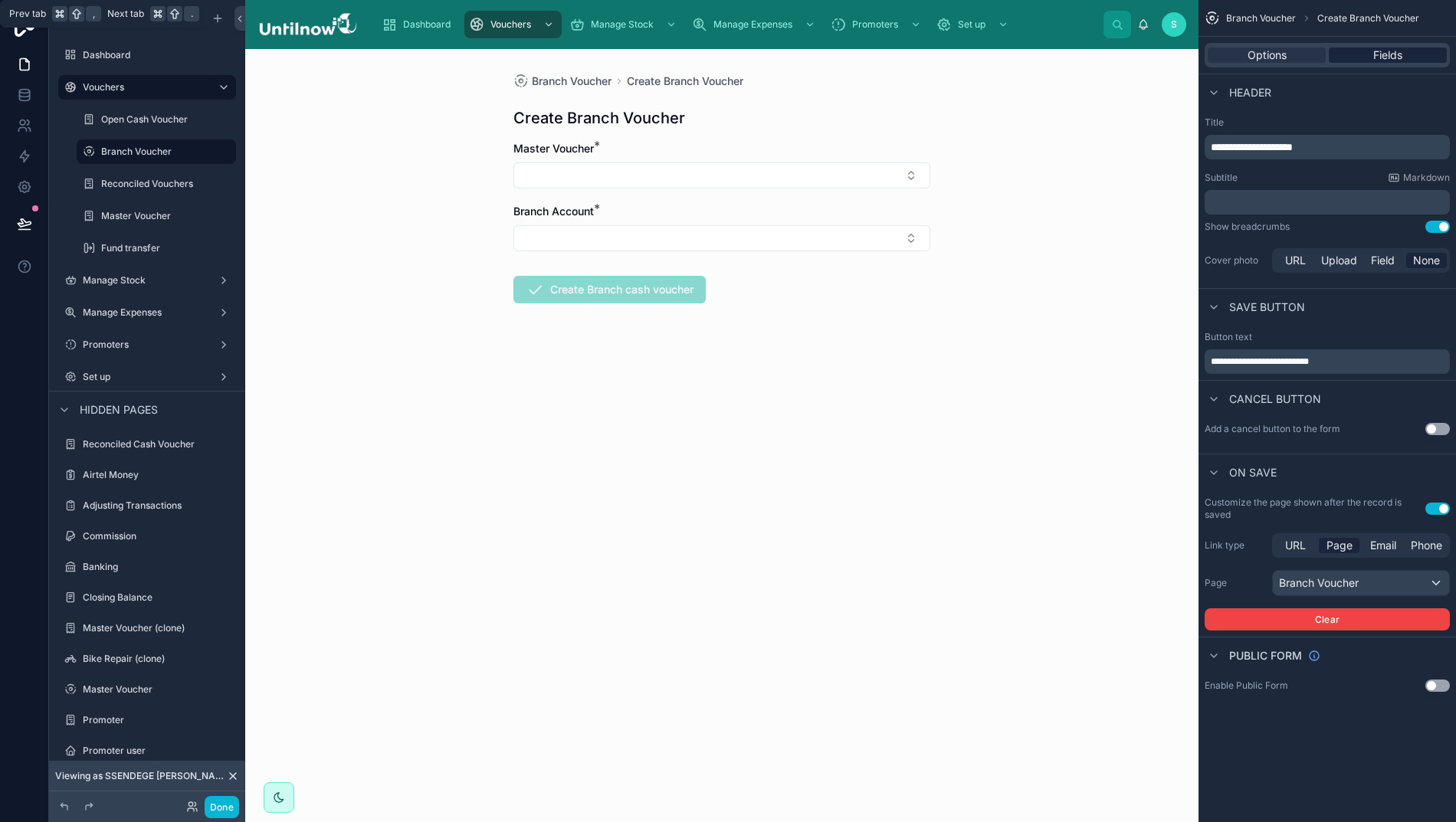
click at [1390, 54] on span "Fields" at bounding box center [1387, 55] width 30 height 15
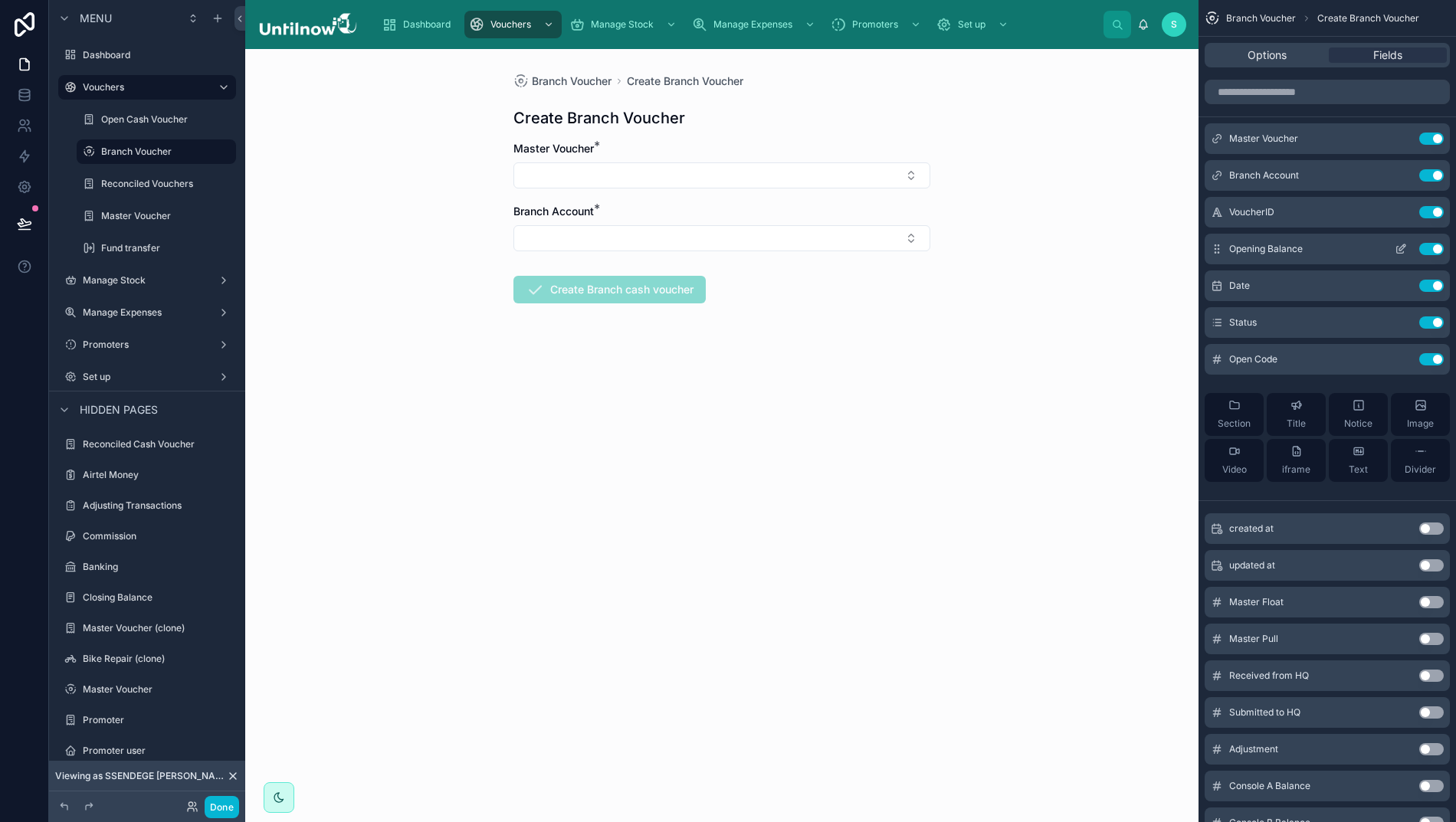
click at [1405, 249] on icon "scrollable content" at bounding box center [1401, 247] width 6 height 6
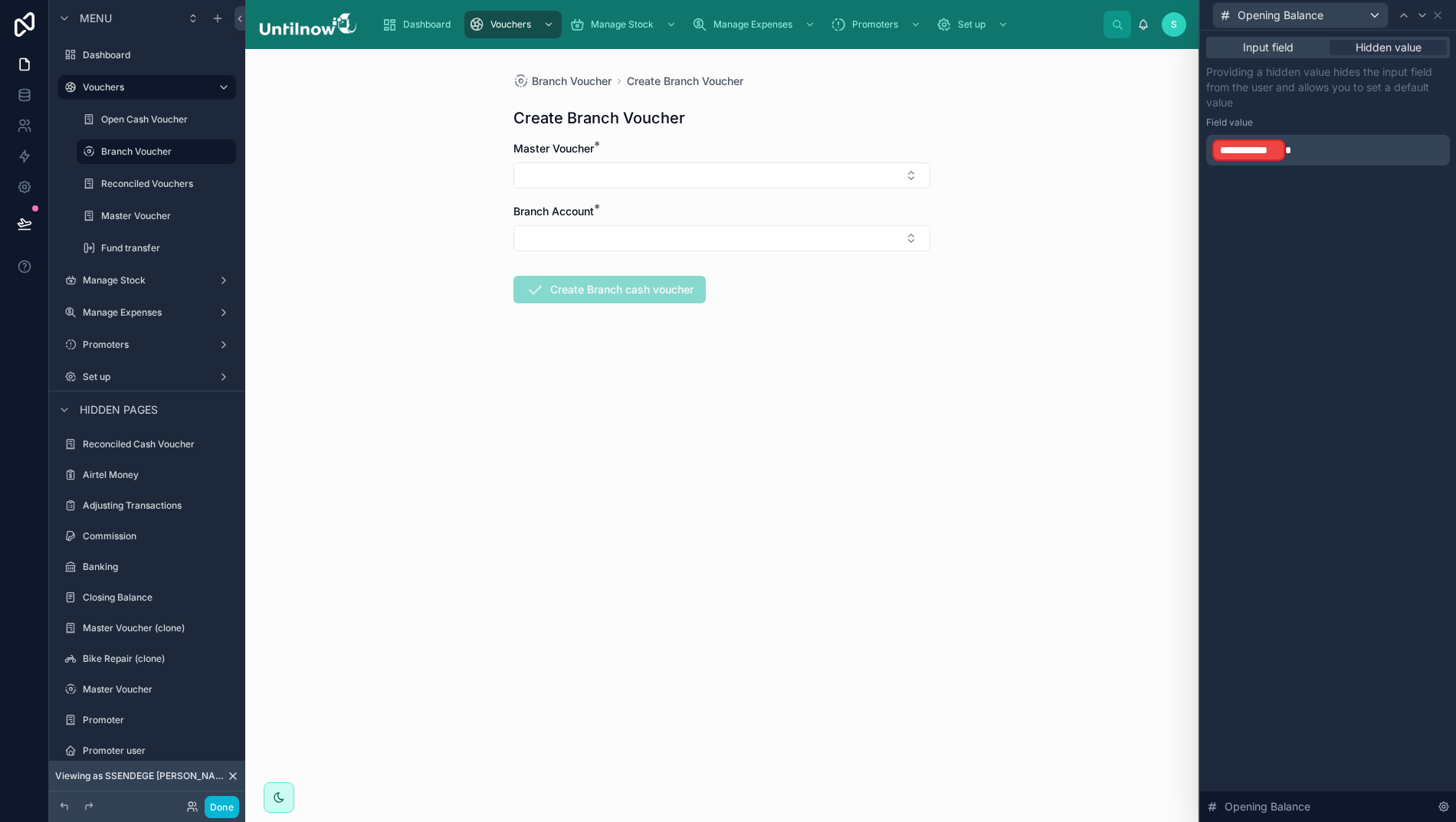
click at [1340, 146] on p "**********" at bounding box center [1330, 150] width 235 height 24
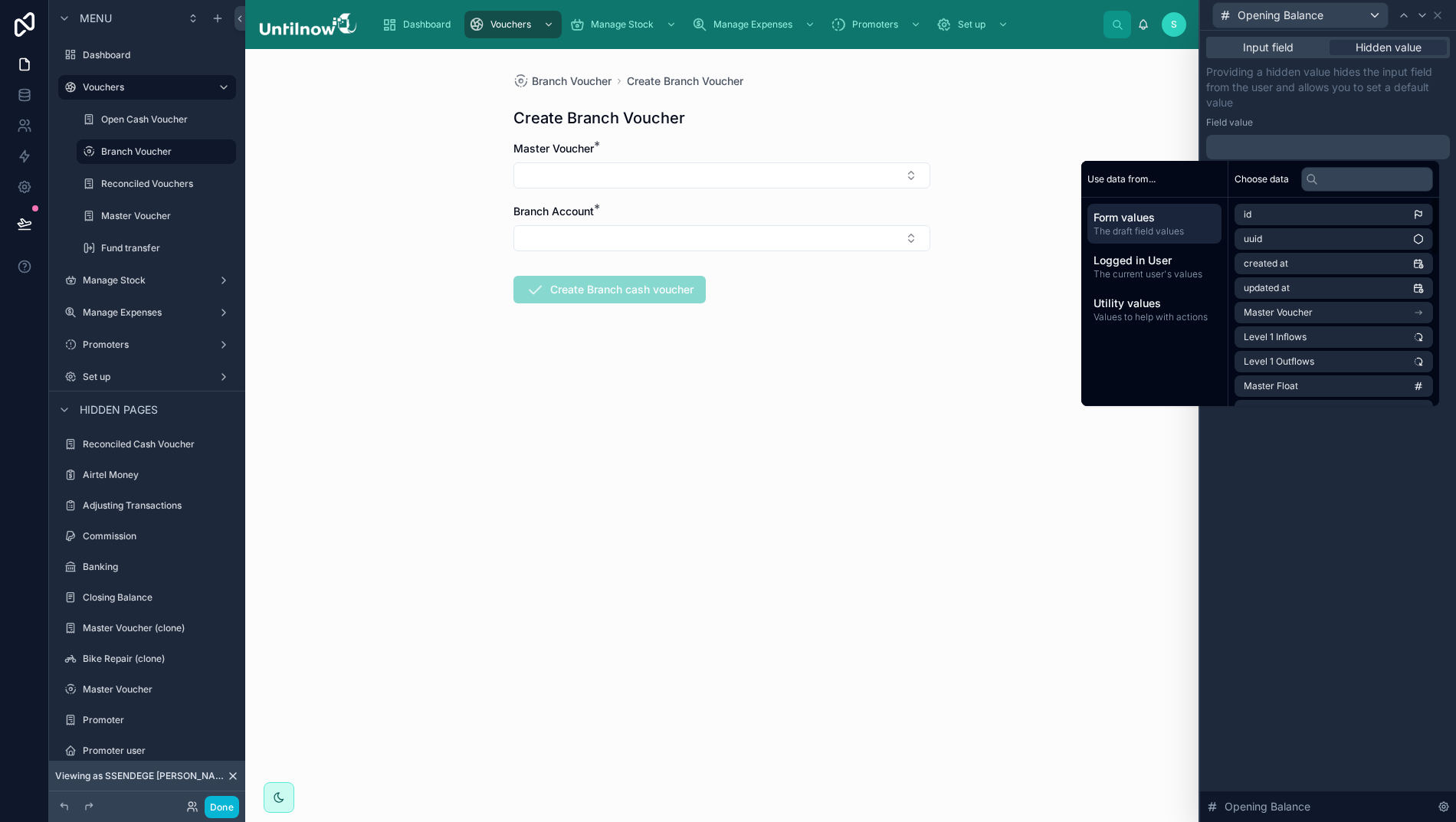
click at [1147, 222] on span "Form values" at bounding box center [1154, 217] width 122 height 15
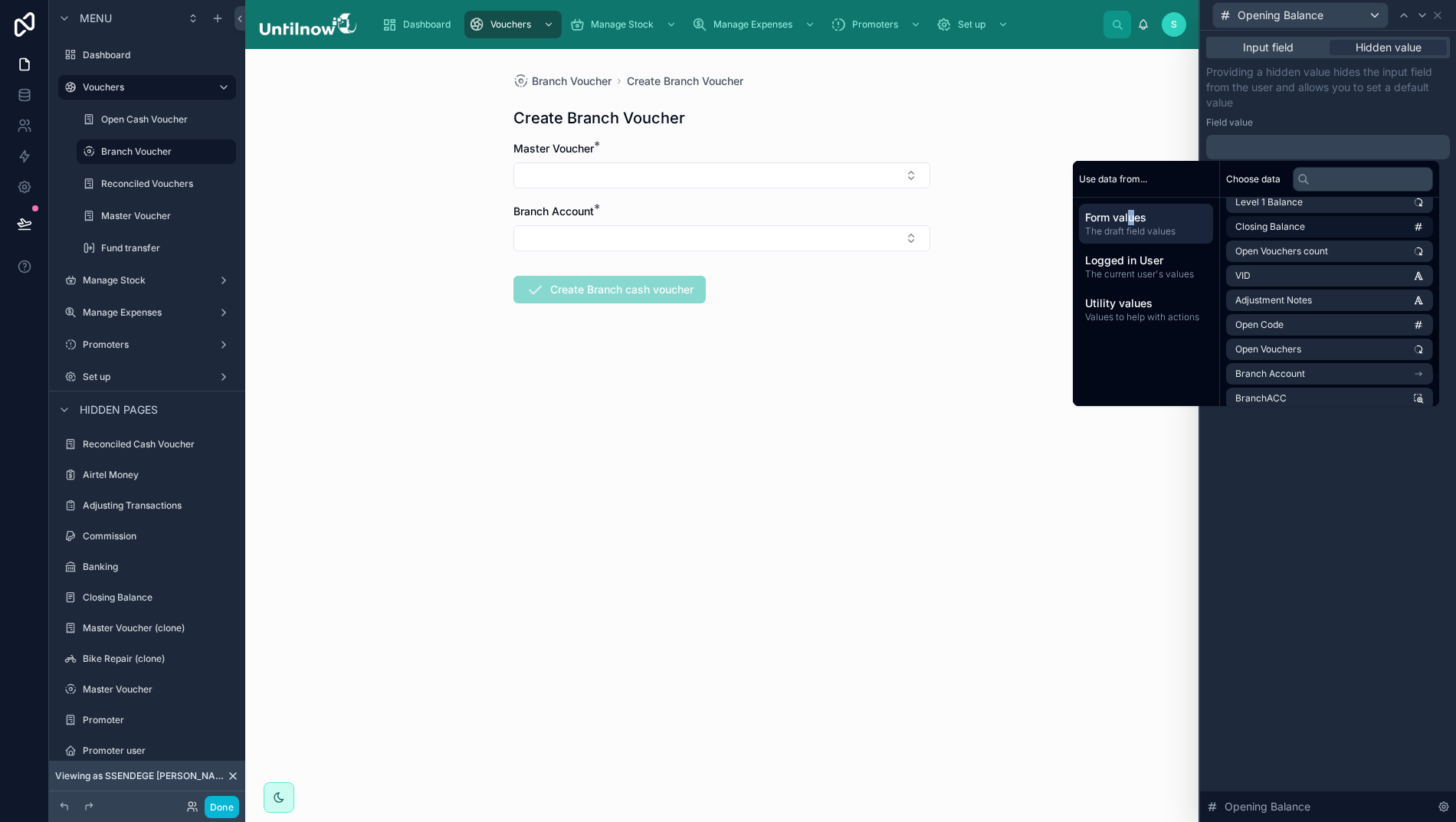
scroll to position [503, 0]
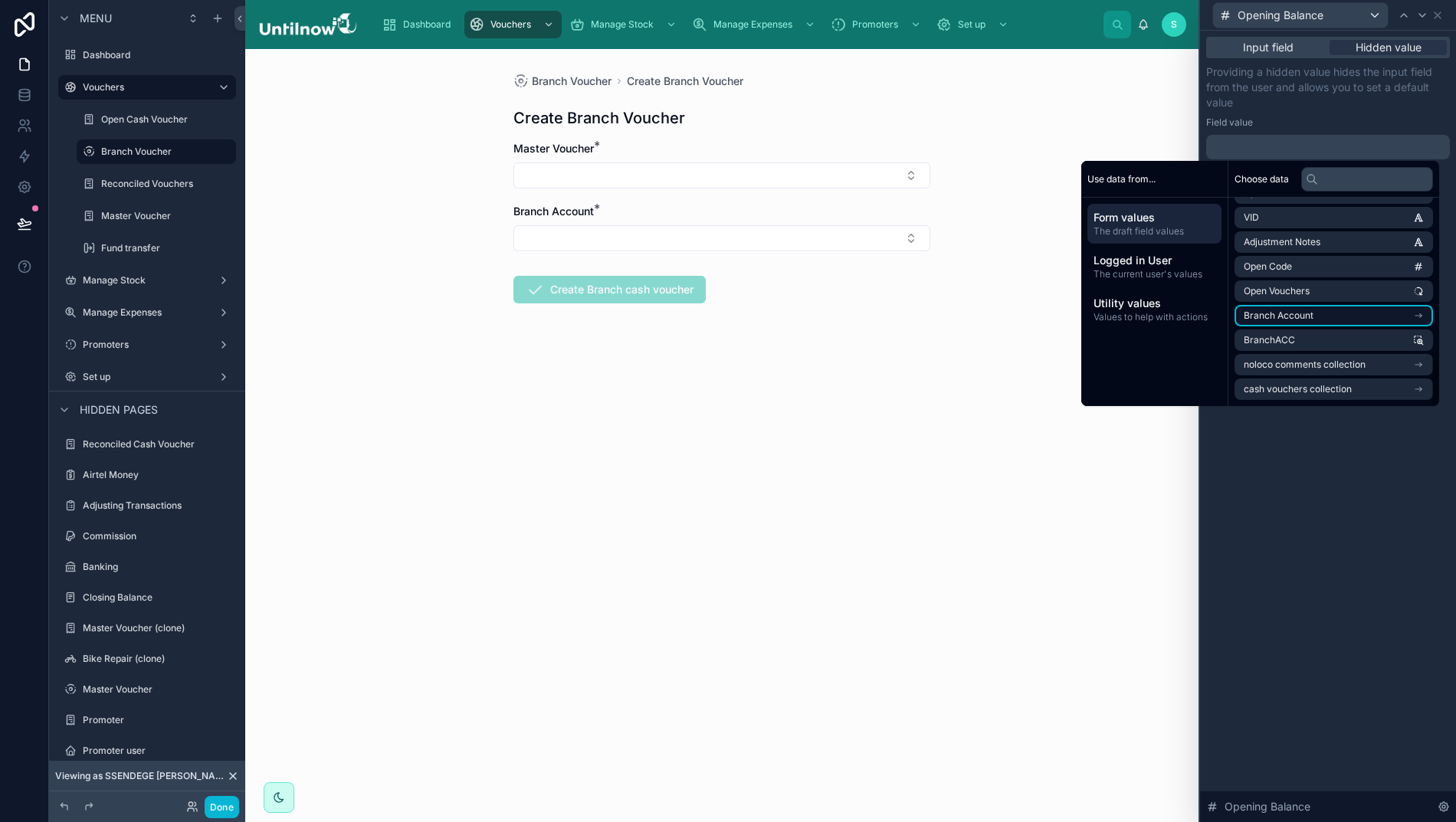
click at [1297, 313] on span "Branch Account" at bounding box center [1279, 316] width 70 height 13
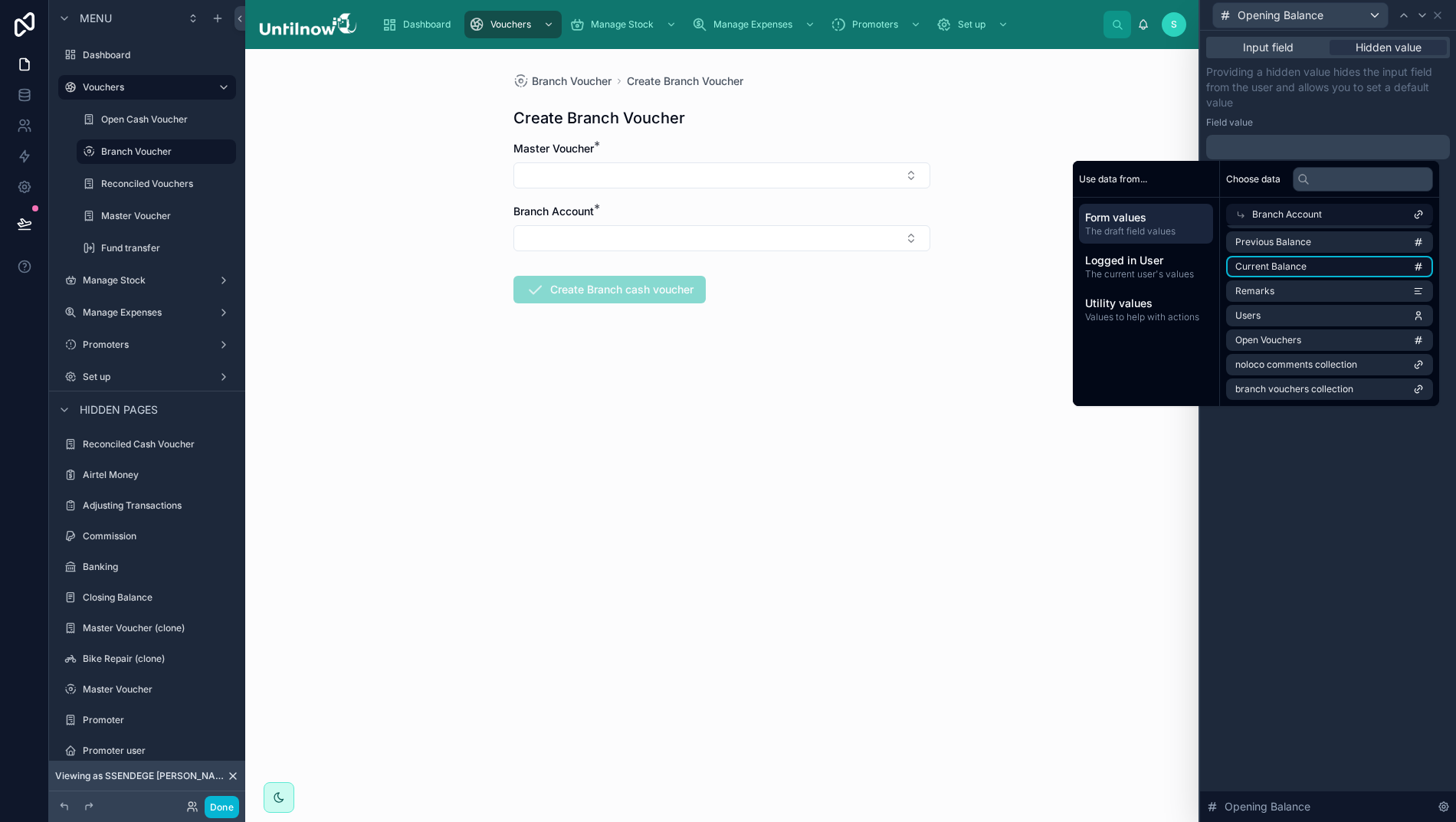
click at [1276, 271] on span "Current Balance" at bounding box center [1271, 267] width 72 height 13
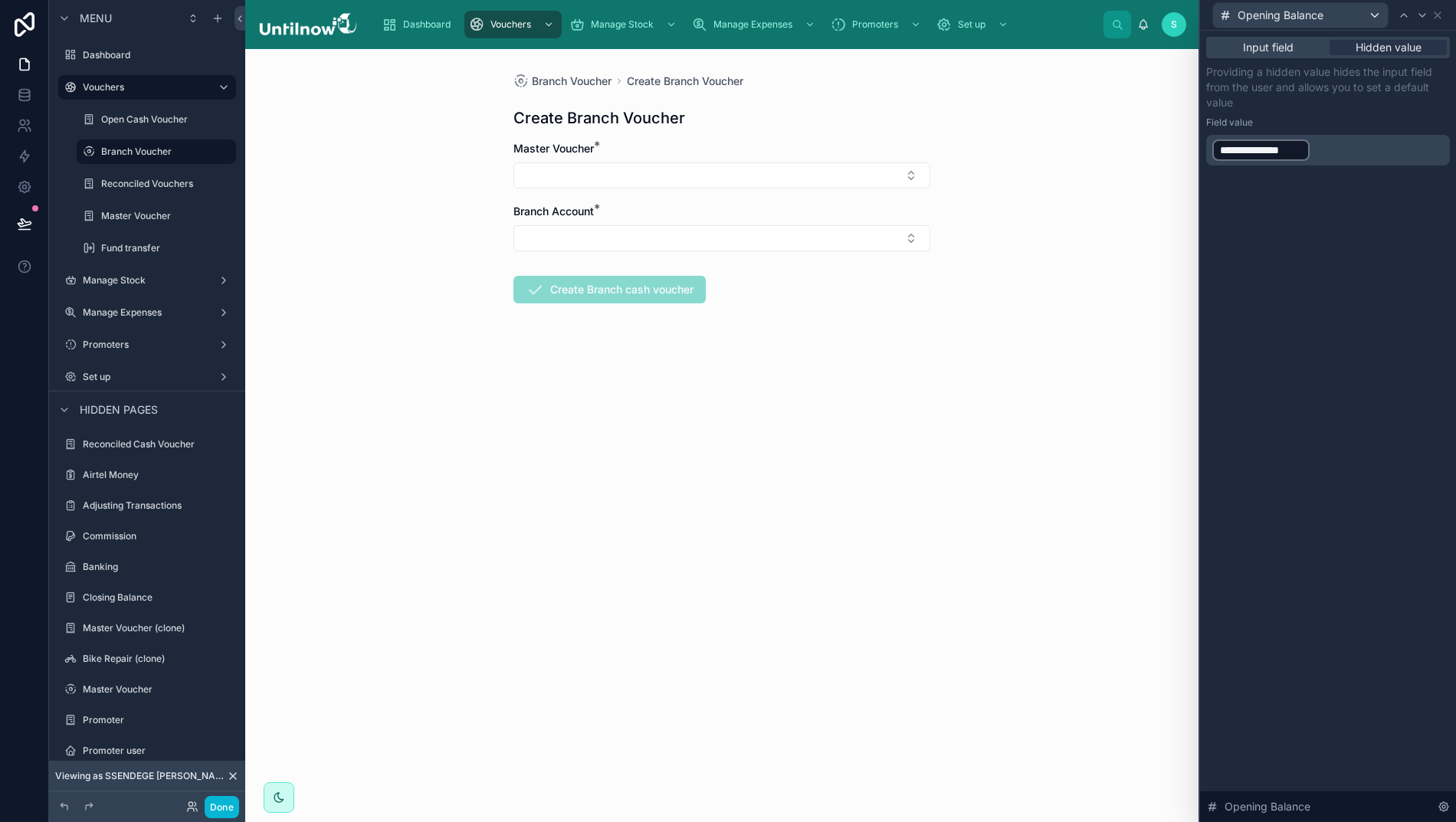
click at [1324, 482] on div "**********" at bounding box center [1328, 426] width 256 height 792
click at [1443, 15] on icon at bounding box center [1437, 15] width 13 height 13
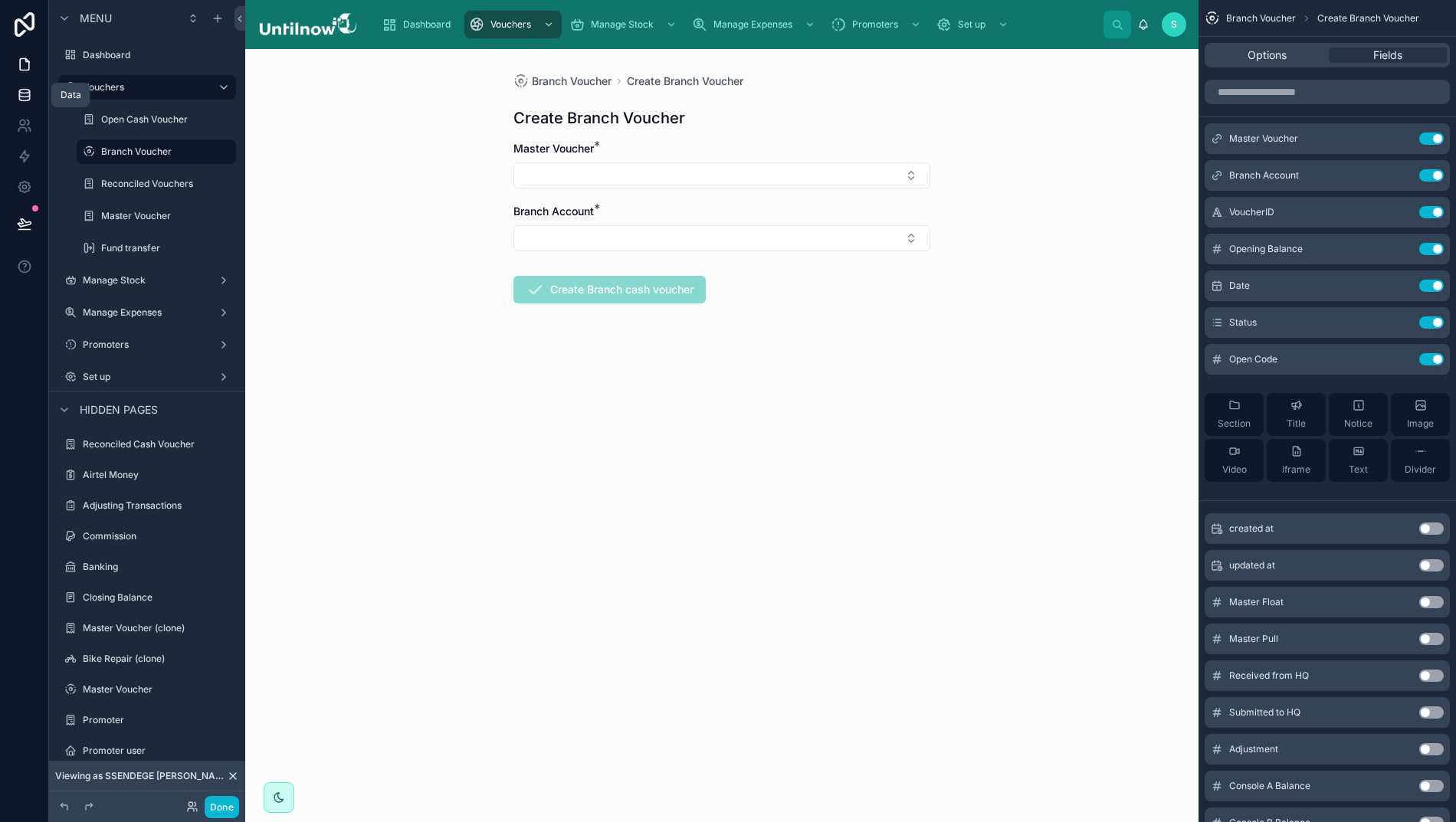
click at [22, 96] on icon at bounding box center [24, 95] width 15 height 15
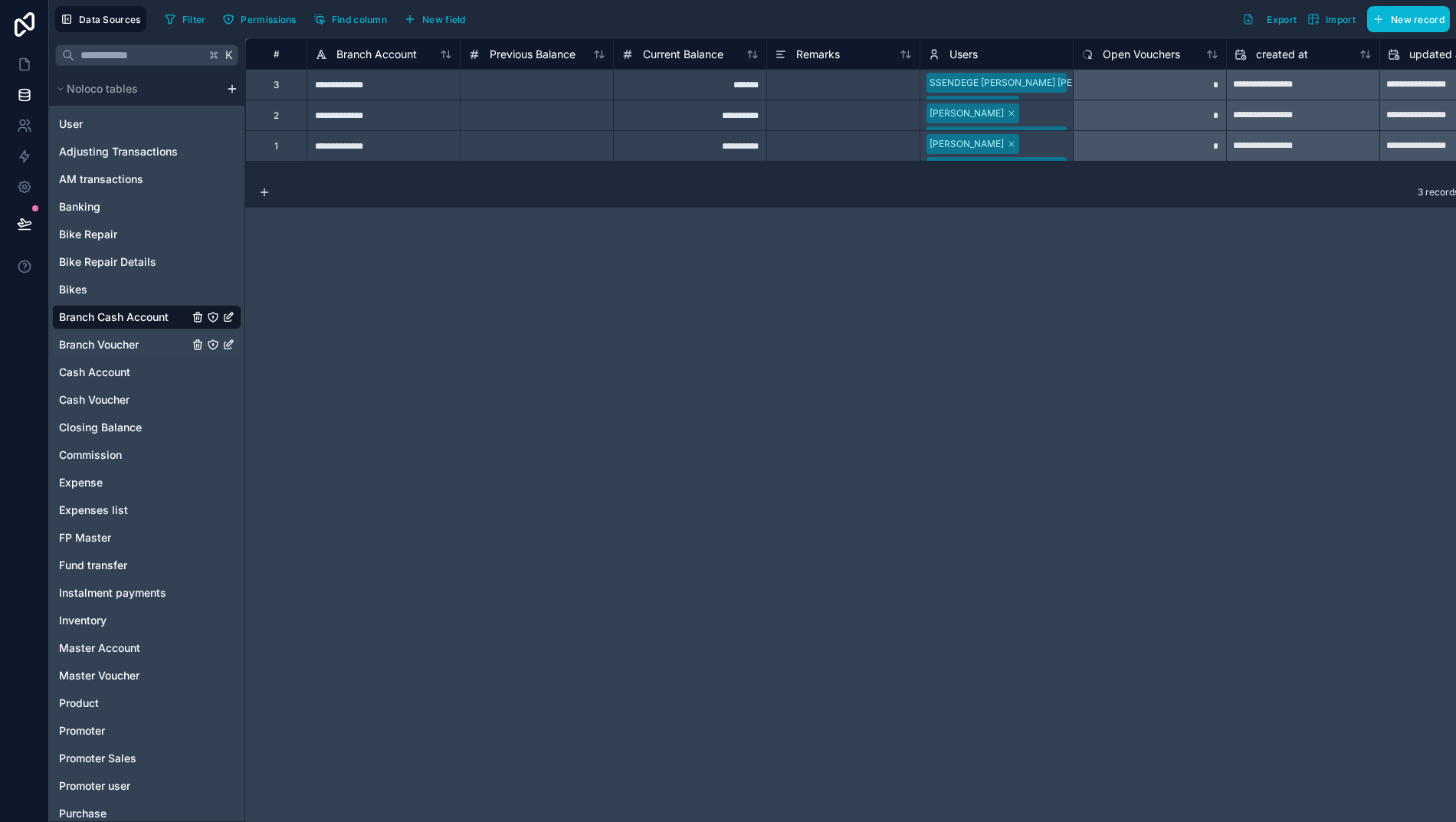
click at [108, 349] on span "Branch Voucher" at bounding box center [98, 344] width 80 height 15
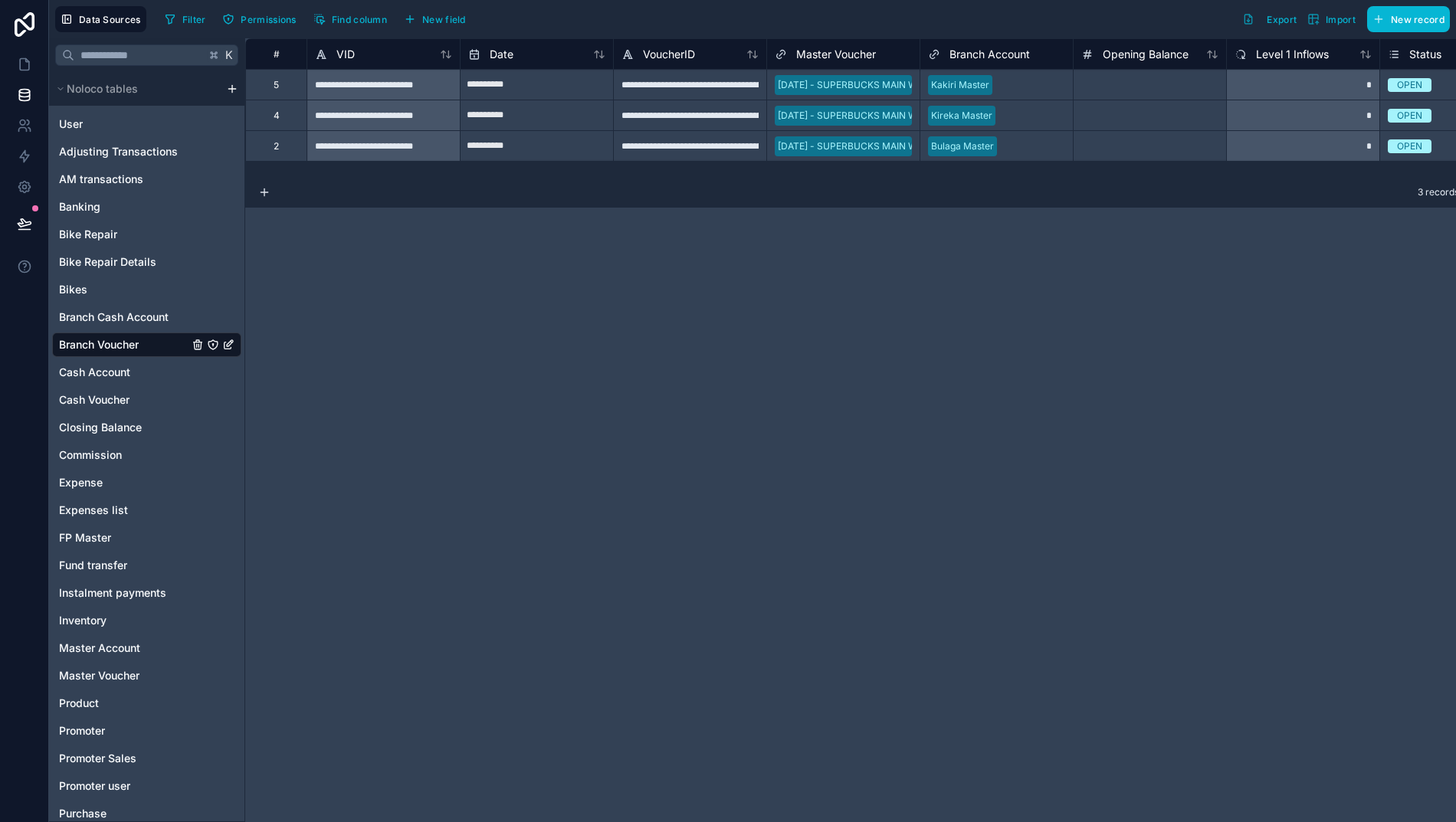
click at [271, 56] on div "#" at bounding box center [276, 54] width 38 height 12
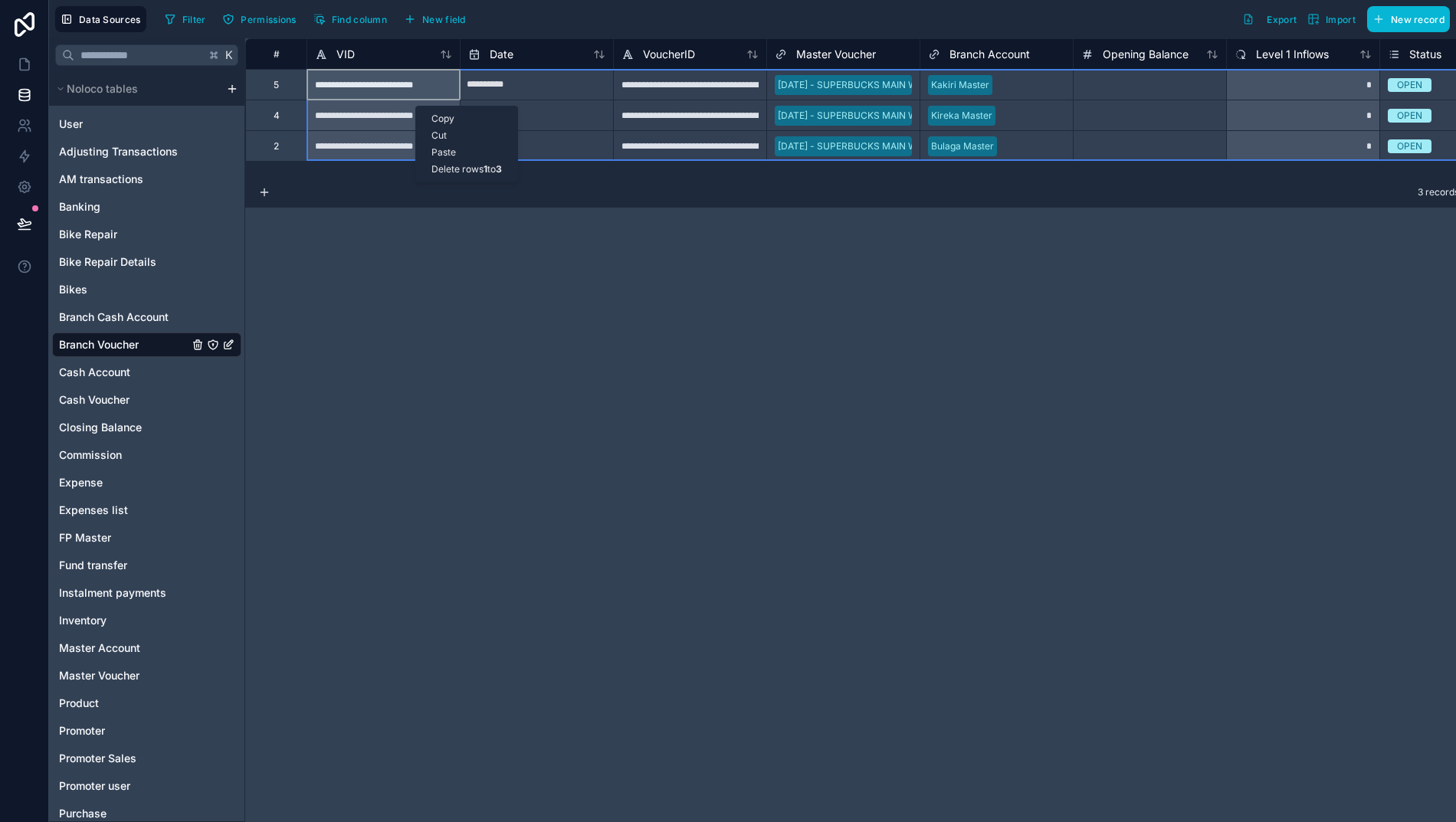
click at [454, 167] on div "Delete rows 1 to 3" at bounding box center [467, 169] width 101 height 17
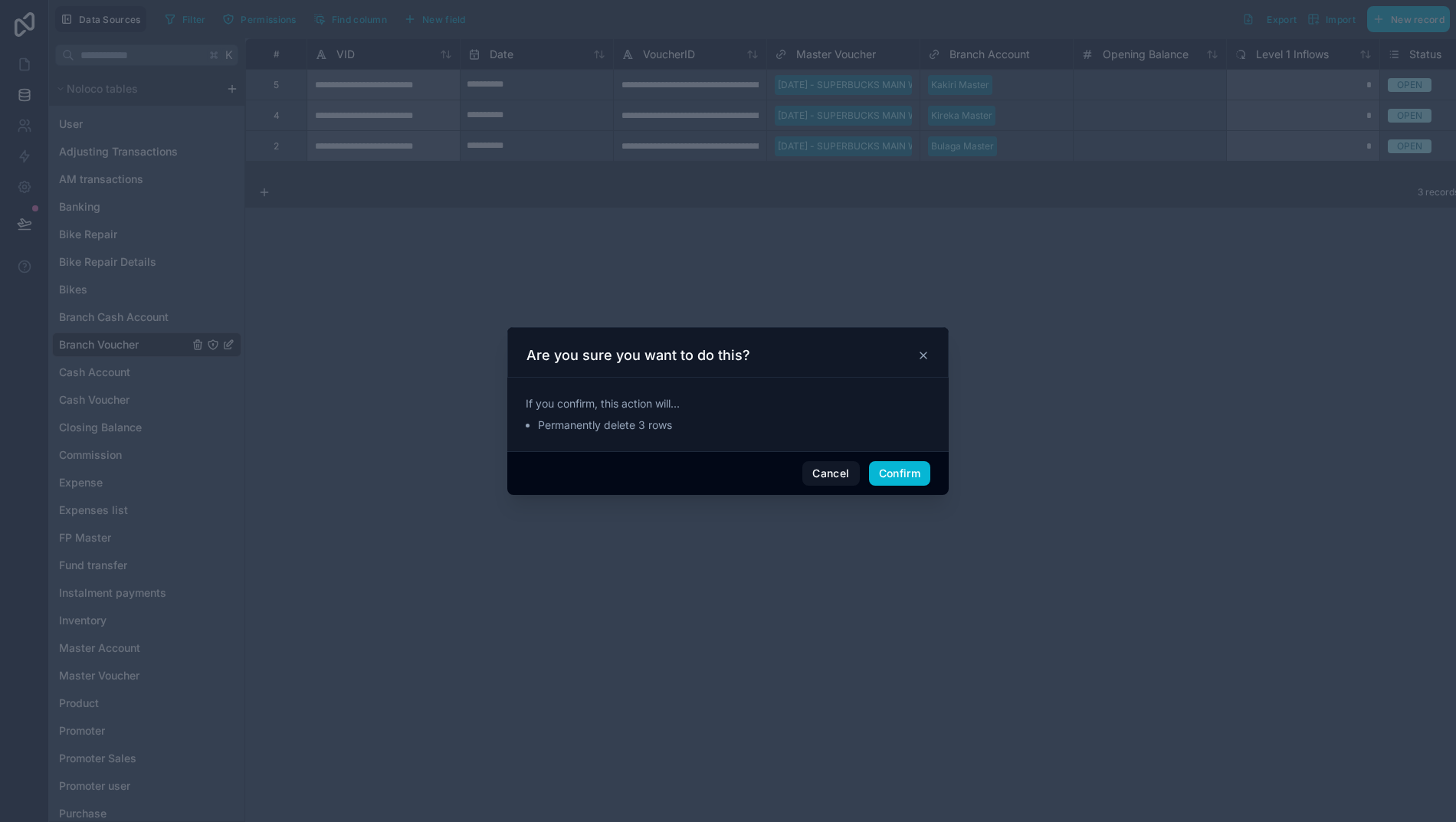
click at [895, 483] on button "Confirm" at bounding box center [899, 473] width 61 height 24
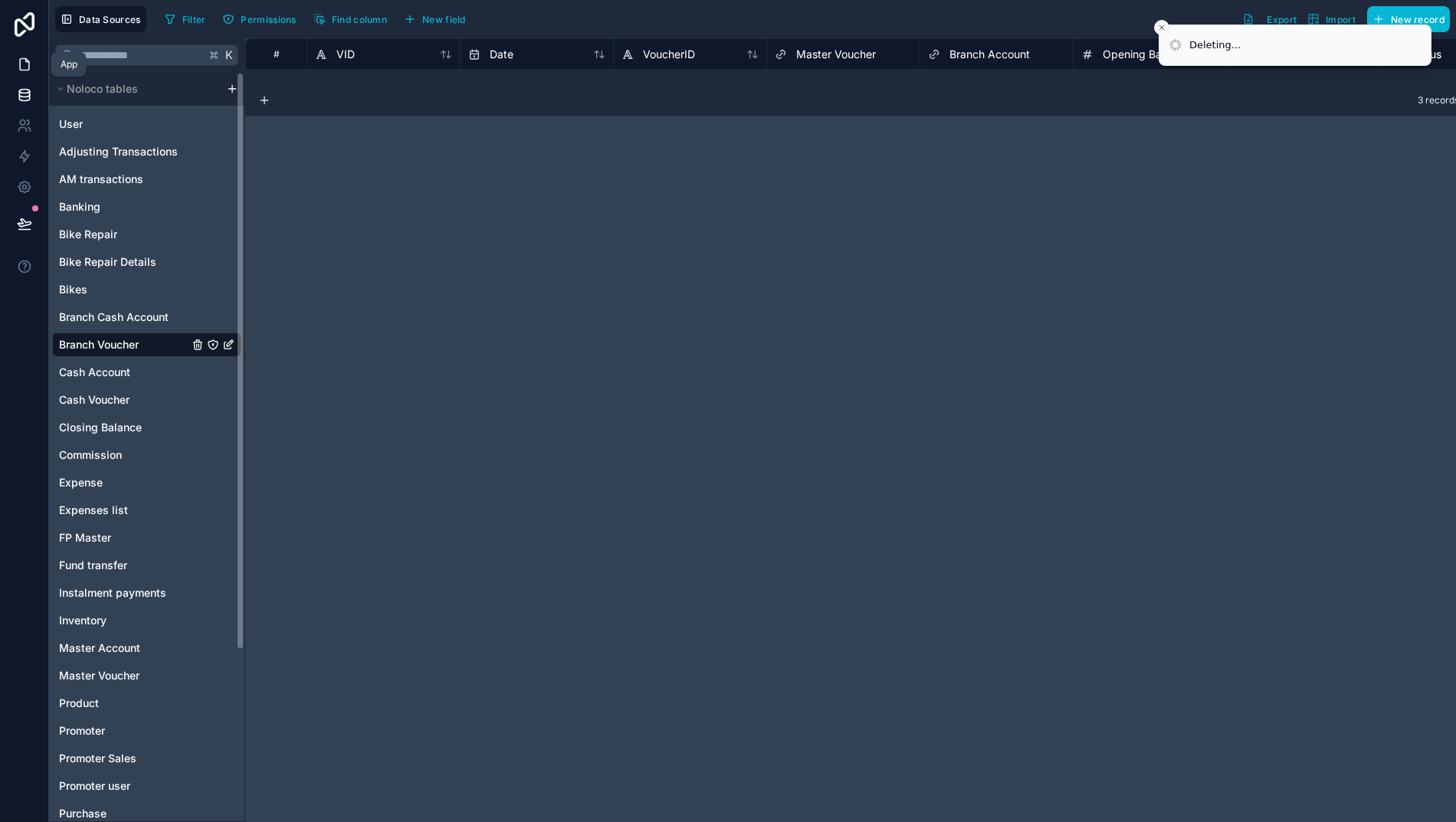
click at [20, 65] on icon at bounding box center [24, 64] width 15 height 15
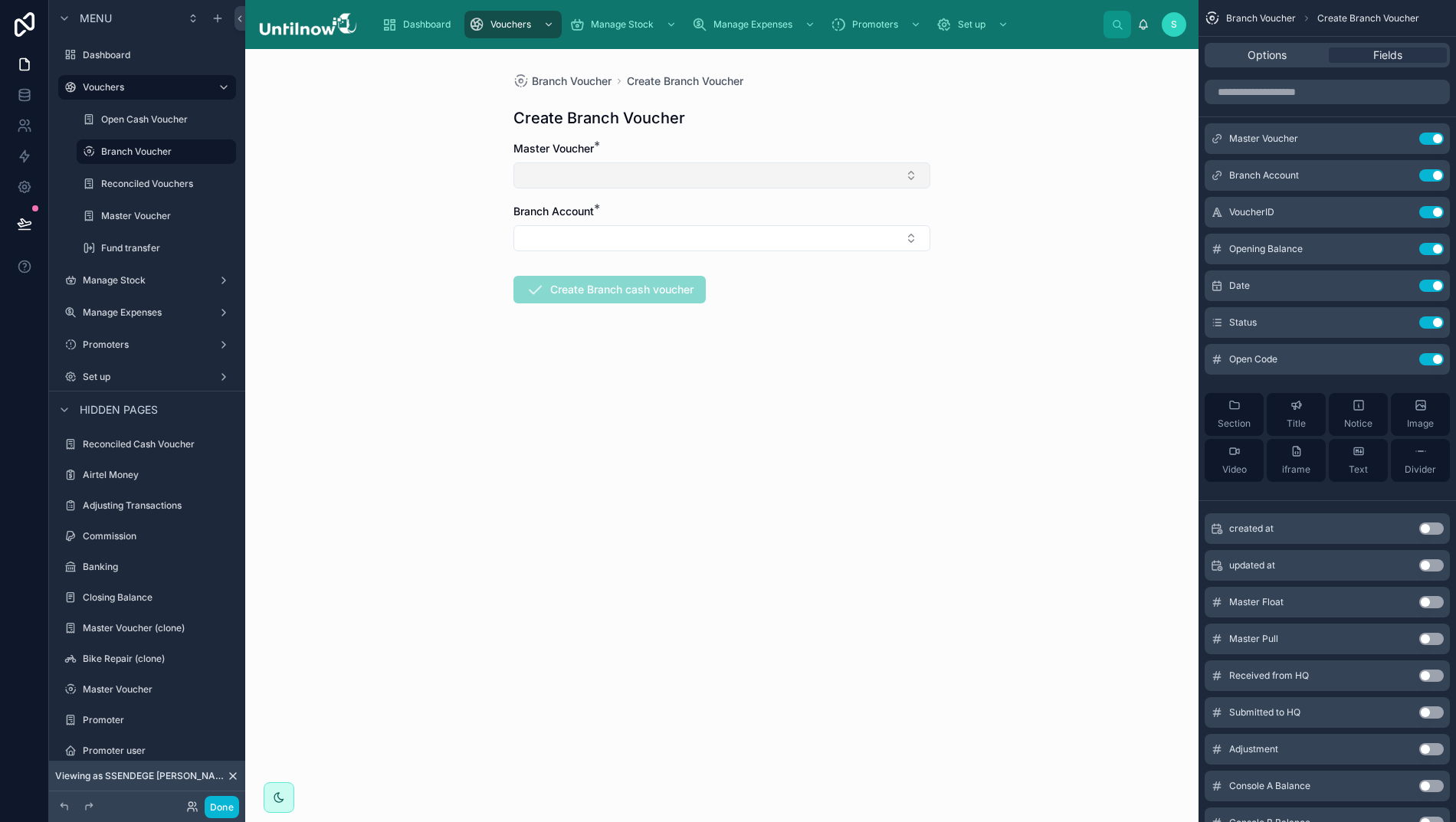
drag, startPoint x: 728, startPoint y: 176, endPoint x: 708, endPoint y: 185, distance: 21.9
click at [728, 176] on button "Select Button" at bounding box center [721, 175] width 416 height 26
click at [671, 239] on span "27/08/2025 - SUPERBUCKS MAIN WALLET" at bounding box center [628, 236] width 194 height 15
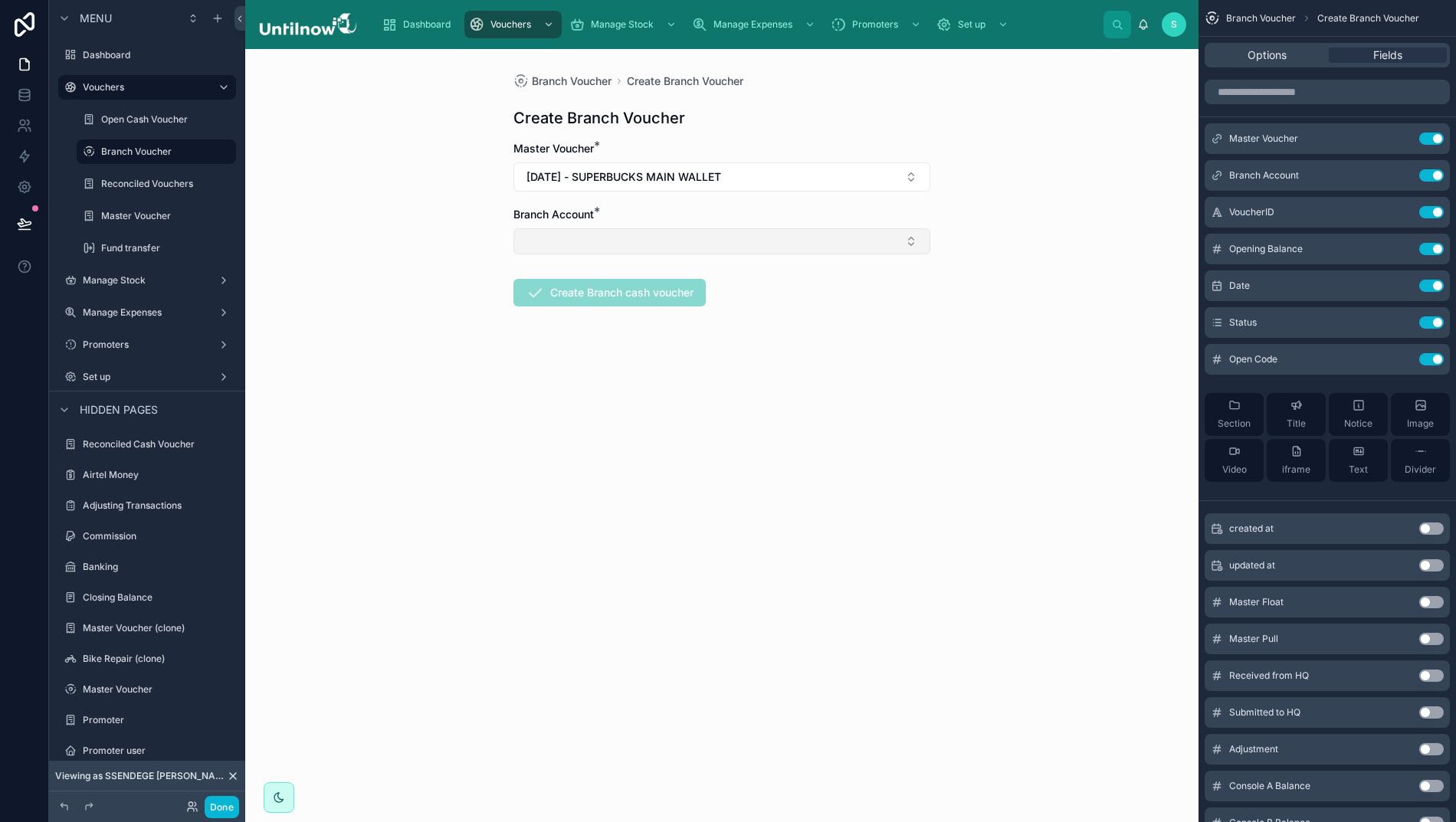
drag, startPoint x: 703, startPoint y: 241, endPoint x: 709, endPoint y: 246, distance: 7.8
click at [705, 241] on button "Select Button" at bounding box center [721, 241] width 416 height 26
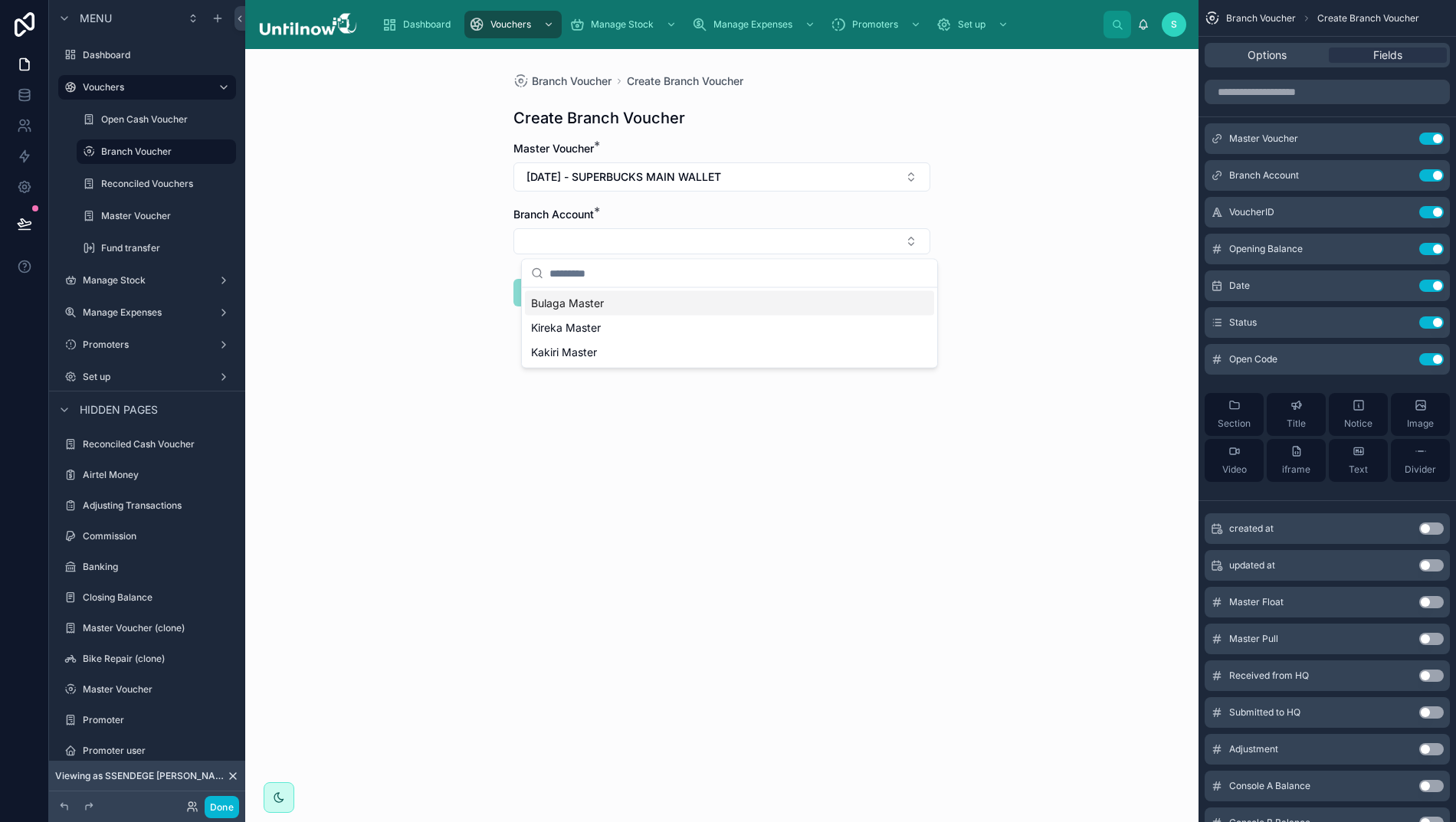
click at [590, 304] on span "Bulaga Master" at bounding box center [567, 303] width 73 height 15
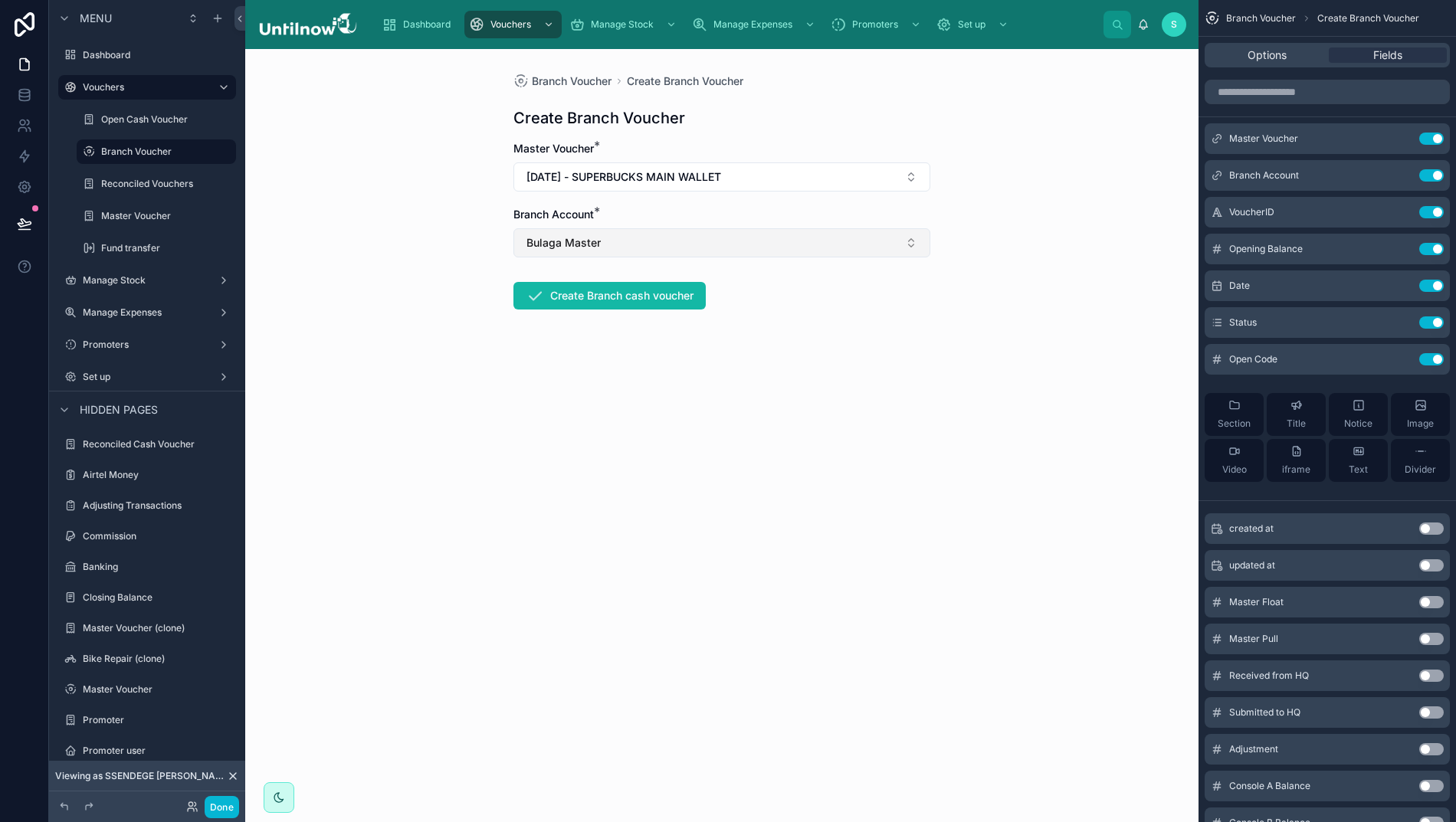
click at [707, 243] on button "Bulaga Master" at bounding box center [721, 243] width 416 height 30
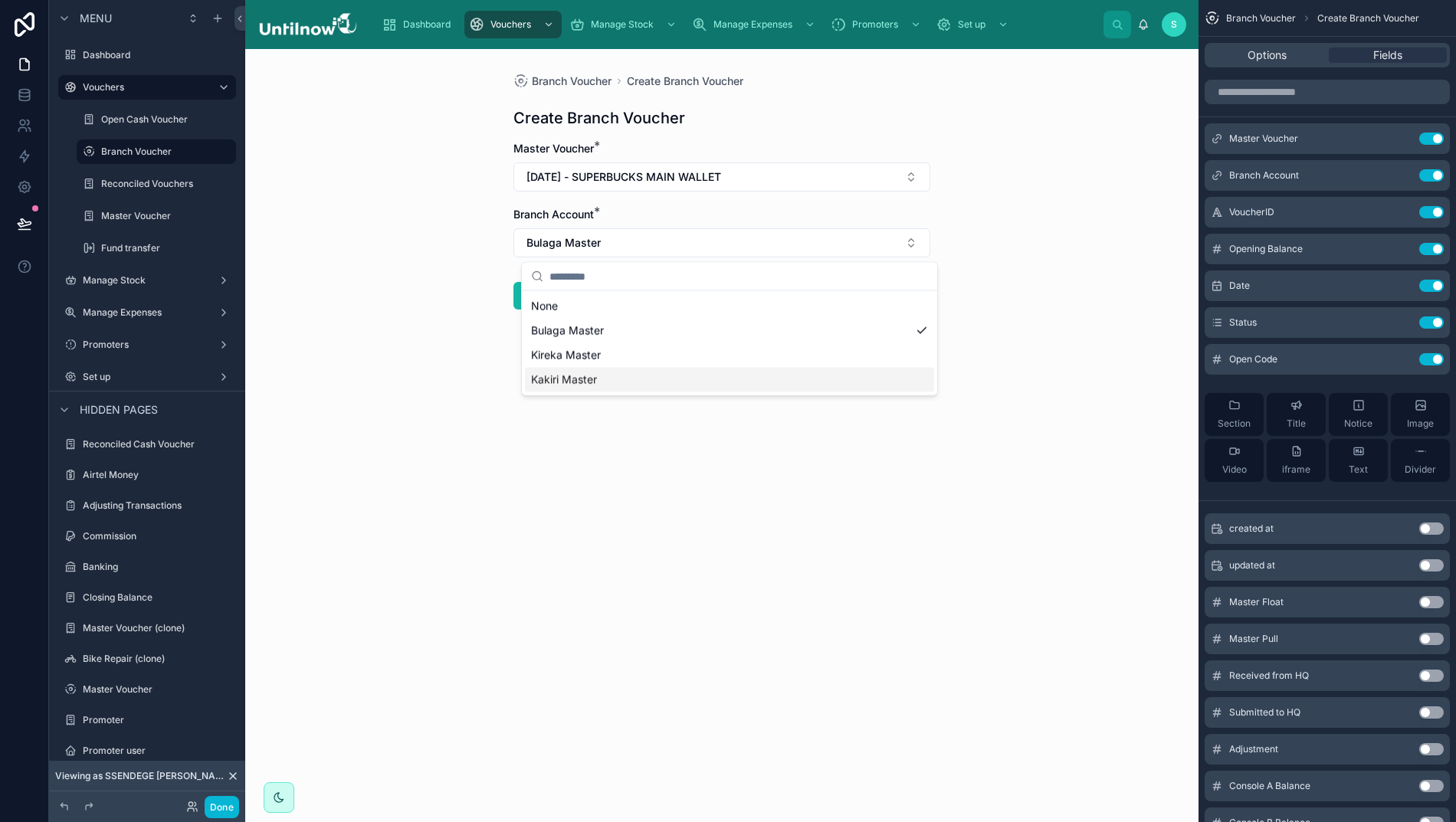
click at [554, 374] on span "Kakiri Master" at bounding box center [564, 380] width 66 height 15
drag, startPoint x: 994, startPoint y: 345, endPoint x: 966, endPoint y: 345, distance: 28.0
click at [981, 344] on div "Branch Voucher Create Branch Voucher Create Branch Voucher Master Voucher * 27/…" at bounding box center [722, 435] width 953 height 773
click at [630, 291] on button "Create Branch cash voucher" at bounding box center [609, 295] width 193 height 28
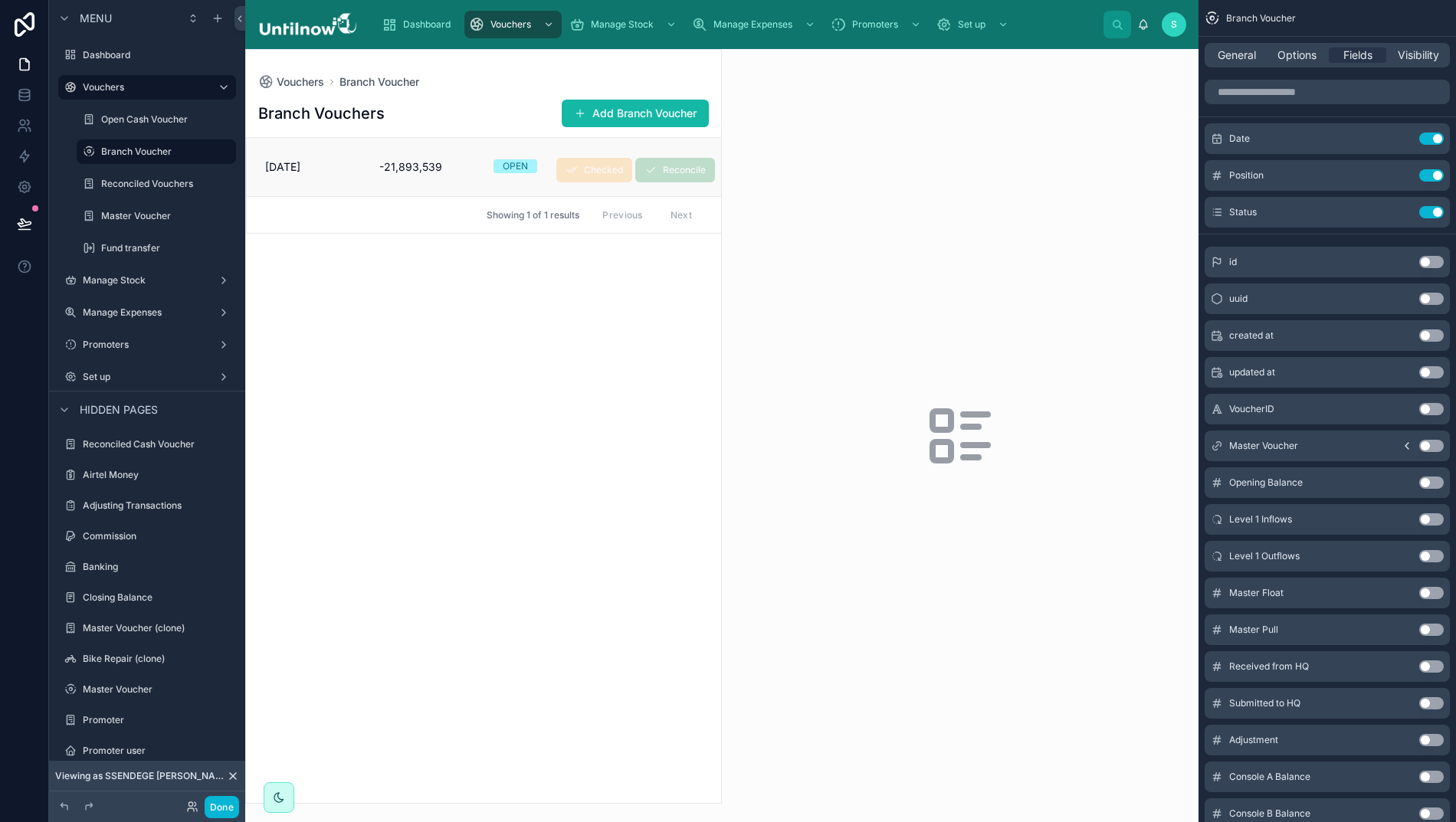
click at [406, 167] on span "-21,893,539" at bounding box center [427, 167] width 96 height 15
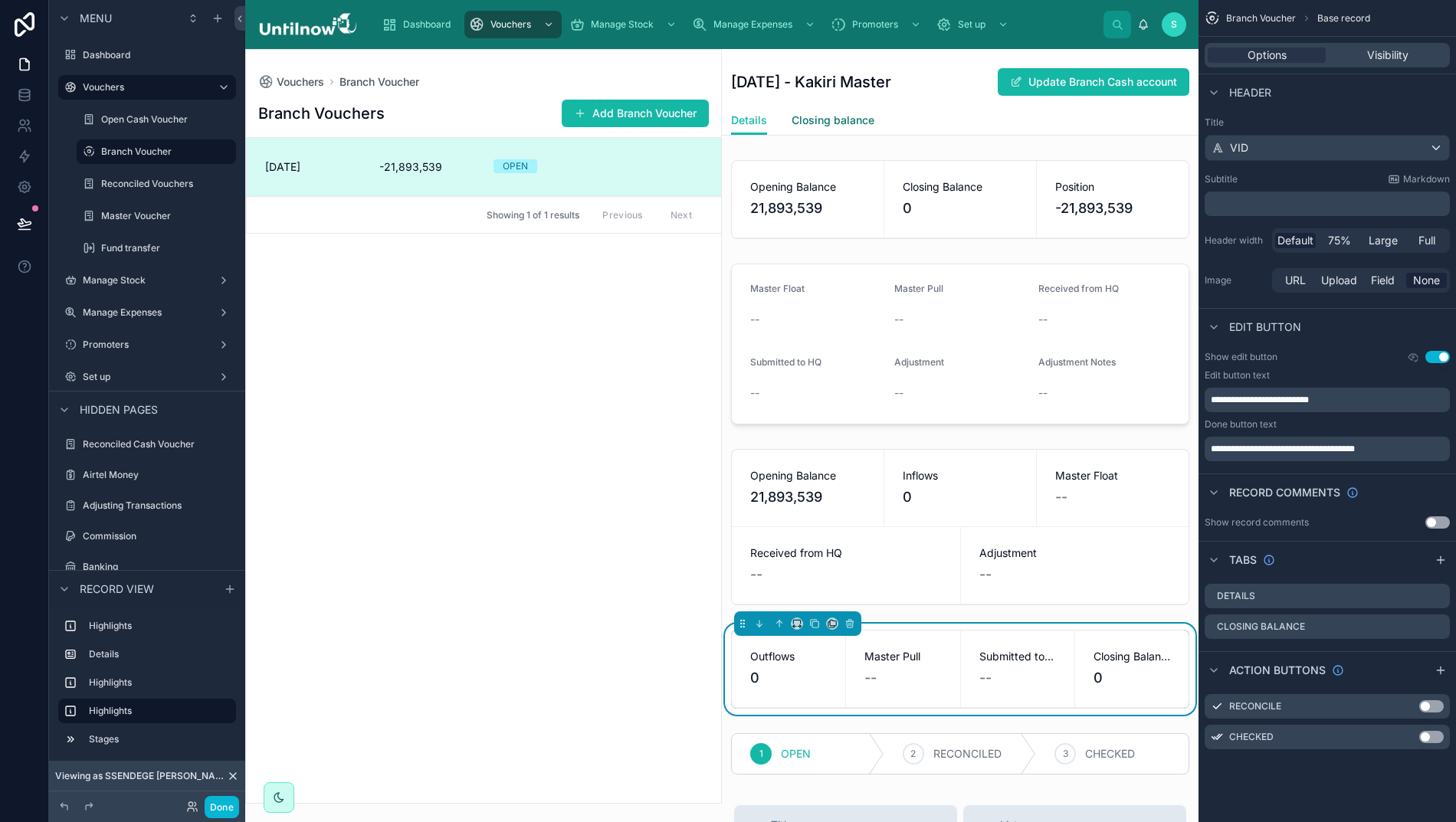
click at [844, 119] on span "Closing balance" at bounding box center [833, 120] width 82 height 15
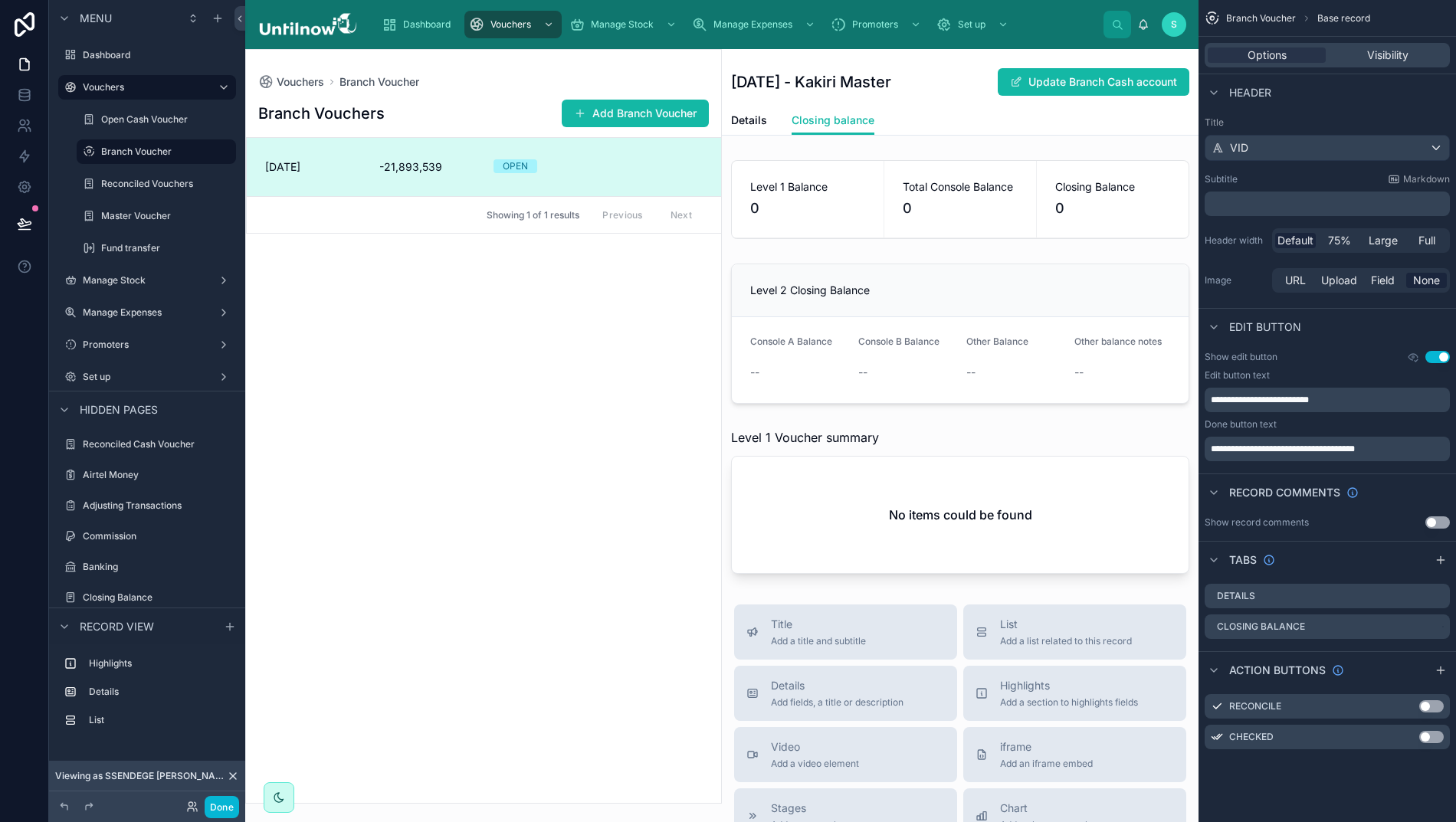
click at [459, 347] on div "Branch Vouchers Add Branch Voucher 27/08/2025 -21,893,539 OPEN Reconcile Checke…" at bounding box center [484, 446] width 475 height 714
click at [515, 30] on span "Vouchers" at bounding box center [510, 25] width 40 height 13
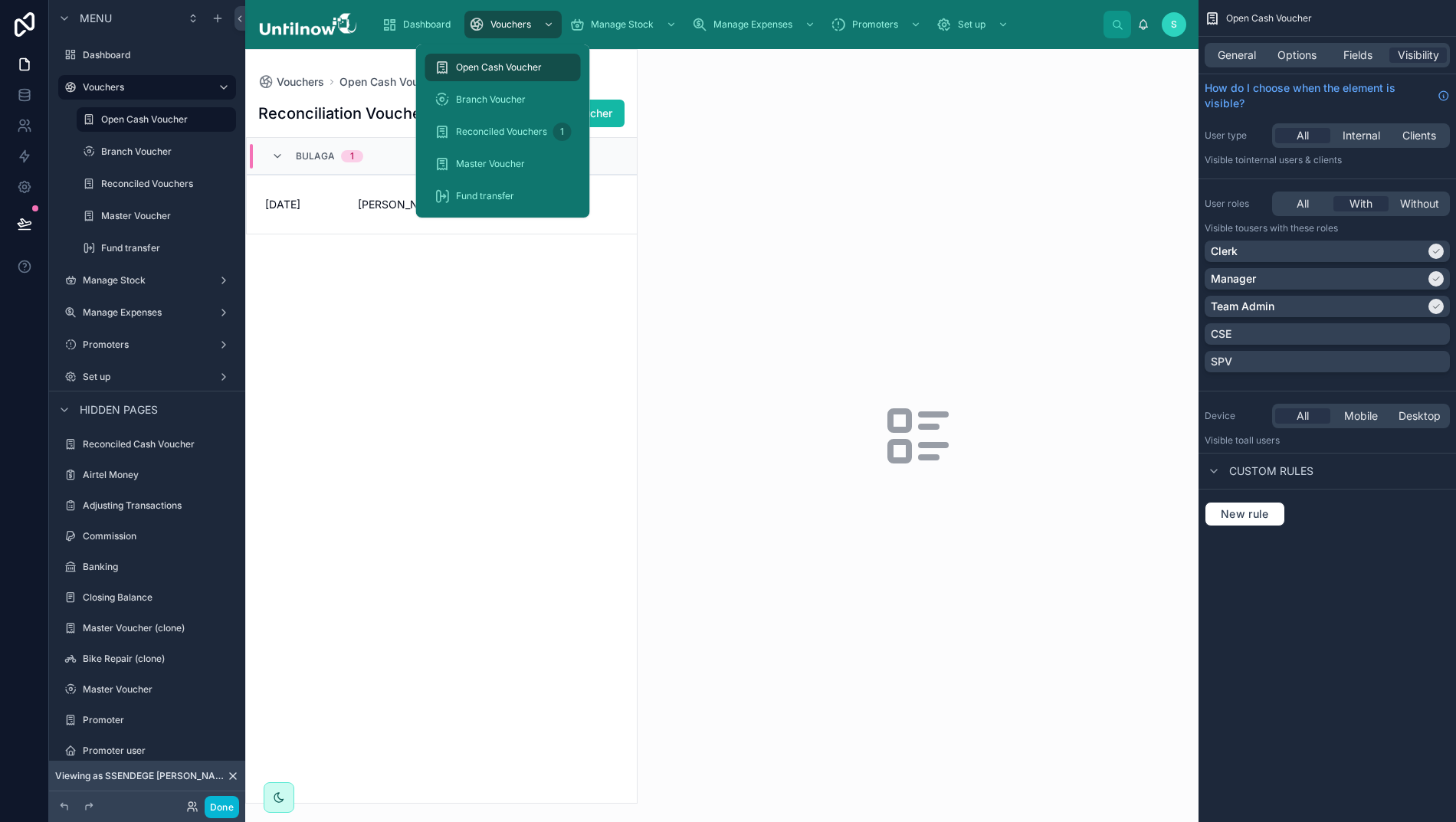
click at [489, 69] on span "Open Cash Voucher" at bounding box center [499, 67] width 86 height 13
drag, startPoint x: 489, startPoint y: 68, endPoint x: 427, endPoint y: 460, distance: 396.9
click at [489, 68] on span "Open Cash Voucher" at bounding box center [509, 67] width 86 height 13
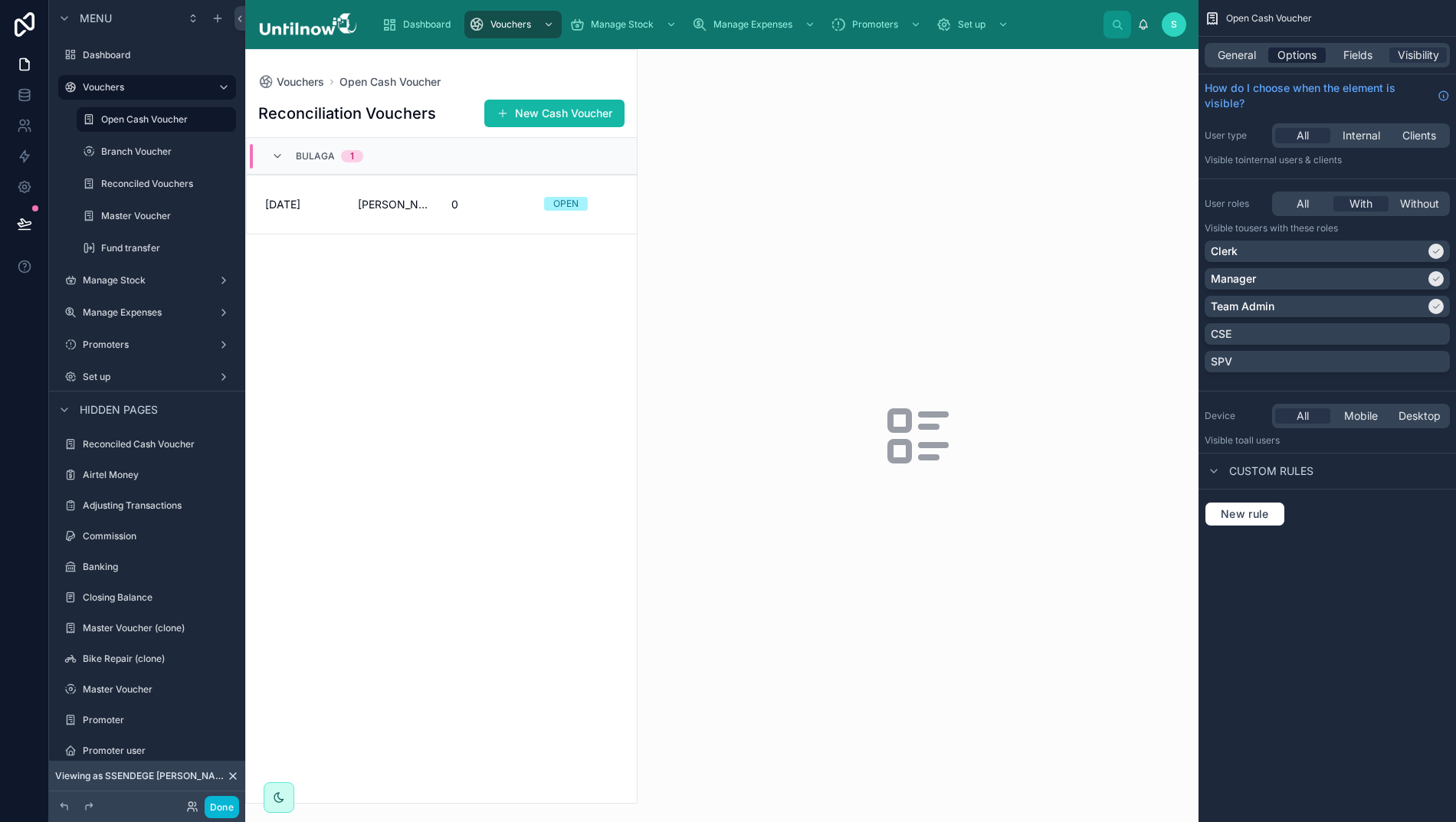
click at [1313, 56] on span "Options" at bounding box center [1297, 55] width 39 height 15
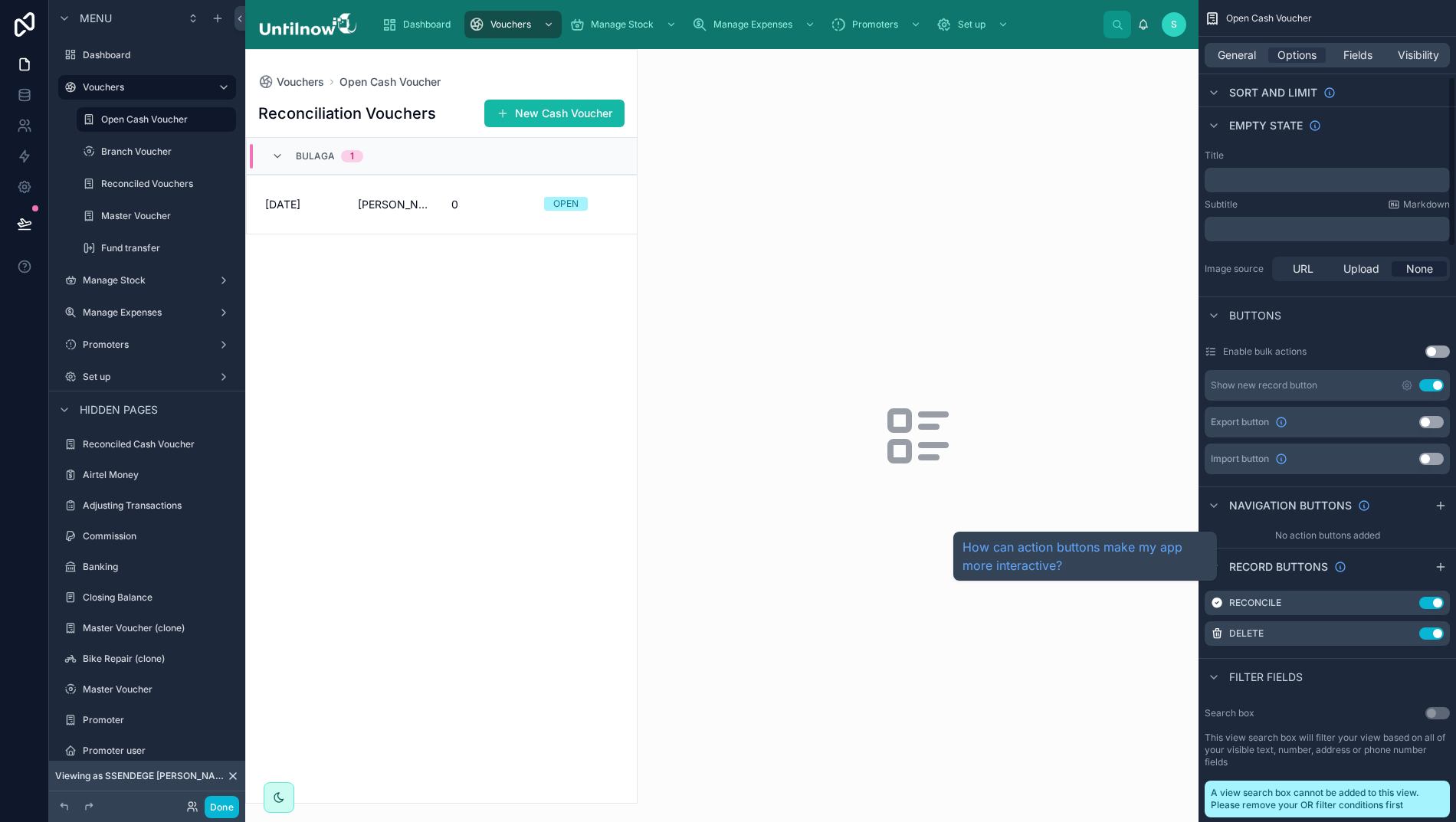
scroll to position [381, 0]
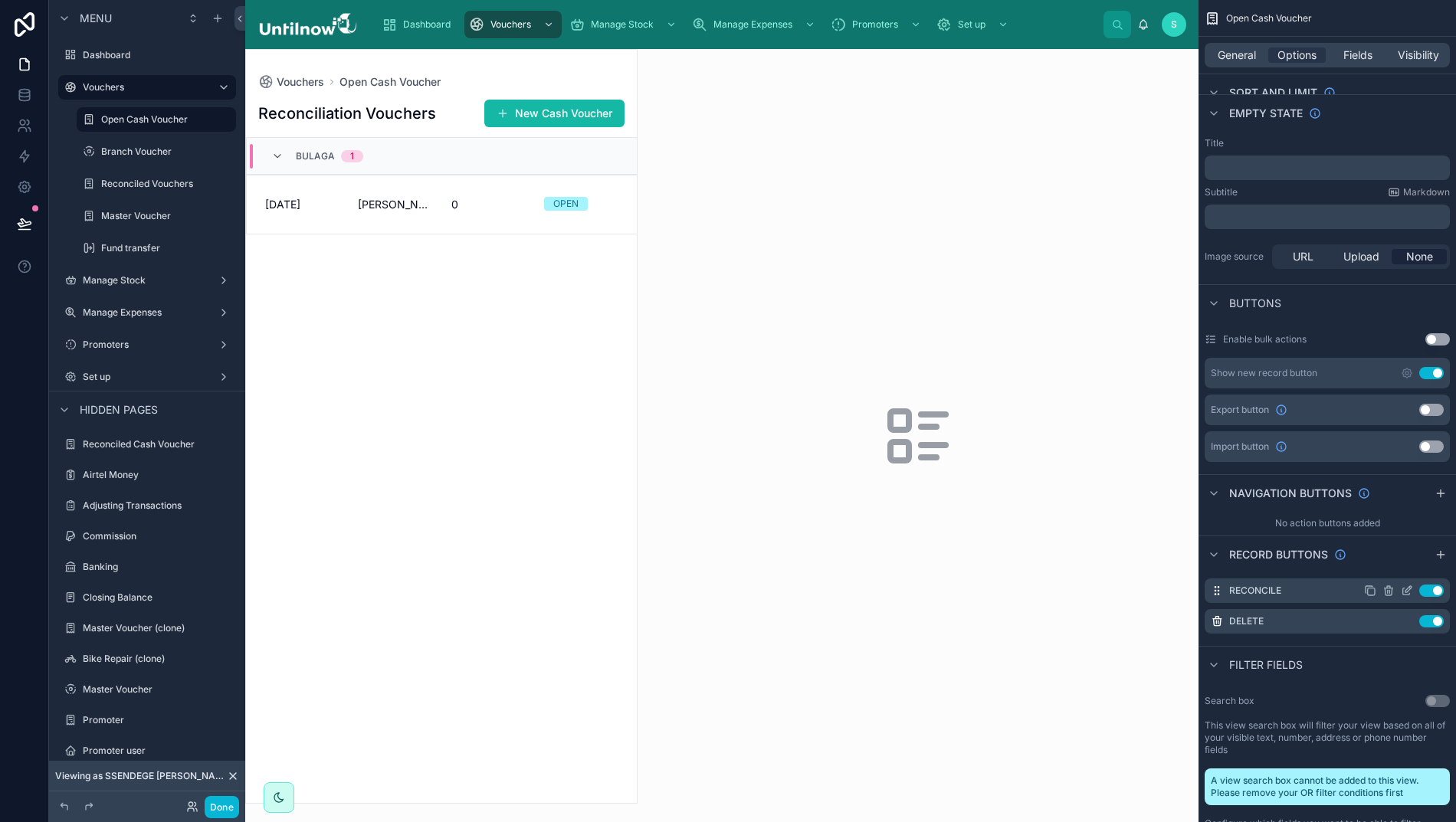
click at [1413, 588] on icon "scrollable content" at bounding box center [1407, 591] width 13 height 13
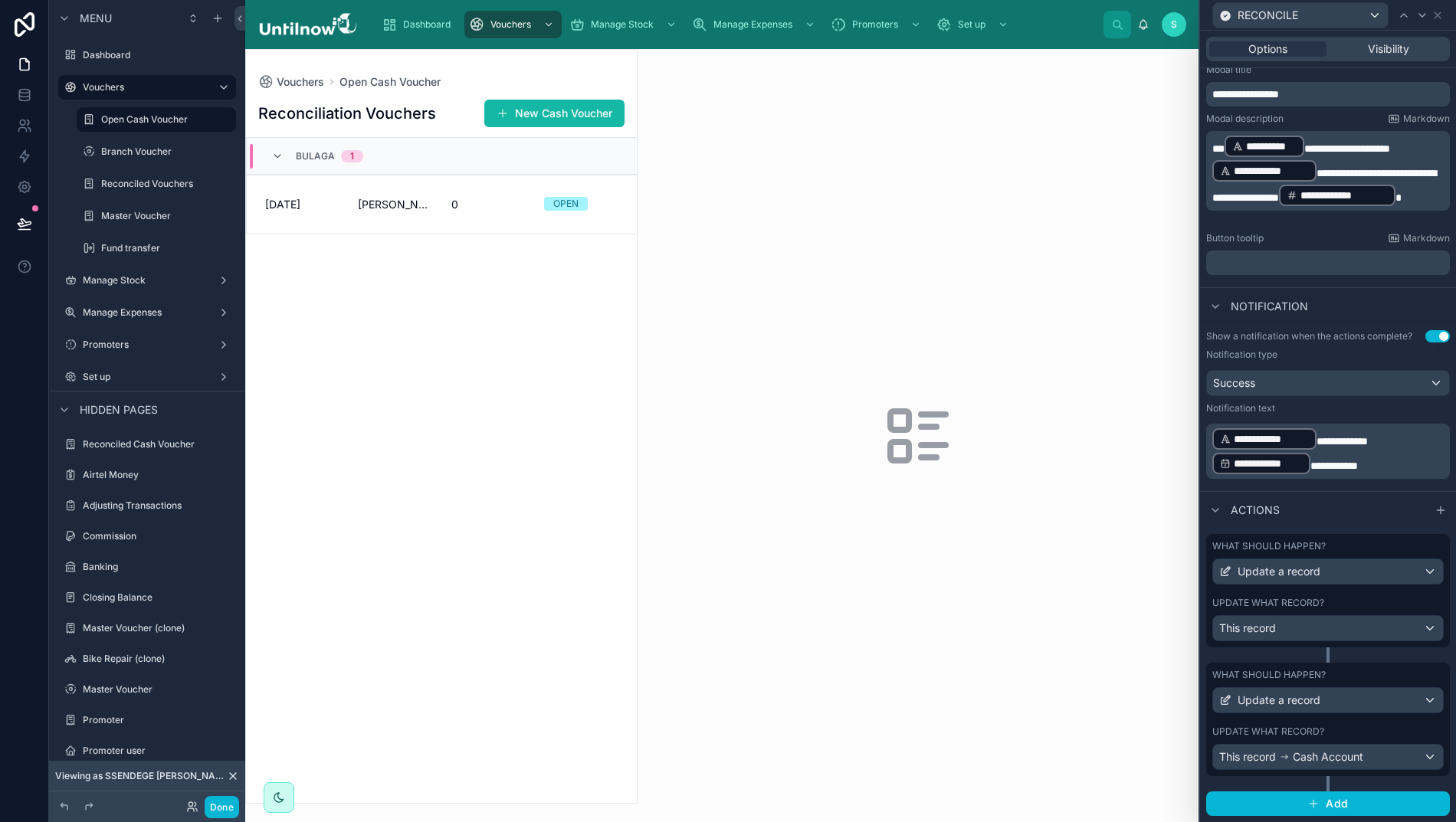
scroll to position [252, 0]
click at [1426, 640] on div "This record" at bounding box center [1327, 628] width 230 height 24
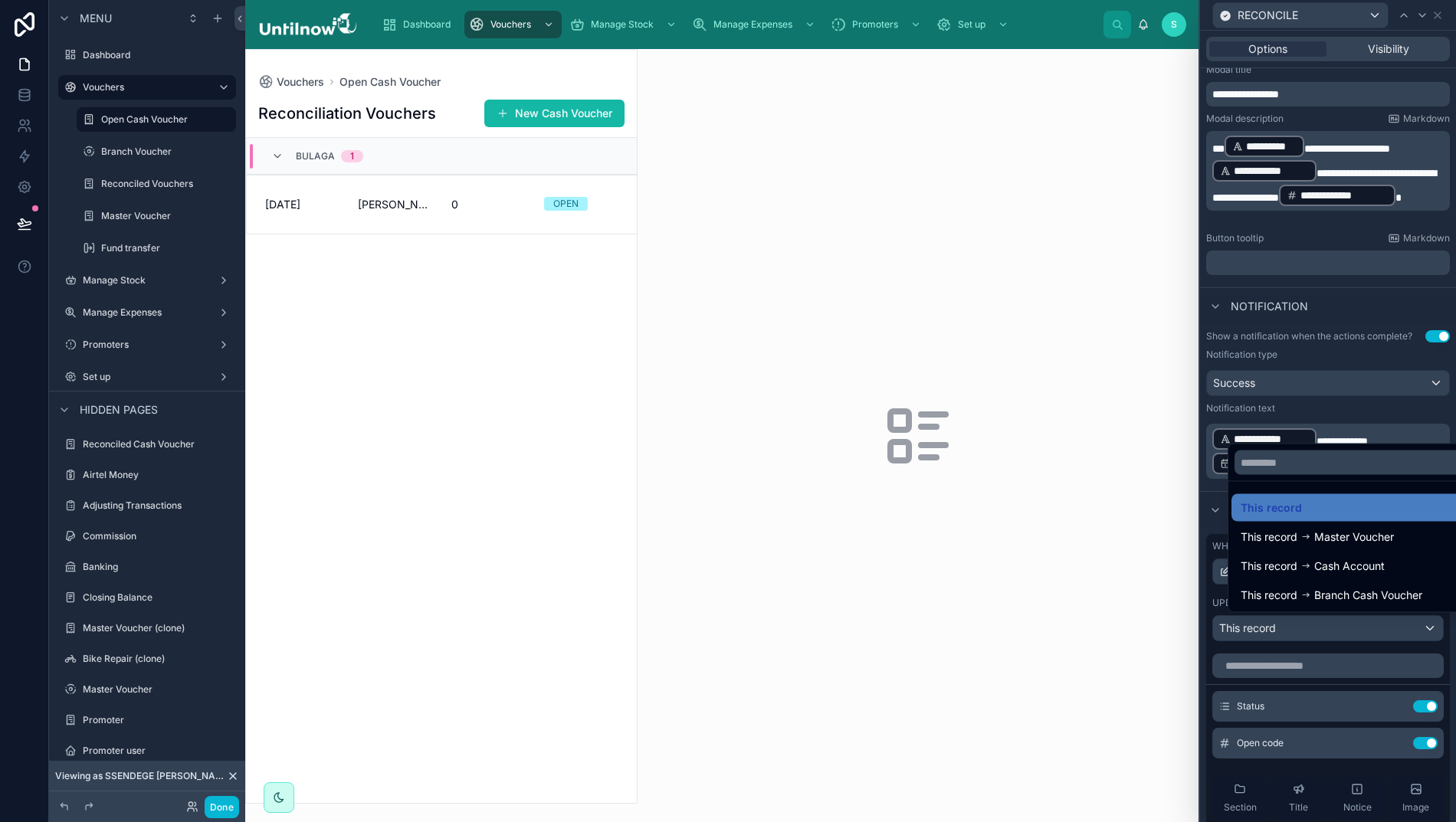
click at [1426, 641] on div at bounding box center [1328, 411] width 256 height 822
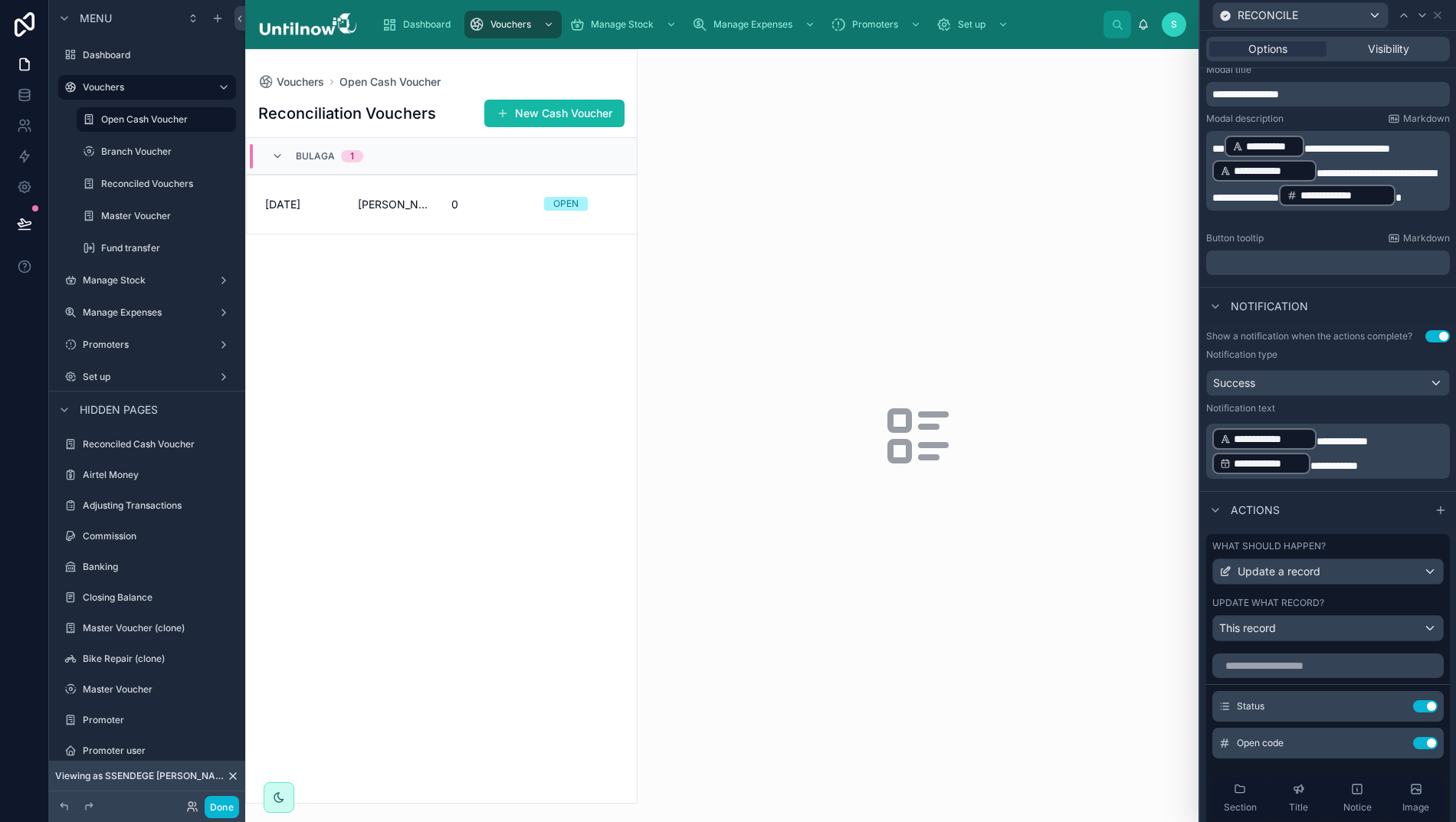
click at [1388, 306] on div "Notification" at bounding box center [1328, 305] width 256 height 37
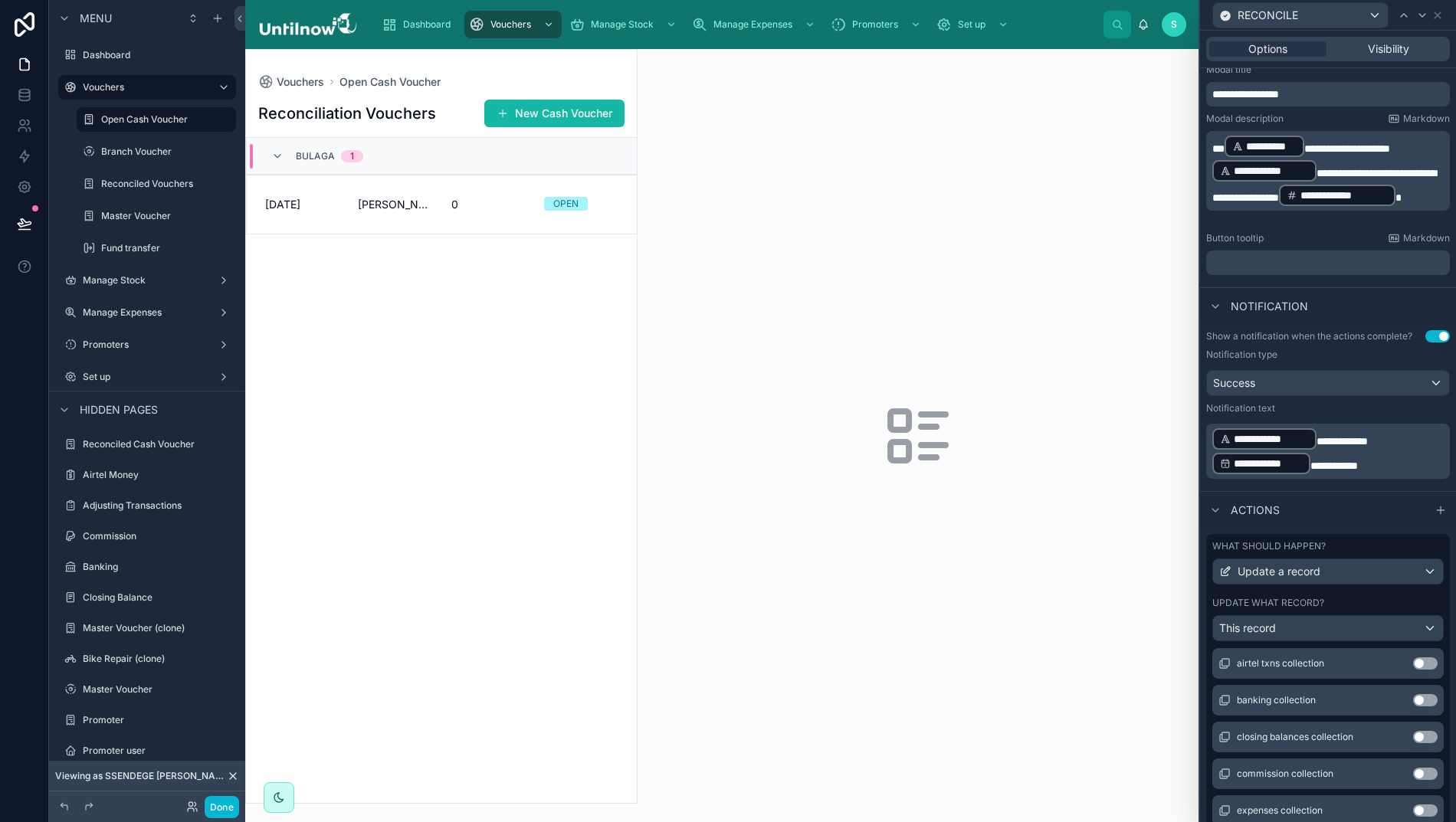
scroll to position [1646, 0]
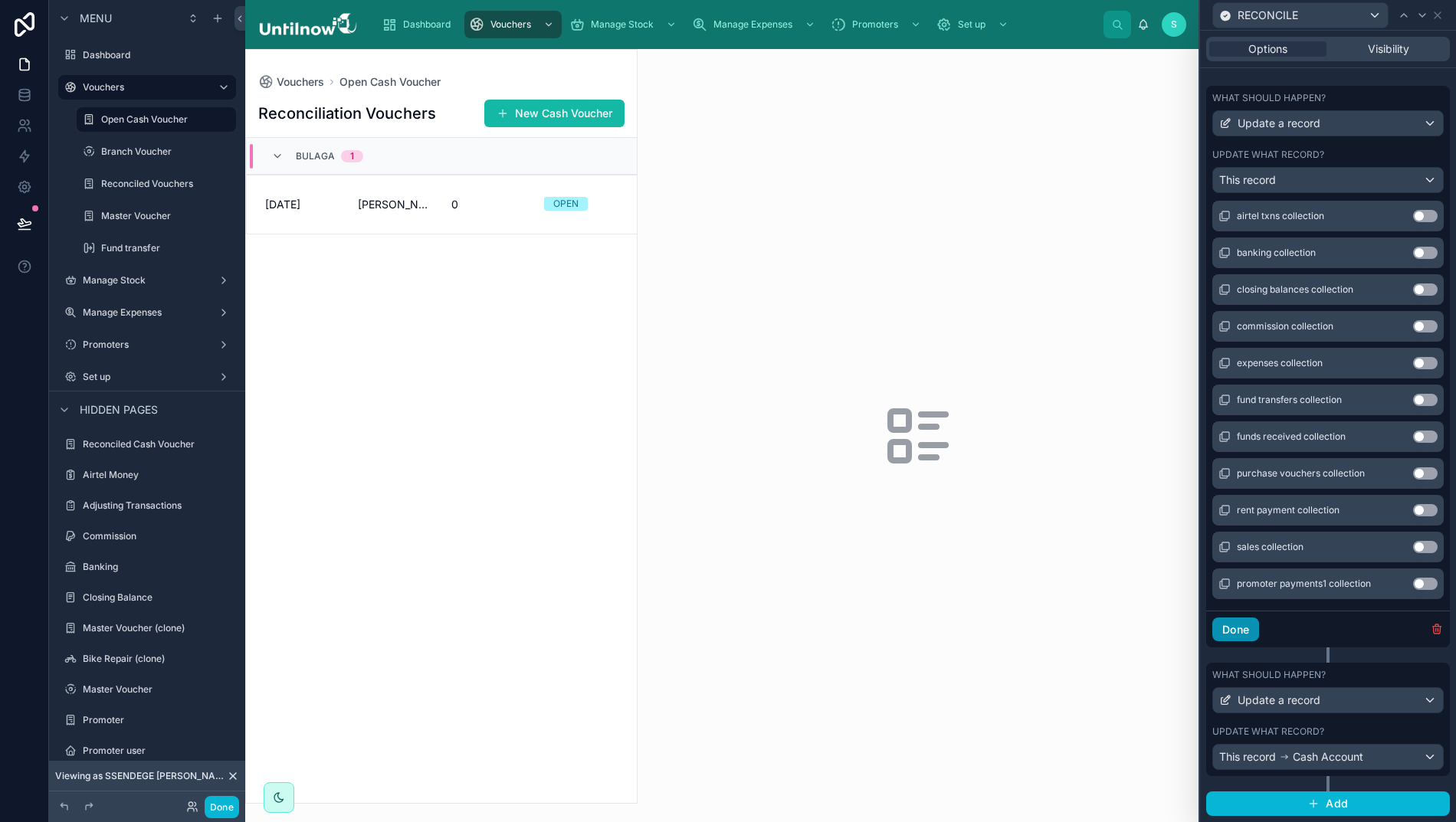
click at [1259, 642] on button "Done" at bounding box center [1236, 629] width 47 height 24
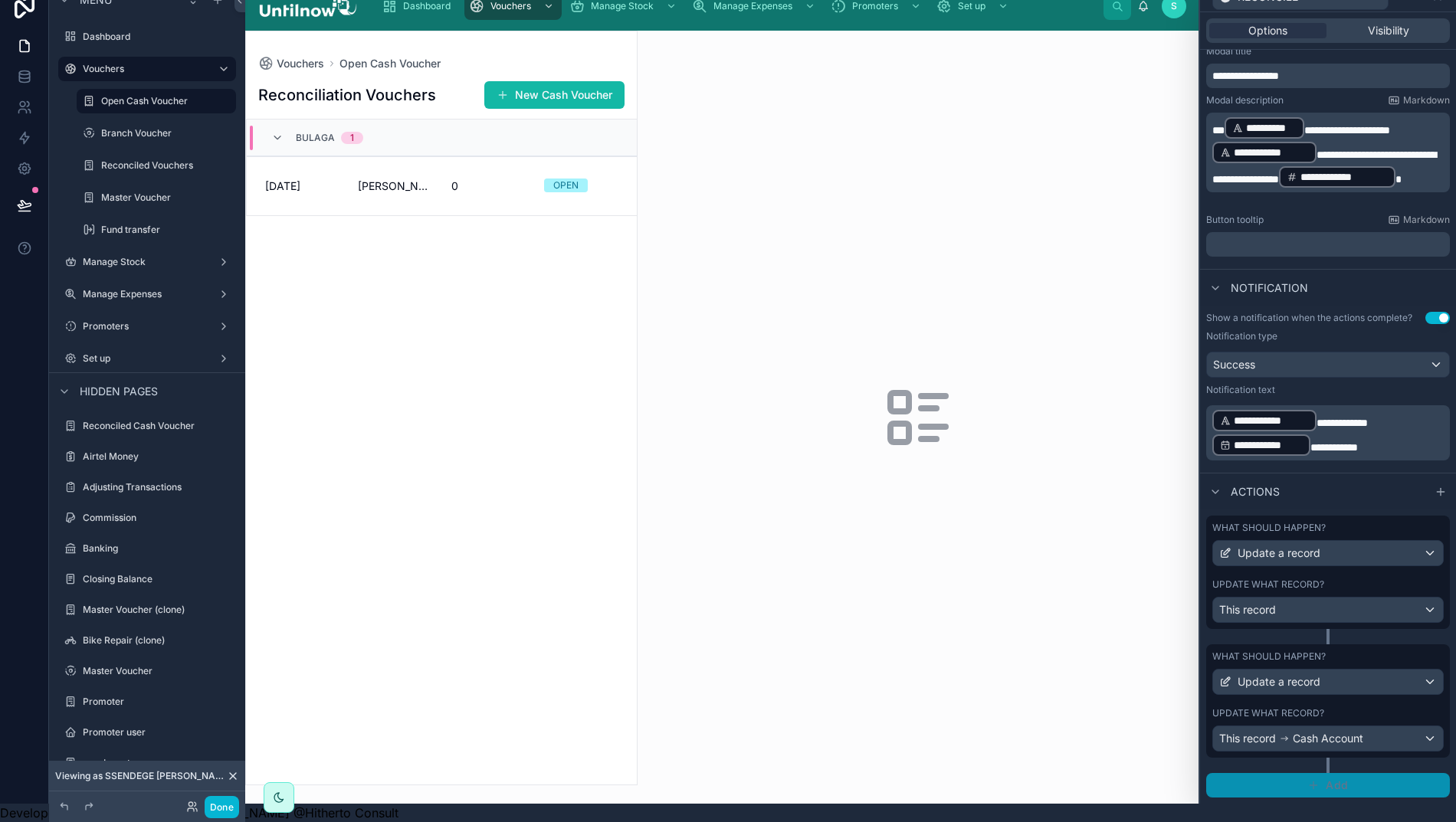
scroll to position [34, 0]
click at [1425, 736] on div "This record Cash Account" at bounding box center [1327, 738] width 230 height 24
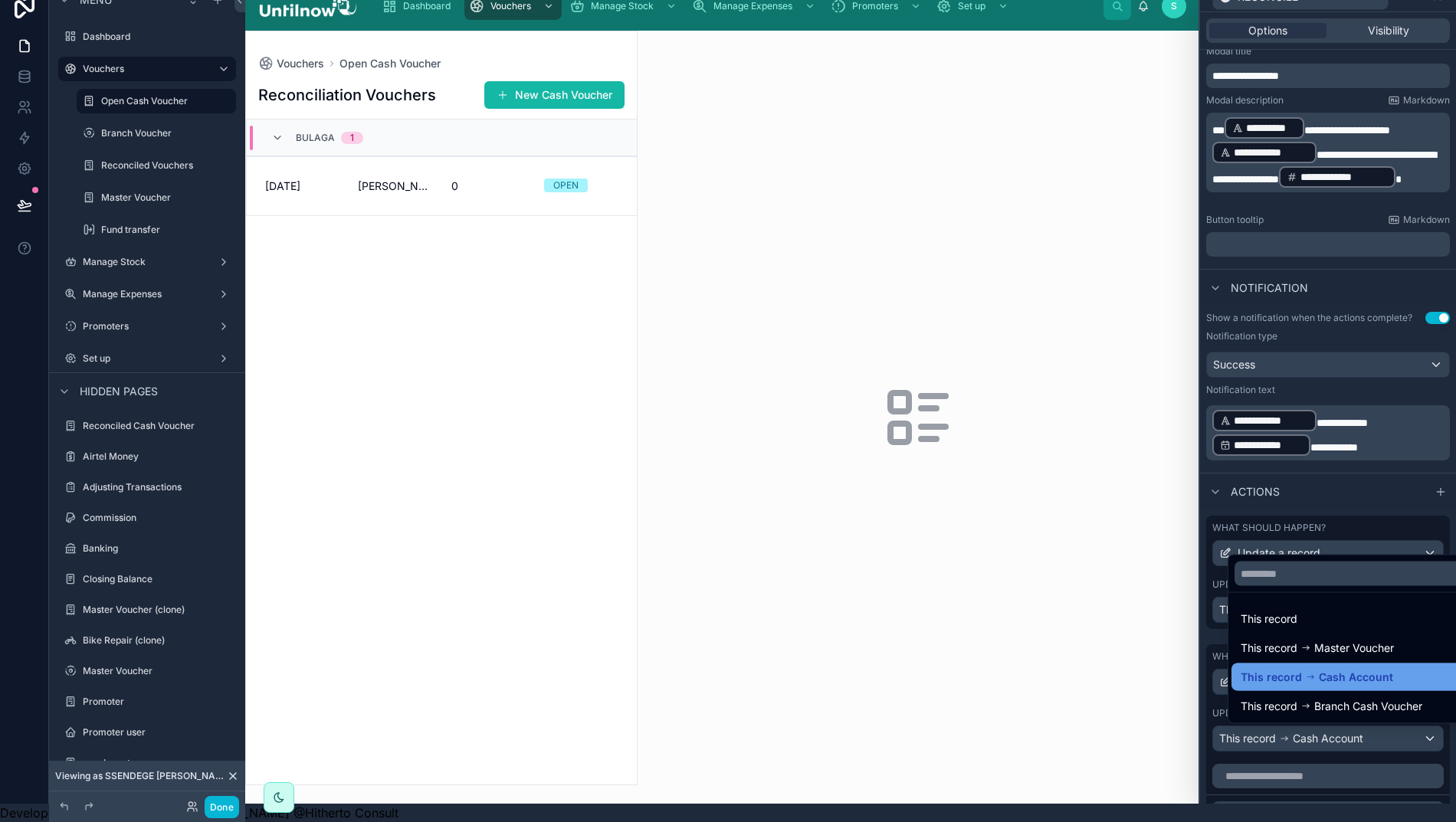
click at [1340, 672] on span "Cash Account" at bounding box center [1355, 677] width 74 height 19
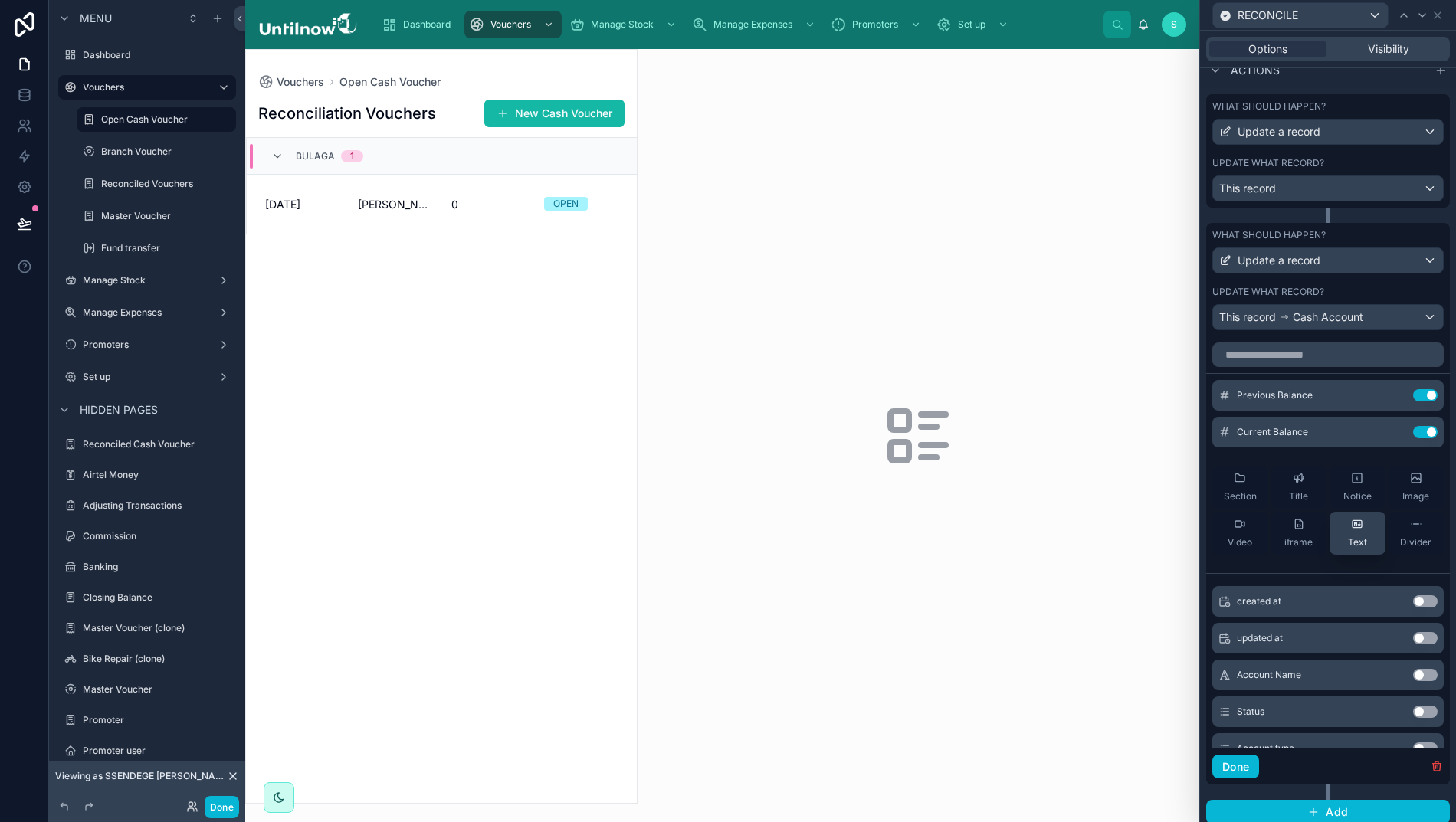
scroll to position [708, 0]
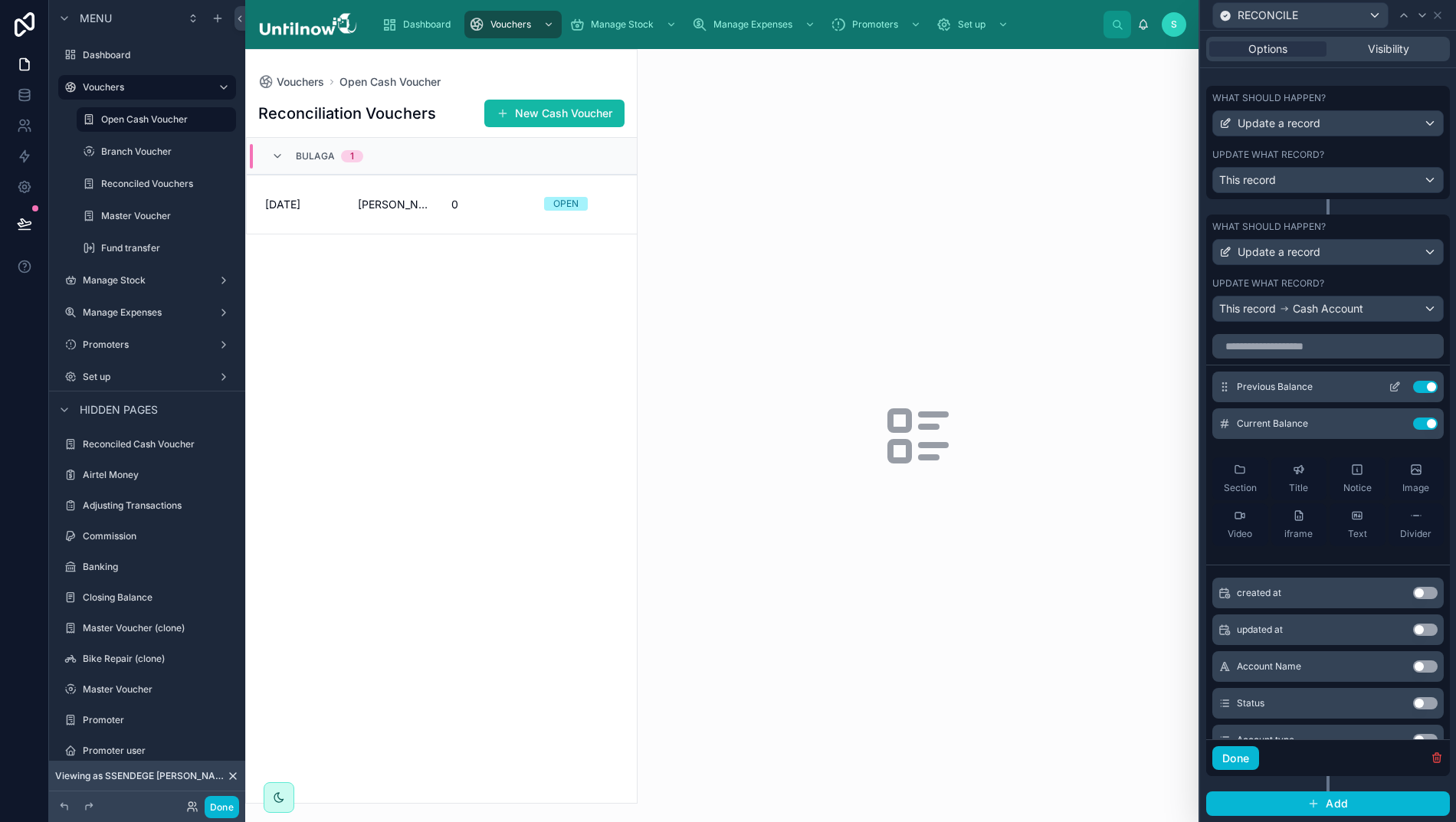
click at [1388, 393] on icon at bounding box center [1394, 387] width 13 height 13
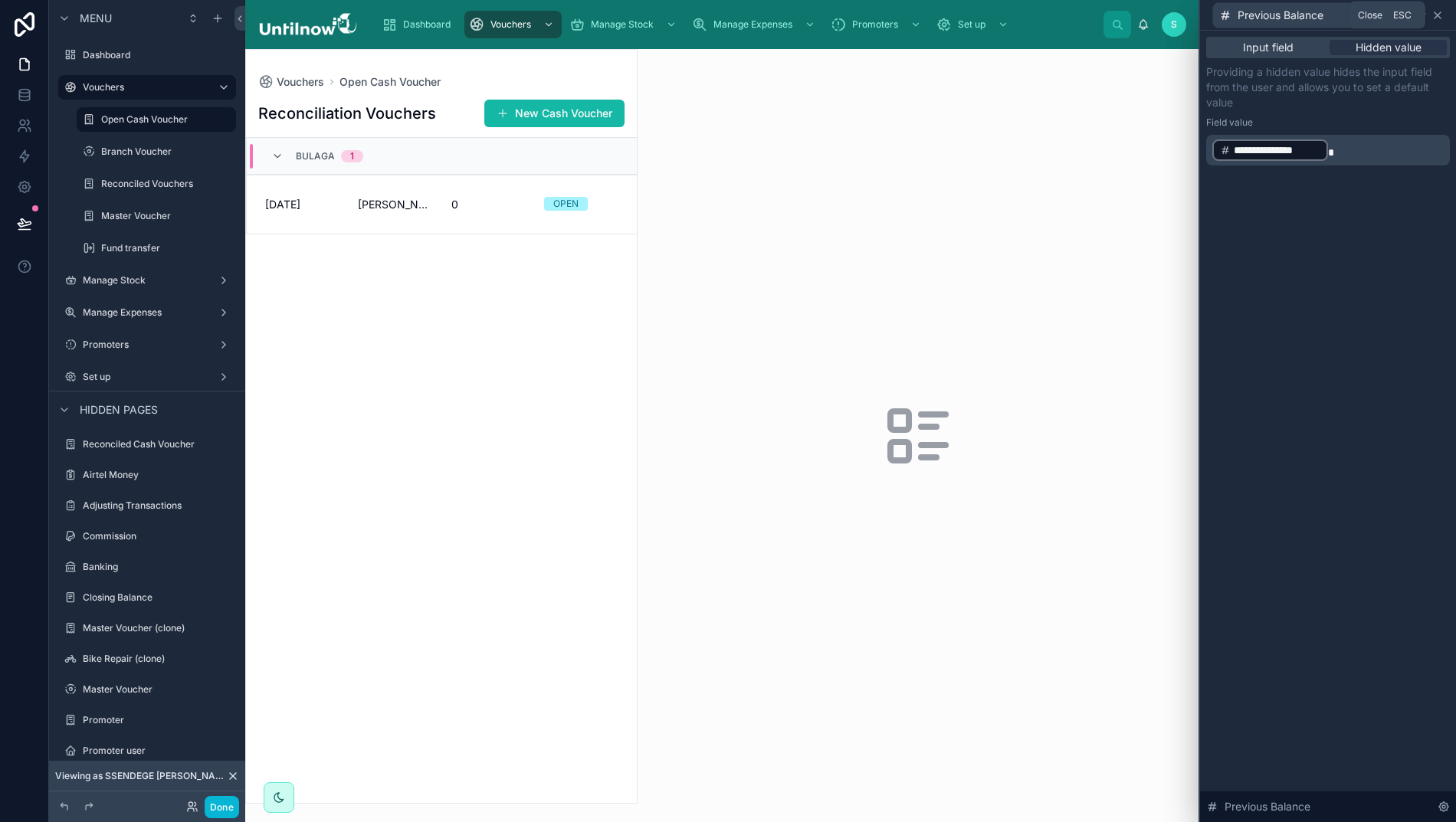
click at [1440, 15] on icon at bounding box center [1437, 15] width 6 height 6
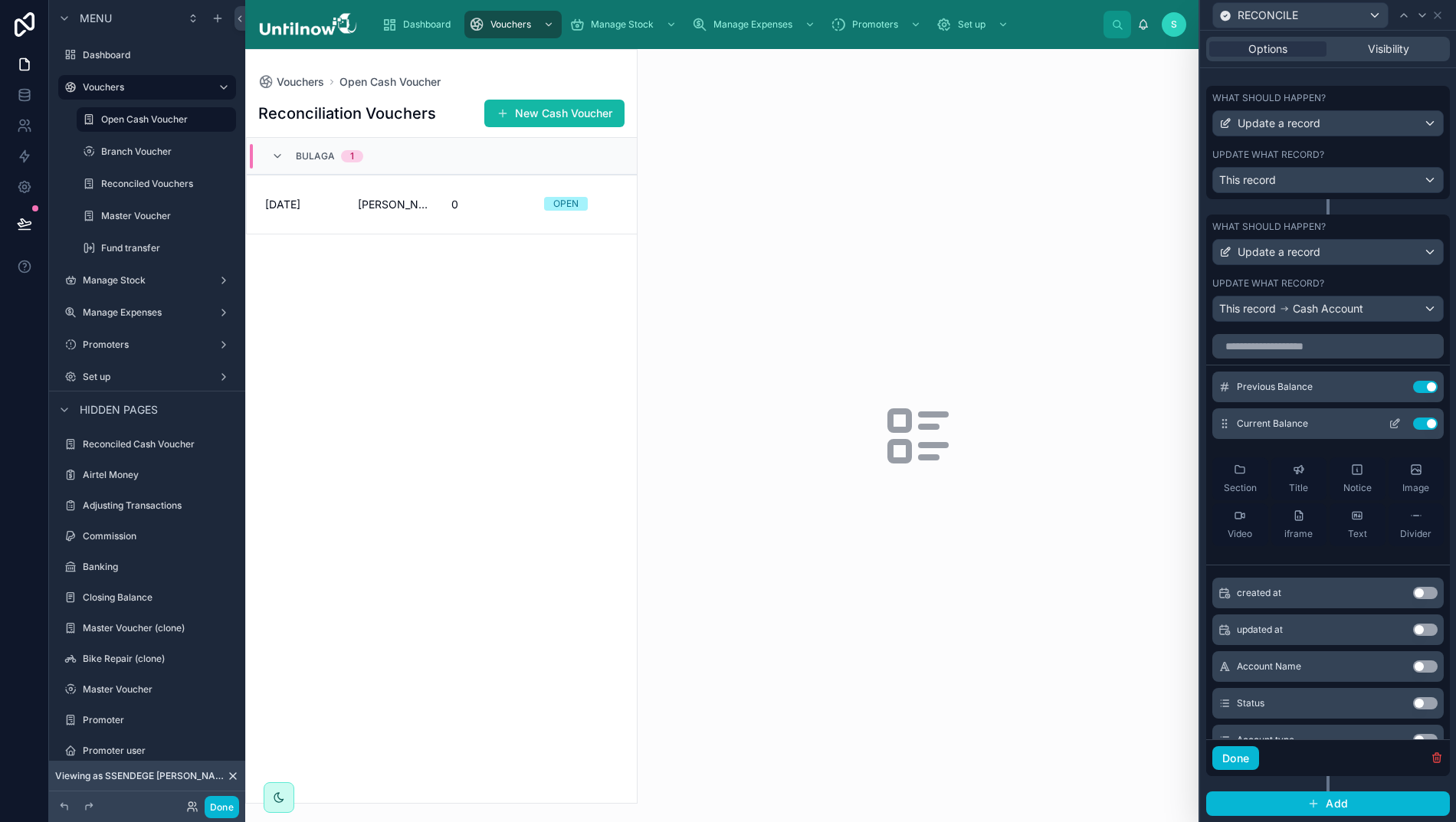
click at [1388, 430] on icon at bounding box center [1394, 424] width 13 height 13
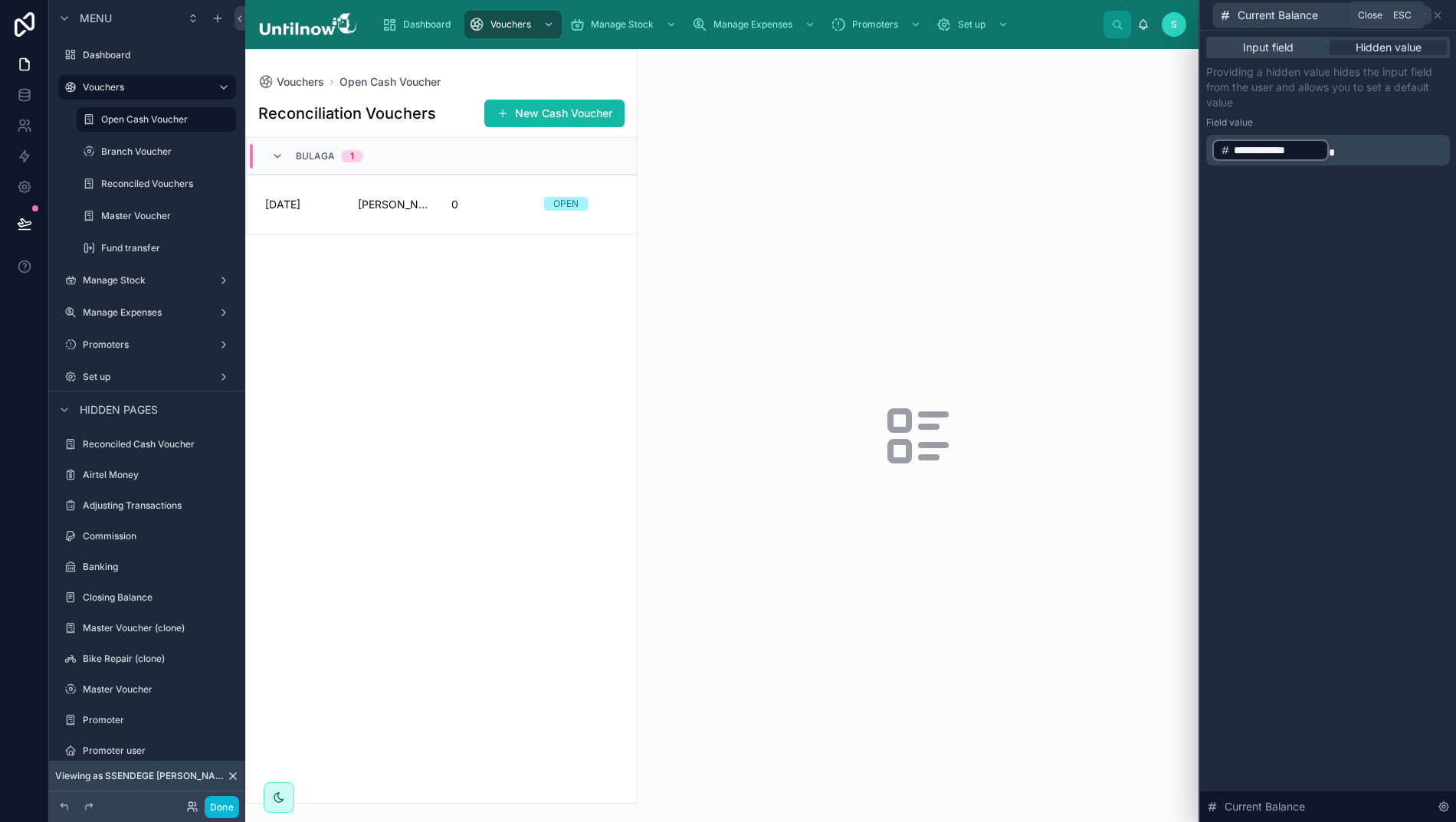
click at [1443, 13] on icon at bounding box center [1437, 15] width 13 height 13
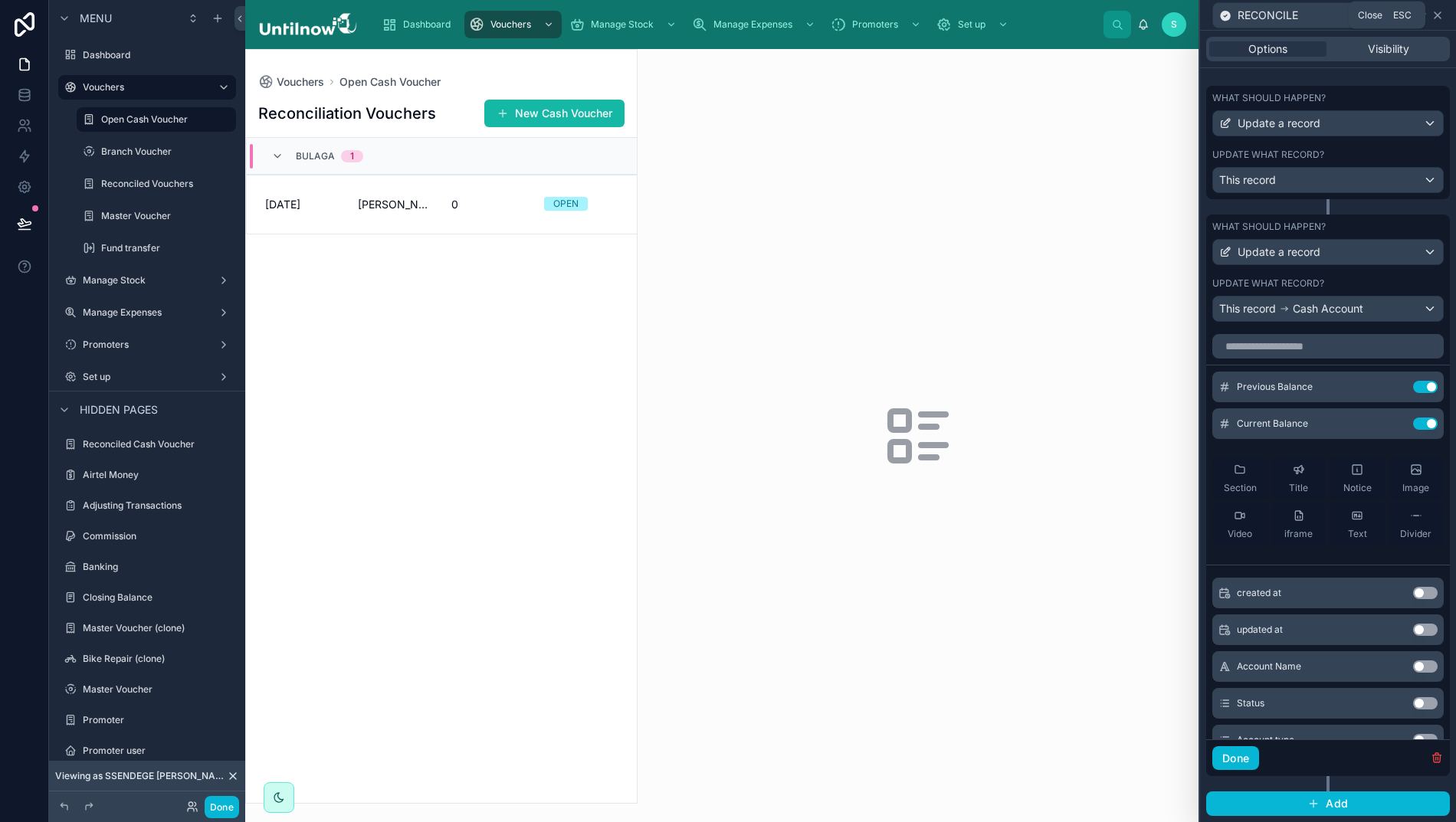
click at [1443, 17] on icon at bounding box center [1437, 15] width 13 height 13
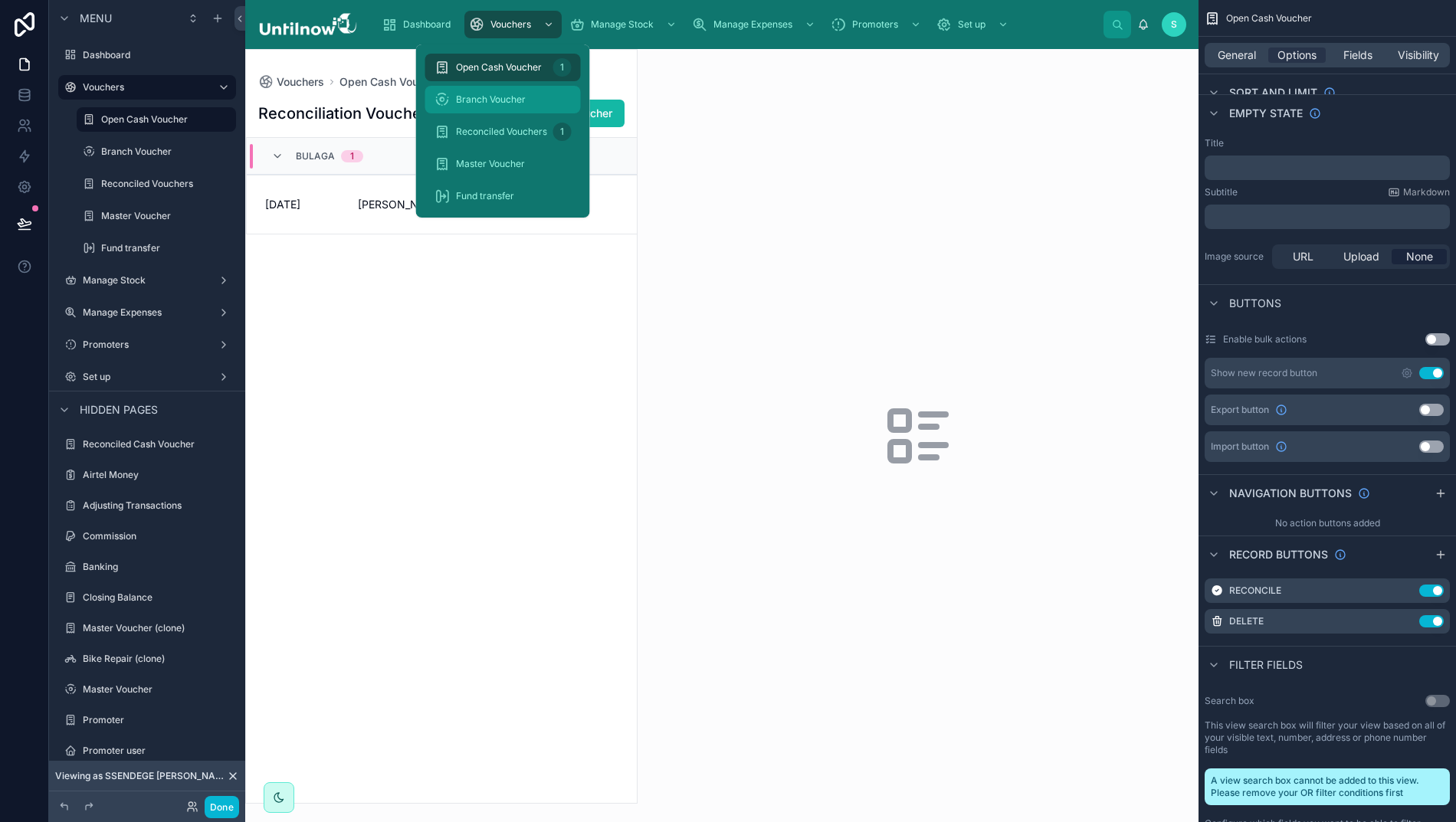
click at [480, 101] on span "Branch Voucher" at bounding box center [491, 99] width 70 height 13
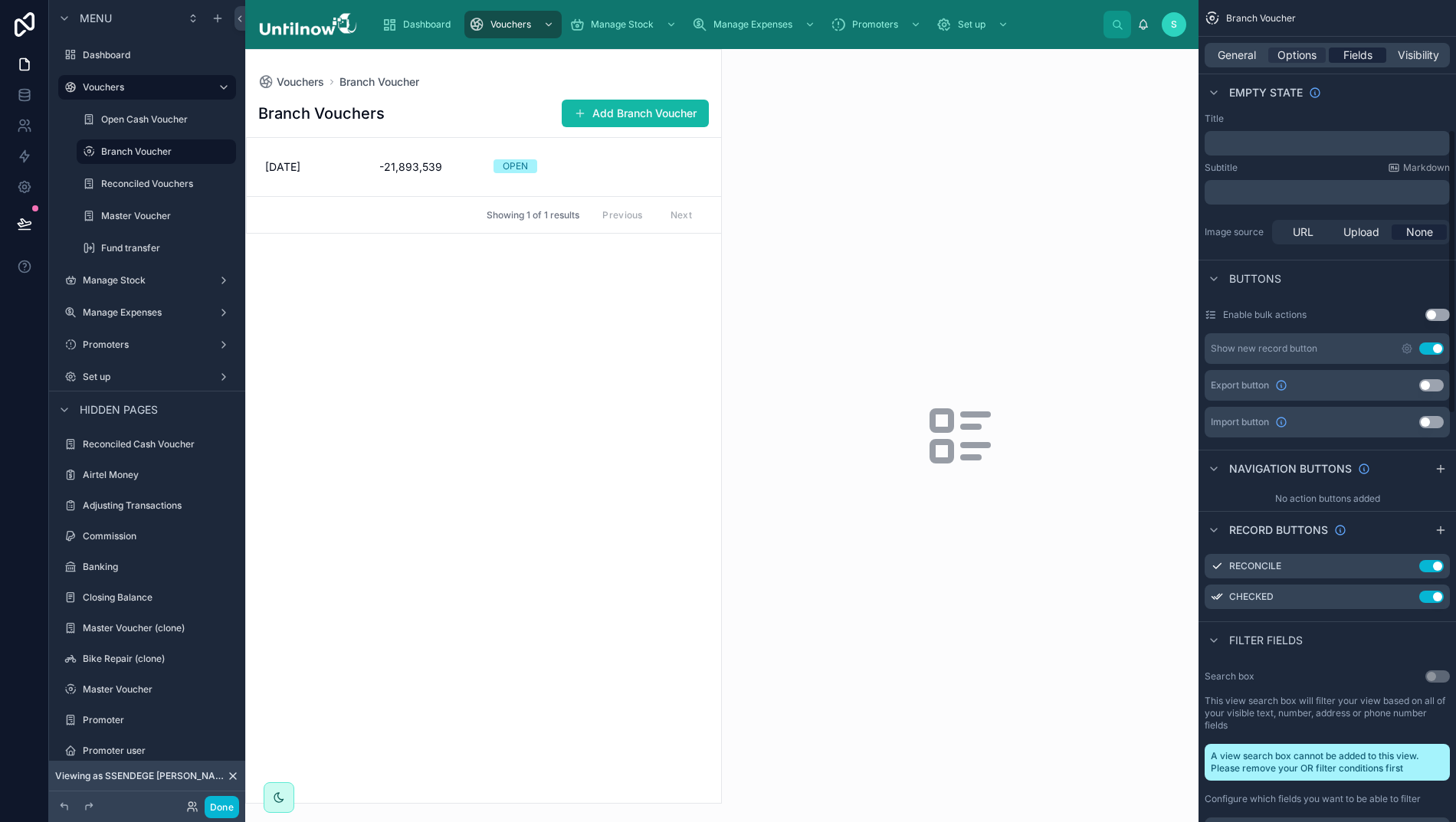
click at [1366, 58] on span "Fields" at bounding box center [1358, 55] width 30 height 15
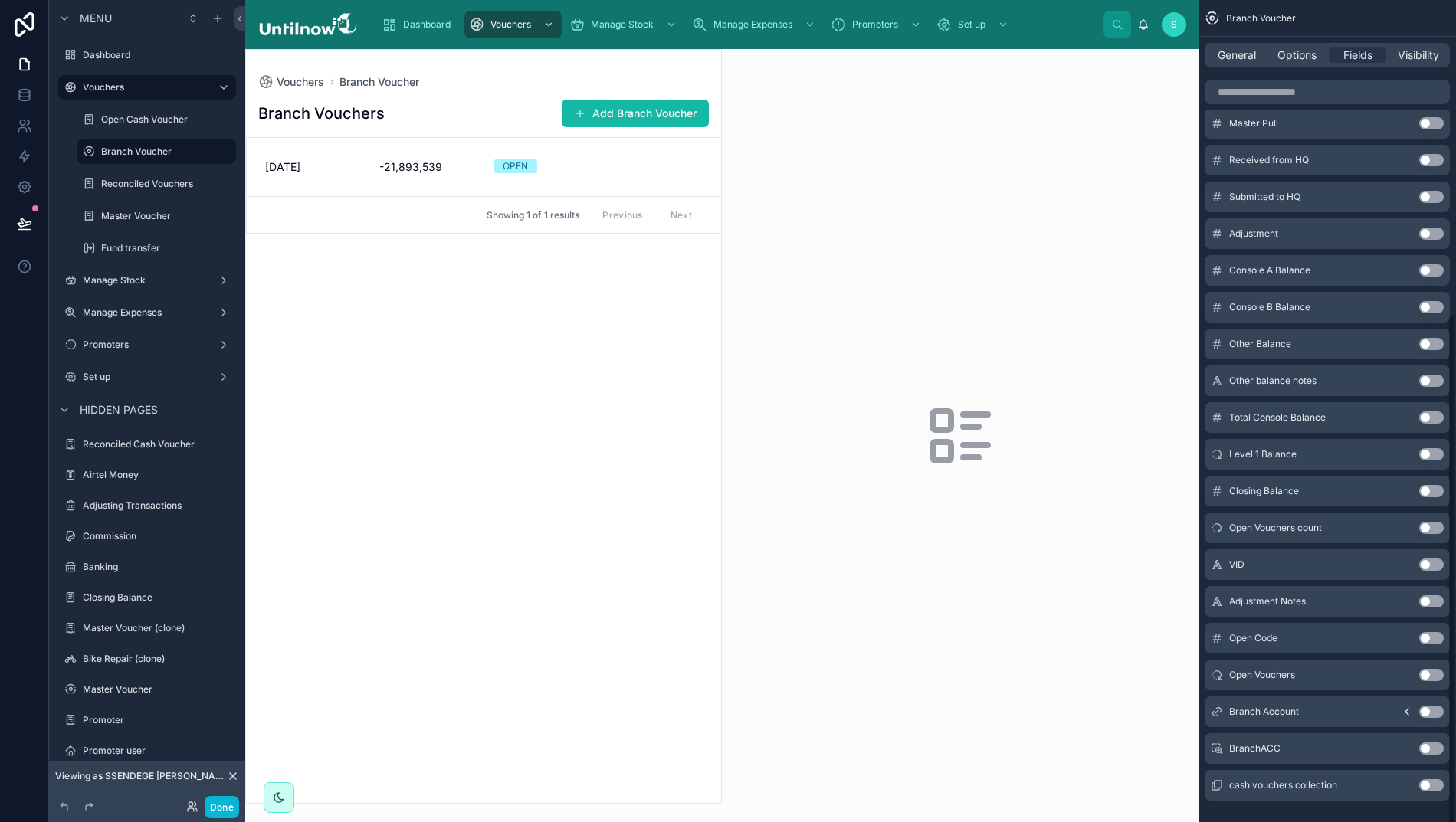
scroll to position [509, 0]
click at [1443, 705] on button "Use setting" at bounding box center [1431, 709] width 24 height 13
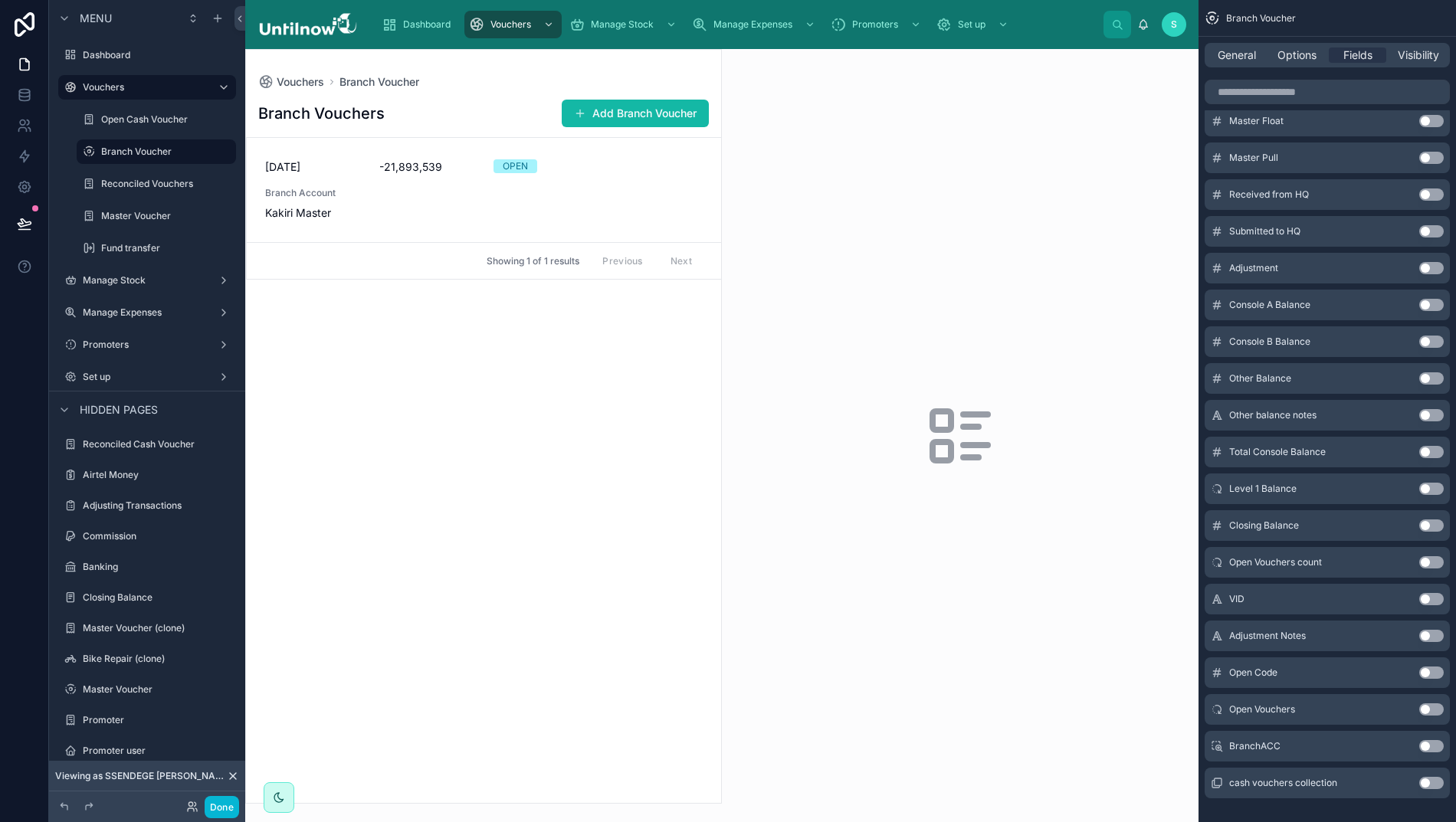
click at [1009, 311] on div at bounding box center [960, 435] width 476 height 773
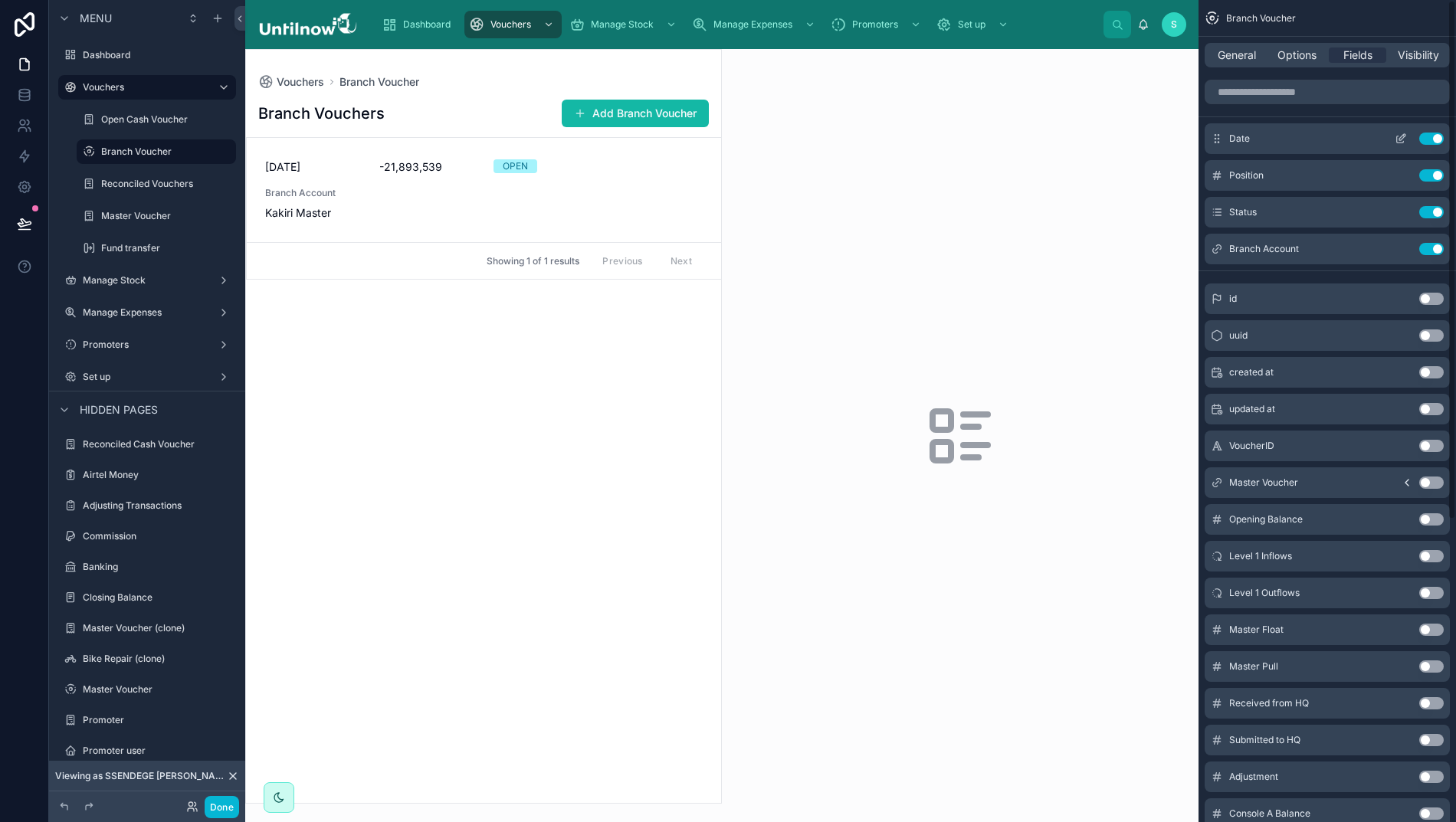
scroll to position [0, 0]
click at [1407, 135] on icon "scrollable content" at bounding box center [1400, 139] width 13 height 13
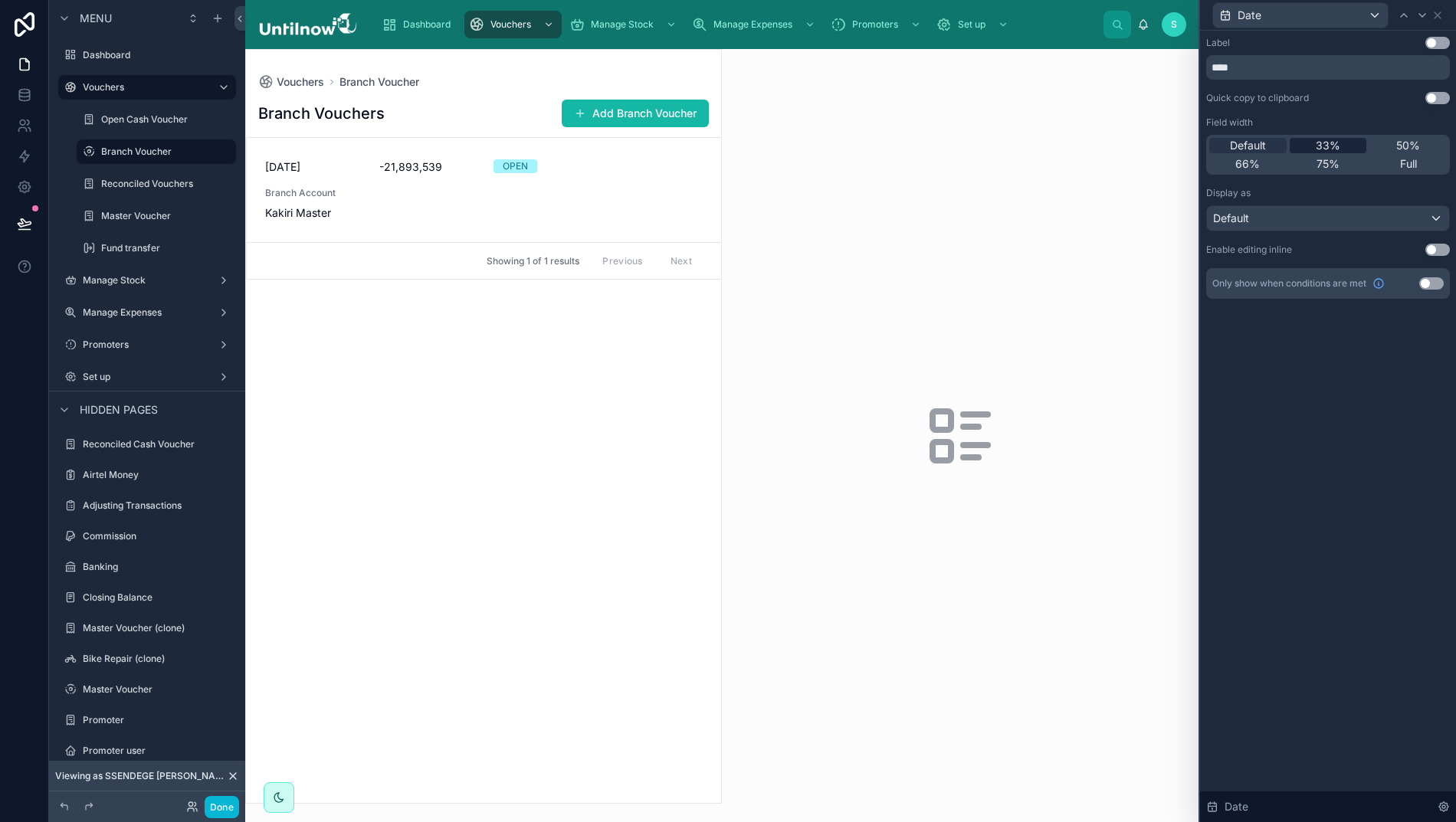
click at [1340, 141] on span "33%" at bounding box center [1327, 145] width 24 height 15
click at [1260, 141] on span "Default" at bounding box center [1247, 145] width 36 height 15
click at [1428, 13] on icon at bounding box center [1422, 15] width 13 height 13
click at [1337, 144] on span "33%" at bounding box center [1327, 145] width 24 height 15
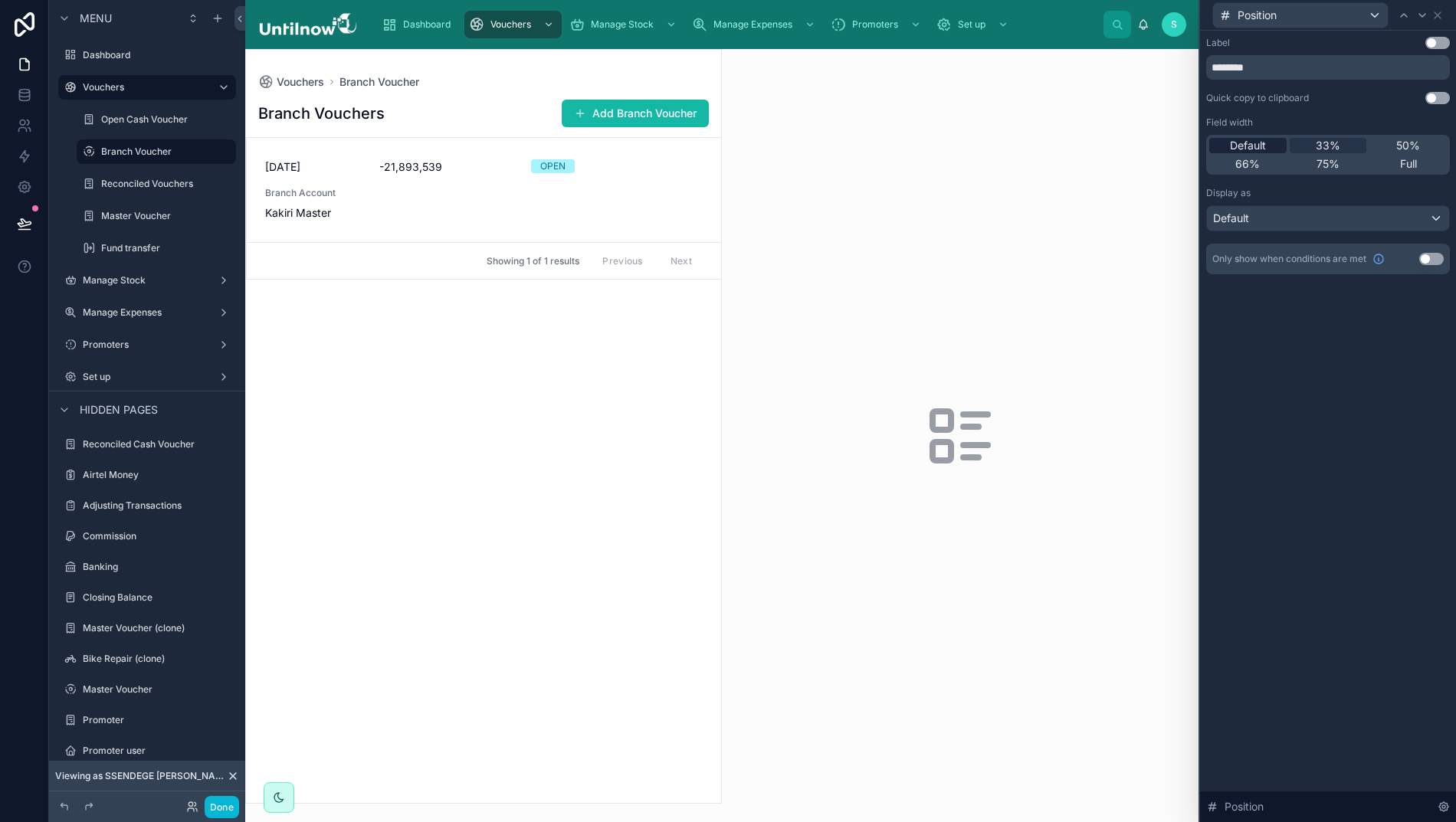
click at [1265, 141] on span "Default" at bounding box center [1247, 145] width 36 height 15
click at [1428, 15] on icon at bounding box center [1422, 15] width 13 height 13
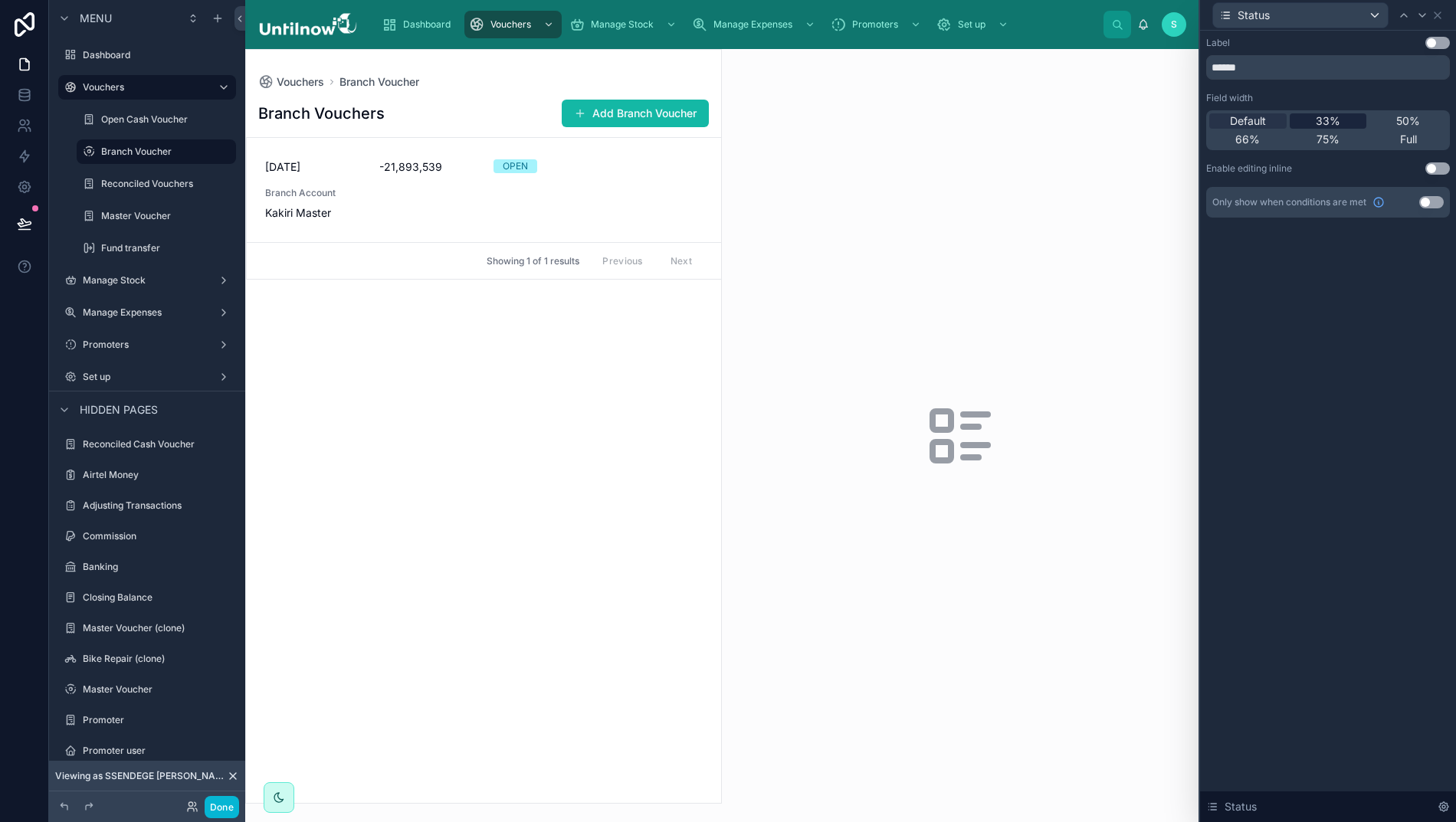
click at [1340, 119] on span "33%" at bounding box center [1327, 121] width 24 height 15
click at [1263, 121] on span "Default" at bounding box center [1247, 121] width 36 height 15
click at [1425, 15] on icon at bounding box center [1422, 14] width 6 height 3
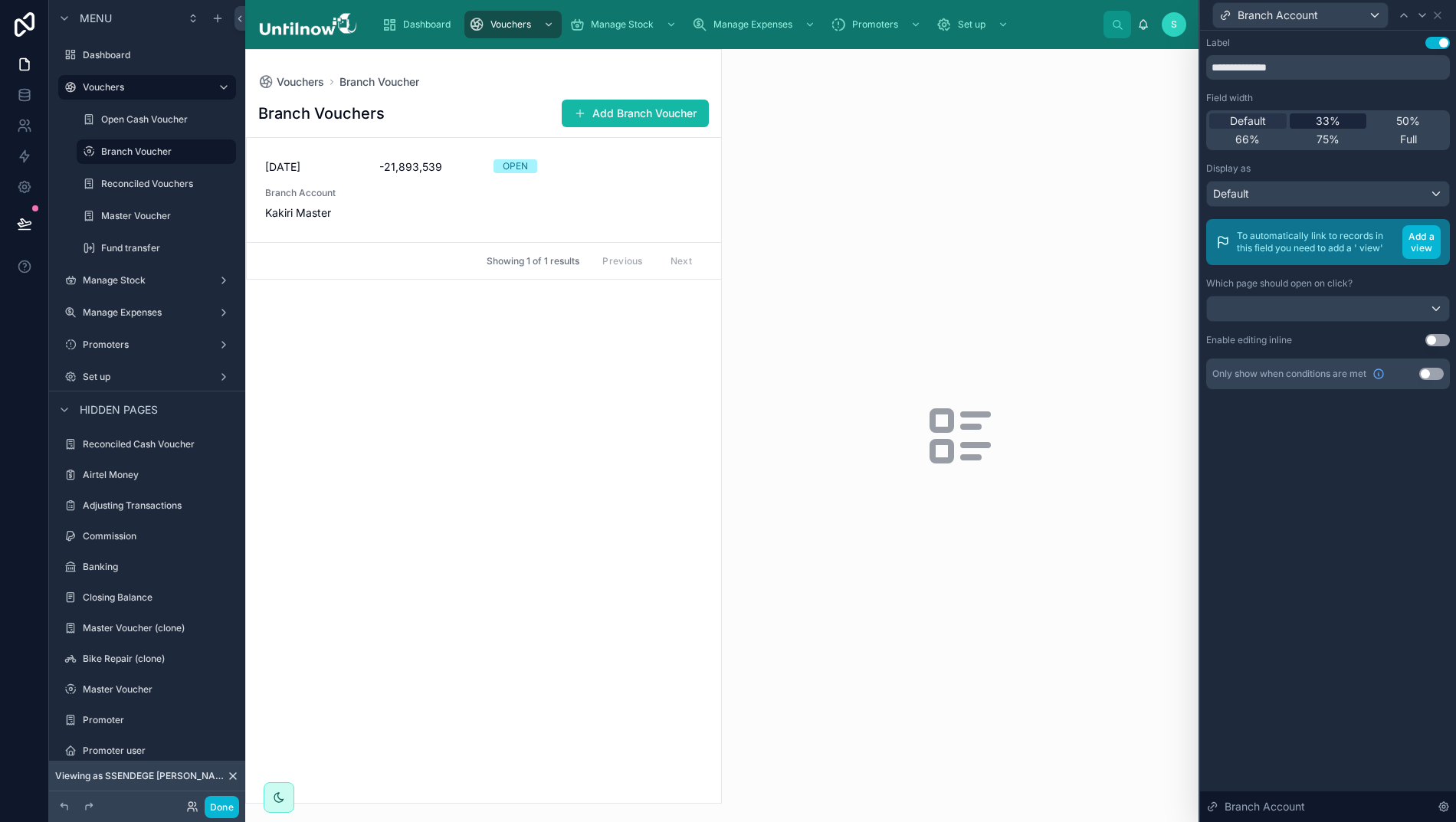
drag, startPoint x: 1344, startPoint y: 121, endPoint x: 1329, endPoint y: 123, distance: 15.1
click at [1340, 121] on span "33%" at bounding box center [1327, 121] width 24 height 15
click at [1260, 120] on span "Default" at bounding box center [1247, 121] width 36 height 15
click at [1443, 44] on button "Use setting" at bounding box center [1436, 43] width 24 height 13
click at [1450, 13] on div "Branch Account" at bounding box center [1328, 14] width 244 height 30
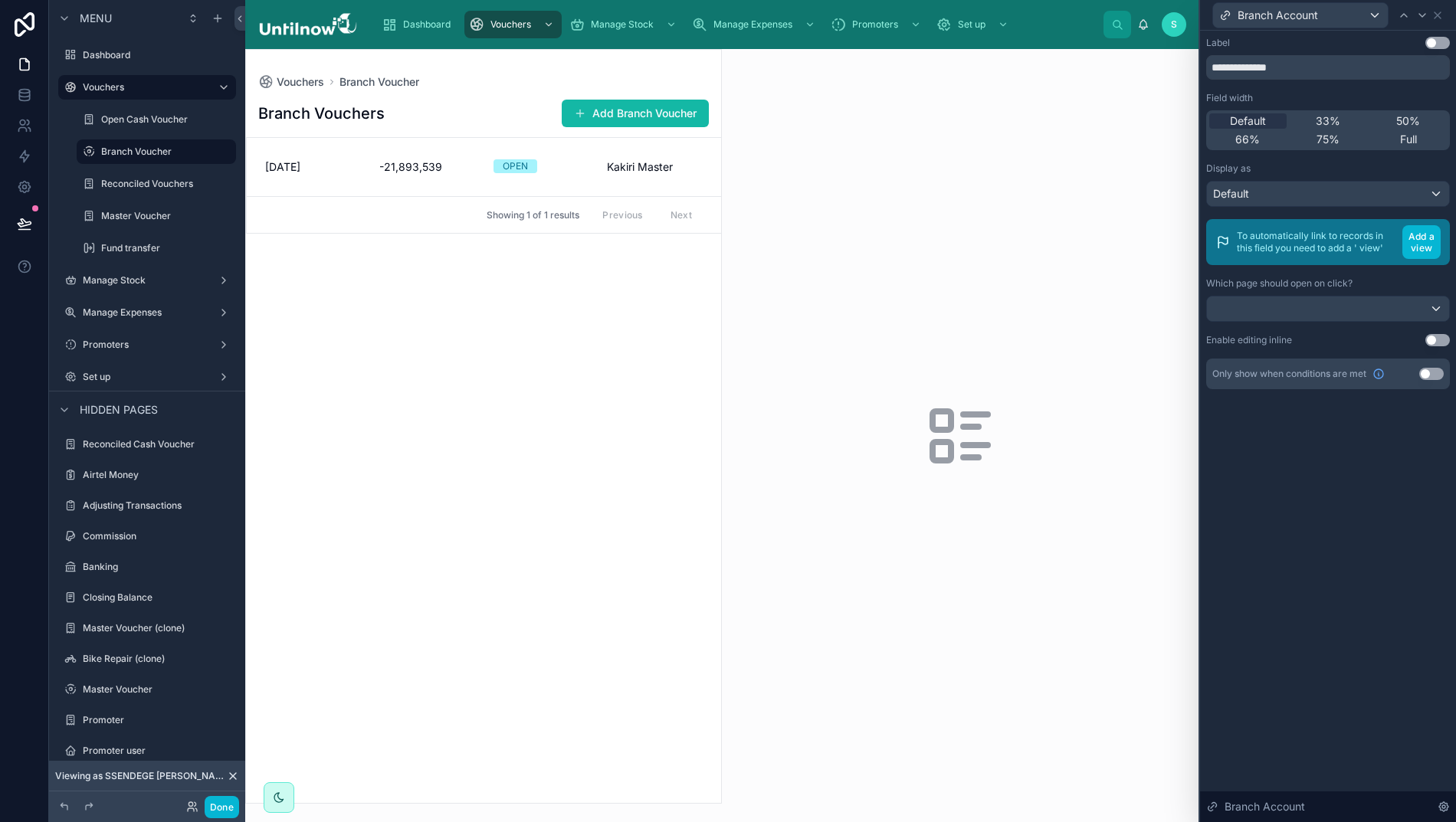
scroll to position [0, 8]
click at [1443, 15] on icon at bounding box center [1437, 15] width 13 height 13
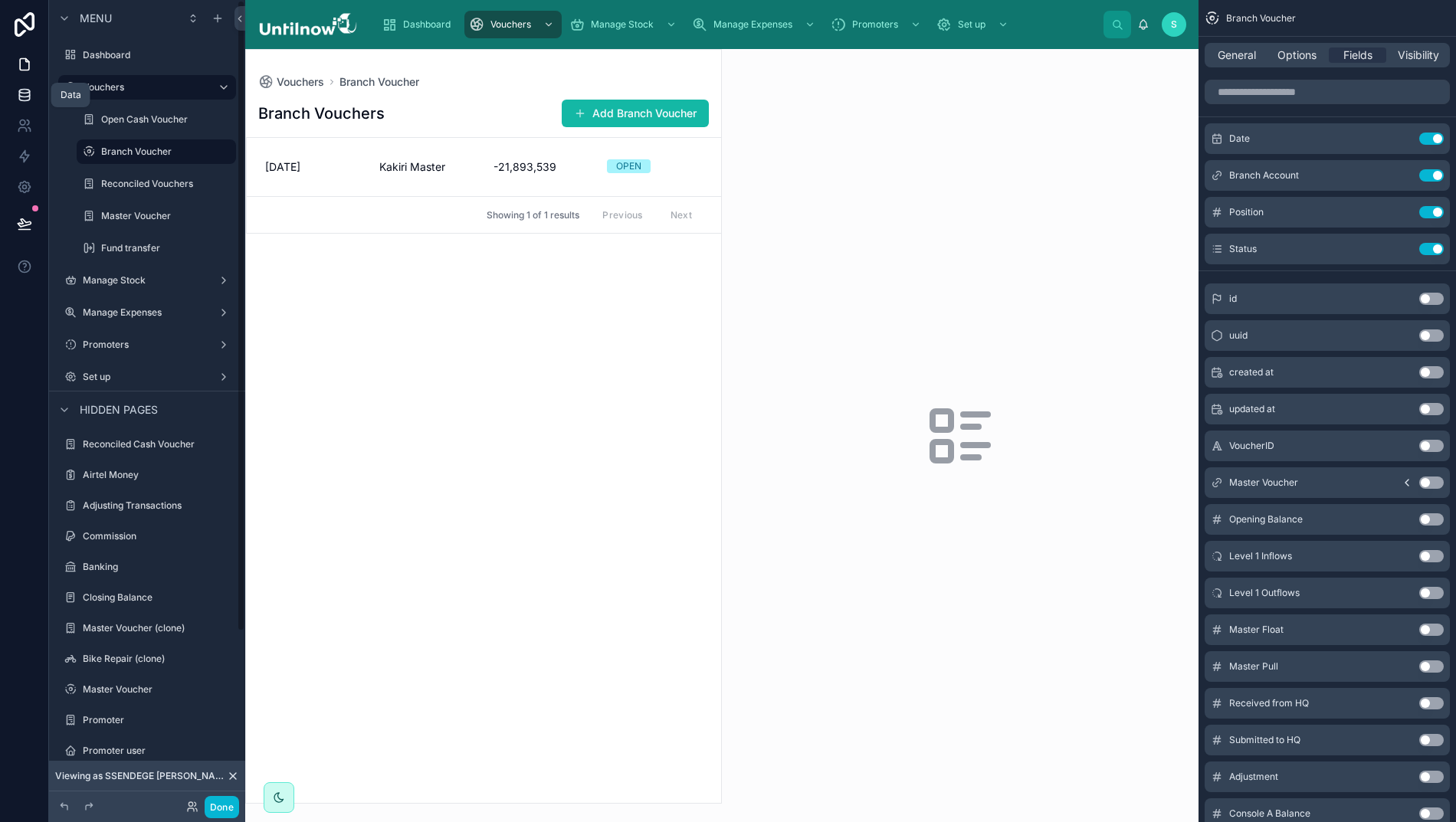
click at [13, 103] on link at bounding box center [24, 95] width 48 height 30
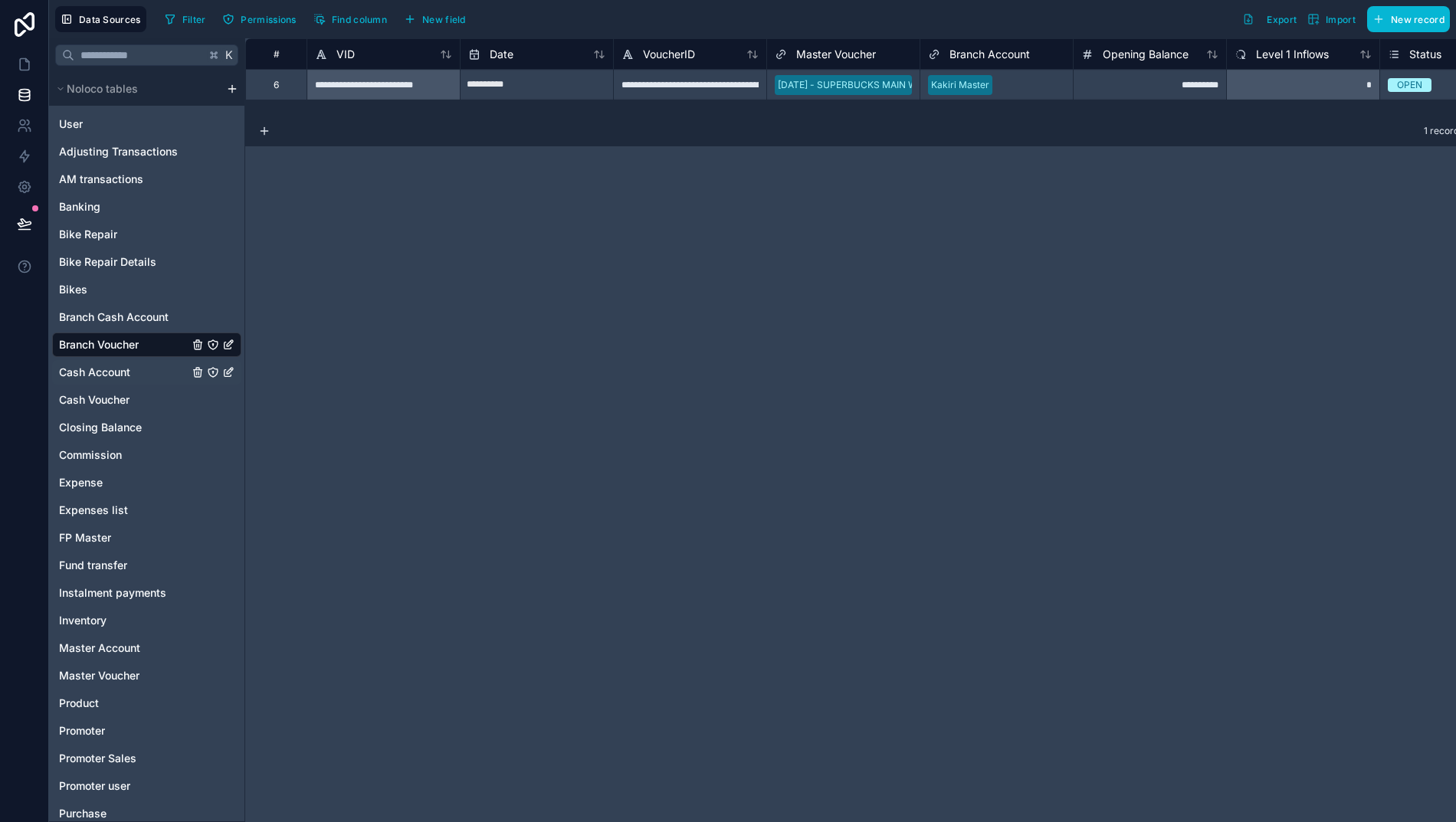
click at [93, 372] on span "Cash Account" at bounding box center [95, 372] width 72 height 15
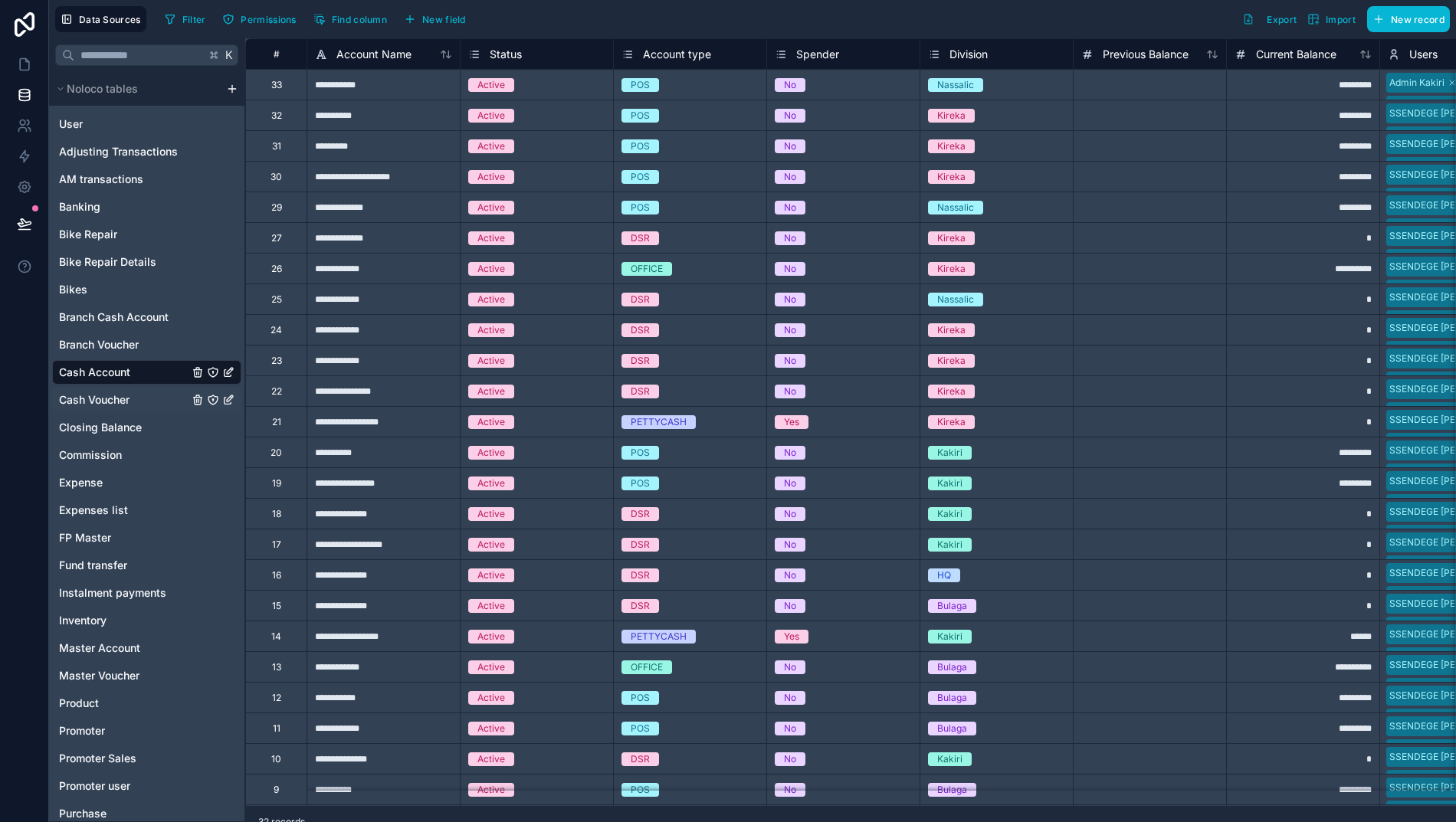
click at [85, 403] on span "Cash Voucher" at bounding box center [94, 399] width 71 height 15
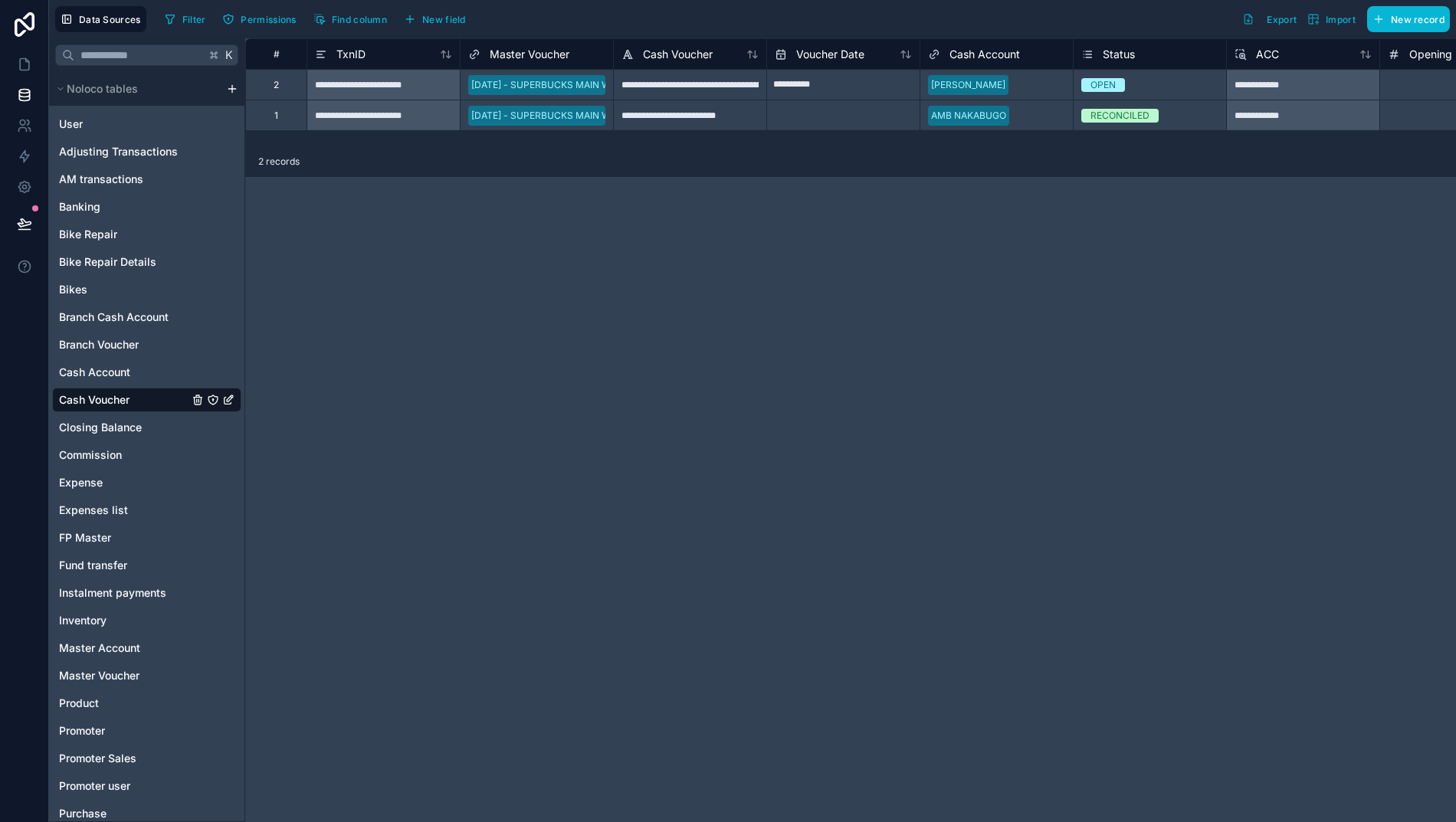
click at [260, 59] on div "#" at bounding box center [276, 54] width 38 height 12
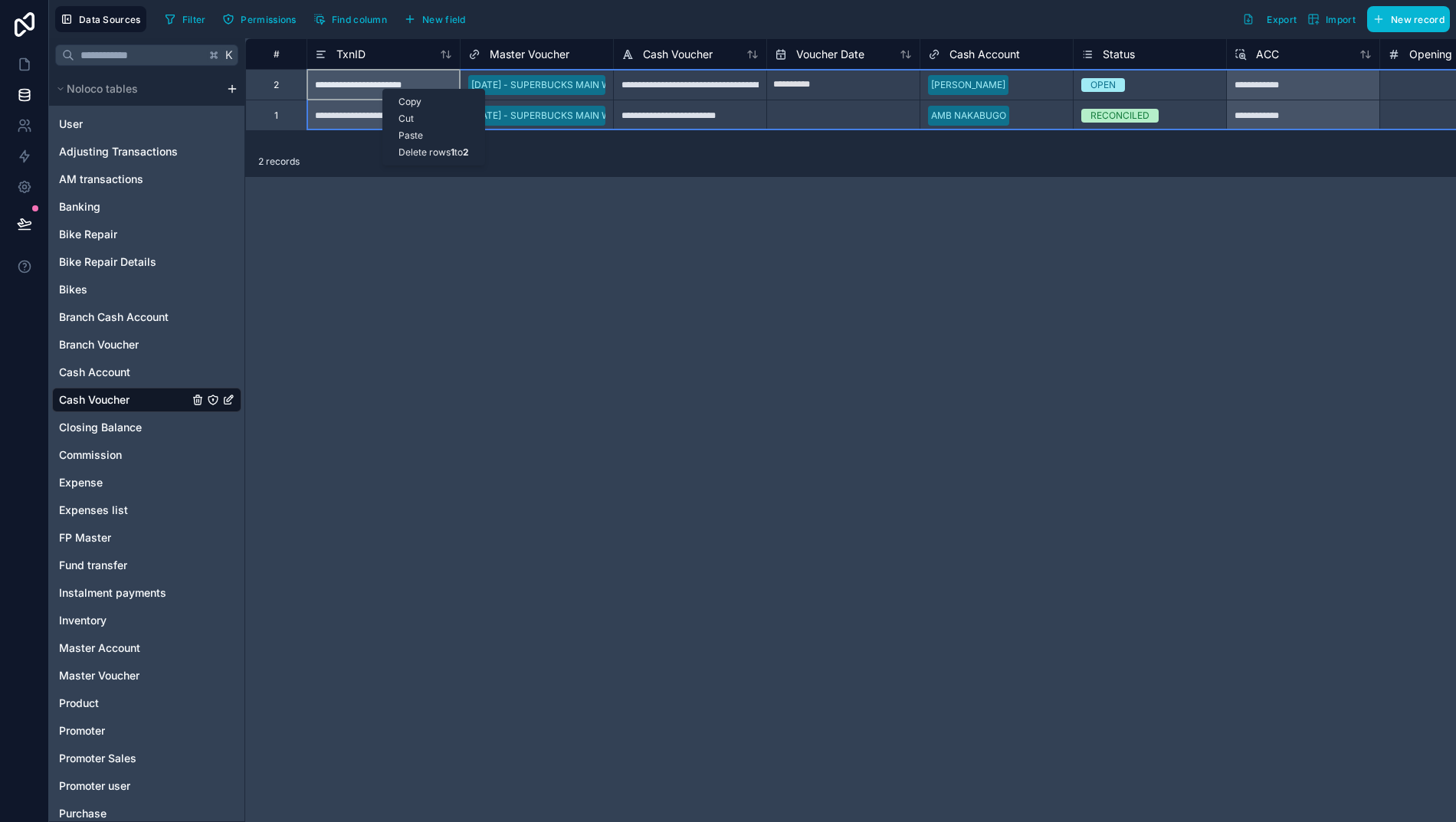
click at [437, 153] on div "Delete rows 1 to 2" at bounding box center [433, 152] width 101 height 17
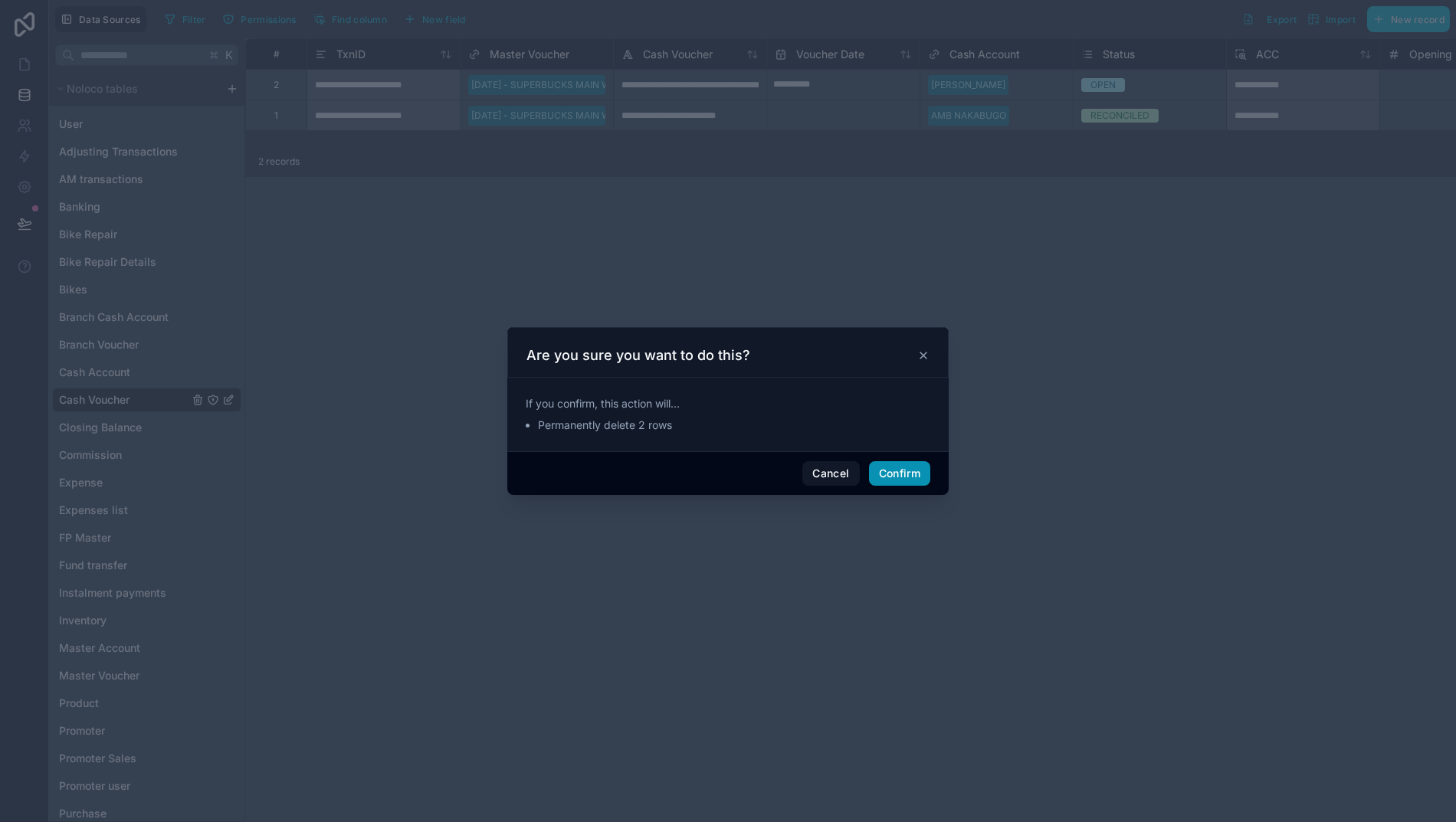
click at [896, 479] on button "Confirm" at bounding box center [899, 473] width 61 height 24
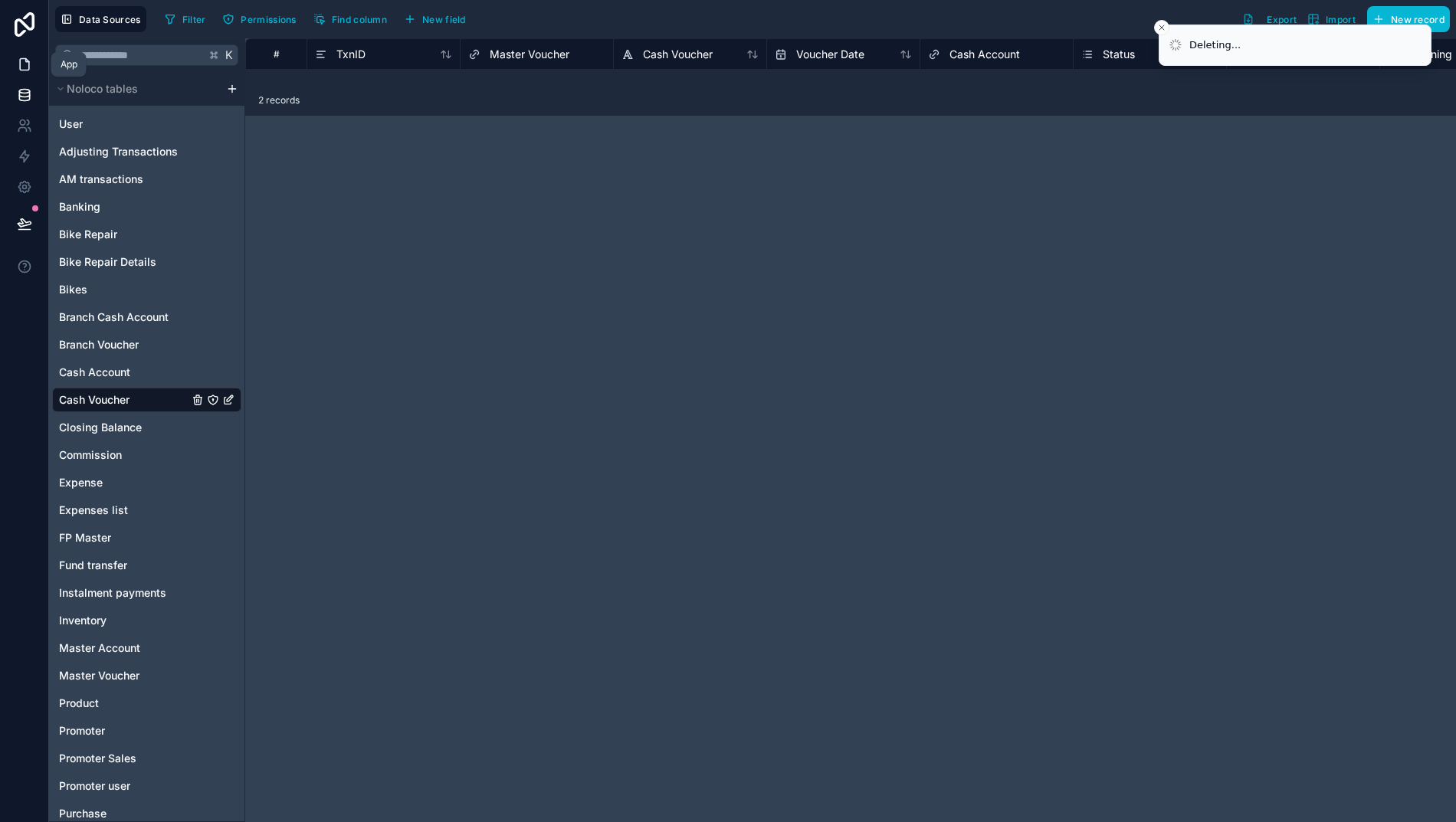
click at [22, 77] on link at bounding box center [24, 64] width 48 height 30
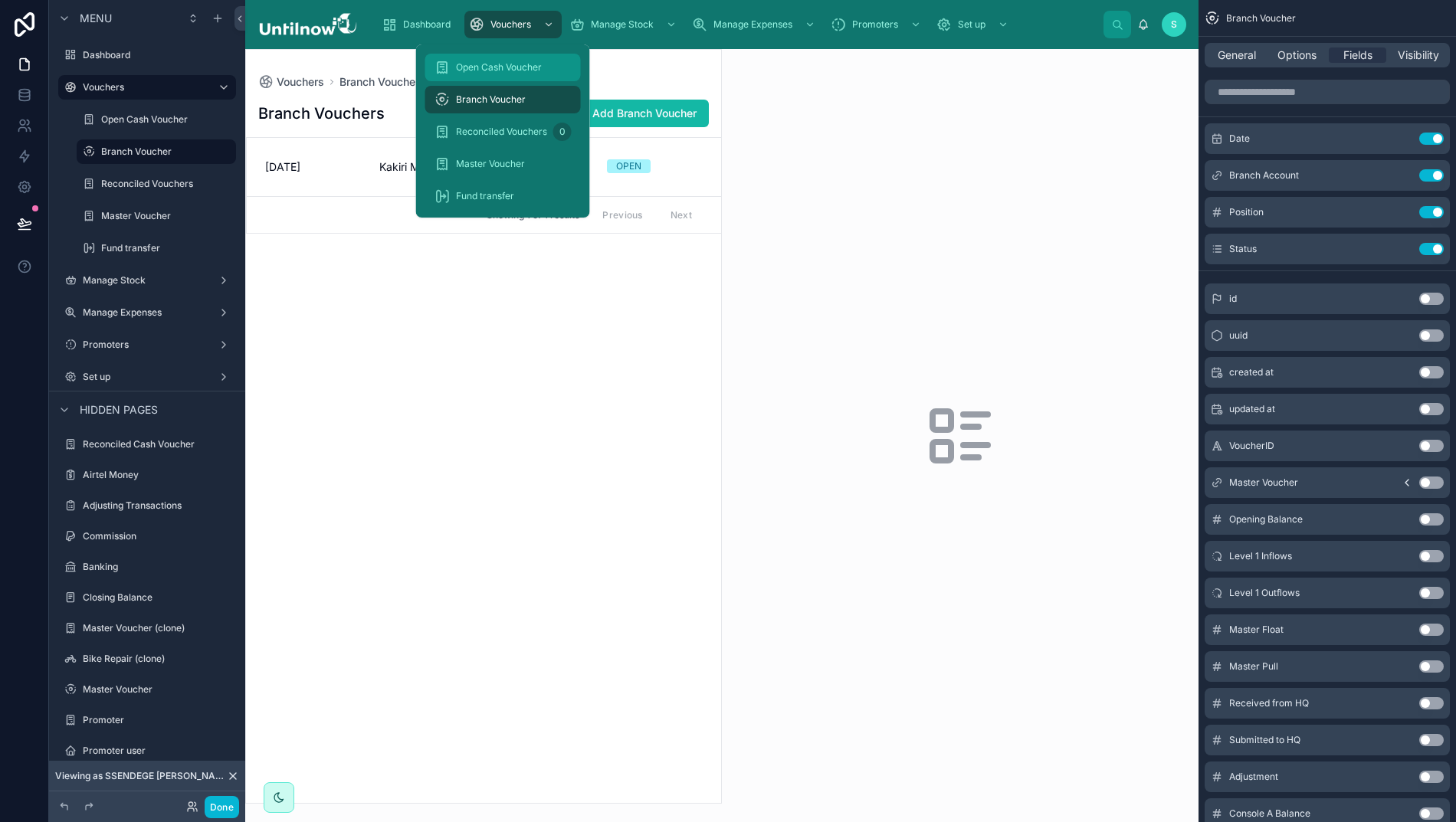
click at [482, 68] on span "Open Cash Voucher" at bounding box center [499, 67] width 86 height 13
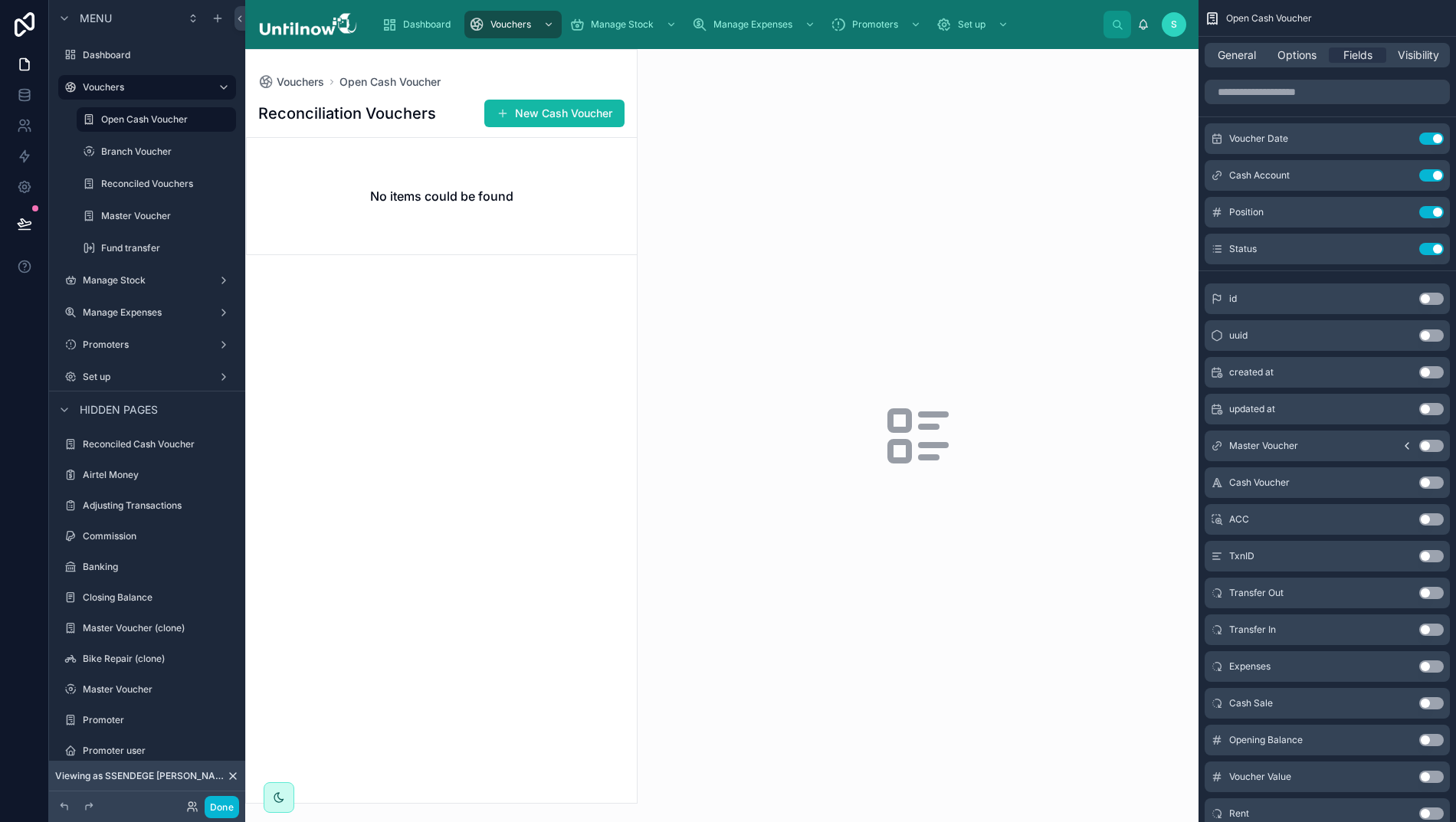
click at [544, 101] on div at bounding box center [441, 426] width 390 height 753
click at [548, 111] on button "New Cash Voucher" at bounding box center [554, 113] width 141 height 28
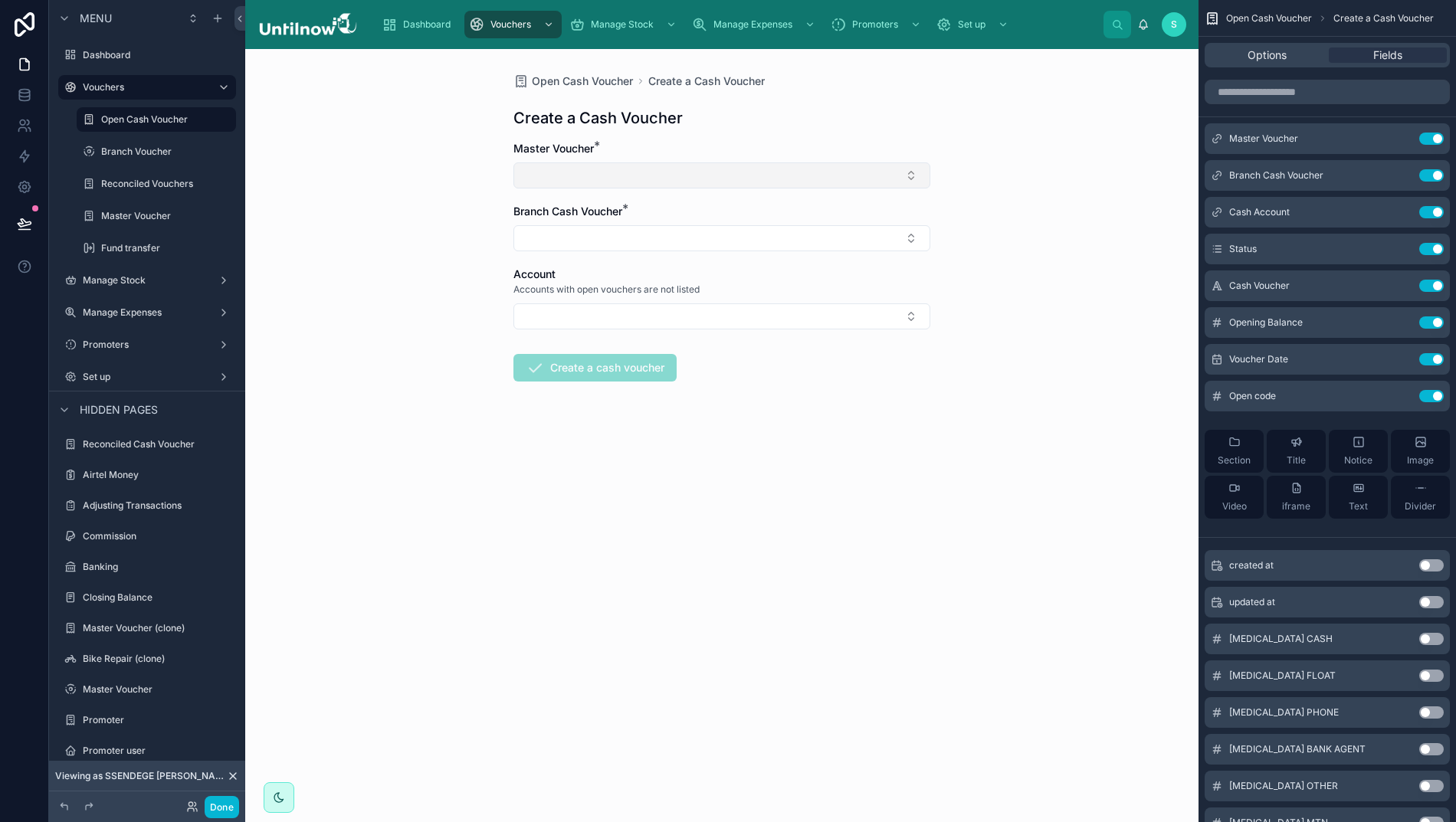
click at [646, 185] on button "Select Button" at bounding box center [721, 175] width 416 height 26
click at [635, 243] on span "27/08/2025 - SUPERBUCKS MAIN WALLET" at bounding box center [620, 236] width 194 height 15
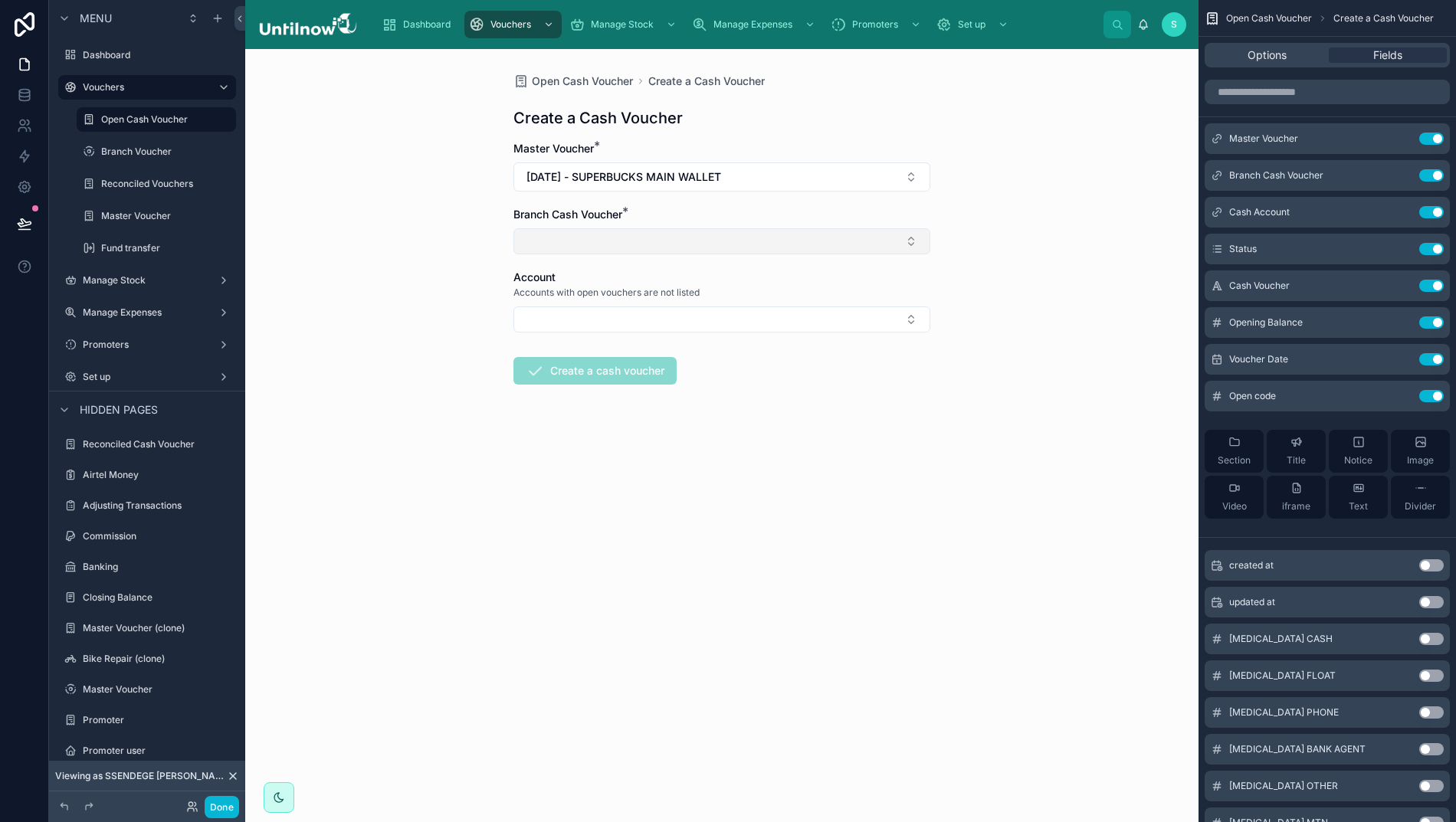
click at [635, 243] on button "Select Button" at bounding box center [721, 241] width 416 height 26
click at [603, 305] on span "27/08/2025 - Kakiri Master" at bounding box center [578, 303] width 112 height 15
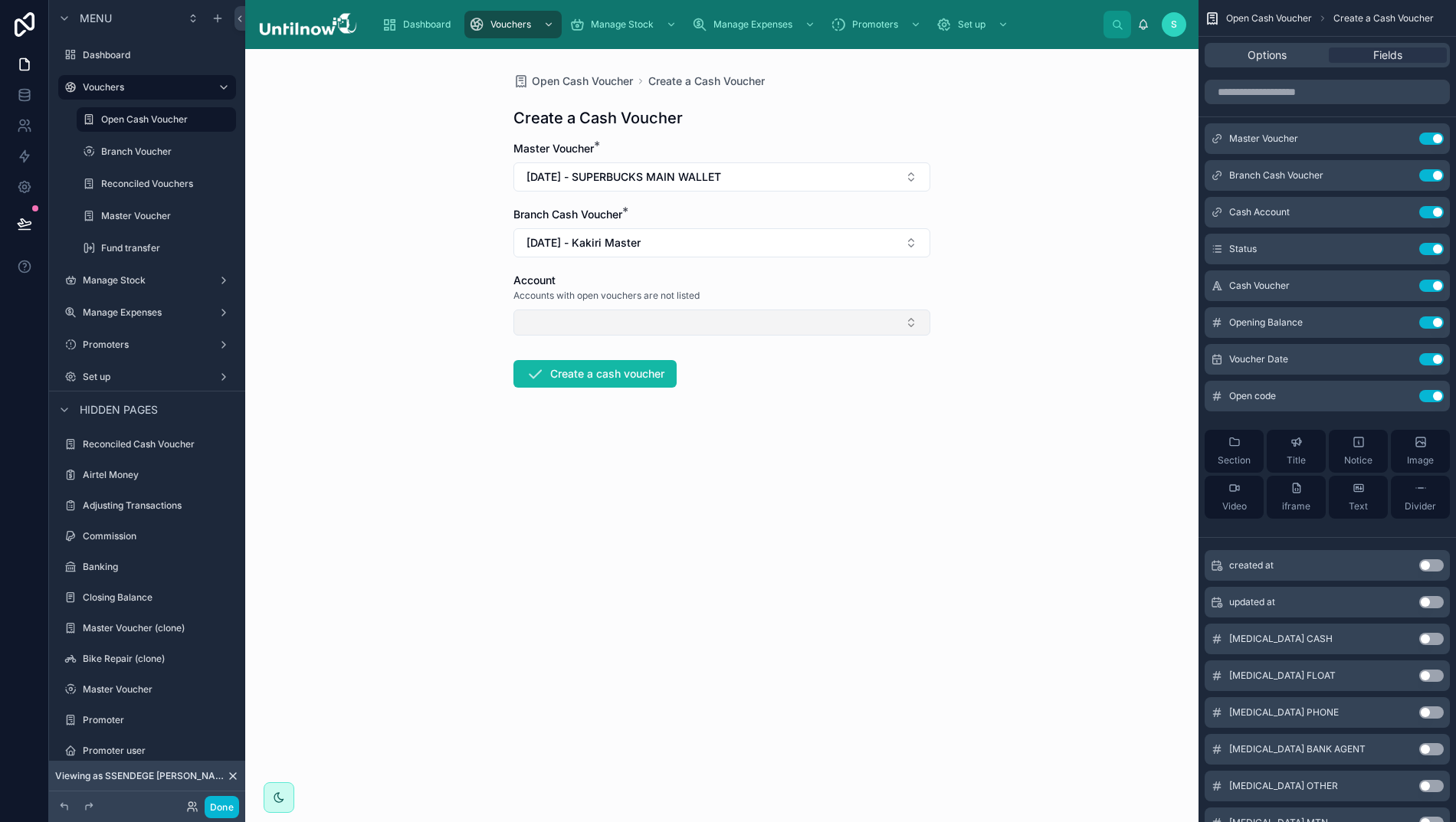
click at [612, 326] on button "Select Button" at bounding box center [721, 322] width 416 height 26
click at [1005, 147] on div "Open Cash Voucher Create a Cash Voucher Create a Cash Voucher Master Voucher * …" at bounding box center [722, 435] width 953 height 773
click at [20, 101] on icon at bounding box center [24, 95] width 15 height 15
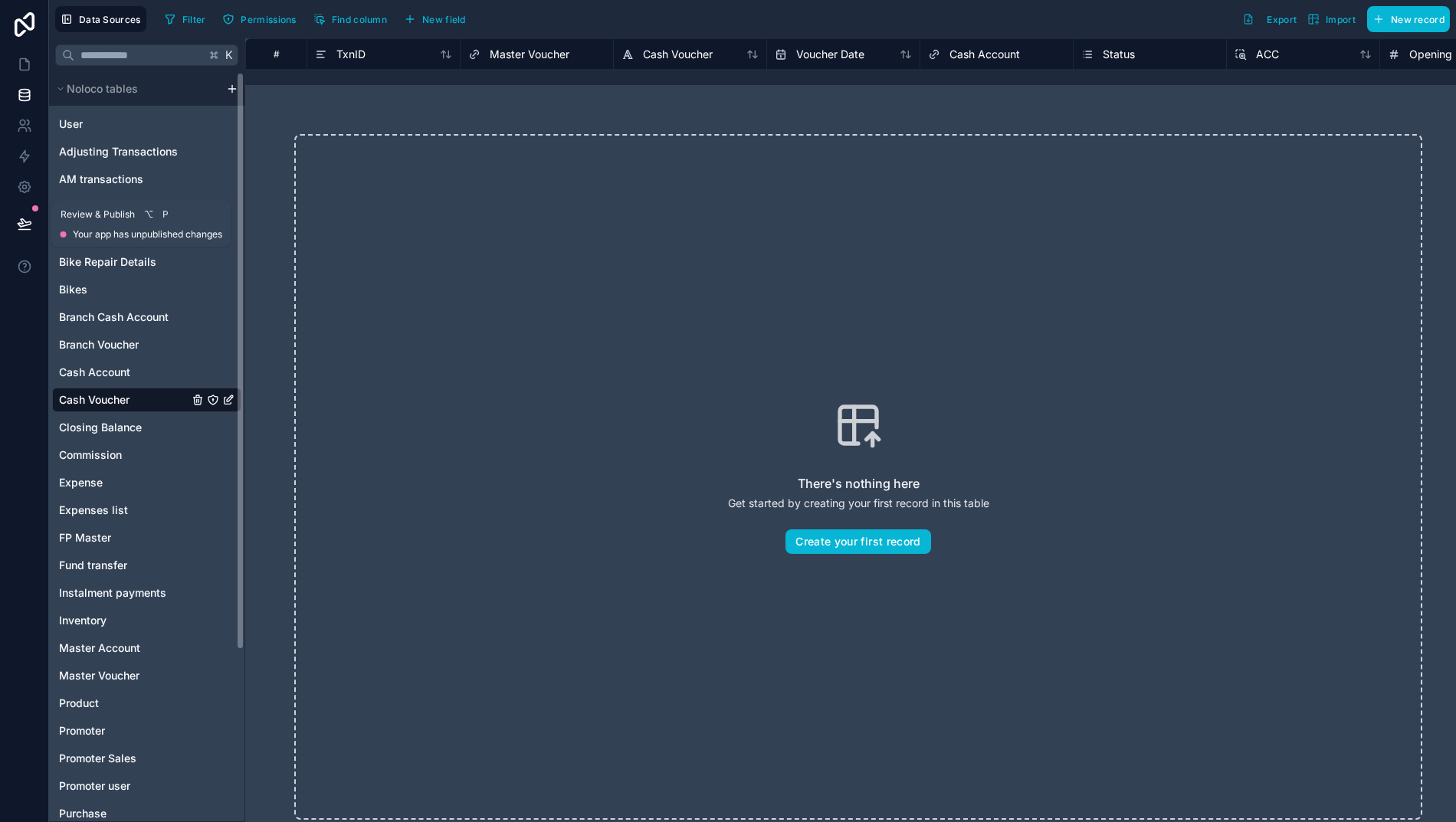
click at [17, 216] on icon at bounding box center [24, 223] width 15 height 15
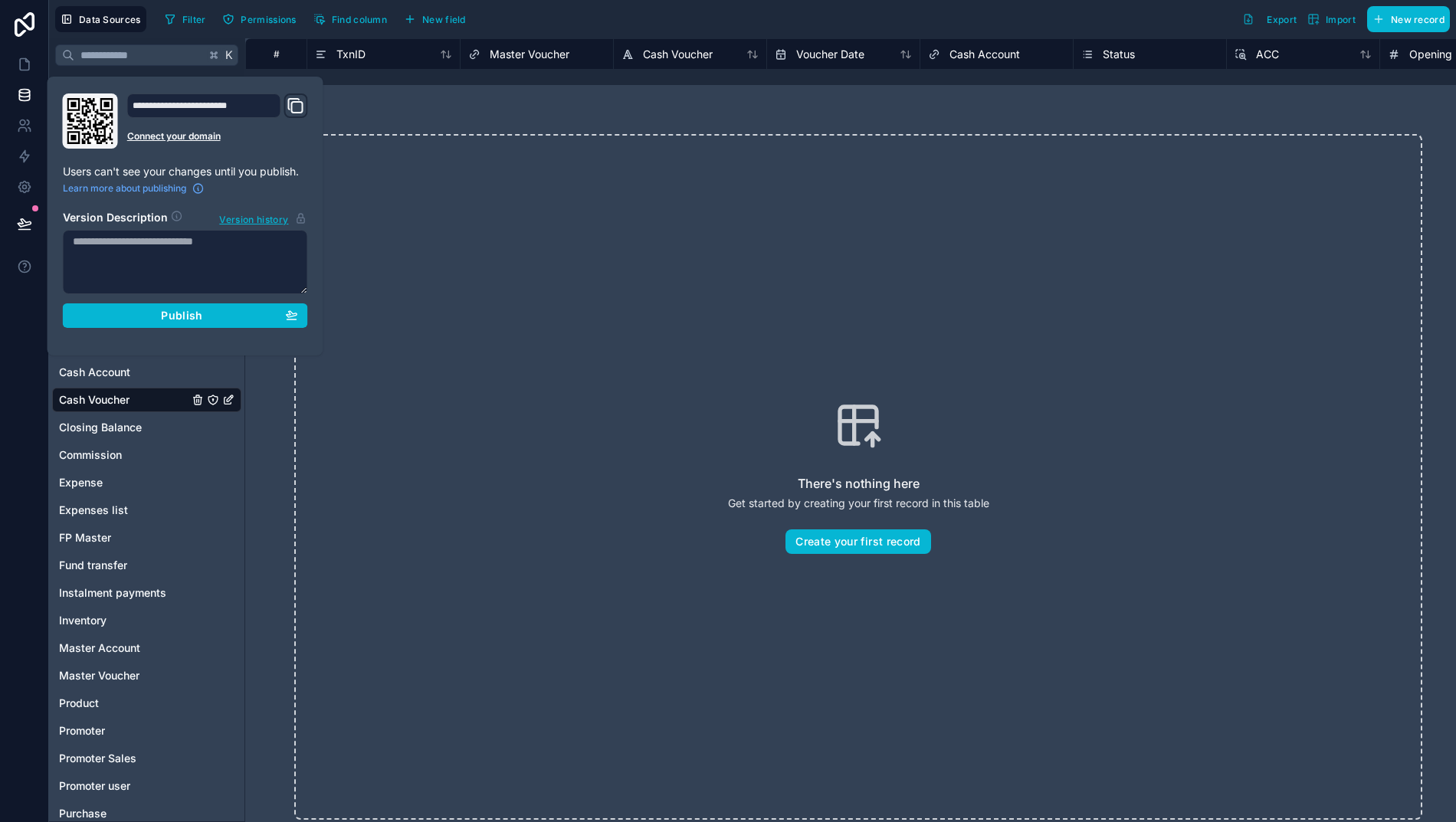
click at [167, 315] on span "Publish" at bounding box center [182, 315] width 41 height 13
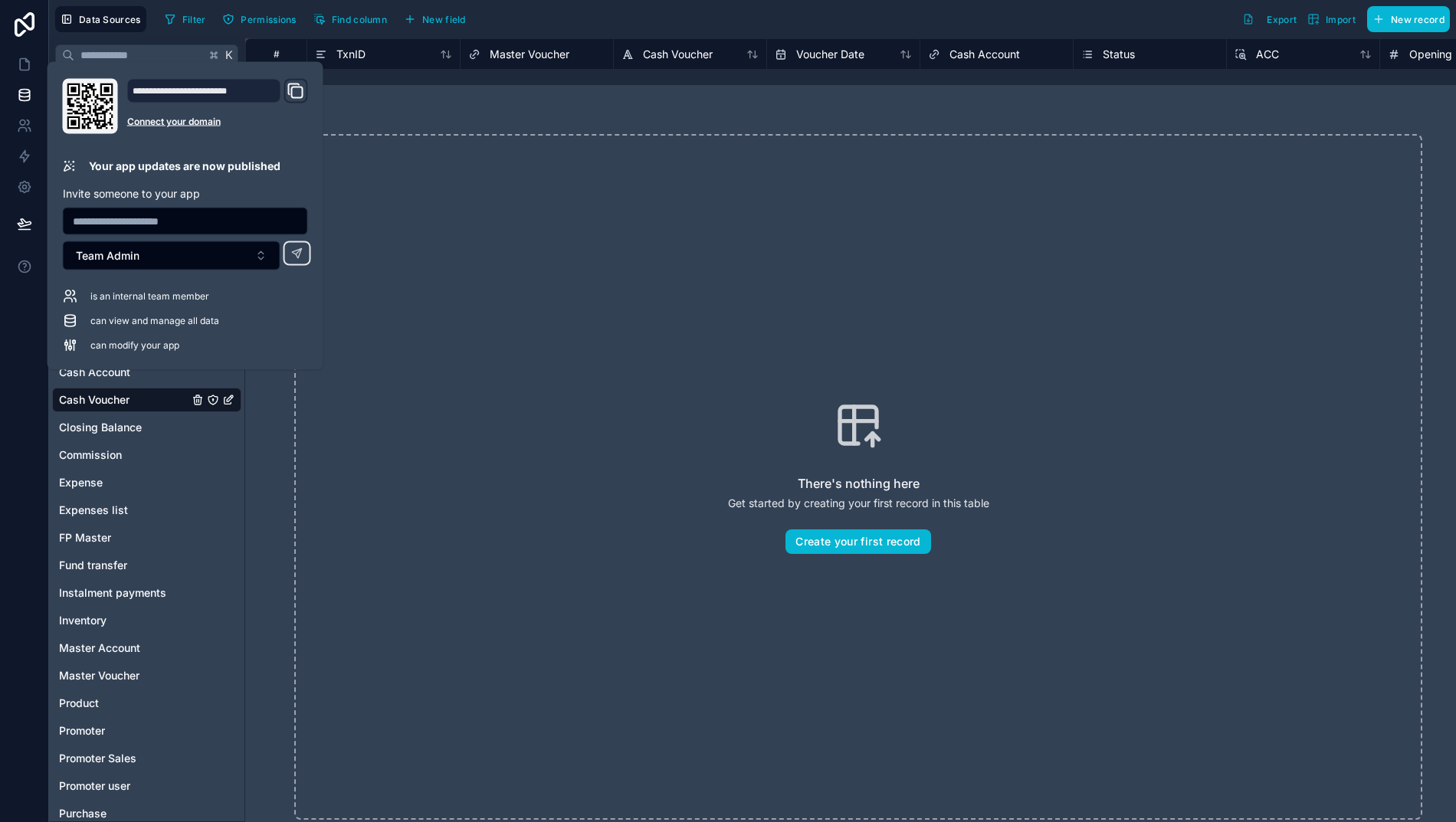
drag, startPoint x: 568, startPoint y: 274, endPoint x: 533, endPoint y: 273, distance: 35.0
click at [568, 274] on div "There's nothing here Get started by creating your first record in this table Cr…" at bounding box center [858, 477] width 1127 height 686
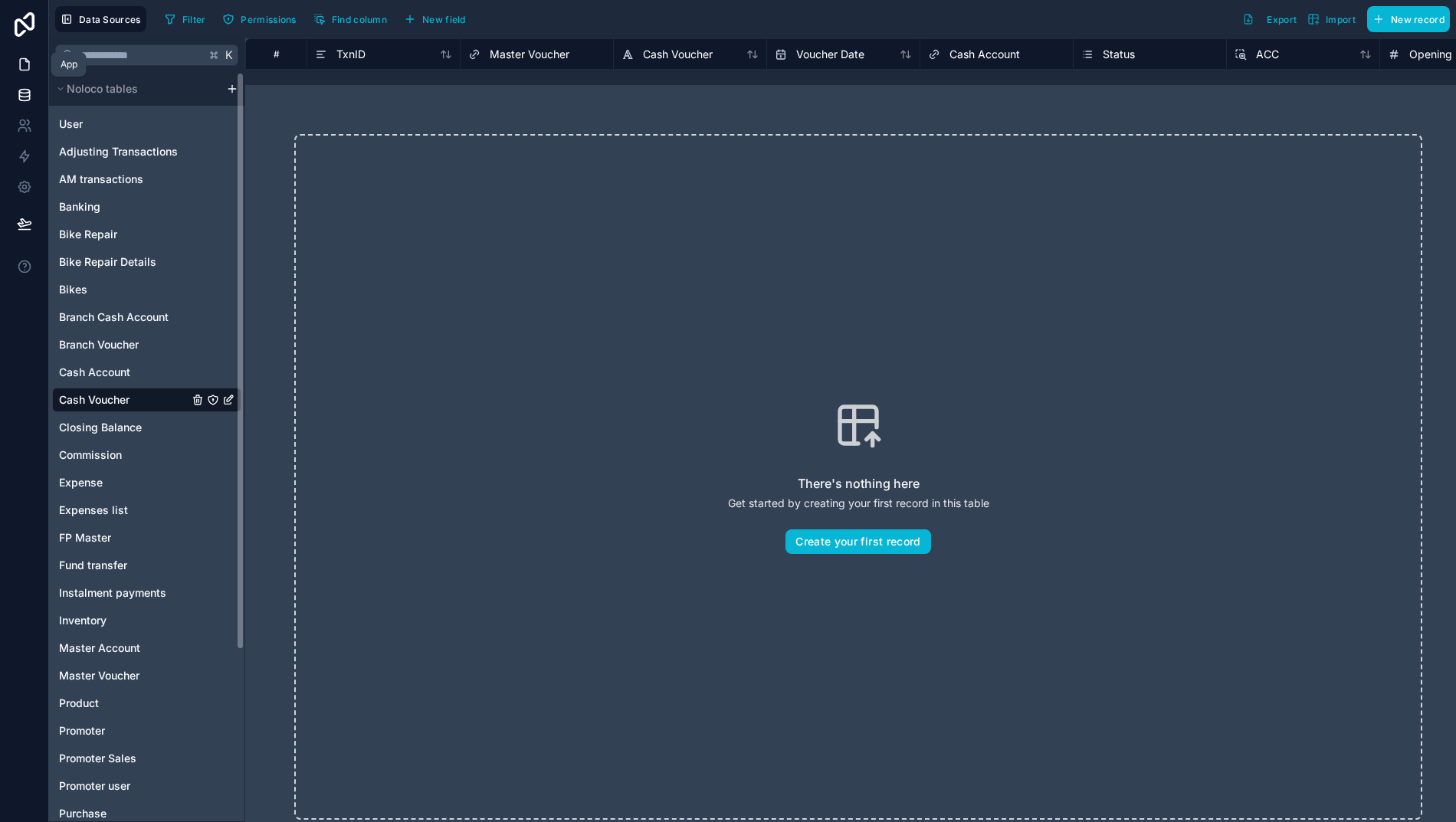
click at [20, 65] on icon at bounding box center [24, 64] width 15 height 15
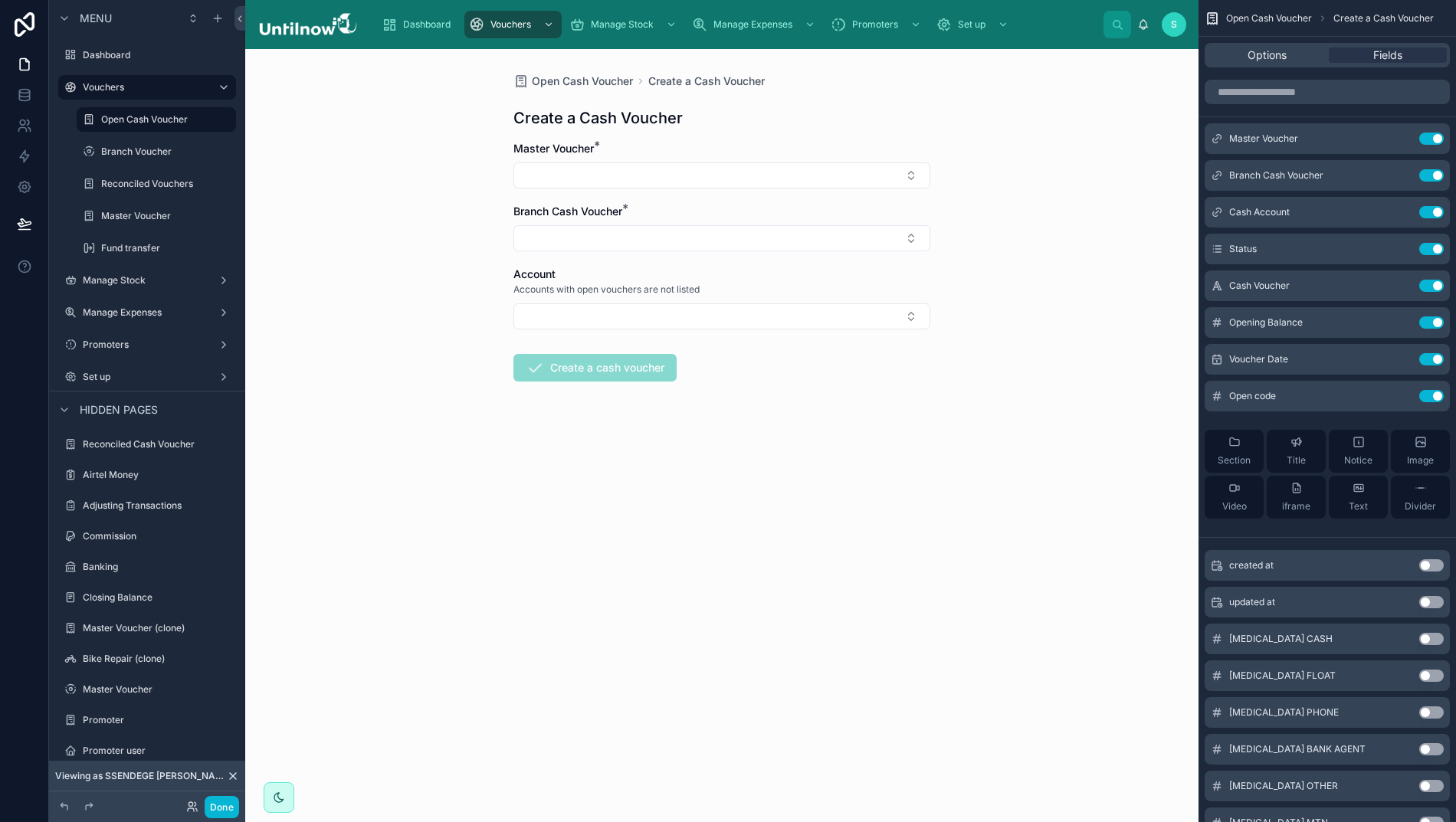
click at [732, 683] on div "Open Cash Voucher Create a Cash Voucher Create a Cash Voucher Master Voucher * …" at bounding box center [722, 435] width 953 height 773
click at [21, 98] on icon at bounding box center [24, 95] width 15 height 15
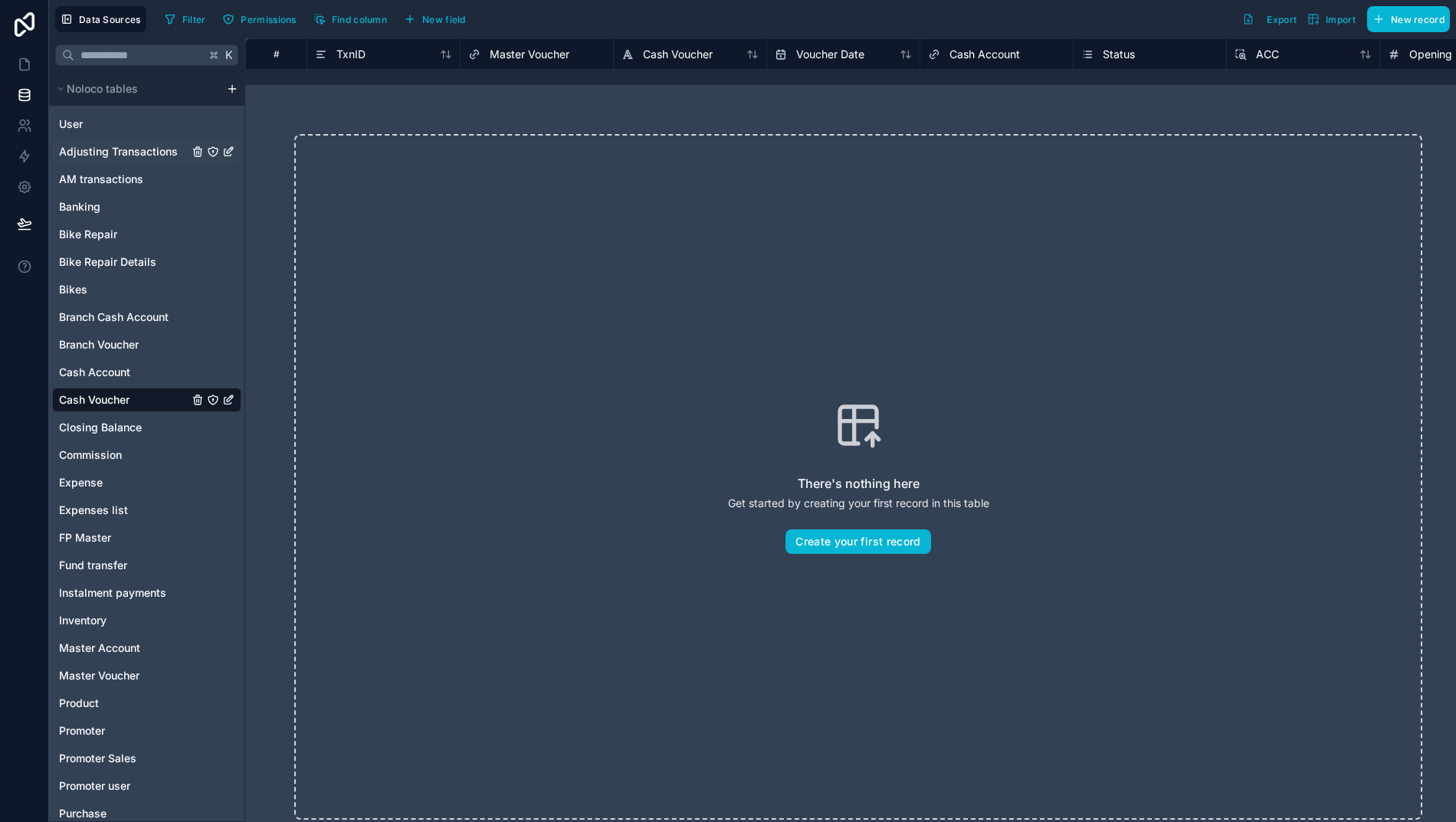
click at [118, 154] on span "Adjusting Transactions" at bounding box center [118, 151] width 119 height 15
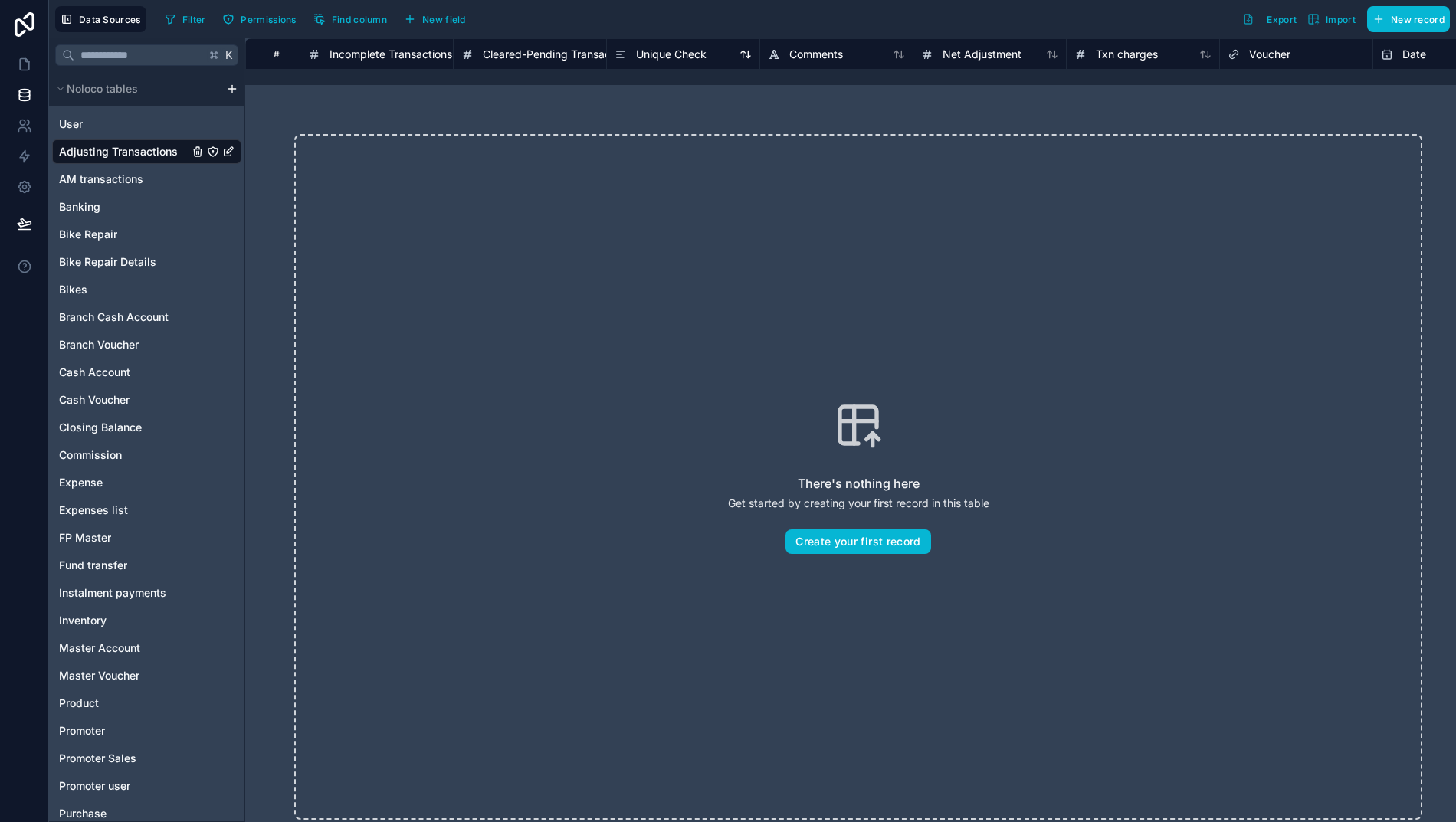
scroll to position [0, 809]
click at [88, 402] on span "Cash Voucher" at bounding box center [94, 399] width 71 height 15
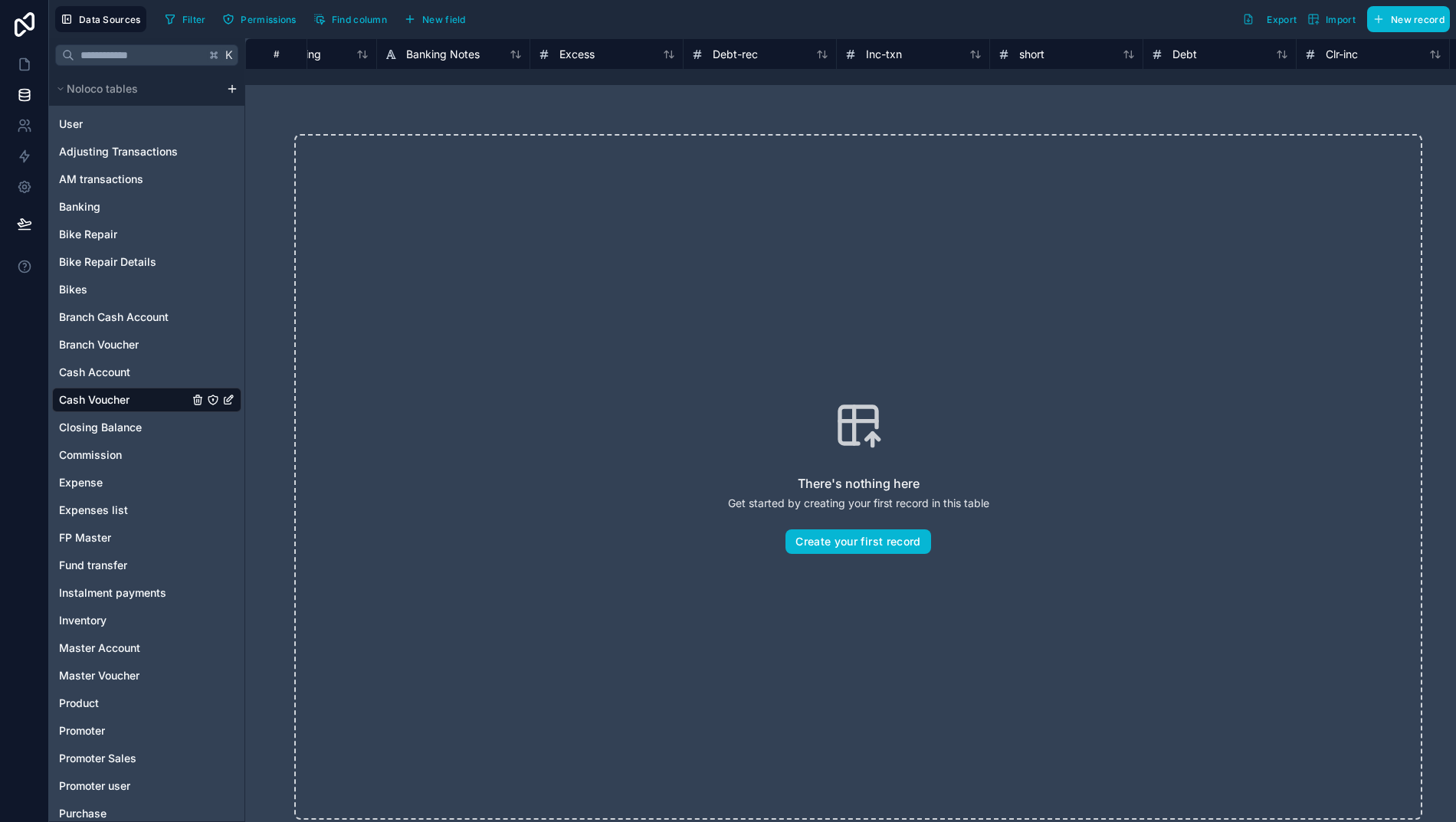
scroll to position [0, 7439]
drag, startPoint x: 647, startPoint y: 549, endPoint x: 344, endPoint y: 350, distance: 362.5
click at [647, 549] on div "There's nothing here Get started by creating your first record in this table Cr…" at bounding box center [858, 477] width 1127 height 686
click at [151, 153] on span "Adjusting Transactions" at bounding box center [118, 151] width 119 height 15
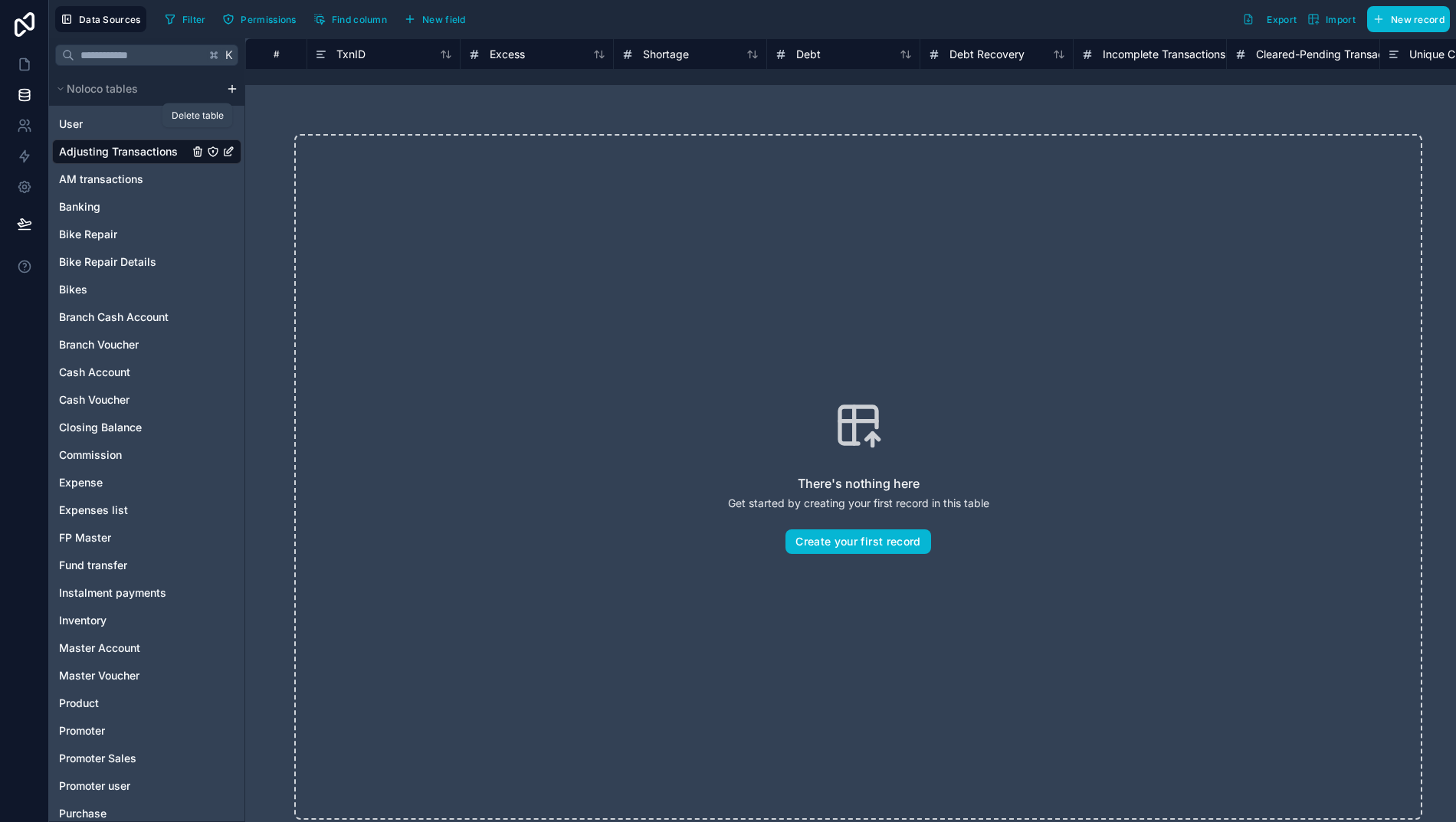
click at [192, 153] on icon "Adjusting Transactions" at bounding box center [198, 152] width 13 height 13
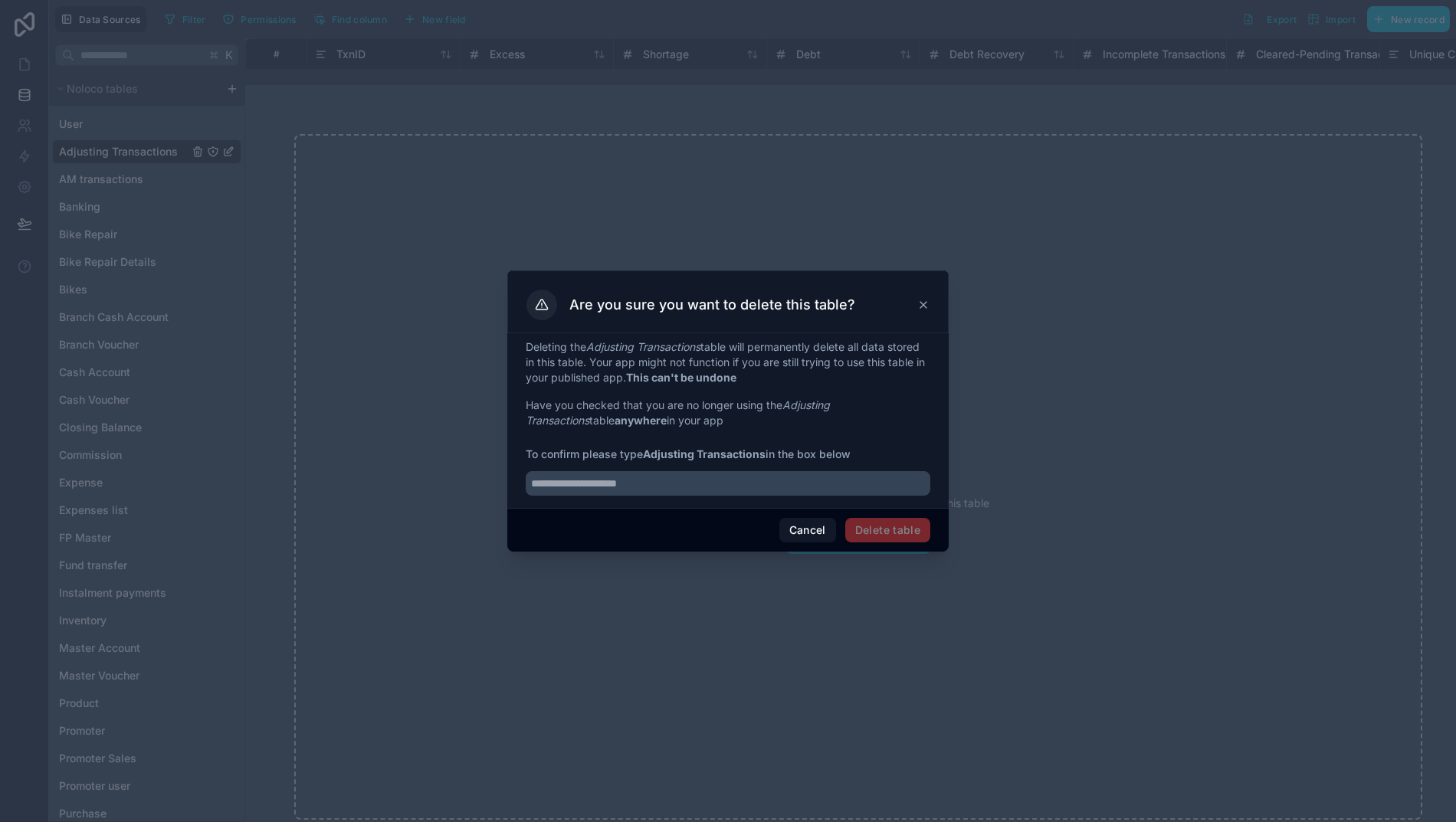
drag, startPoint x: 648, startPoint y: 463, endPoint x: 758, endPoint y: 457, distance: 110.2
click at [758, 457] on span "To confirm please type Adjusting Transactions in the box below" at bounding box center [728, 454] width 405 height 15
copy span "Adjusting Transactions"
click at [648, 496] on input "text" at bounding box center [728, 483] width 405 height 24
paste input "**********"
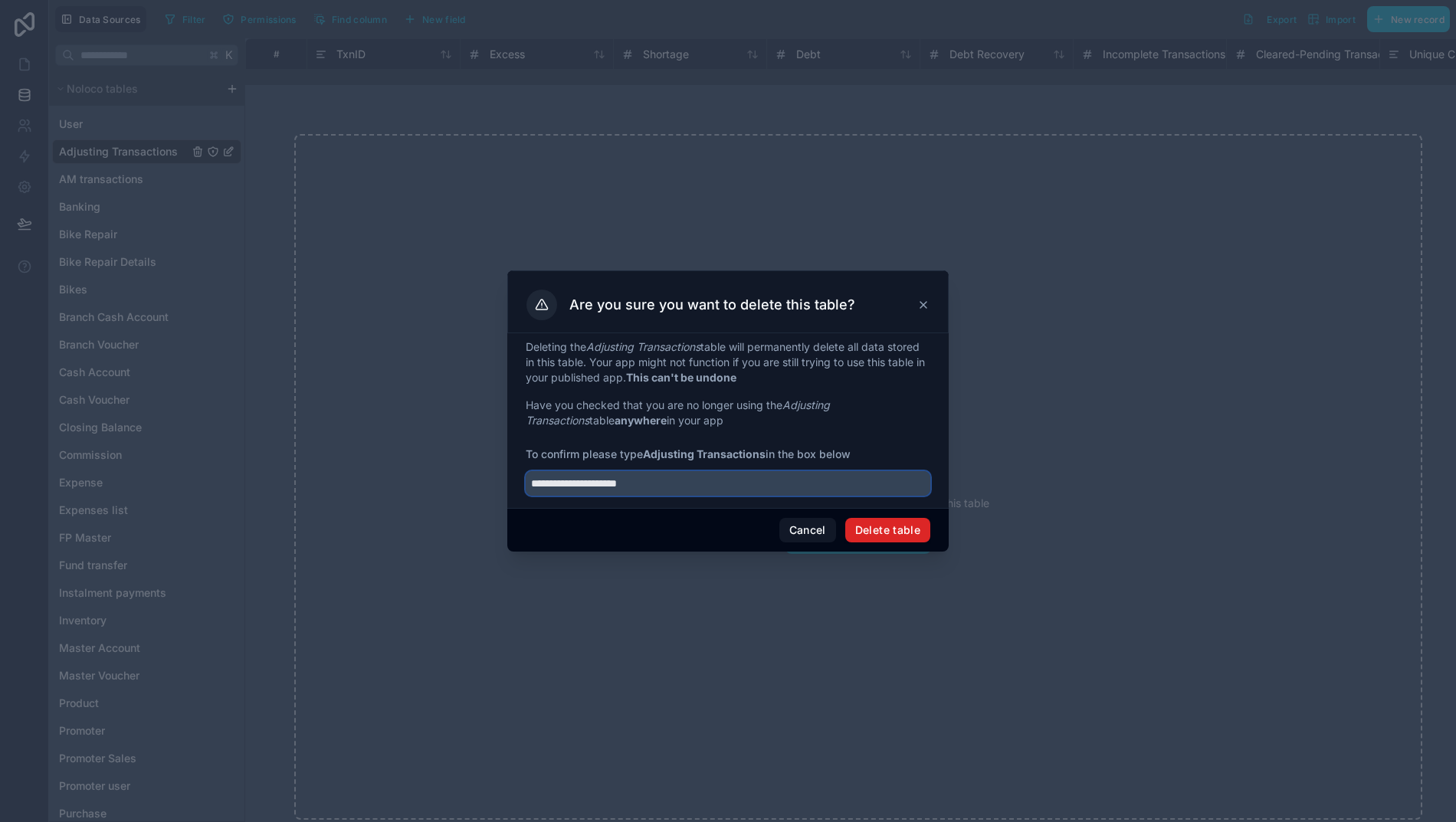
type input "**********"
click at [878, 538] on button "Delete table" at bounding box center [887, 529] width 85 height 24
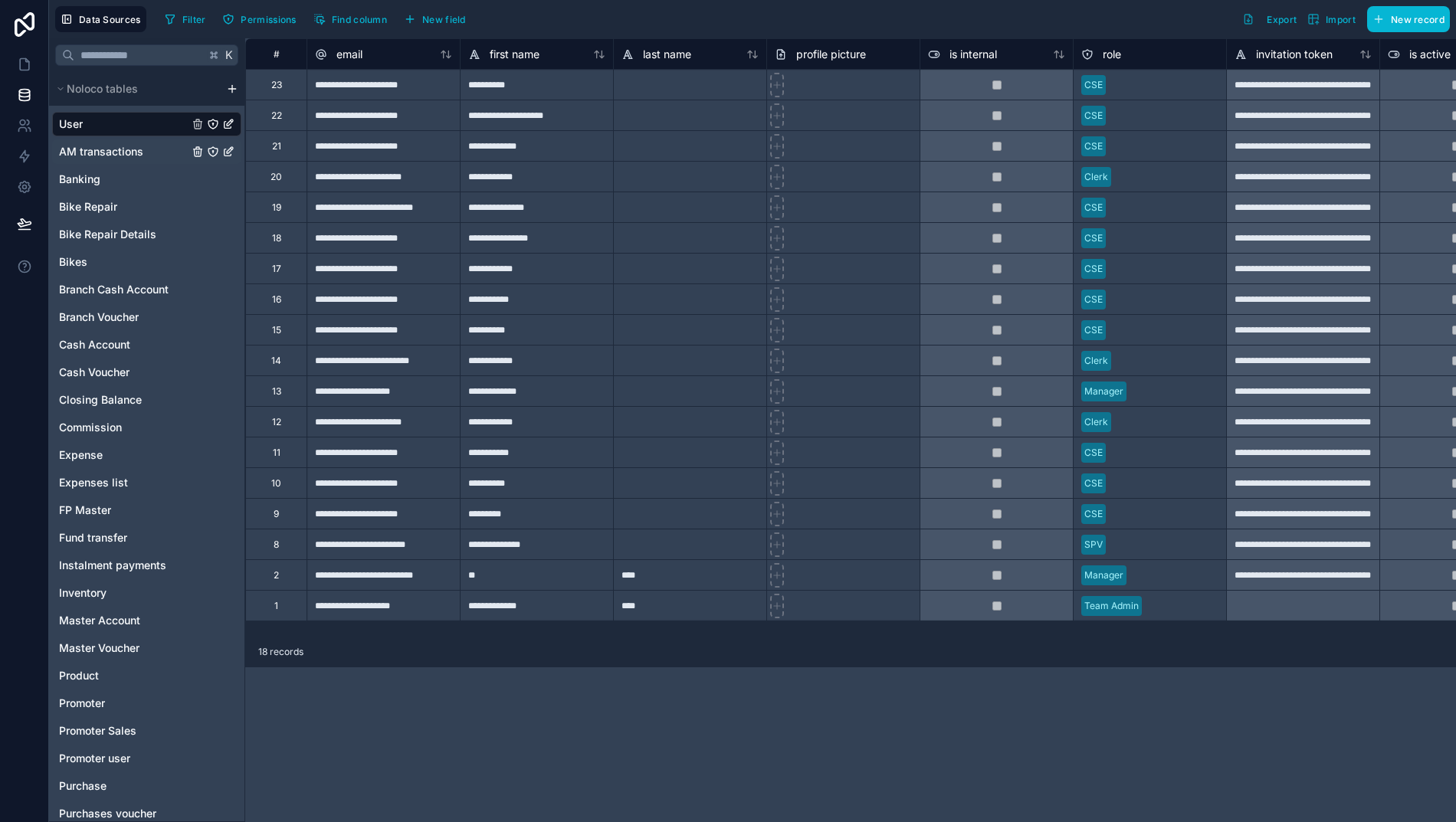
click at [94, 157] on span "AM transactions" at bounding box center [101, 151] width 84 height 15
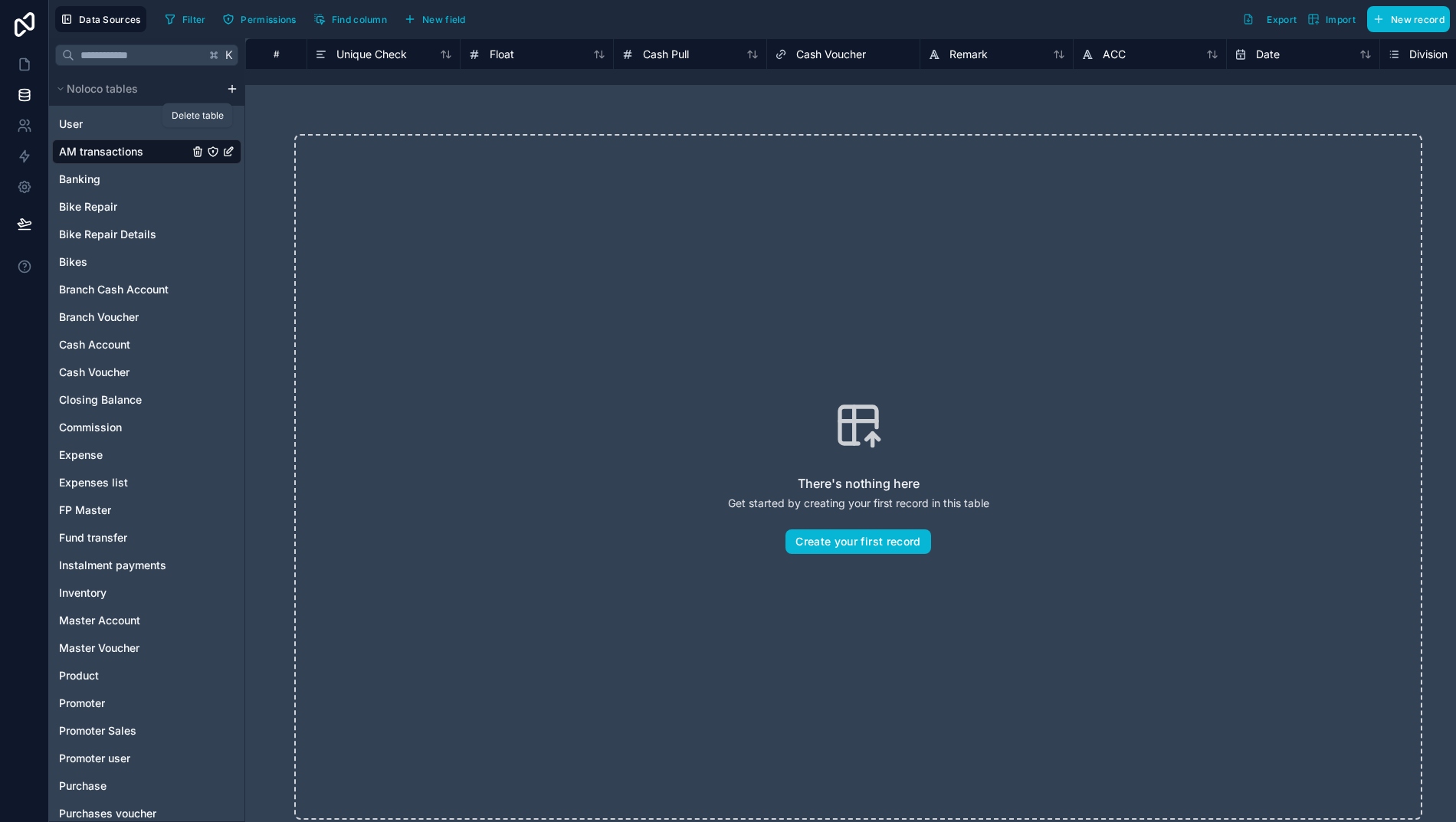
click at [193, 151] on icon "AM transactions" at bounding box center [197, 153] width 7 height 7
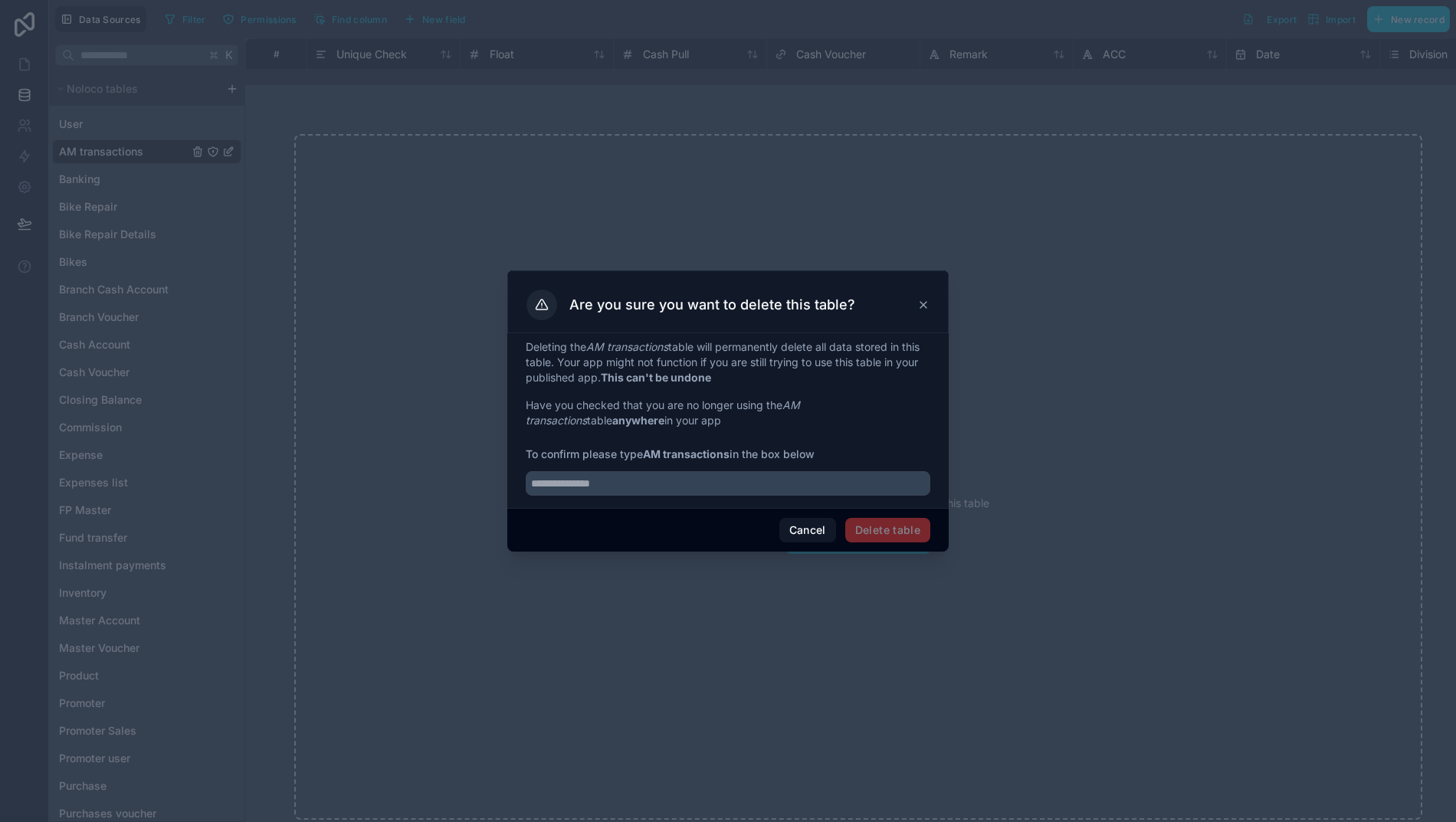
drag, startPoint x: 639, startPoint y: 460, endPoint x: 722, endPoint y: 455, distance: 83.2
click at [722, 455] on strong "AM transactions" at bounding box center [686, 454] width 87 height 13
copy span "AM transactions"
click at [676, 485] on input "text" at bounding box center [728, 483] width 405 height 24
paste input "**********"
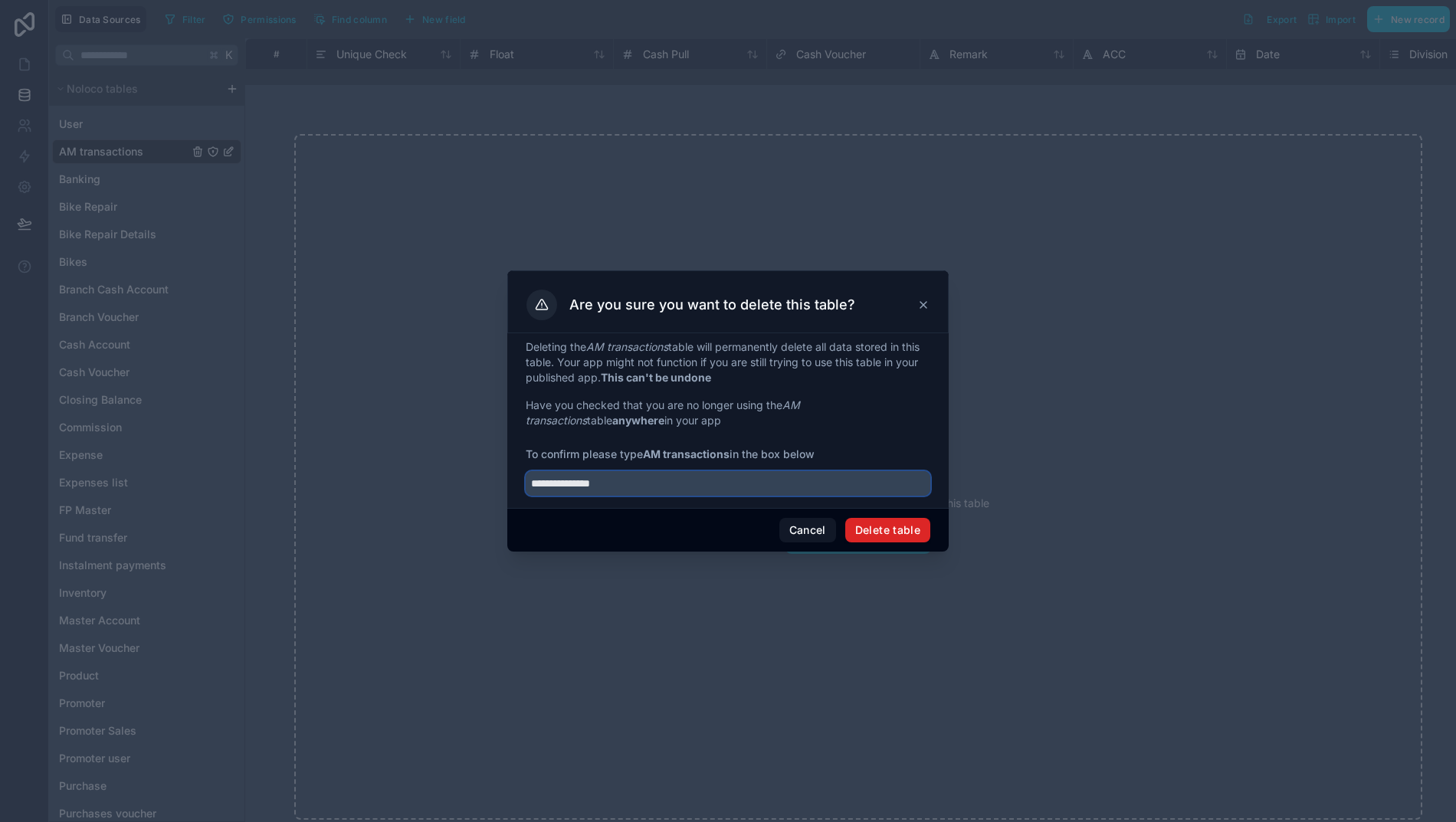
type input "**********"
click at [867, 536] on button "Delete table" at bounding box center [887, 529] width 85 height 24
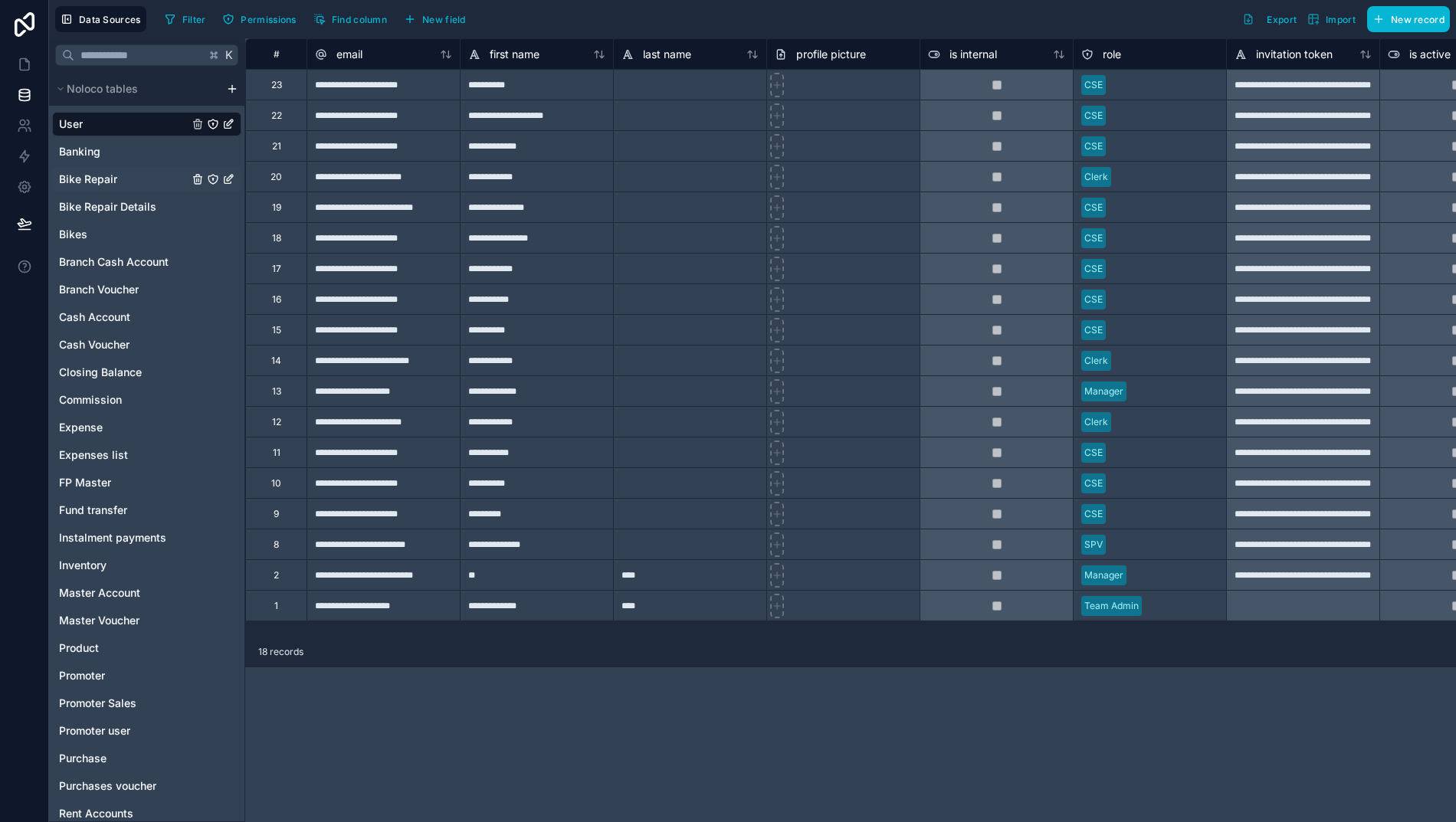
scroll to position [0, 8]
click at [64, 235] on span "Bikes" at bounding box center [73, 234] width 29 height 15
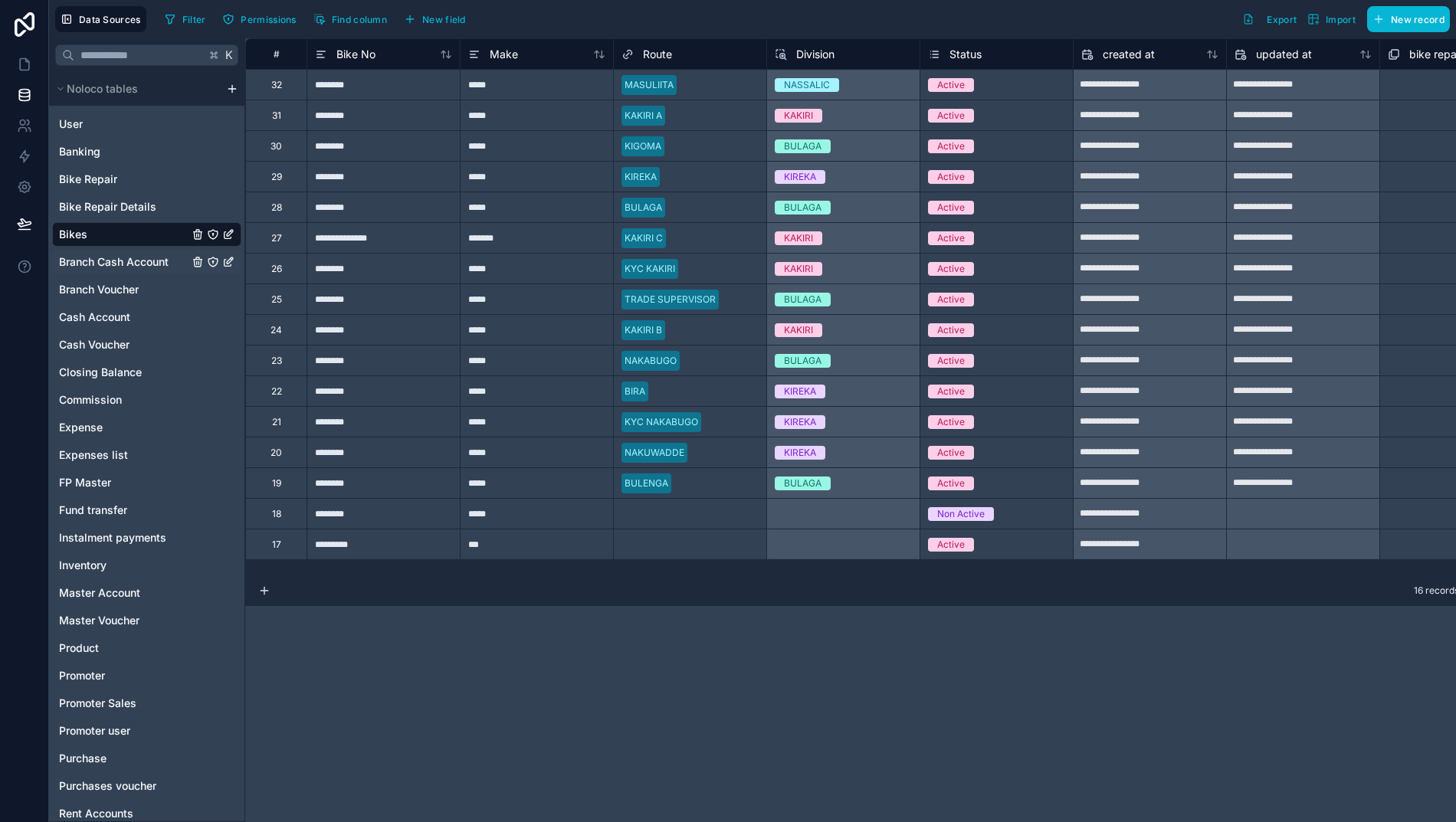
click at [79, 267] on span "Branch Cash Account" at bounding box center [114, 261] width 109 height 15
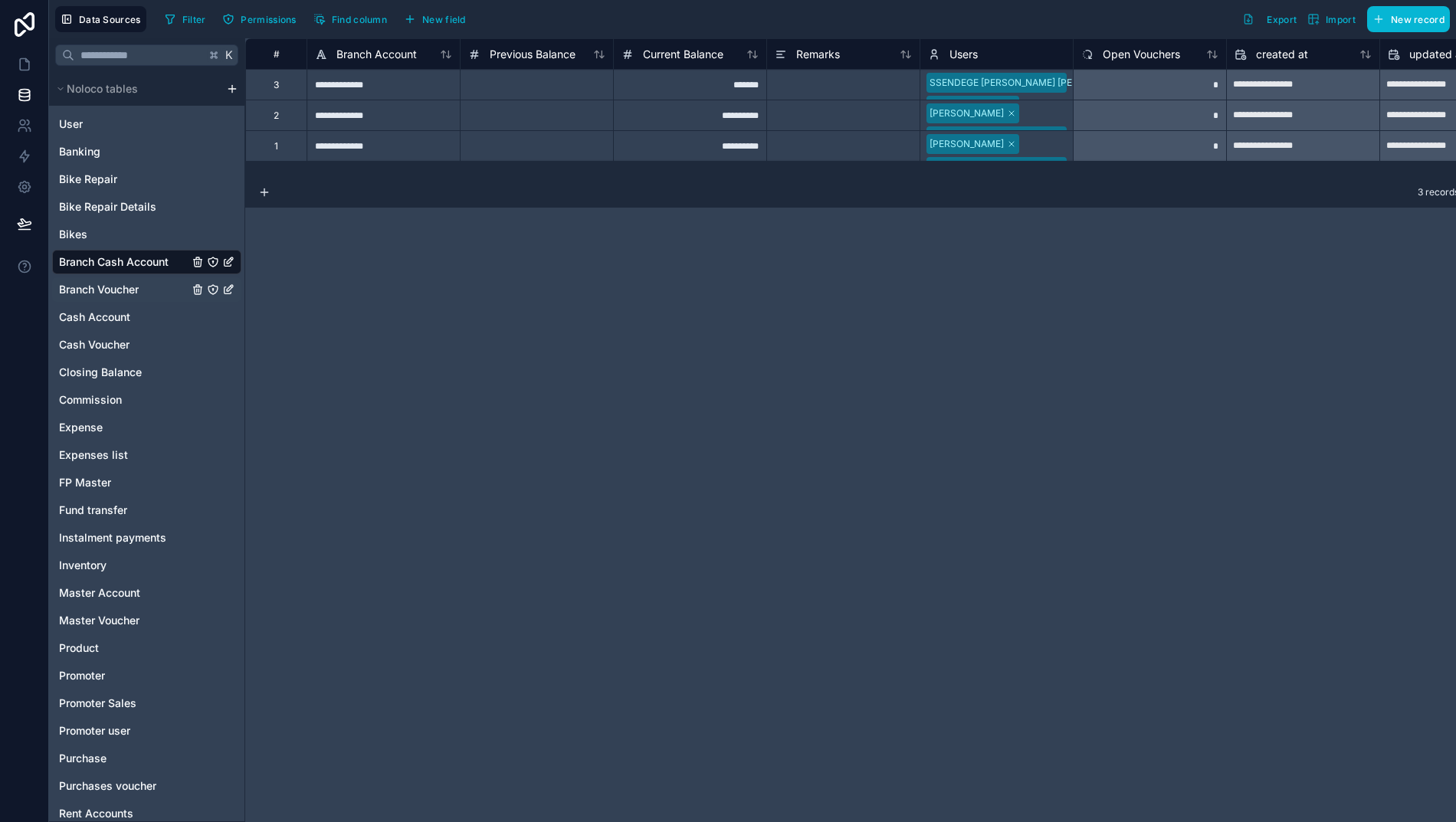
click at [81, 293] on span "Branch Voucher" at bounding box center [98, 289] width 80 height 15
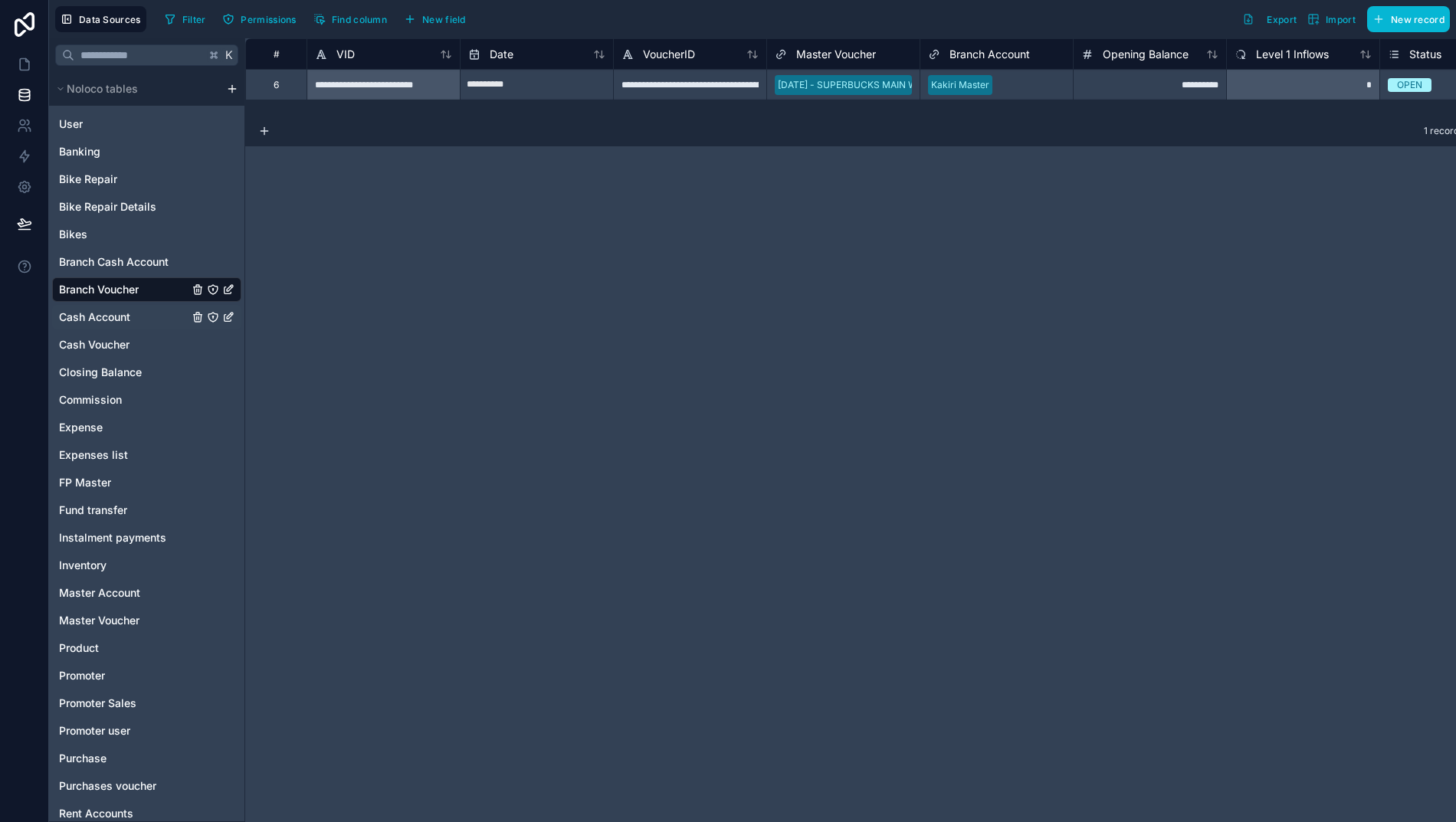
click at [83, 321] on span "Cash Account" at bounding box center [95, 317] width 72 height 15
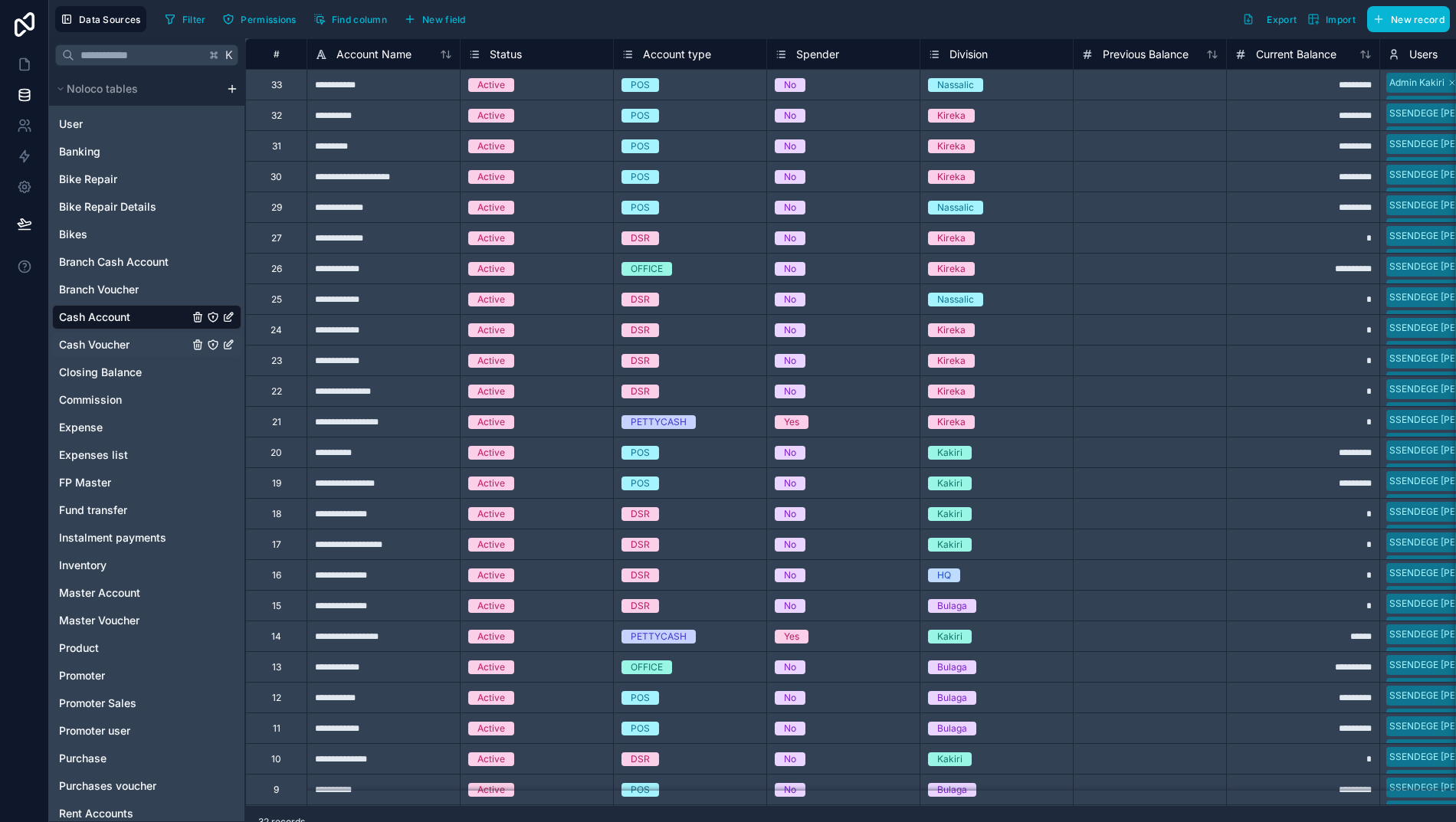
click at [77, 337] on span "Cash Voucher" at bounding box center [94, 344] width 71 height 15
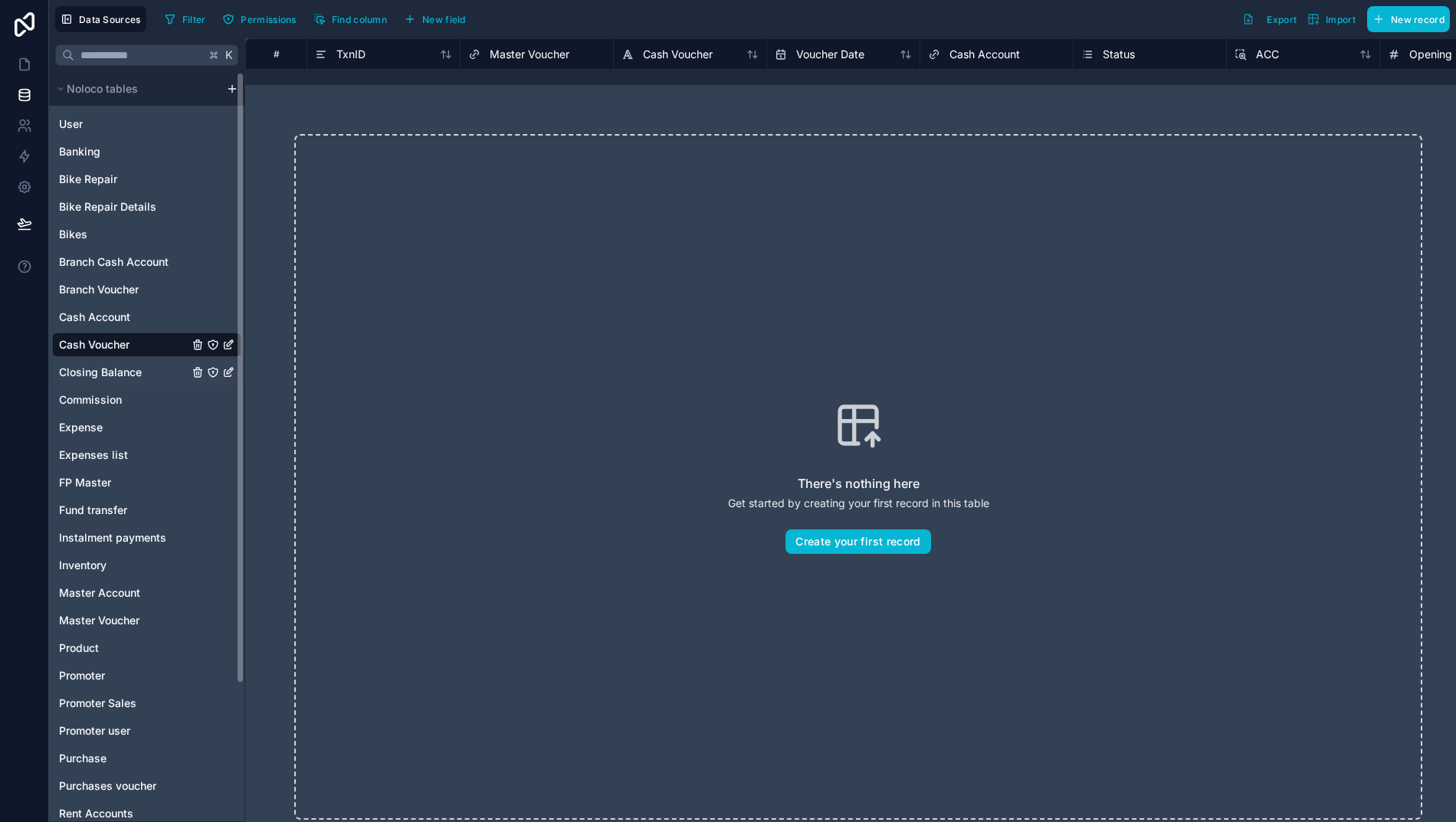
click at [96, 379] on span "Closing Balance" at bounding box center [100, 372] width 82 height 15
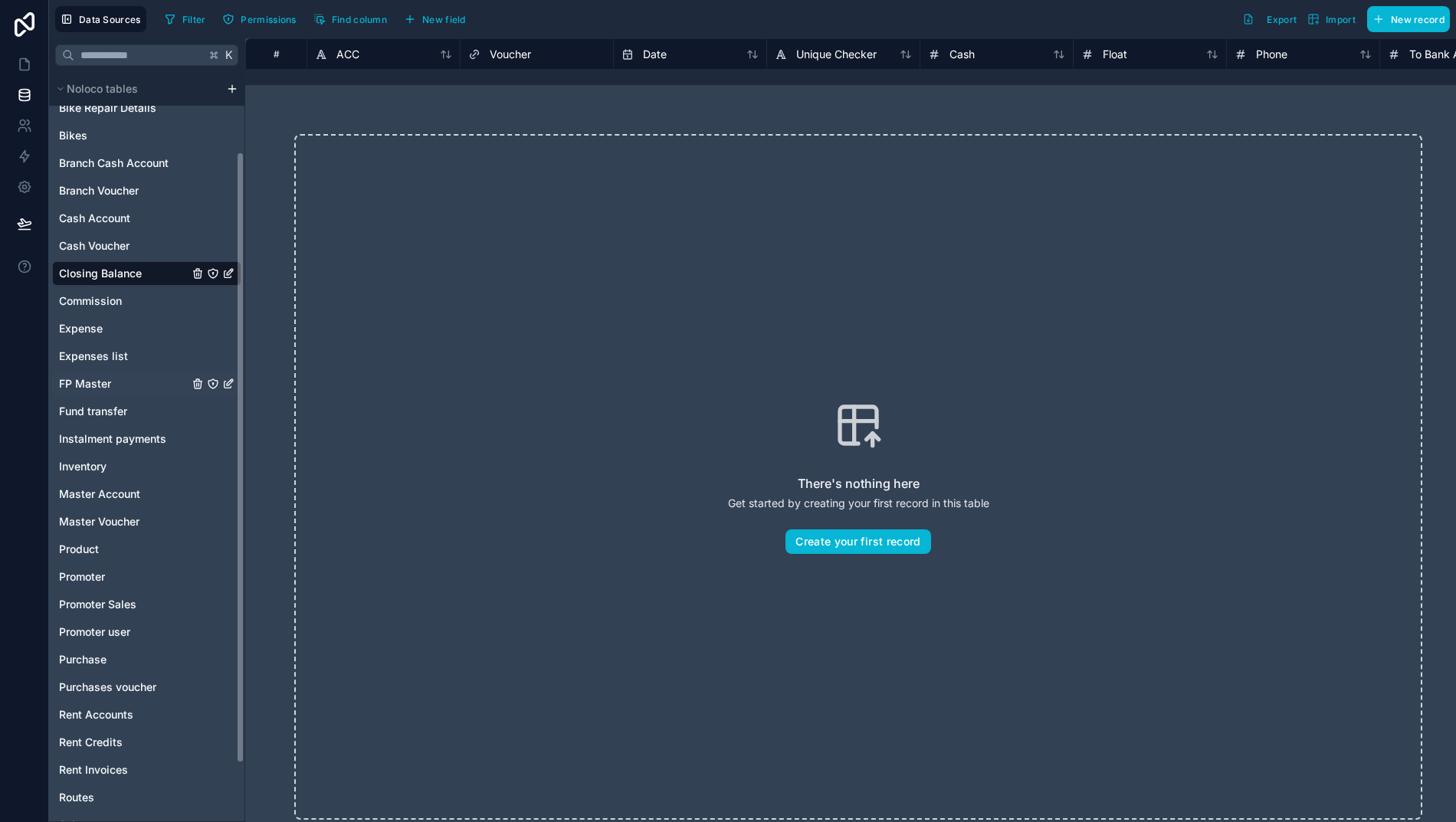
scroll to position [99, 0]
click at [81, 297] on span "Commission" at bounding box center [90, 300] width 63 height 15
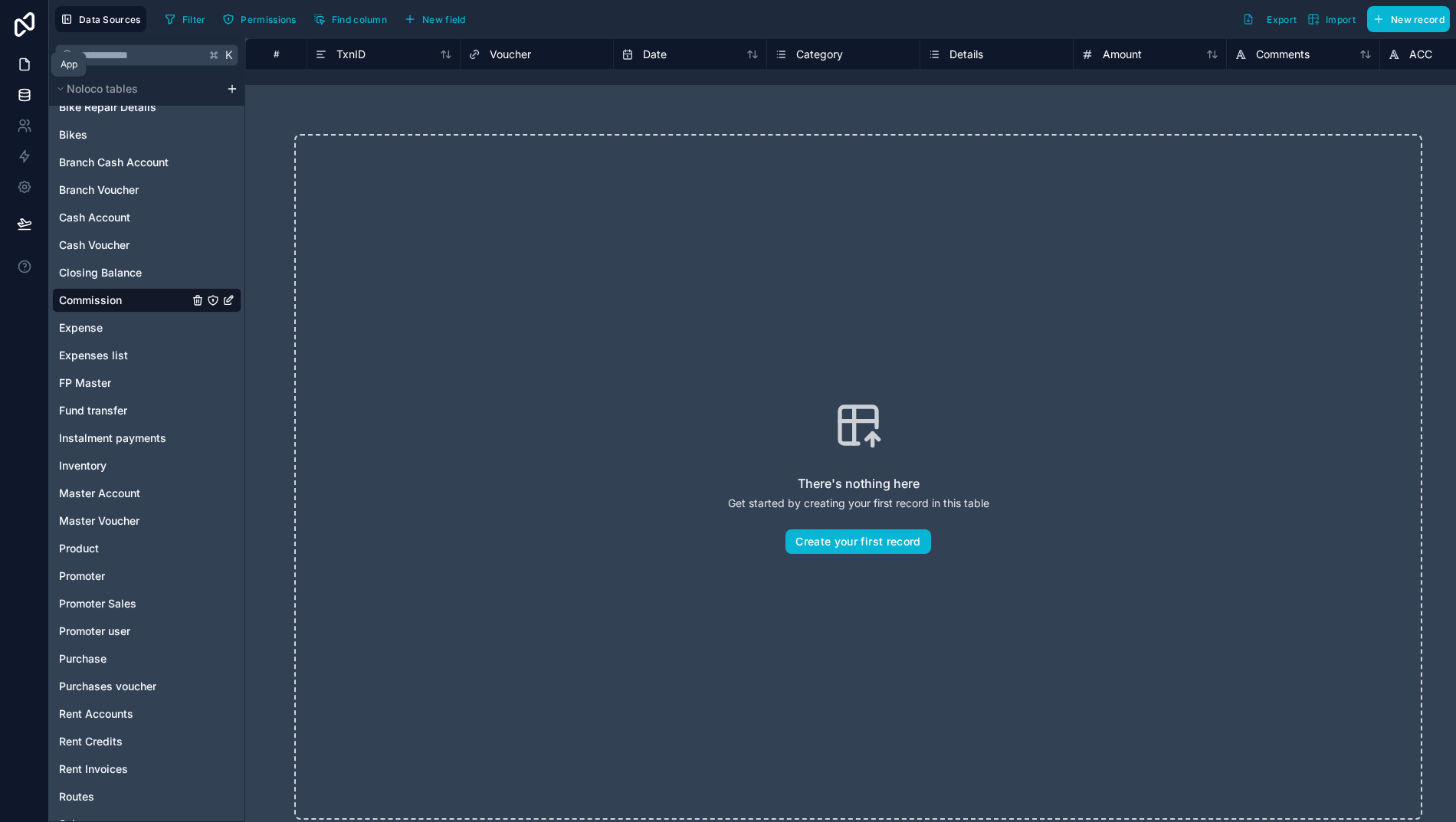
click at [17, 65] on icon at bounding box center [24, 64] width 15 height 15
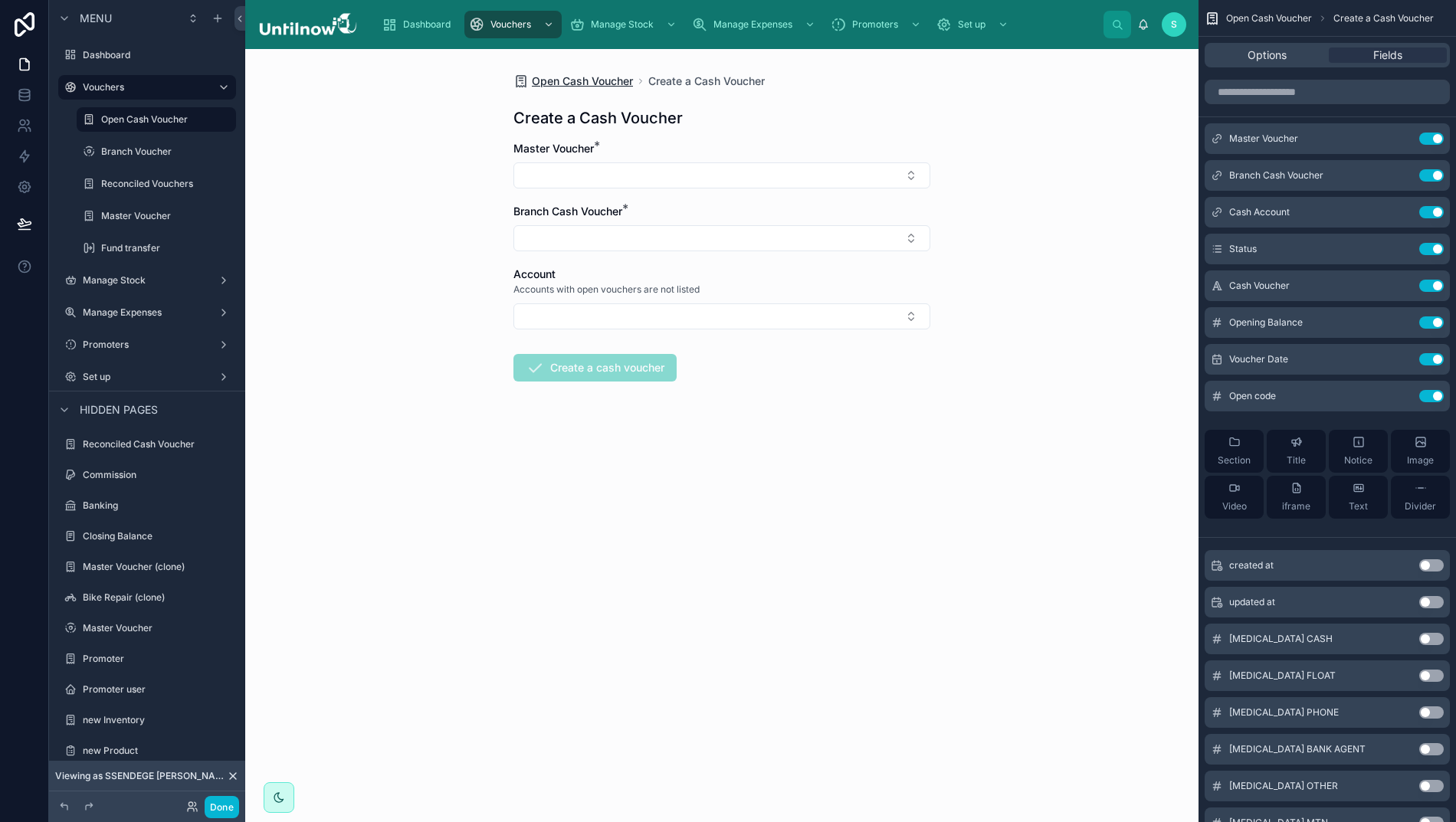
click at [595, 82] on span "Open Cash Voucher" at bounding box center [582, 81] width 101 height 15
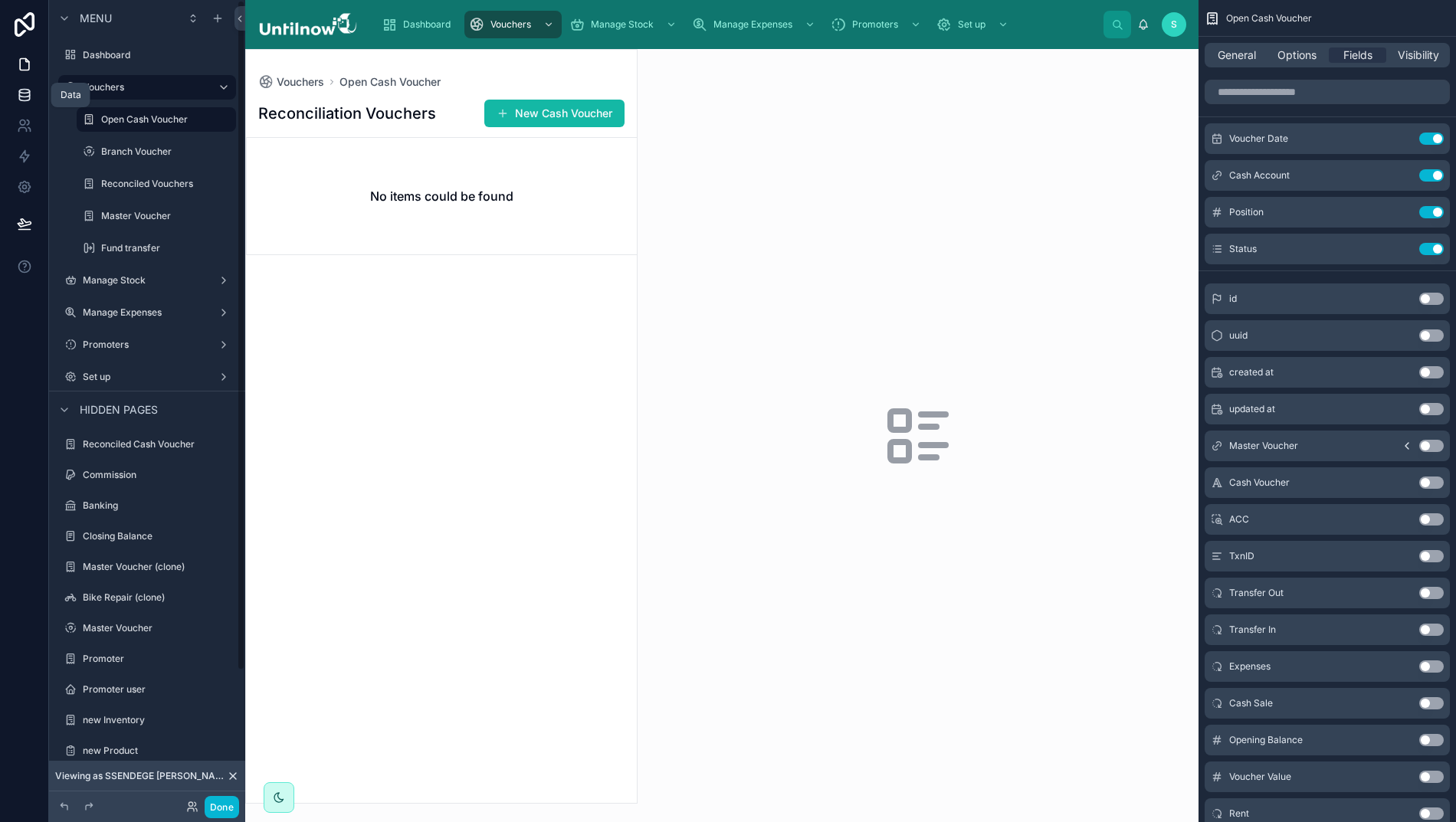
click at [19, 98] on icon at bounding box center [24, 95] width 15 height 15
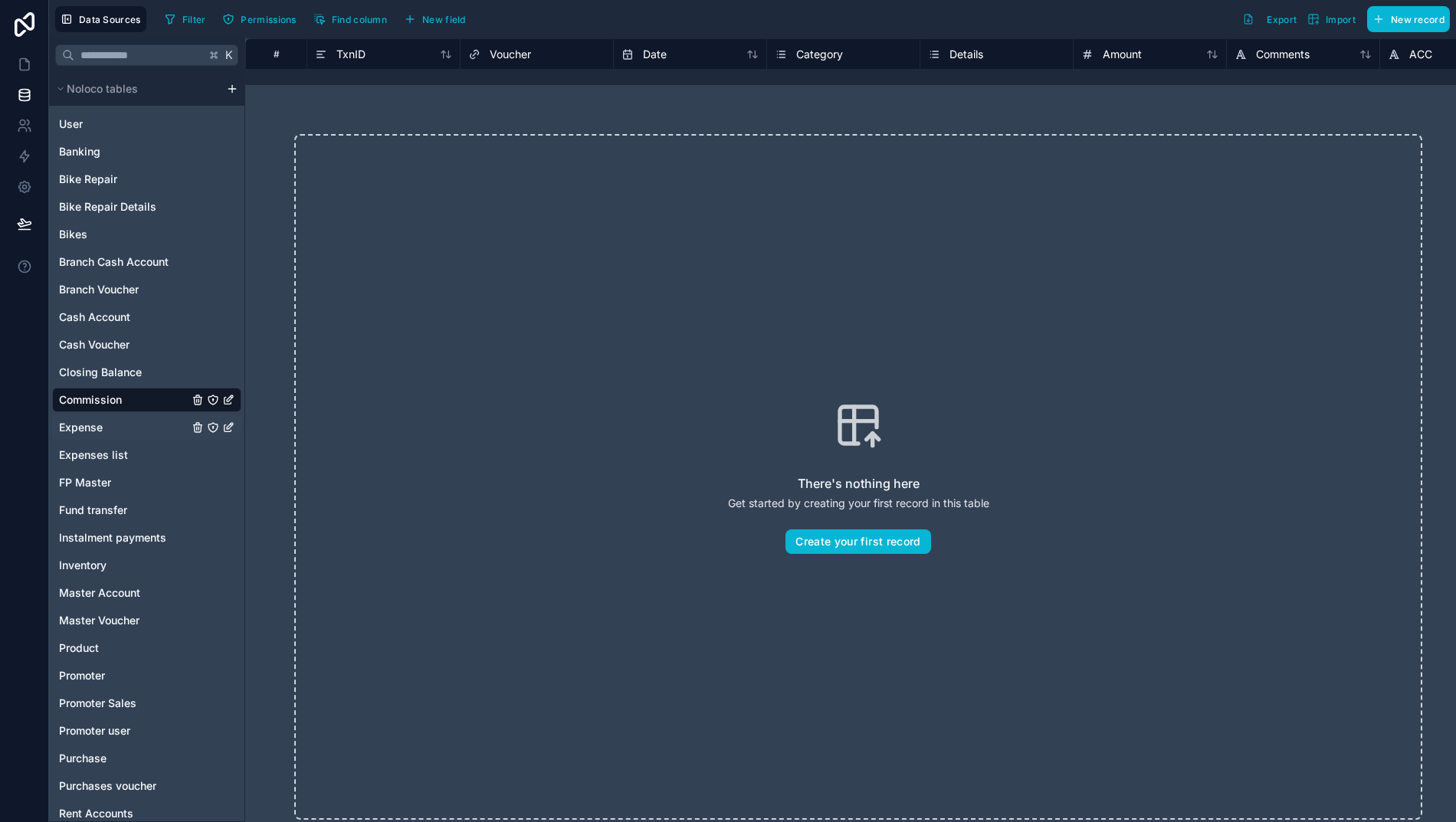
click at [77, 422] on span "Expense" at bounding box center [81, 427] width 44 height 15
click at [90, 452] on span "Expenses list" at bounding box center [93, 455] width 69 height 15
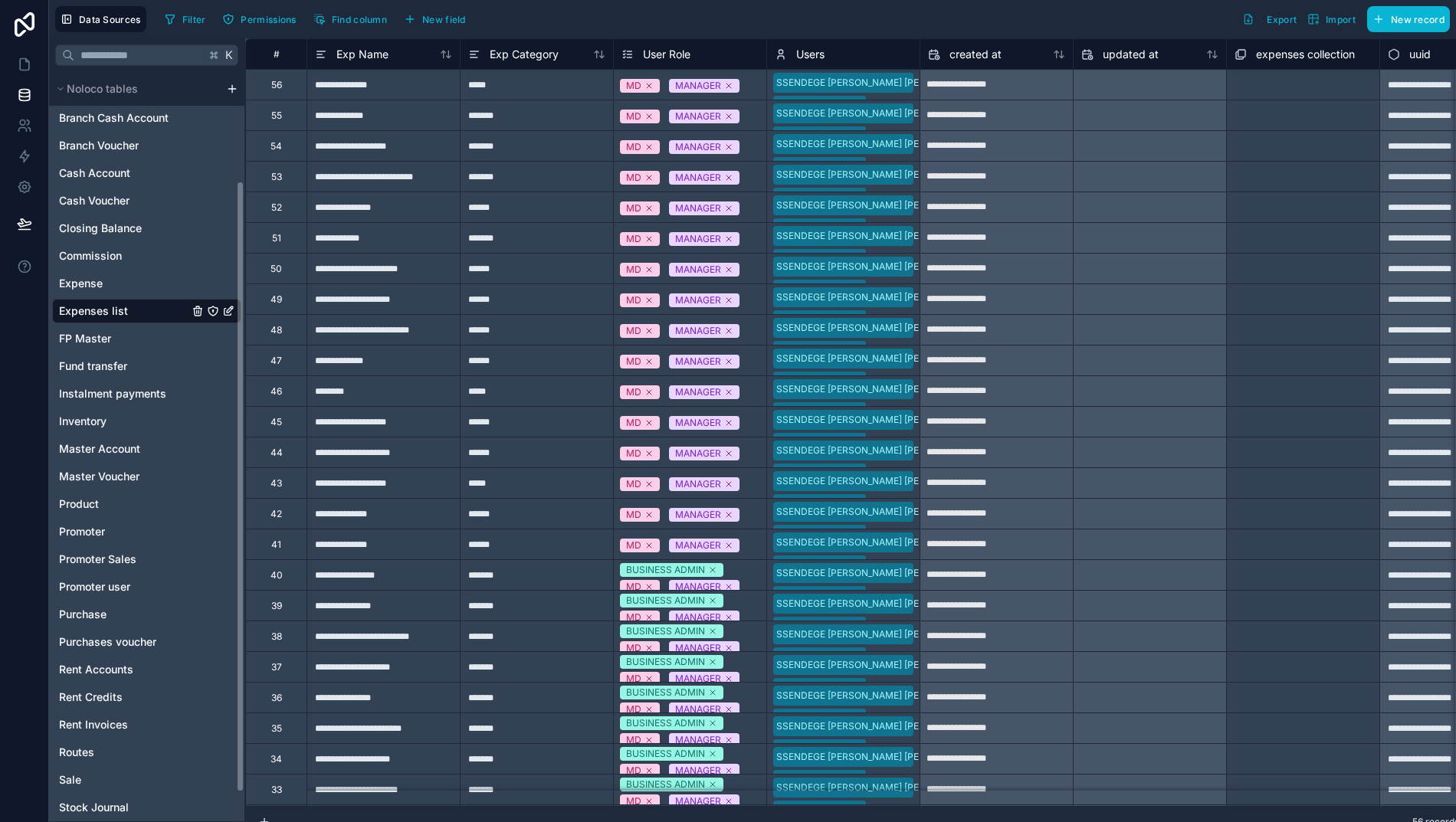
scroll to position [151, 0]
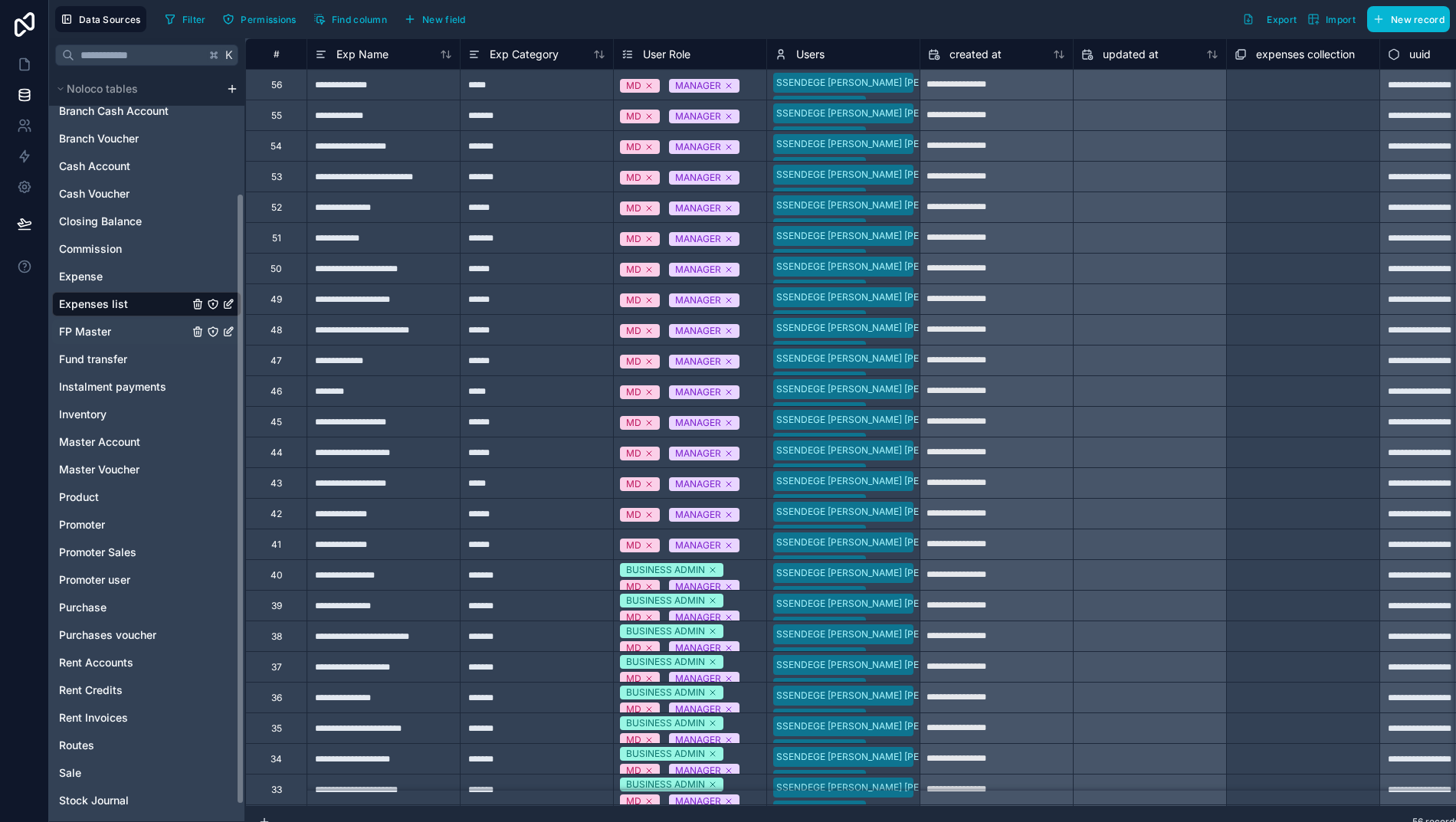
click at [77, 338] on span "FP Master" at bounding box center [85, 331] width 52 height 15
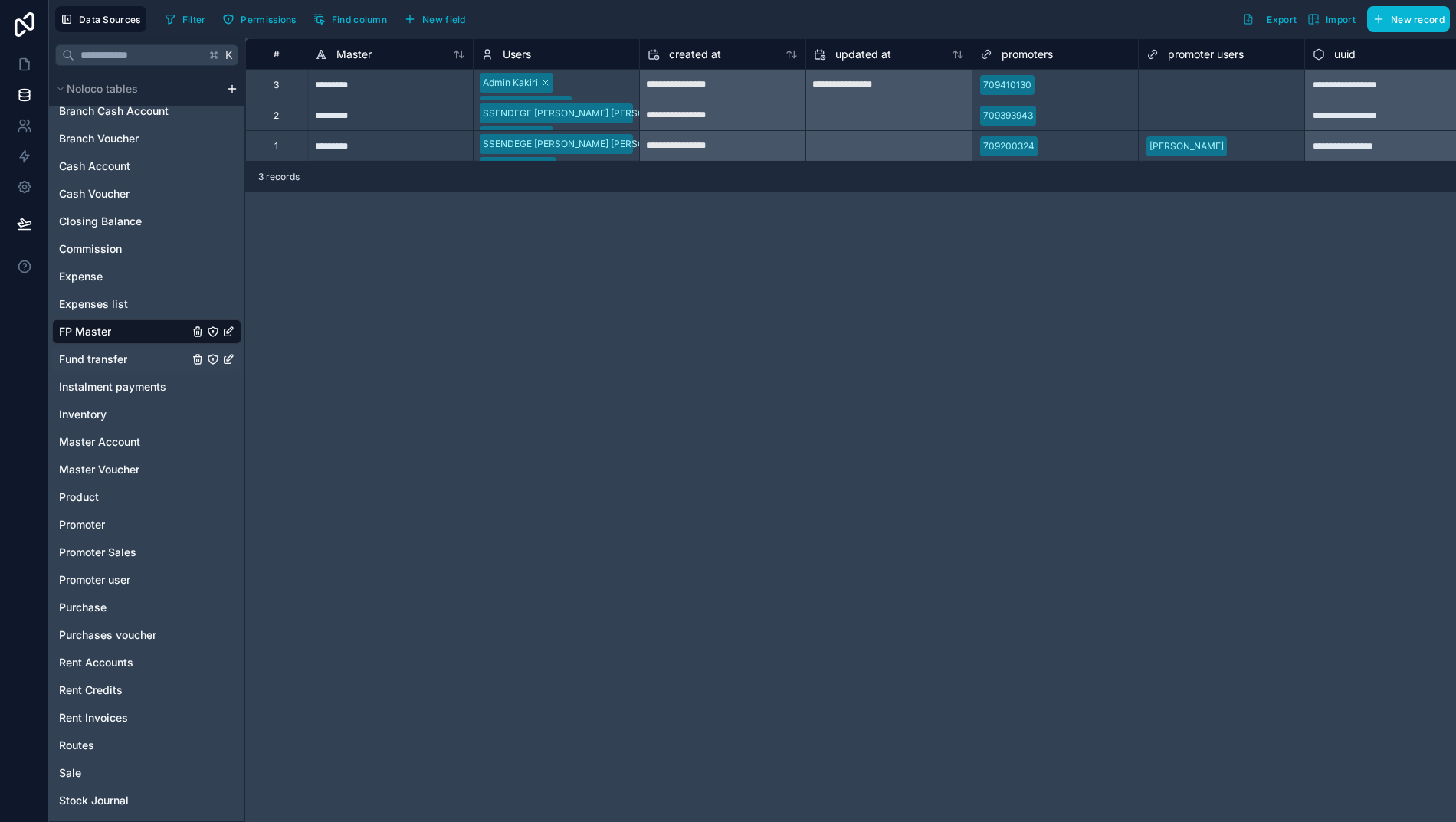
click at [85, 360] on span "Fund transfer" at bounding box center [93, 359] width 68 height 15
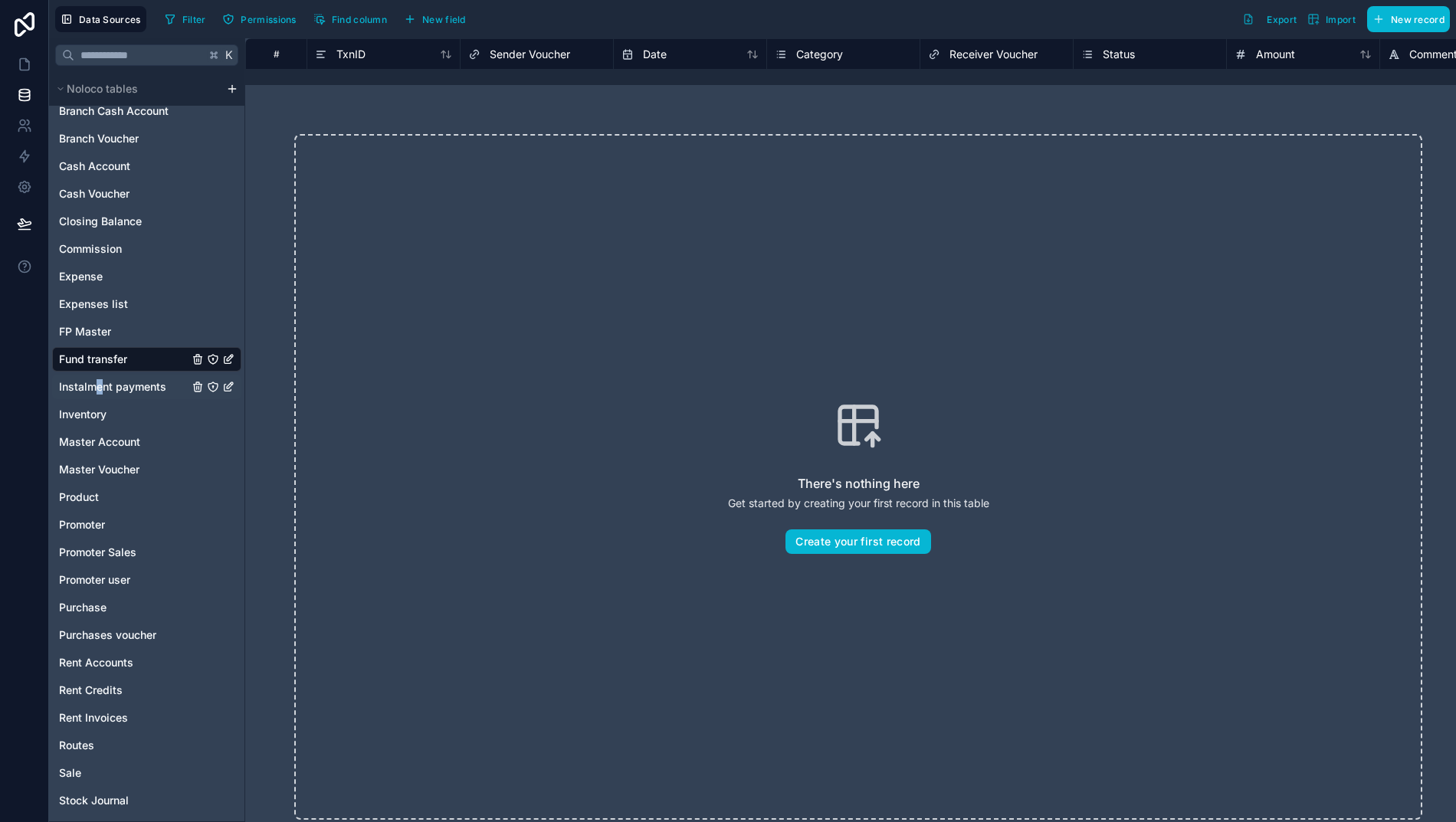
click at [90, 387] on span "Instalment payments" at bounding box center [113, 387] width 107 height 15
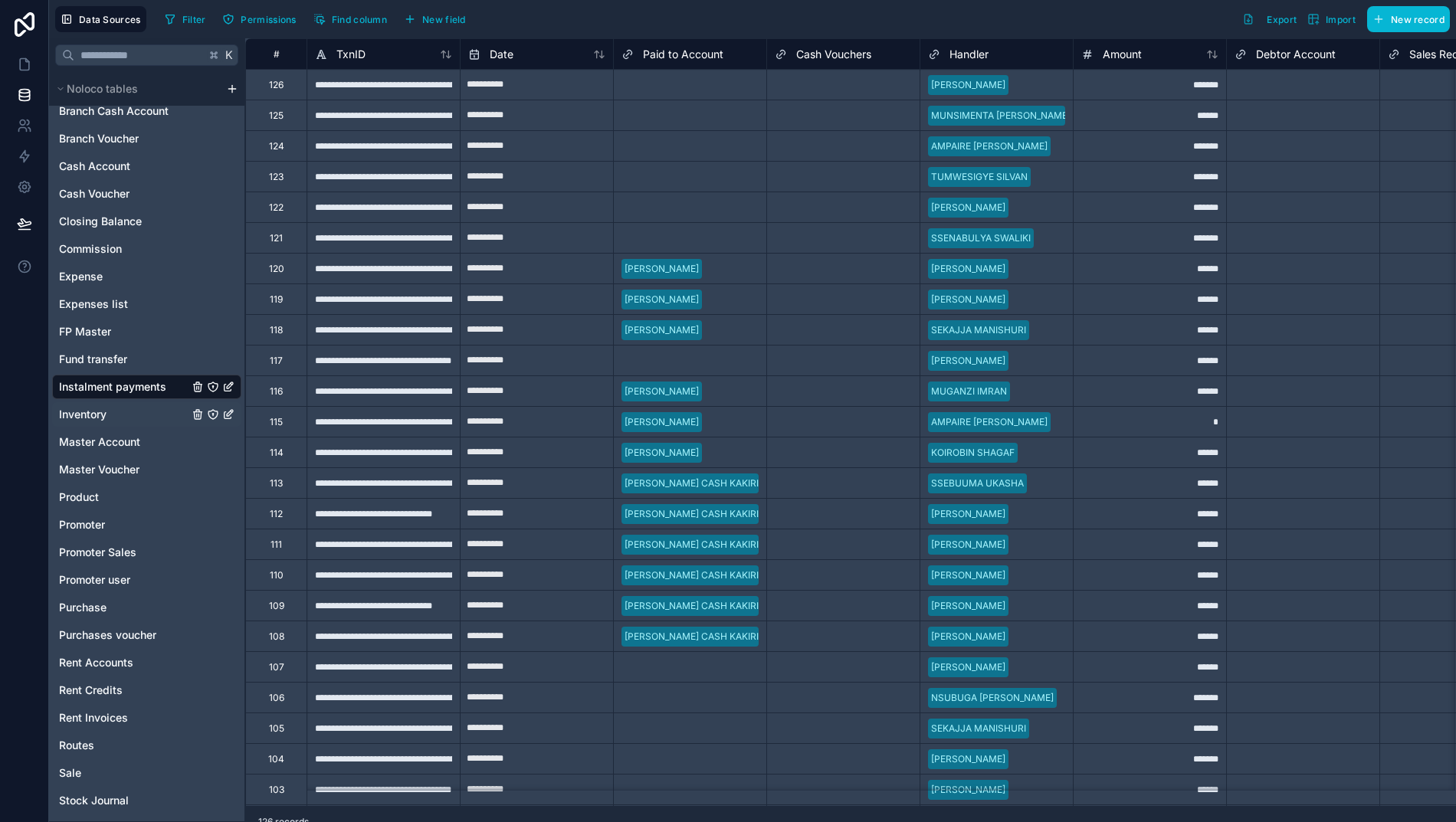
click at [72, 411] on span "Inventory" at bounding box center [82, 414] width 47 height 15
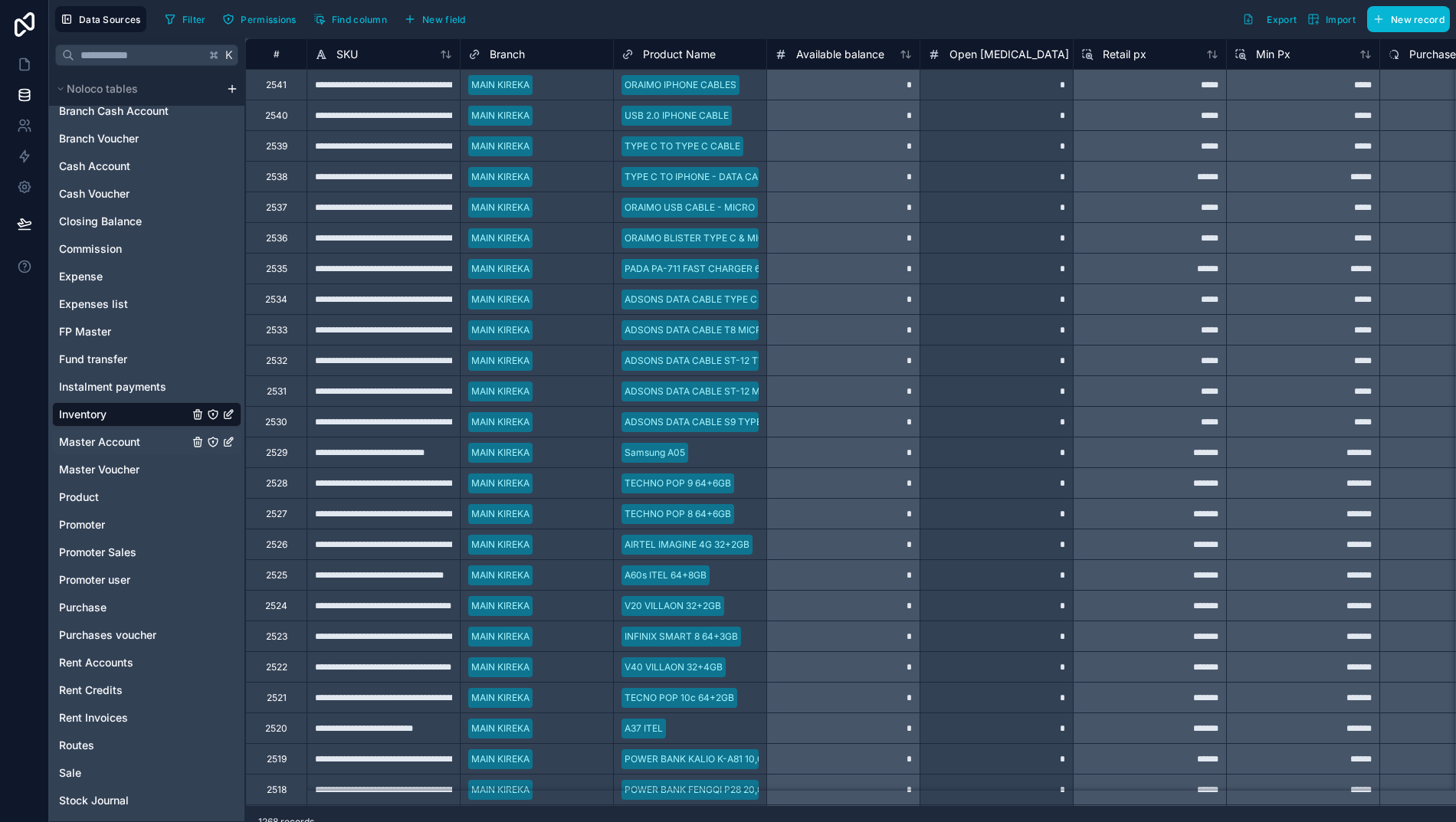
click at [90, 445] on span "Master Account" at bounding box center [99, 441] width 81 height 15
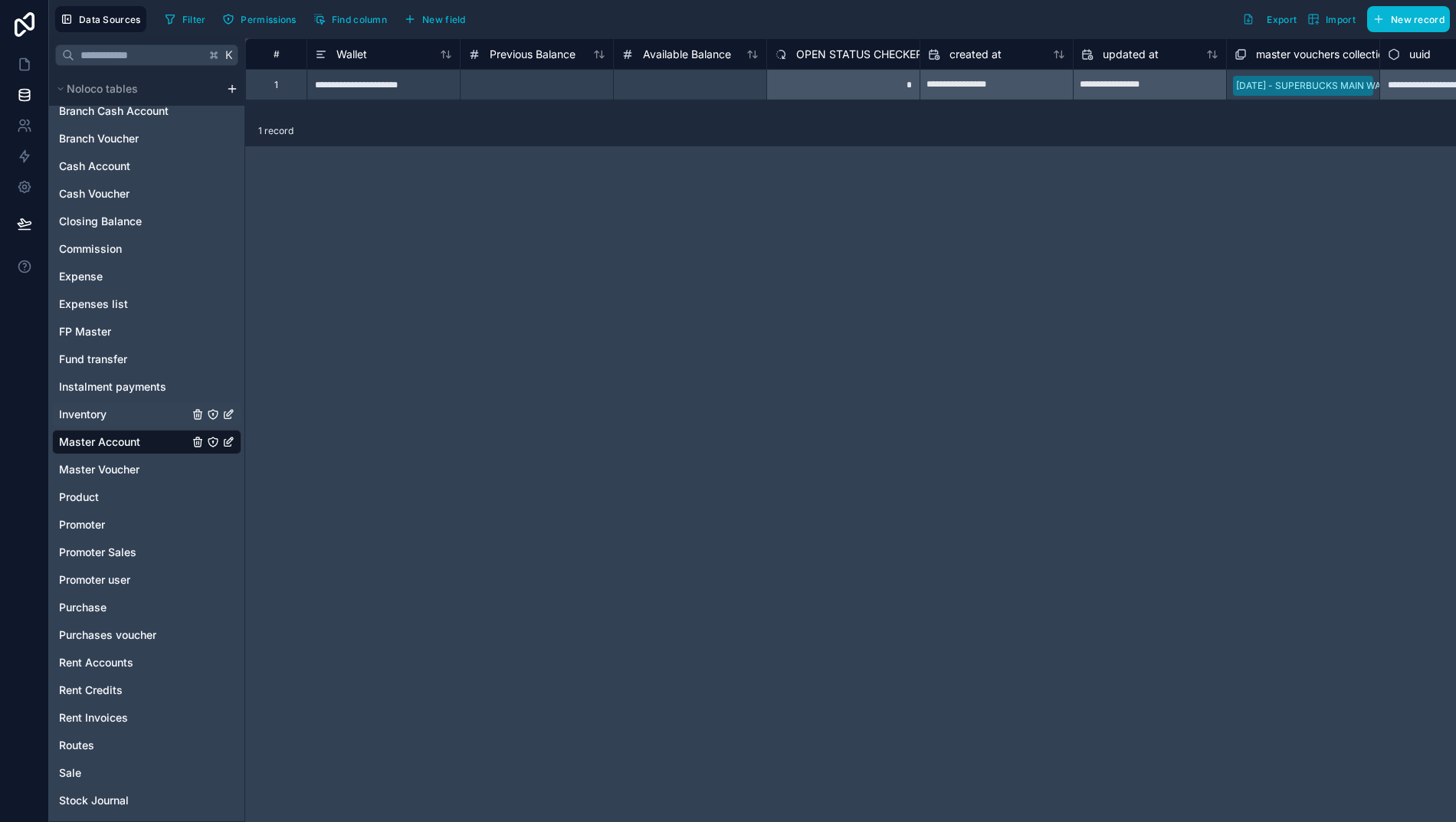
click at [81, 412] on span "Inventory" at bounding box center [82, 414] width 47 height 15
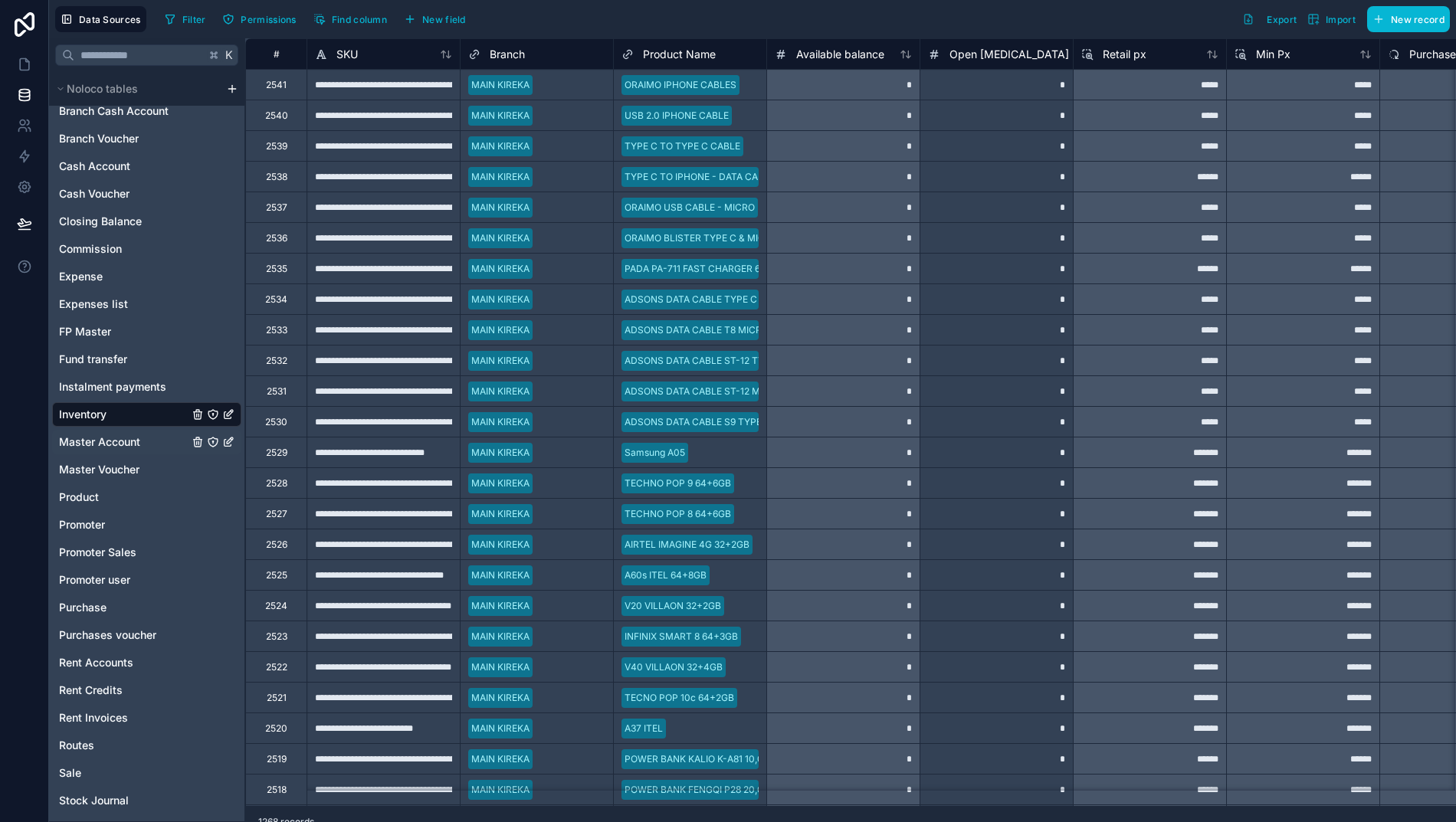
click at [82, 437] on span "Master Account" at bounding box center [99, 441] width 81 height 15
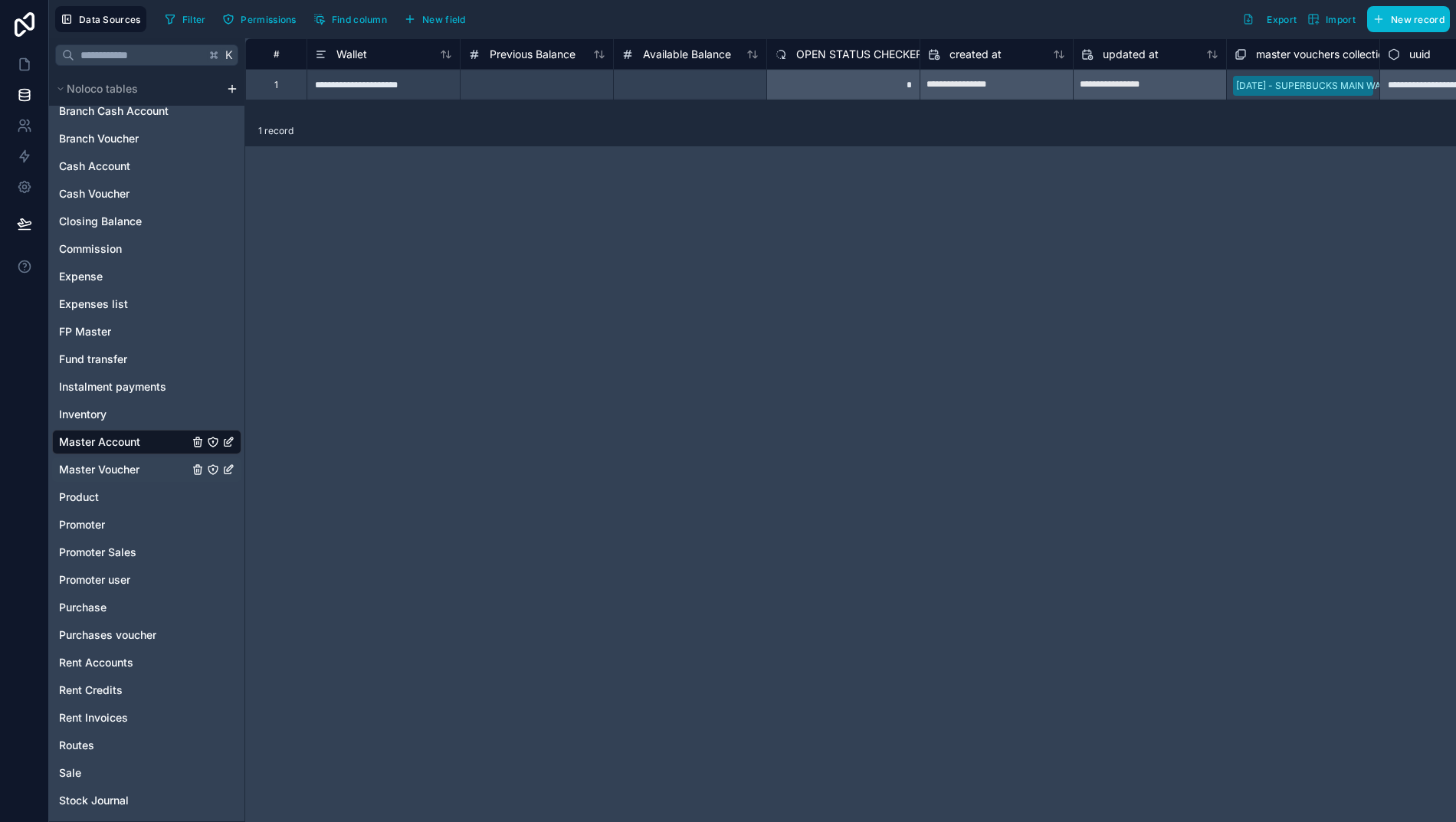
click at [91, 470] on span "Master Voucher" at bounding box center [99, 469] width 81 height 15
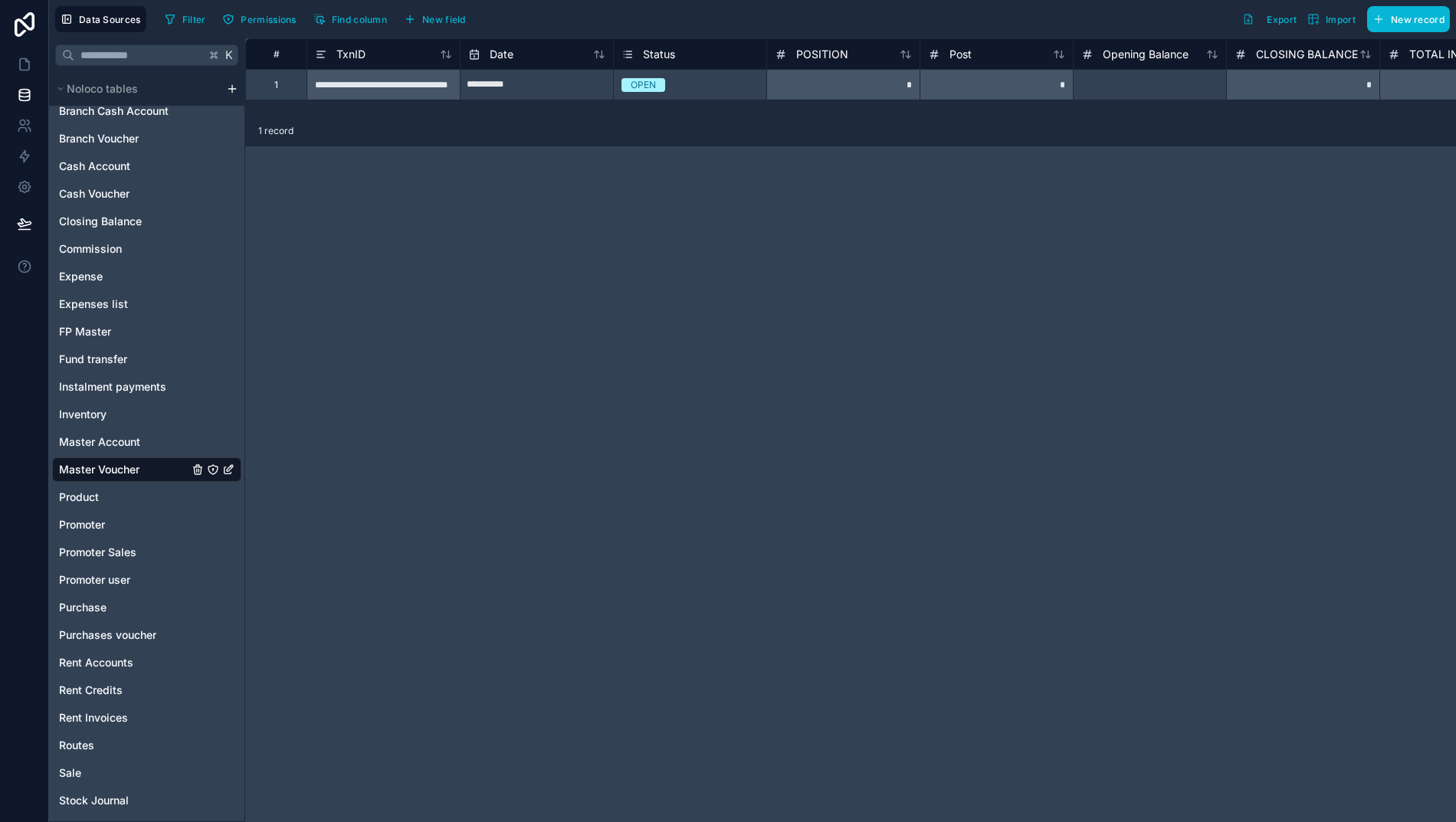
click at [337, 84] on div "**********" at bounding box center [382, 84] width 153 height 30
click at [373, 149] on div "Delete row" at bounding box center [375, 148] width 78 height 17
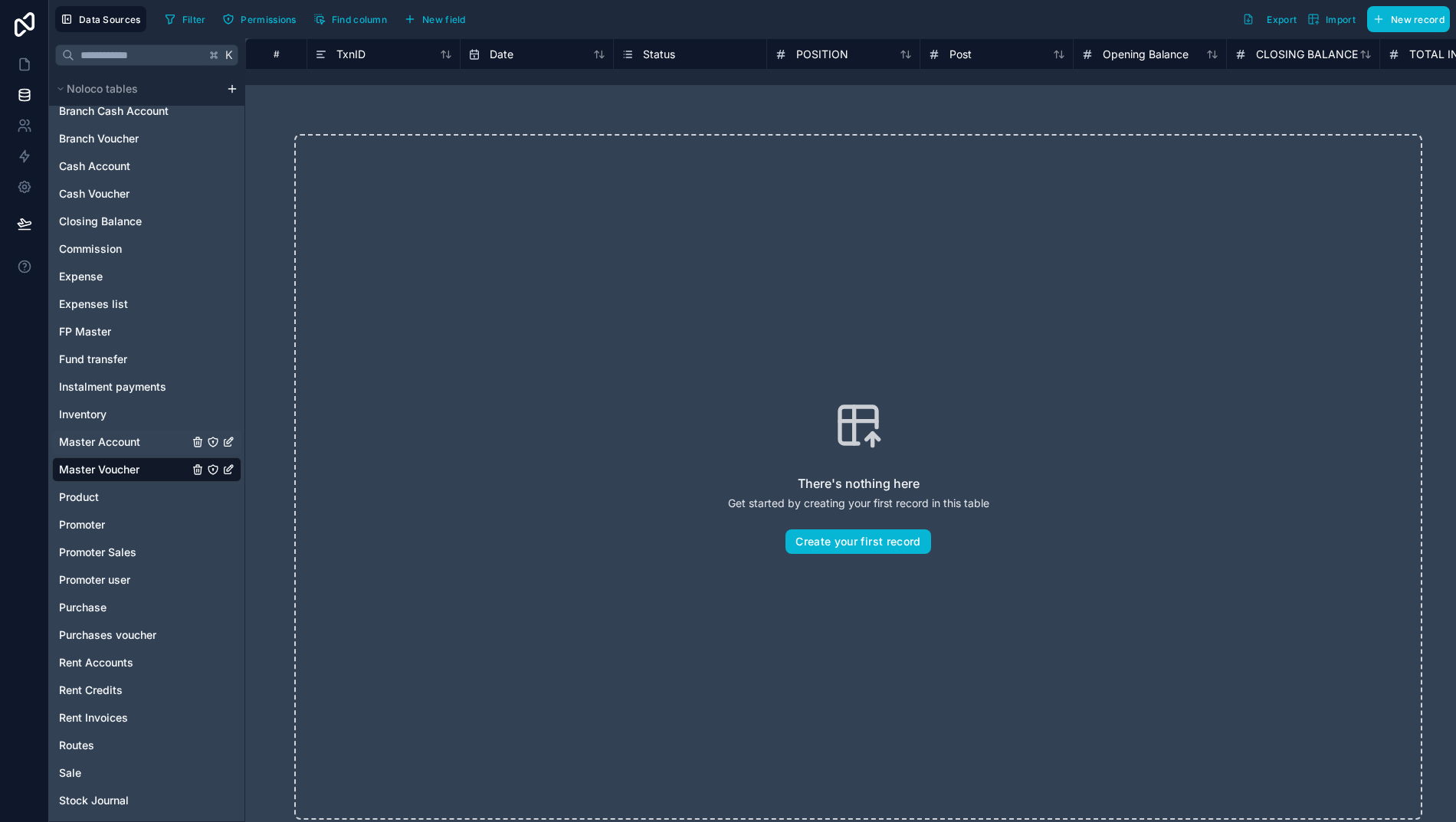
click at [102, 441] on span "Master Account" at bounding box center [99, 441] width 81 height 15
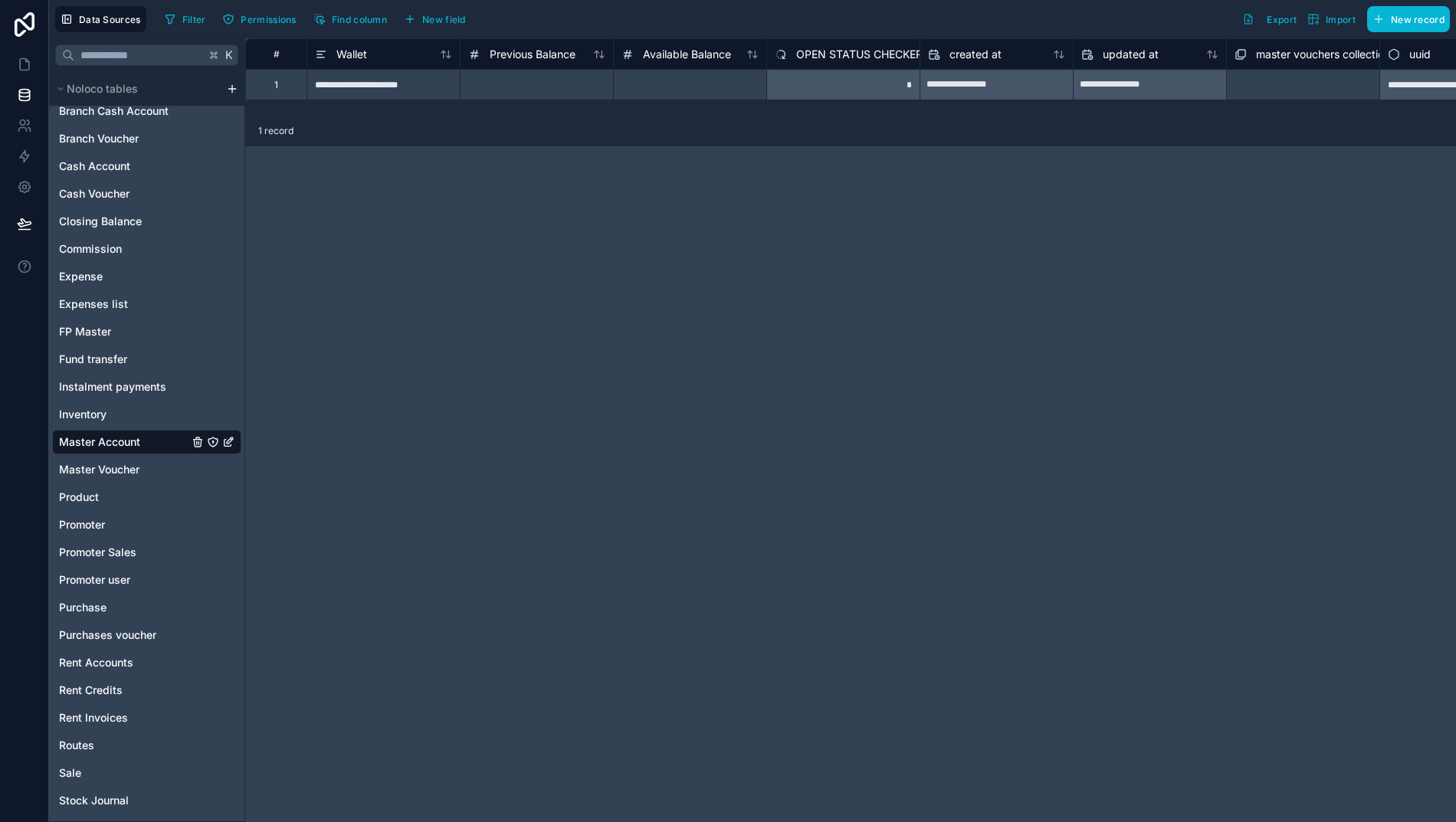
click at [666, 81] on div at bounding box center [689, 84] width 153 height 30
click at [577, 82] on div at bounding box center [535, 84] width 153 height 30
click at [669, 83] on div at bounding box center [689, 84] width 153 height 30
click at [818, 236] on div "**********" at bounding box center [858, 430] width 1226 height 783
click at [81, 469] on span "Master Voucher" at bounding box center [99, 469] width 81 height 15
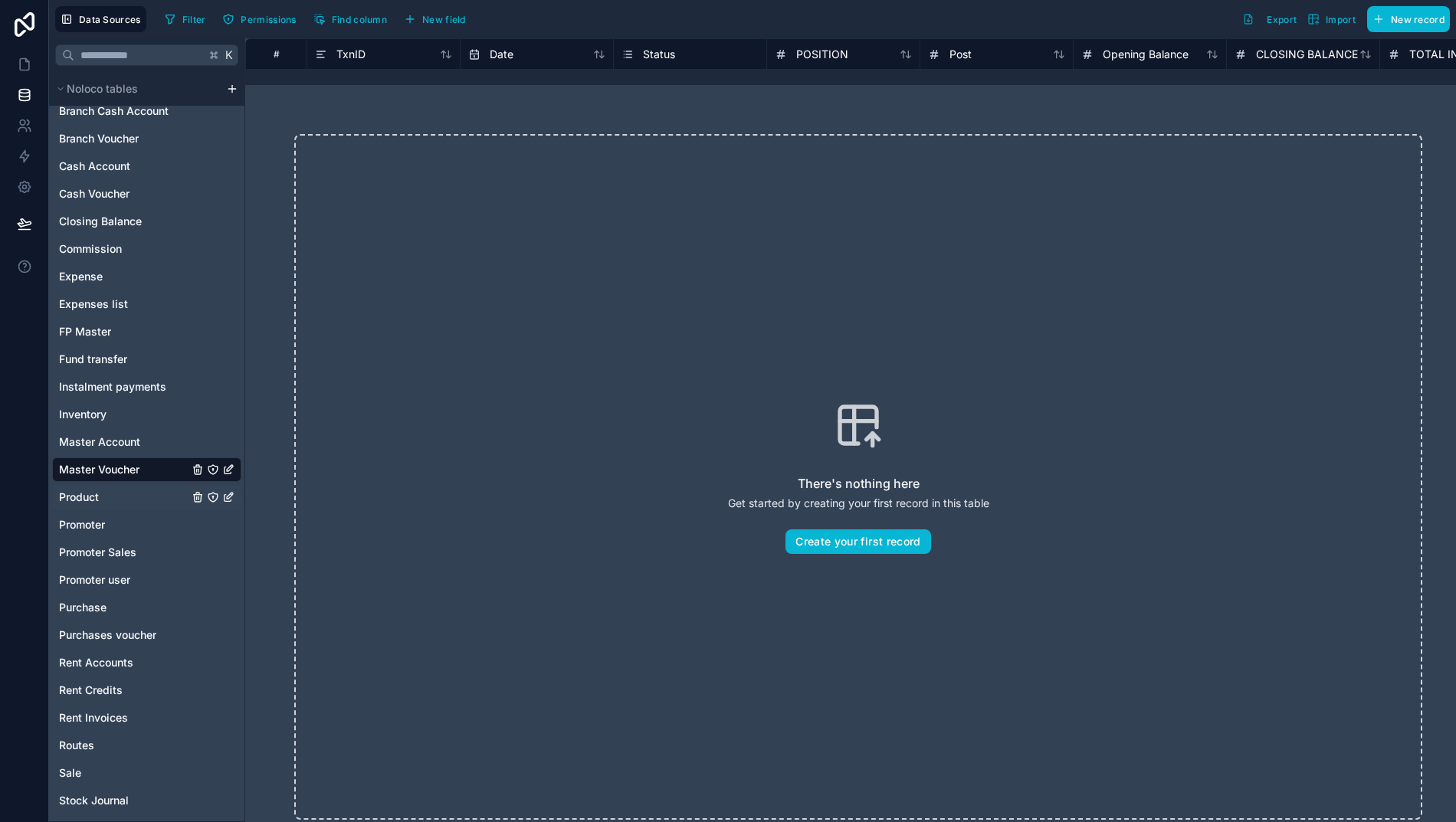
click at [81, 502] on span "Product" at bounding box center [79, 497] width 39 height 15
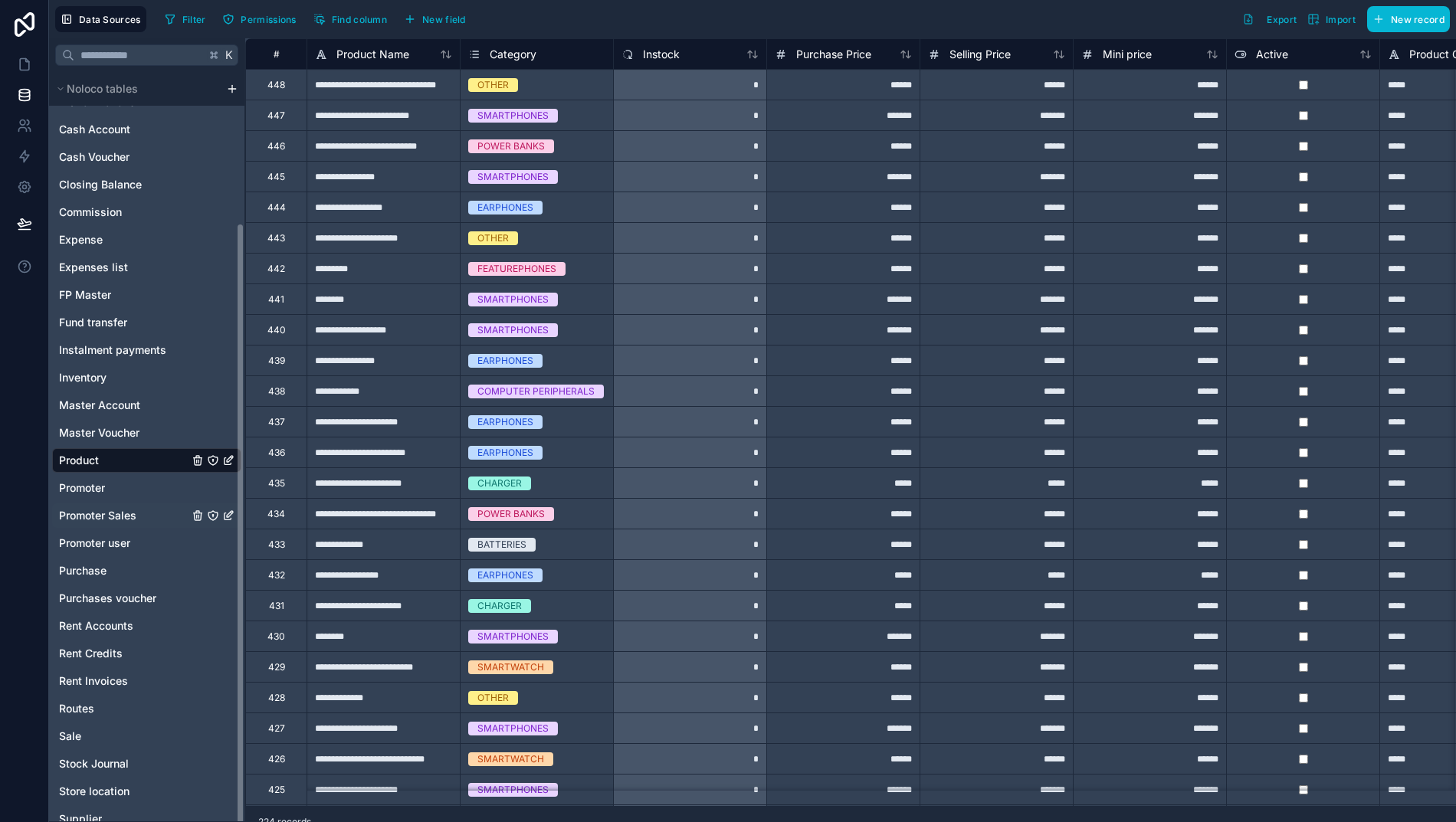
scroll to position [188, 0]
click at [84, 494] on span "Promoter" at bounding box center [81, 487] width 46 height 15
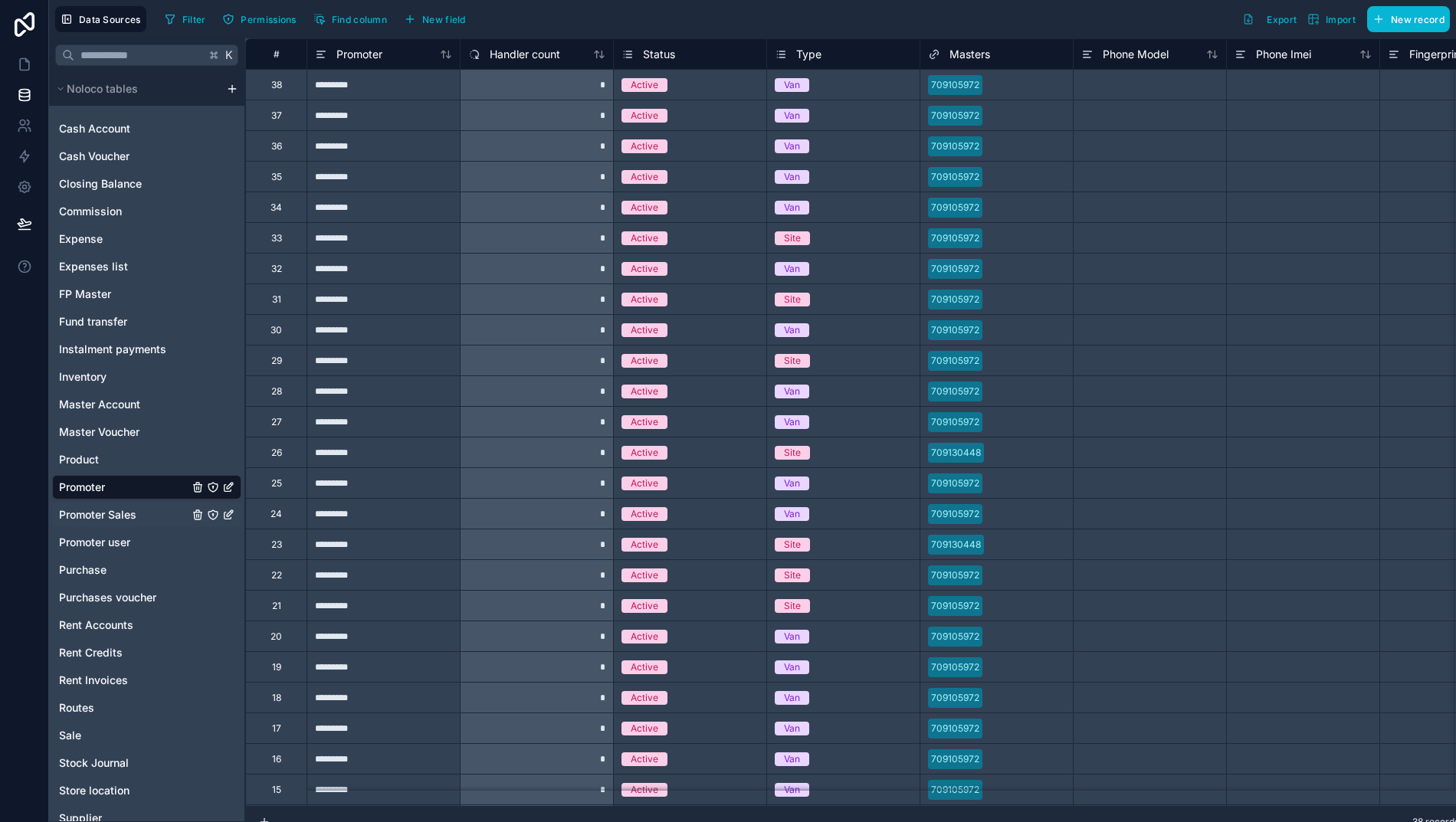
click at [83, 517] on span "Promoter Sales" at bounding box center [98, 514] width 77 height 15
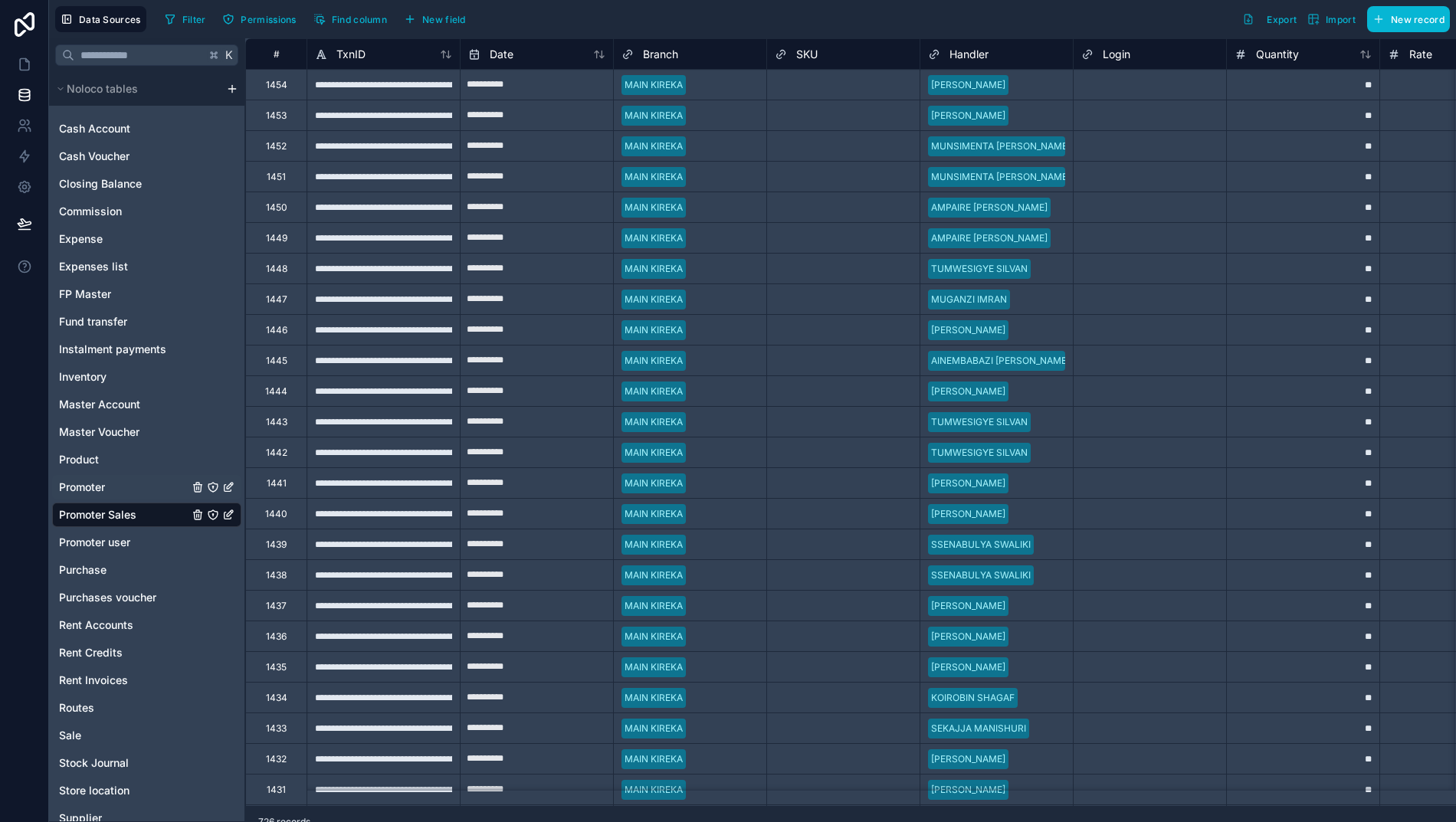
click at [79, 481] on span "Promoter" at bounding box center [81, 487] width 46 height 15
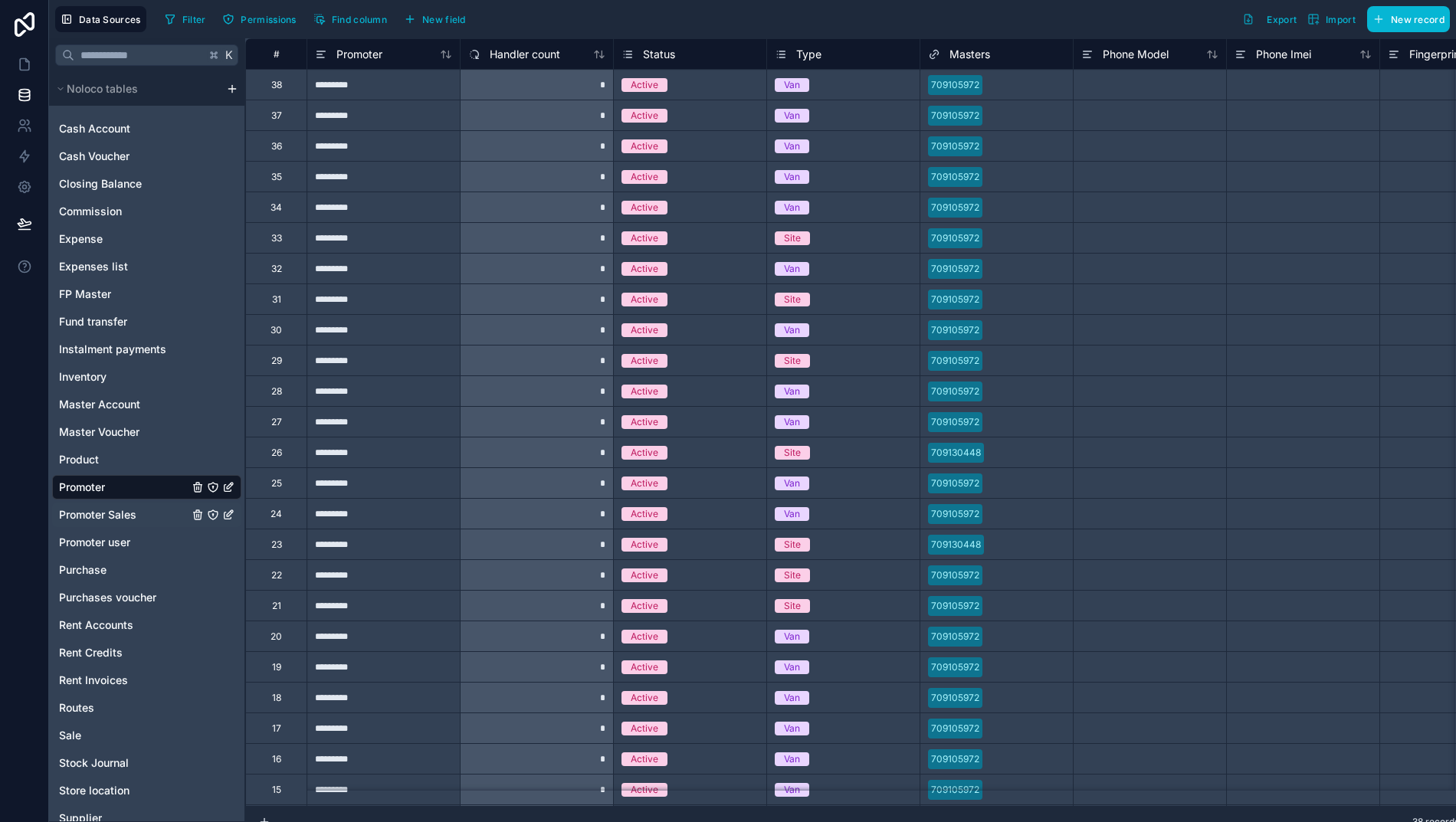
click at [104, 513] on span "Promoter Sales" at bounding box center [98, 514] width 77 height 15
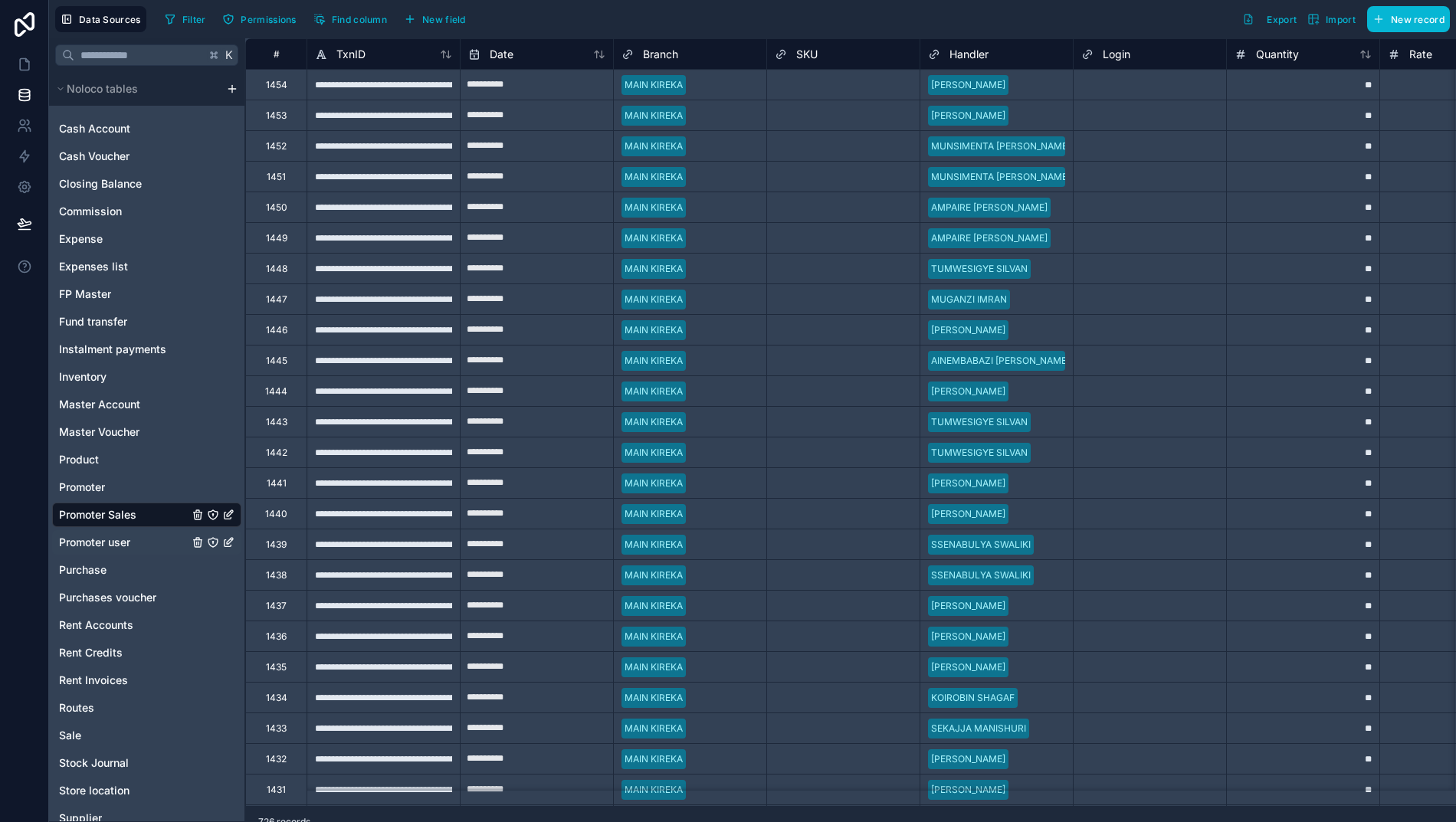
click at [85, 538] on span "Promoter user" at bounding box center [95, 542] width 72 height 15
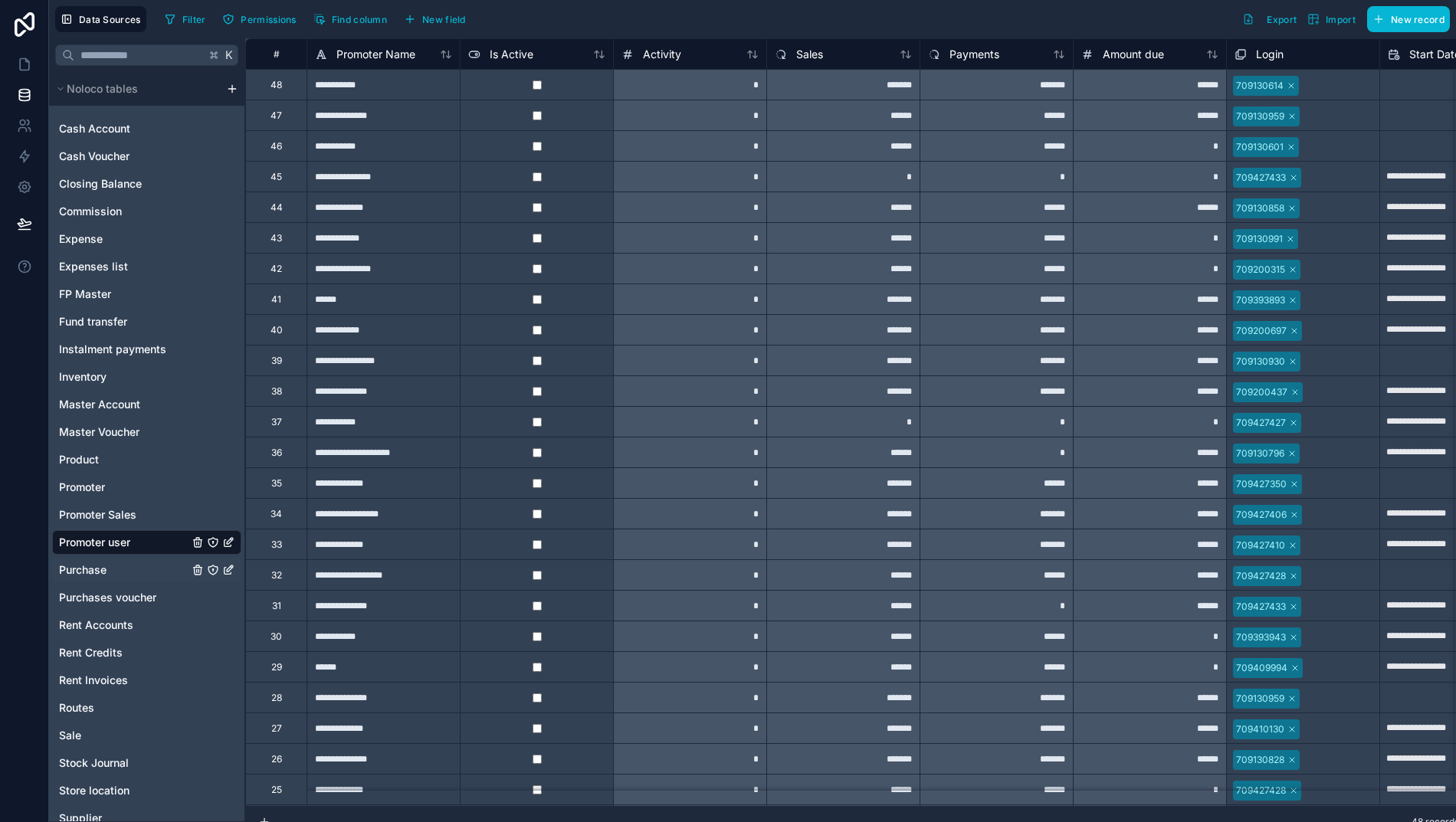
click at [76, 571] on span "Purchase" at bounding box center [82, 569] width 47 height 15
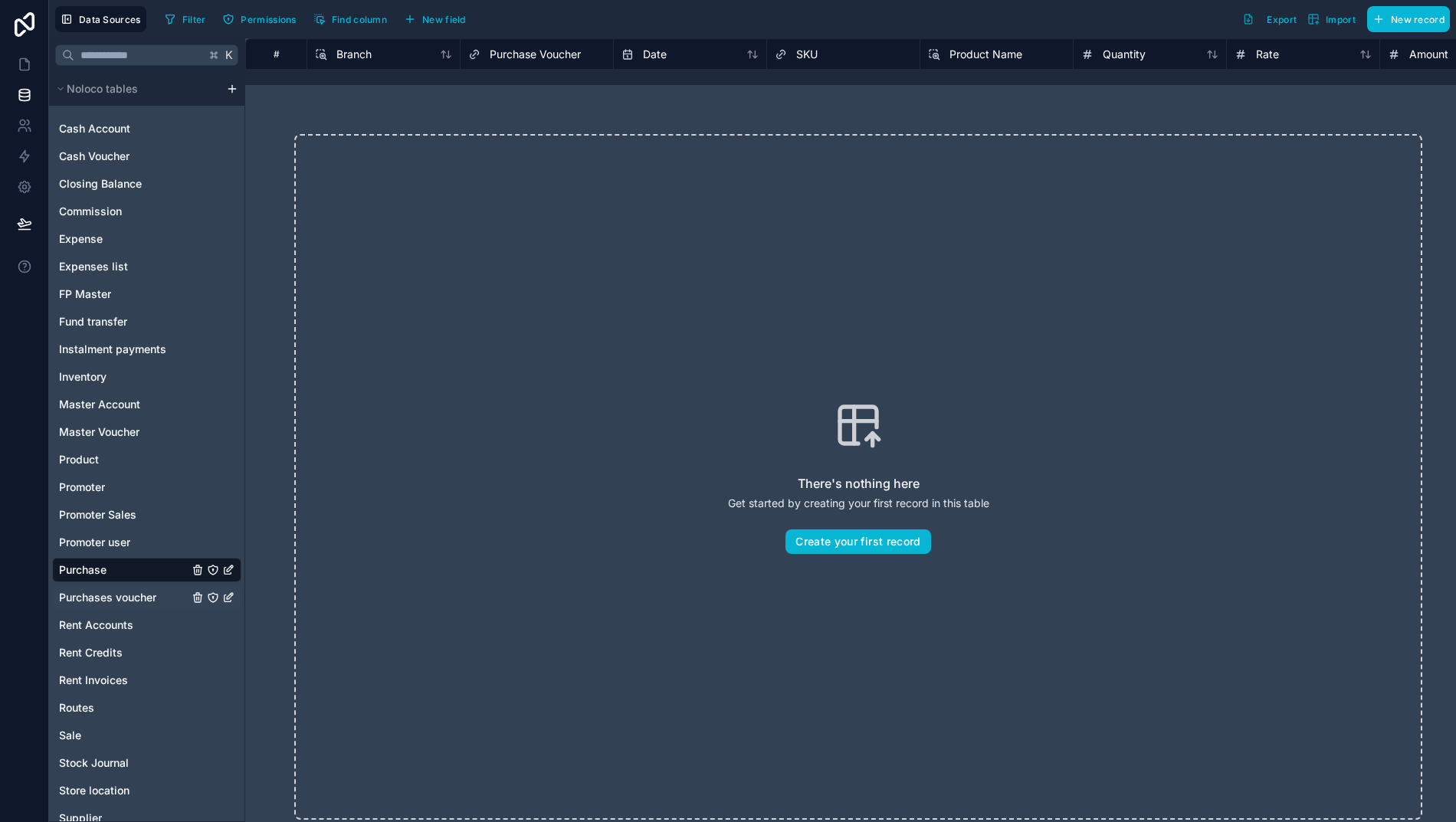
click at [88, 601] on span "Purchases voucher" at bounding box center [107, 597] width 98 height 15
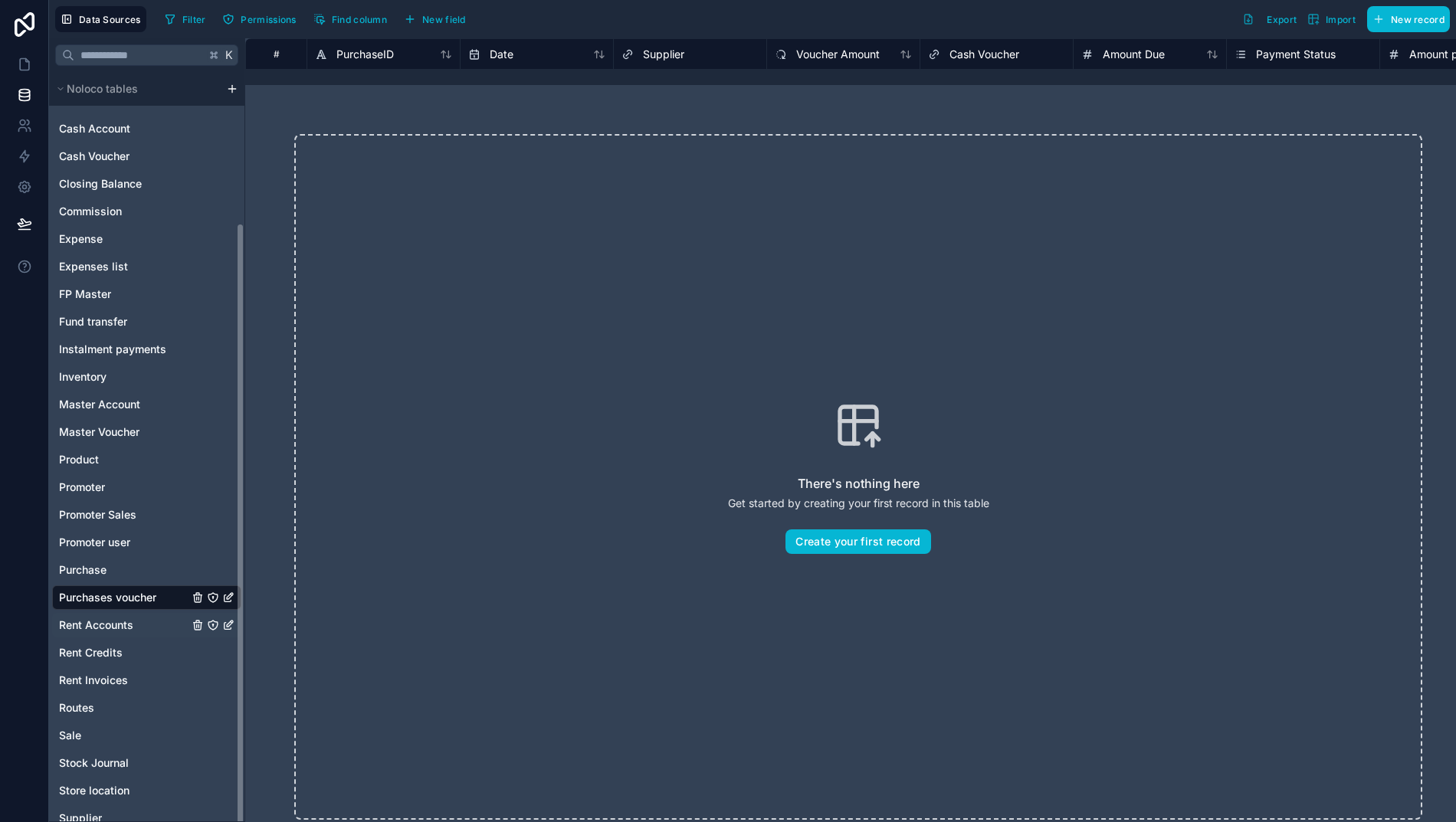
click at [66, 616] on div "Rent Accounts" at bounding box center [146, 624] width 189 height 24
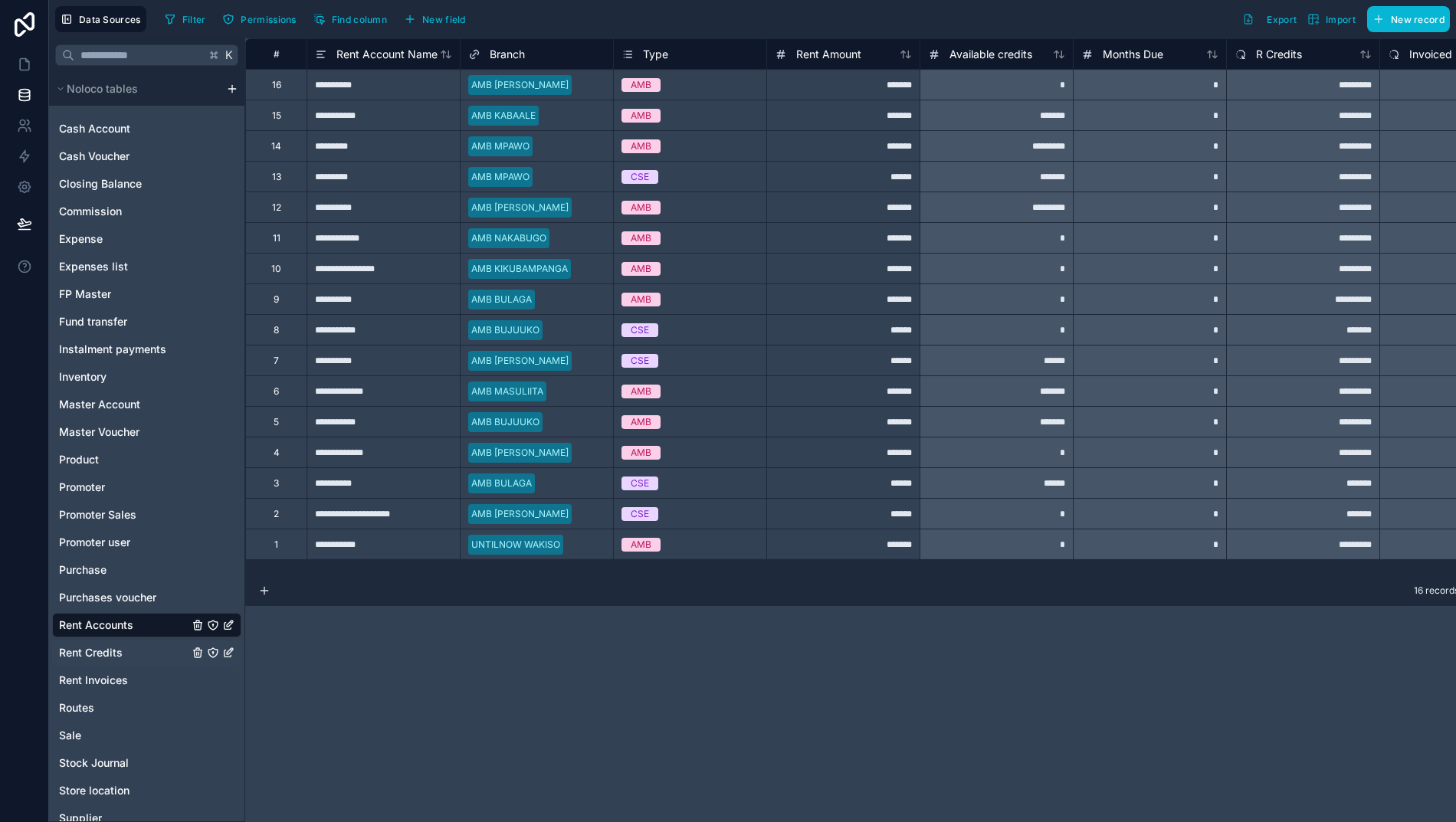
click at [97, 650] on span "Rent Credits" at bounding box center [90, 652] width 64 height 15
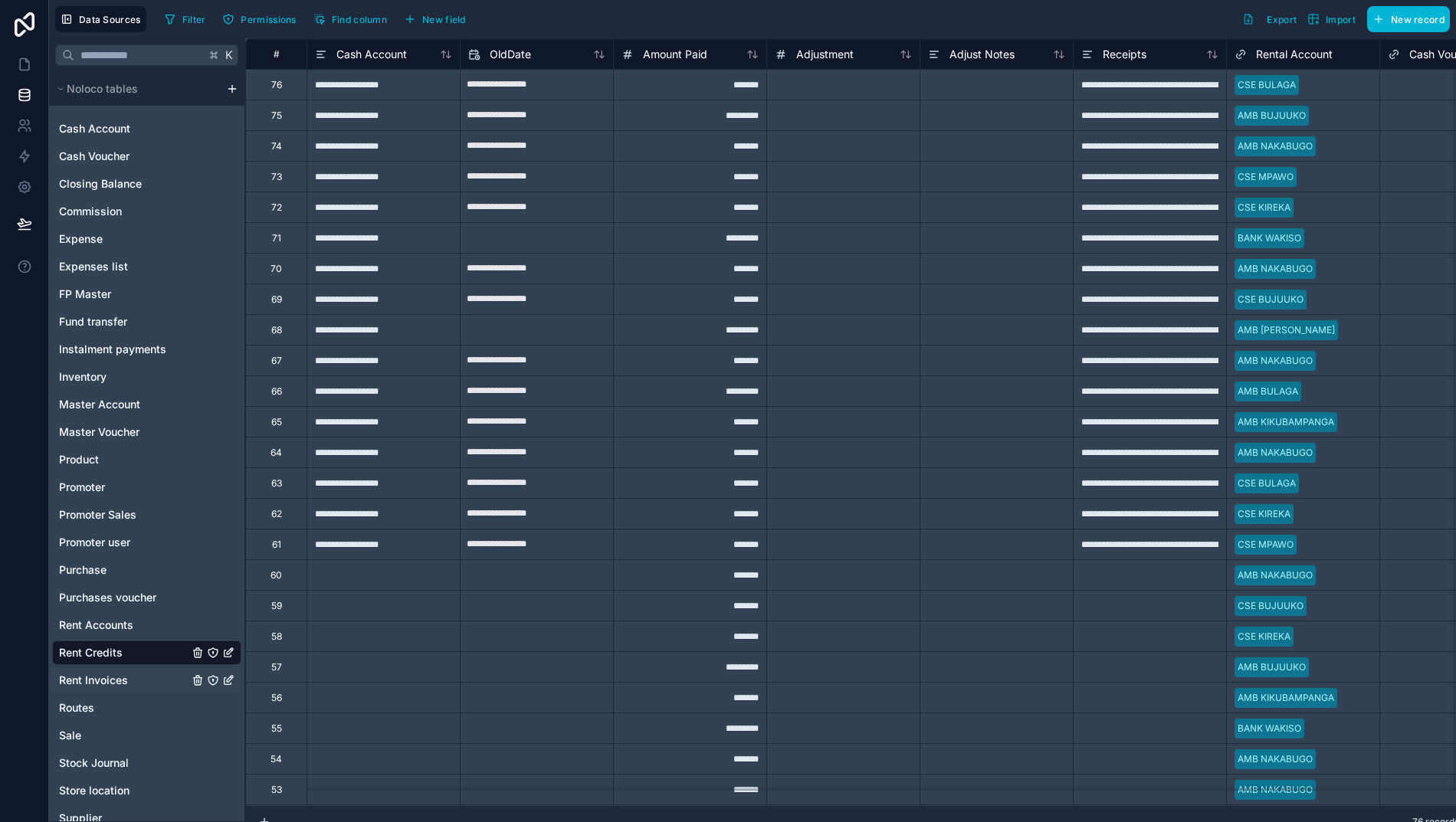
click at [96, 681] on span "Rent Invoices" at bounding box center [93, 680] width 69 height 15
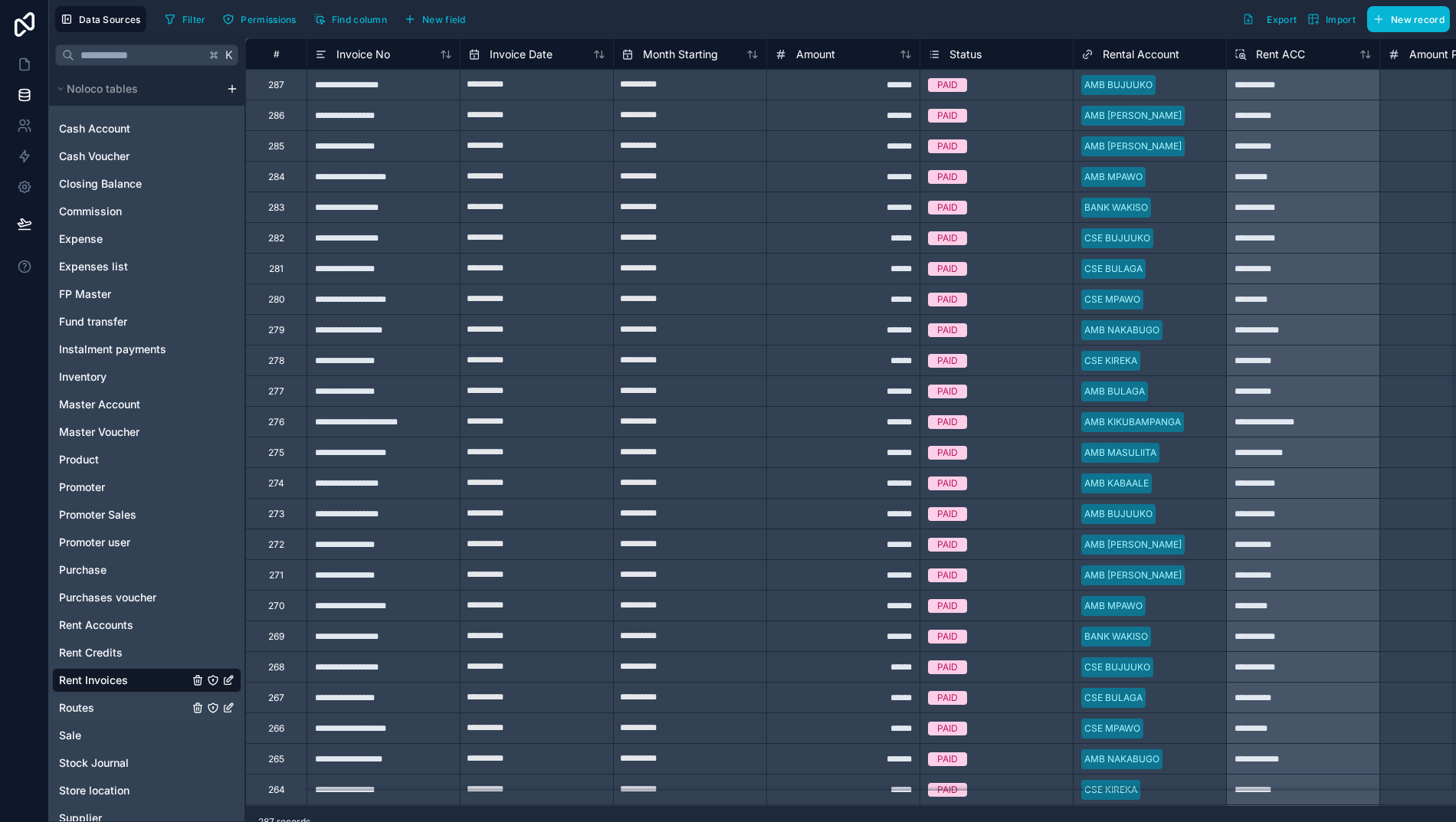
click at [65, 709] on span "Routes" at bounding box center [76, 707] width 35 height 15
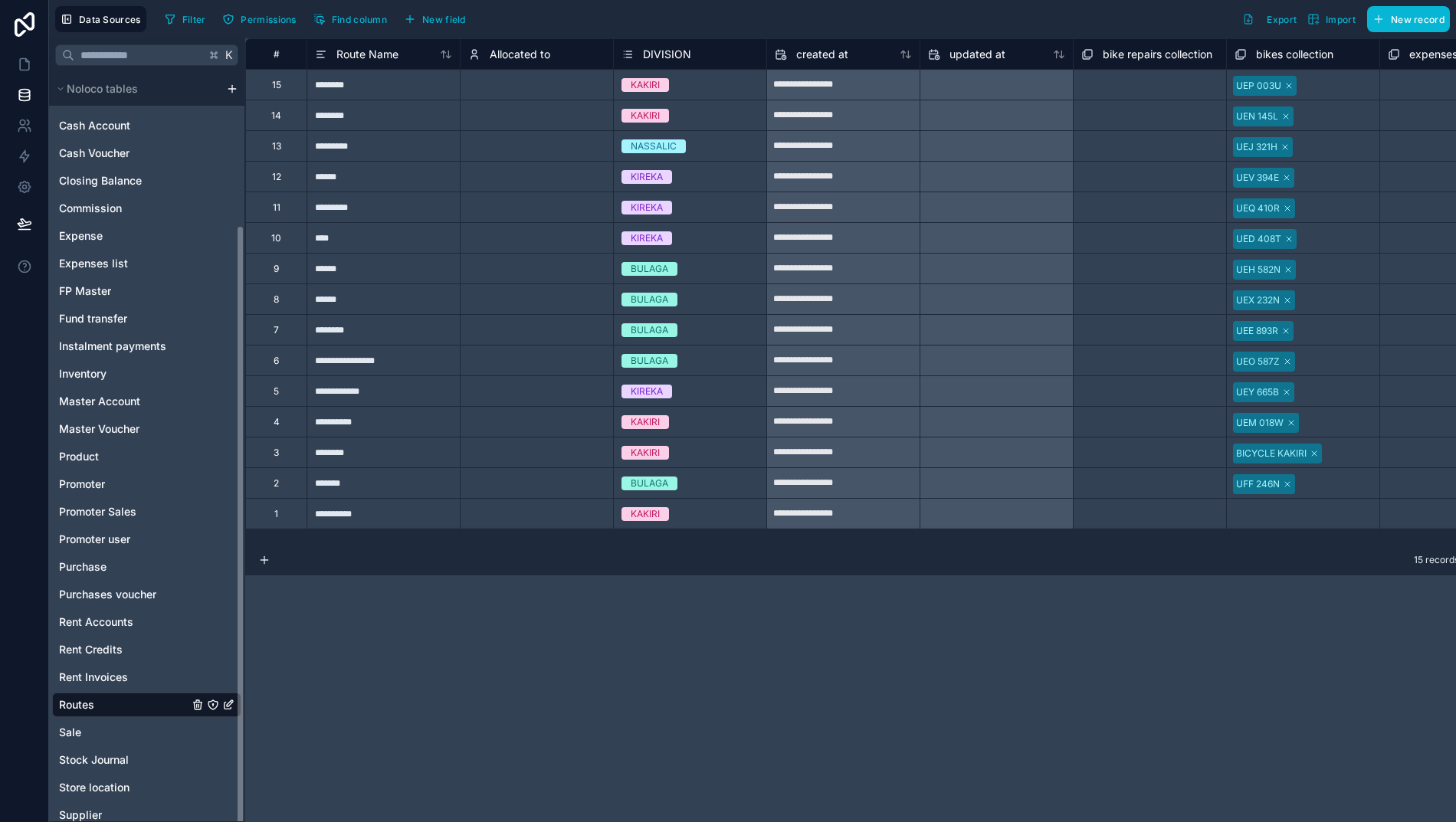
scroll to position [190, 0]
click at [72, 730] on span "Sale" at bounding box center [70, 733] width 22 height 15
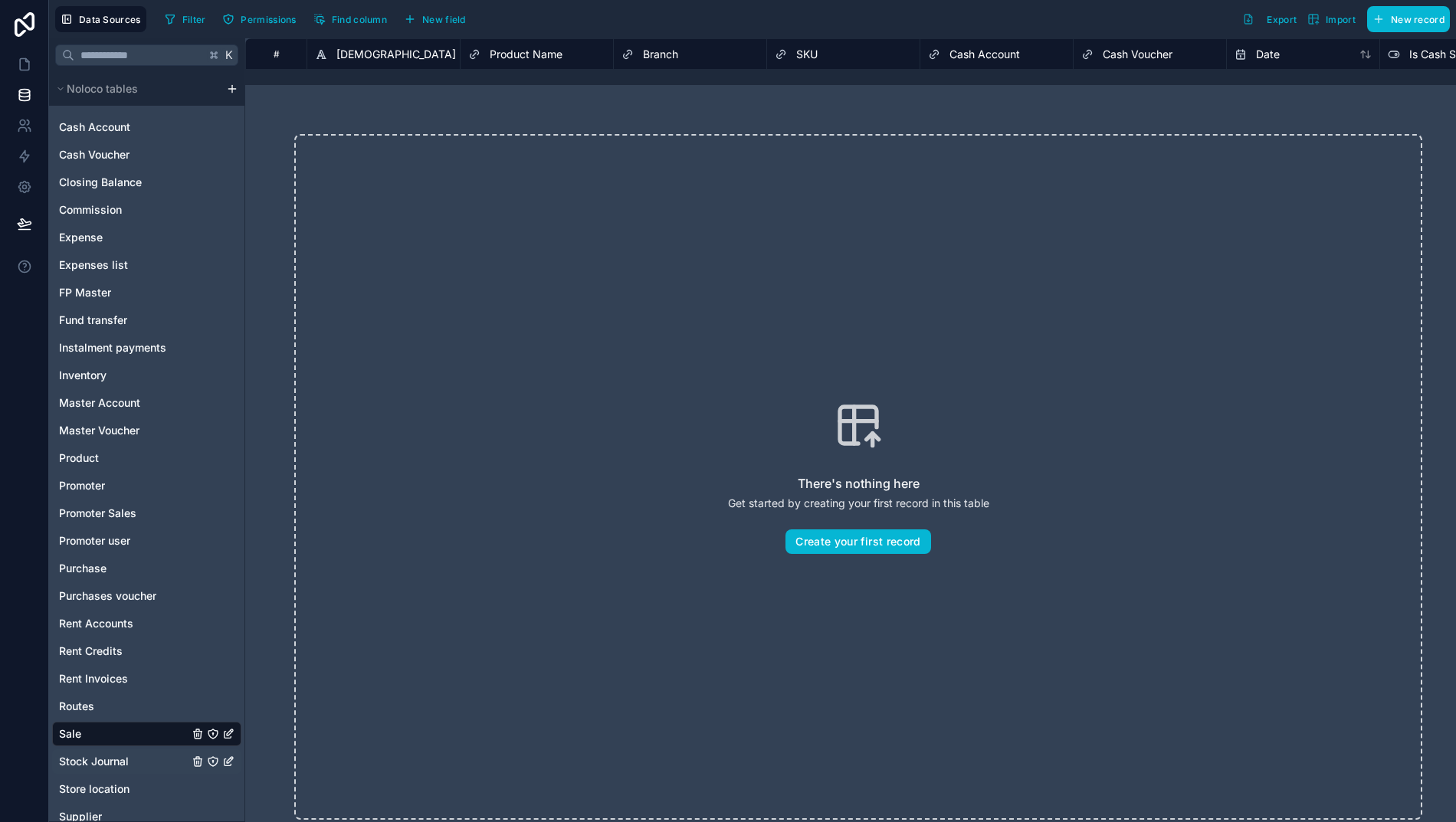
click at [93, 756] on span "Stock Journal" at bounding box center [94, 761] width 70 height 15
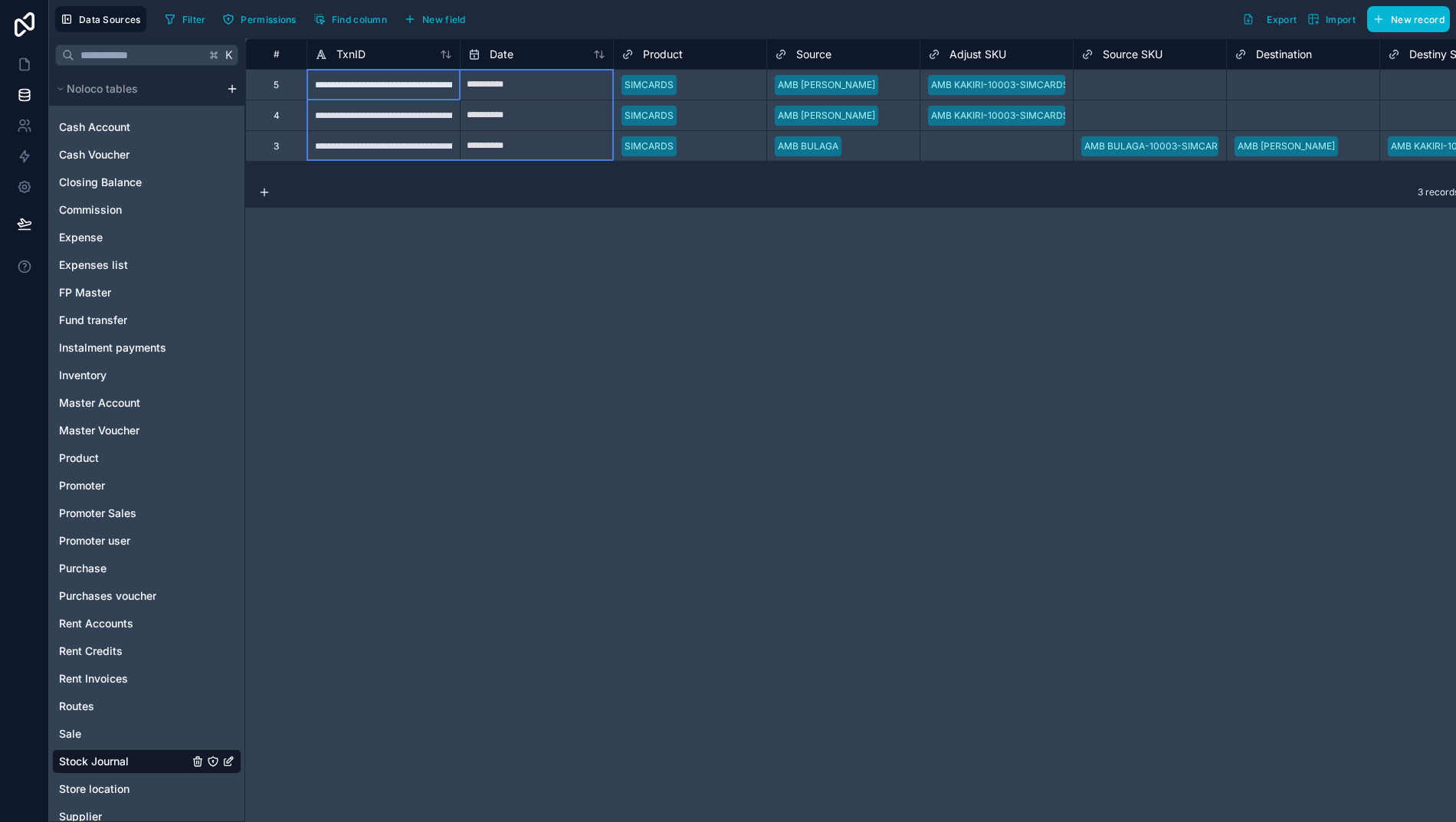
drag, startPoint x: 337, startPoint y: 86, endPoint x: 565, endPoint y: 157, distance: 238.8
click at [443, 167] on div "Delete rows 1 to 3" at bounding box center [458, 168] width 101 height 17
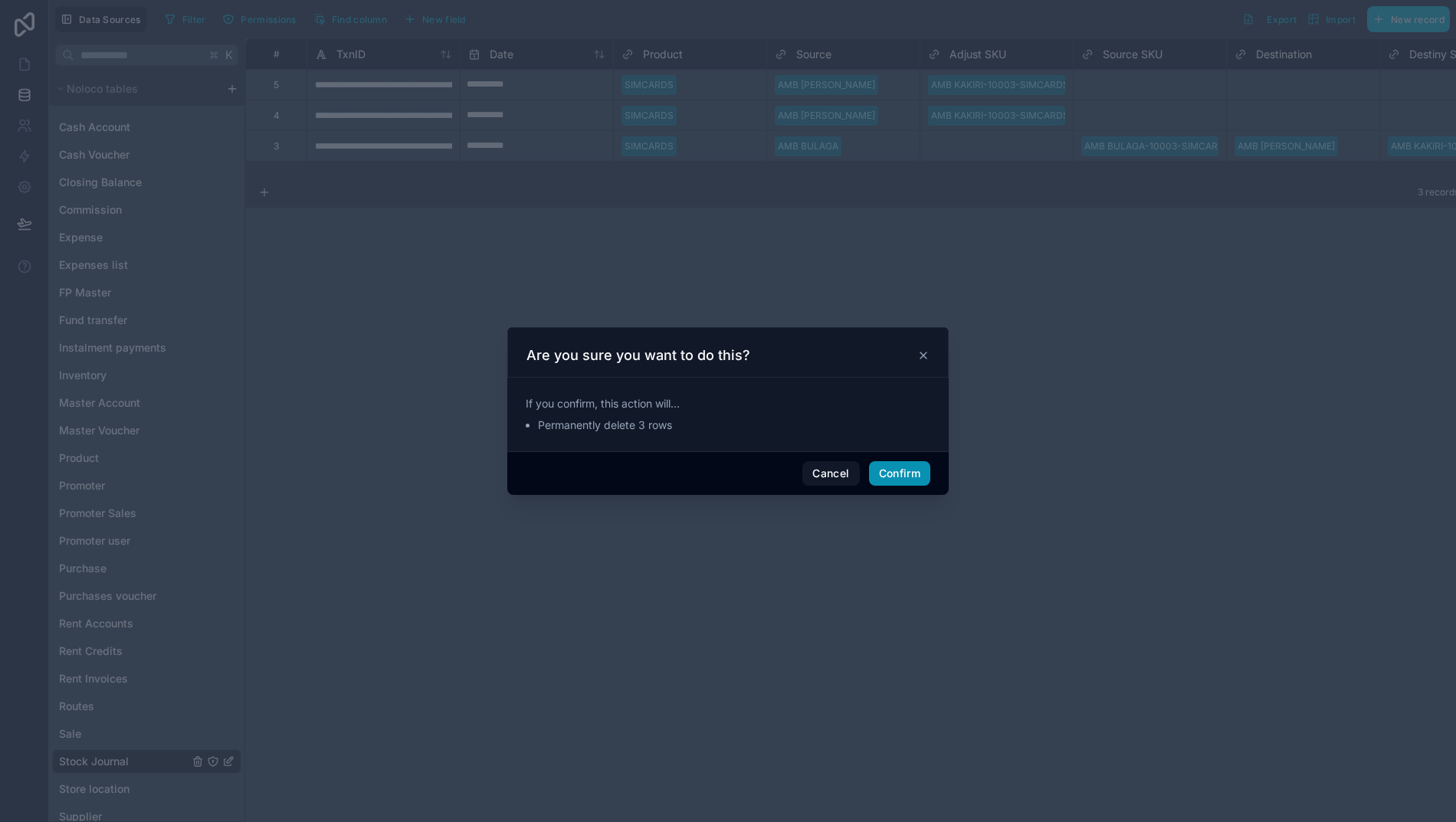
click at [882, 482] on button "Confirm" at bounding box center [899, 473] width 61 height 24
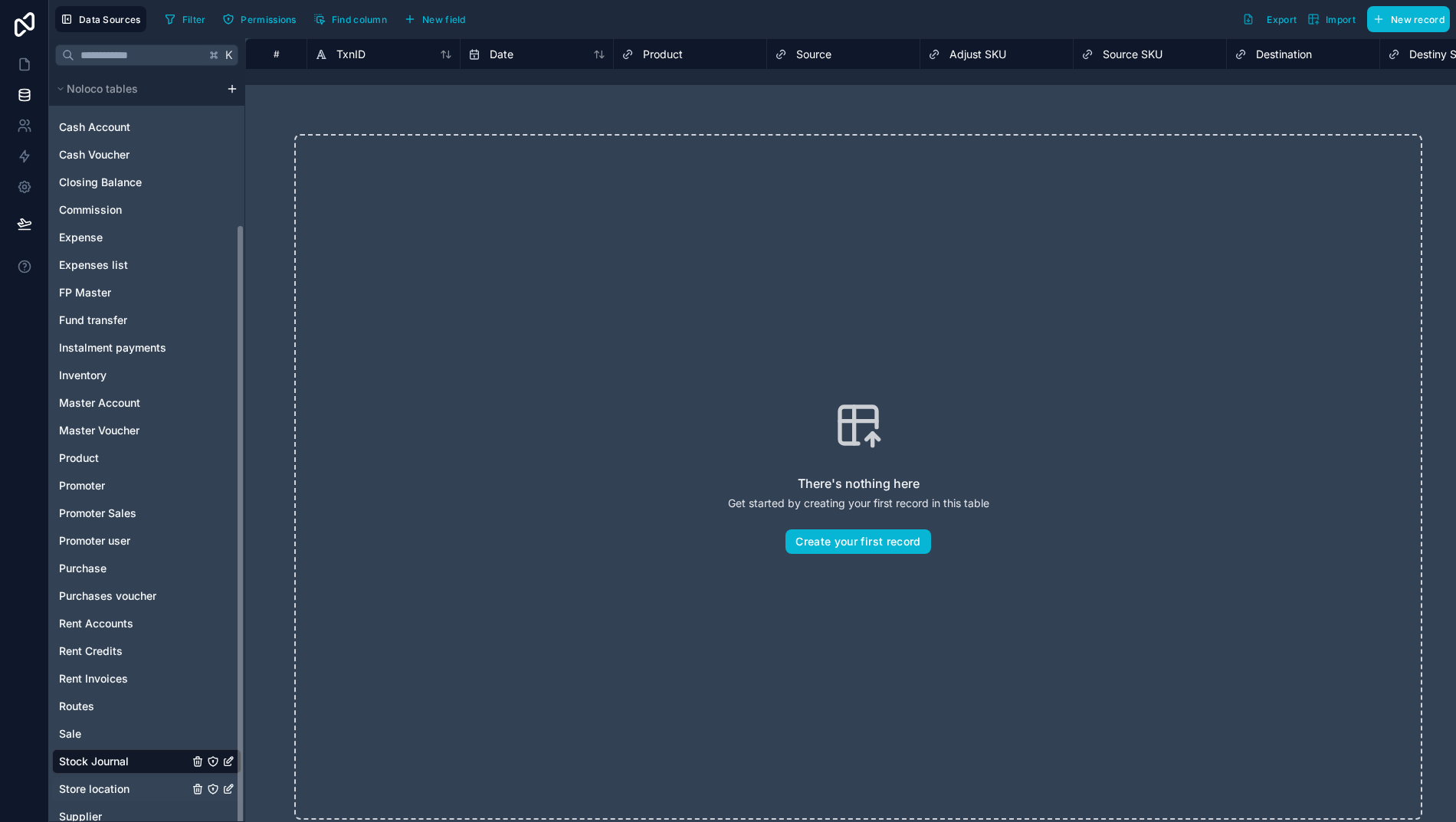
click at [85, 793] on span "Store location" at bounding box center [94, 789] width 71 height 15
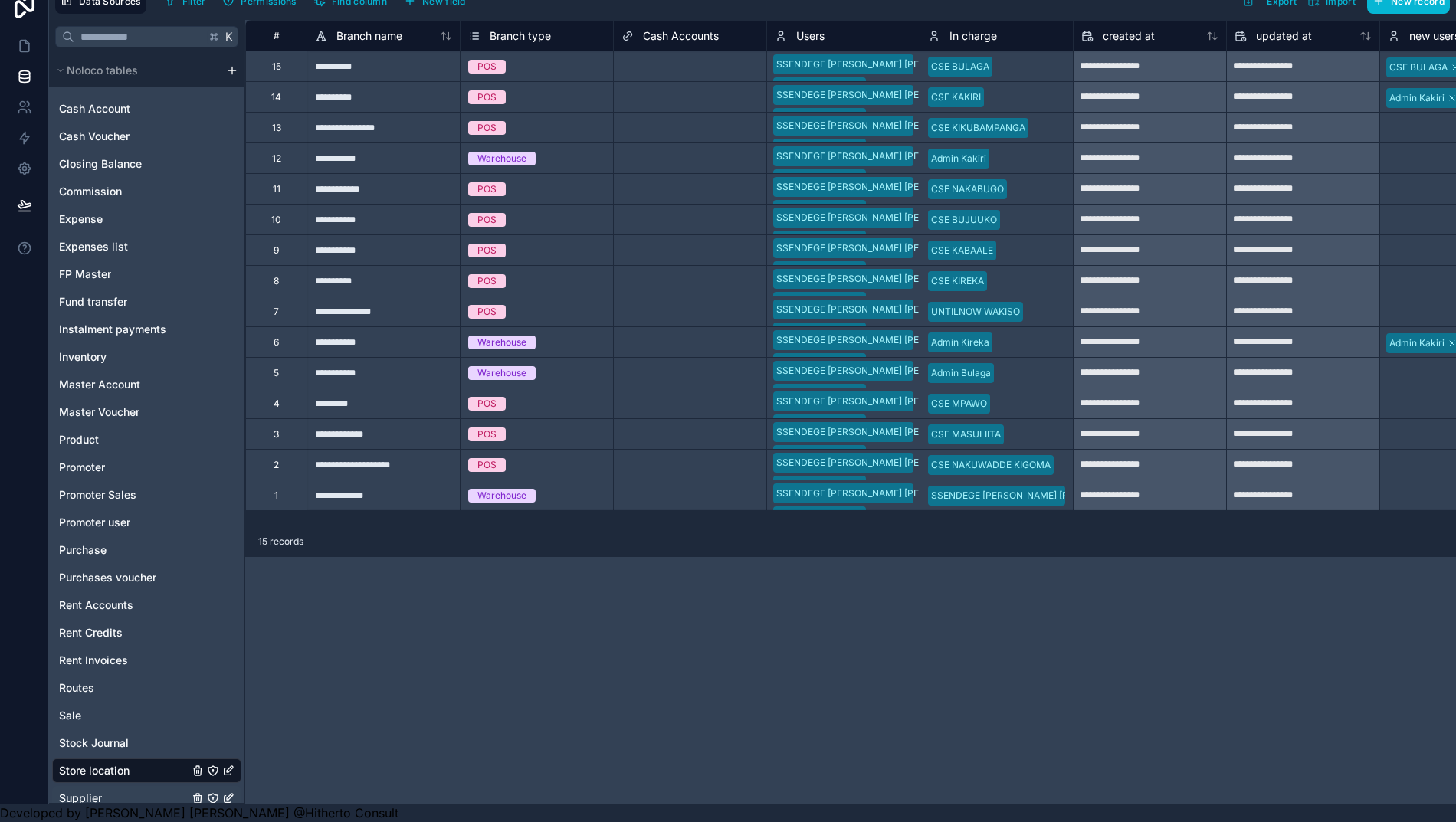
scroll to position [34, 8]
click at [83, 791] on span "Supplier" at bounding box center [81, 798] width 43 height 15
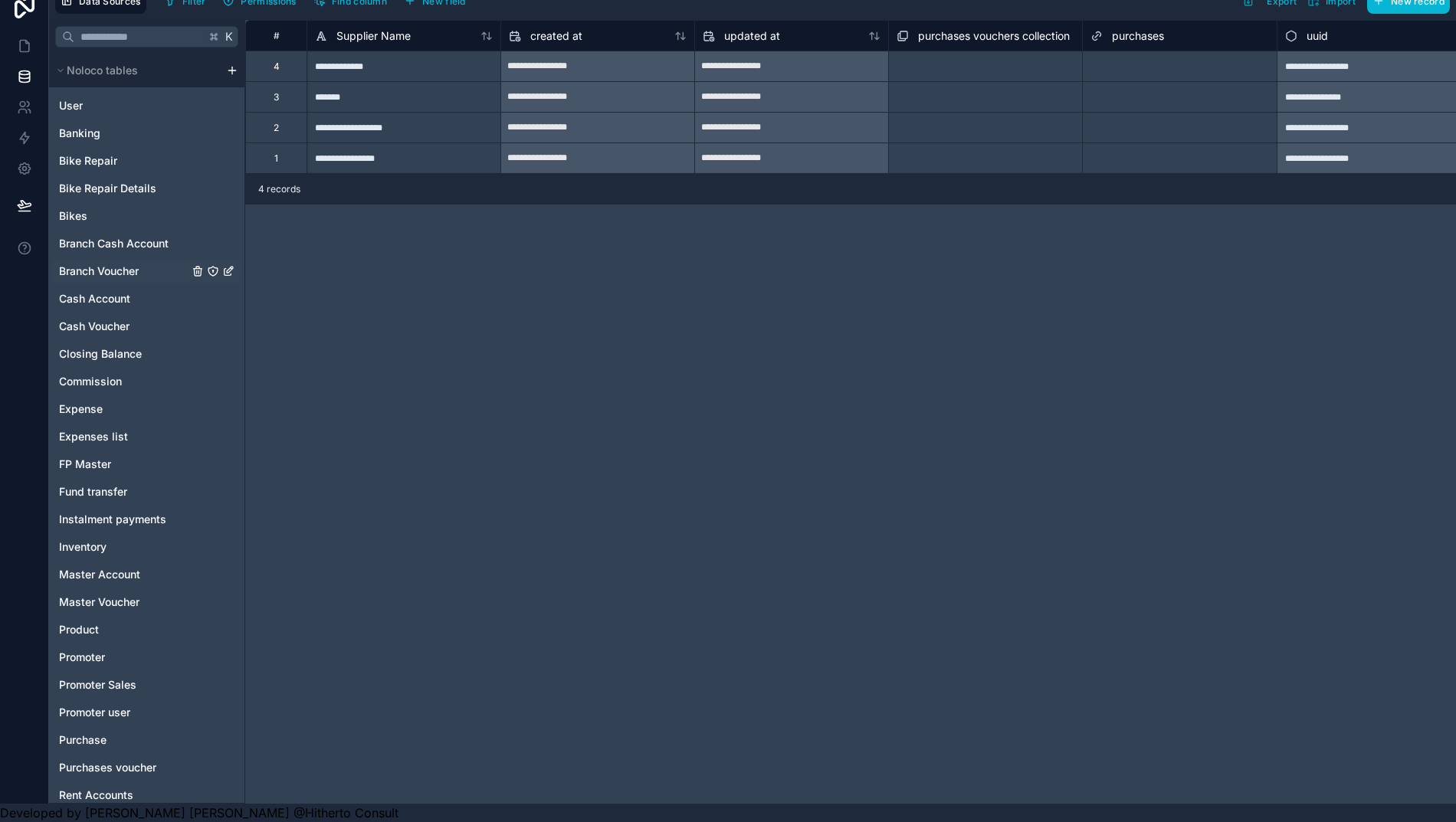
click at [70, 263] on span "Branch Voucher" at bounding box center [98, 270] width 80 height 15
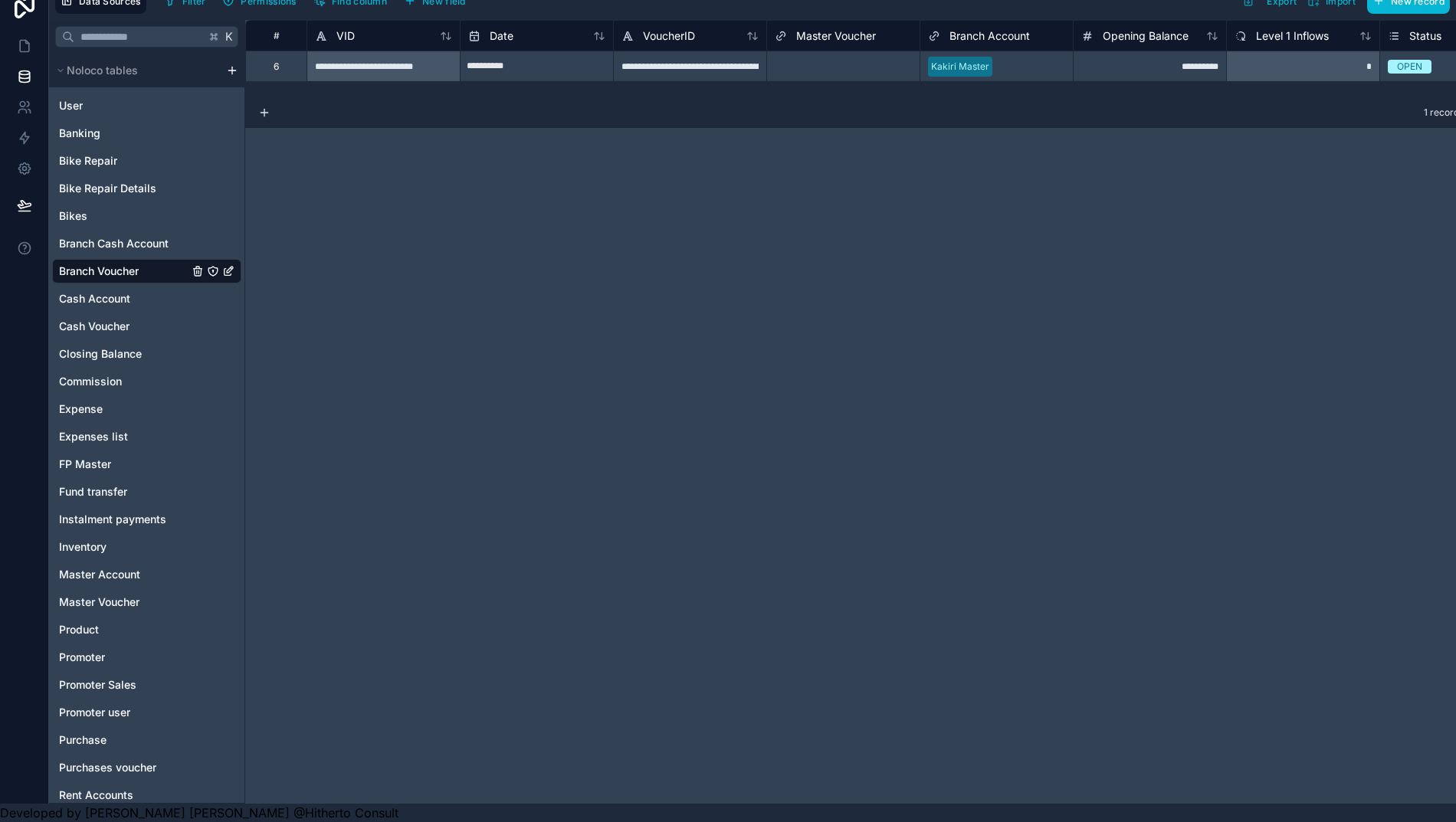
click at [495, 55] on input "**********" at bounding box center [536, 66] width 152 height 24
select select "****"
select select "*"
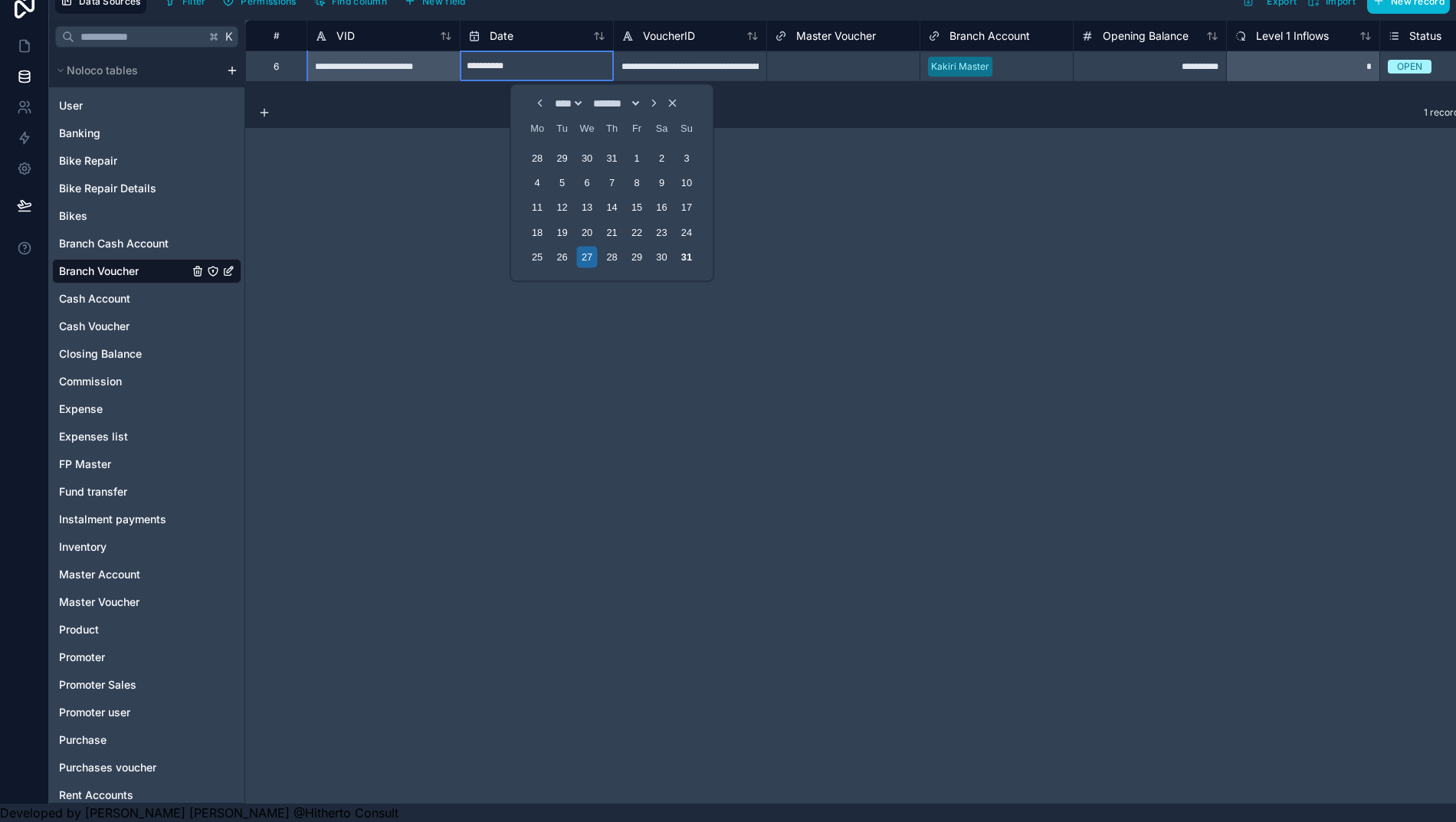
click at [425, 52] on div "**********" at bounding box center [382, 65] width 153 height 30
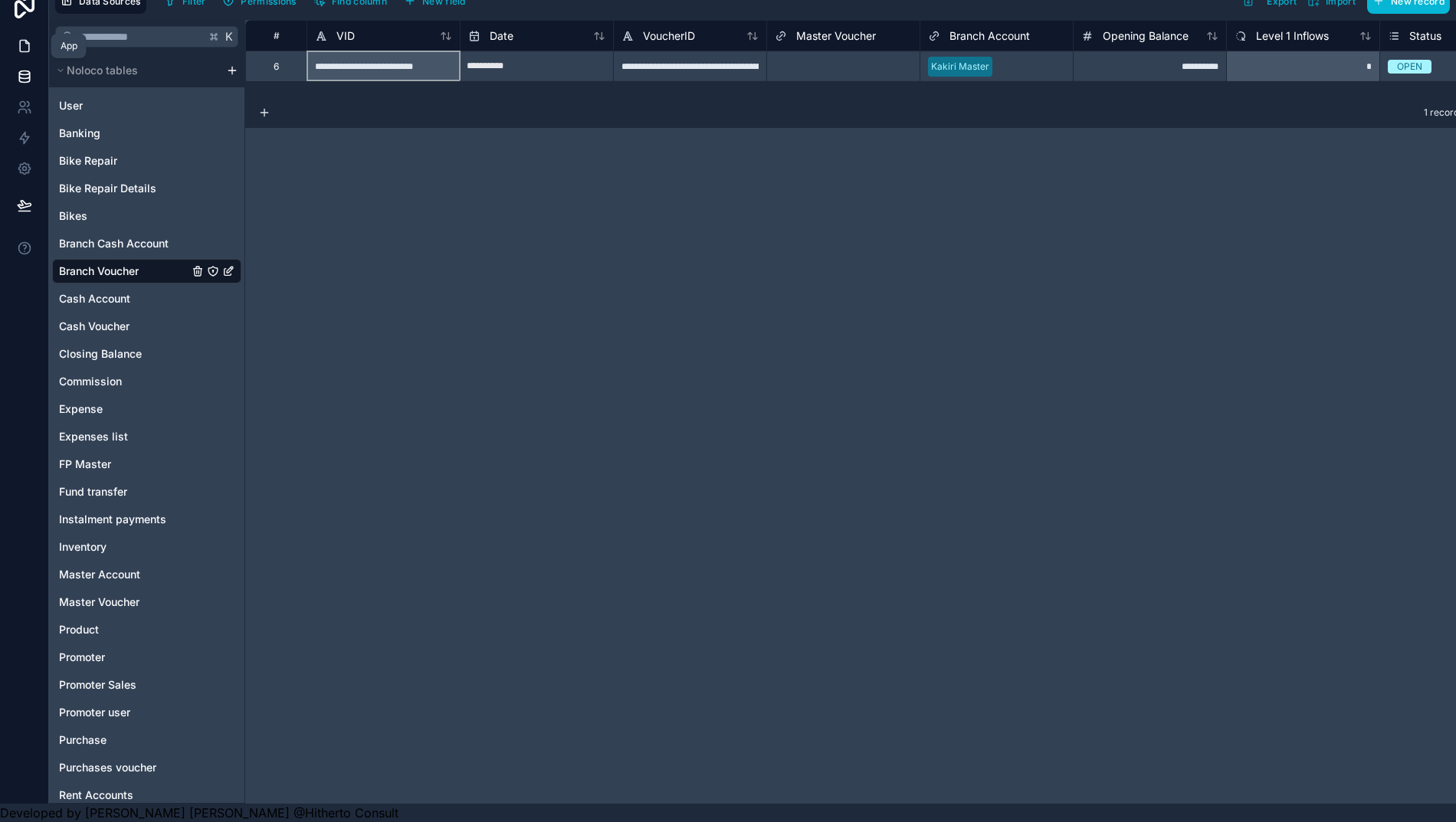
click at [17, 39] on icon at bounding box center [24, 46] width 15 height 15
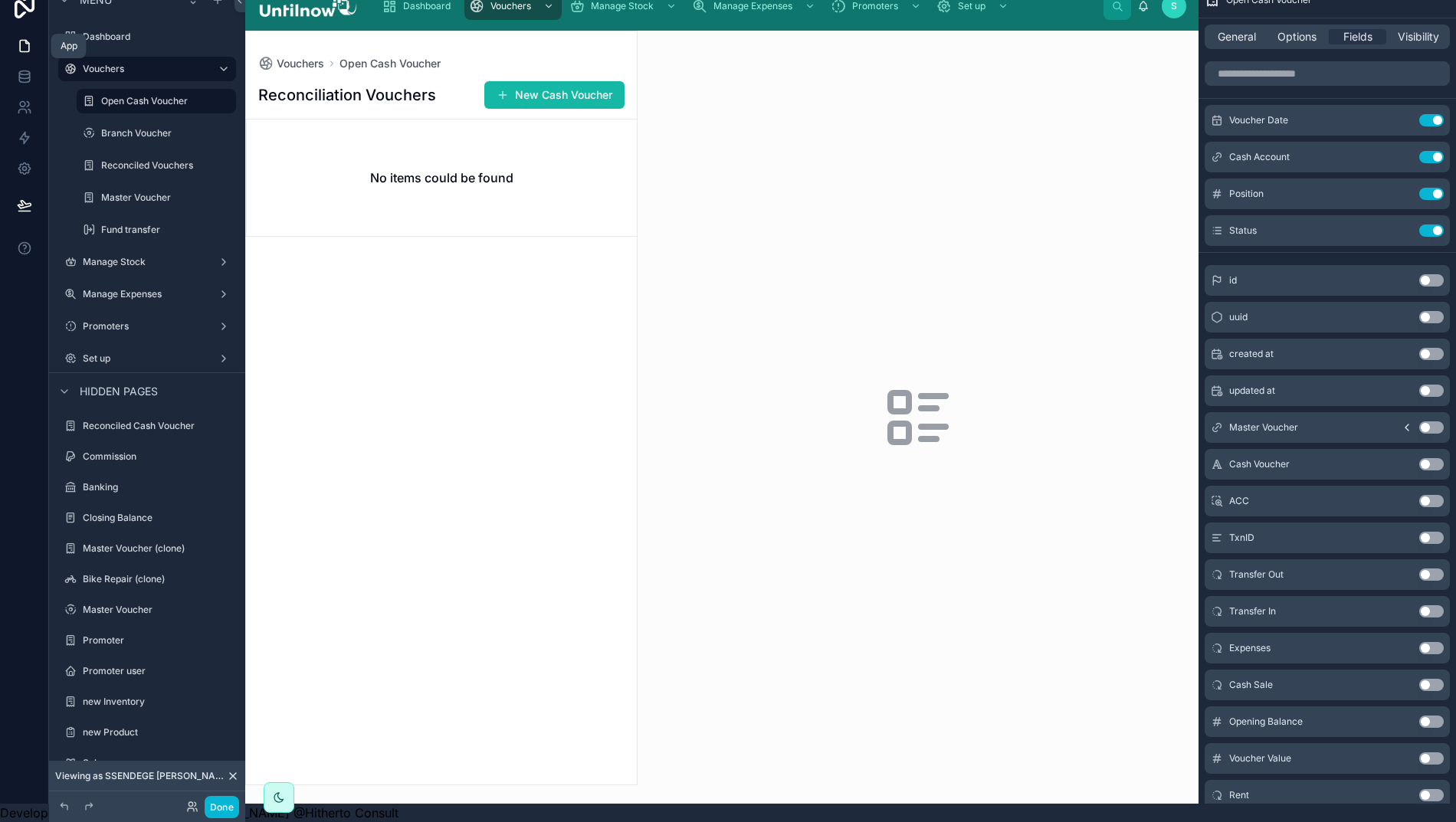
scroll to position [0, 8]
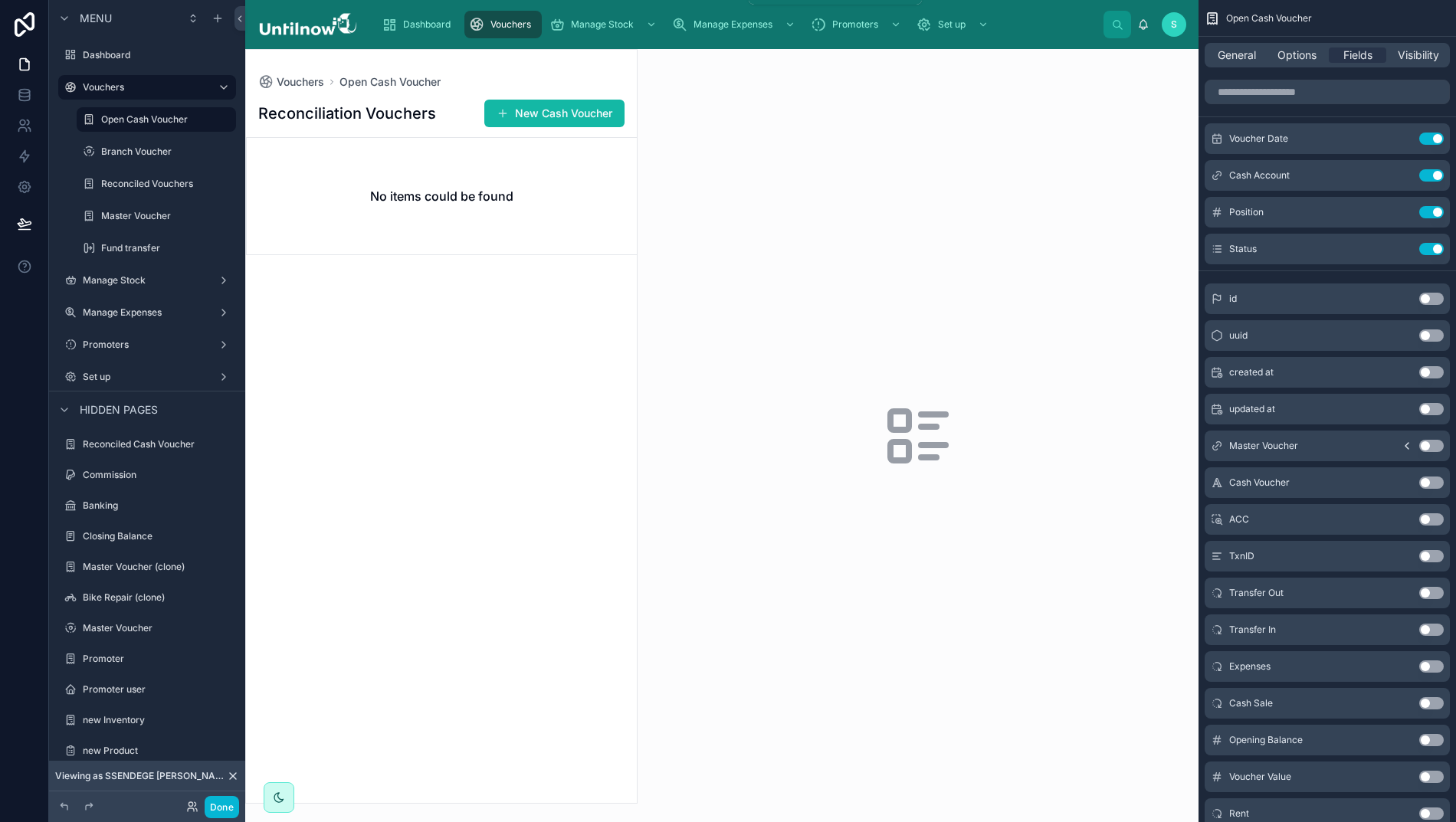
click at [497, 23] on span "Vouchers" at bounding box center [510, 25] width 40 height 13
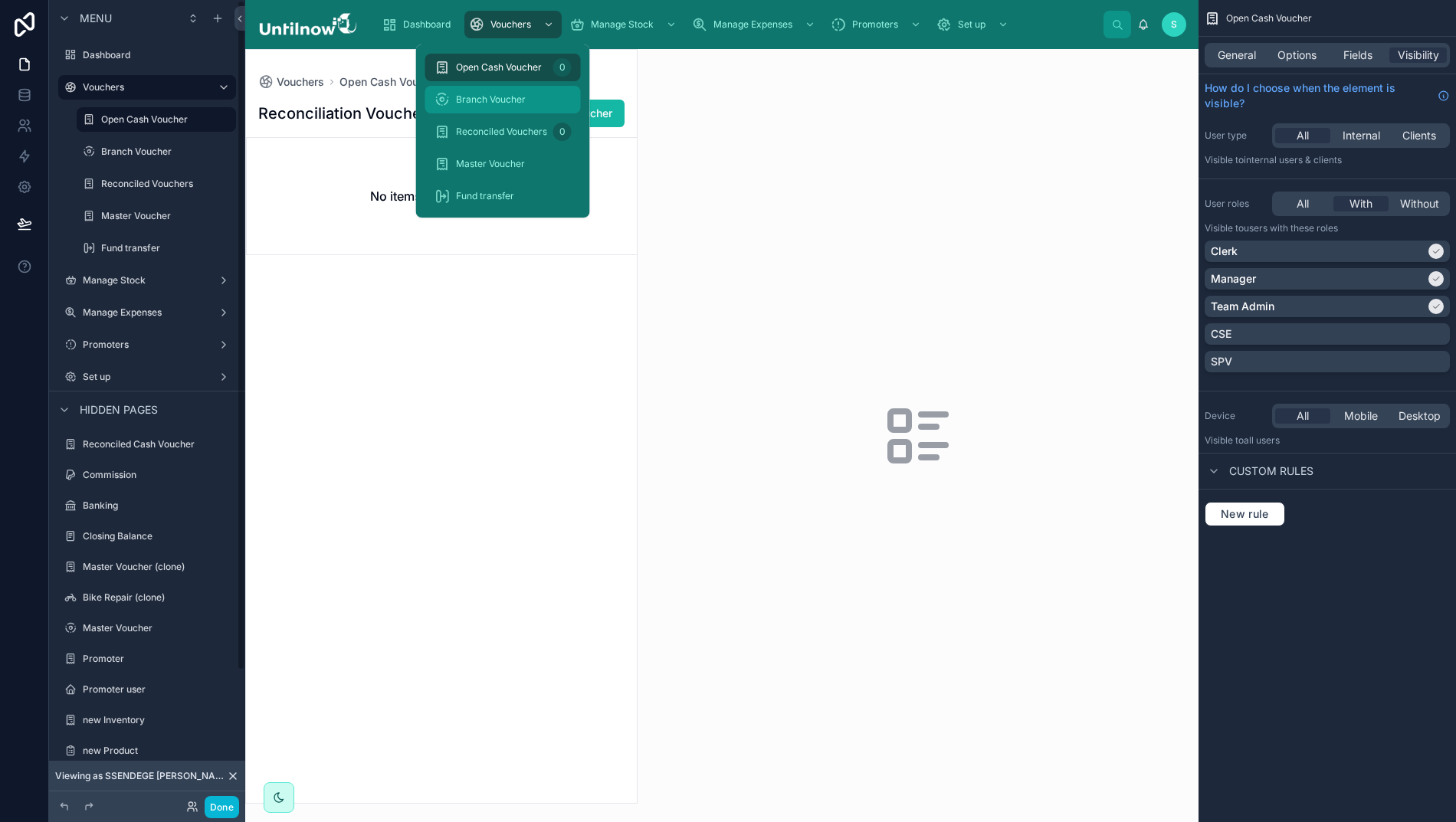
click at [494, 98] on span "Branch Voucher" at bounding box center [491, 99] width 70 height 13
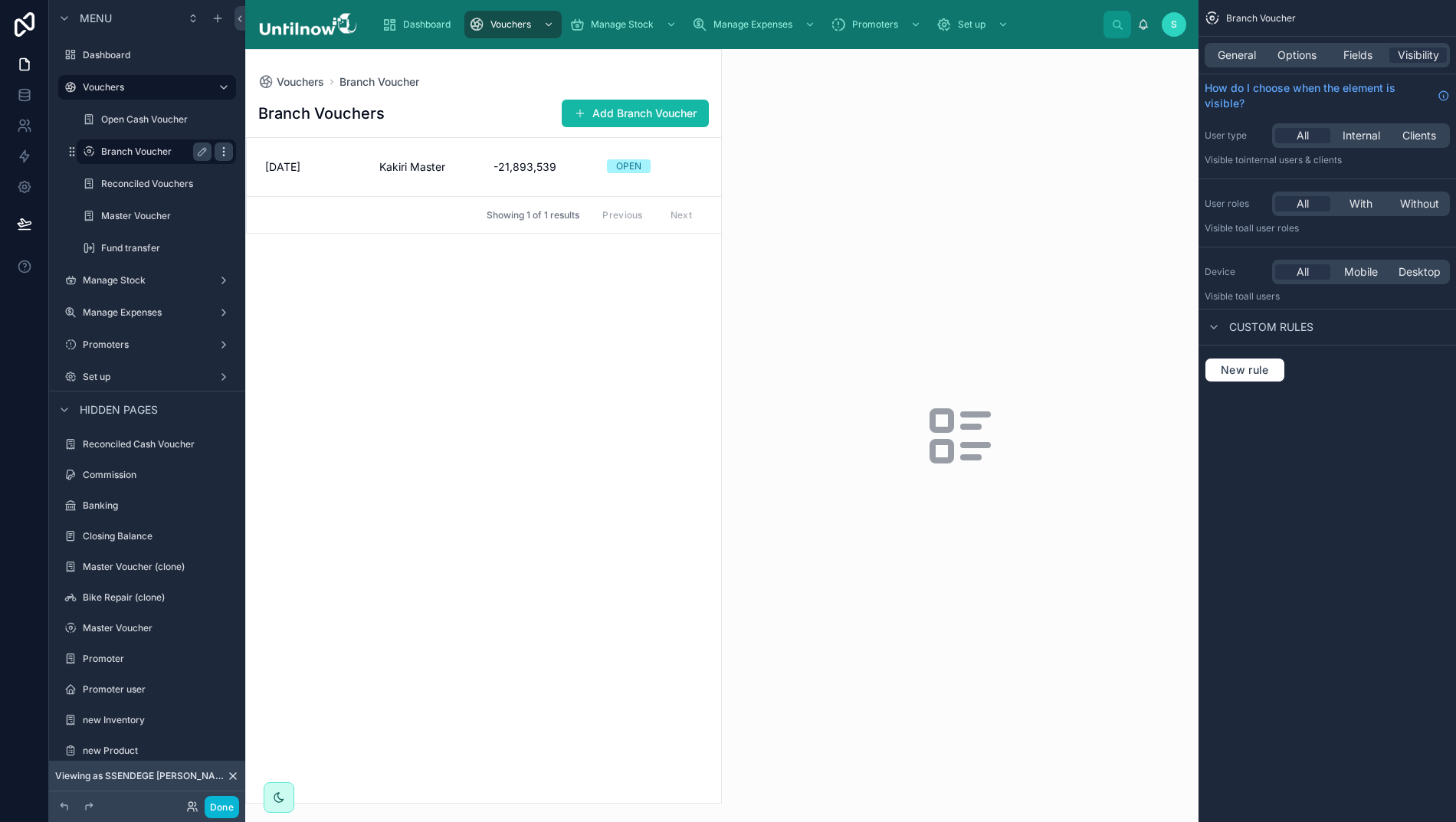
click at [218, 155] on icon "scrollable content" at bounding box center [224, 152] width 13 height 13
click at [141, 155] on label "Branch Voucher" at bounding box center [153, 152] width 104 height 13
drag, startPoint x: 1300, startPoint y: 60, endPoint x: 1295, endPoint y: 66, distance: 7.8
click at [1300, 60] on span "Options" at bounding box center [1297, 55] width 39 height 15
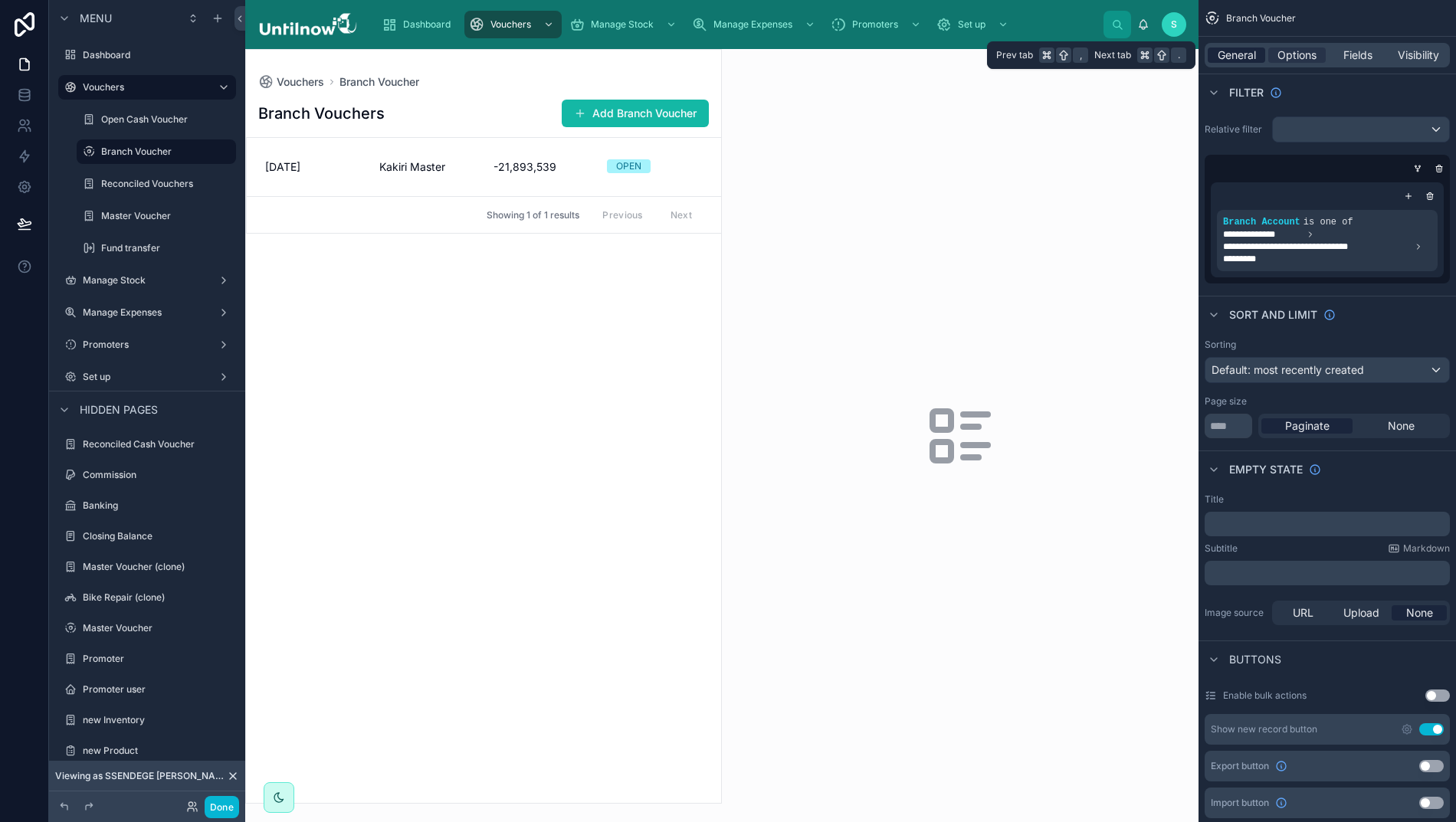
click at [1237, 54] on span "General" at bounding box center [1236, 55] width 39 height 15
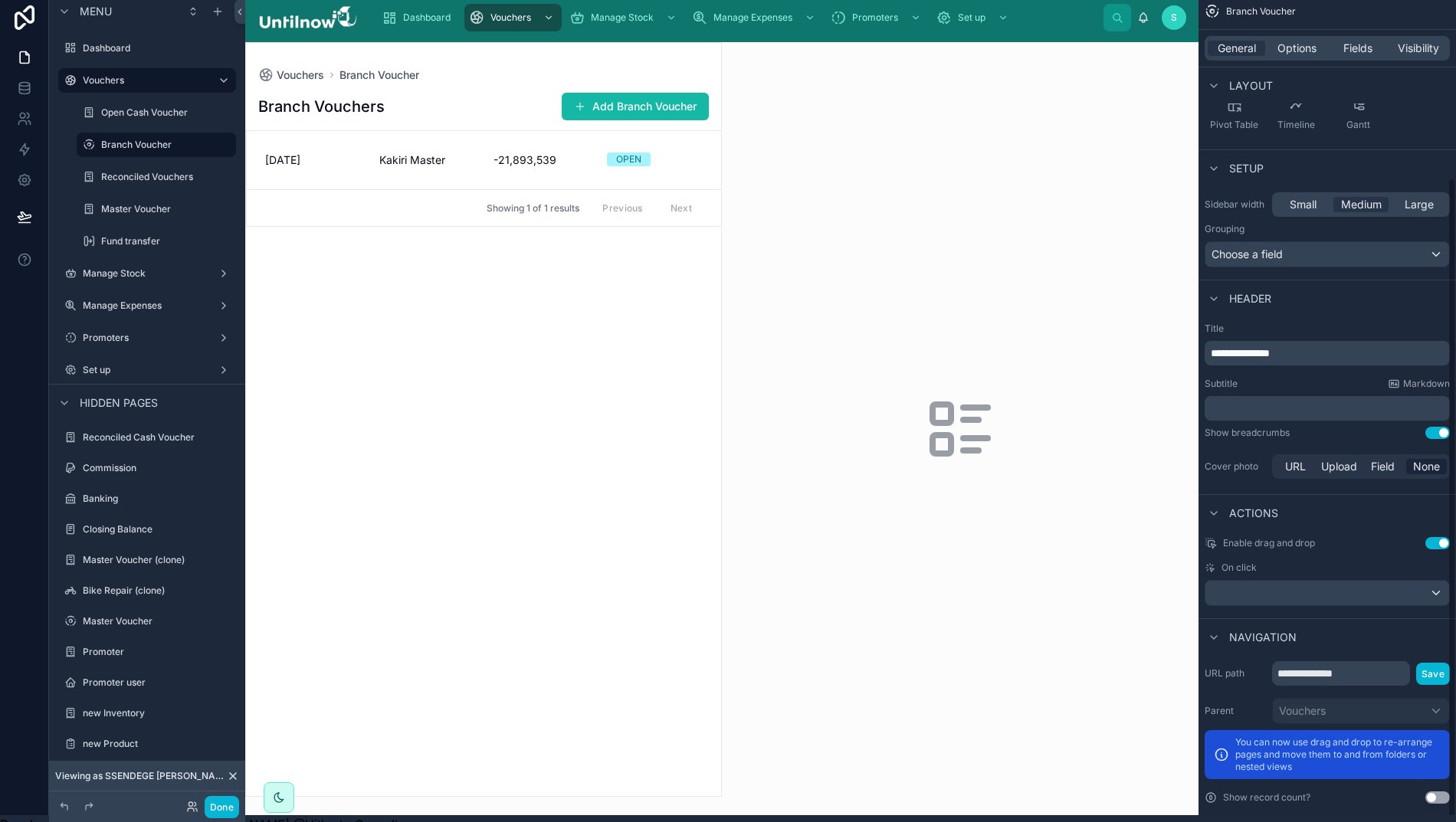
scroll to position [235, 0]
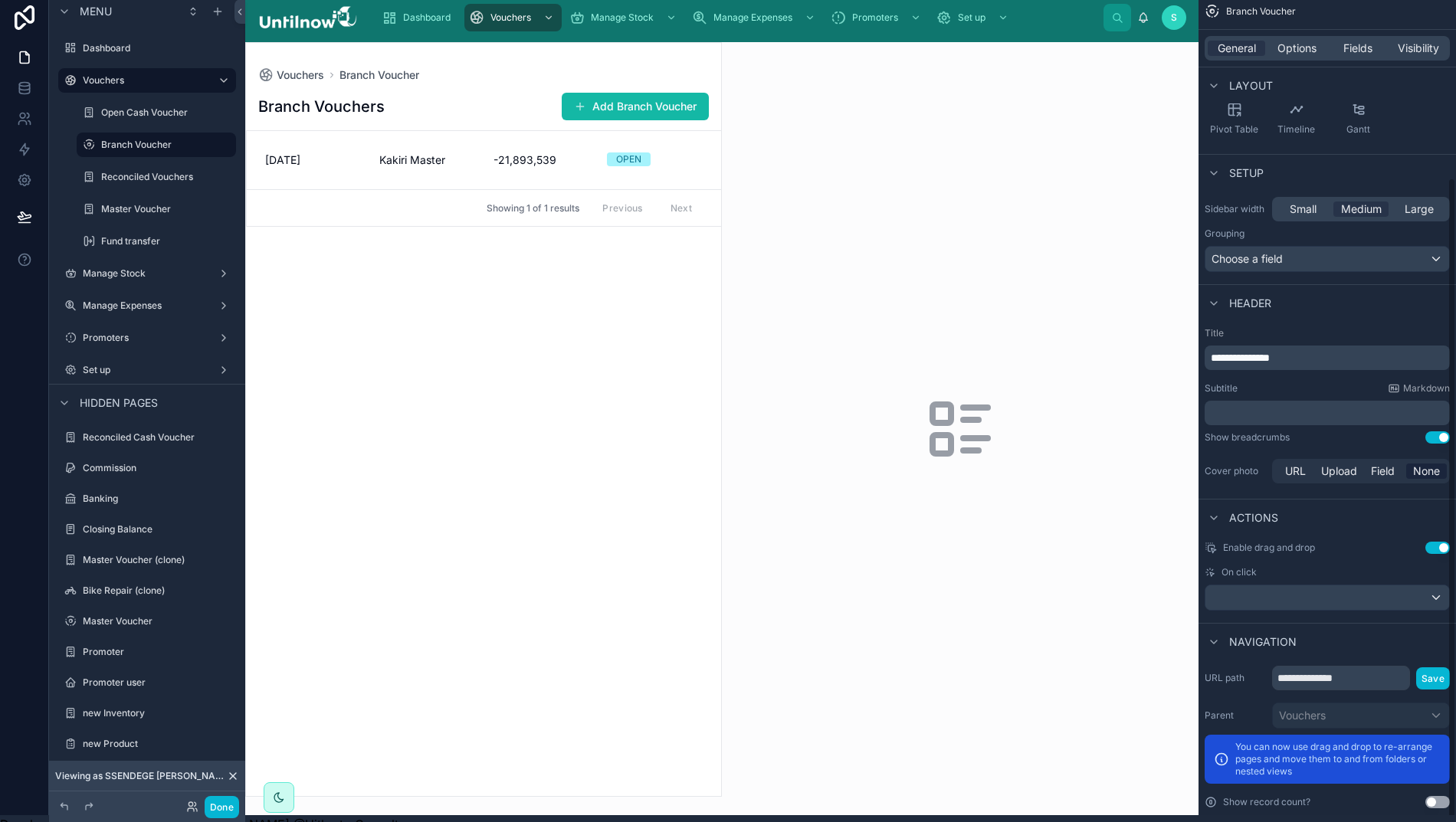
click at [1444, 789] on div "**********" at bounding box center [1326, 737] width 257 height 155
click at [1444, 805] on button "Use setting" at bounding box center [1436, 802] width 24 height 13
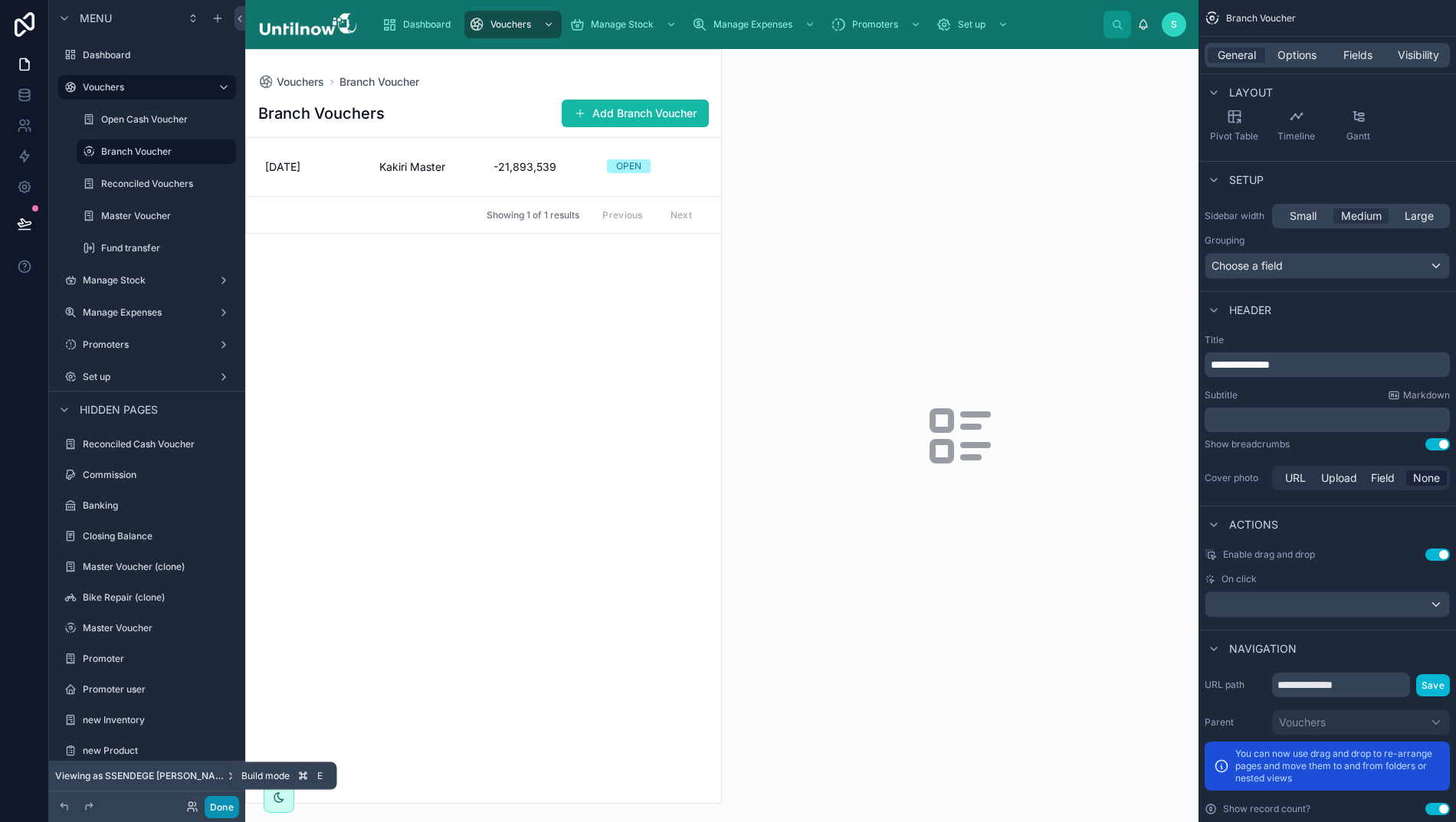
click at [214, 806] on button "Done" at bounding box center [221, 807] width 35 height 22
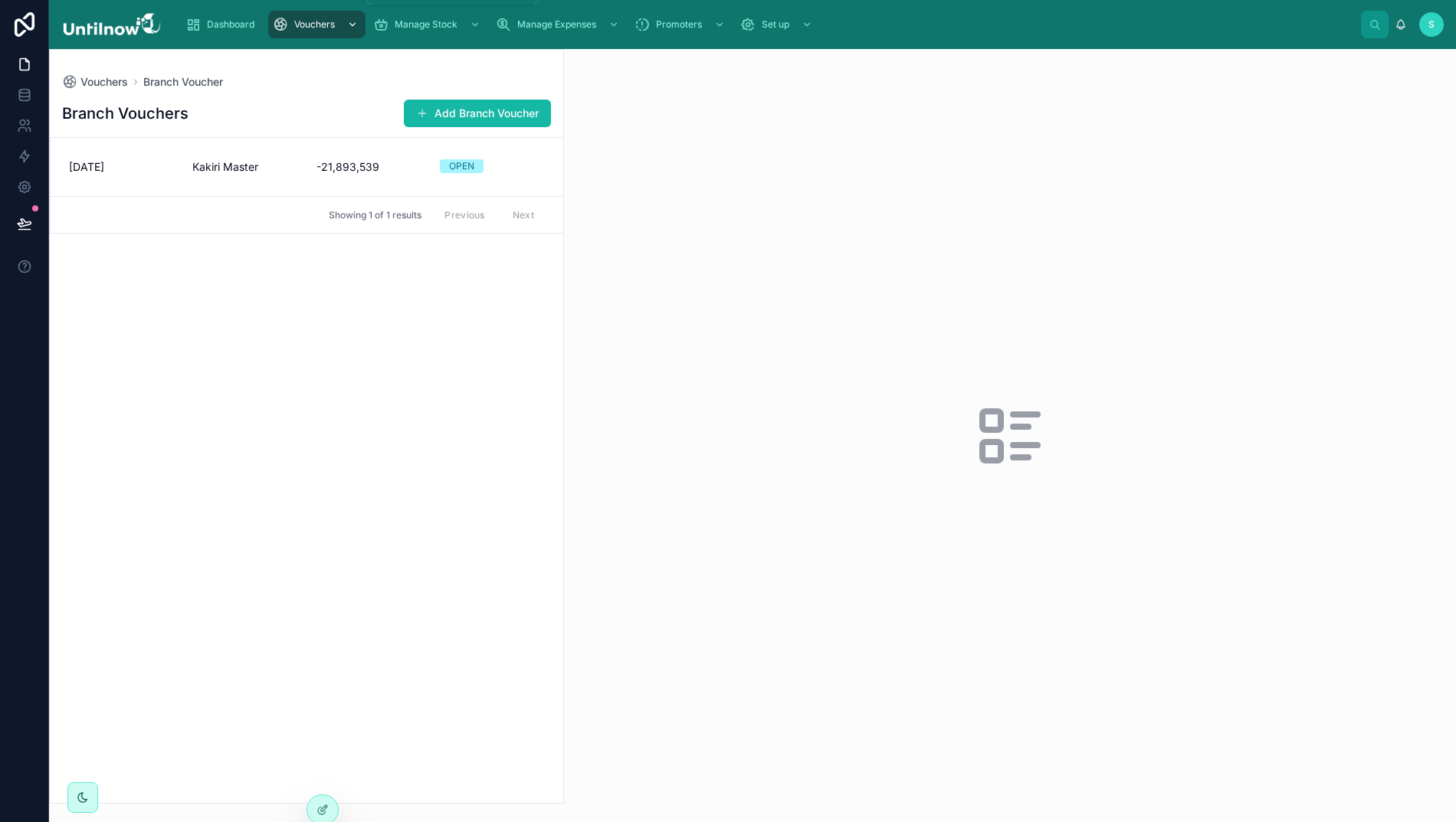
click at [347, 24] on icon "scrollable content" at bounding box center [353, 24] width 11 height 11
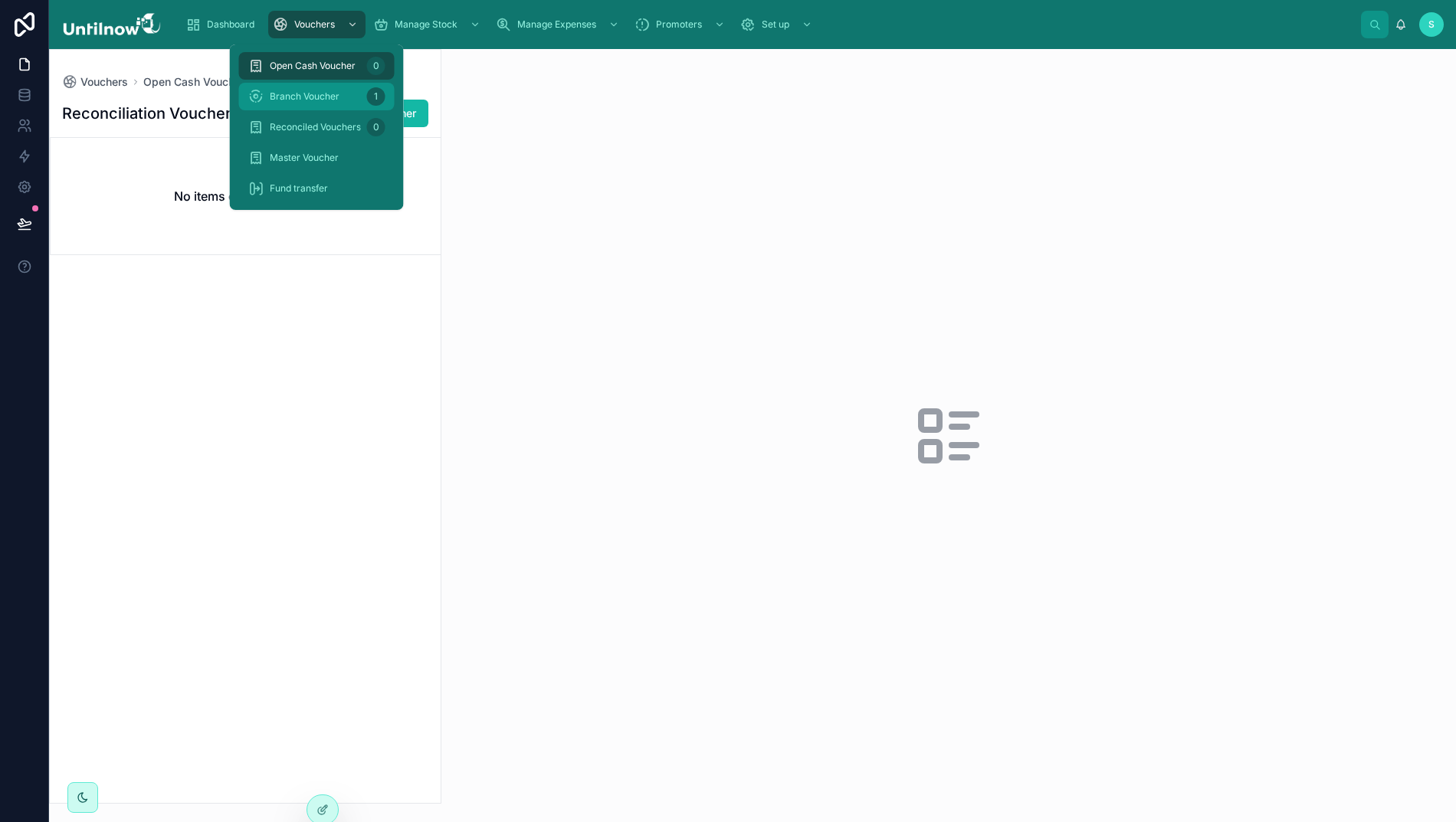
click at [308, 92] on span "Branch Voucher" at bounding box center [304, 97] width 70 height 13
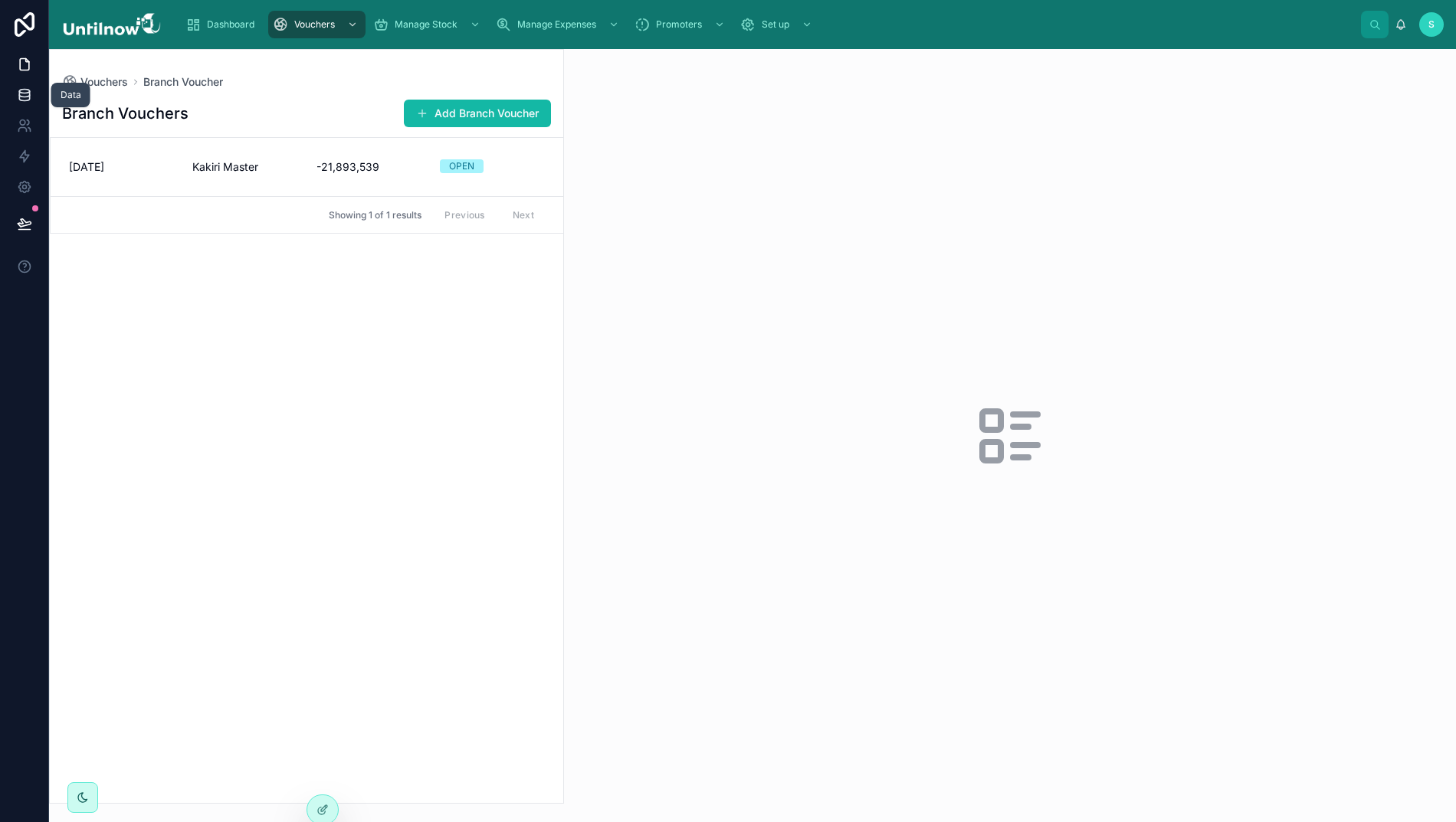
click at [18, 98] on icon at bounding box center [24, 95] width 15 height 15
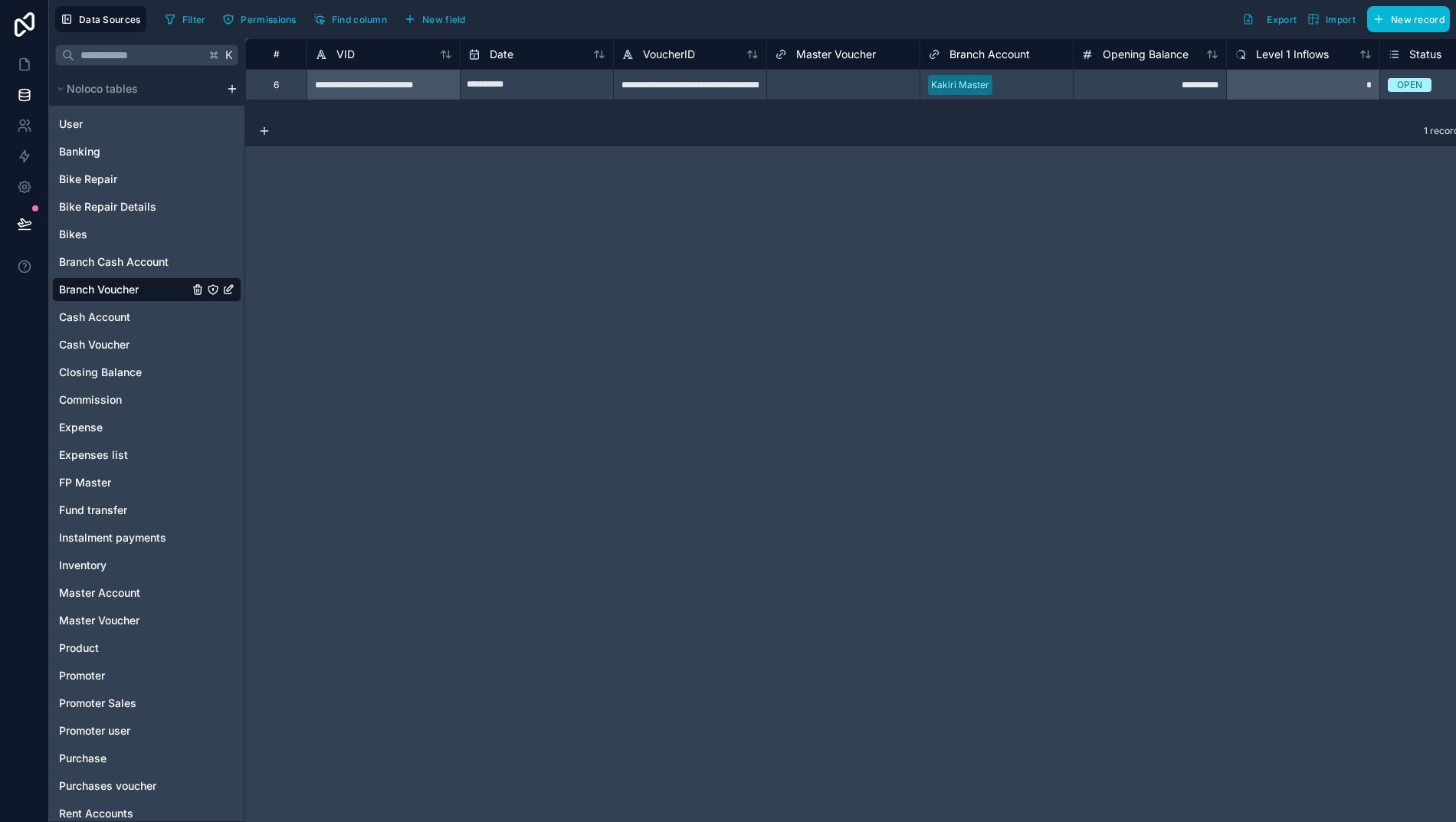
click at [512, 87] on input "**********" at bounding box center [536, 84] width 152 height 24
select select "****"
select select "*"
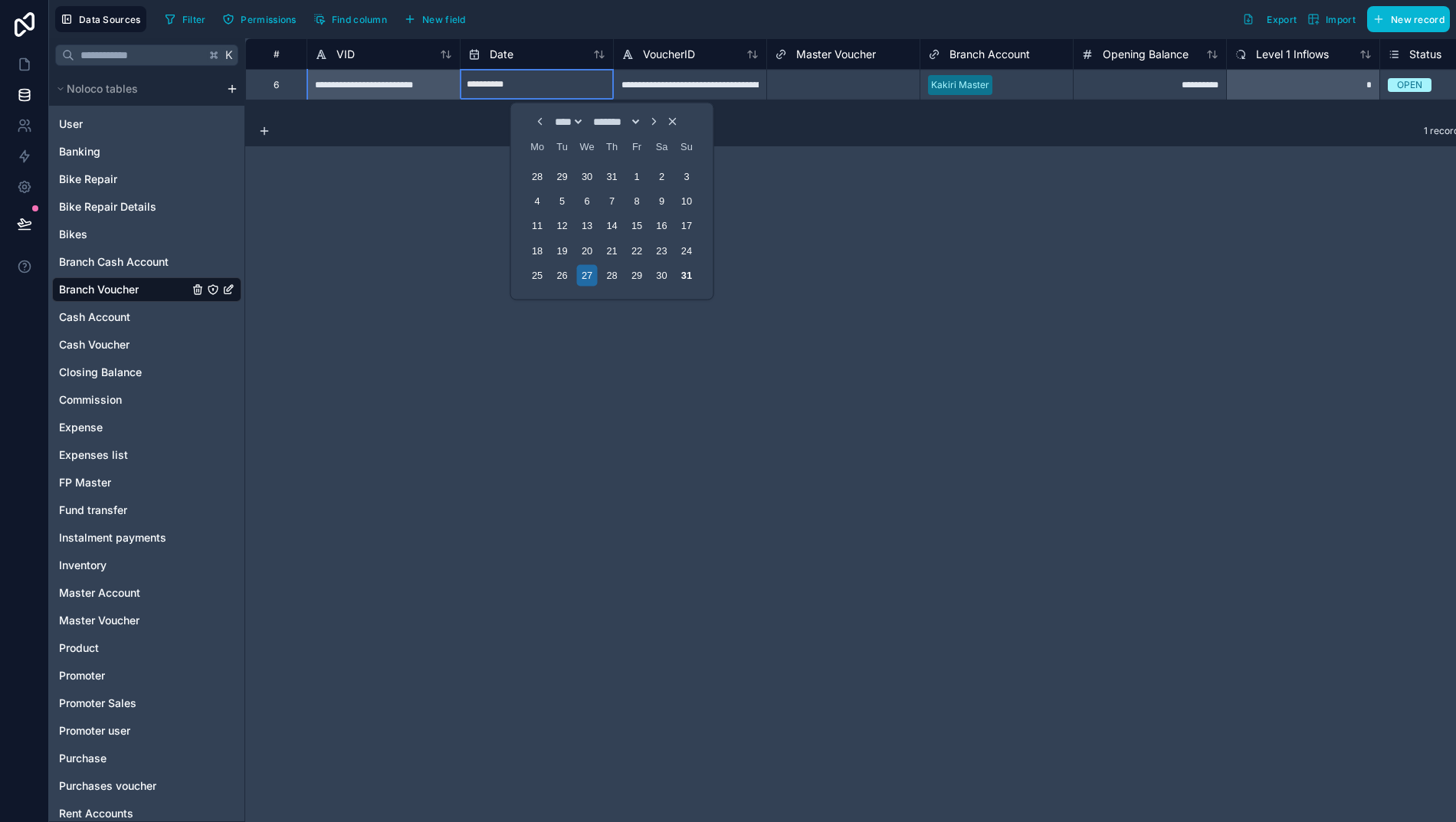
click at [422, 87] on div "**********" at bounding box center [382, 84] width 153 height 30
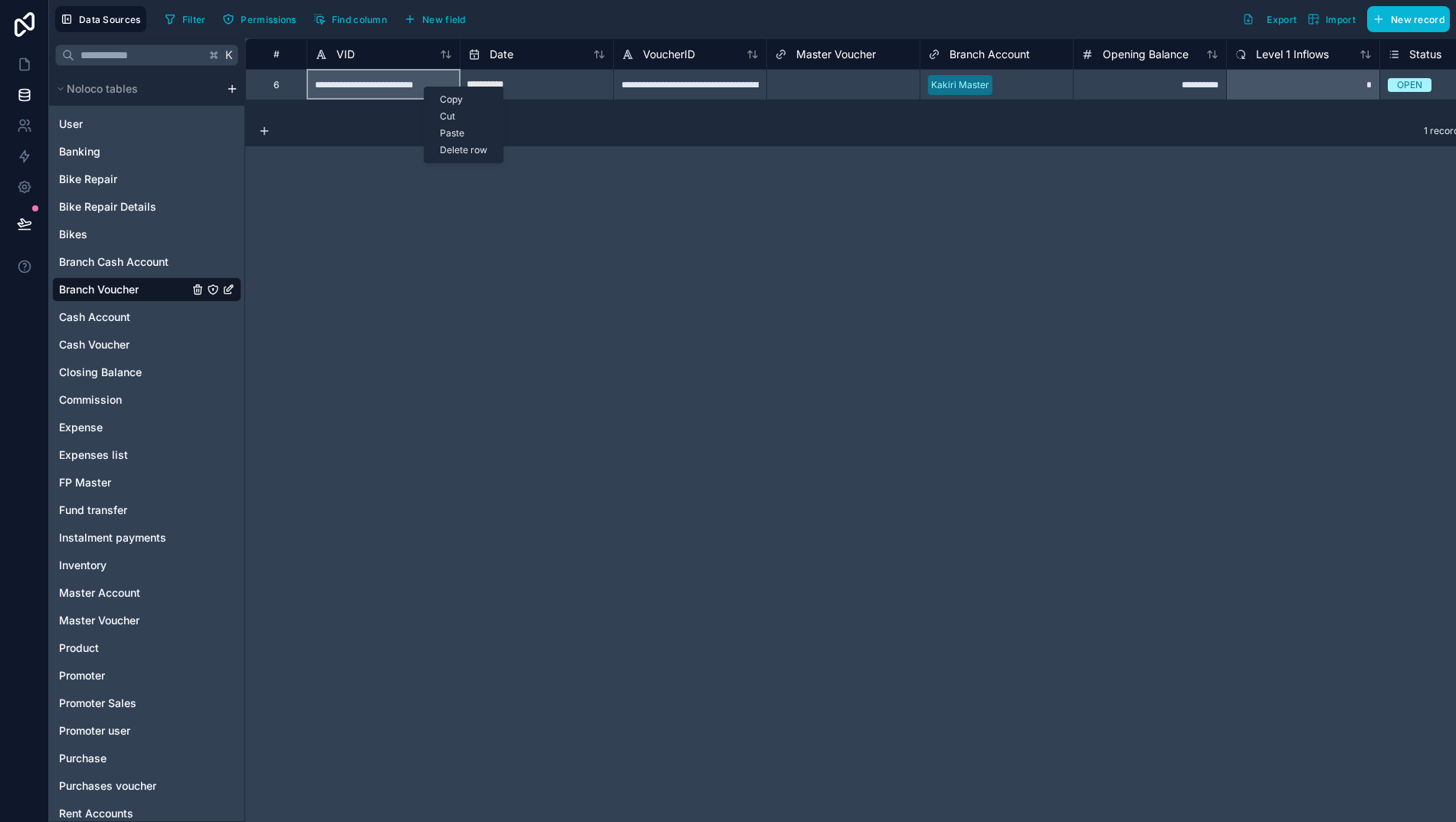
click at [454, 151] on div "Delete row" at bounding box center [463, 150] width 78 height 17
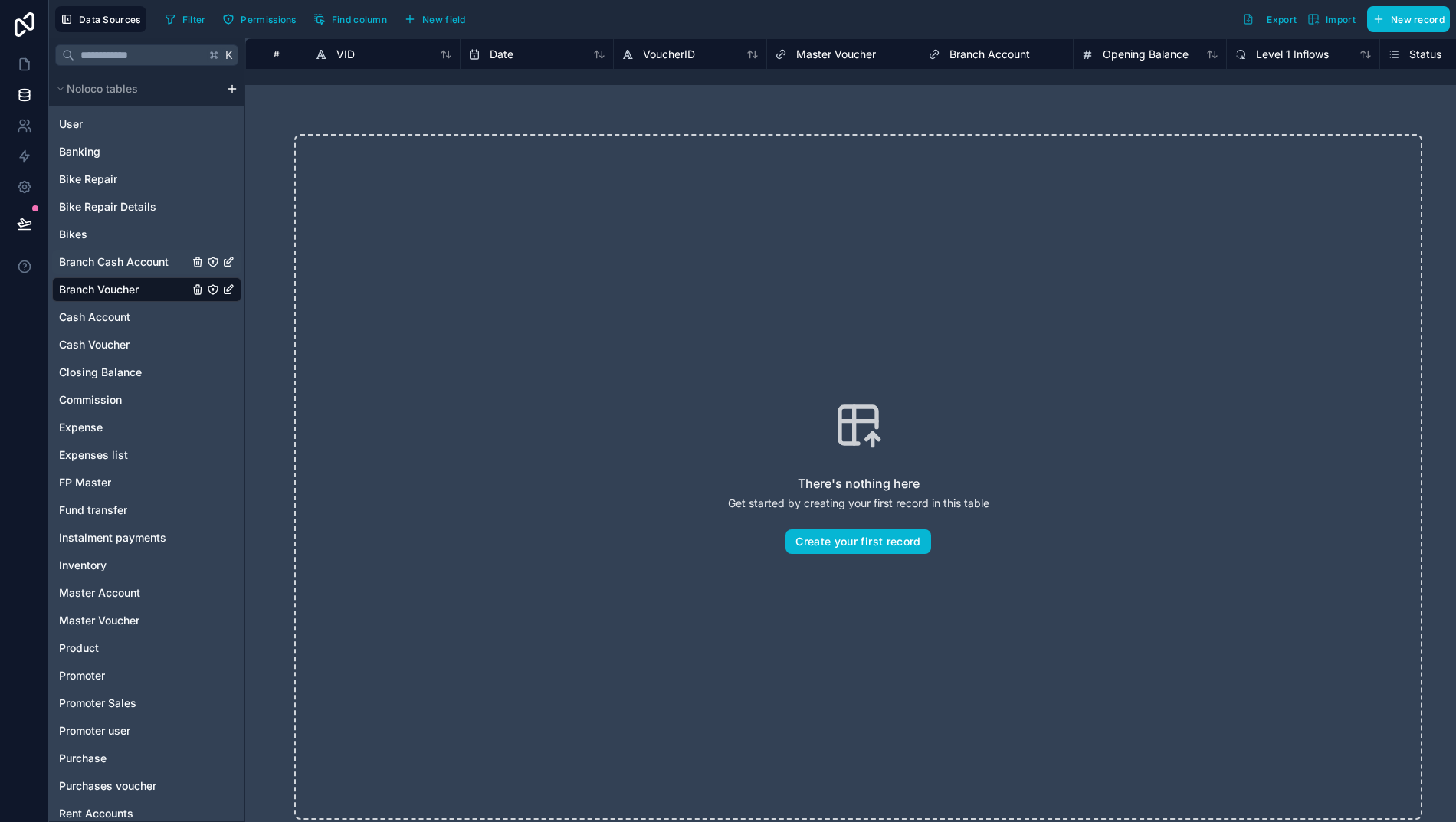
click at [78, 264] on span "Branch Cash Account" at bounding box center [114, 261] width 109 height 15
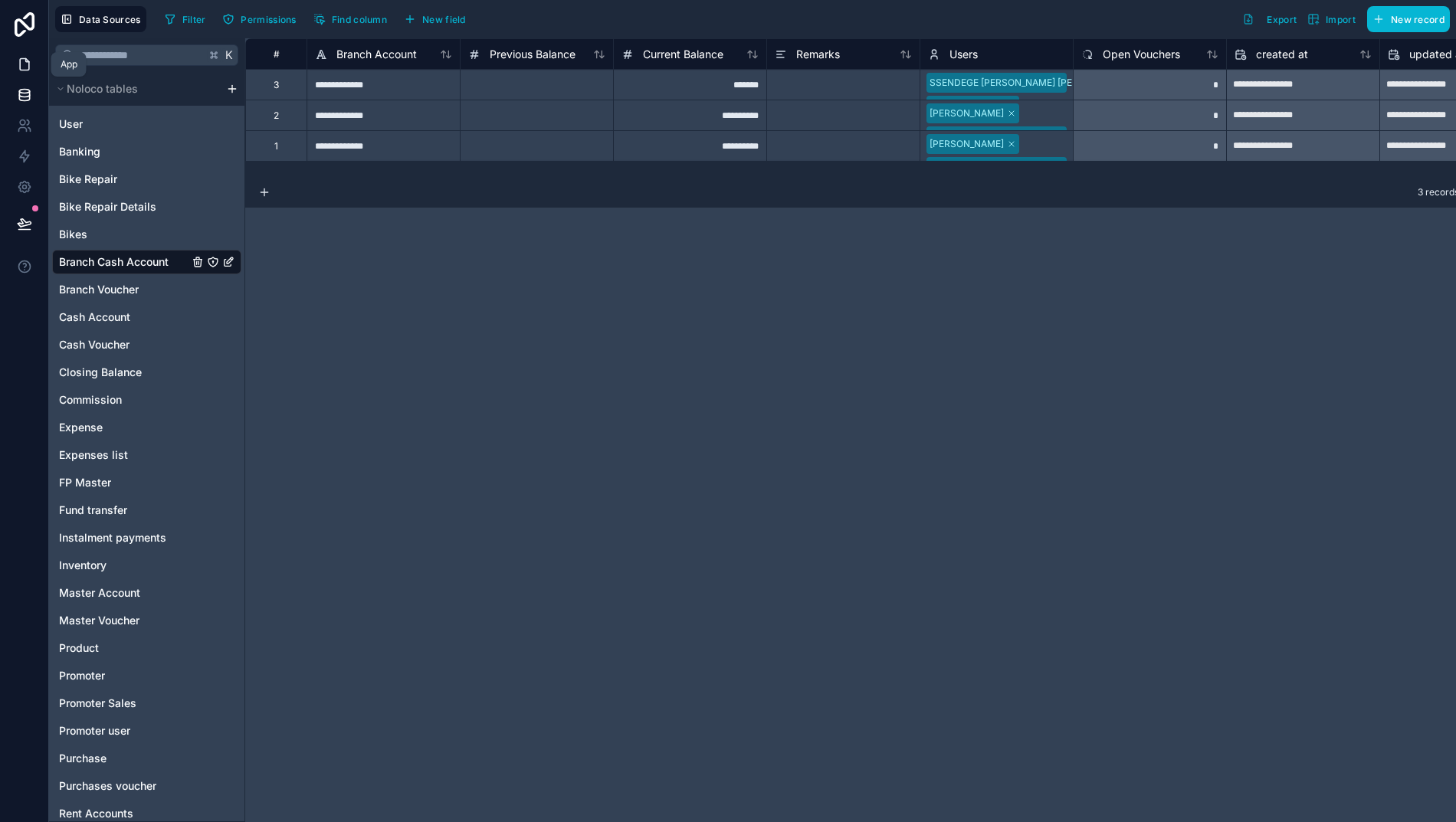
click at [17, 56] on icon at bounding box center [24, 64] width 15 height 15
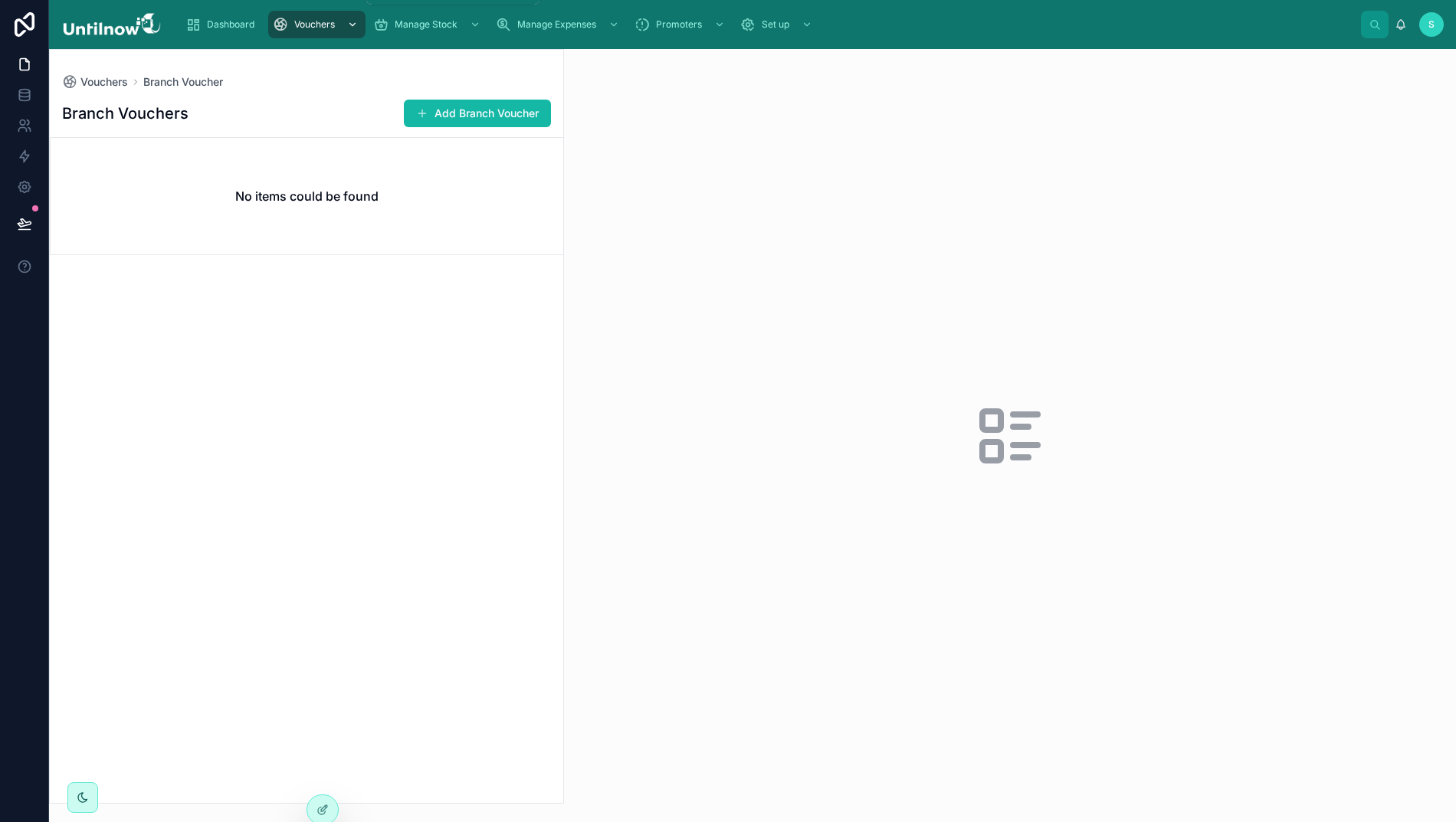
click at [347, 29] on icon "scrollable content" at bounding box center [353, 24] width 11 height 11
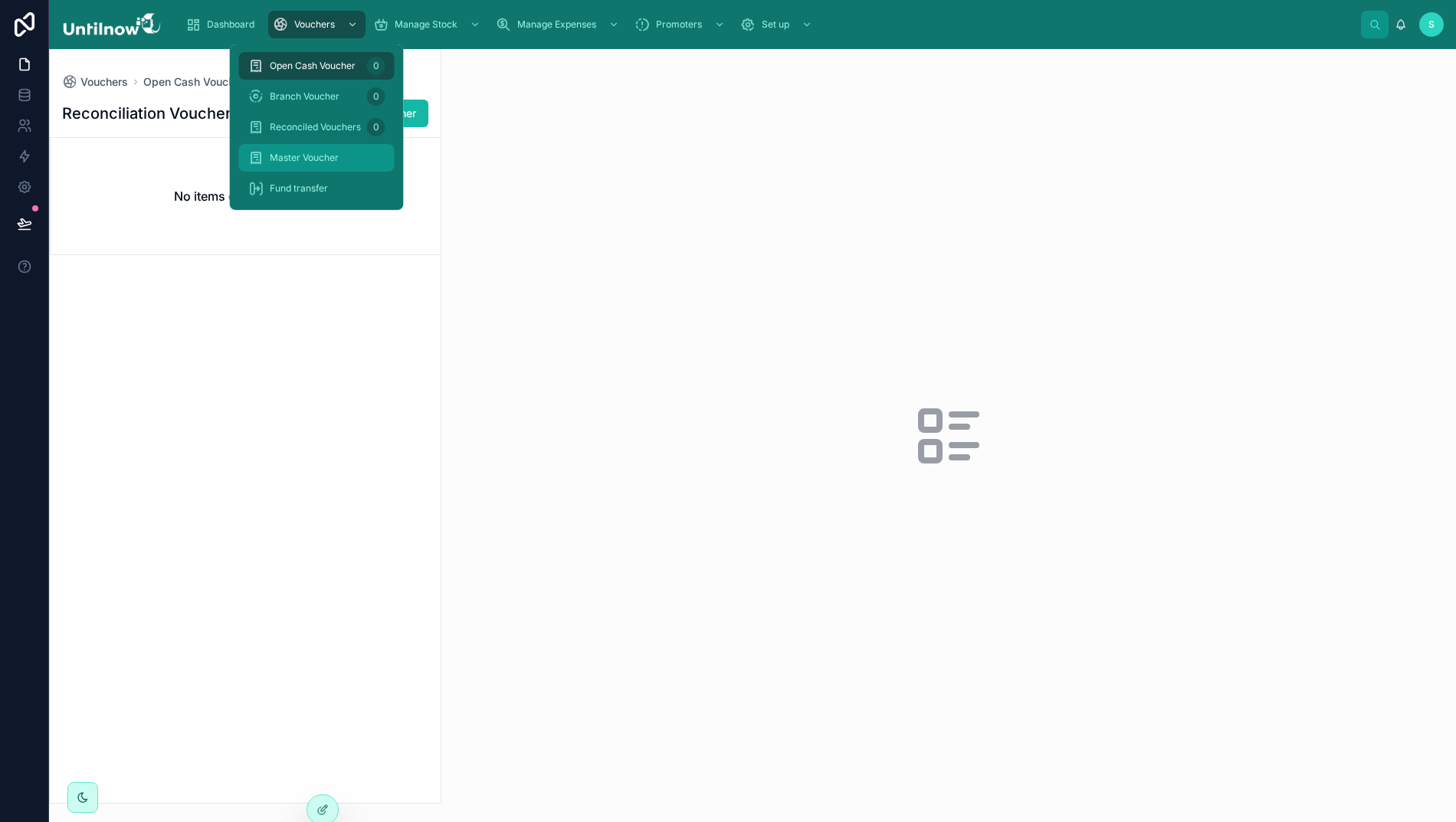
click at [307, 162] on span "Master Voucher" at bounding box center [304, 158] width 69 height 13
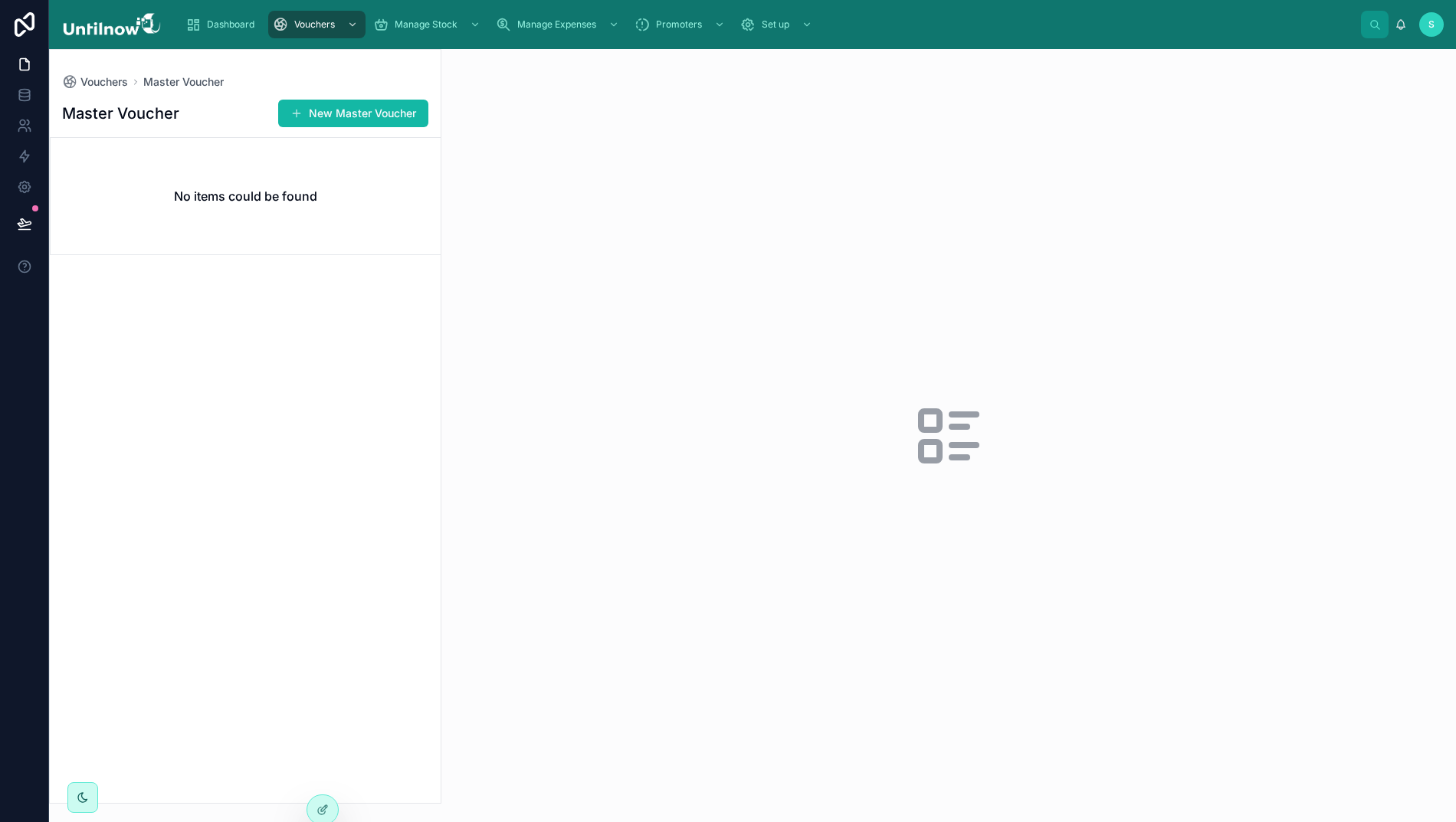
drag, startPoint x: 266, startPoint y: 304, endPoint x: 317, endPoint y: 255, distance: 70.7
click at [281, 293] on div "Master Voucher New Master Voucher No items could be found" at bounding box center [245, 446] width 390 height 714
click at [331, 114] on button "New Master Voucher" at bounding box center [354, 113] width 150 height 28
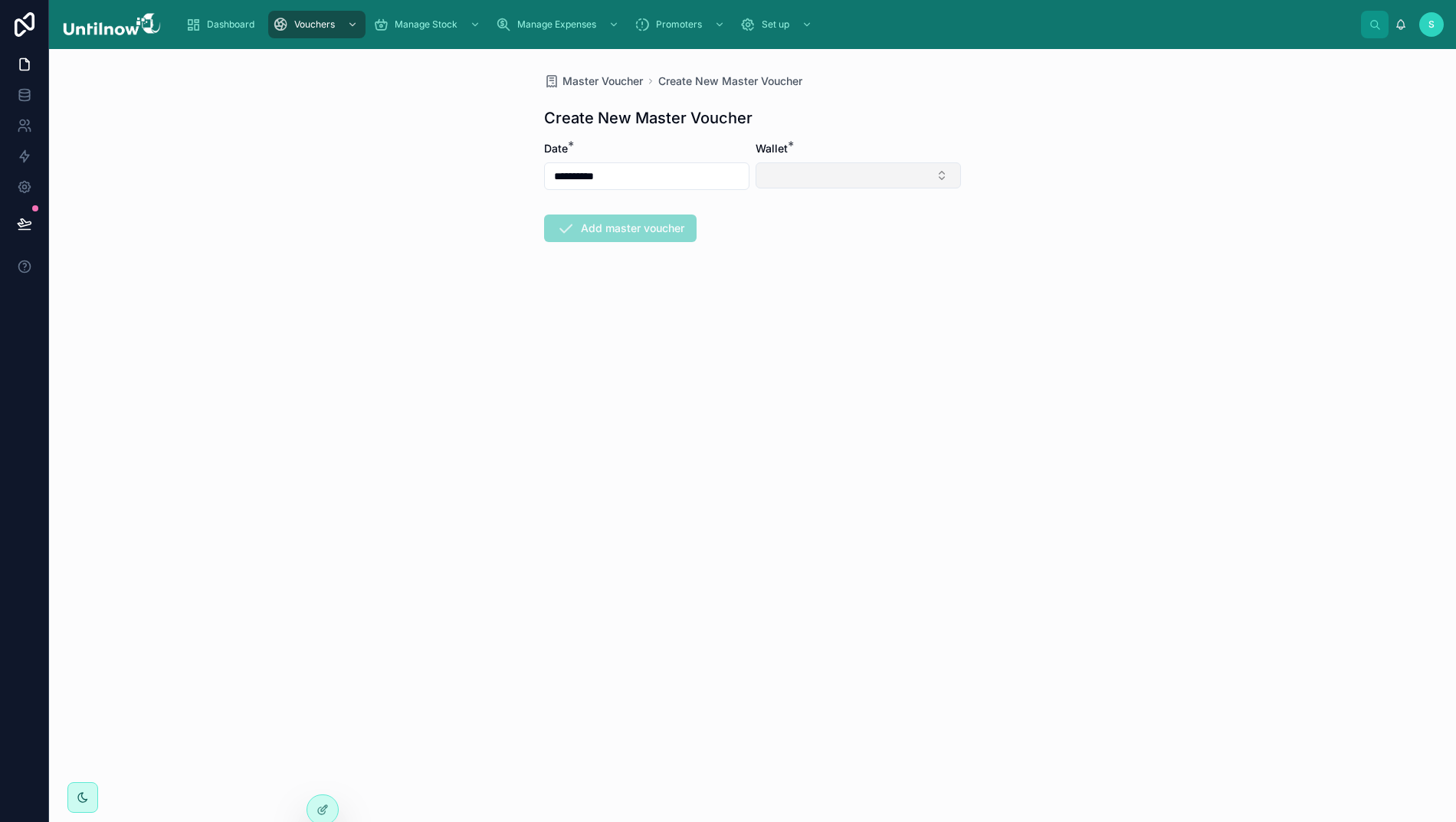
click at [795, 179] on button "Select Button" at bounding box center [858, 175] width 205 height 26
click at [809, 236] on span "SUPERBUCKS MAIN WALLET" at bounding box center [837, 236] width 149 height 15
click at [661, 170] on input "**********" at bounding box center [647, 176] width 204 height 21
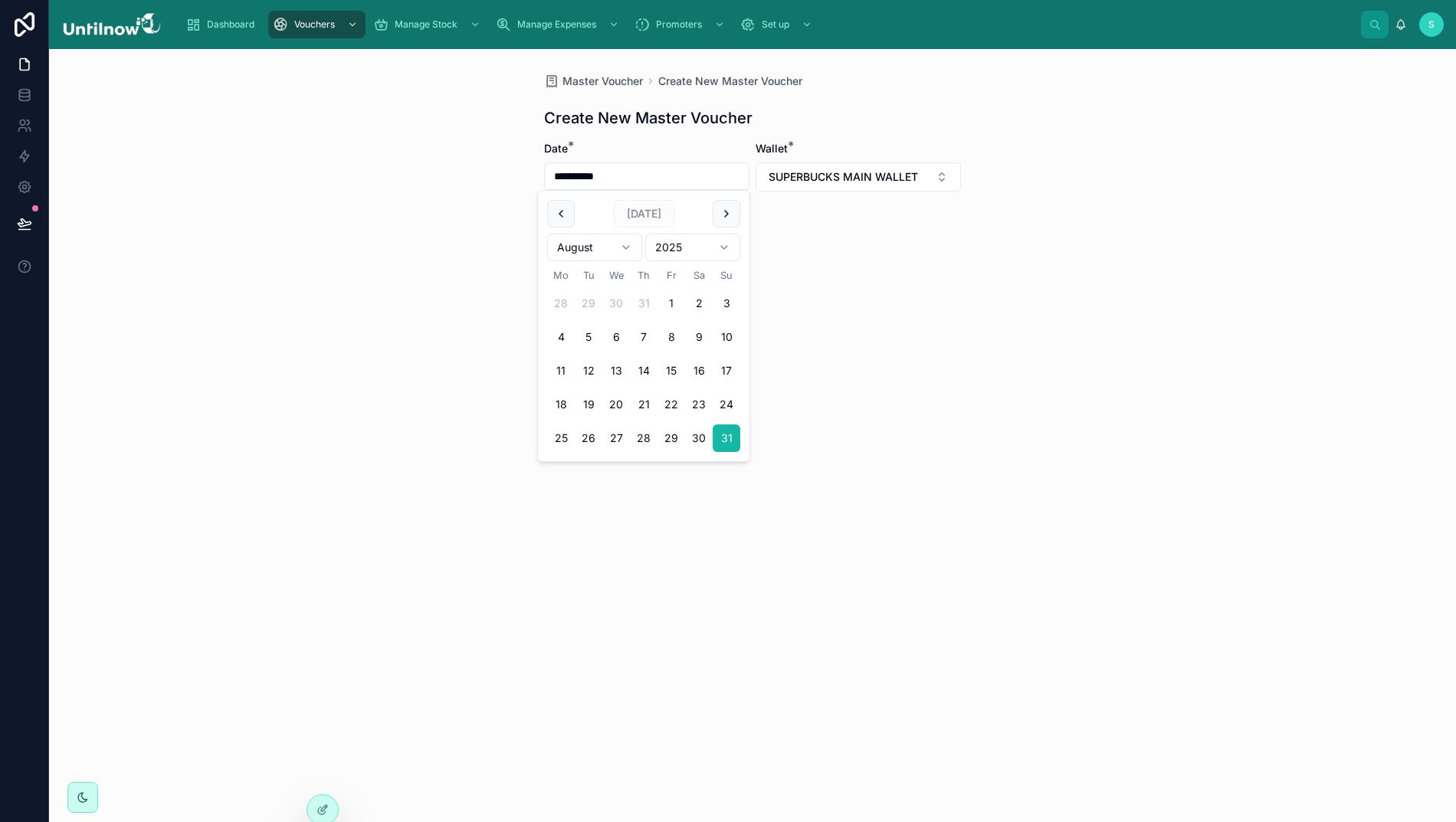
click at [665, 300] on button "1" at bounding box center [671, 303] width 28 height 28
click at [721, 212] on button at bounding box center [726, 213] width 28 height 28
click at [563, 300] on button "1" at bounding box center [561, 303] width 28 height 28
type input "**********"
drag, startPoint x: 878, startPoint y: 273, endPoint x: 807, endPoint y: 230, distance: 83.0
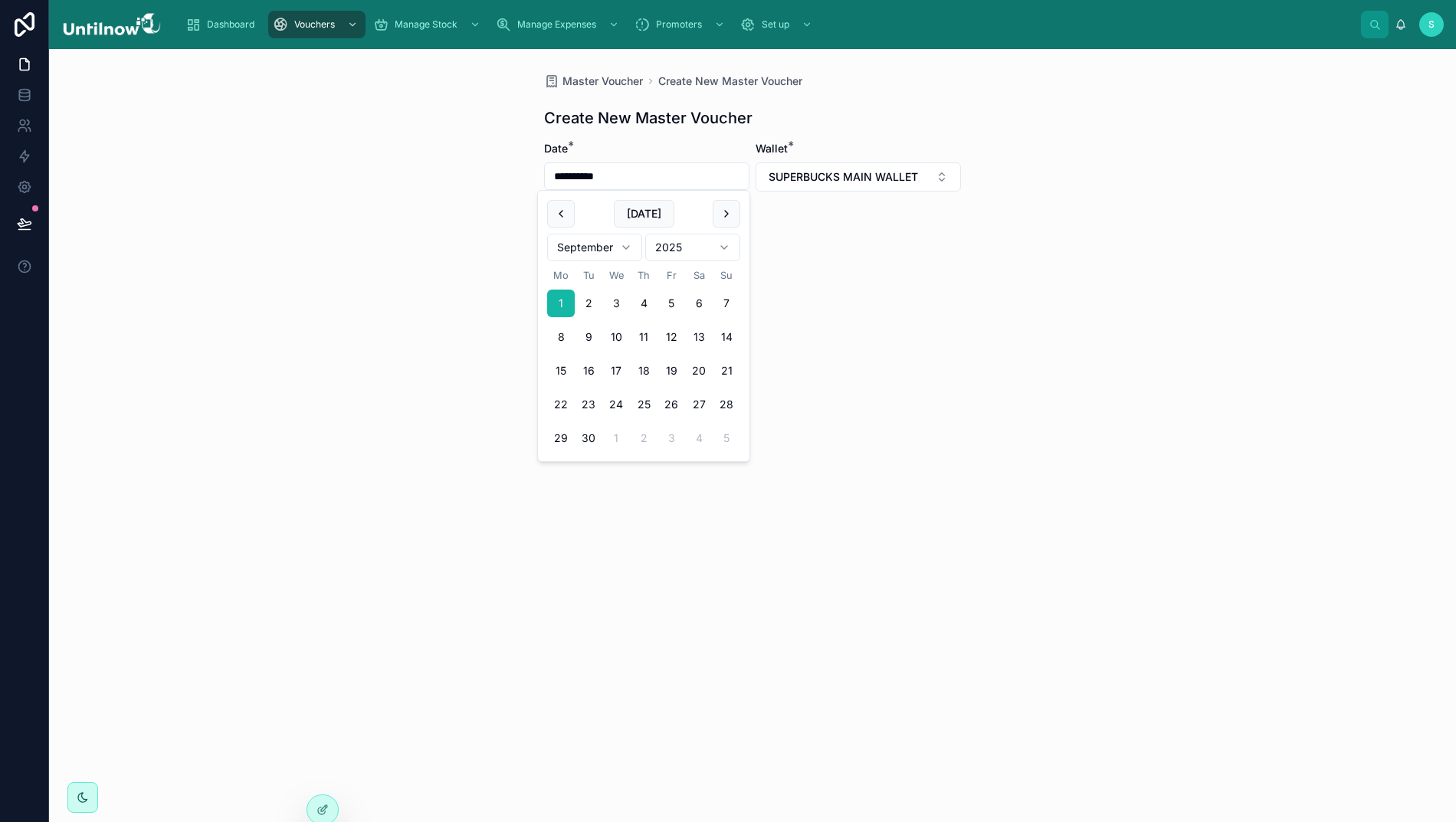
click at [878, 273] on form "**********" at bounding box center [751, 241] width 416 height 201
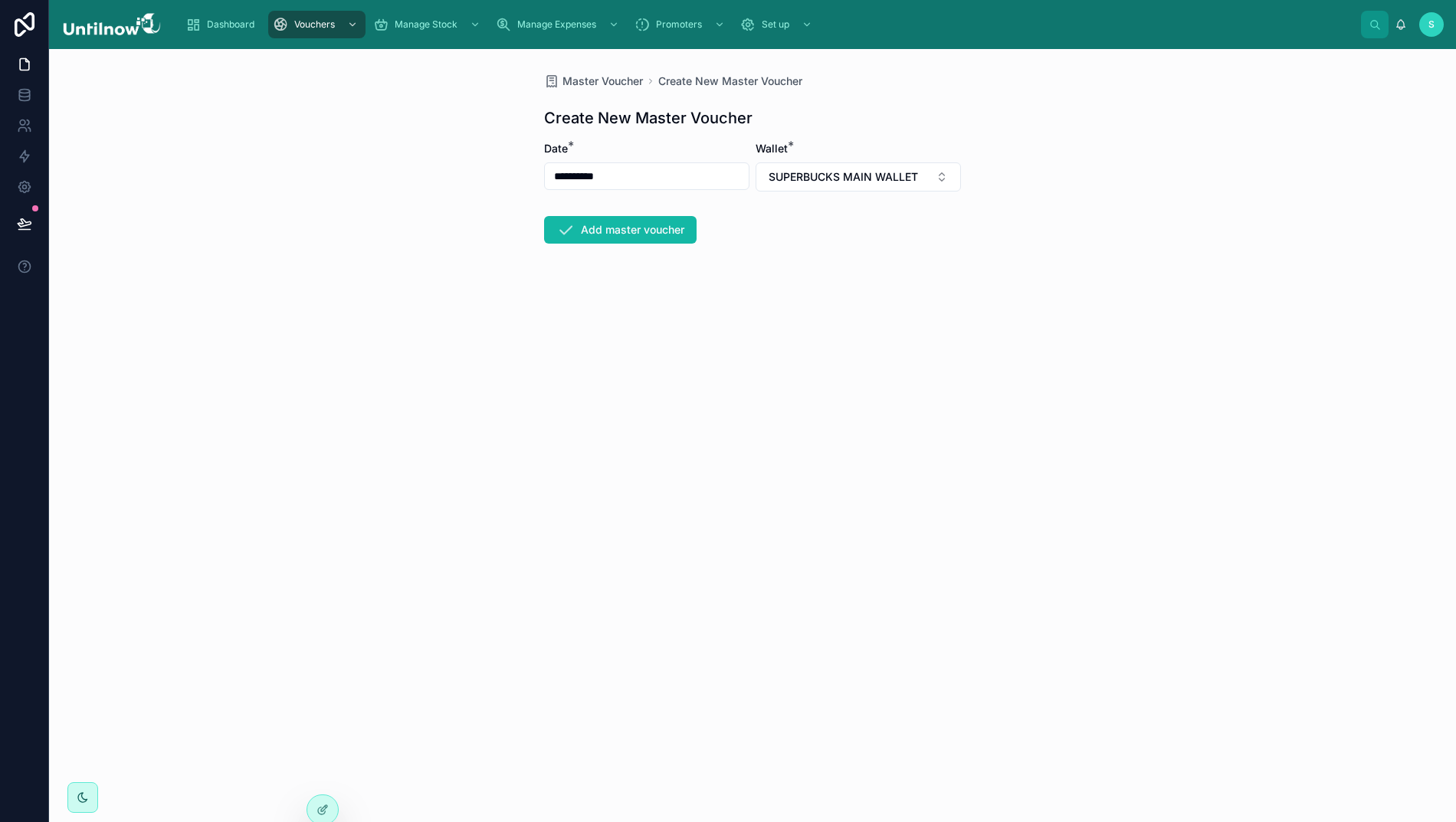
click at [626, 233] on button "Add master voucher" at bounding box center [620, 229] width 152 height 28
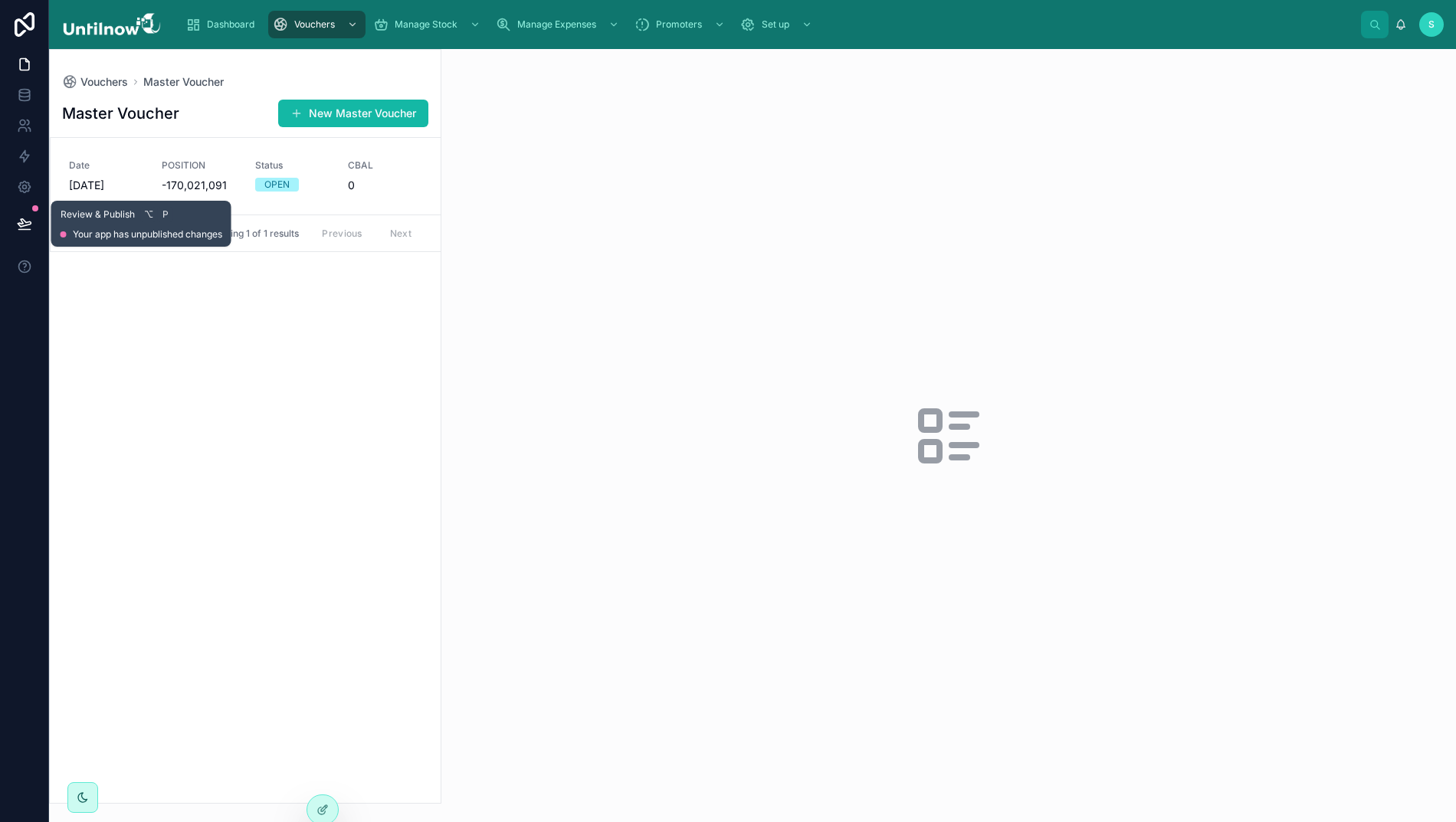
click at [17, 216] on icon at bounding box center [24, 223] width 15 height 15
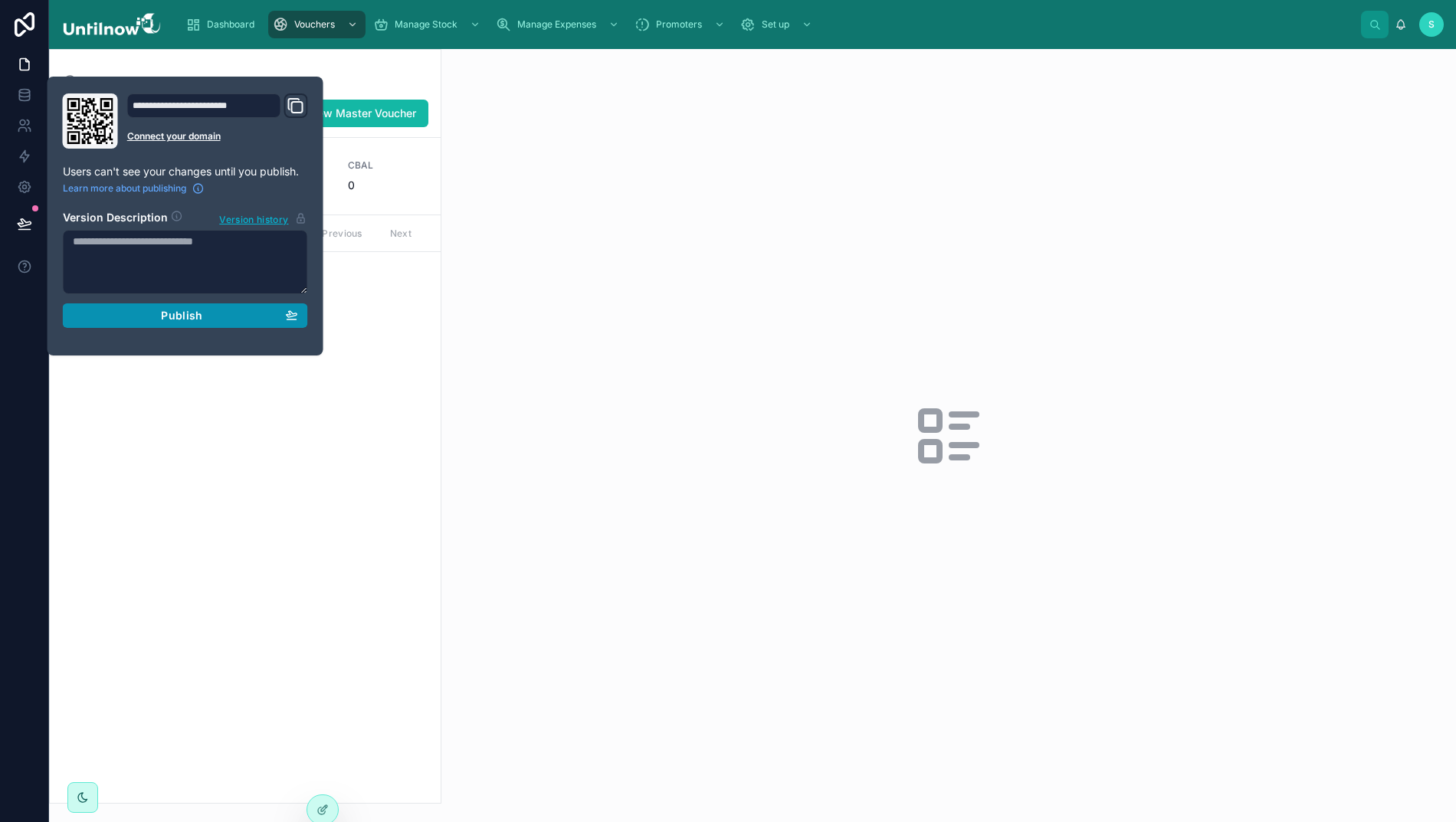
click at [148, 316] on div "Publish" at bounding box center [185, 315] width 226 height 13
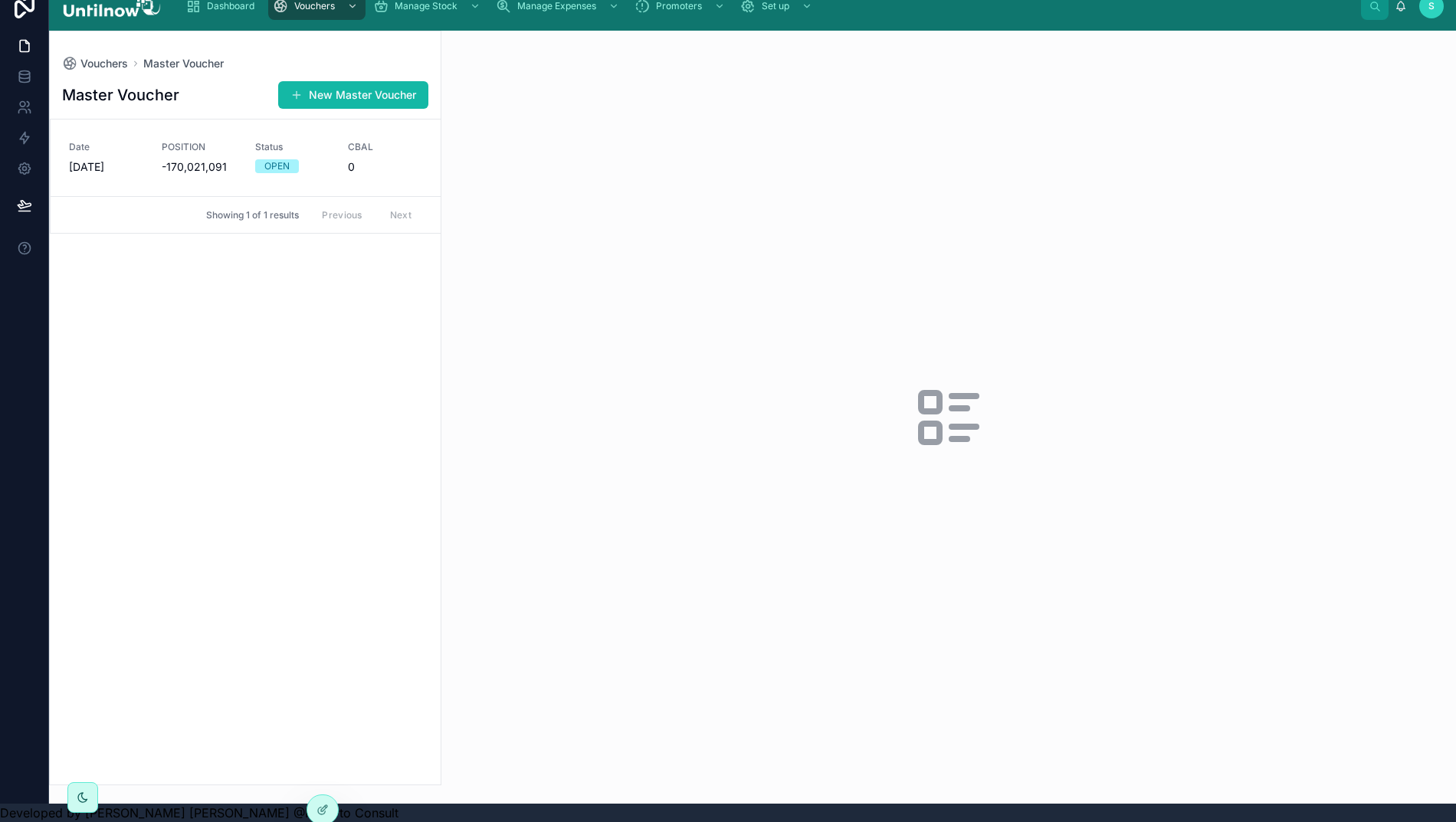
click at [543, 179] on div at bounding box center [948, 416] width 1015 height 773
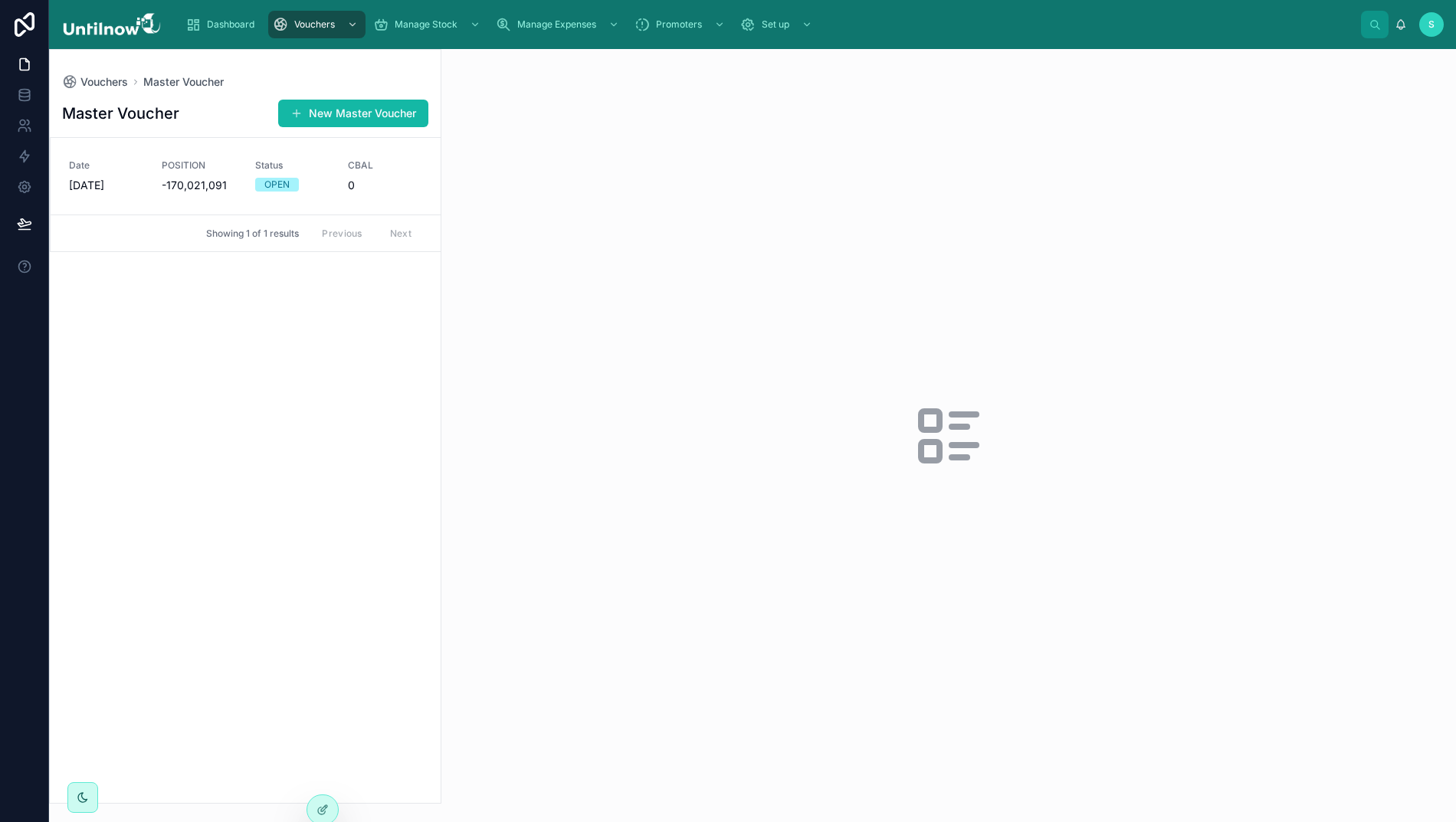
scroll to position [0, 11]
click at [311, 813] on div at bounding box center [322, 809] width 30 height 30
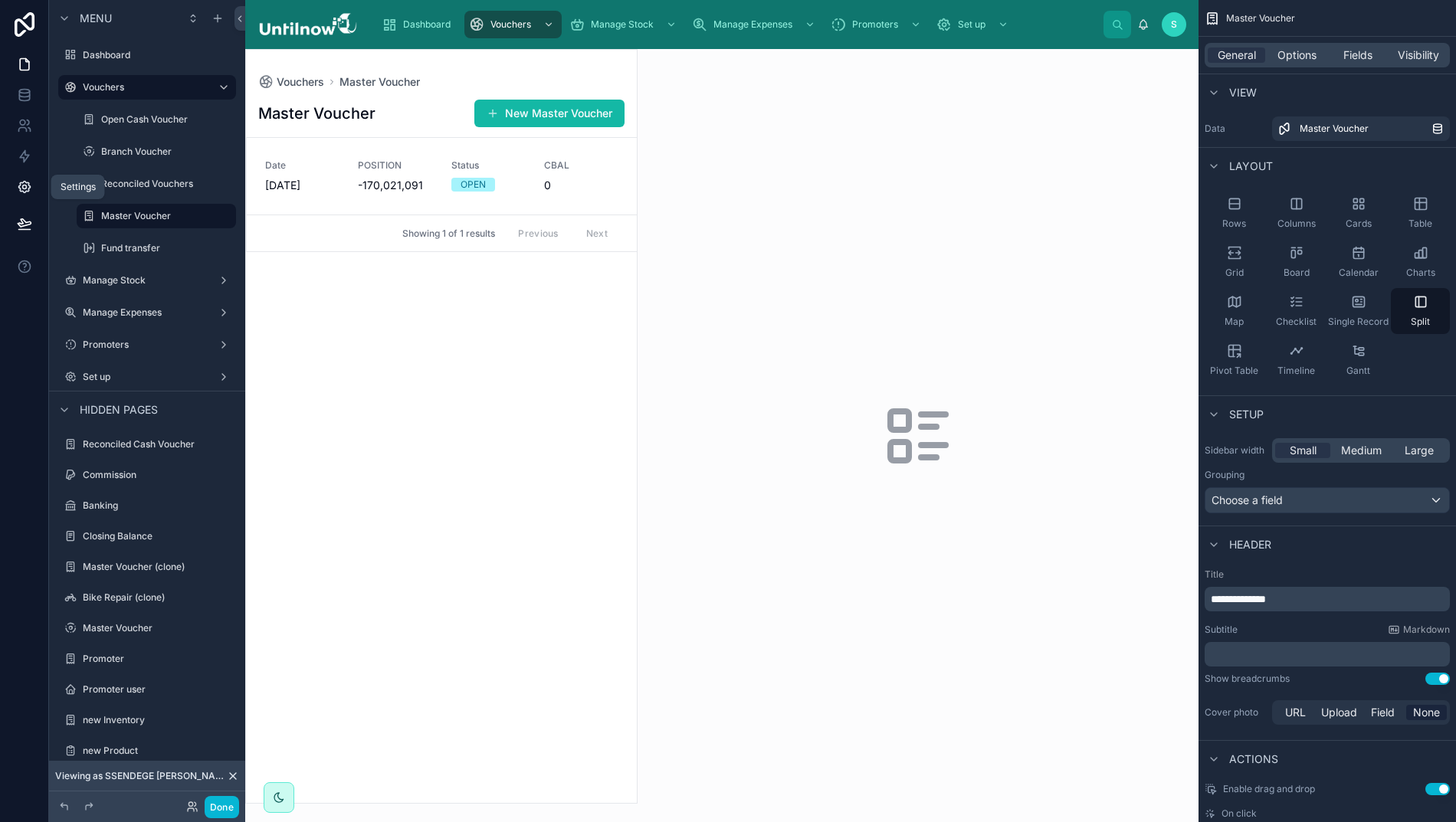
click at [19, 192] on icon at bounding box center [24, 187] width 12 height 12
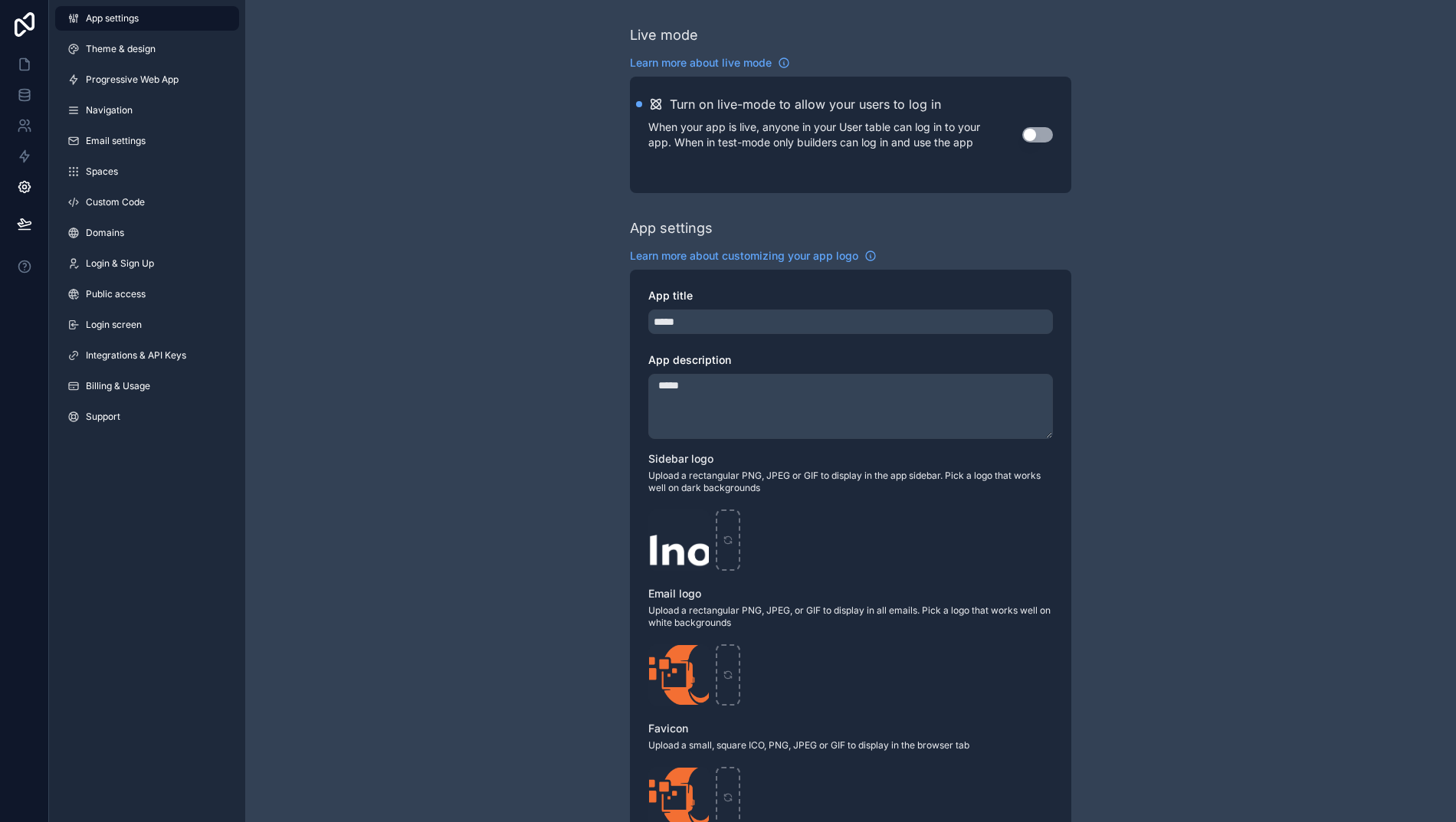
click at [1033, 138] on button "Use setting" at bounding box center [1037, 134] width 30 height 15
click at [86, 236] on span "Domains" at bounding box center [105, 233] width 39 height 13
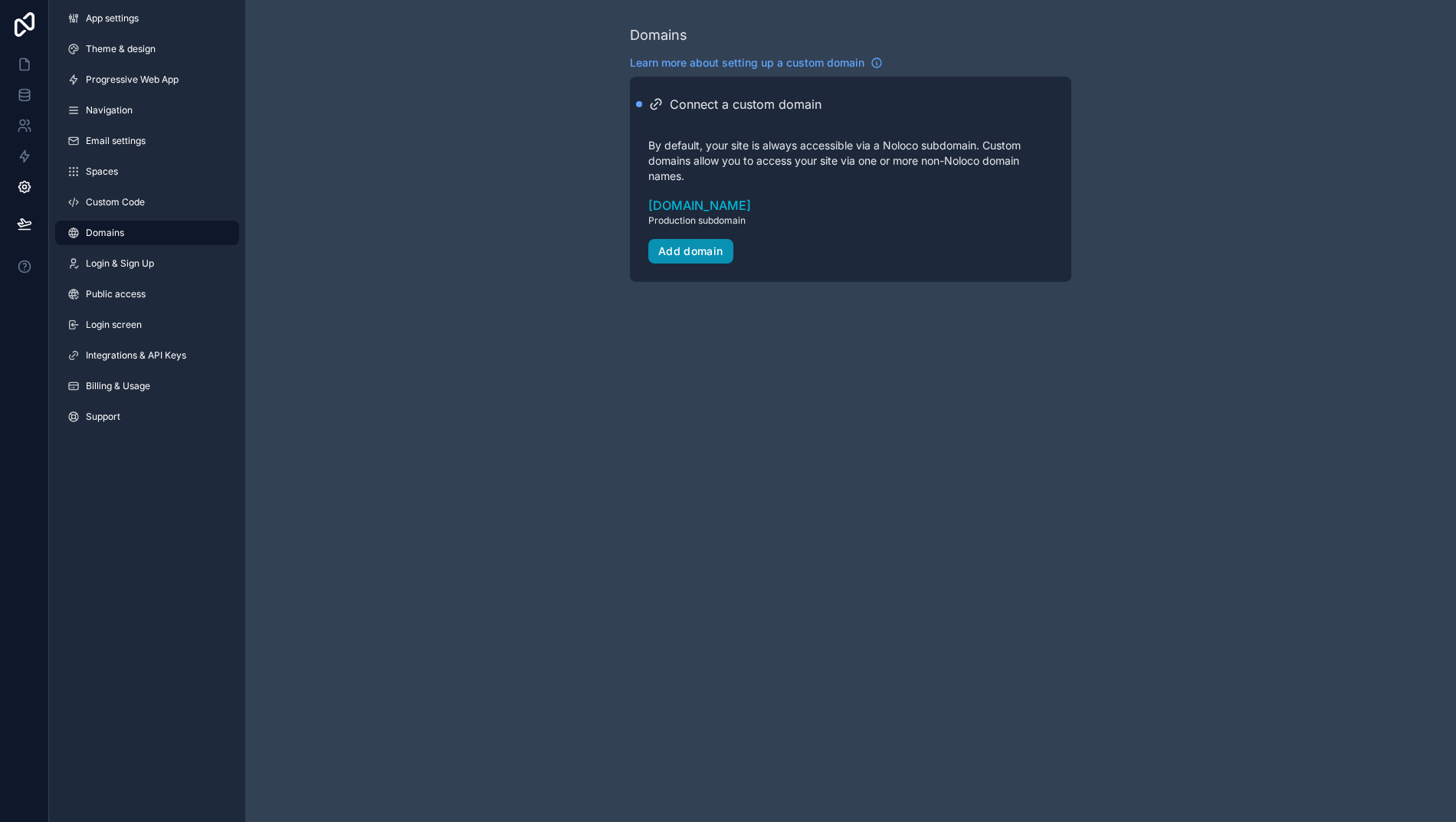
click at [684, 254] on div "Add domain" at bounding box center [690, 251] width 65 height 13
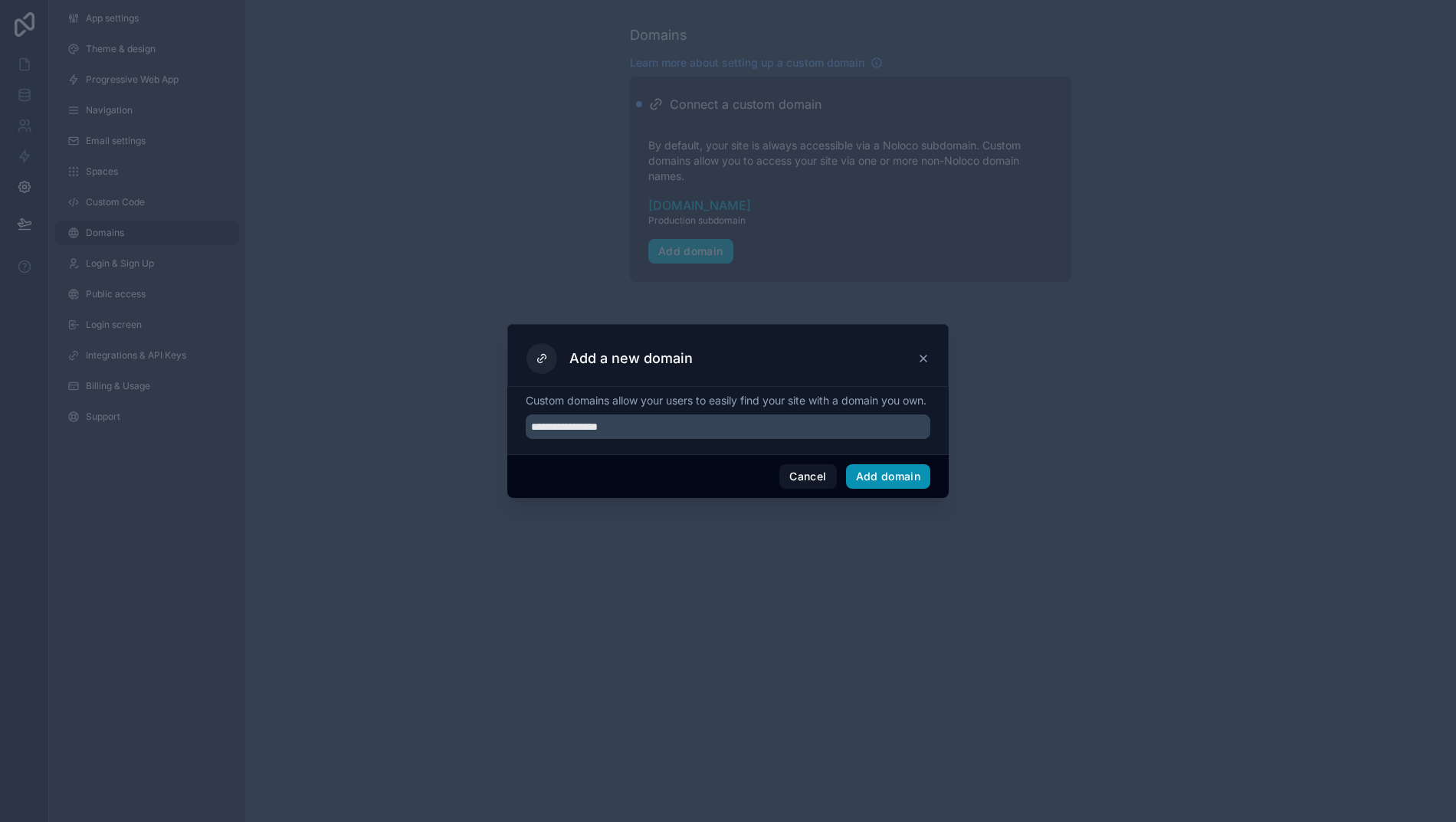
type input "**********"
click at [893, 489] on button "Add domain" at bounding box center [888, 475] width 85 height 24
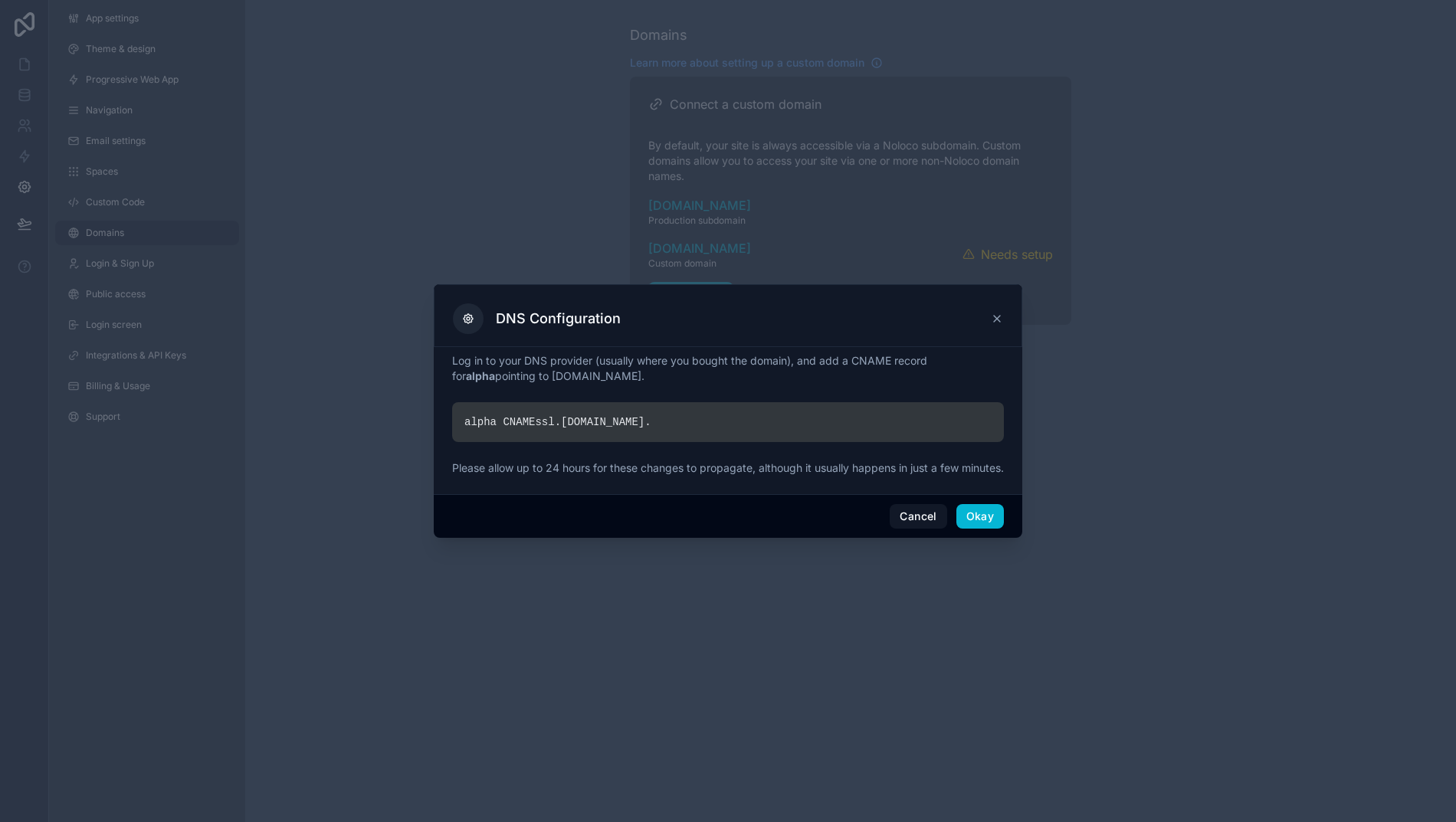
click at [962, 528] on button "Okay" at bounding box center [980, 516] width 47 height 24
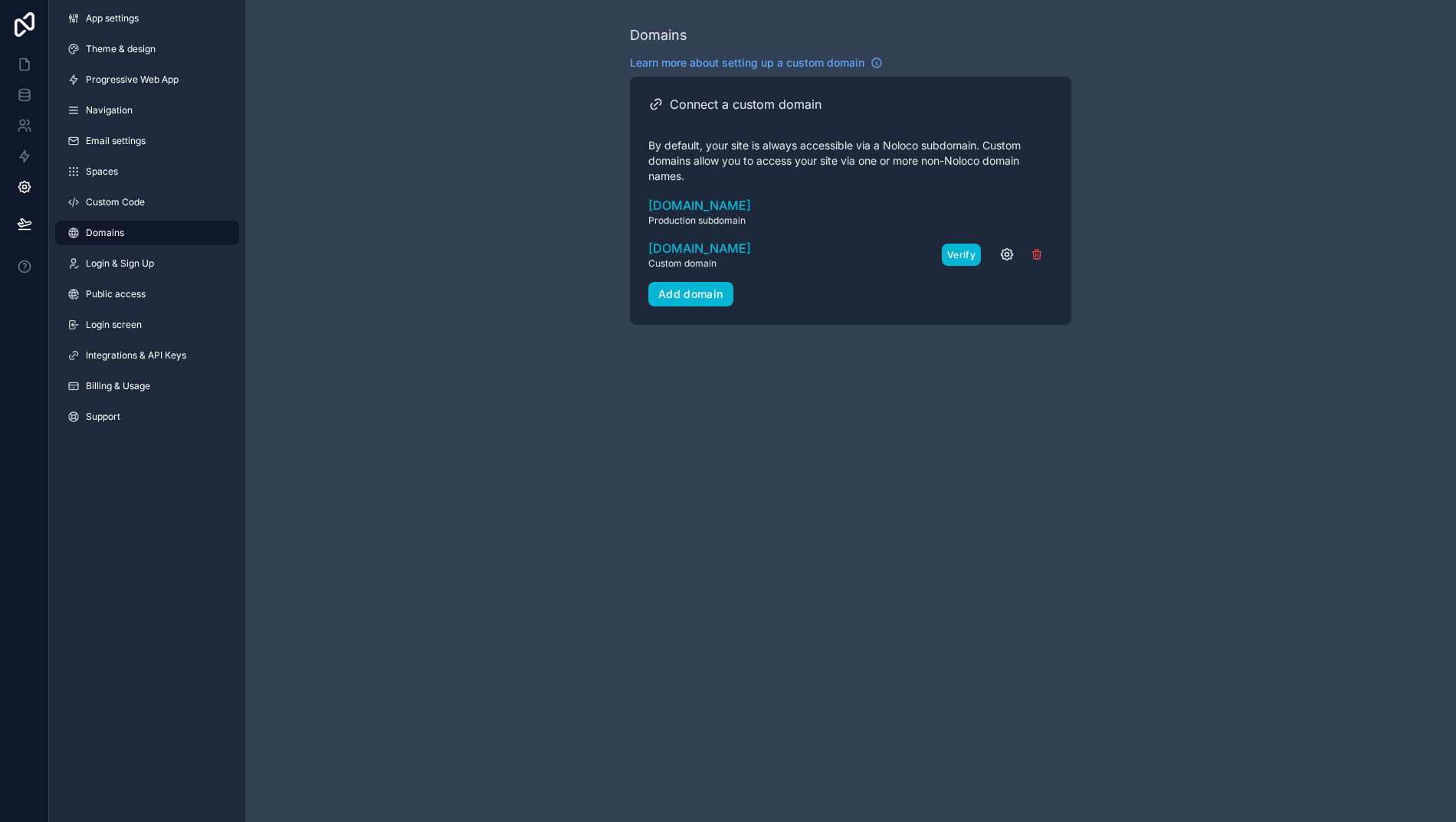
click at [958, 257] on button "Verify" at bounding box center [961, 254] width 39 height 22
click at [17, 65] on icon at bounding box center [24, 64] width 15 height 15
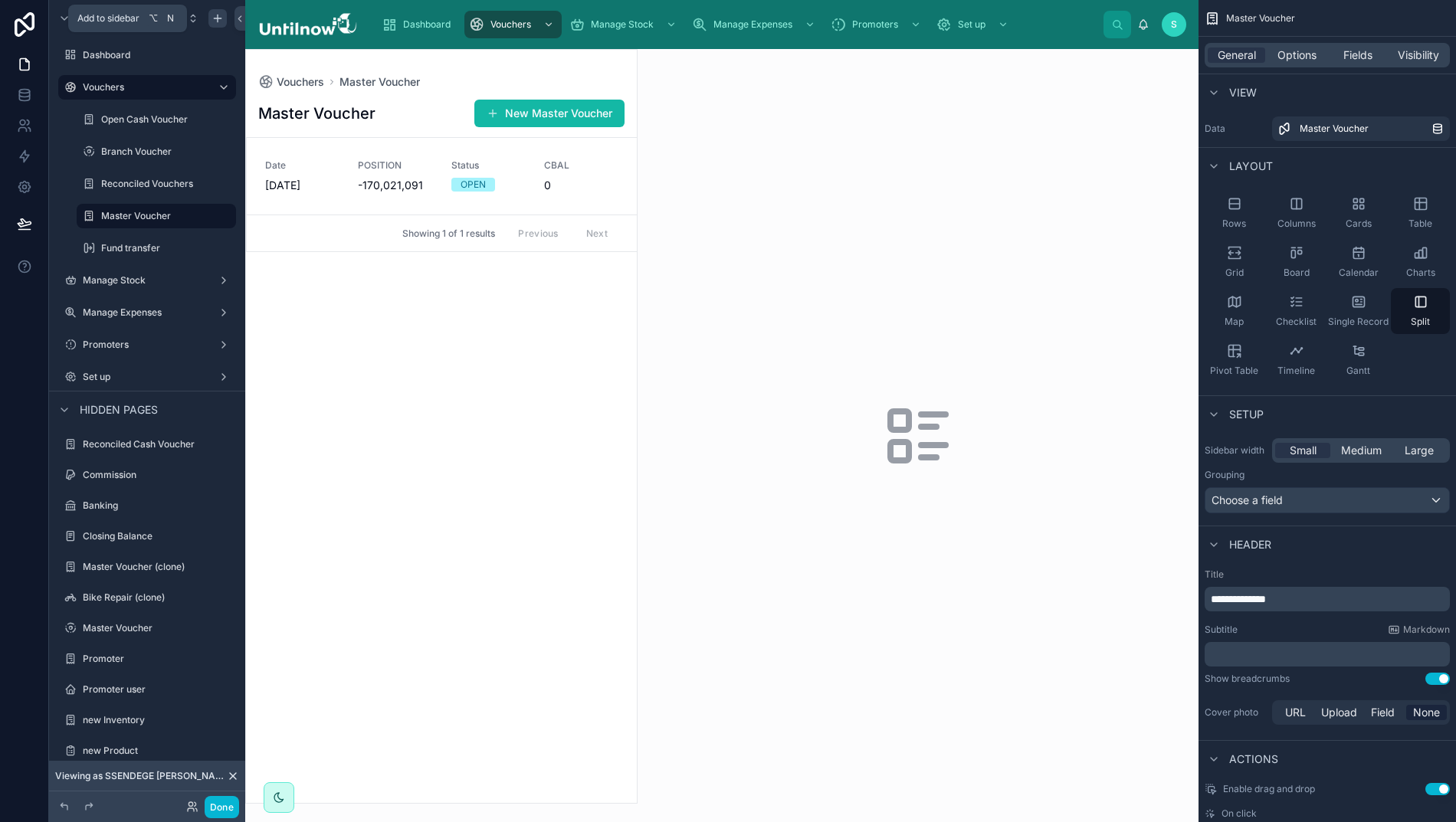
click at [214, 19] on icon "scrollable content" at bounding box center [218, 19] width 7 height 0
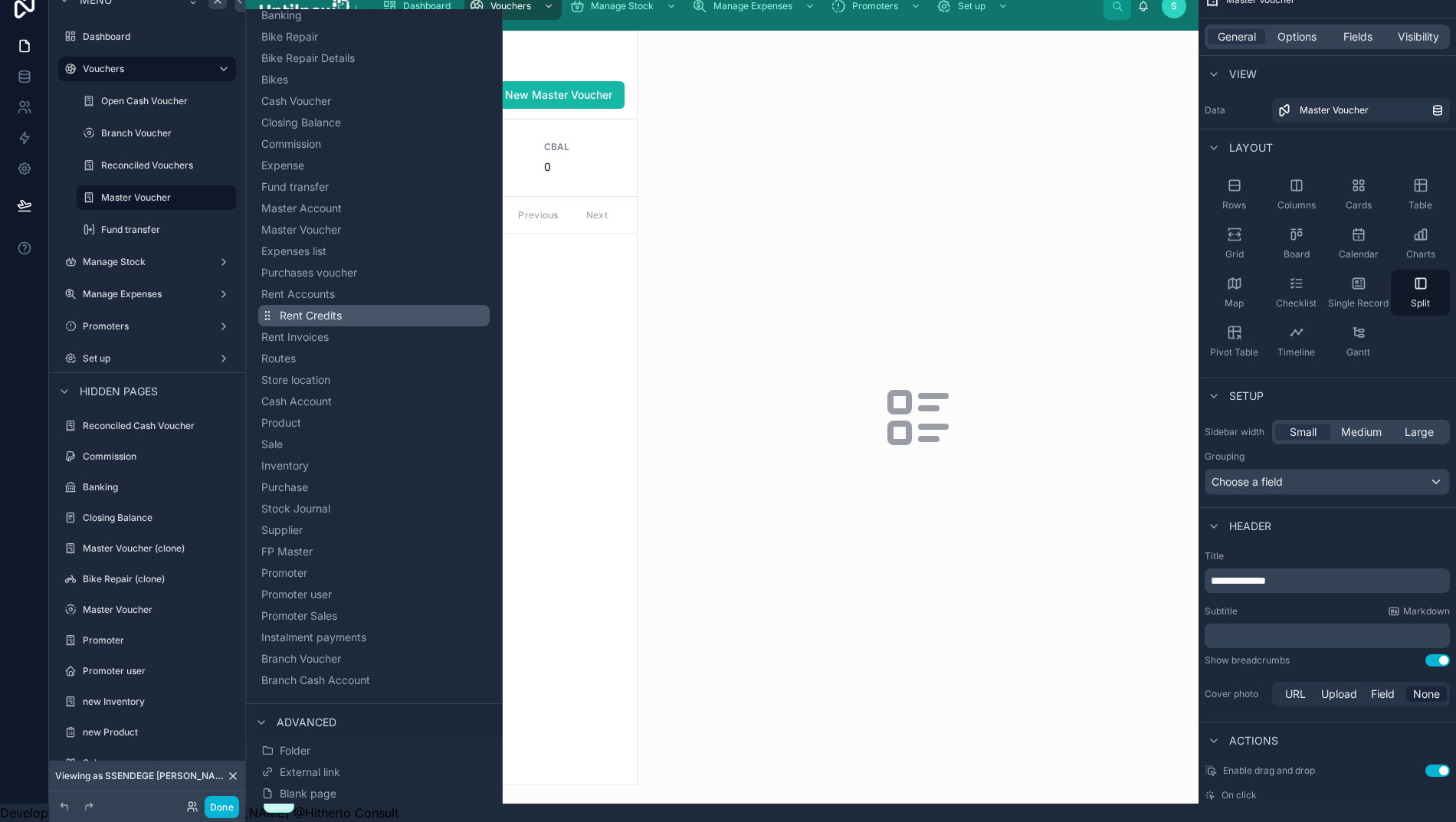
scroll to position [34, 11]
click at [293, 765] on span "External link" at bounding box center [310, 772] width 61 height 15
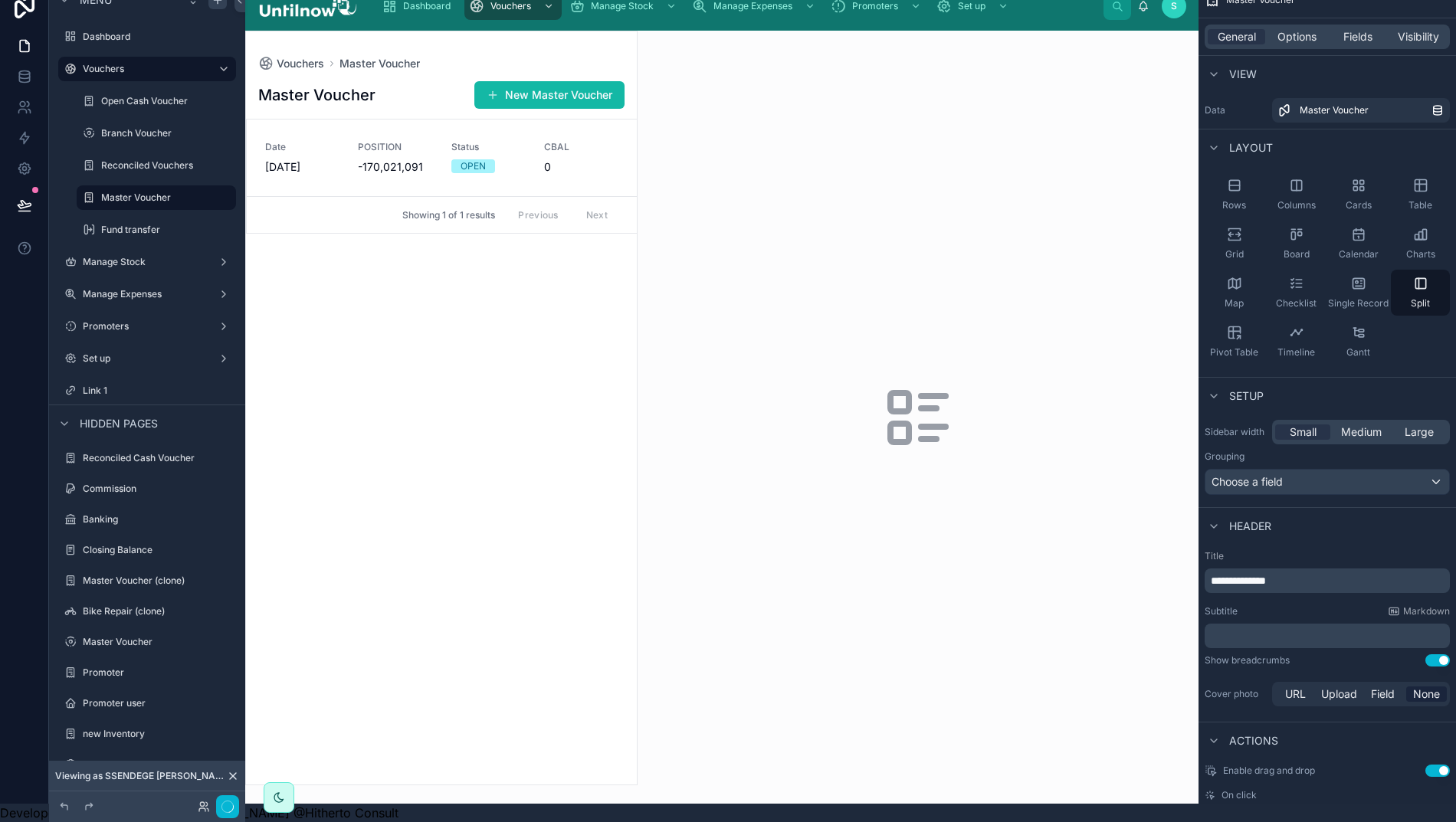
scroll to position [0, 11]
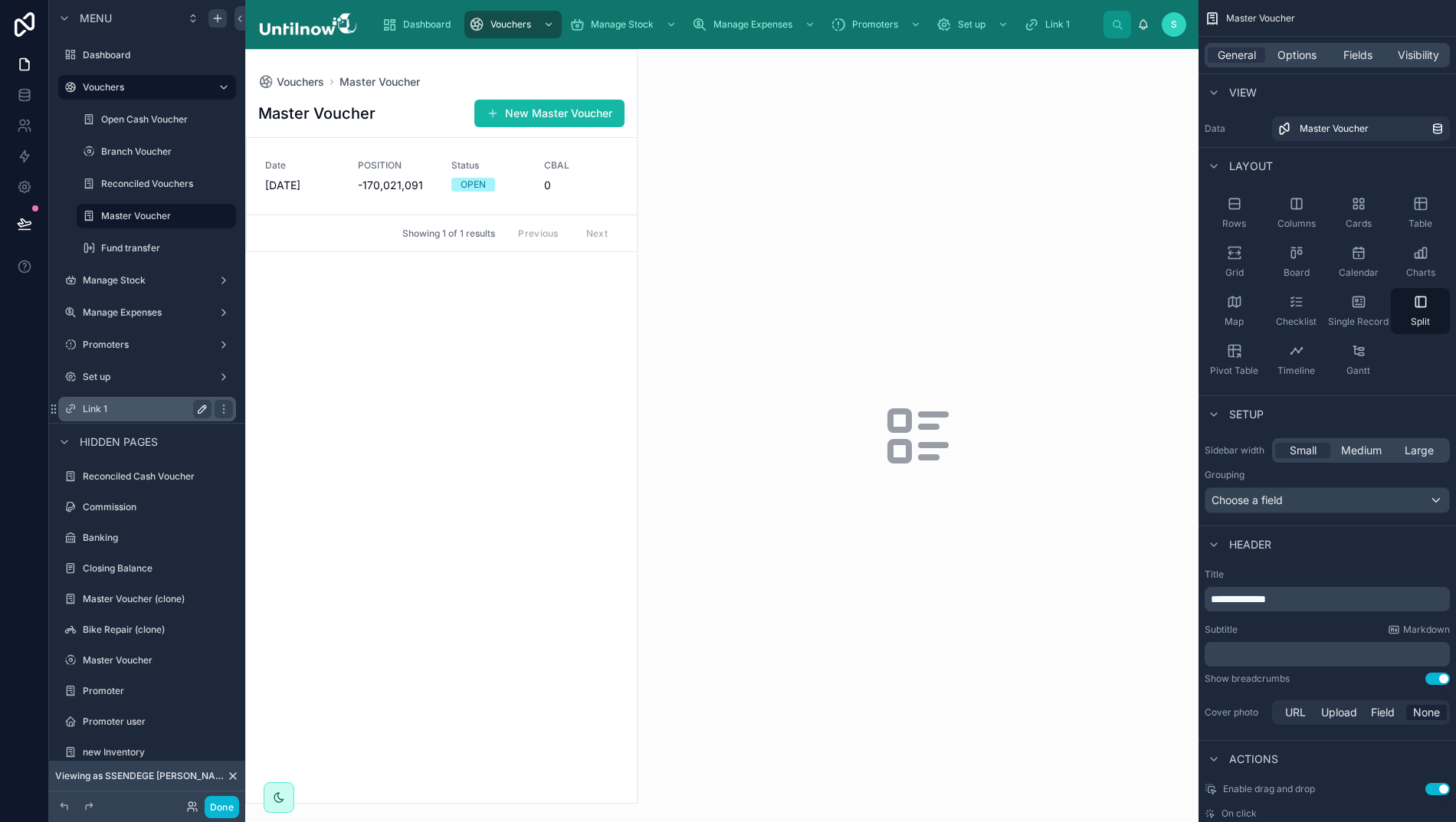
click at [199, 411] on icon "scrollable content" at bounding box center [202, 409] width 8 height 8
type input "*"
type input "**********"
click at [218, 412] on icon "scrollable content" at bounding box center [224, 409] width 13 height 13
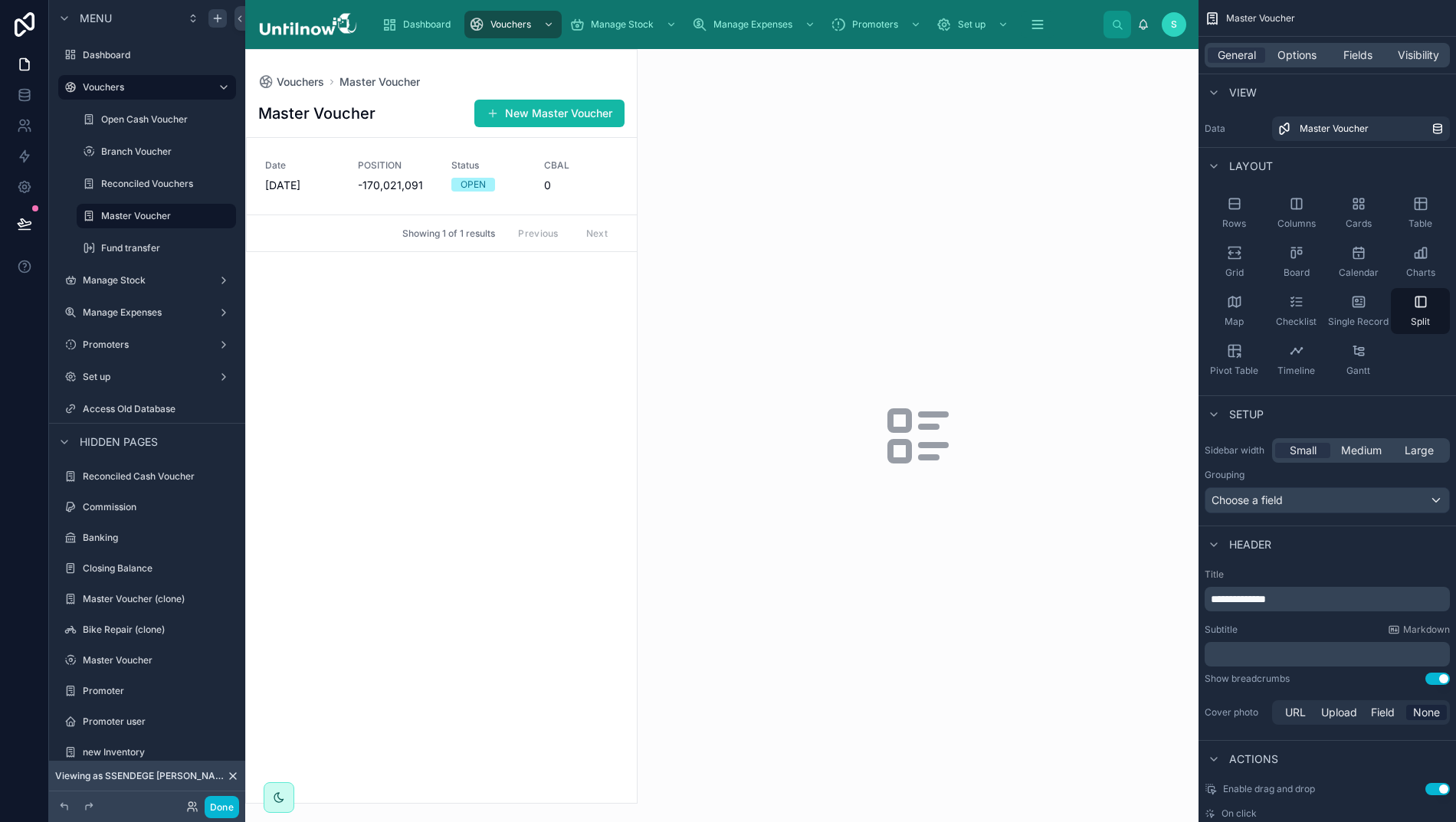
click at [0, 0] on icon "scrollable content" at bounding box center [0, 0] width 0 height 0
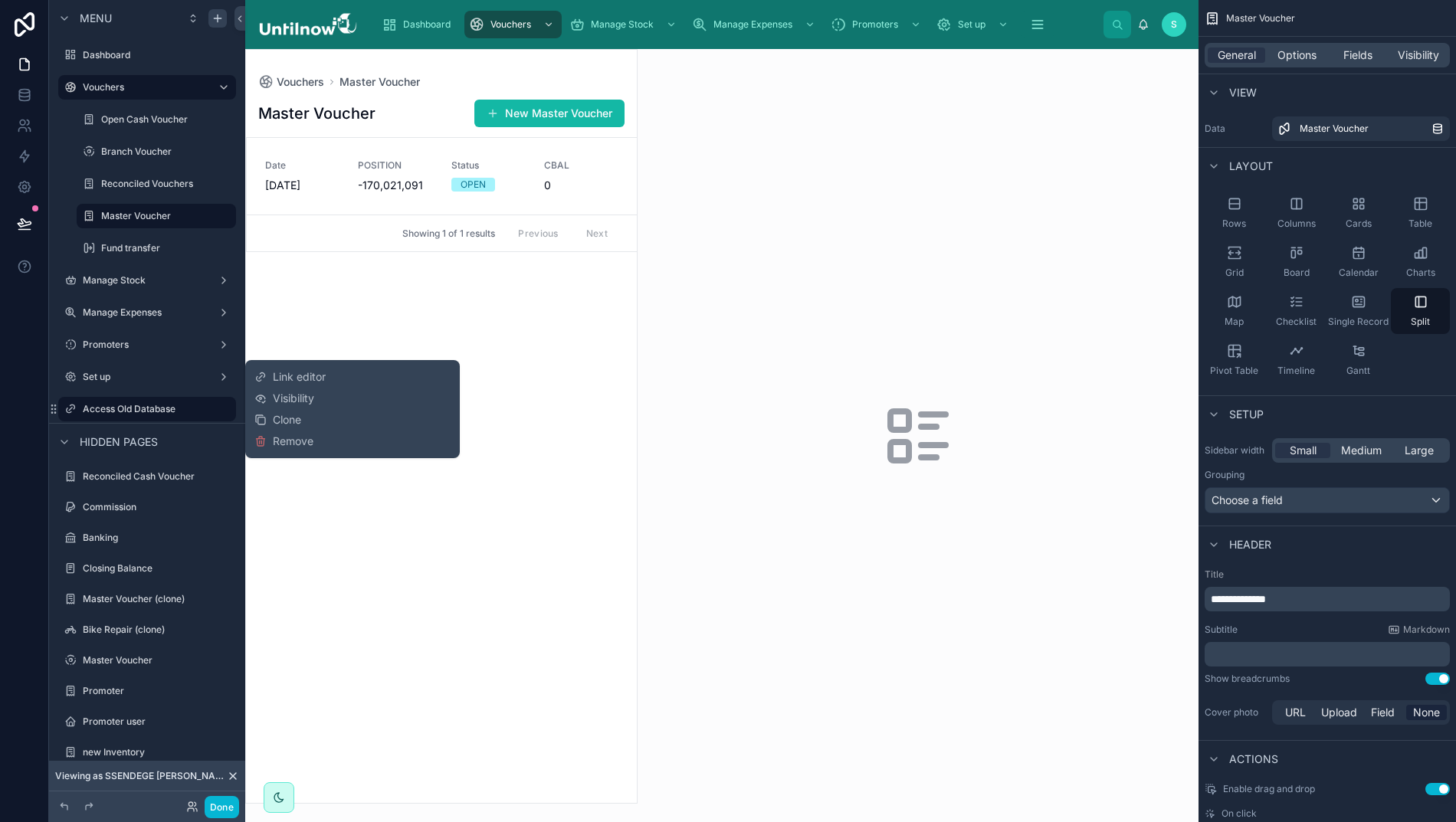
click at [289, 374] on span "Link editor" at bounding box center [299, 376] width 53 height 15
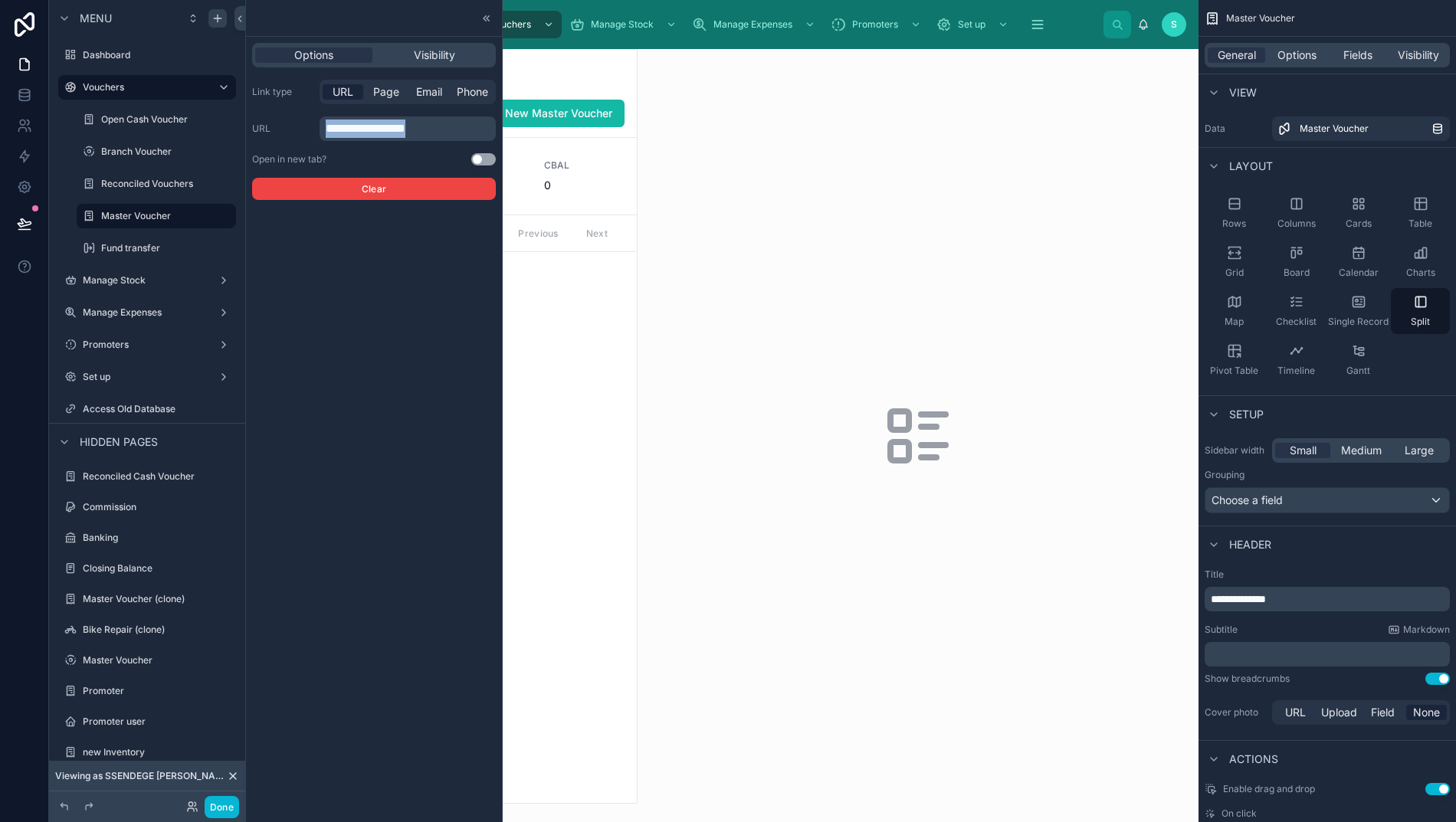
drag, startPoint x: 433, startPoint y: 125, endPoint x: 257, endPoint y: 101, distance: 177.6
click at [257, 101] on div "**********" at bounding box center [373, 140] width 244 height 120
click at [422, 56] on span "Visibility" at bounding box center [434, 55] width 41 height 15
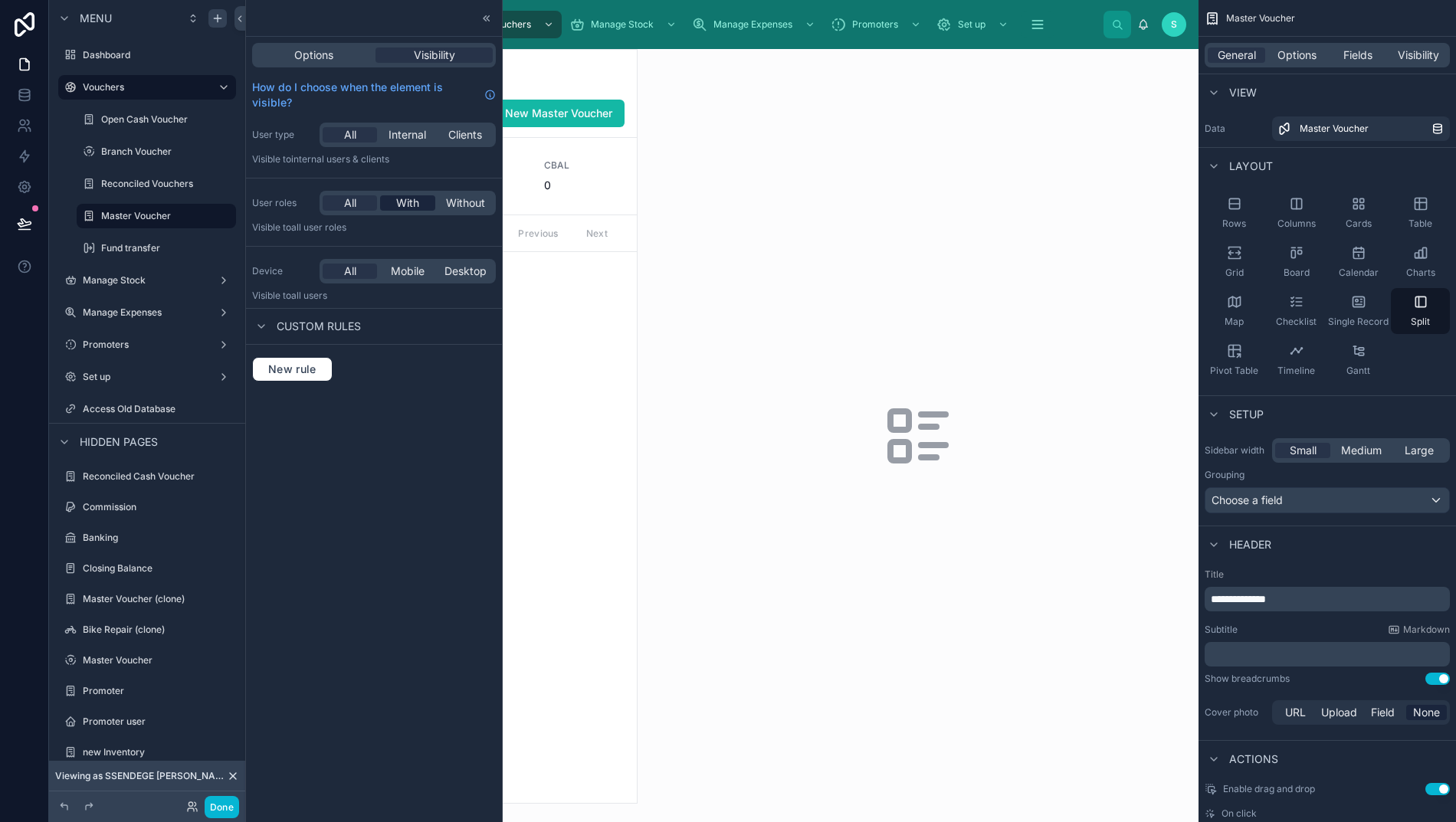
click at [396, 204] on span "With" at bounding box center [407, 202] width 23 height 15
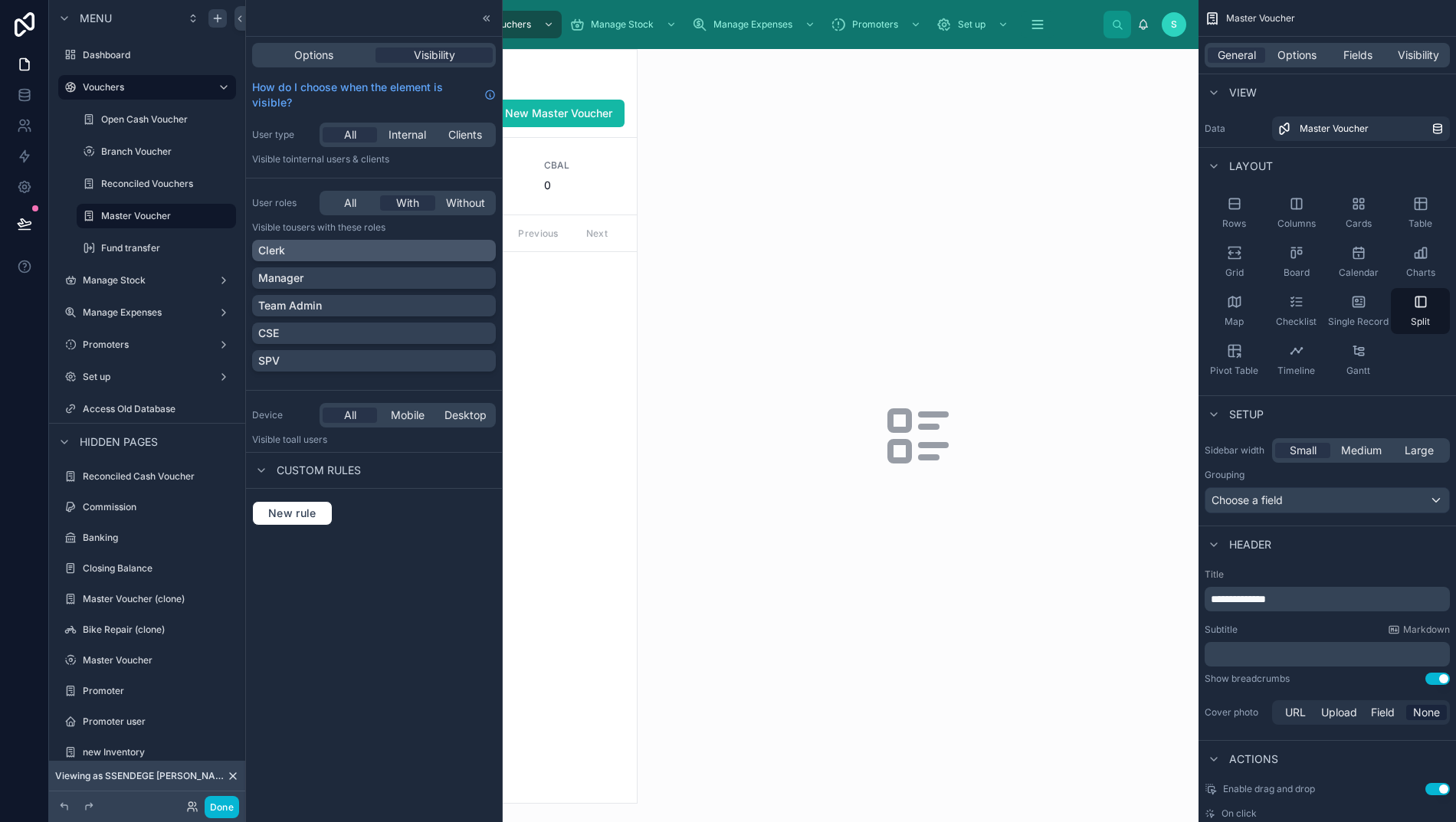
click at [458, 252] on div "Clerk" at bounding box center [373, 250] width 231 height 15
click at [462, 279] on div "Manager" at bounding box center [373, 278] width 231 height 15
click at [462, 304] on div "Team Admin" at bounding box center [373, 305] width 231 height 15
click at [454, 364] on div "SPV" at bounding box center [373, 360] width 231 height 15
click at [480, 20] on icon at bounding box center [486, 19] width 13 height 13
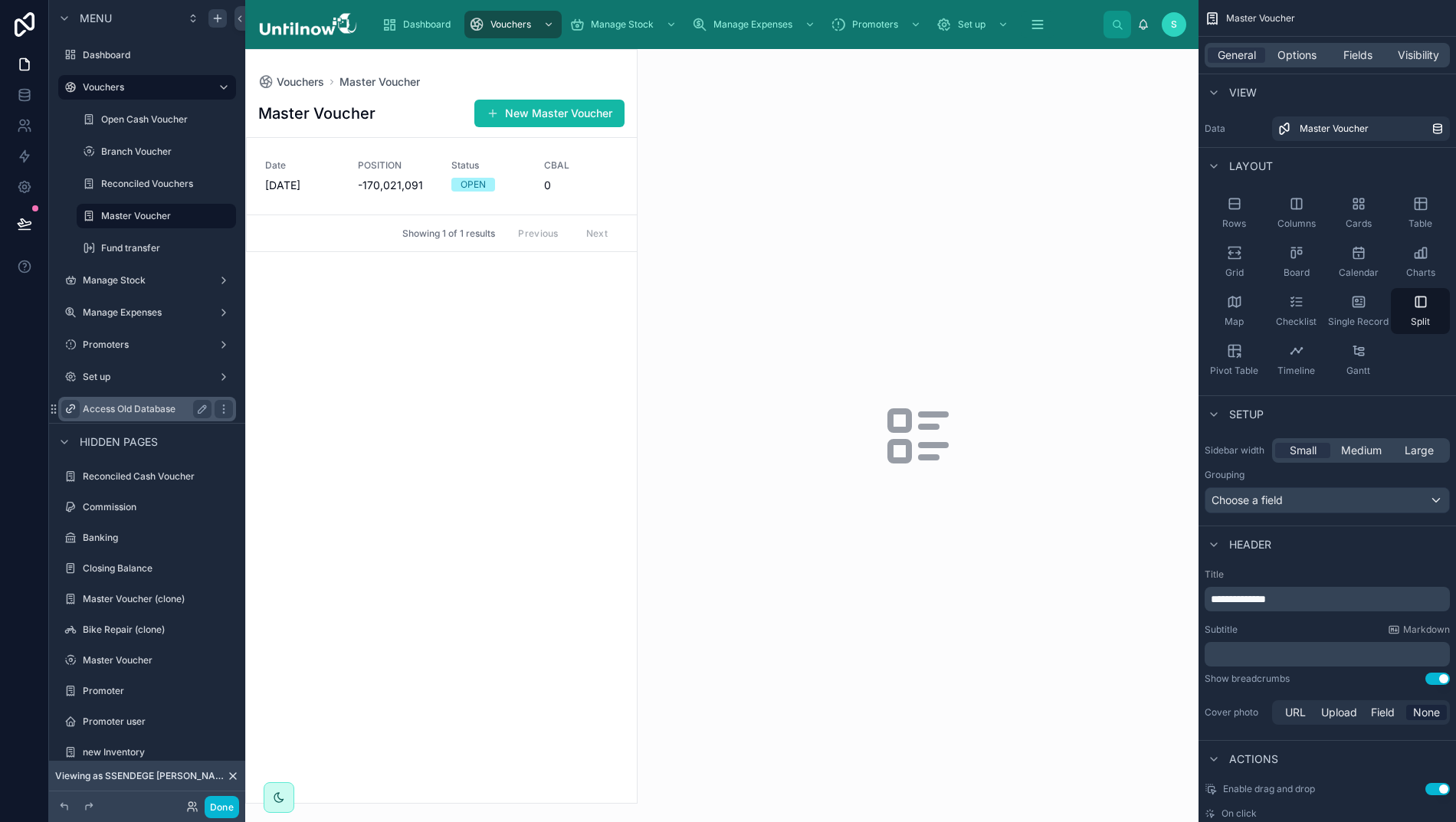
click at [64, 409] on icon "scrollable content" at bounding box center [71, 409] width 13 height 13
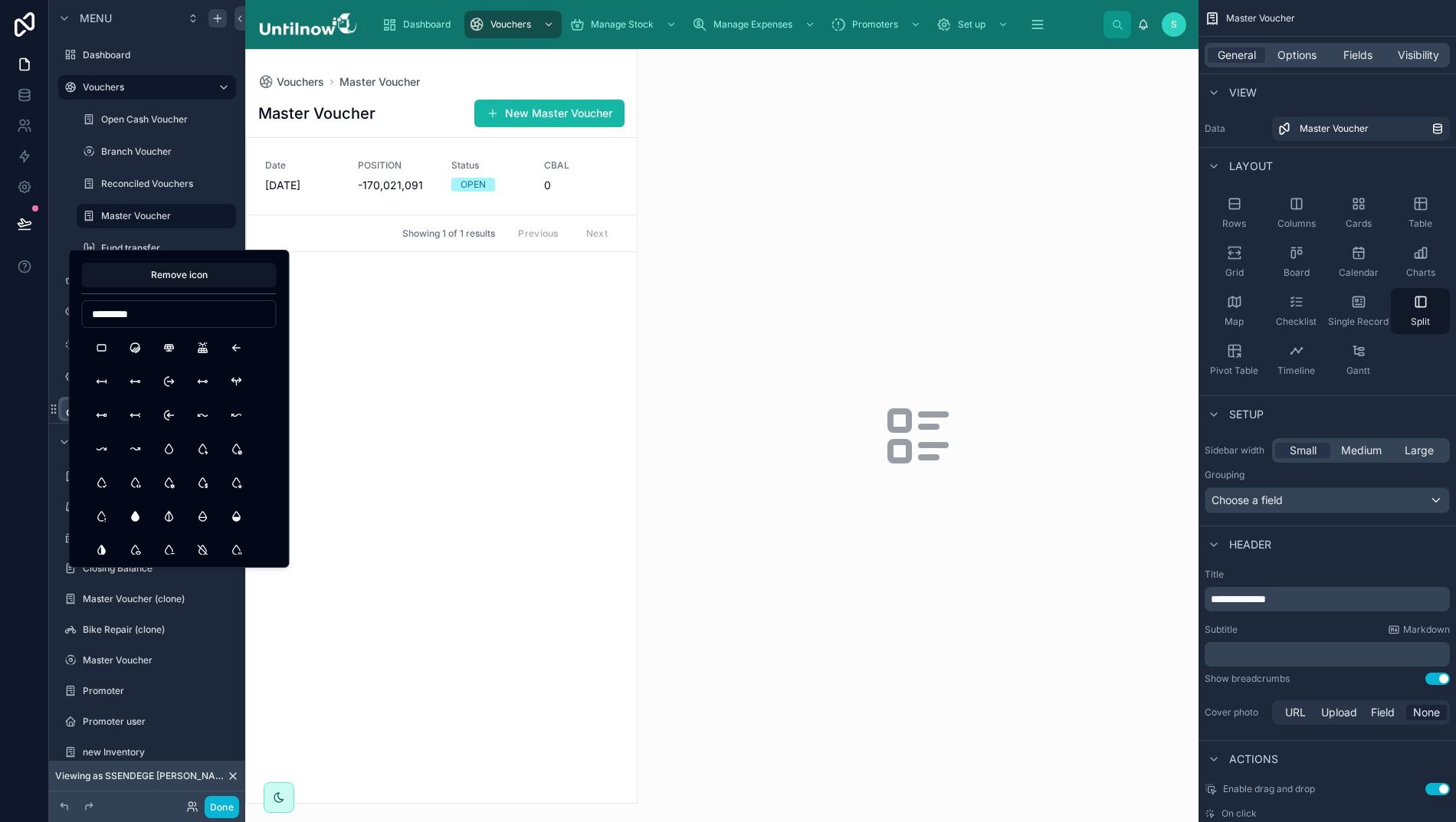
click at [149, 313] on input "*********" at bounding box center [179, 314] width 193 height 21
type input "*"
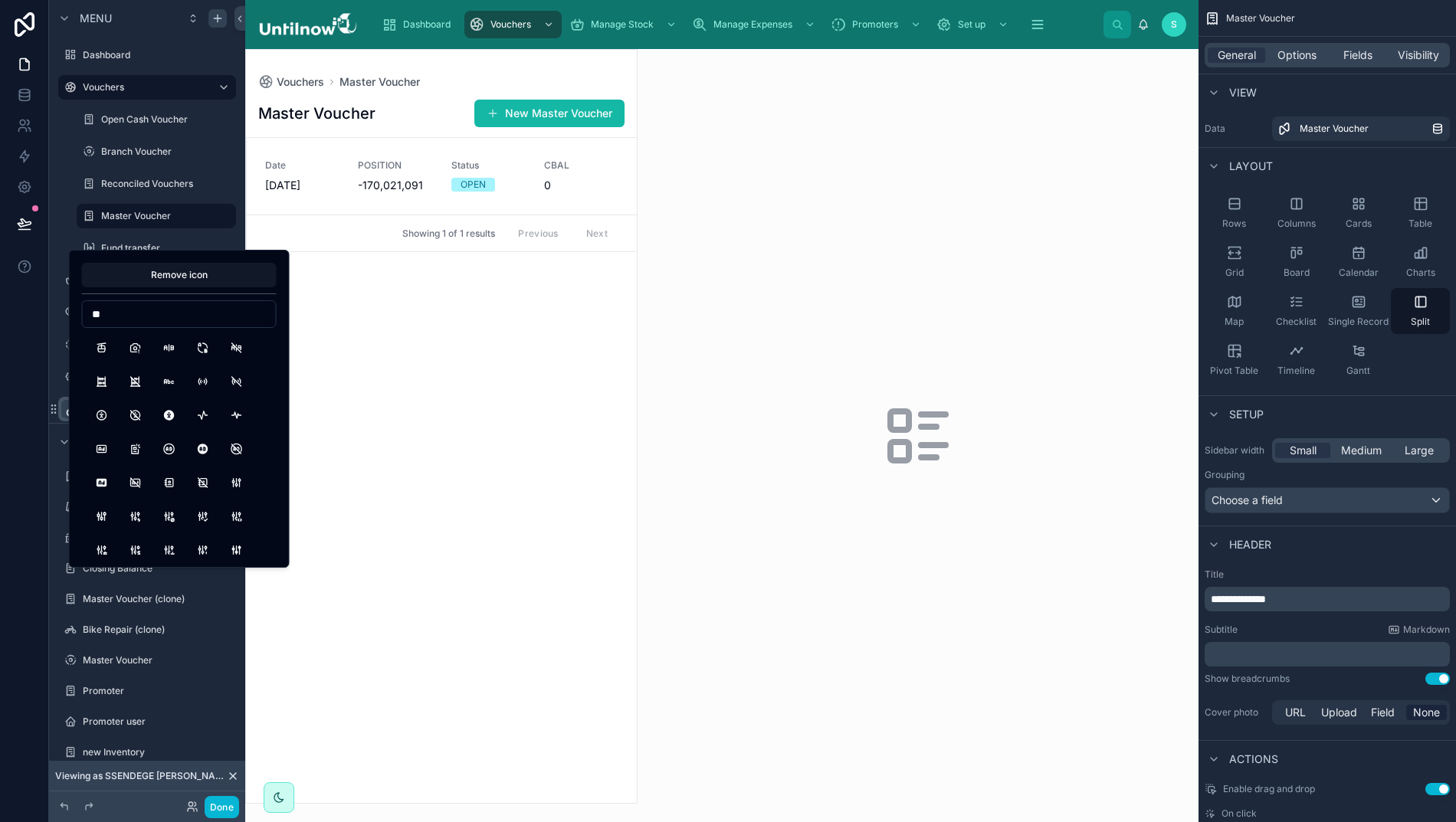
type input "*"
type input "****"
click at [169, 349] on button "PlaneDeparture" at bounding box center [169, 347] width 28 height 28
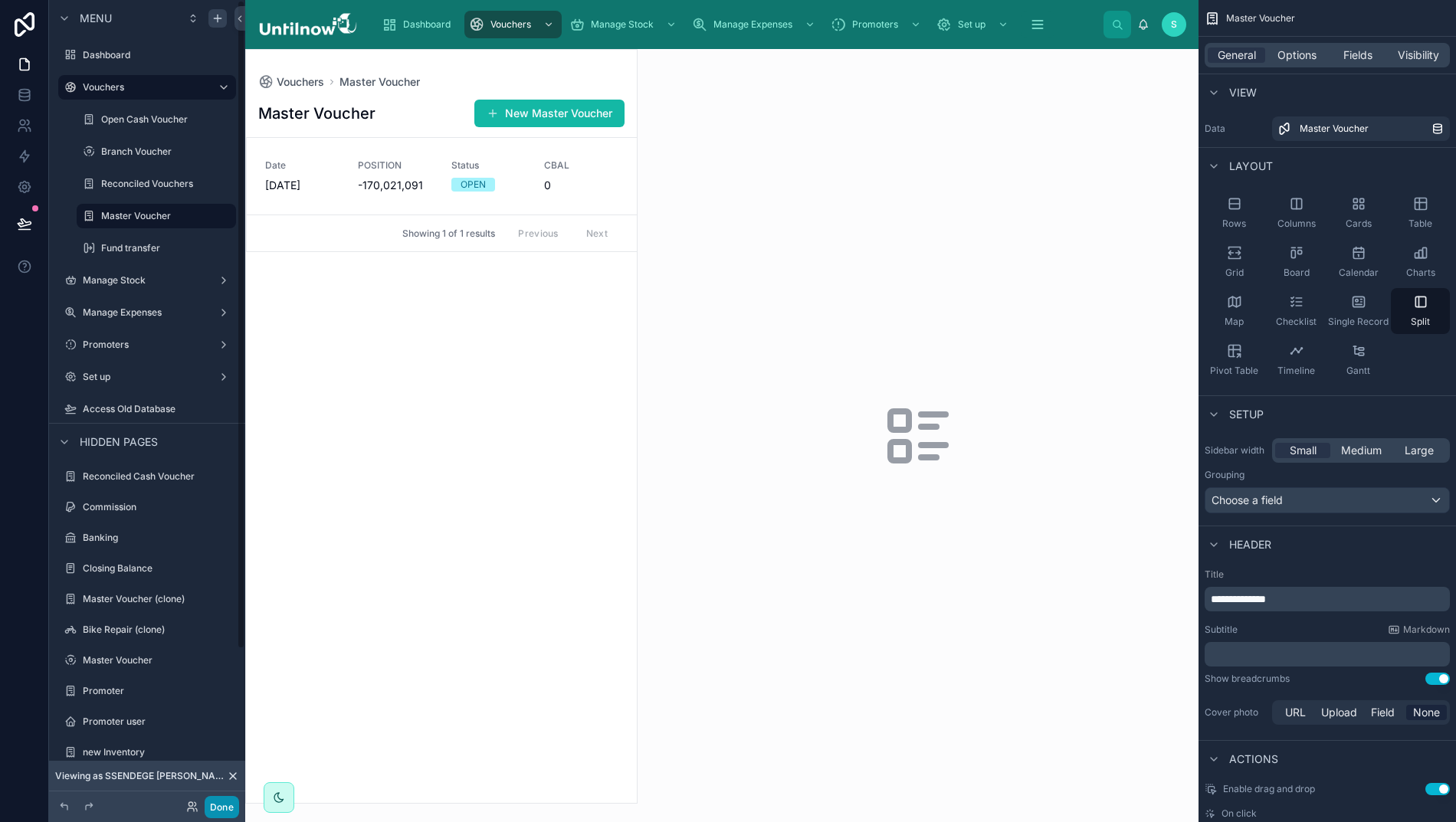
click at [221, 803] on button "Done" at bounding box center [221, 807] width 35 height 22
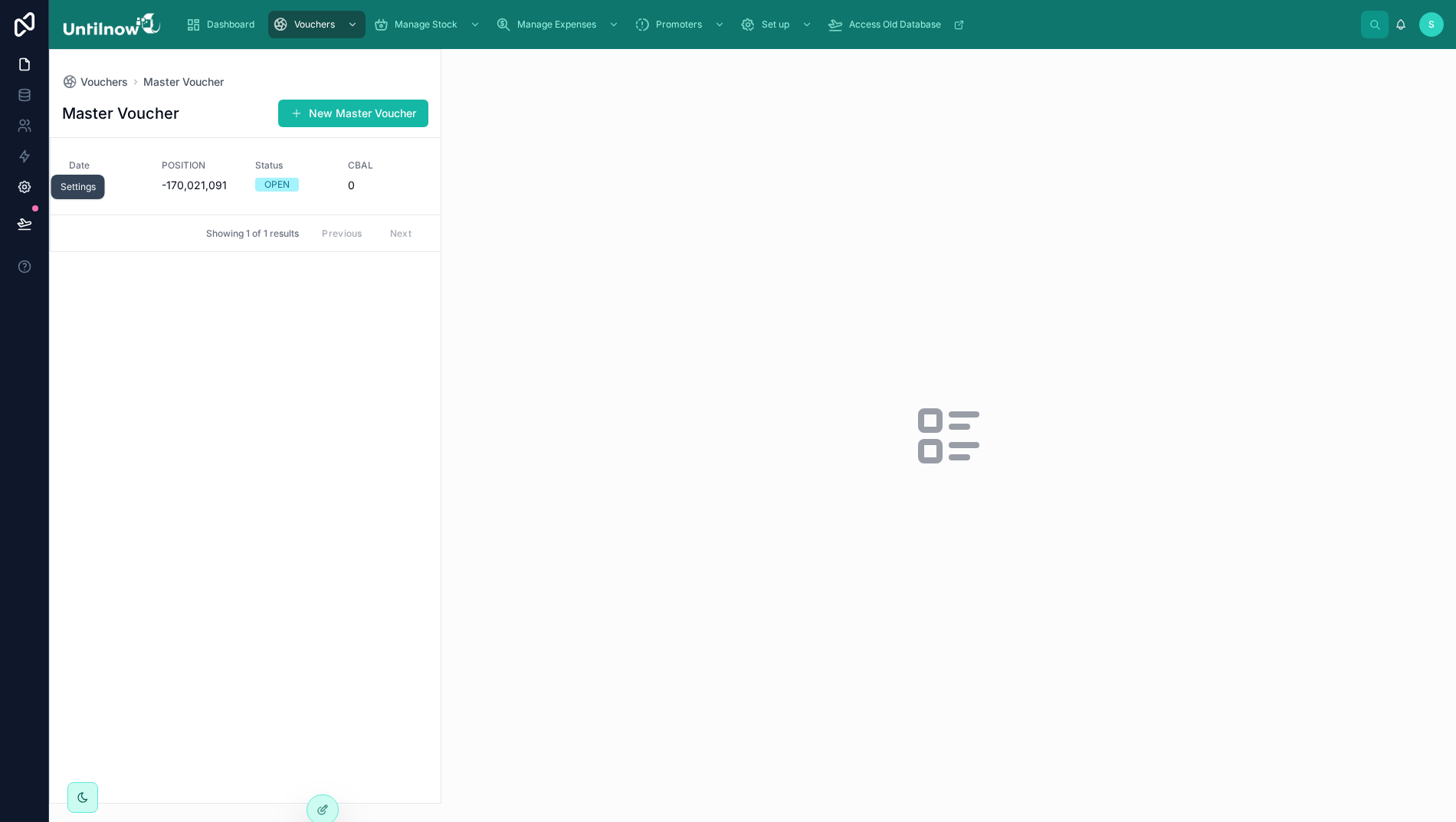
click at [17, 185] on icon at bounding box center [24, 186] width 15 height 15
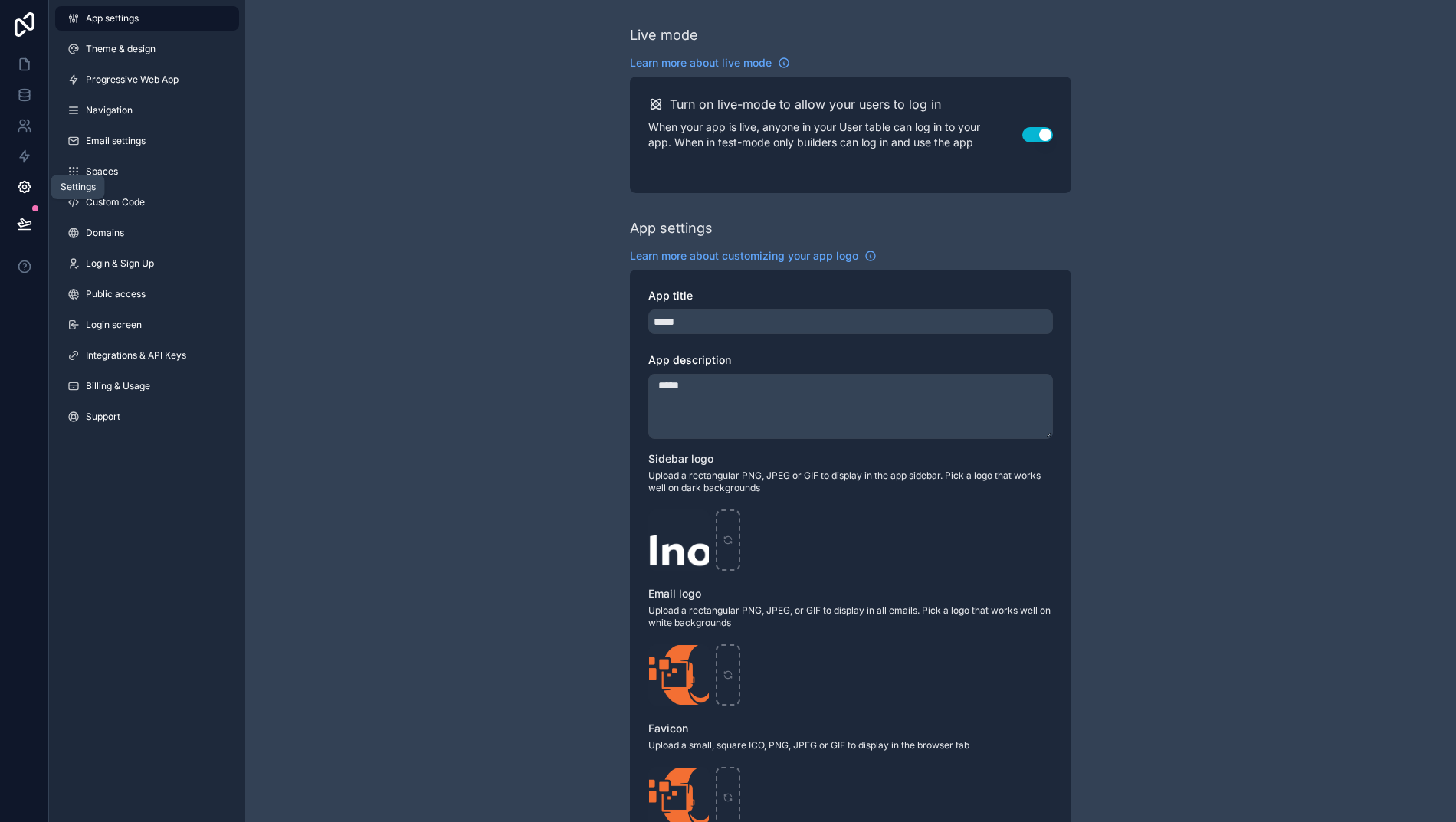
click at [17, 191] on icon at bounding box center [24, 186] width 15 height 15
drag, startPoint x: 102, startPoint y: 231, endPoint x: 167, endPoint y: 268, distance: 74.8
click at [102, 231] on span "Domains" at bounding box center [105, 233] width 39 height 13
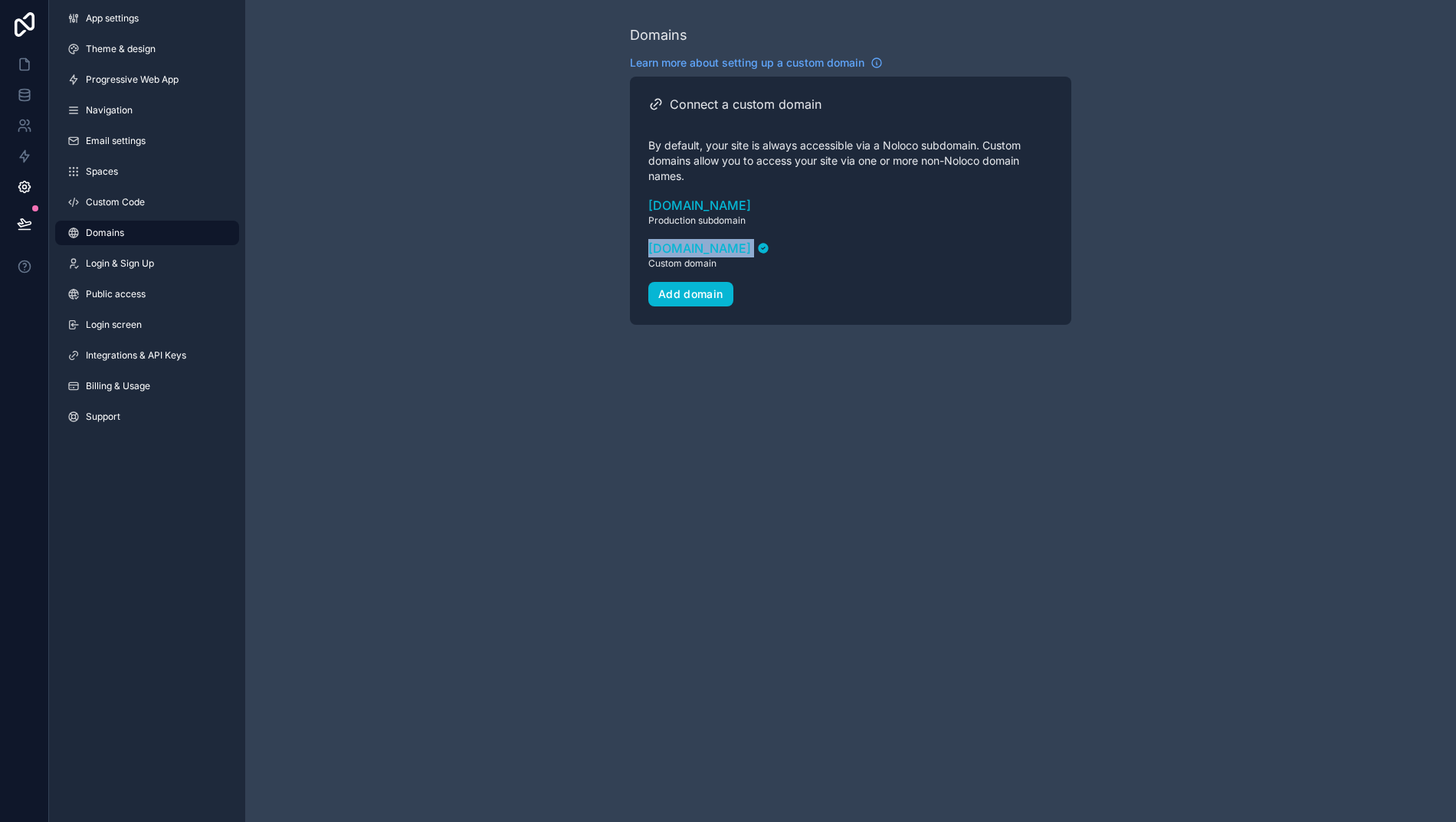
drag, startPoint x: 802, startPoint y: 246, endPoint x: 617, endPoint y: 237, distance: 185.2
click at [617, 237] on div "Domains Learn more about setting up a custom domain Connect a custom domain By …" at bounding box center [851, 175] width 1211 height 349
copy link "alpha.untilnow.cc"
click at [17, 221] on icon at bounding box center [24, 223] width 15 height 15
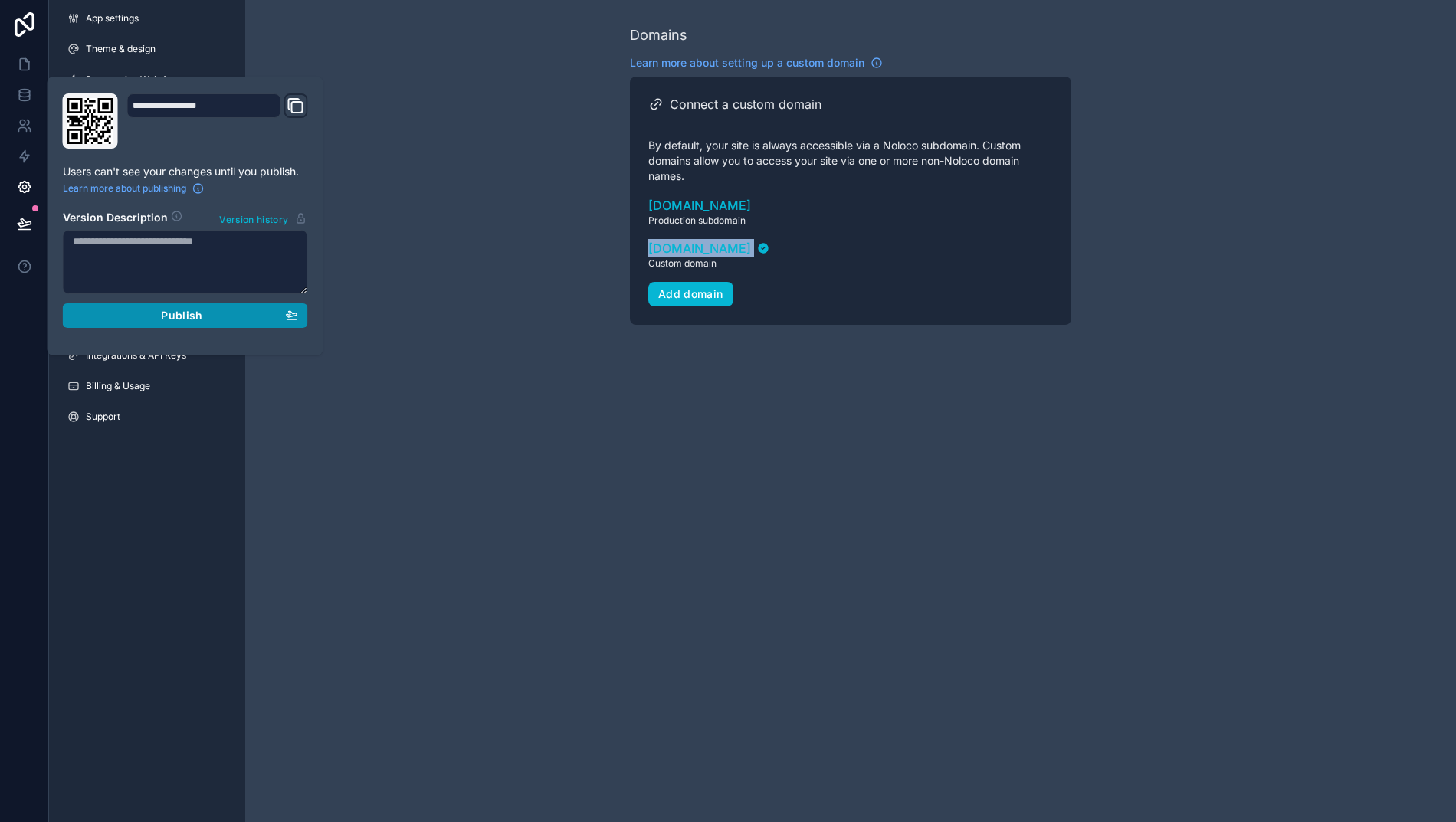
click at [118, 313] on div "Publish" at bounding box center [185, 315] width 226 height 13
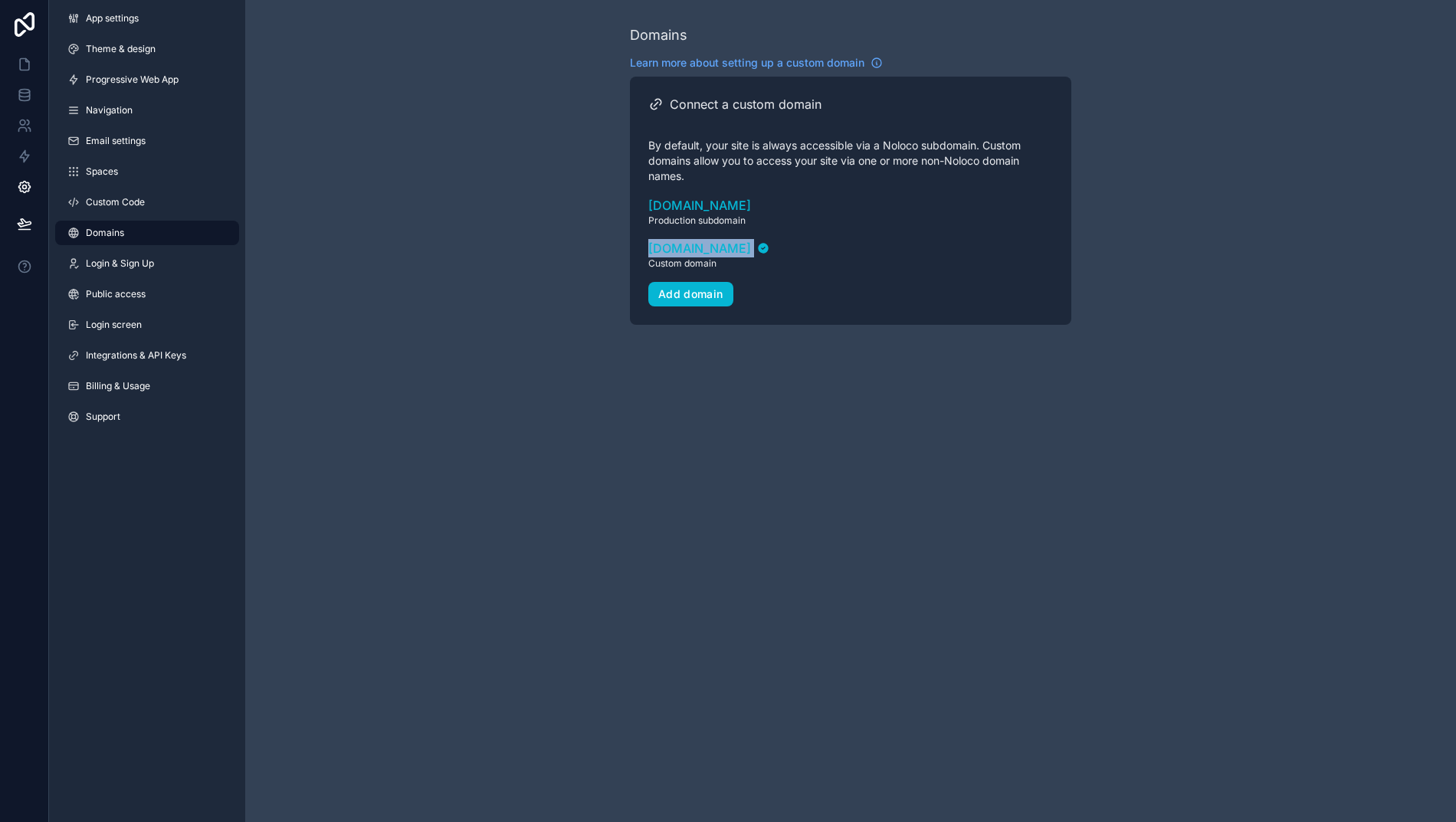
click at [584, 478] on div "Domains Learn more about setting up a custom domain Connect a custom domain By …" at bounding box center [851, 411] width 1211 height 822
click at [13, 72] on link at bounding box center [24, 64] width 48 height 30
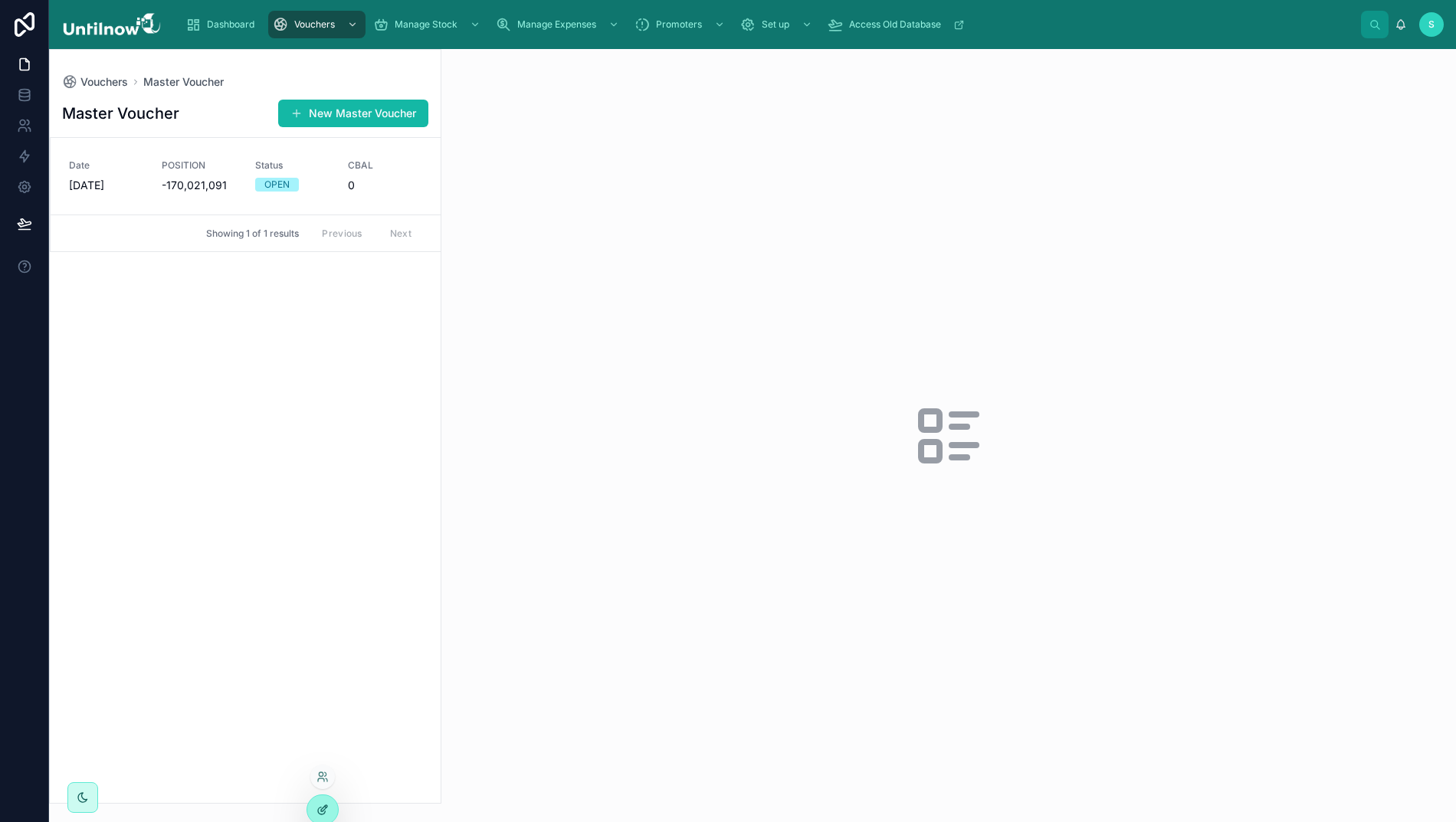
click at [314, 801] on div at bounding box center [322, 809] width 30 height 30
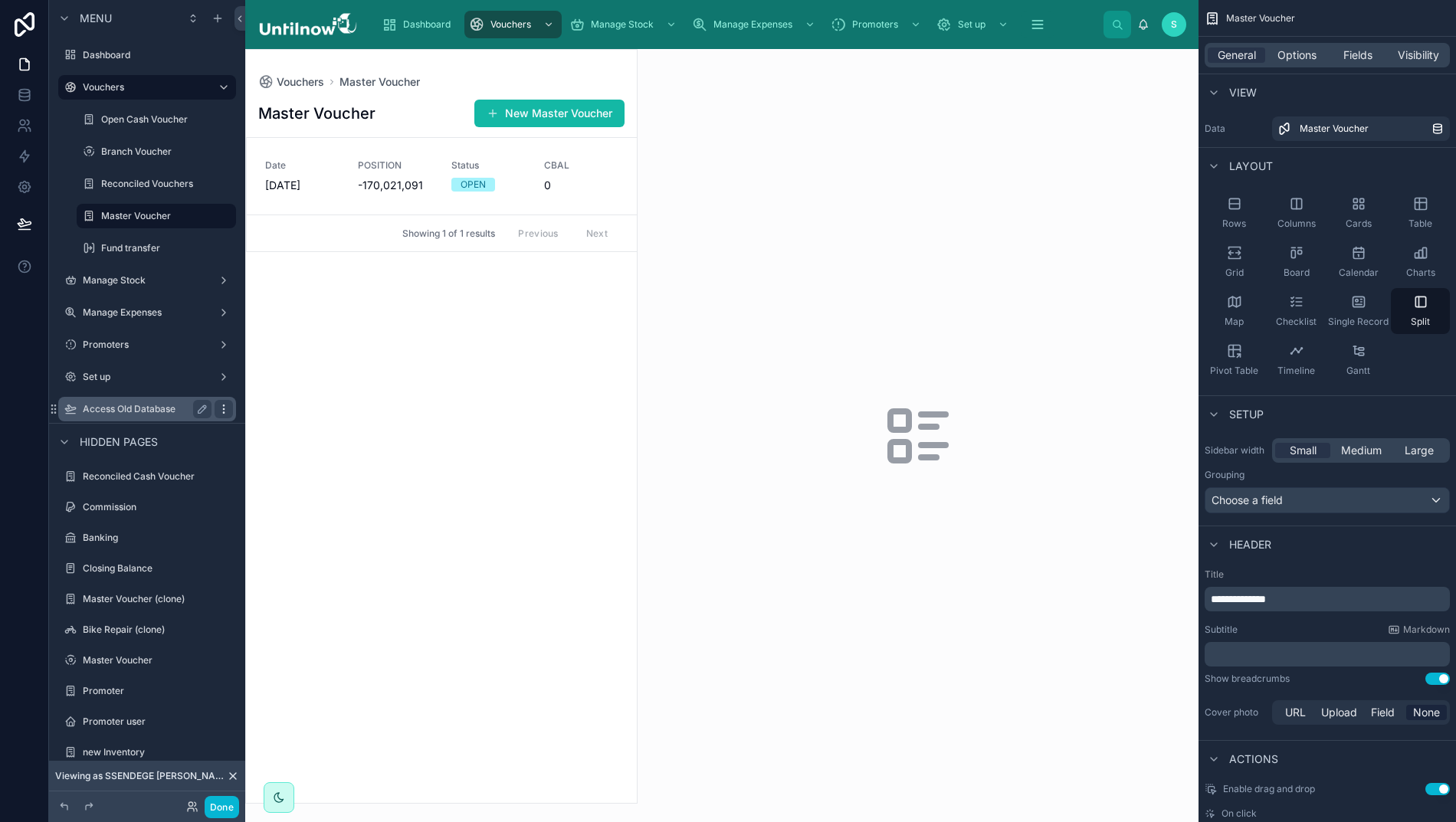
click at [218, 411] on icon "scrollable content" at bounding box center [224, 409] width 13 height 13
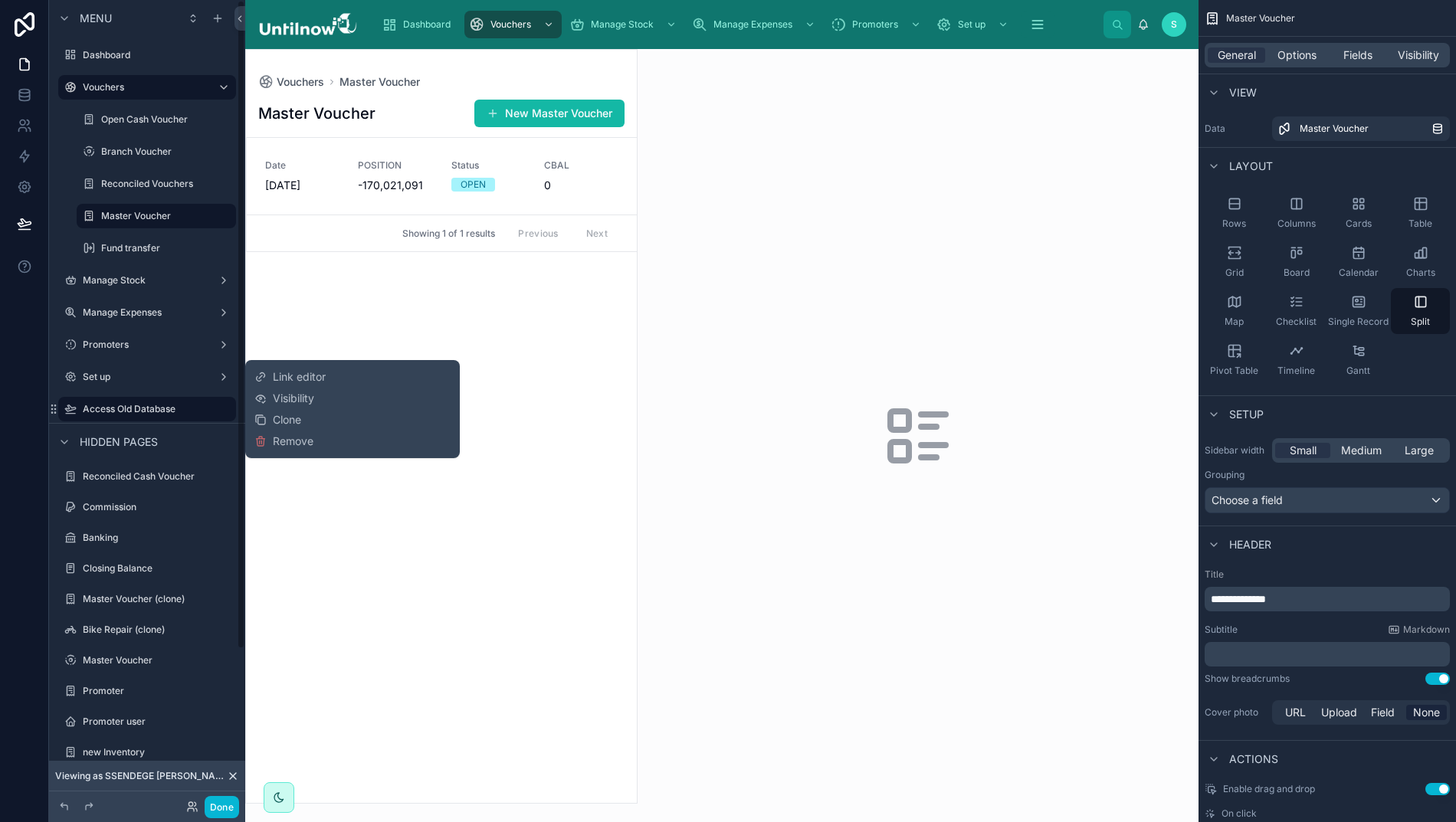
click at [273, 372] on span "Link editor" at bounding box center [299, 376] width 53 height 15
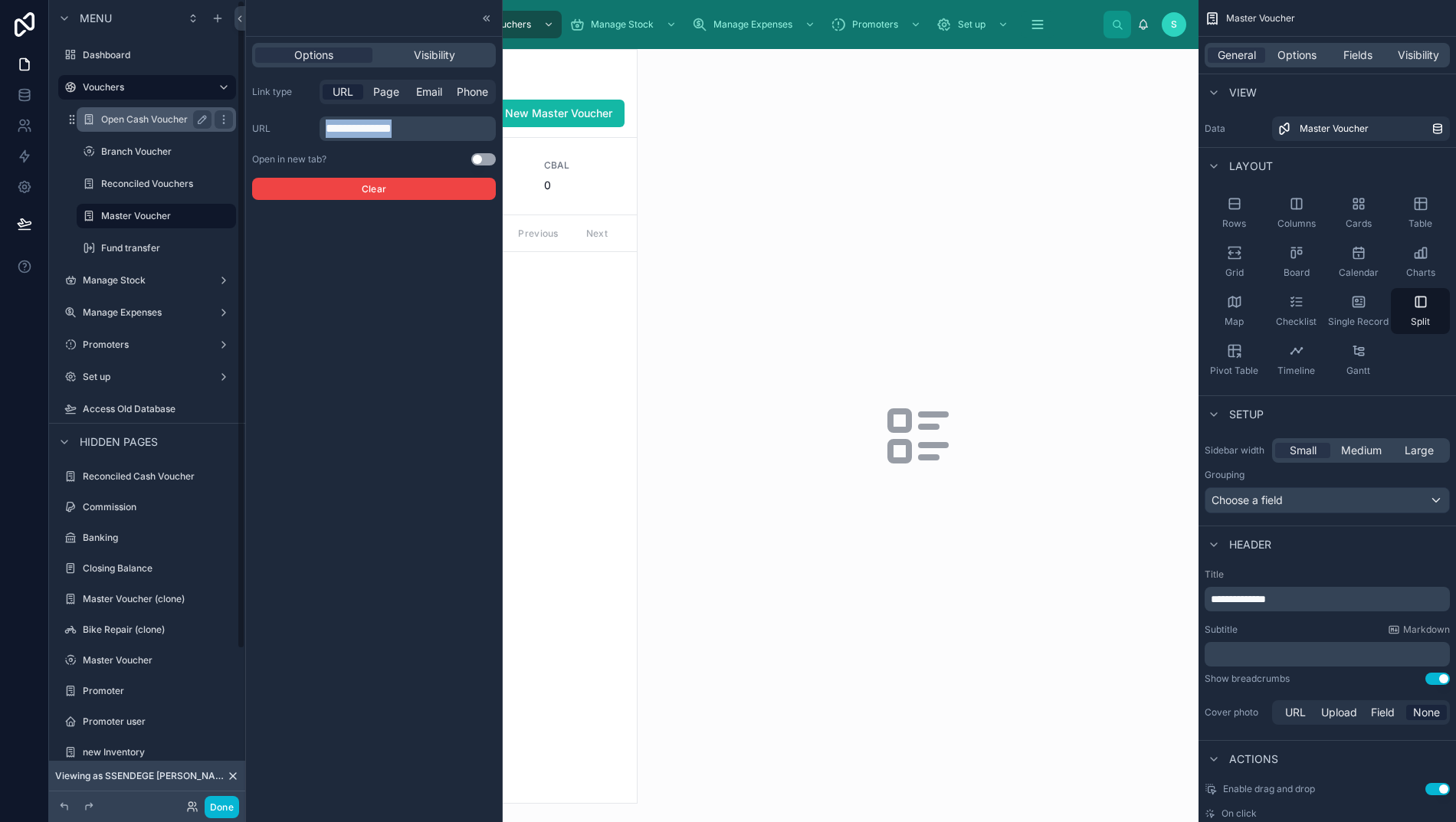
drag, startPoint x: 412, startPoint y: 124, endPoint x: 189, endPoint y: 115, distance: 223.2
click at [189, 115] on div "**********" at bounding box center [728, 411] width 1456 height 822
click at [424, 56] on span "Visibility" at bounding box center [434, 55] width 41 height 15
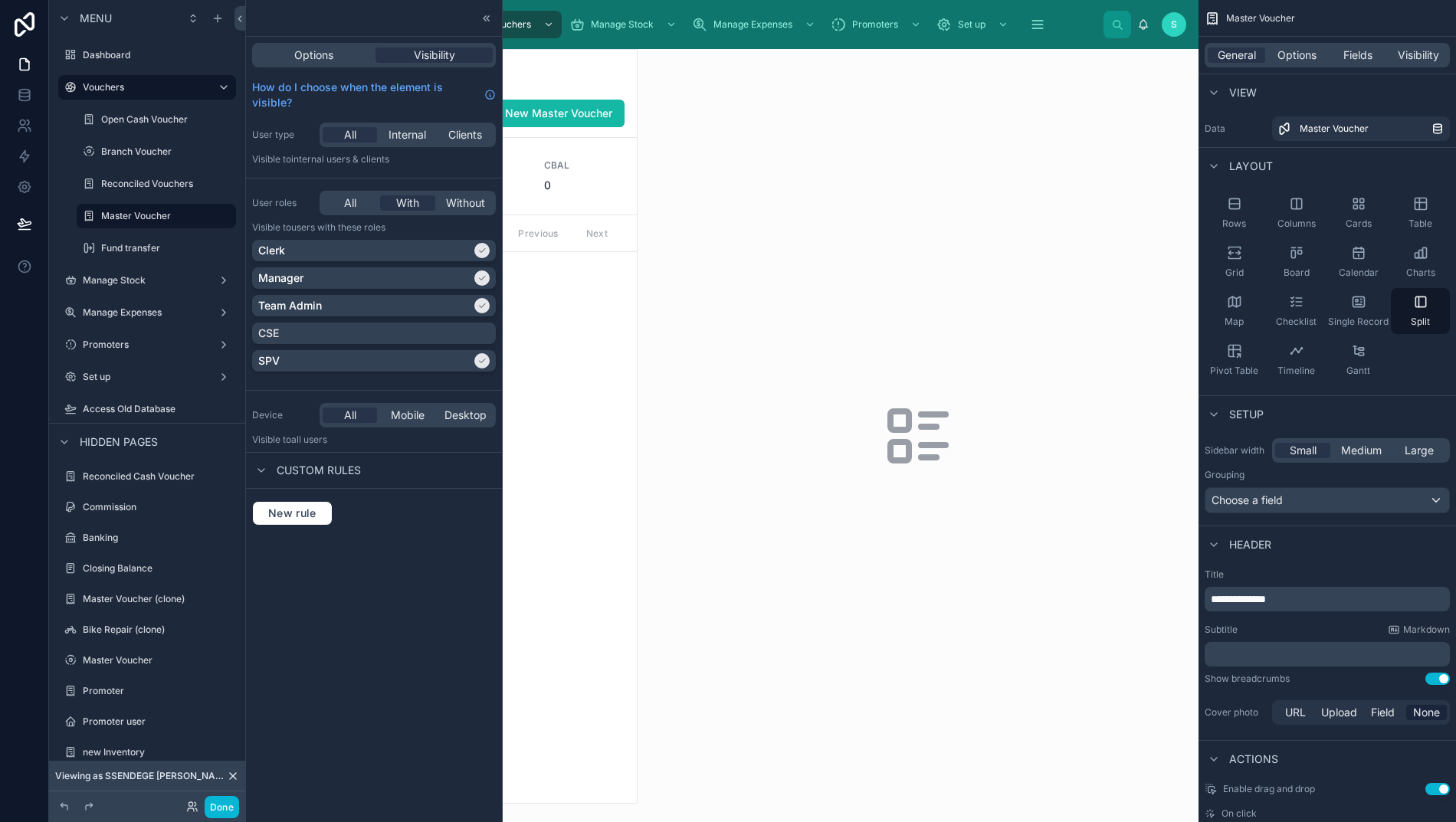
click at [367, 621] on div "Options Visibility How do I choose when the element is visible? User type All I…" at bounding box center [374, 411] width 256 height 822
click at [295, 56] on span "Options" at bounding box center [314, 55] width 39 height 15
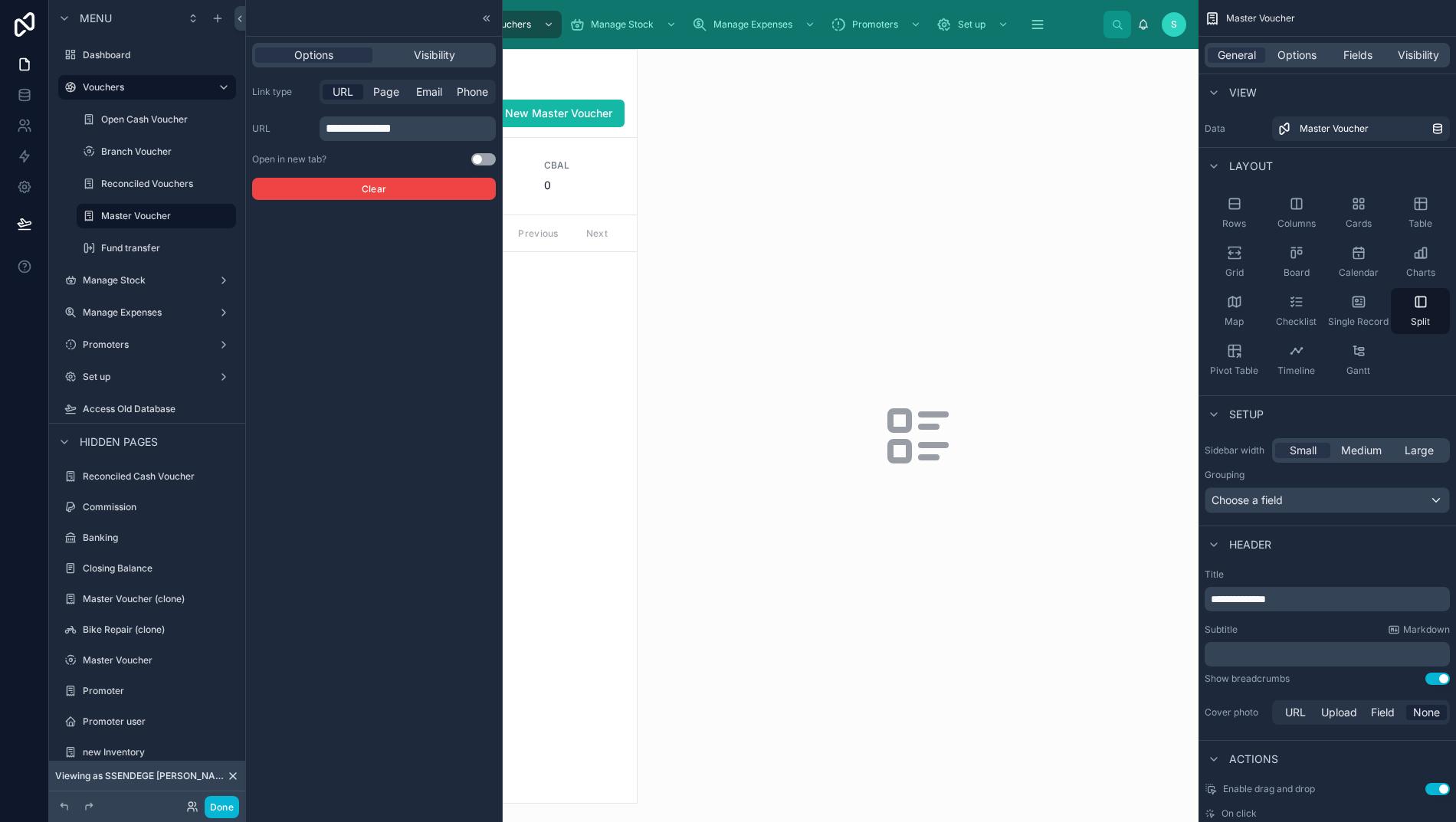
click at [471, 154] on button "Use setting" at bounding box center [483, 159] width 24 height 13
click at [217, 809] on button "Done" at bounding box center [221, 807] width 35 height 22
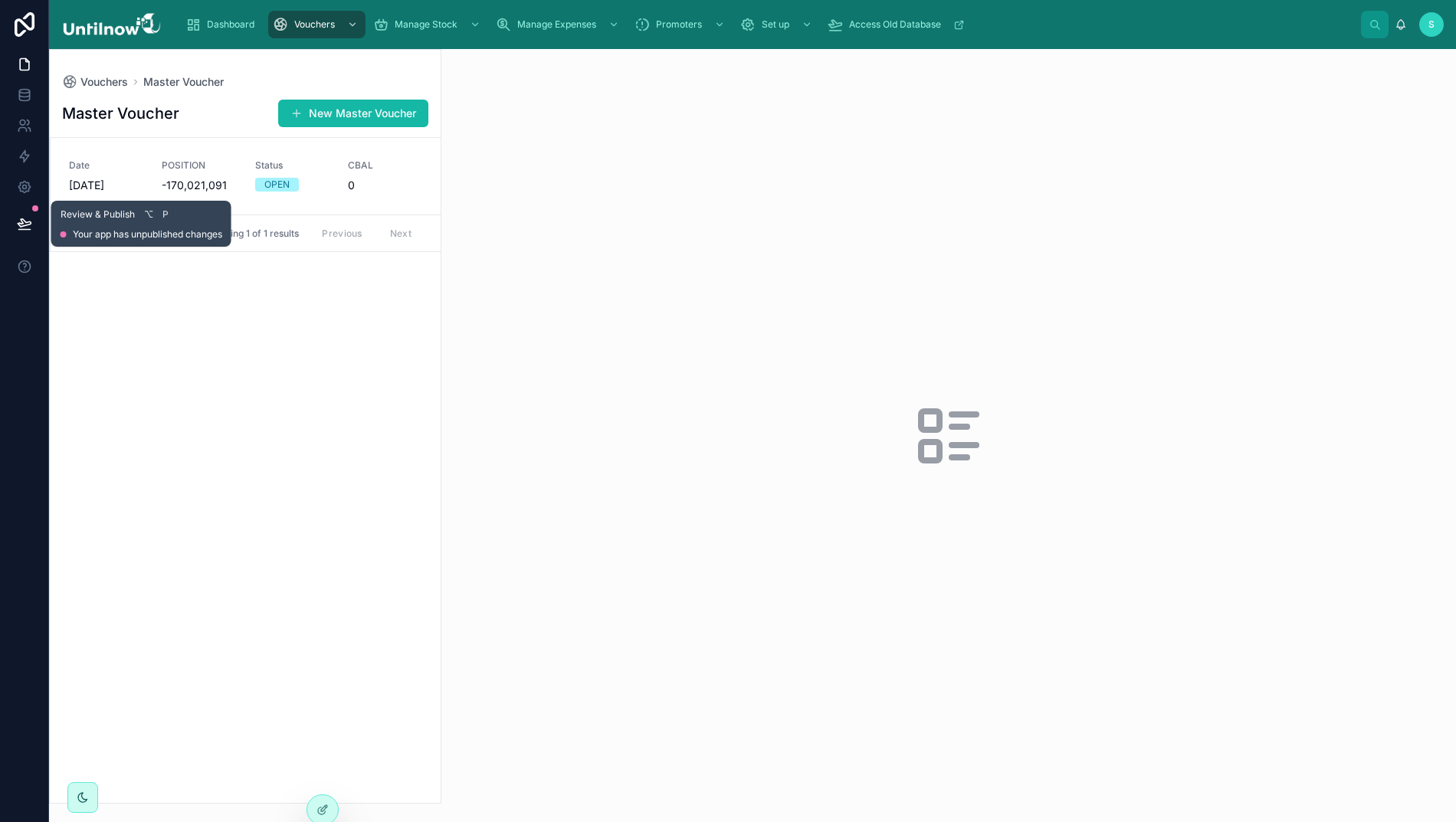
drag, startPoint x: 21, startPoint y: 213, endPoint x: 38, endPoint y: 236, distance: 28.6
click at [20, 215] on button at bounding box center [25, 224] width 34 height 43
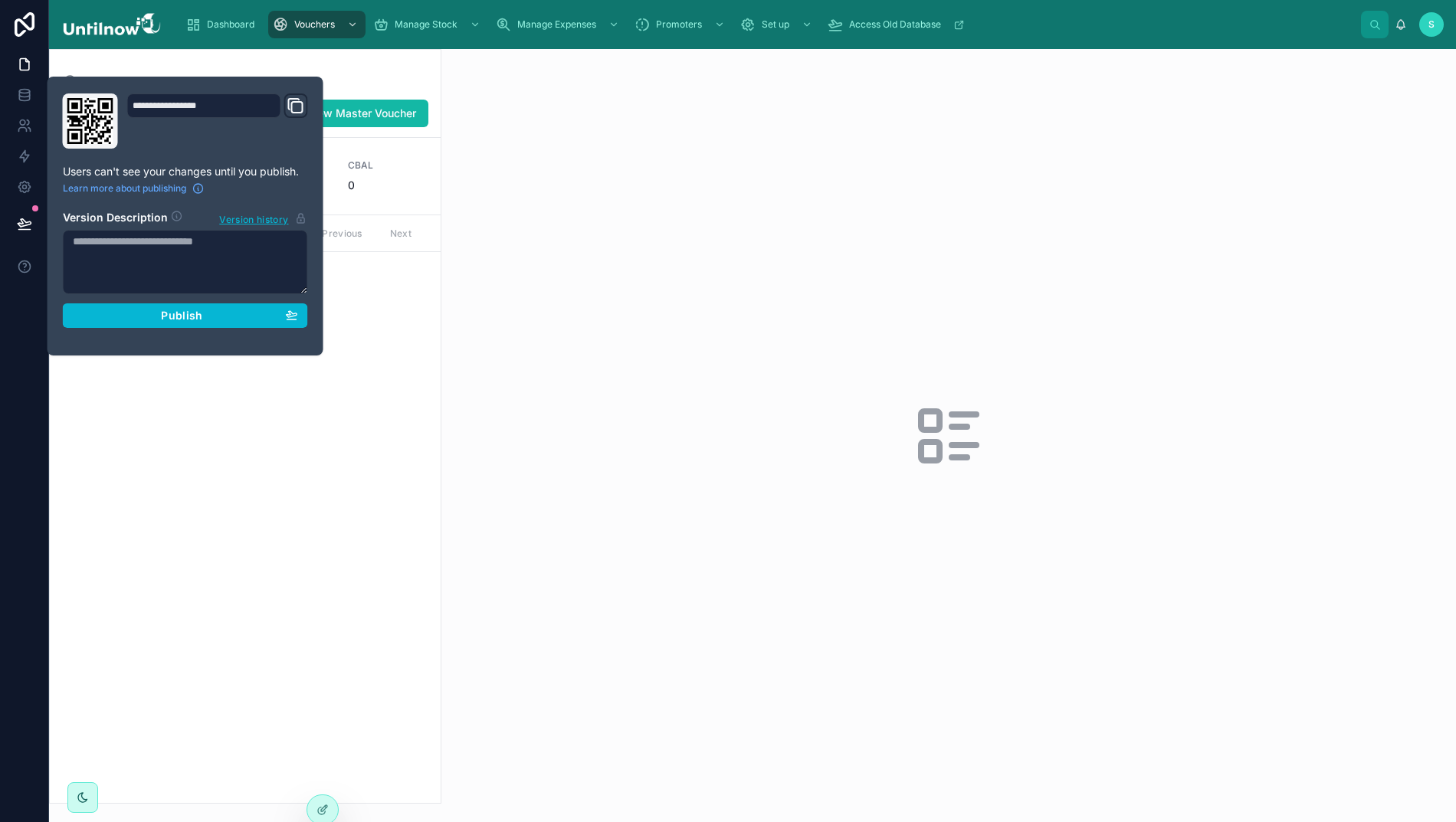
click at [183, 316] on span "Publish" at bounding box center [182, 315] width 41 height 13
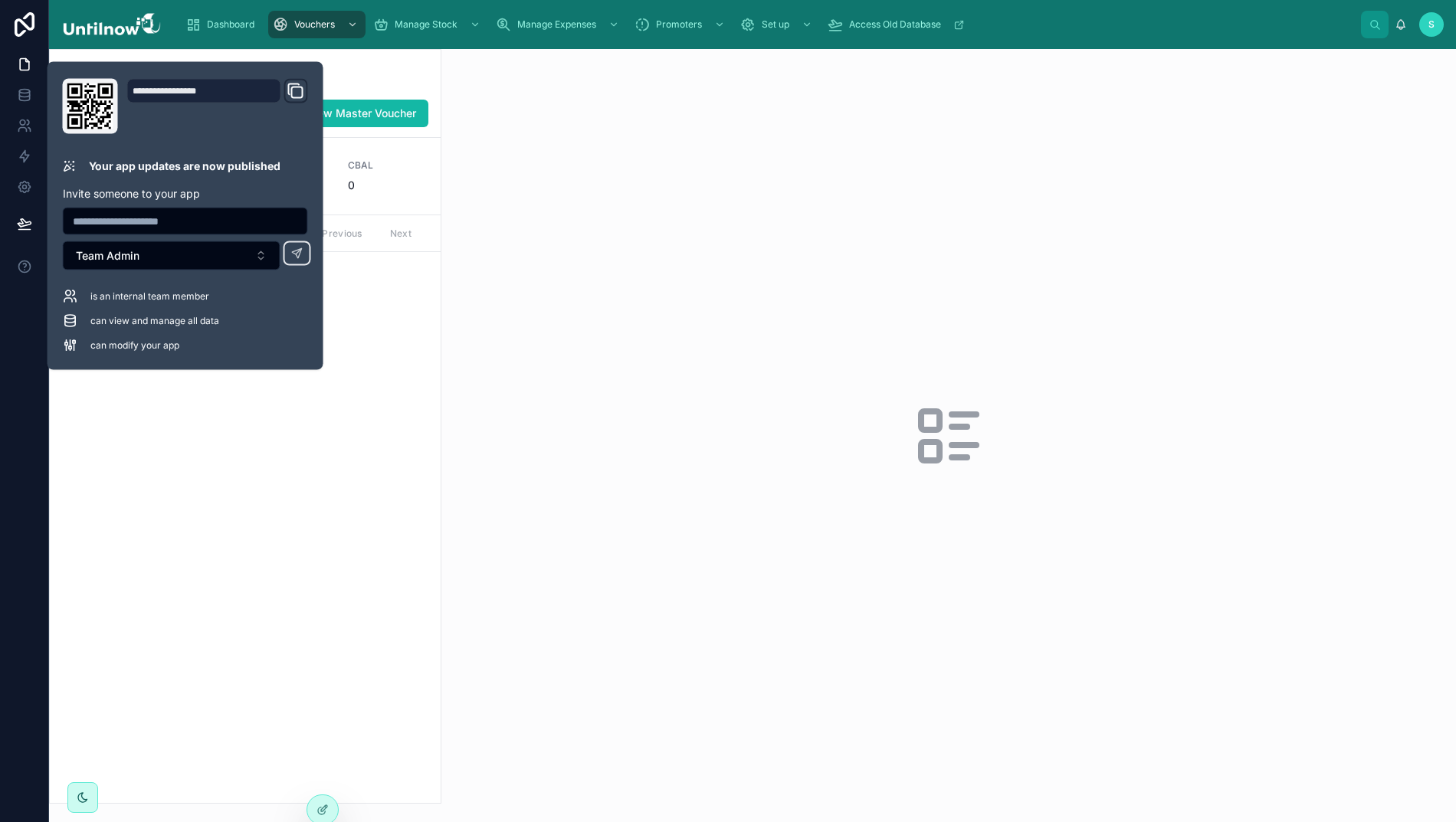
drag, startPoint x: 505, startPoint y: 175, endPoint x: 527, endPoint y: 173, distance: 22.1
click at [505, 175] on div at bounding box center [948, 435] width 1015 height 773
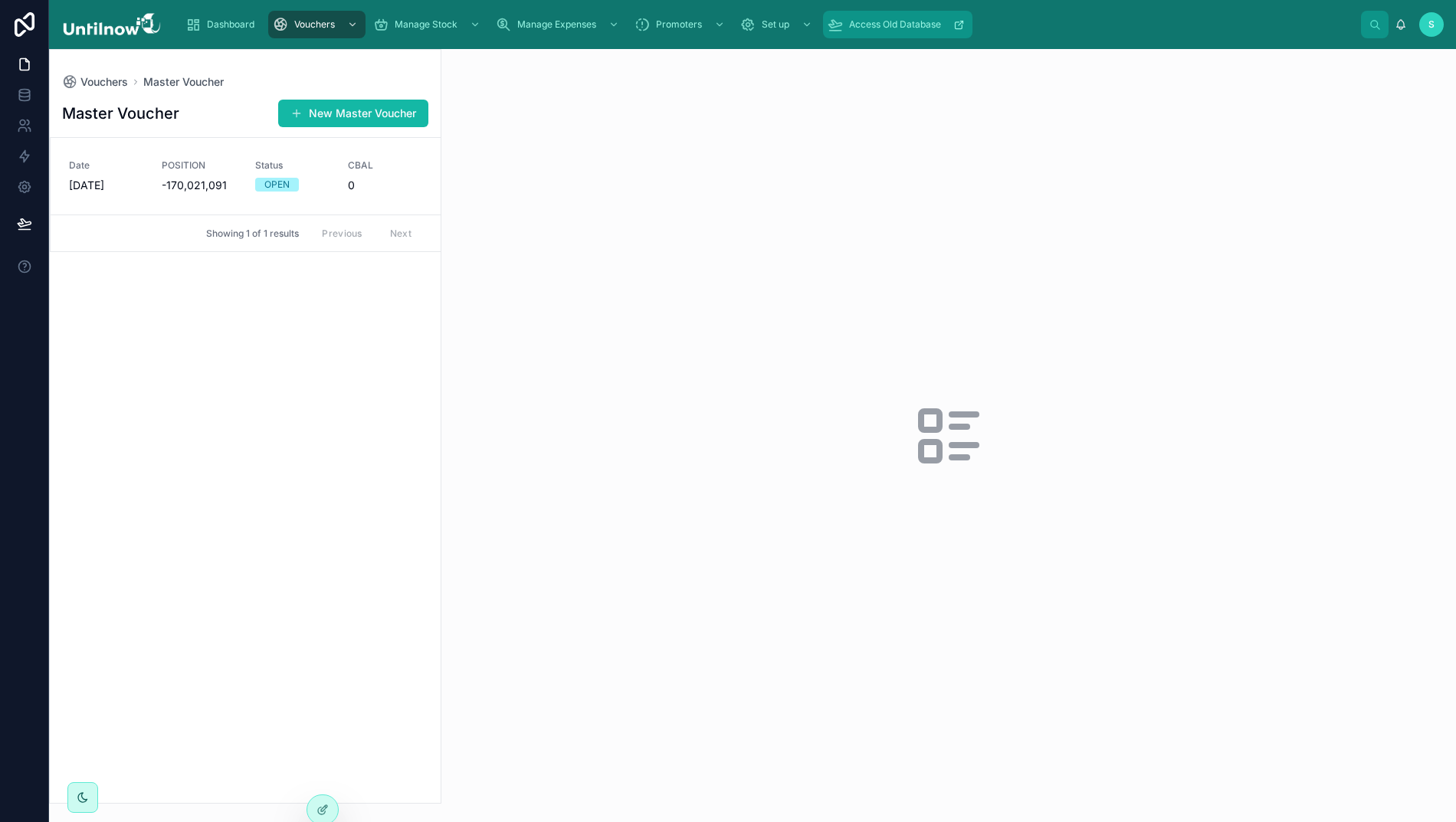
click at [859, 26] on span "Access Old Database" at bounding box center [895, 25] width 92 height 13
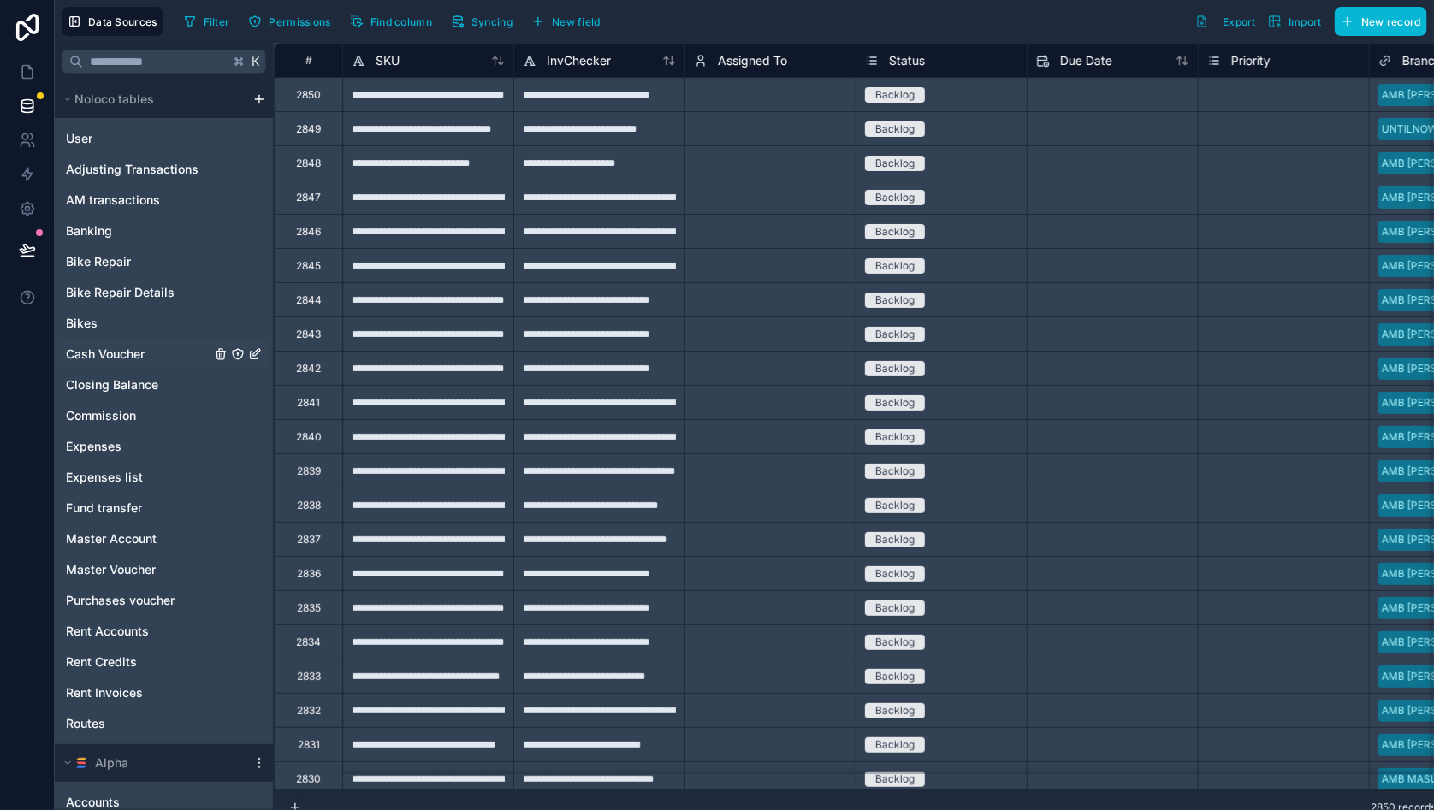
click at [89, 358] on span "Cash Voucher" at bounding box center [105, 354] width 79 height 17
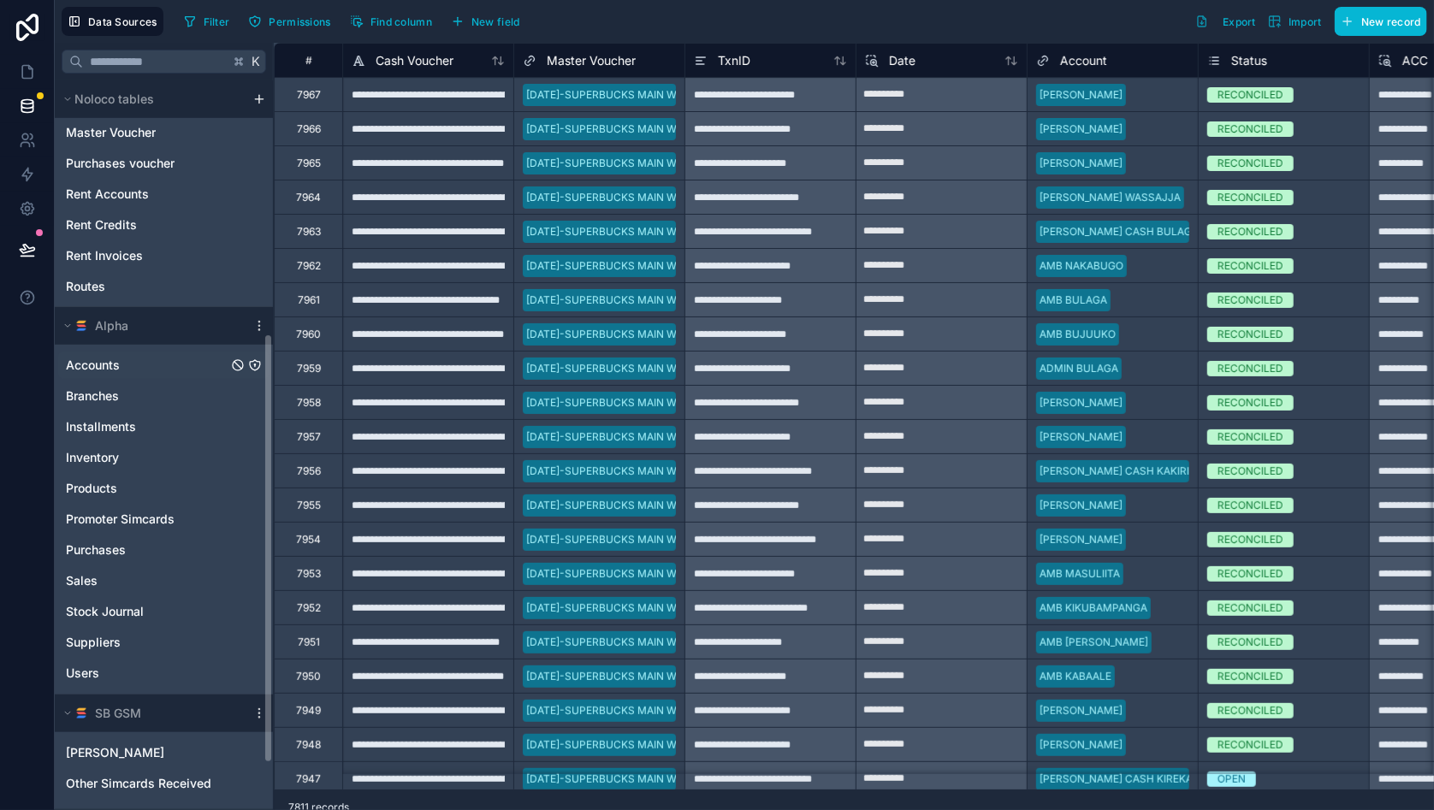
scroll to position [440, 0]
click at [95, 366] on span "Accounts" at bounding box center [93, 362] width 54 height 17
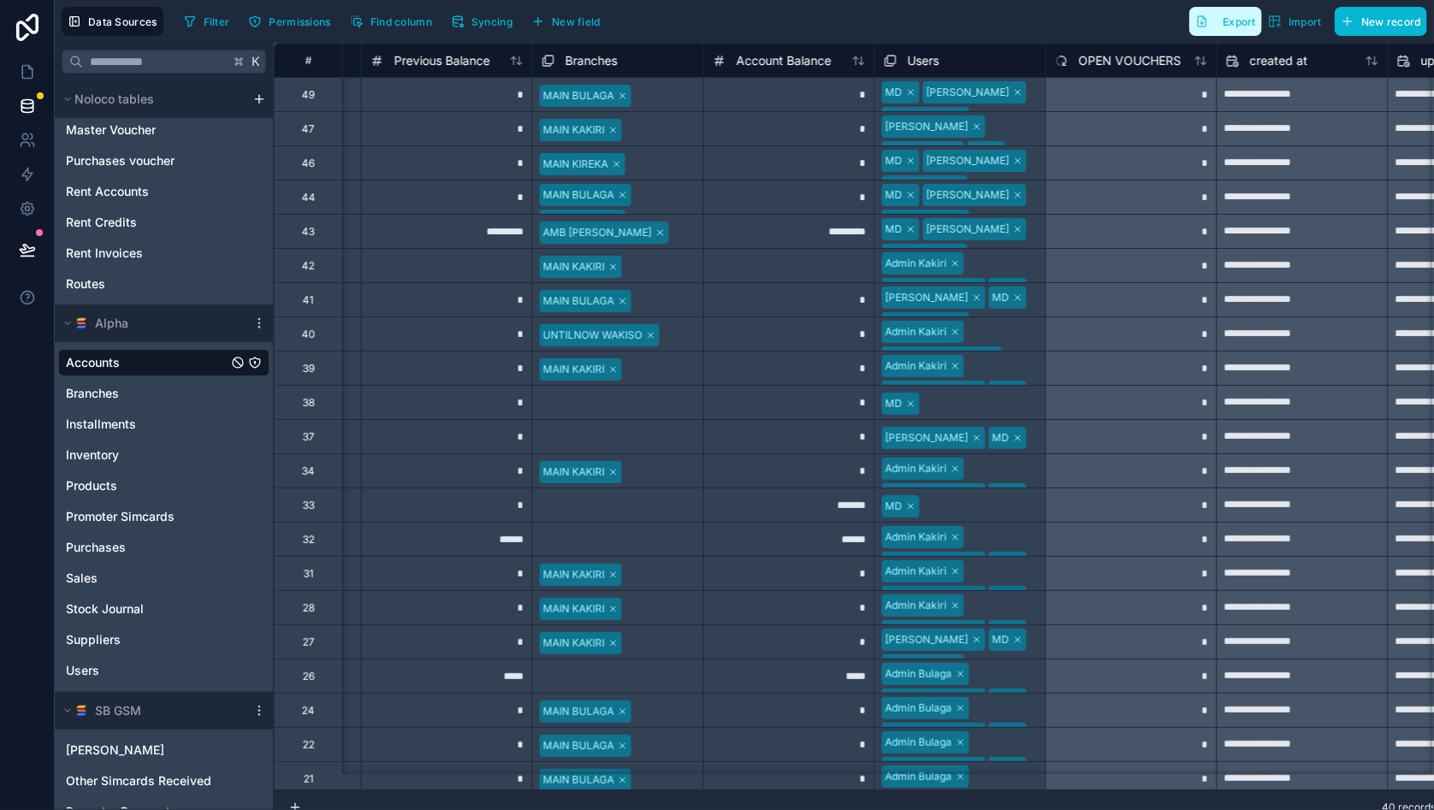
click at [1251, 26] on span "Export" at bounding box center [1239, 21] width 33 height 13
click at [30, 67] on icon at bounding box center [27, 72] width 10 height 13
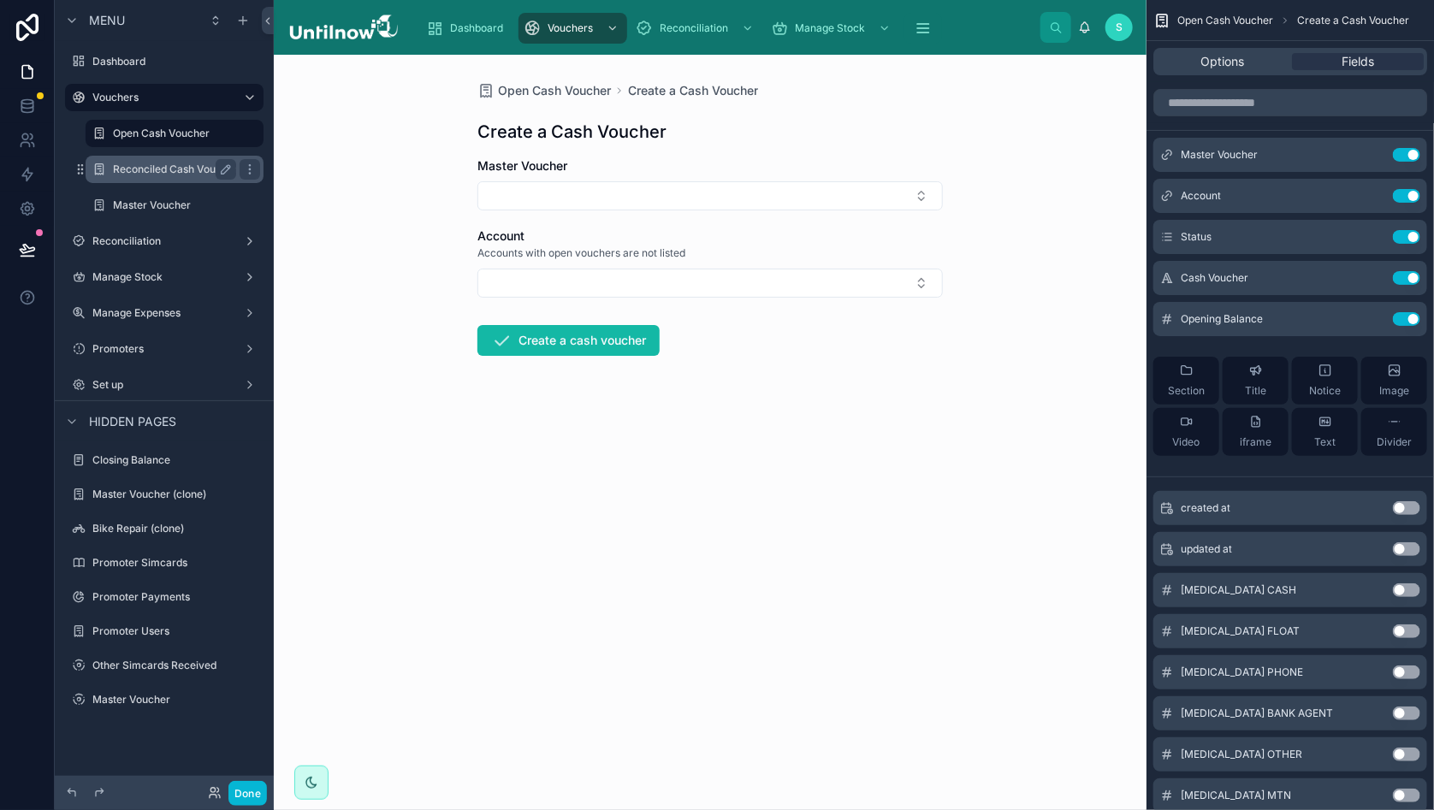
click at [129, 168] on label "Reconciled Cash Voucher" at bounding box center [175, 170] width 125 height 14
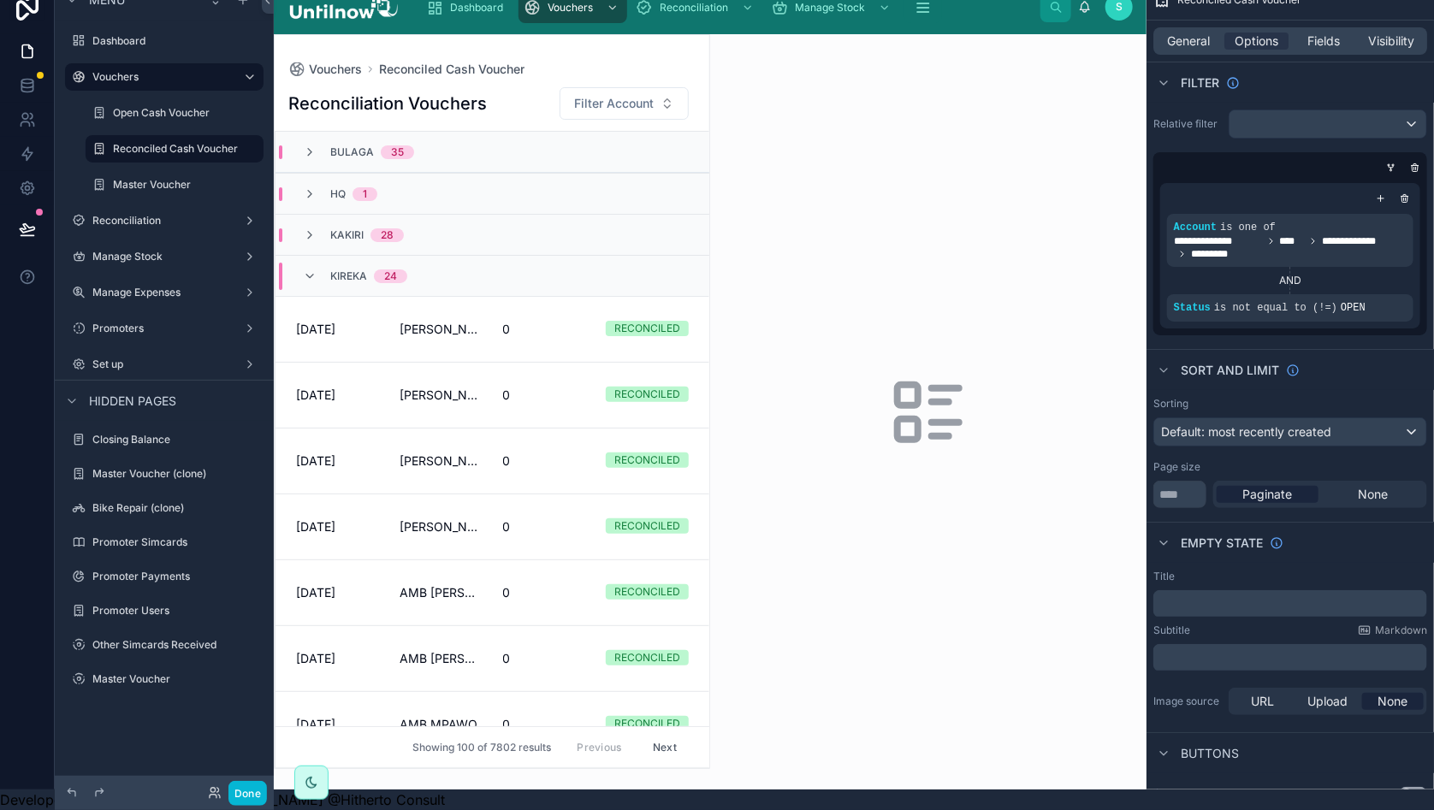
scroll to position [35, 0]
click at [641, 749] on button "Next" at bounding box center [665, 747] width 48 height 27
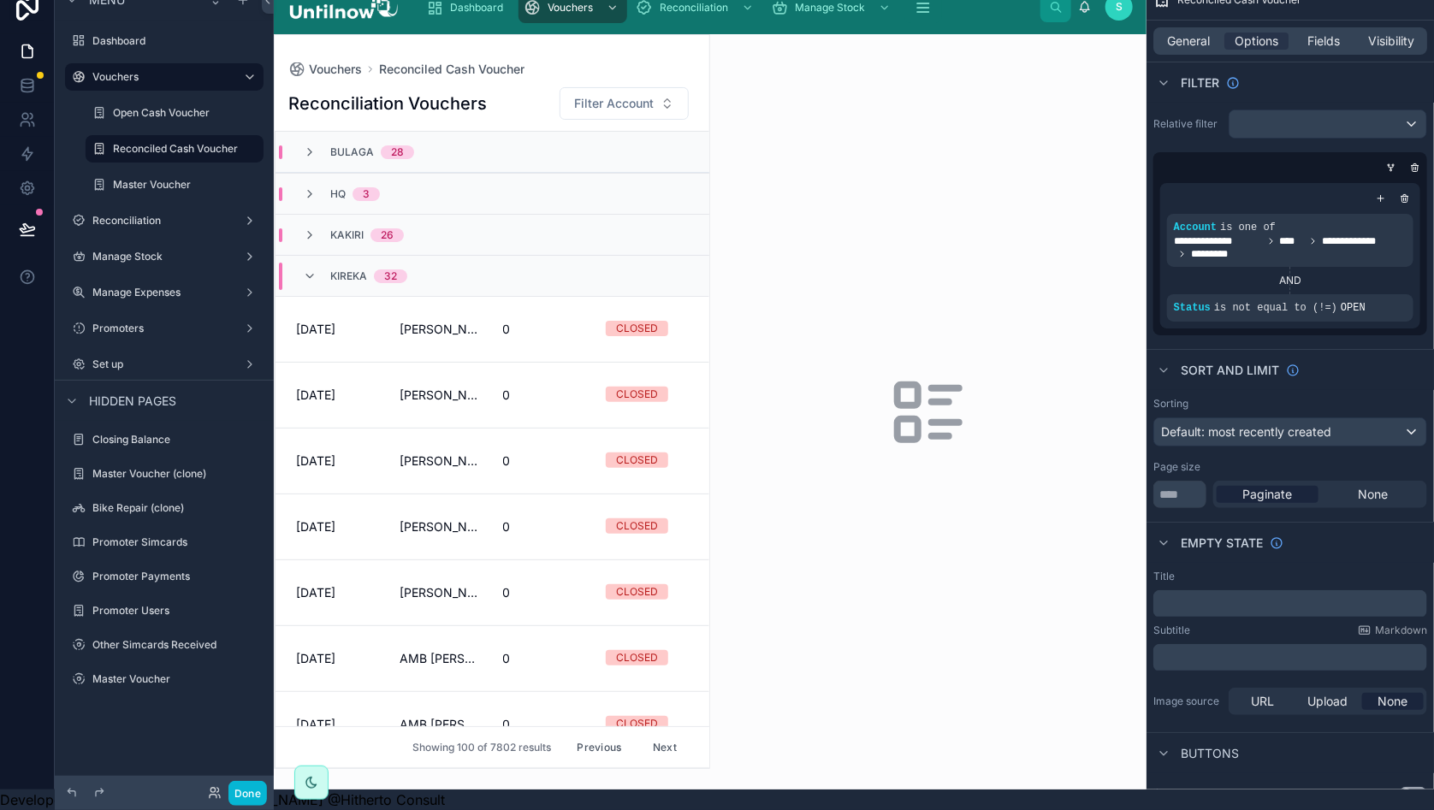
click at [591, 745] on button "Previous" at bounding box center [599, 747] width 68 height 27
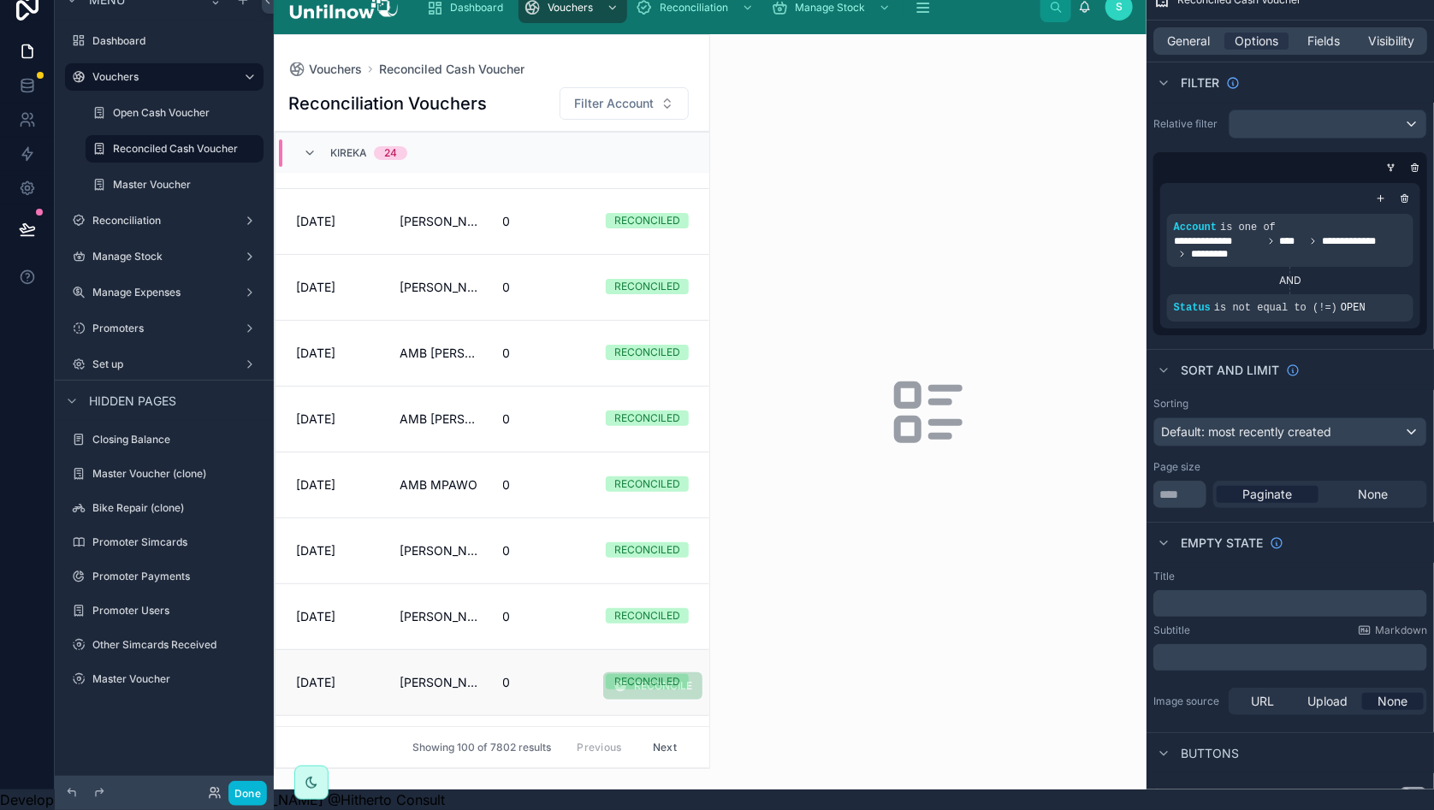
scroll to position [240, 0]
click at [406, 607] on span "PETTY CASH KIREKA" at bounding box center [441, 615] width 83 height 17
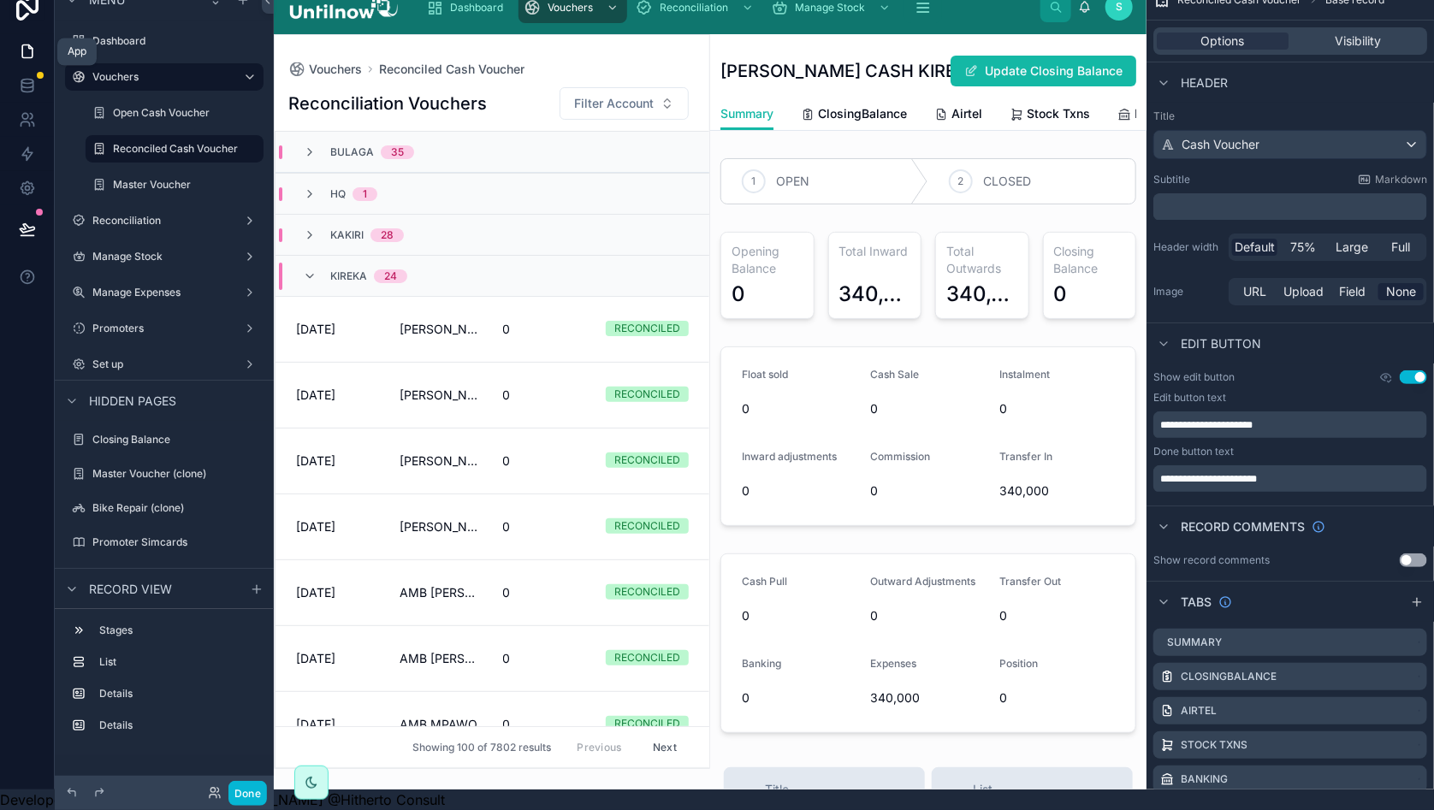
click at [27, 43] on icon at bounding box center [27, 51] width 17 height 17
click at [242, 794] on button "Done" at bounding box center [247, 793] width 39 height 25
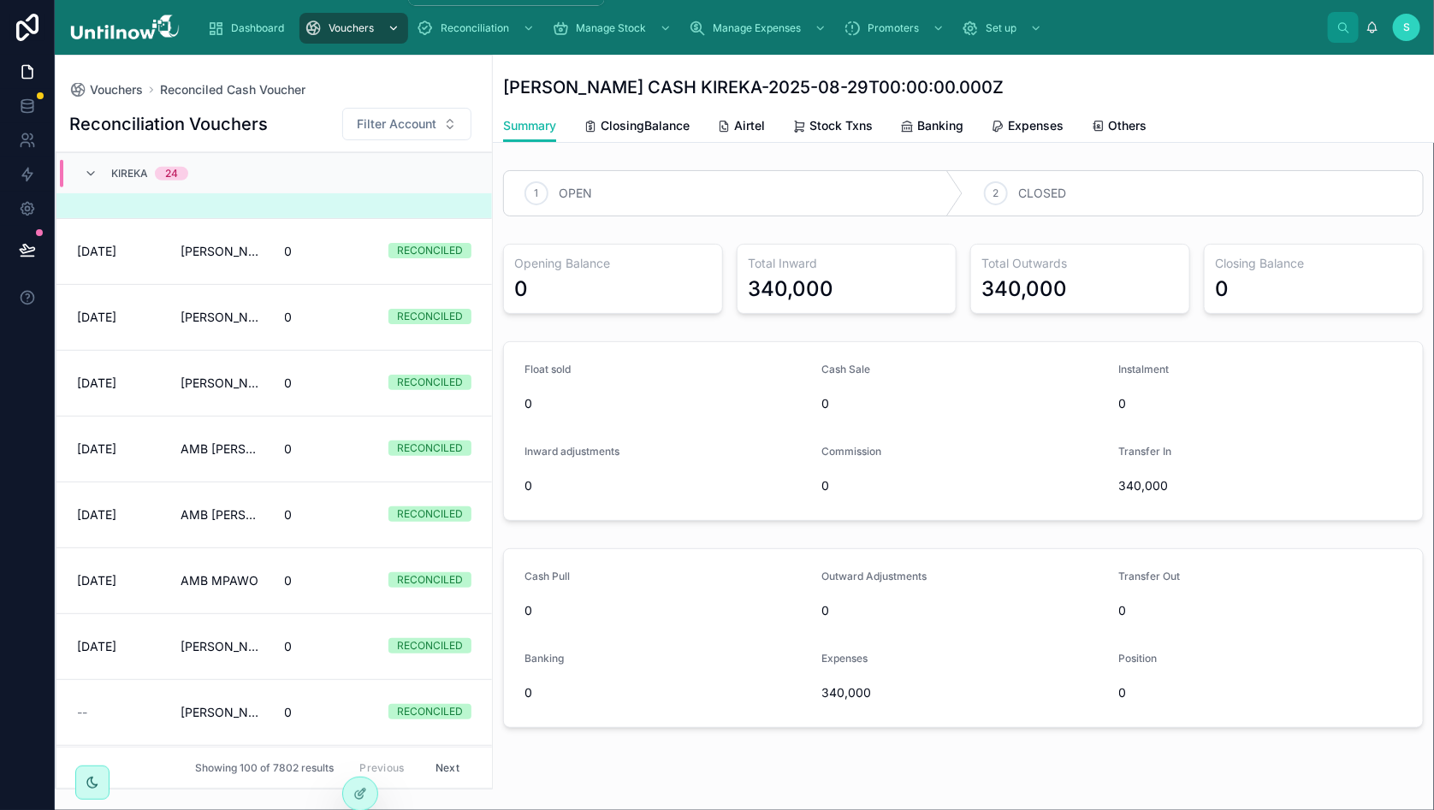
click at [373, 25] on span "Vouchers" at bounding box center [351, 28] width 45 height 14
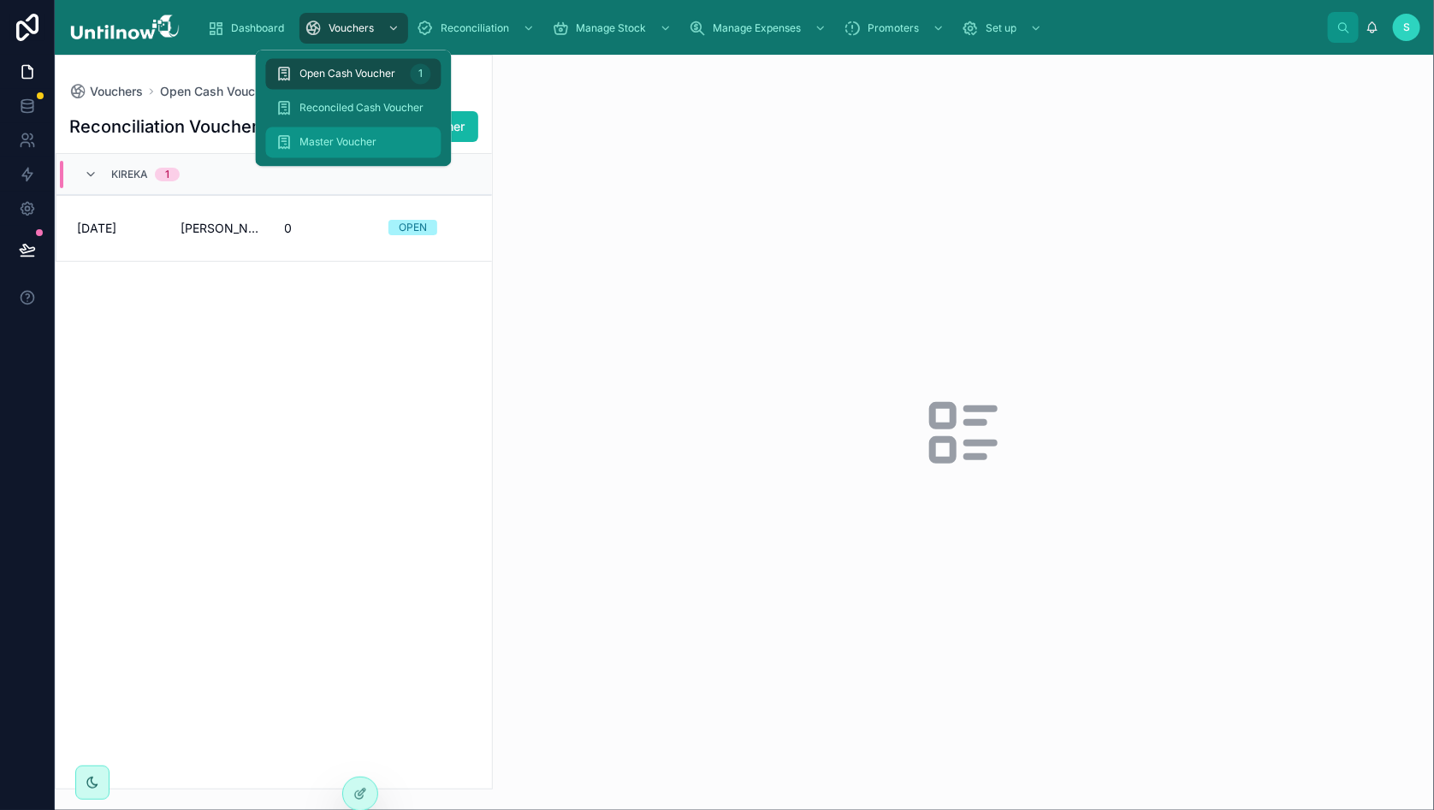
click at [339, 139] on span "Master Voucher" at bounding box center [338, 143] width 77 height 14
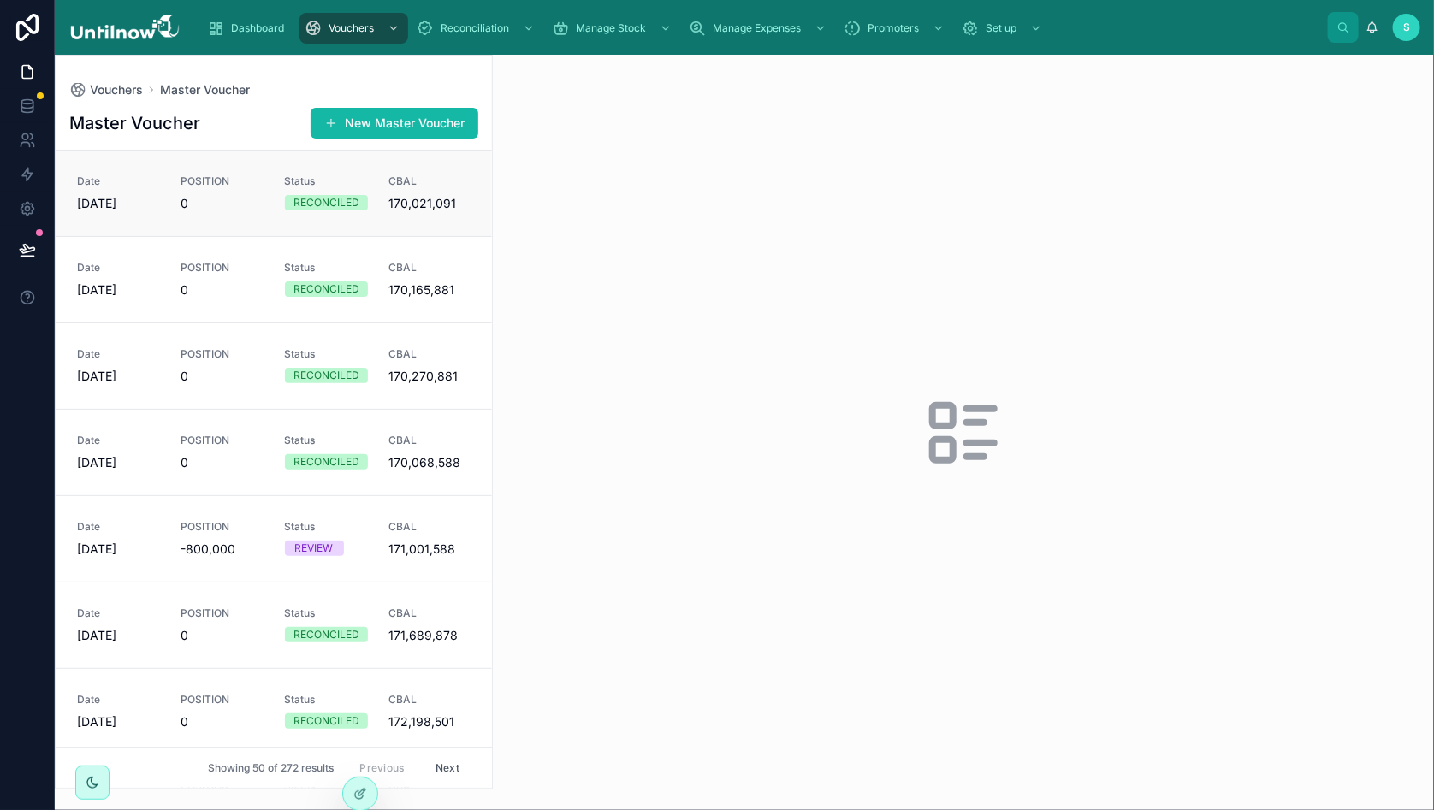
click at [227, 221] on link "Date 30/08/2025 POSITION 0 Status RECONCILED CBAL 170,021,091" at bounding box center [273, 194] width 435 height 86
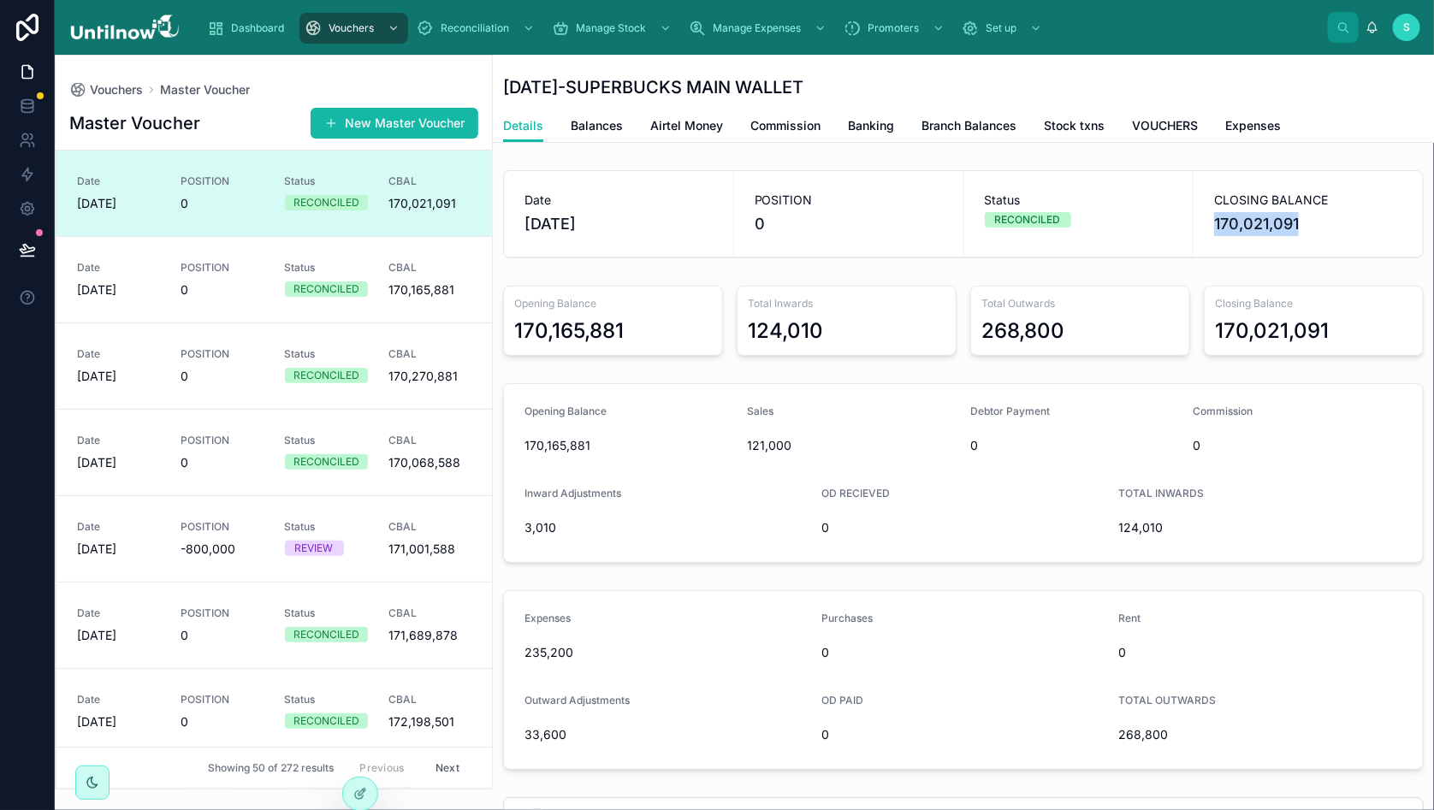
drag, startPoint x: 1302, startPoint y: 224, endPoint x: 1208, endPoint y: 224, distance: 94.1
click at [1208, 224] on div "CLOSING BALANCE 170,021,091" at bounding box center [1308, 214] width 229 height 86
copy span "170,021,091"
click at [30, 204] on icon at bounding box center [27, 208] width 17 height 17
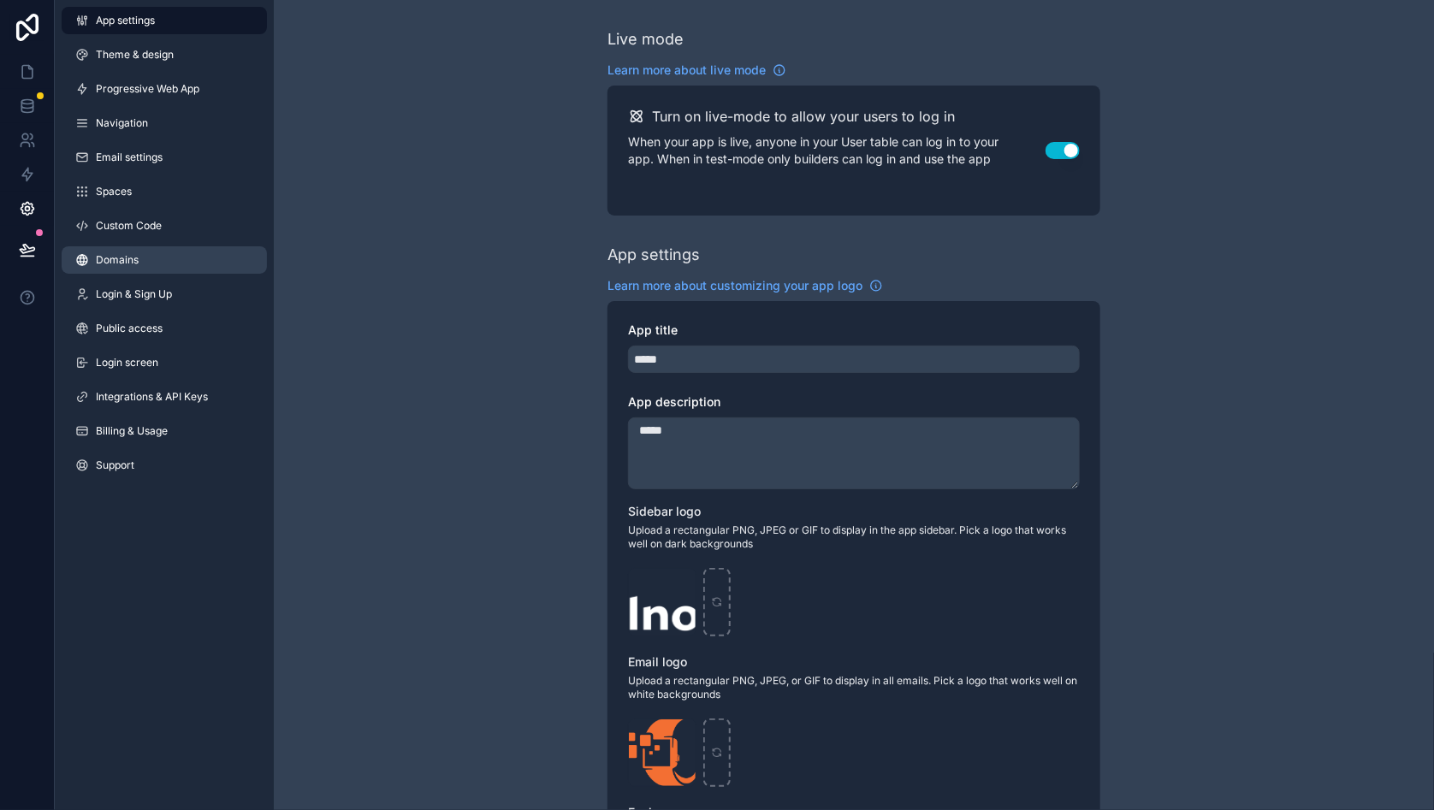
click at [128, 264] on span "Domains" at bounding box center [117, 260] width 43 height 14
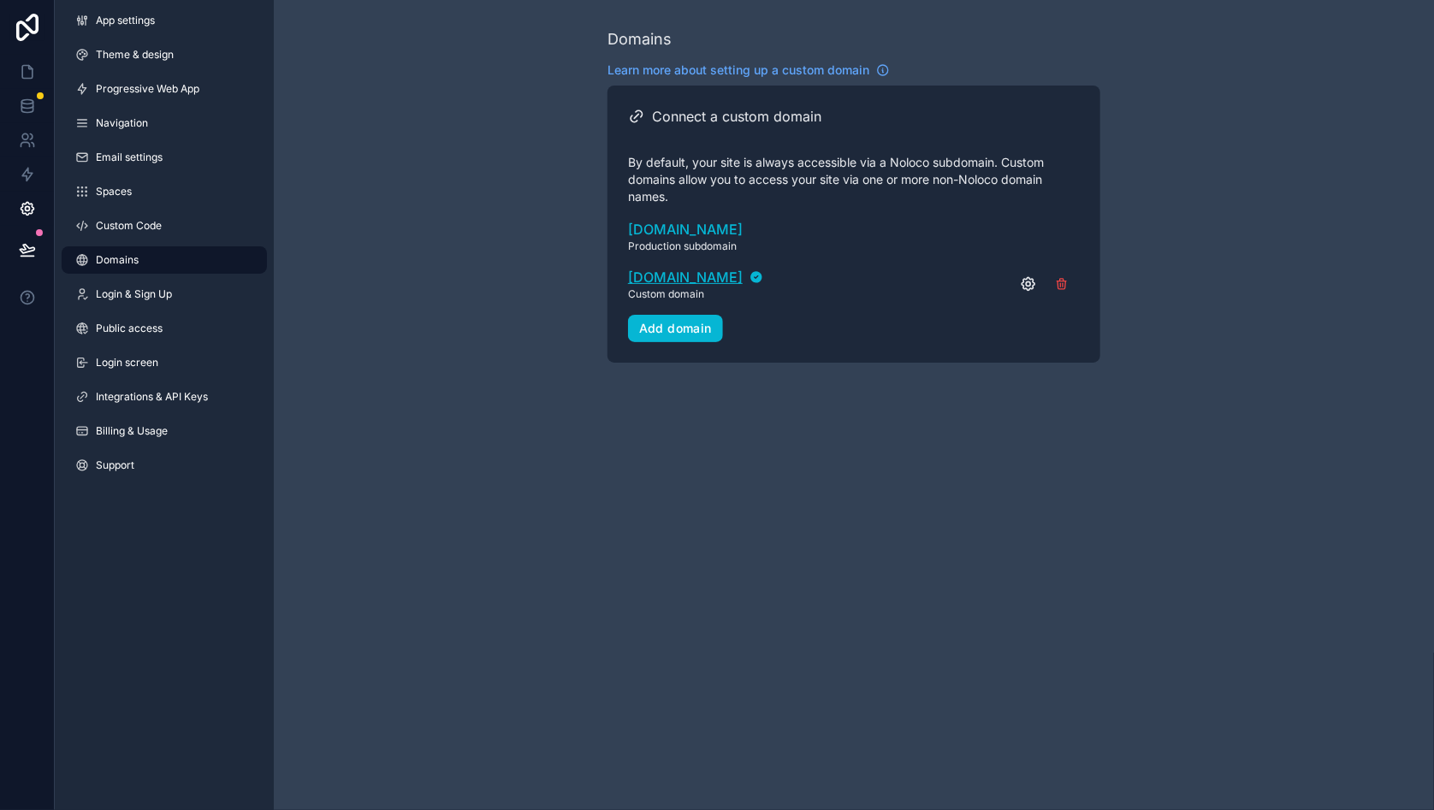
drag, startPoint x: 647, startPoint y: 277, endPoint x: 748, endPoint y: 275, distance: 101.0
click at [748, 275] on div "Connect a custom domain By default, your site is always accessible via a Noloco…" at bounding box center [853, 224] width 493 height 277
copy span "alpha.untilnow.cc"
click at [862, 305] on div "alex.noloco.co Production subdomain alpha.untilnow.cc Custom domain" at bounding box center [854, 267] width 452 height 96
click at [1064, 282] on icon "scrollable content" at bounding box center [1062, 284] width 14 height 14
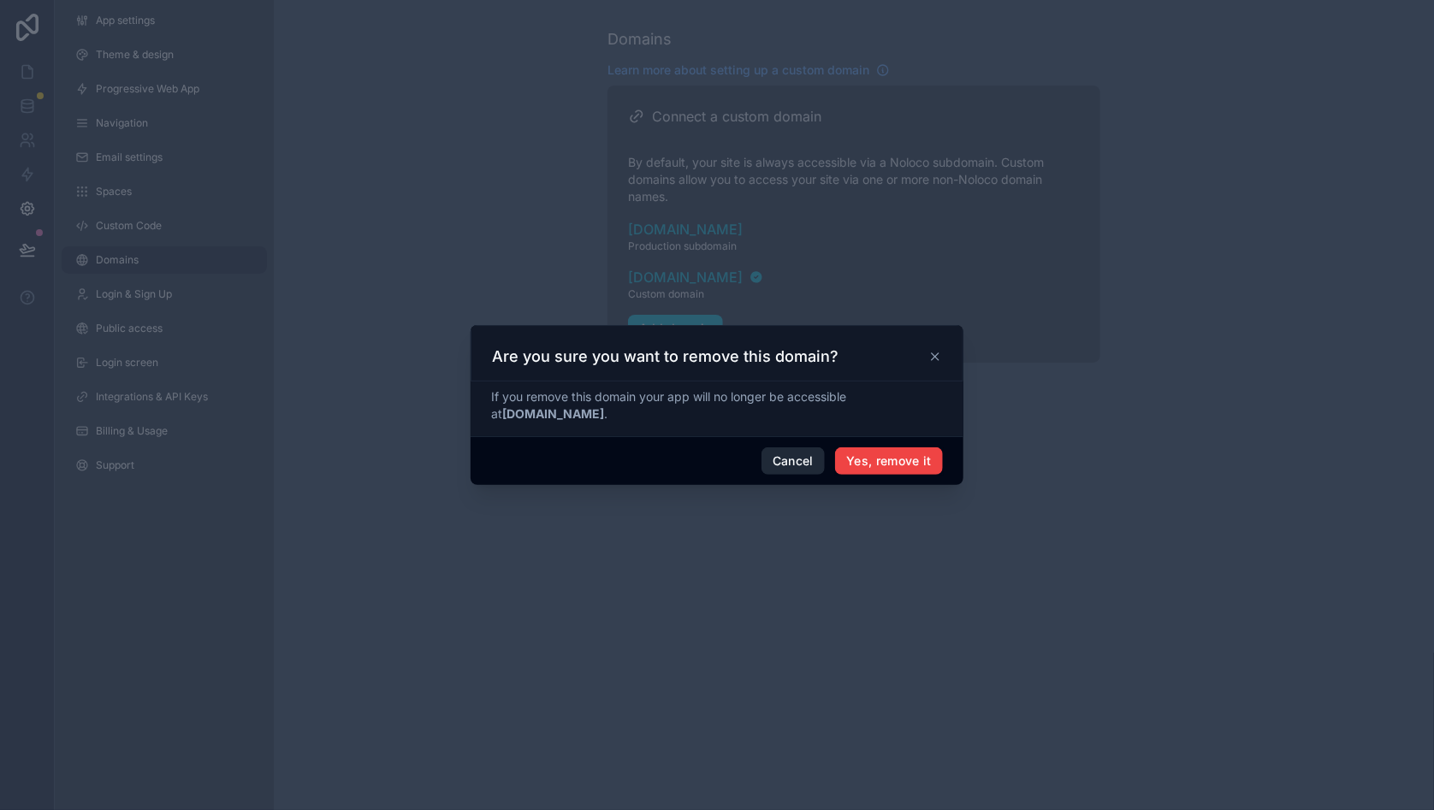
click at [871, 471] on button "Yes, remove it" at bounding box center [889, 460] width 108 height 27
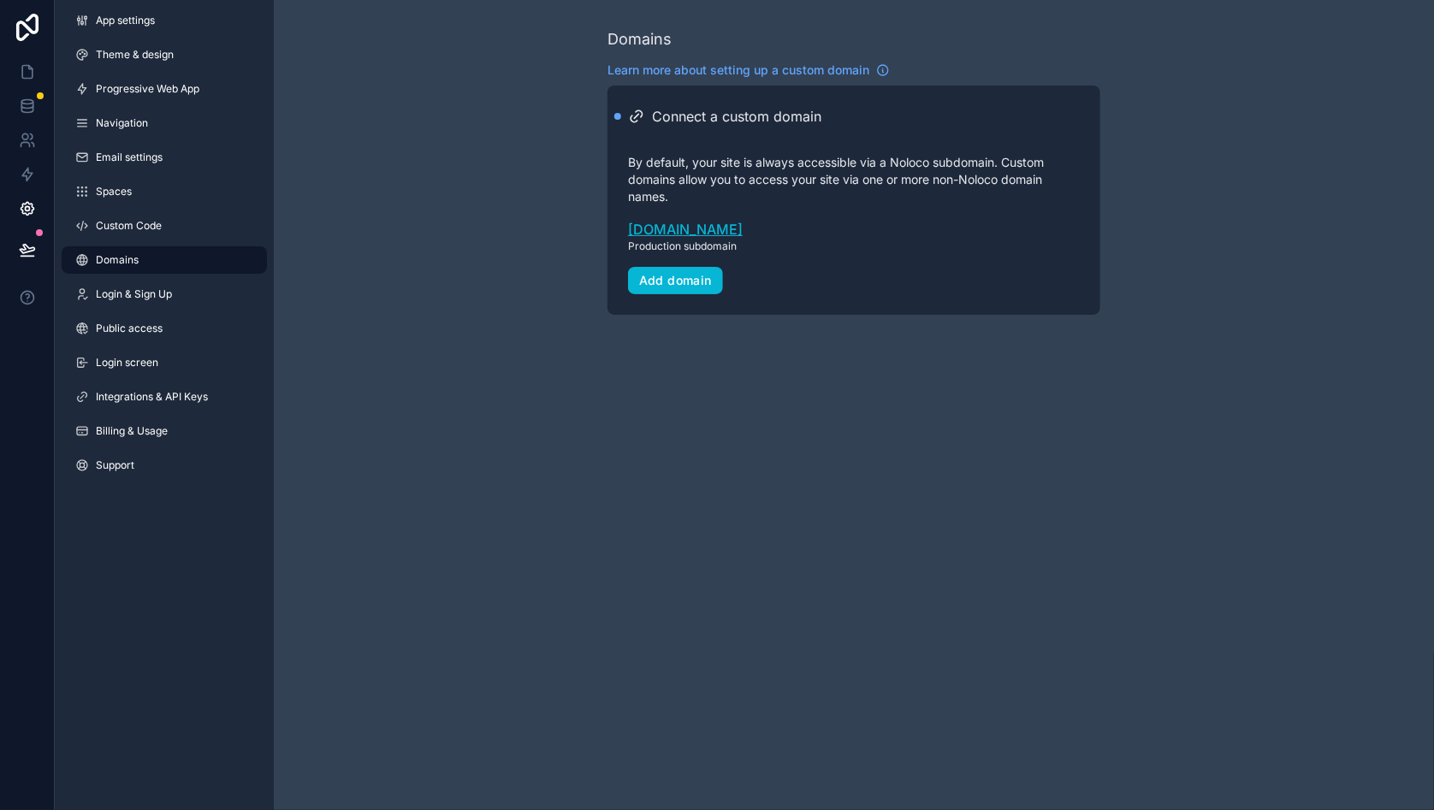
drag, startPoint x: 749, startPoint y: 230, endPoint x: 704, endPoint y: 229, distance: 44.5
drag, startPoint x: 737, startPoint y: 222, endPoint x: 696, endPoint y: 226, distance: 40.4
drag, startPoint x: 626, startPoint y: 224, endPoint x: 763, endPoint y: 231, distance: 137.1
click at [763, 231] on div "Connect a custom domain By default, your site is always accessible via a Noloco…" at bounding box center [853, 200] width 493 height 229
copy link "alex.noloco.co"
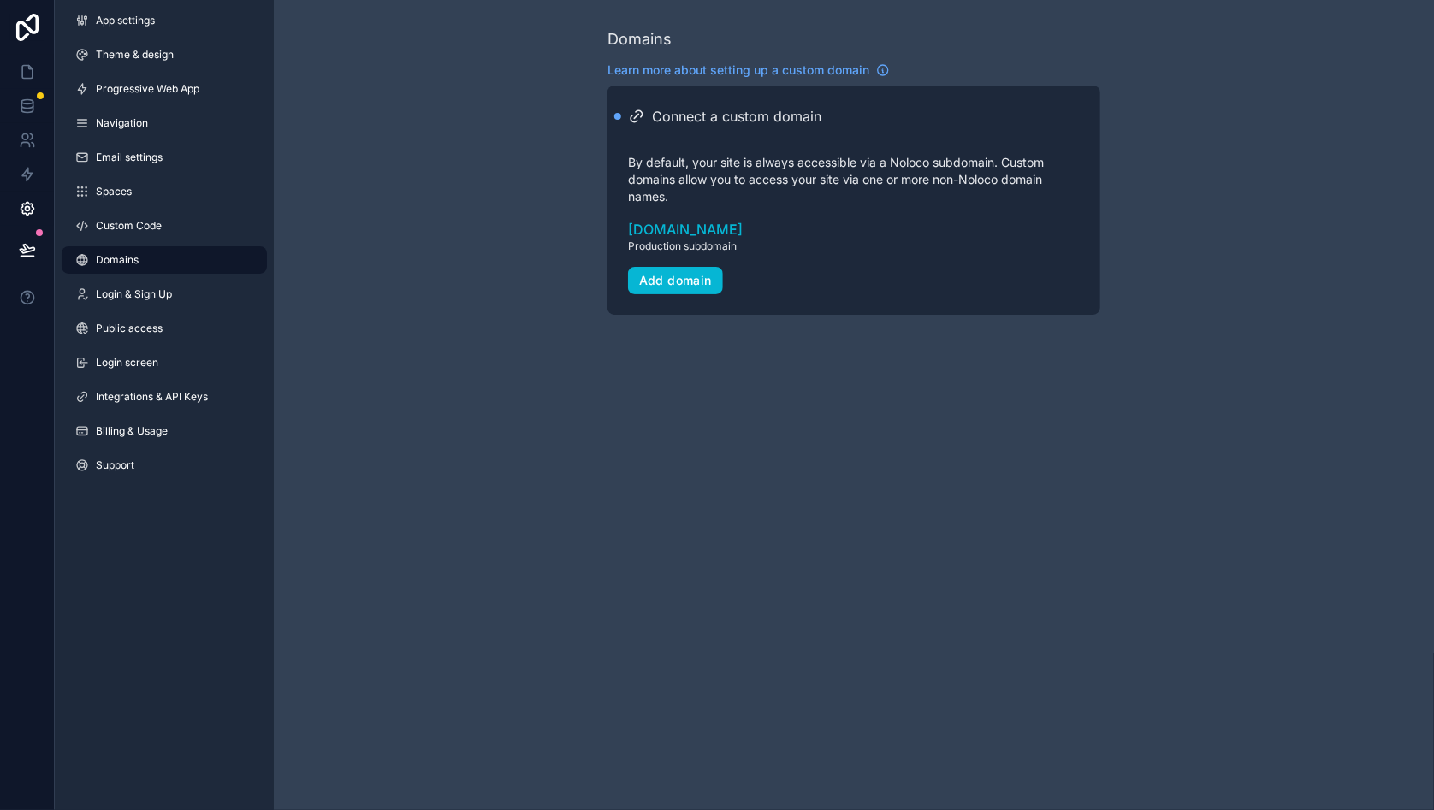
click at [517, 266] on div "Domains Learn more about setting up a custom domain Connect a custom domain By …" at bounding box center [854, 171] width 1160 height 342
click at [36, 246] on button at bounding box center [28, 250] width 38 height 48
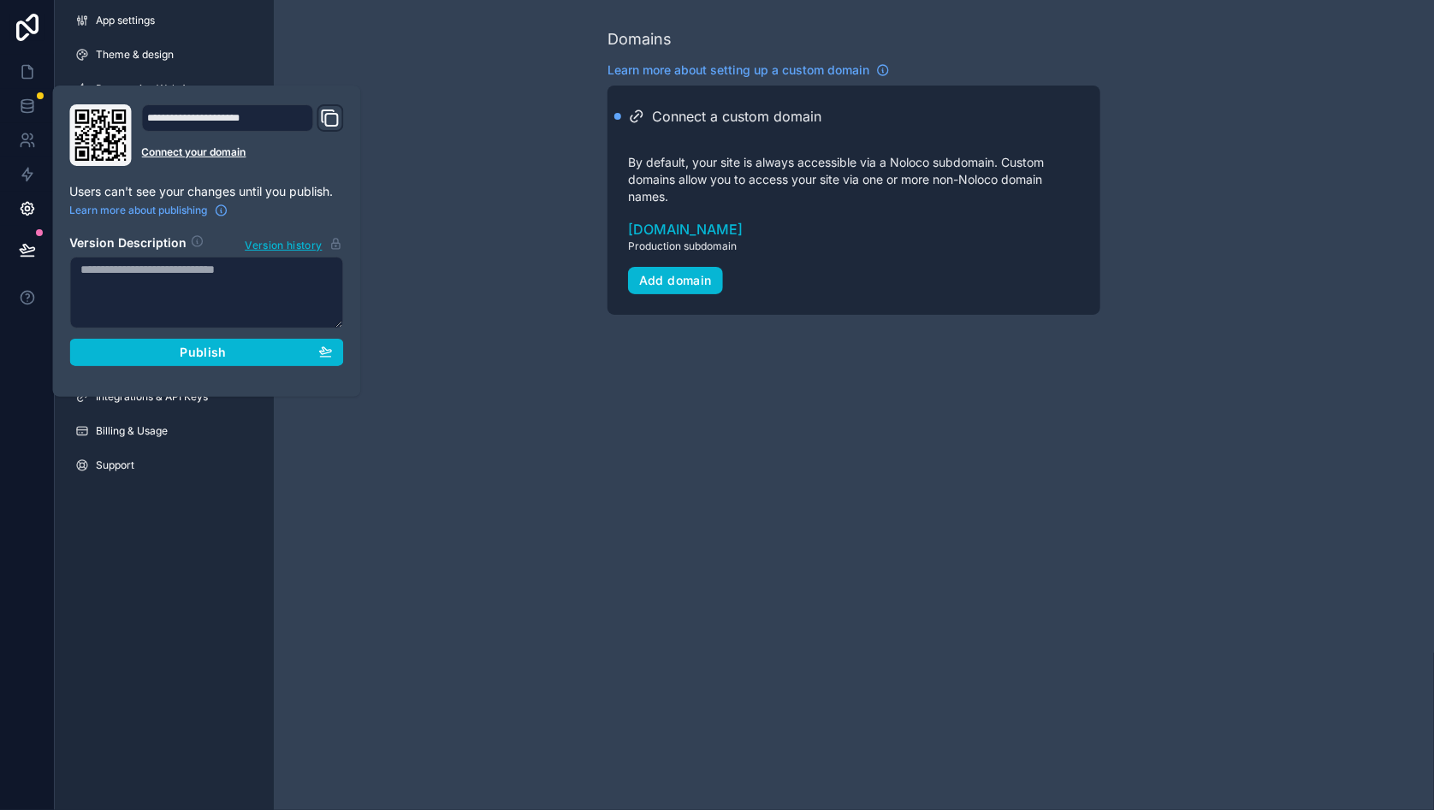
click at [161, 352] on div "Publish" at bounding box center [207, 352] width 252 height 15
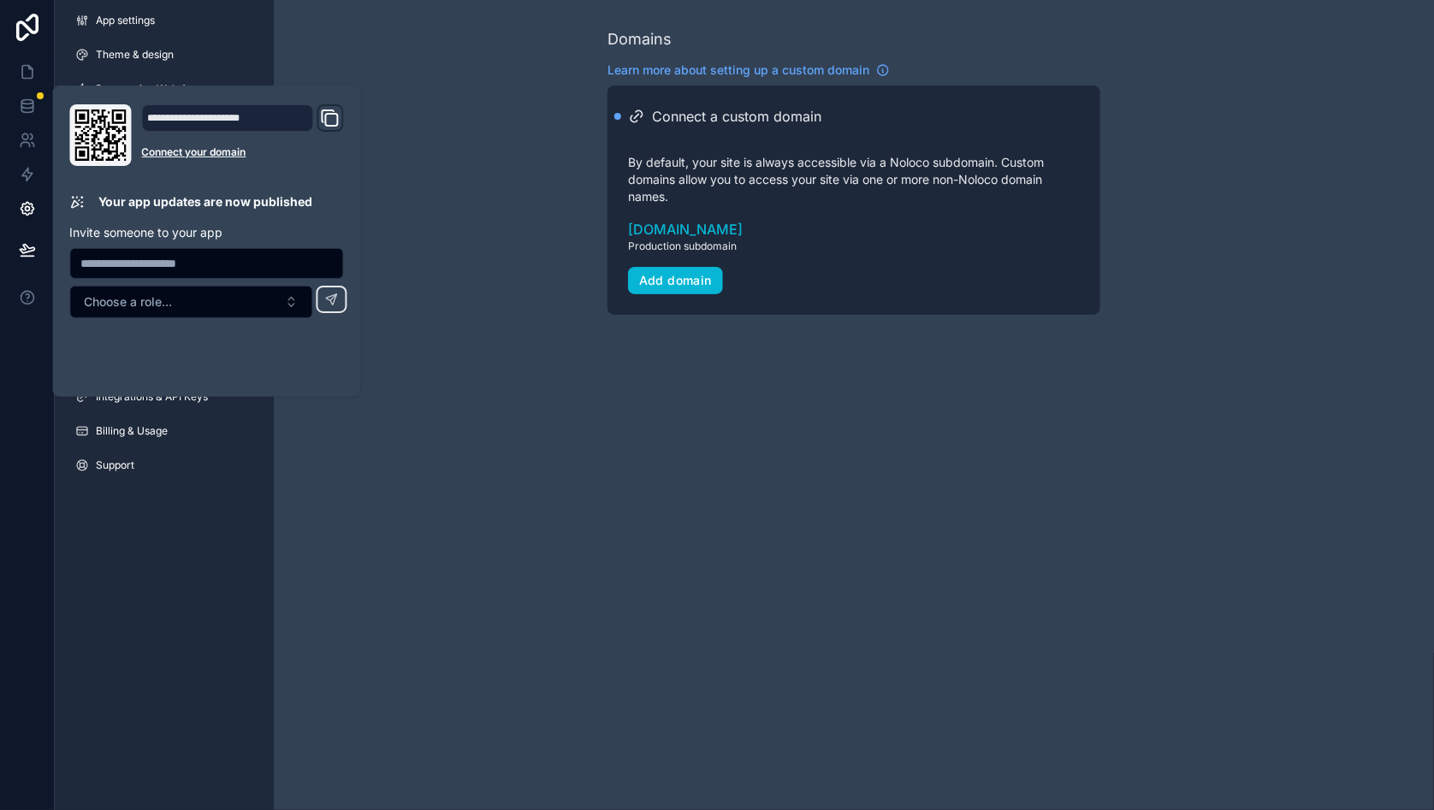
click at [480, 181] on div "Domains Learn more about setting up a custom domain Connect a custom domain By …" at bounding box center [854, 171] width 1160 height 342
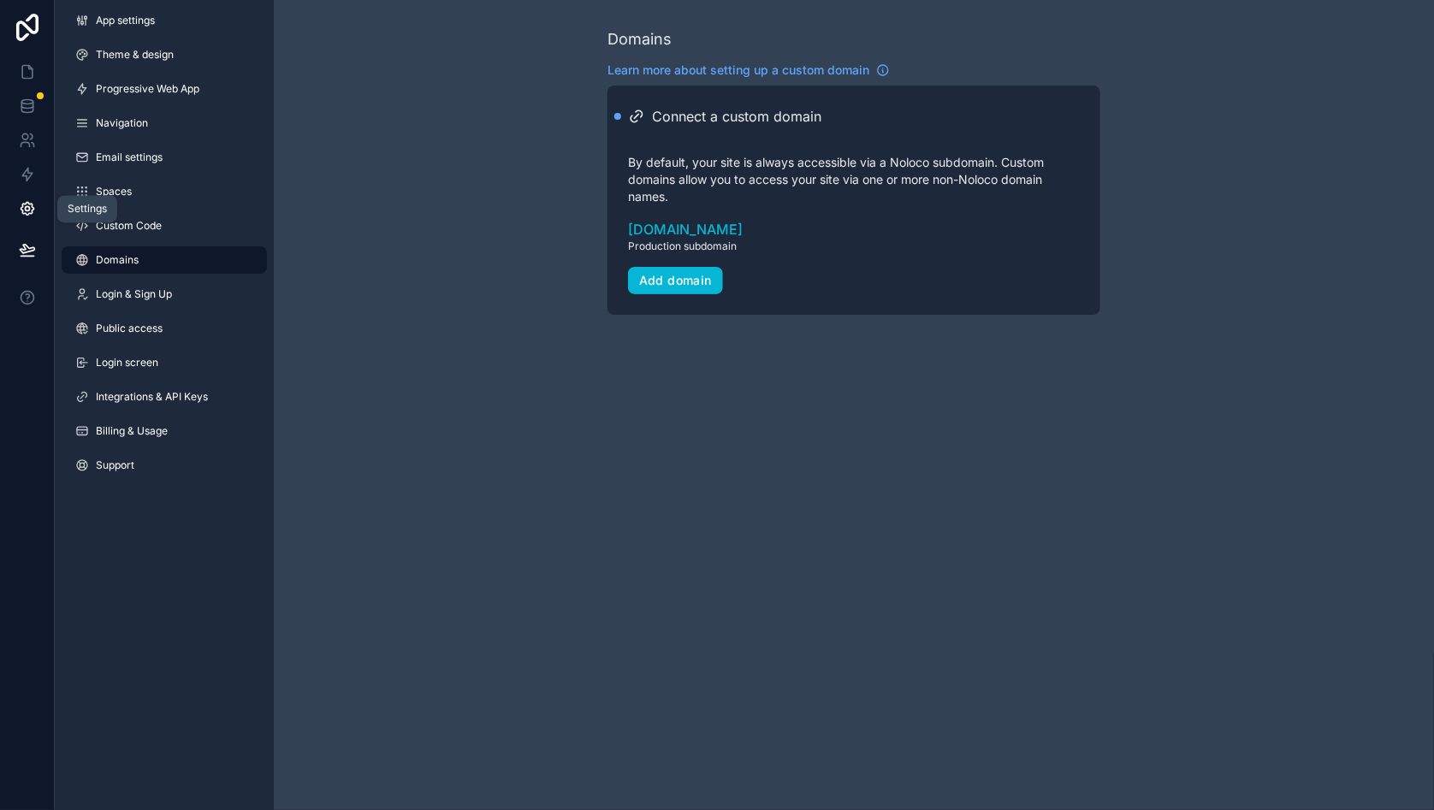
click at [25, 204] on icon at bounding box center [27, 209] width 13 height 13
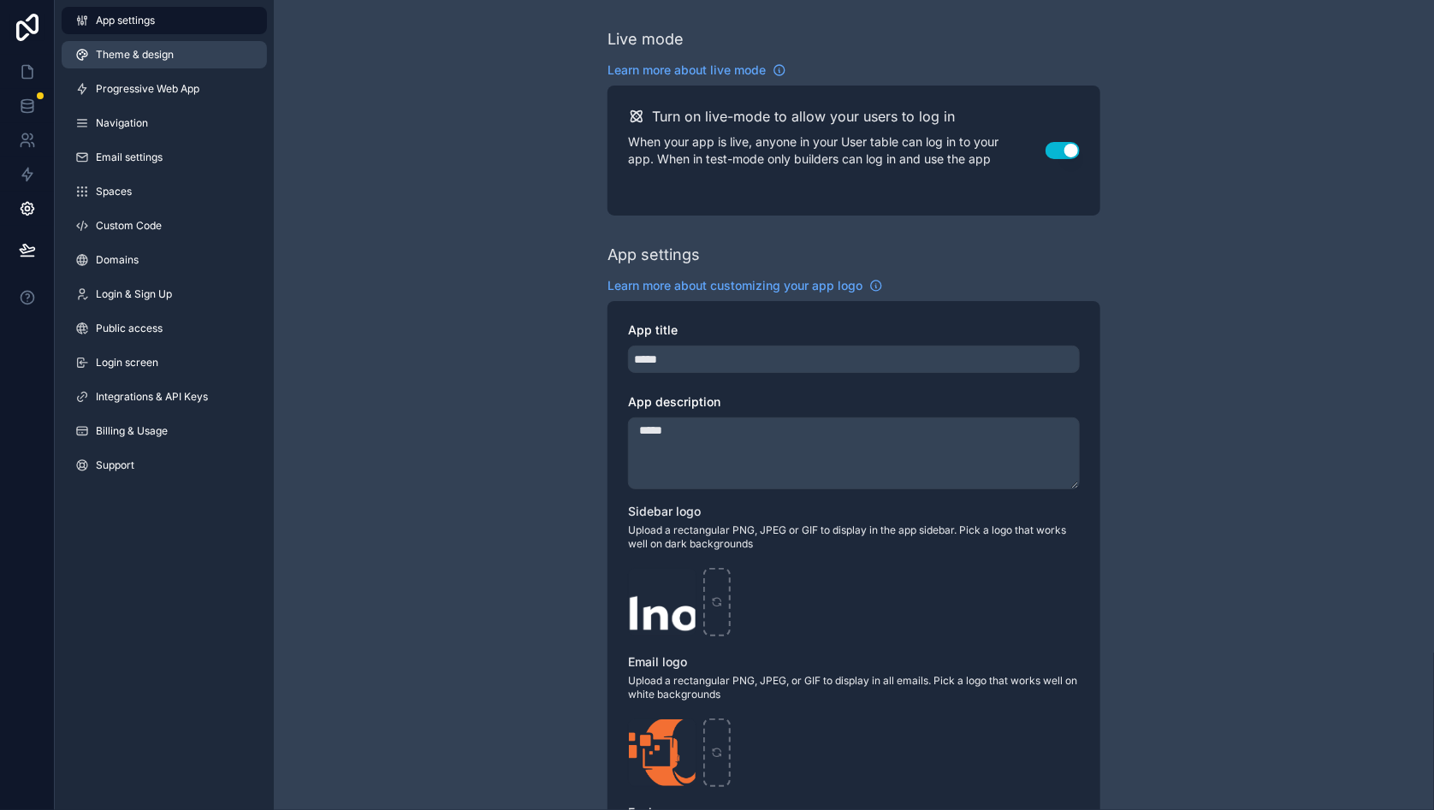
click at [139, 49] on span "Theme & design" at bounding box center [135, 55] width 78 height 14
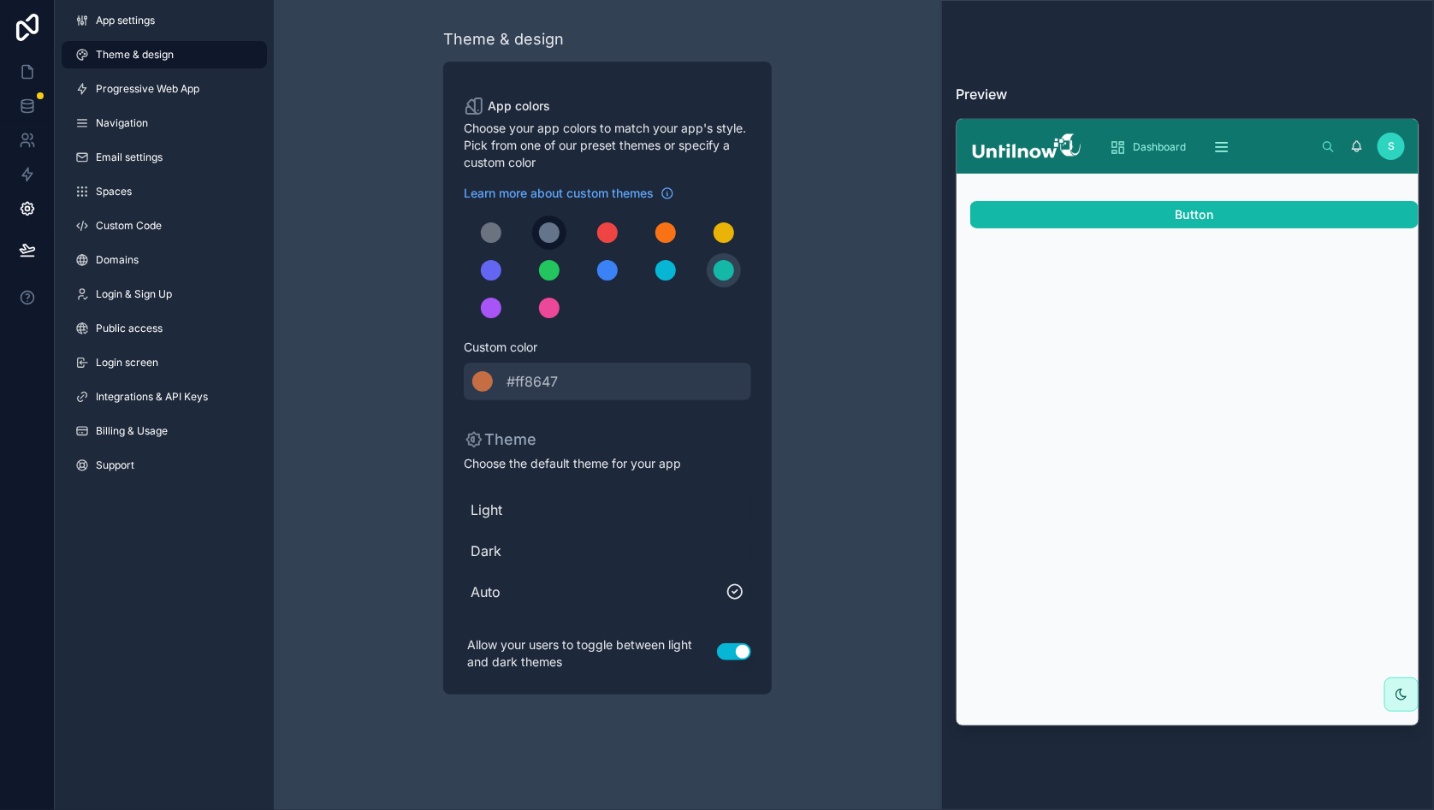
click at [555, 233] on div "scrollable content" at bounding box center [549, 232] width 21 height 21
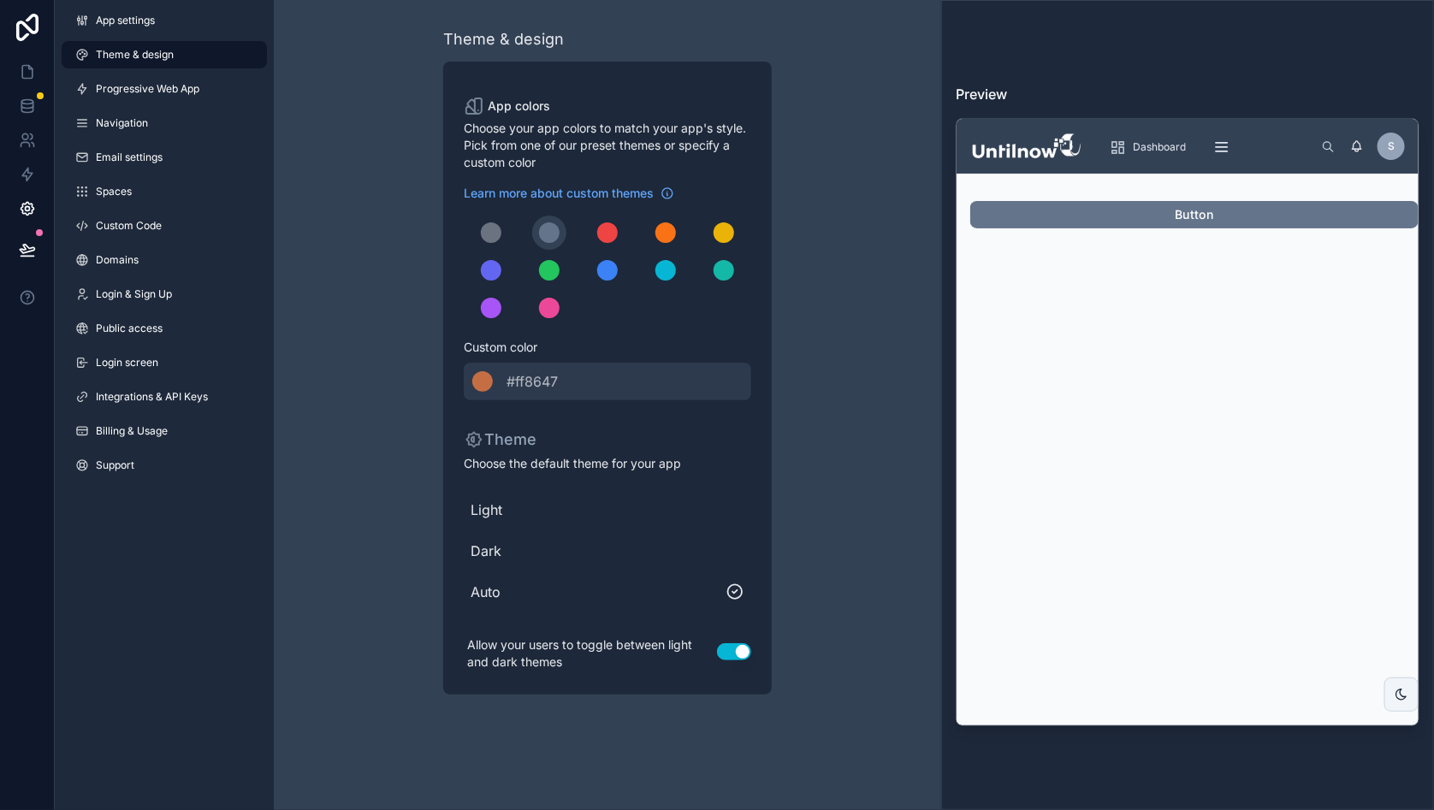
click at [368, 57] on div "Theme & design App colors Choose your app colors to match your app's style. Pic…" at bounding box center [607, 361] width 493 height 722
click at [29, 74] on icon at bounding box center [27, 71] width 17 height 17
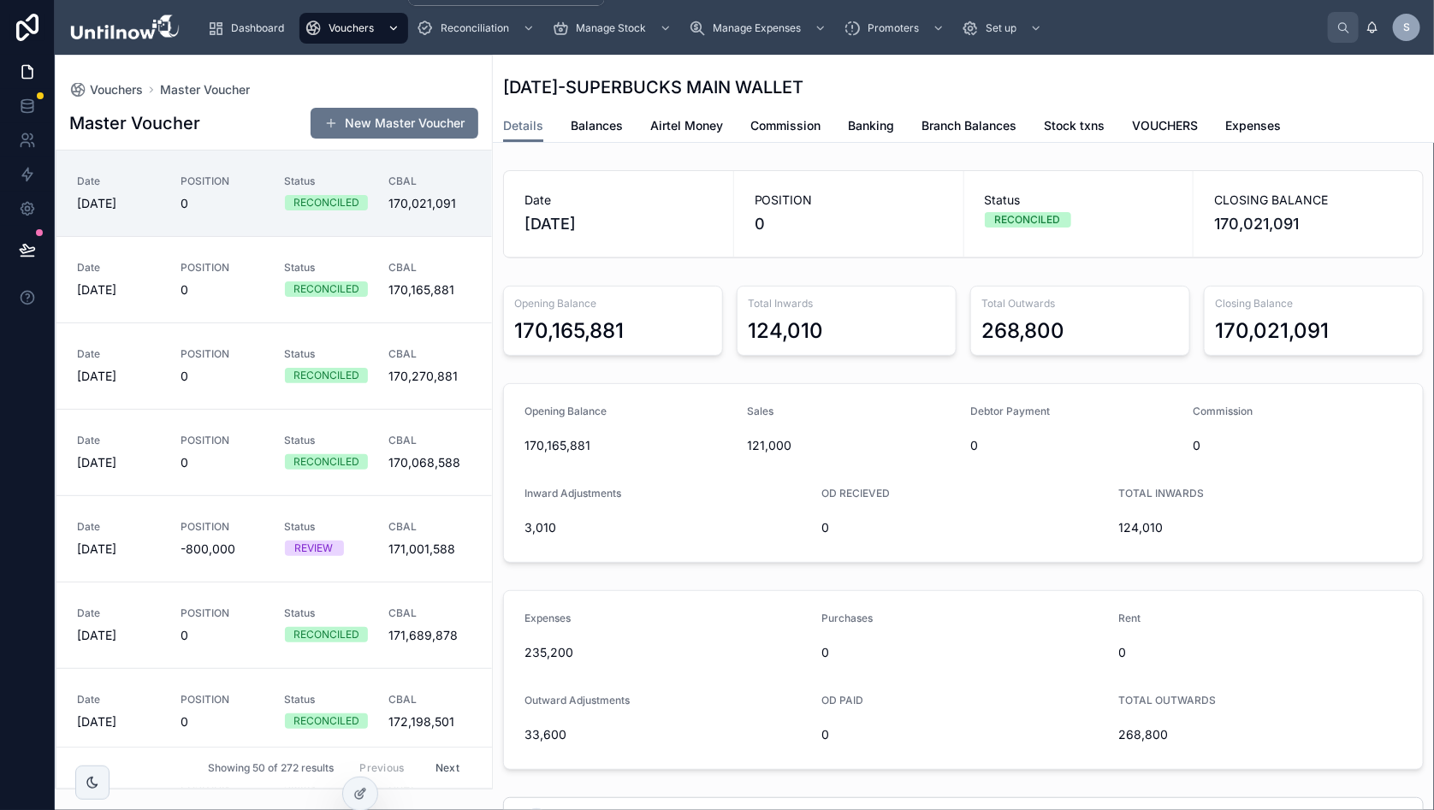
click at [396, 32] on icon "scrollable content" at bounding box center [394, 28] width 12 height 12
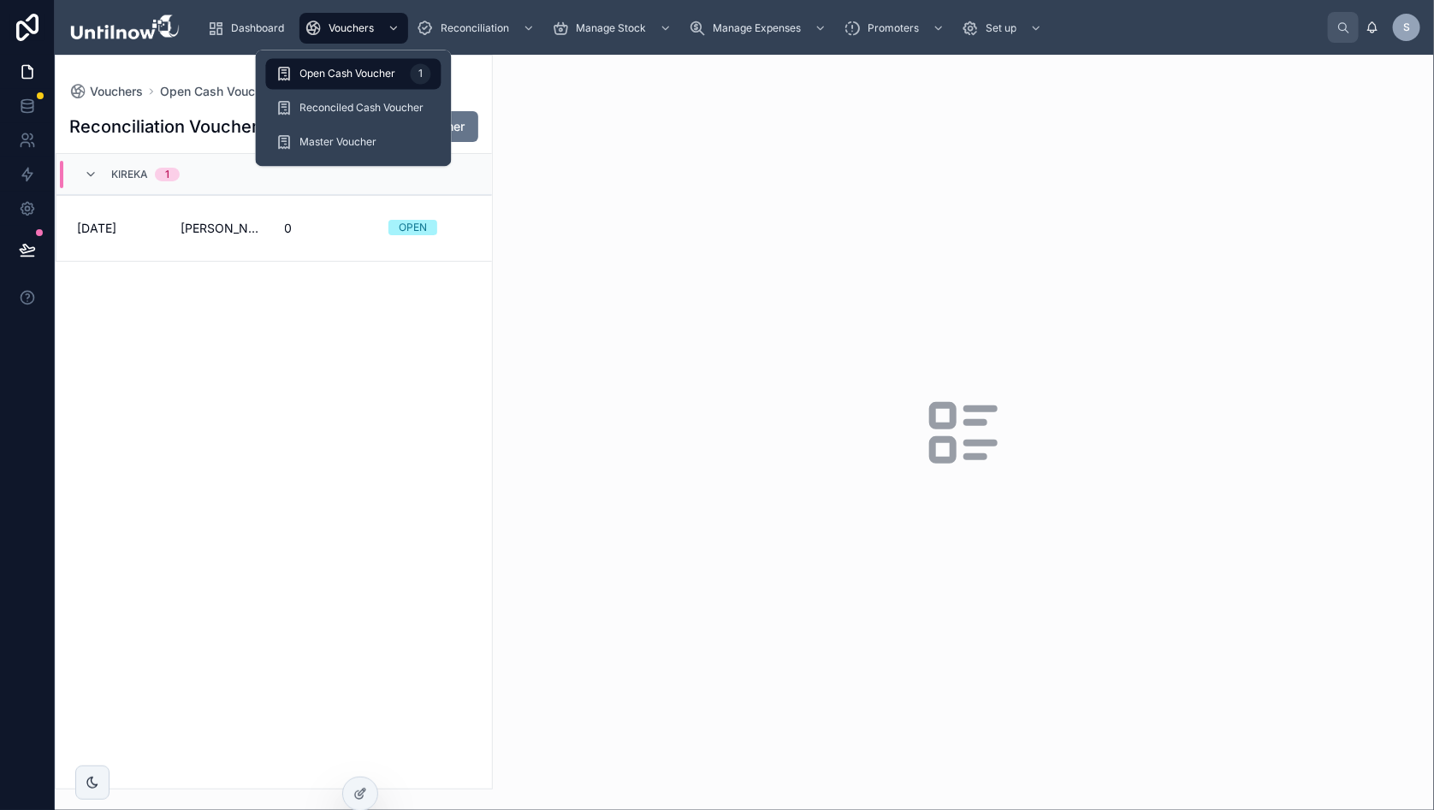
click at [352, 74] on span "Open Cash Voucher" at bounding box center [348, 75] width 96 height 14
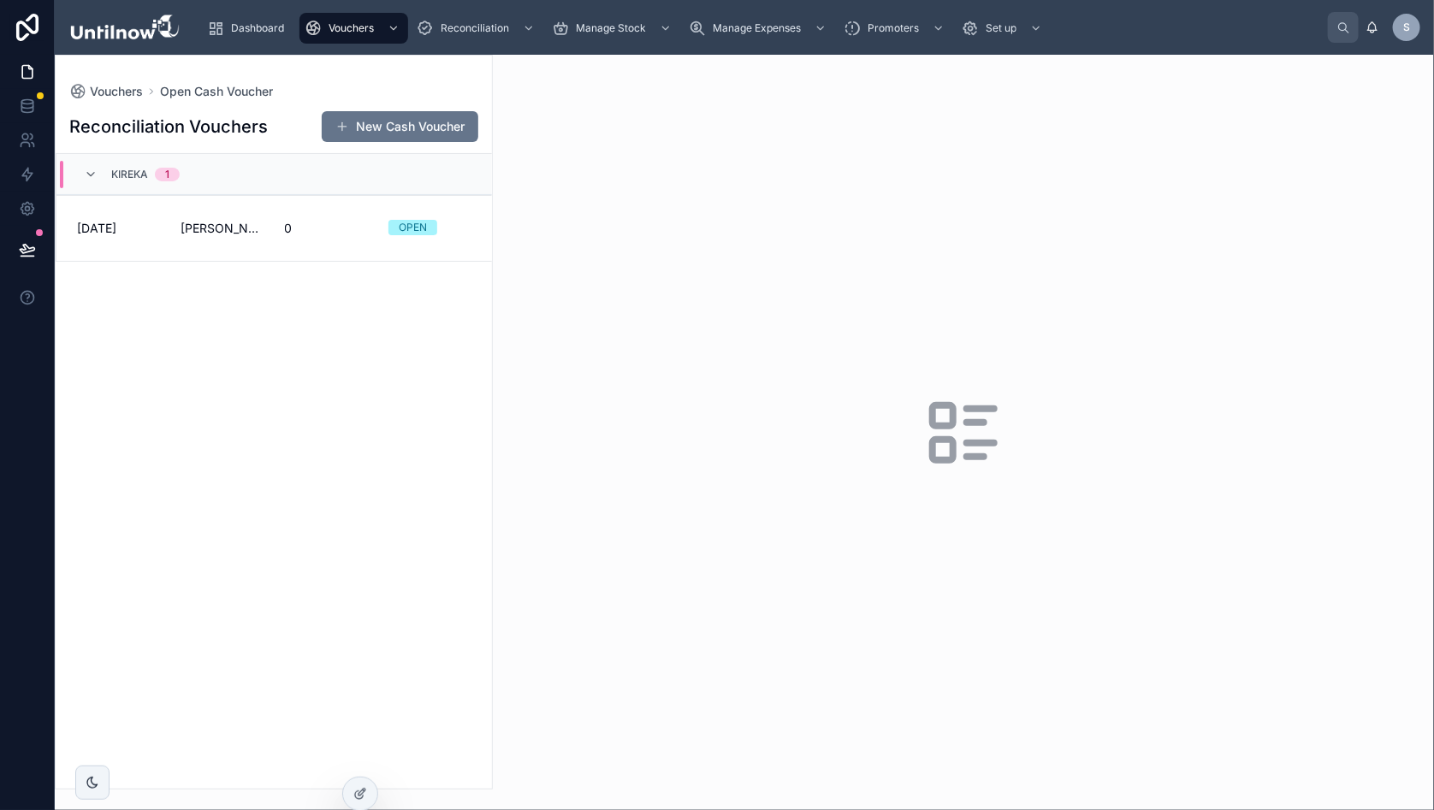
drag, startPoint x: 287, startPoint y: 403, endPoint x: 298, endPoint y: 524, distance: 121.1
click at [287, 403] on div "Reconciliation Vouchers New Cash Voucher KIREKA 1 30/08/2025 PETTY CASH KIREKA …" at bounding box center [274, 444] width 436 height 689
click at [354, 788] on icon at bounding box center [360, 794] width 14 height 14
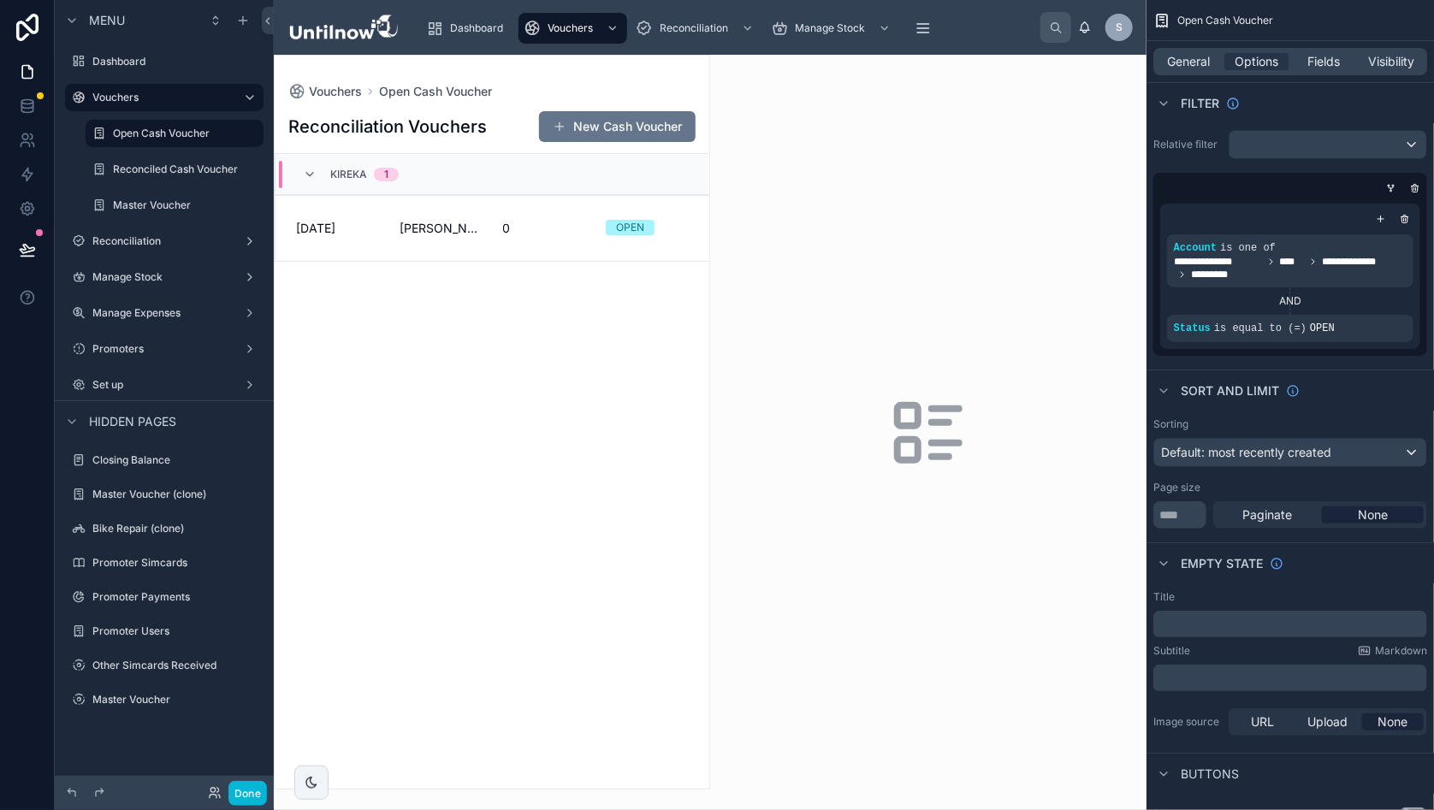
drag, startPoint x: 1268, startPoint y: 66, endPoint x: 1271, endPoint y: 76, distance: 10.6
click at [1268, 66] on span "Options" at bounding box center [1257, 61] width 44 height 17
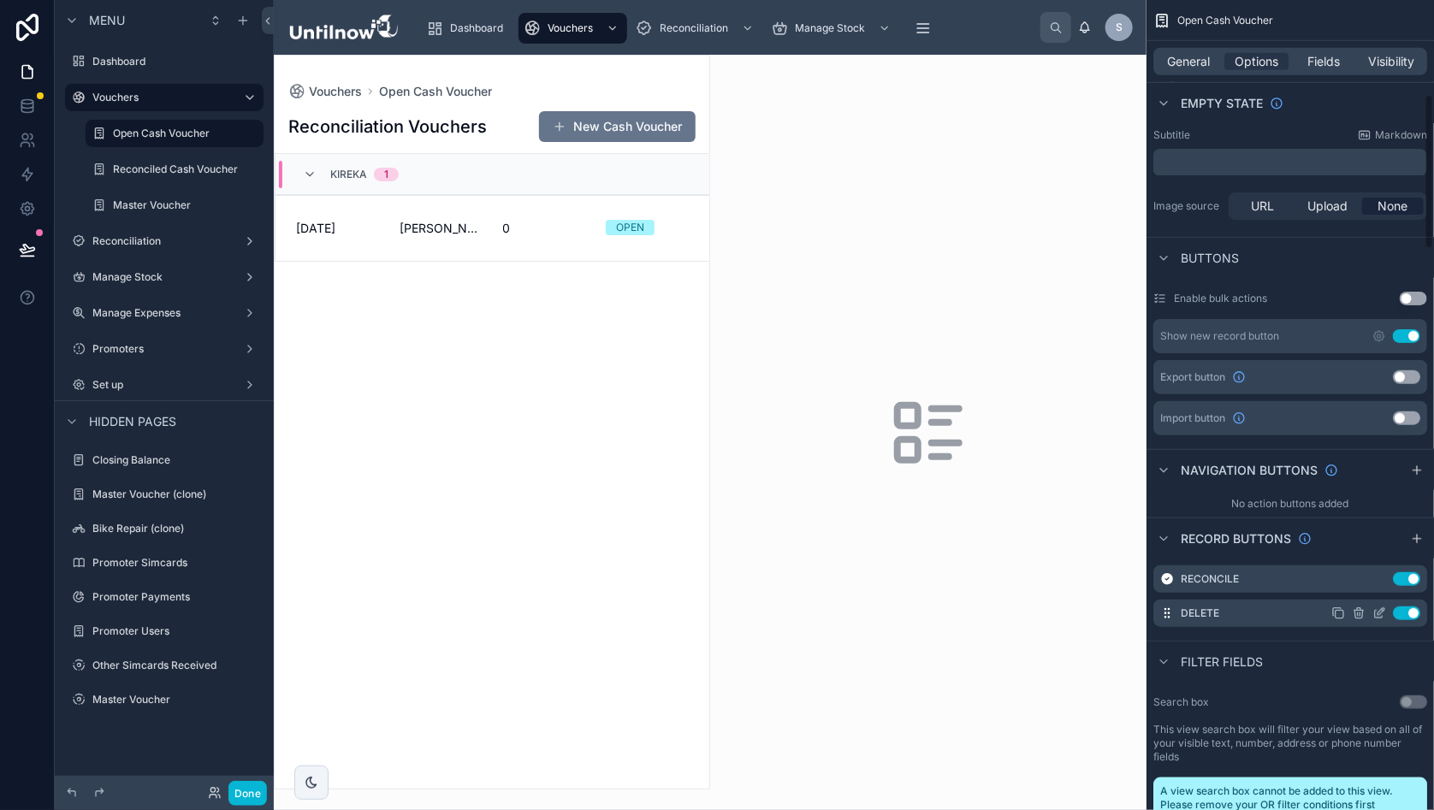
scroll to position [527, 0]
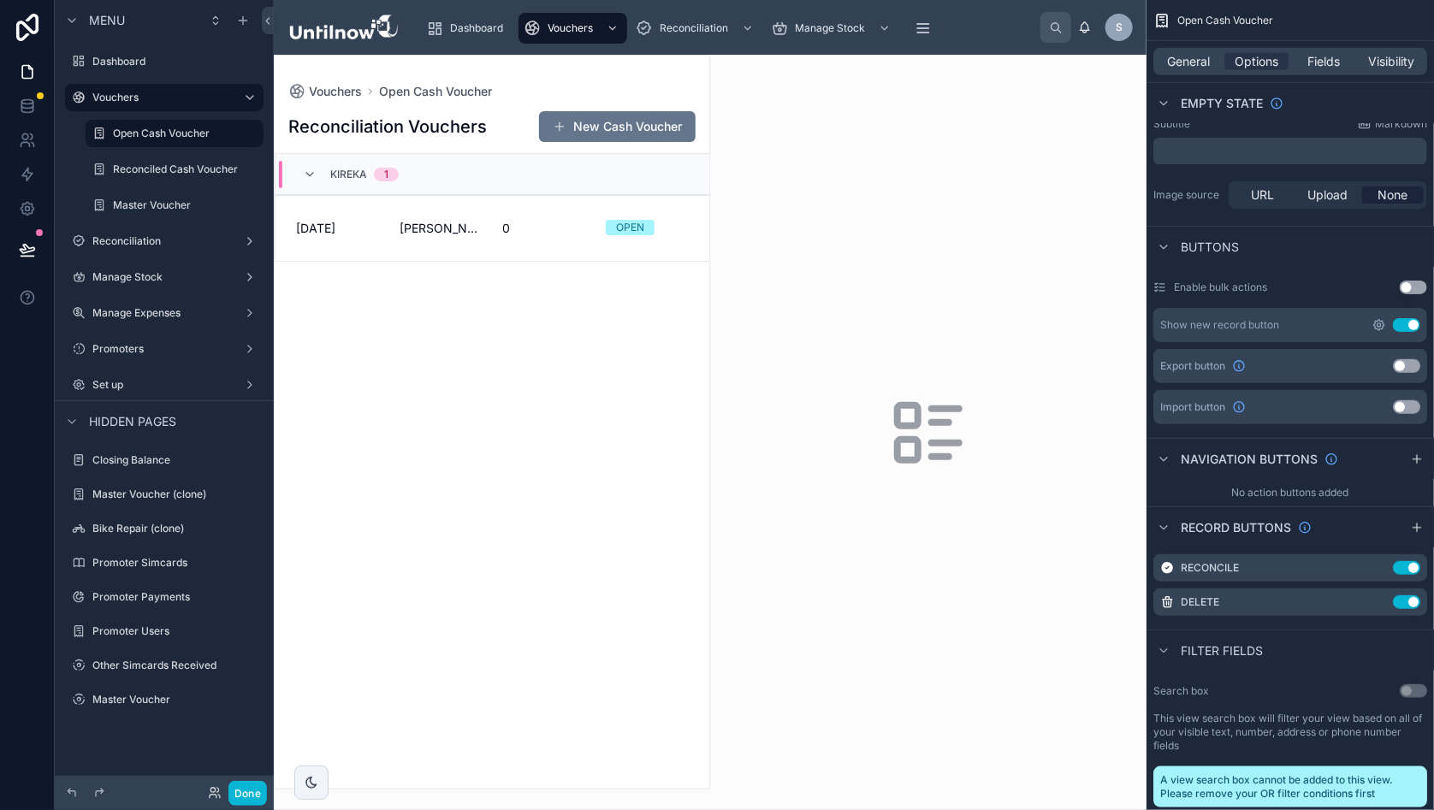
click at [1386, 322] on icon "scrollable content" at bounding box center [1379, 325] width 14 height 14
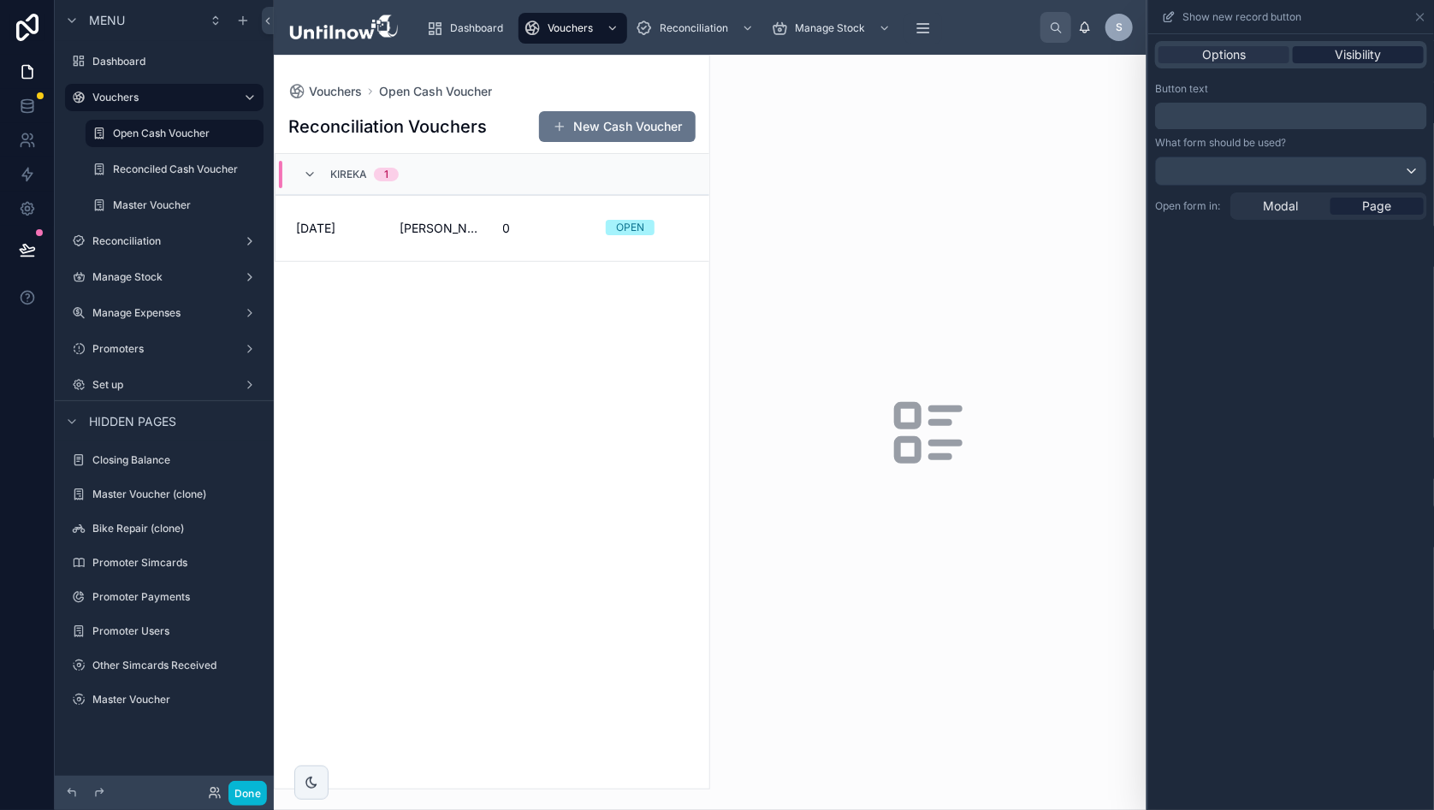
click at [1379, 55] on span "Visibility" at bounding box center [1359, 54] width 46 height 17
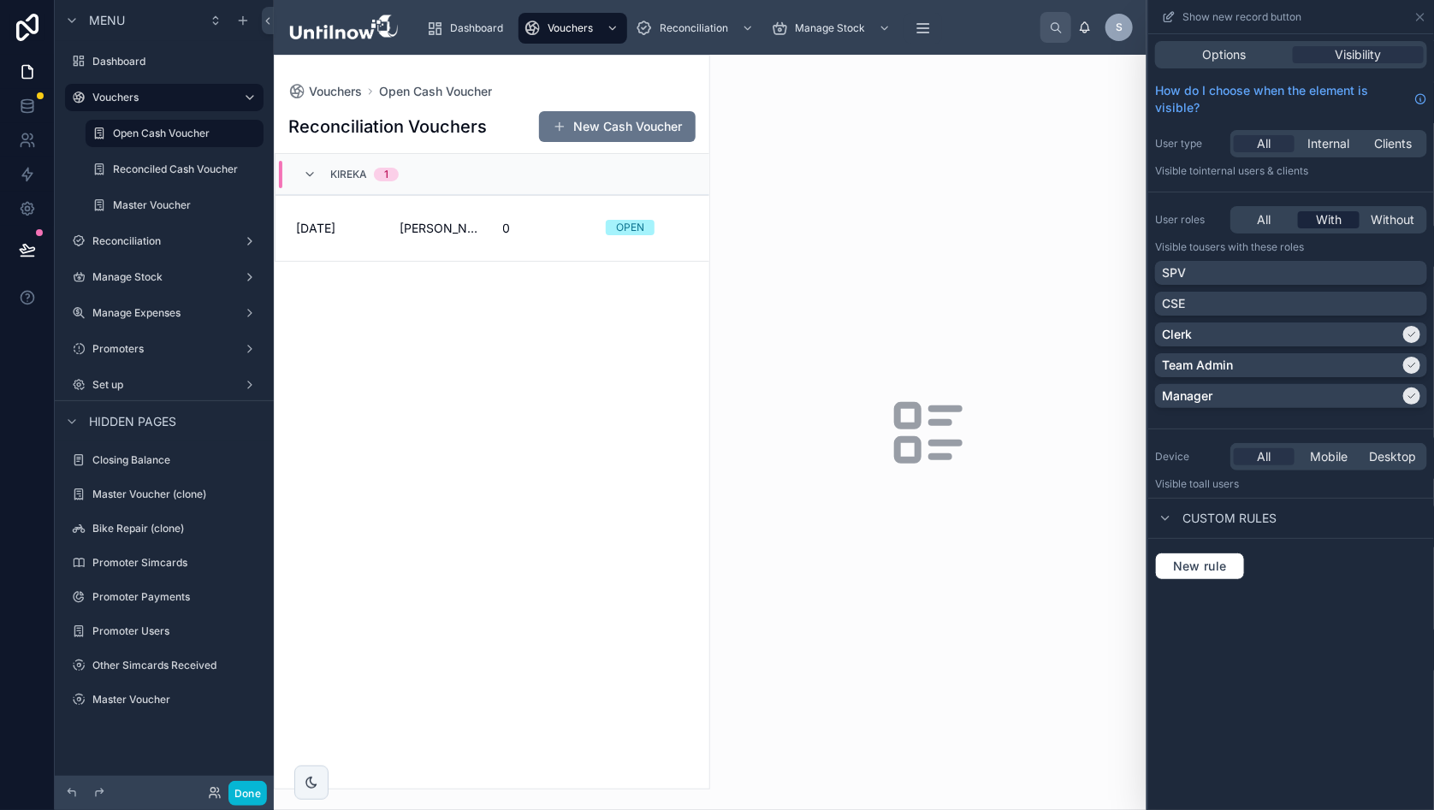
click at [1333, 222] on span "With" at bounding box center [1329, 219] width 26 height 17
click at [1417, 335] on icon at bounding box center [1412, 334] width 10 height 10
click at [1417, 398] on icon at bounding box center [1412, 396] width 10 height 10
drag, startPoint x: 899, startPoint y: 355, endPoint x: 898, endPoint y: 384, distance: 29.1
click at [898, 355] on div at bounding box center [928, 432] width 436 height 755
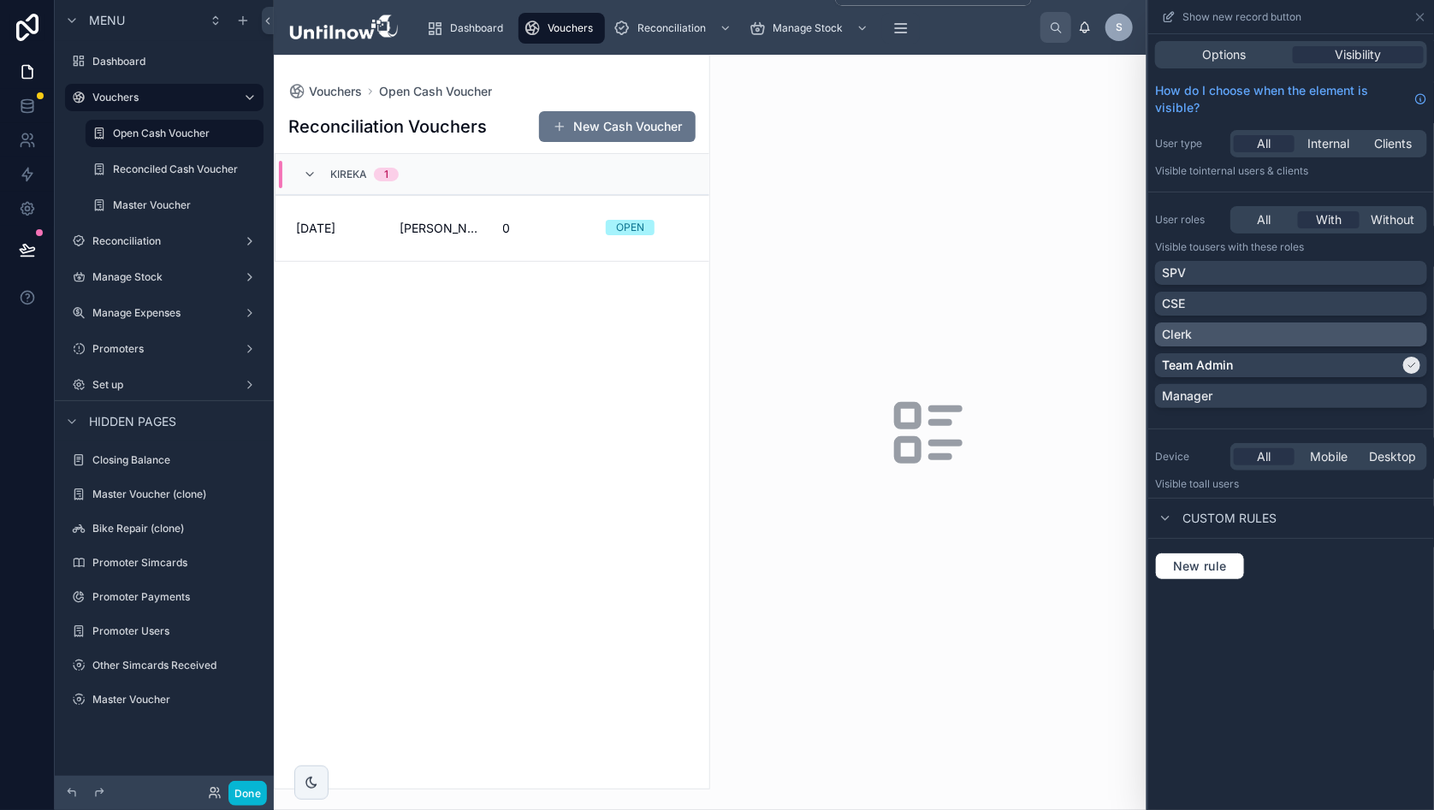
click at [572, 29] on span "Vouchers" at bounding box center [570, 28] width 45 height 14
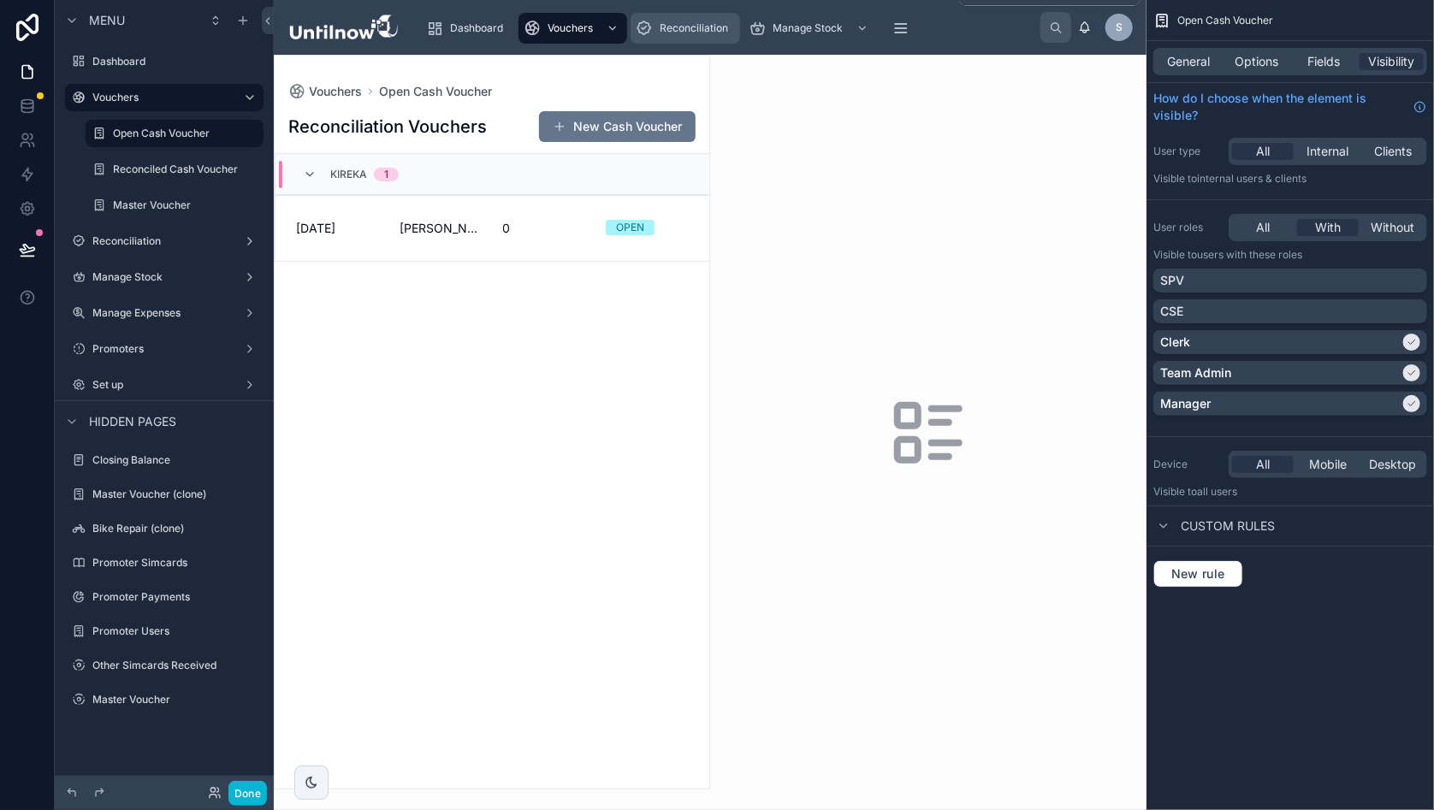
click at [704, 29] on span "Reconciliation" at bounding box center [694, 28] width 68 height 14
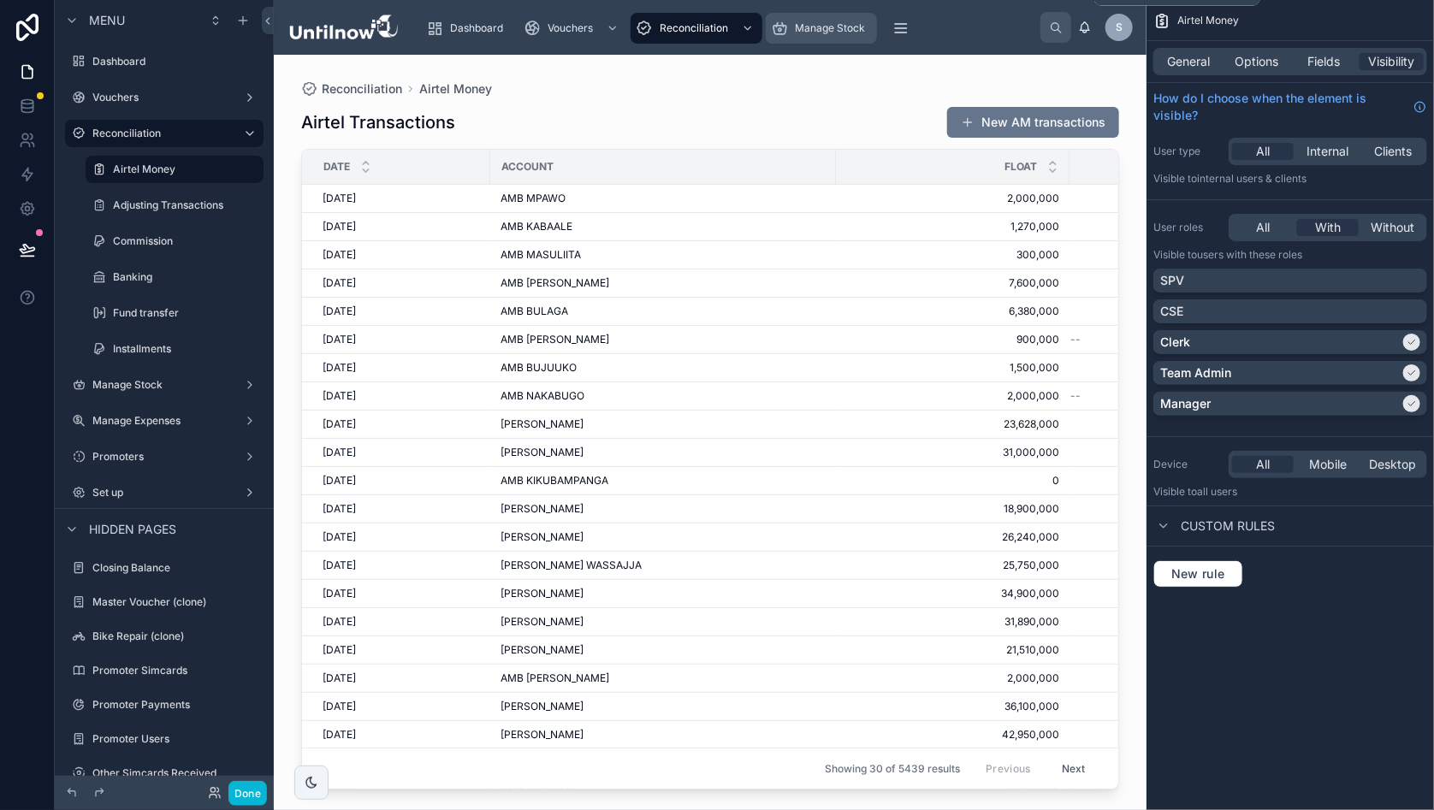
click at [829, 31] on span "Manage Stock" at bounding box center [830, 28] width 70 height 14
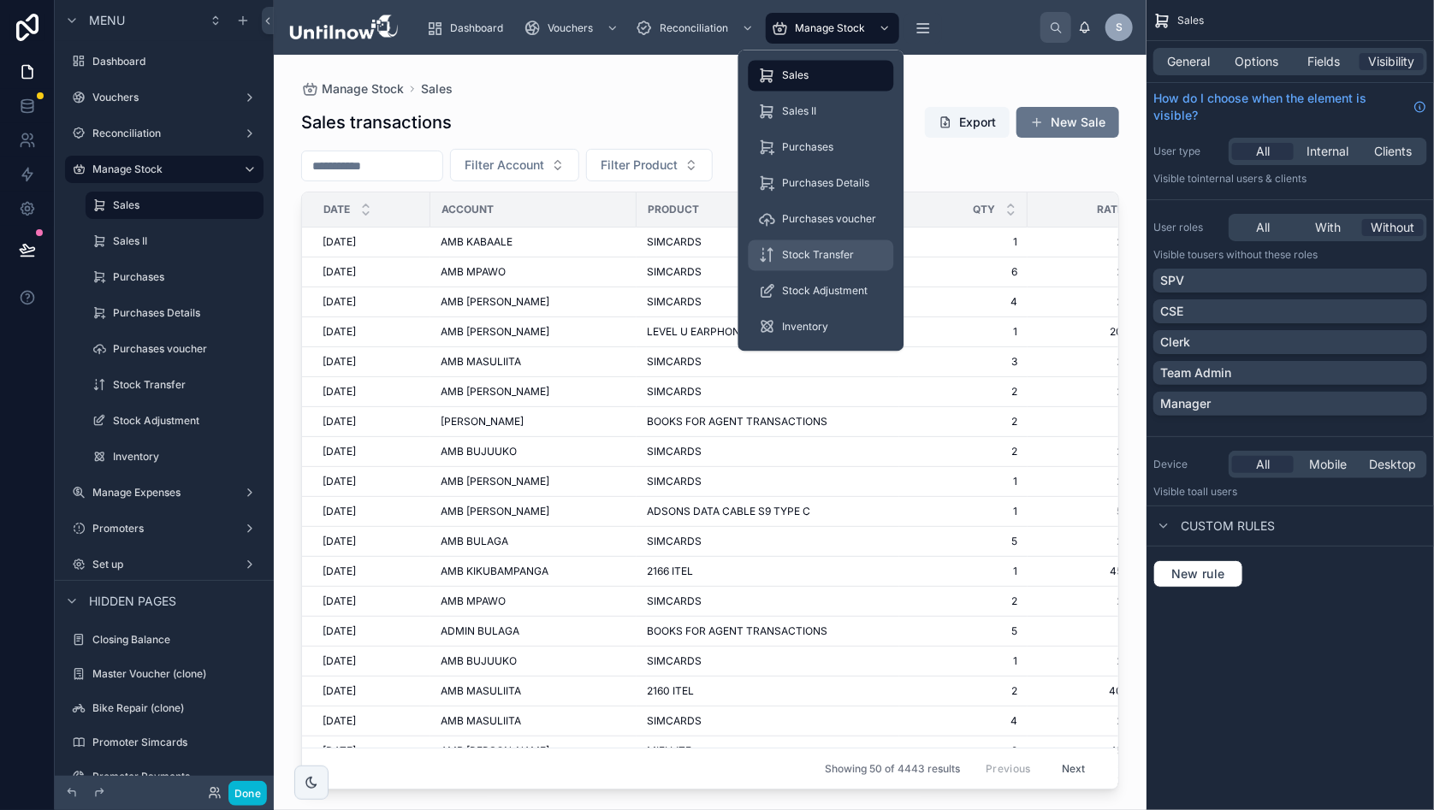
click at [813, 258] on span "Stock Transfer" at bounding box center [819, 256] width 72 height 14
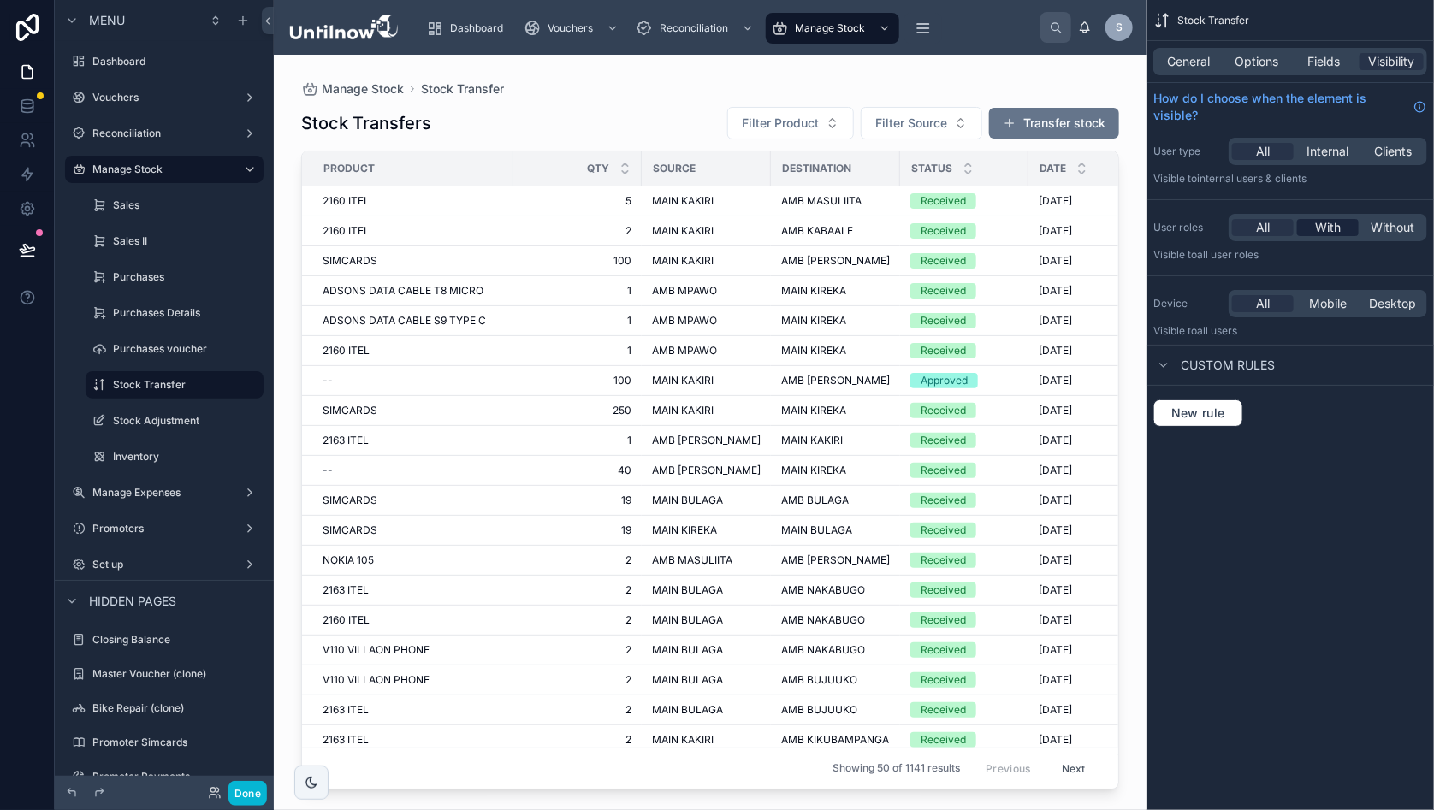
click at [1339, 235] on span "With" at bounding box center [1328, 227] width 26 height 17
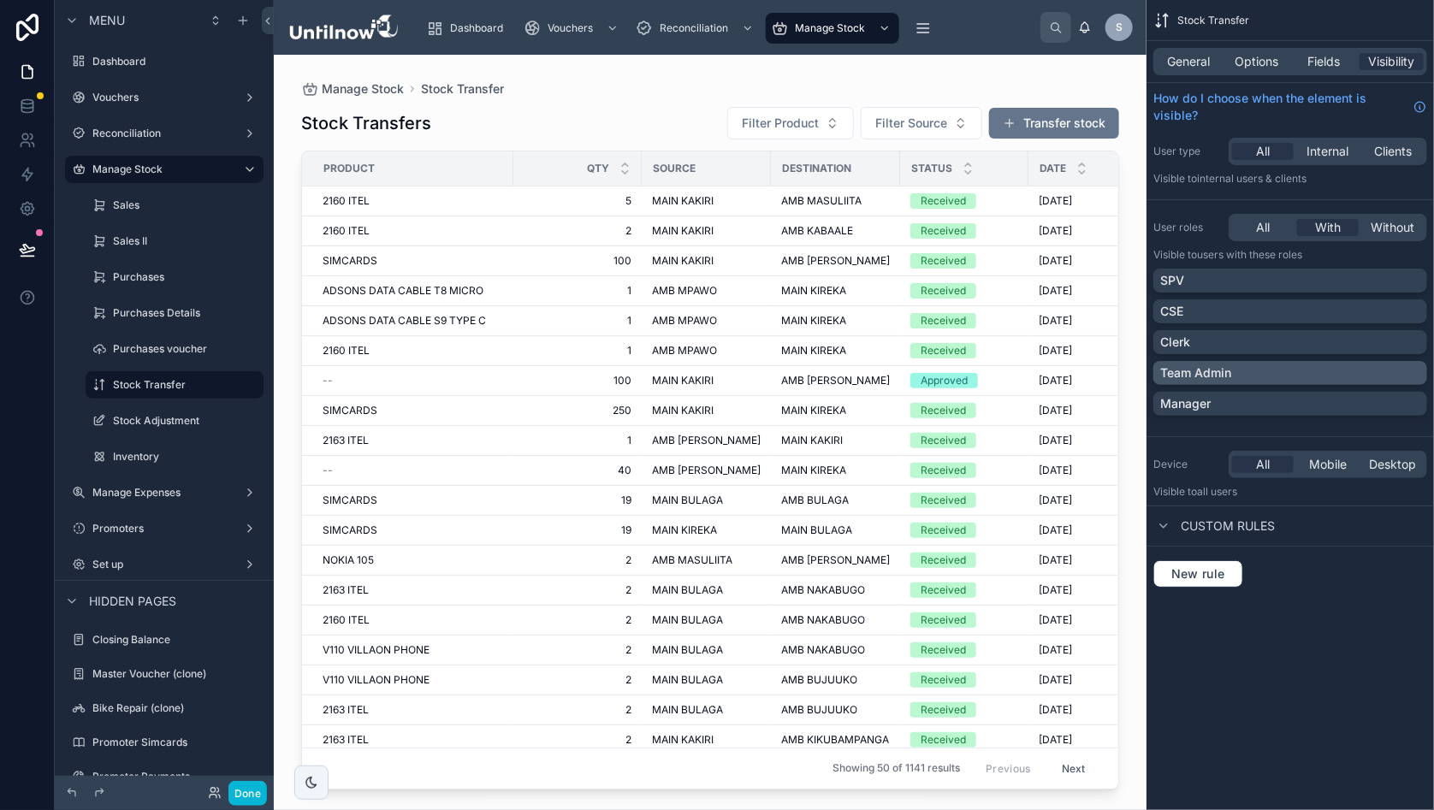
click at [1416, 372] on div "Team Admin" at bounding box center [1290, 372] width 260 height 17
click at [819, 71] on div at bounding box center [710, 422] width 873 height 735
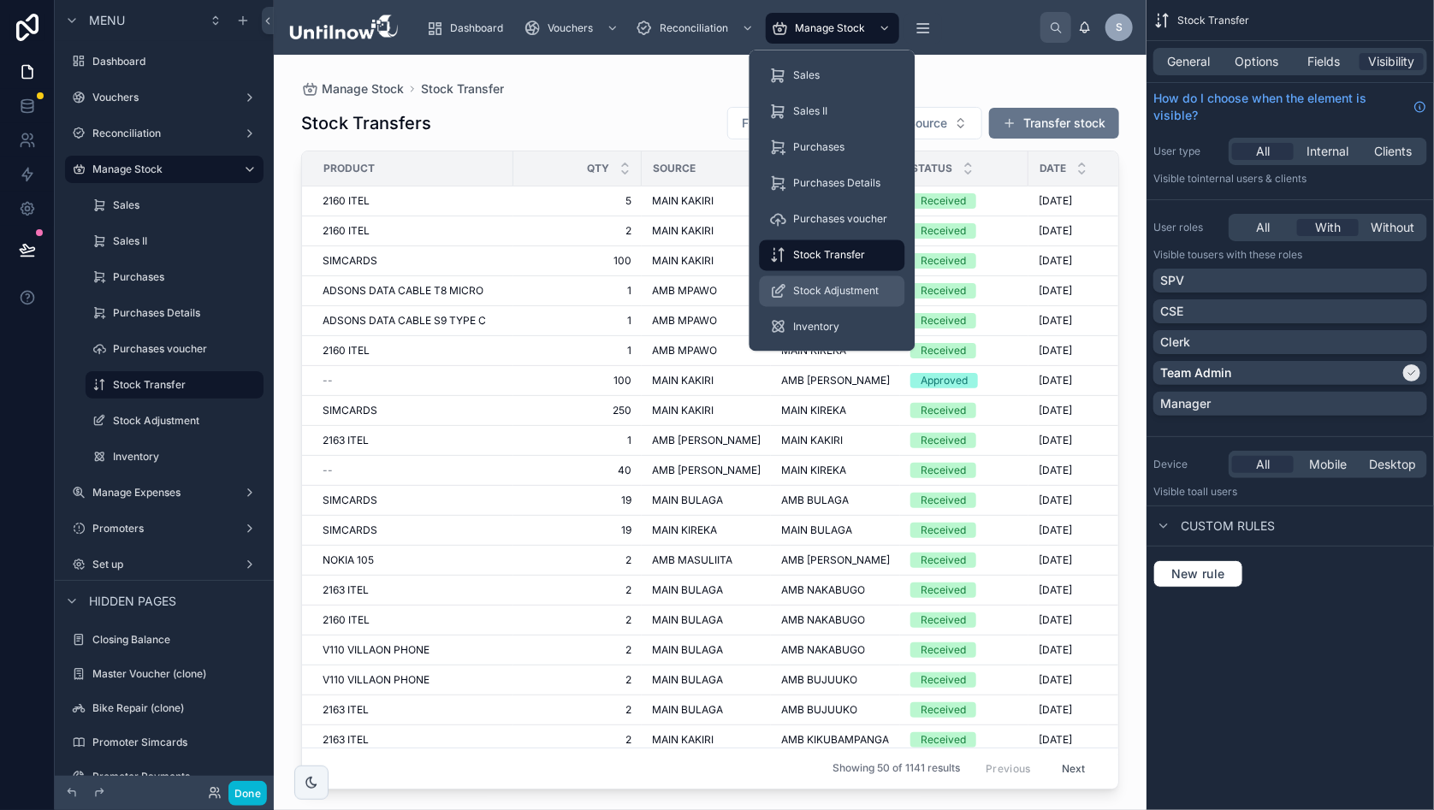
click at [840, 293] on span "Stock Adjustment" at bounding box center [837, 292] width 86 height 14
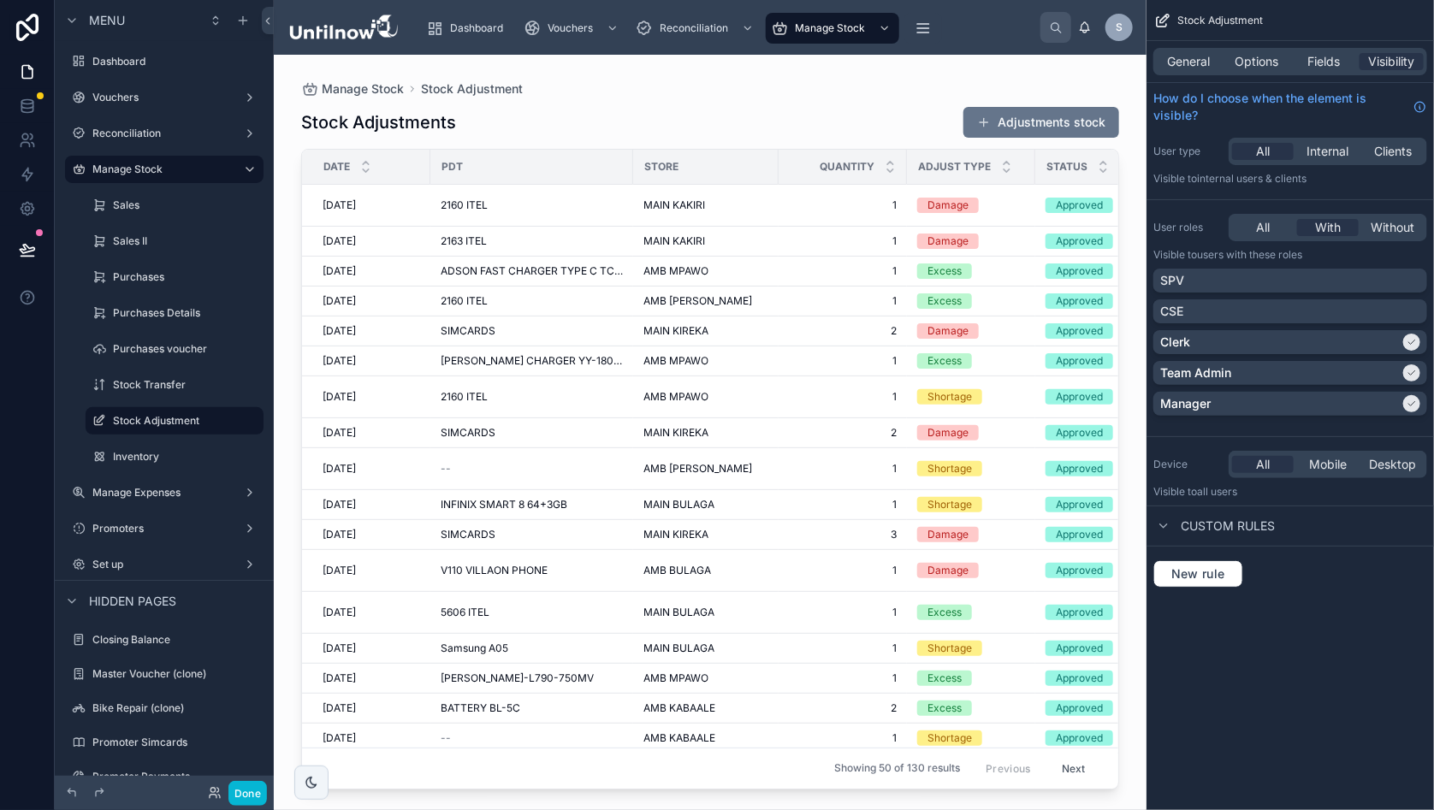
click at [841, 121] on div at bounding box center [710, 422] width 873 height 735
click at [1276, 62] on span "Options" at bounding box center [1257, 61] width 44 height 17
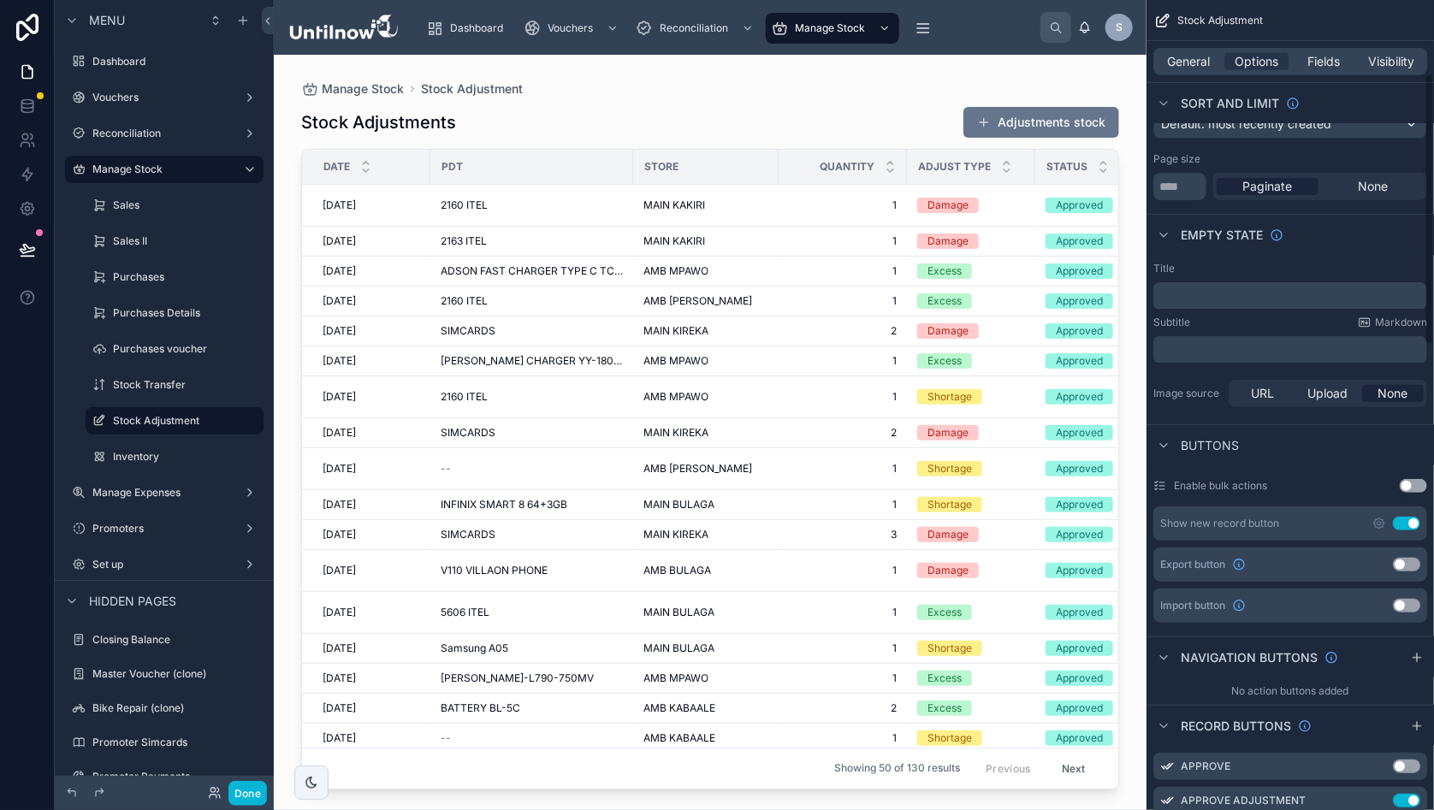
scroll to position [352, 0]
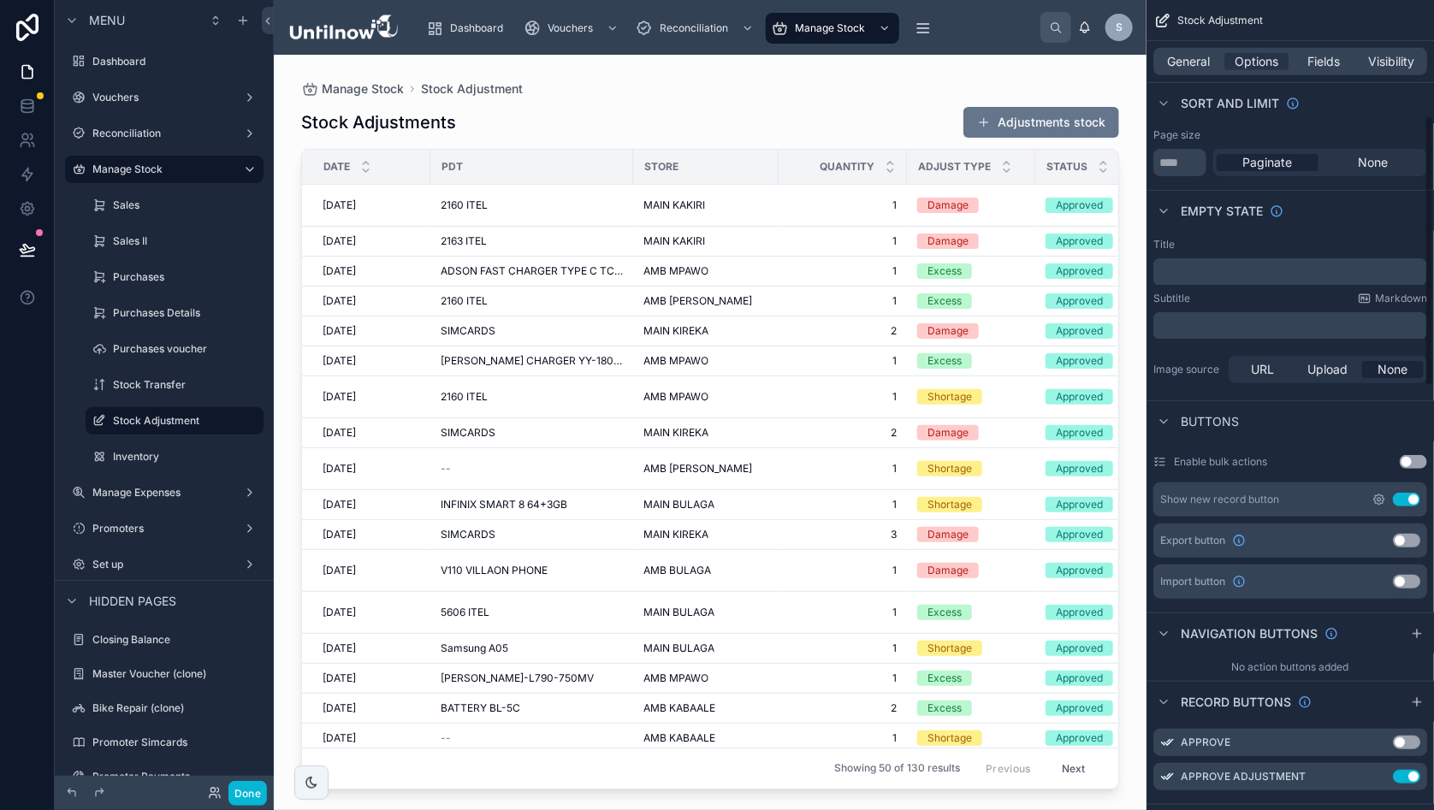
click at [1386, 495] on icon "scrollable content" at bounding box center [1379, 500] width 14 height 14
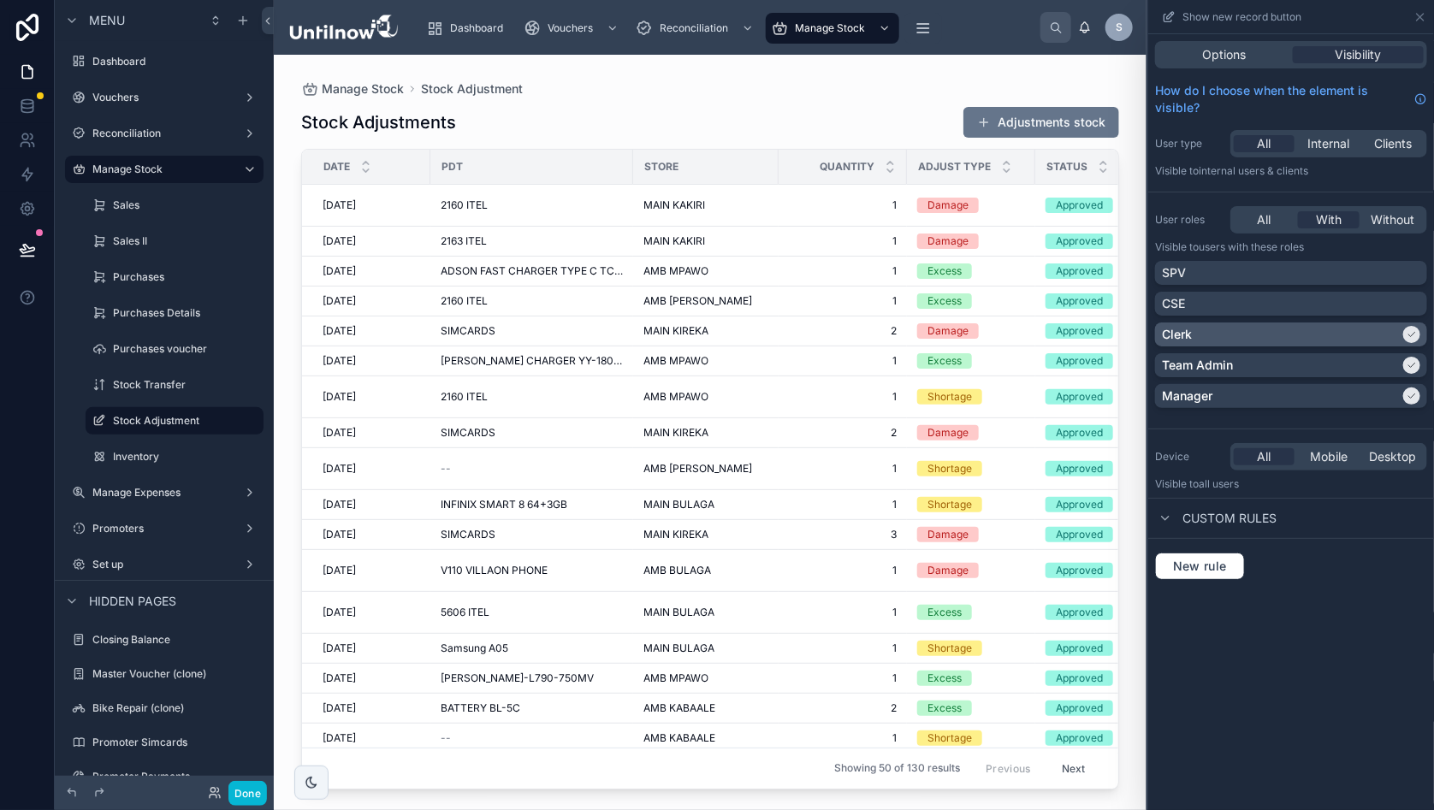
click at [1420, 332] on div at bounding box center [1411, 334] width 17 height 17
click at [1417, 391] on icon at bounding box center [1412, 396] width 10 height 10
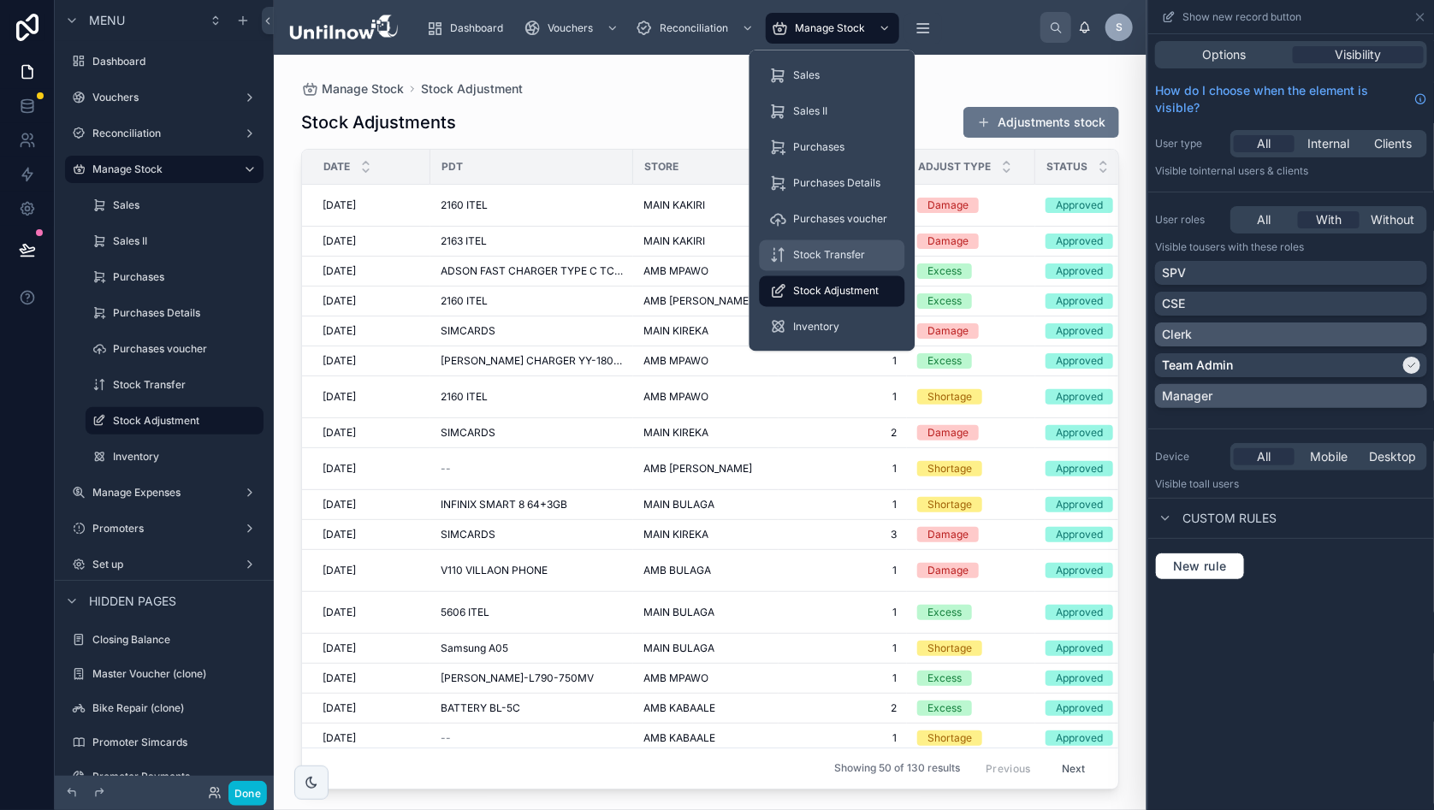
click at [820, 258] on span "Stock Transfer" at bounding box center [830, 256] width 72 height 14
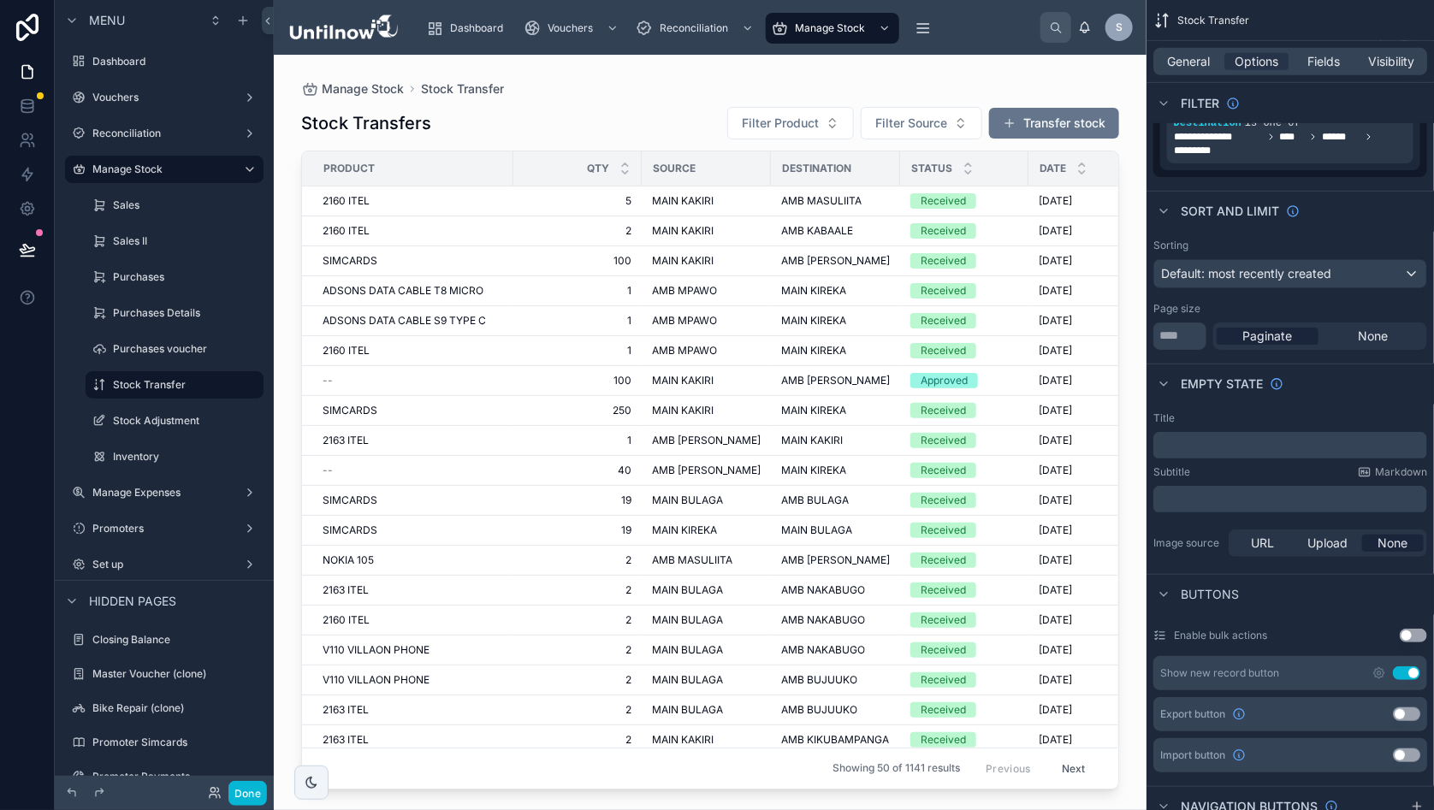
click at [971, 80] on div at bounding box center [710, 422] width 873 height 735
click at [1386, 666] on icon "scrollable content" at bounding box center [1379, 673] width 14 height 14
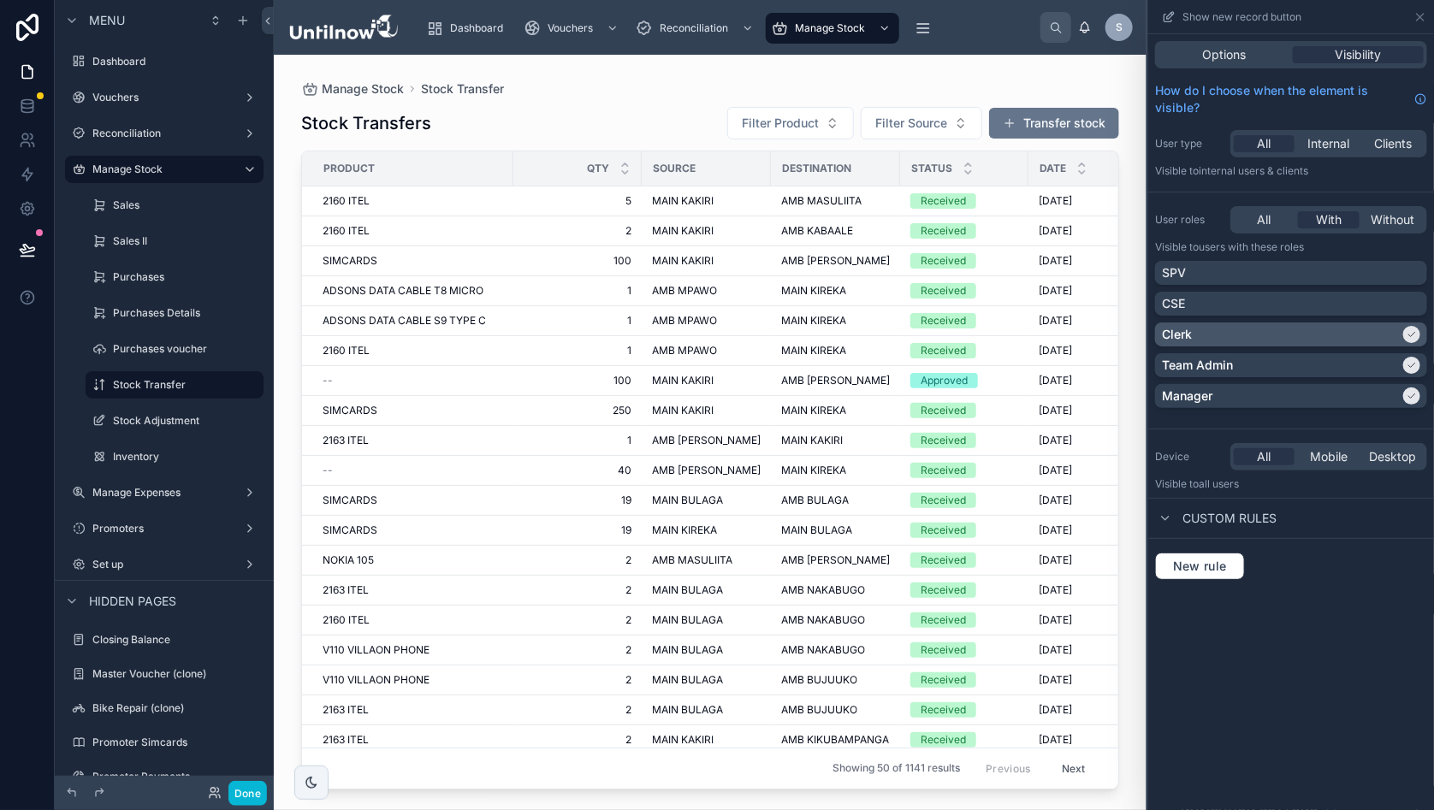
click at [1419, 332] on div at bounding box center [1411, 334] width 17 height 17
click at [1417, 393] on icon at bounding box center [1412, 396] width 10 height 10
click at [1225, 52] on span "Options" at bounding box center [1224, 54] width 44 height 17
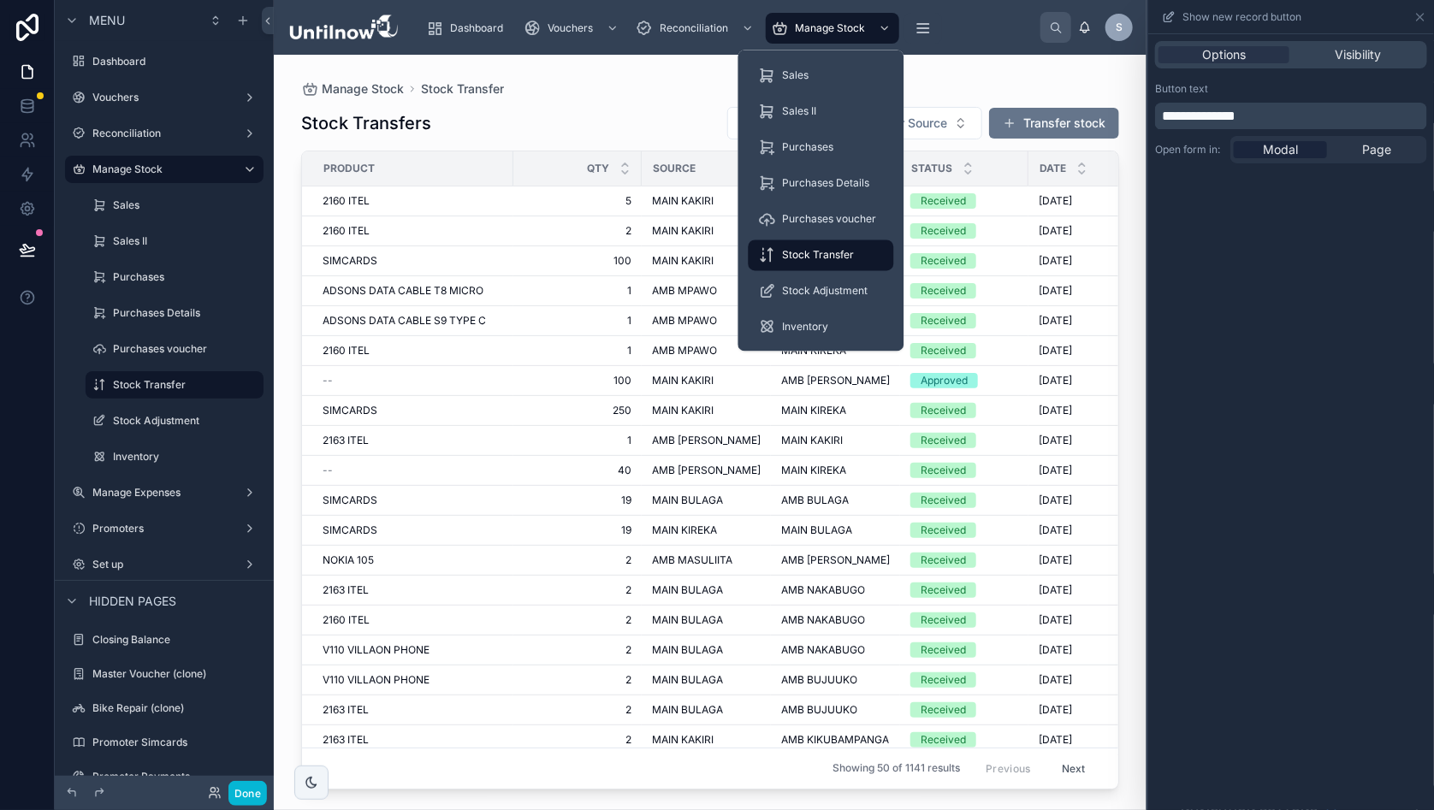
click at [820, 258] on span "Stock Transfer" at bounding box center [819, 256] width 72 height 14
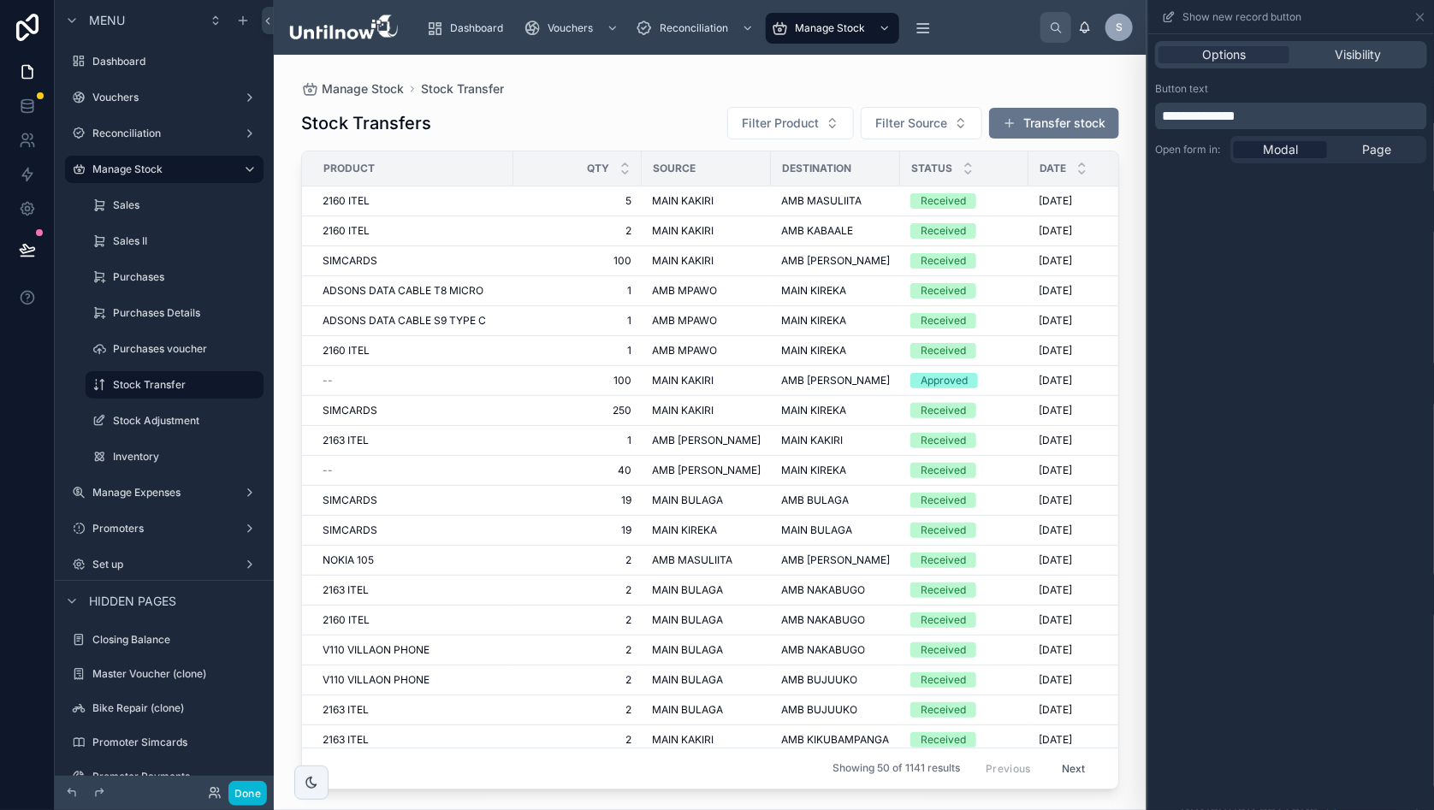
click at [659, 83] on div "Manage Stock Stock Transfer" at bounding box center [710, 89] width 818 height 14
click at [1354, 52] on span "Visibility" at bounding box center [1359, 54] width 46 height 17
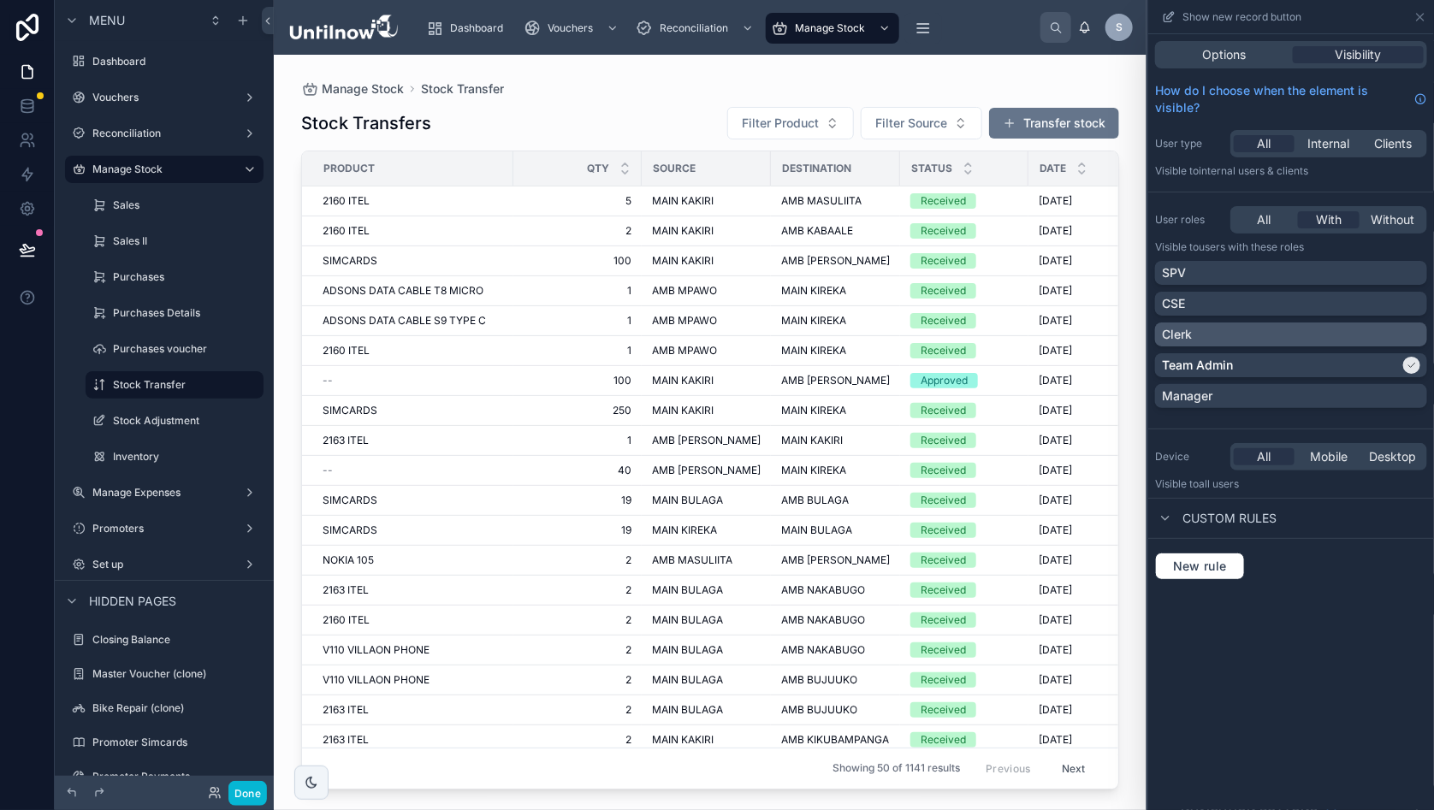
click at [1419, 332] on div "Clerk" at bounding box center [1291, 334] width 258 height 17
click at [1417, 394] on div "Manager" at bounding box center [1291, 396] width 258 height 17
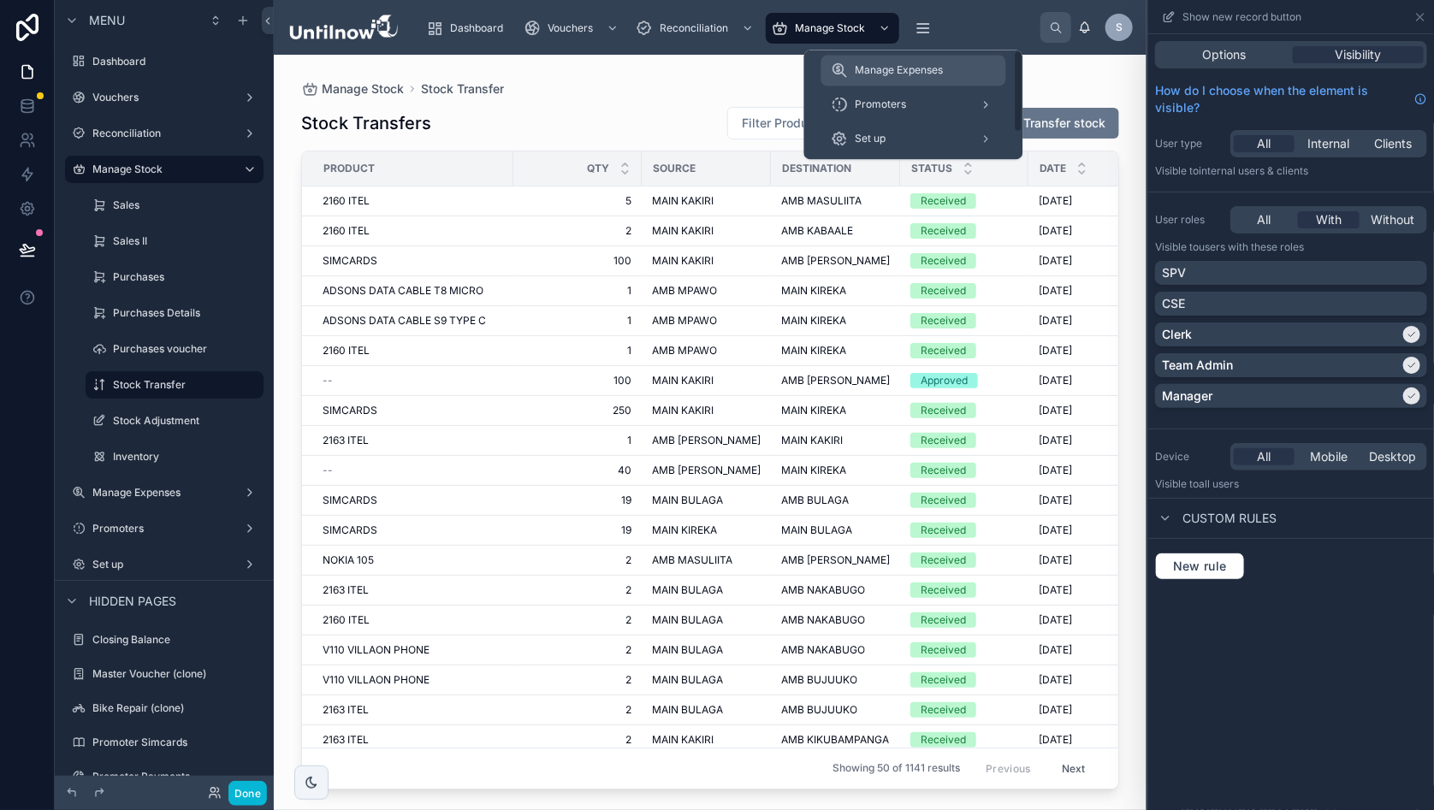
click at [905, 70] on span "Manage Expenses" at bounding box center [900, 71] width 88 height 14
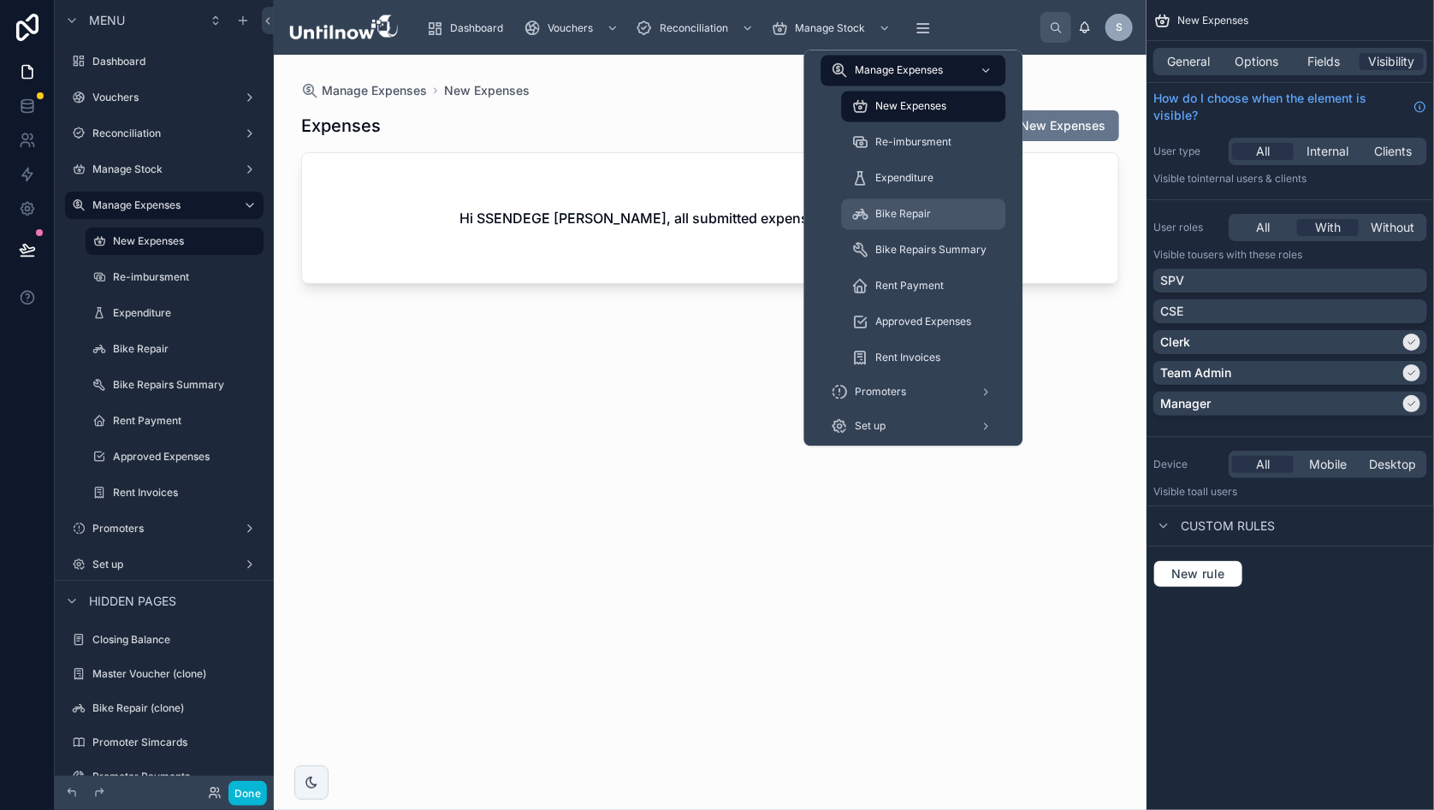
click at [899, 208] on span "Bike Repair" at bounding box center [904, 215] width 56 height 14
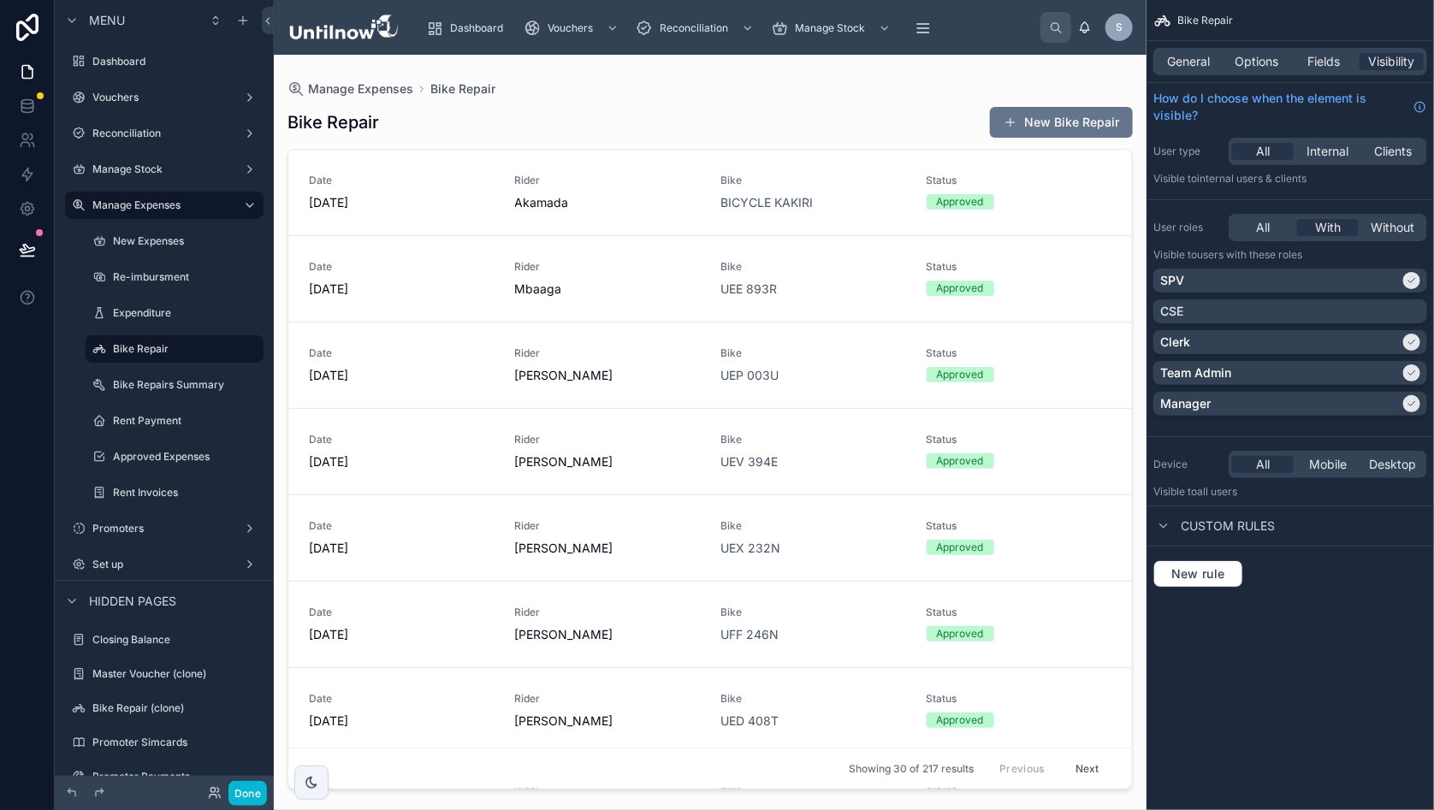
click at [686, 90] on div at bounding box center [710, 422] width 873 height 735
drag, startPoint x: 911, startPoint y: 105, endPoint x: 1263, endPoint y: 117, distance: 351.8
click at [930, 106] on div "Bike Repair New Bike Repair" at bounding box center [709, 122] width 845 height 33
click at [1259, 63] on span "Options" at bounding box center [1257, 61] width 44 height 17
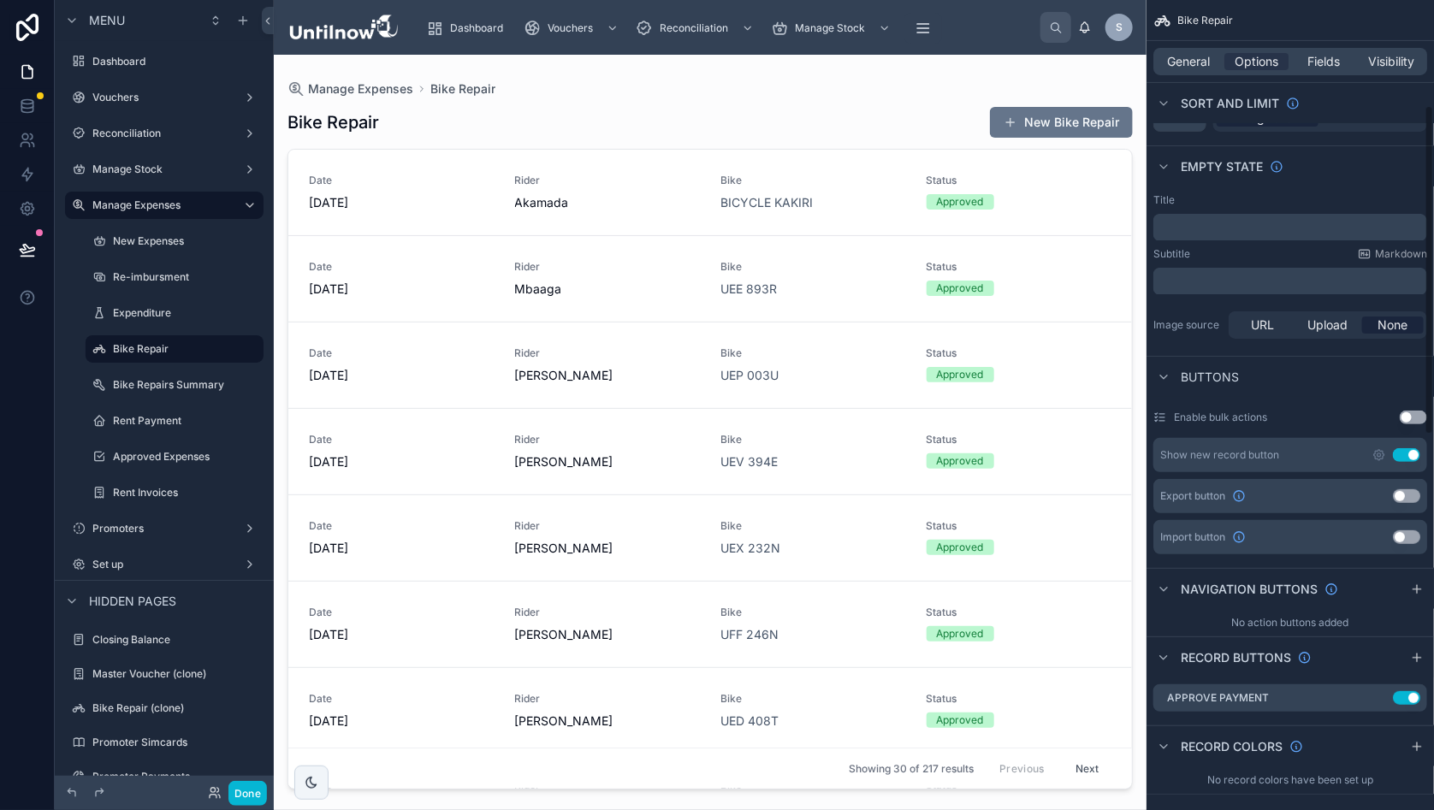
scroll to position [280, 0]
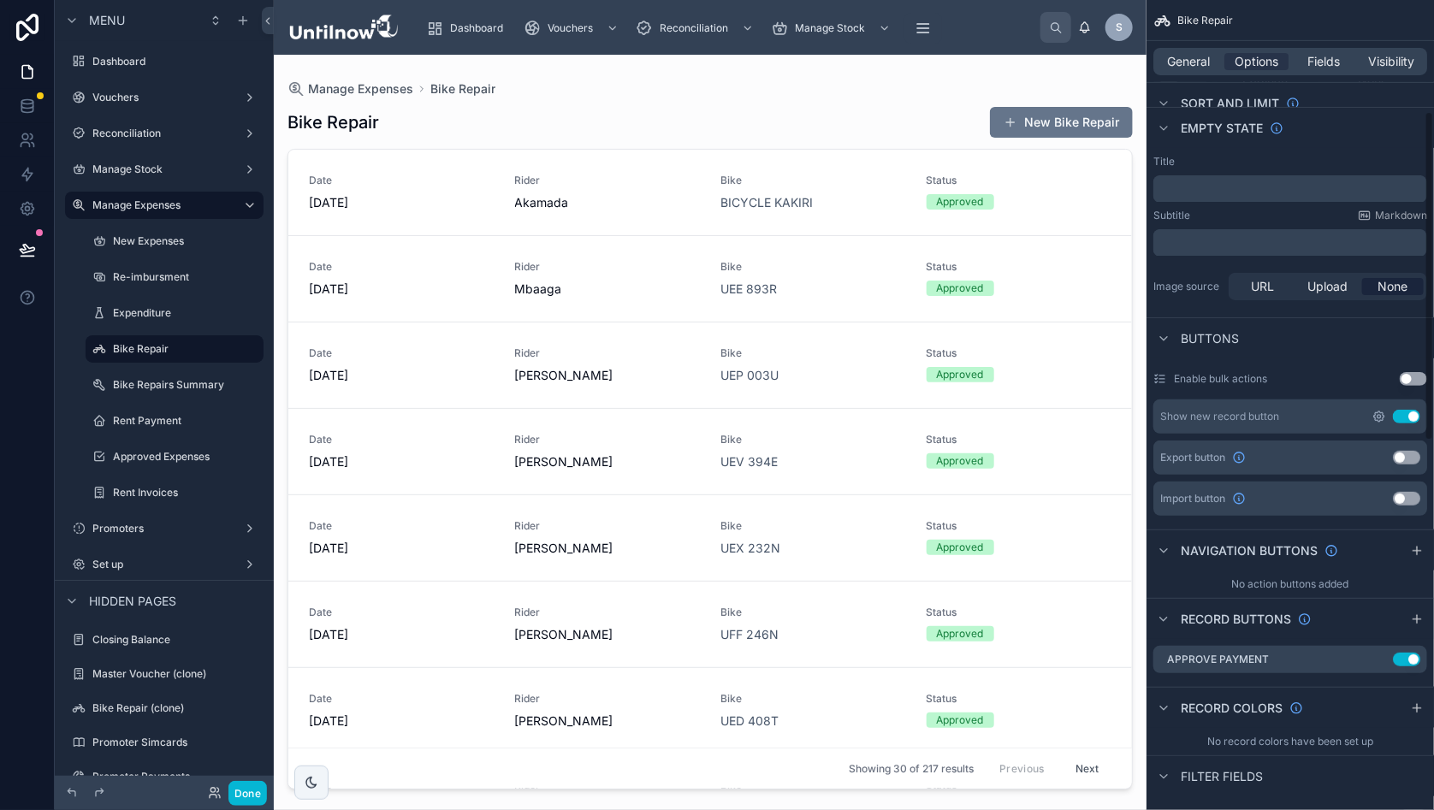
click at [1386, 412] on icon "scrollable content" at bounding box center [1379, 417] width 14 height 14
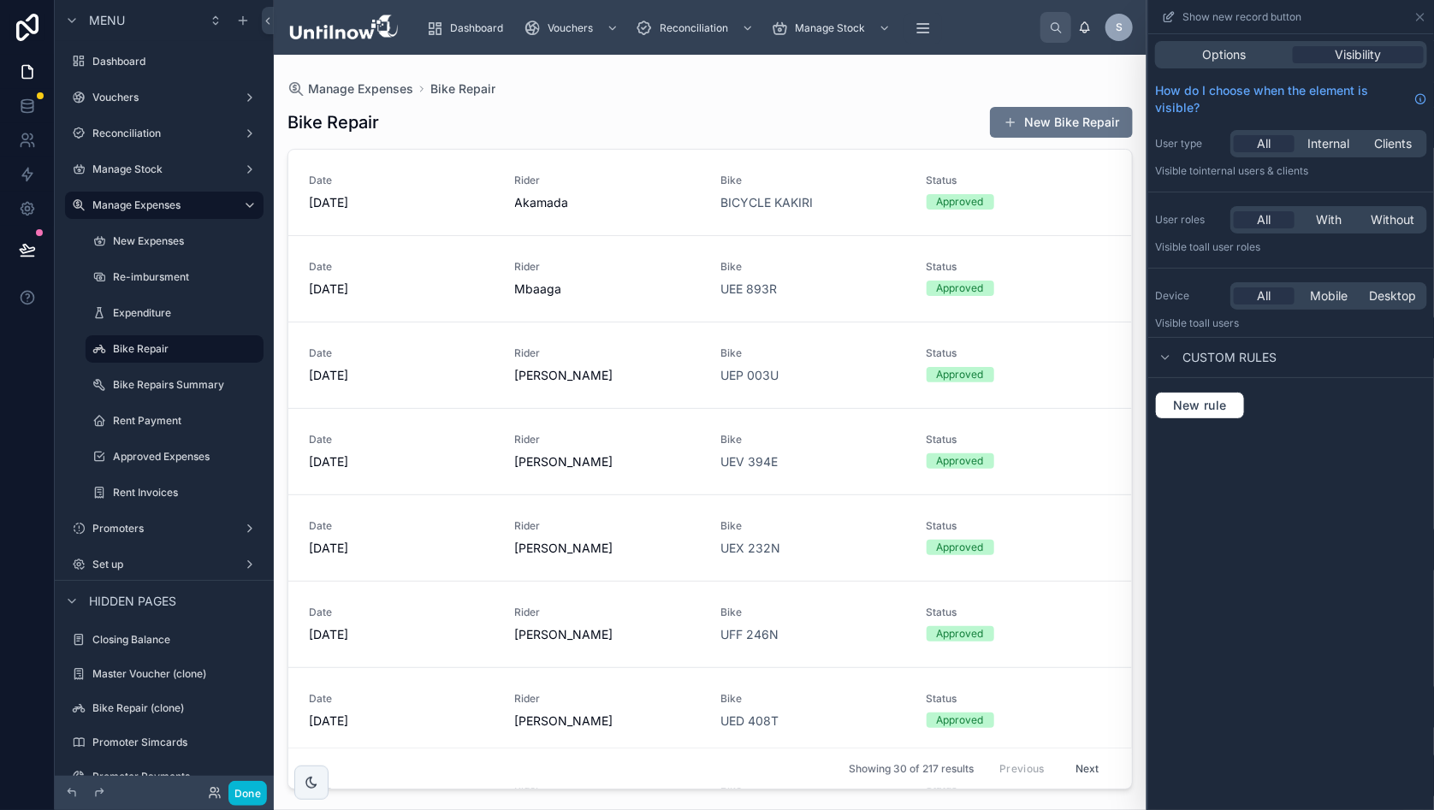
click at [1341, 224] on span "With" at bounding box center [1329, 219] width 26 height 17
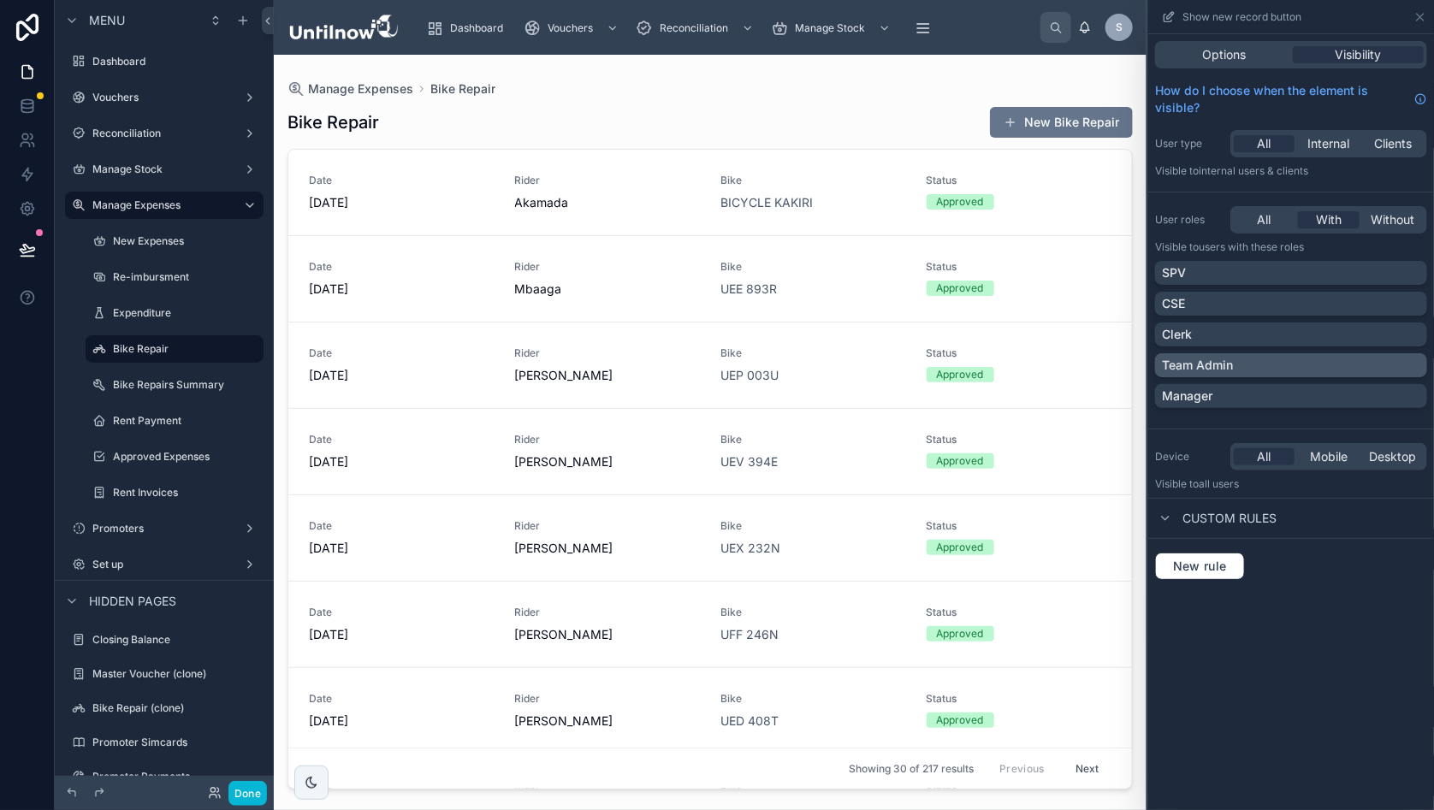
click at [1411, 362] on div "Team Admin" at bounding box center [1291, 365] width 258 height 17
drag, startPoint x: 805, startPoint y: 96, endPoint x: 817, endPoint y: 90, distance: 13.4
click at [807, 96] on div "Bike Repair New Bike Repair Date 29/08/2025 Rider Akamada Bike BICYCLE KAKIRI S…" at bounding box center [709, 443] width 845 height 694
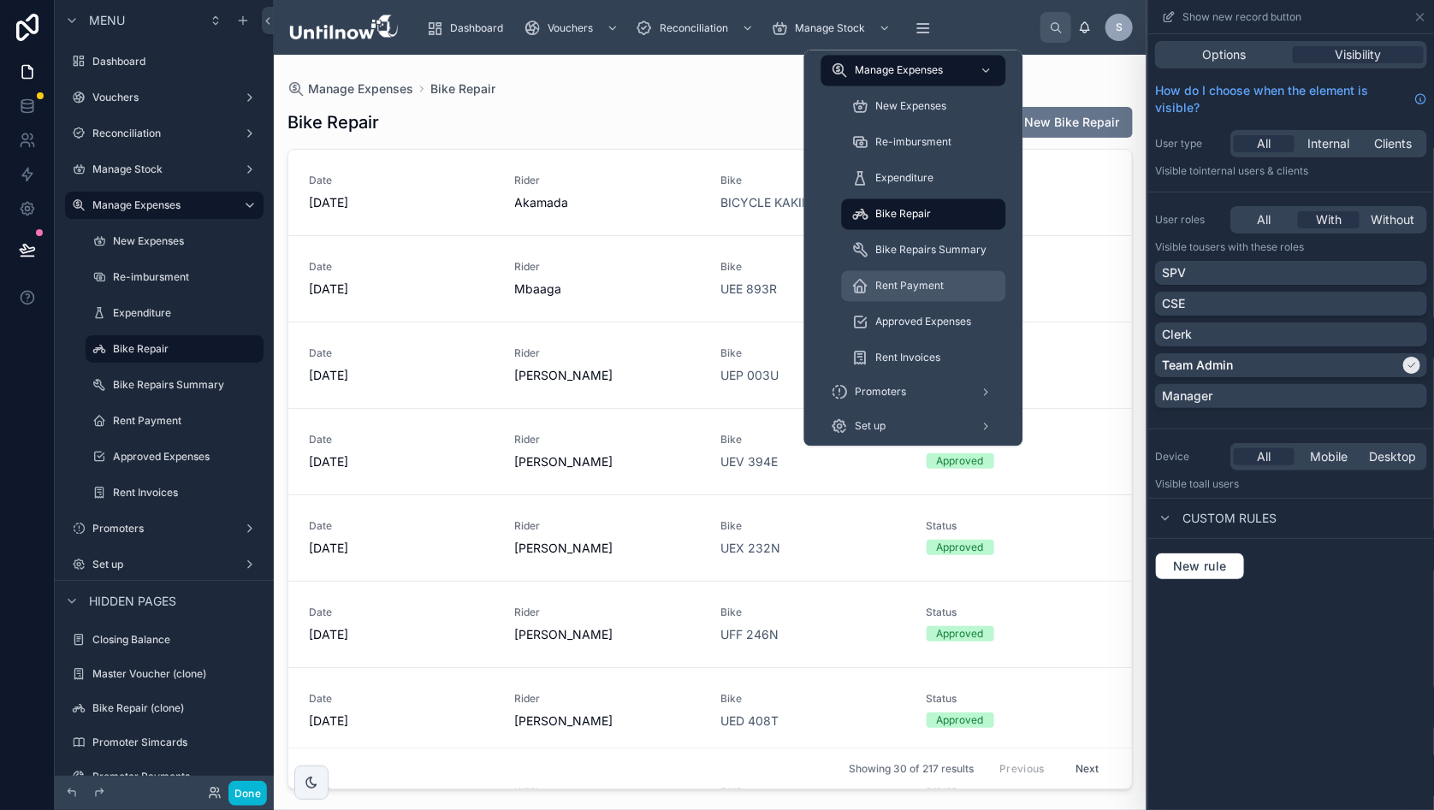
click at [903, 289] on span "Rent Payment" at bounding box center [910, 287] width 68 height 14
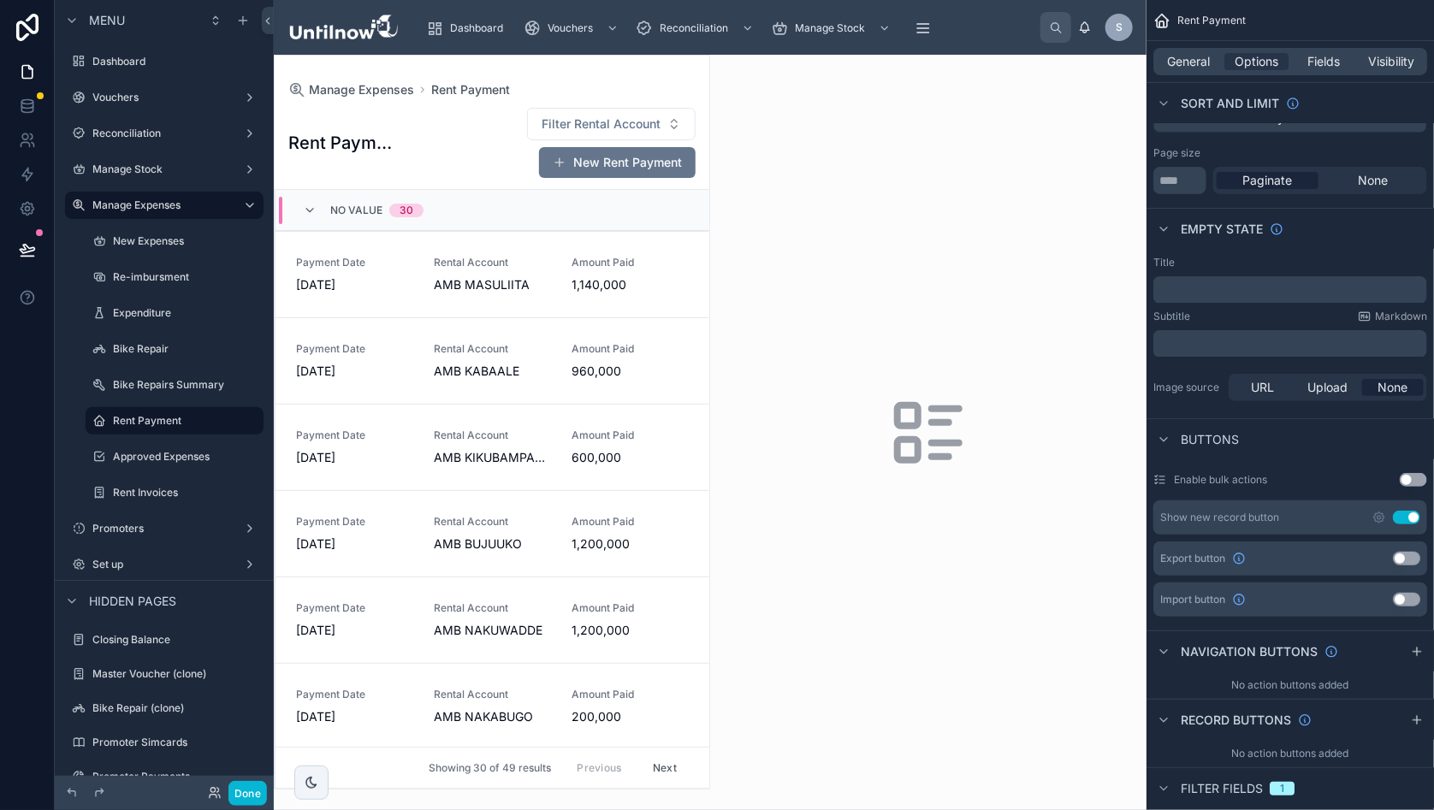
click at [812, 155] on div at bounding box center [928, 432] width 436 height 755
click at [1386, 515] on icon "scrollable content" at bounding box center [1379, 518] width 14 height 14
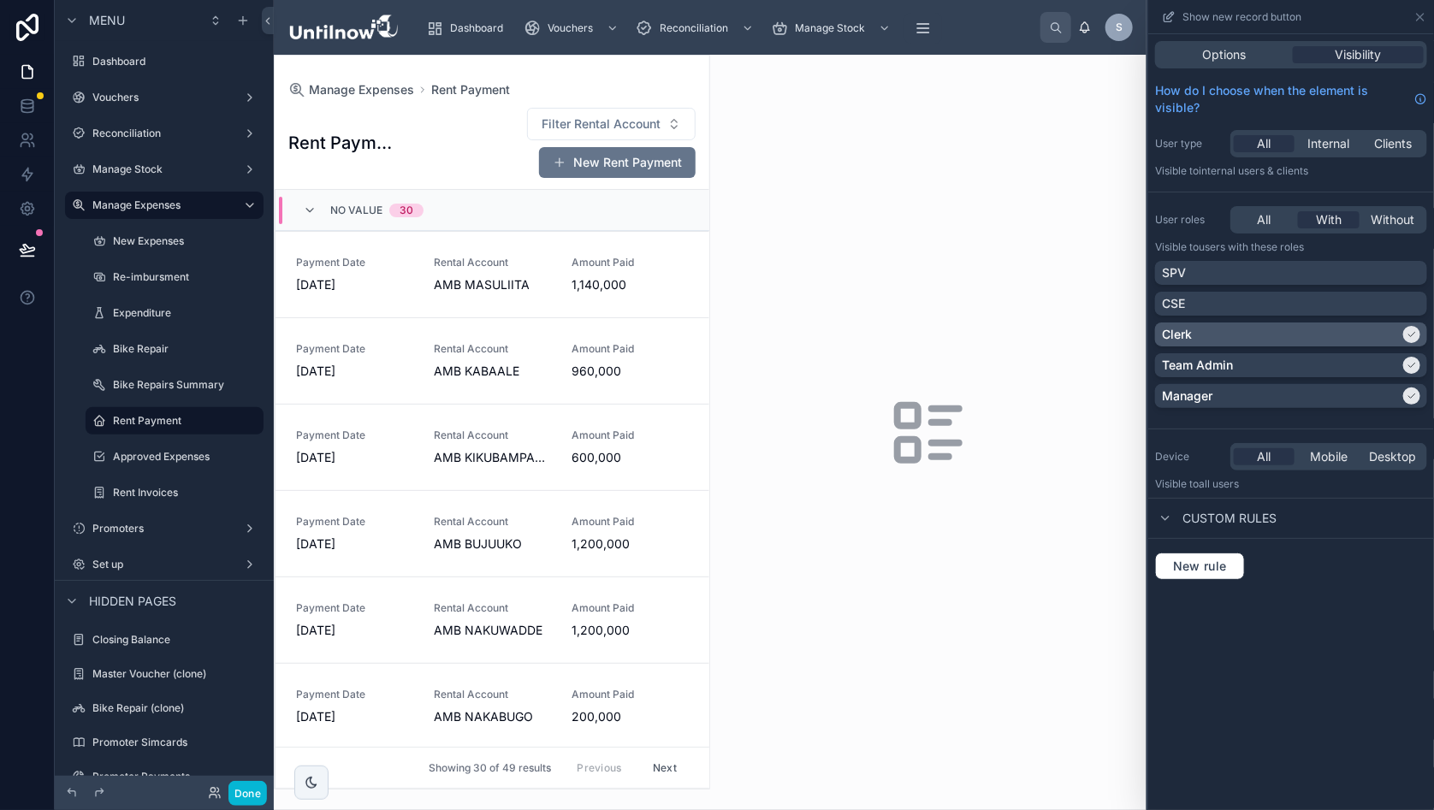
click at [1417, 335] on icon at bounding box center [1412, 334] width 10 height 10
click at [1417, 400] on icon at bounding box center [1412, 396] width 10 height 10
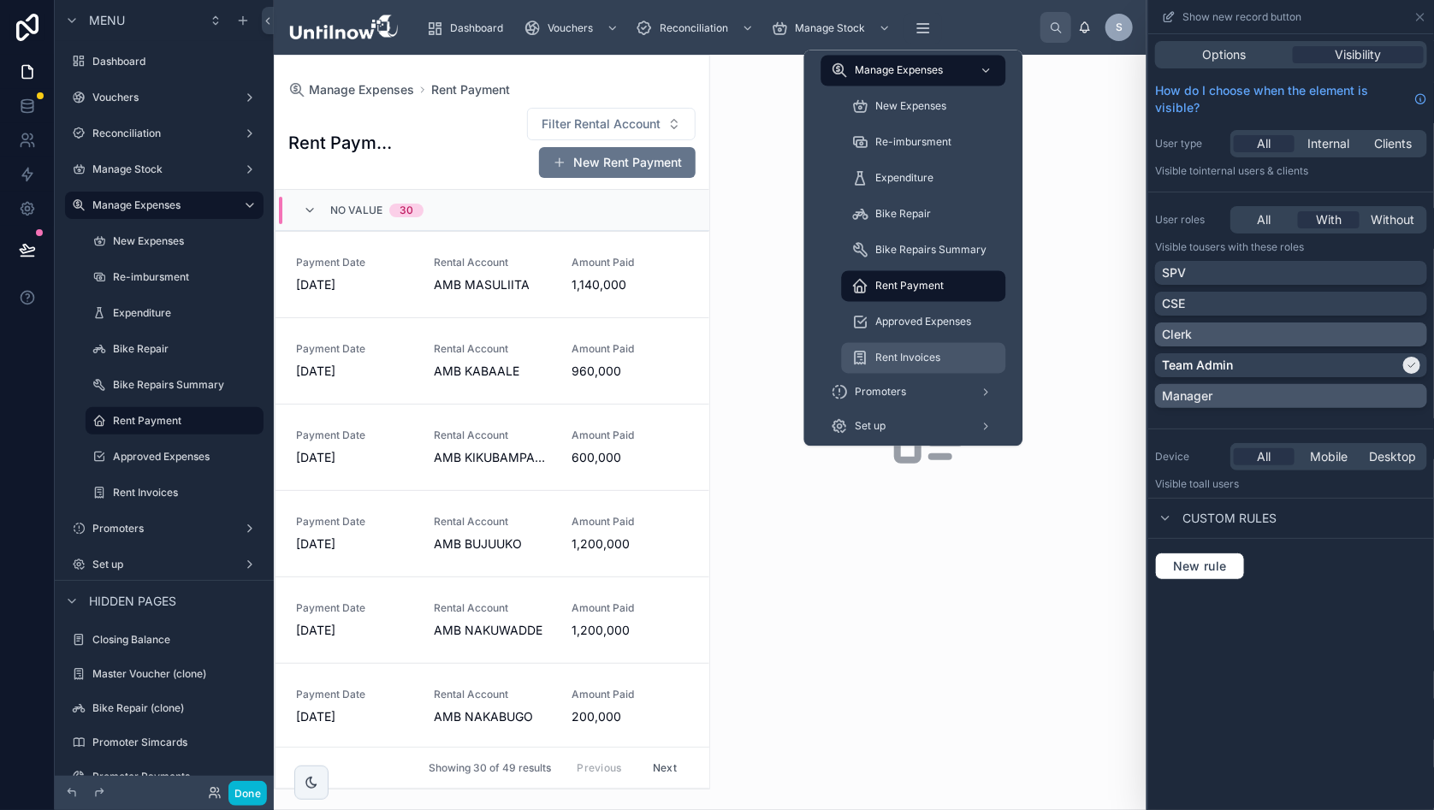
click at [909, 356] on span "Rent Invoices" at bounding box center [908, 359] width 65 height 14
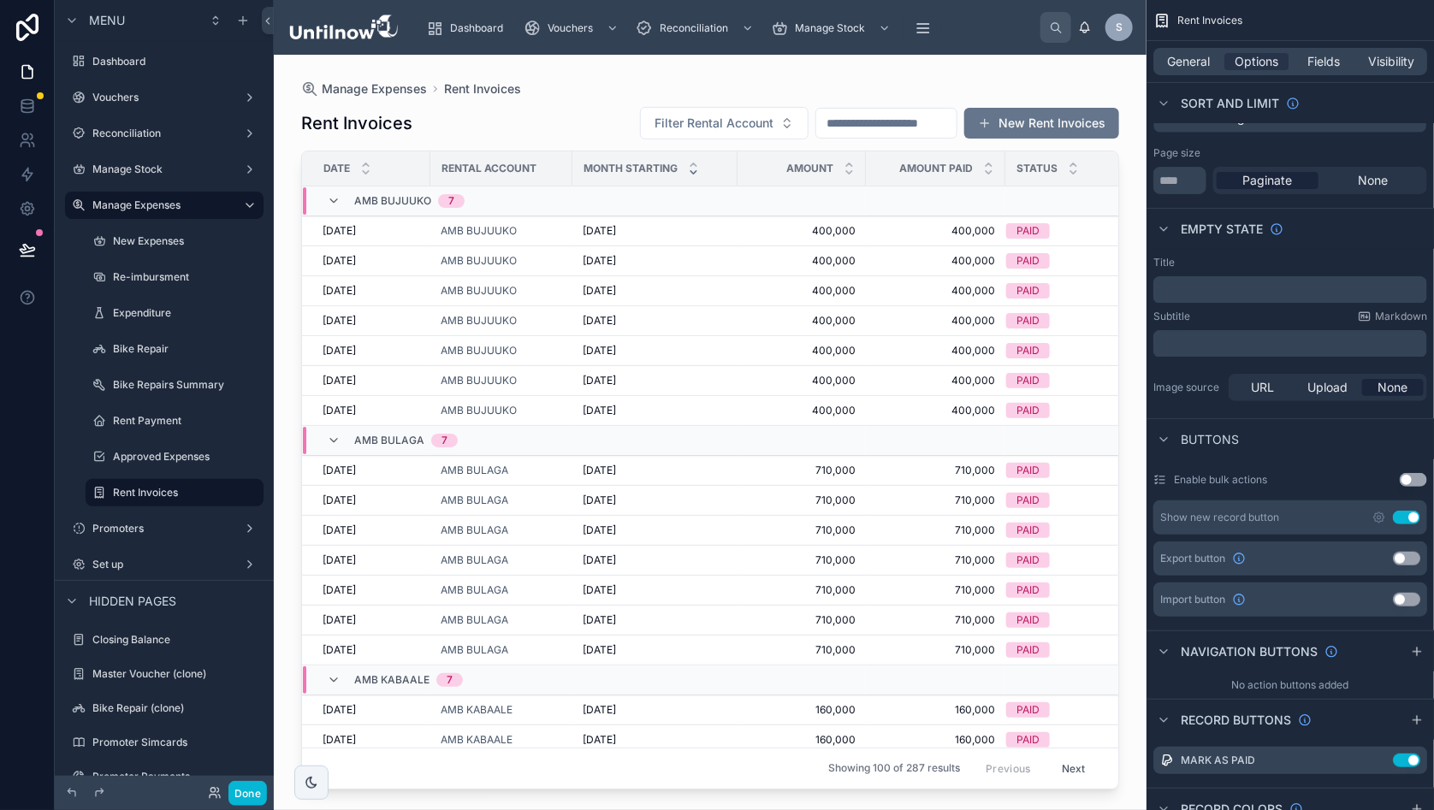
drag, startPoint x: 1091, startPoint y: 86, endPoint x: 1288, endPoint y: 81, distance: 196.8
click at [1092, 86] on div at bounding box center [710, 422] width 873 height 735
click at [1386, 514] on icon "scrollable content" at bounding box center [1379, 518] width 14 height 14
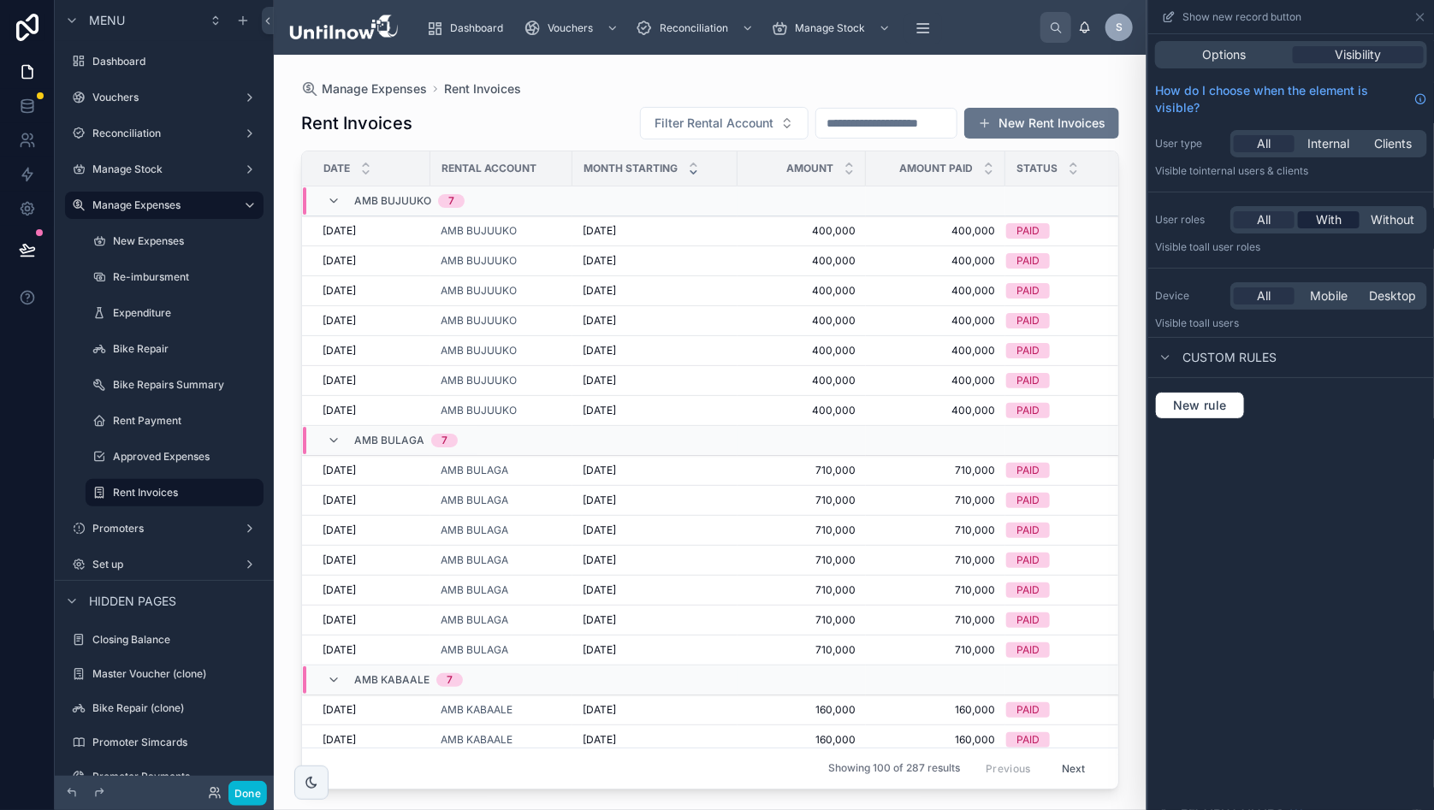
click at [1336, 220] on span "With" at bounding box center [1329, 219] width 26 height 17
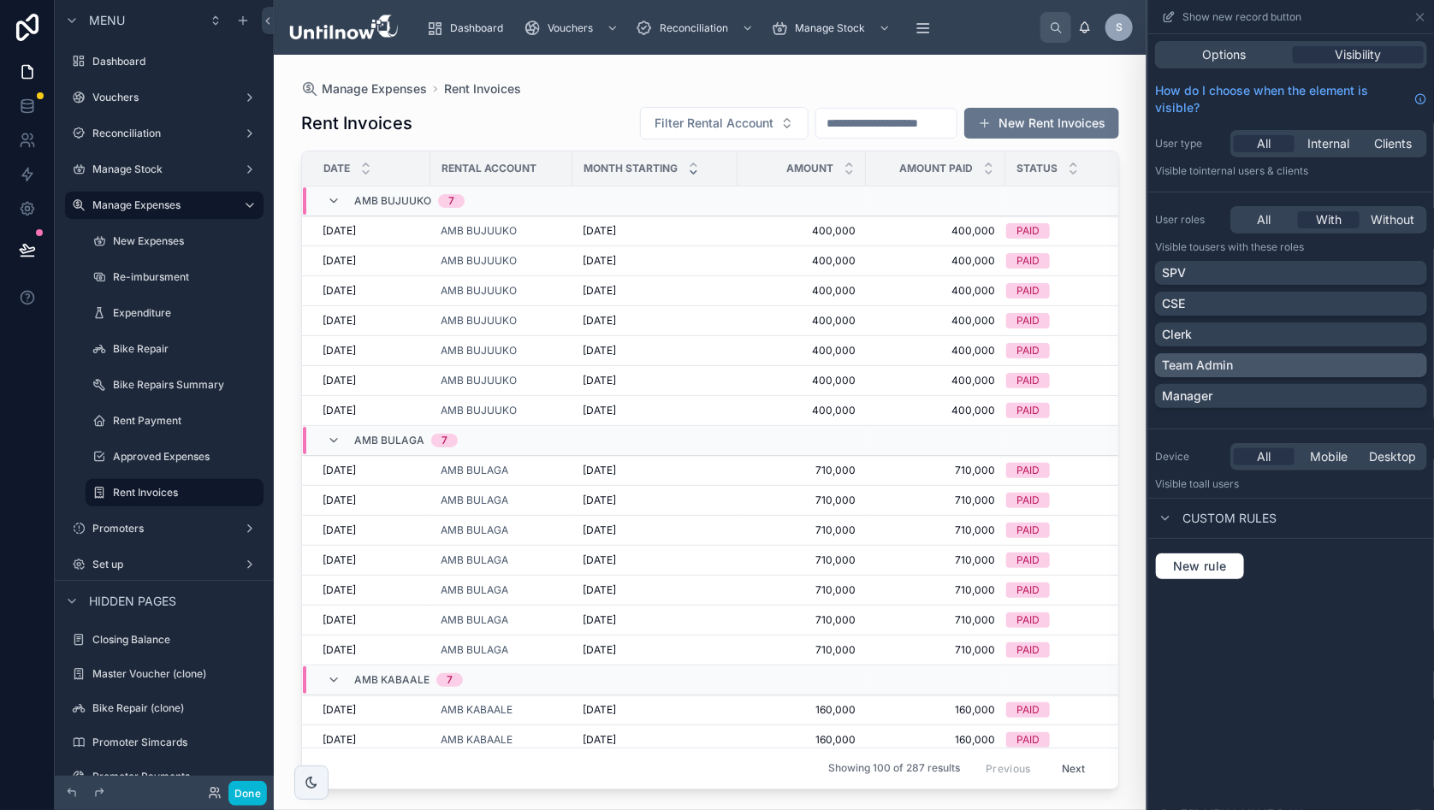
click at [1402, 362] on div "Team Admin" at bounding box center [1291, 365] width 258 height 17
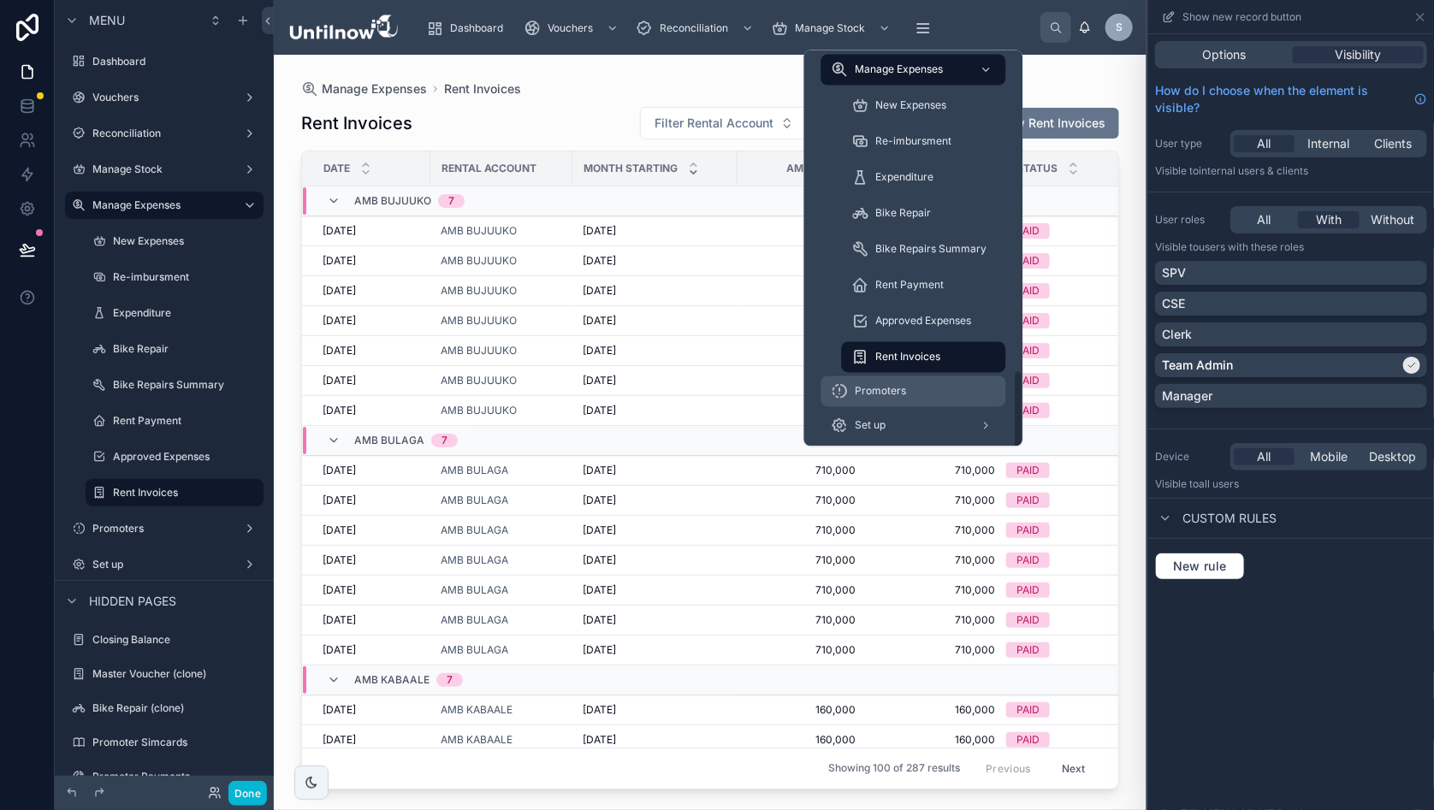
scroll to position [15, 0]
click at [886, 385] on span "Promoters" at bounding box center [881, 392] width 51 height 14
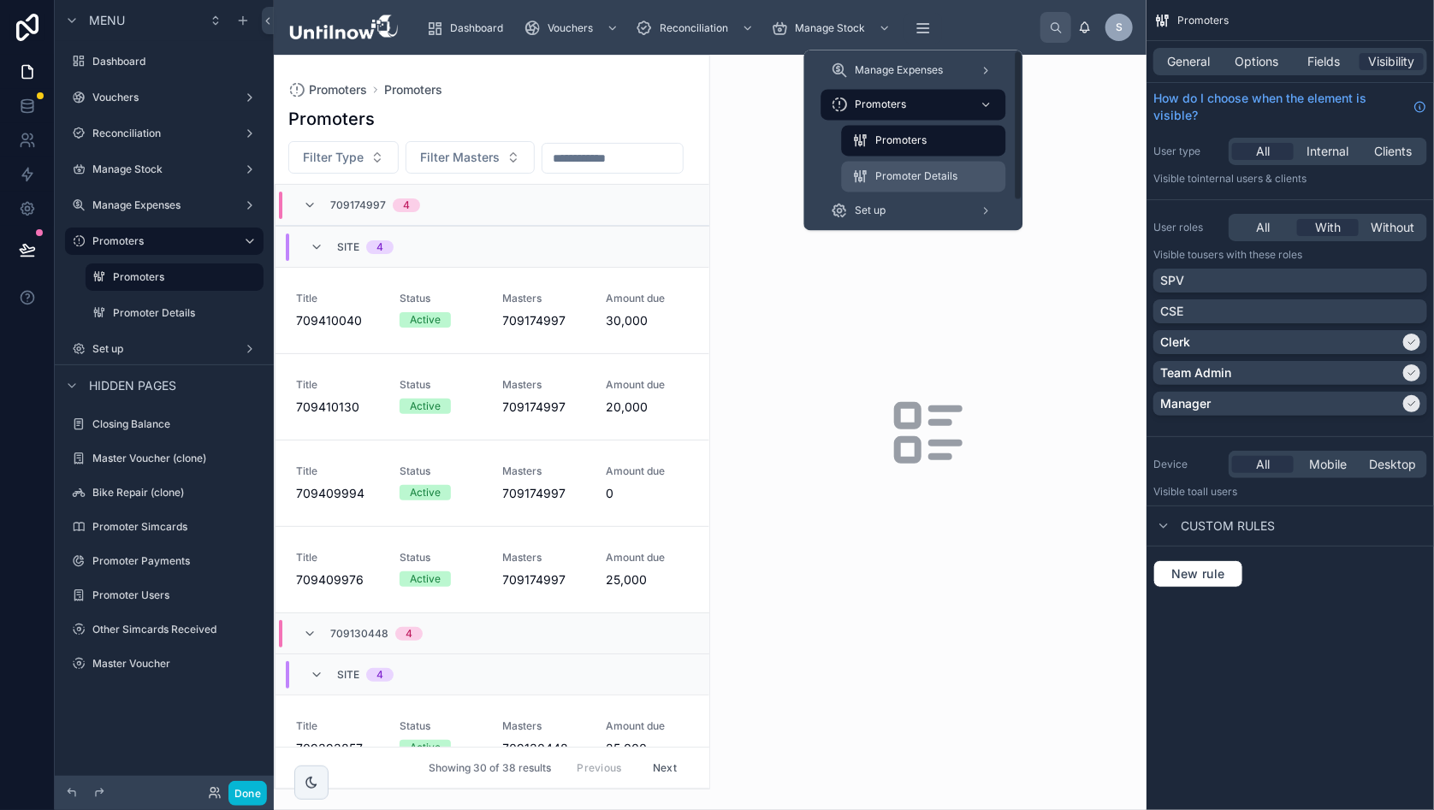
click at [899, 179] on span "Promoter Details" at bounding box center [917, 177] width 82 height 14
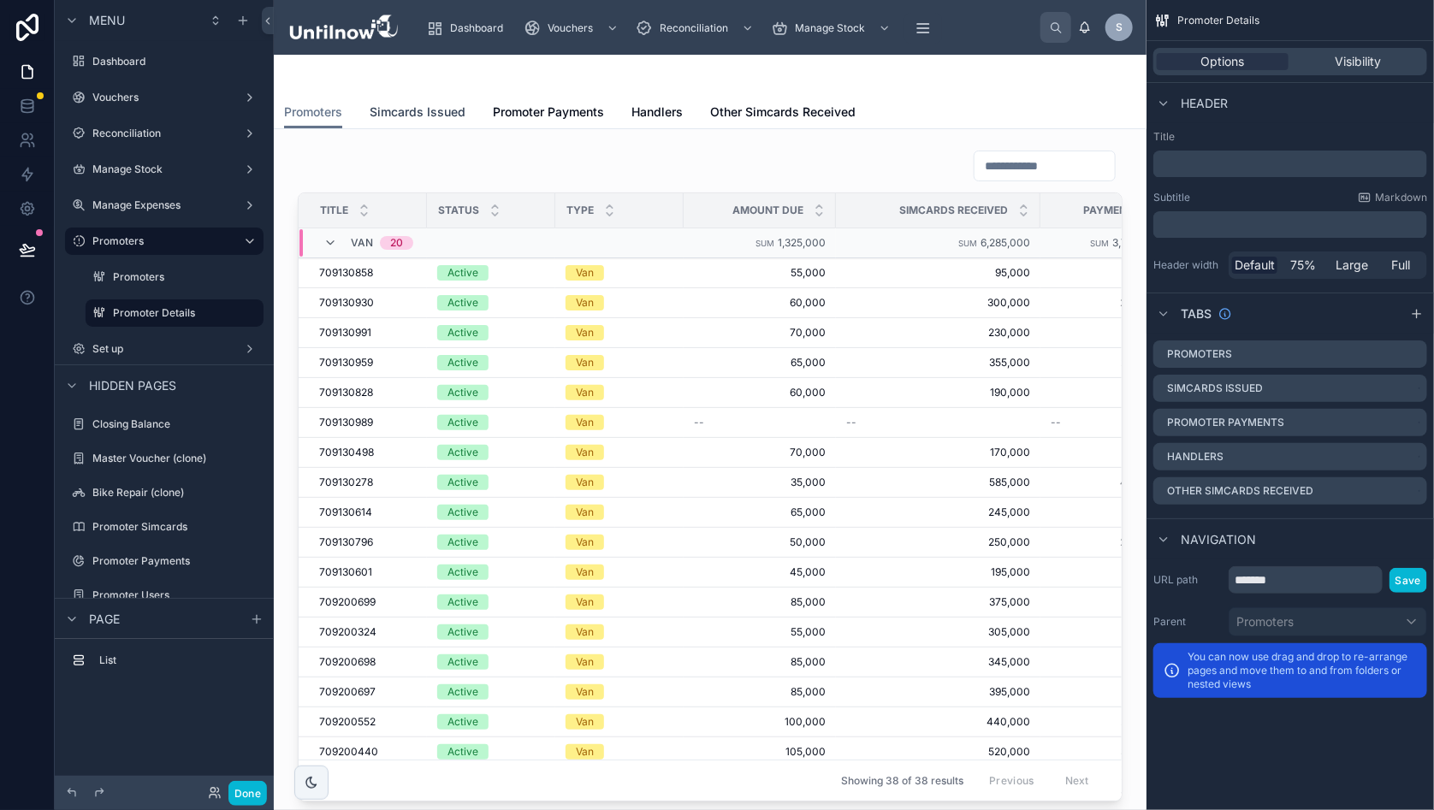
click at [412, 117] on span "Simcards Issued" at bounding box center [418, 112] width 96 height 17
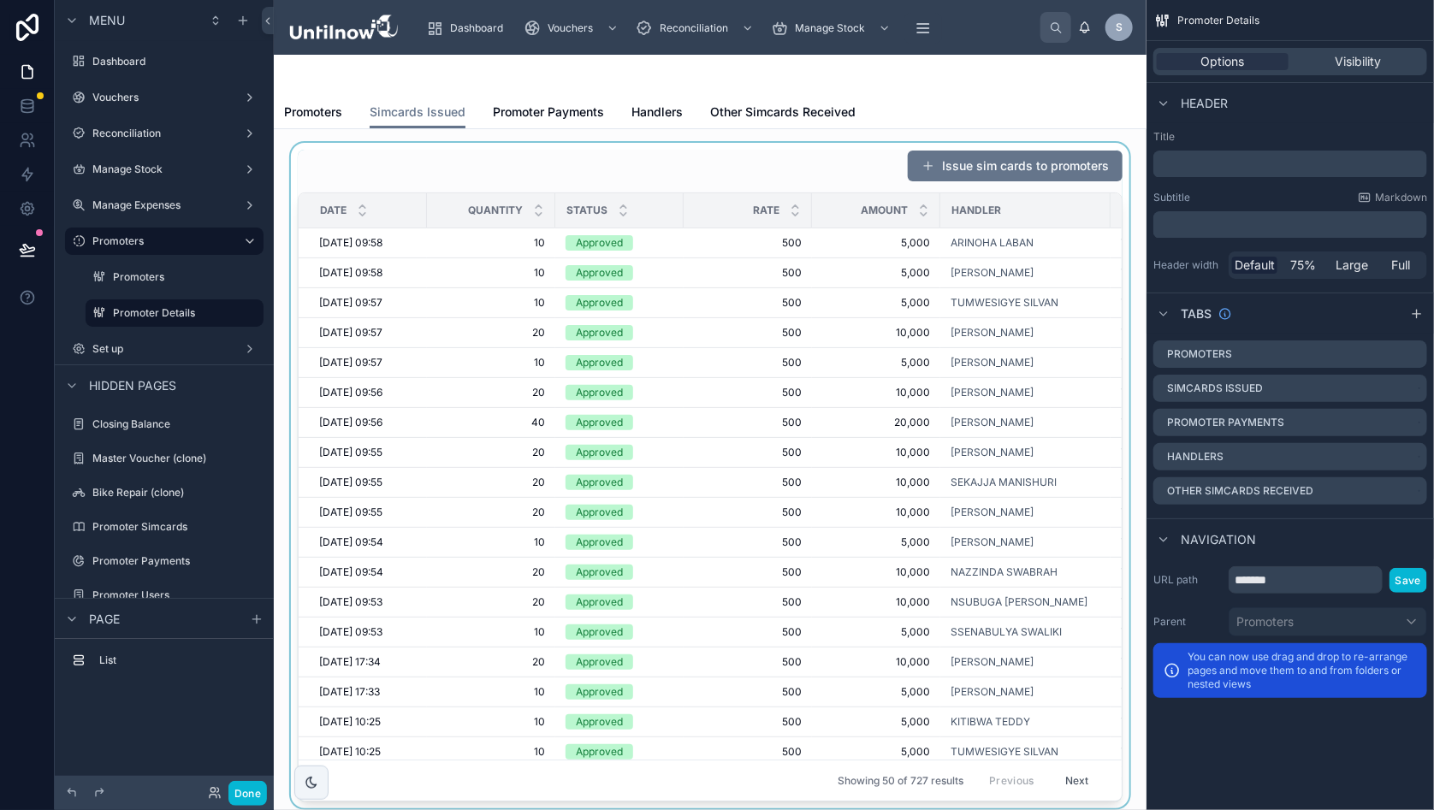
click at [790, 169] on div at bounding box center [709, 476] width 845 height 666
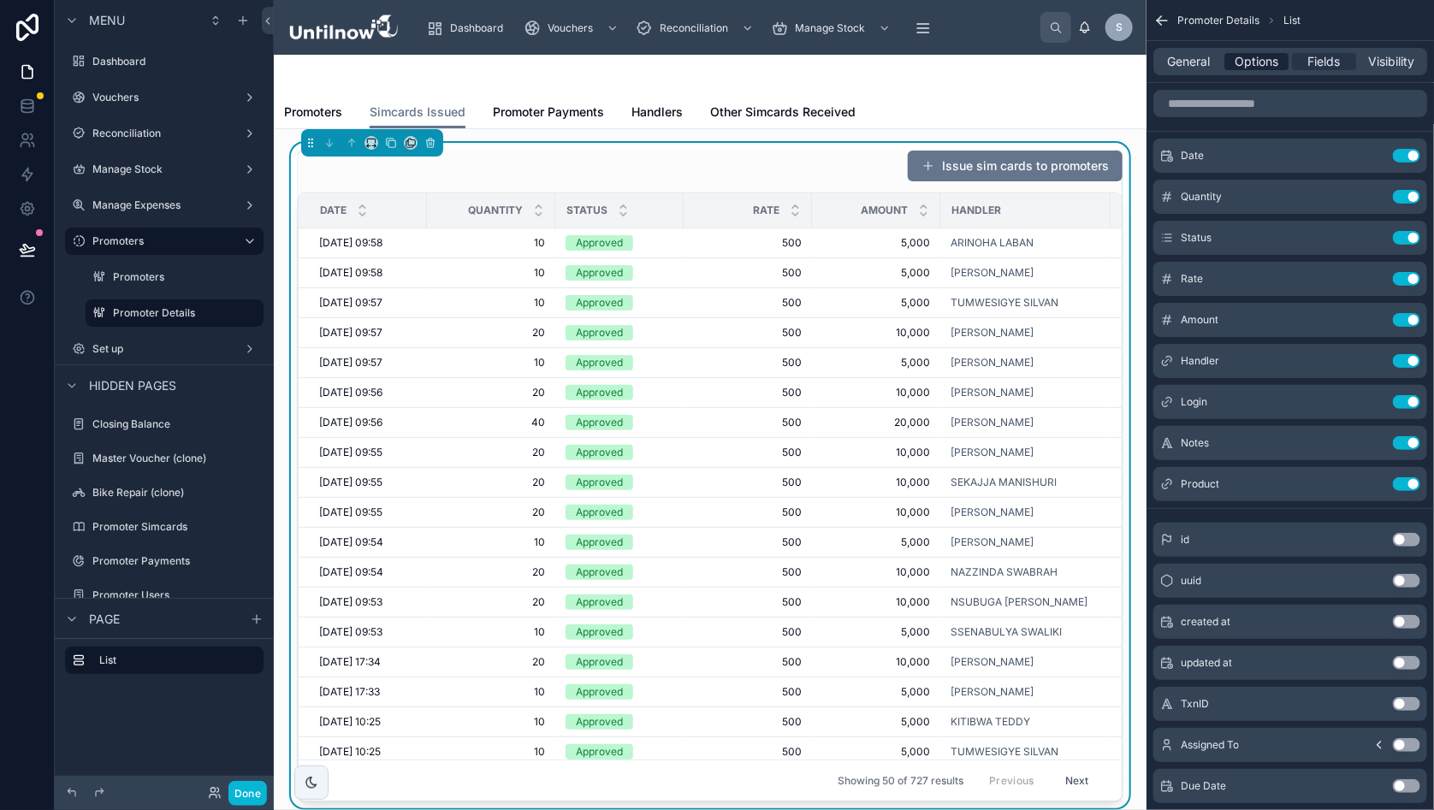
click at [1288, 63] on div "Options" at bounding box center [1256, 61] width 64 height 17
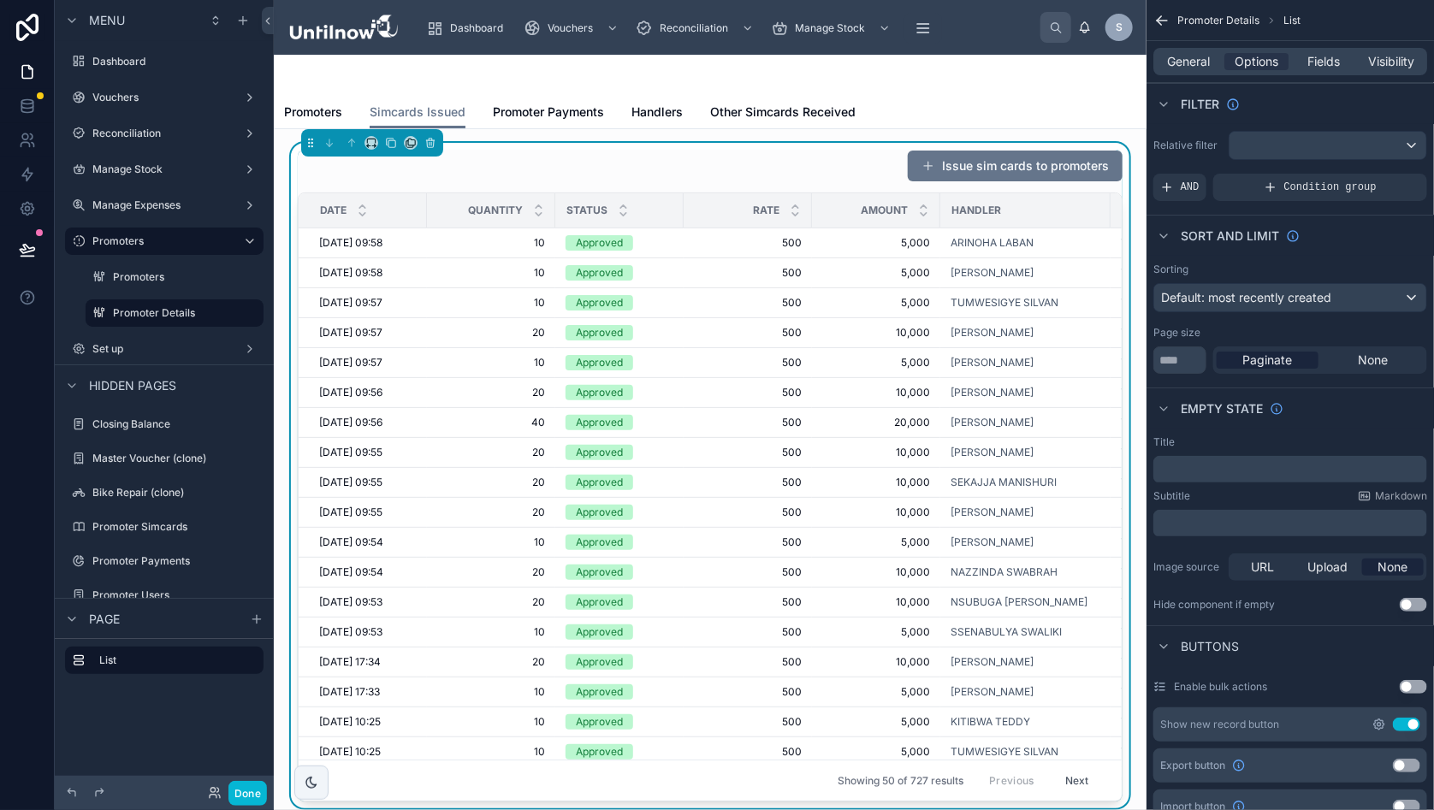
click at [1386, 722] on icon "scrollable content" at bounding box center [1379, 725] width 14 height 14
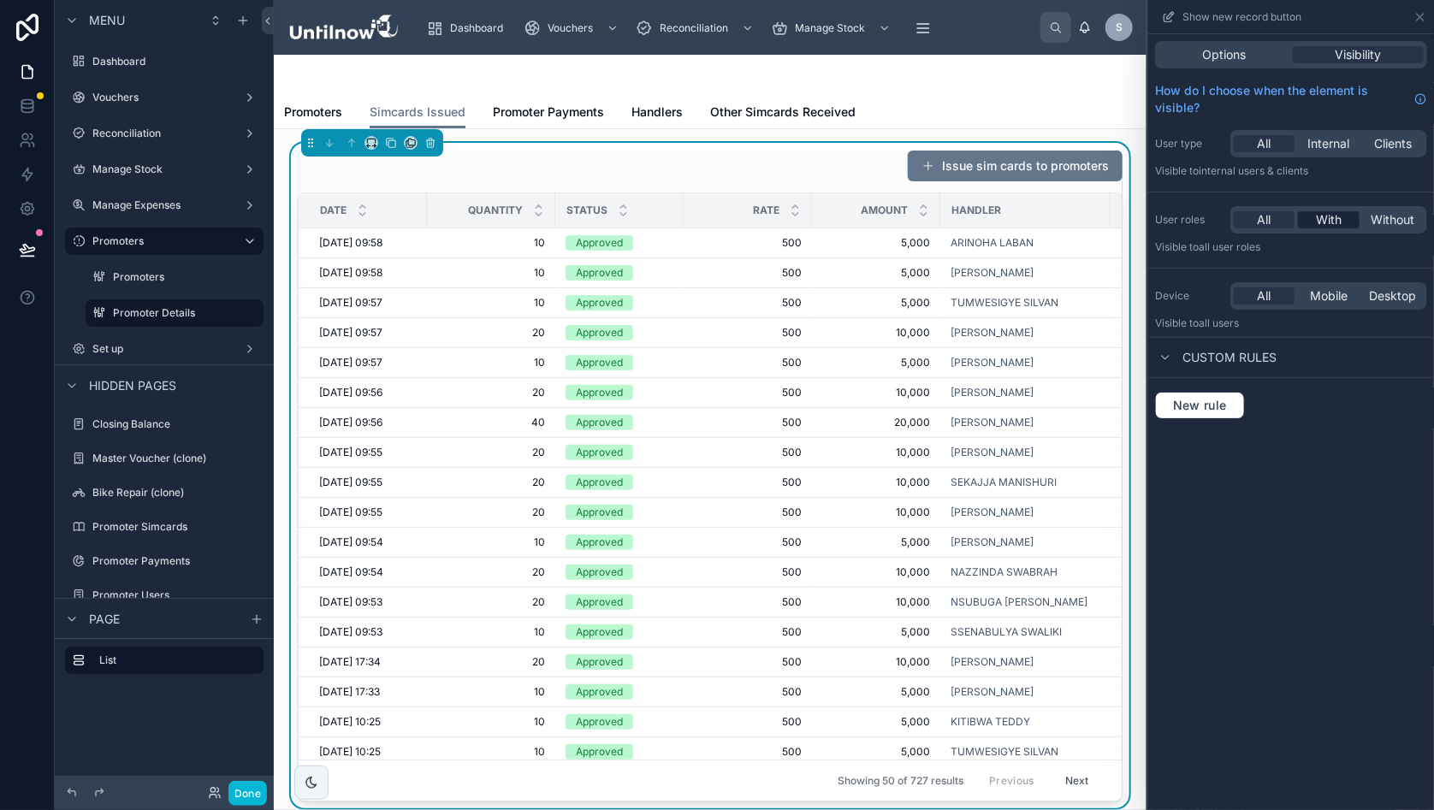
click at [1336, 211] on span "With" at bounding box center [1329, 219] width 26 height 17
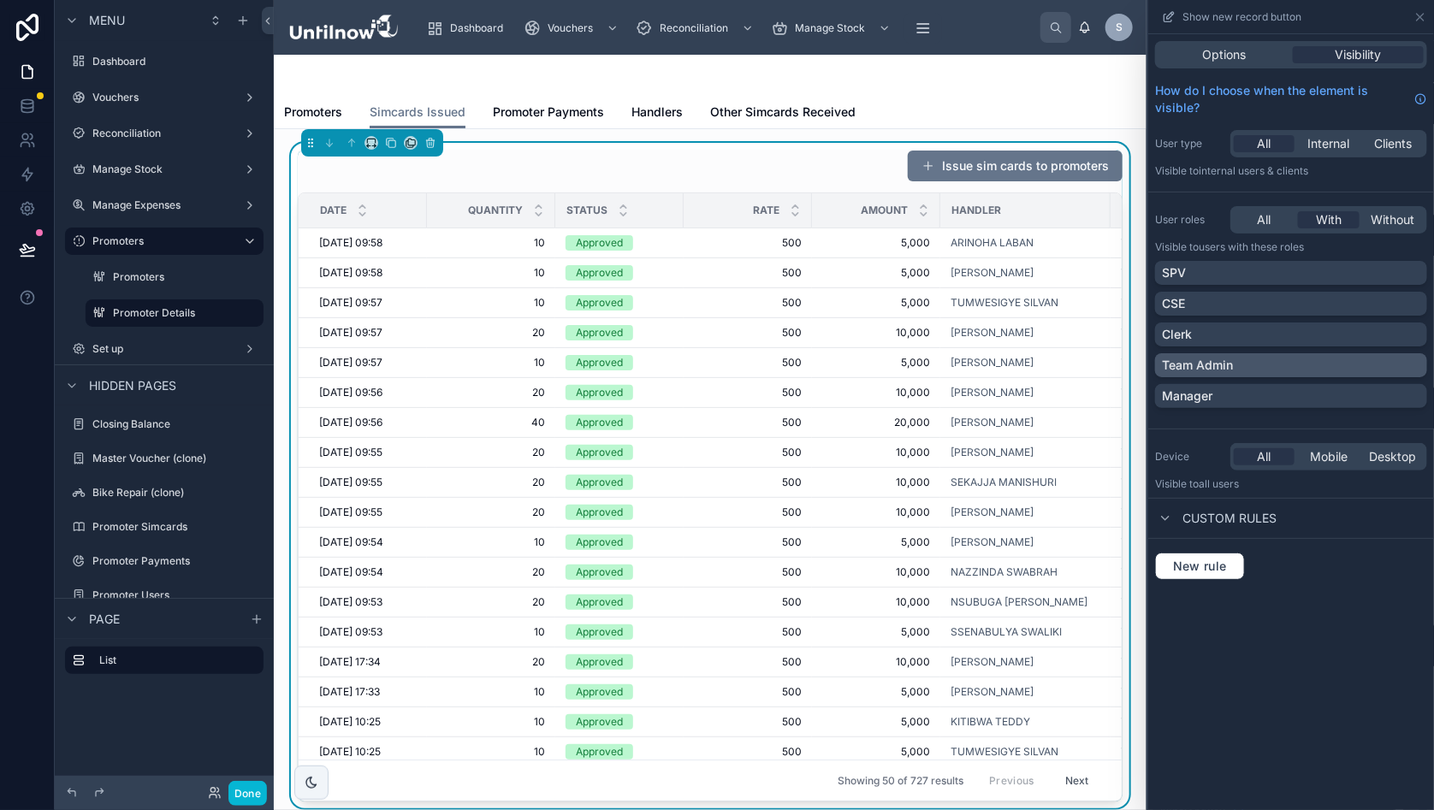
click at [1420, 362] on div "Team Admin" at bounding box center [1291, 365] width 258 height 17
click at [533, 110] on span "Promoter Payments" at bounding box center [548, 112] width 111 height 17
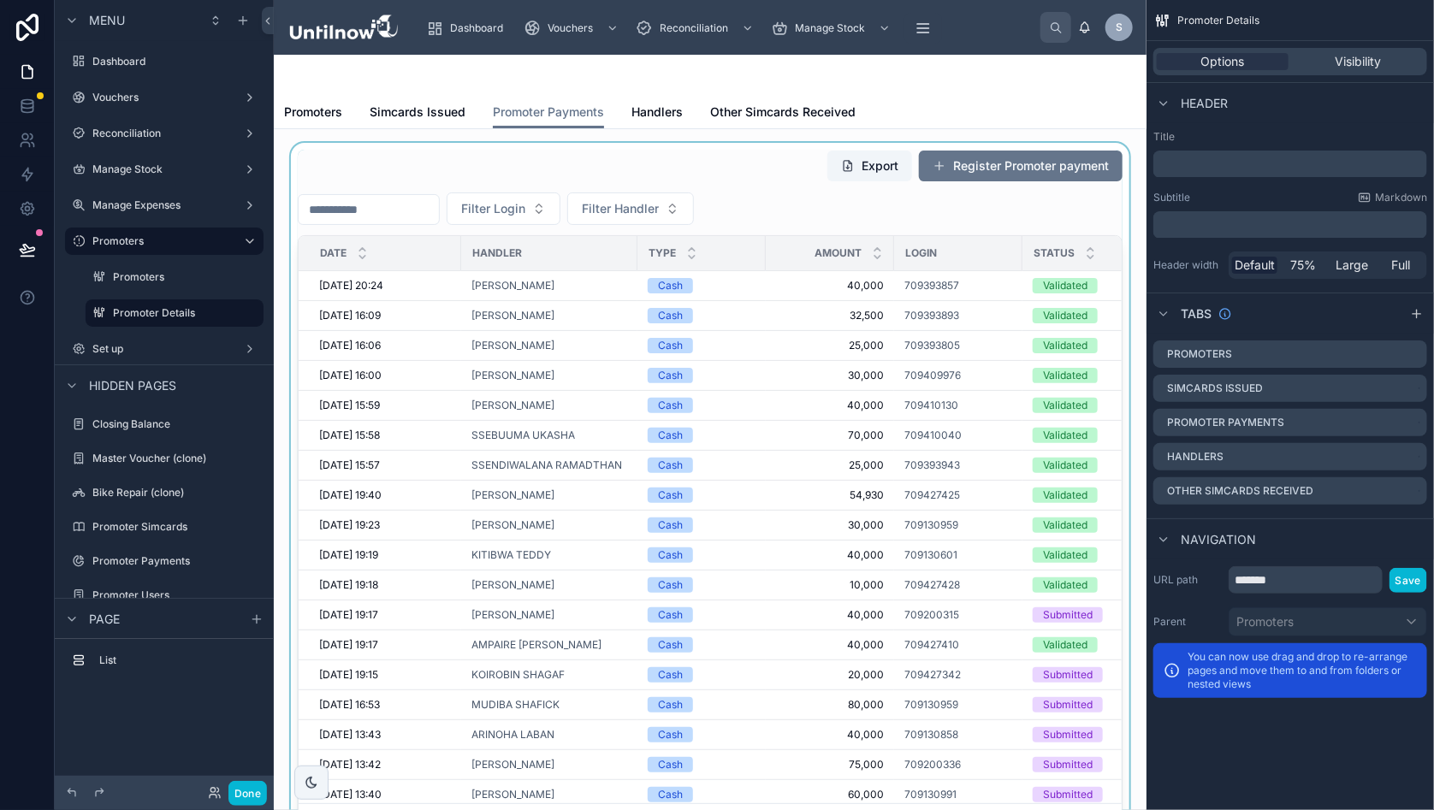
drag, startPoint x: 756, startPoint y: 152, endPoint x: 803, endPoint y: 175, distance: 51.3
click at [756, 152] on div at bounding box center [709, 497] width 845 height 708
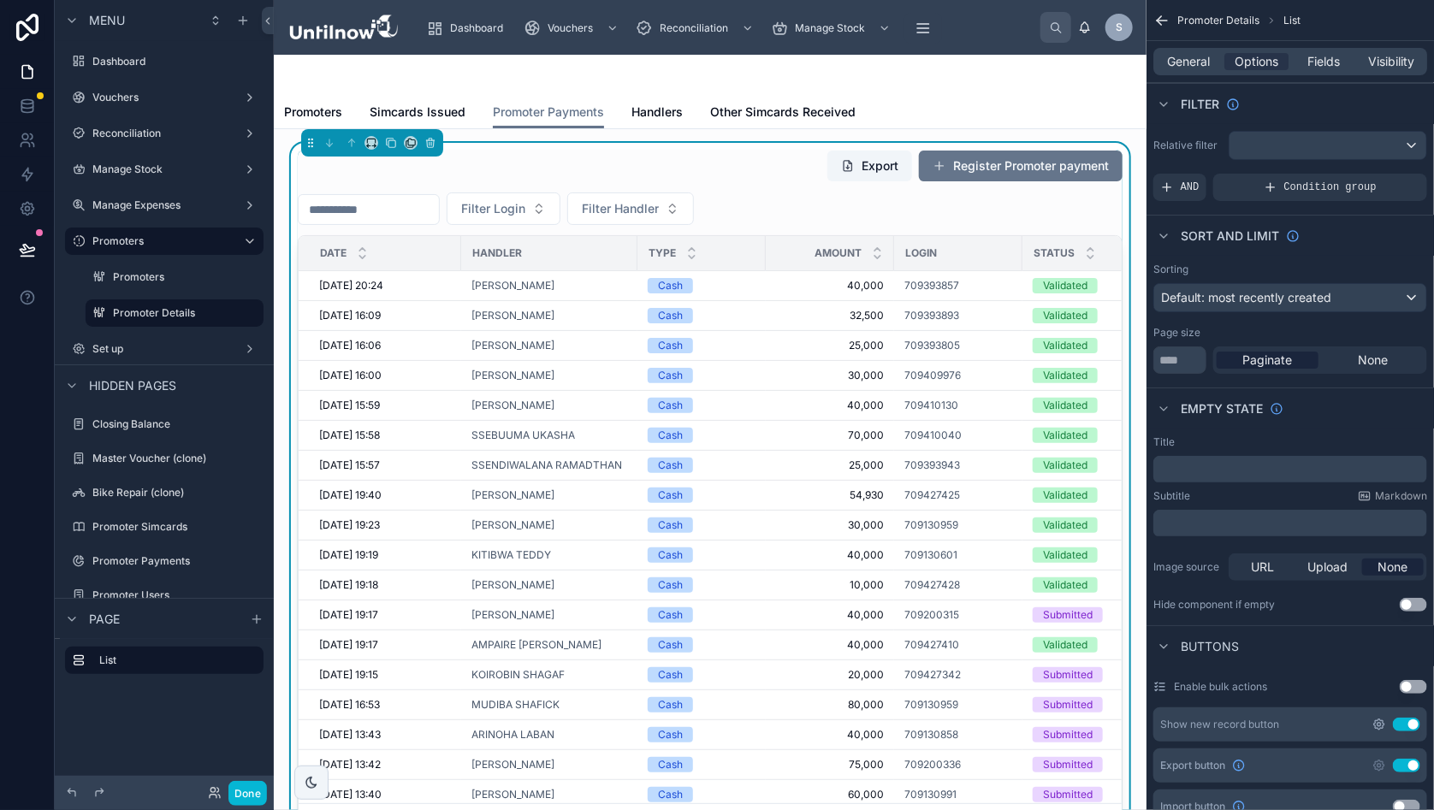
click at [1386, 725] on icon "scrollable content" at bounding box center [1379, 725] width 14 height 14
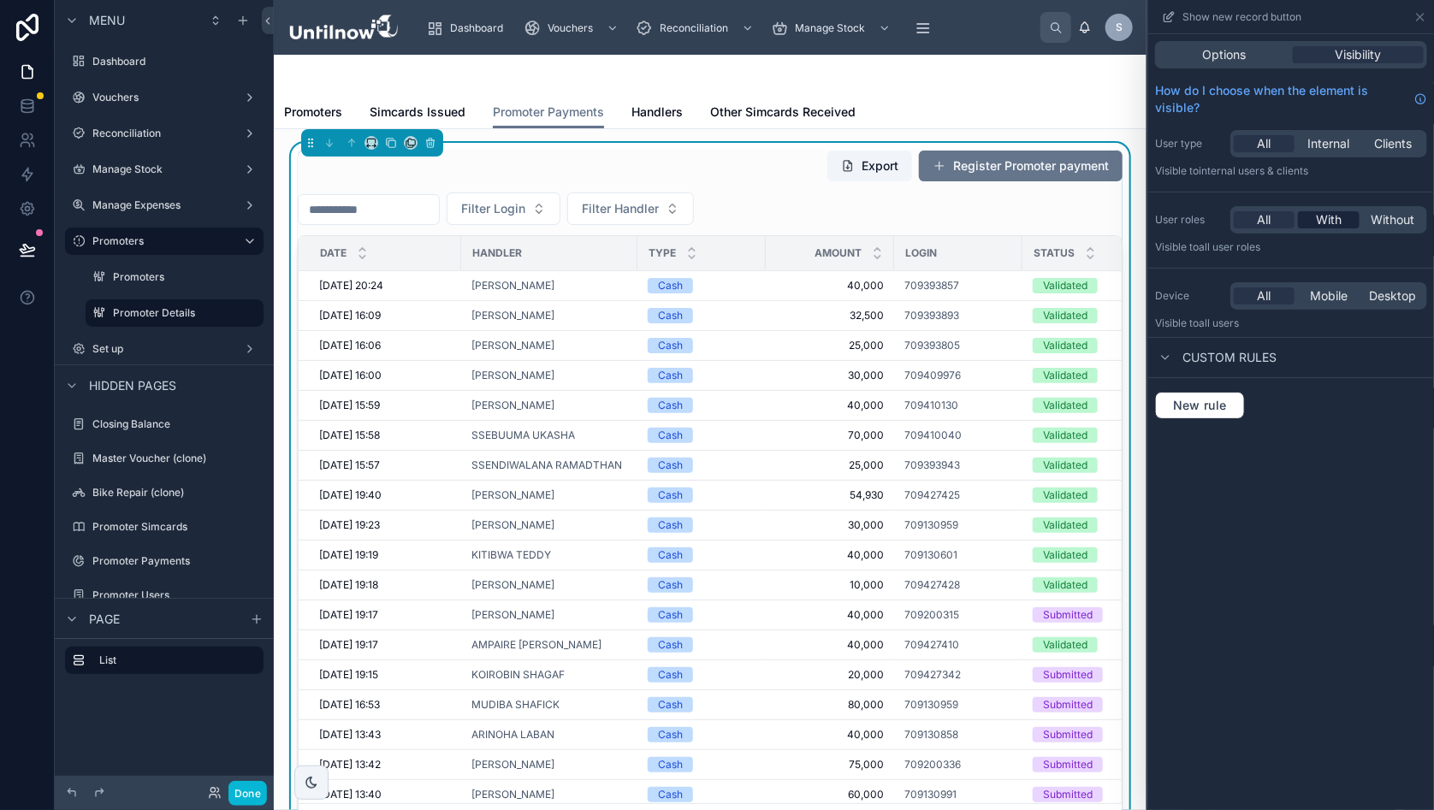
click at [1342, 219] on span "With" at bounding box center [1329, 219] width 26 height 17
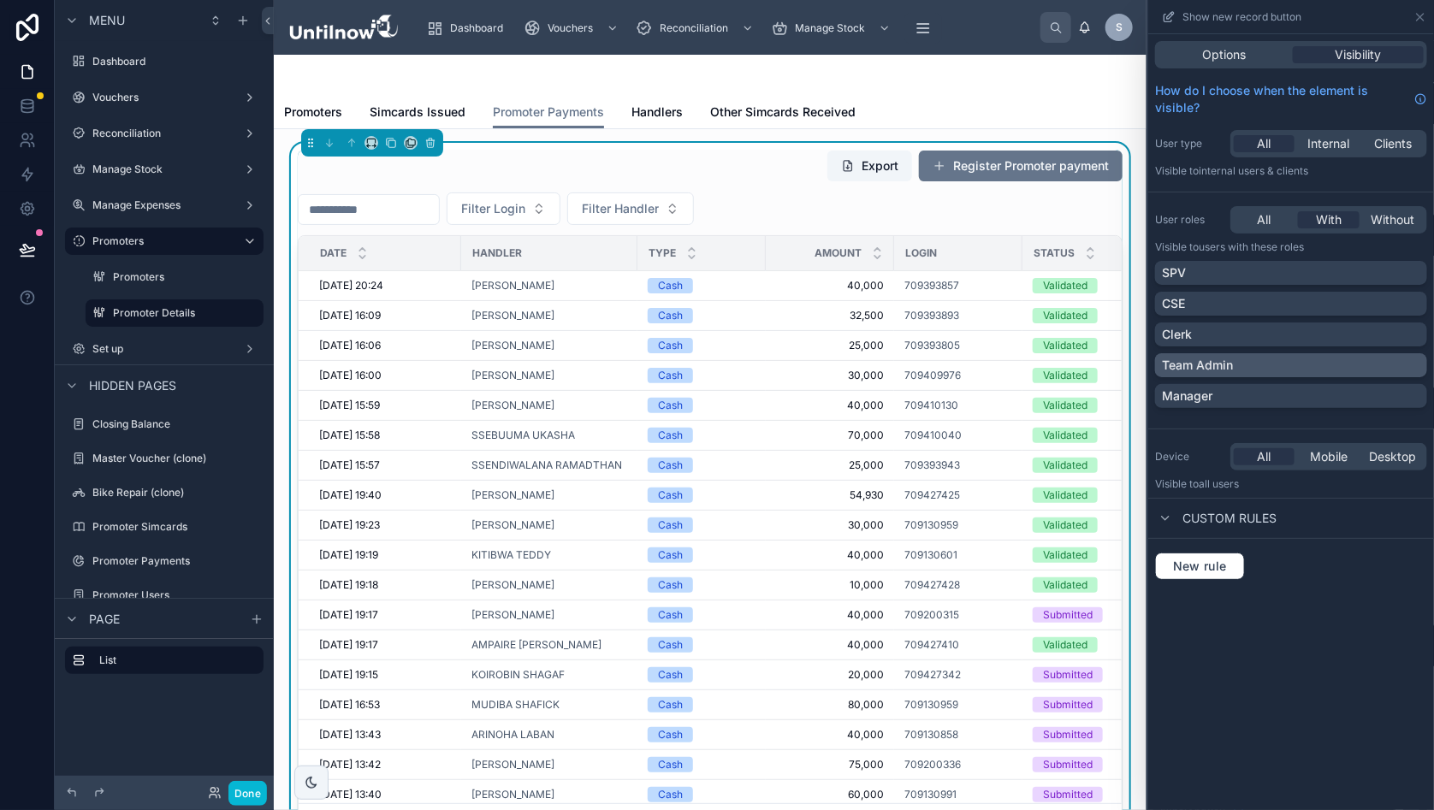
click at [1420, 366] on div "Team Admin" at bounding box center [1291, 365] width 258 height 17
drag, startPoint x: 1018, startPoint y: 105, endPoint x: 934, endPoint y: 110, distance: 84.0
click at [1017, 105] on div "Promoters Simcards Issued Promoter Payments Handlers Other Simcards Received" at bounding box center [710, 112] width 852 height 33
click at [657, 113] on span "Handlers" at bounding box center [656, 112] width 51 height 17
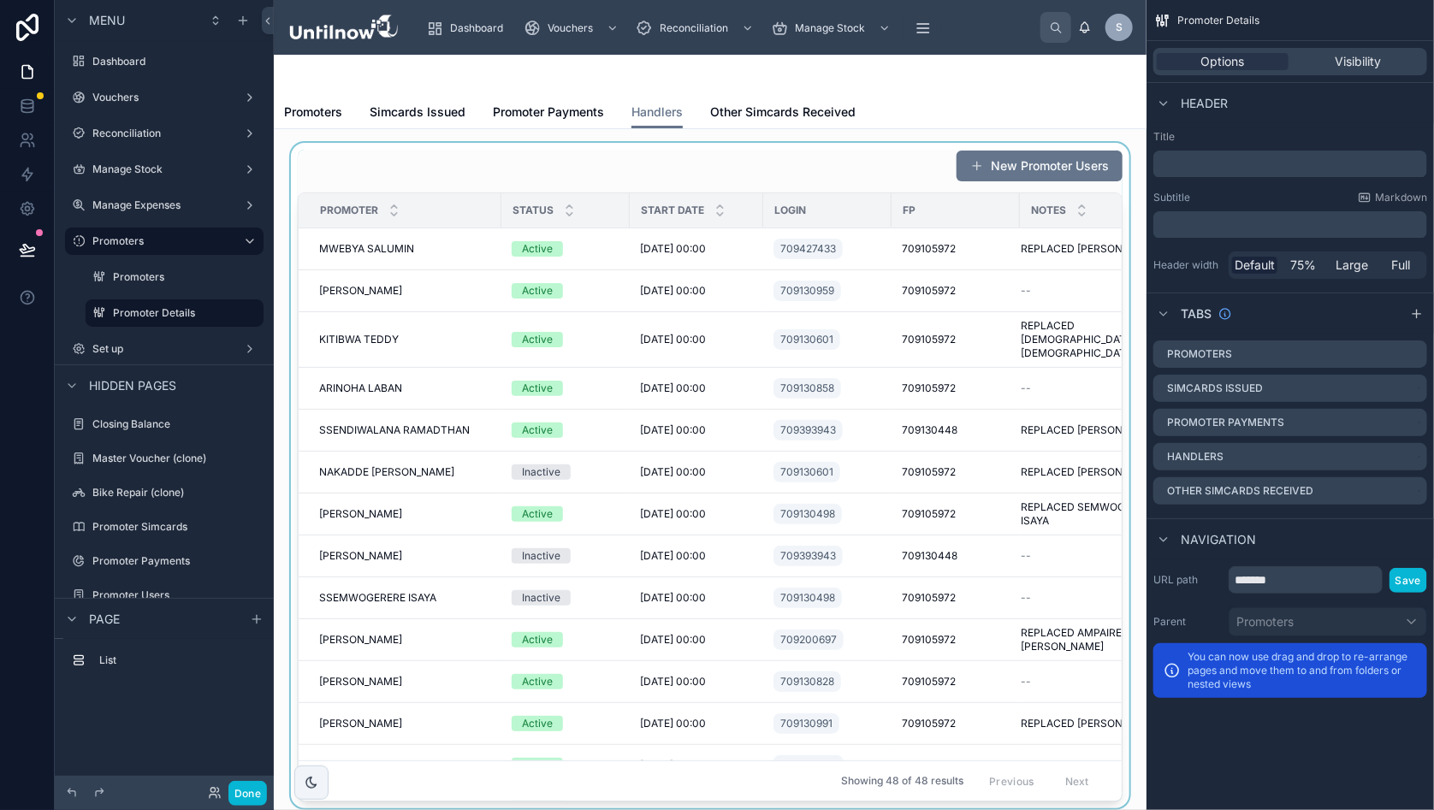
click at [732, 166] on div at bounding box center [709, 476] width 845 height 666
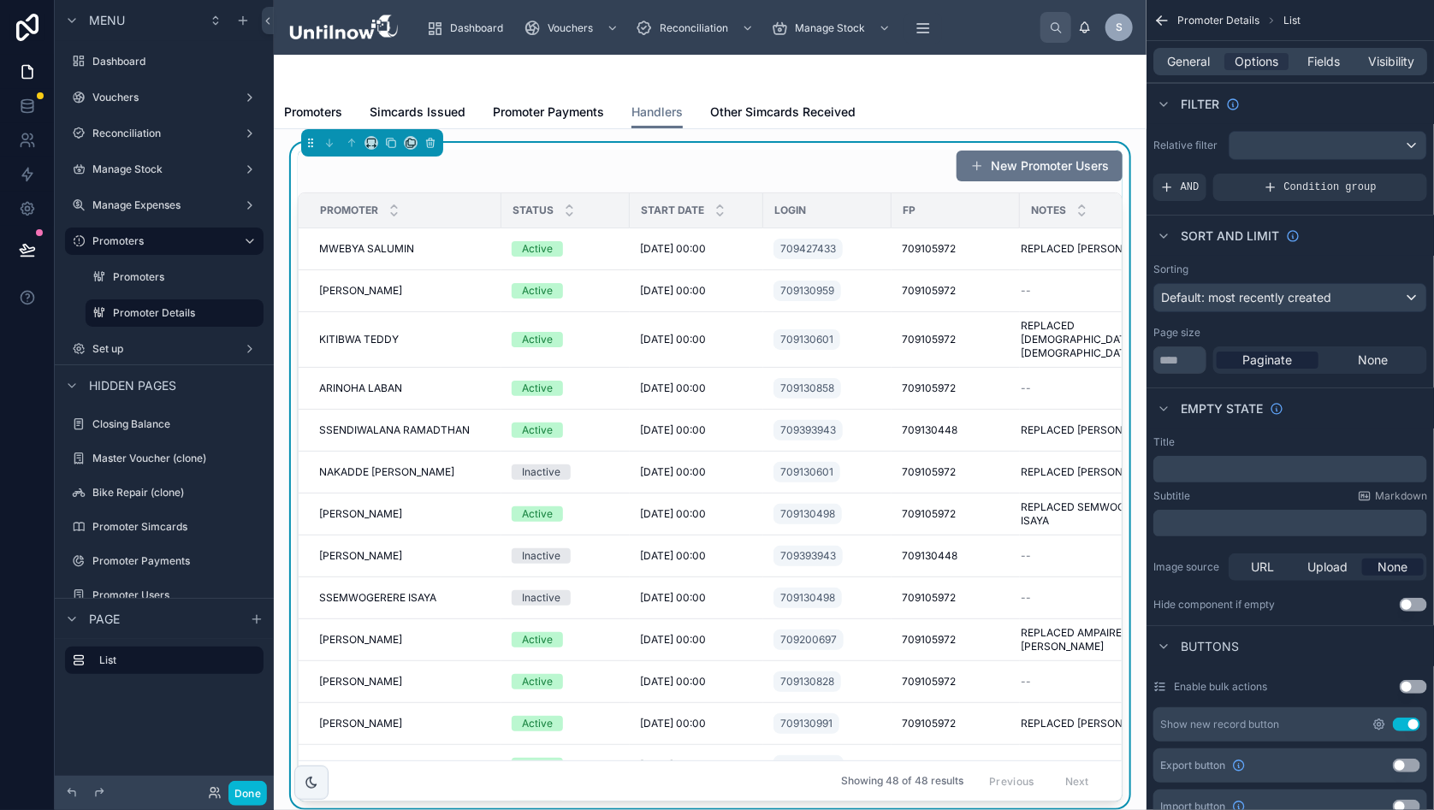
click at [1381, 725] on icon "scrollable content" at bounding box center [1378, 724] width 3 height 3
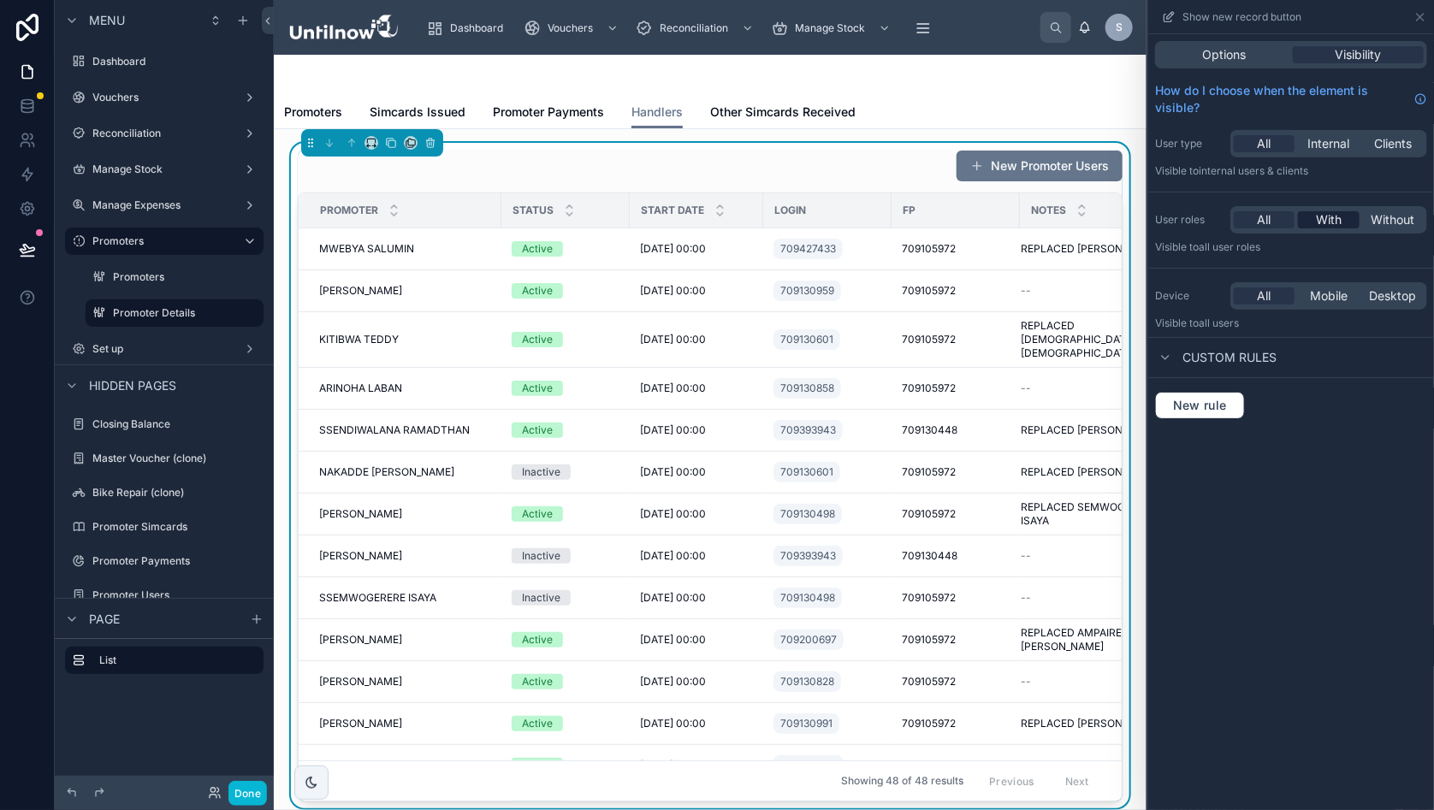
click at [1341, 222] on span "With" at bounding box center [1329, 219] width 26 height 17
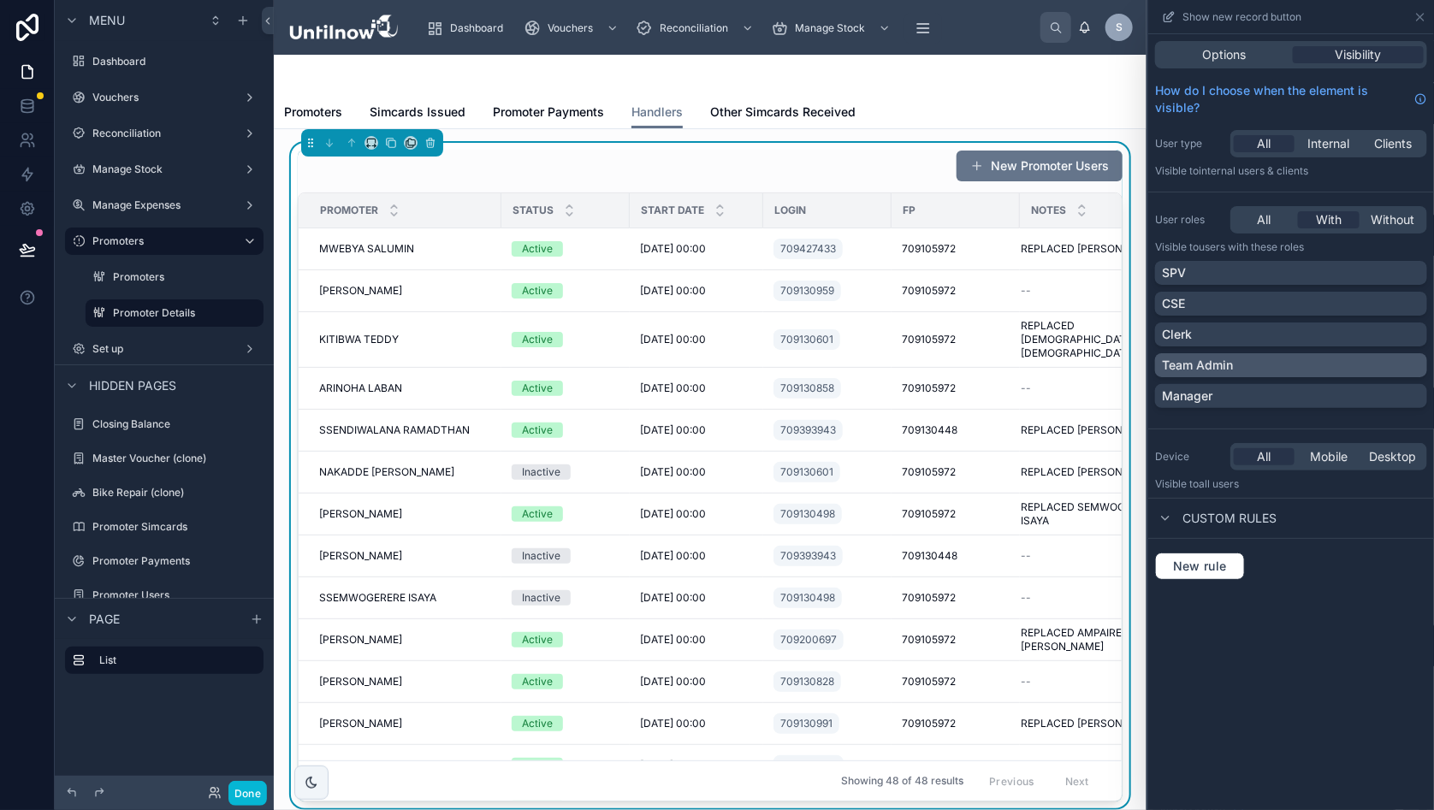
click at [1420, 361] on div "Team Admin" at bounding box center [1291, 365] width 258 height 17
click at [761, 105] on span "Other Simcards Received" at bounding box center [782, 112] width 145 height 17
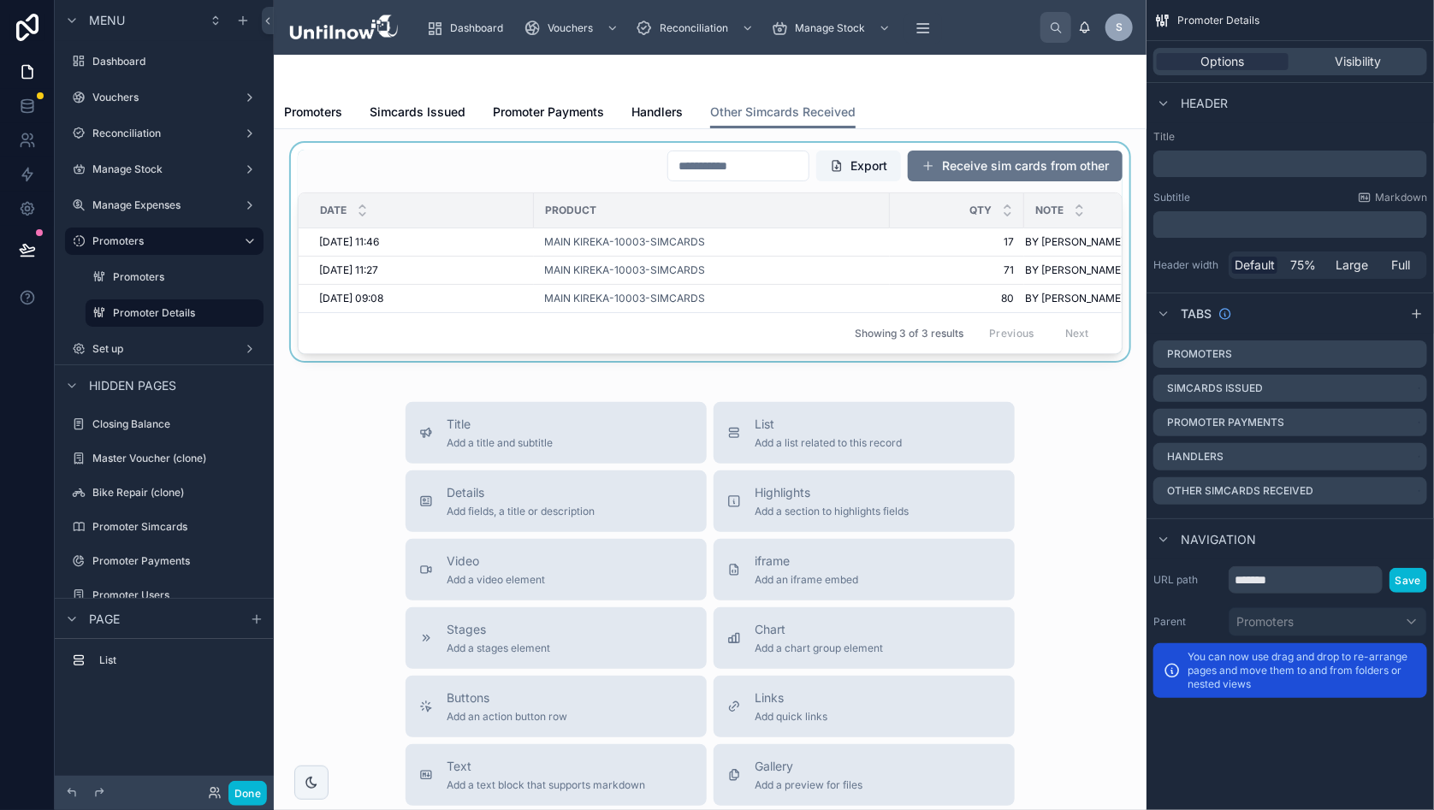
click at [572, 167] on div at bounding box center [709, 252] width 845 height 218
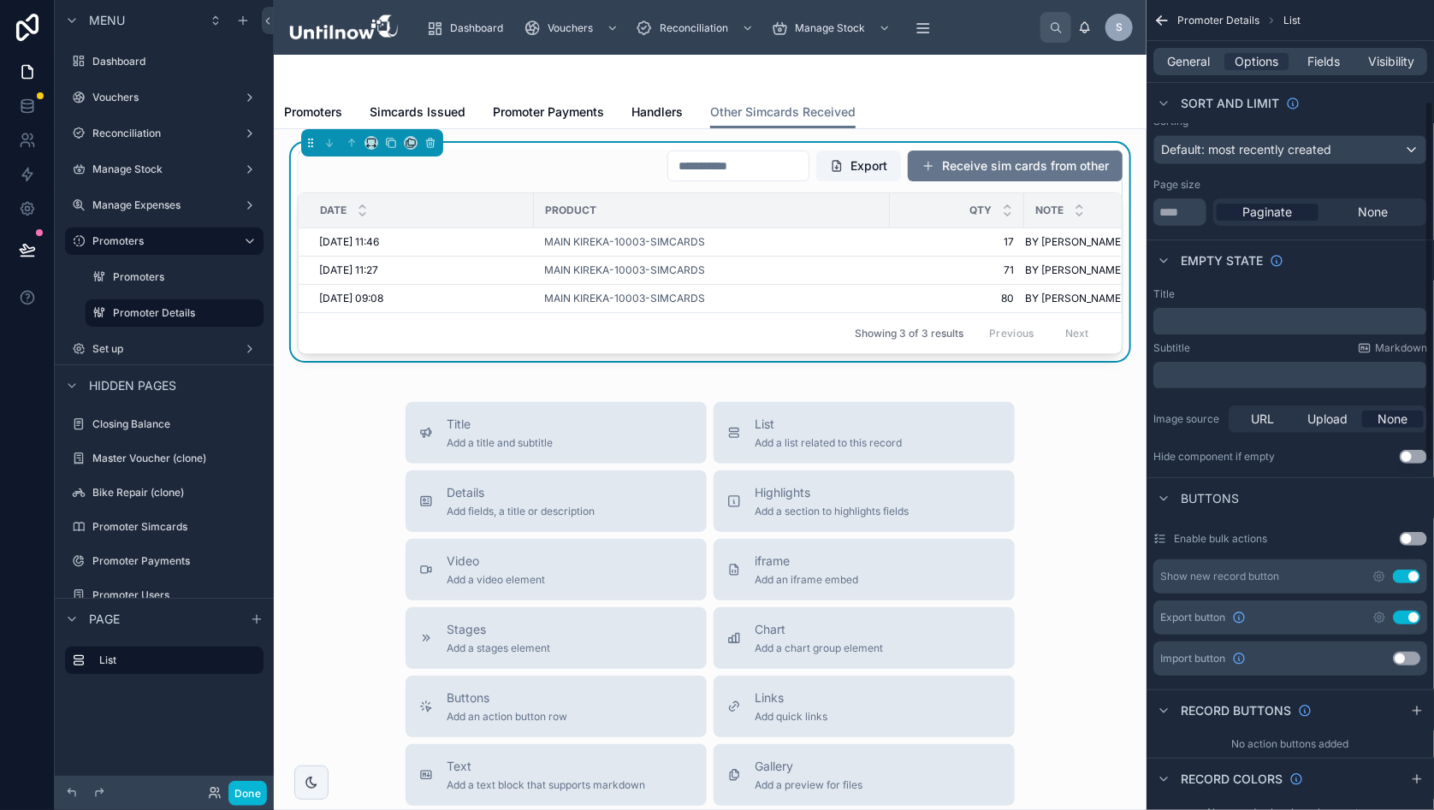
scroll to position [254, 0]
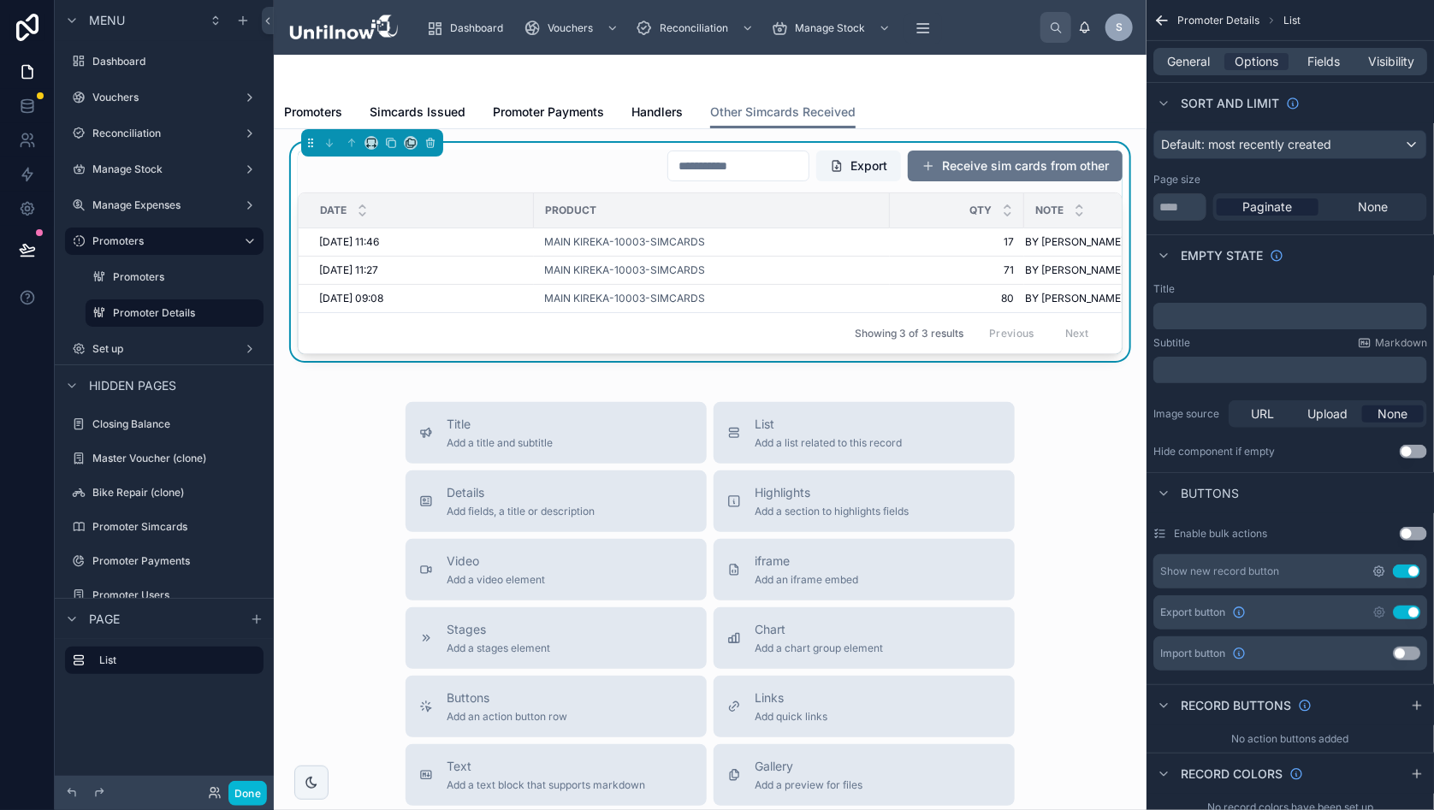
click at [1386, 568] on icon "scrollable content" at bounding box center [1379, 572] width 14 height 14
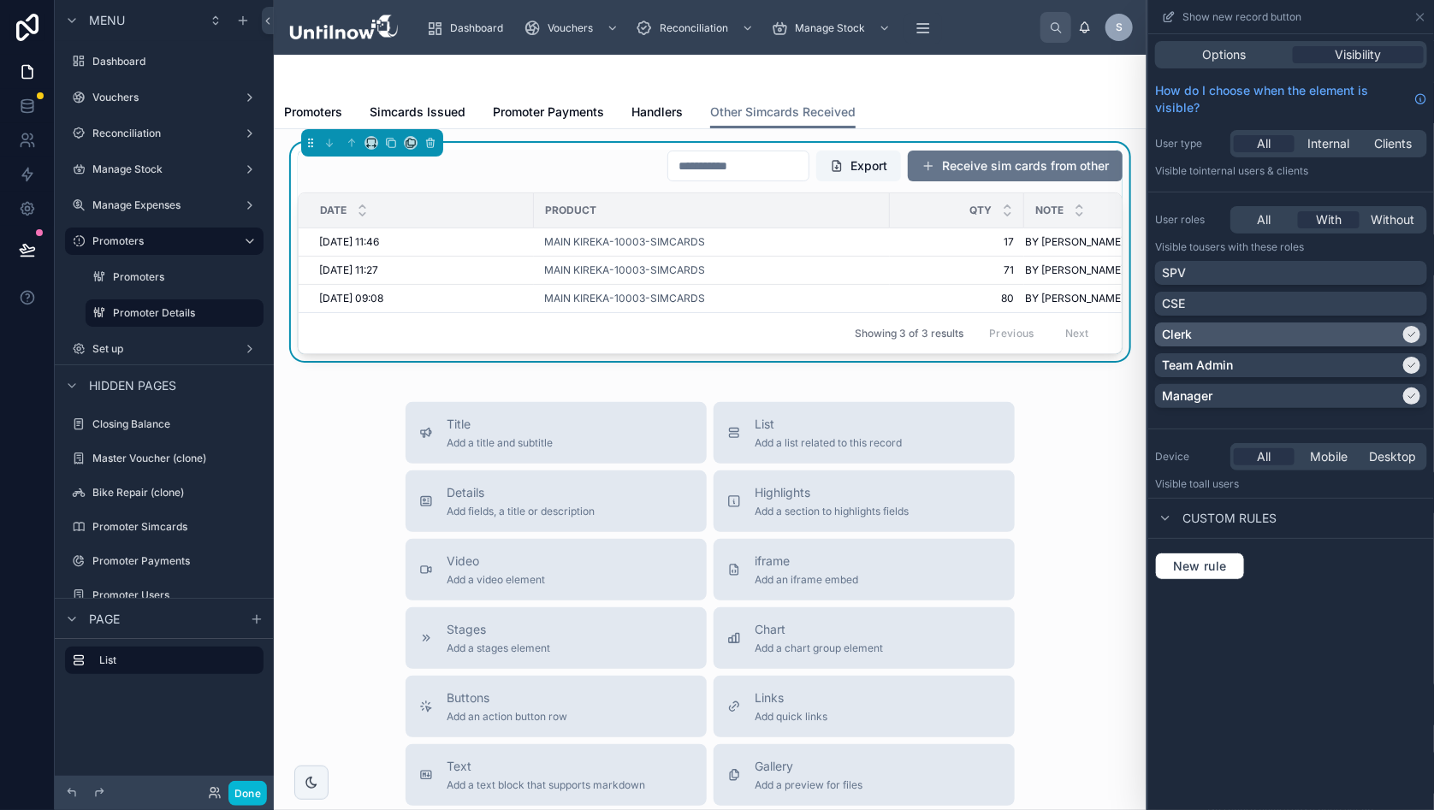
click at [1417, 331] on icon at bounding box center [1412, 334] width 10 height 10
click at [1419, 394] on div at bounding box center [1411, 396] width 17 height 17
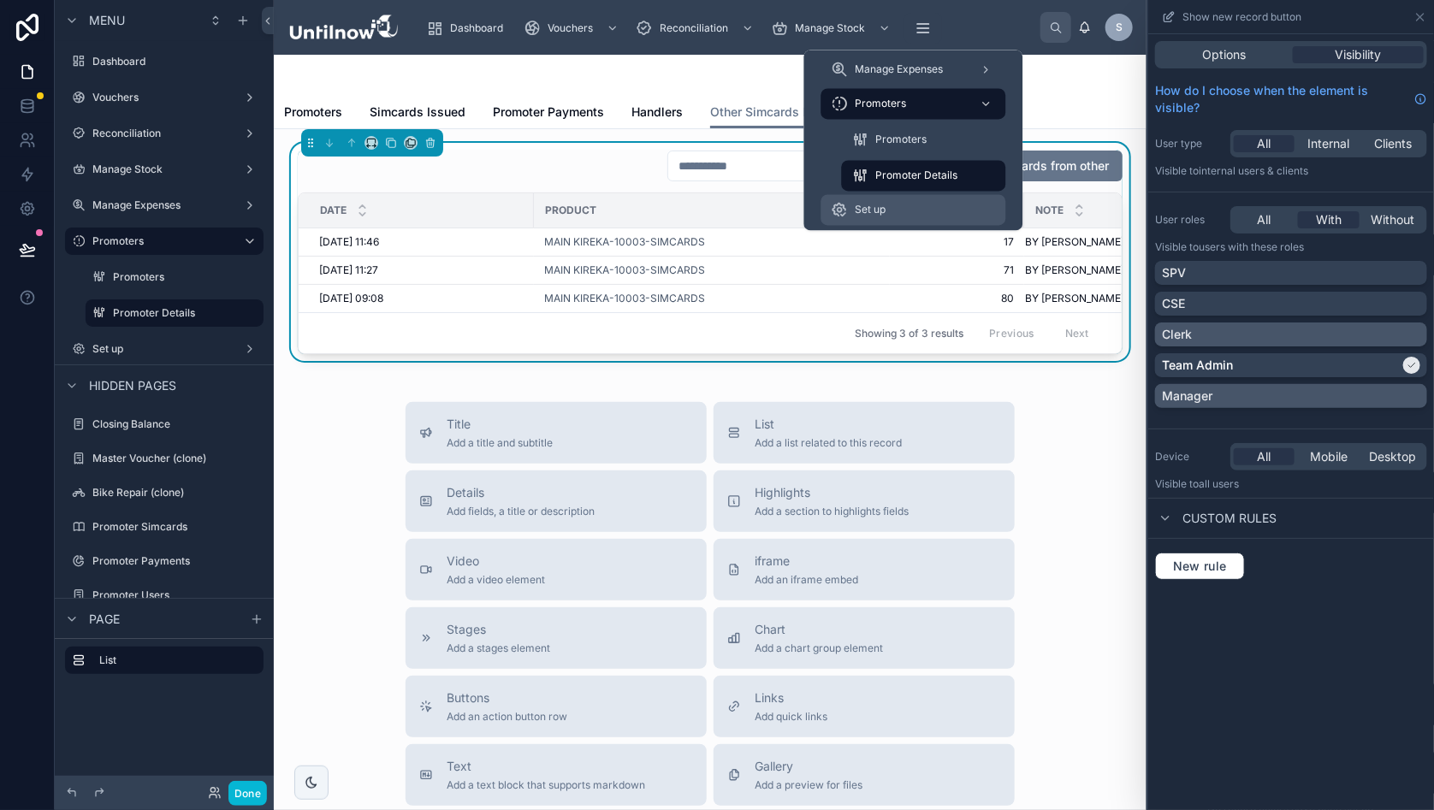
scroll to position [15, 0]
click at [909, 197] on div "Set up" at bounding box center [914, 210] width 164 height 27
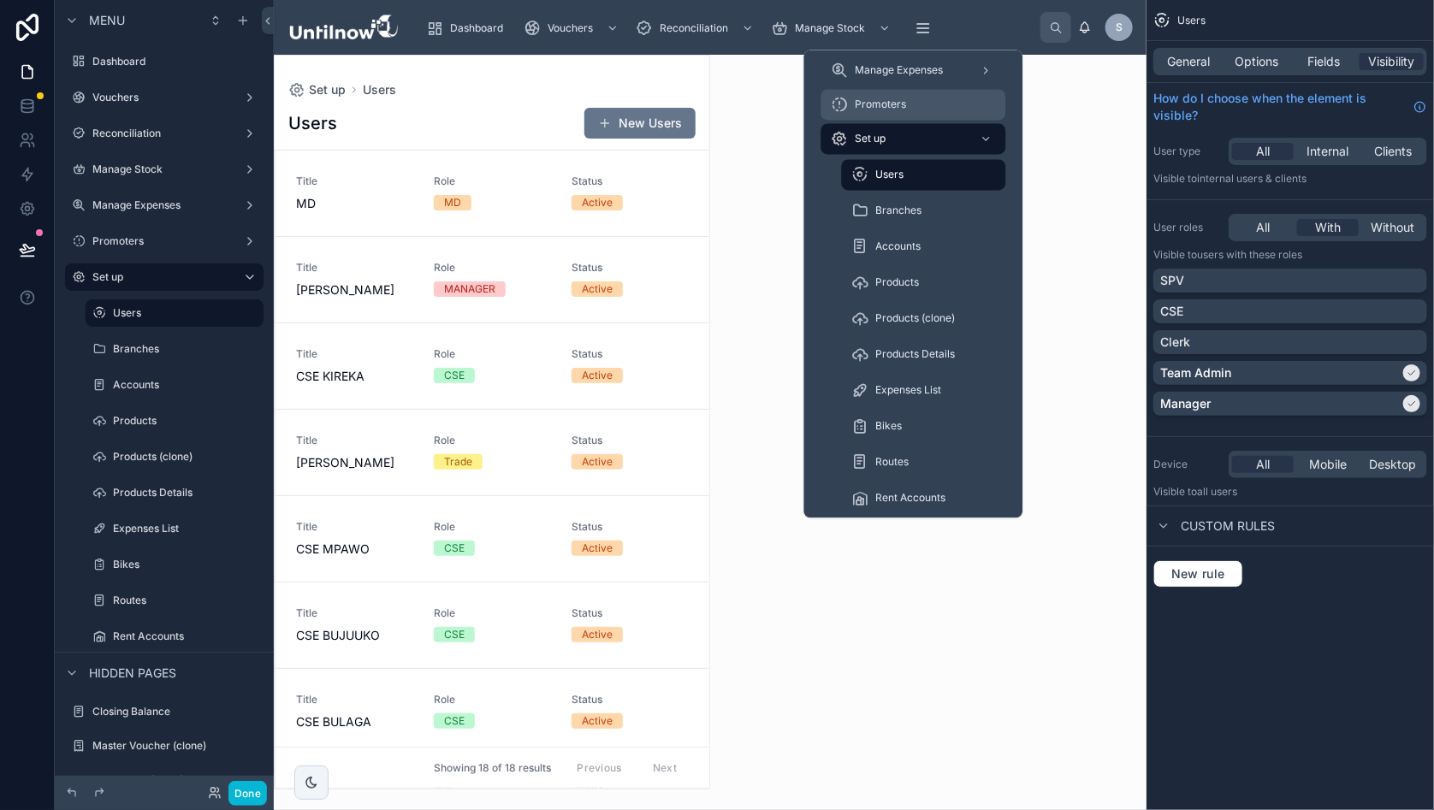
scroll to position [0, 1]
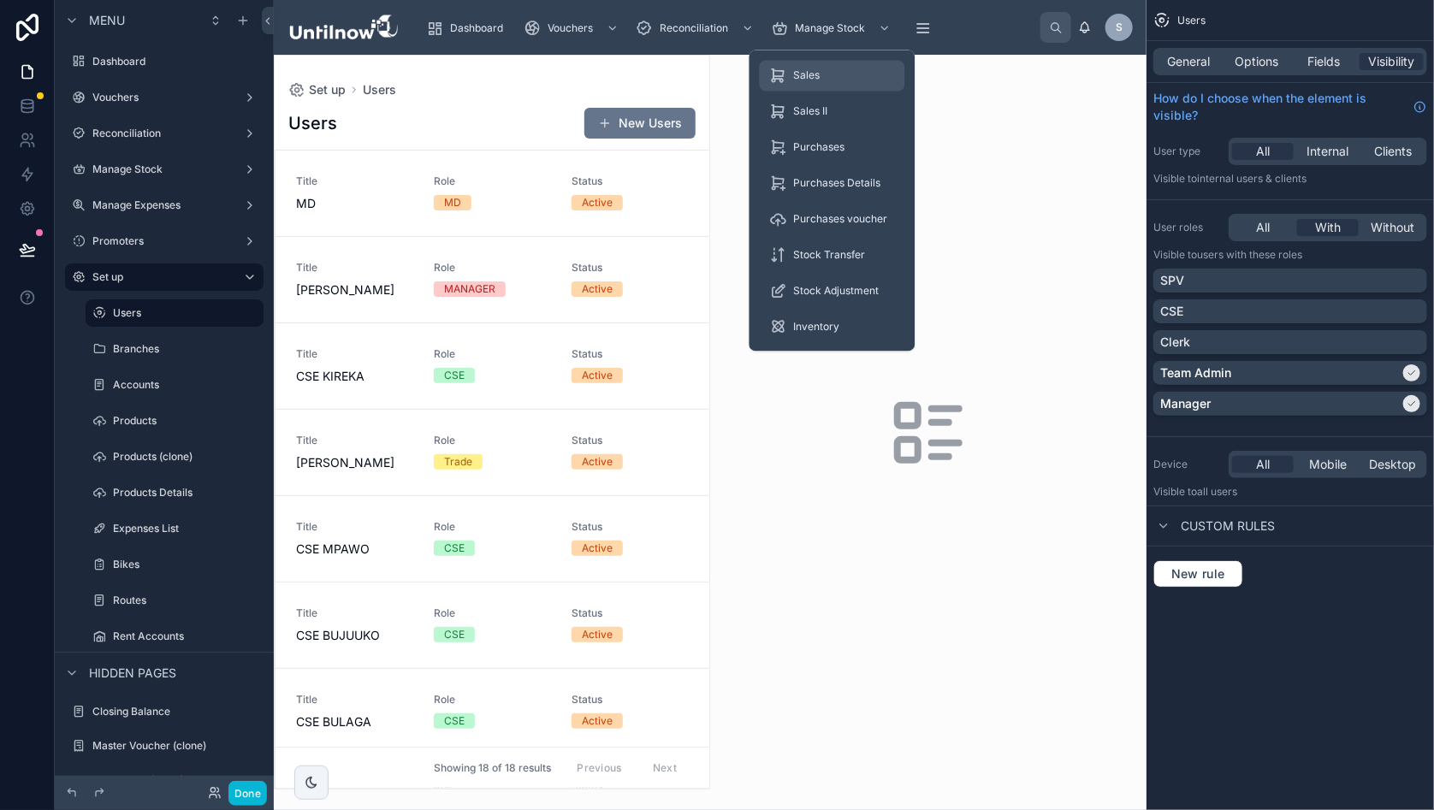
click at [817, 69] on span "Sales" at bounding box center [807, 76] width 27 height 14
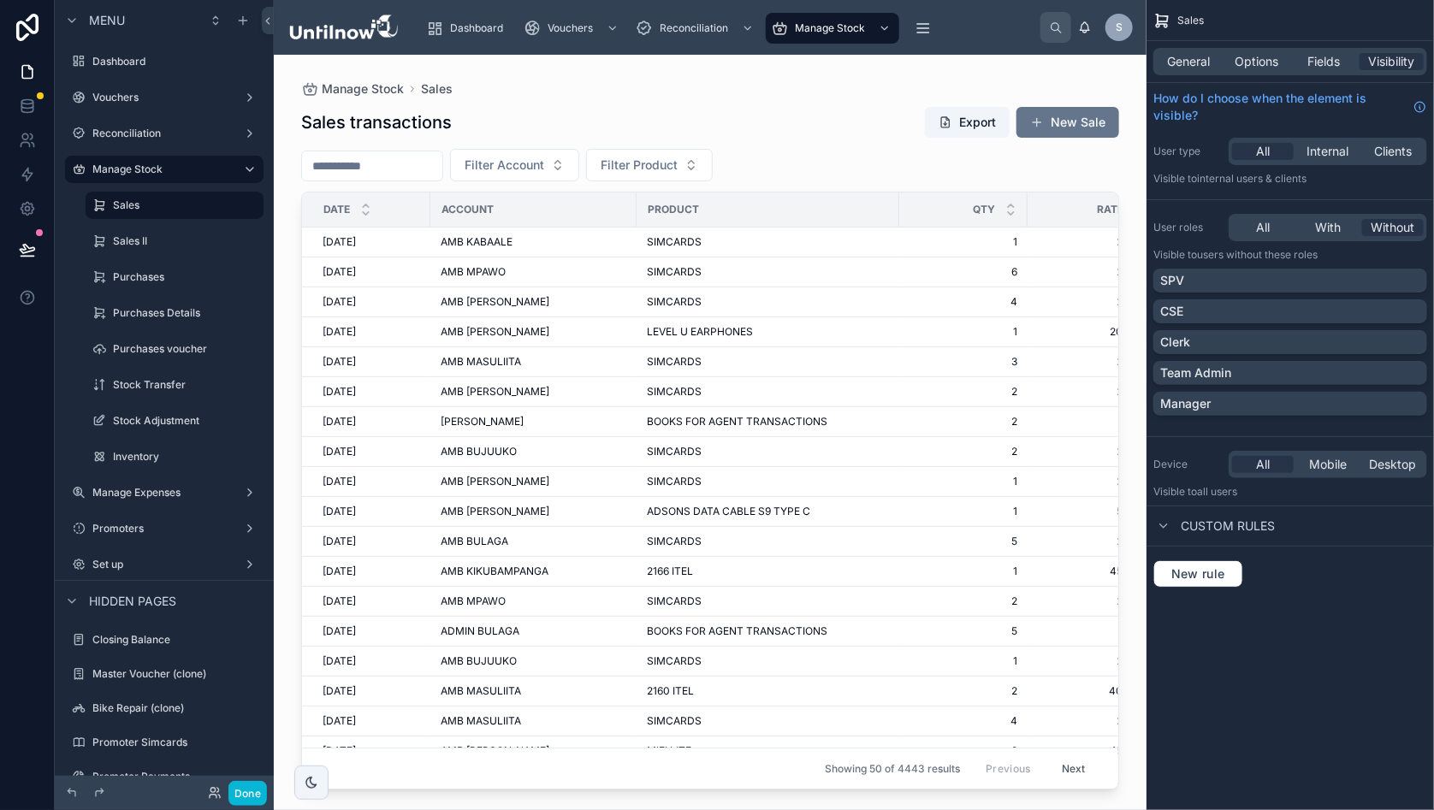
click at [976, 73] on div at bounding box center [710, 422] width 873 height 735
click at [1277, 61] on span "Options" at bounding box center [1257, 61] width 44 height 17
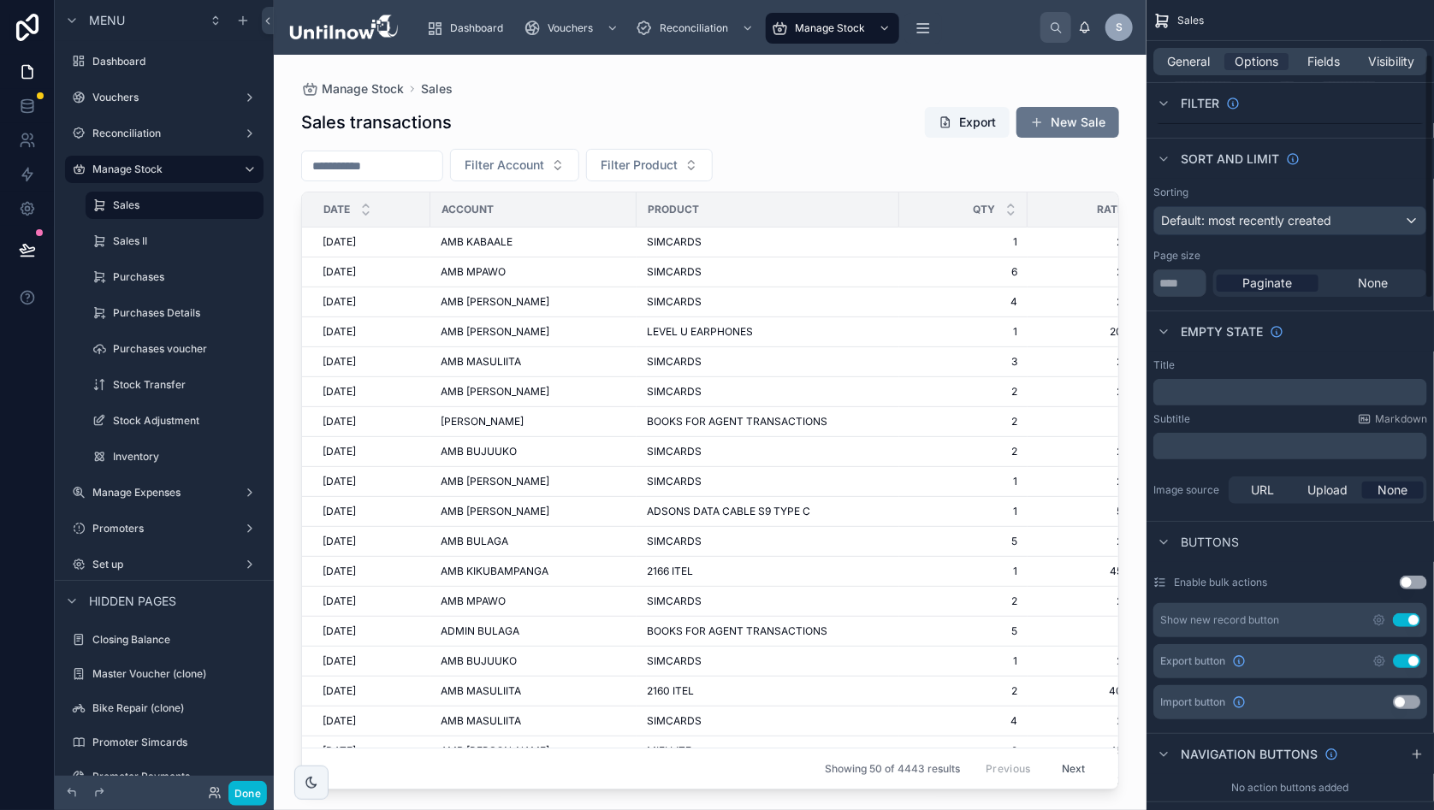
scroll to position [189, 0]
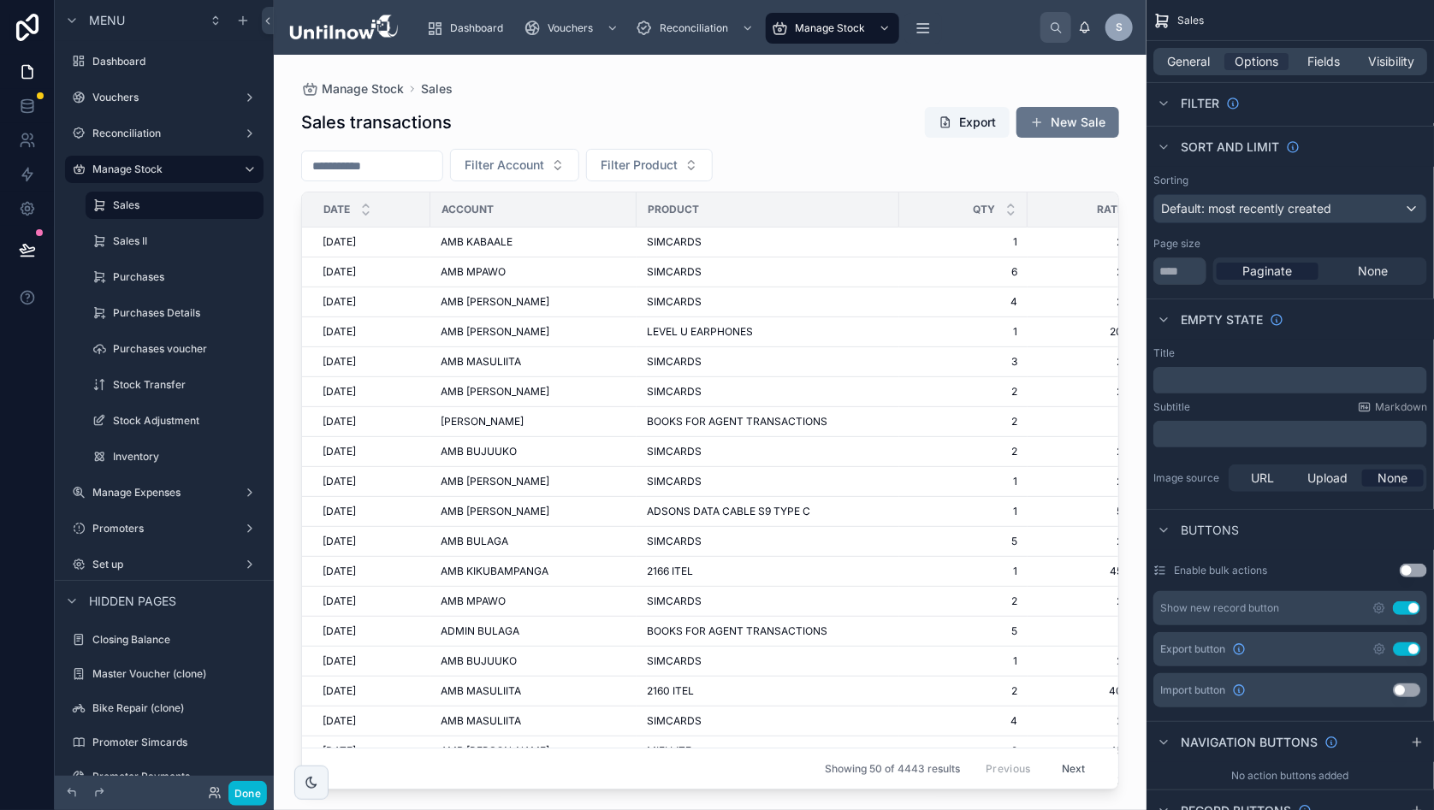
click at [1386, 606] on icon "scrollable content" at bounding box center [1379, 608] width 14 height 14
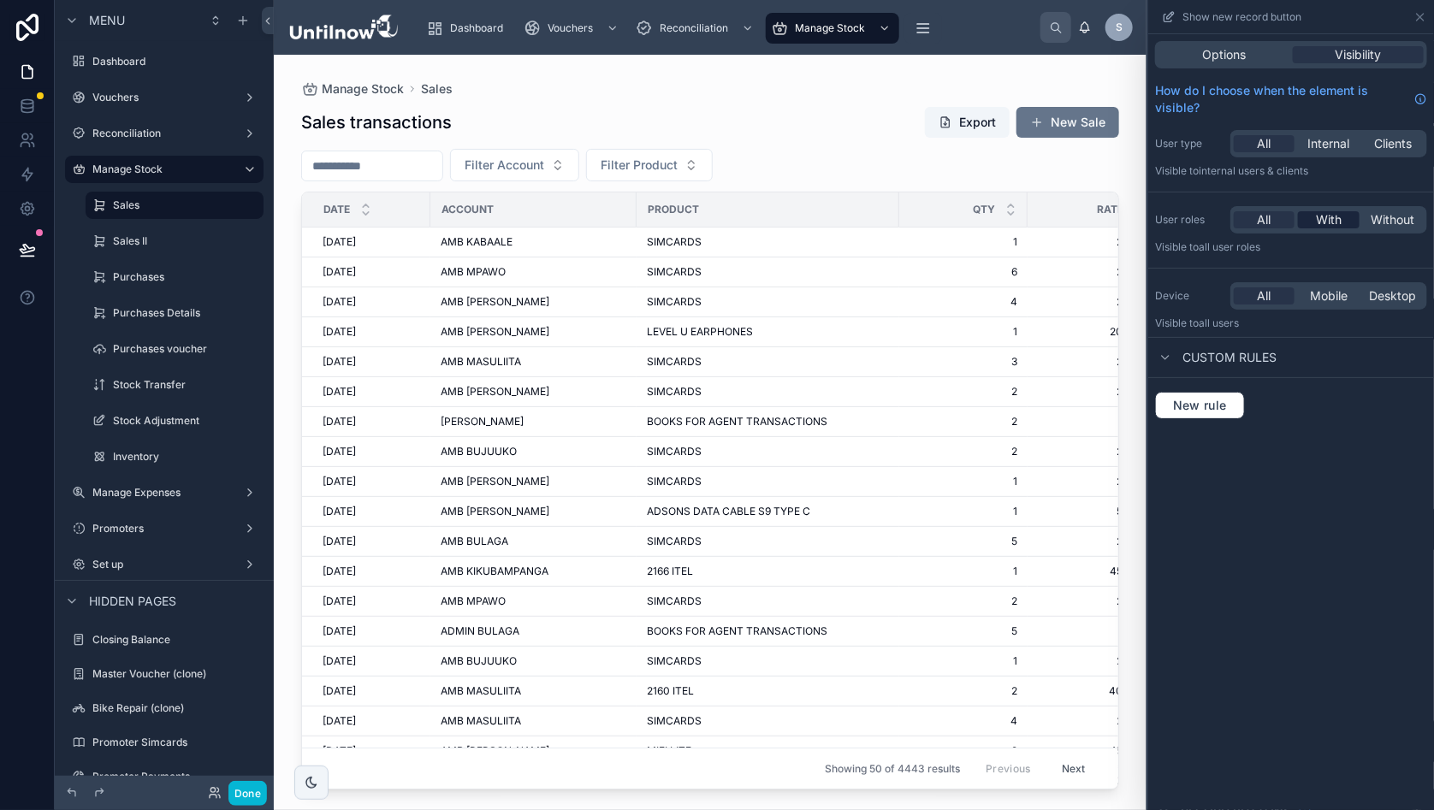
click at [1342, 218] on span "With" at bounding box center [1329, 219] width 26 height 17
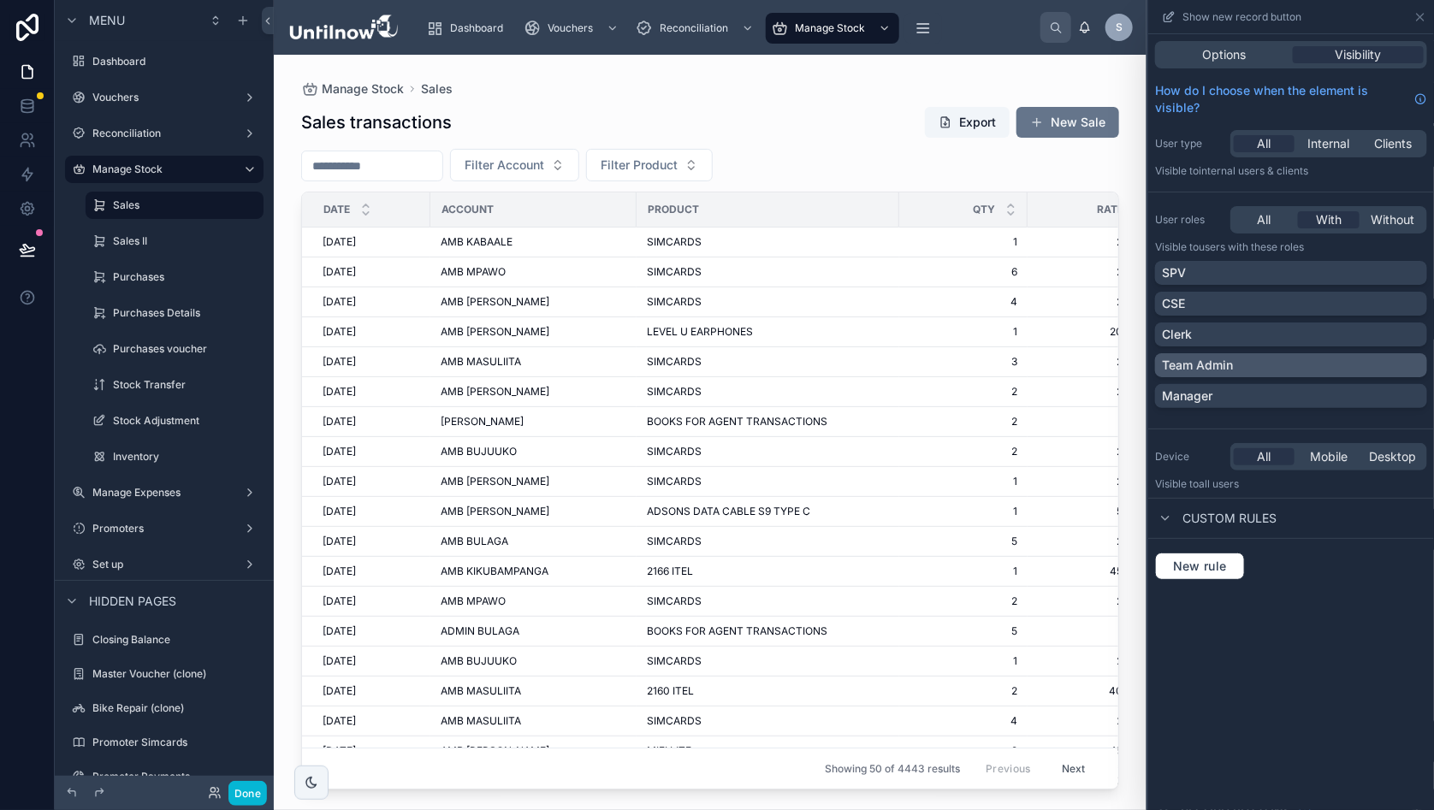
click at [1420, 364] on div "Team Admin" at bounding box center [1291, 365] width 258 height 17
click at [795, 121] on div "Sales transactions Export New Sale" at bounding box center [710, 122] width 818 height 33
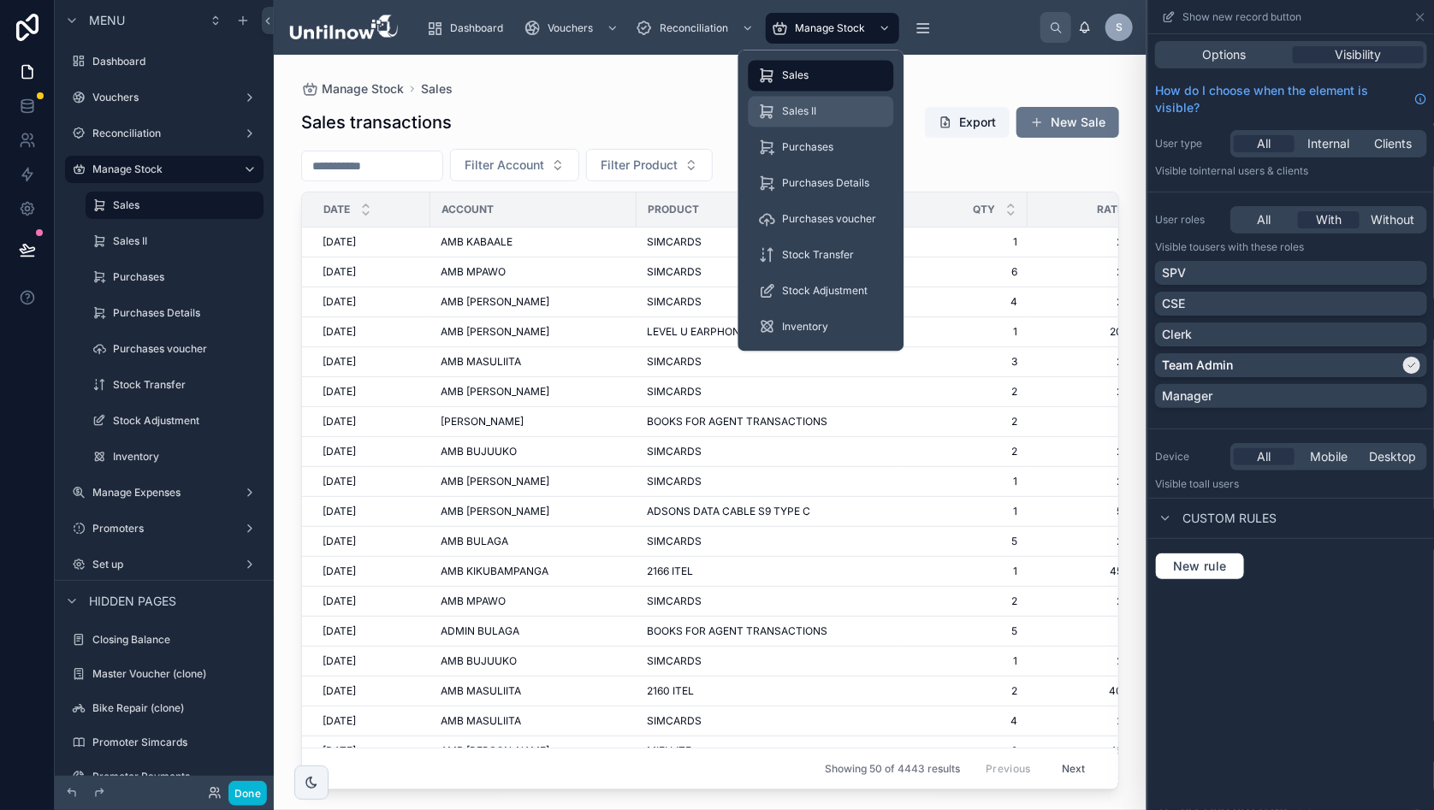
click at [801, 115] on span "Sales II" at bounding box center [800, 112] width 34 height 14
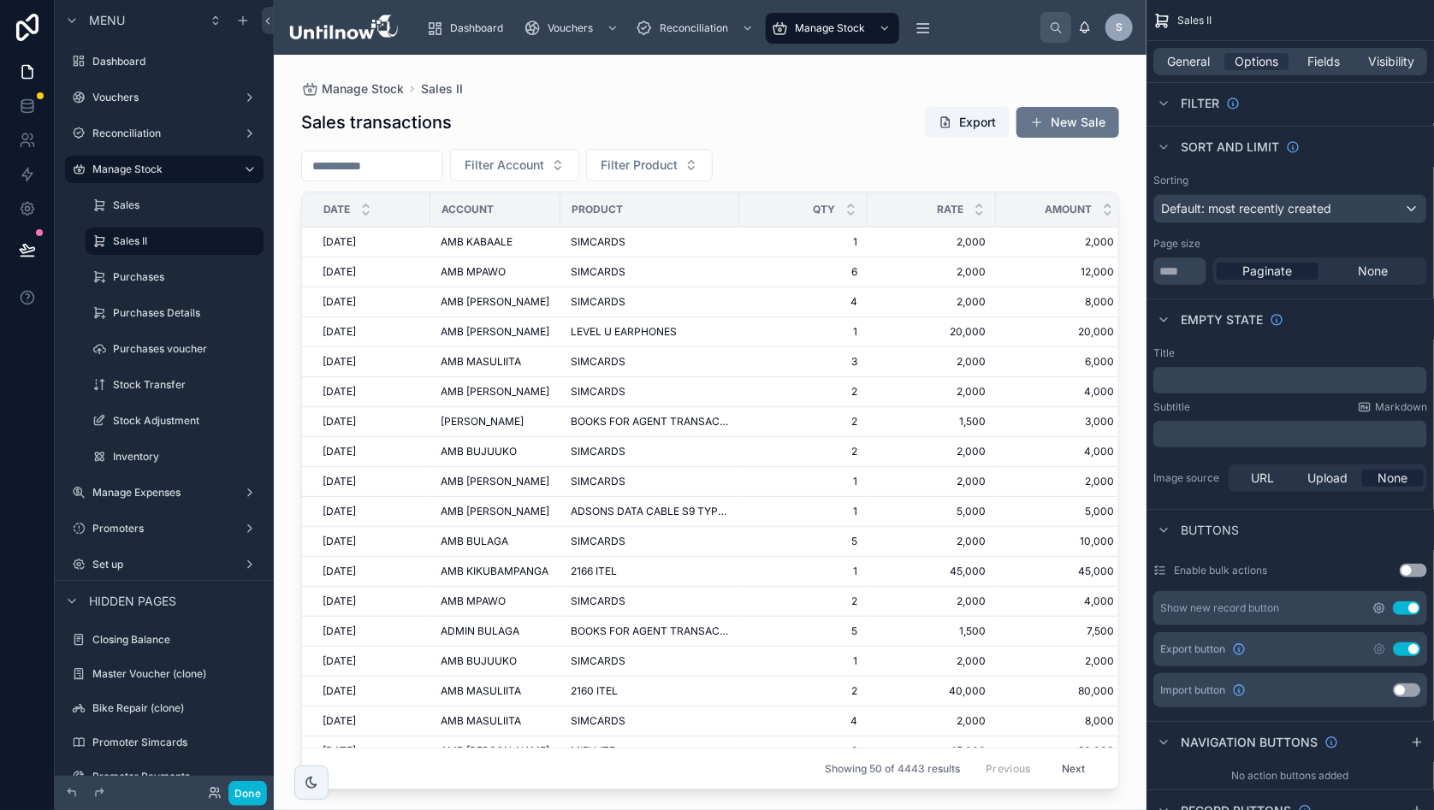
click at [1384, 603] on icon "scrollable content" at bounding box center [1379, 608] width 10 height 10
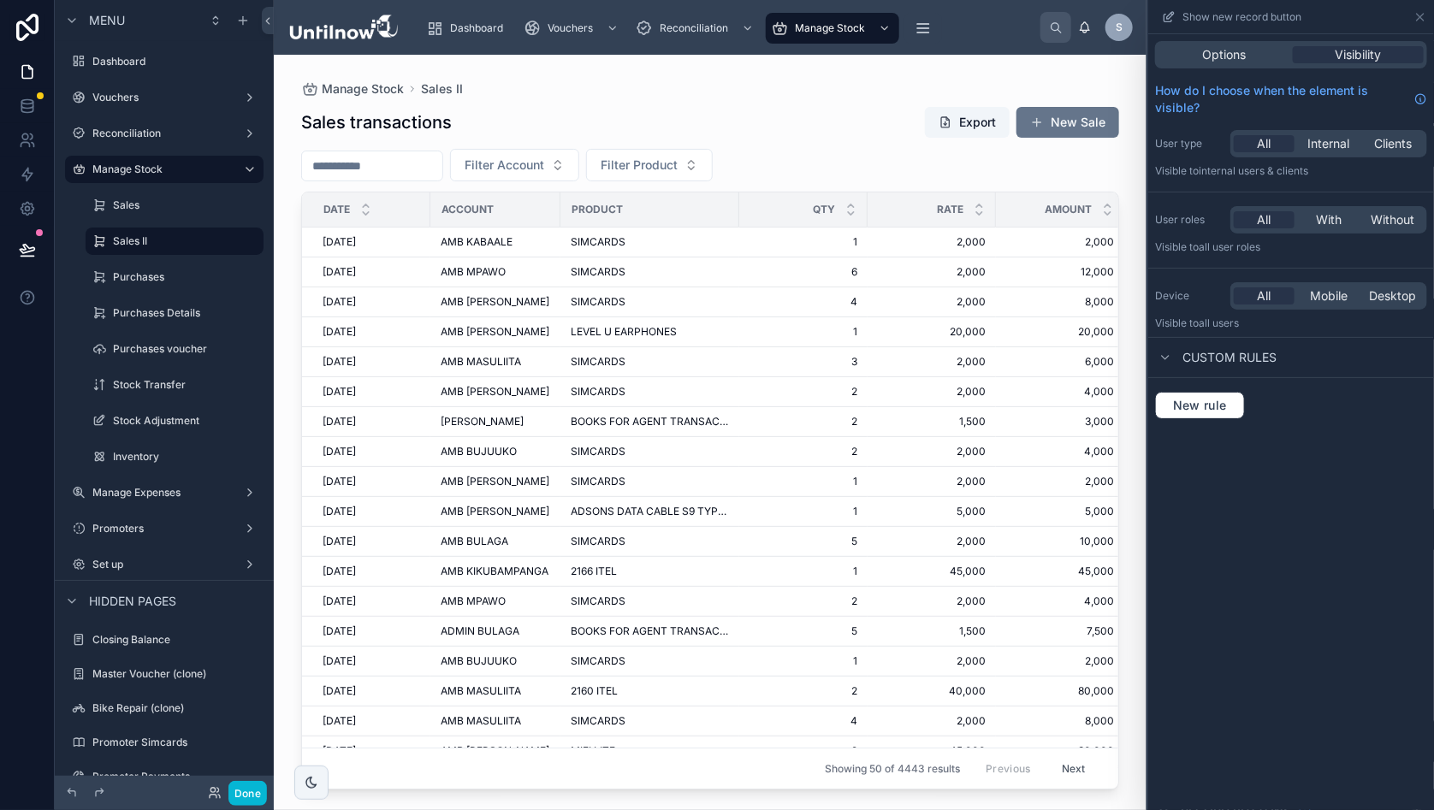
click at [1348, 207] on div "All With Without" at bounding box center [1328, 219] width 197 height 27
click at [1342, 222] on span "With" at bounding box center [1329, 219] width 26 height 17
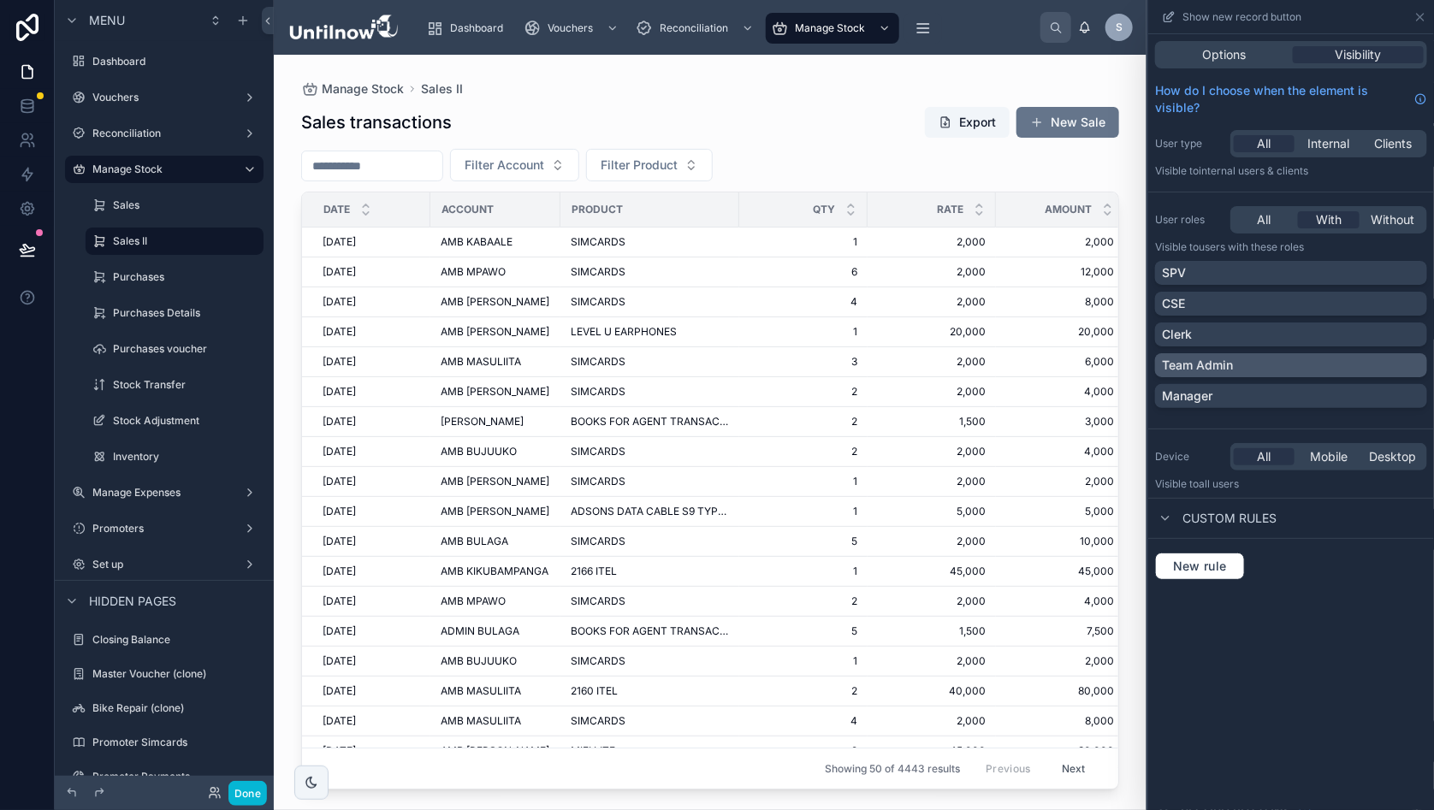
click at [1420, 361] on div "Team Admin" at bounding box center [1291, 365] width 258 height 17
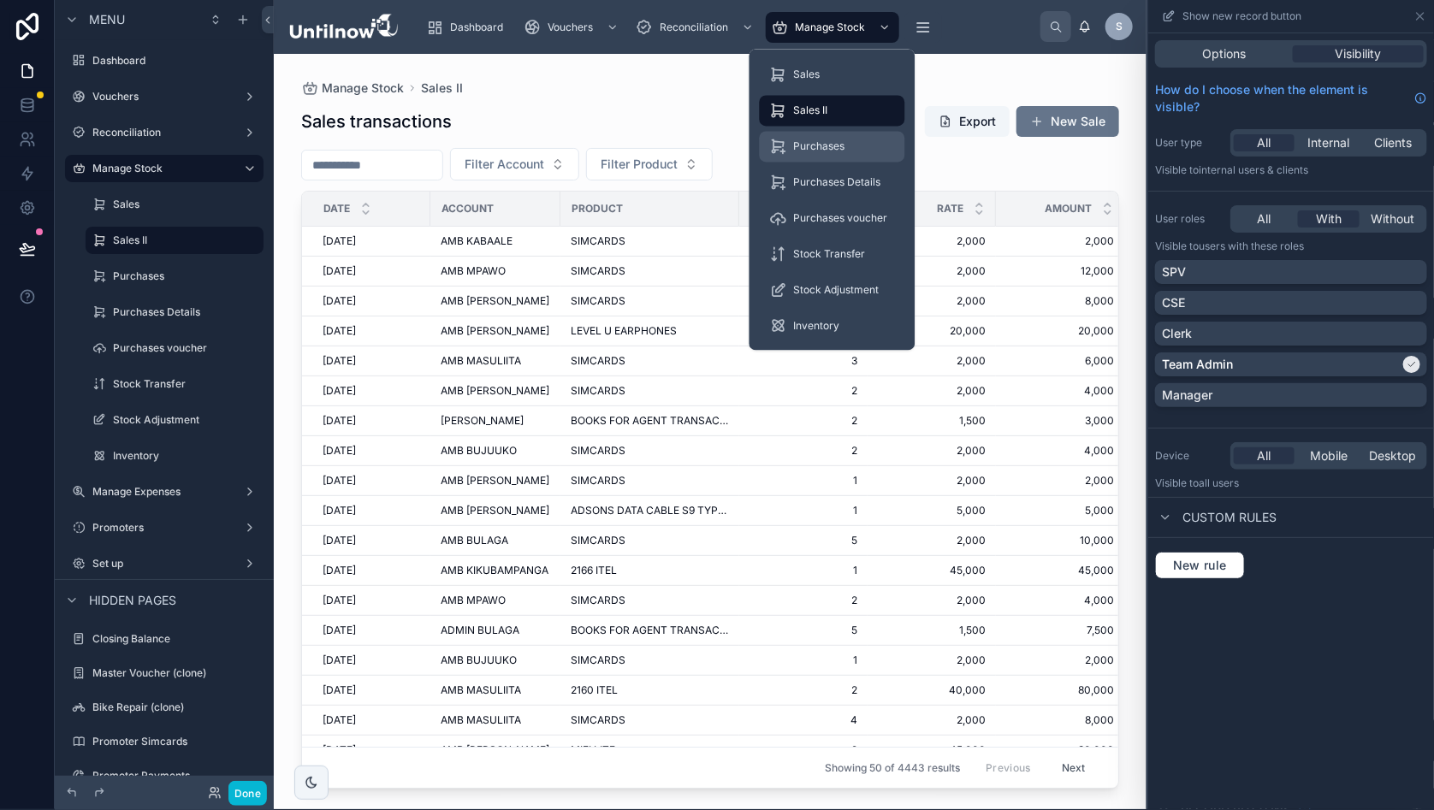
scroll to position [0, 6]
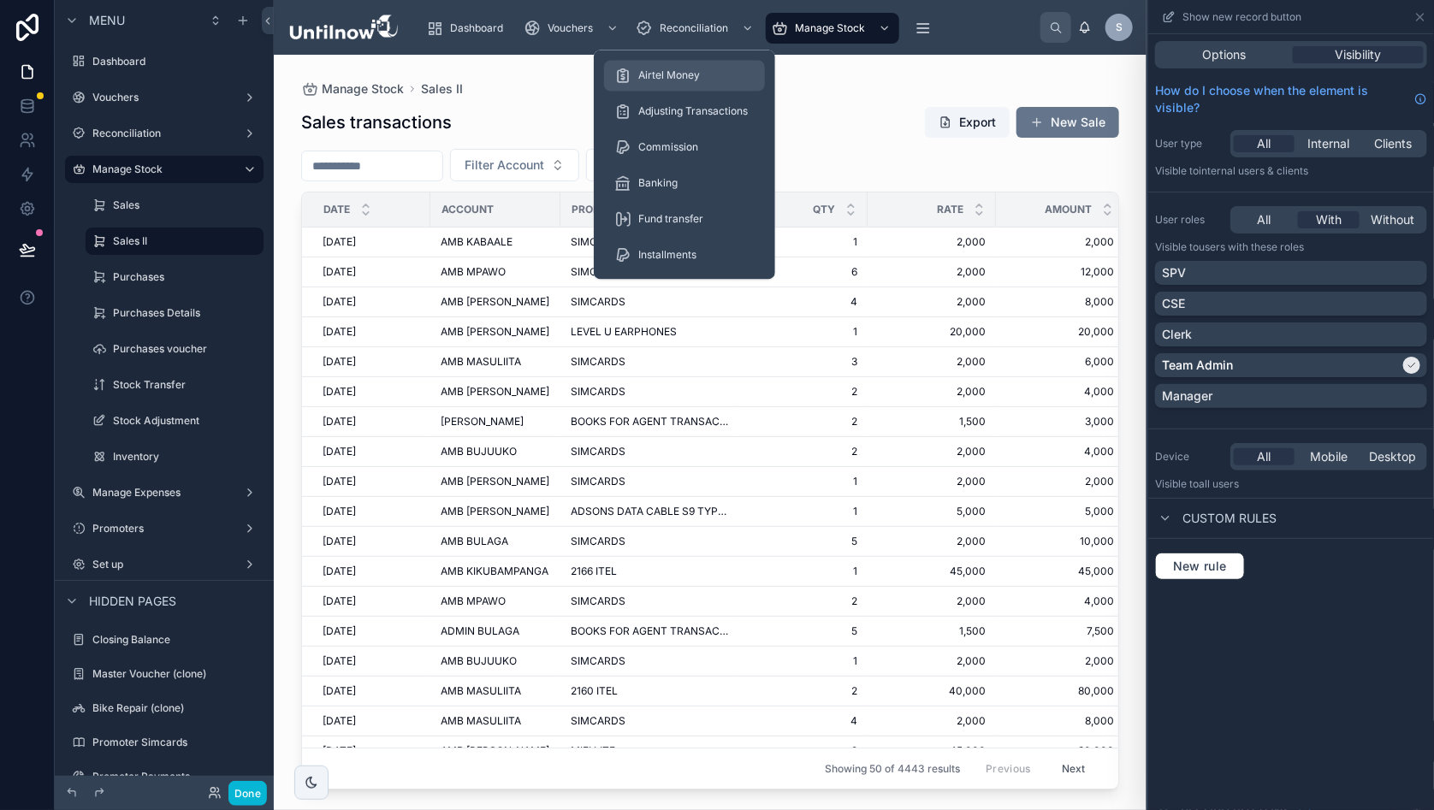
click at [672, 73] on span "Airtel Money" at bounding box center [669, 76] width 62 height 14
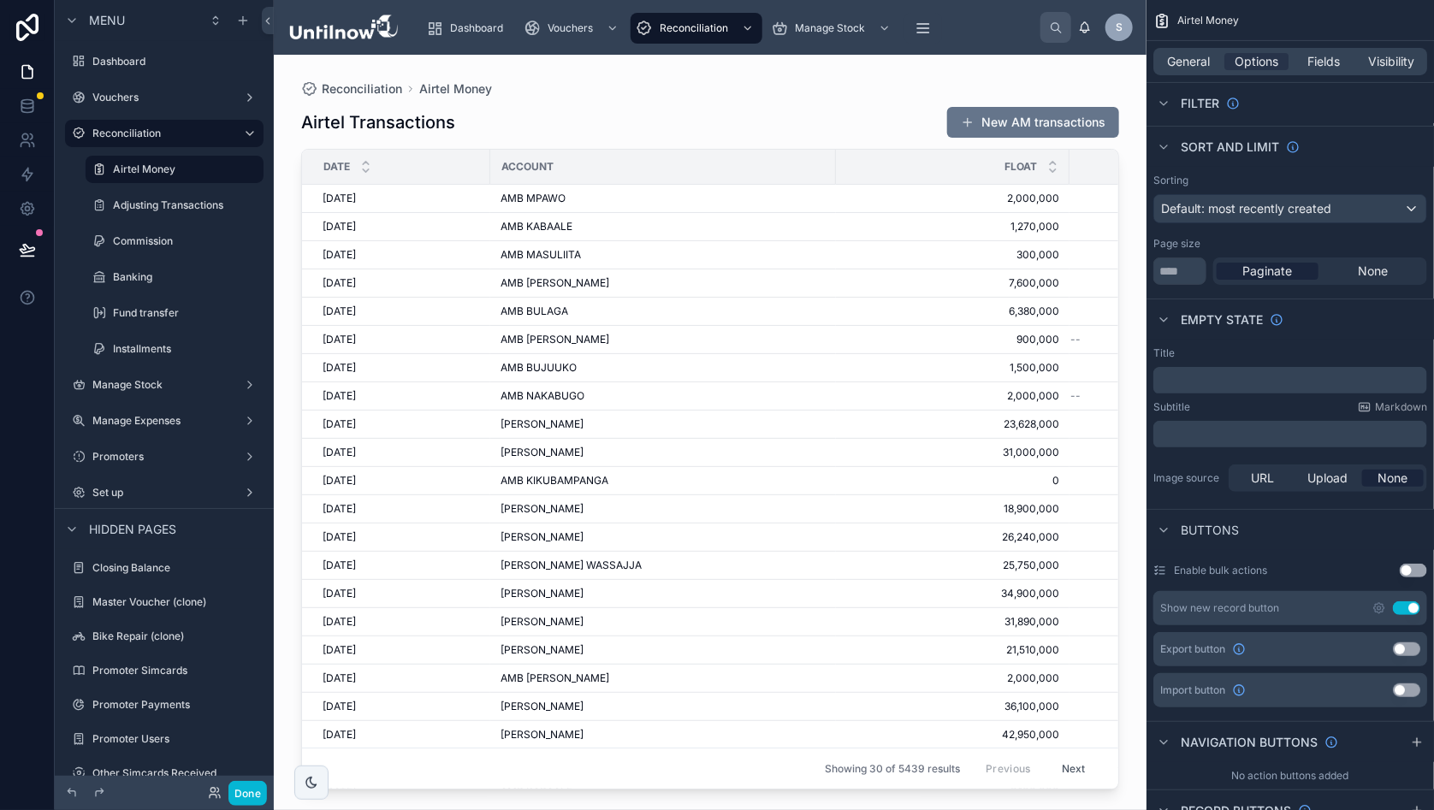
click at [860, 90] on div at bounding box center [710, 422] width 873 height 735
click at [1022, 116] on button "New AM transactions" at bounding box center [1033, 122] width 172 height 31
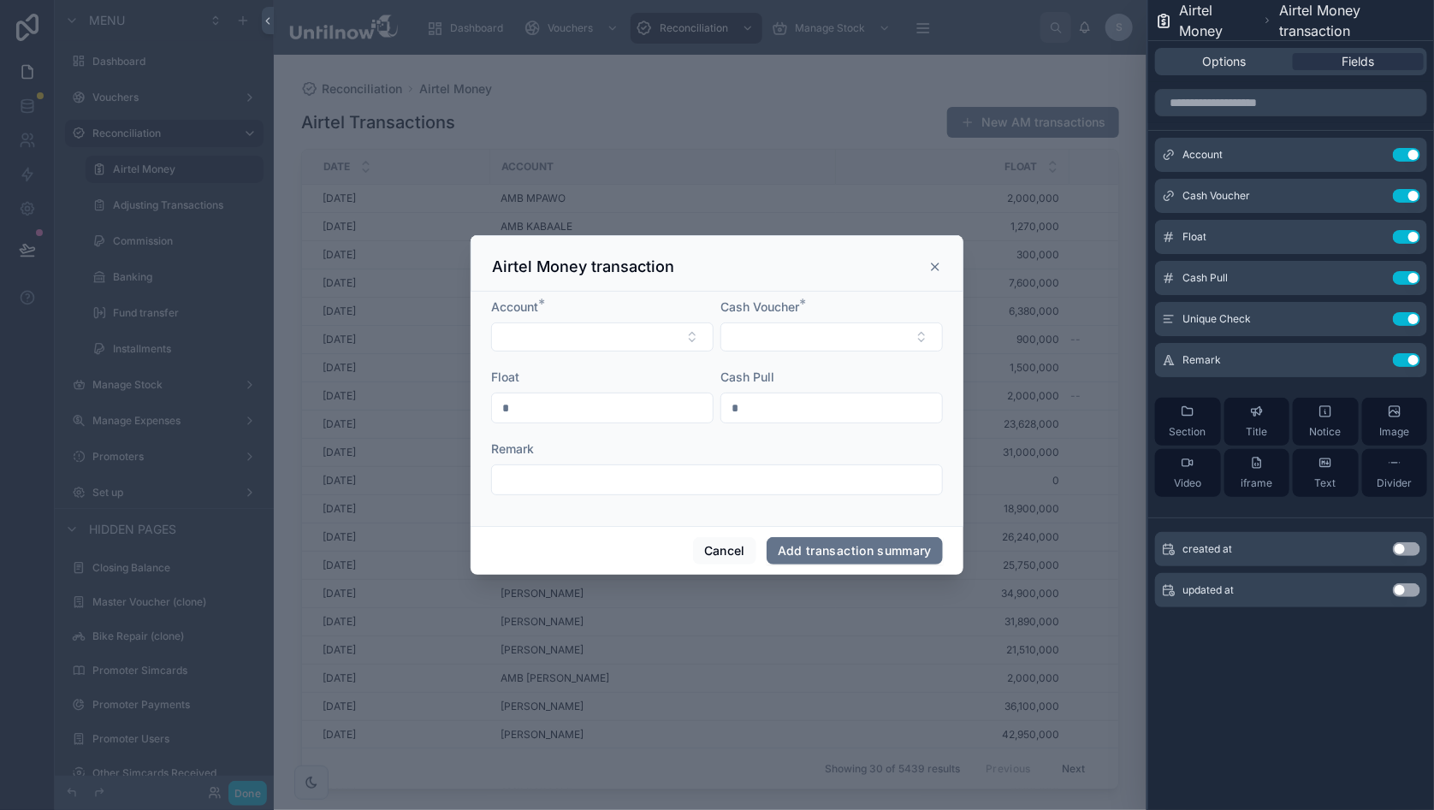
scroll to position [0, 6]
click at [928, 270] on icon at bounding box center [935, 267] width 14 height 14
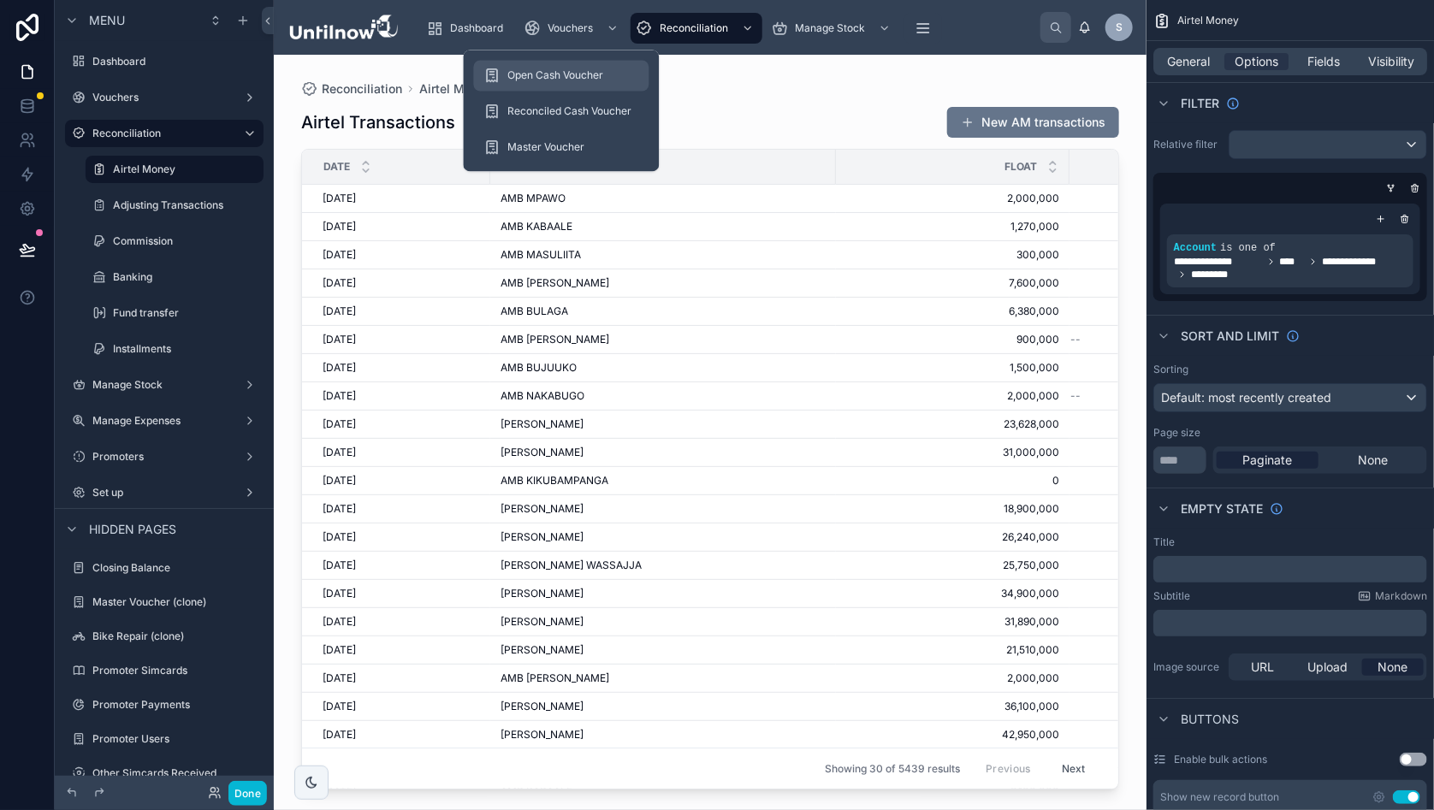
click at [589, 78] on span "Open Cash Voucher" at bounding box center [556, 76] width 96 height 14
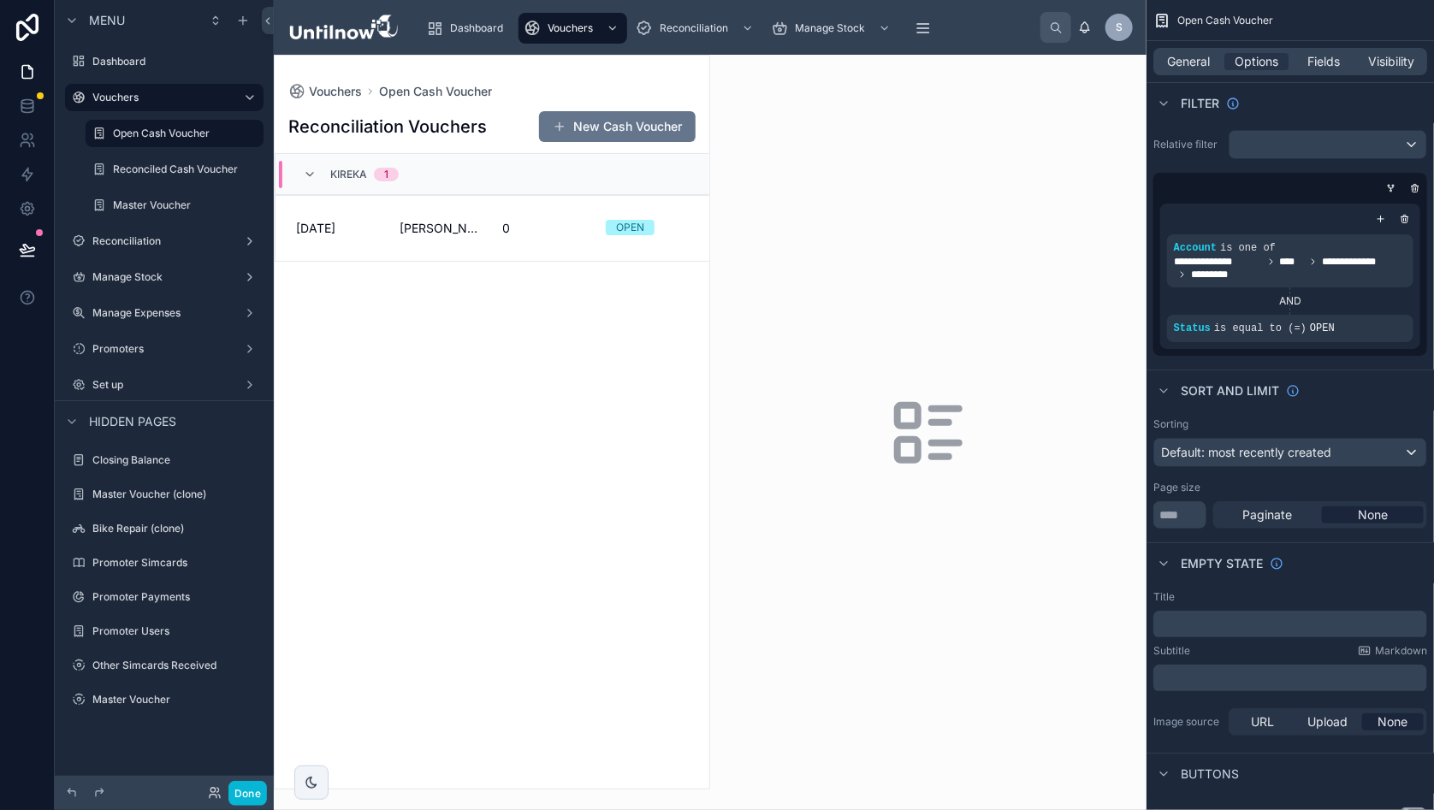
drag, startPoint x: 1268, startPoint y: 58, endPoint x: 1288, endPoint y: 102, distance: 47.9
click at [1269, 58] on span "Options" at bounding box center [1257, 61] width 44 height 17
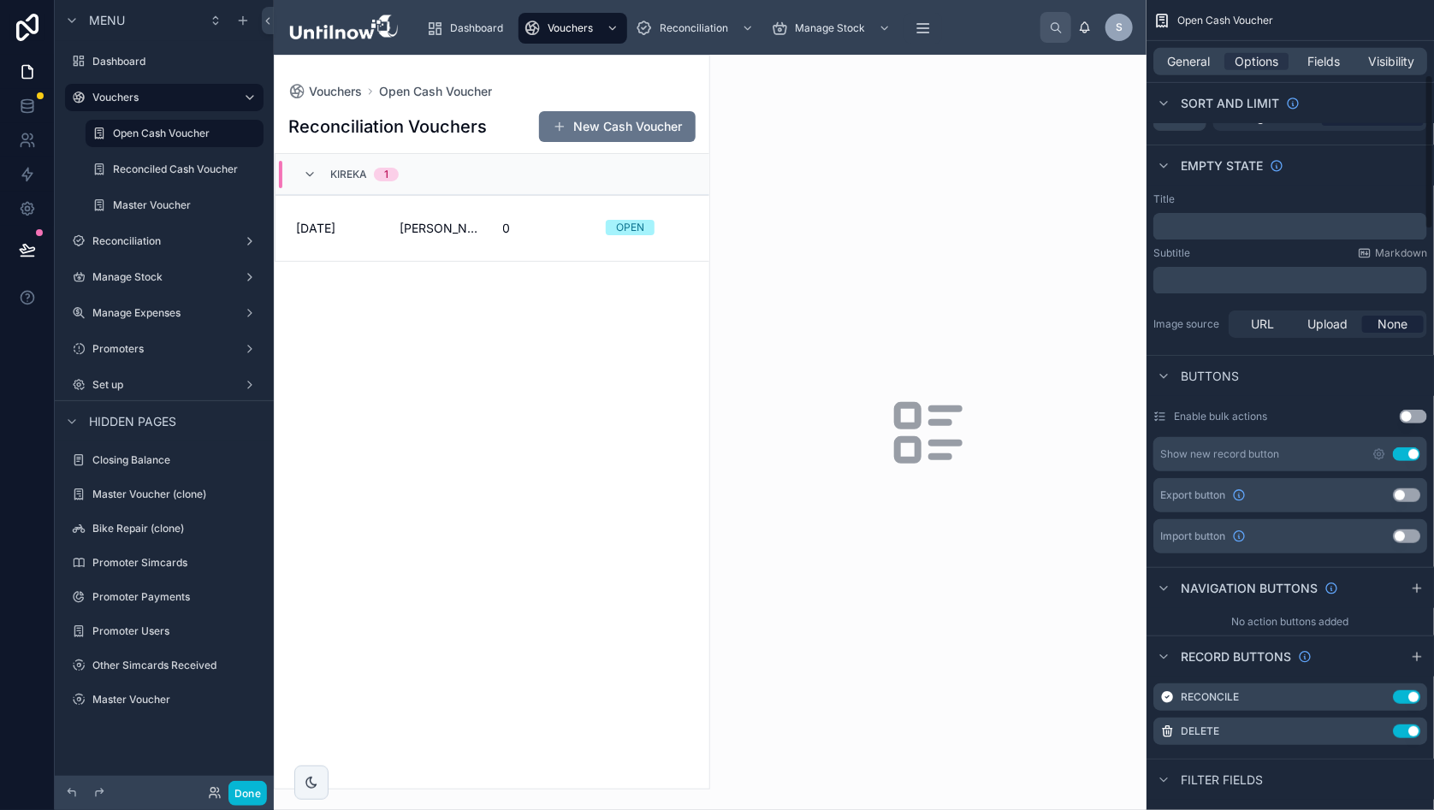
scroll to position [400, 0]
click at [1383, 449] on icon "scrollable content" at bounding box center [1379, 453] width 14 height 14
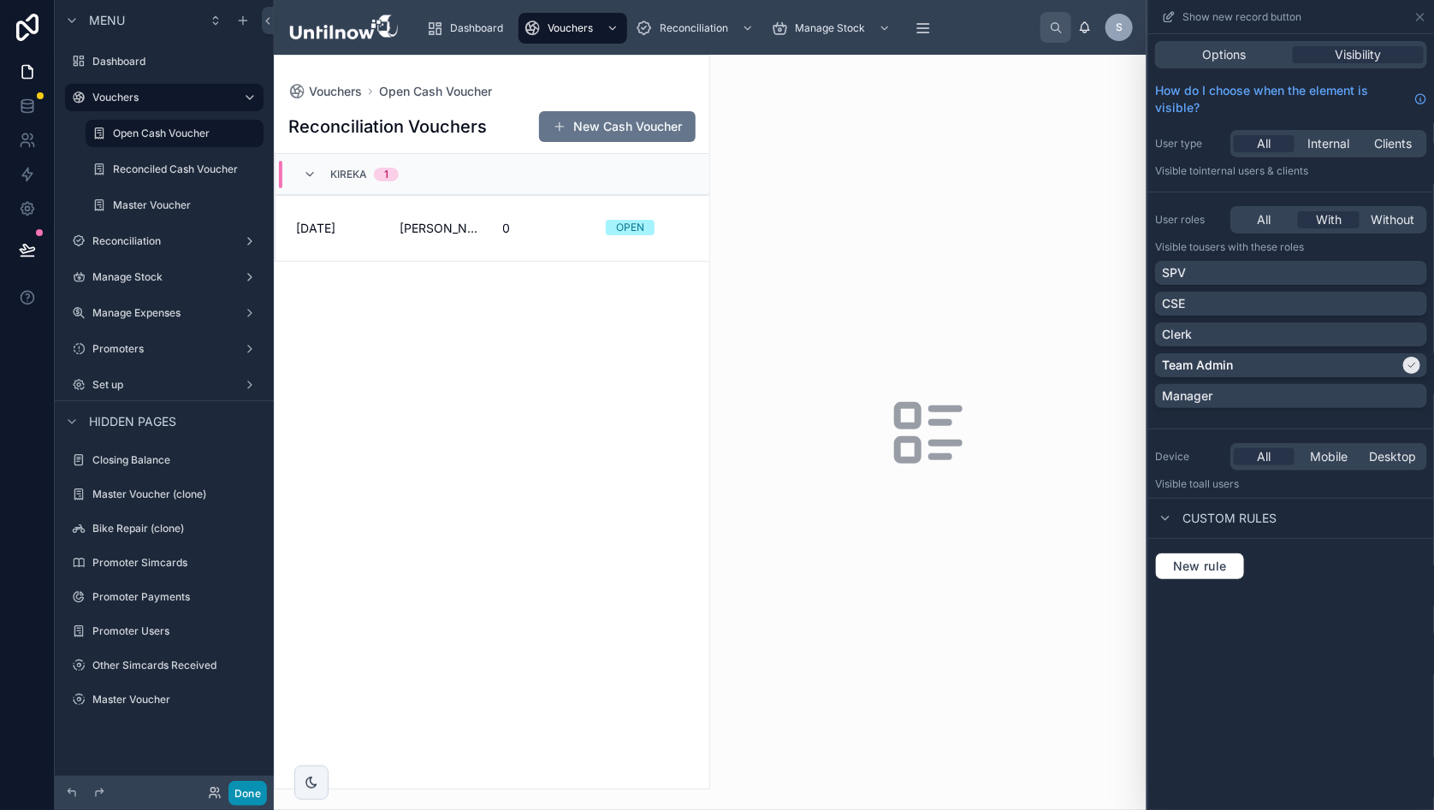
click at [246, 791] on button "Done" at bounding box center [247, 793] width 39 height 25
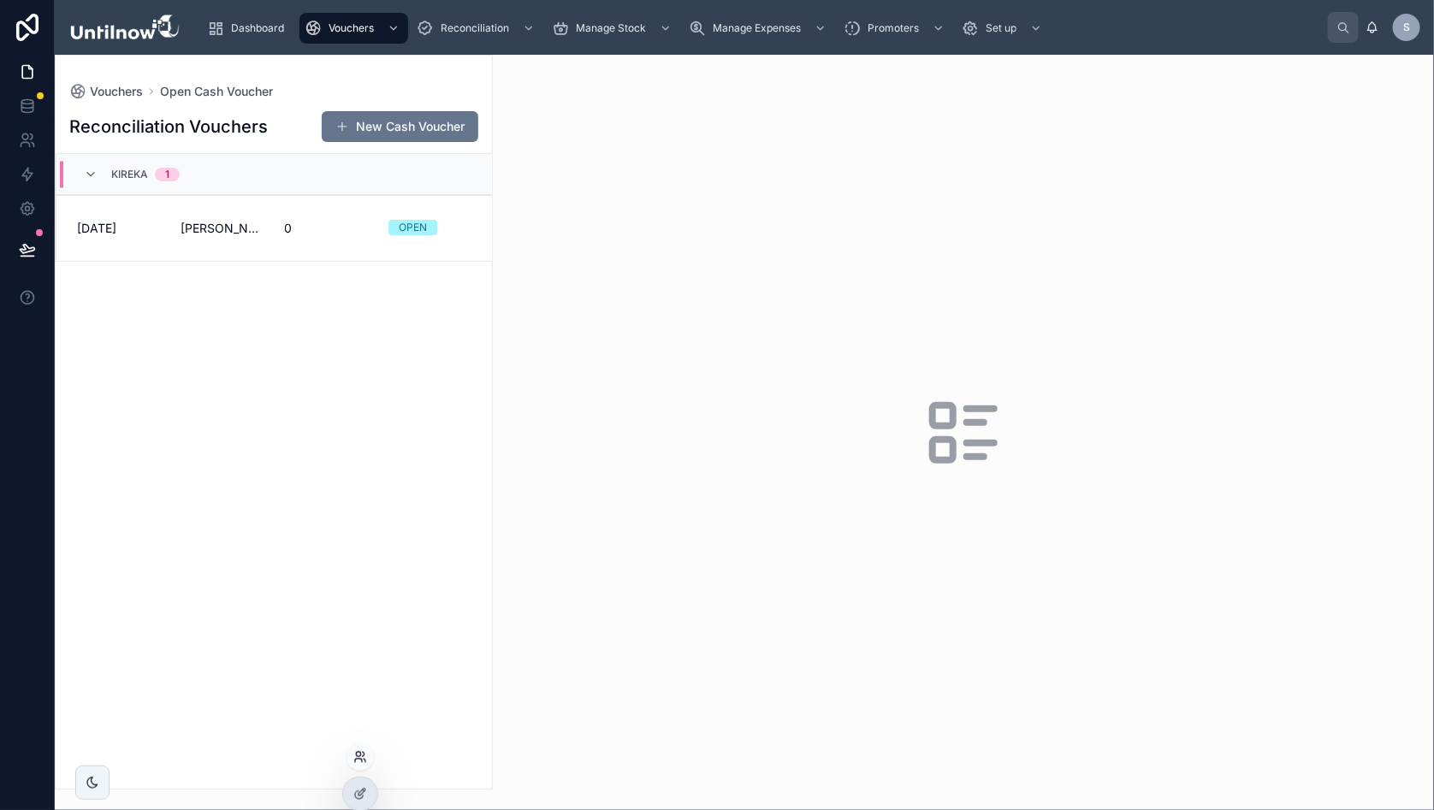
click at [361, 760] on icon at bounding box center [360, 757] width 14 height 14
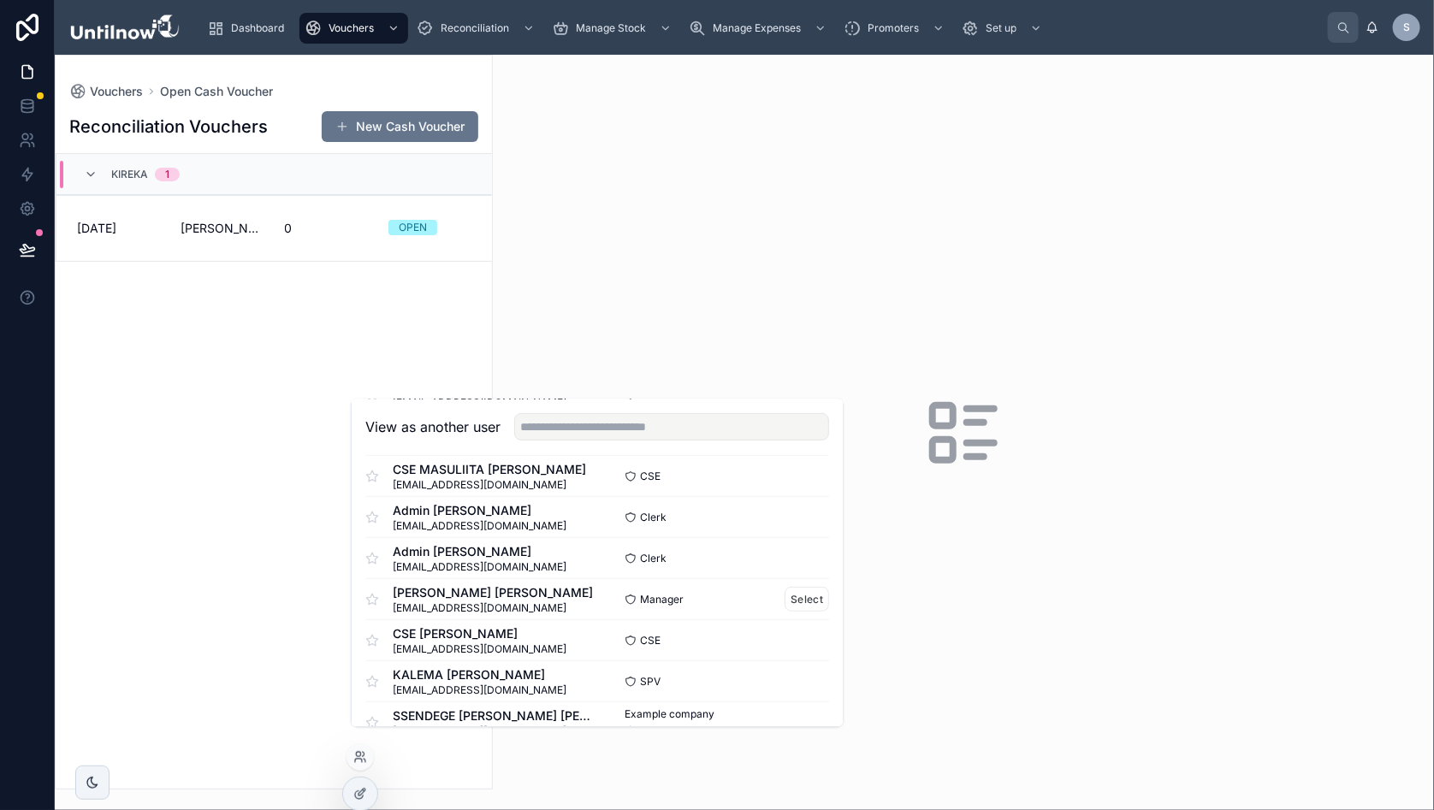
scroll to position [464, 0]
click at [799, 572] on button "Select" at bounding box center [807, 560] width 44 height 25
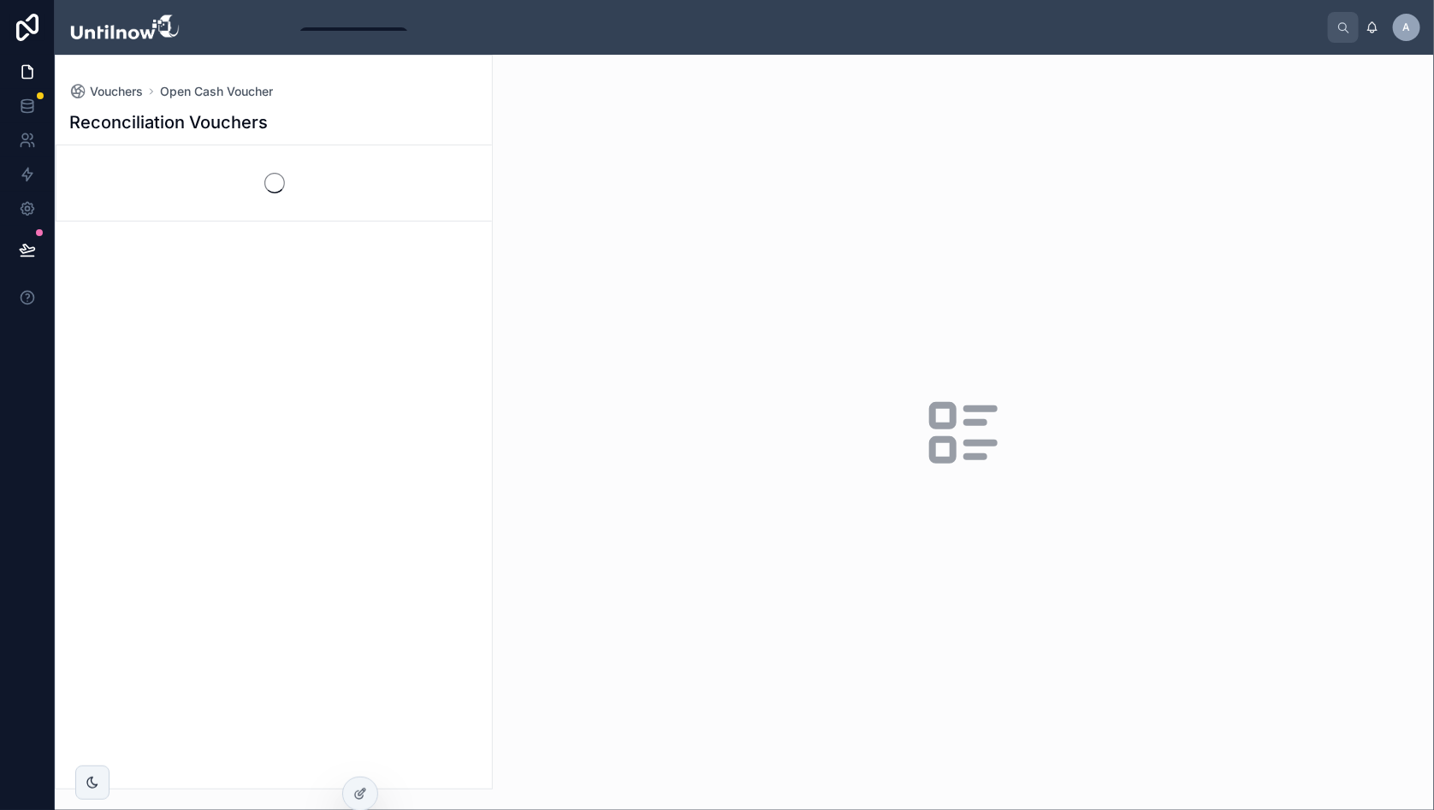
scroll to position [0, 6]
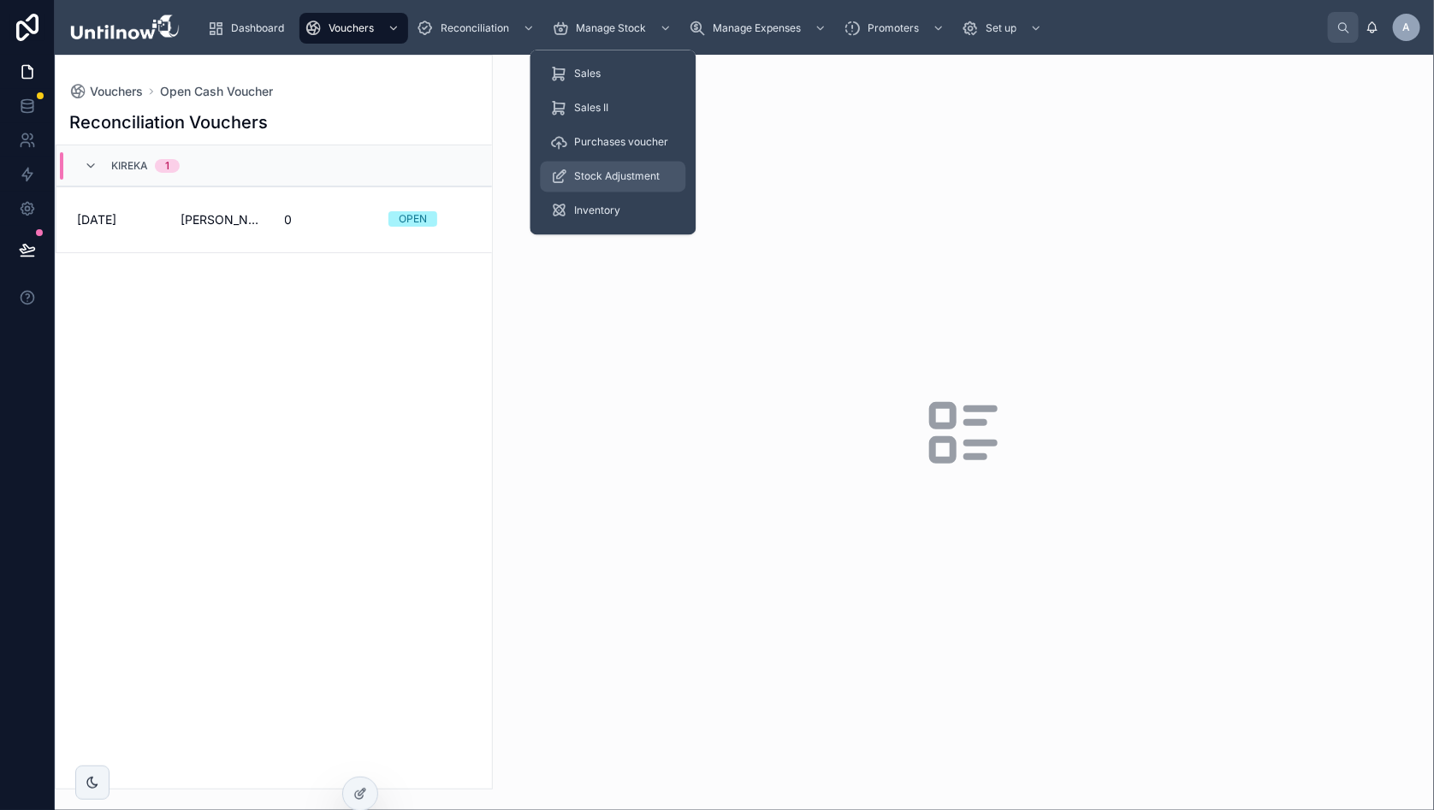
click at [589, 178] on span "Stock Adjustment" at bounding box center [618, 177] width 86 height 14
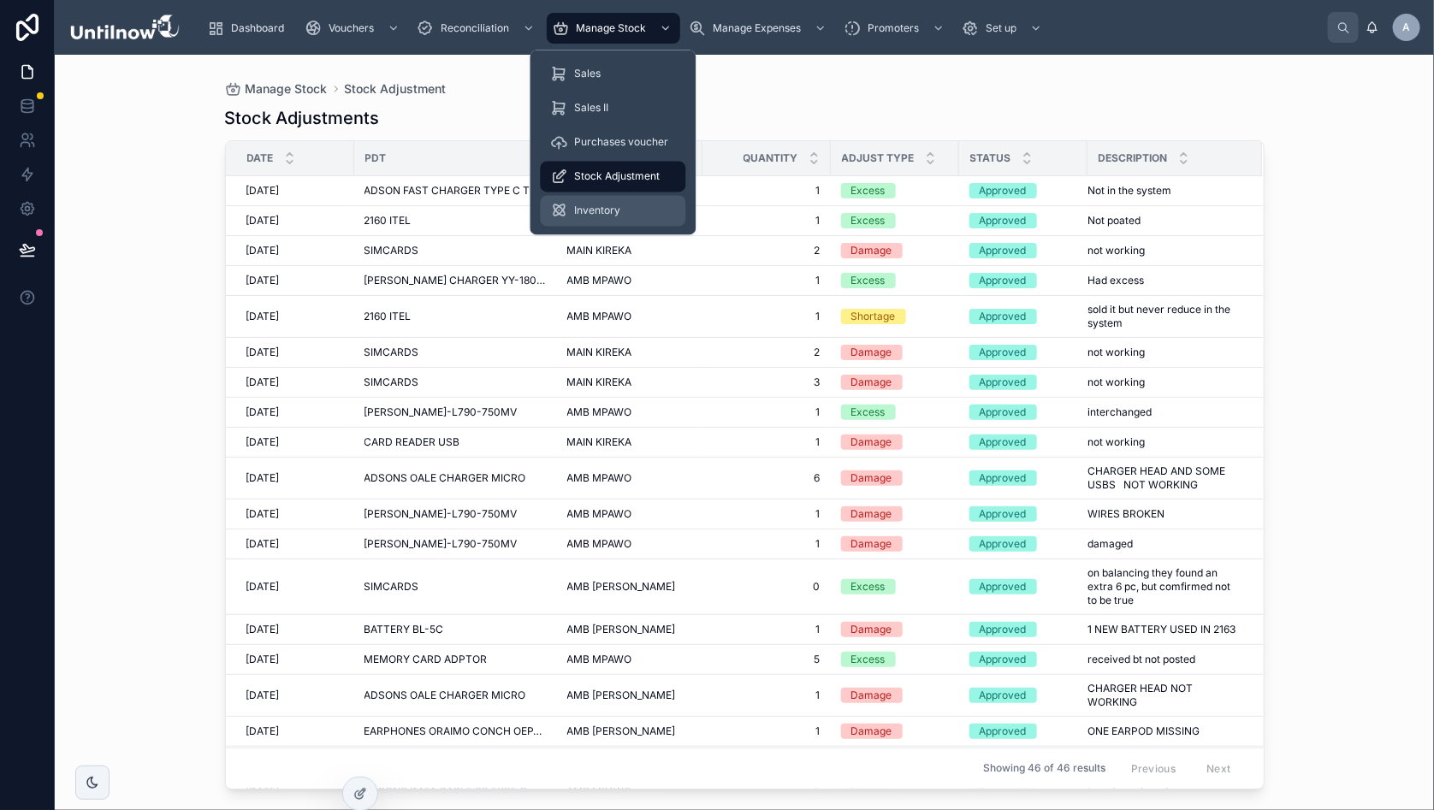
click at [575, 208] on span "Inventory" at bounding box center [598, 211] width 46 height 14
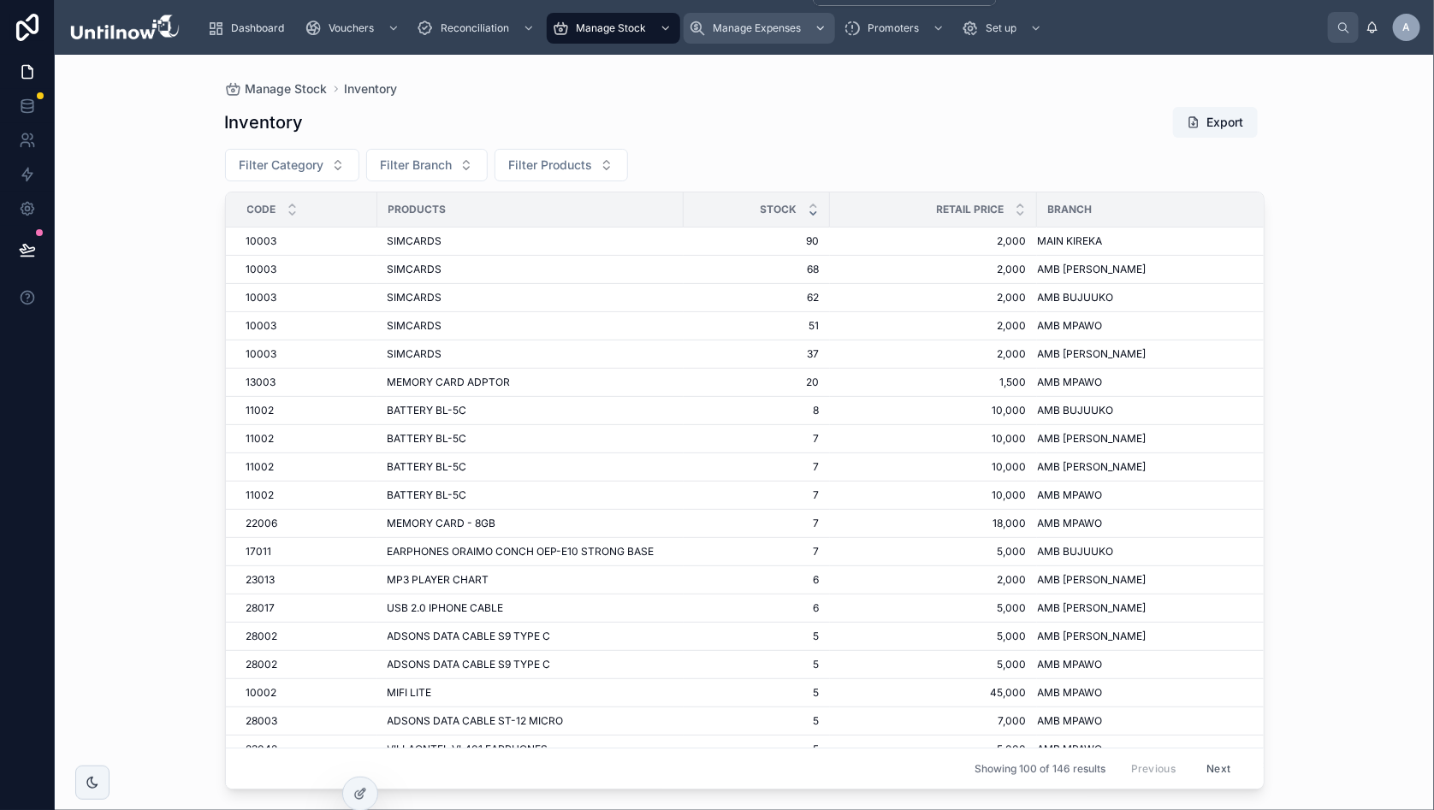
click at [725, 25] on span "Manage Expenses" at bounding box center [757, 28] width 88 height 14
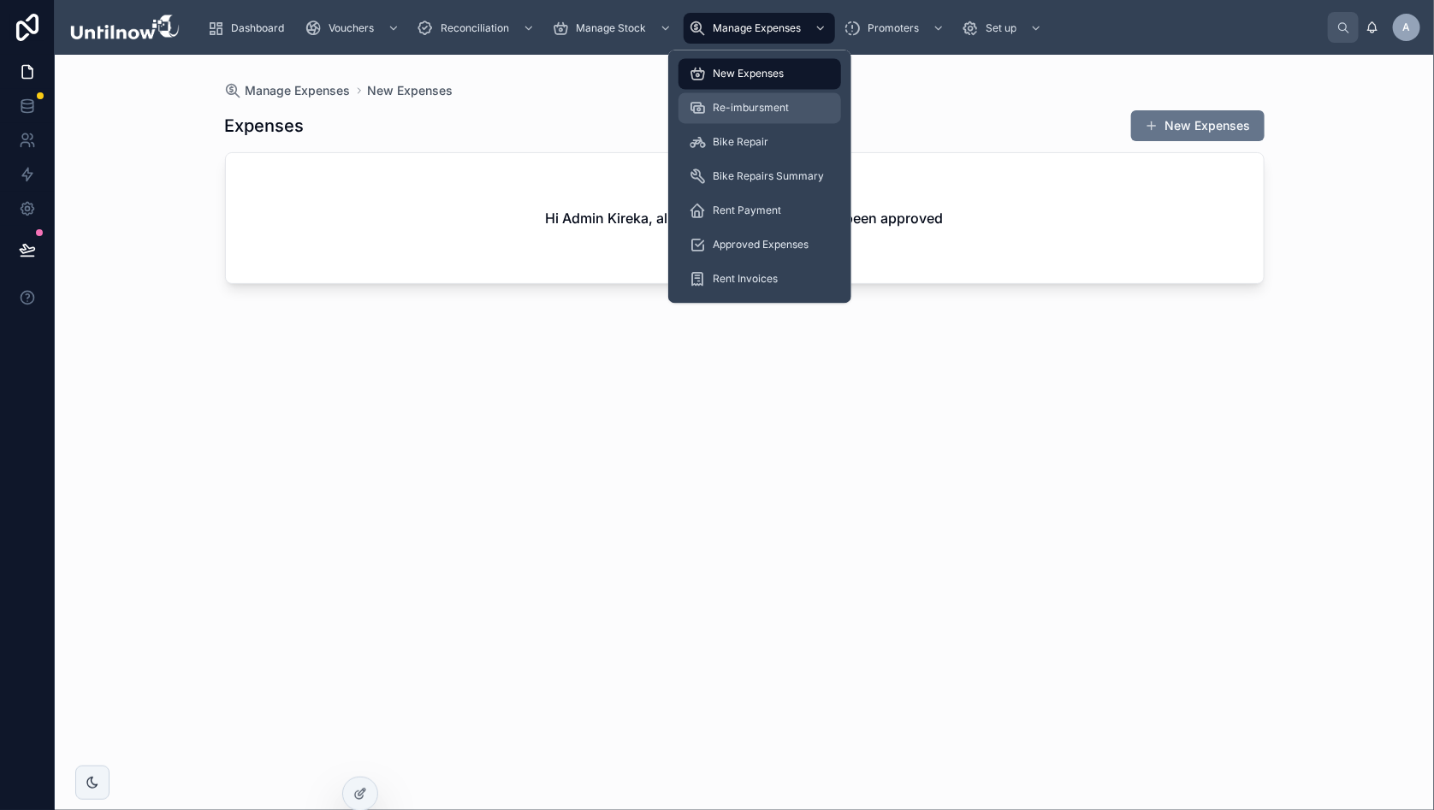
click at [738, 111] on span "Re-imbursment" at bounding box center [751, 109] width 76 height 14
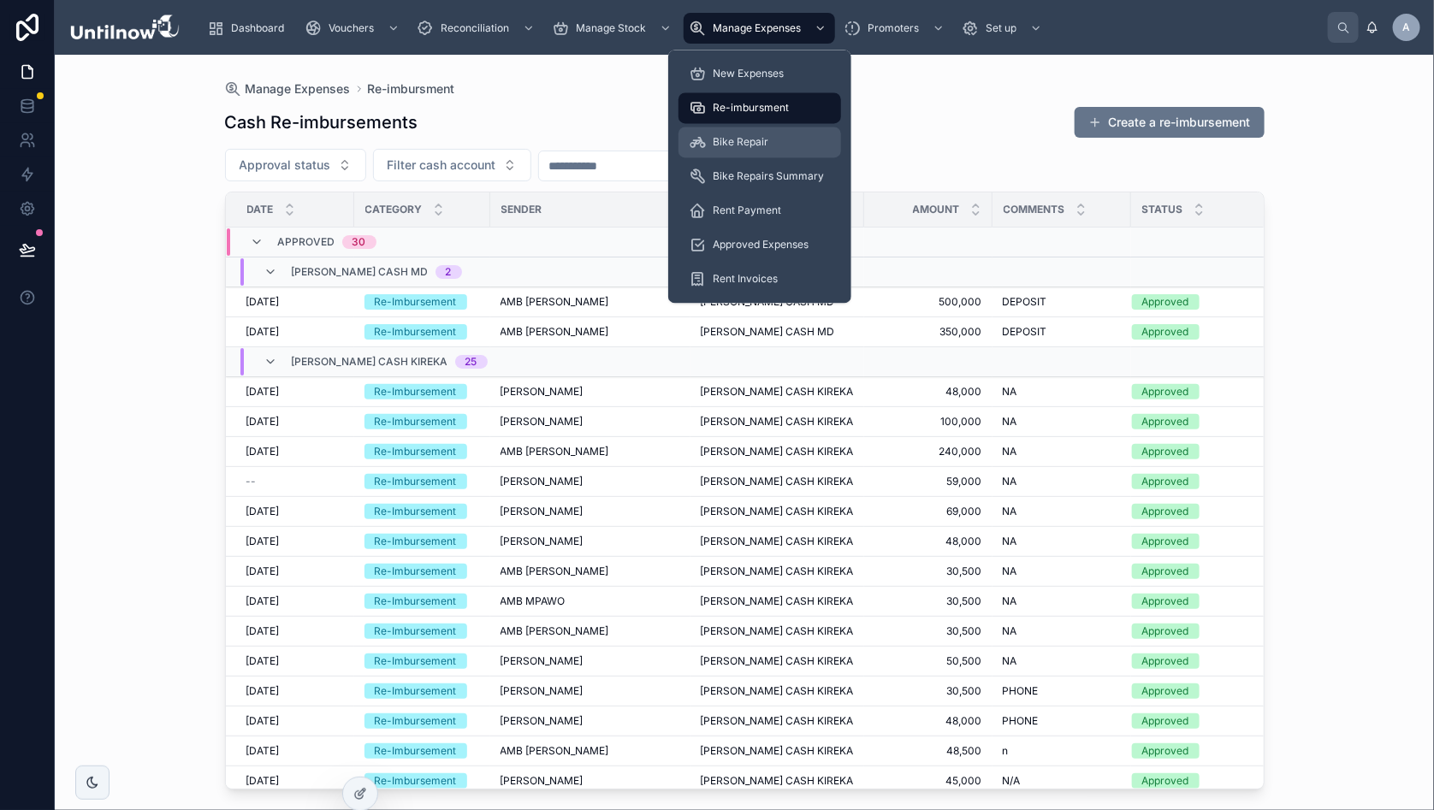
click at [744, 147] on span "Bike Repair" at bounding box center [741, 143] width 56 height 14
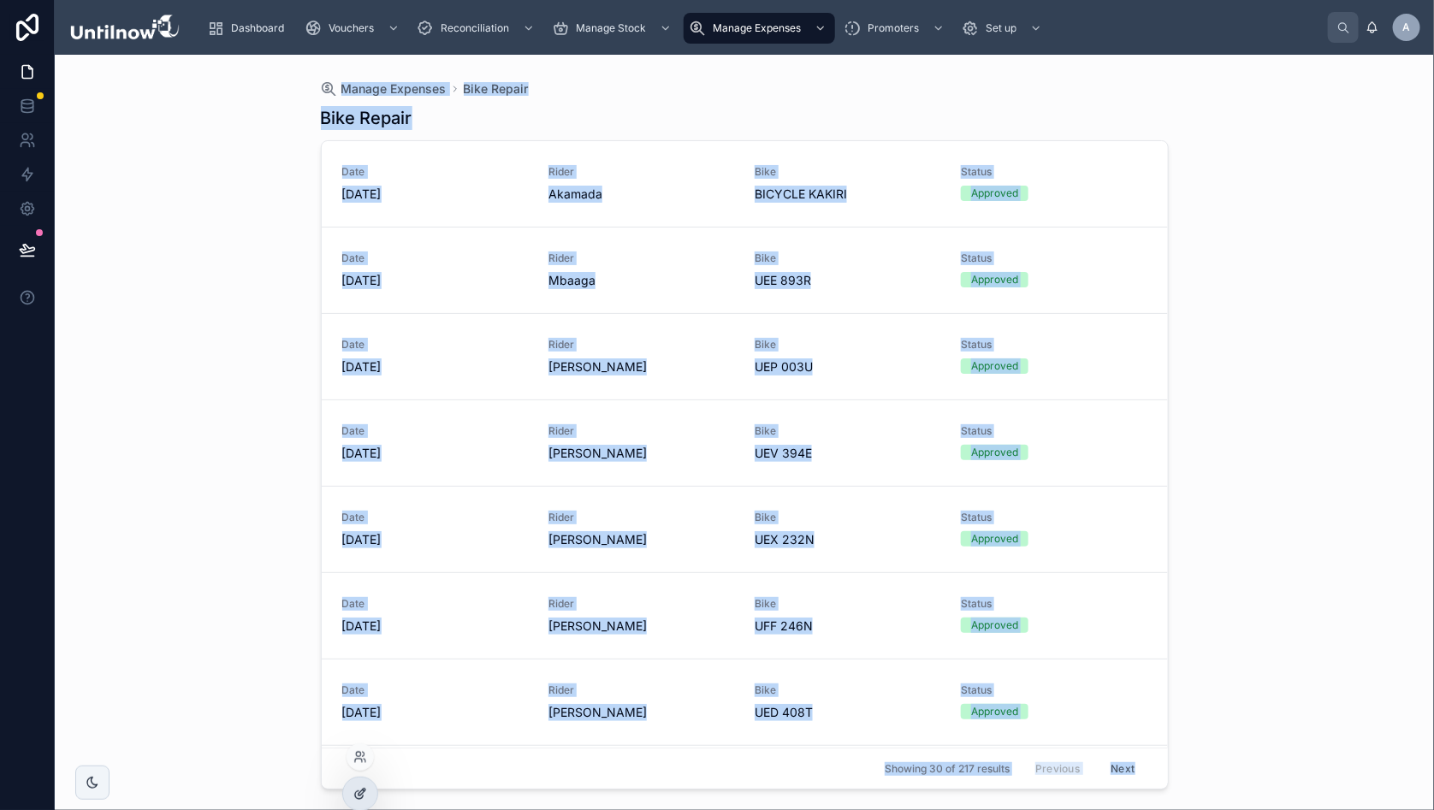
click at [355, 796] on icon at bounding box center [360, 794] width 14 height 14
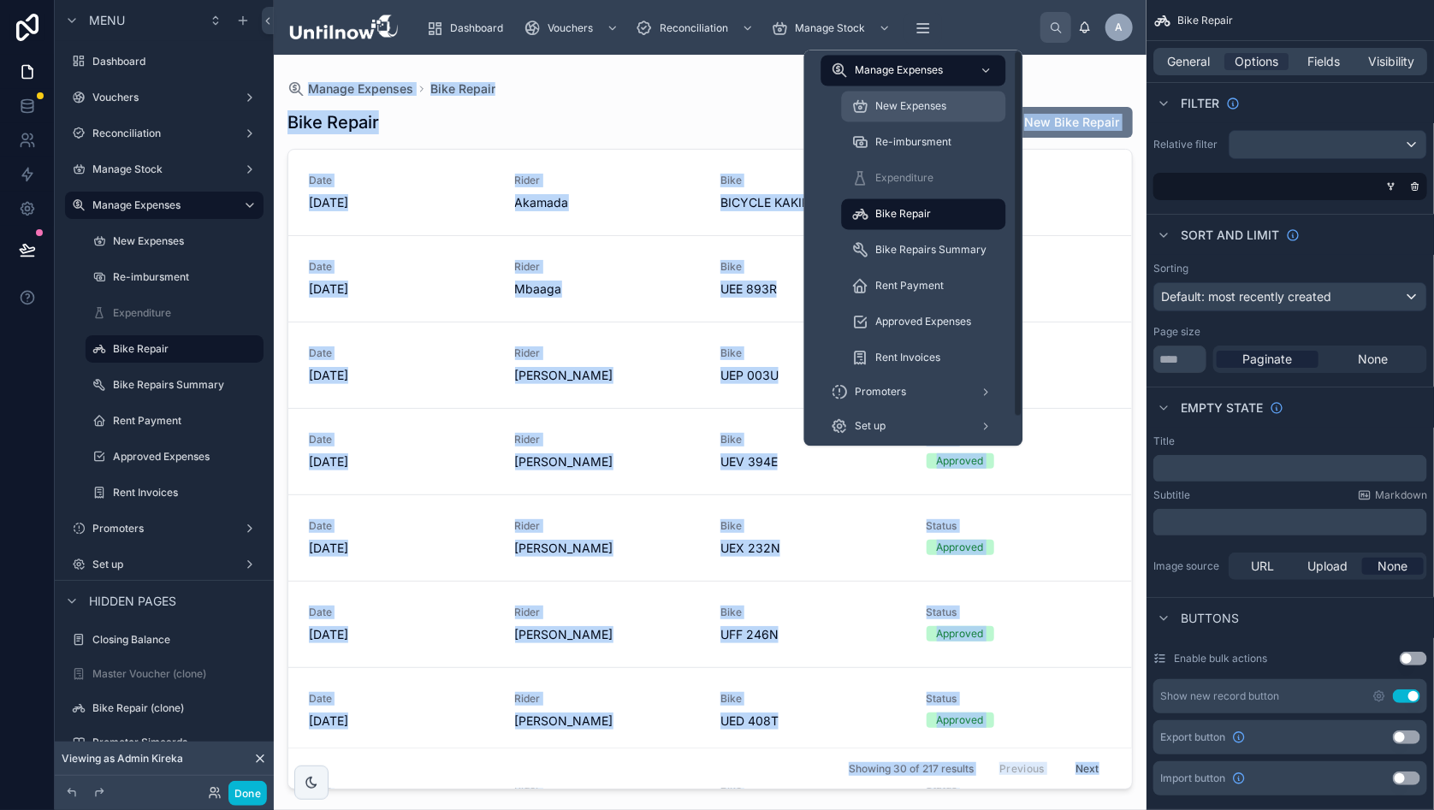
click at [899, 111] on span "New Expenses" at bounding box center [911, 107] width 71 height 14
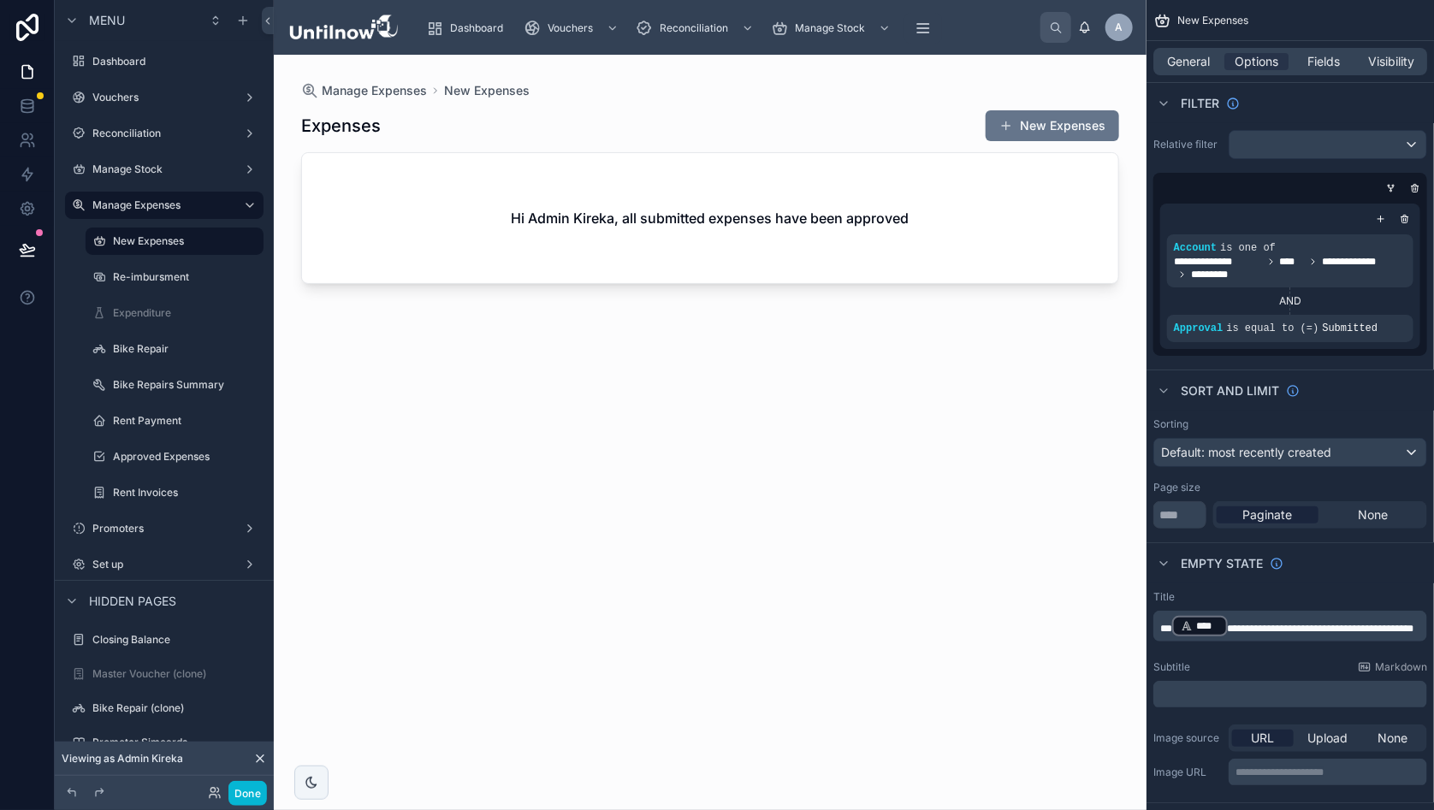
click at [1087, 78] on div at bounding box center [710, 422] width 873 height 735
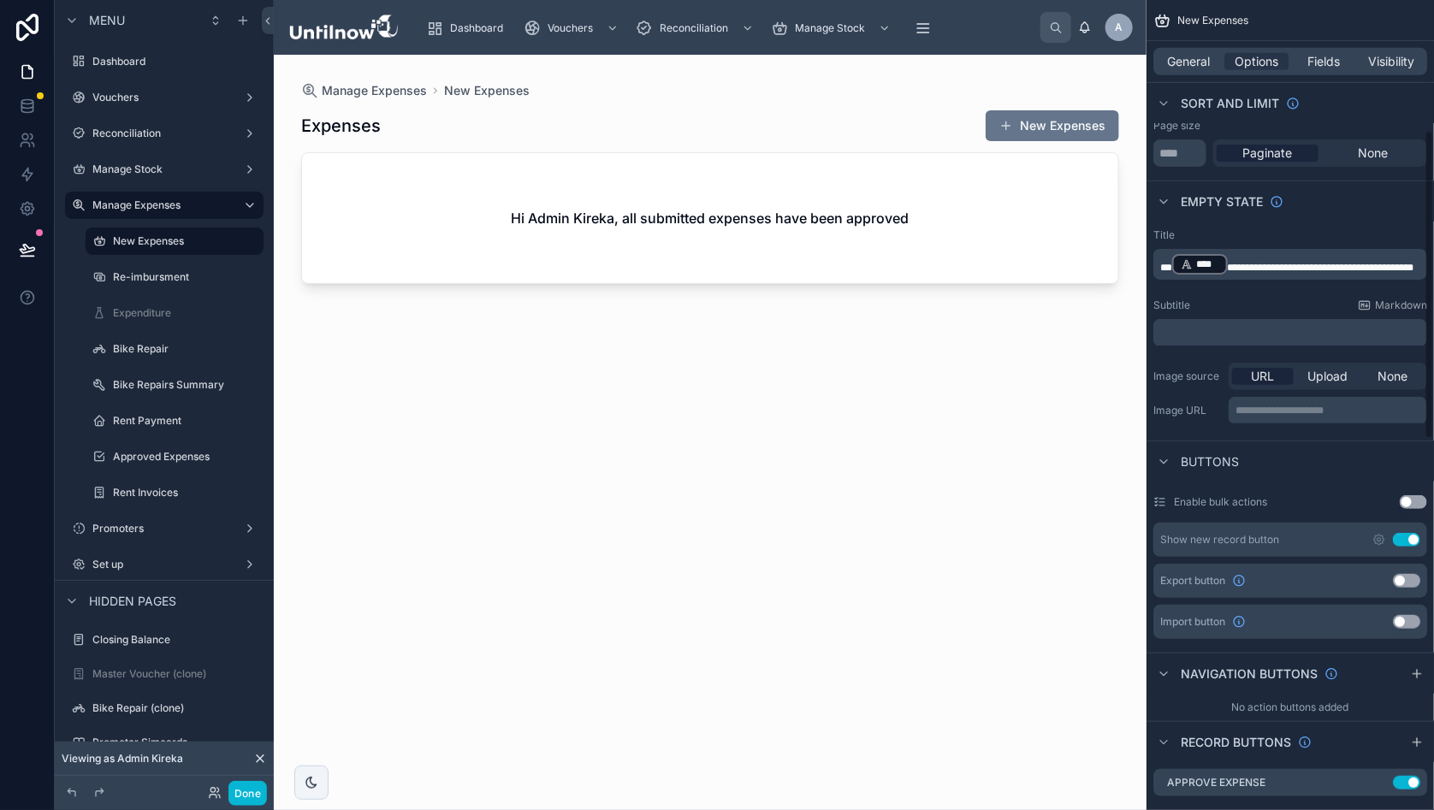
scroll to position [367, 0]
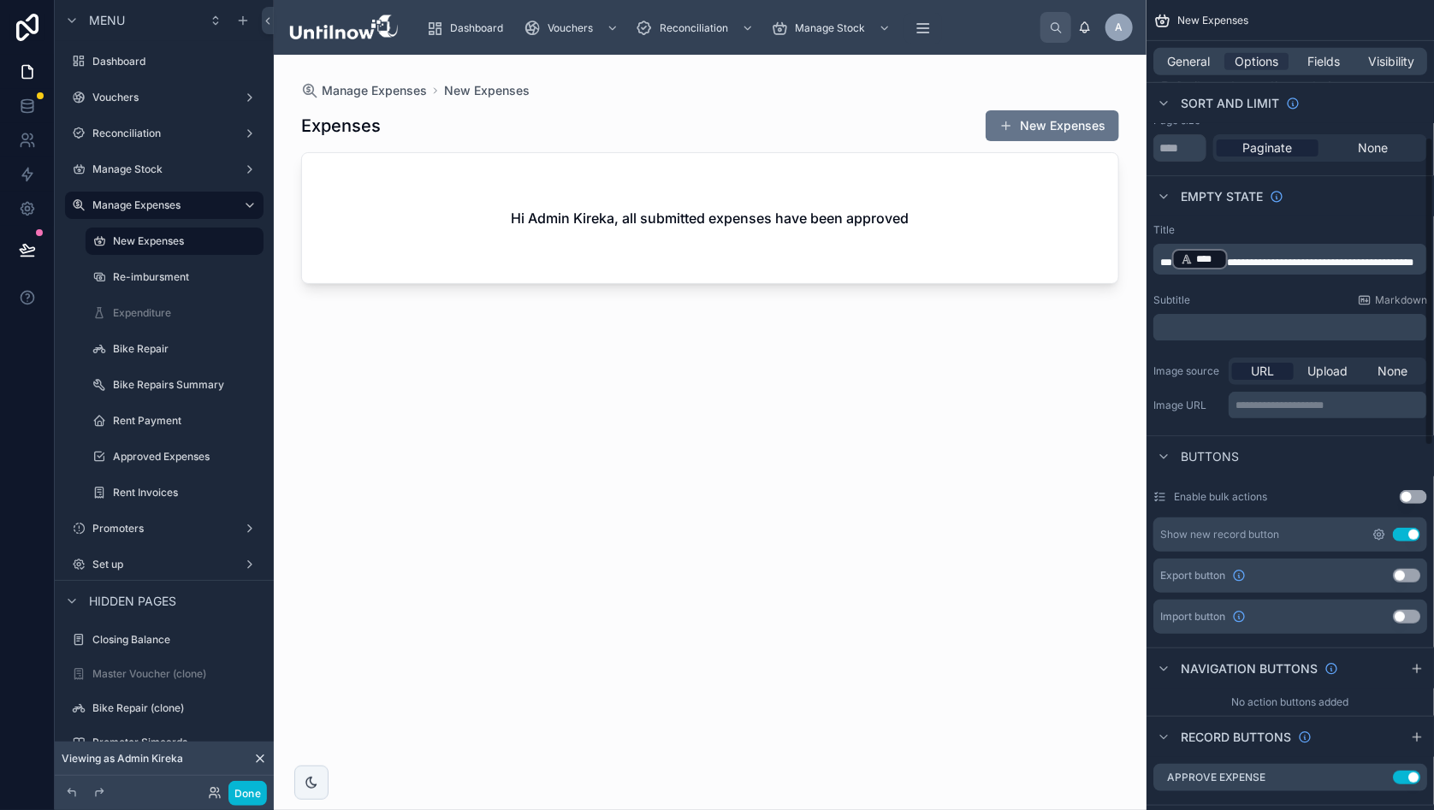
click at [1381, 533] on icon "scrollable content" at bounding box center [1378, 534] width 3 height 3
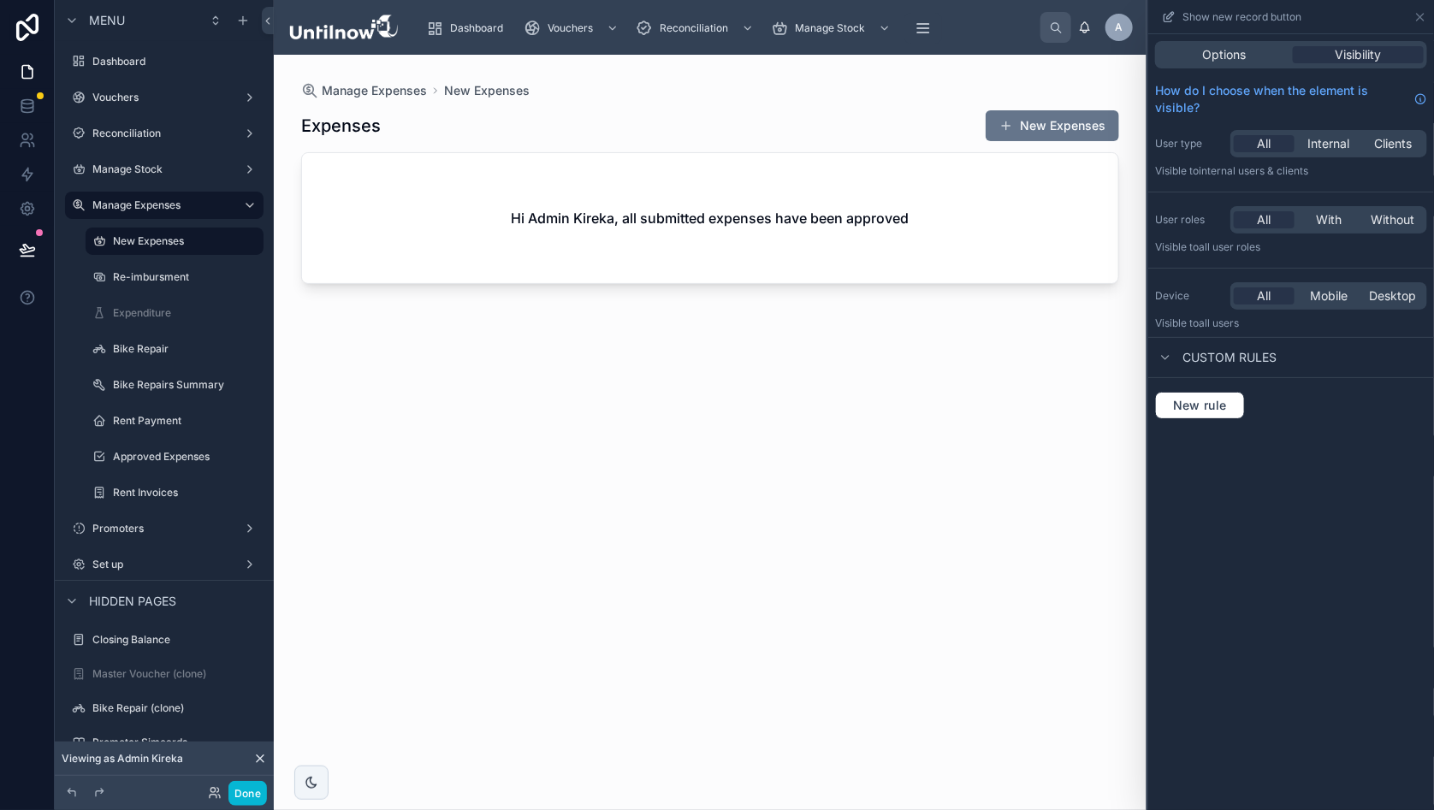
click at [1326, 207] on div "All With Without" at bounding box center [1328, 219] width 197 height 27
click at [1327, 215] on span "With" at bounding box center [1329, 219] width 26 height 17
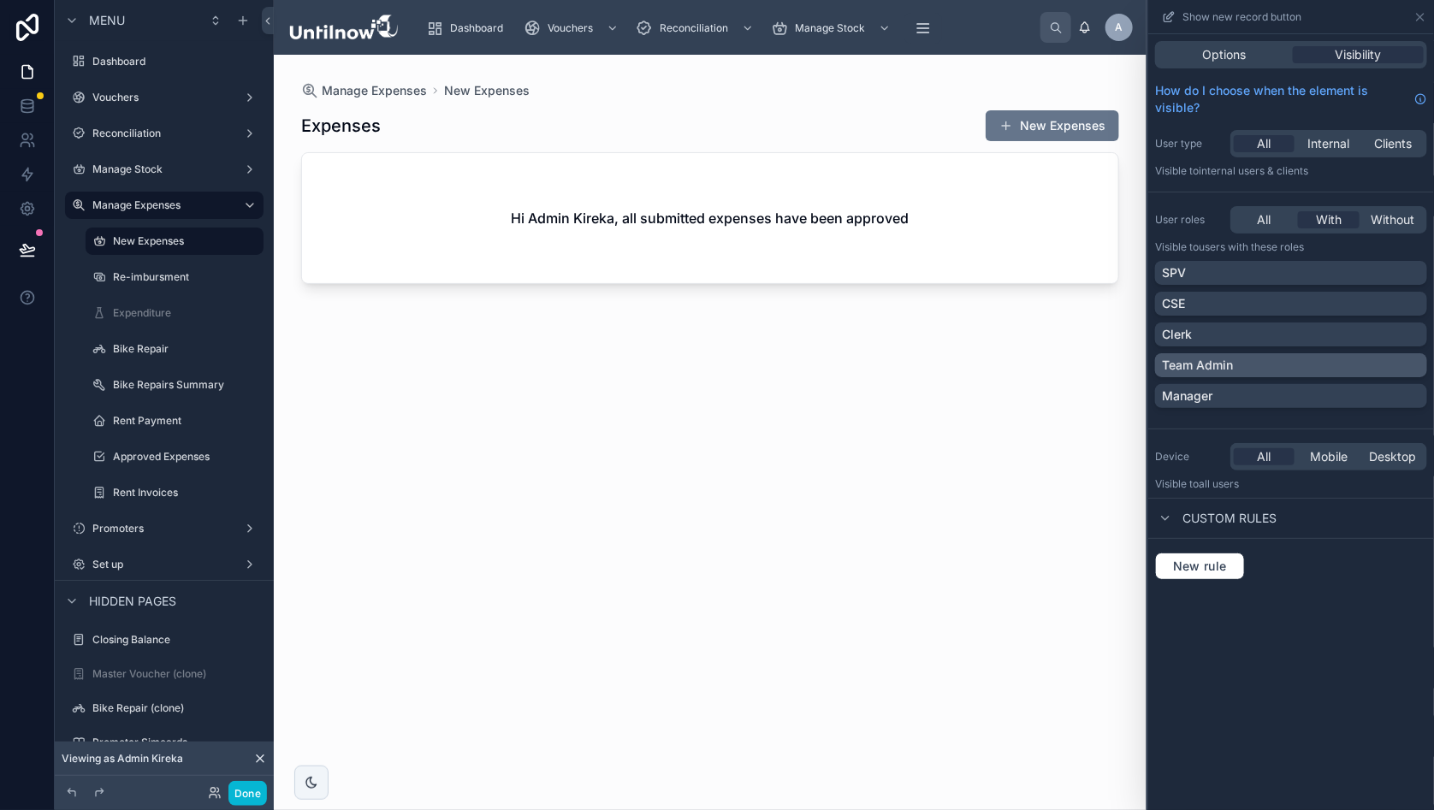
click at [1410, 363] on div "Team Admin" at bounding box center [1291, 365] width 258 height 17
drag, startPoint x: 961, startPoint y: 498, endPoint x: 939, endPoint y: 443, distance: 58.8
click at [961, 498] on div "Expenses New Expenses Hi Admin Kireka, all submitted expenses have been approved" at bounding box center [710, 444] width 818 height 690
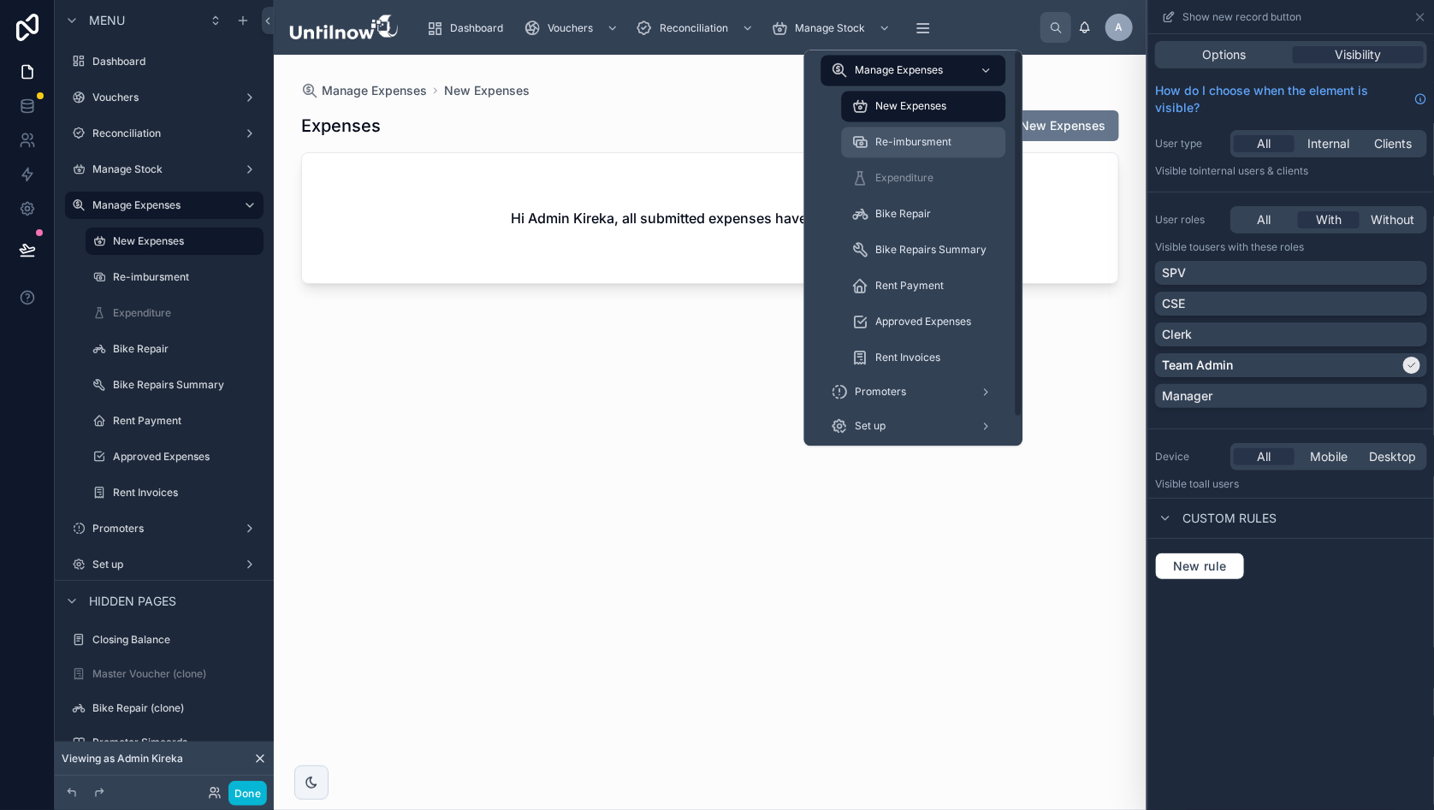
click at [902, 140] on span "Re-imbursment" at bounding box center [914, 143] width 76 height 14
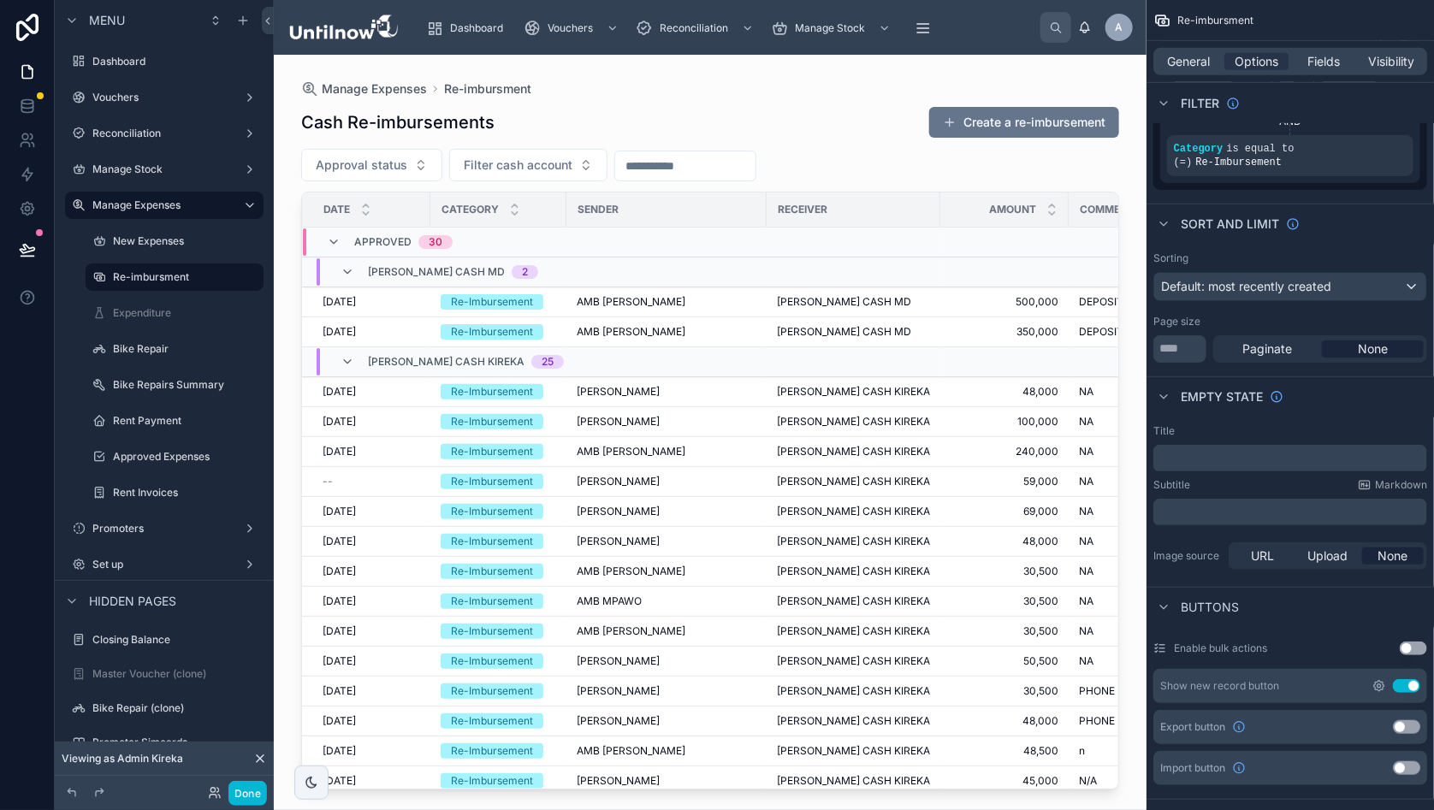
click at [1384, 681] on icon "scrollable content" at bounding box center [1379, 686] width 10 height 10
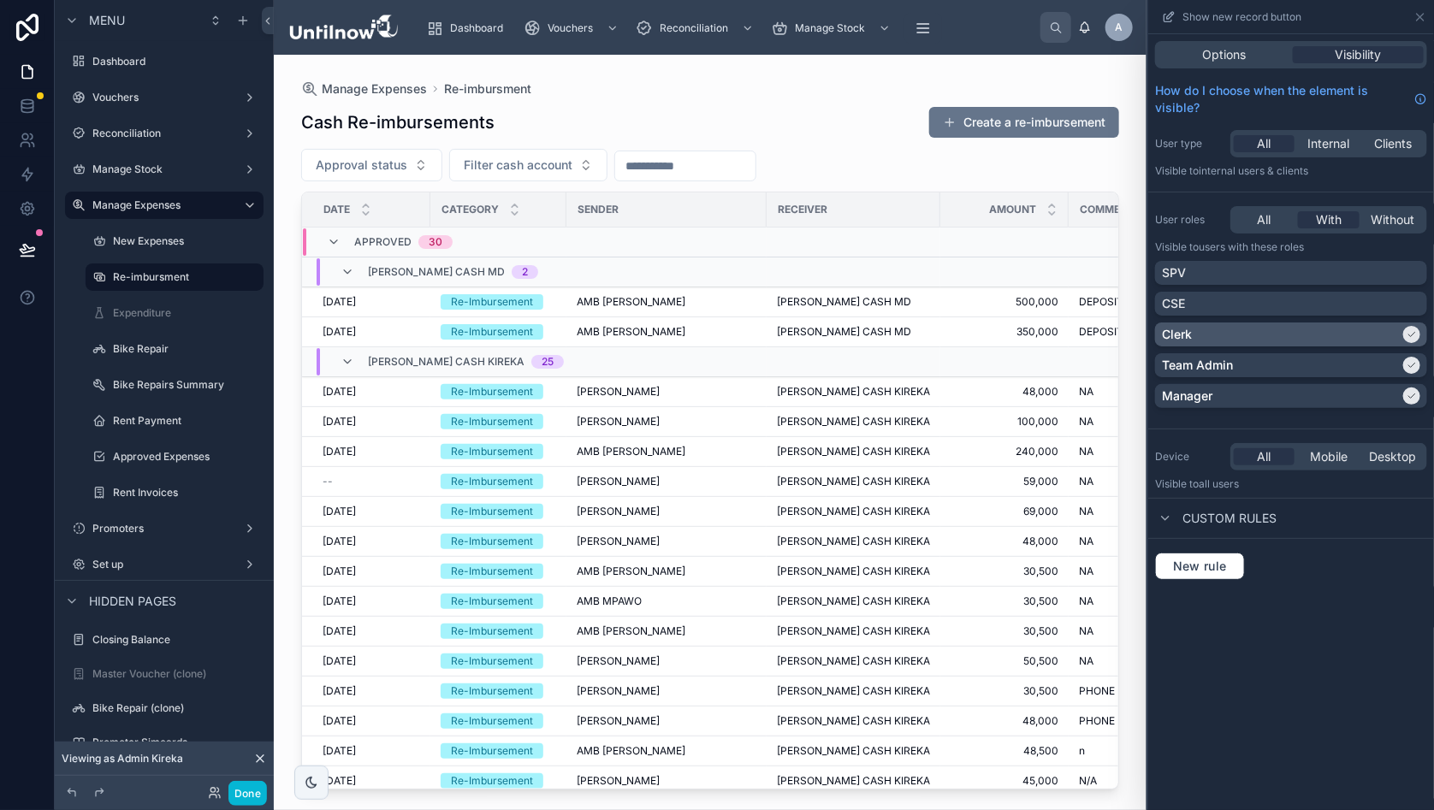
click at [1417, 335] on icon at bounding box center [1412, 334] width 10 height 10
click at [1417, 393] on icon at bounding box center [1412, 396] width 10 height 10
click at [686, 95] on div at bounding box center [710, 422] width 873 height 735
click at [246, 793] on button "Done" at bounding box center [247, 793] width 39 height 25
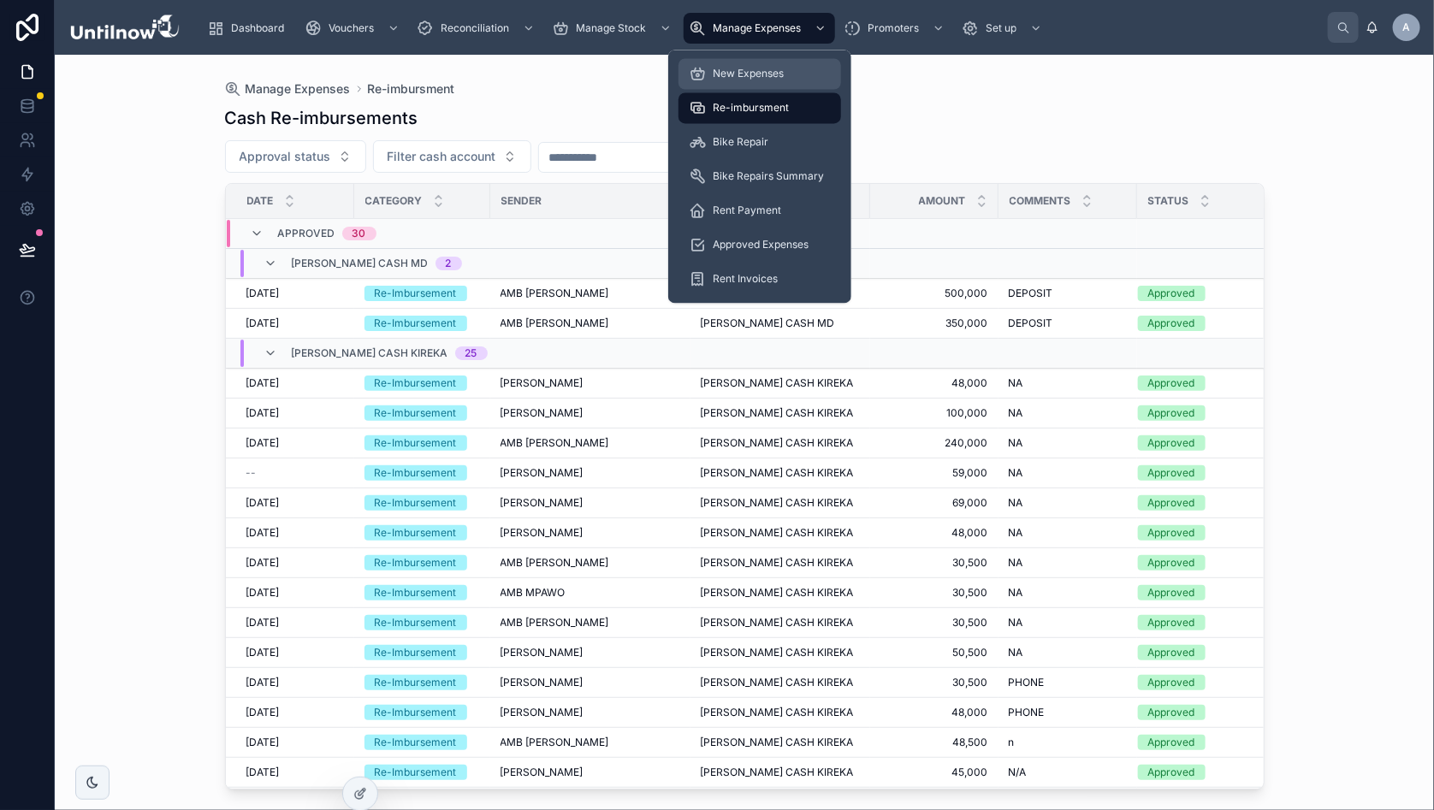
click at [751, 72] on span "New Expenses" at bounding box center [748, 75] width 71 height 14
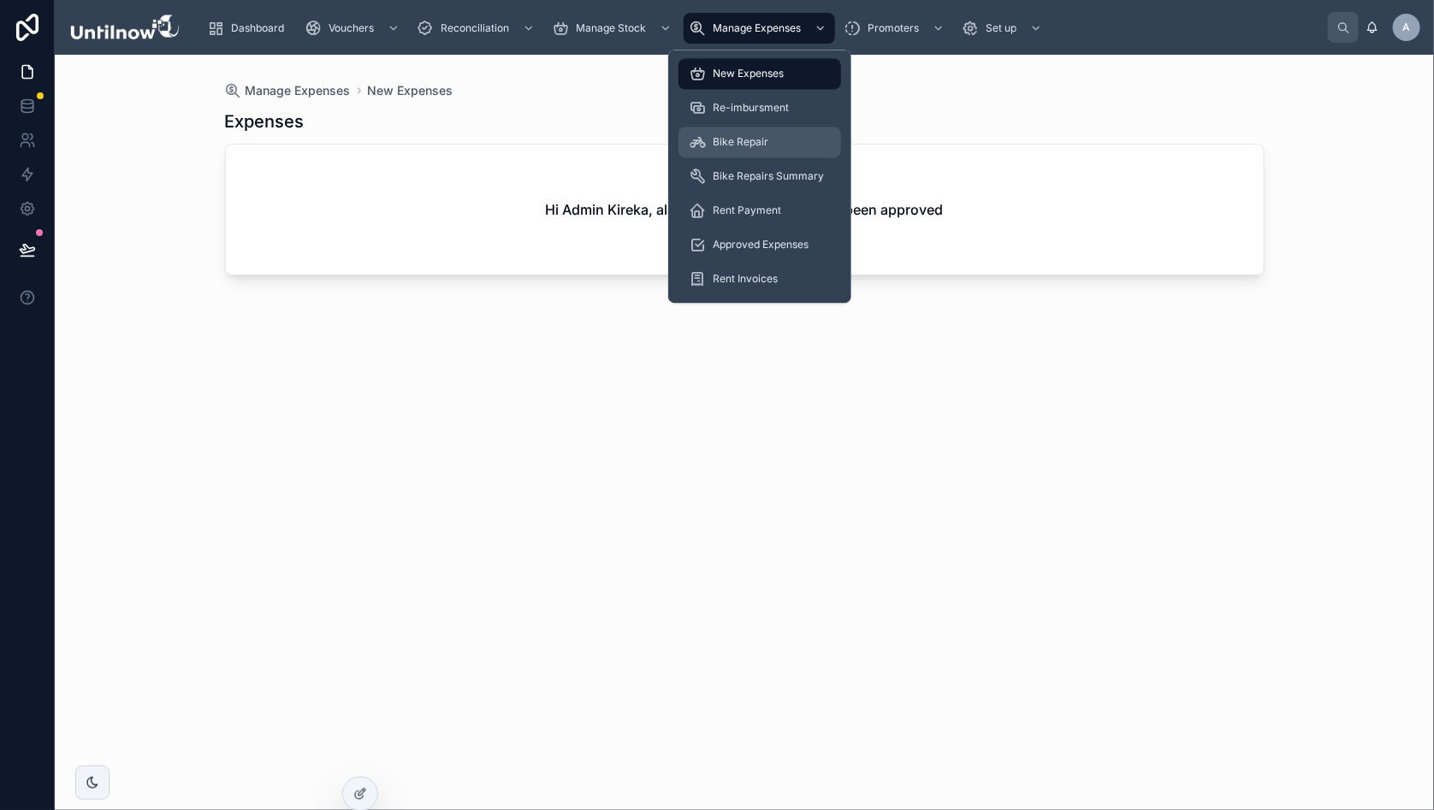
click at [735, 144] on span "Bike Repair" at bounding box center [741, 143] width 56 height 14
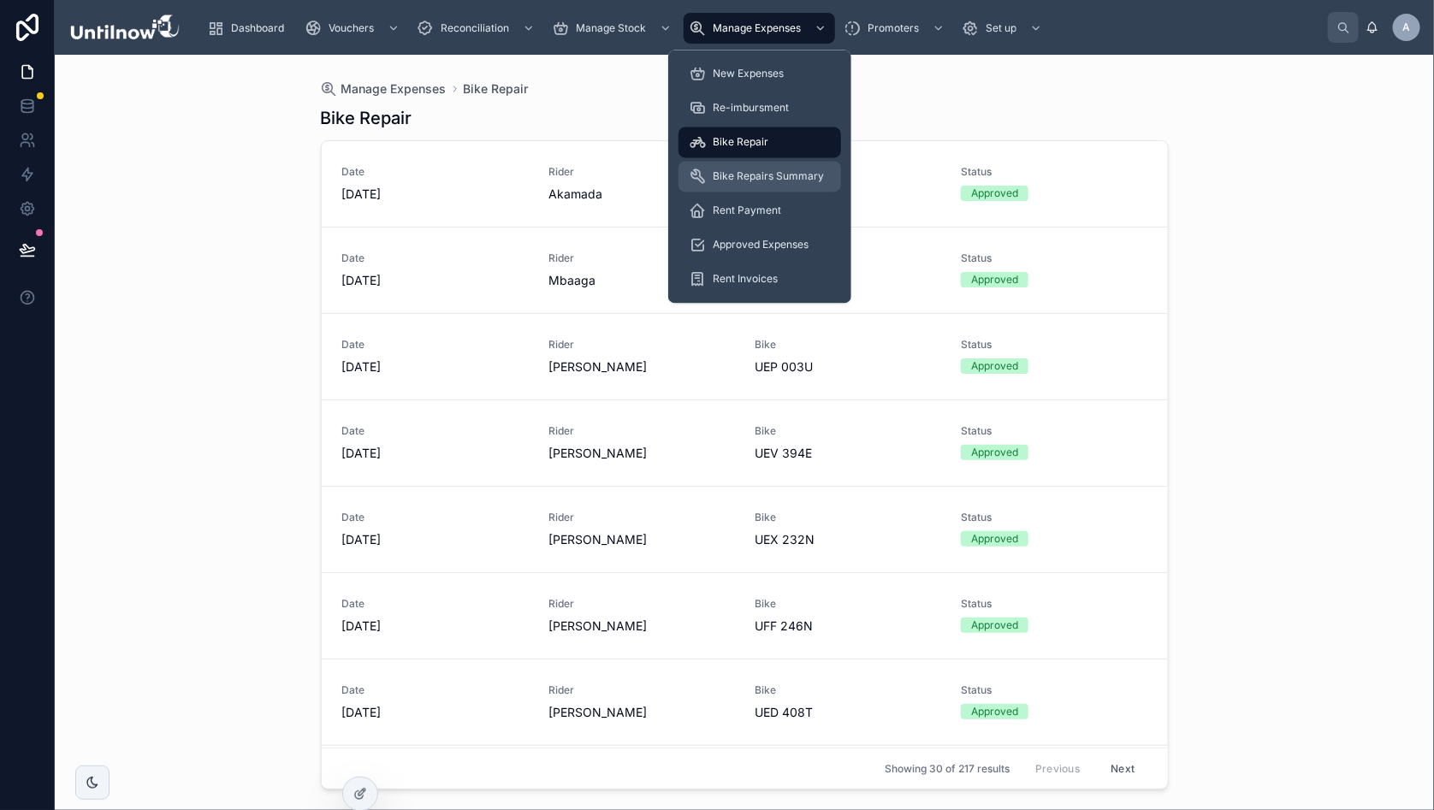
click at [727, 181] on span "Bike Repairs Summary" at bounding box center [768, 177] width 111 height 14
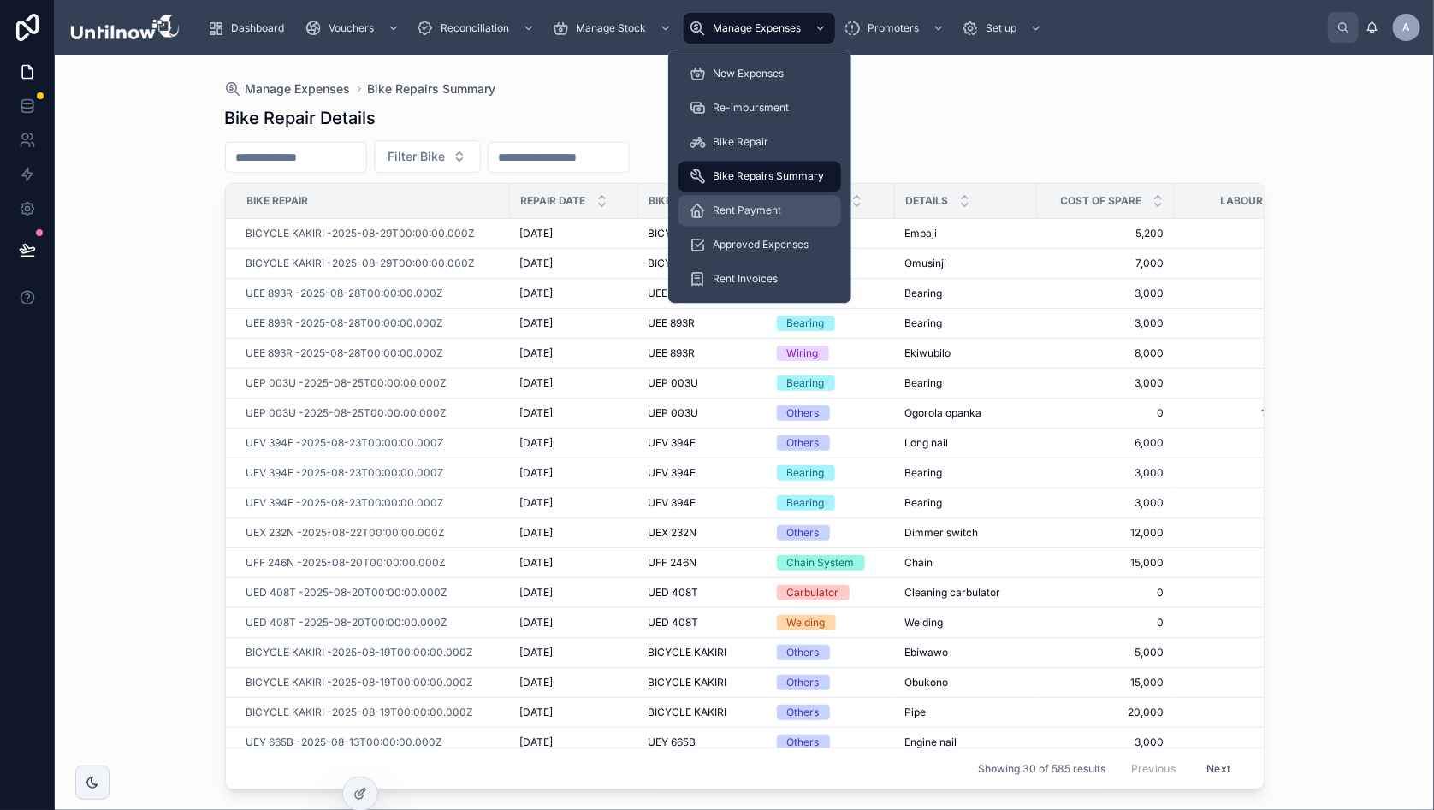
scroll to position [0, 4]
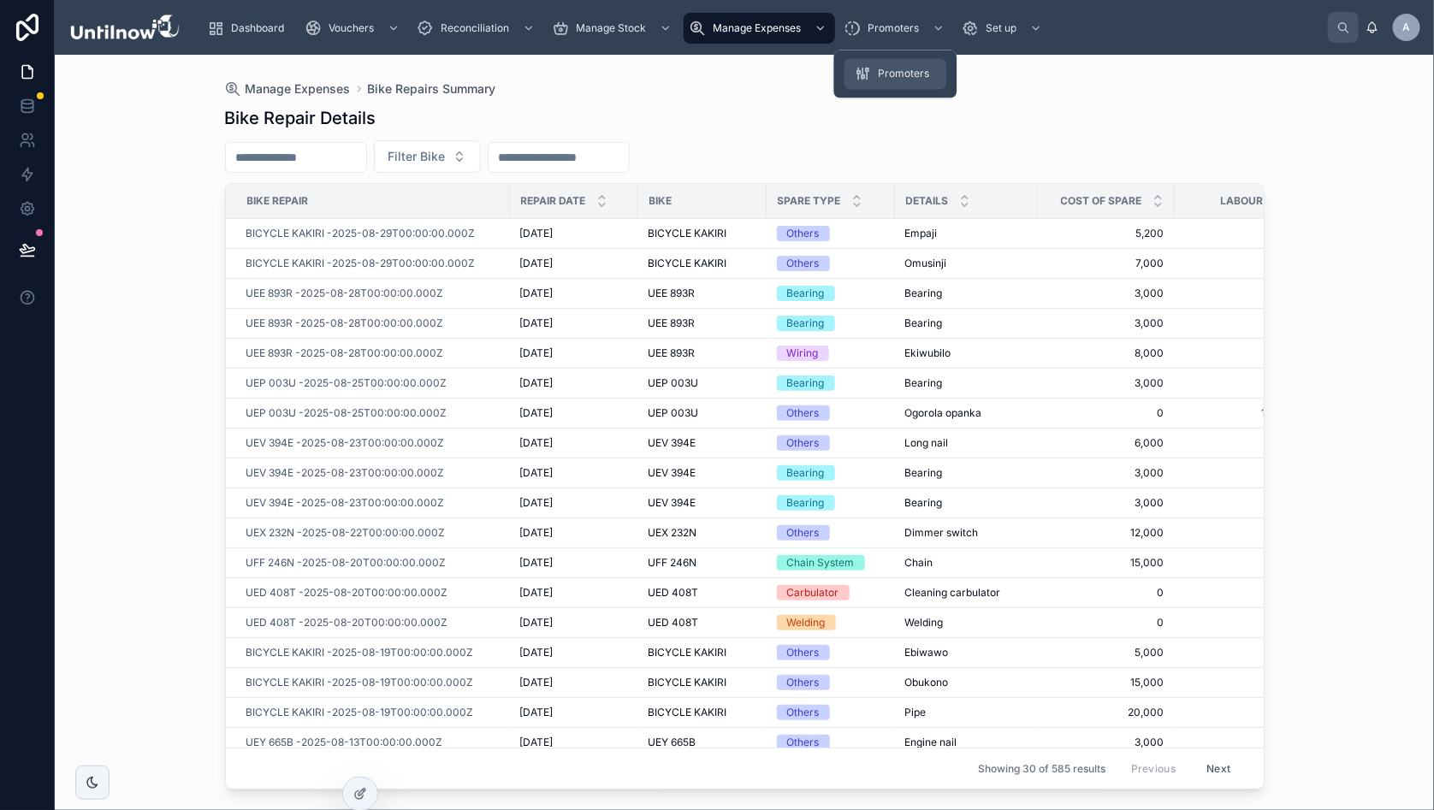
click at [880, 71] on span "Promoters" at bounding box center [904, 75] width 51 height 14
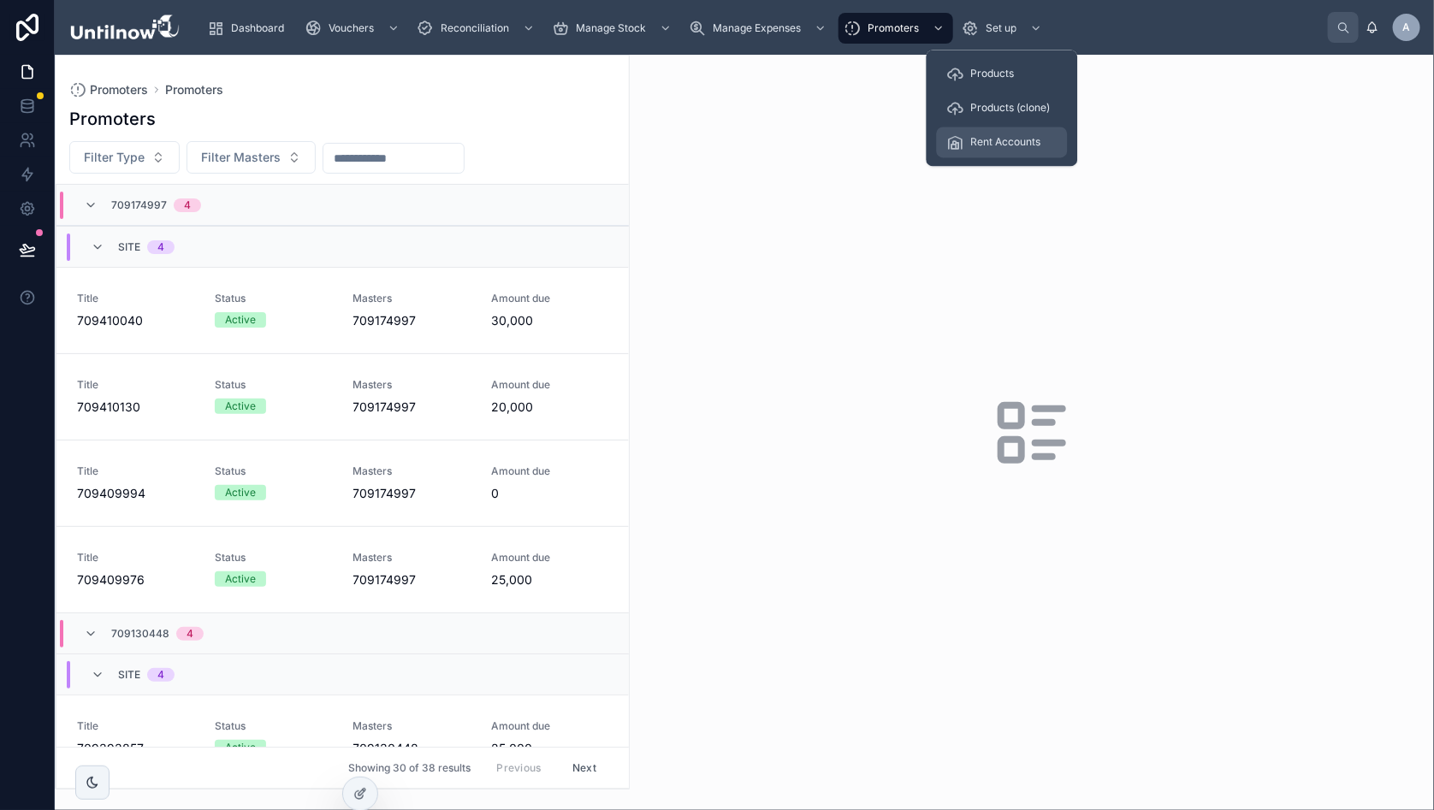
click at [1013, 136] on span "Rent Accounts" at bounding box center [1006, 143] width 70 height 14
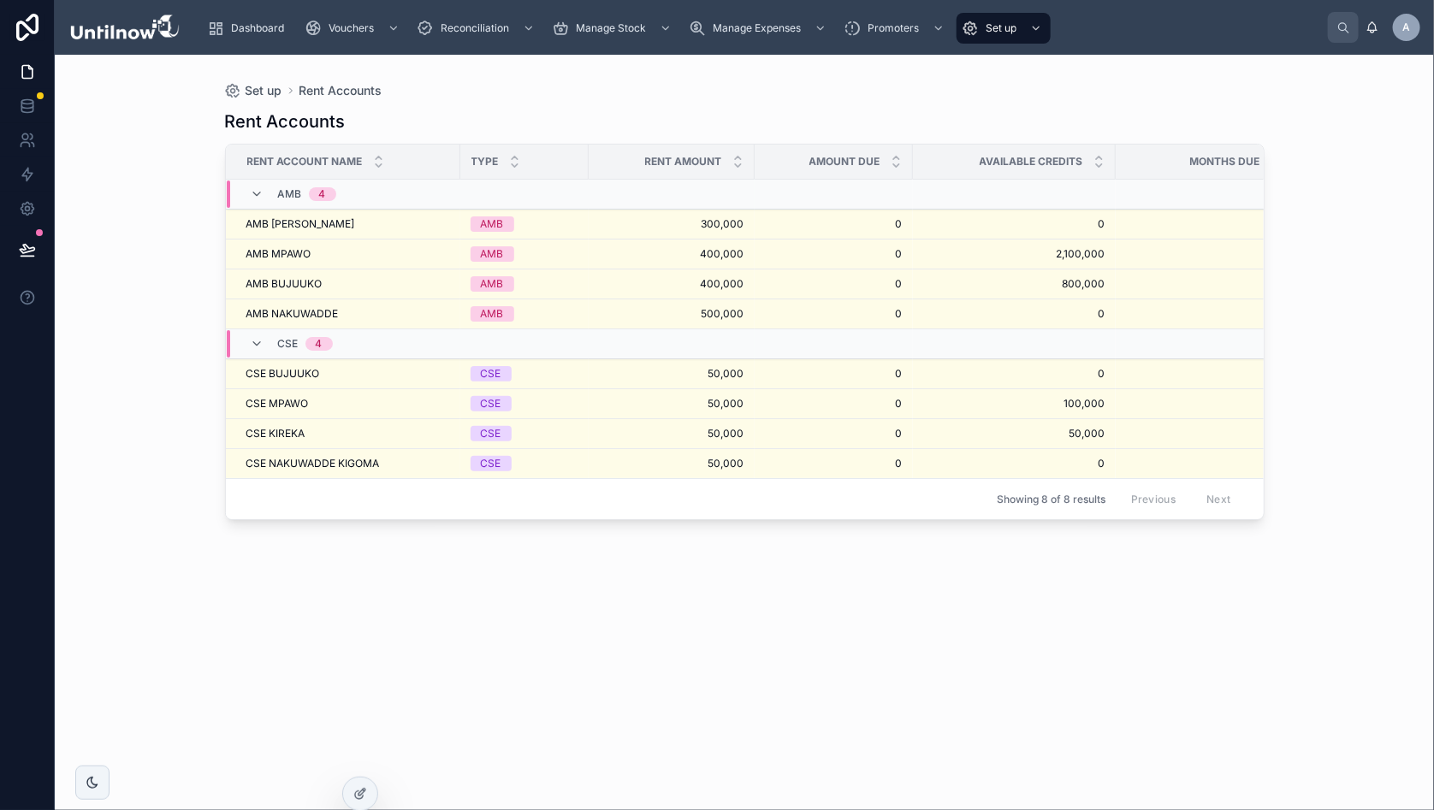
click at [562, 83] on div "Set up Rent Accounts" at bounding box center [745, 90] width 1040 height 17
click at [362, 788] on icon at bounding box center [360, 794] width 14 height 14
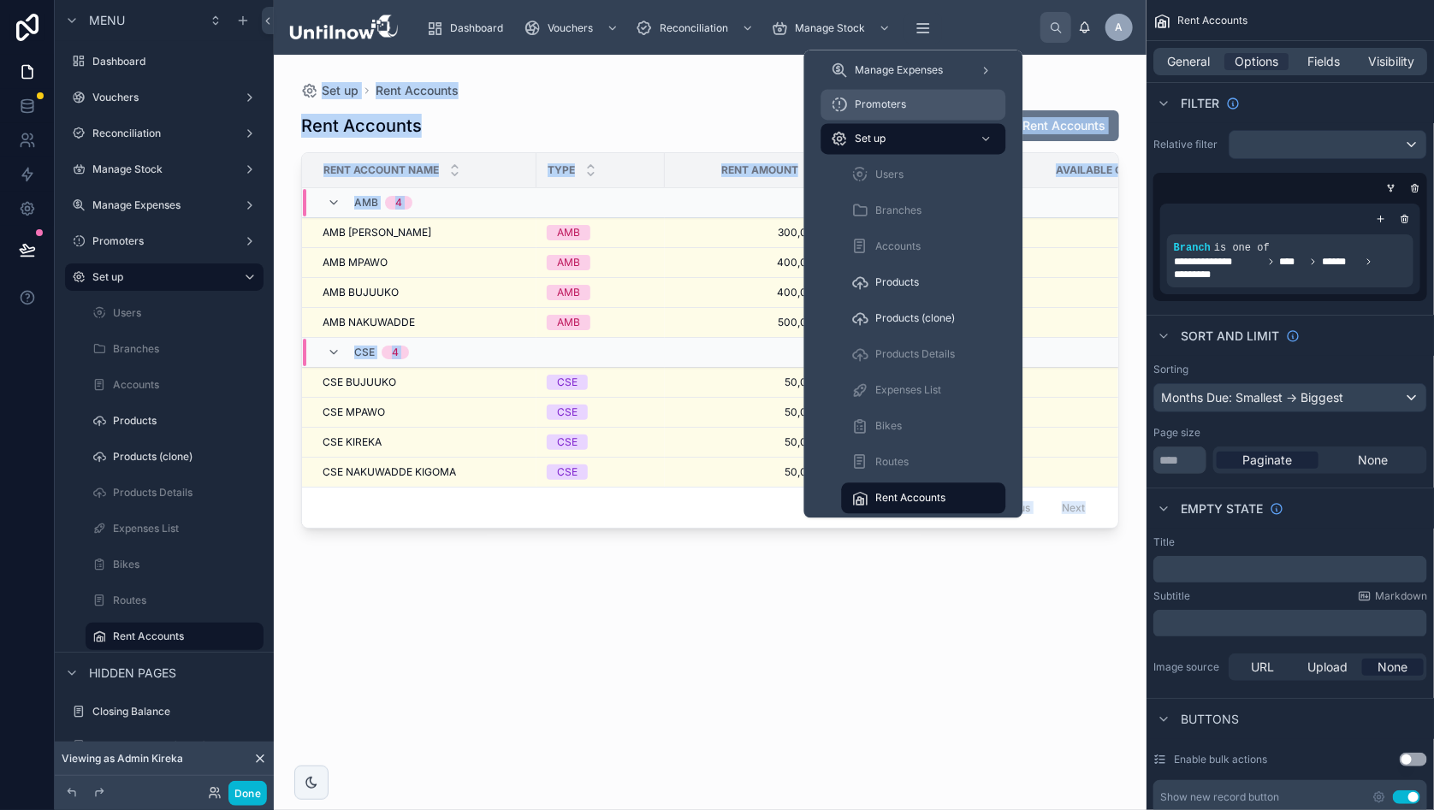
click at [921, 107] on div "Promoters" at bounding box center [914, 105] width 164 height 27
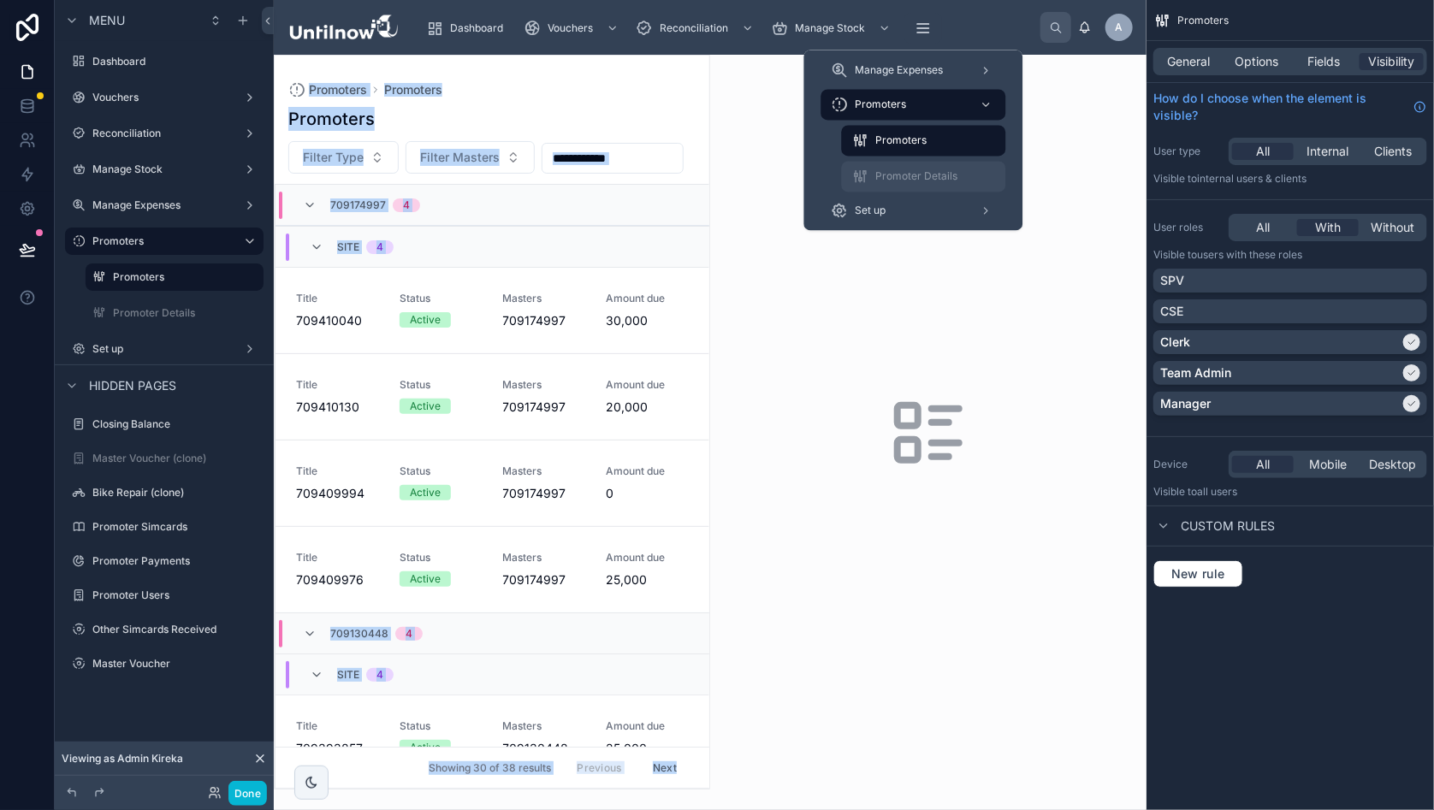
click at [909, 173] on span "Promoter Details" at bounding box center [917, 177] width 82 height 14
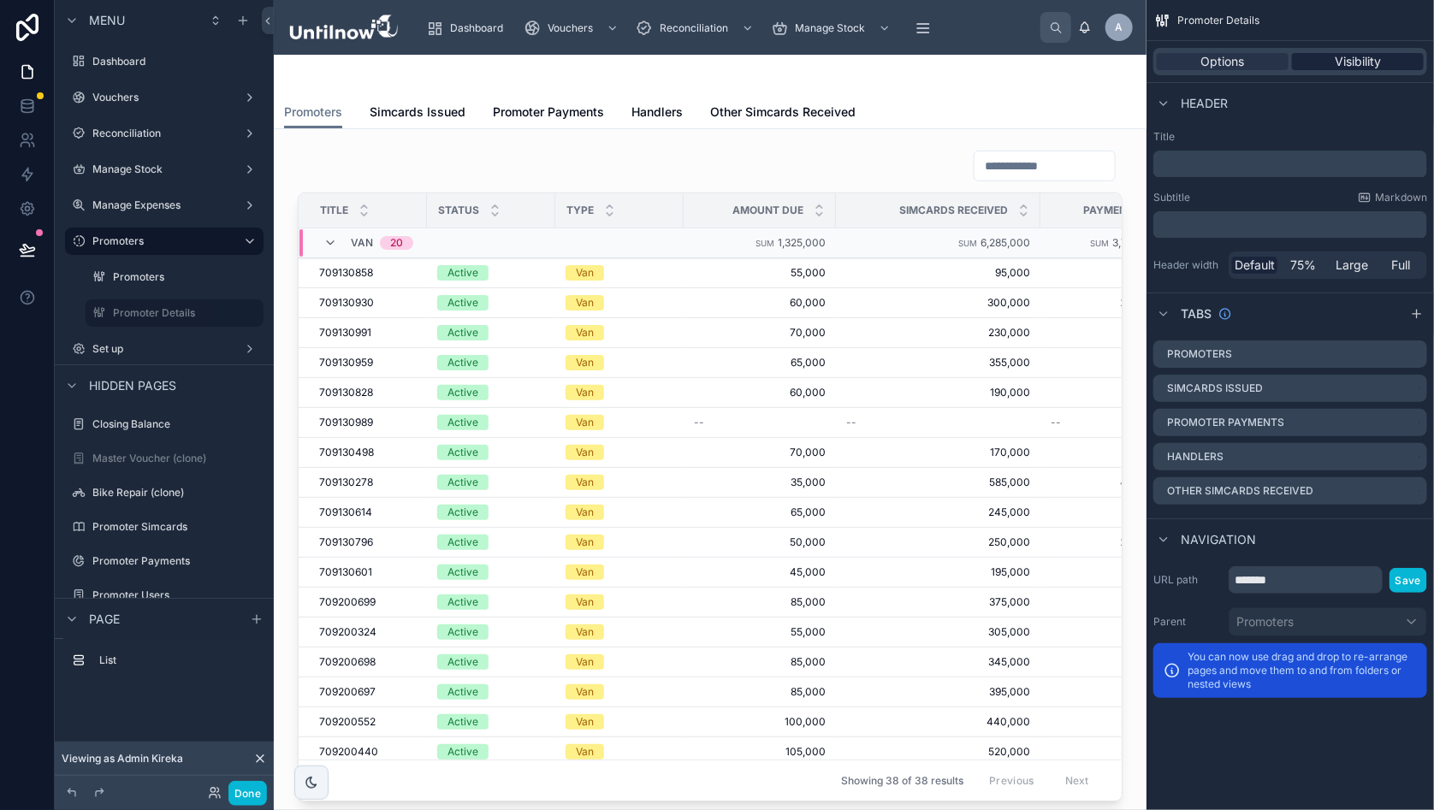
click at [1381, 57] on span "Visibility" at bounding box center [1358, 61] width 46 height 17
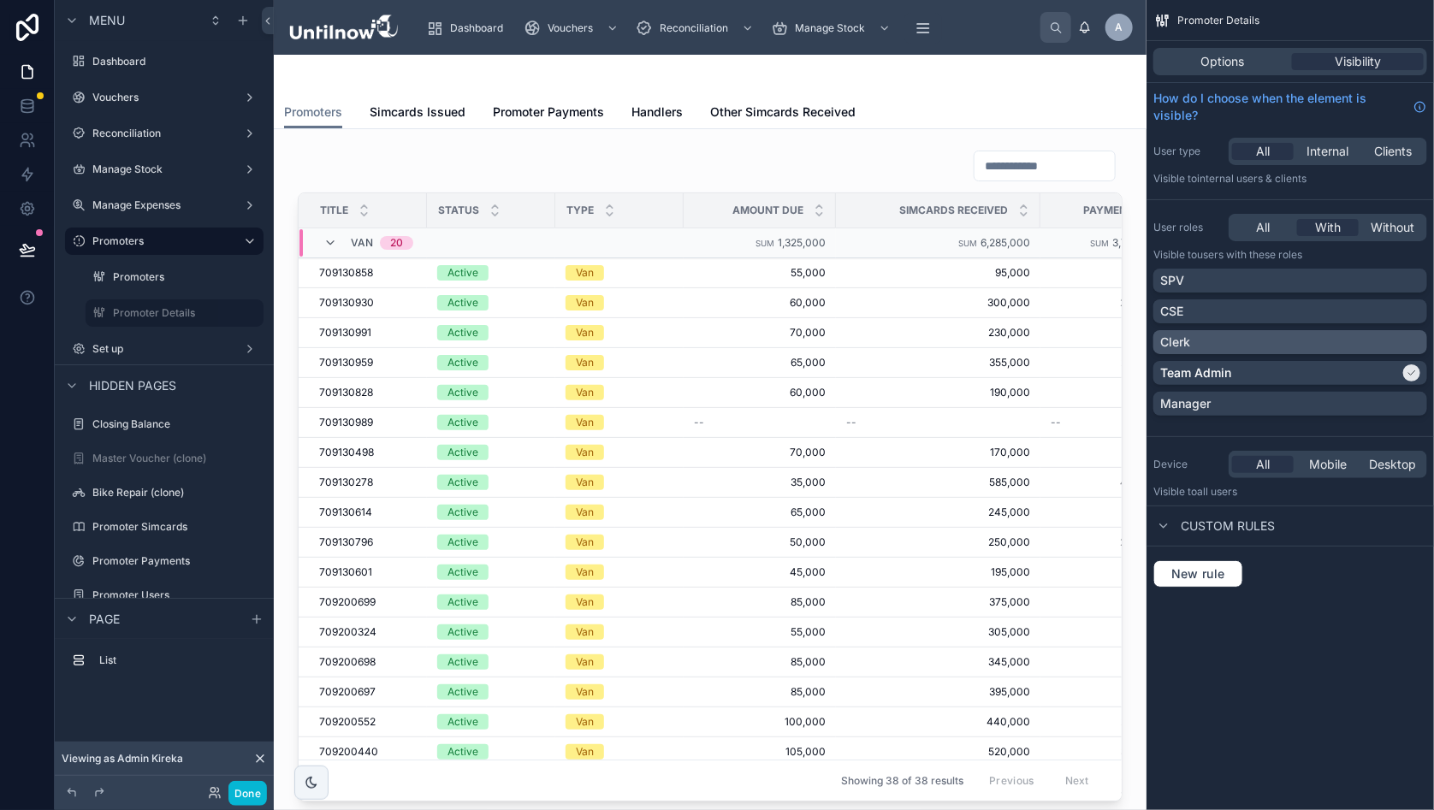
click at [1420, 347] on div "Clerk" at bounding box center [1290, 342] width 260 height 17
click at [1419, 404] on div "Manager" at bounding box center [1290, 403] width 260 height 17
click at [243, 314] on icon "scrollable content" at bounding box center [250, 313] width 14 height 14
click at [1014, 81] on div at bounding box center [710, 75] width 852 height 41
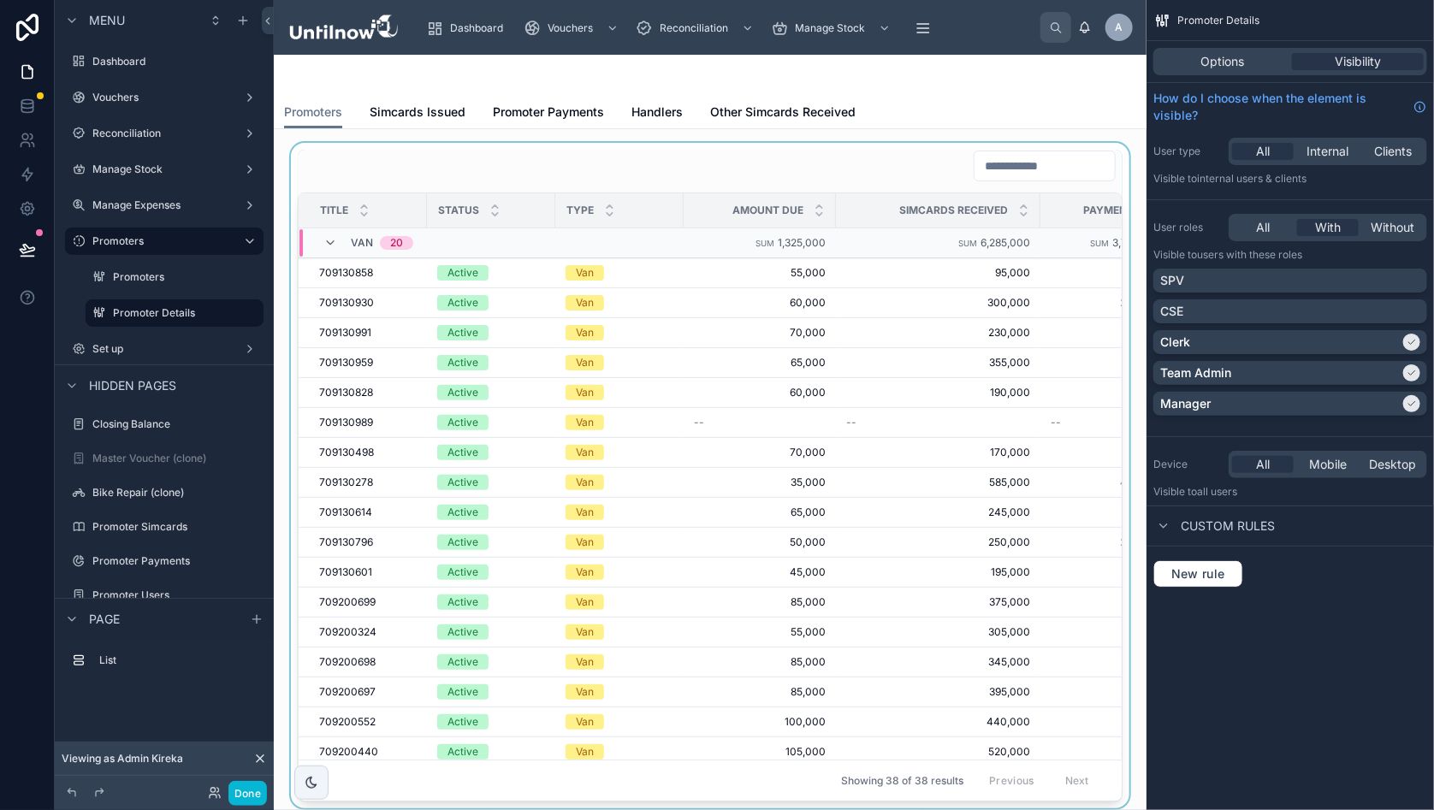
click at [407, 145] on div at bounding box center [709, 476] width 845 height 666
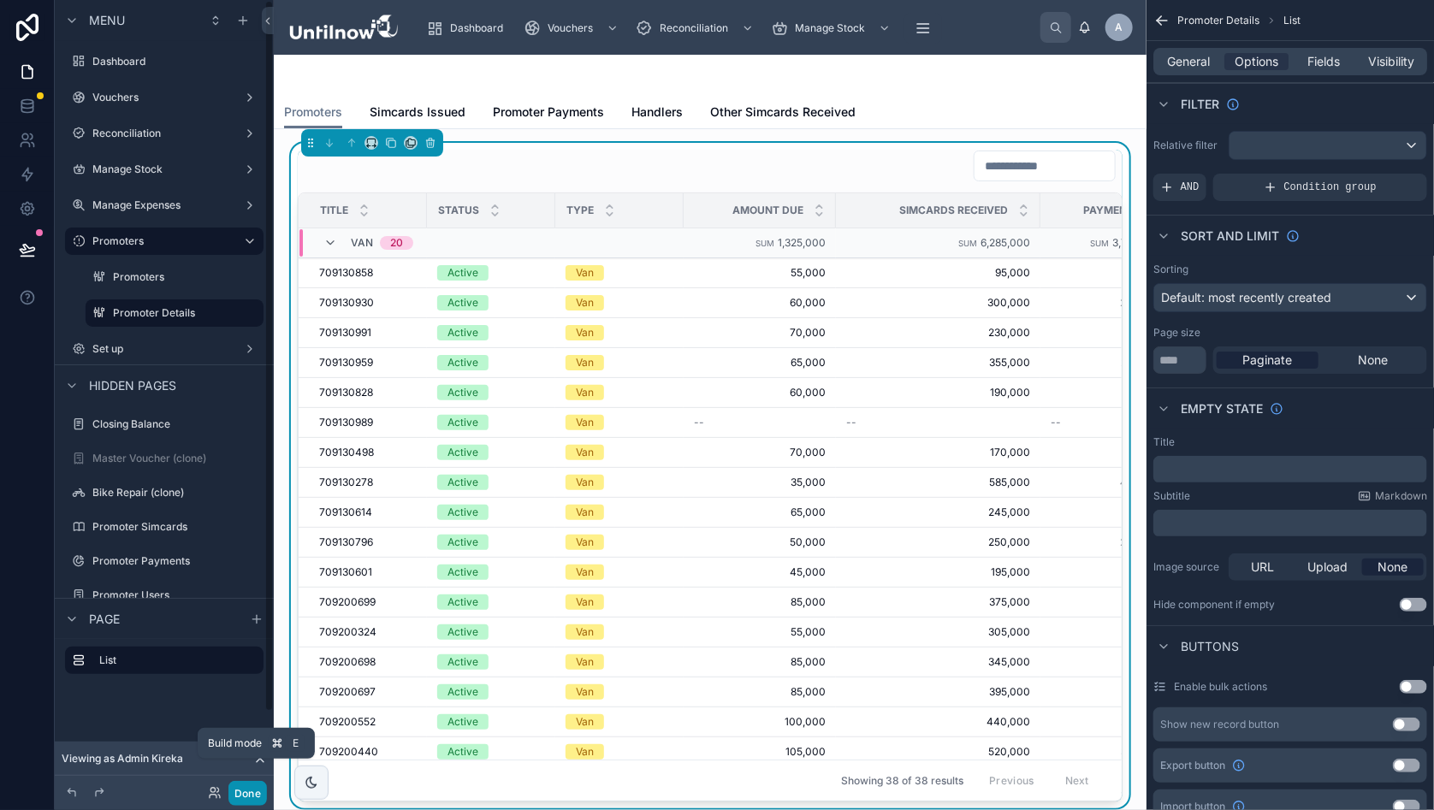
click at [254, 796] on button "Done" at bounding box center [247, 793] width 39 height 25
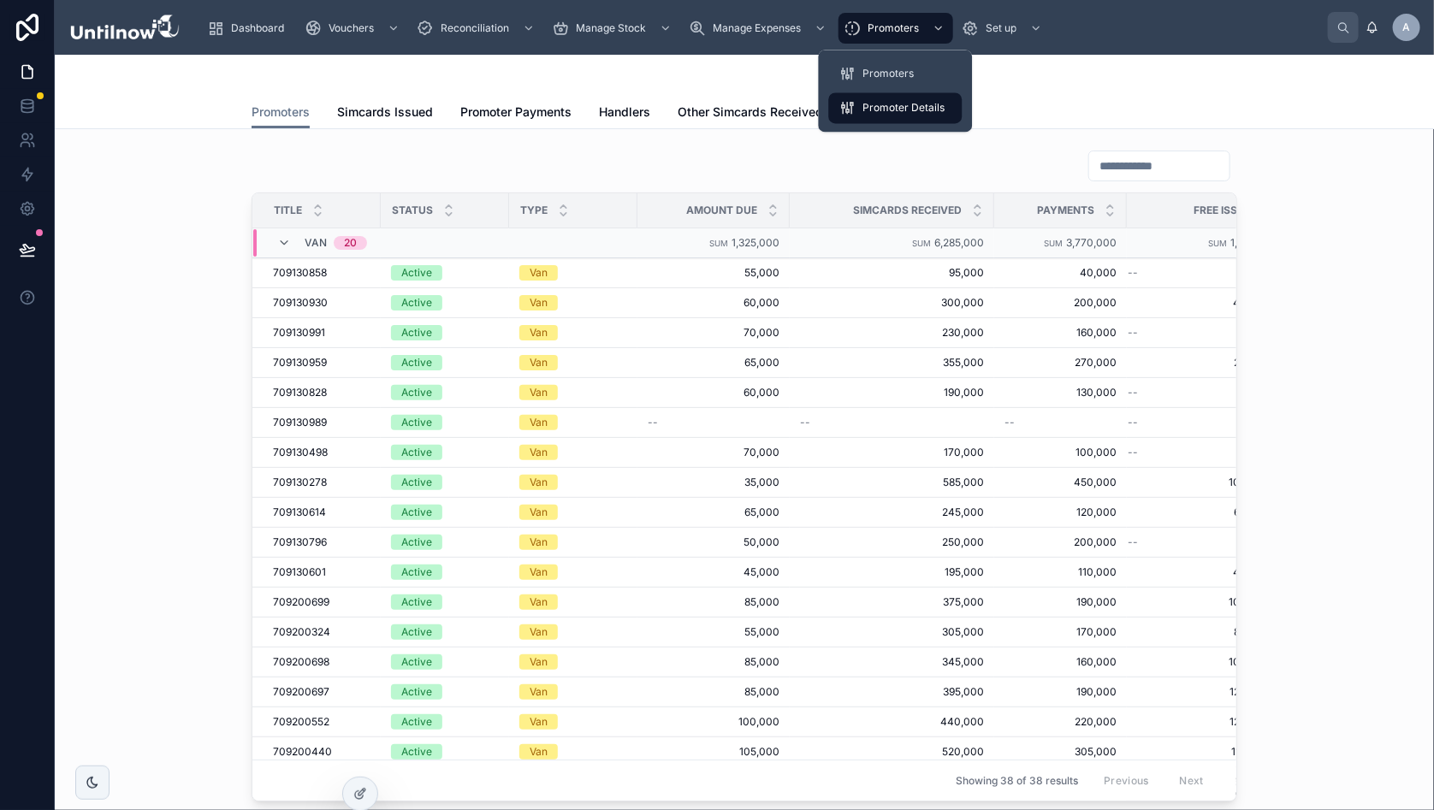
drag, startPoint x: 874, startPoint y: 106, endPoint x: 899, endPoint y: 107, distance: 25.7
click at [874, 106] on span "Promoter Details" at bounding box center [904, 109] width 82 height 14
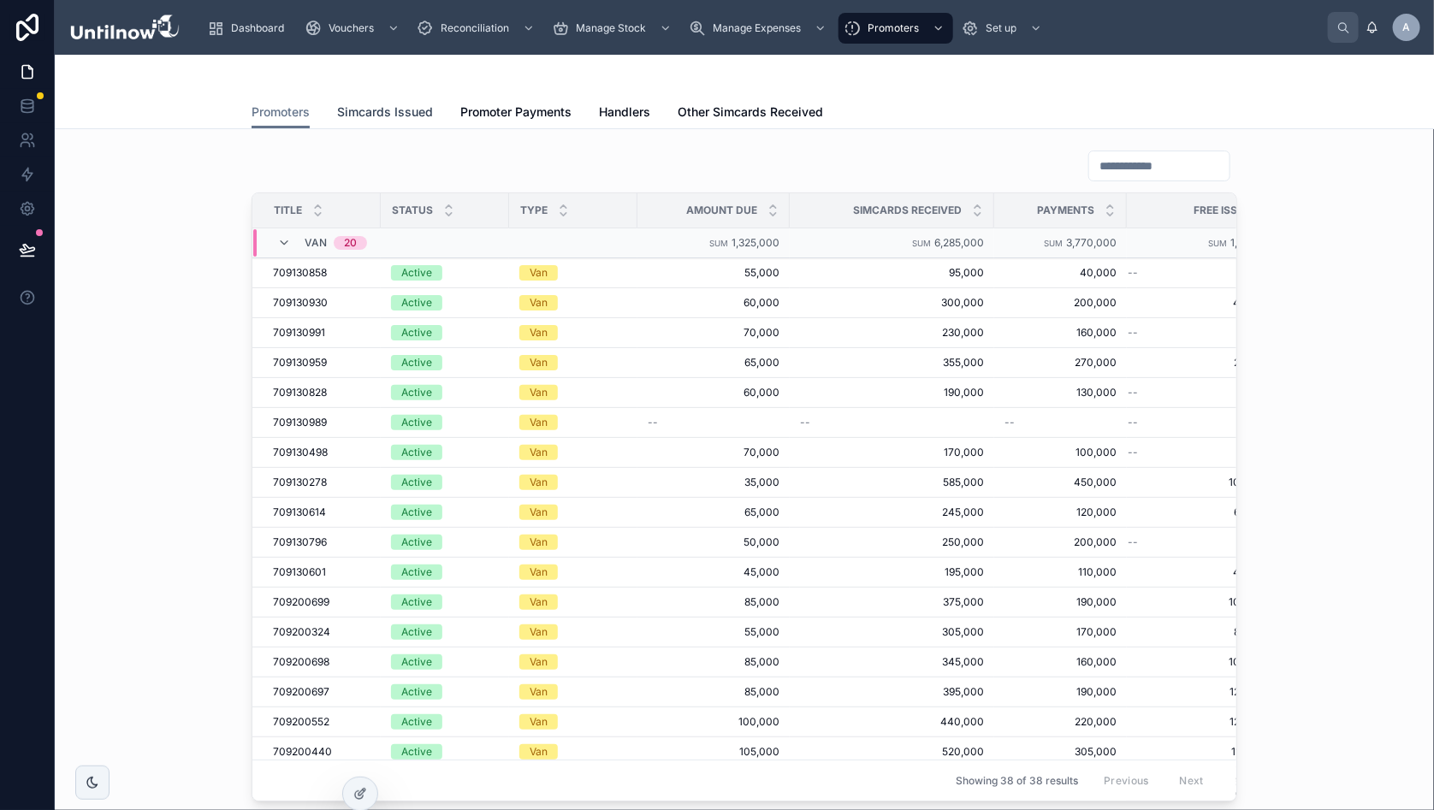
click at [362, 111] on span "Simcards Issued" at bounding box center [385, 112] width 96 height 17
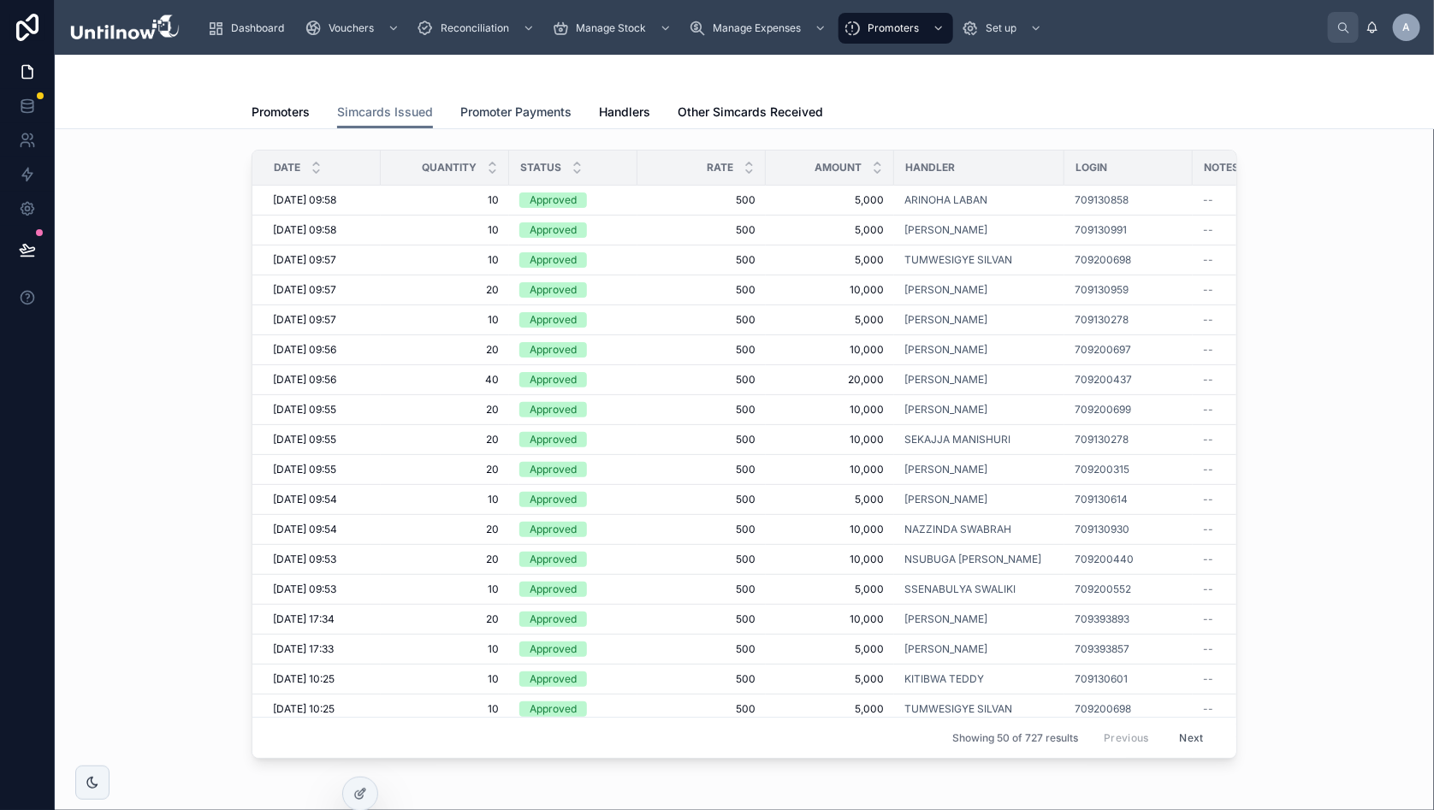
click at [528, 116] on span "Promoter Payments" at bounding box center [515, 112] width 111 height 17
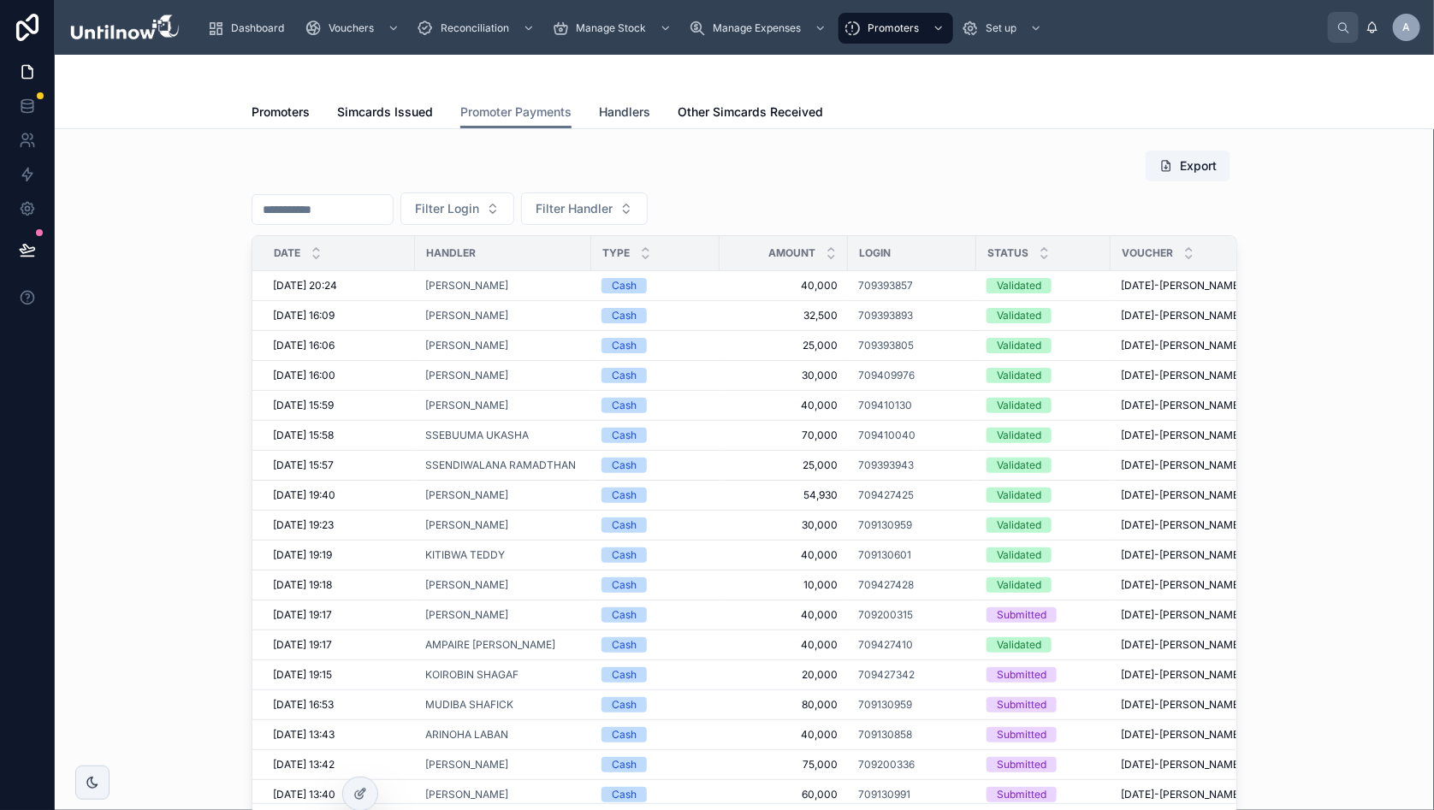
click at [619, 112] on span "Handlers" at bounding box center [624, 112] width 51 height 17
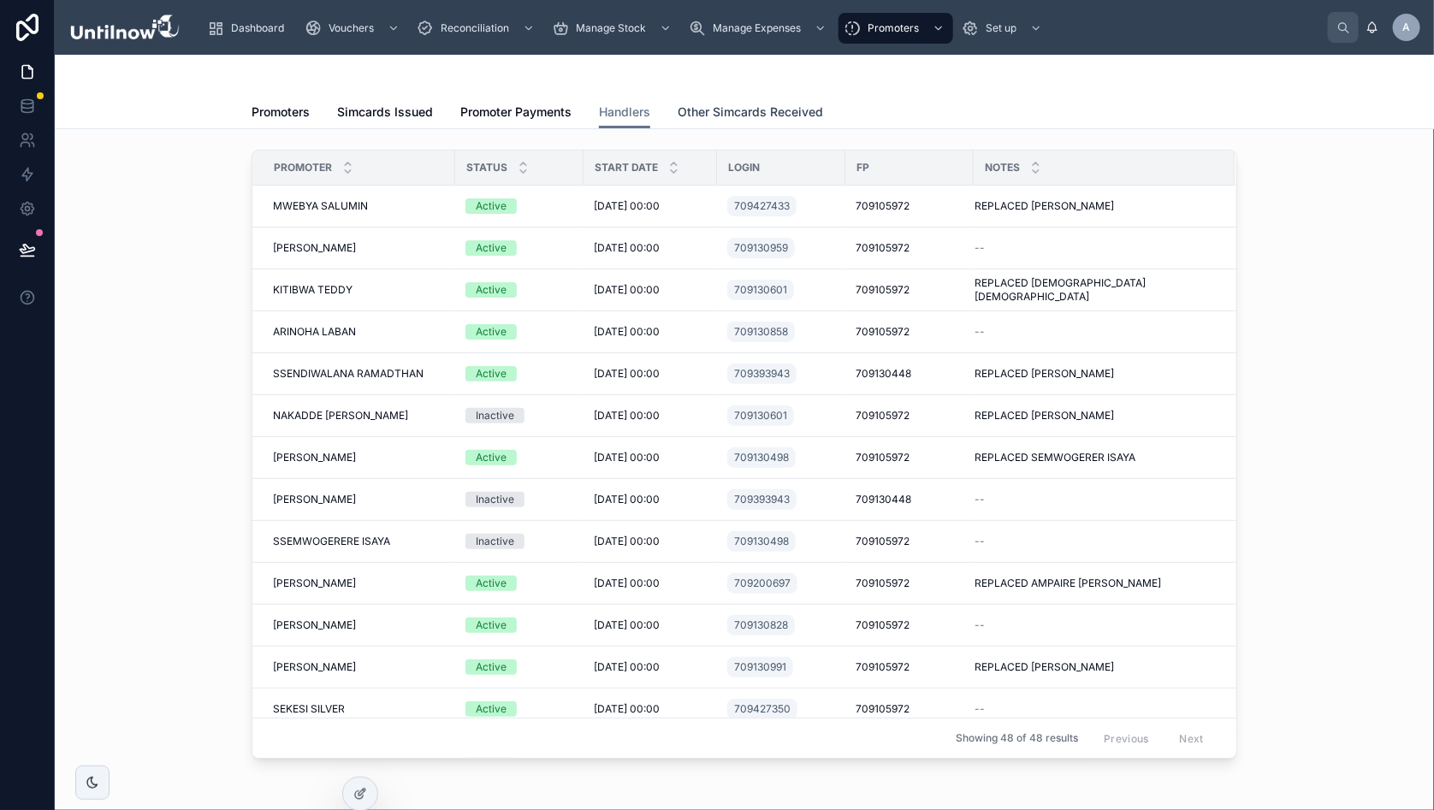
click at [705, 110] on span "Other Simcards Received" at bounding box center [750, 112] width 145 height 17
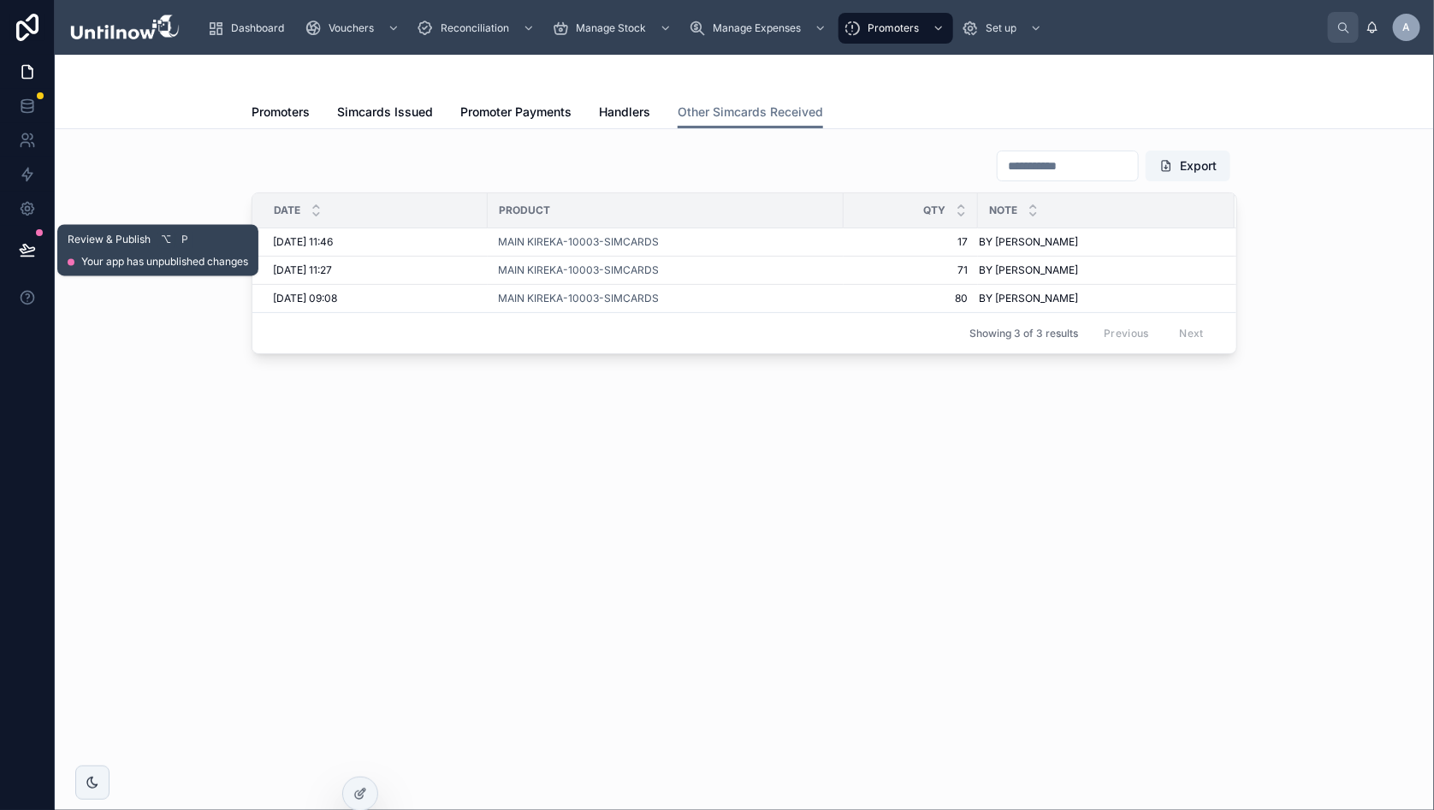
click at [23, 239] on button at bounding box center [28, 250] width 38 height 48
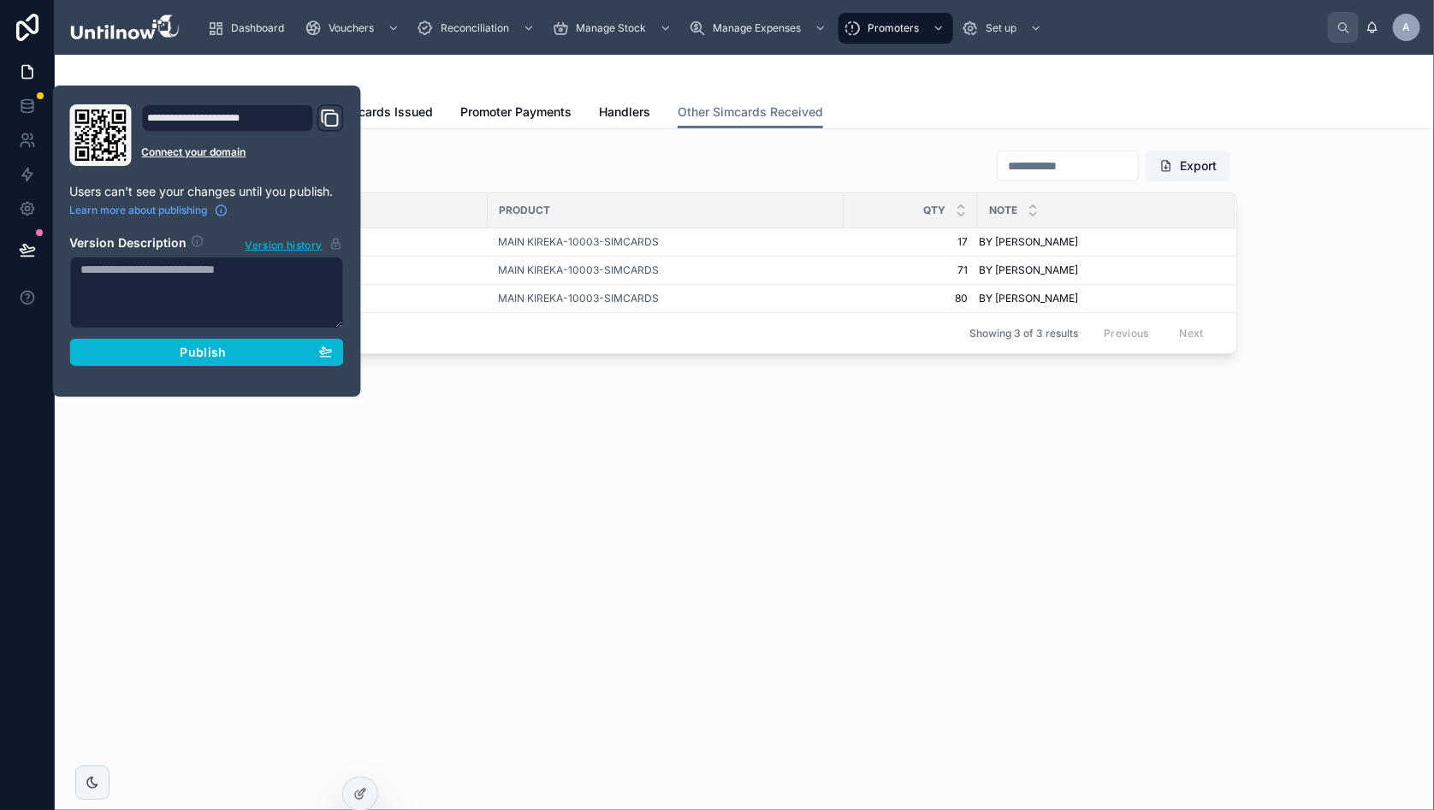
click at [206, 350] on span "Publish" at bounding box center [203, 352] width 46 height 15
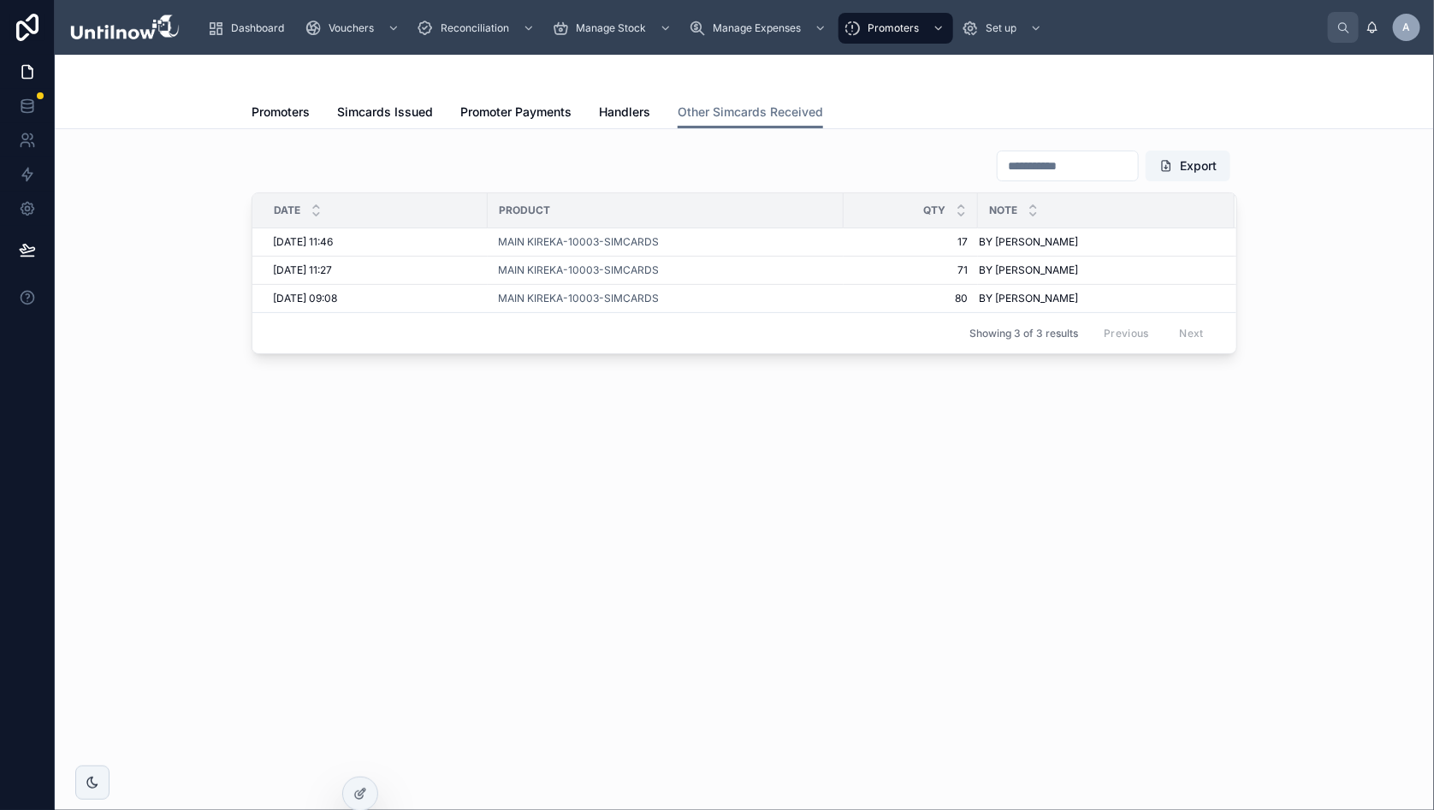
drag, startPoint x: 583, startPoint y: 483, endPoint x: 580, endPoint y: 404, distance: 78.8
click at [579, 472] on div "Other Simcards Received Promoters Simcards Issued Promoter Payments Handlers Ot…" at bounding box center [744, 276] width 1379 height 443
click at [624, 111] on span "Handlers" at bounding box center [624, 112] width 51 height 17
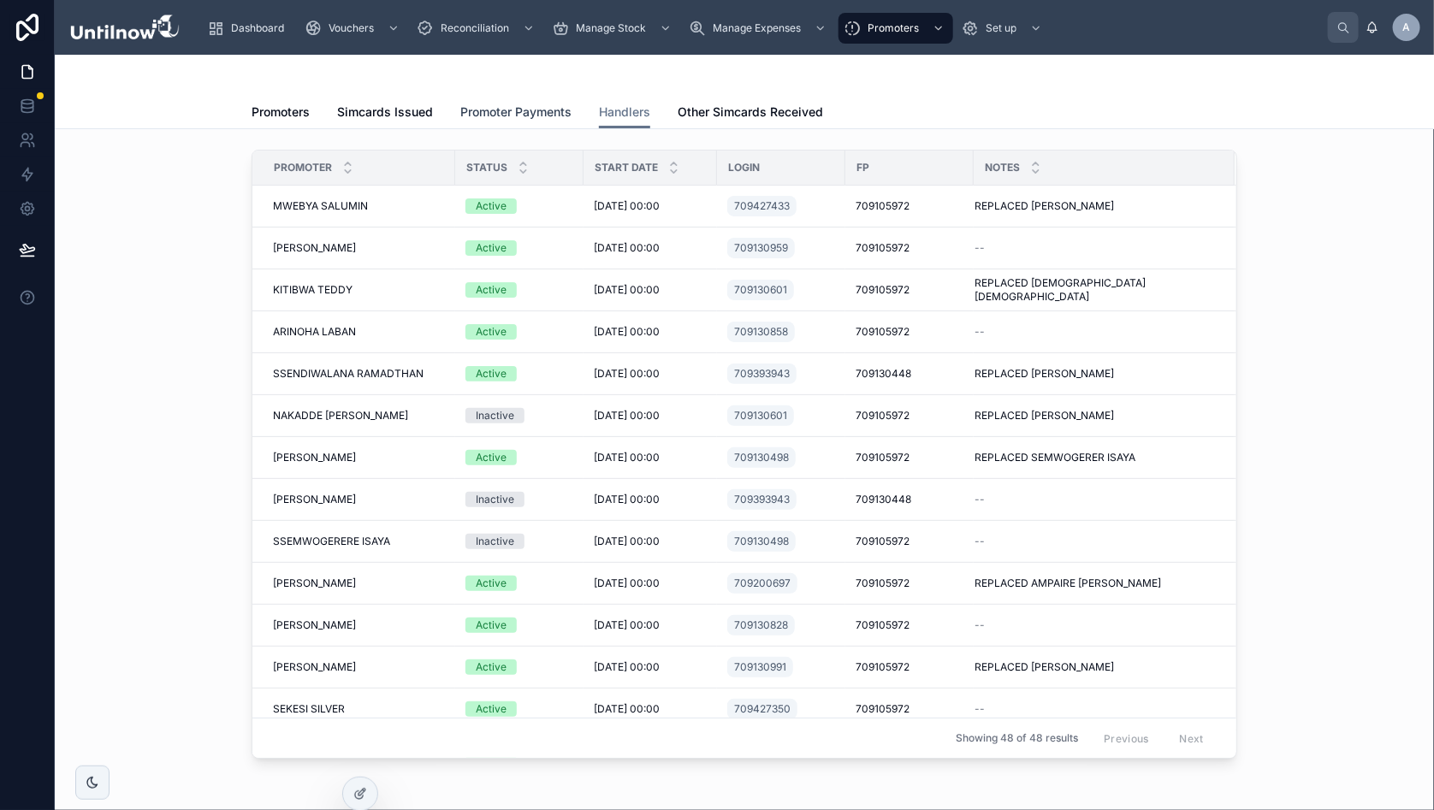
click at [511, 111] on span "Promoter Payments" at bounding box center [515, 112] width 111 height 17
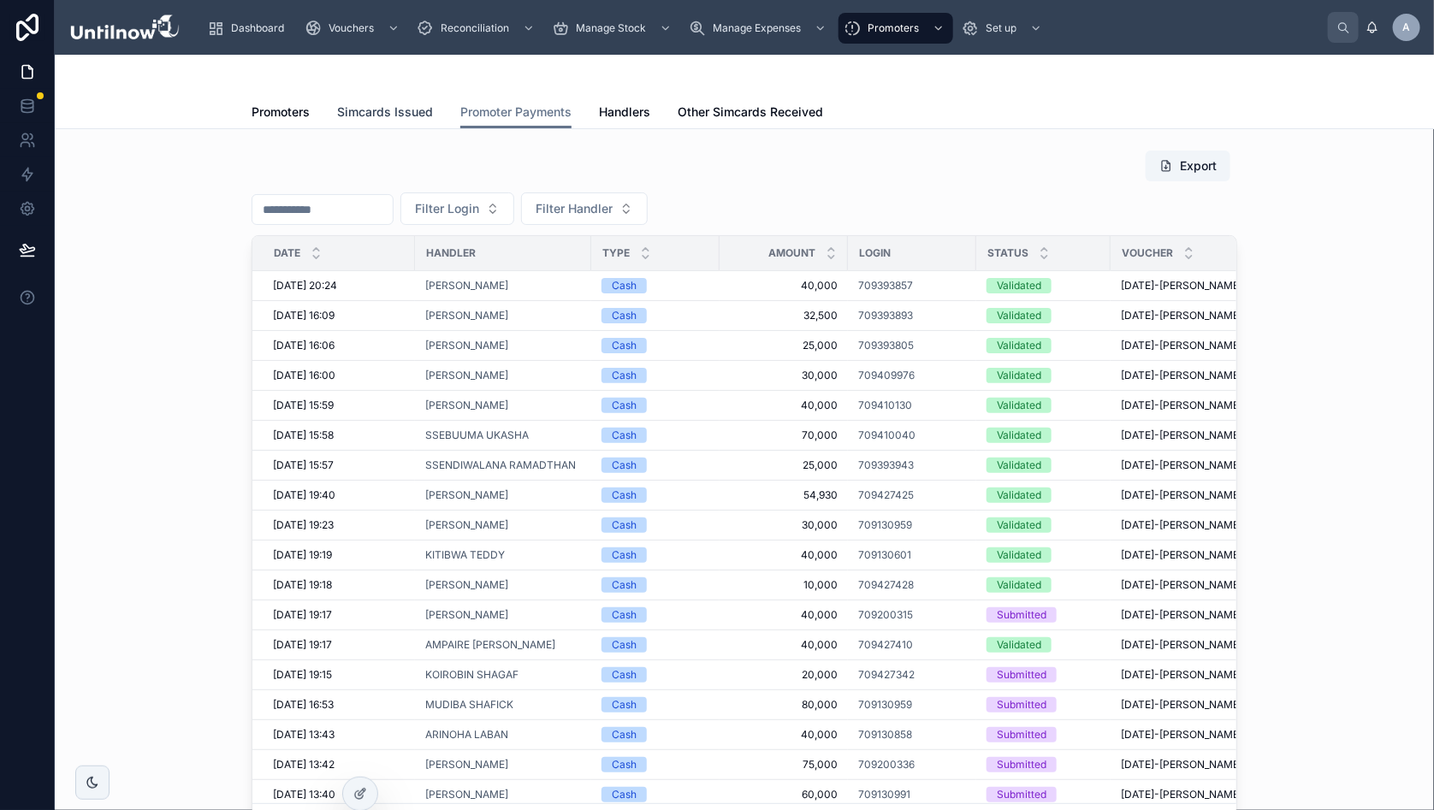
click at [397, 110] on span "Simcards Issued" at bounding box center [385, 112] width 96 height 17
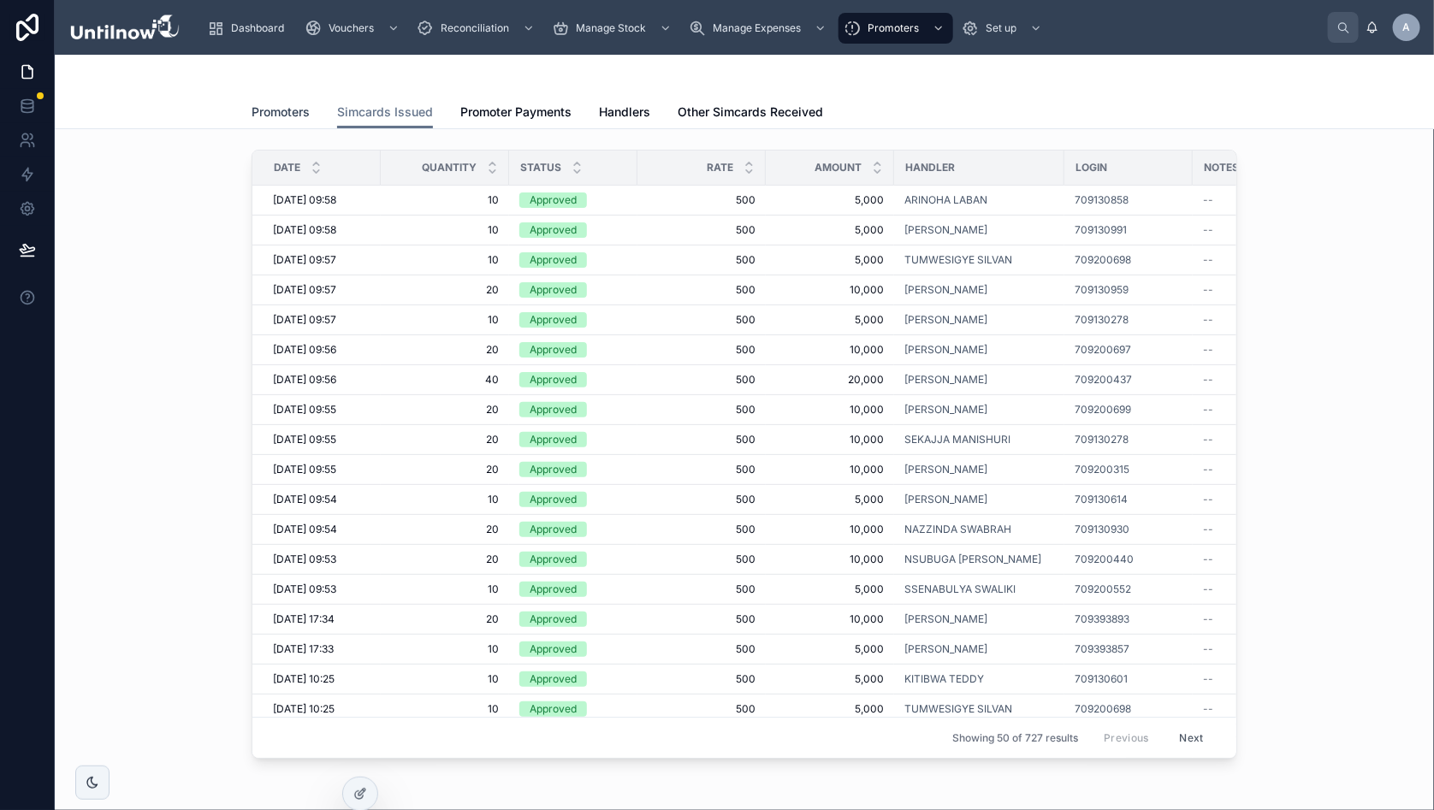
click at [281, 111] on span "Promoters" at bounding box center [281, 112] width 58 height 17
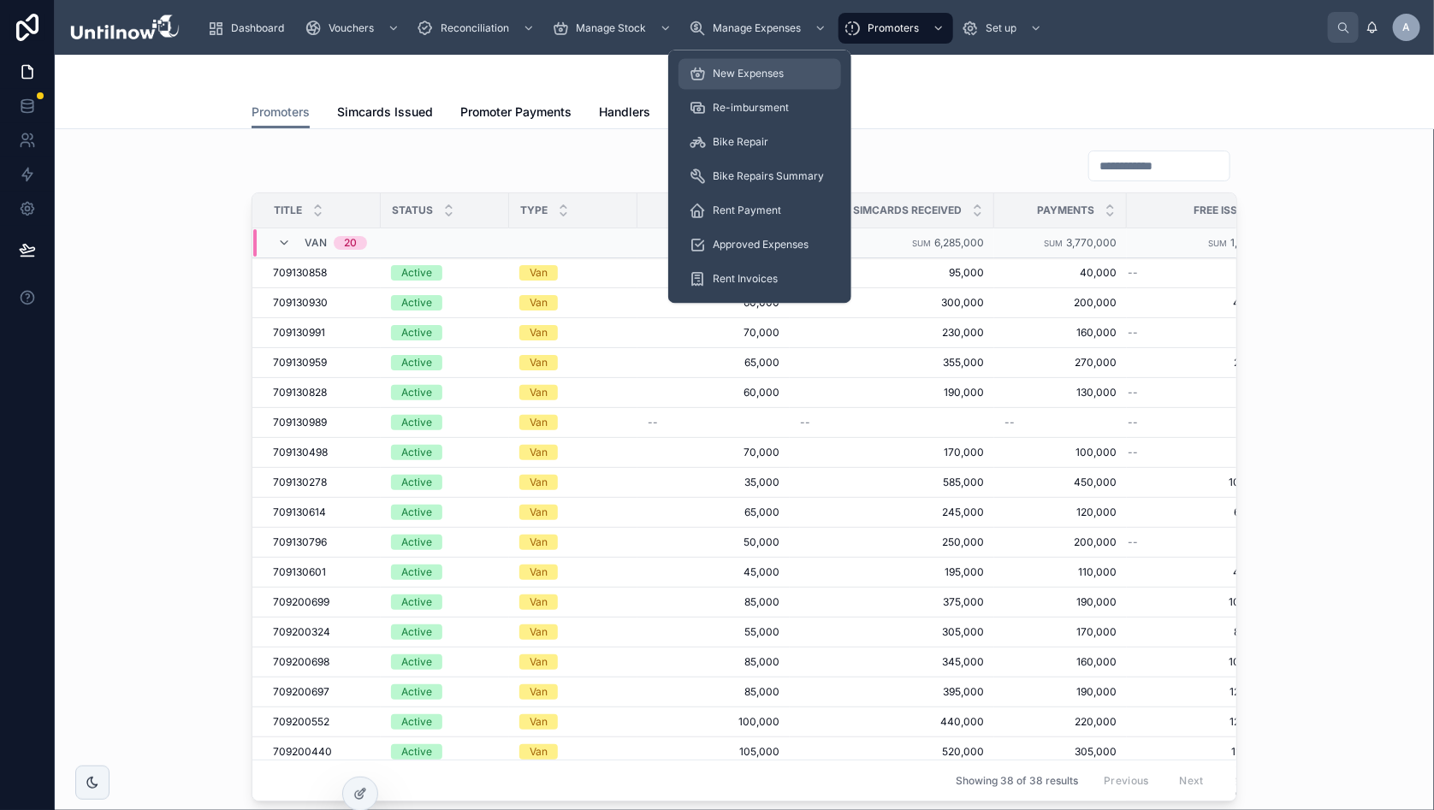
click at [739, 75] on span "New Expenses" at bounding box center [748, 75] width 71 height 14
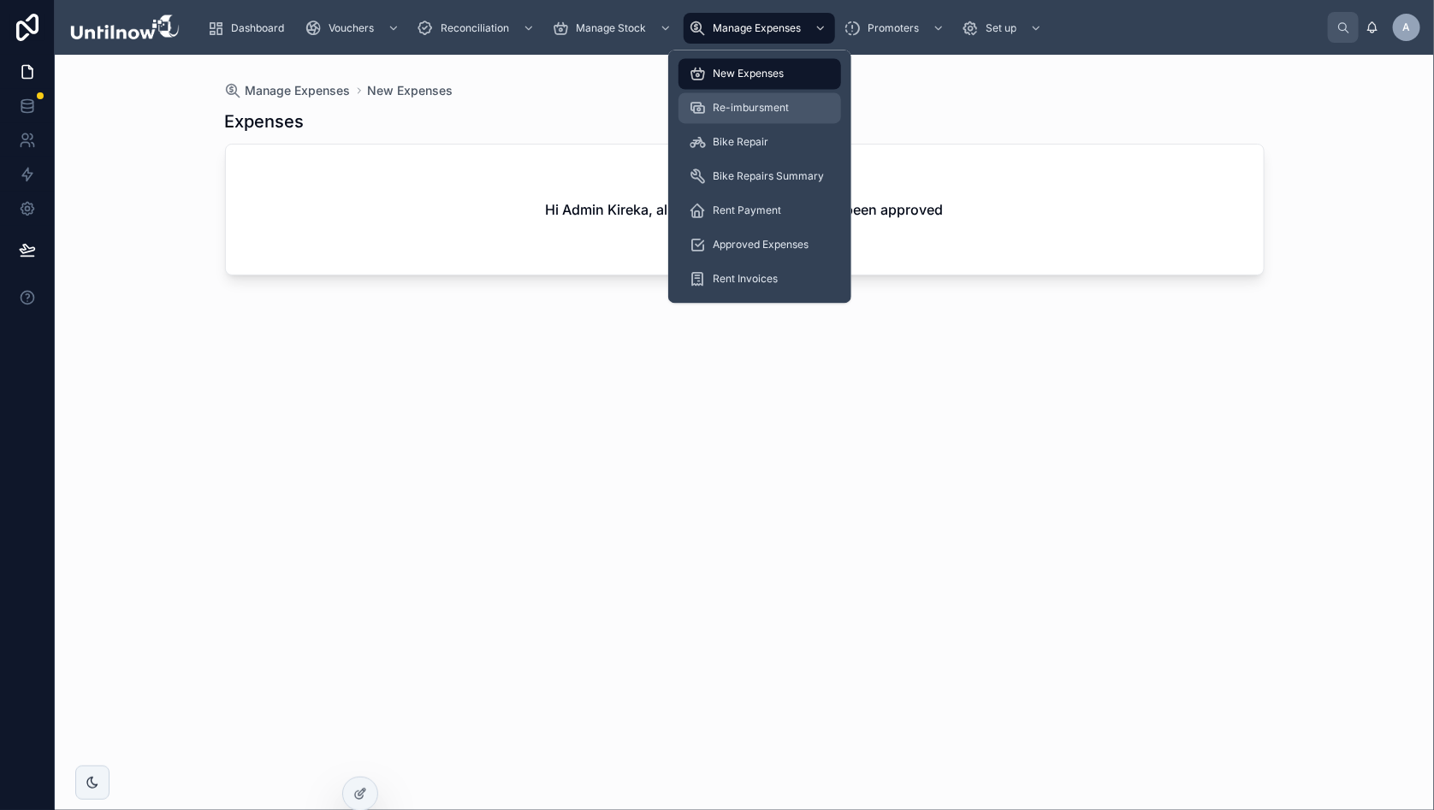
click at [734, 102] on span "Re-imbursment" at bounding box center [751, 109] width 76 height 14
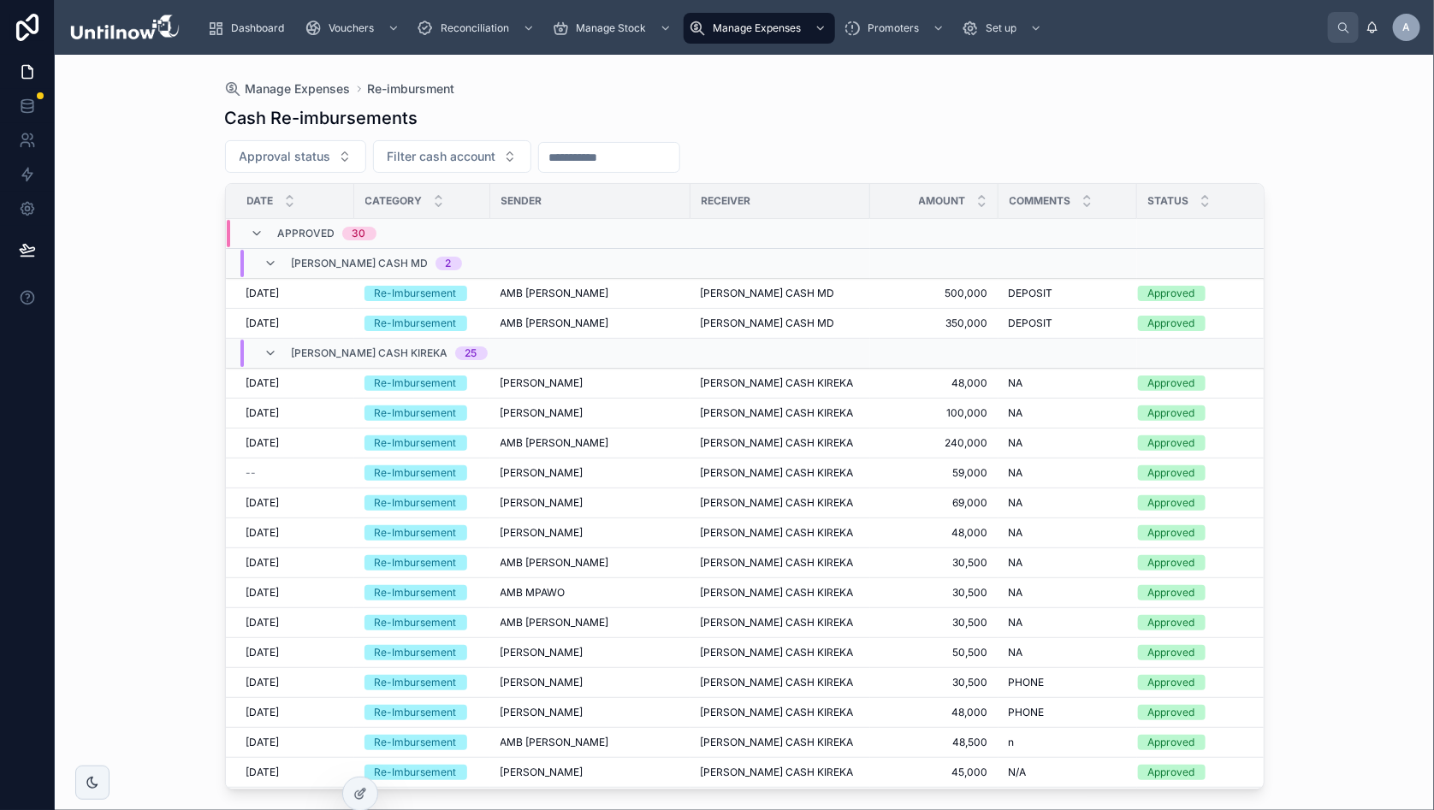
click at [595, 79] on div "Manage Expenses Re-imbursment Cash Re-imbursements Approval status Filter cash …" at bounding box center [745, 422] width 1094 height 735
drag, startPoint x: 360, startPoint y: 797, endPoint x: 341, endPoint y: 799, distance: 18.9
click at [358, 797] on icon at bounding box center [360, 794] width 14 height 14
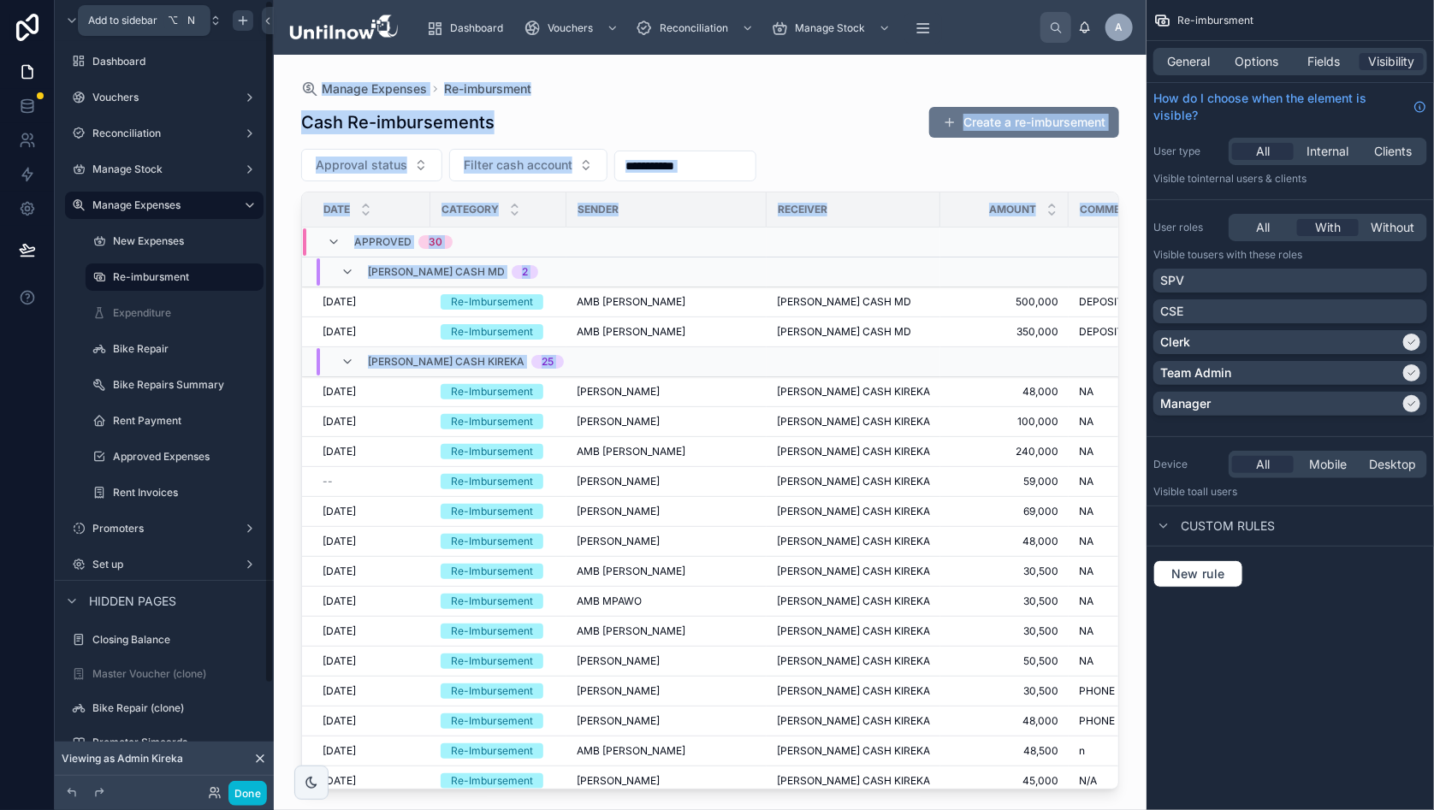
click at [236, 21] on icon "scrollable content" at bounding box center [243, 21] width 14 height 14
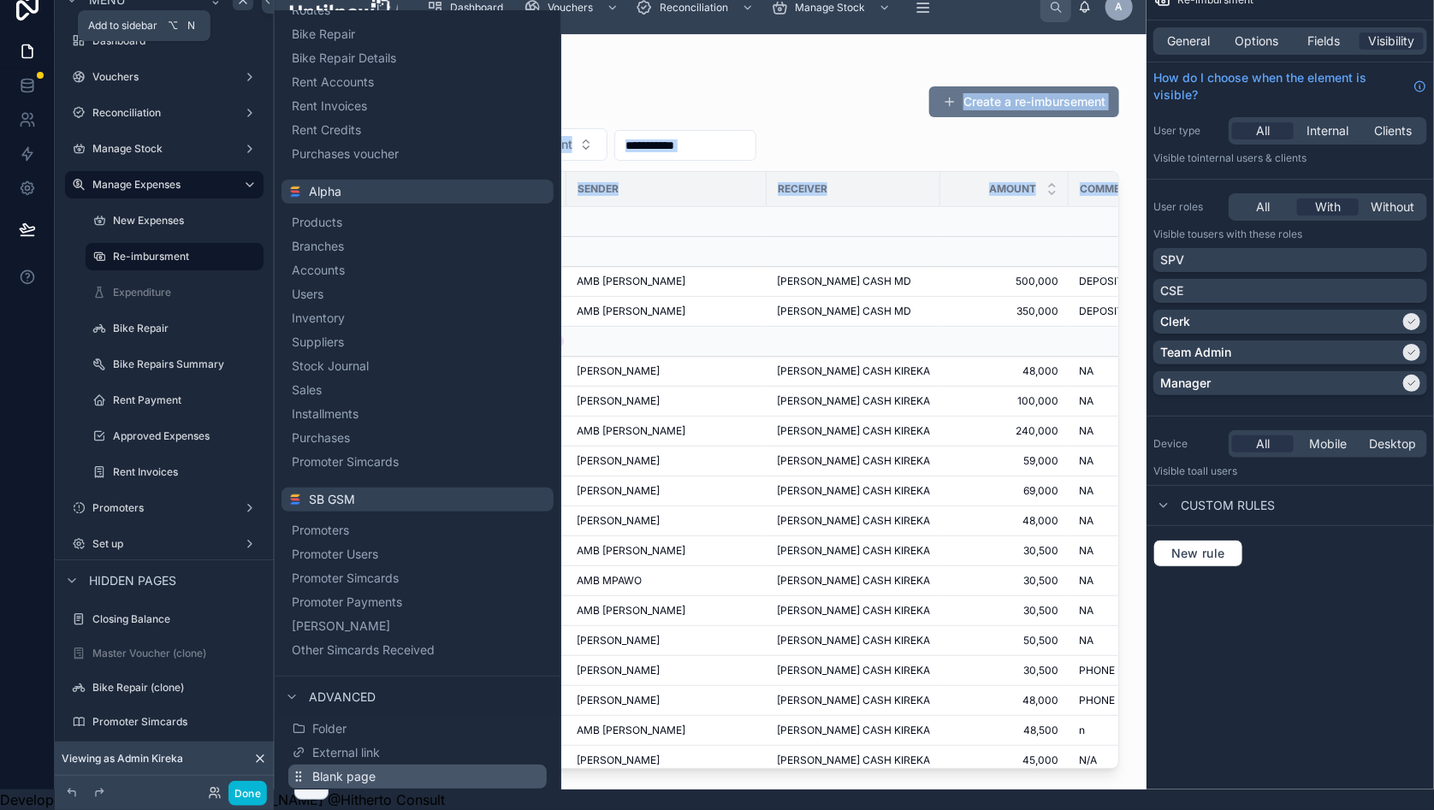
scroll to position [35, 9]
click at [339, 744] on span "External link" at bounding box center [346, 752] width 68 height 17
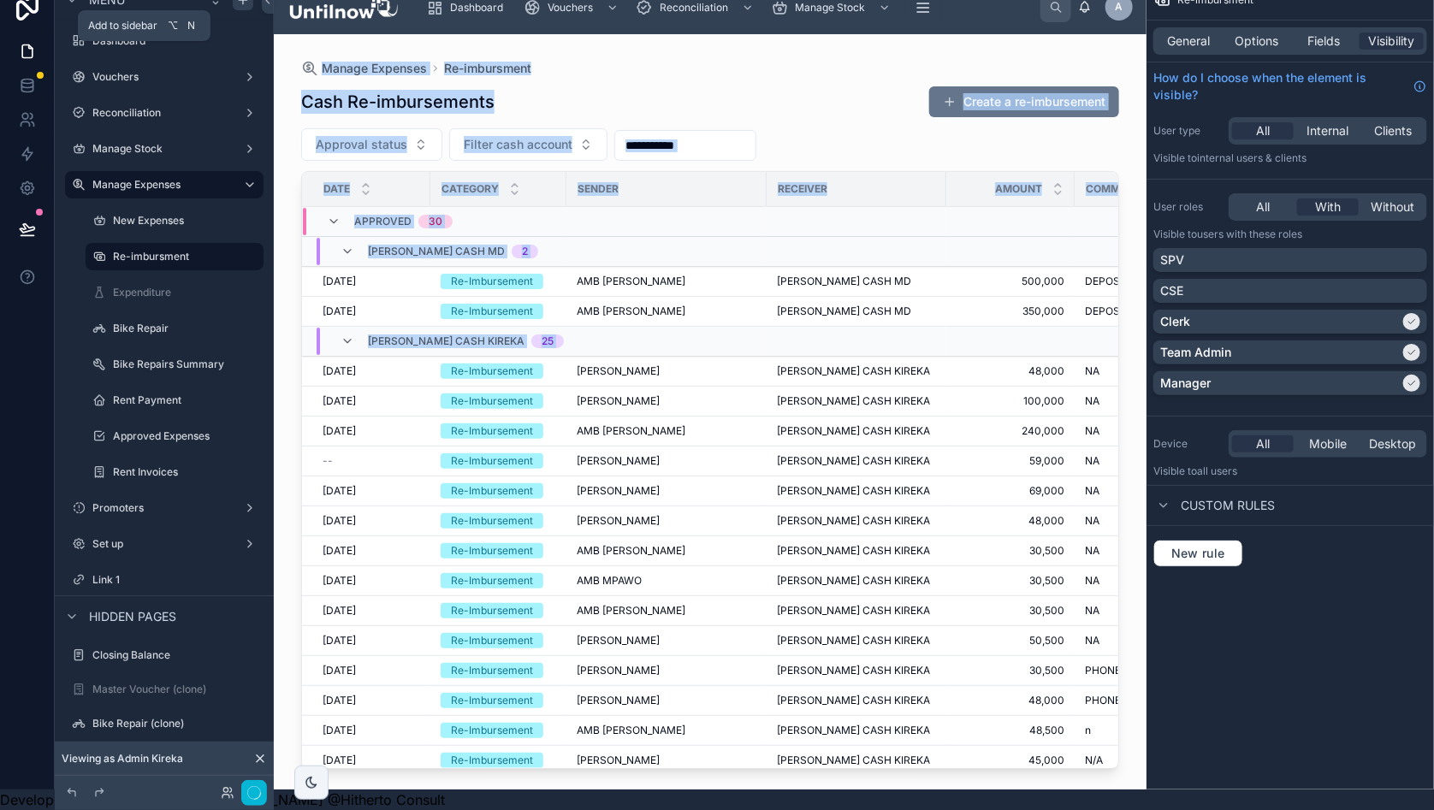
scroll to position [0, 9]
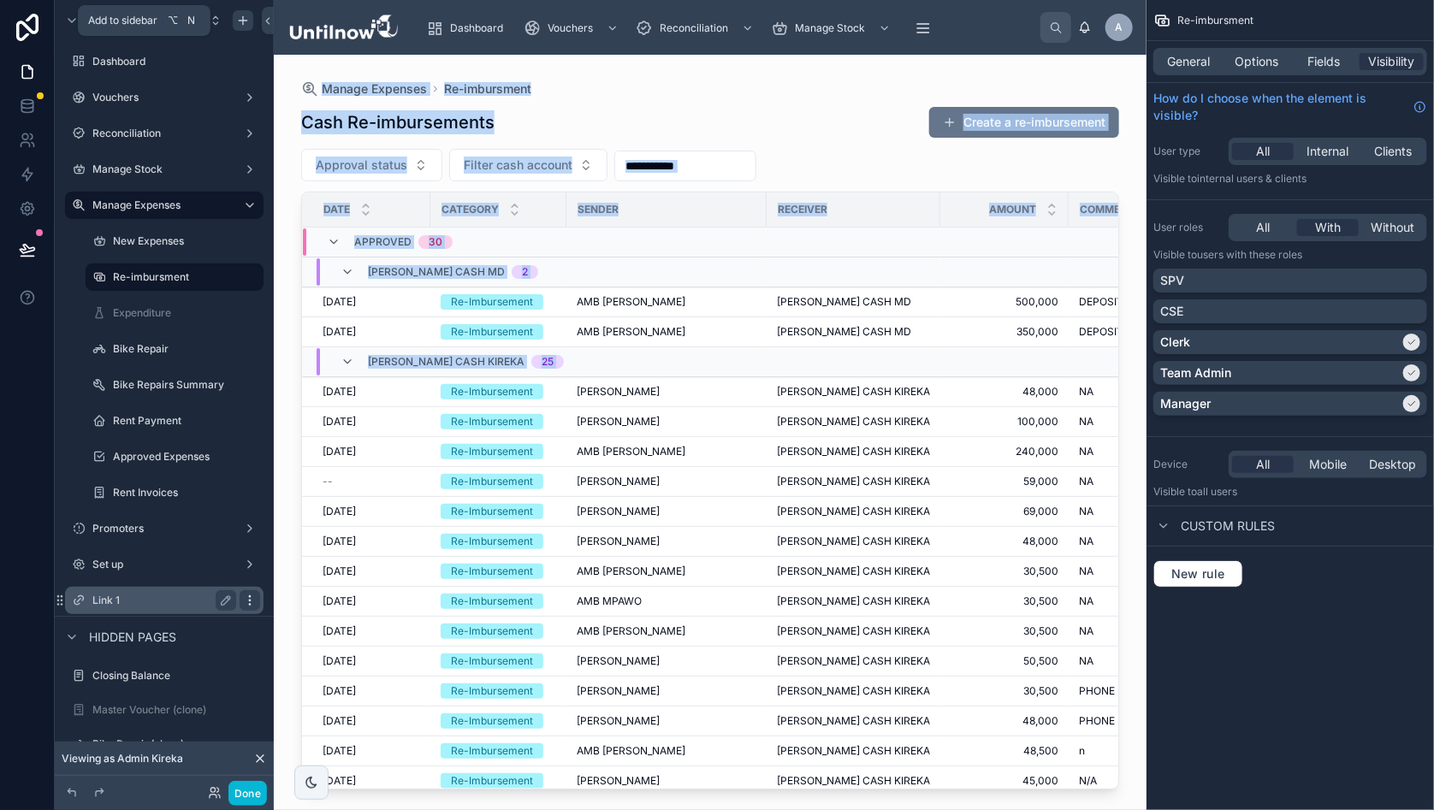
click at [243, 598] on icon "scrollable content" at bounding box center [250, 601] width 14 height 14
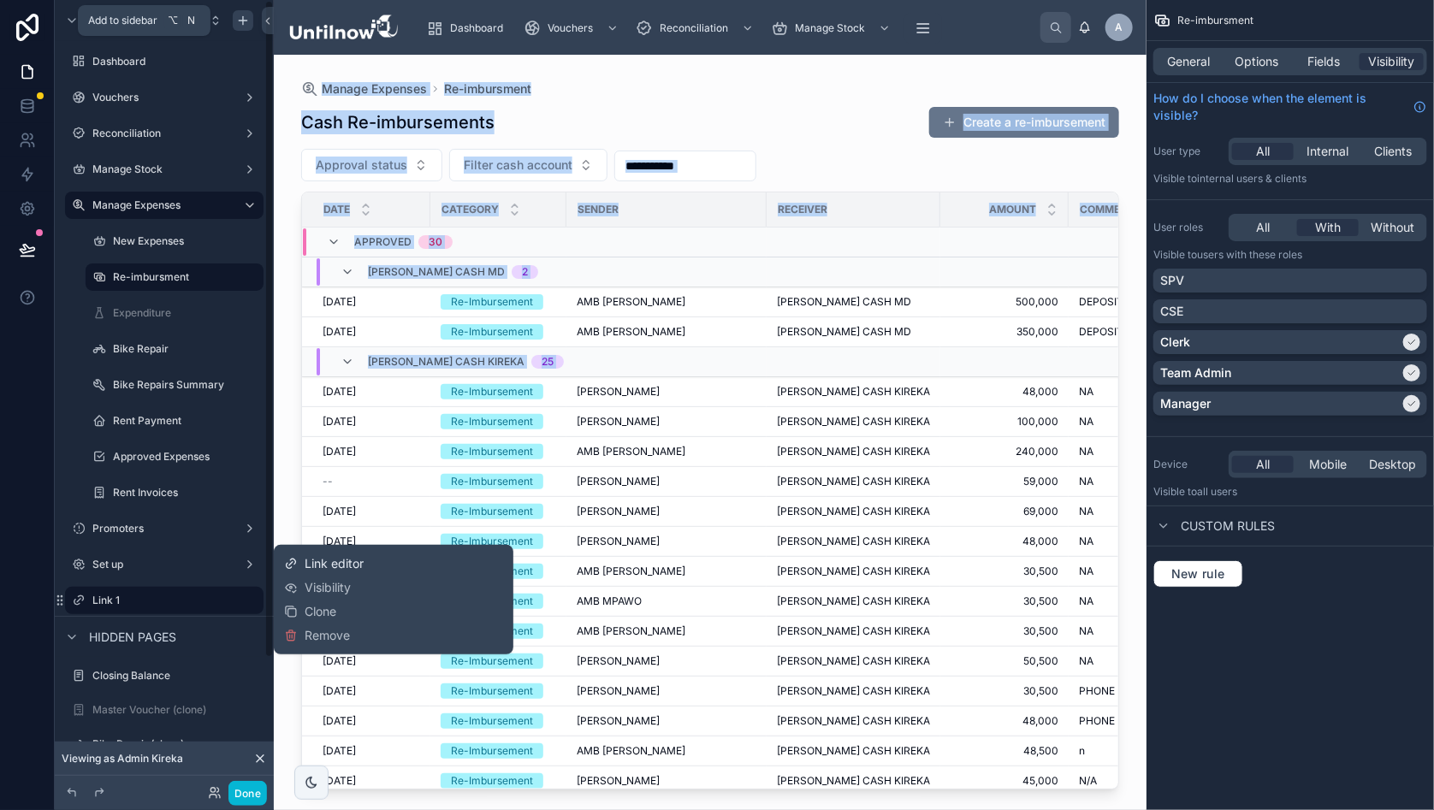
click at [317, 560] on span "Link editor" at bounding box center [334, 563] width 59 height 17
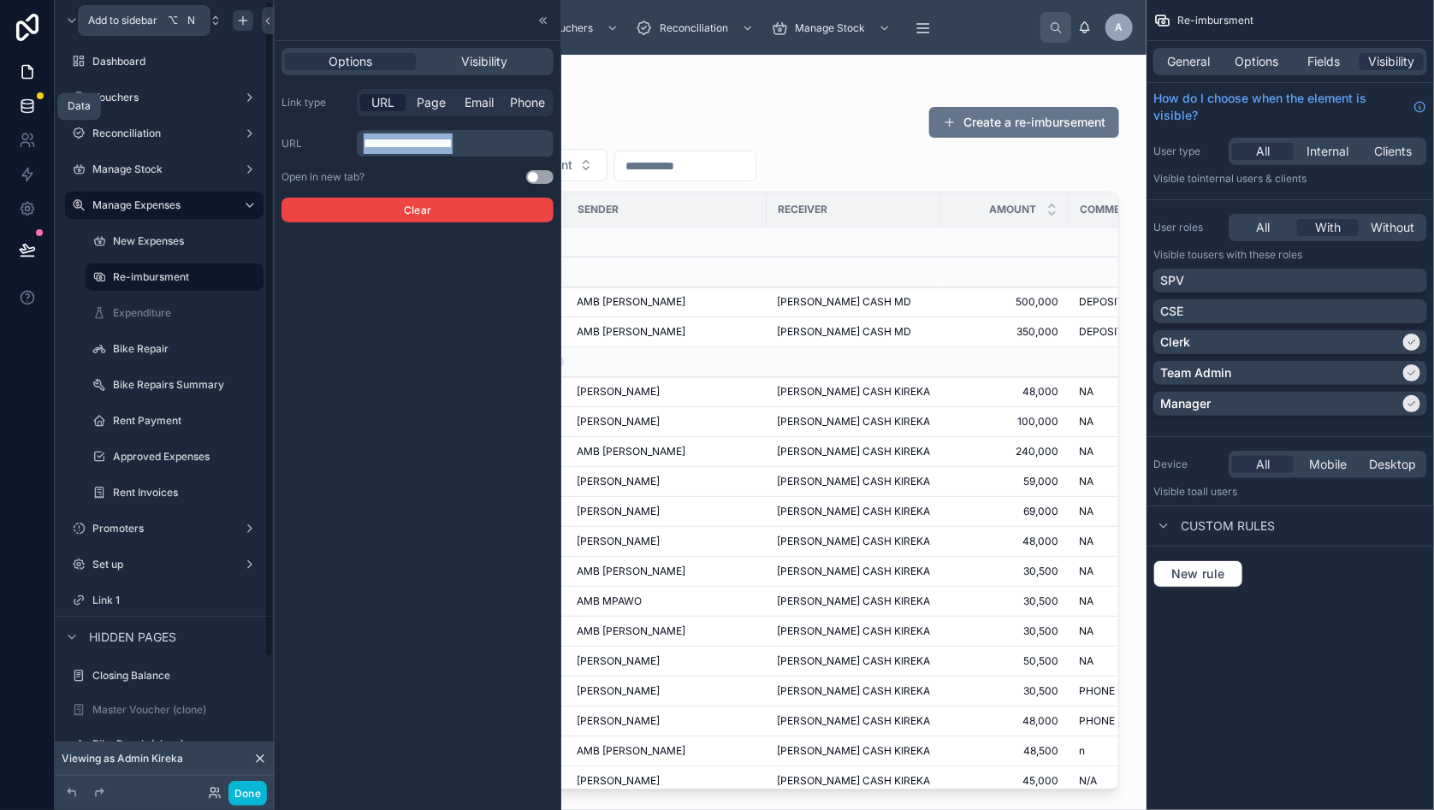
scroll to position [0, 0]
drag, startPoint x: 493, startPoint y: 141, endPoint x: 0, endPoint y: 90, distance: 495.5
click at [0, 90] on div "**********" at bounding box center [717, 405] width 1434 height 810
click at [420, 374] on div "**********" at bounding box center [418, 405] width 286 height 810
click at [480, 62] on span "Visibility" at bounding box center [485, 61] width 46 height 17
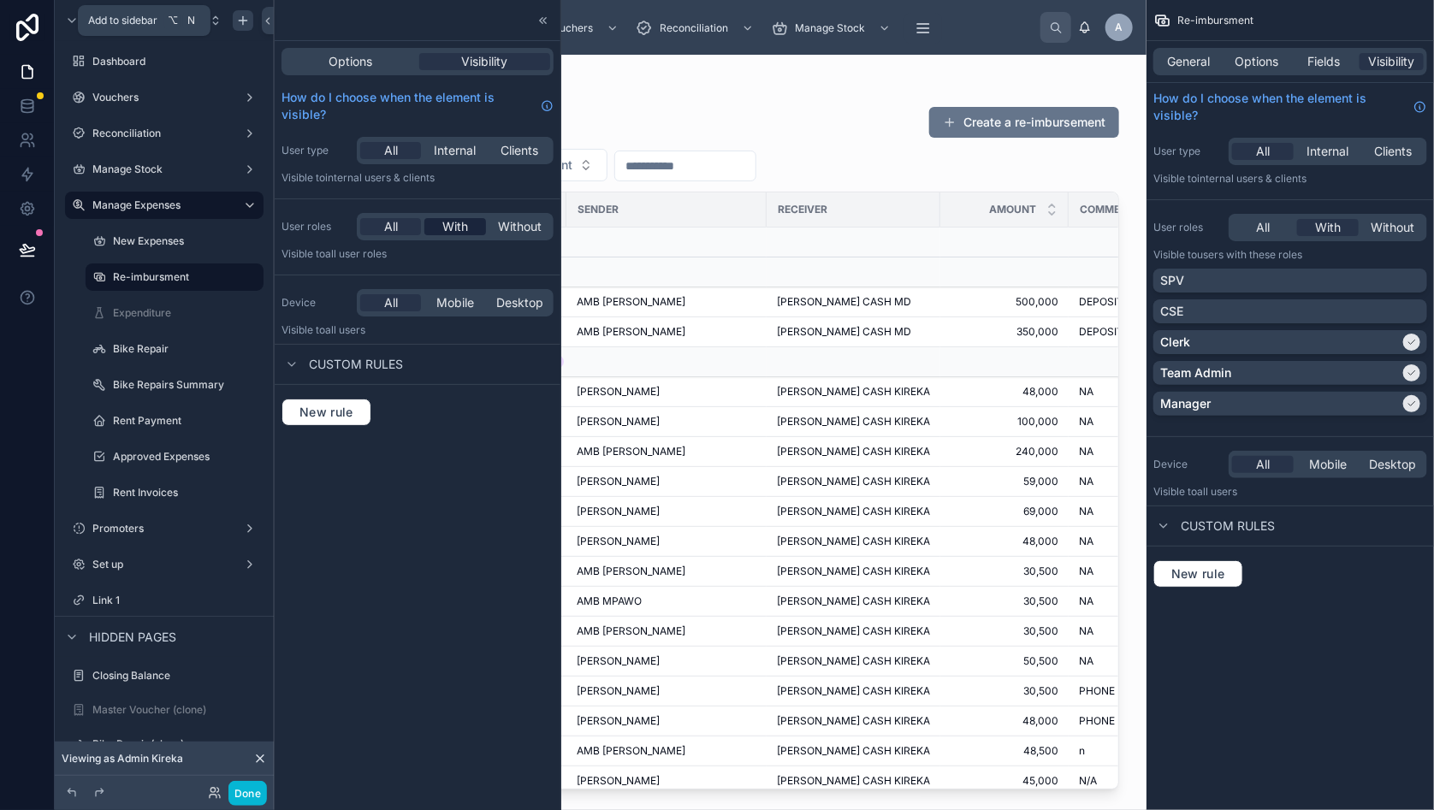
click at [446, 233] on span "With" at bounding box center [455, 226] width 26 height 17
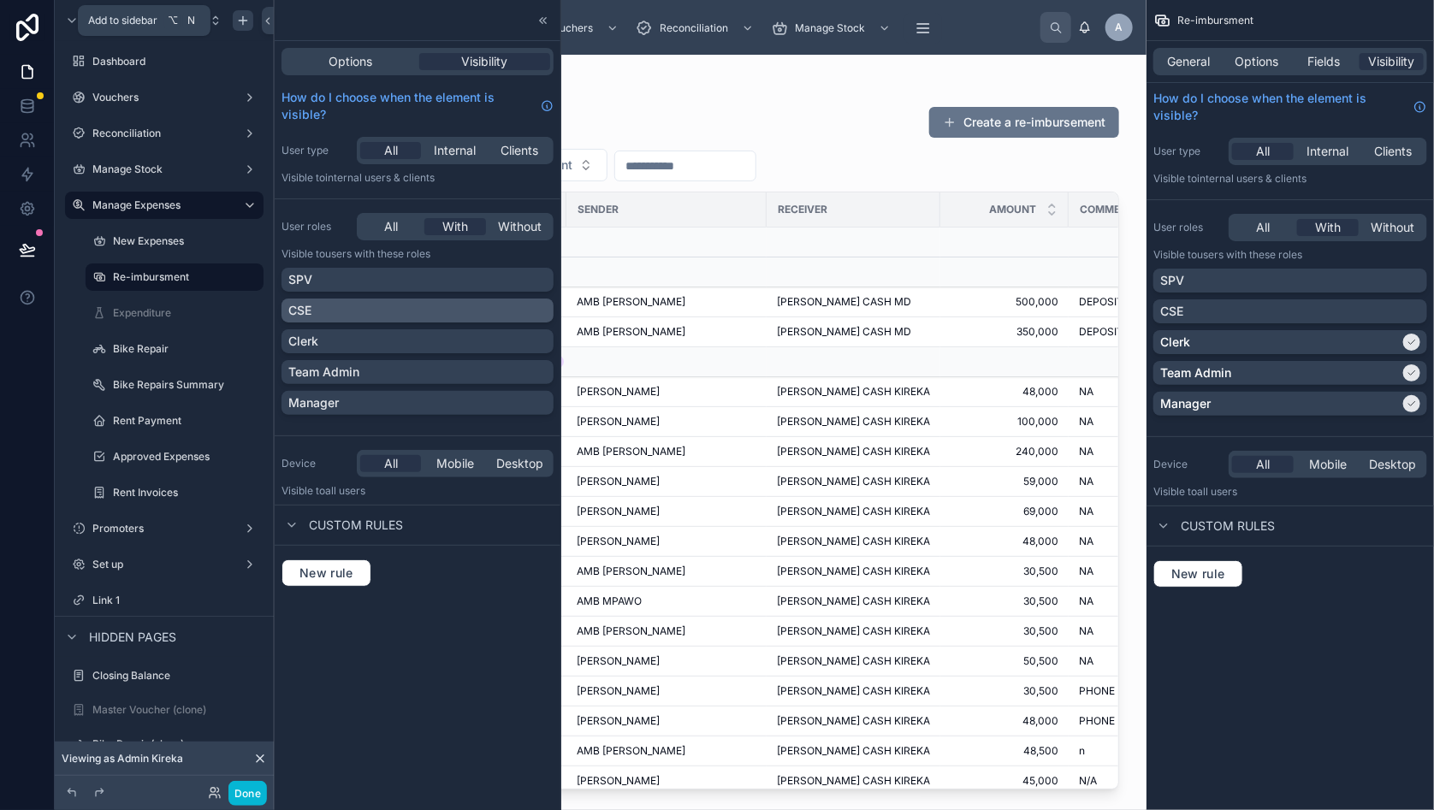
click at [519, 312] on div "CSE" at bounding box center [417, 310] width 258 height 17
click at [534, 277] on div "SPV" at bounding box center [417, 279] width 258 height 17
click at [533, 310] on icon at bounding box center [538, 310] width 10 height 10
click at [536, 335] on div "Clerk" at bounding box center [417, 341] width 258 height 17
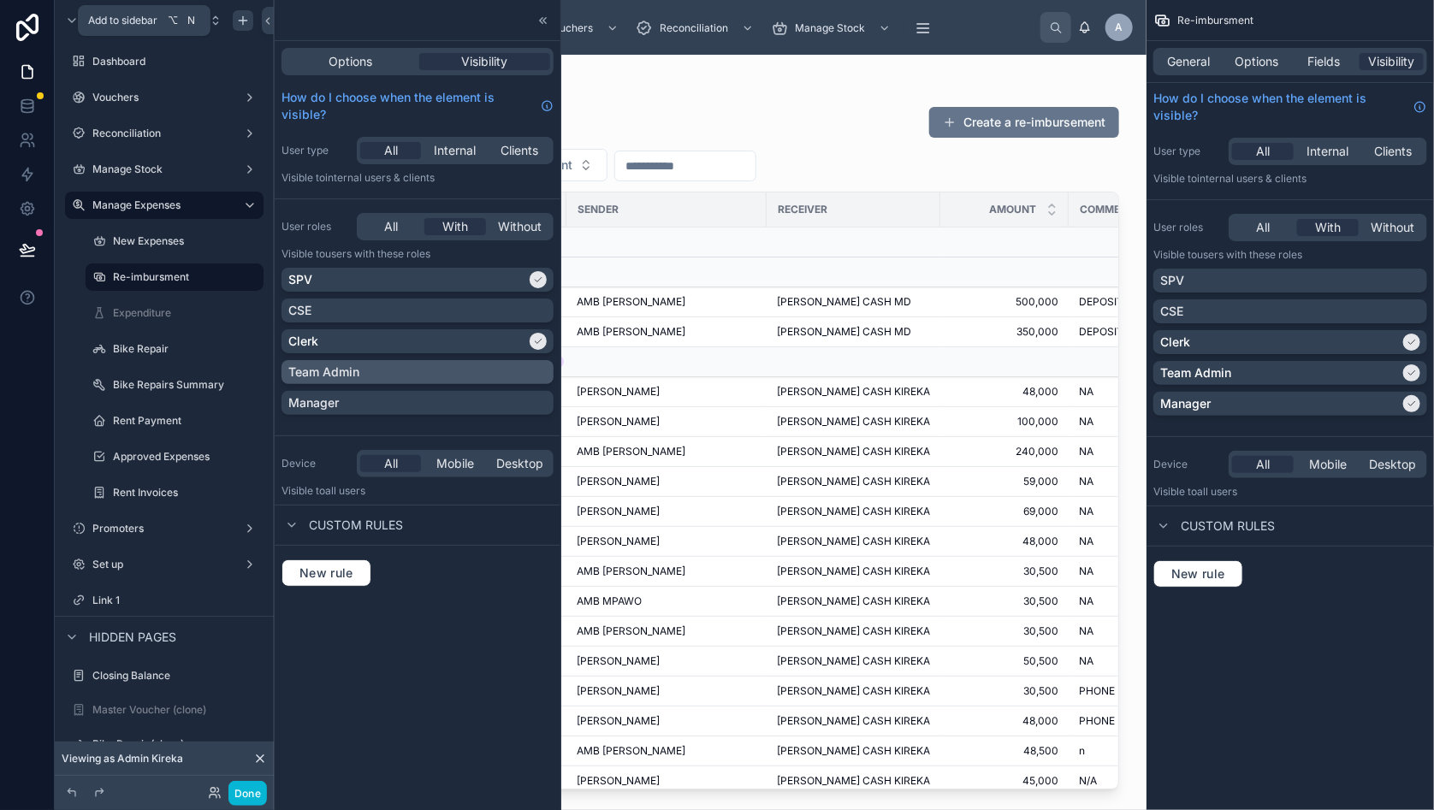
click at [527, 370] on div "Team Admin" at bounding box center [417, 372] width 258 height 17
click at [535, 400] on div "Manager" at bounding box center [417, 402] width 258 height 17
drag, startPoint x: 701, startPoint y: 100, endPoint x: 485, endPoint y: 295, distance: 290.8
click at [701, 100] on div at bounding box center [710, 422] width 873 height 735
click at [347, 68] on span "Options" at bounding box center [351, 61] width 44 height 17
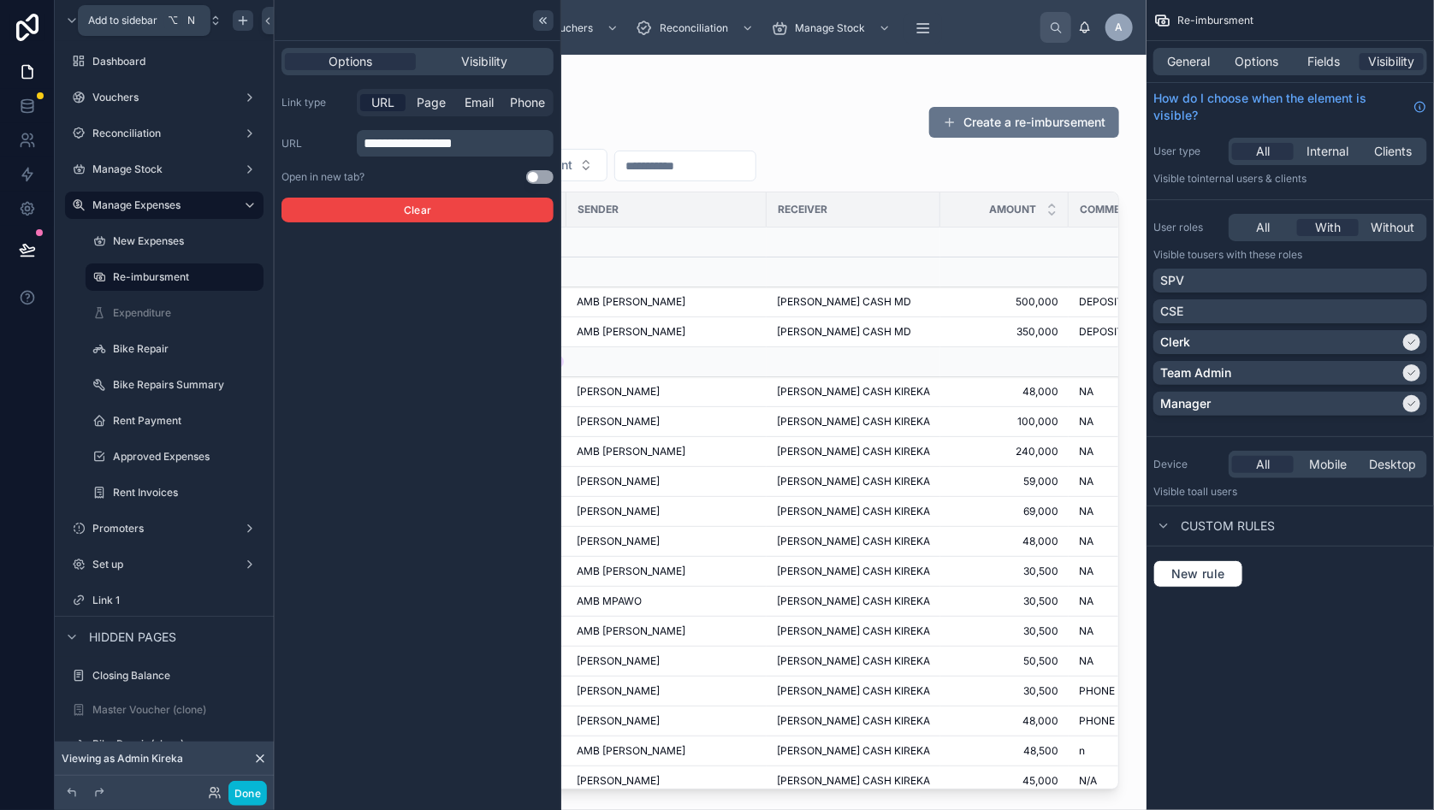
click at [544, 20] on icon at bounding box center [543, 21] width 14 height 14
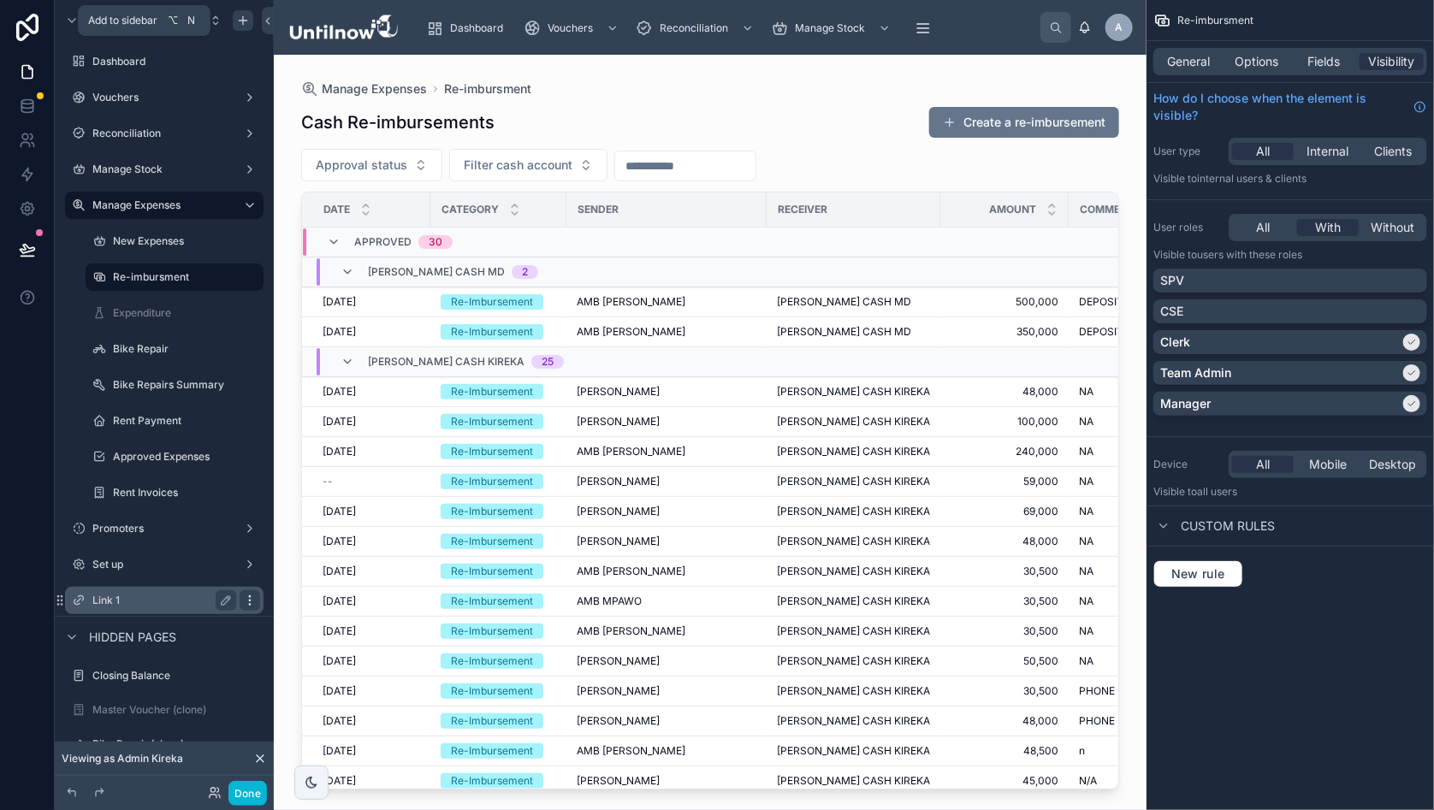
click at [248, 597] on icon "scrollable content" at bounding box center [250, 601] width 14 height 14
click at [219, 596] on icon "scrollable content" at bounding box center [226, 601] width 14 height 14
drag, startPoint x: 166, startPoint y: 601, endPoint x: 80, endPoint y: 591, distance: 86.1
click at [81, 591] on div "******" at bounding box center [164, 600] width 192 height 27
click at [98, 600] on input "**********" at bounding box center [150, 600] width 116 height 21
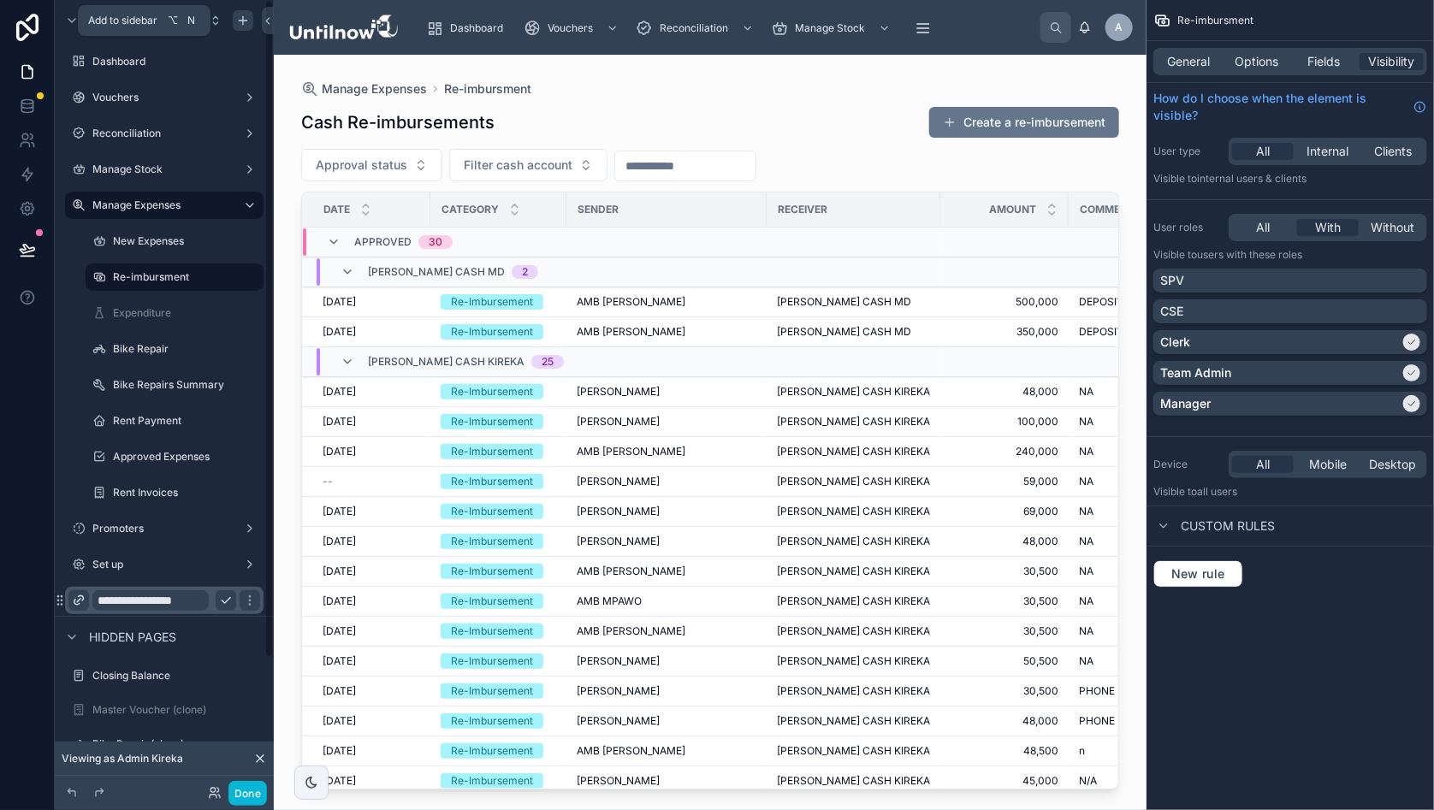
type input "**********"
click at [77, 597] on icon "scrollable content" at bounding box center [79, 601] width 14 height 14
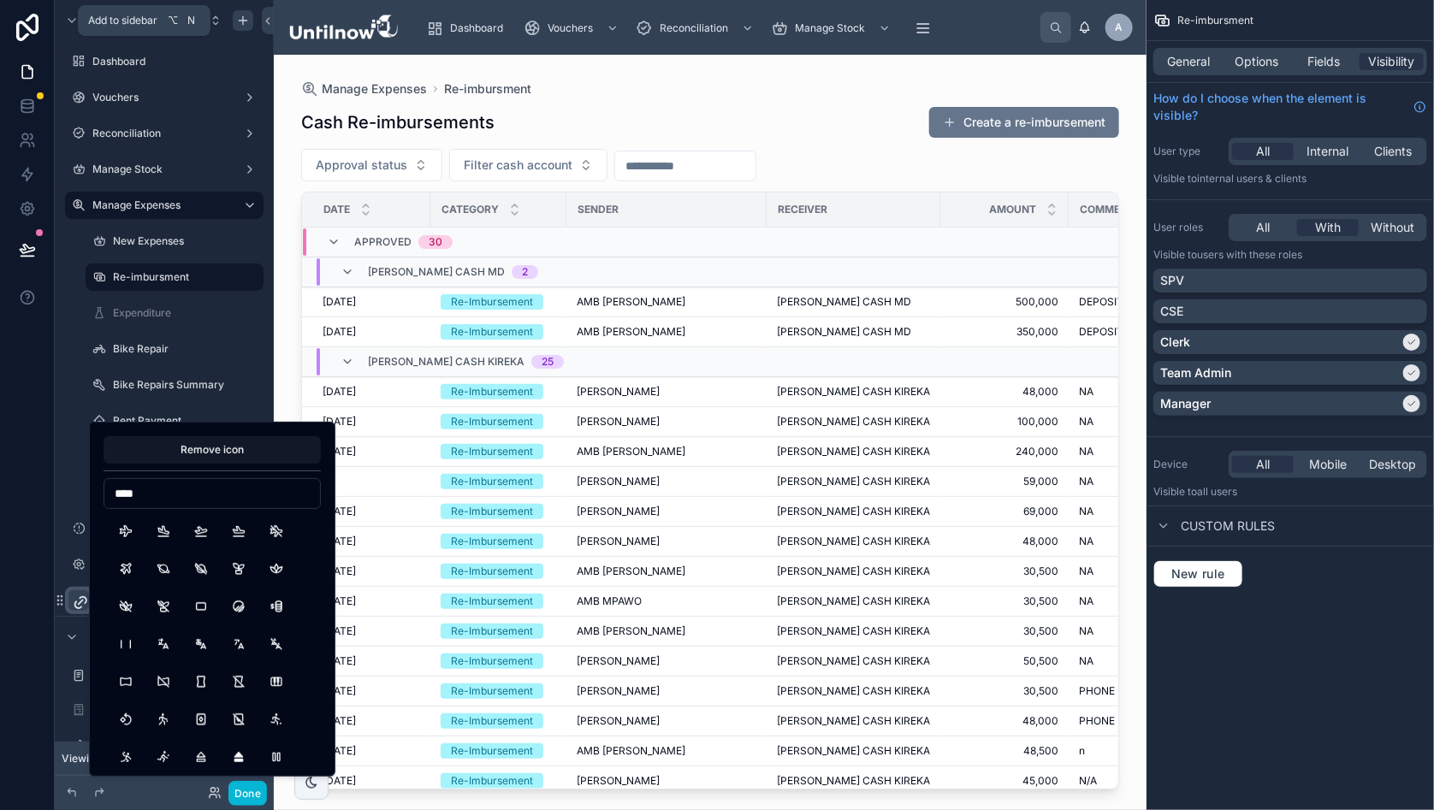
type input "*****"
click at [198, 530] on button "PlaneDeparture" at bounding box center [201, 531] width 31 height 31
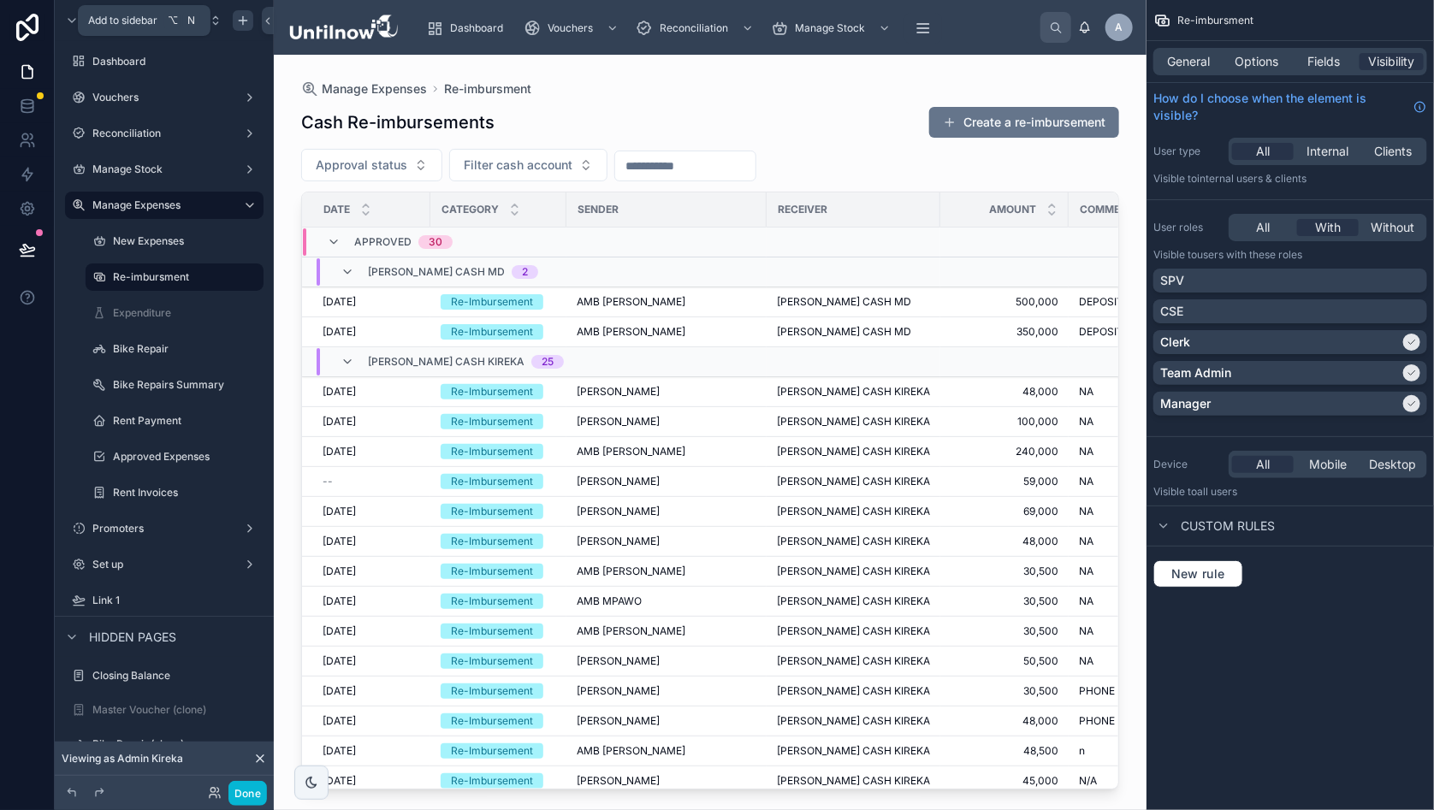
click at [673, 110] on div "Cash Re-imbursements Create a re-imbursement" at bounding box center [710, 122] width 818 height 33
click at [228, 601] on icon "scrollable content" at bounding box center [226, 601] width 14 height 14
click at [130, 598] on input "******" at bounding box center [150, 600] width 116 height 21
drag, startPoint x: 146, startPoint y: 600, endPoint x: 27, endPoint y: 586, distance: 119.7
click at [27, 588] on div "Add to sidebar ⌥ N Menu Dashboard Vouchers Reconciliation Manage Stock Manage E…" at bounding box center [717, 405] width 1434 height 810
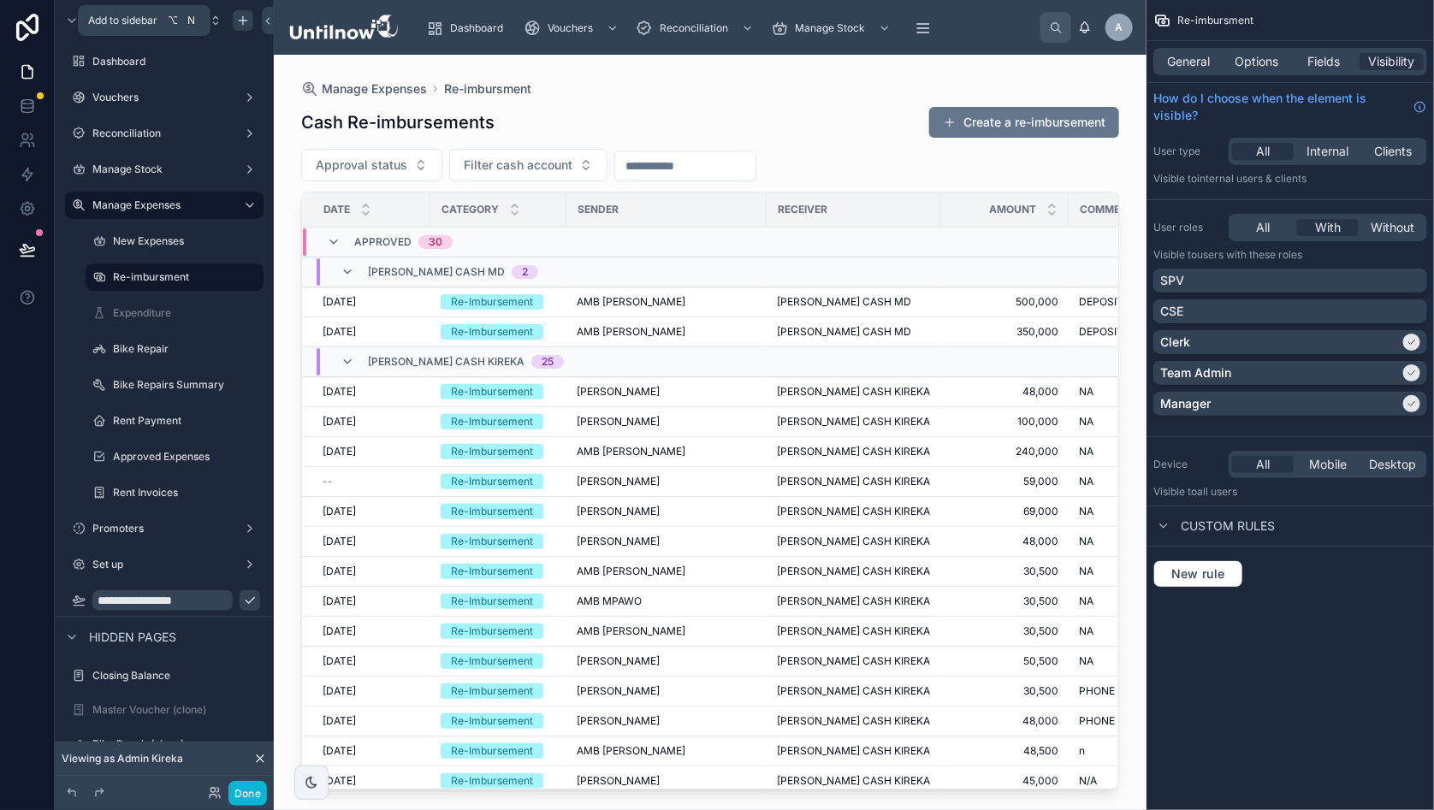
type input "**********"
click at [243, 601] on icon "scrollable content" at bounding box center [250, 601] width 14 height 14
click at [255, 794] on button "Done" at bounding box center [247, 793] width 39 height 25
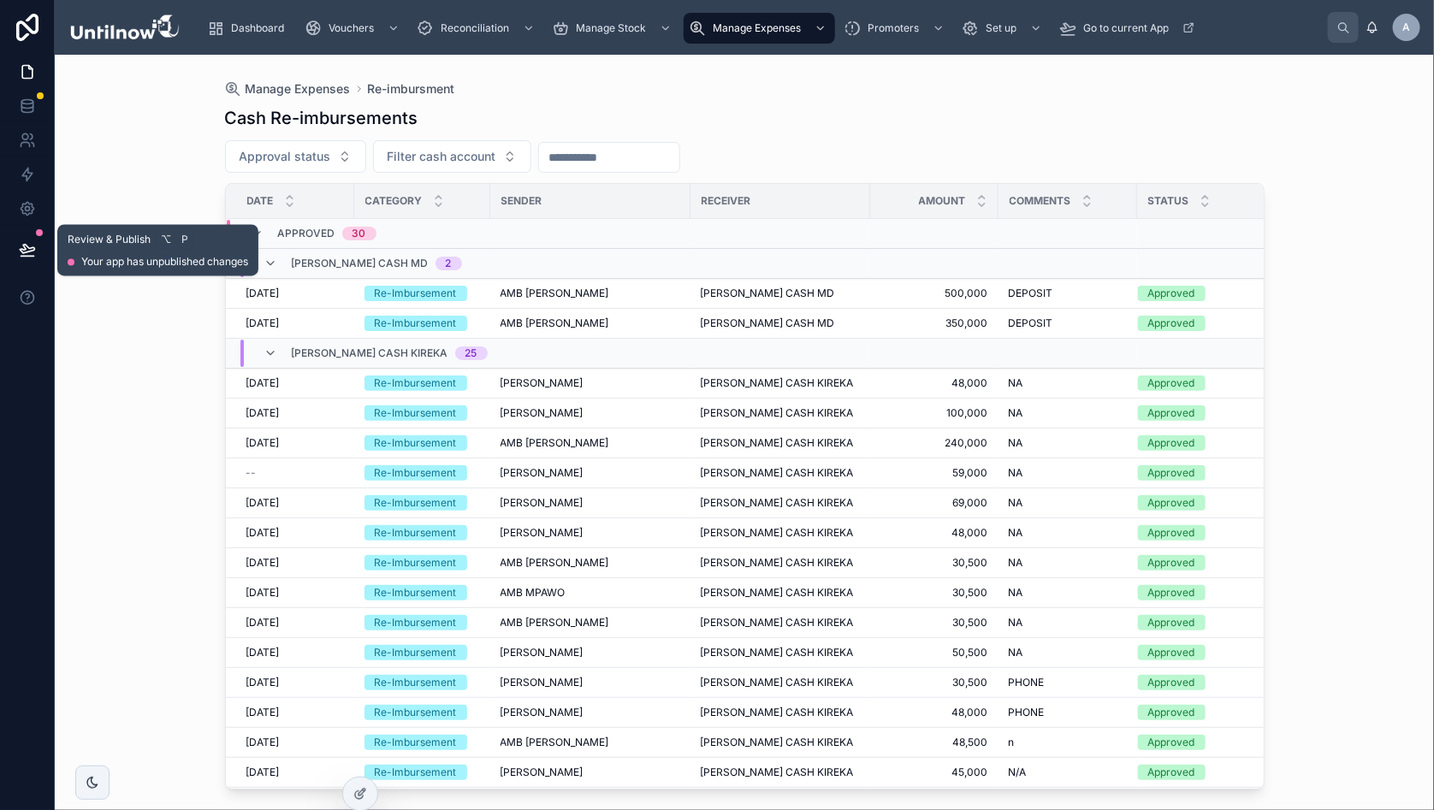
click at [35, 237] on button at bounding box center [28, 250] width 38 height 48
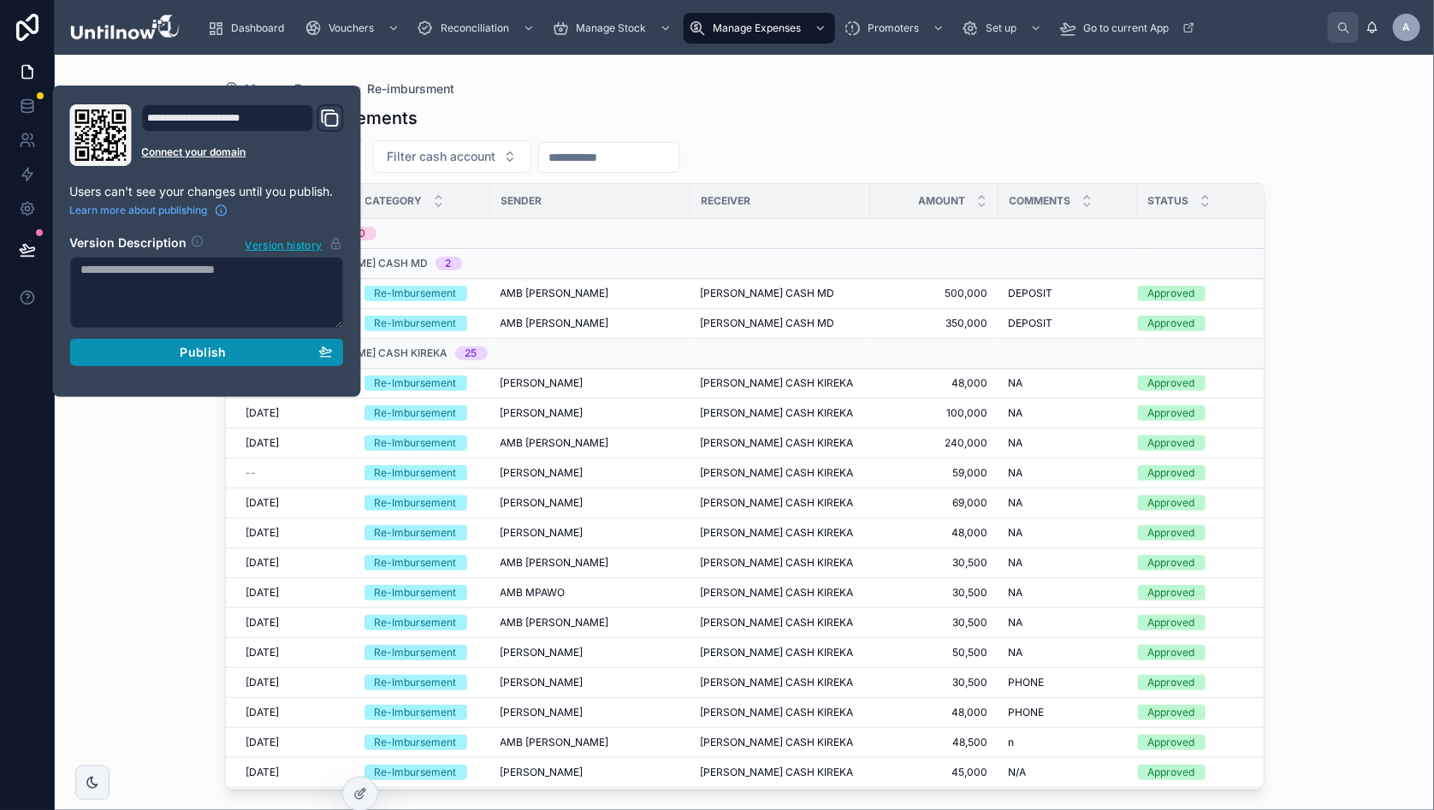
click at [214, 347] on span "Publish" at bounding box center [203, 352] width 46 height 15
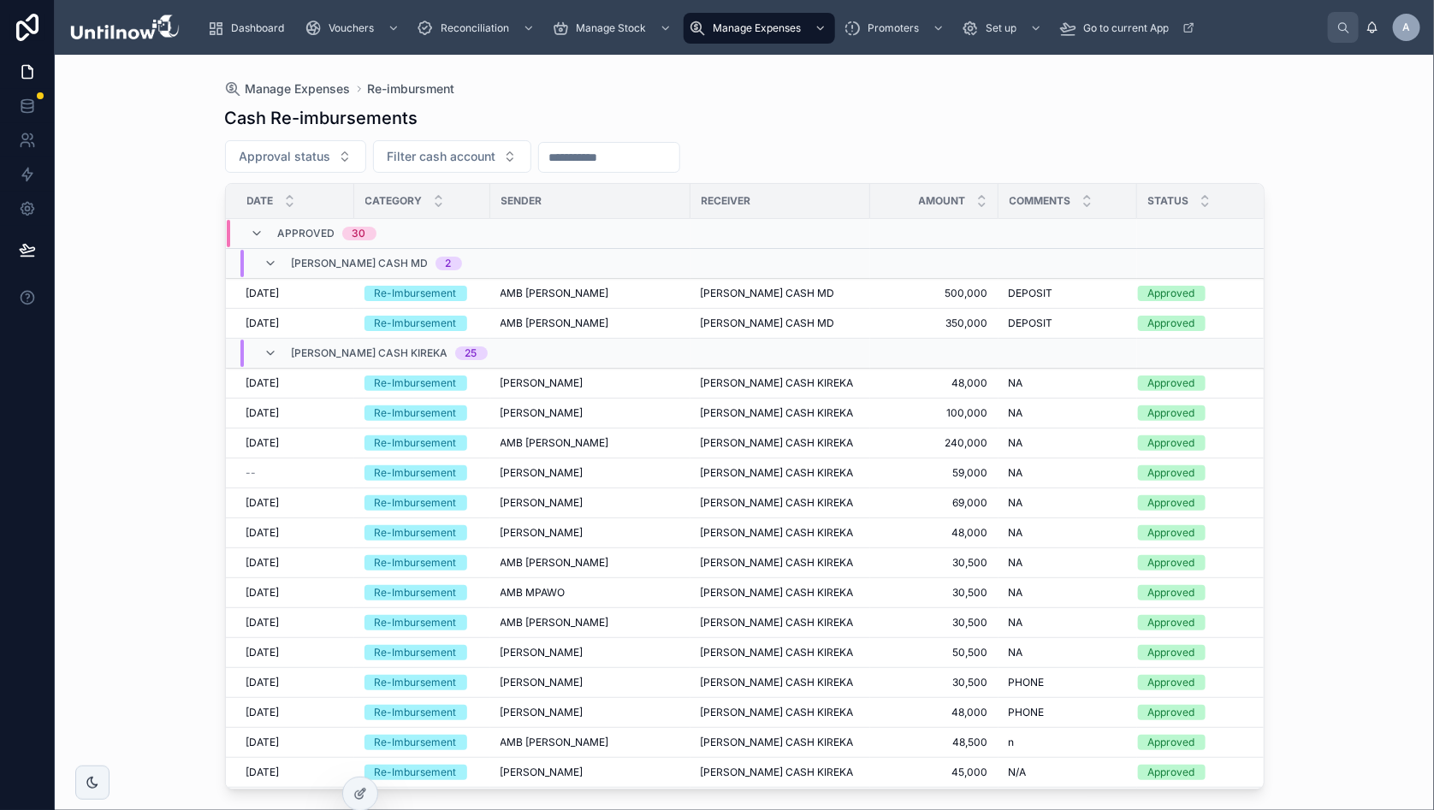
click at [1045, 85] on div "Manage Expenses Re-imbursment" at bounding box center [745, 89] width 1040 height 14
click at [26, 211] on icon at bounding box center [27, 209] width 4 height 4
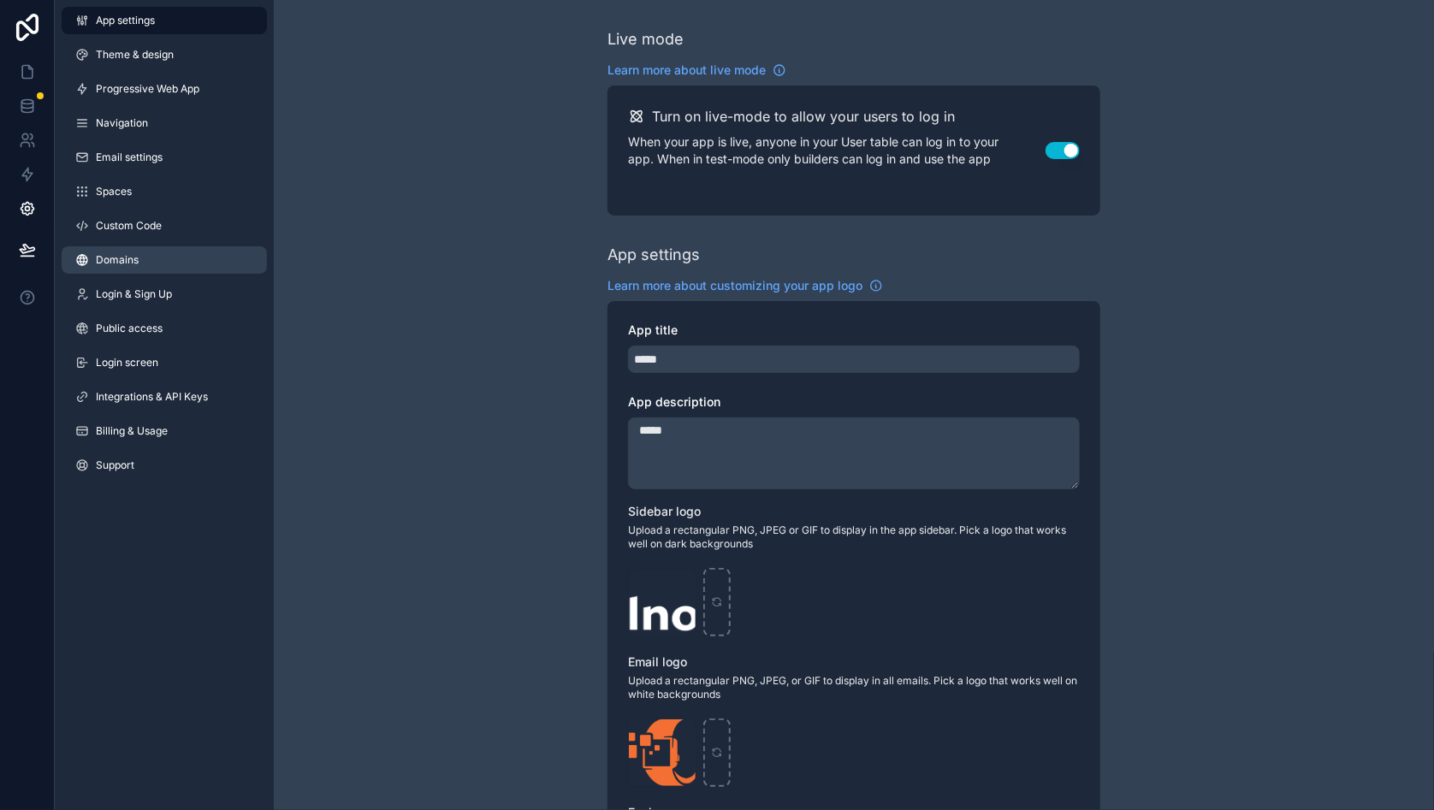
click at [123, 264] on span "Domains" at bounding box center [117, 260] width 43 height 14
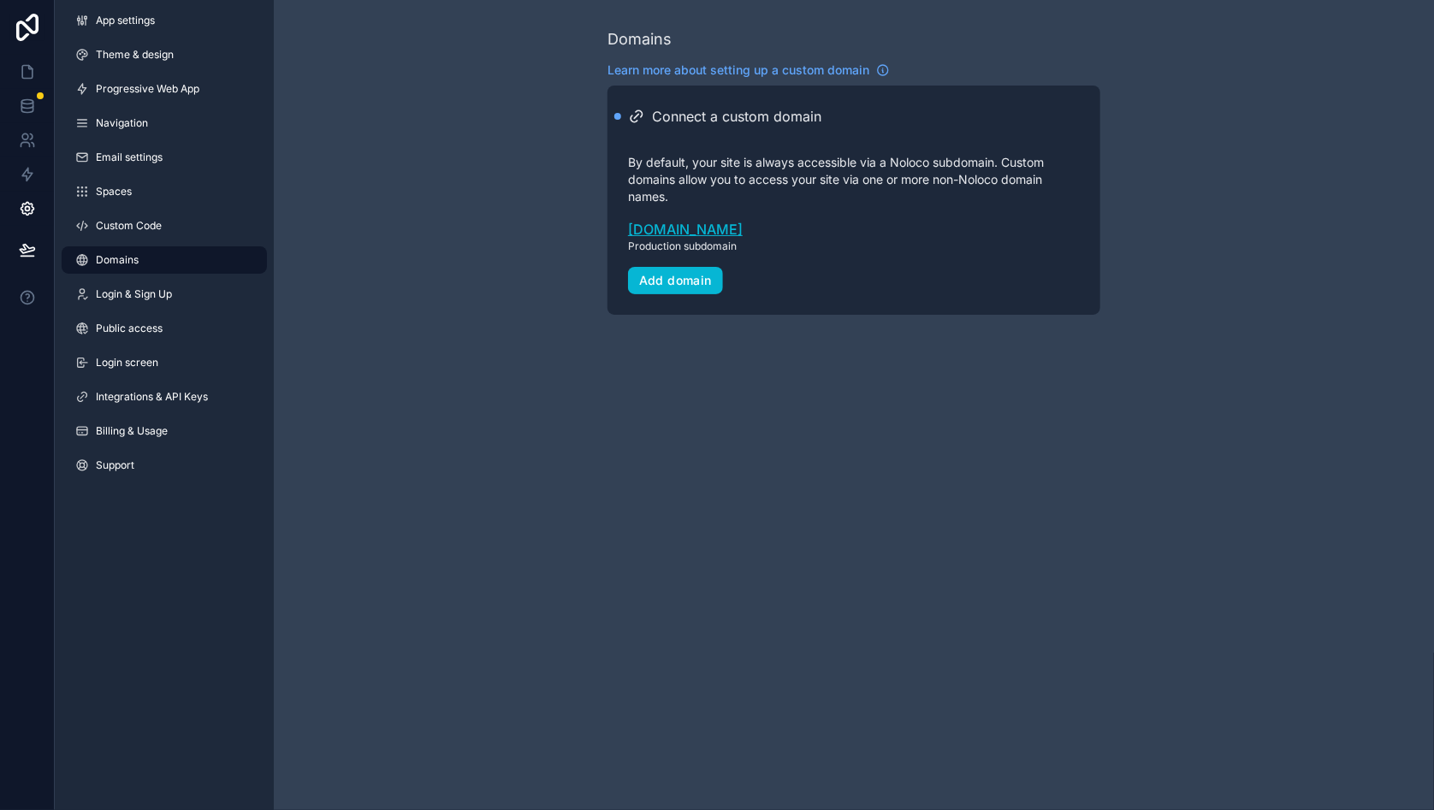
drag, startPoint x: 739, startPoint y: 229, endPoint x: 695, endPoint y: 228, distance: 44.5
drag, startPoint x: 606, startPoint y: 226, endPoint x: 759, endPoint y: 225, distance: 153.1
click at [760, 225] on div "Domains Learn more about setting up a custom domain Connect a custom domain By …" at bounding box center [854, 171] width 1160 height 342
copy link "[DOMAIN_NAME]"
